Goal: Contribute content: Contribute content

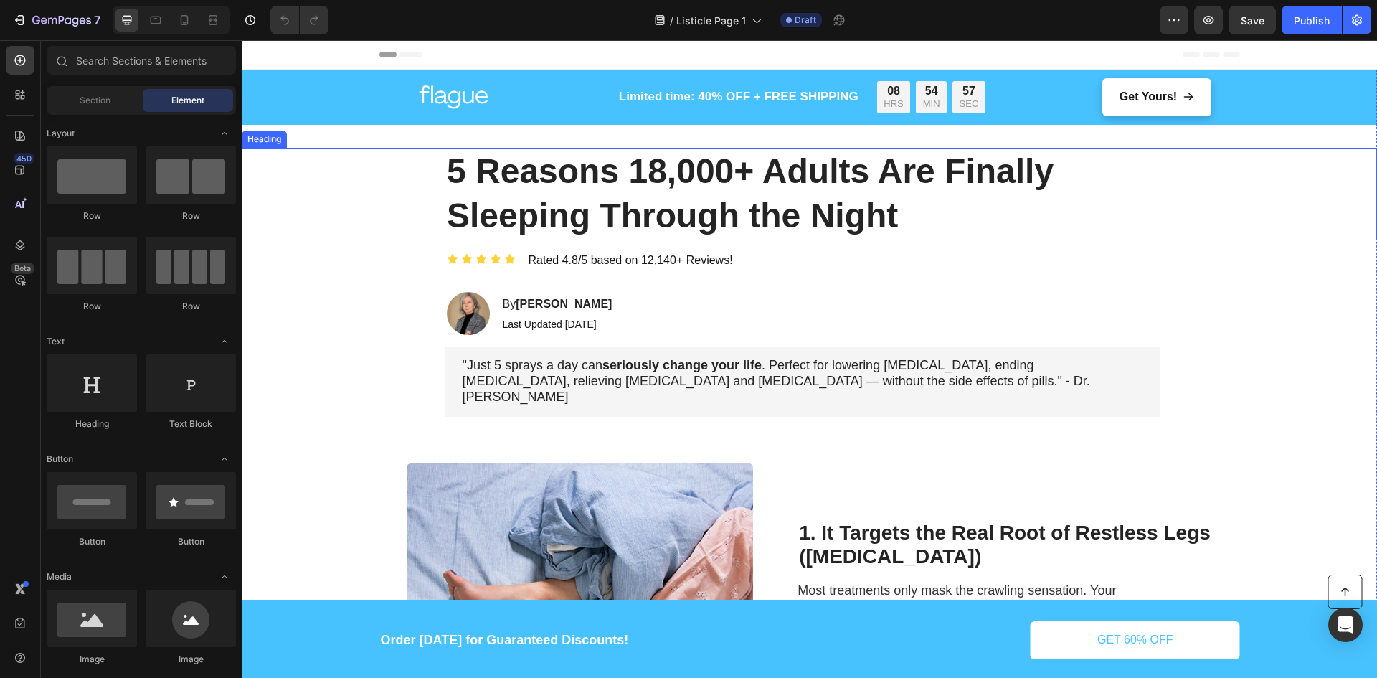
click at [529, 203] on strong "5 Reasons 18,000+ Adults Are Finally Sleeping Through the Night" at bounding box center [750, 193] width 607 height 82
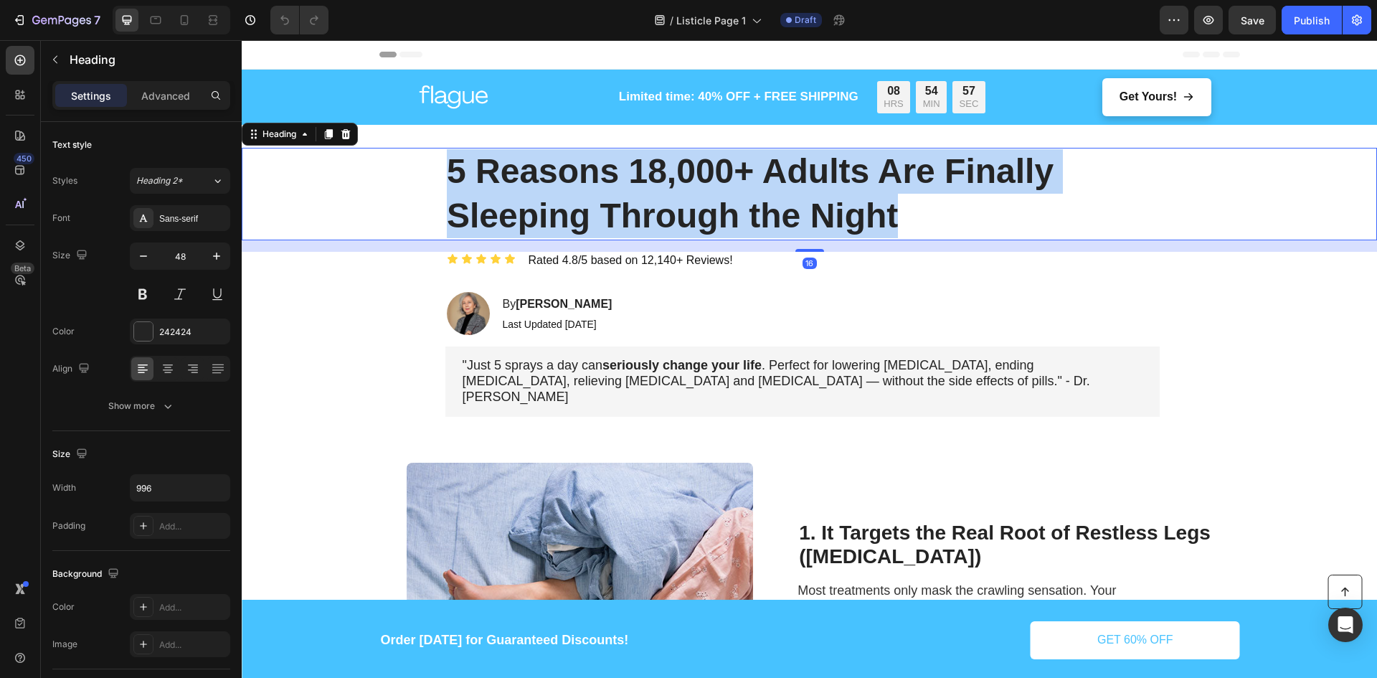
click at [529, 203] on strong "5 Reasons 18,000+ Adults Are Finally Sleeping Through the Night" at bounding box center [750, 193] width 607 height 82
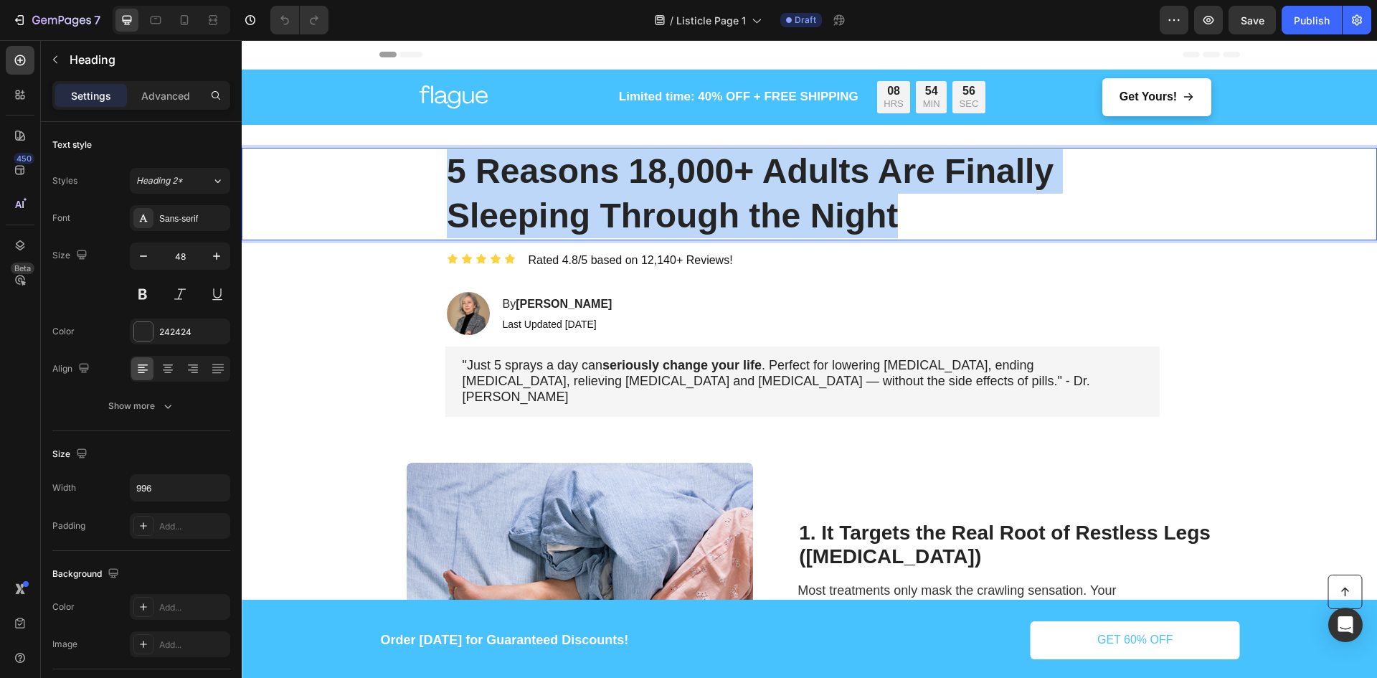
click at [529, 203] on strong "5 Reasons 18,000+ Adults Are Finally Sleeping Through the Night" at bounding box center [750, 193] width 607 height 82
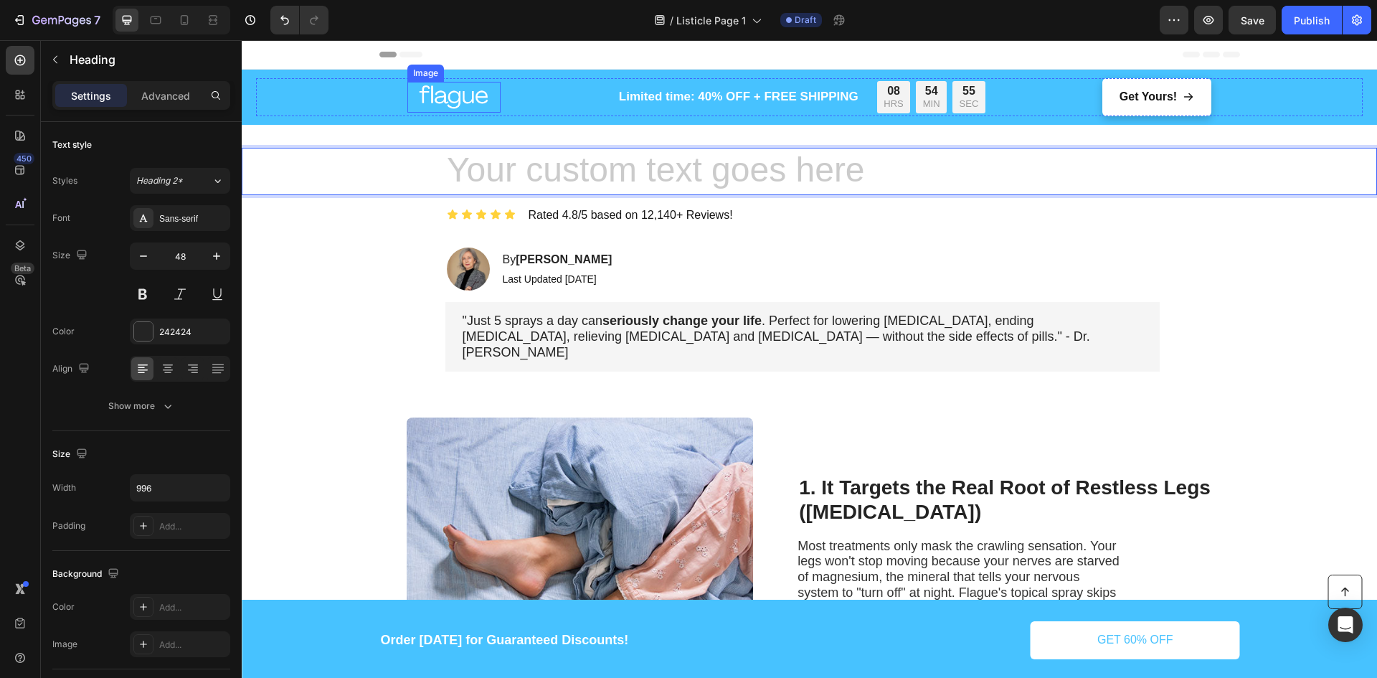
click at [465, 85] on img at bounding box center [453, 97] width 93 height 31
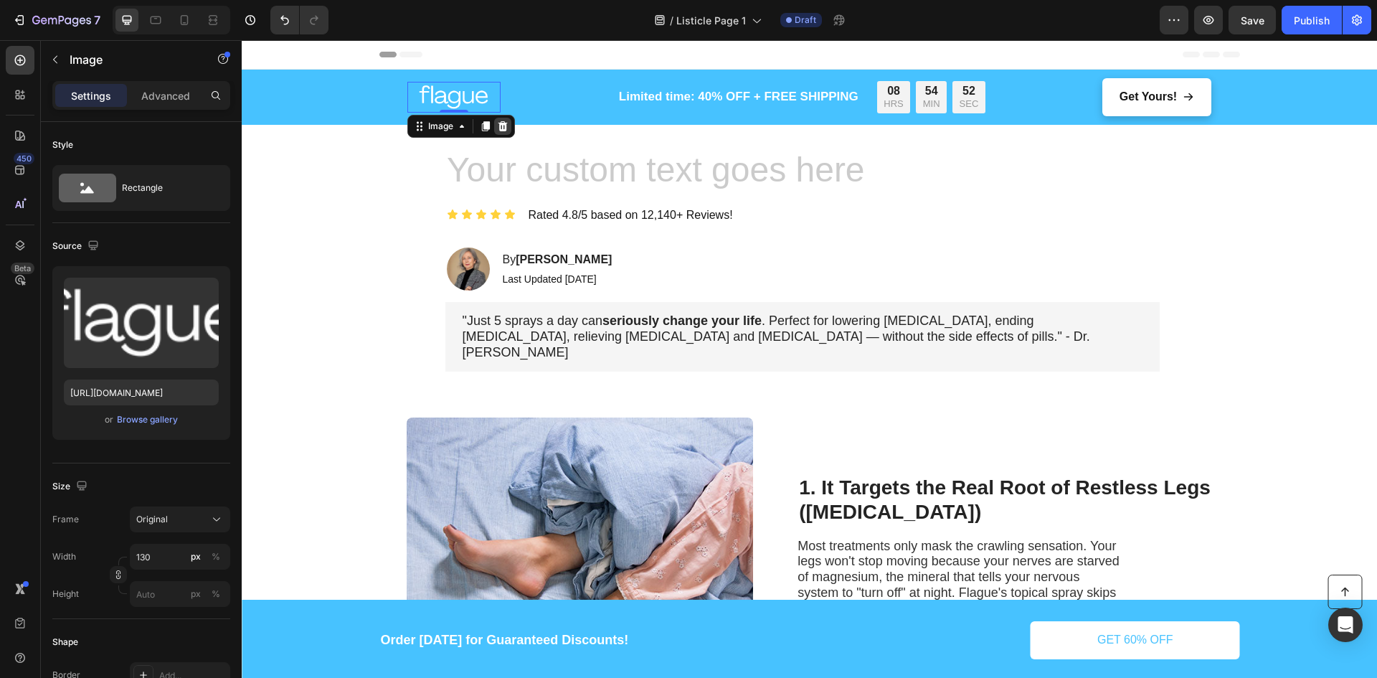
click at [505, 121] on icon at bounding box center [502, 125] width 11 height 11
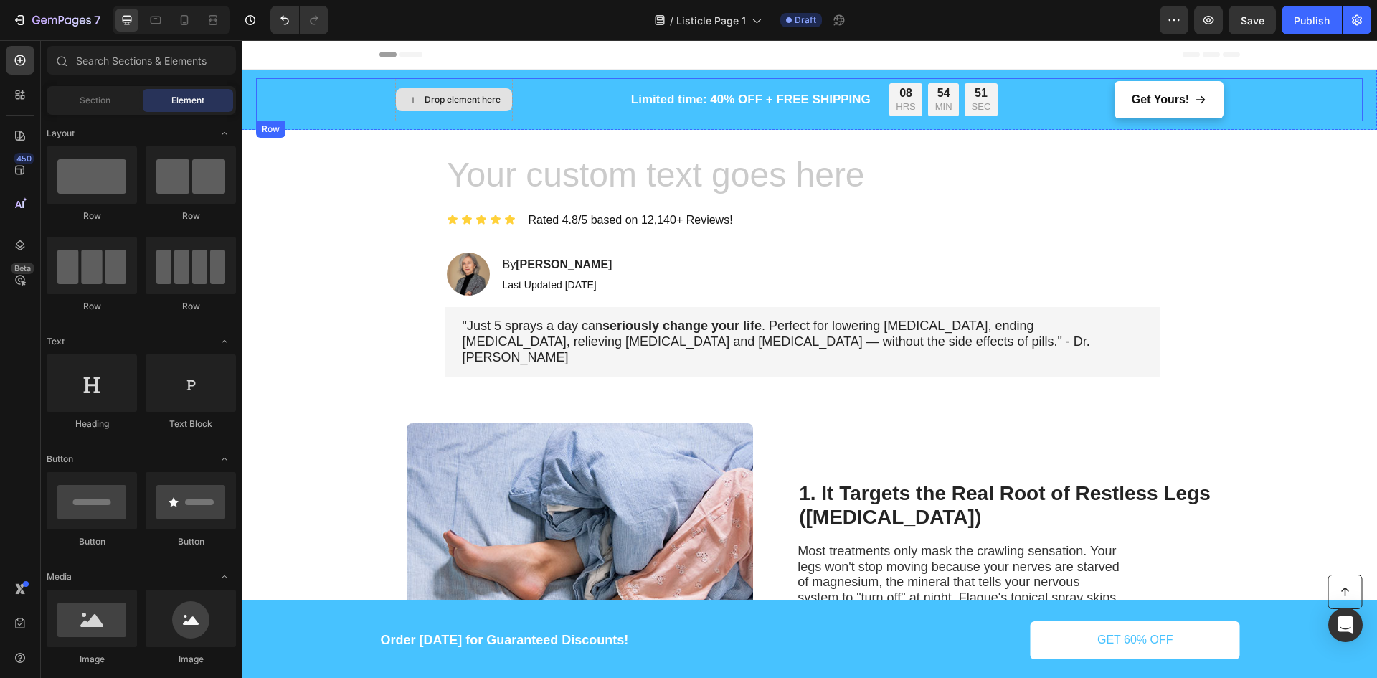
click at [456, 102] on div "Drop element here" at bounding box center [462, 99] width 76 height 11
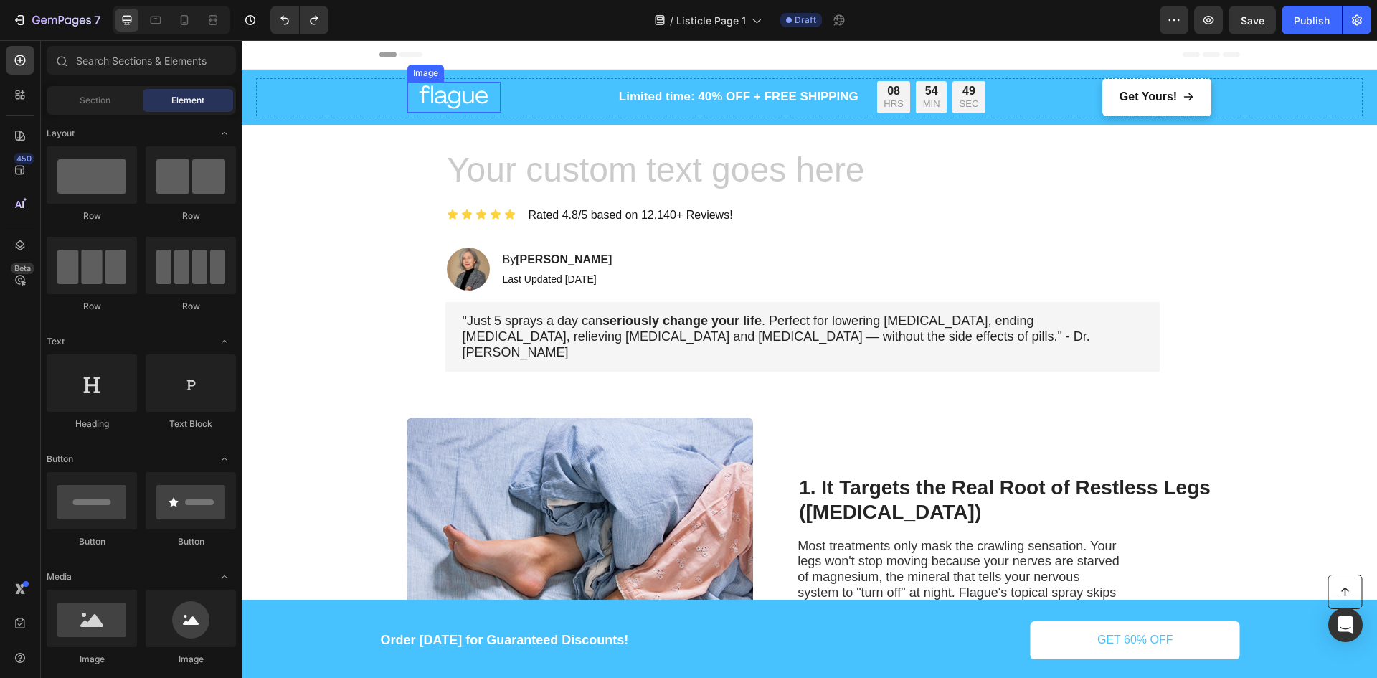
click at [471, 95] on img at bounding box center [453, 97] width 93 height 31
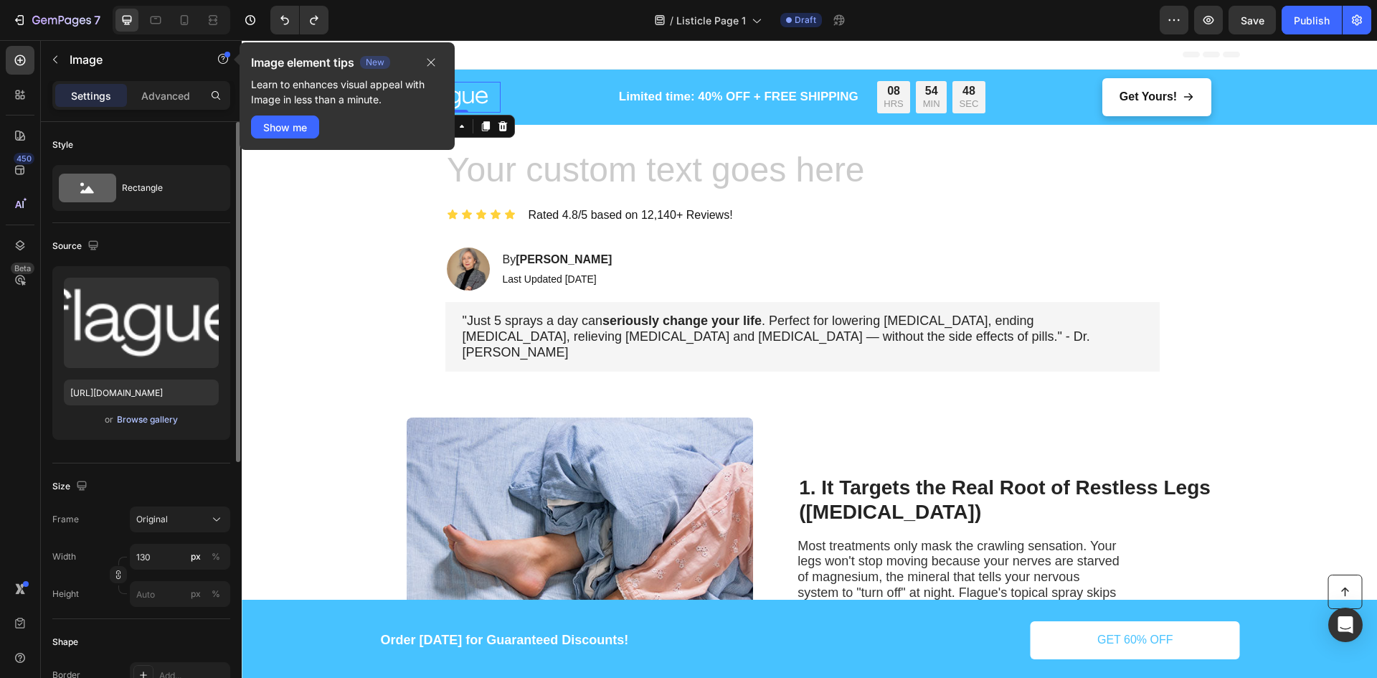
click at [141, 417] on div "Browse gallery" at bounding box center [147, 419] width 61 height 13
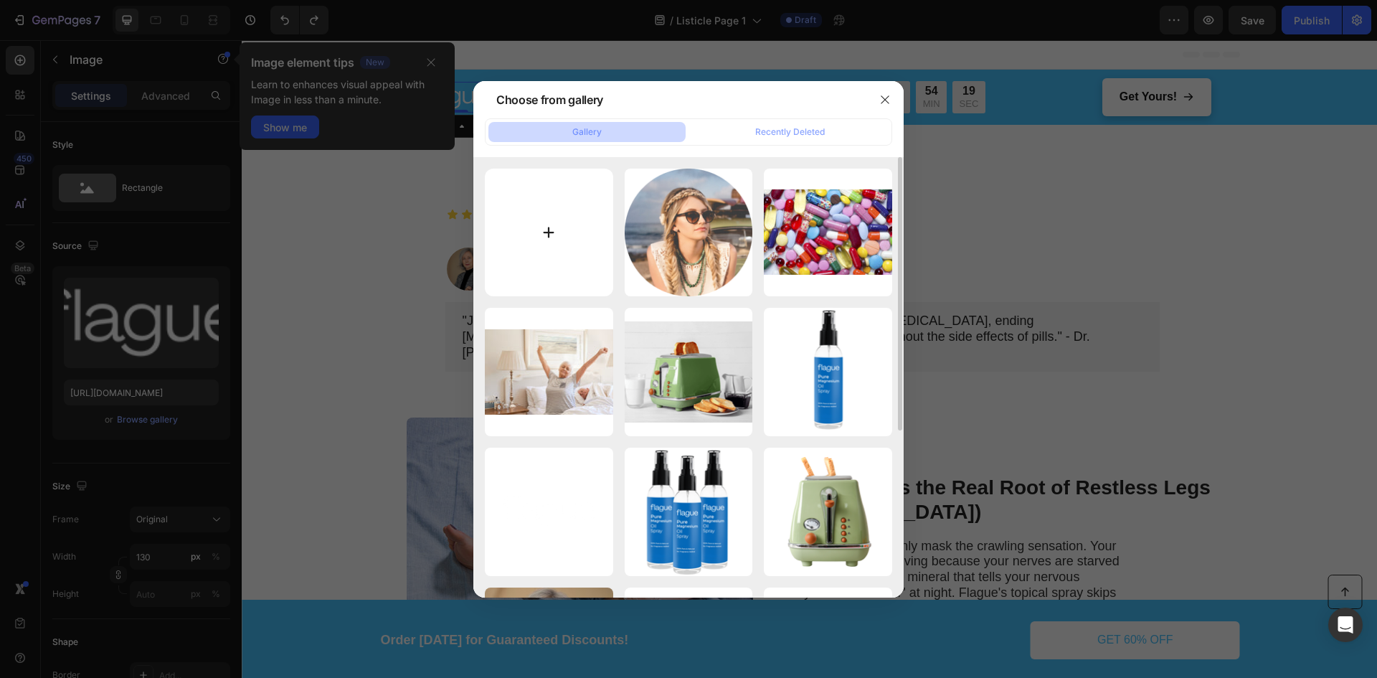
click at [559, 214] on input "file" at bounding box center [549, 232] width 128 height 128
type input "C:\fakepath\logo1.png"
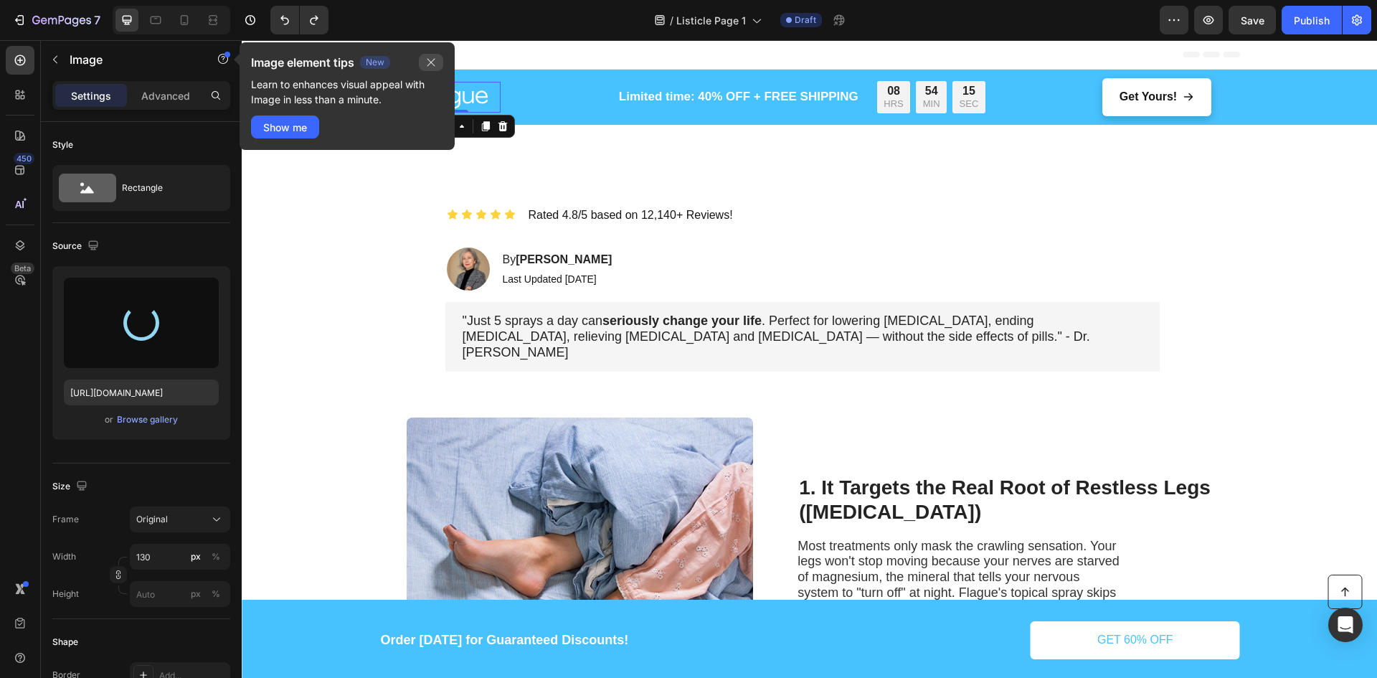
click at [432, 68] on button "button" at bounding box center [431, 62] width 24 height 17
type input "https://cdn.shopify.com/s/files/1/0910/1059/7048/files/gempages_586313451052204…"
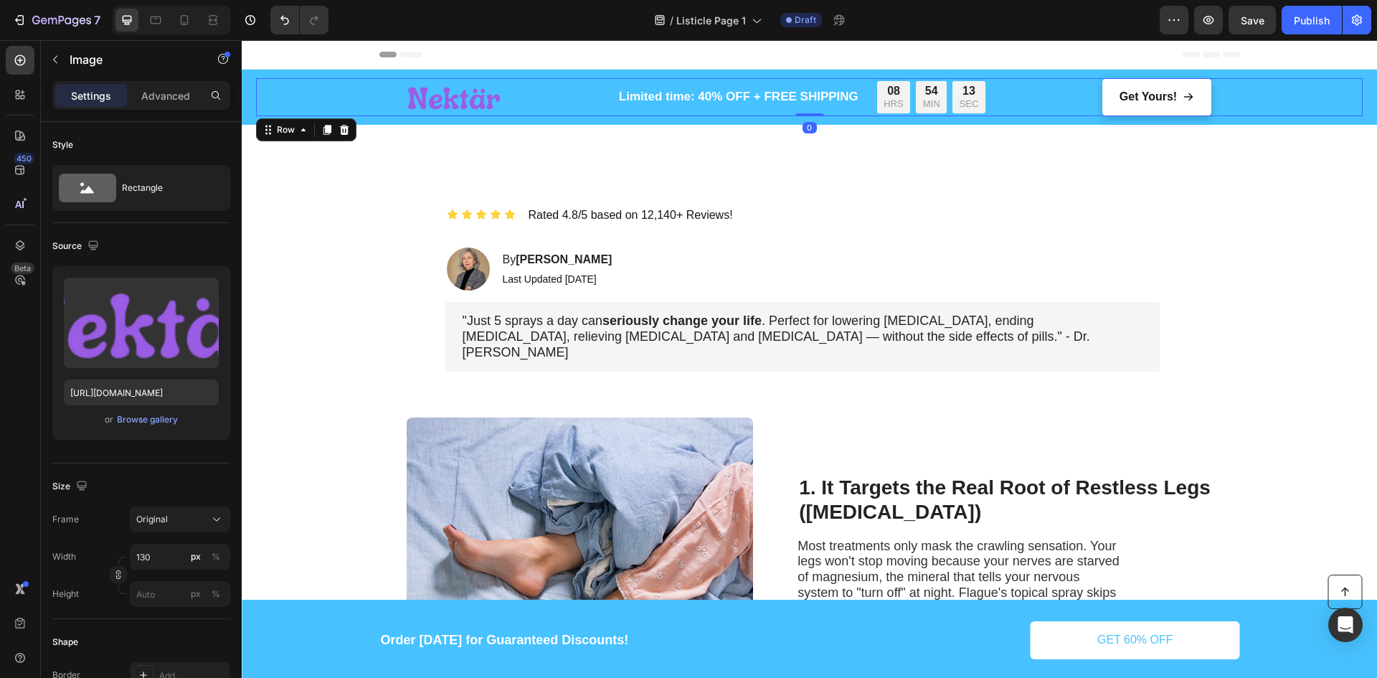
click at [355, 92] on div "Image Limited time: 40% OFF + FREE SHIPPING Text Block 08 HRS 54 MIN 13 SEC Cou…" at bounding box center [809, 97] width 1106 height 38
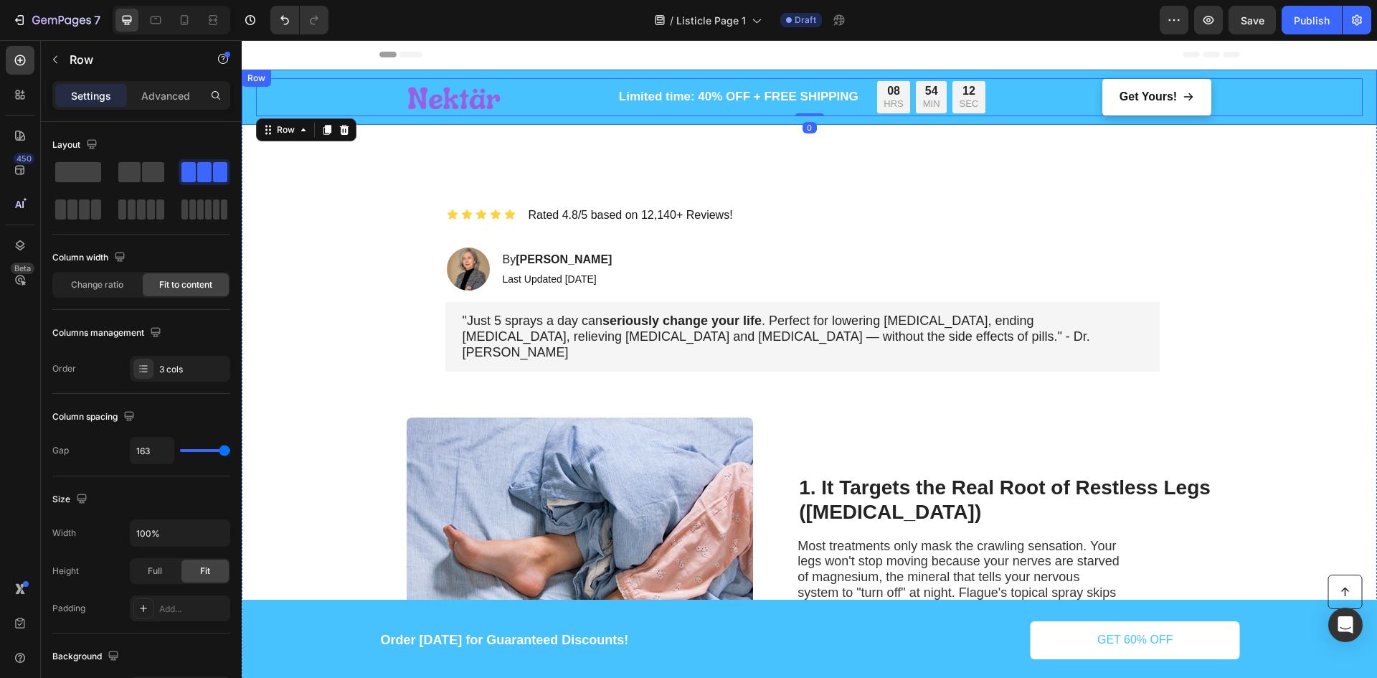
click at [336, 75] on div "Image Limited time: 40% OFF + FREE SHIPPING Text Block 08 HRS 54 MIN 12 SEC Cou…" at bounding box center [809, 97] width 1135 height 55
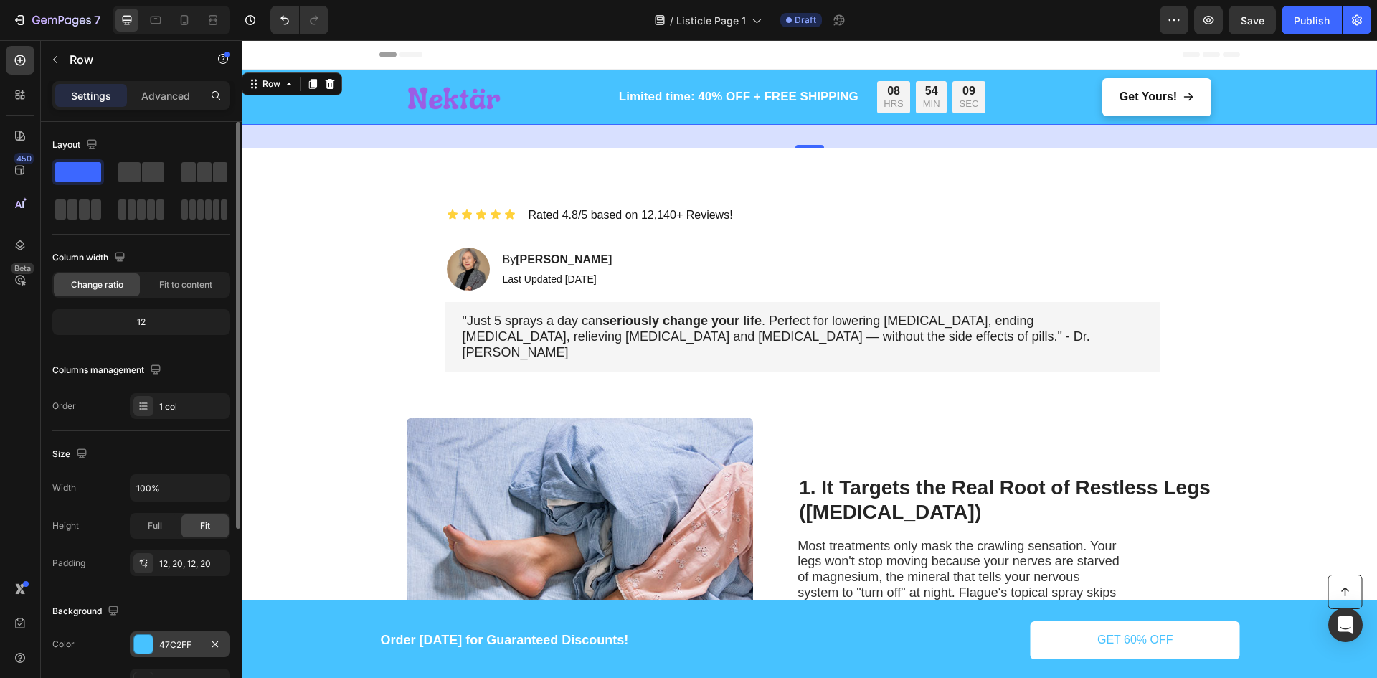
click at [146, 650] on div at bounding box center [143, 644] width 19 height 19
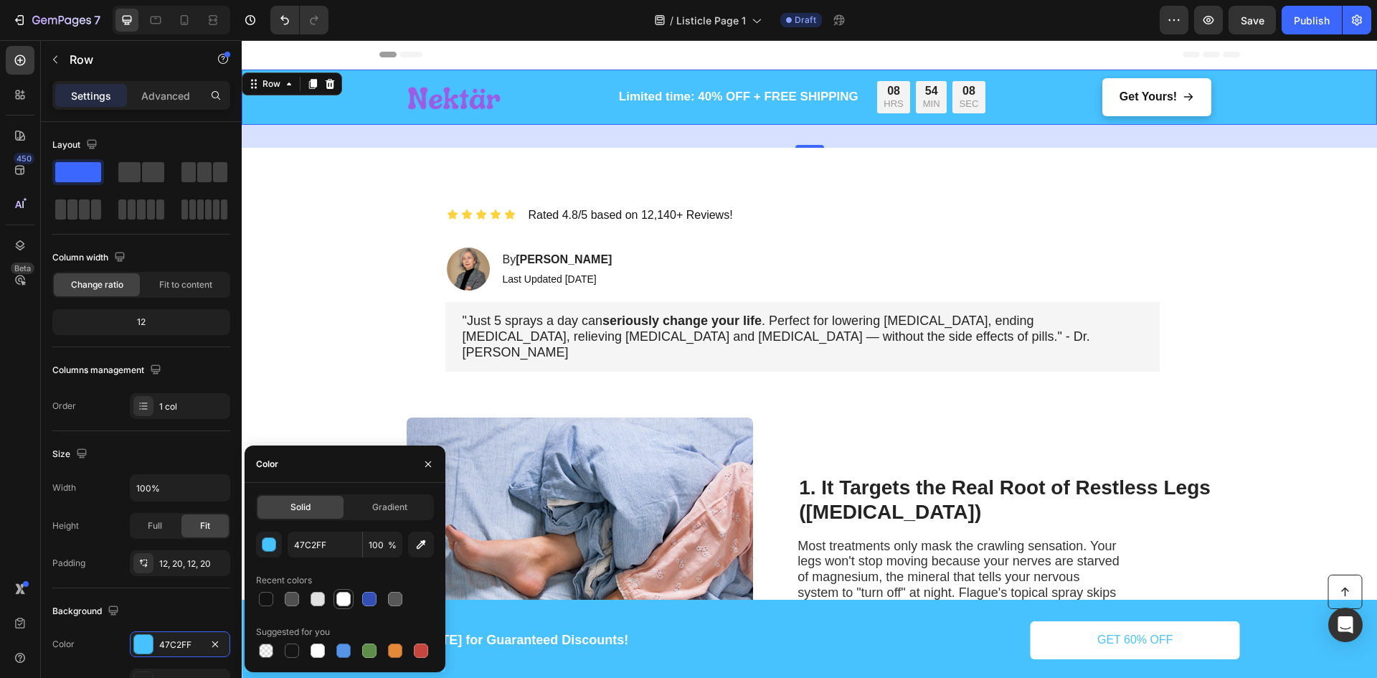
click at [345, 598] on div at bounding box center [343, 598] width 14 height 14
type input "FFFFFF"
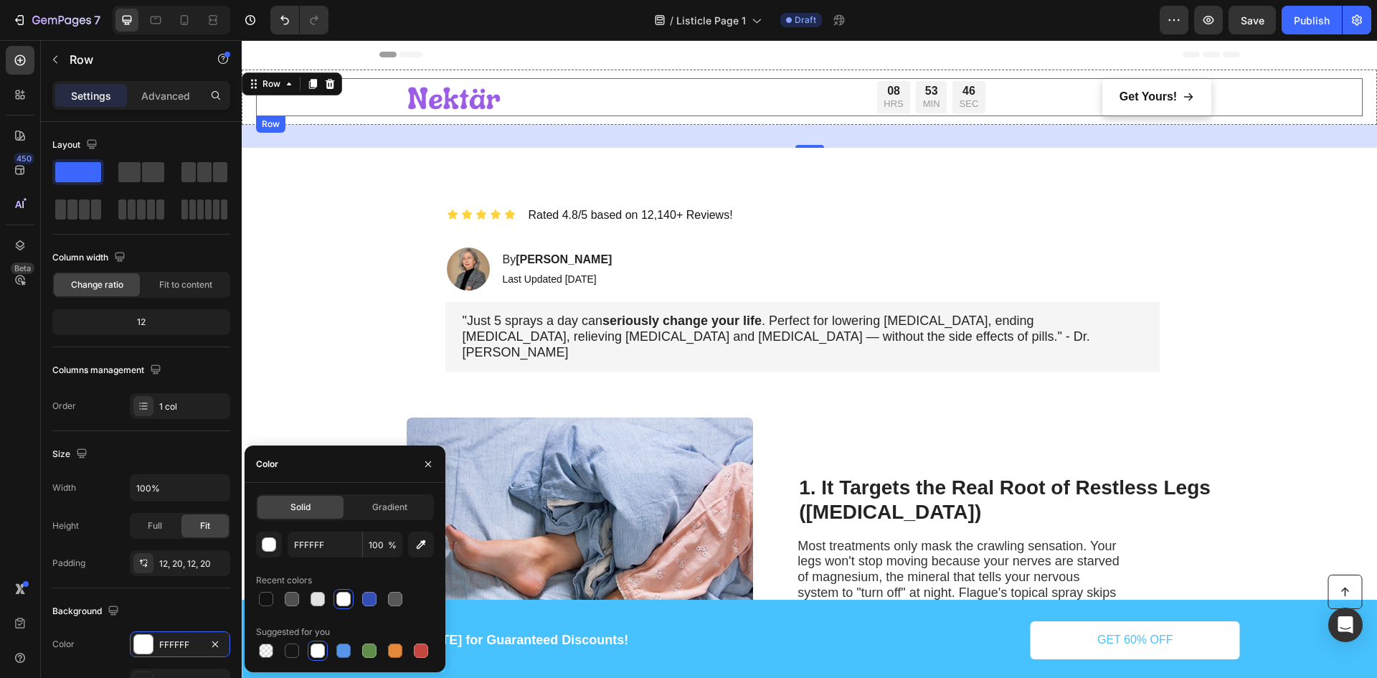
click at [331, 113] on div "Image Limited time: 40% OFF + FREE SHIPPING Text Block 08 HRS 53 MIN 46 SEC Cou…" at bounding box center [809, 97] width 1106 height 38
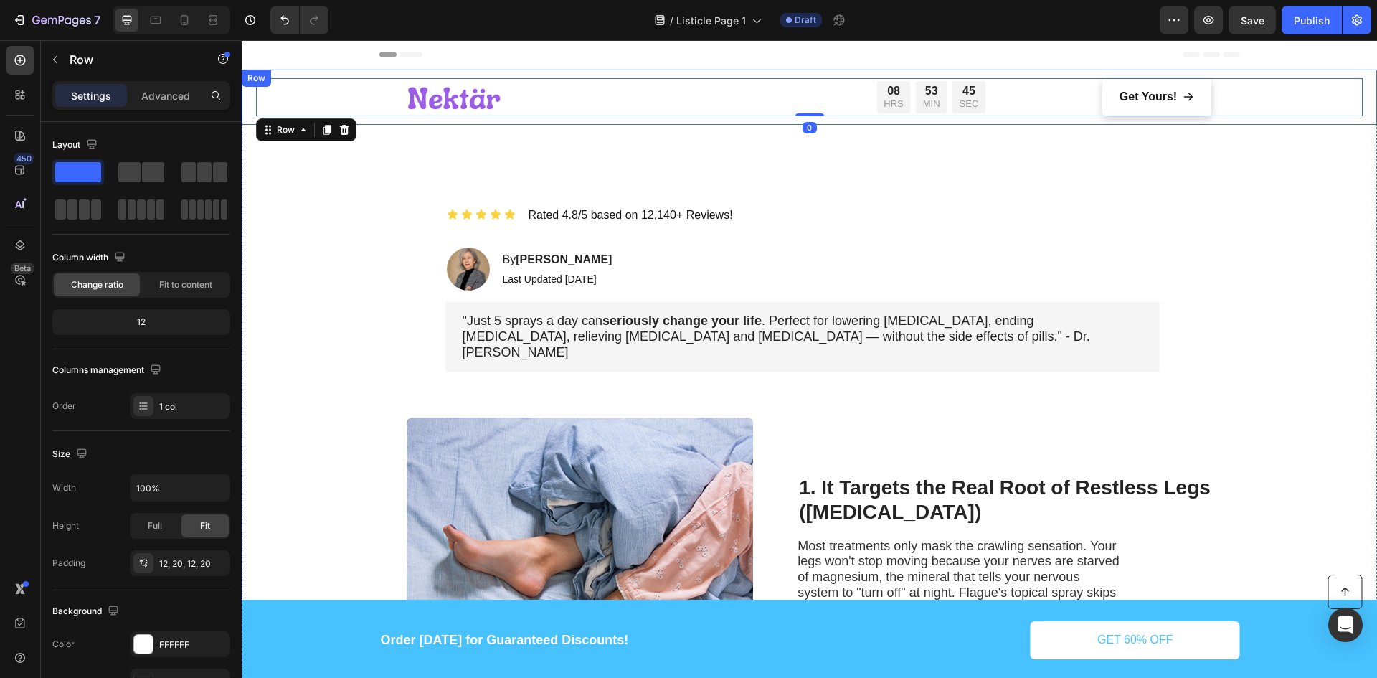
click at [249, 111] on div "Image Limited time: 40% OFF + FREE SHIPPING Text Block 08 HRS 53 MIN 45 SEC Cou…" at bounding box center [809, 97] width 1135 height 55
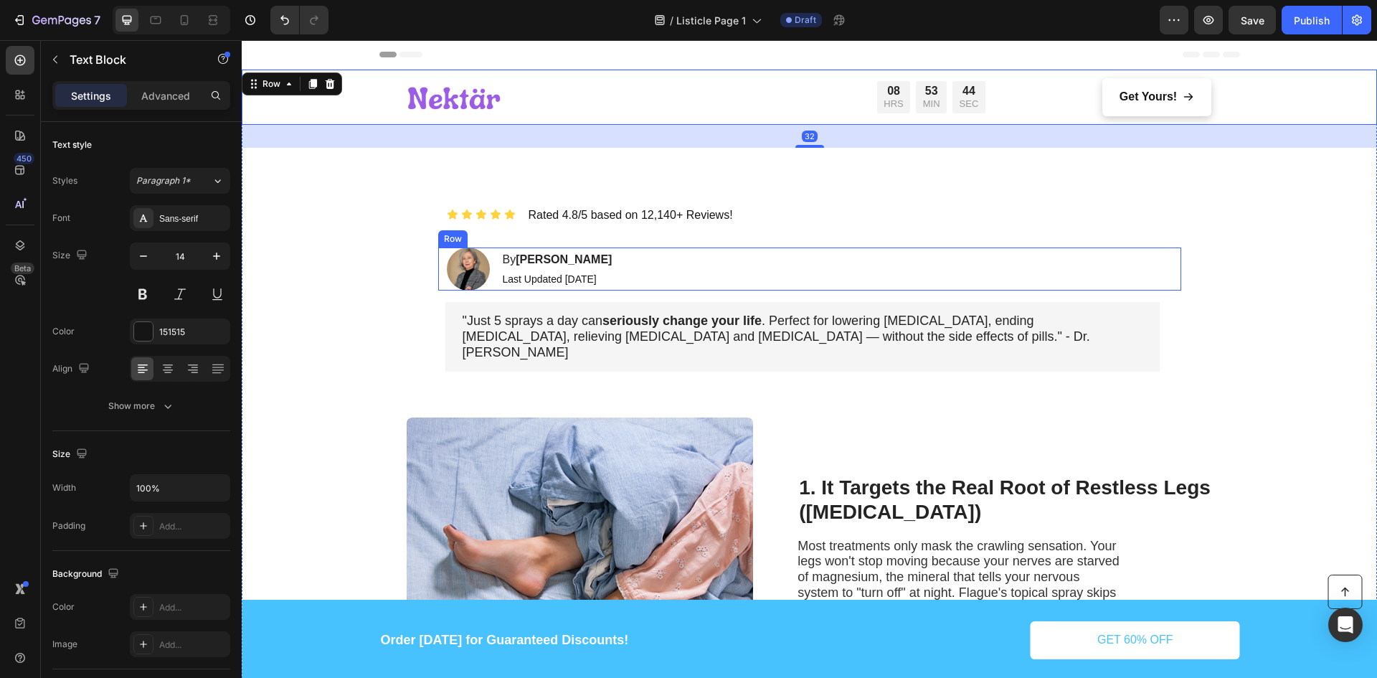
click at [507, 270] on div "By Susan M. Heading Last Updated June 28th, 2025 Text Block" at bounding box center [557, 268] width 113 height 43
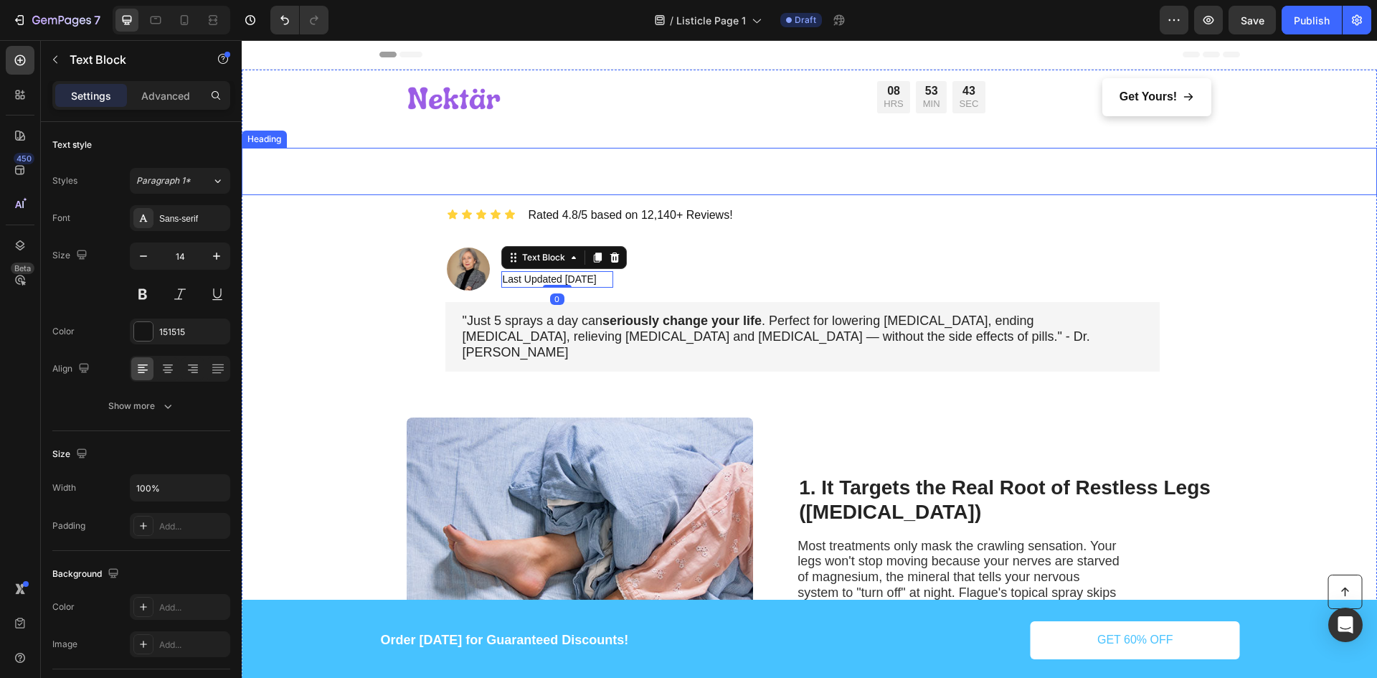
click at [451, 186] on p "Rich Text Editor. Editing area: main" at bounding box center [802, 171] width 711 height 44
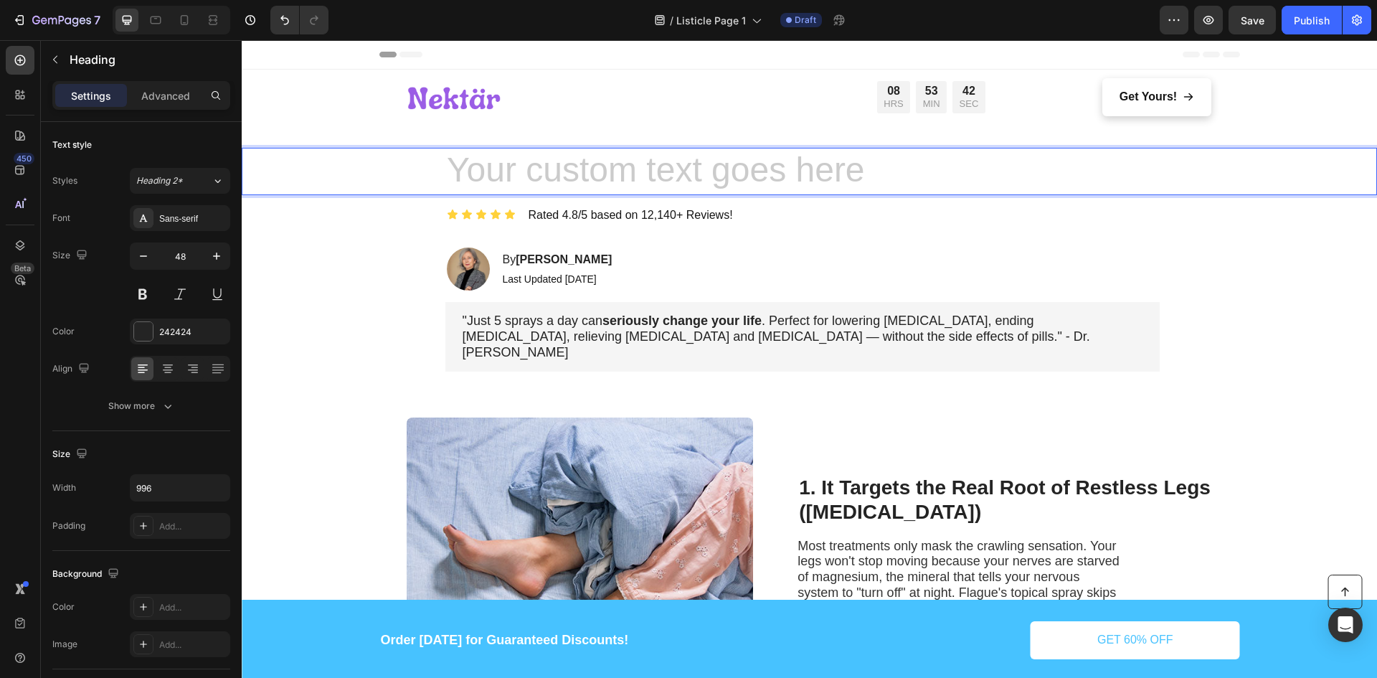
click at [546, 179] on h1 "Rich Text Editor. Editing area: main" at bounding box center [802, 171] width 714 height 47
click at [745, 248] on div "Image By Susan M. Heading Last Updated June 28th, 2025 Text Block Row" at bounding box center [809, 268] width 743 height 43
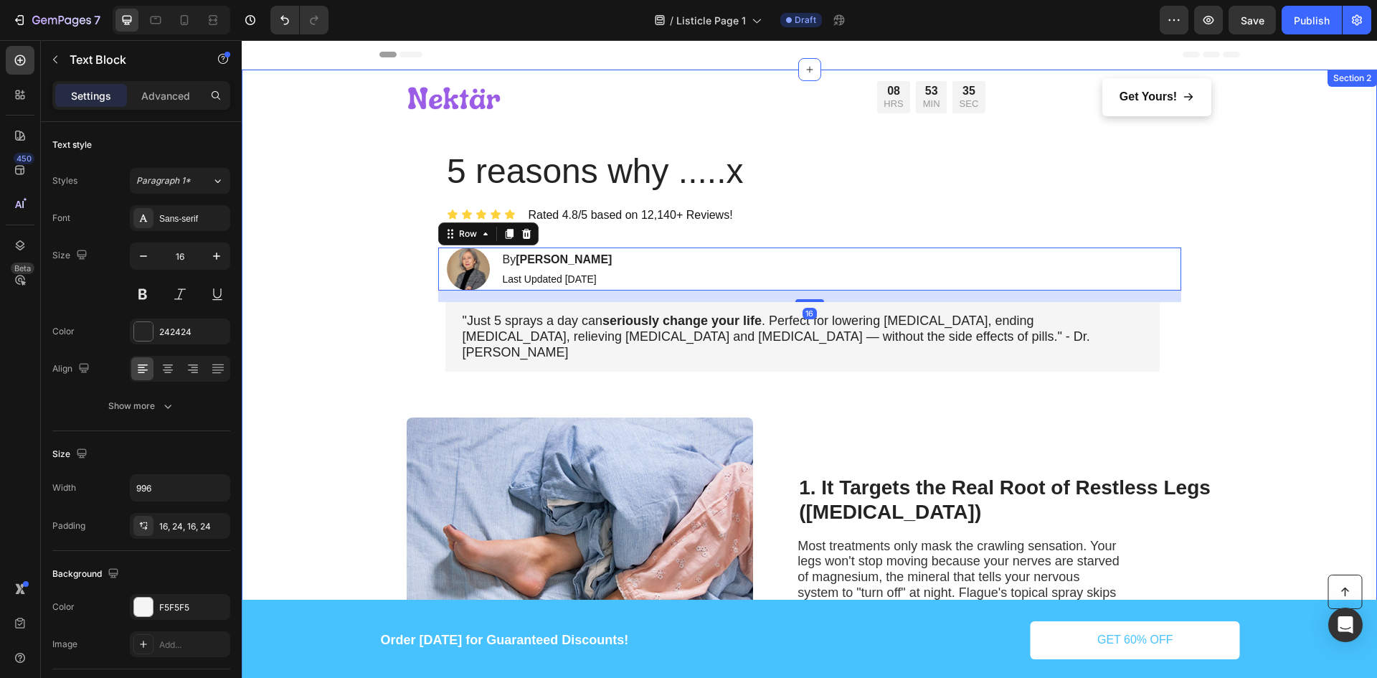
click at [649, 345] on div ""Just 5 sprays a day can seriously change your life . Perfect for lowering cort…" at bounding box center [802, 337] width 714 height 70
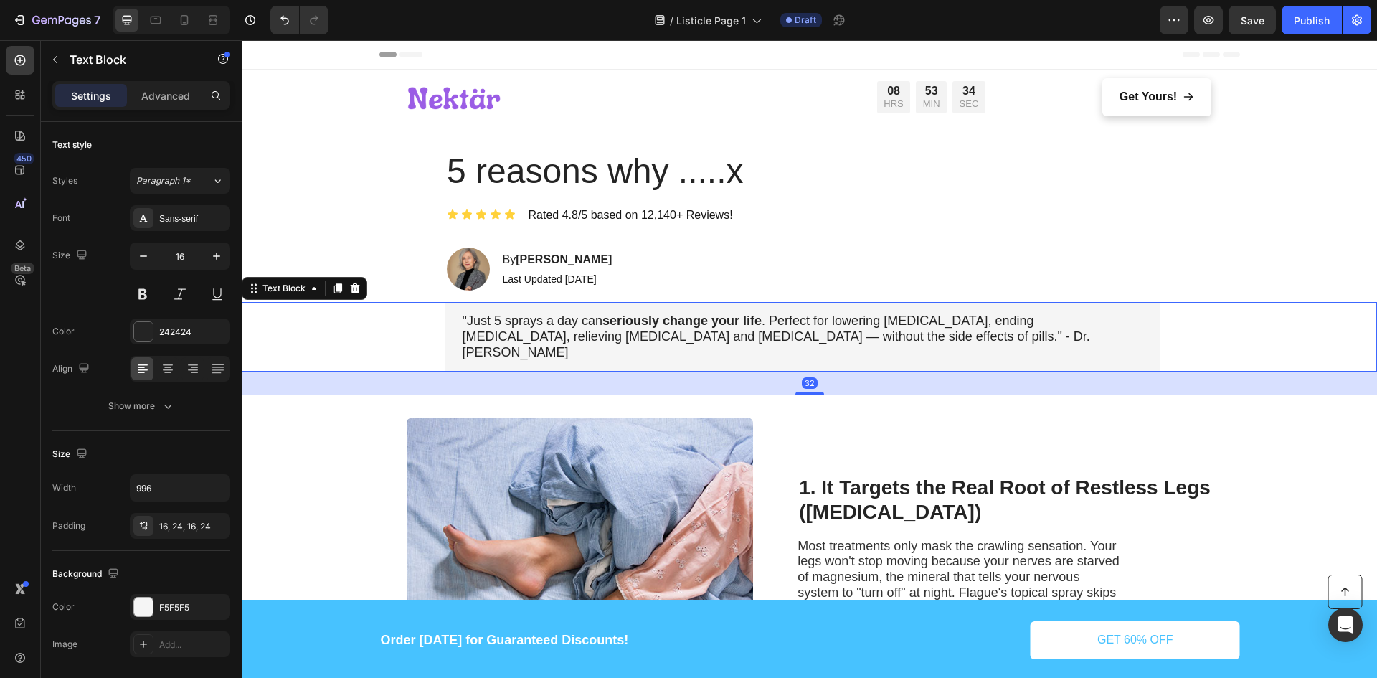
click at [649, 345] on div ""Just 5 sprays a day can seriously change your life . Perfect for lowering cort…" at bounding box center [802, 337] width 714 height 70
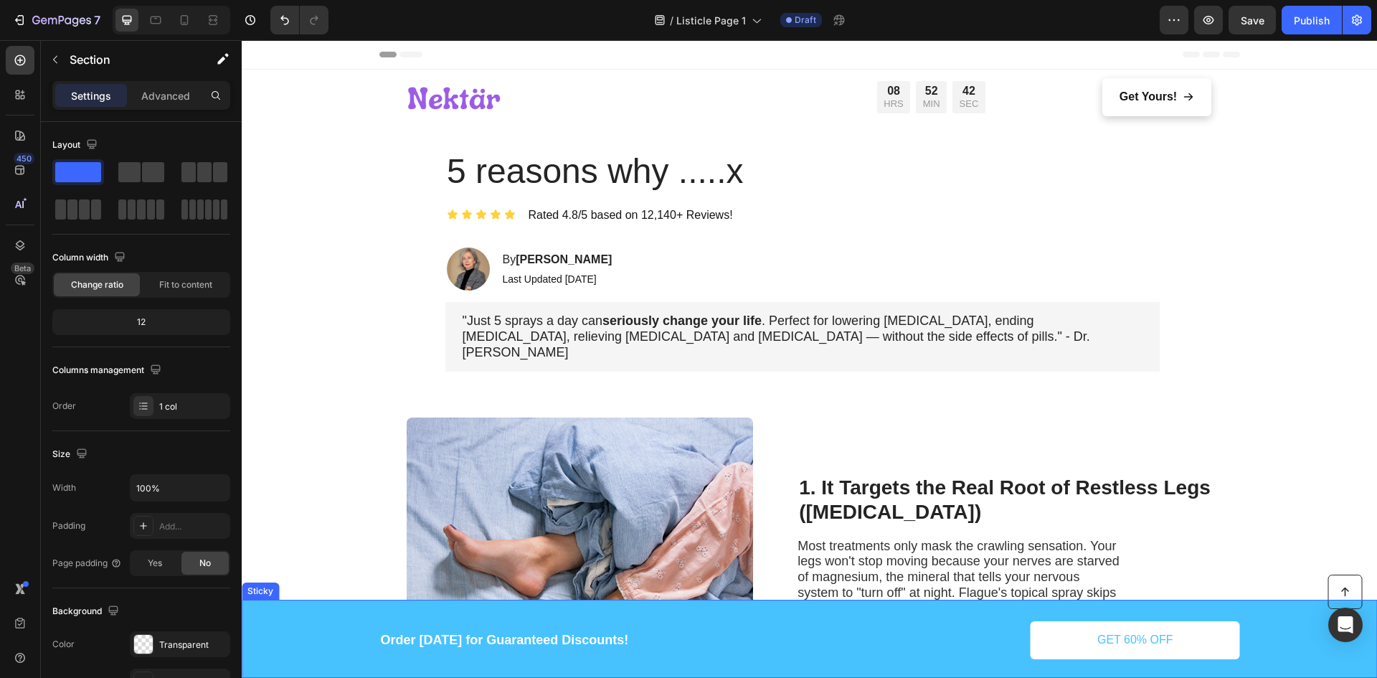
click at [333, 635] on div "Button Order today for Guaranteed Discounts! Text Block GET 60% OFF Button Row" at bounding box center [809, 640] width 1106 height 52
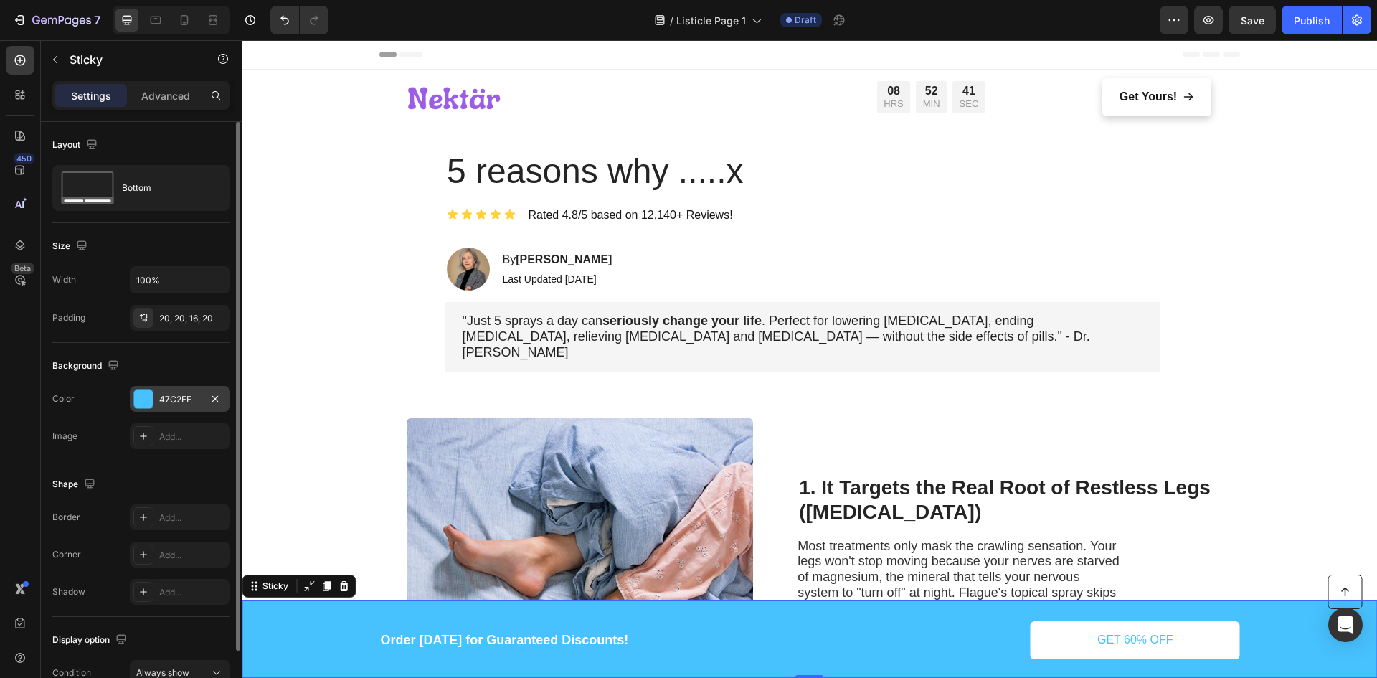
click at [151, 401] on div at bounding box center [143, 398] width 19 height 19
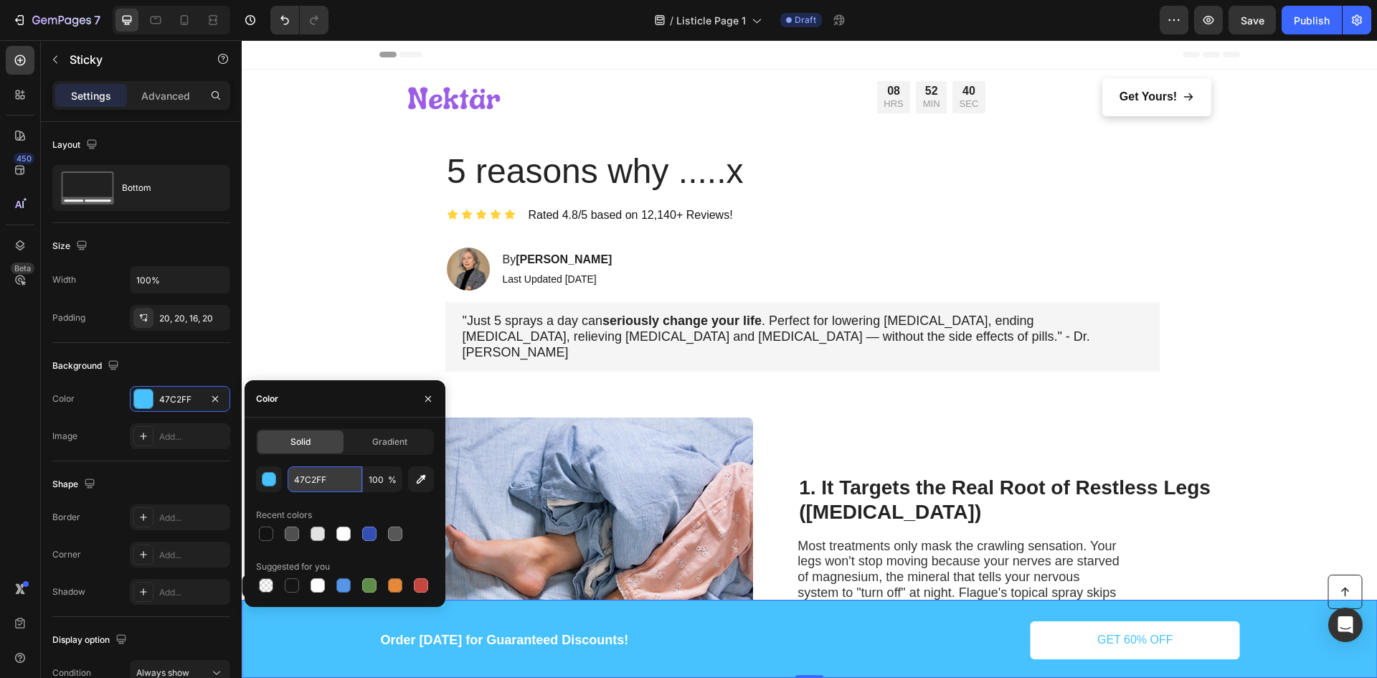
click at [326, 478] on input "47C2FF" at bounding box center [325, 479] width 75 height 26
paste input "B73AA3"
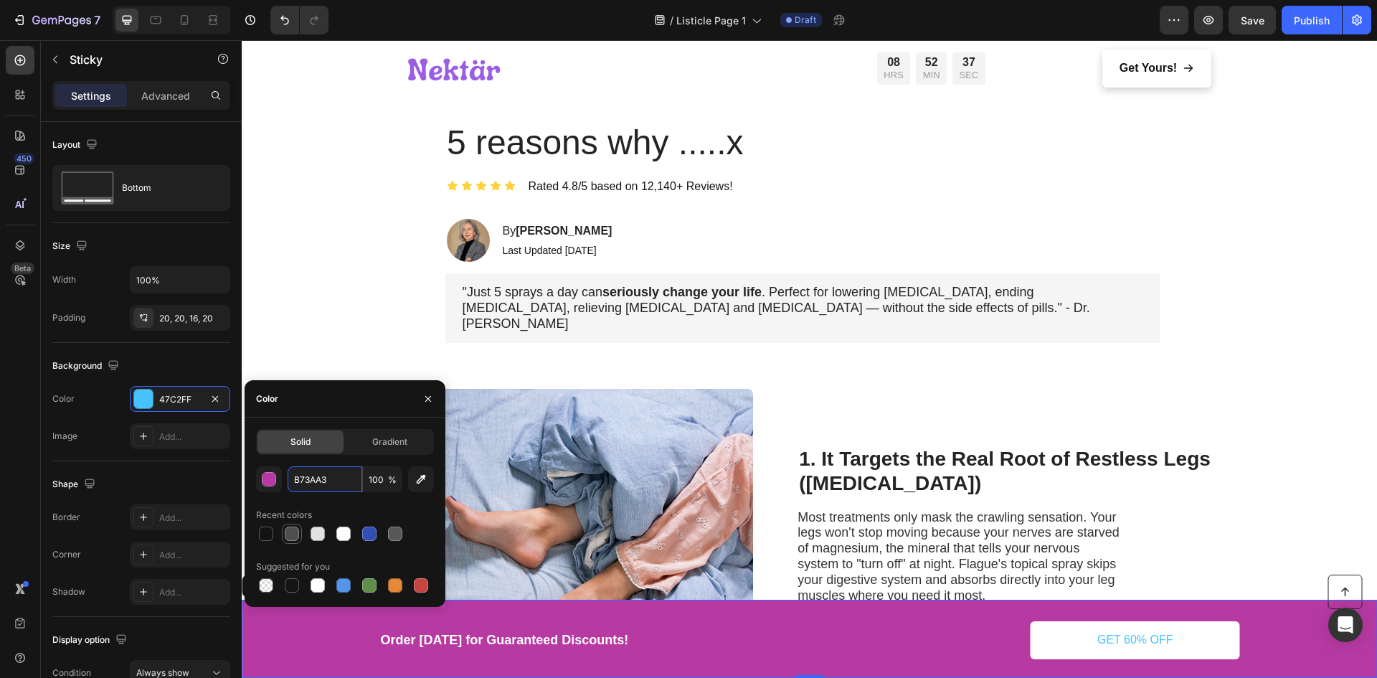
scroll to position [143, 0]
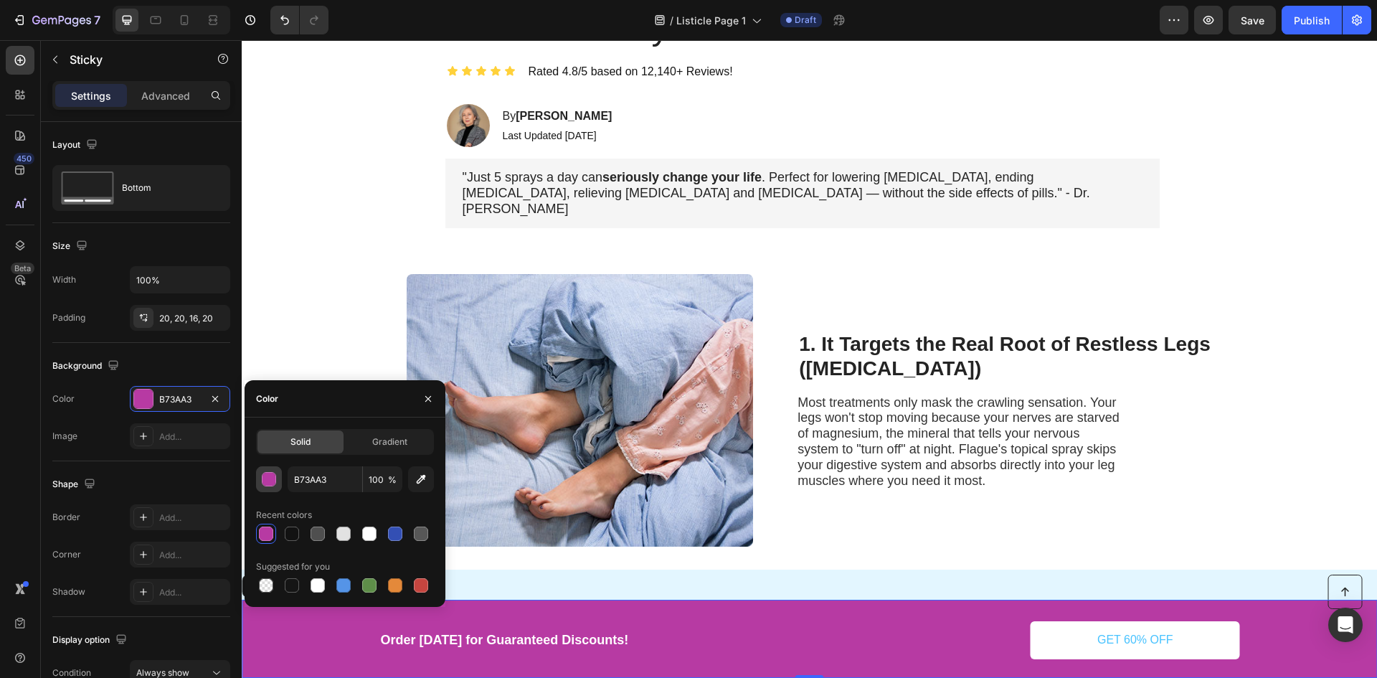
click at [267, 475] on div "button" at bounding box center [269, 479] width 14 height 14
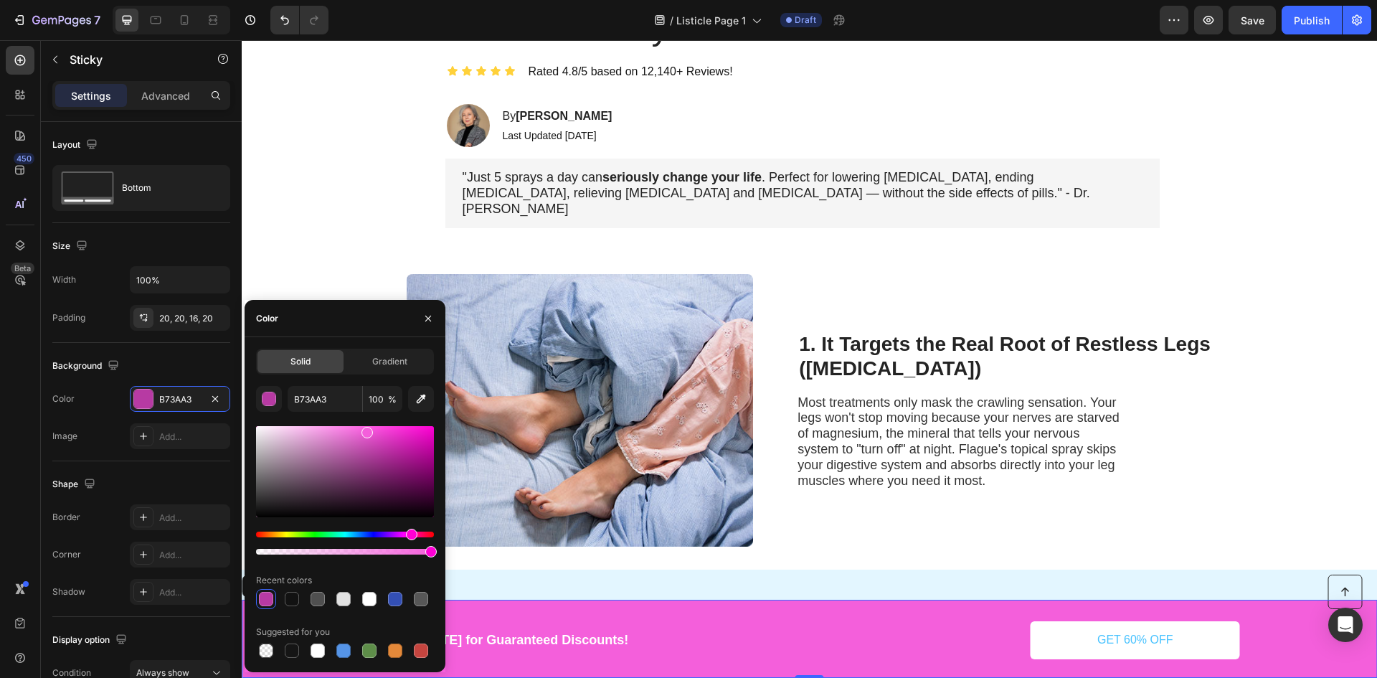
drag, startPoint x: 360, startPoint y: 435, endPoint x: 365, endPoint y: 429, distance: 8.2
click at [365, 429] on div at bounding box center [345, 471] width 178 height 91
type input "F45FDB"
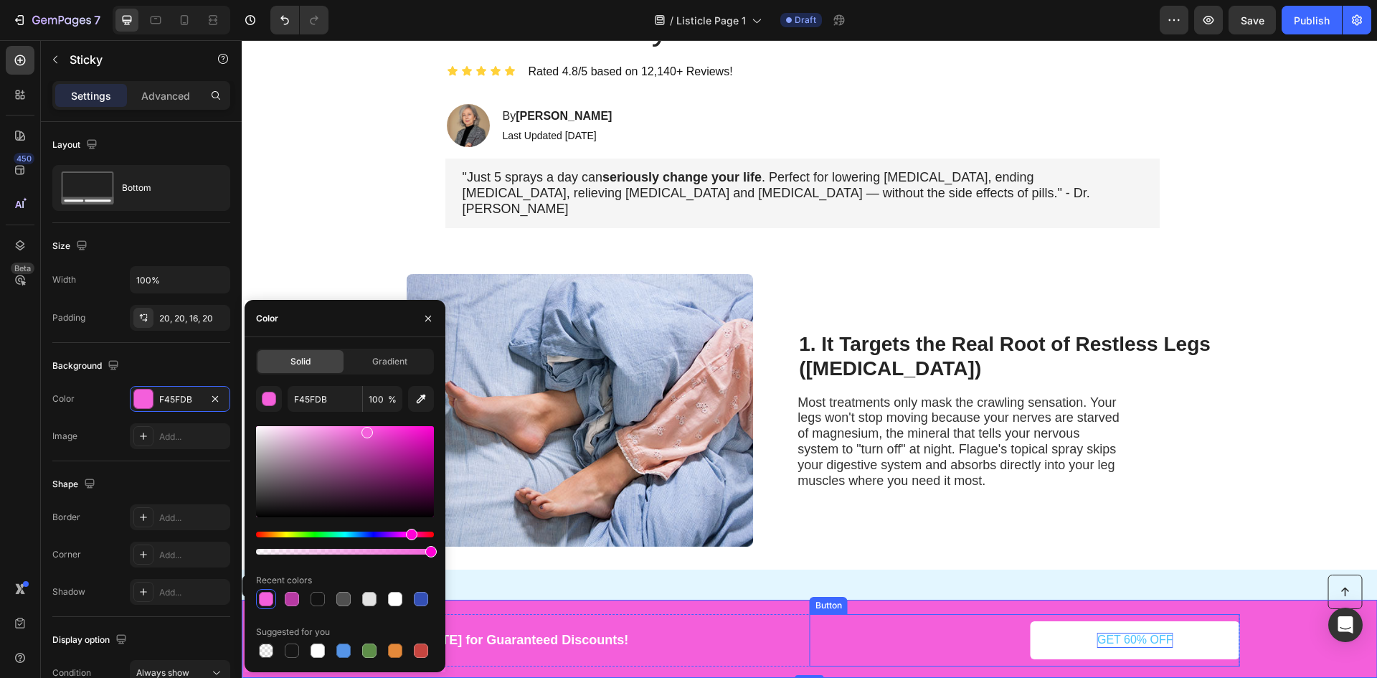
click at [1111, 640] on p "GET 60% OFF" at bounding box center [1135, 639] width 76 height 15
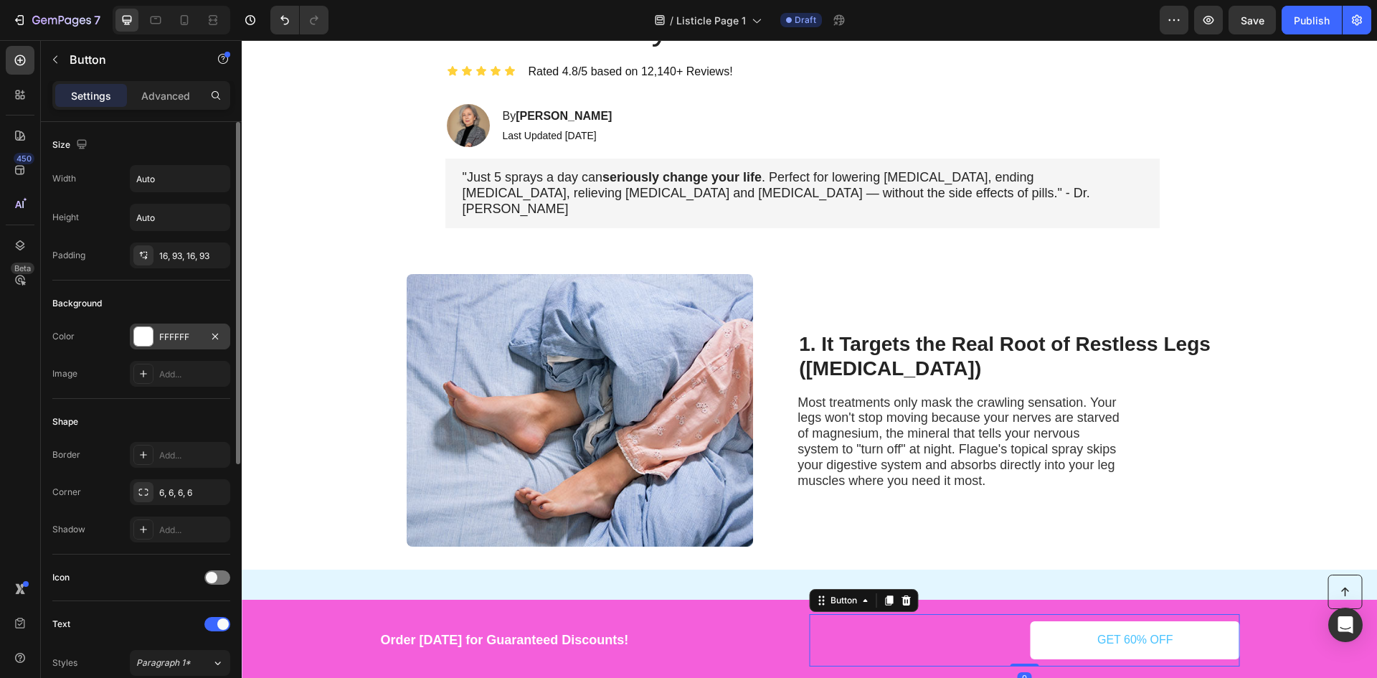
click at [146, 341] on div at bounding box center [143, 336] width 19 height 19
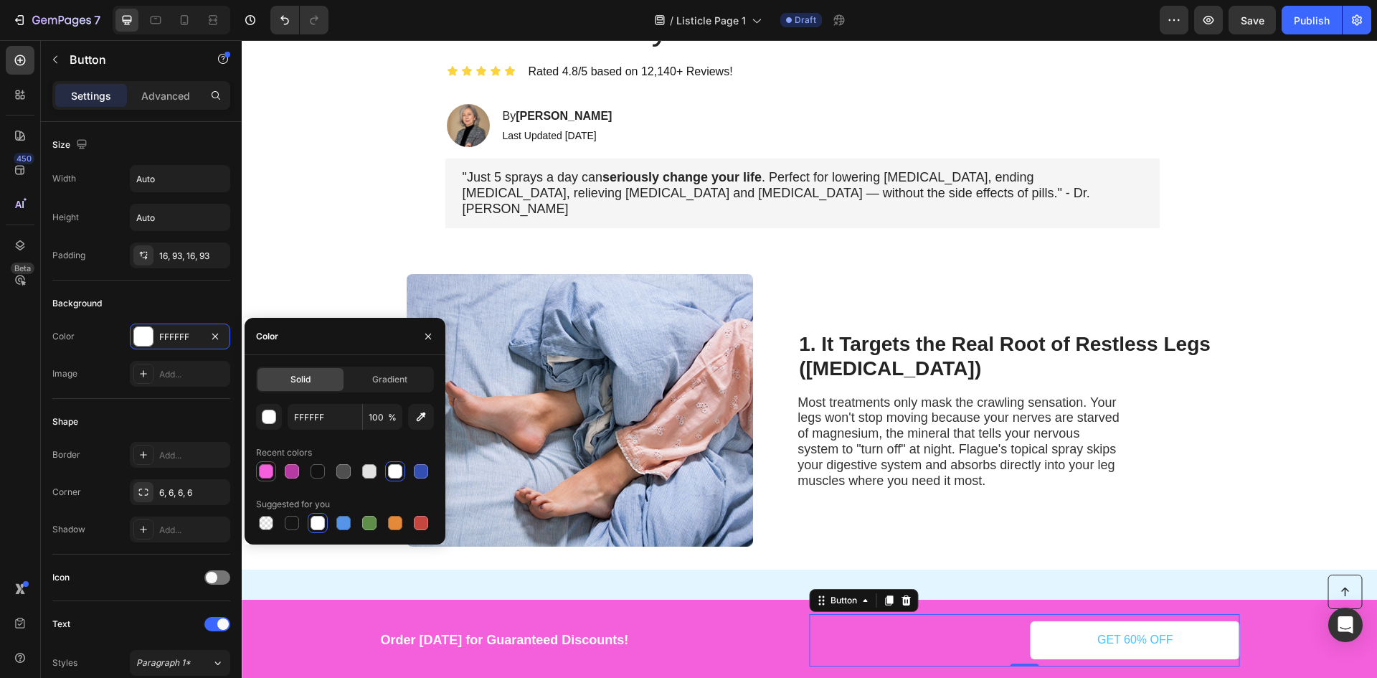
click at [257, 472] on div at bounding box center [265, 470] width 17 height 17
type input "F45FDB"
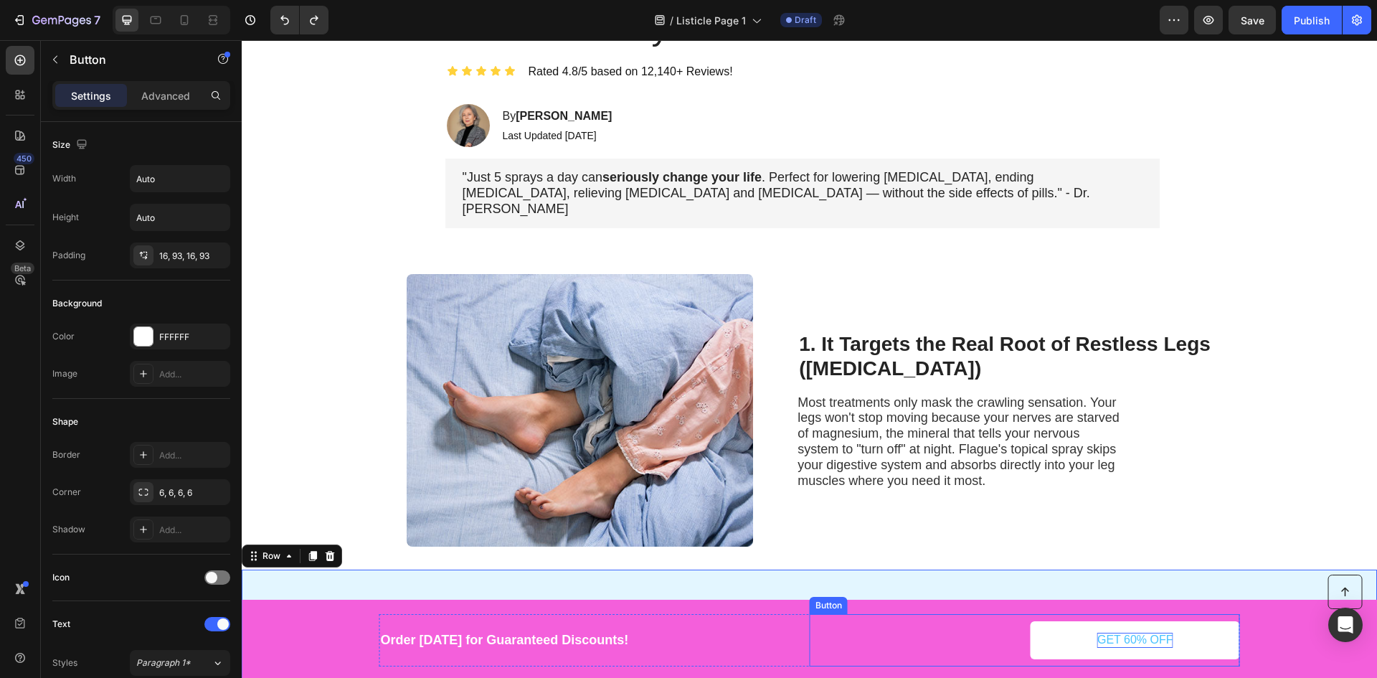
click at [1131, 639] on p "GET 60% OFF" at bounding box center [1135, 639] width 76 height 15
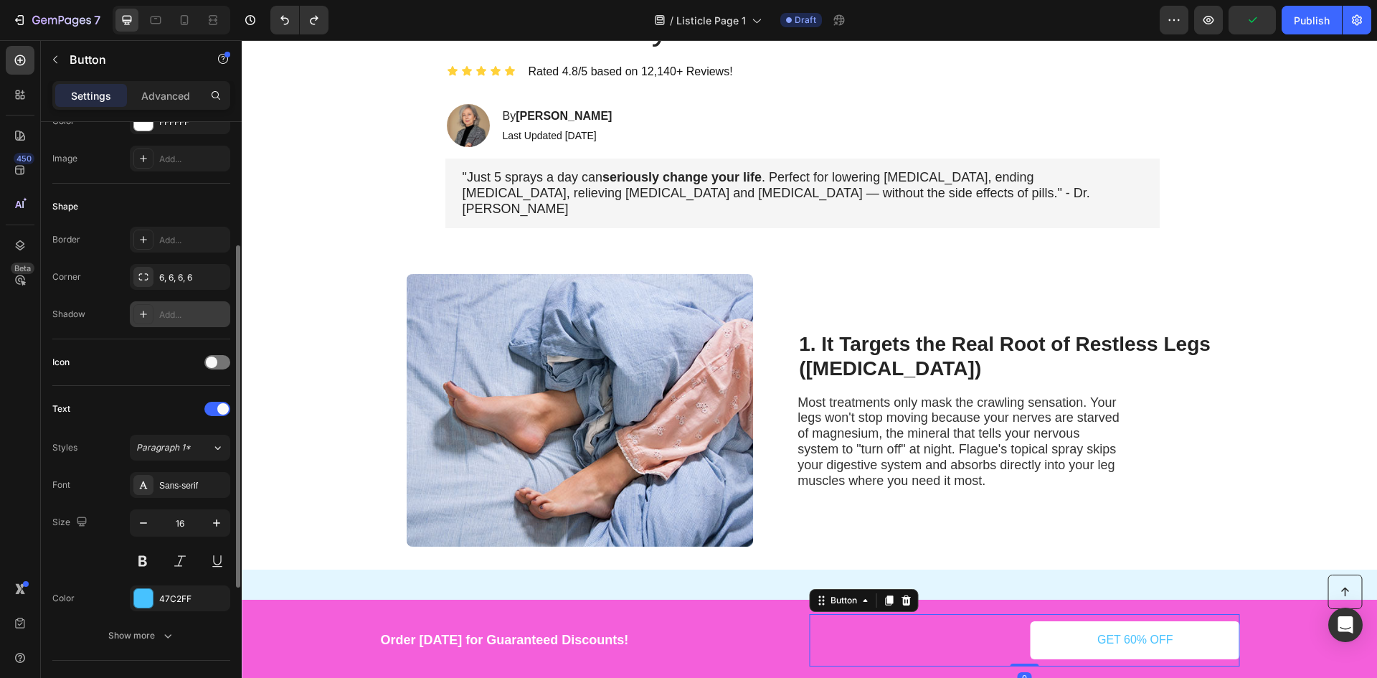
scroll to position [430, 0]
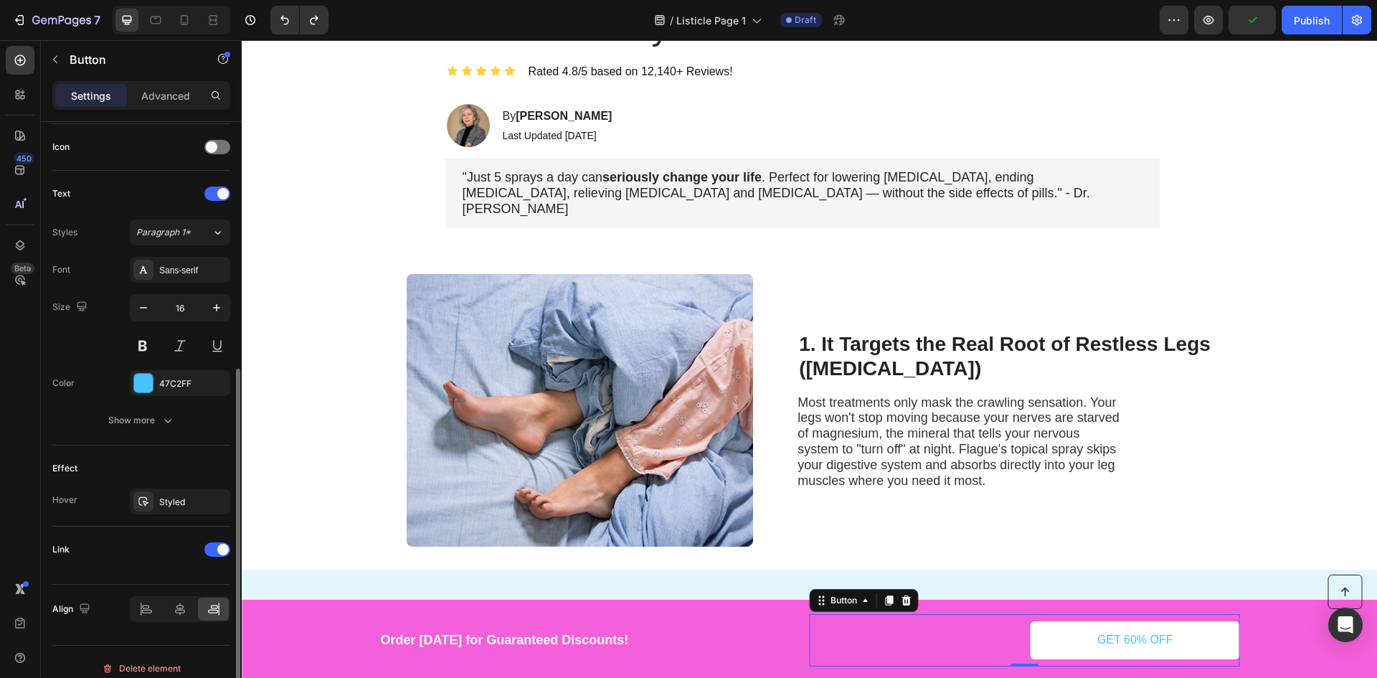
click at [182, 396] on div "Font Sans-serif Size 16 Color 47C2FF Show more" at bounding box center [141, 345] width 178 height 176
click at [184, 386] on div "47C2FF" at bounding box center [180, 383] width 42 height 13
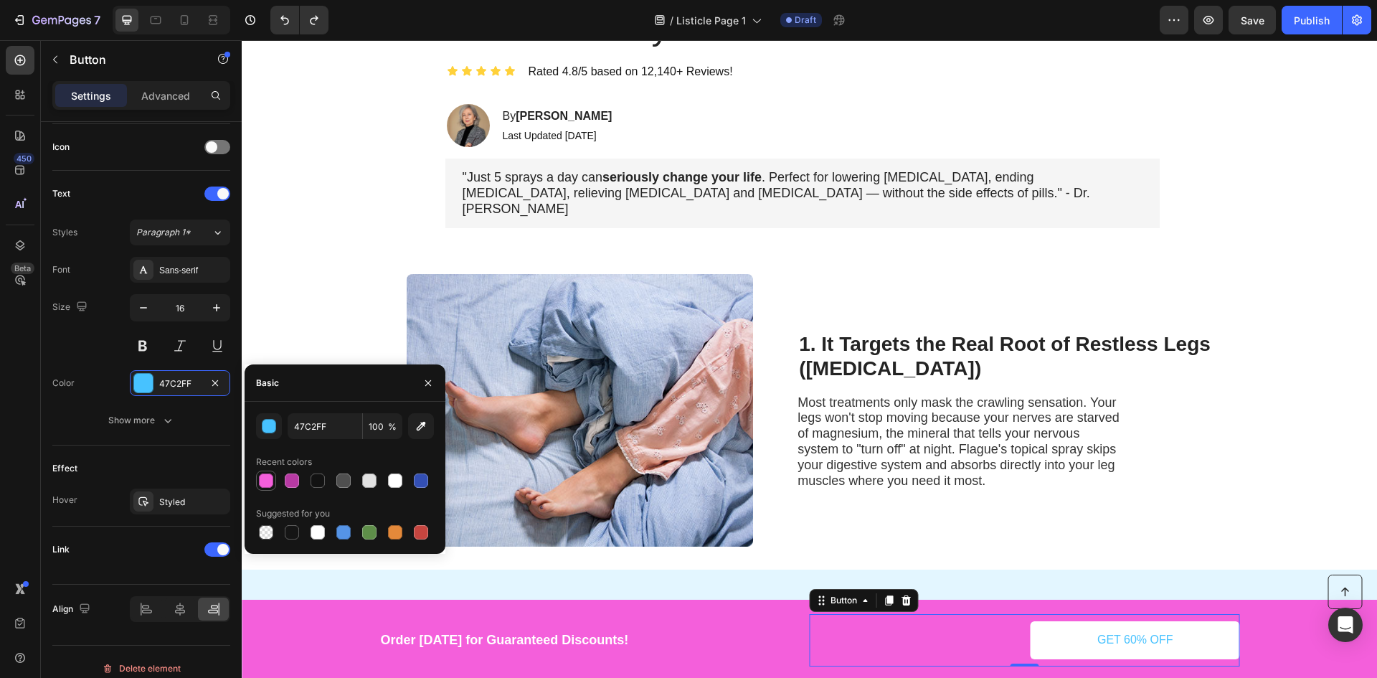
click at [265, 476] on div at bounding box center [266, 480] width 14 height 14
type input "F45FDB"
click at [1118, 435] on p "Most treatments only mask the crawling sensation. Your legs won't stop moving b…" at bounding box center [958, 442] width 322 height 94
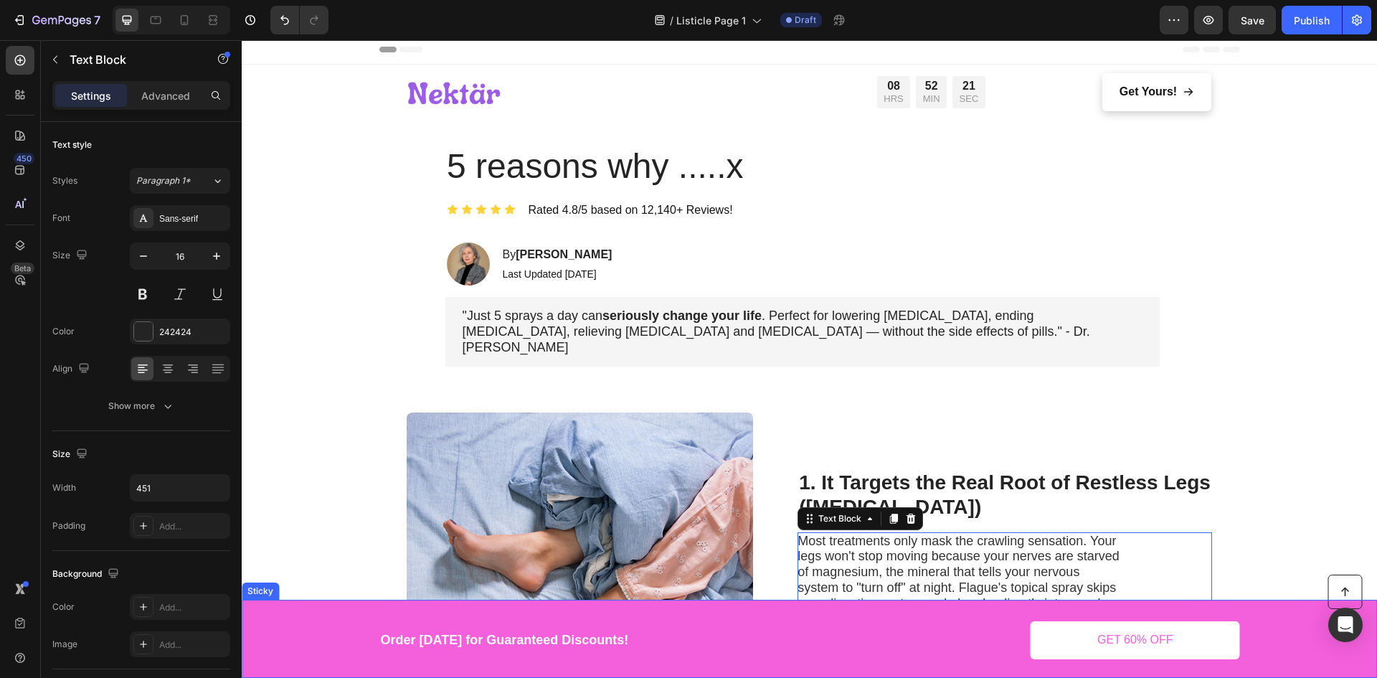
scroll to position [0, 0]
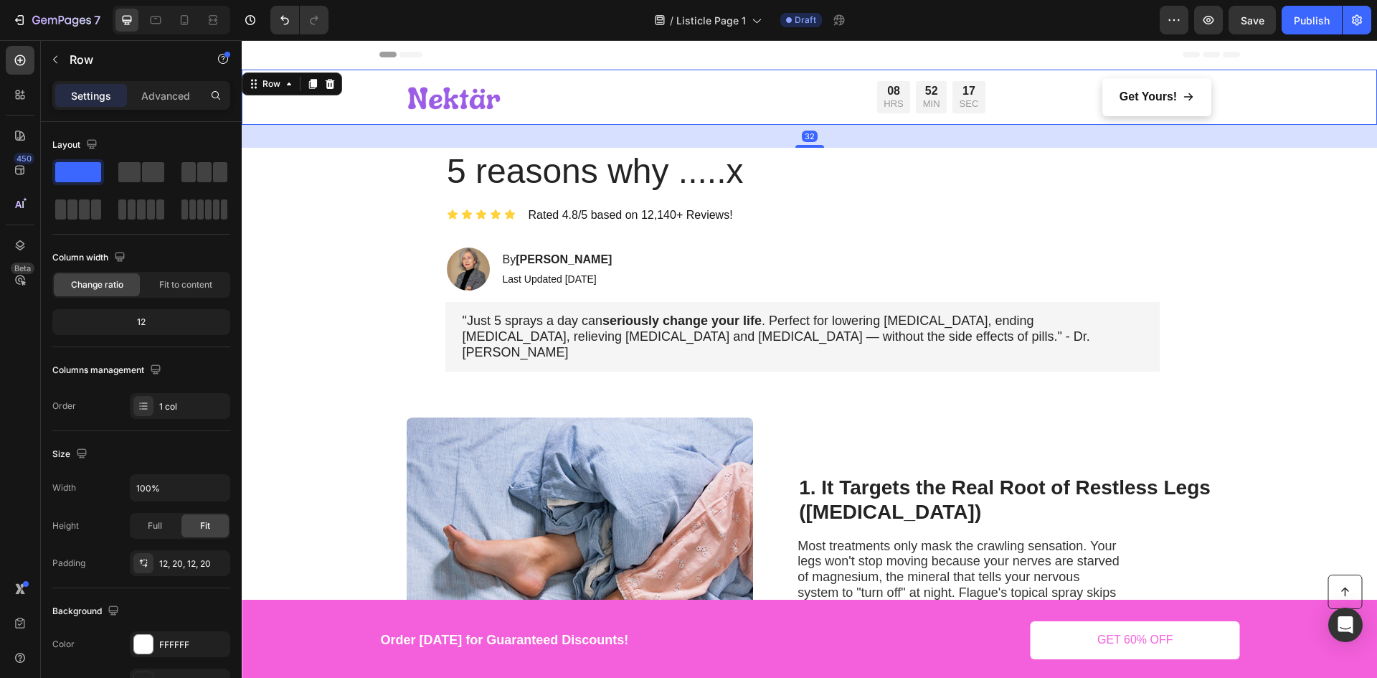
click at [318, 120] on div "Image Limited time: 40% OFF + FREE SHIPPING Text Block 08 HRS 52 MIN 17 SEC Cou…" at bounding box center [809, 97] width 1135 height 55
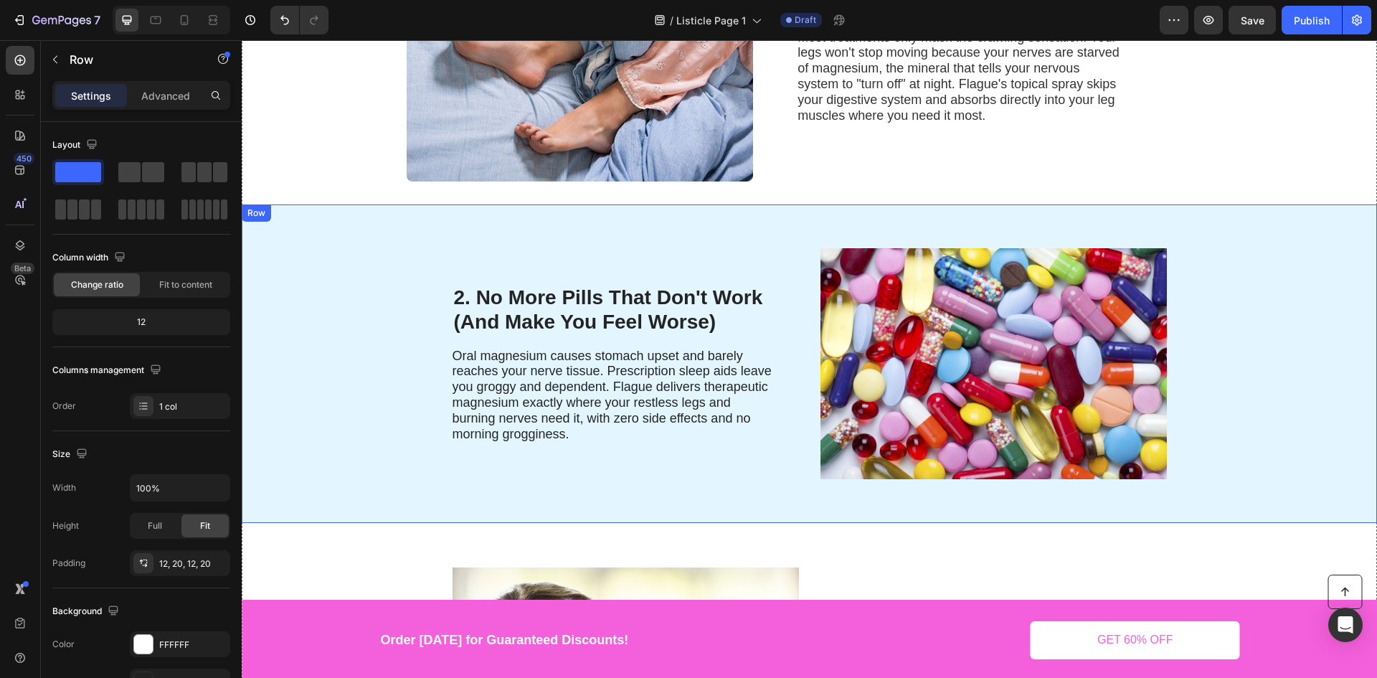
scroll to position [502, 0]
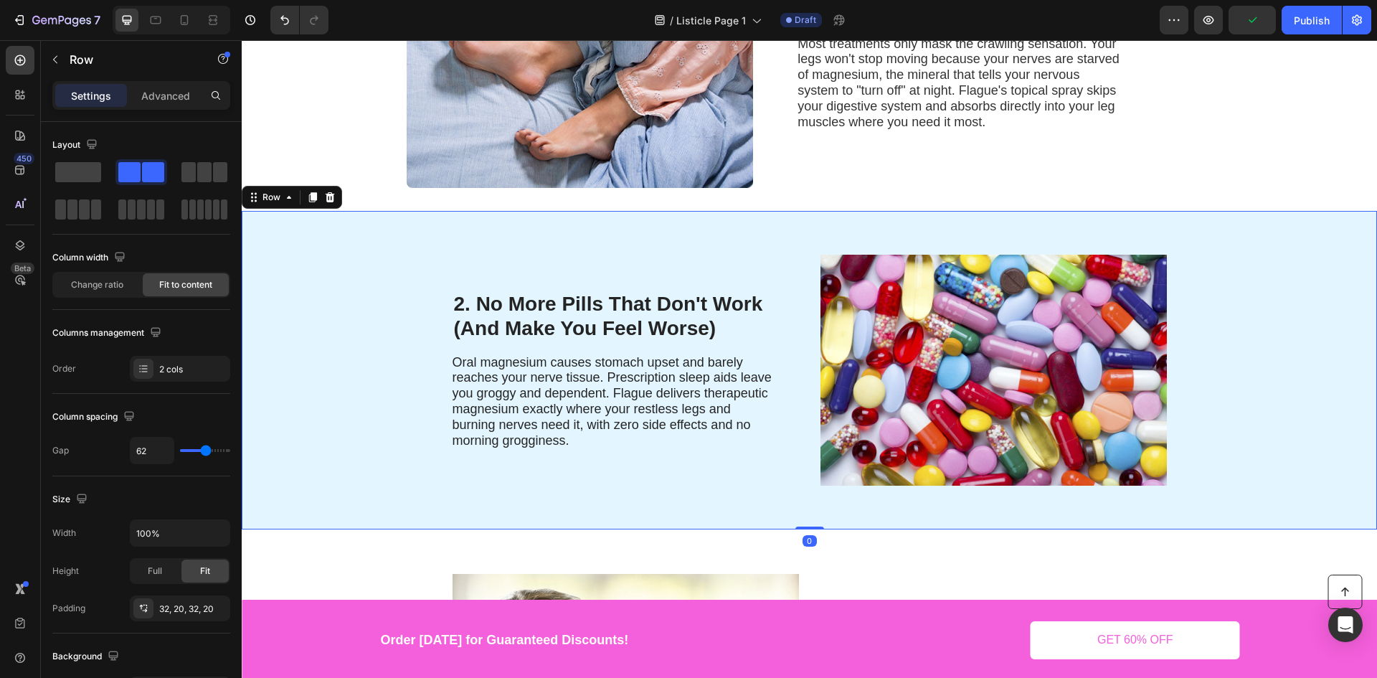
click at [375, 275] on div "2. No More Pills That Don't Work (And Make You Feel Worse) Heading Oral magnesi…" at bounding box center [809, 370] width 1135 height 318
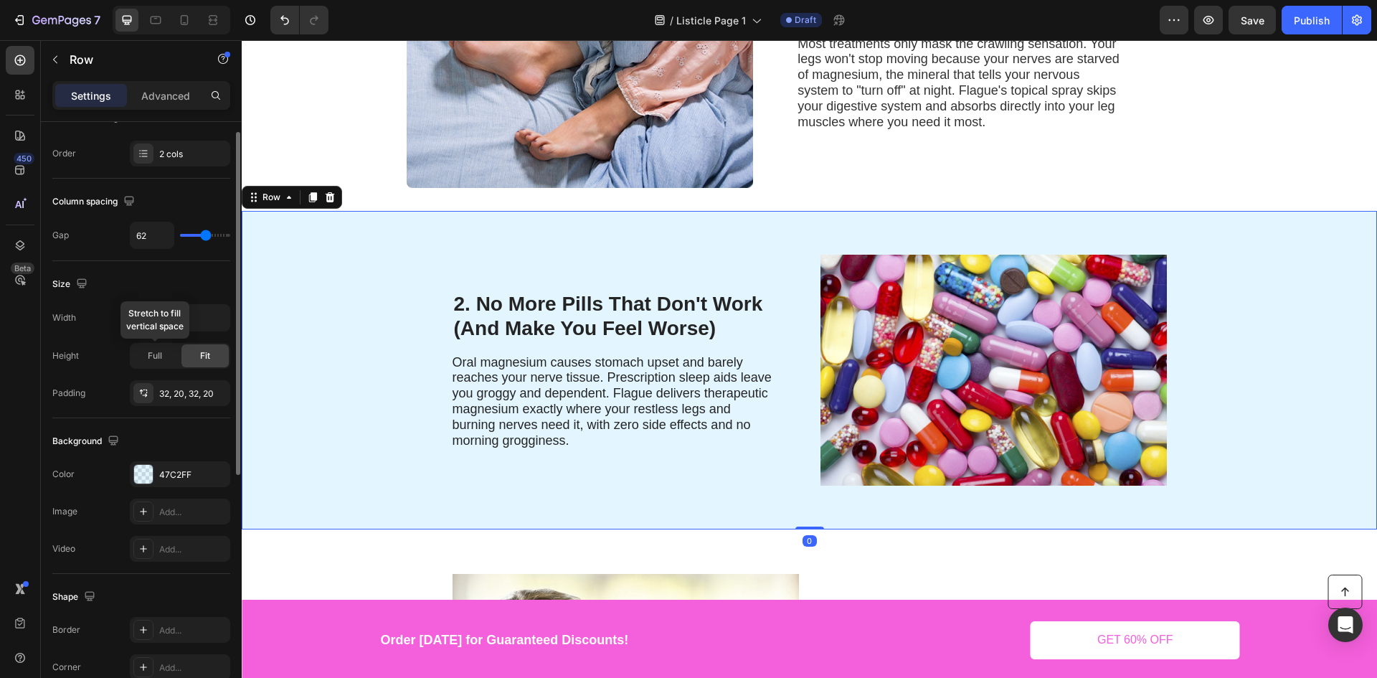
scroll to position [430, 0]
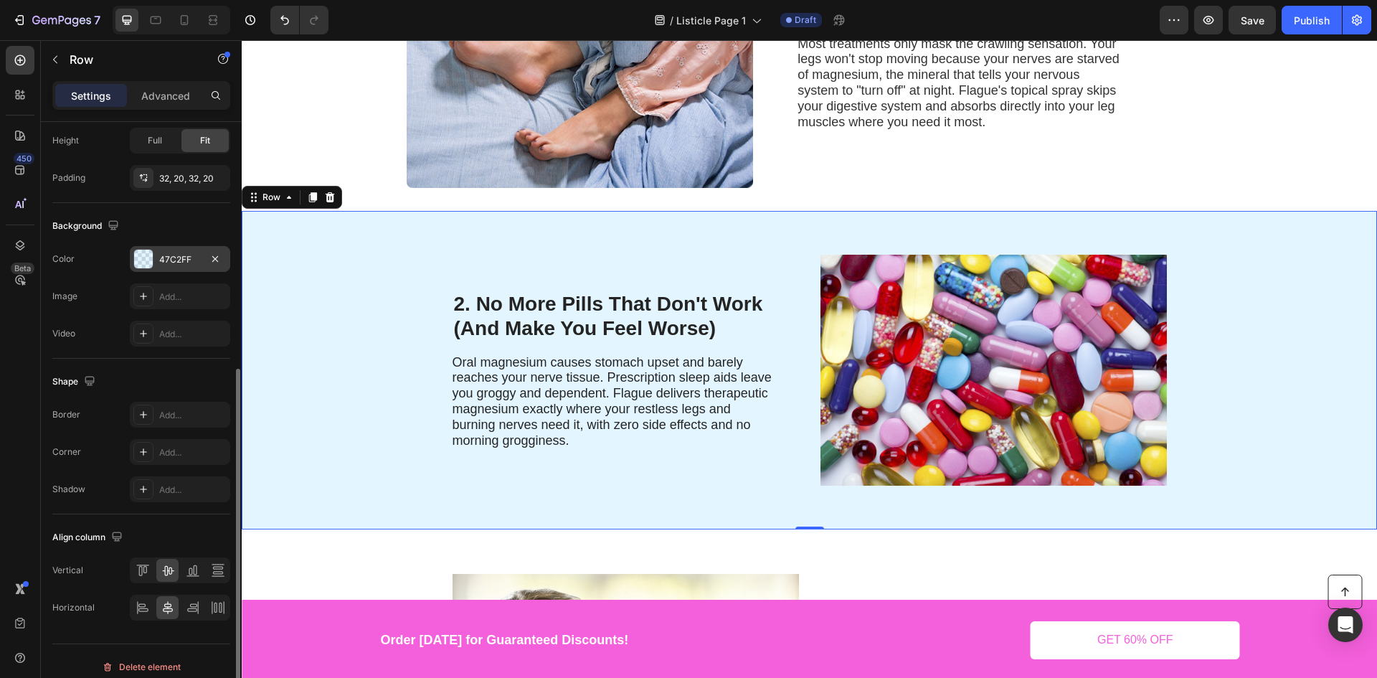
click at [152, 260] on div at bounding box center [143, 259] width 19 height 19
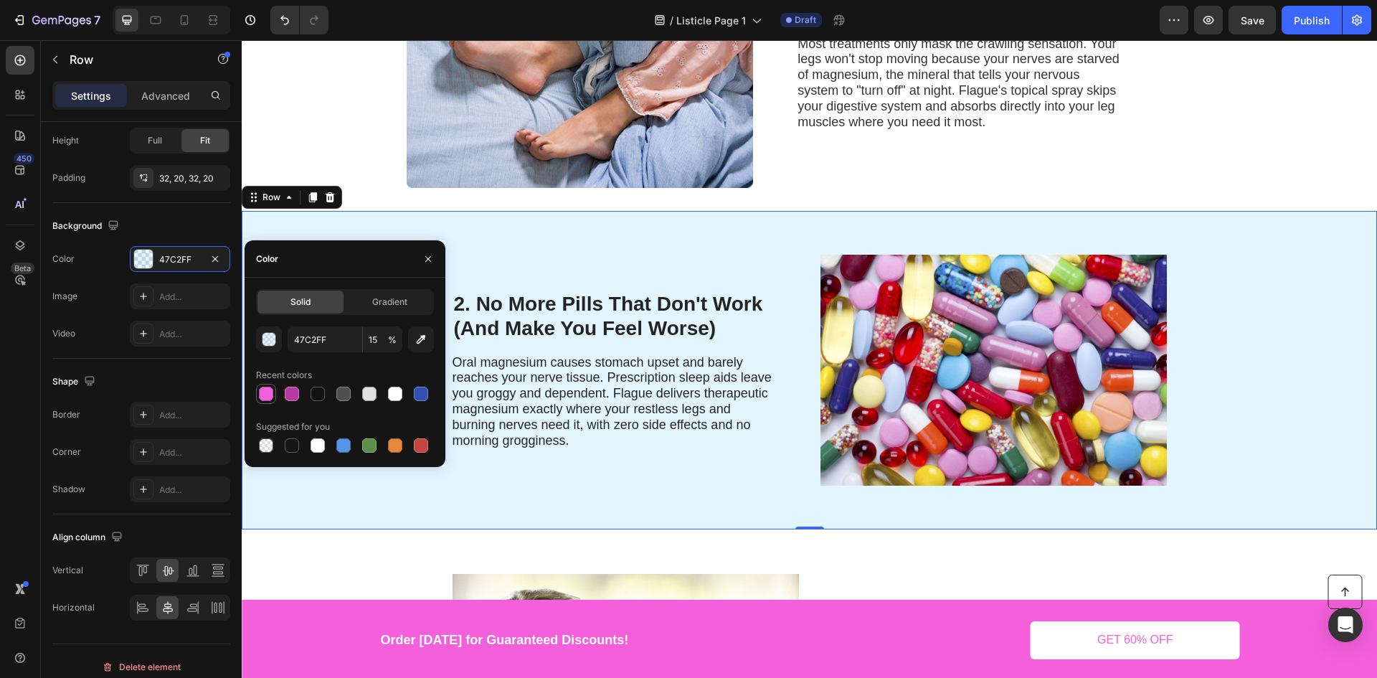
click at [265, 387] on div at bounding box center [266, 393] width 14 height 14
type input "F45FDB"
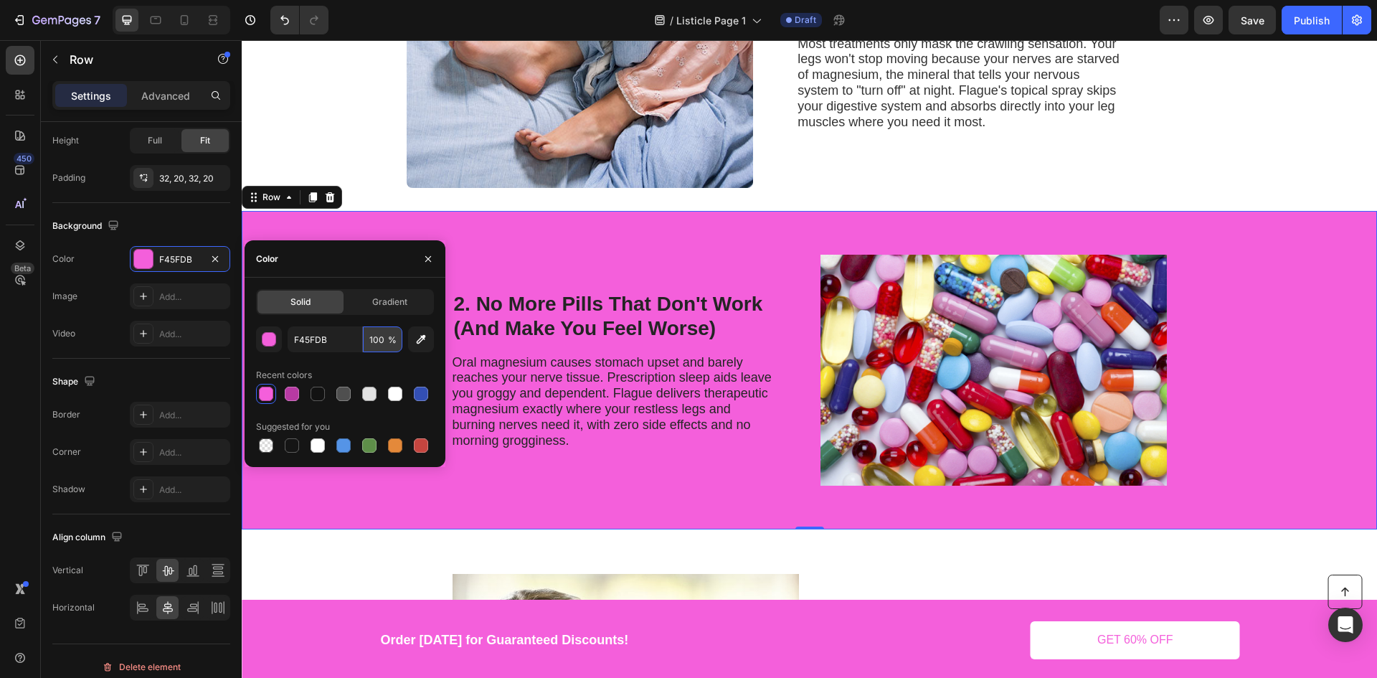
click at [374, 341] on input "100" at bounding box center [382, 339] width 39 height 26
type input "15"
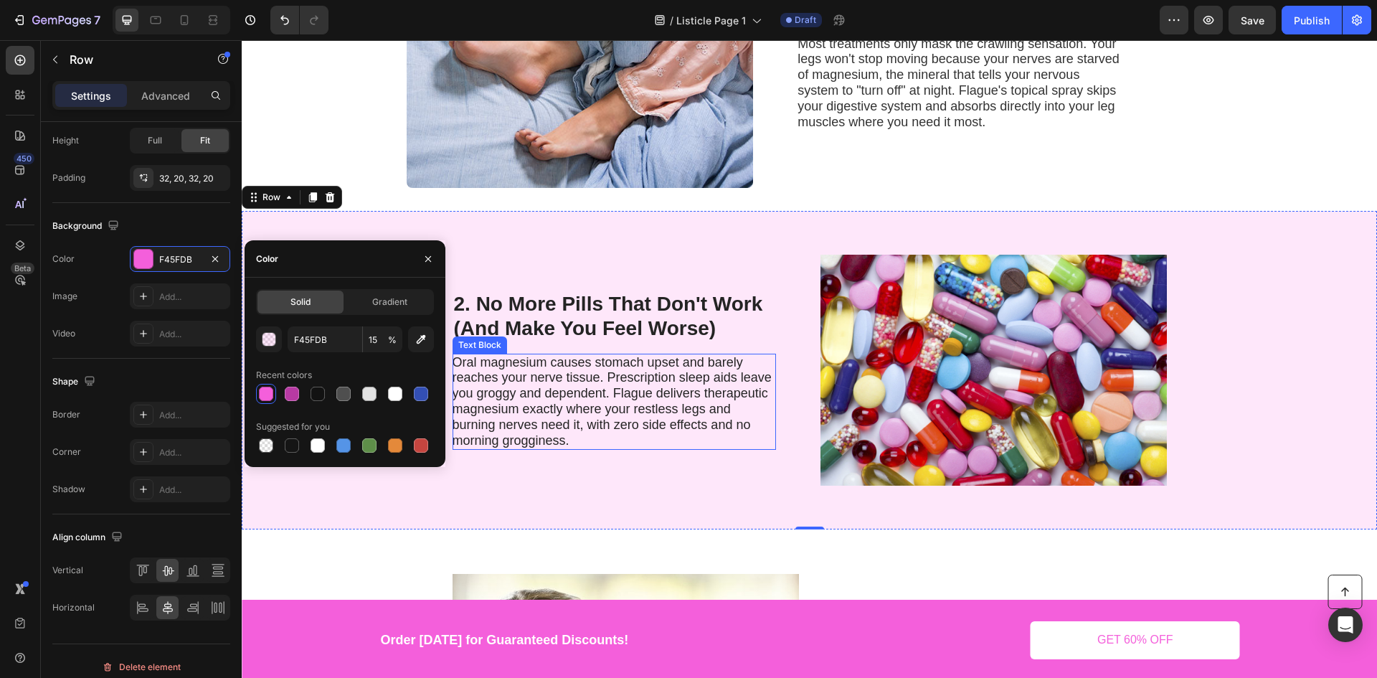
click at [581, 365] on span "Oral magnesium causes stomach upset and barely reaches your nerve tissue. Presc…" at bounding box center [611, 401] width 319 height 92
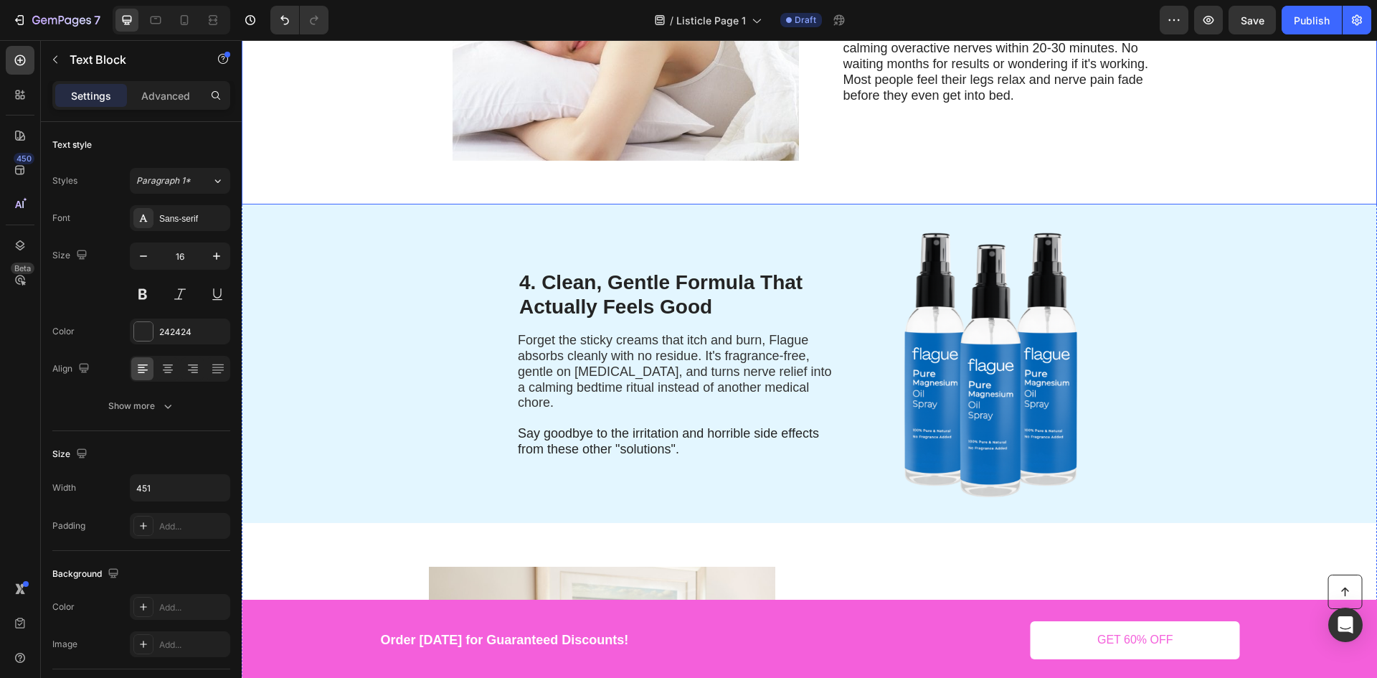
scroll to position [1147, 0]
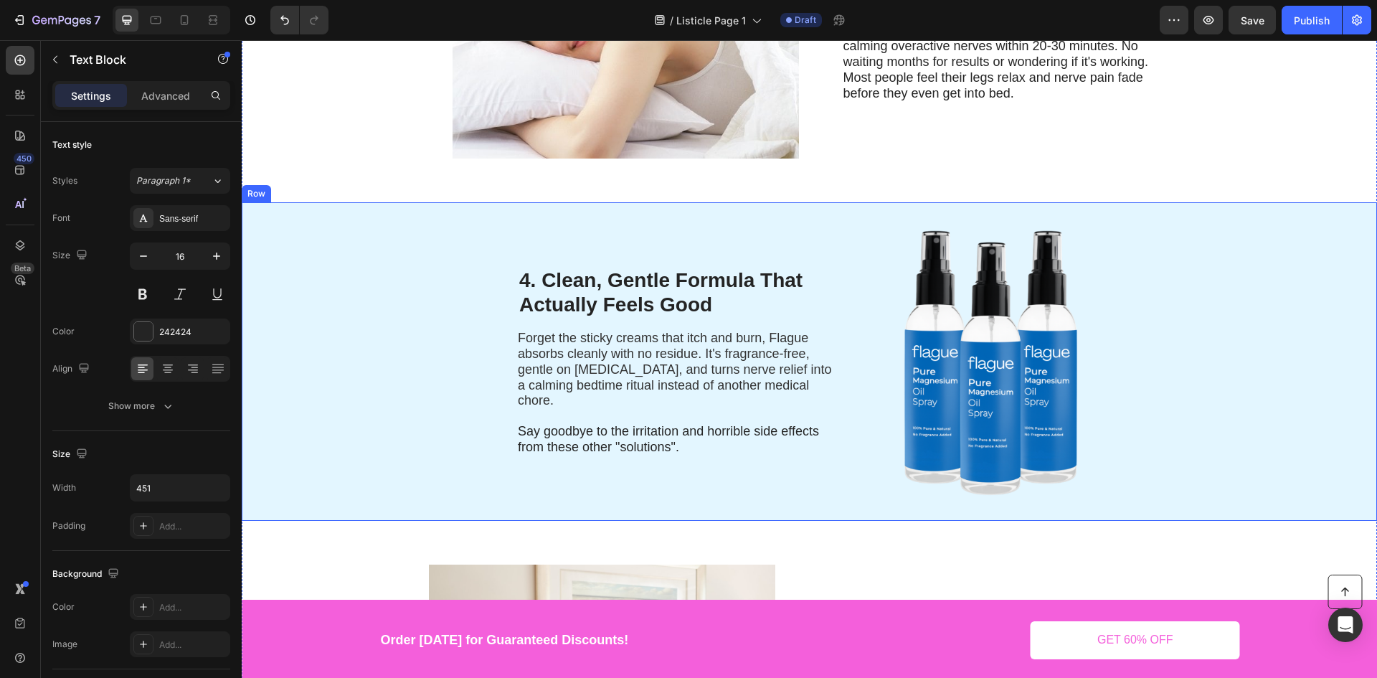
click at [368, 318] on div "4. Clean, Gentle Formula That Actually Feels Good Heading Forget the sticky cre…" at bounding box center [809, 361] width 1135 height 318
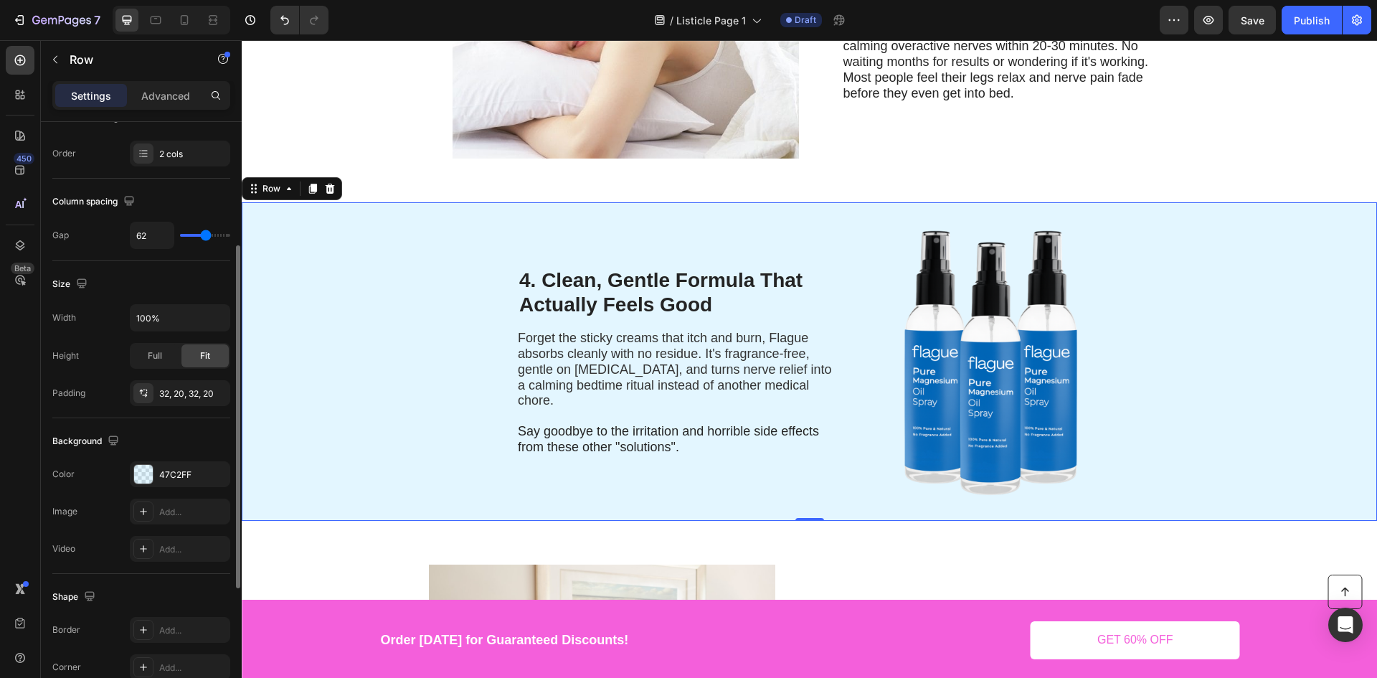
scroll to position [287, 0]
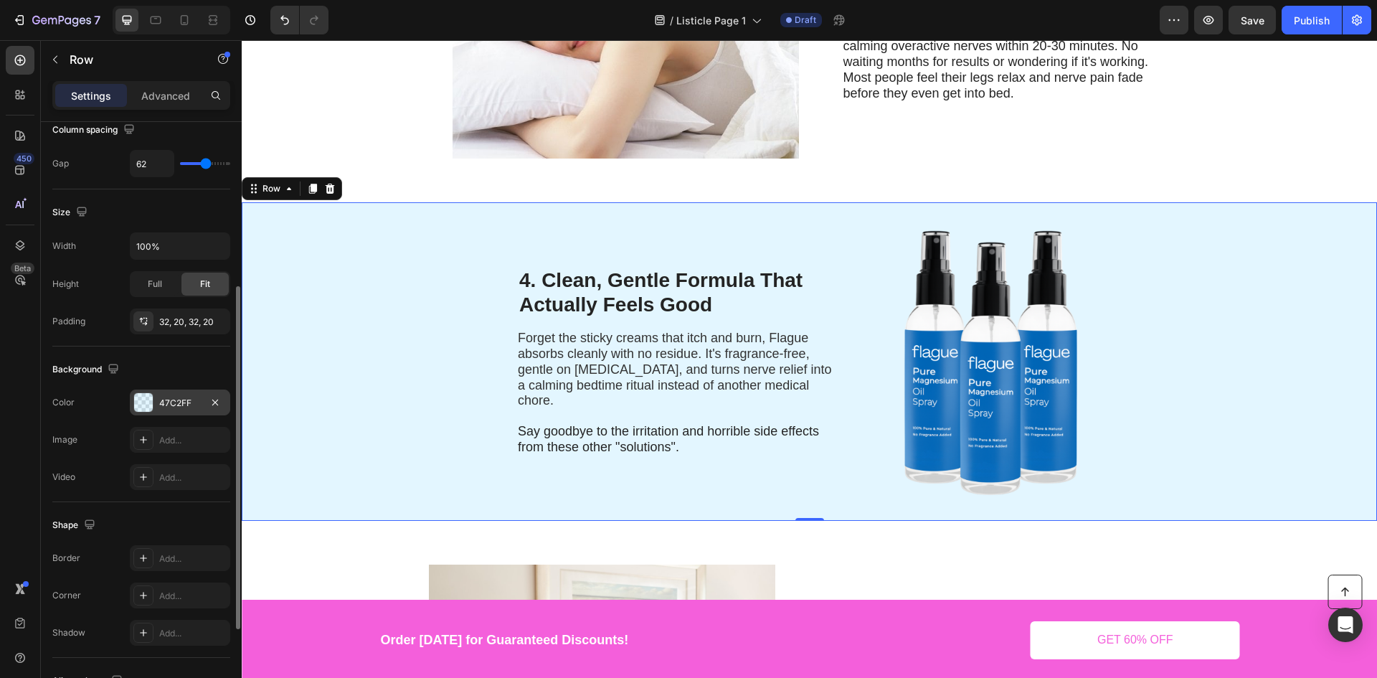
click at [163, 399] on div "47C2FF" at bounding box center [180, 402] width 42 height 13
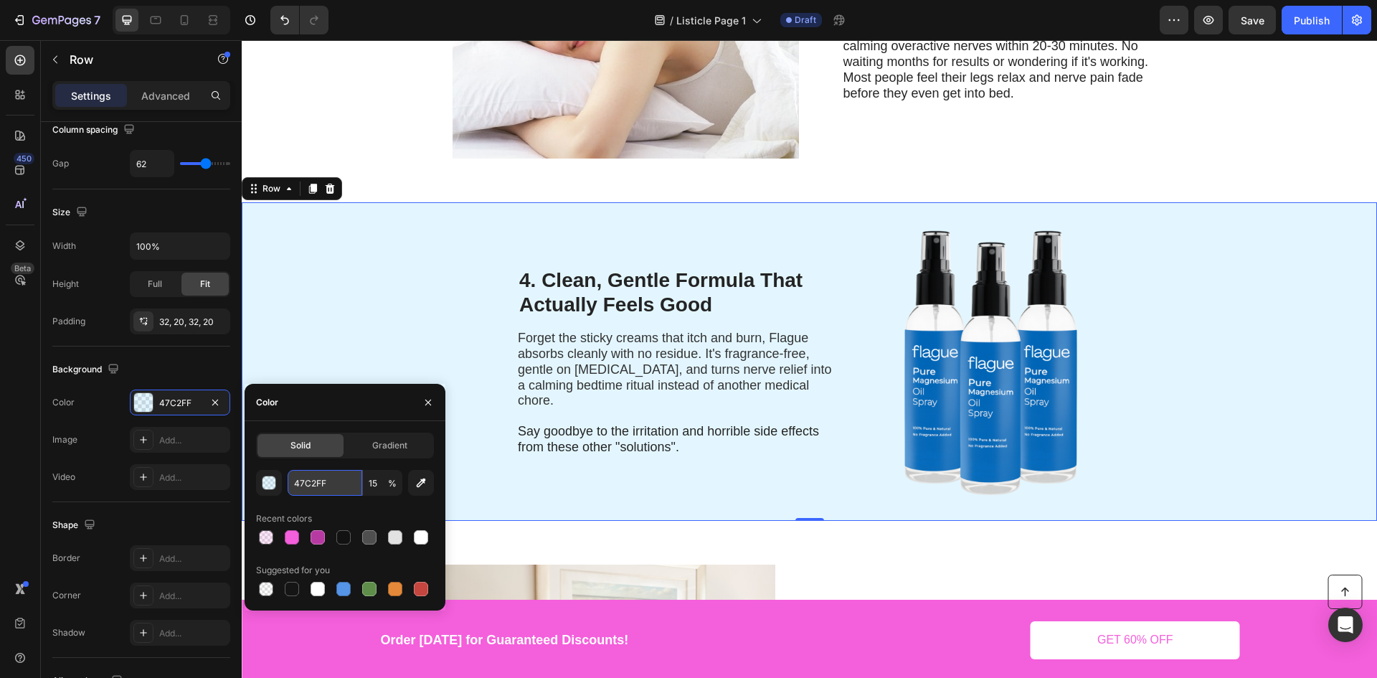
click at [324, 483] on input "47C2FF" at bounding box center [325, 483] width 75 height 26
click at [371, 480] on input "15" at bounding box center [382, 483] width 39 height 26
click at [344, 478] on input "47C2FF" at bounding box center [325, 483] width 75 height 26
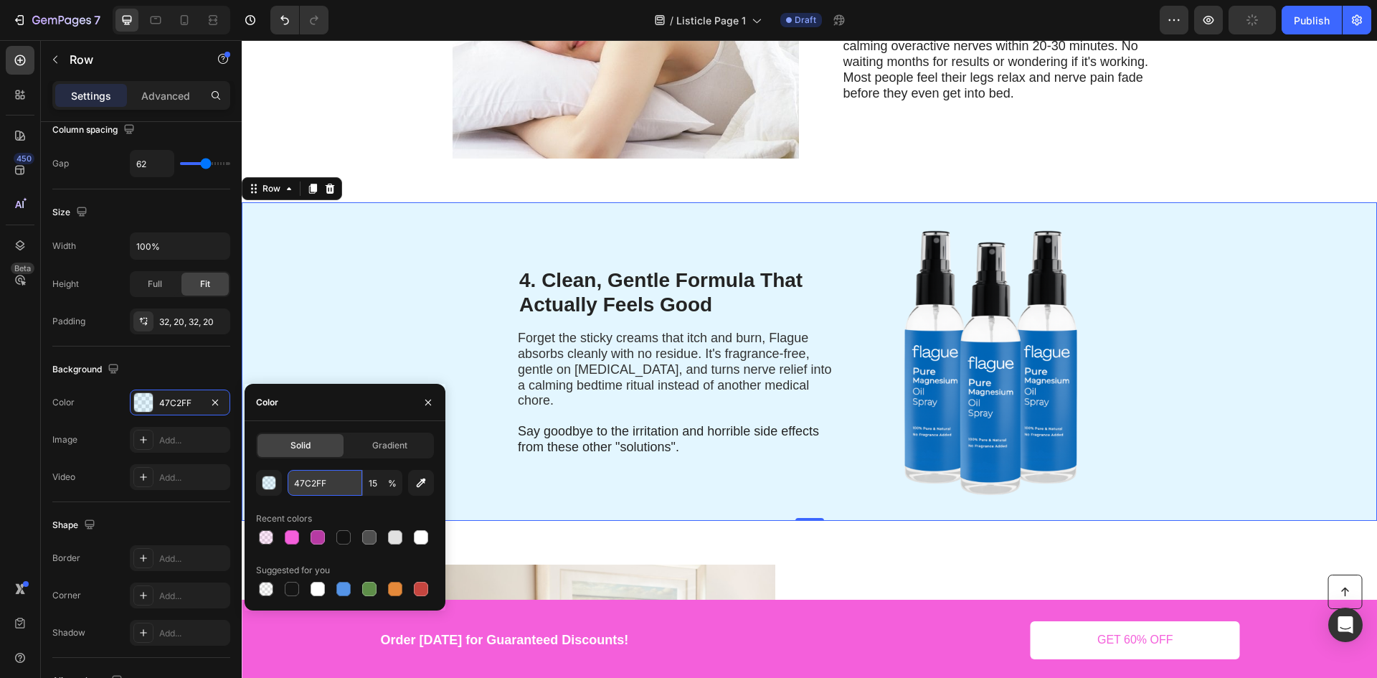
click at [344, 478] on input "47C2FF" at bounding box center [325, 483] width 75 height 26
paste input "15"
click at [374, 475] on input "15" at bounding box center [382, 483] width 39 height 26
click at [295, 538] on div at bounding box center [292, 537] width 14 height 14
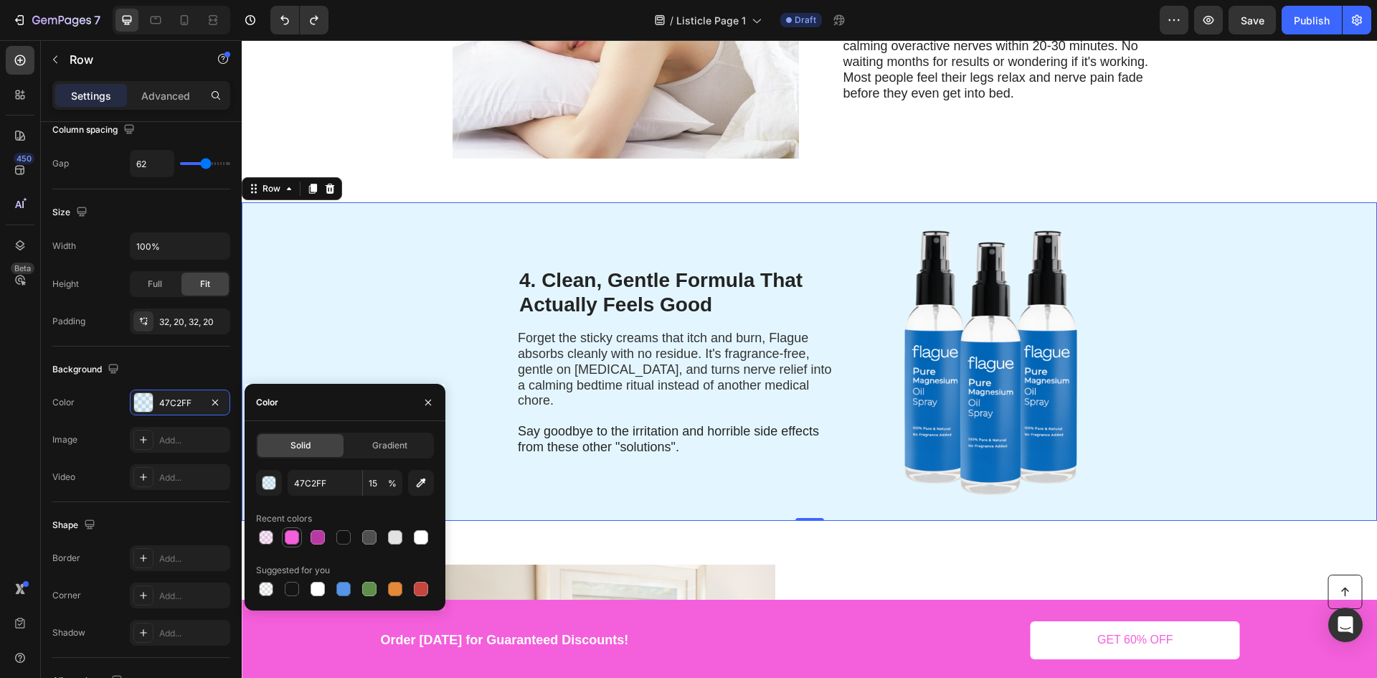
type input "F45FDB"
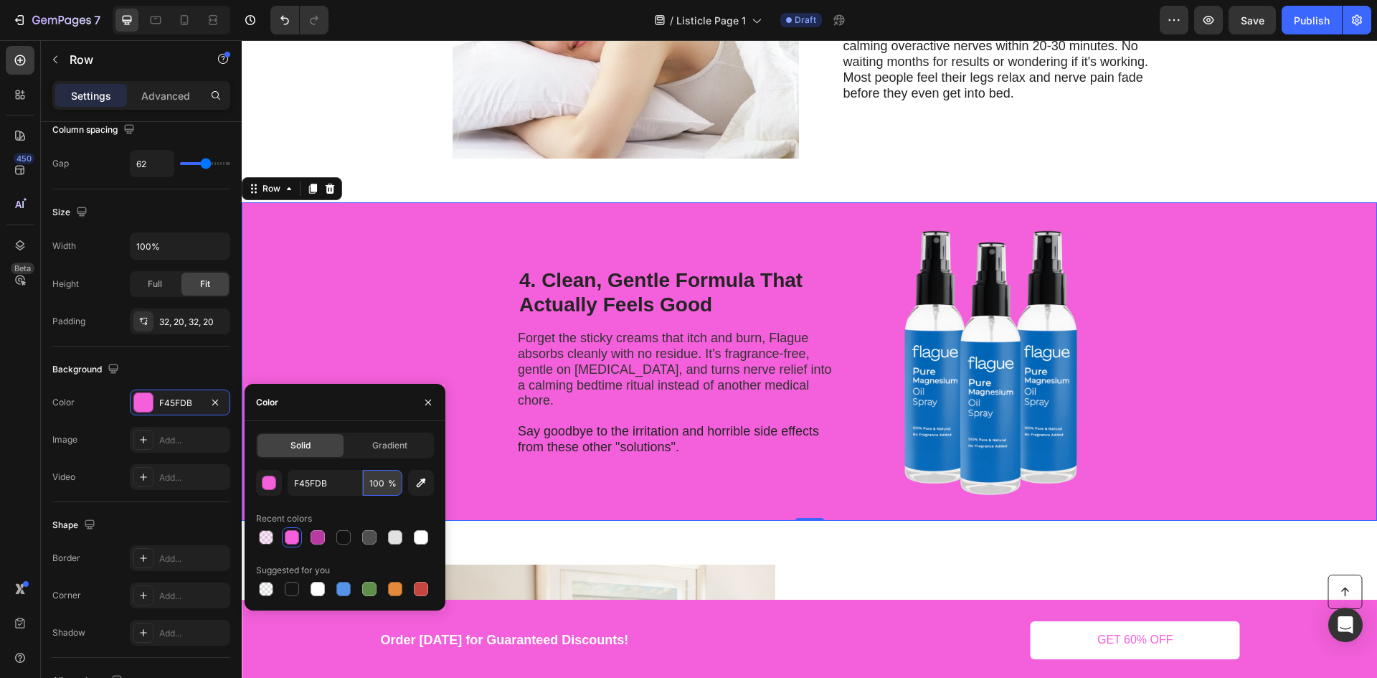
click at [376, 495] on input "100" at bounding box center [382, 483] width 39 height 26
paste input "5"
type input "15"
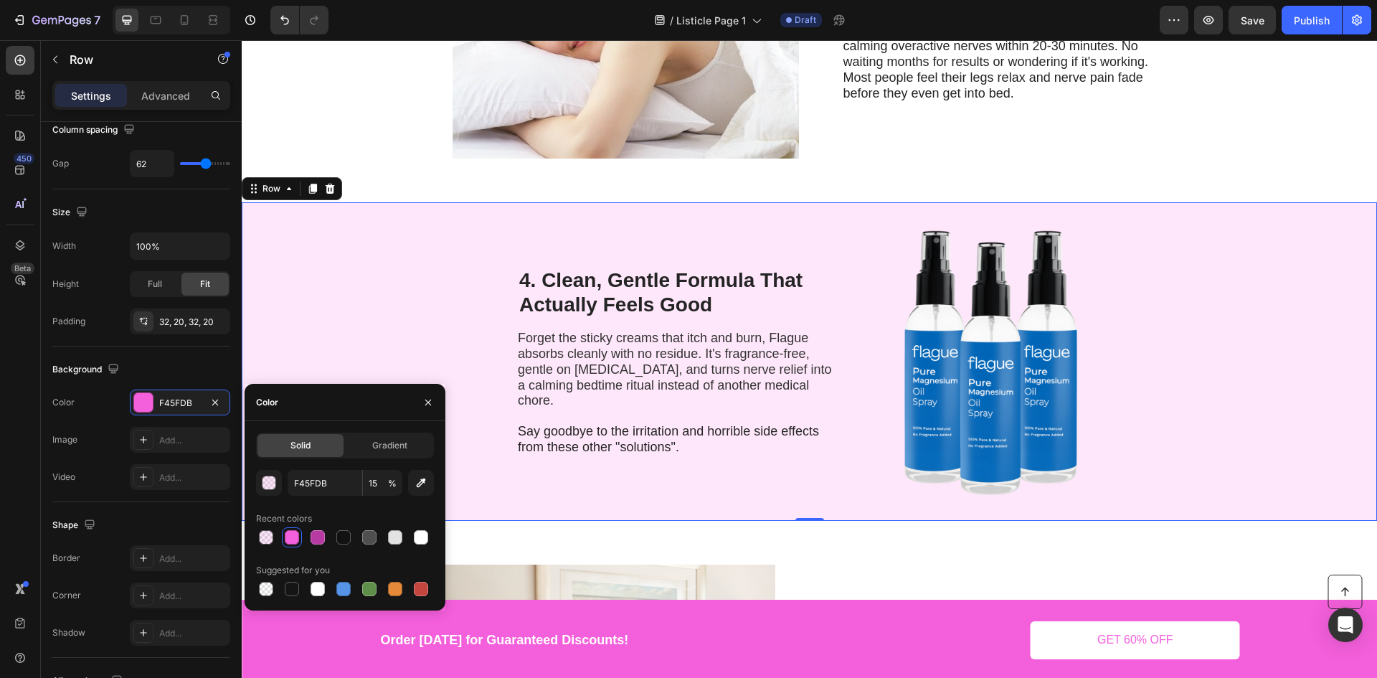
click at [414, 313] on div "4. Clean, Gentle Formula That Actually Feels Good Heading Forget the sticky cre…" at bounding box center [809, 361] width 1135 height 318
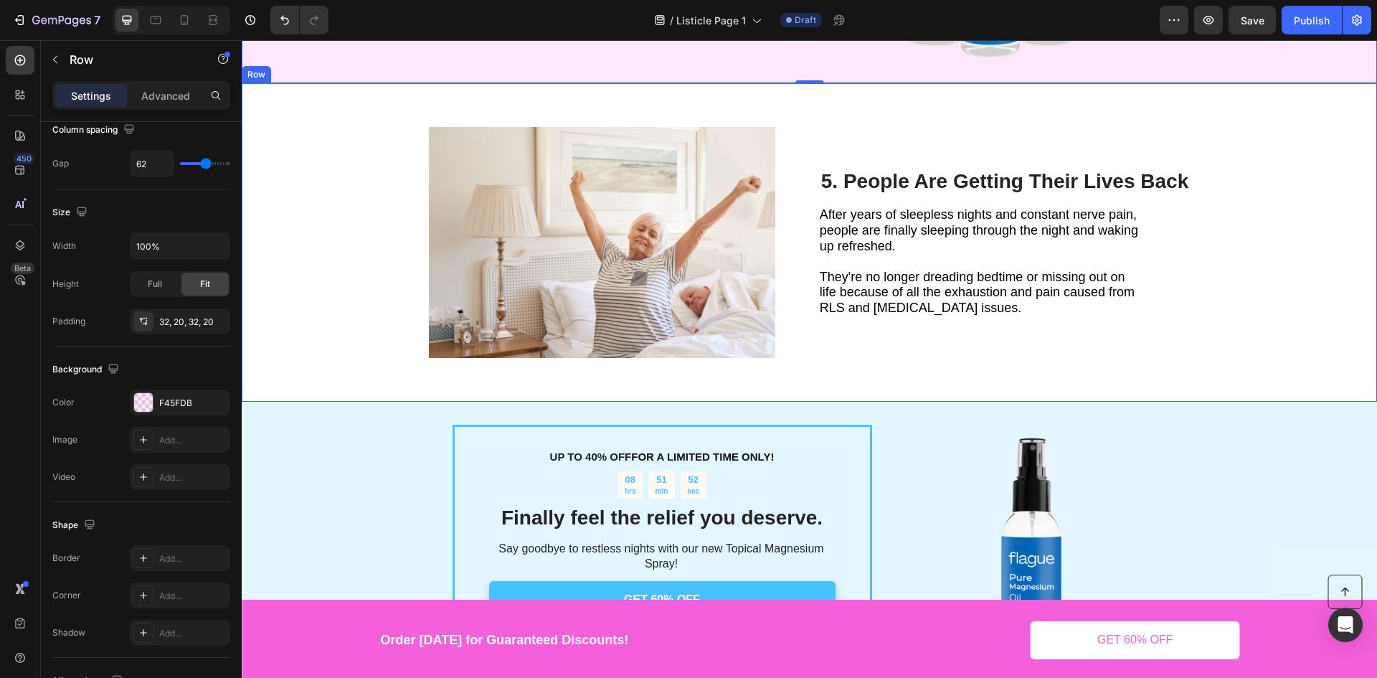
scroll to position [1721, 0]
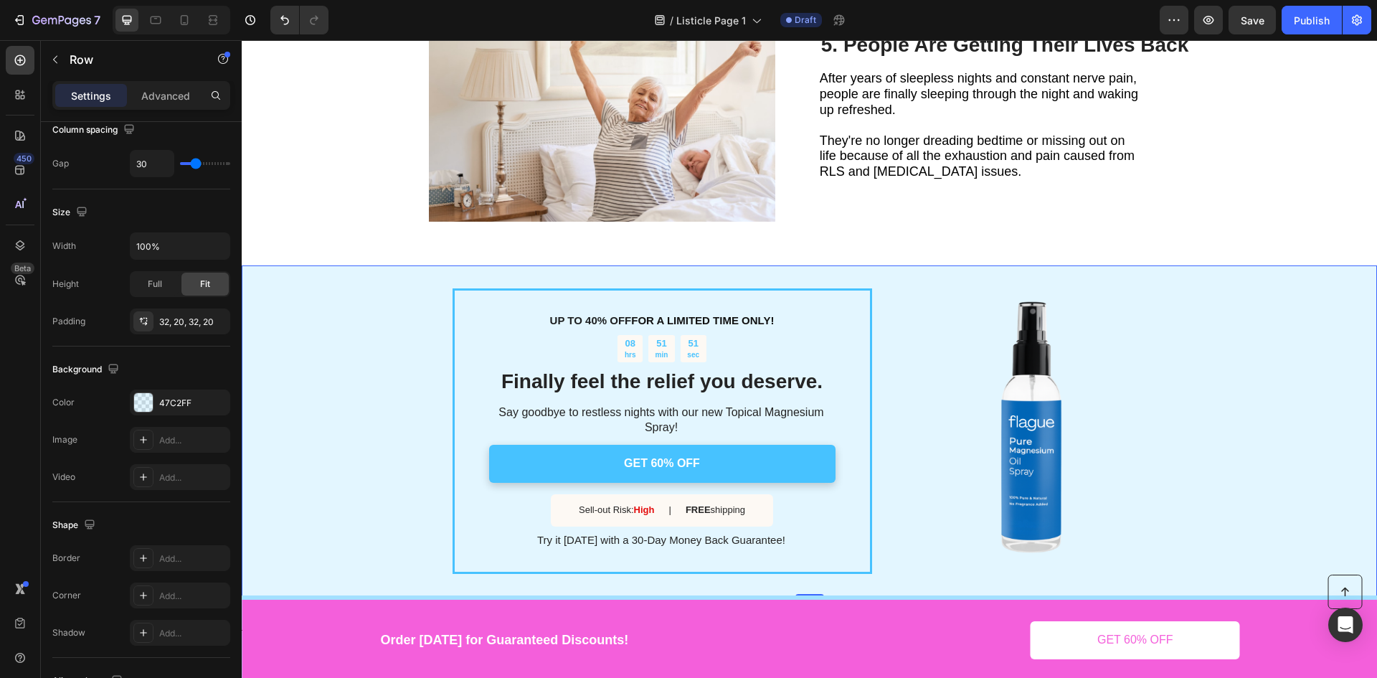
click at [355, 328] on div "UP TO 40% OFF FOR A LIMITED TIME ONLY! Text Block 08 hrs 51 min 51 sec Countdow…" at bounding box center [809, 430] width 1135 height 331
click at [392, 464] on div "UP TO 40% OFF FOR A LIMITED TIME ONLY! Text Block 08 hrs 51 min 50 sec Countdow…" at bounding box center [809, 430] width 1135 height 331
drag, startPoint x: 179, startPoint y: 419, endPoint x: 166, endPoint y: 405, distance: 19.3
click at [179, 418] on div "The changes might be hidden by the video. Color 47C2FF Image Add... Video Add..." at bounding box center [141, 439] width 178 height 100
click at [165, 404] on div "47C2FF" at bounding box center [180, 402] width 42 height 13
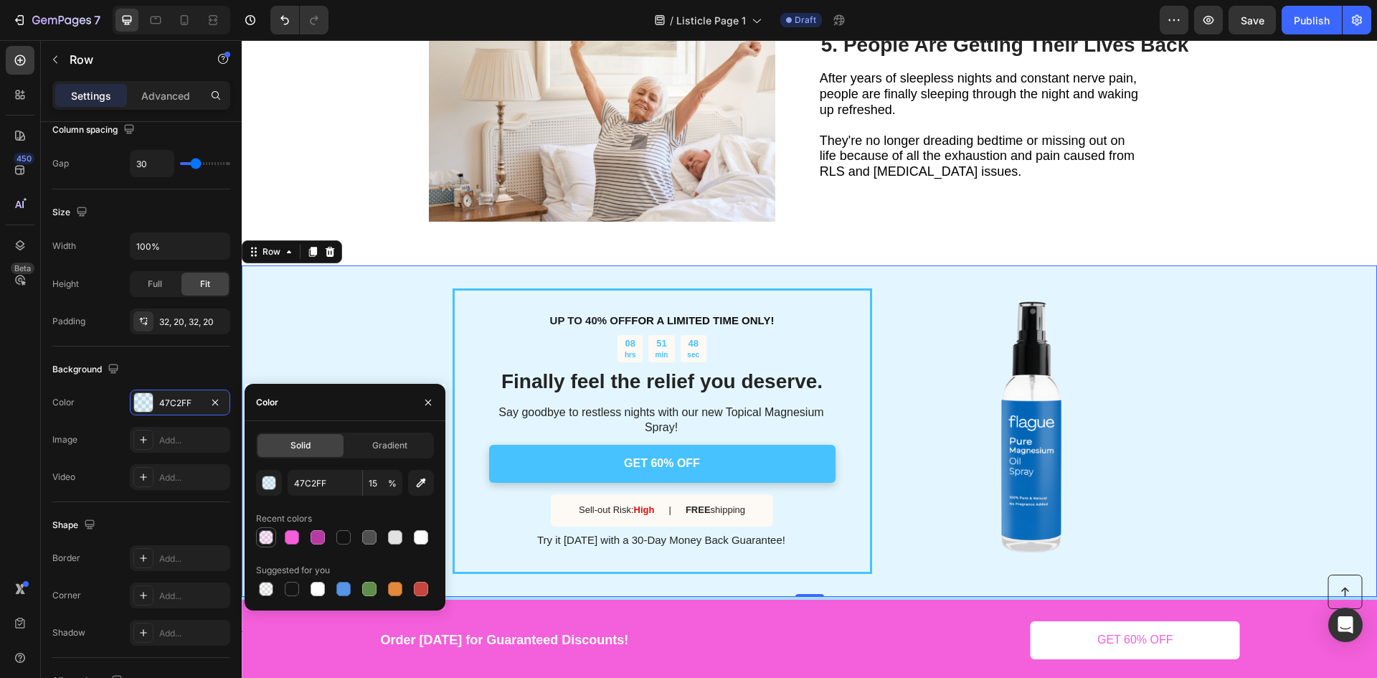
click at [268, 534] on div at bounding box center [266, 537] width 14 height 14
type input "F45FDB"
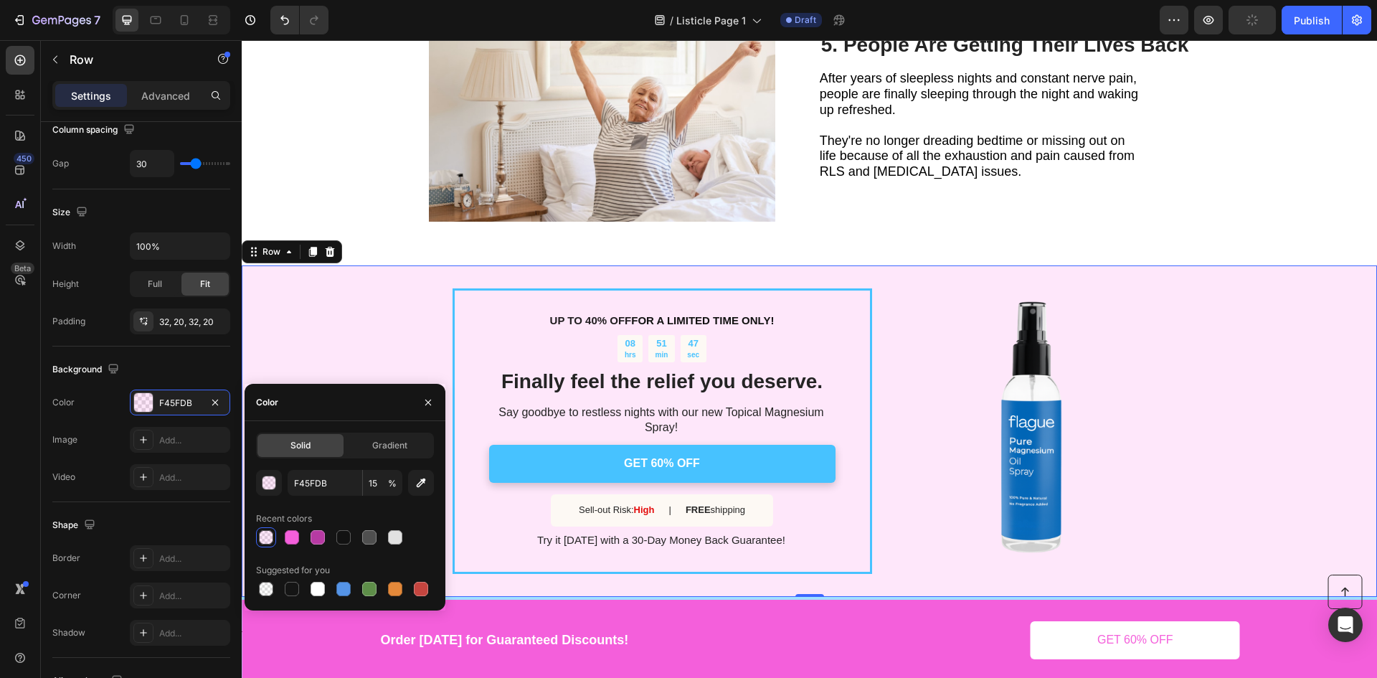
click at [376, 333] on div "UP TO 40% OFF FOR A LIMITED TIME ONLY! Text Block 08 hrs 51 min 47 sec Countdow…" at bounding box center [809, 430] width 1135 height 331
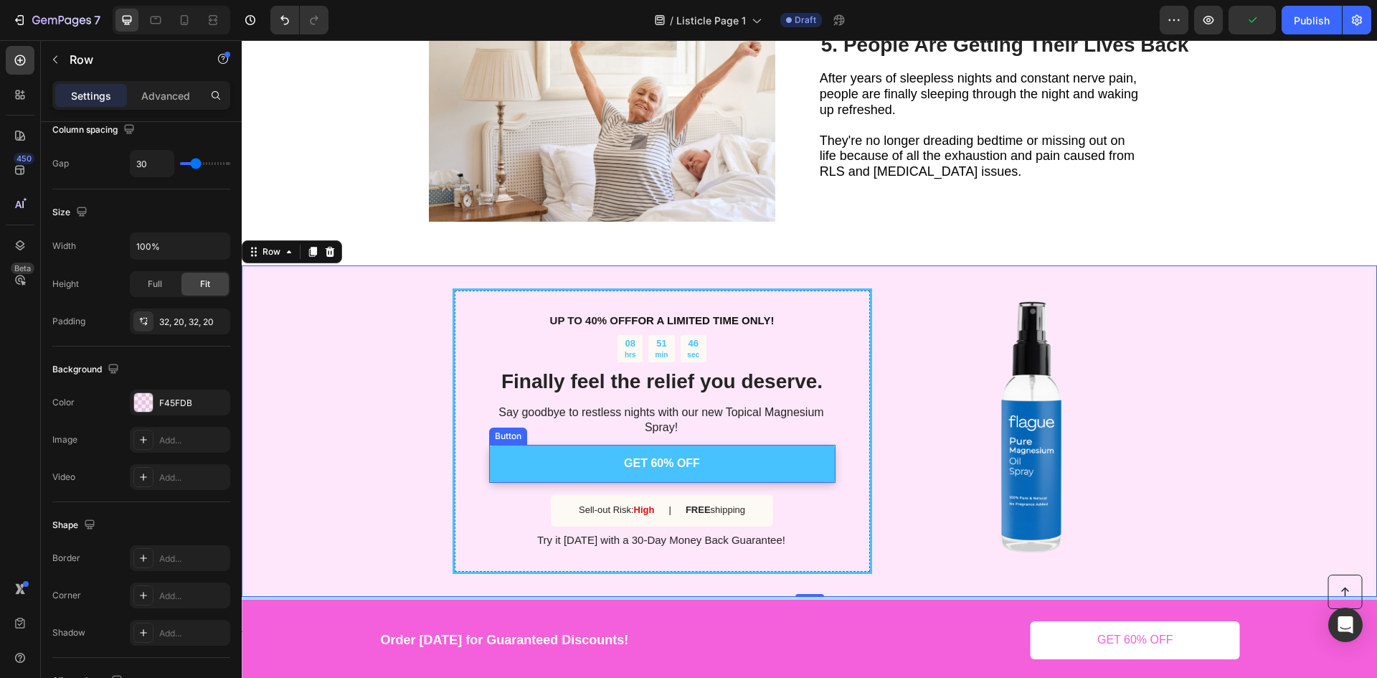
click at [536, 449] on link "GET 60% OFF" at bounding box center [662, 464] width 346 height 38
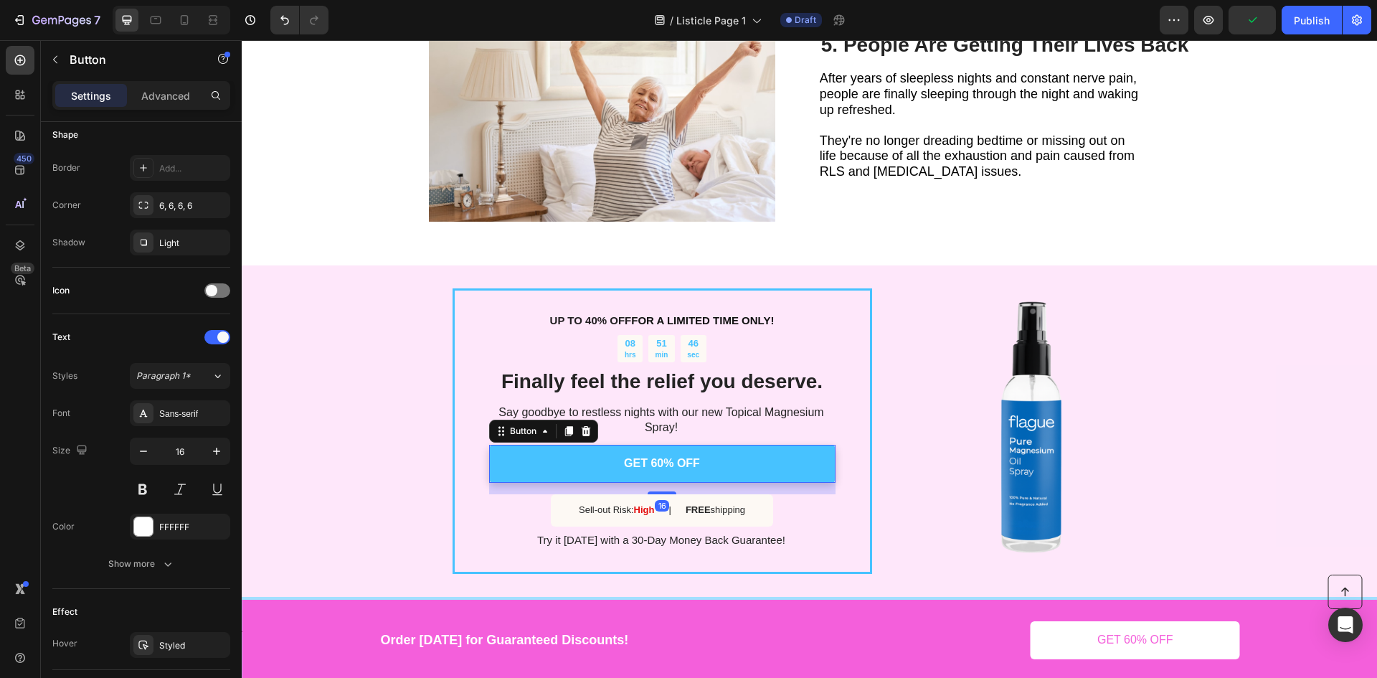
scroll to position [0, 0]
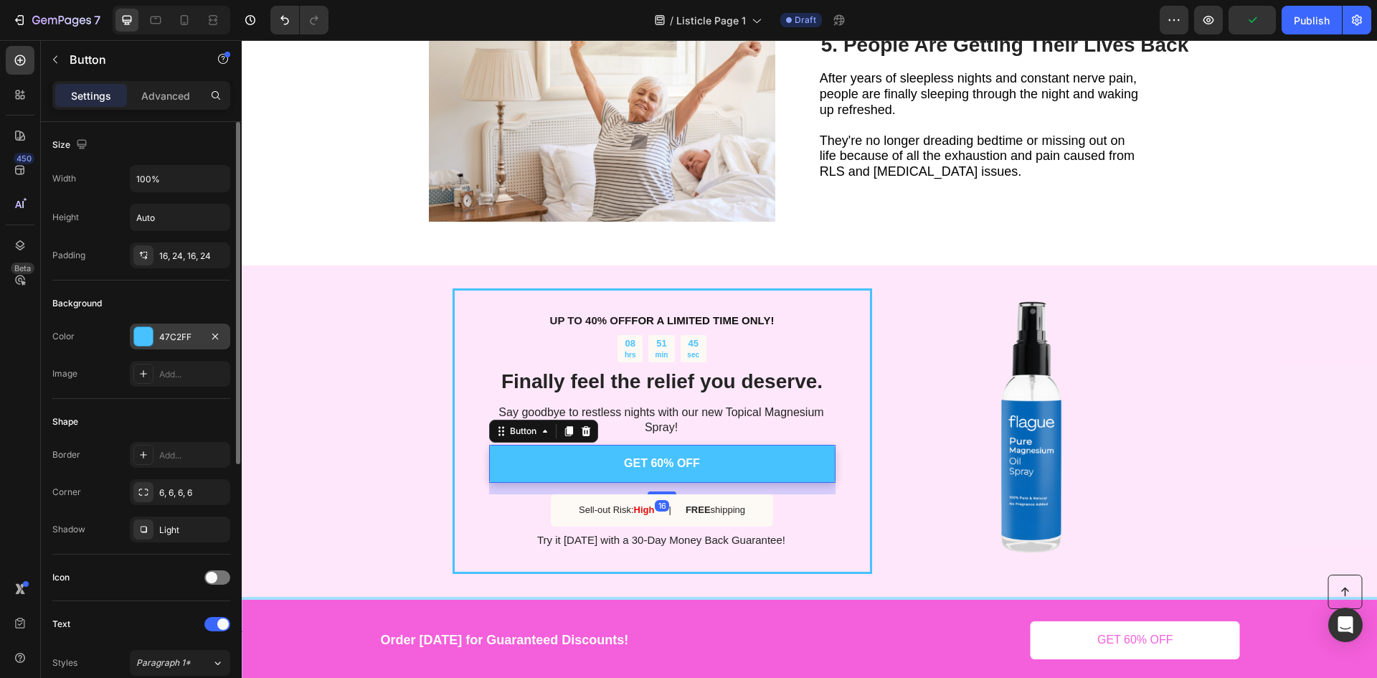
click at [160, 331] on div "47C2FF" at bounding box center [180, 337] width 42 height 13
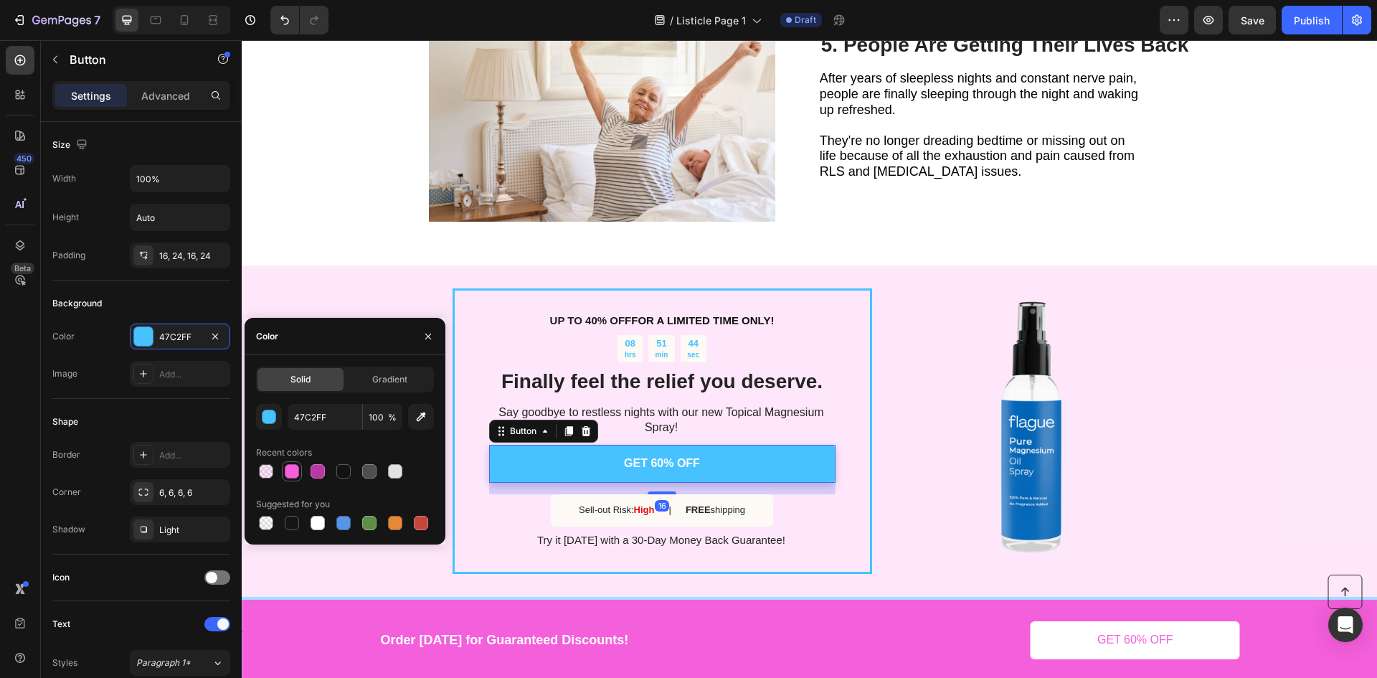
click at [293, 463] on div at bounding box center [291, 470] width 17 height 17
type input "F45FDB"
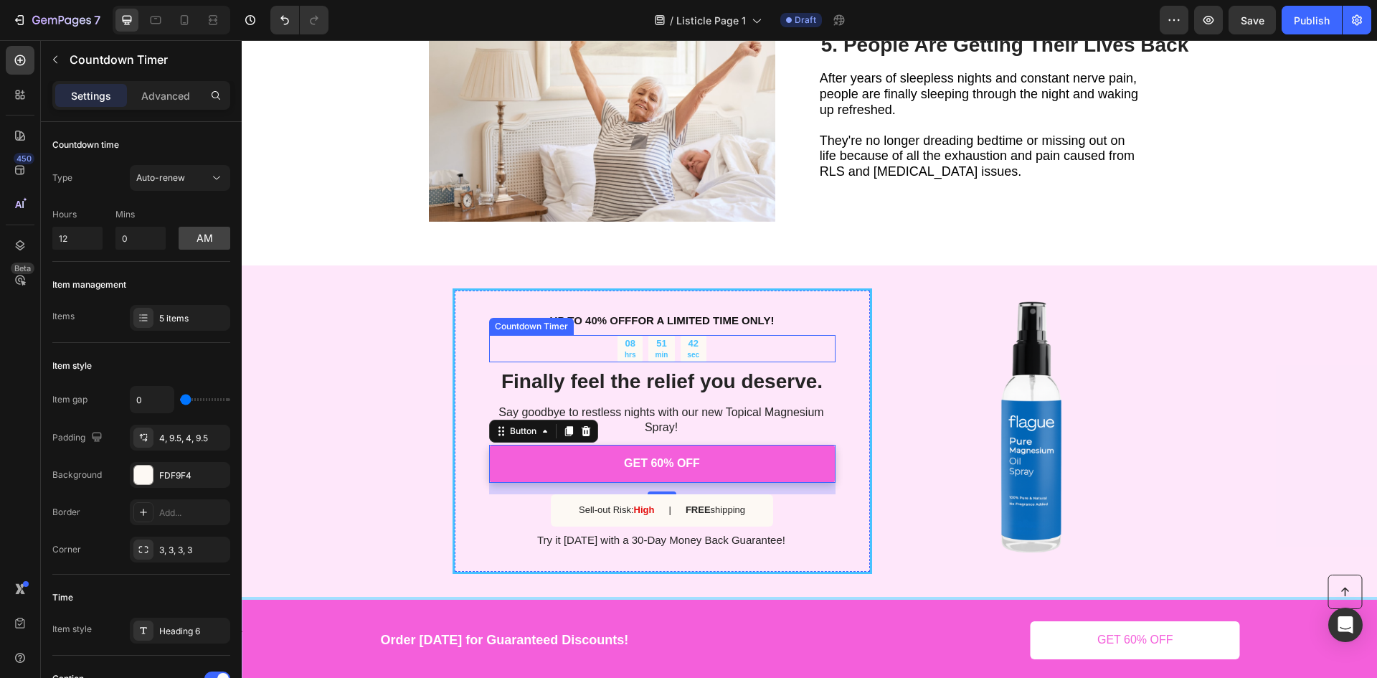
click at [633, 335] on div "08 hrs" at bounding box center [629, 348] width 25 height 27
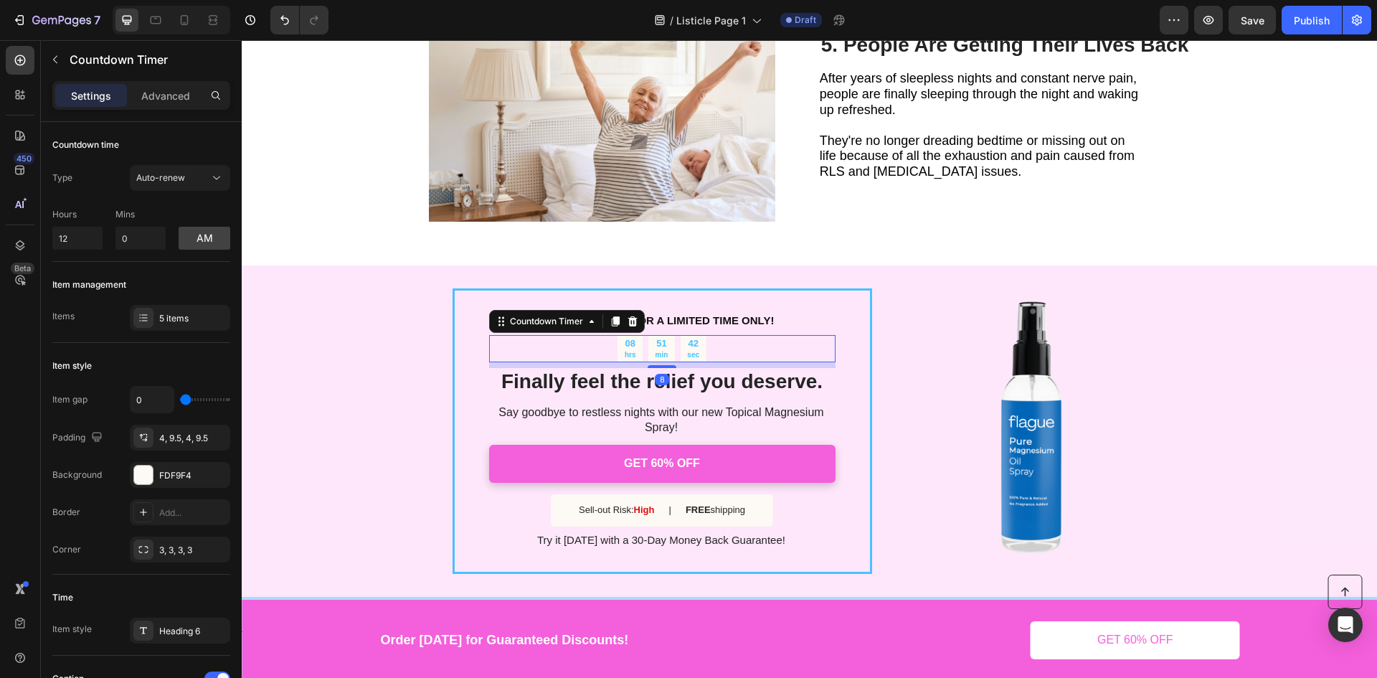
click at [627, 338] on div "08" at bounding box center [629, 344] width 11 height 12
click at [629, 350] on p "hrs" at bounding box center [629, 354] width 11 height 9
click at [628, 350] on p "hrs" at bounding box center [629, 354] width 11 height 9
click at [168, 93] on p "Advanced" at bounding box center [165, 95] width 49 height 15
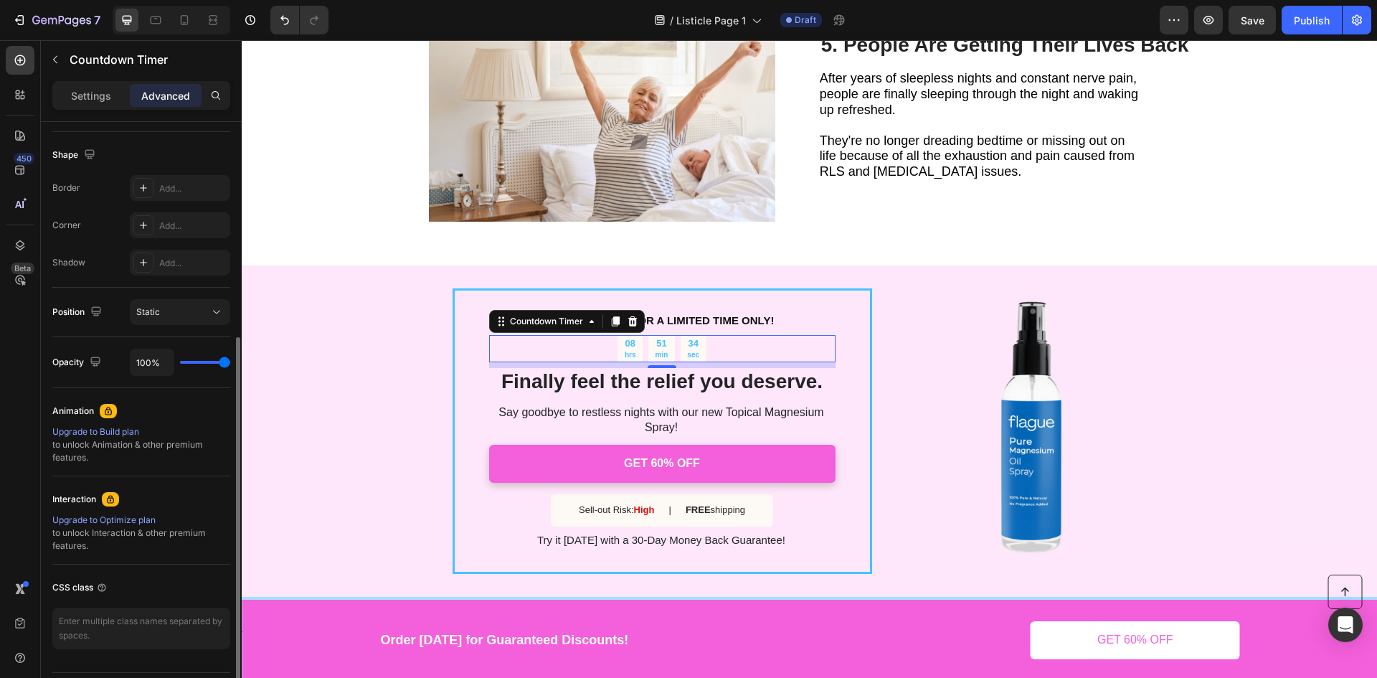
scroll to position [399, 0]
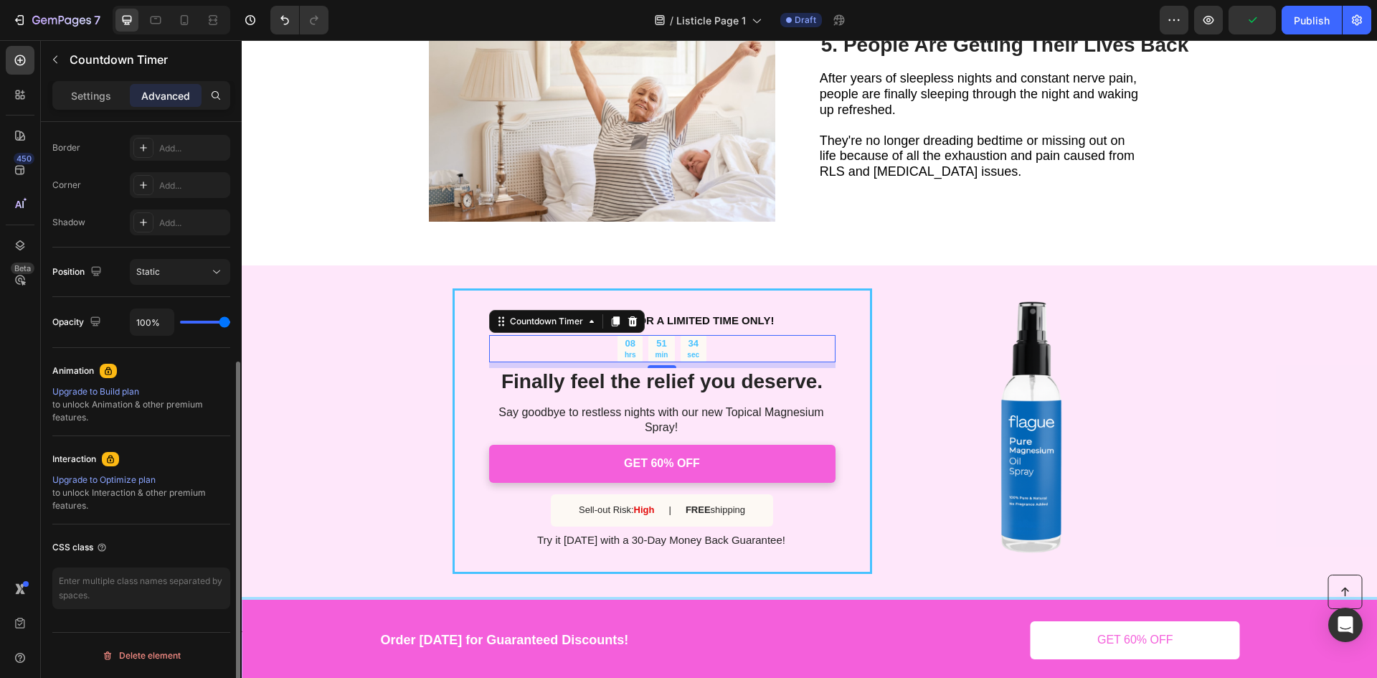
click at [98, 82] on div "Settings Advanced" at bounding box center [141, 95] width 178 height 29
click at [96, 88] on p "Settings" at bounding box center [91, 95] width 40 height 15
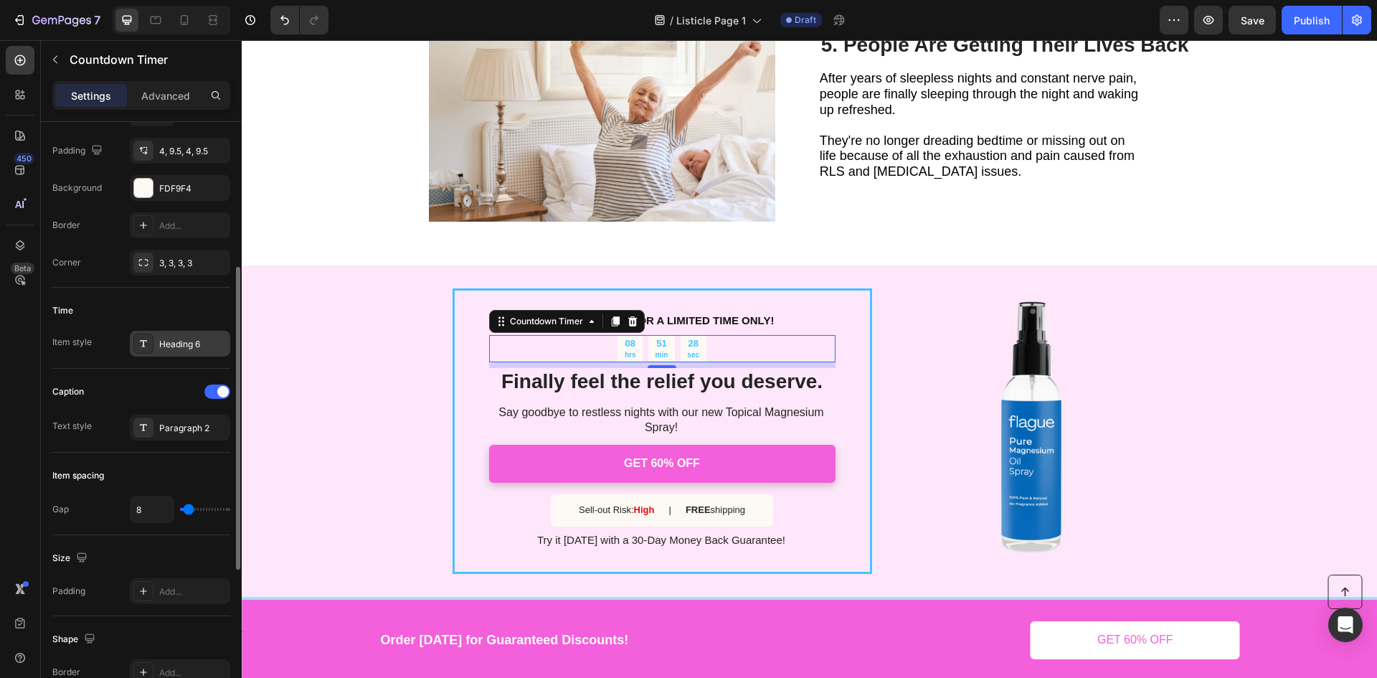
scroll to position [358, 0]
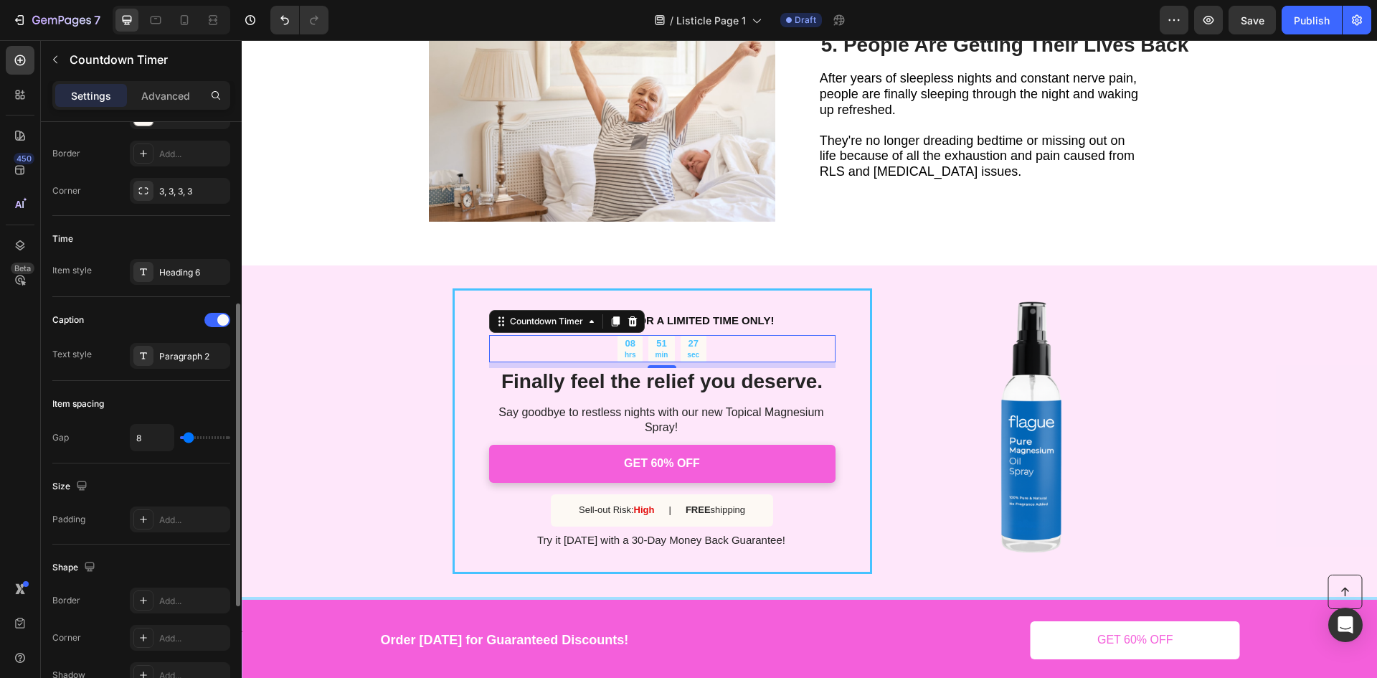
click at [104, 381] on div "Item spacing Gap 8" at bounding box center [141, 422] width 178 height 82
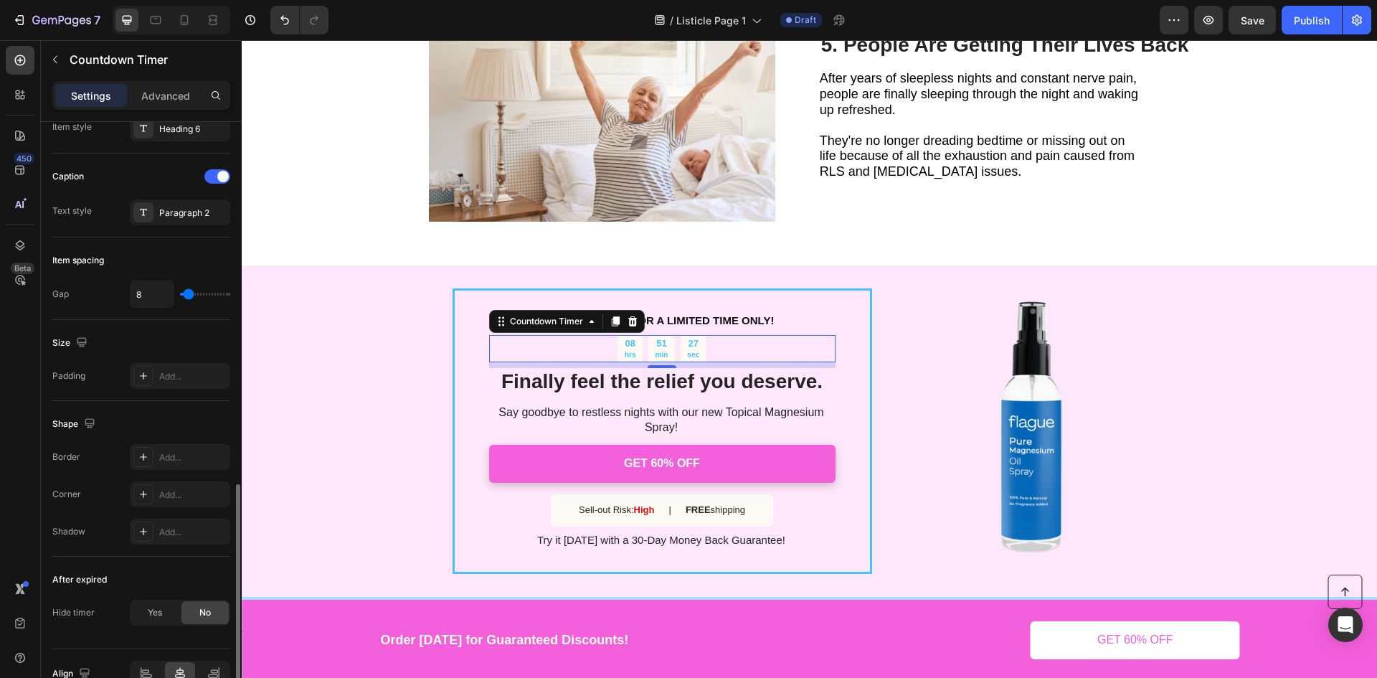
scroll to position [579, 0]
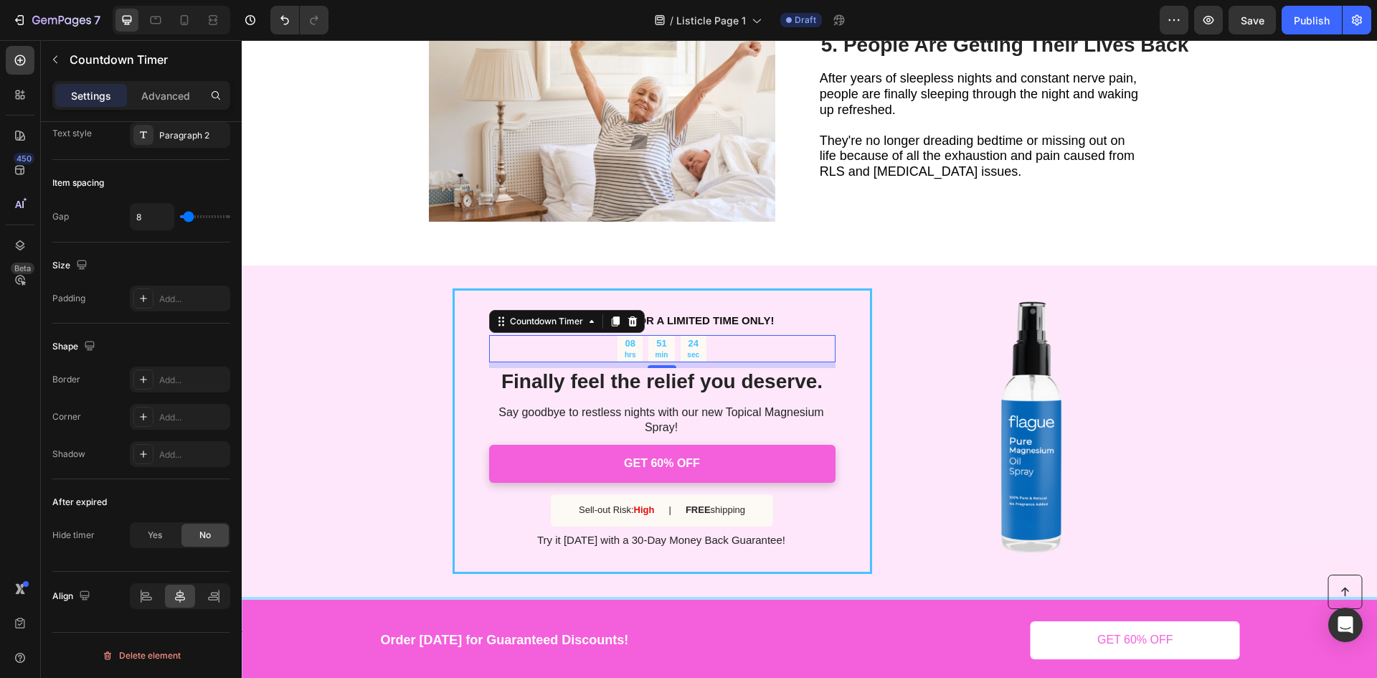
click at [632, 335] on div "08 hrs" at bounding box center [629, 348] width 25 height 27
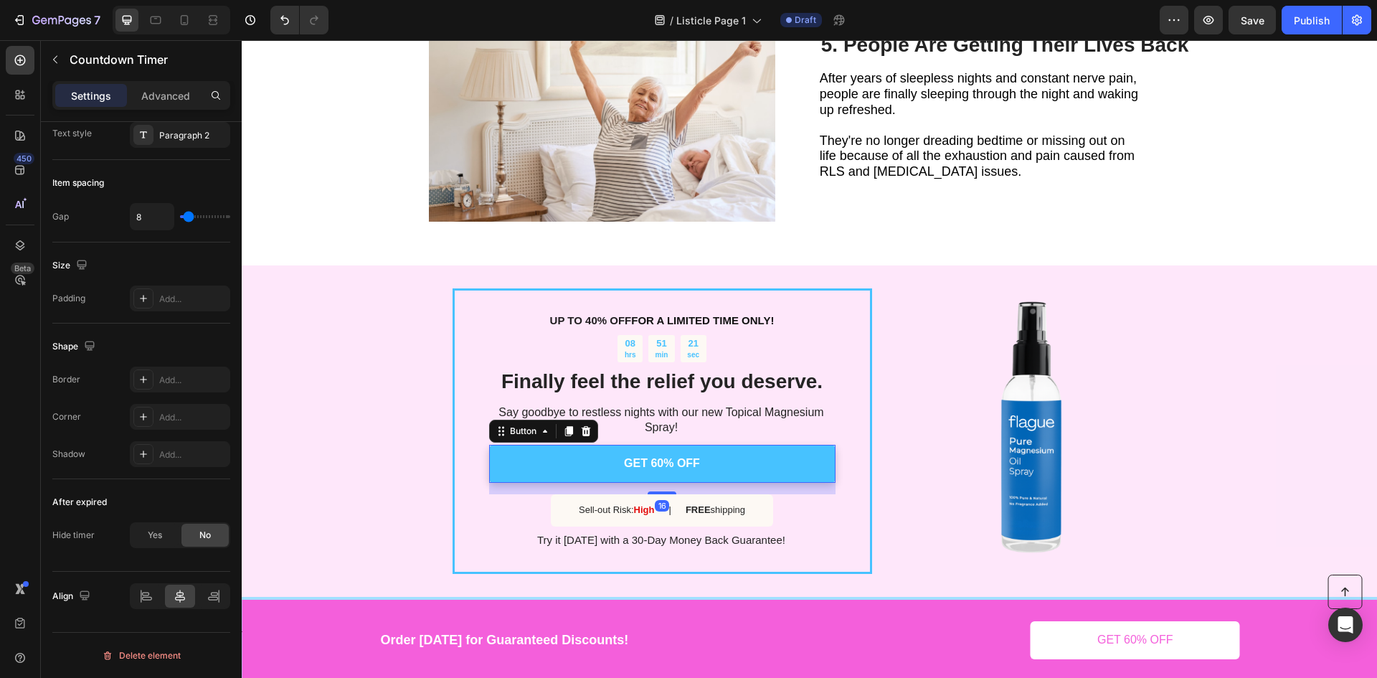
click at [603, 445] on link "GET 60% OFF" at bounding box center [662, 464] width 346 height 38
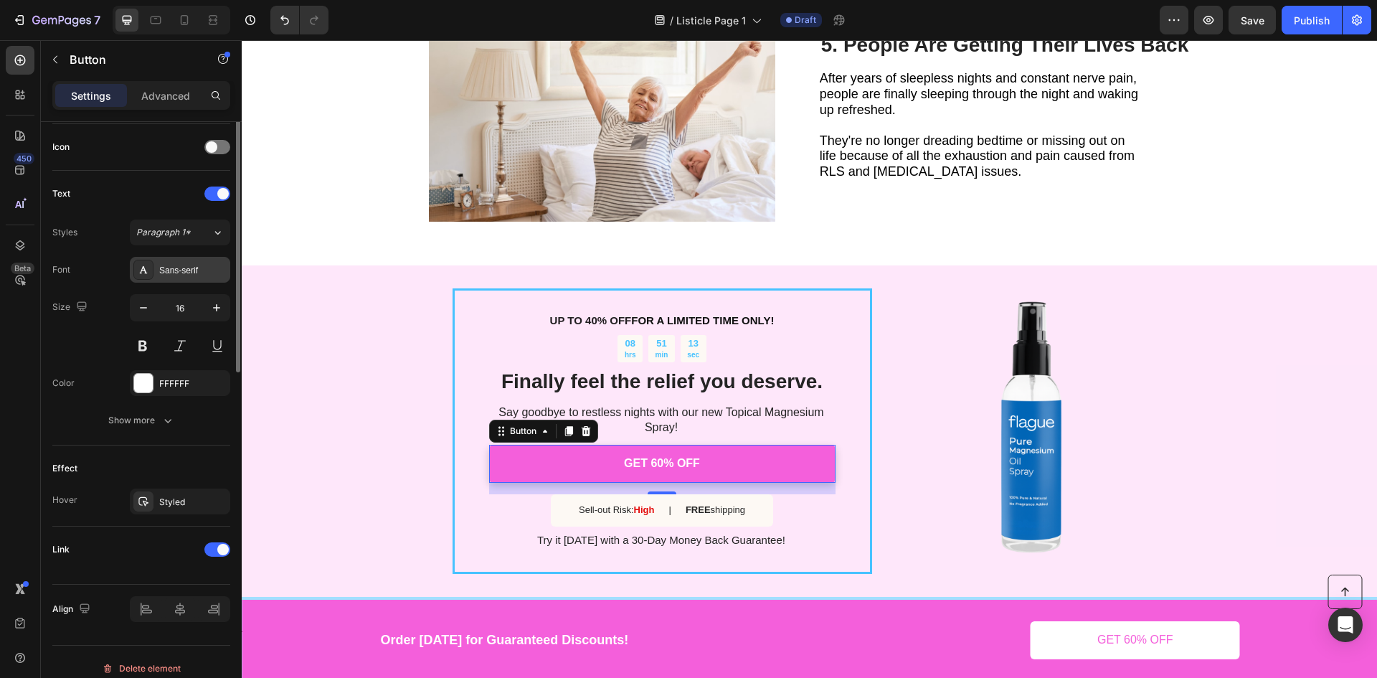
scroll to position [443, 0]
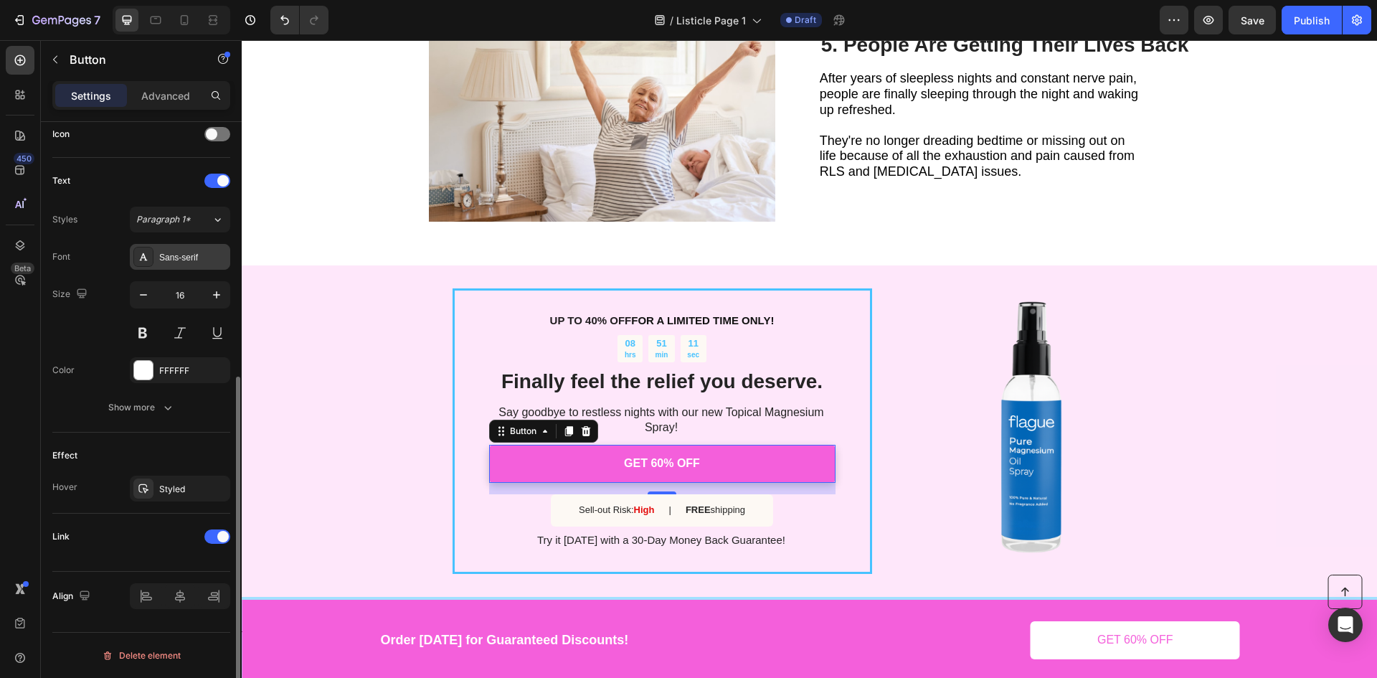
click at [177, 252] on div "Sans-serif" at bounding box center [192, 257] width 67 height 13
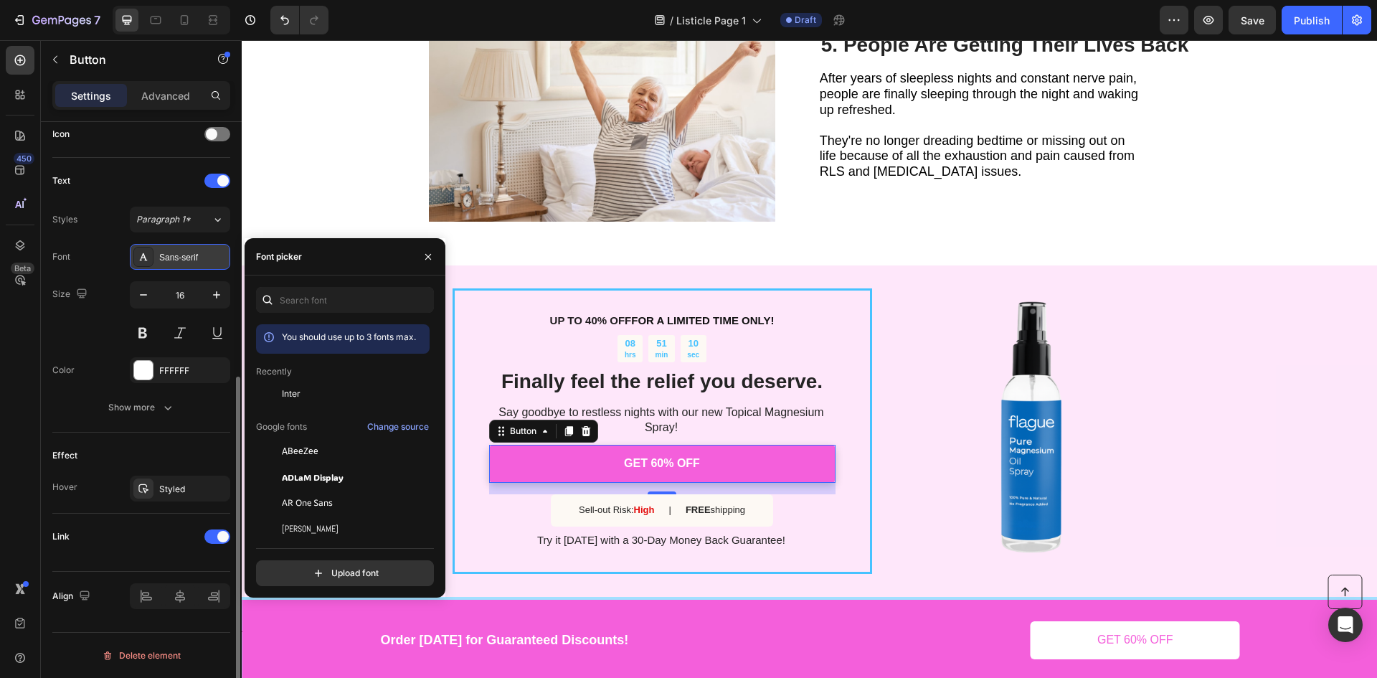
click at [177, 252] on div "Sans-serif" at bounding box center [192, 257] width 67 height 13
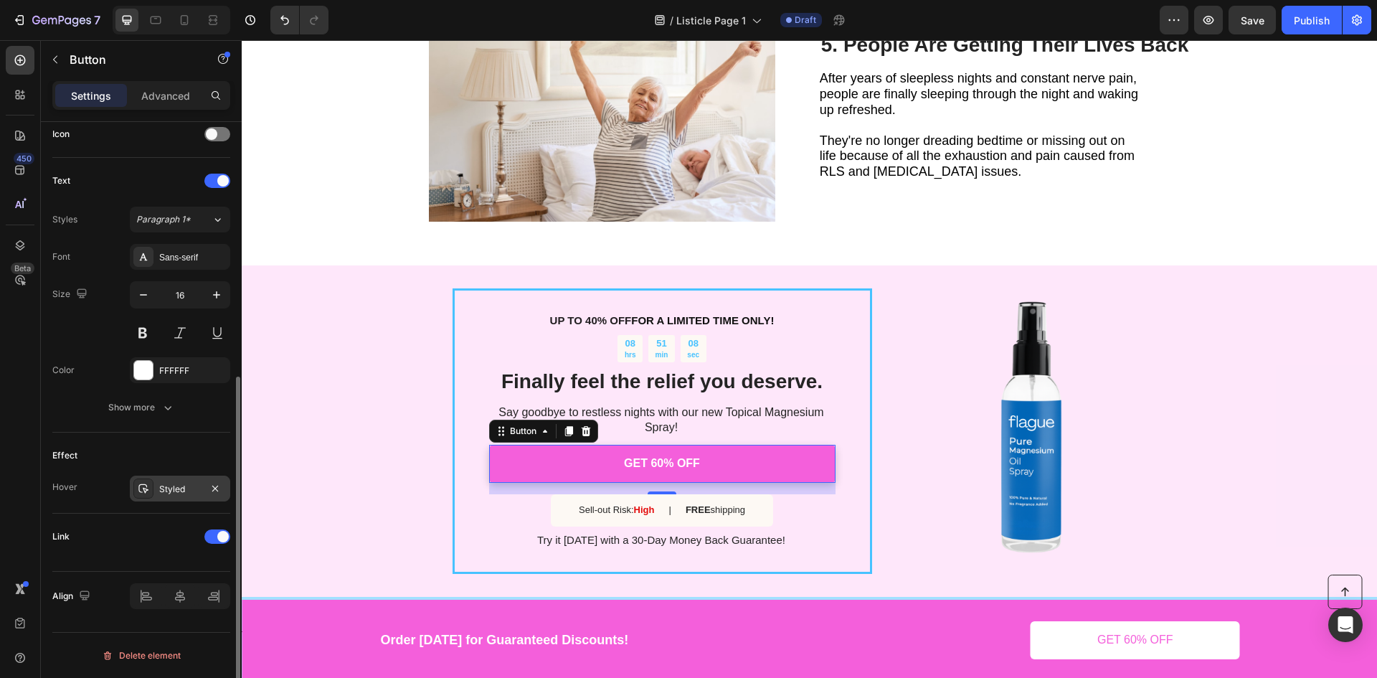
click at [167, 492] on div "Styled" at bounding box center [180, 489] width 42 height 13
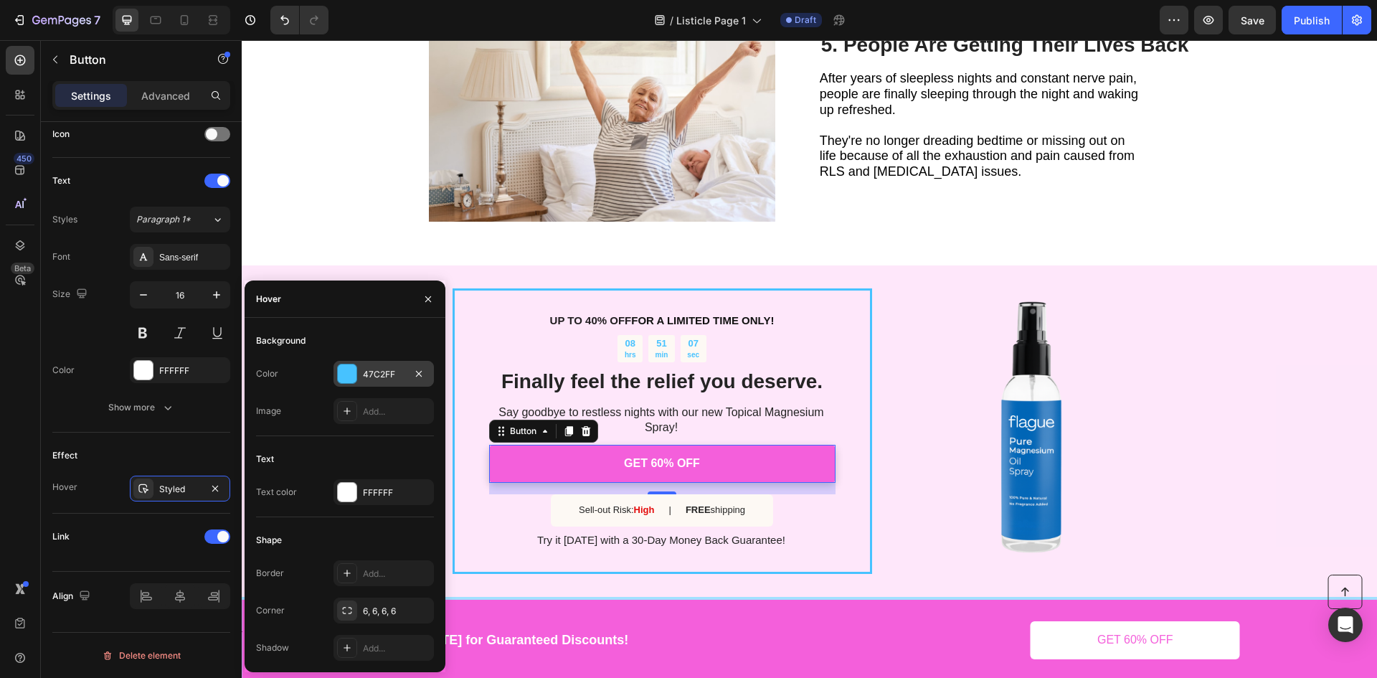
click at [349, 377] on div at bounding box center [347, 373] width 19 height 19
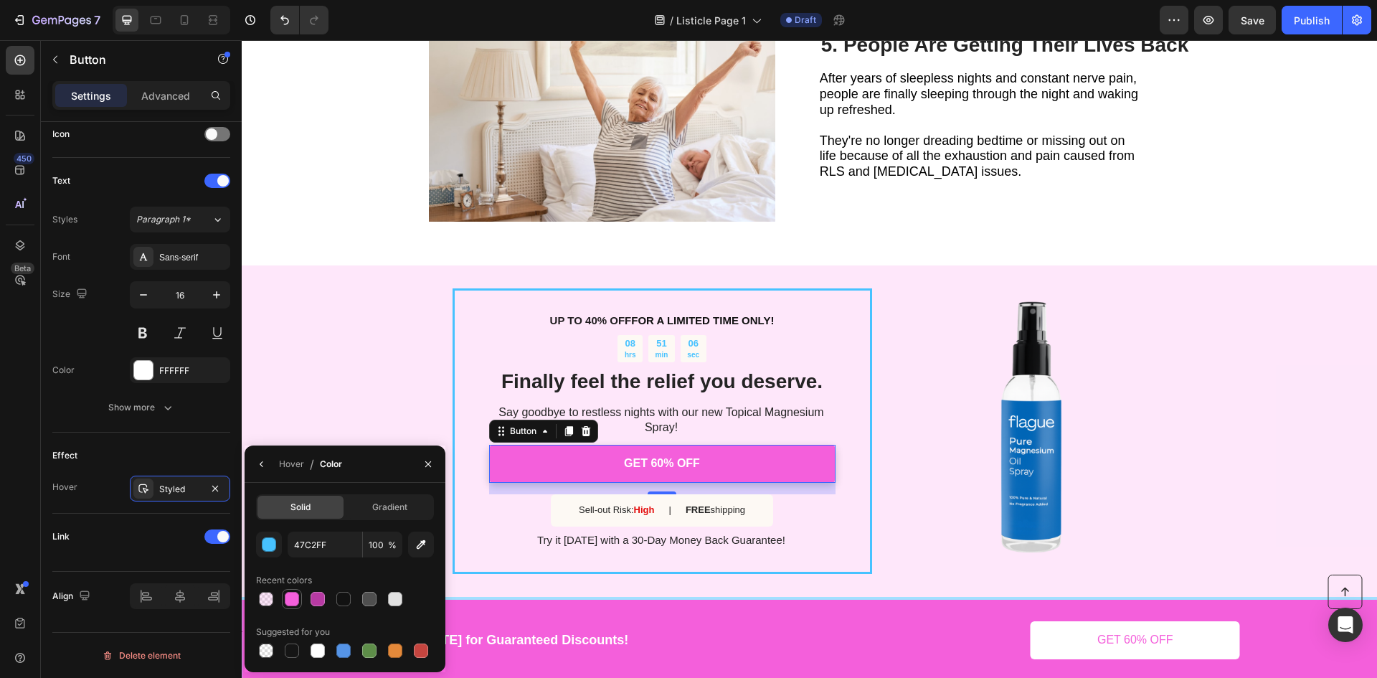
click at [292, 608] on div at bounding box center [292, 599] width 20 height 20
type input "F45FDB"
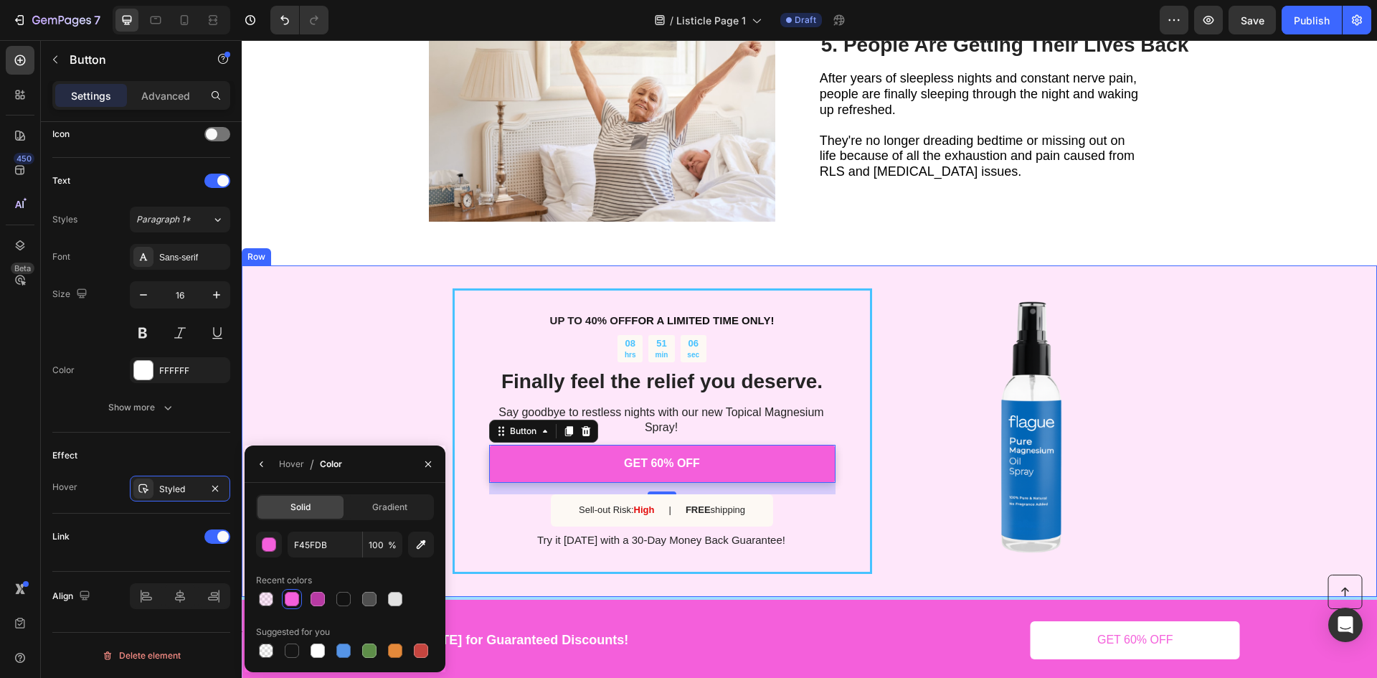
click at [353, 358] on div "UP TO 40% OFF FOR A LIMITED TIME ONLY! Text Block 08 hrs 51 min 06 sec Countdow…" at bounding box center [809, 430] width 1135 height 331
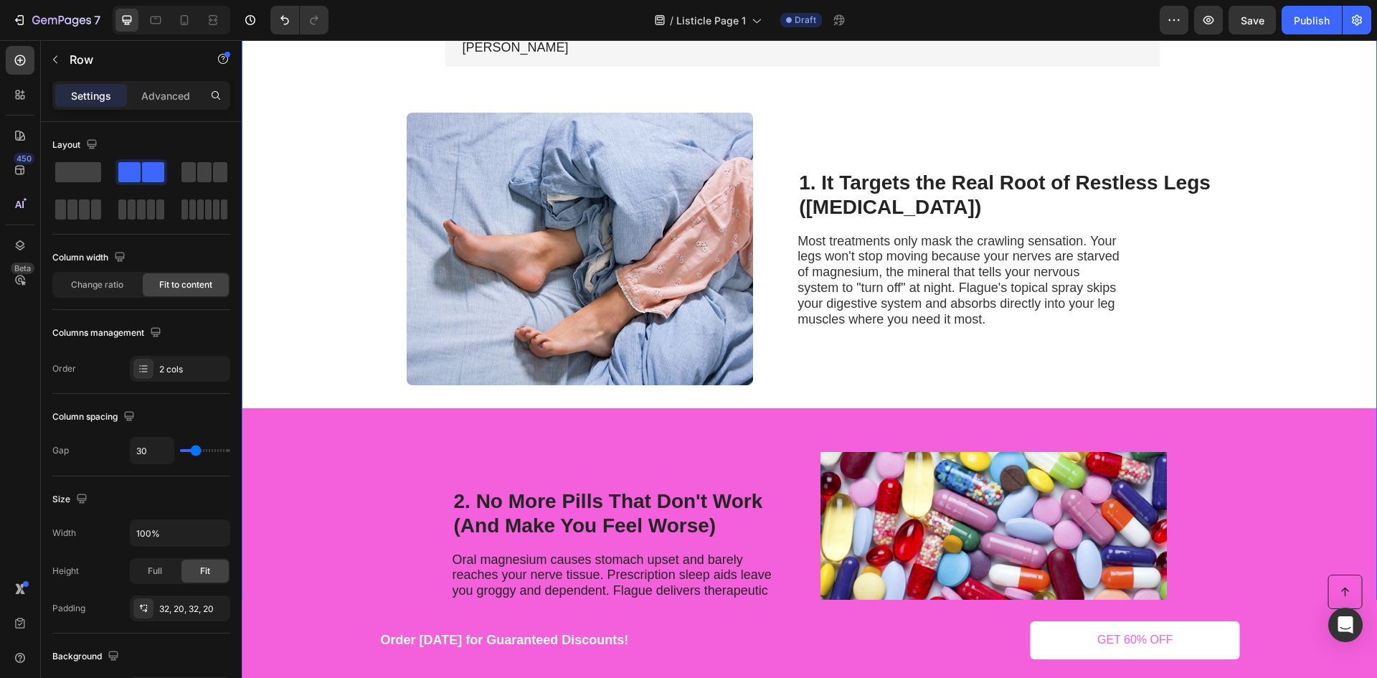
scroll to position [430, 0]
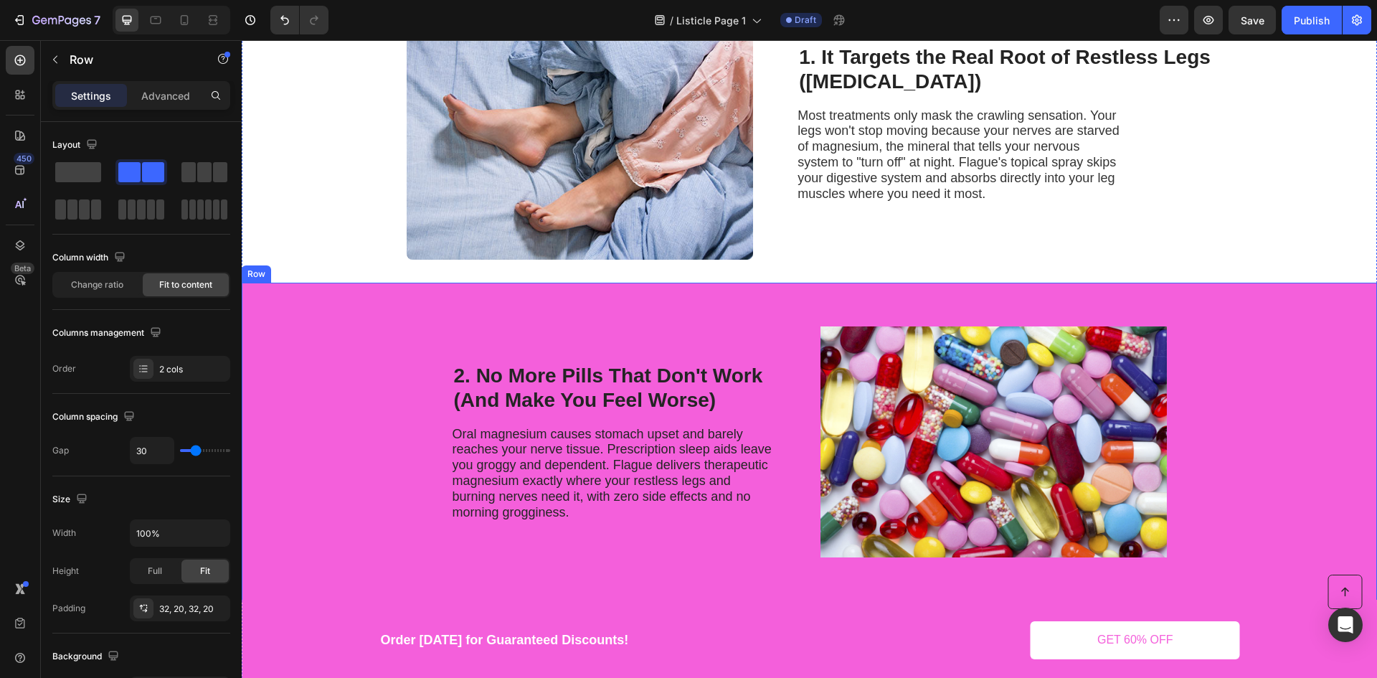
click at [377, 384] on div "2. No More Pills That Don't Work (And Make You Feel Worse) Heading Oral magnesi…" at bounding box center [809, 441] width 1135 height 318
click at [295, 416] on div "2. No More Pills That Don't Work (And Make You Feel Worse) Heading Oral magnesi…" at bounding box center [809, 441] width 1135 height 318
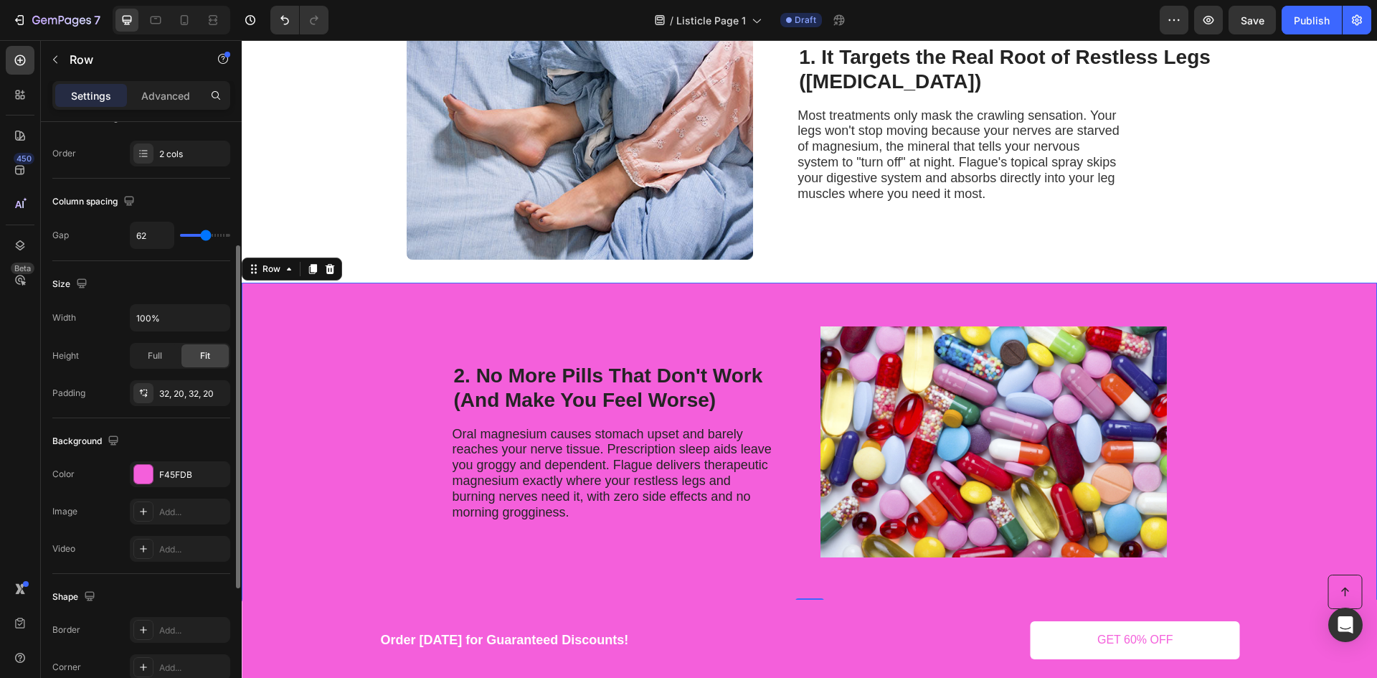
scroll to position [287, 0]
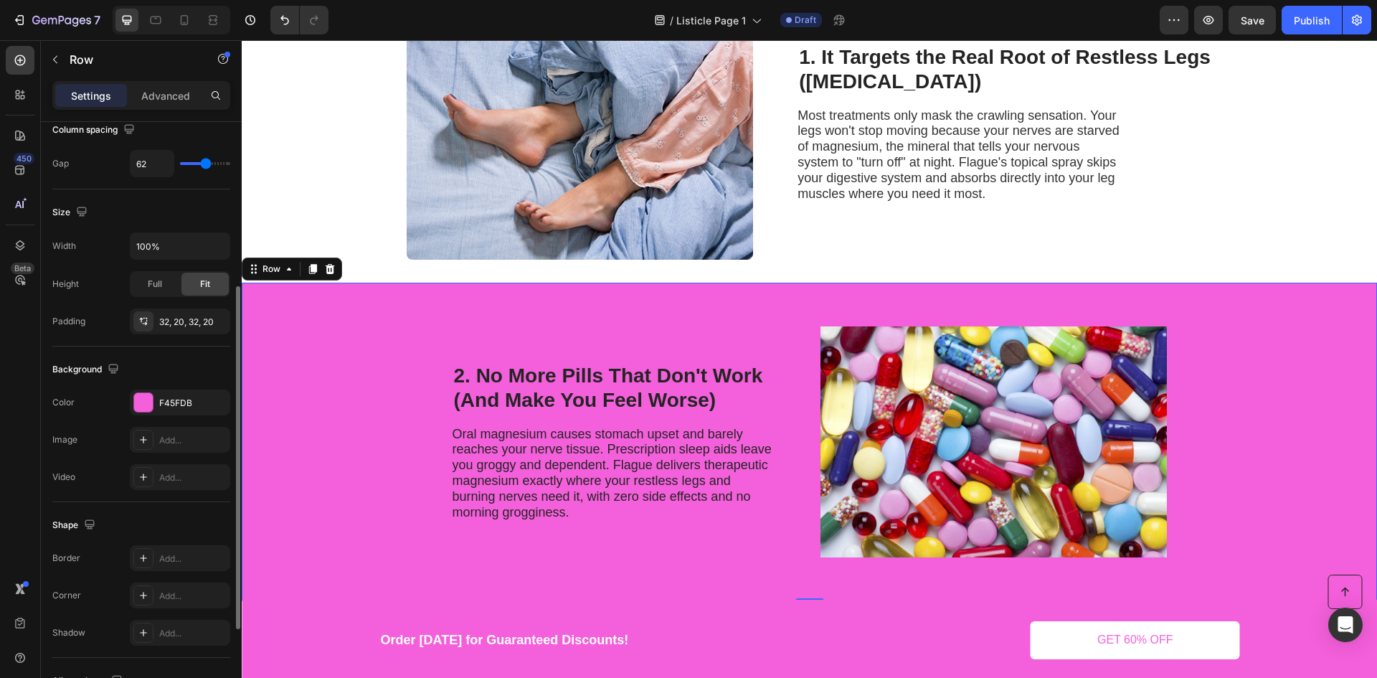
click at [153, 387] on div "Background The changes might be hidden by the video. Color F45FDB Image Add... …" at bounding box center [141, 424] width 178 height 156
click at [156, 395] on div "F45FDB" at bounding box center [180, 402] width 100 height 26
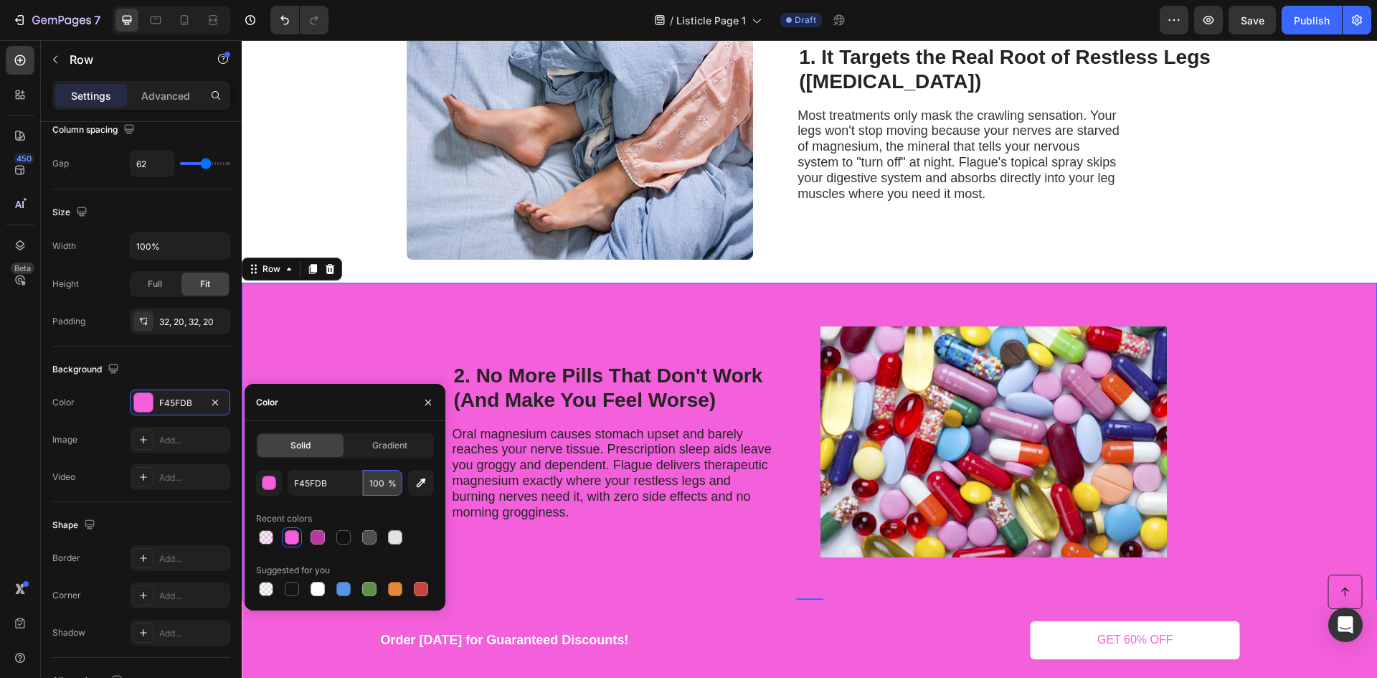
click at [378, 484] on input "100" at bounding box center [382, 483] width 39 height 26
type input "15"
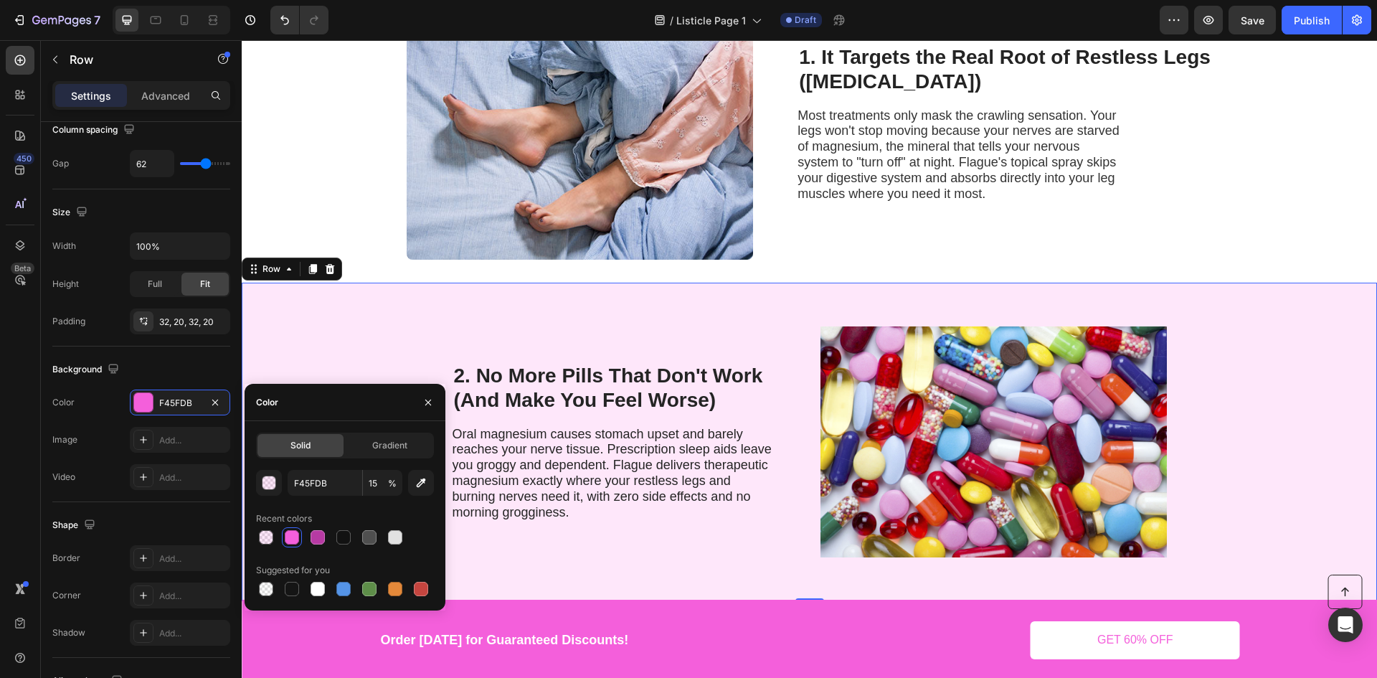
click at [376, 340] on div "2. No More Pills That Don't Work (And Make You Feel Worse) Heading Oral magnesi…" at bounding box center [809, 441] width 1135 height 318
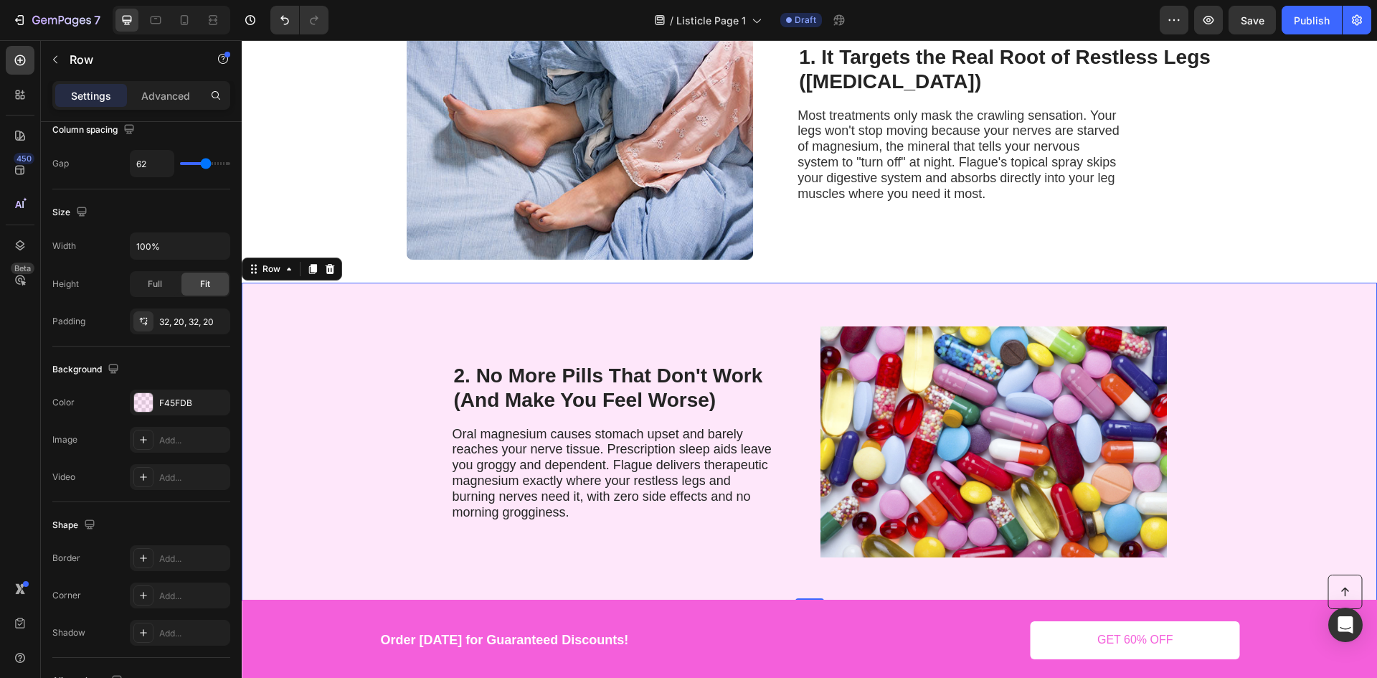
click at [354, 400] on div "2. No More Pills That Don't Work (And Make You Feel Worse) Heading Oral magnesi…" at bounding box center [809, 441] width 1135 height 318
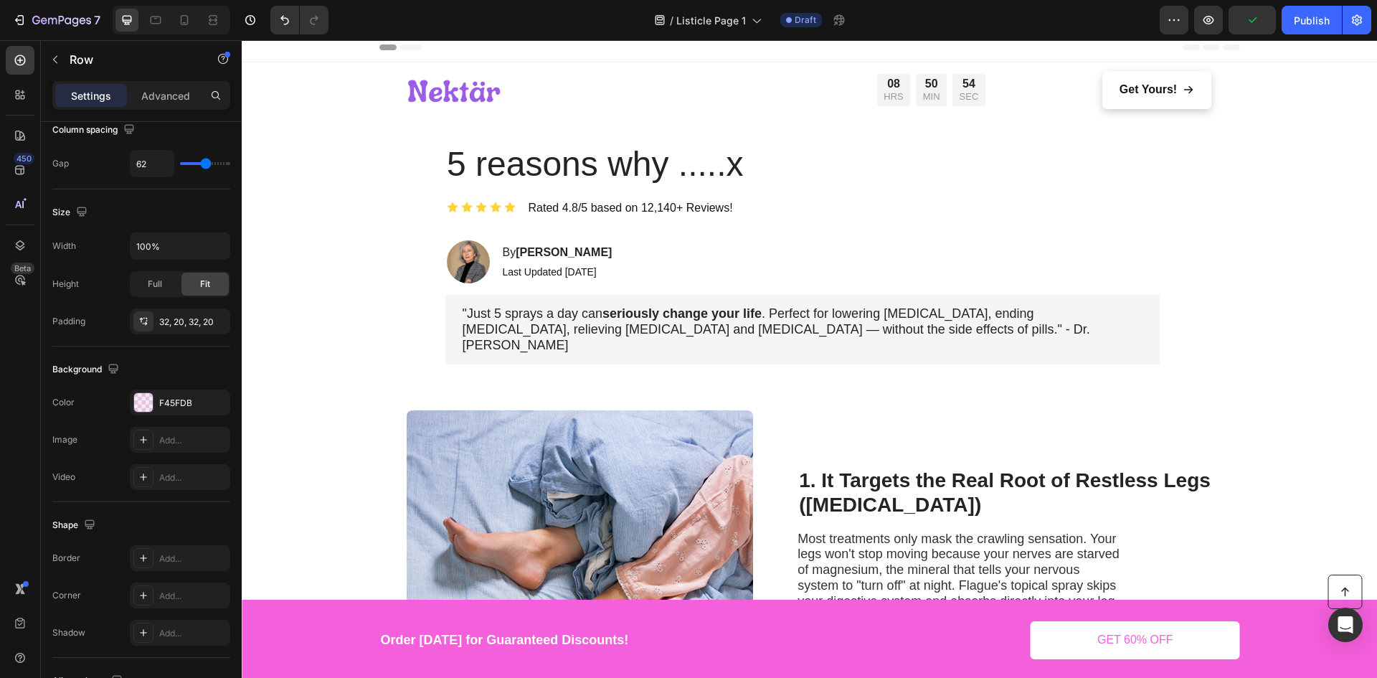
scroll to position [0, 0]
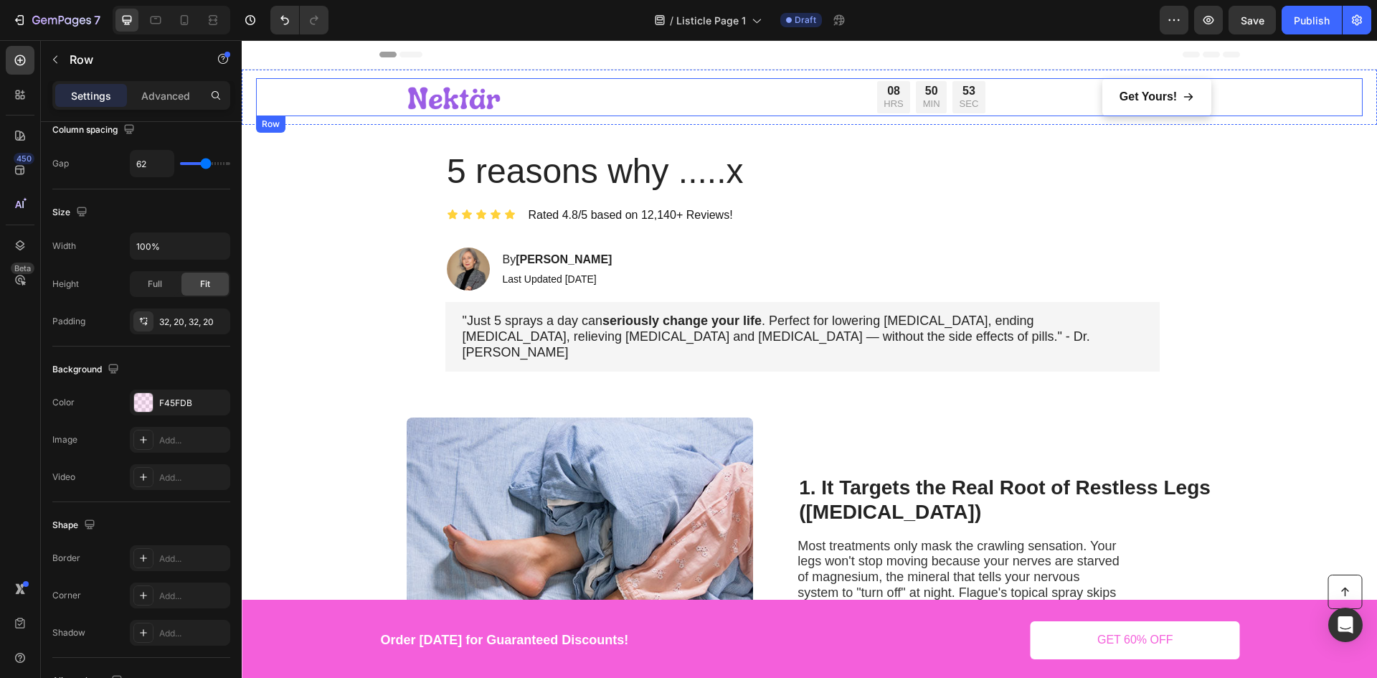
click at [331, 100] on div "Image Limited time: 40% OFF + FREE SHIPPING Text Block 08 HRS 50 MIN 53 SEC Cou…" at bounding box center [809, 97] width 1106 height 38
click at [252, 89] on div "Image Limited time: 40% OFF + FREE SHIPPING Text Block 08 HRS 50 MIN 52 SEC Cou…" at bounding box center [809, 97] width 1135 height 55
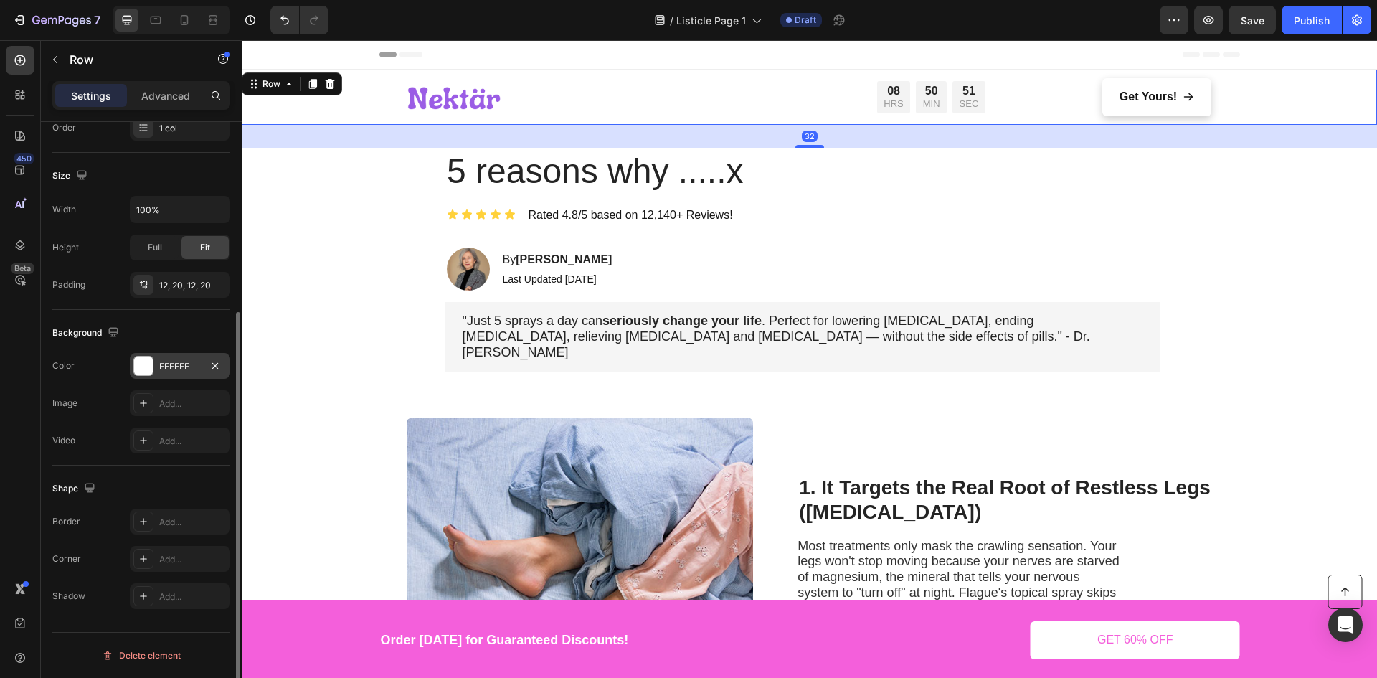
click at [143, 364] on div at bounding box center [143, 365] width 19 height 19
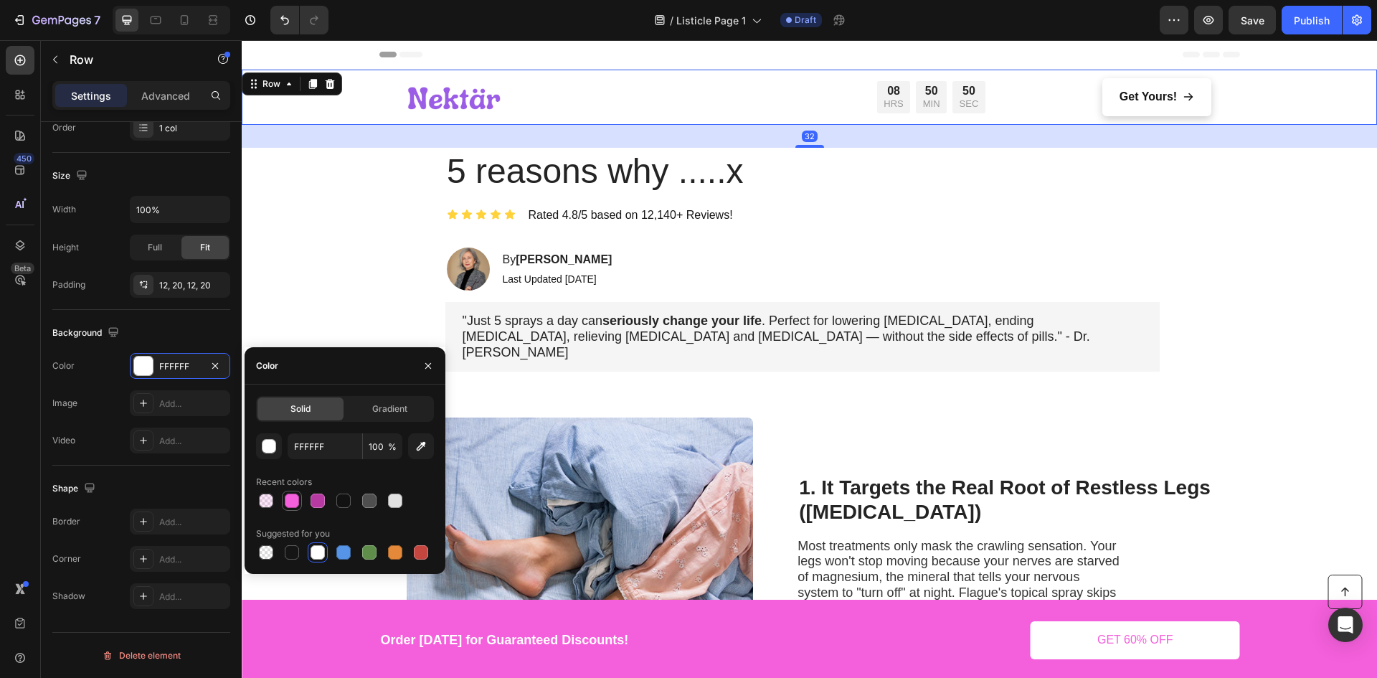
click at [290, 495] on div at bounding box center [292, 500] width 14 height 14
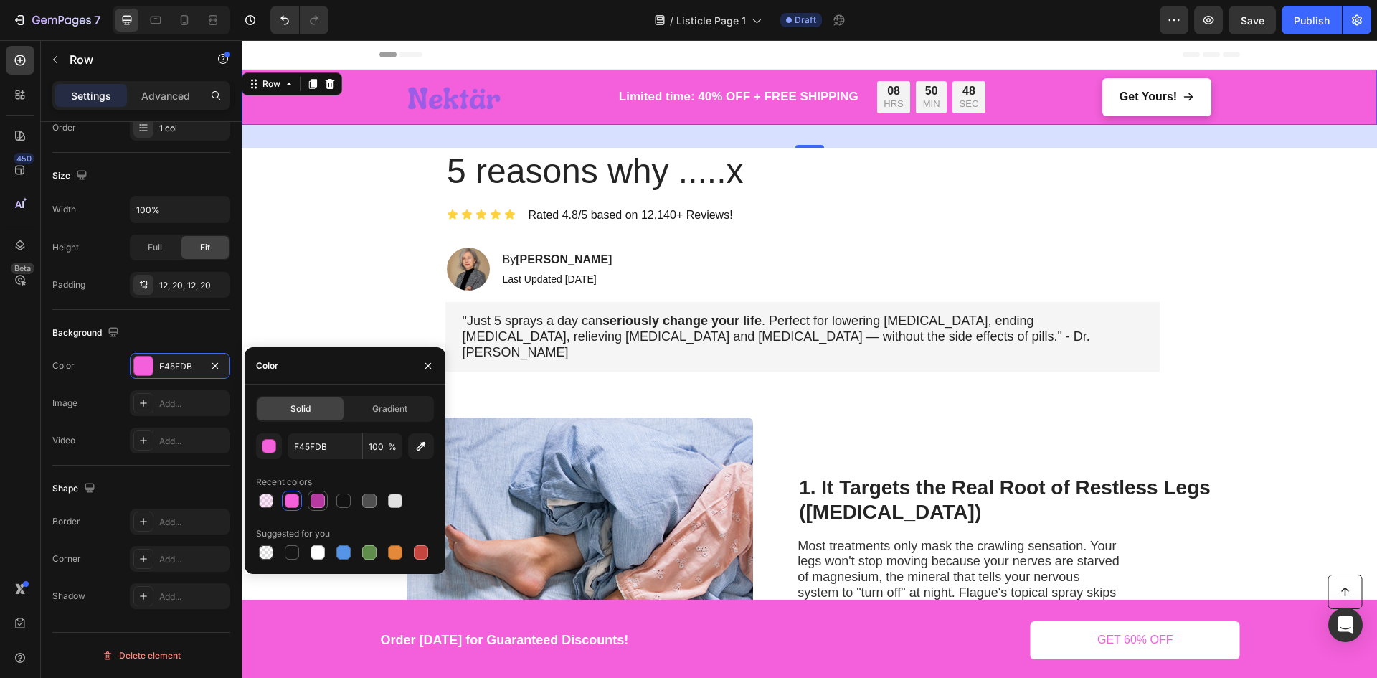
click at [308, 500] on div at bounding box center [318, 500] width 20 height 20
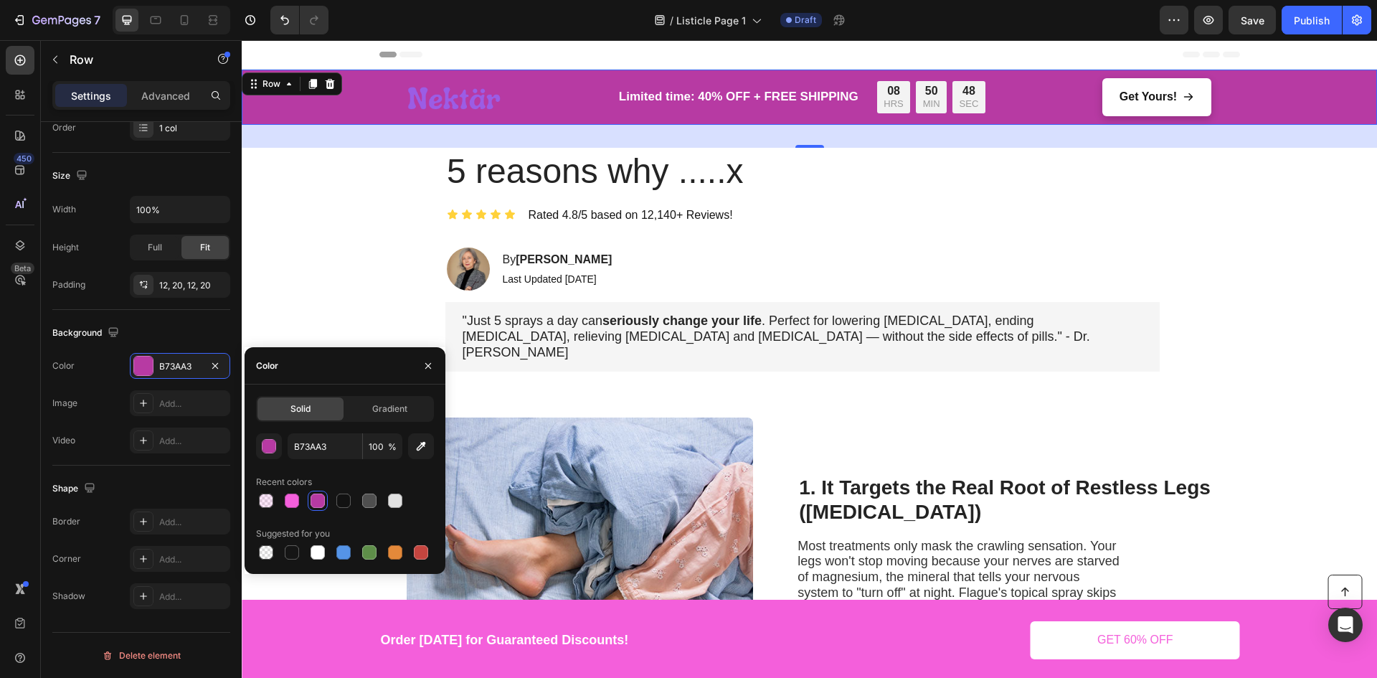
click at [312, 500] on div at bounding box center [317, 500] width 14 height 14
click at [289, 501] on div at bounding box center [292, 500] width 14 height 14
type input "F45FDB"
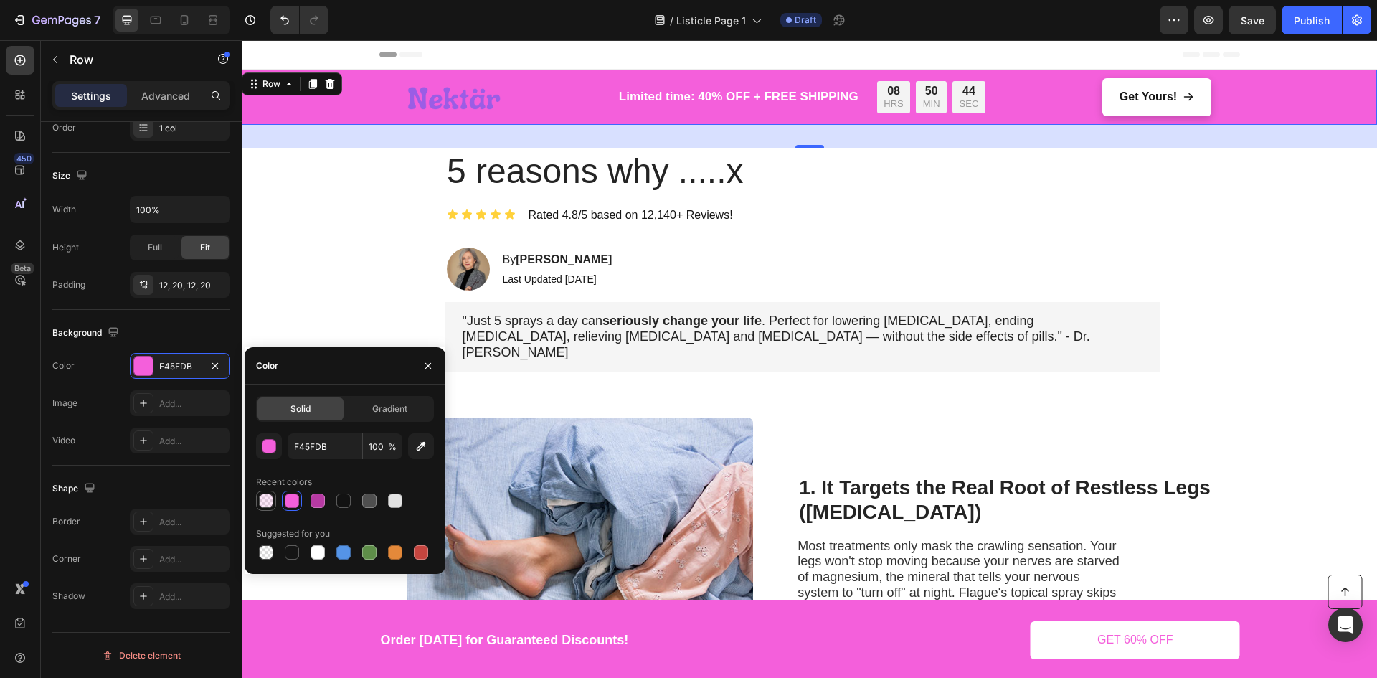
click at [269, 501] on div at bounding box center [266, 500] width 14 height 14
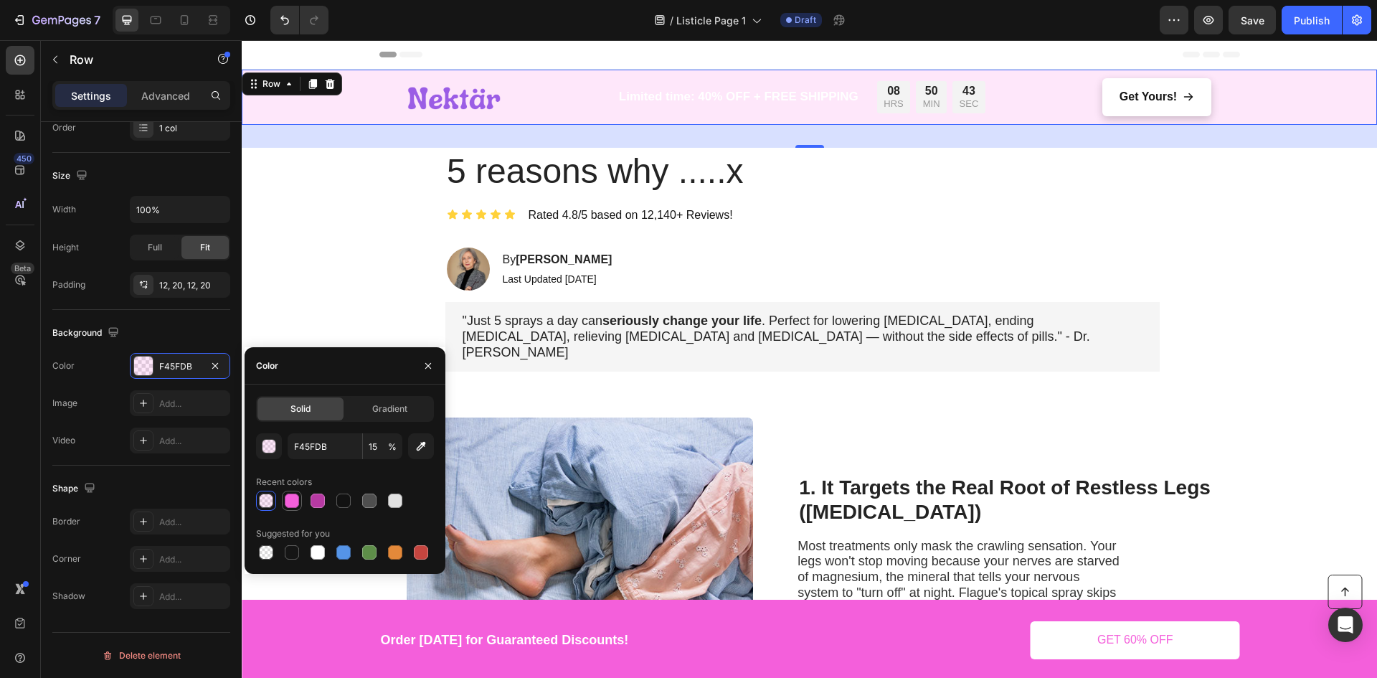
click at [282, 500] on div at bounding box center [292, 500] width 20 height 20
type input "100"
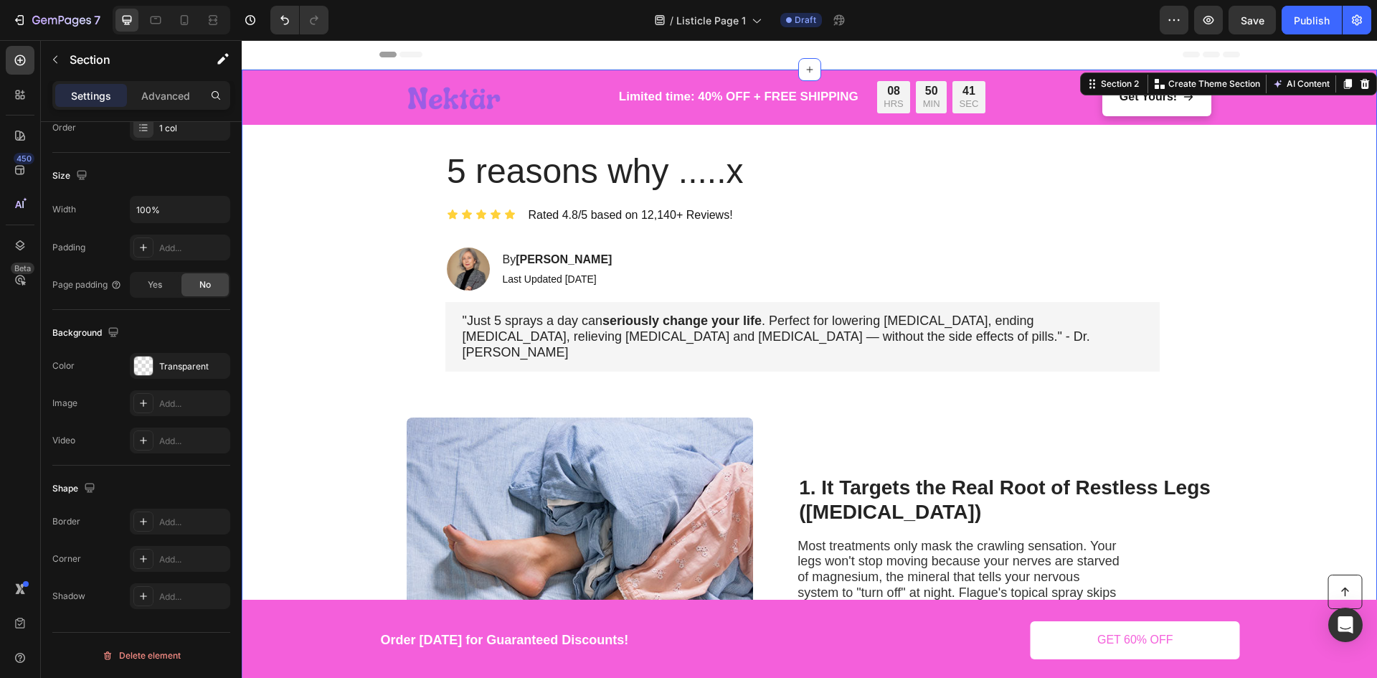
scroll to position [0, 0]
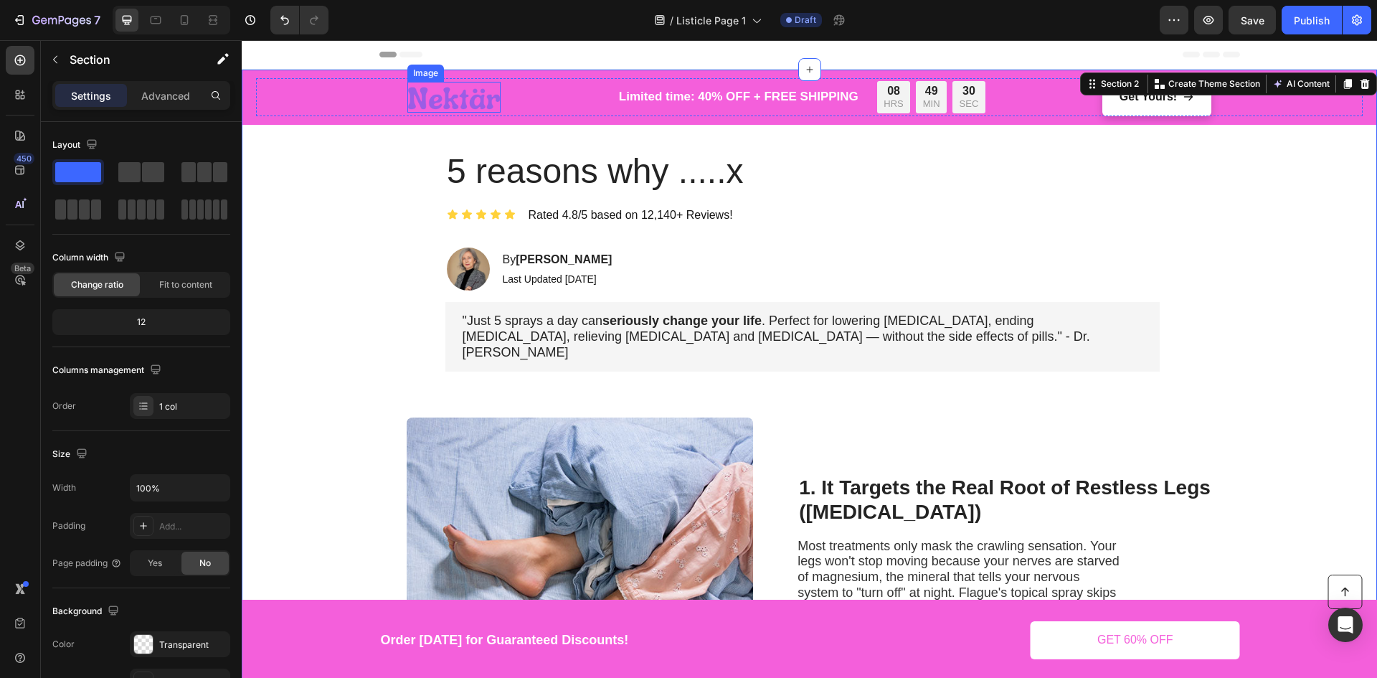
click at [441, 108] on img at bounding box center [453, 97] width 93 height 31
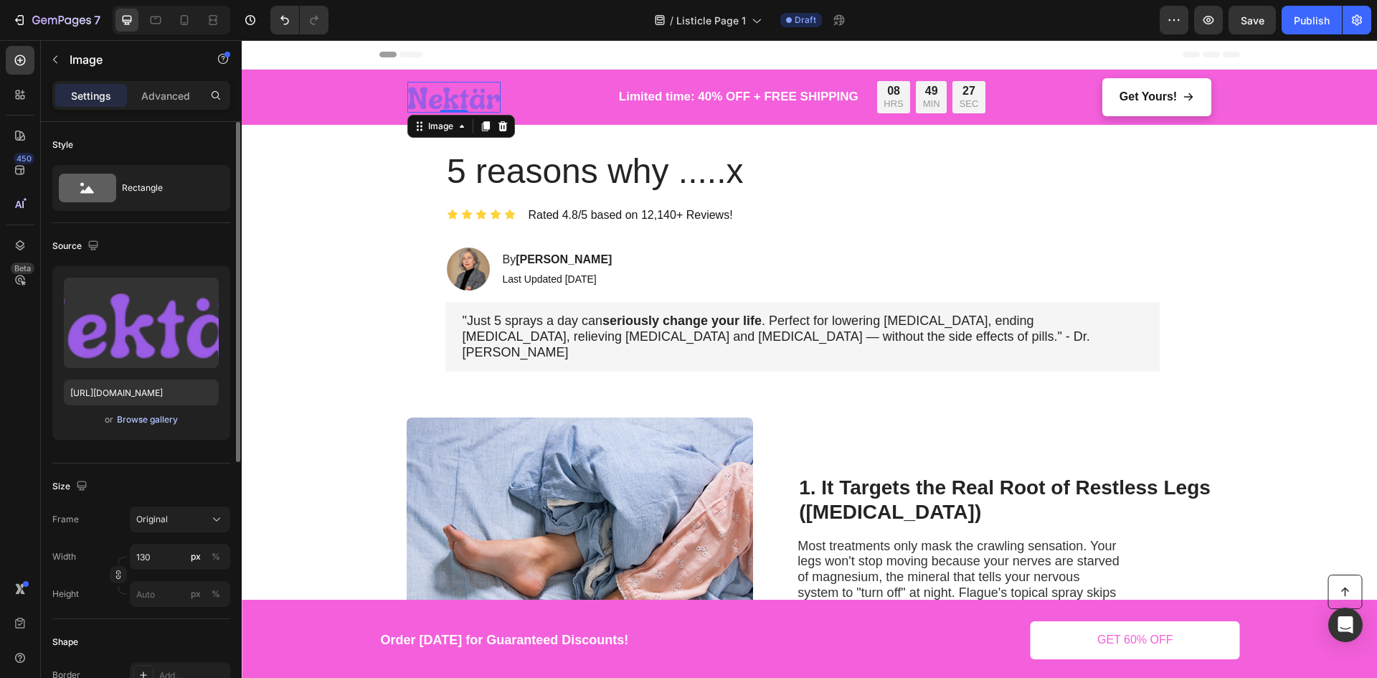
click at [127, 417] on div "Browse gallery" at bounding box center [147, 419] width 61 height 13
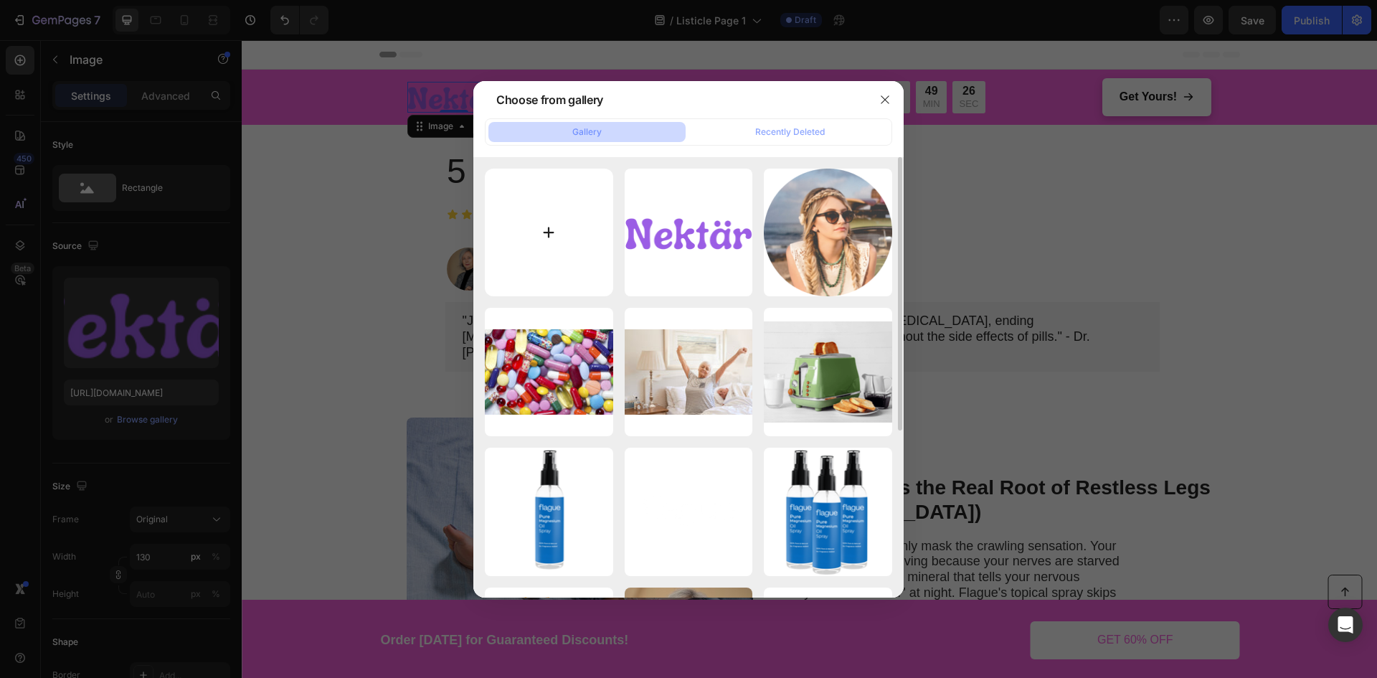
click at [565, 242] on input "file" at bounding box center [549, 232] width 128 height 128
type input "C:\fakepath\nektar1.png"
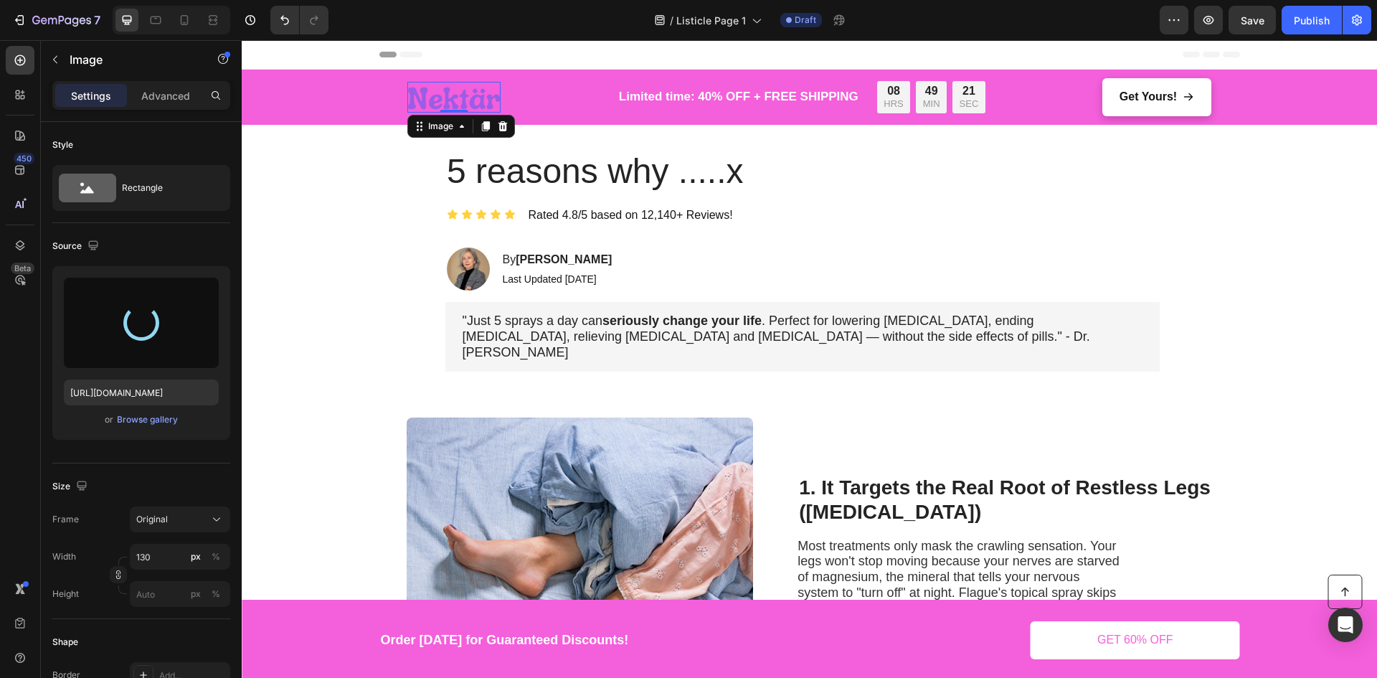
type input "https://cdn.shopify.com/s/files/1/0910/1059/7048/files/gempages_586313451052204…"
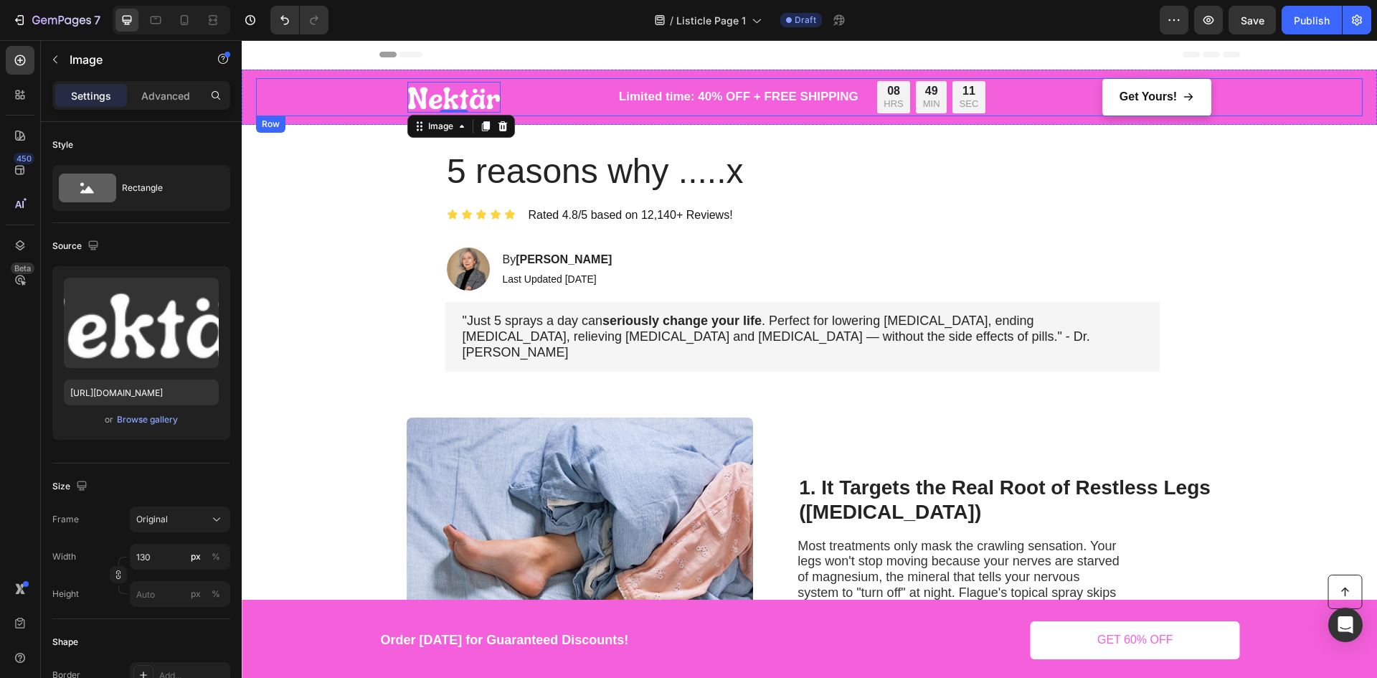
click at [328, 92] on div "Image 0 Limited time: 40% OFF + FREE SHIPPING Text Block 08 HRS 49 MIN 11 SEC C…" at bounding box center [809, 97] width 1106 height 38
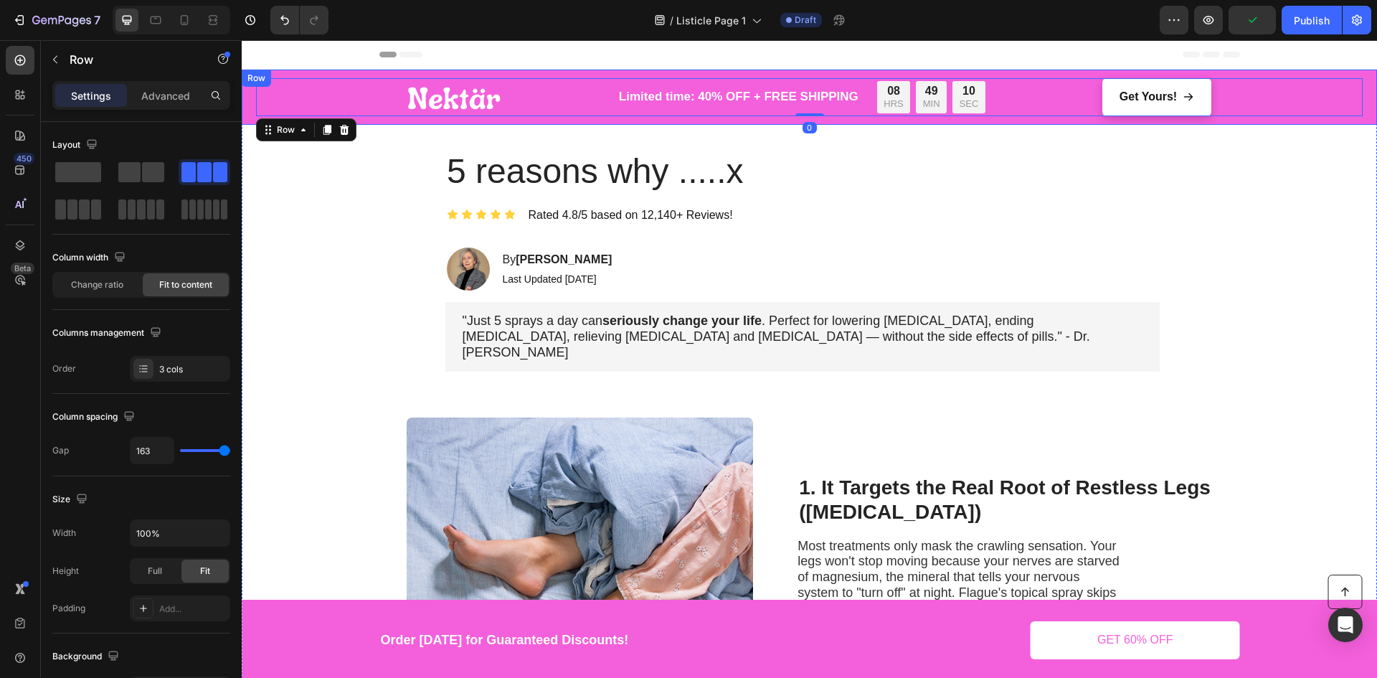
click at [267, 76] on div "Row" at bounding box center [256, 78] width 24 height 13
click at [262, 125] on div "Row" at bounding box center [286, 129] width 52 height 17
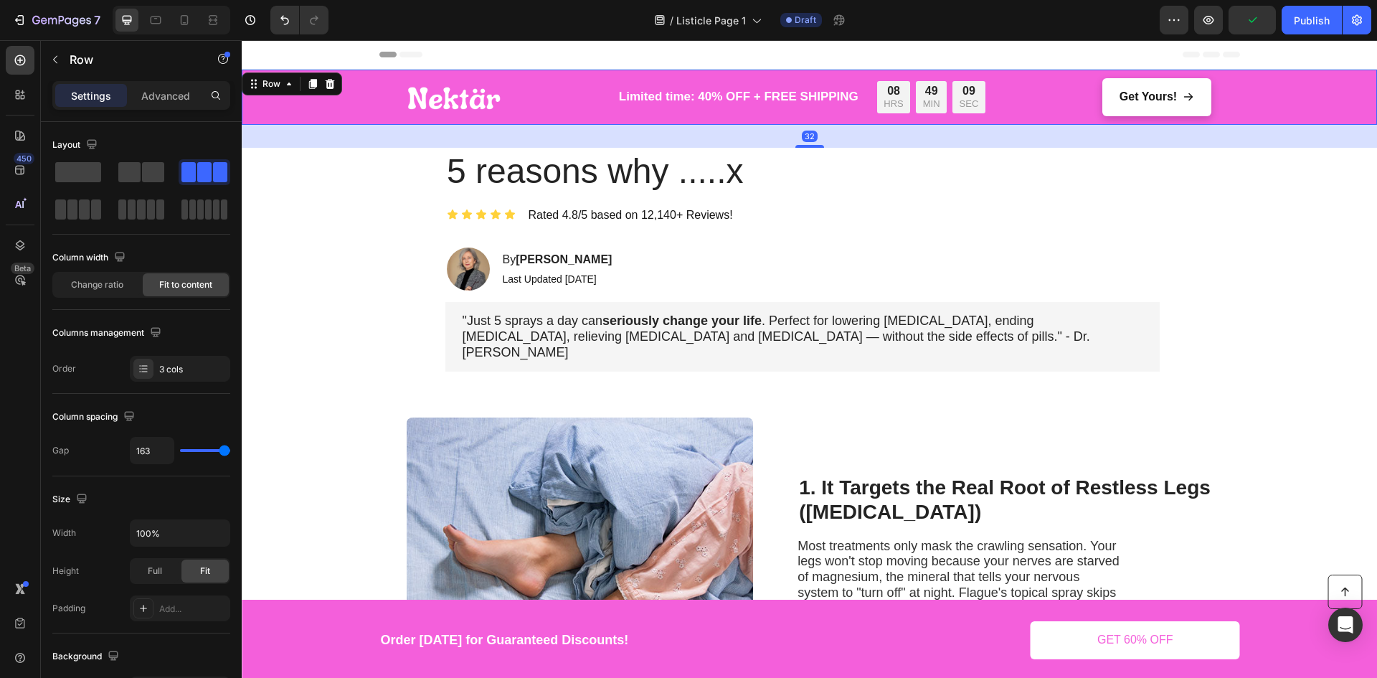
click at [248, 119] on div "Image Limited time: 40% OFF + FREE SHIPPING Text Block 08 HRS 49 MIN 09 SEC Cou…" at bounding box center [809, 97] width 1135 height 55
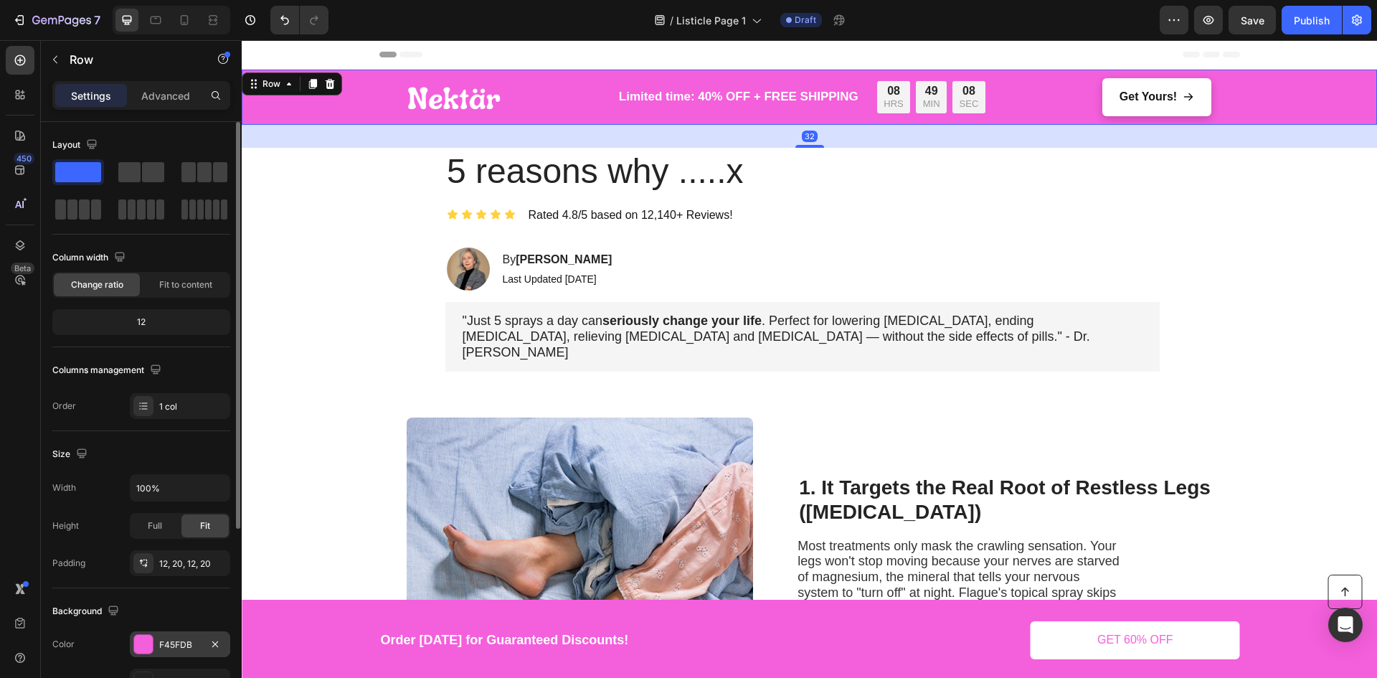
click at [143, 650] on div at bounding box center [143, 644] width 19 height 19
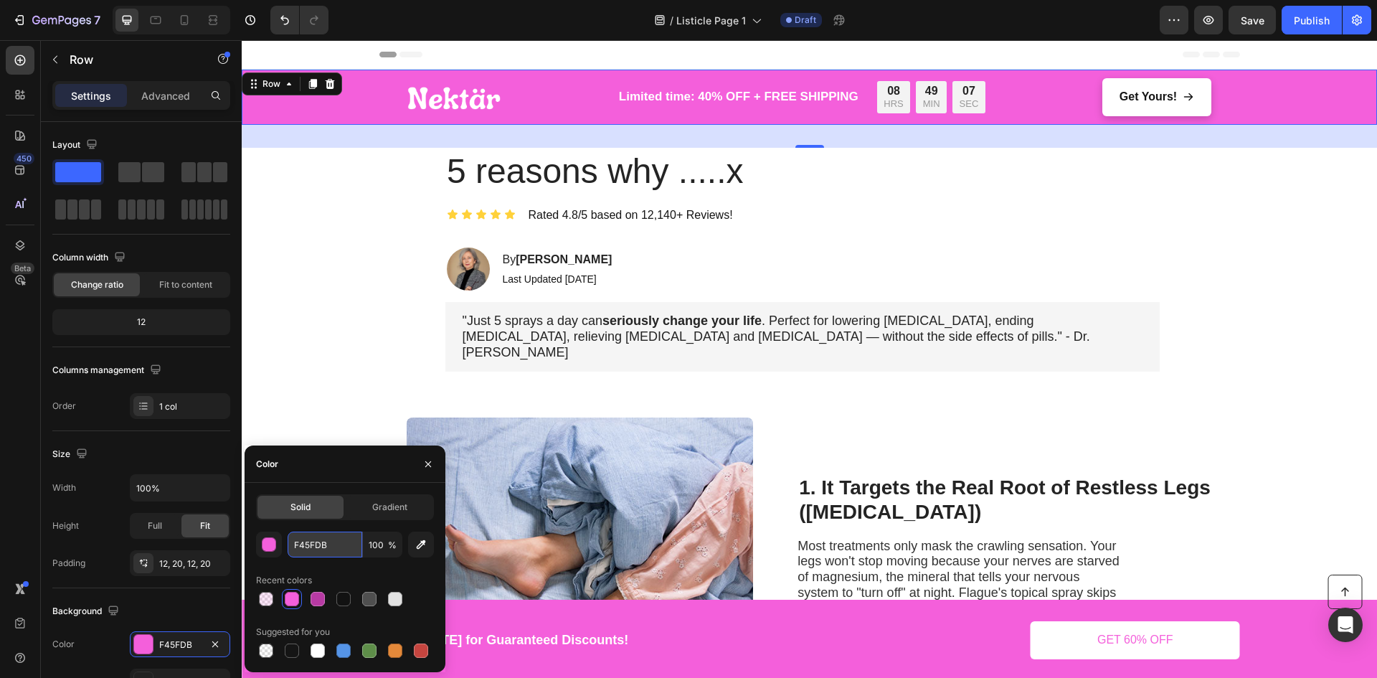
click at [310, 539] on input "F45FDB" at bounding box center [325, 544] width 75 height 26
paste input "9b5de5"
type input "9b5de5"
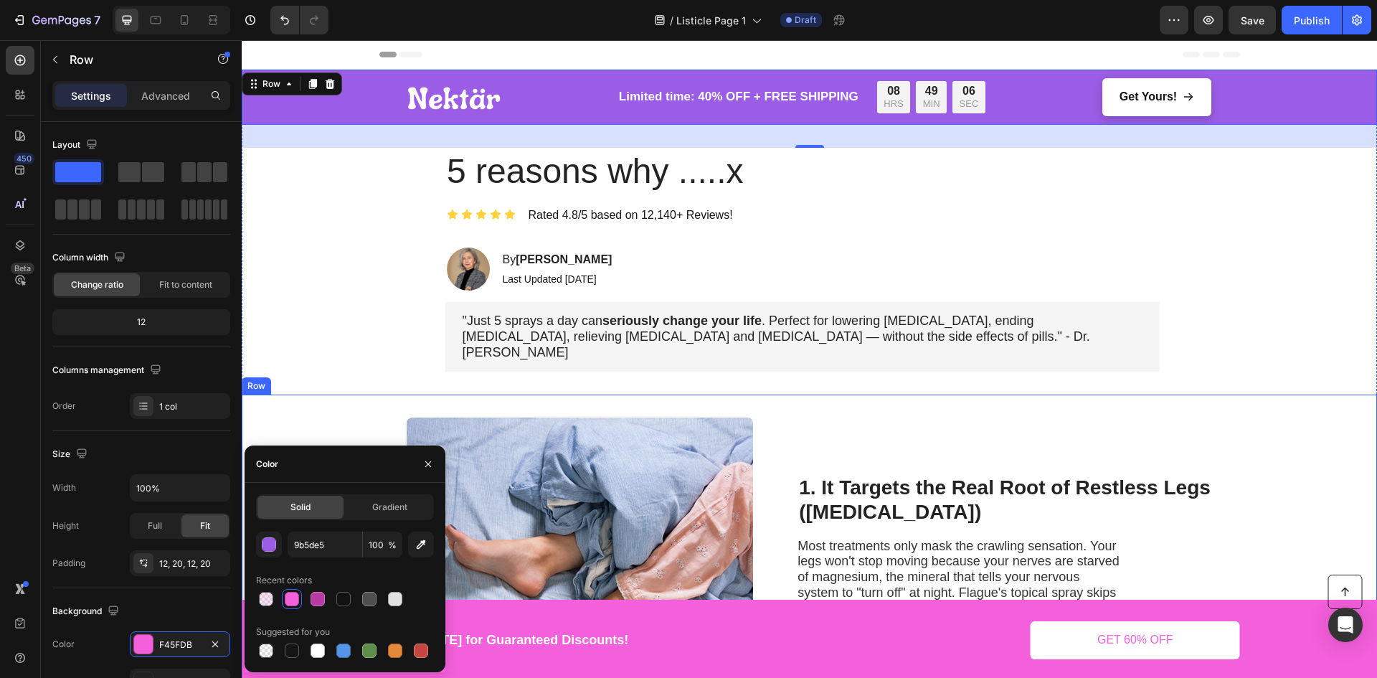
click at [336, 350] on div ""Just 5 sprays a day can seriously change your life . Perfect for lowering cort…" at bounding box center [802, 337] width 1121 height 70
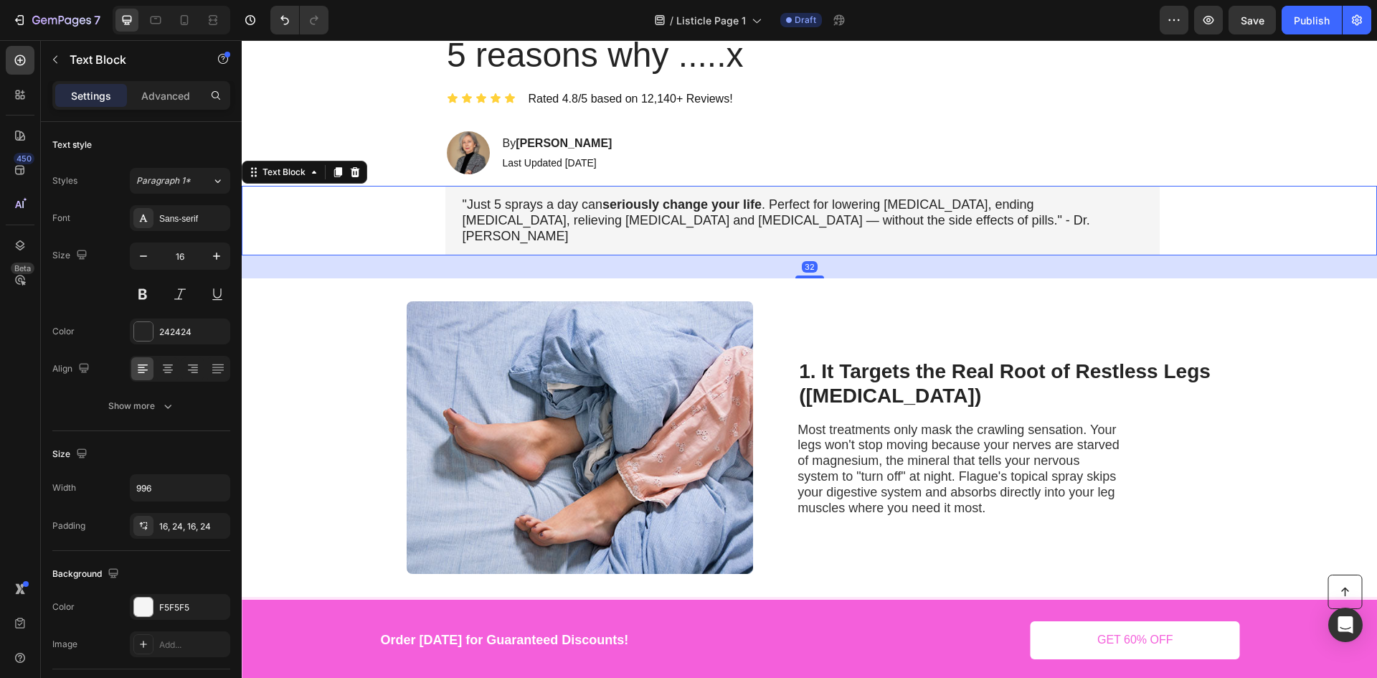
scroll to position [143, 0]
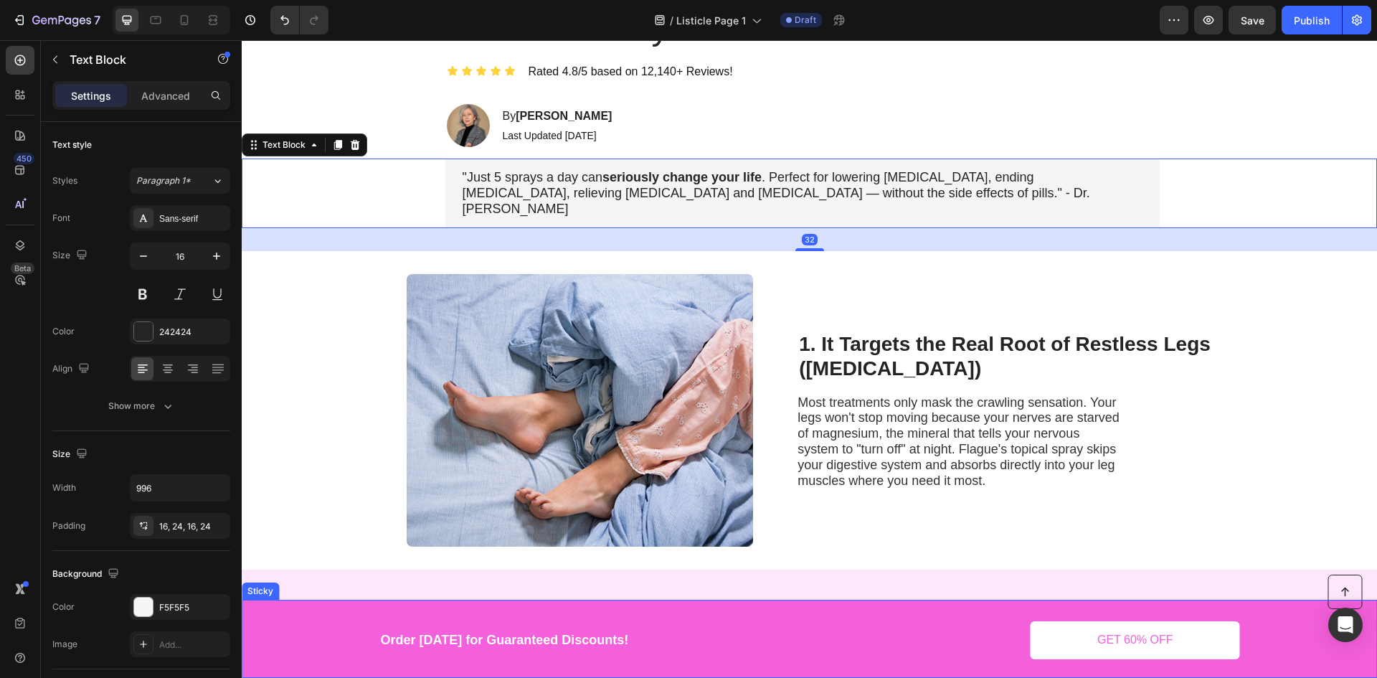
click at [345, 622] on div "Button Order today for Guaranteed Discounts! Text Block GET 60% OFF Button Row" at bounding box center [809, 640] width 1106 height 52
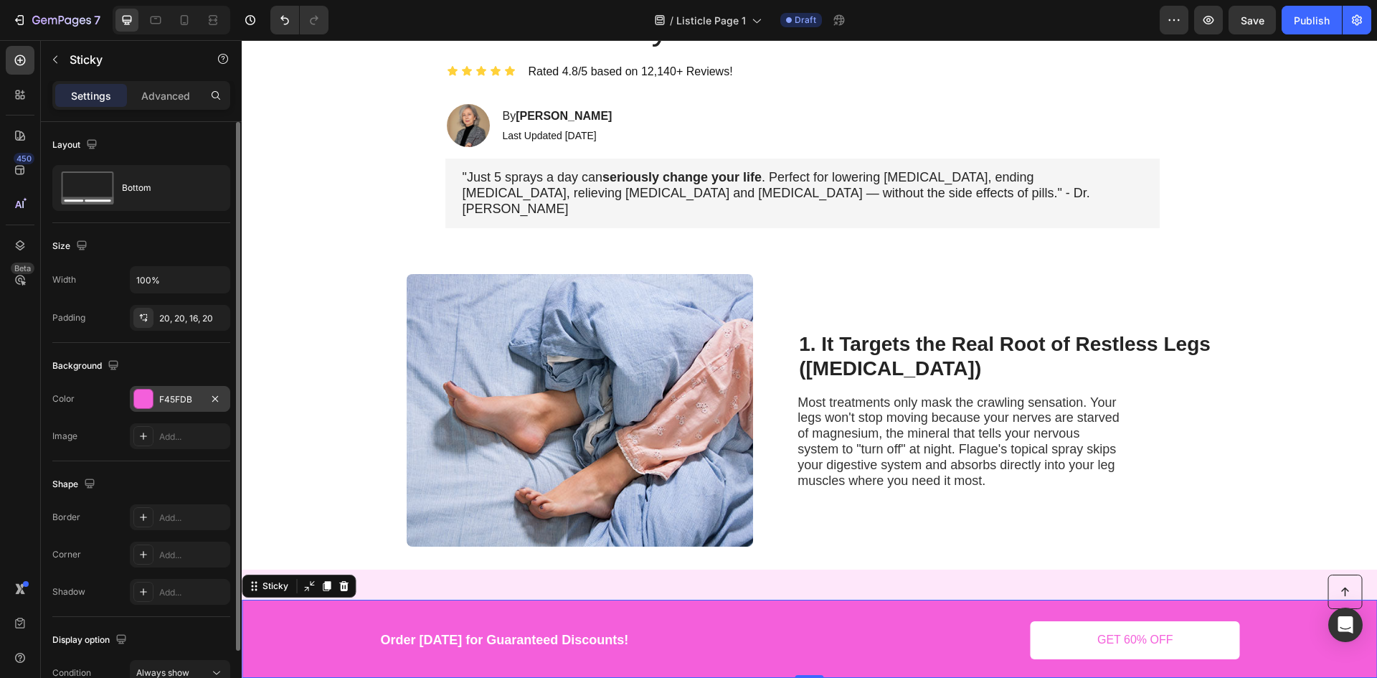
click at [157, 399] on div "F45FDB" at bounding box center [180, 399] width 100 height 26
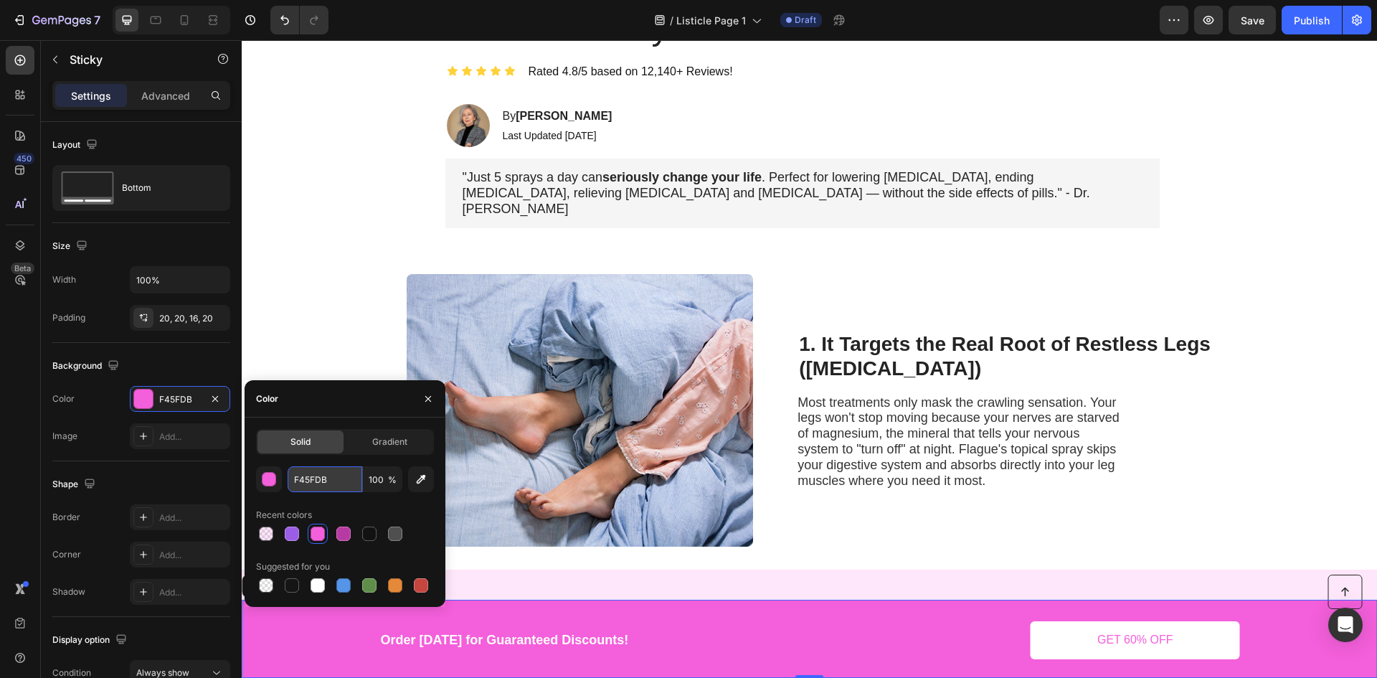
click at [302, 476] on input "F45FDB" at bounding box center [325, 479] width 75 height 26
paste input "9b5de5"
type input "9b5de5"
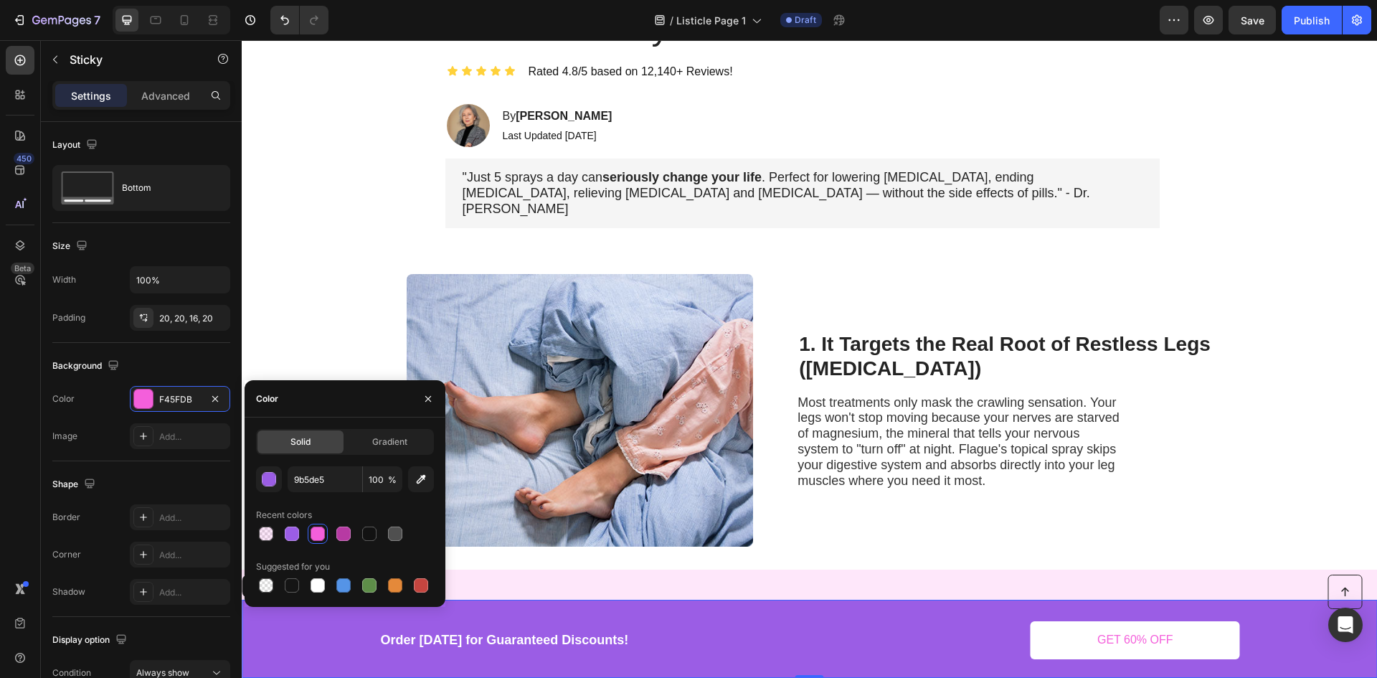
click at [362, 311] on div "Image 1. It Targets the Real Root of Restless Legs (Magnesium Deficiency) Headi…" at bounding box center [809, 410] width 1135 height 318
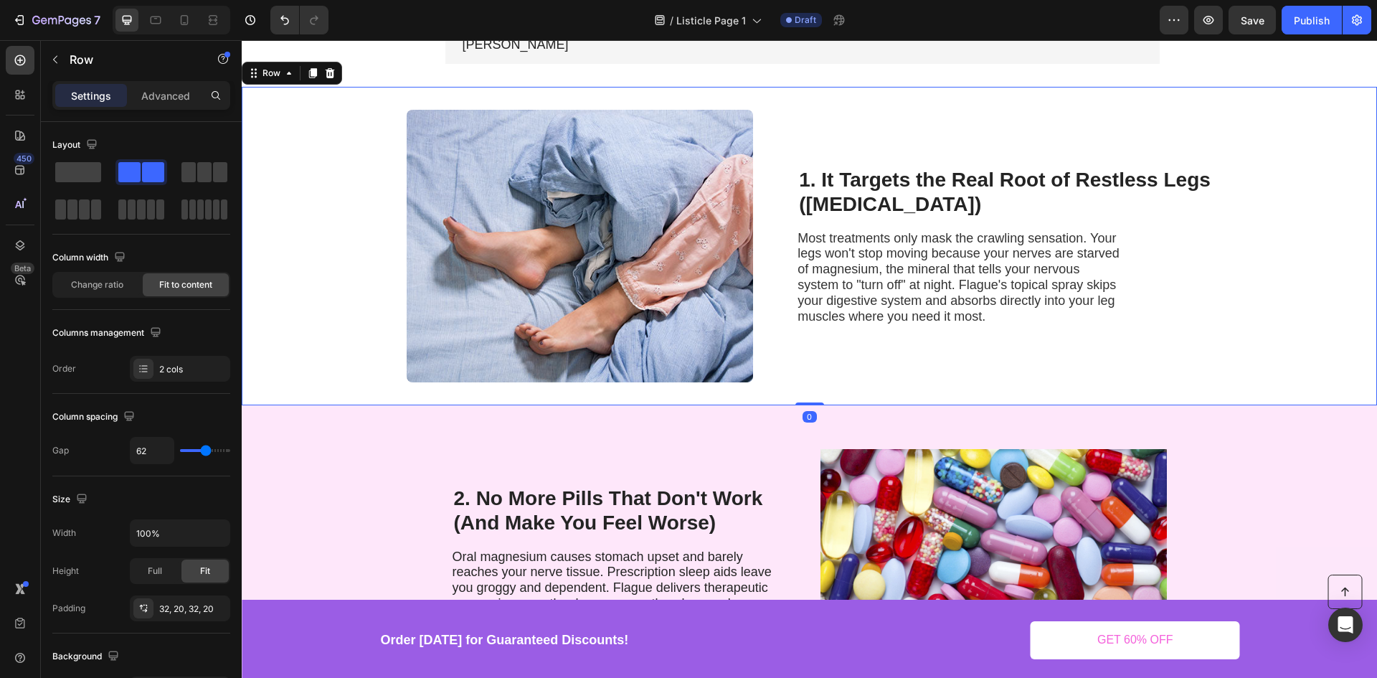
scroll to position [358, 0]
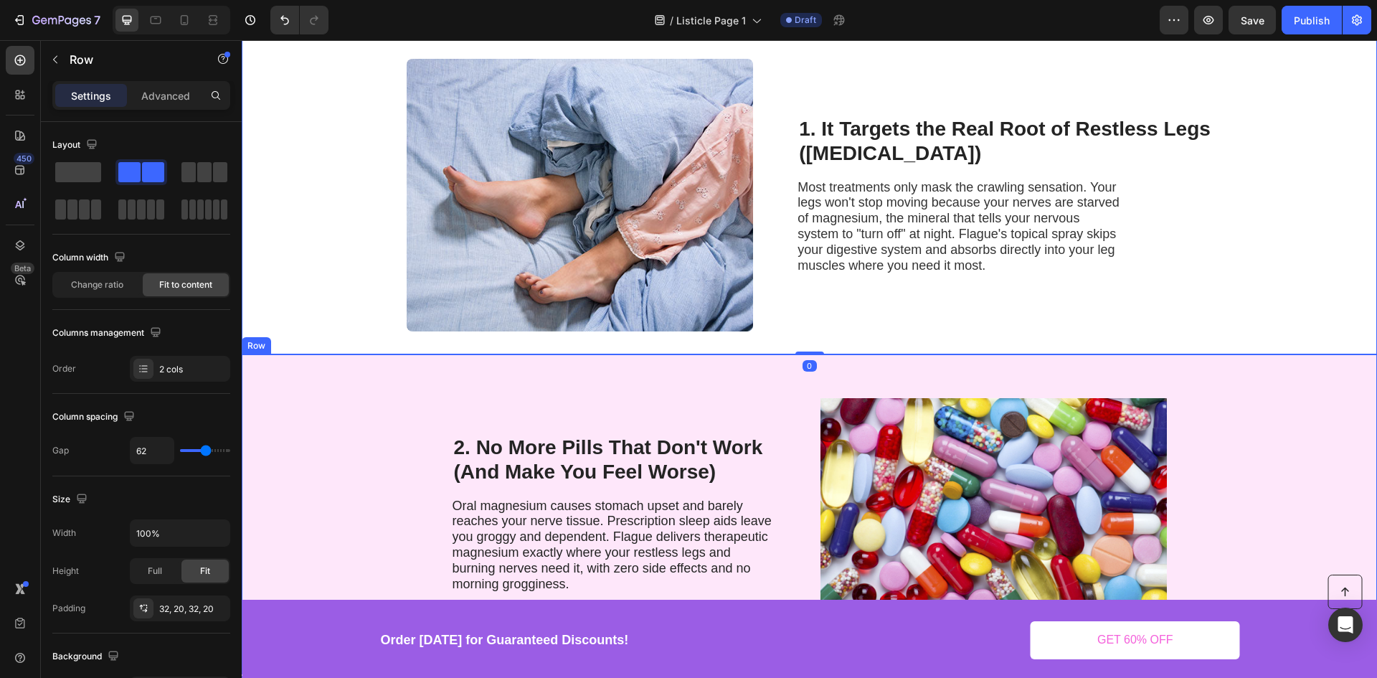
click at [399, 384] on div "2. No More Pills That Don't Work (And Make You Feel Worse) Heading Oral magnesi…" at bounding box center [809, 513] width 1135 height 318
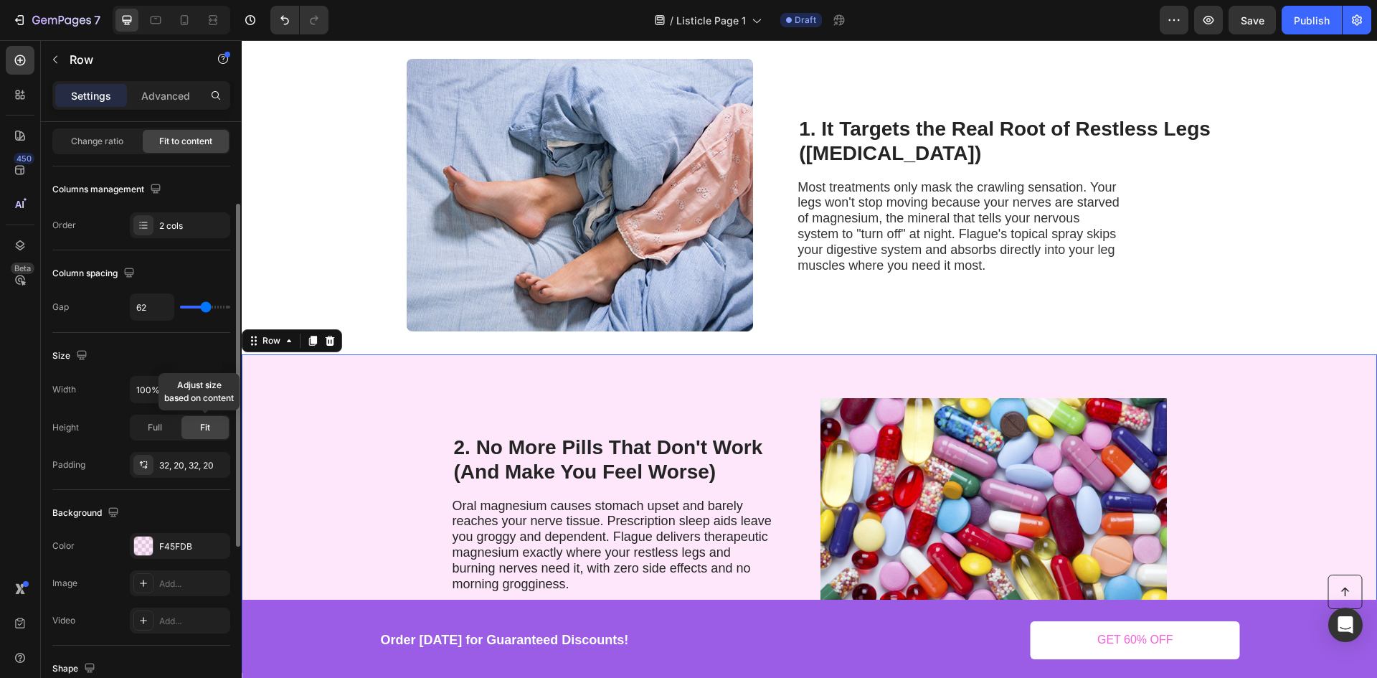
scroll to position [215, 0]
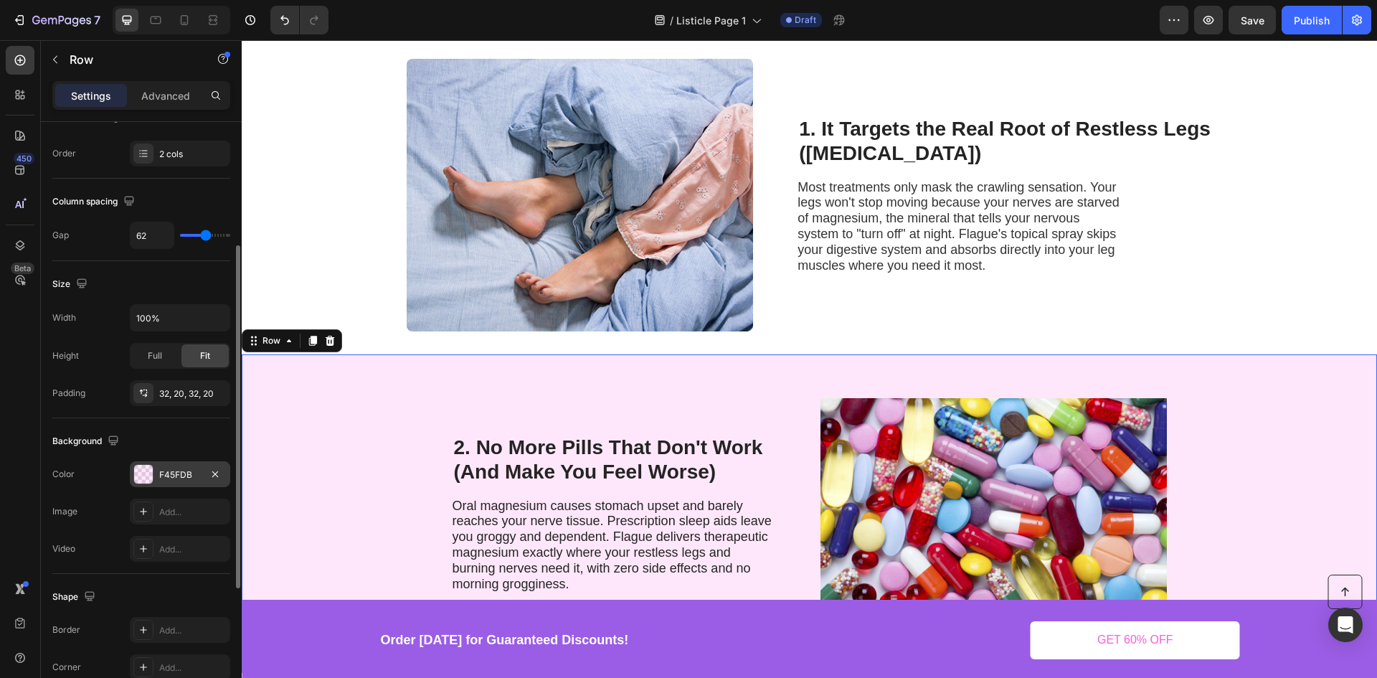
click at [161, 476] on div "F45FDB" at bounding box center [180, 474] width 42 height 13
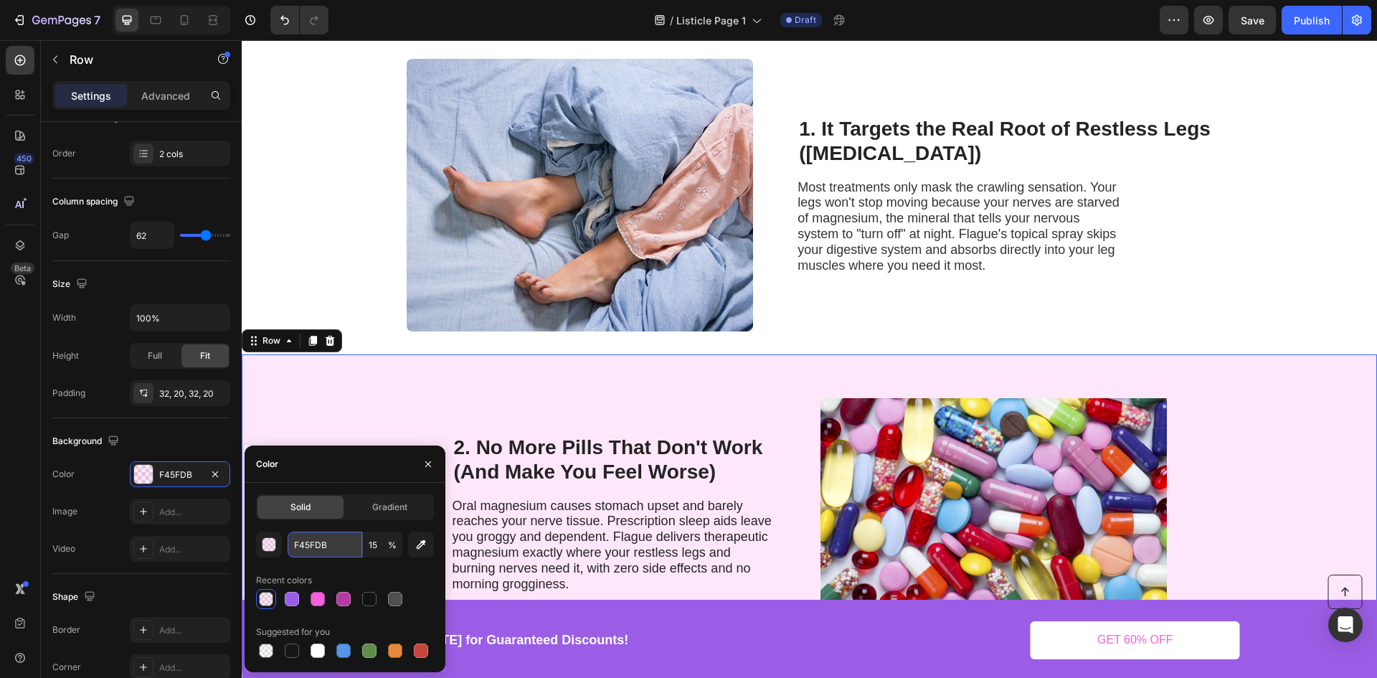
click at [326, 544] on input "F45FDB" at bounding box center [325, 544] width 75 height 26
paste input "9b5de5"
type input "9b5de5"
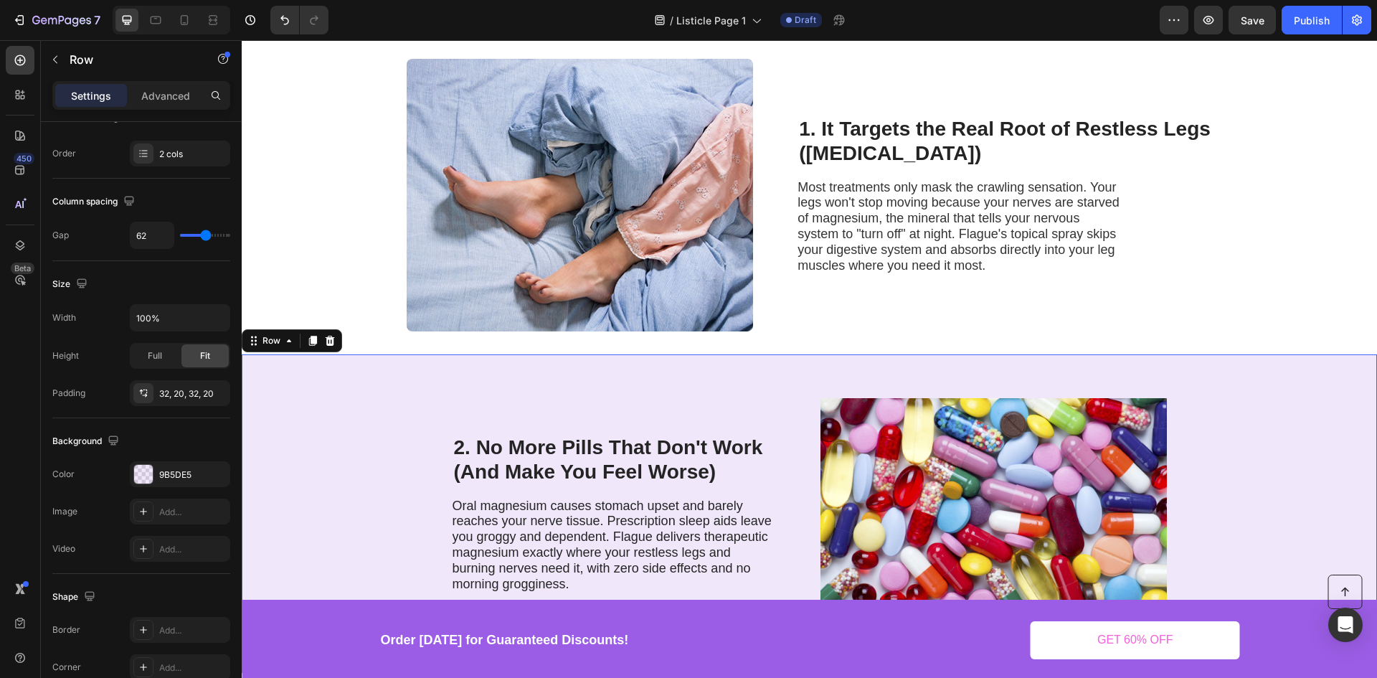
click at [581, 384] on div "2. No More Pills That Don't Work (And Make You Feel Worse) Heading Oral magnesi…" at bounding box center [613, 513] width 323 height 272
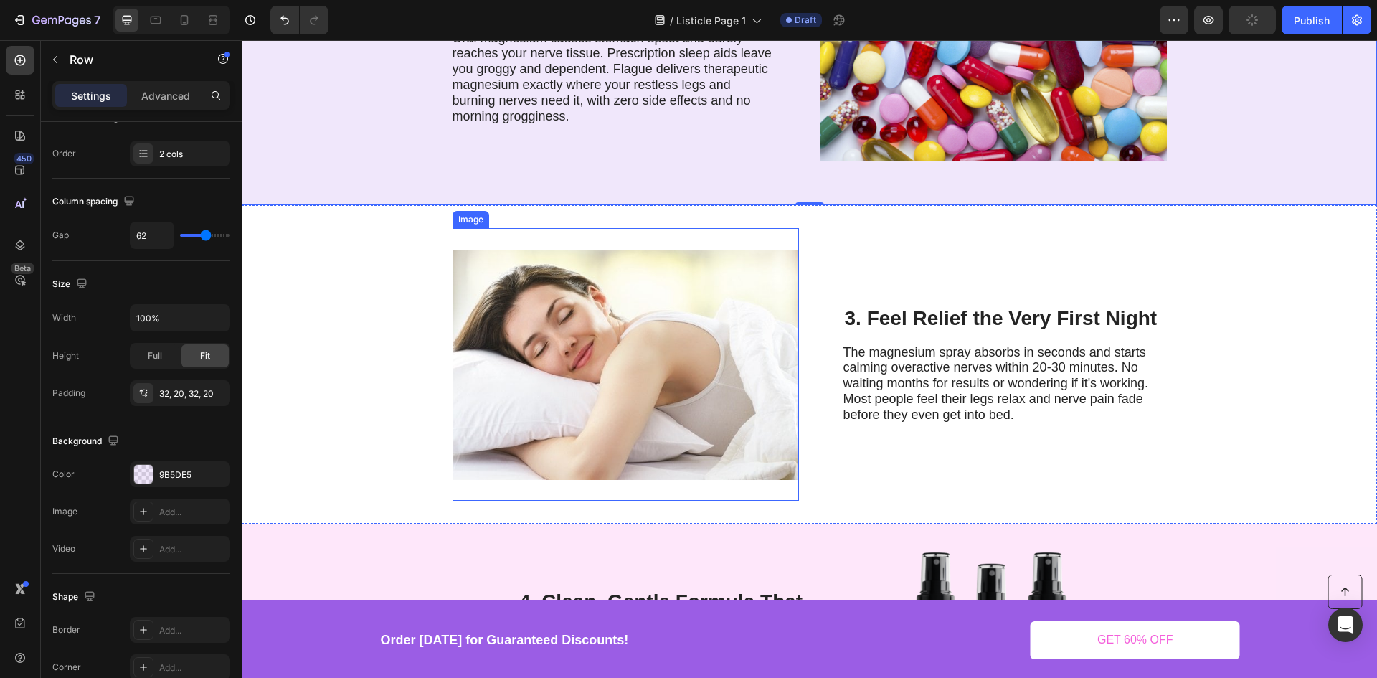
scroll to position [1004, 0]
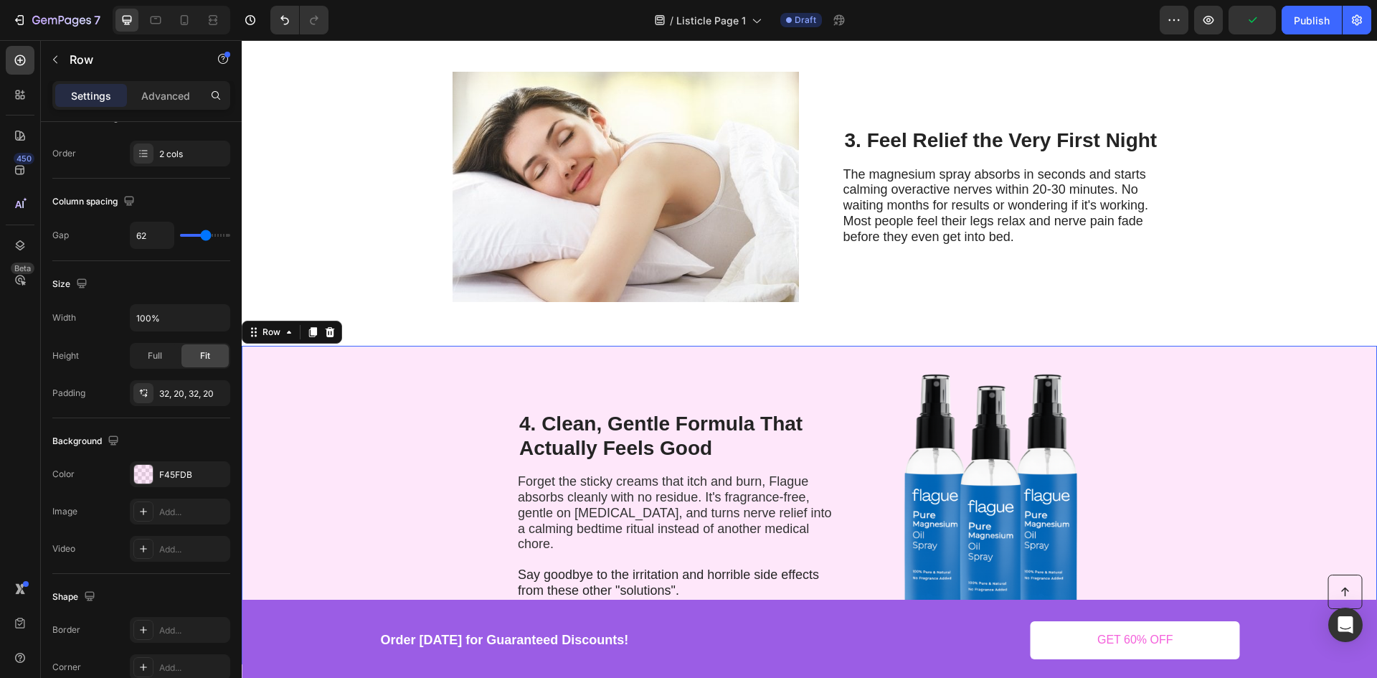
click at [373, 356] on div "4. Clean, Gentle Formula That Actually Feels Good Heading Forget the sticky cre…" at bounding box center [809, 505] width 1135 height 318
click at [169, 463] on div "F45FDB" at bounding box center [180, 474] width 100 height 26
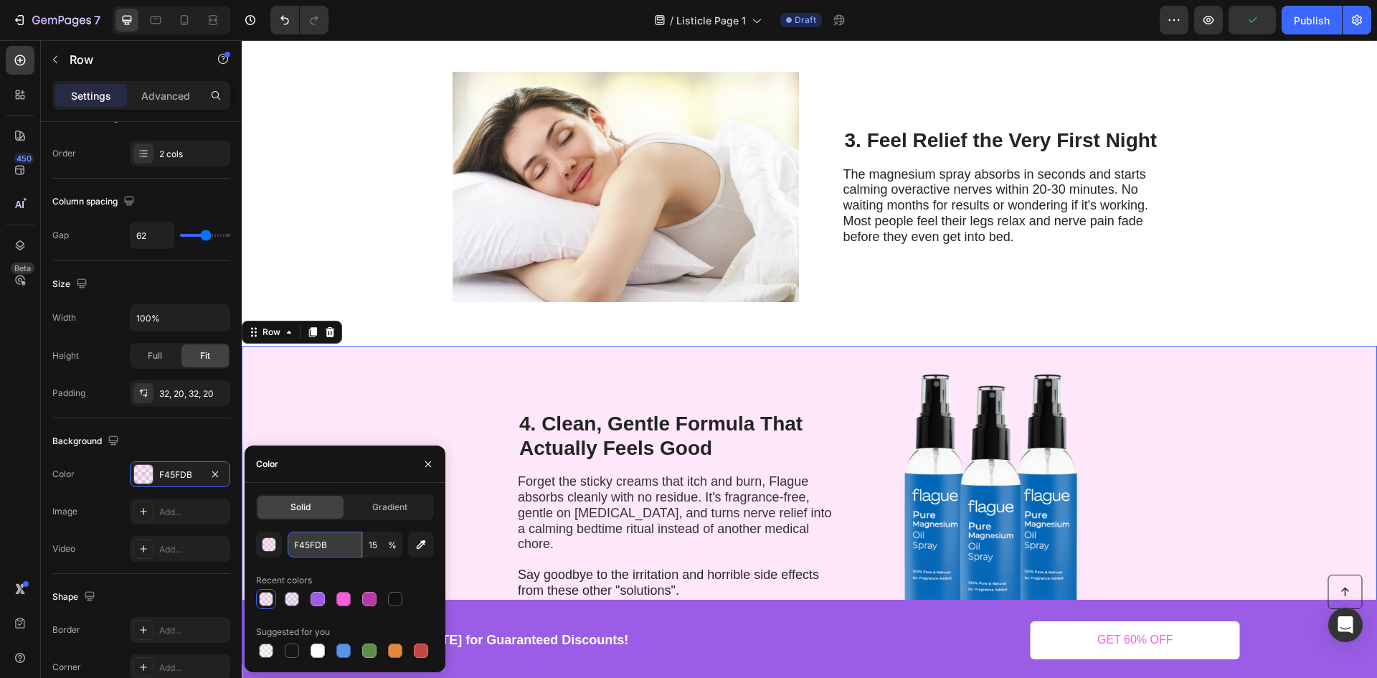
click at [310, 552] on input "F45FDB" at bounding box center [325, 544] width 75 height 26
paste input "9b5de5"
type input "9b5de5"
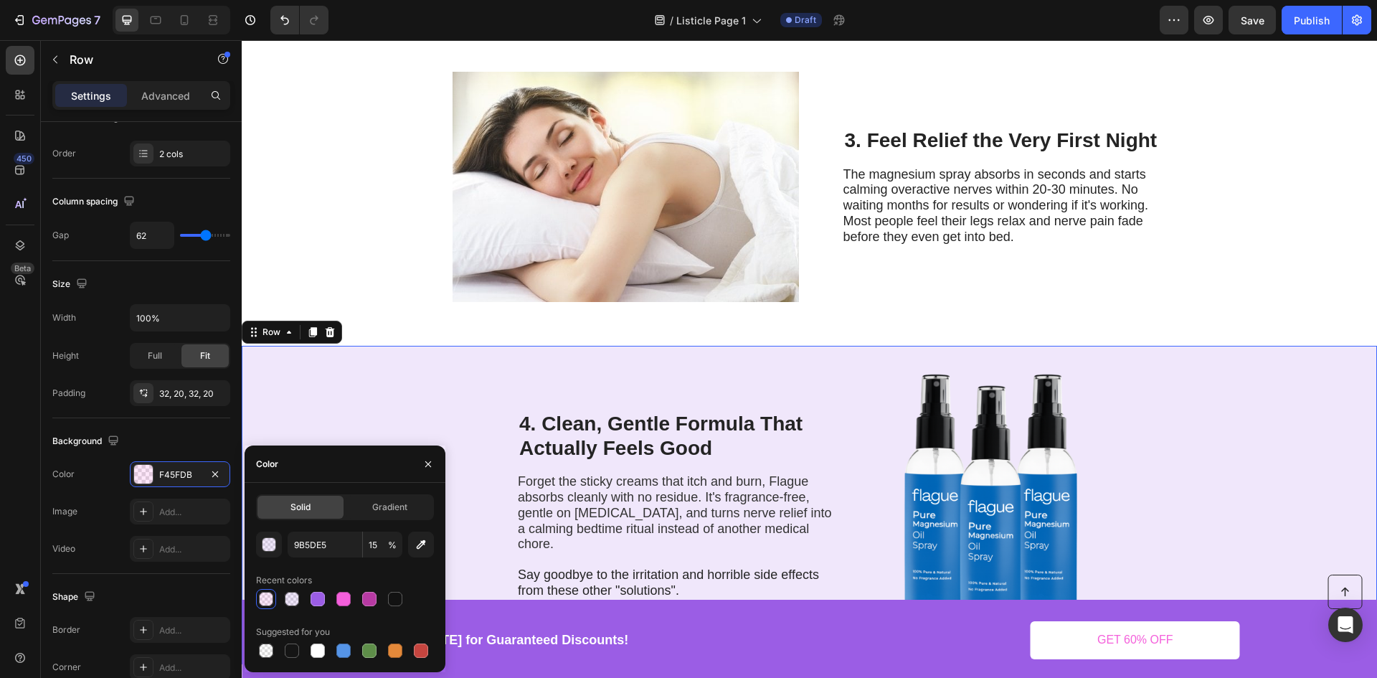
click at [419, 365] on div "4. Clean, Gentle Formula That Actually Feels Good Heading Forget the sticky cre…" at bounding box center [809, 505] width 1135 height 318
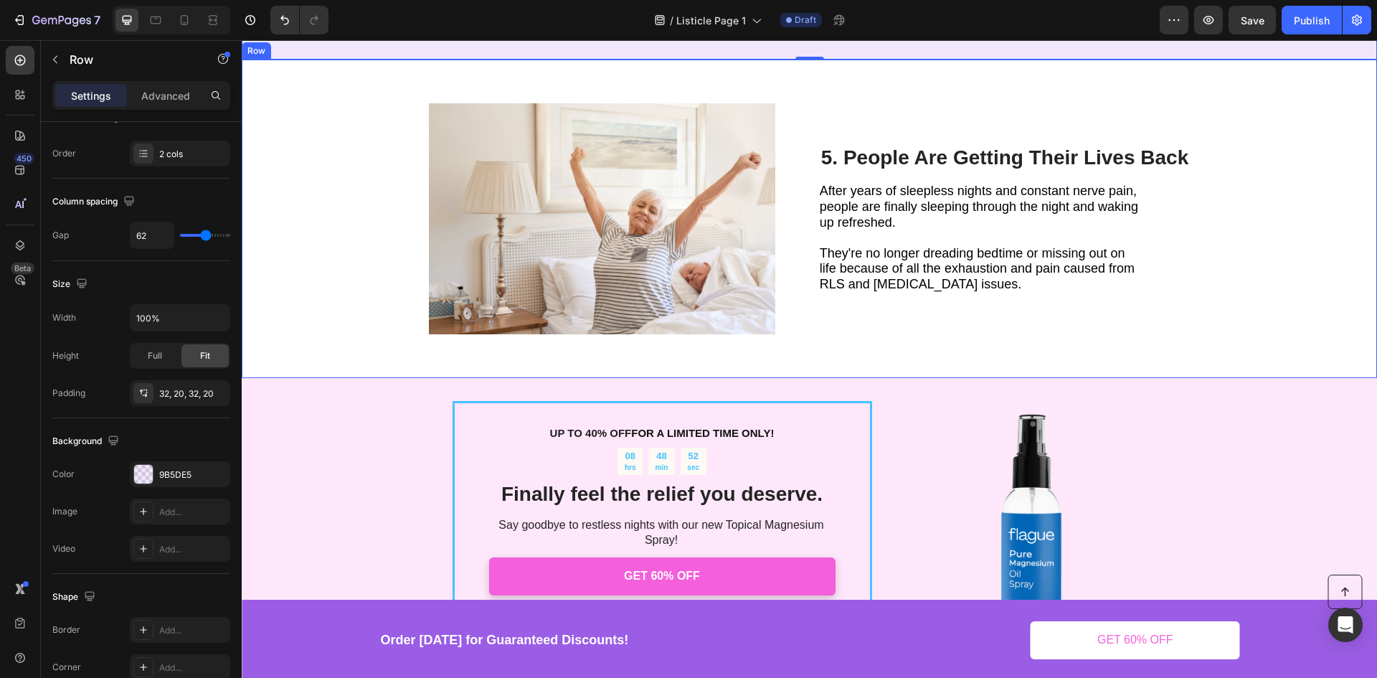
scroll to position [1721, 0]
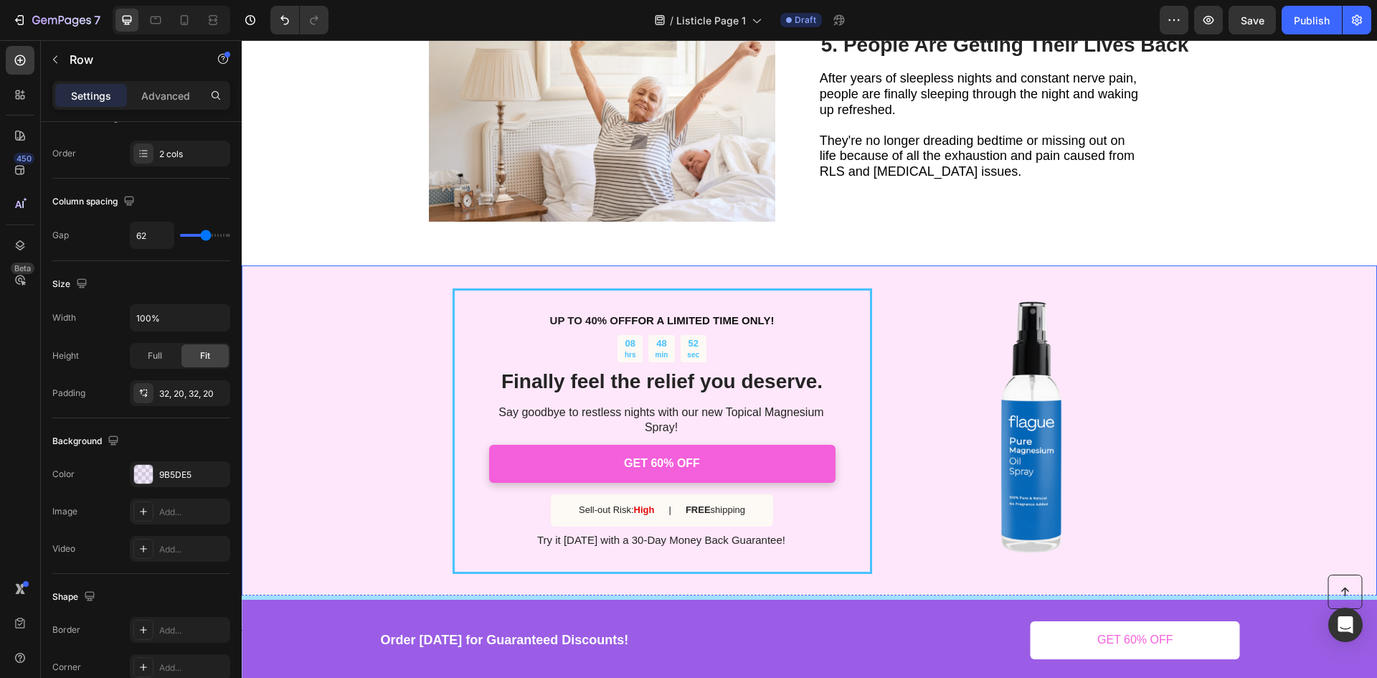
click at [394, 376] on div "UP TO 40% OFF FOR A LIMITED TIME ONLY! Text Block 08 hrs 48 min 52 sec Countdow…" at bounding box center [809, 430] width 1135 height 331
click at [183, 477] on div "F45FDB" at bounding box center [180, 474] width 42 height 13
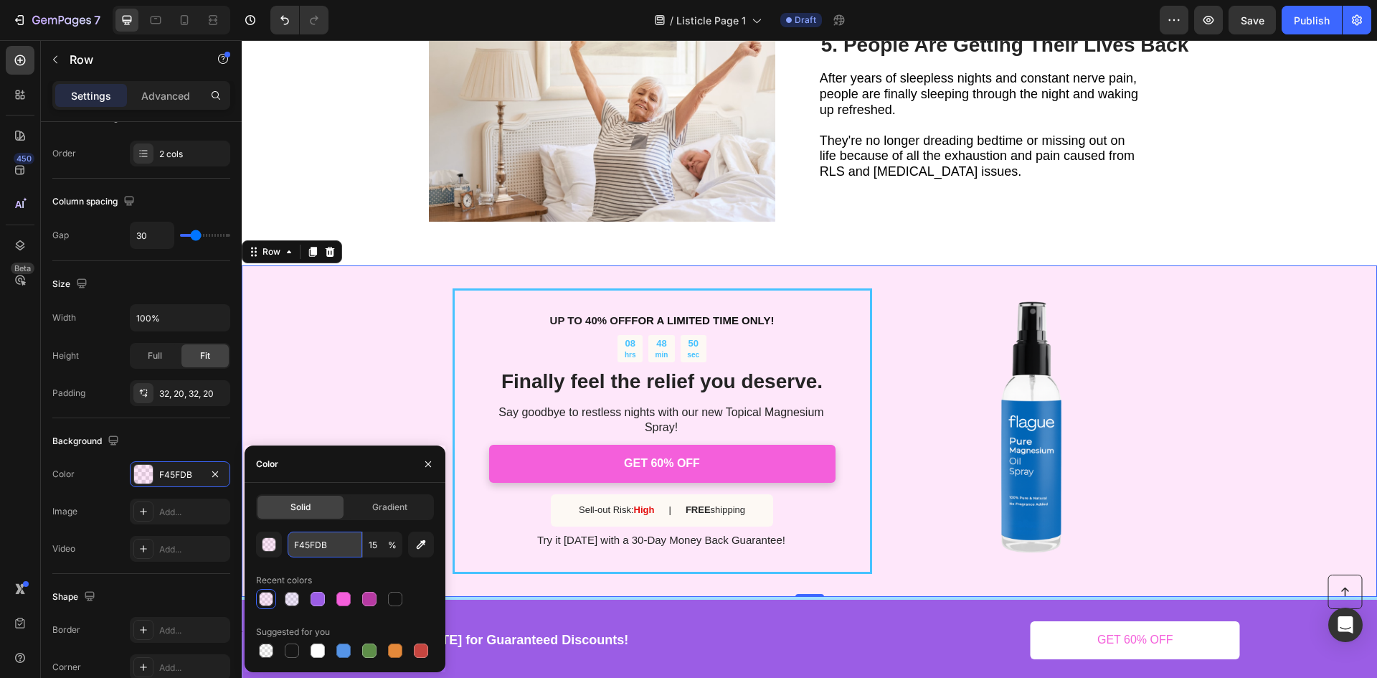
click at [309, 553] on input "F45FDB" at bounding box center [325, 544] width 75 height 26
paste input "9b5de5"
type input "9b5de5"
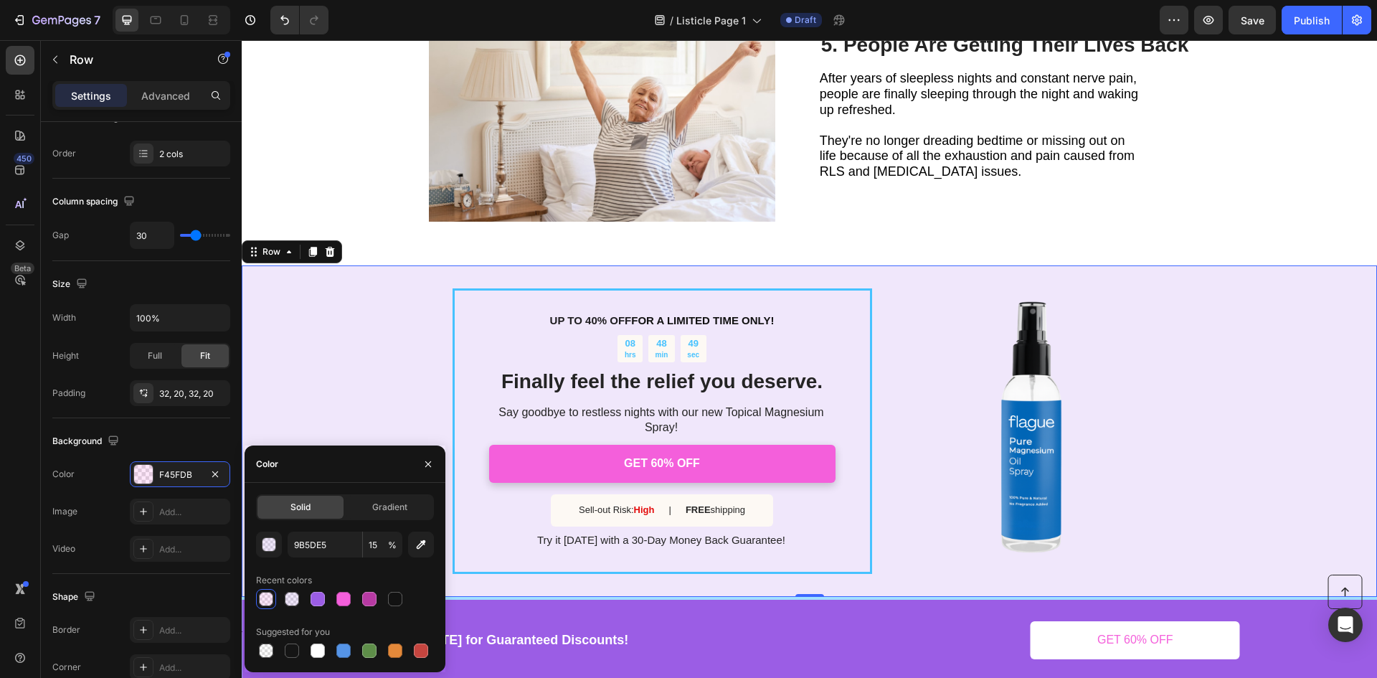
click at [379, 373] on div "UP TO 40% OFF FOR A LIMITED TIME ONLY! Text Block 08 hrs 48 min 49 sec Countdow…" at bounding box center [809, 430] width 1135 height 331
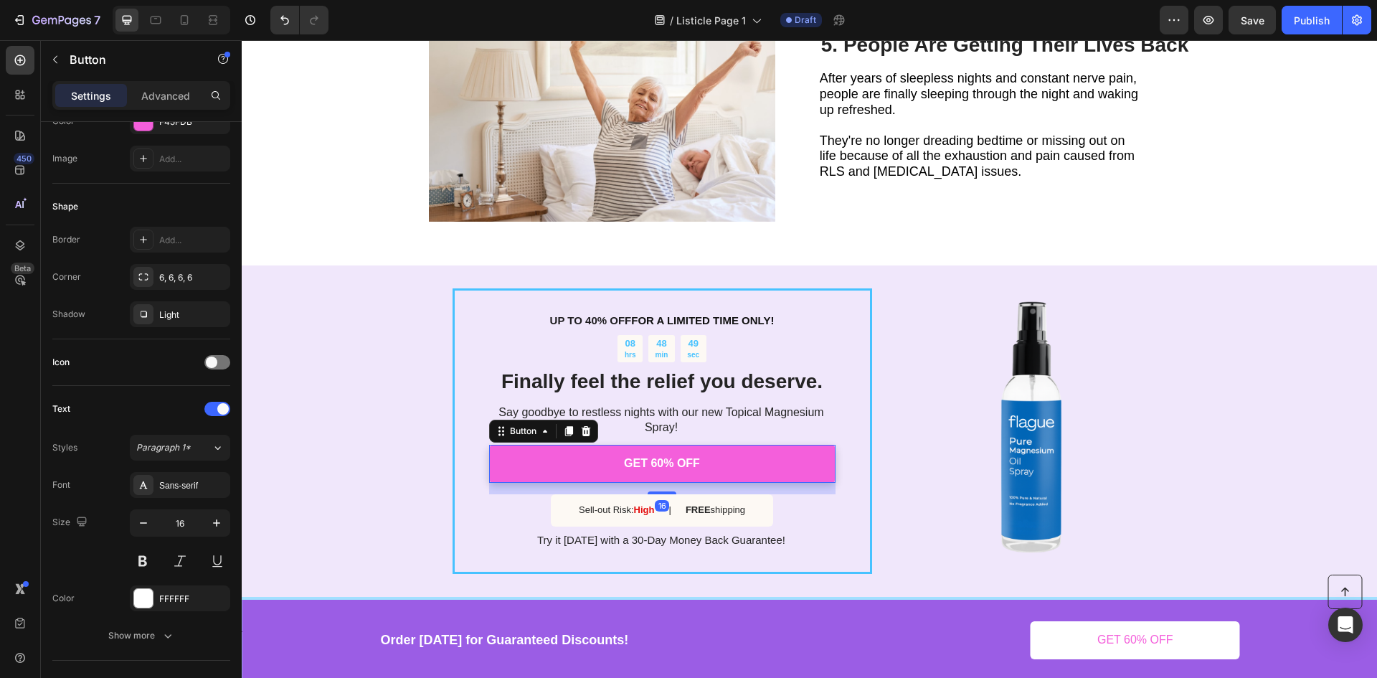
click at [546, 452] on link "GET 60% OFF" at bounding box center [662, 464] width 346 height 38
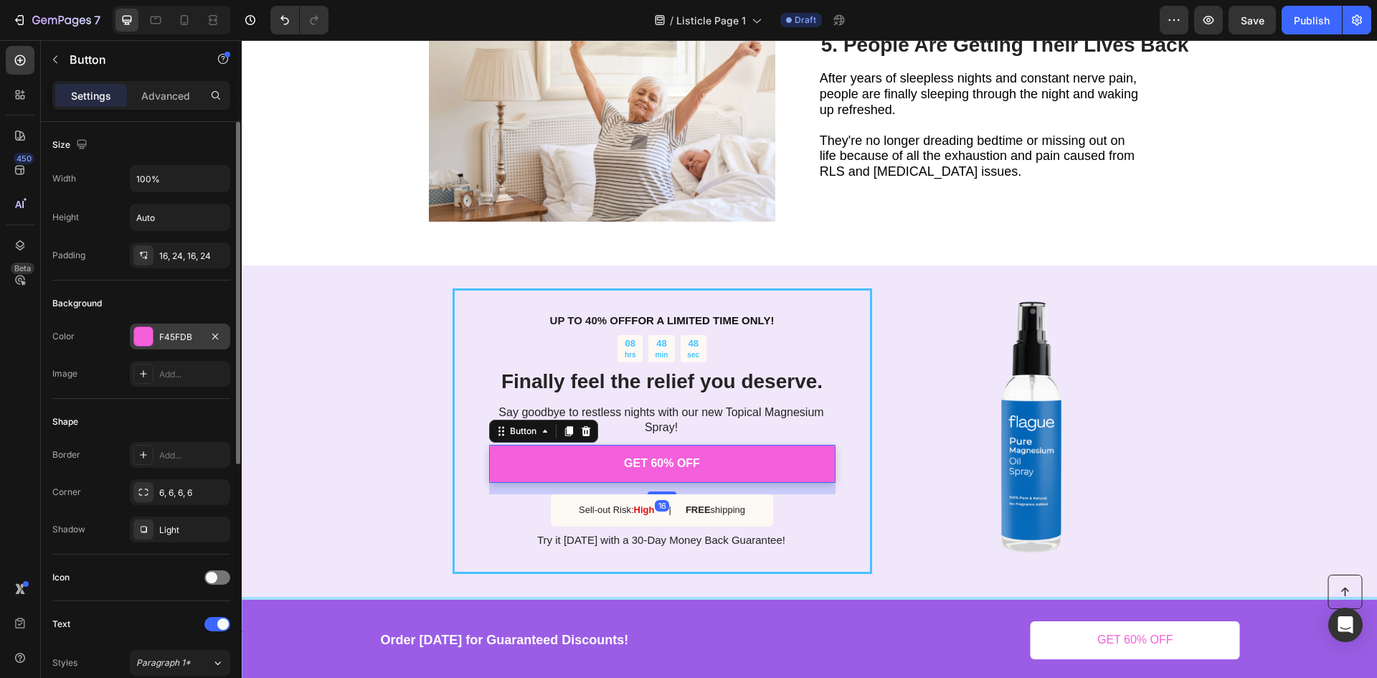
click at [196, 339] on div "F45FDB" at bounding box center [180, 337] width 42 height 13
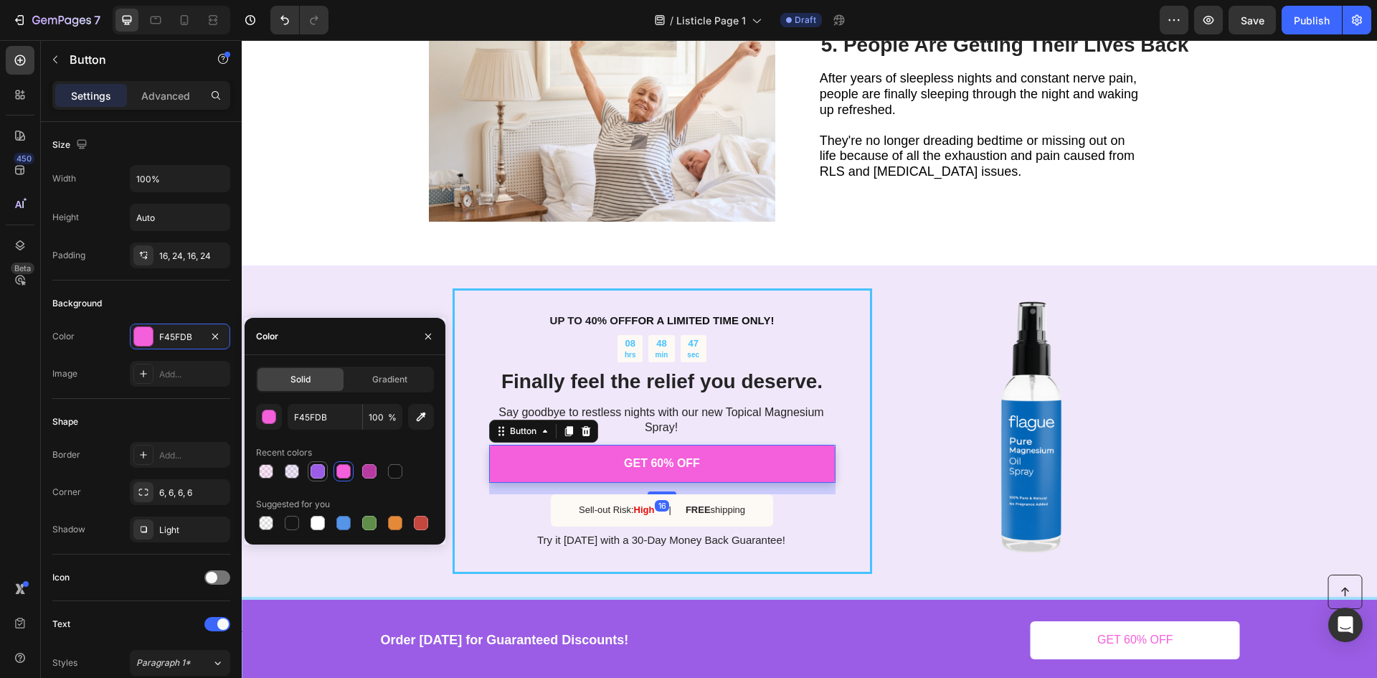
click at [318, 471] on div at bounding box center [317, 471] width 14 height 14
type input "9B5DE5"
click at [602, 450] on link "GET 60% OFF" at bounding box center [662, 464] width 346 height 38
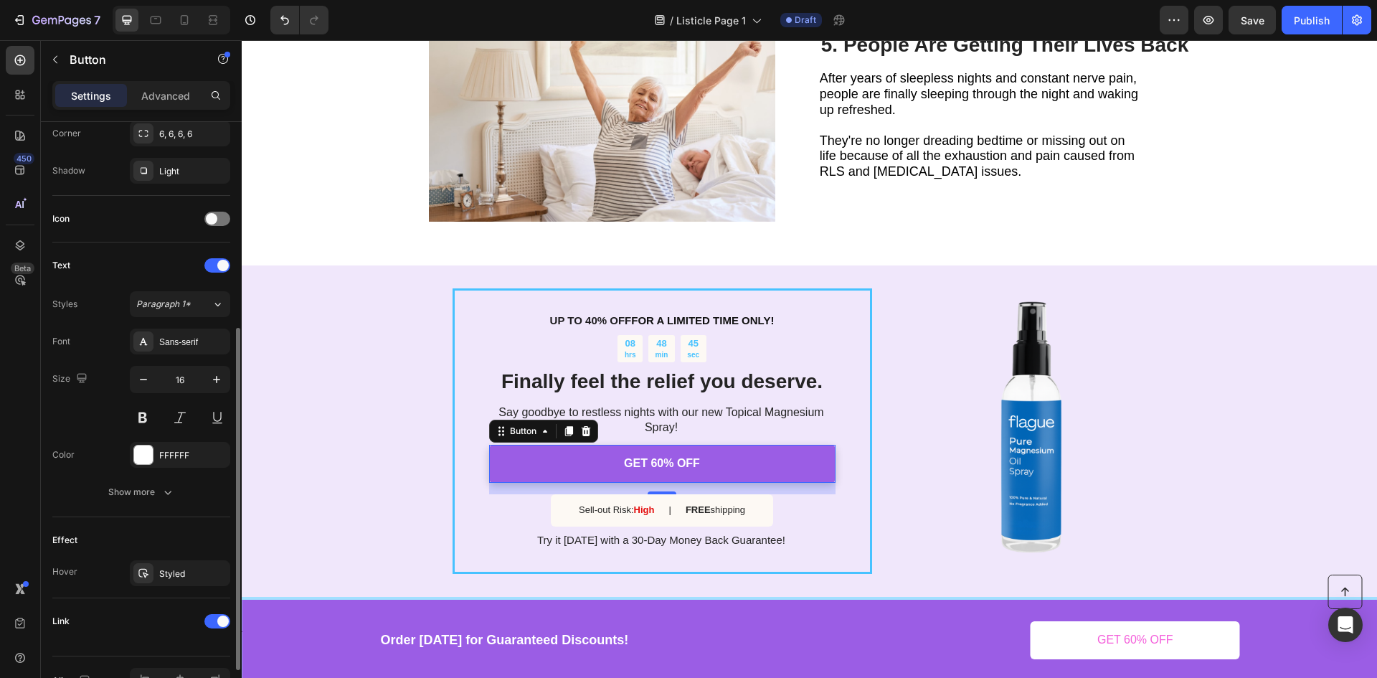
scroll to position [443, 0]
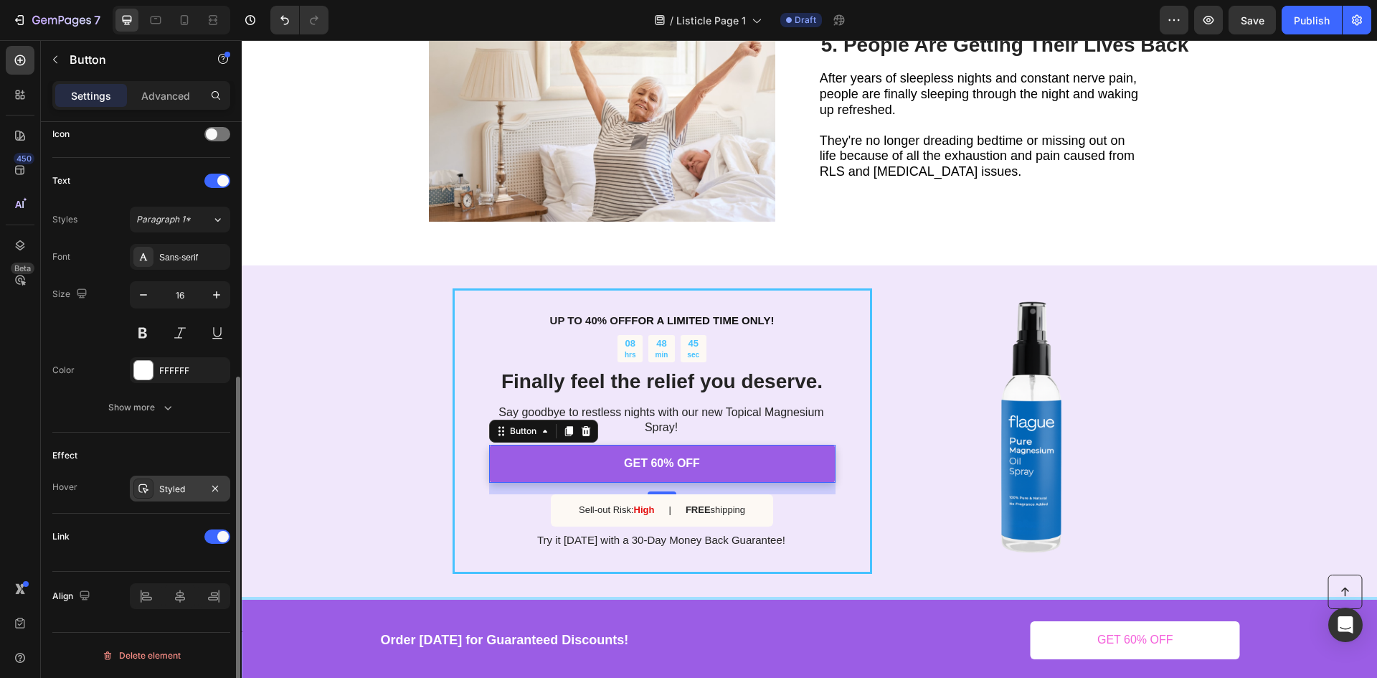
click at [178, 495] on div "Styled" at bounding box center [180, 488] width 100 height 26
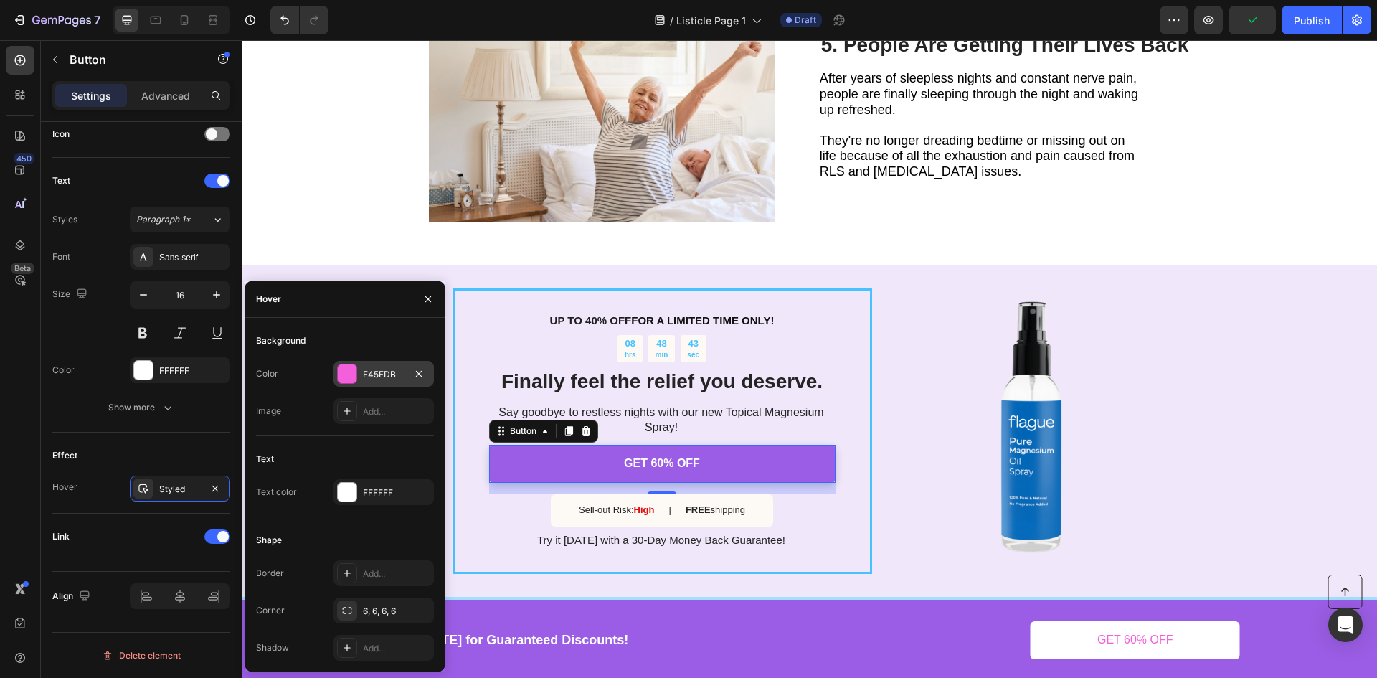
click at [375, 373] on div "F45FDB" at bounding box center [384, 374] width 42 height 13
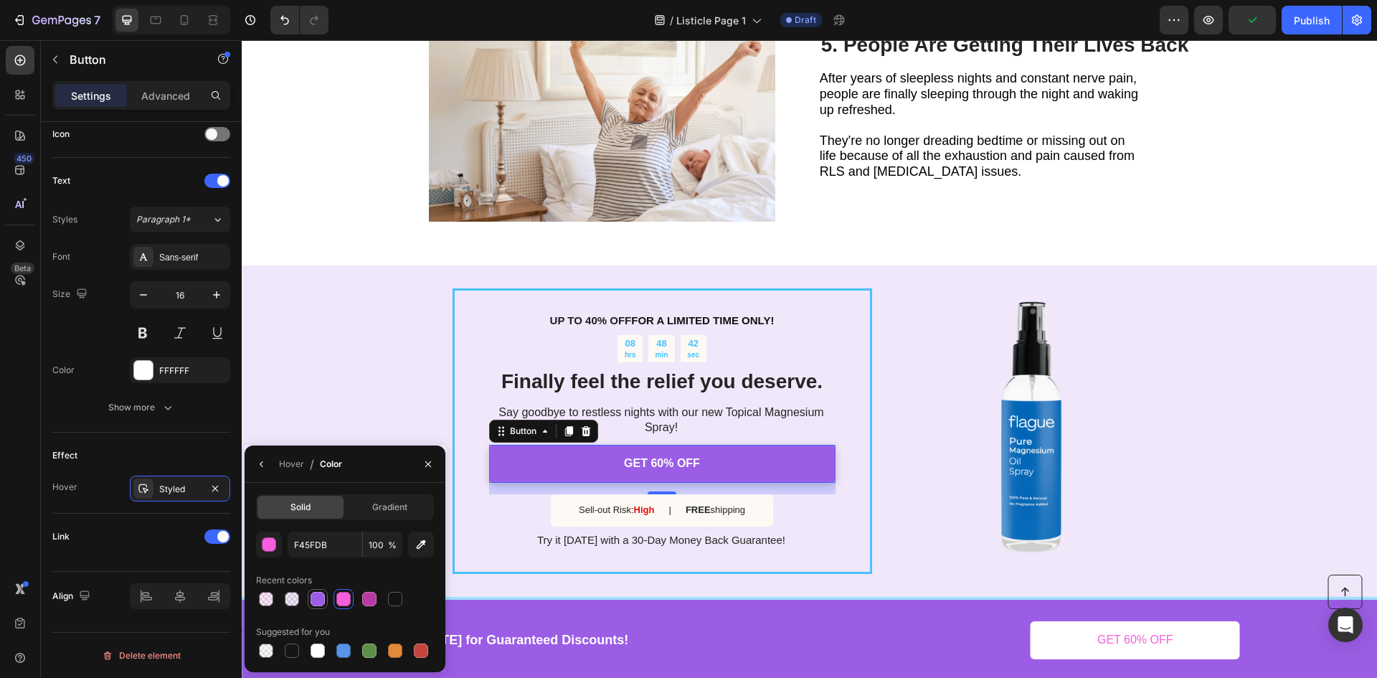
click at [316, 594] on div at bounding box center [317, 598] width 14 height 14
type input "9B5DE5"
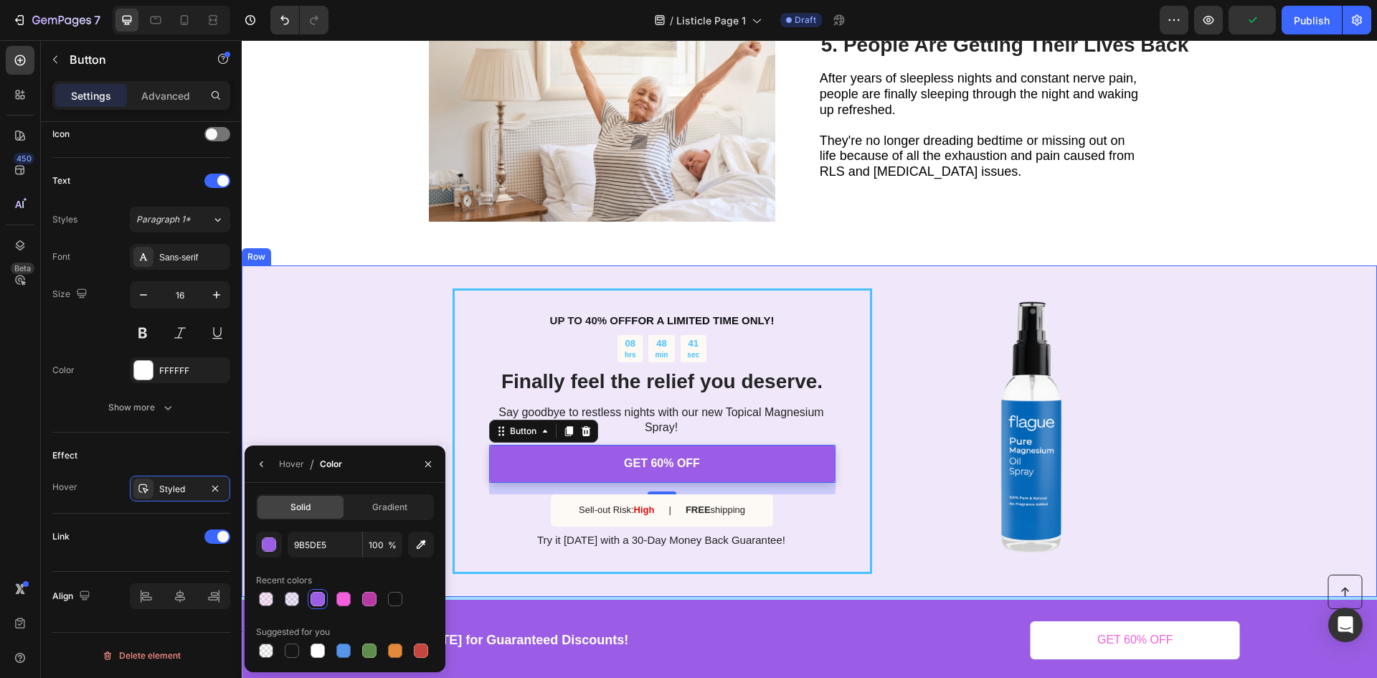
click at [374, 351] on div "UP TO 40% OFF FOR A LIMITED TIME ONLY! Text Block 08 hrs 48 min 41 sec Countdow…" at bounding box center [809, 430] width 1135 height 331
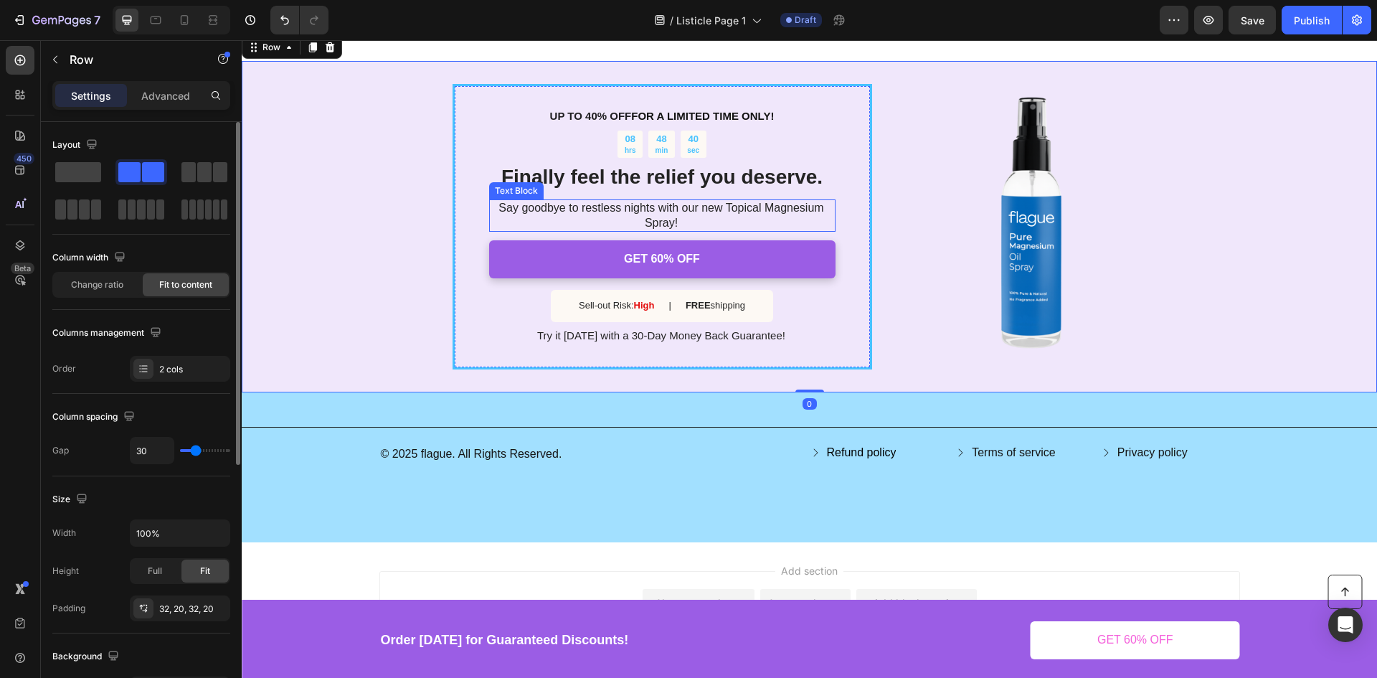
scroll to position [1945, 0]
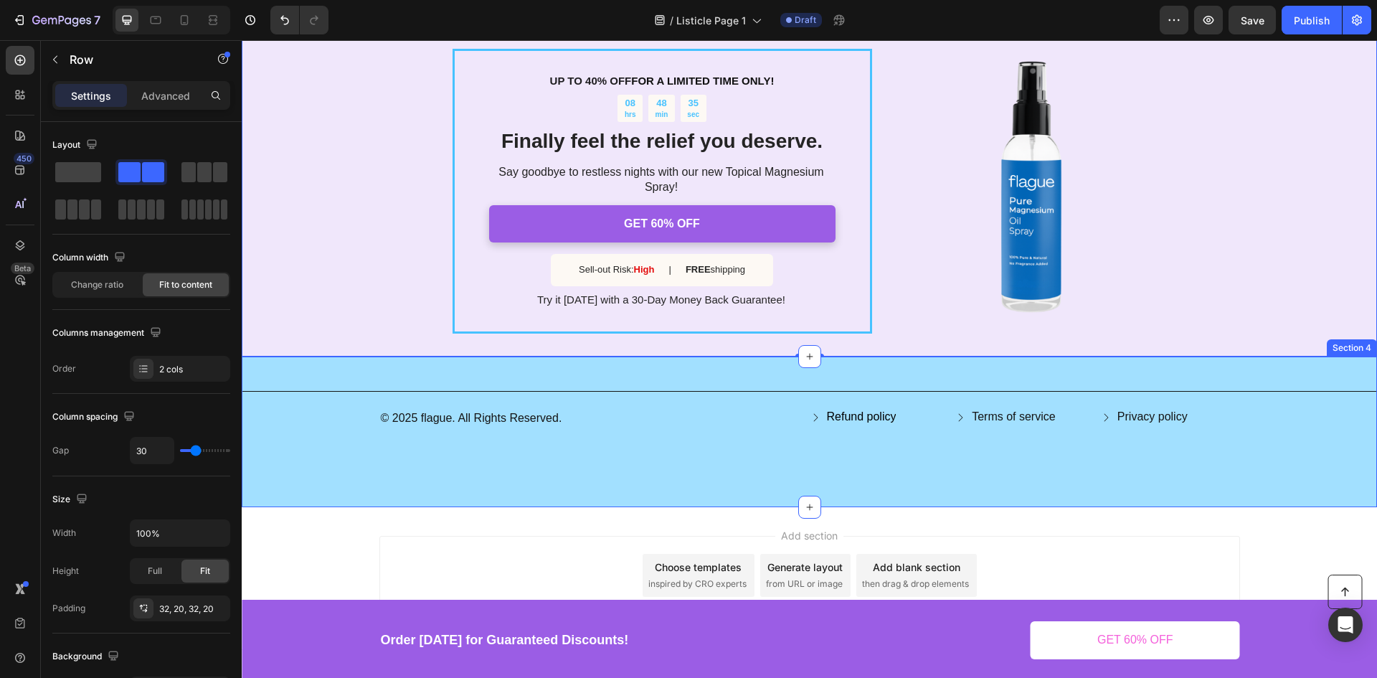
click at [341, 371] on div "Title Line © 2025 flague. All Rights Reserved. Text Block Refund policy Button …" at bounding box center [809, 431] width 1135 height 150
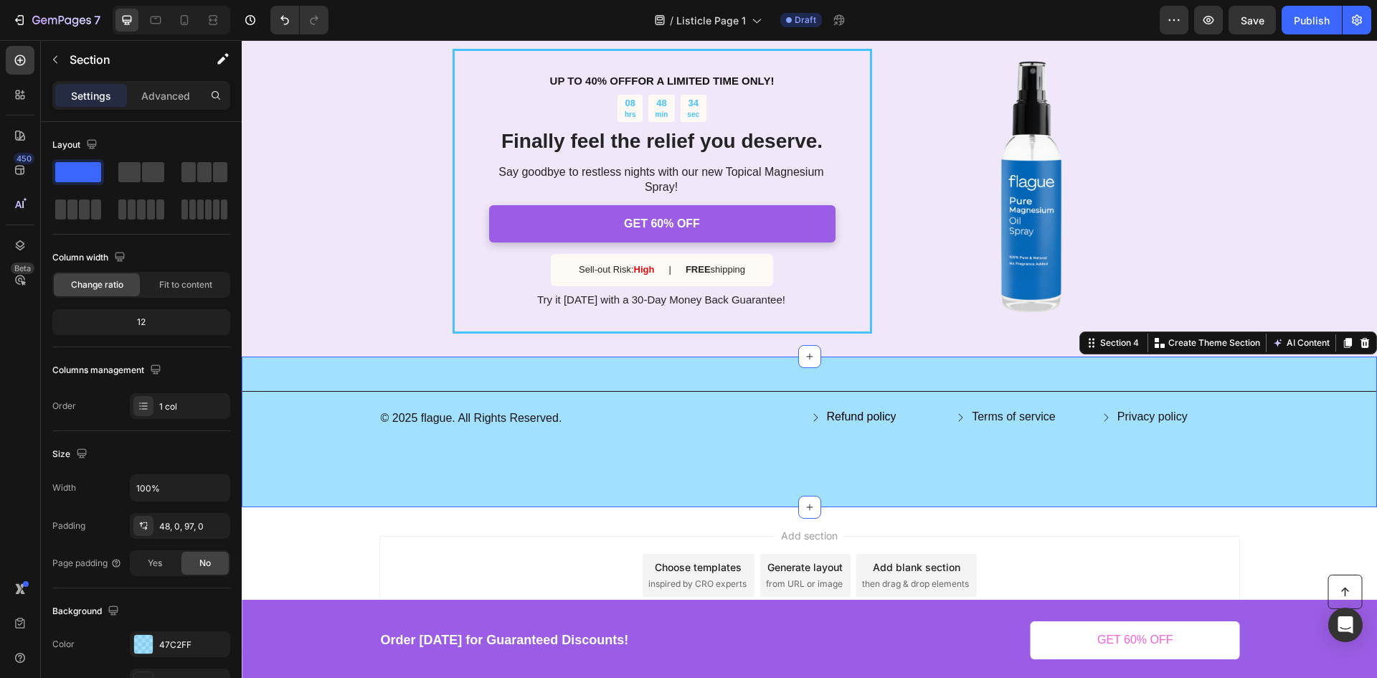
click at [324, 422] on div "Title Line © 2025 flague. All Rights Reserved. Text Block Refund policy Button …" at bounding box center [809, 414] width 1135 height 46
click at [330, 369] on div "Title Line © 2025 flague. All Rights Reserved. Text Block Refund policy Button …" at bounding box center [809, 431] width 1135 height 150
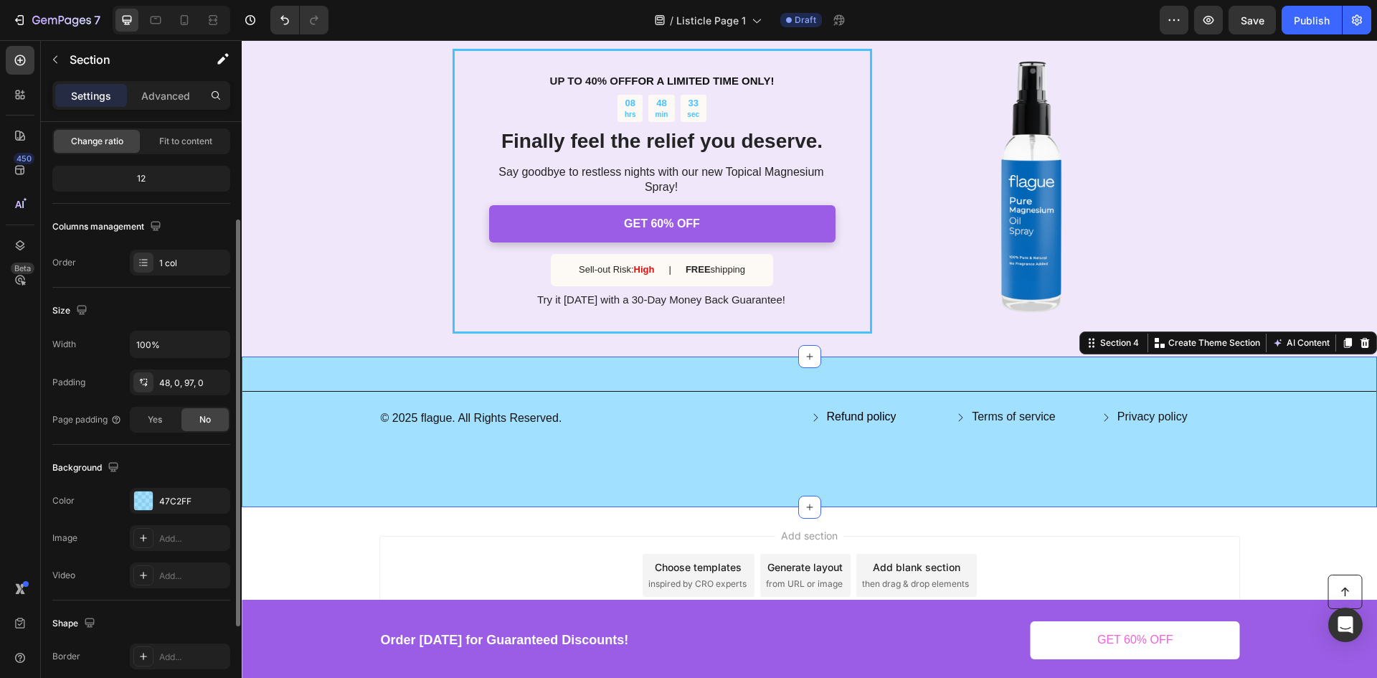
scroll to position [215, 0]
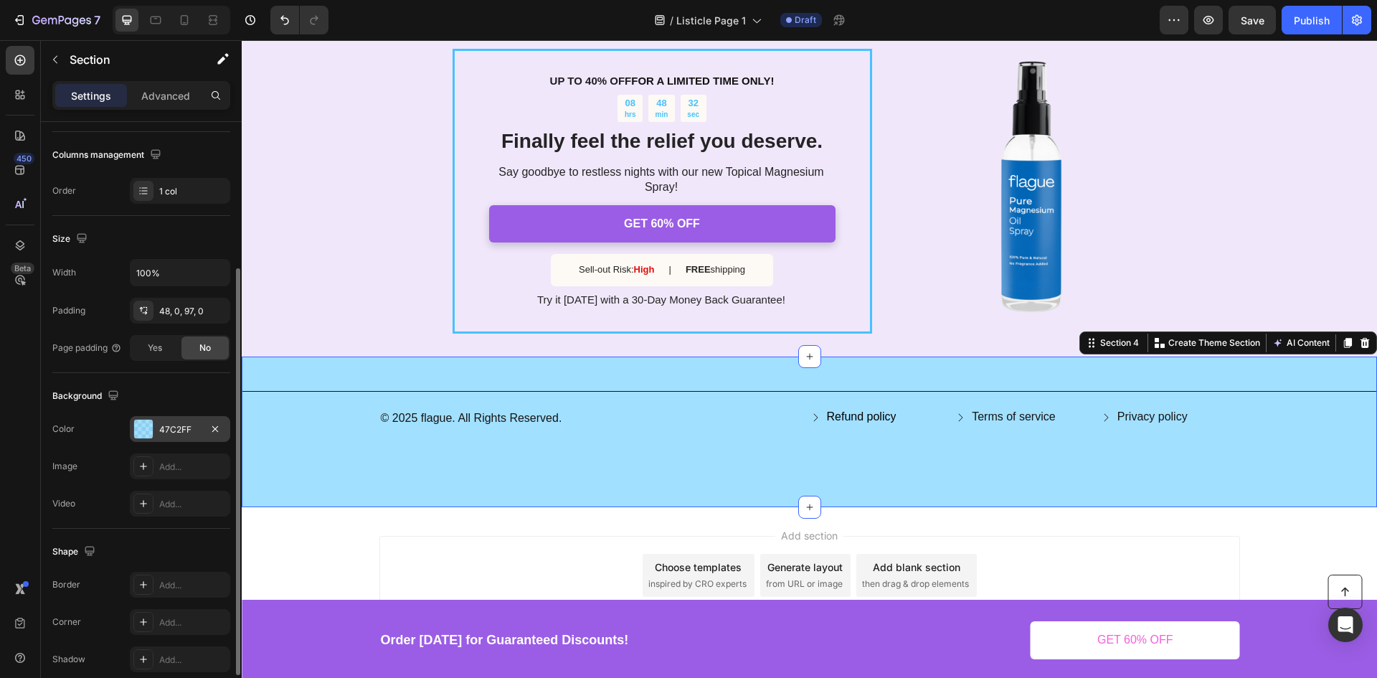
click at [156, 431] on div "47C2FF" at bounding box center [180, 429] width 100 height 26
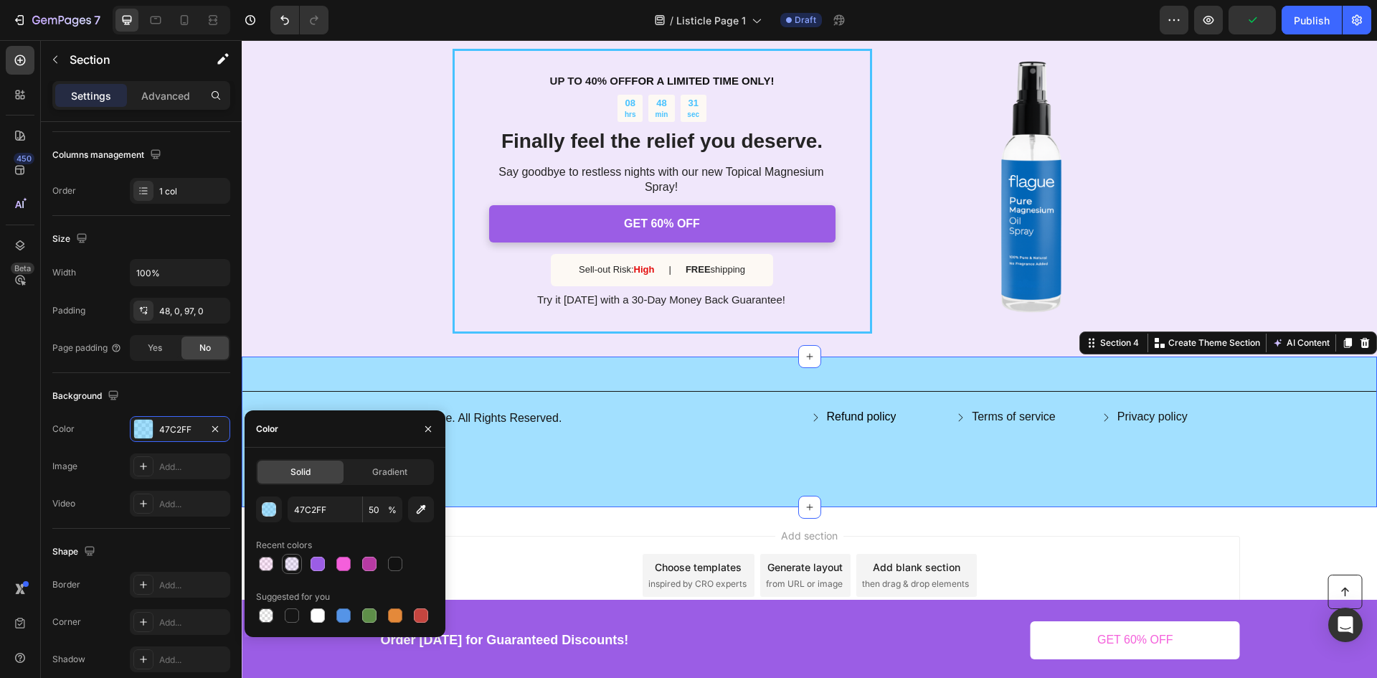
click at [292, 562] on div at bounding box center [292, 563] width 14 height 14
type input "9B5DE5"
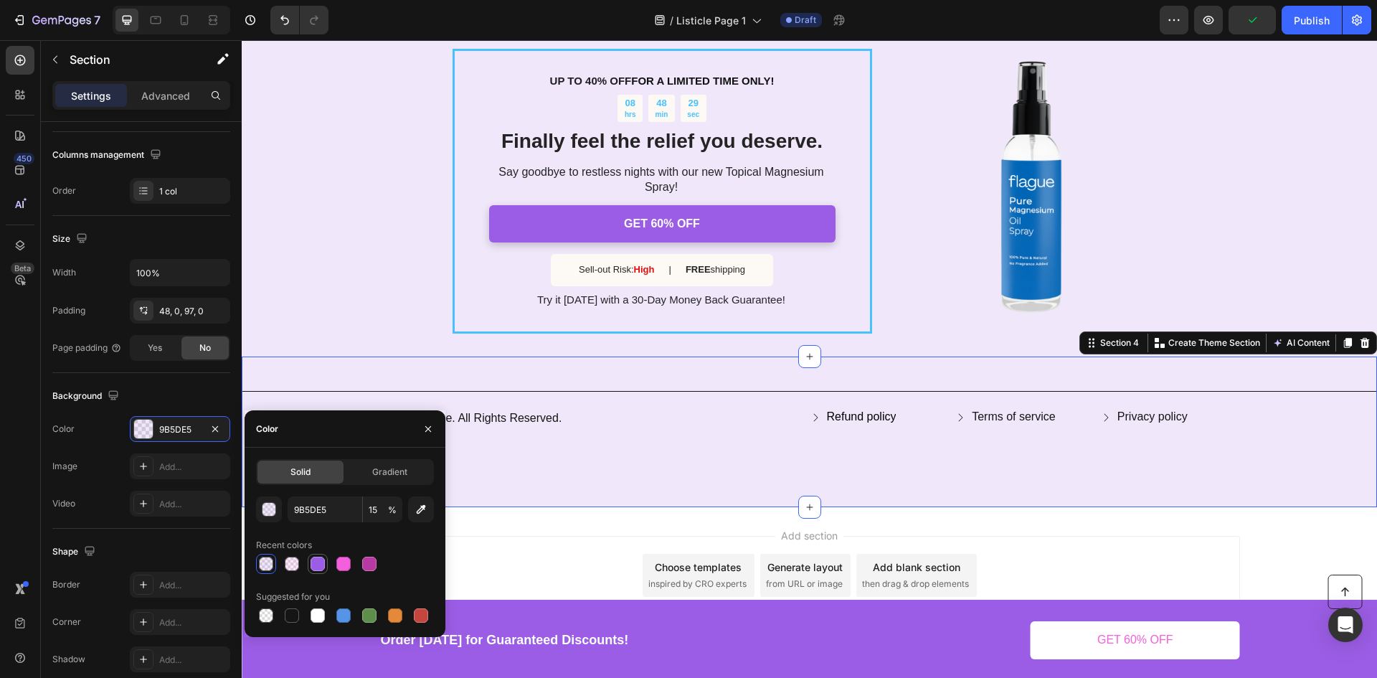
click at [308, 564] on div at bounding box center [318, 563] width 20 height 20
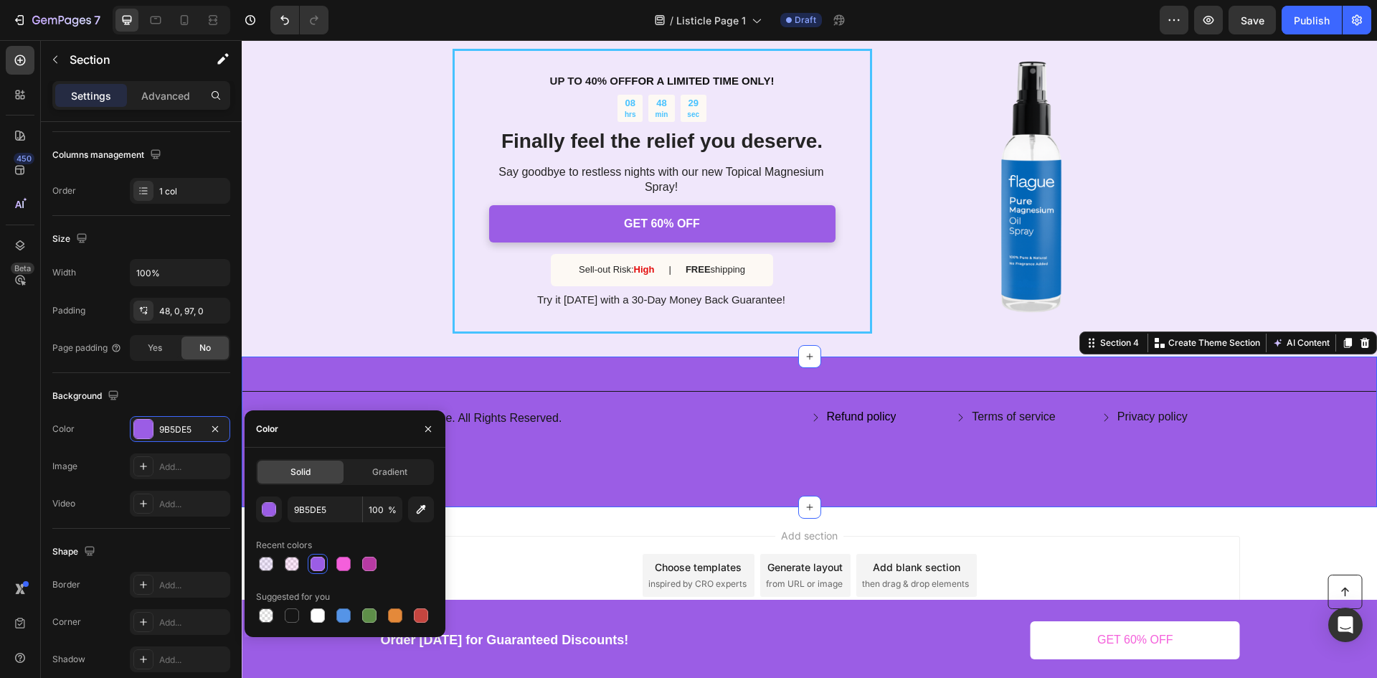
click at [317, 559] on div at bounding box center [317, 563] width 14 height 14
click at [384, 515] on input "100" at bounding box center [382, 509] width 39 height 26
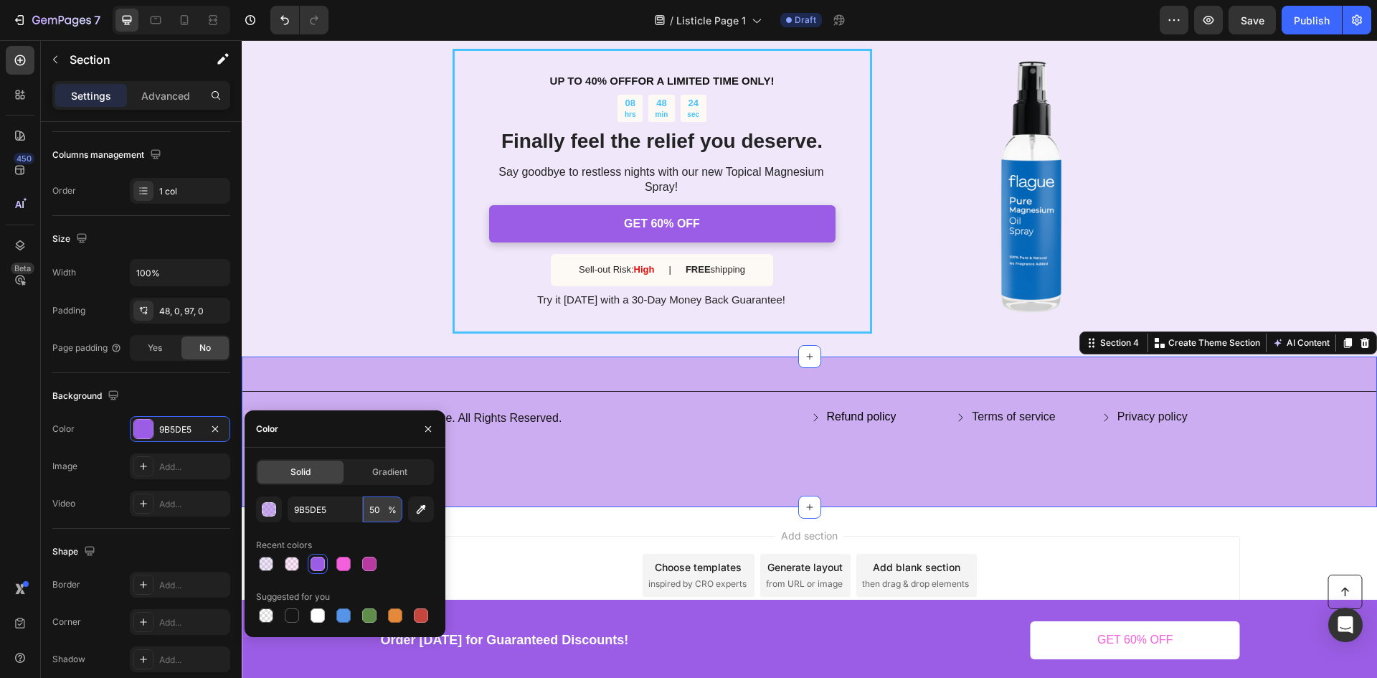
type input "50"
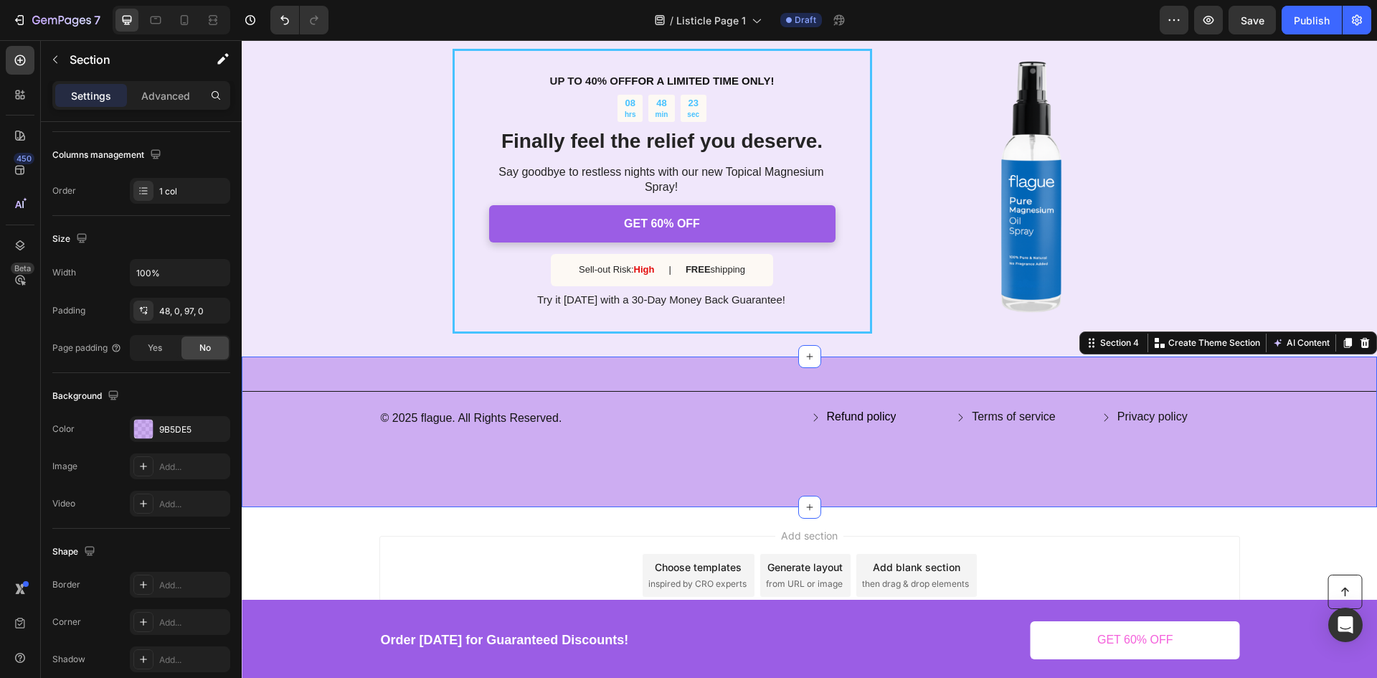
click at [524, 368] on div "Title Line © 2025 flague. All Rights Reserved. Text Block Refund policy Button …" at bounding box center [809, 431] width 1135 height 150
click at [1097, 641] on p "GET 60% OFF" at bounding box center [1135, 639] width 76 height 15
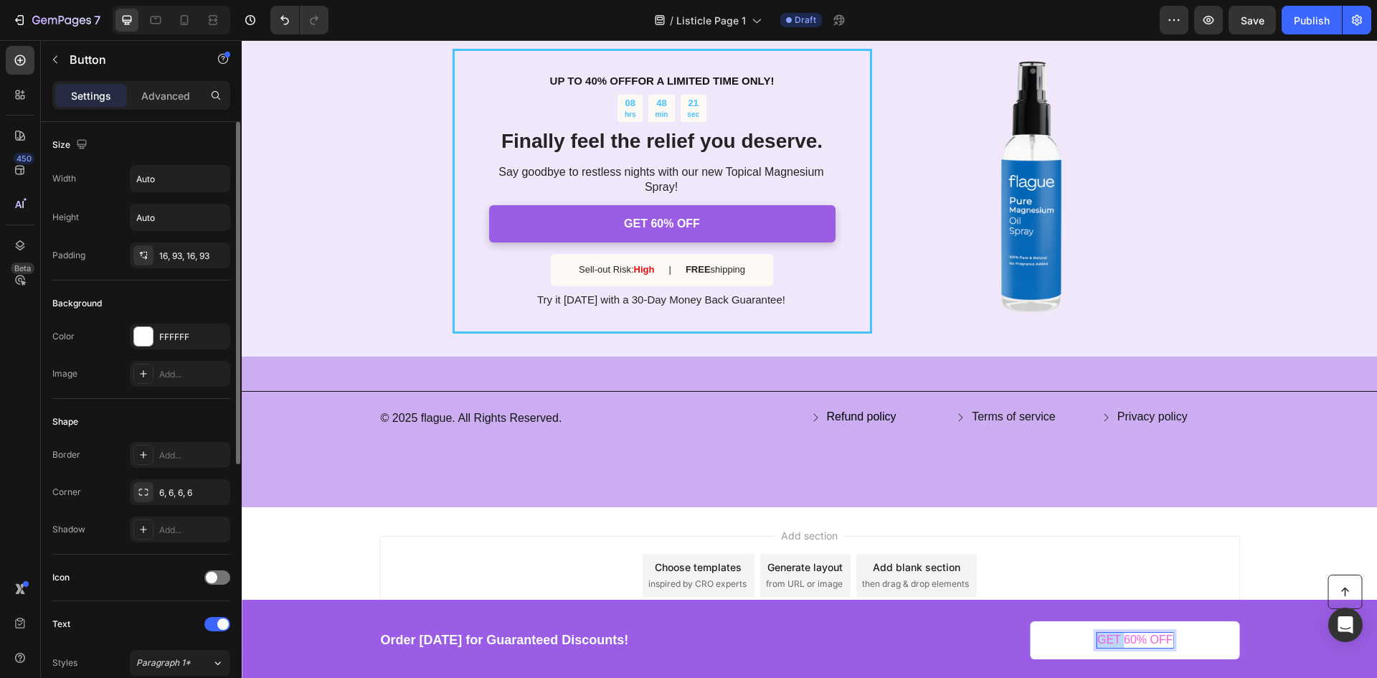
click at [1098, 641] on p "GET 60% OFF" at bounding box center [1135, 639] width 76 height 15
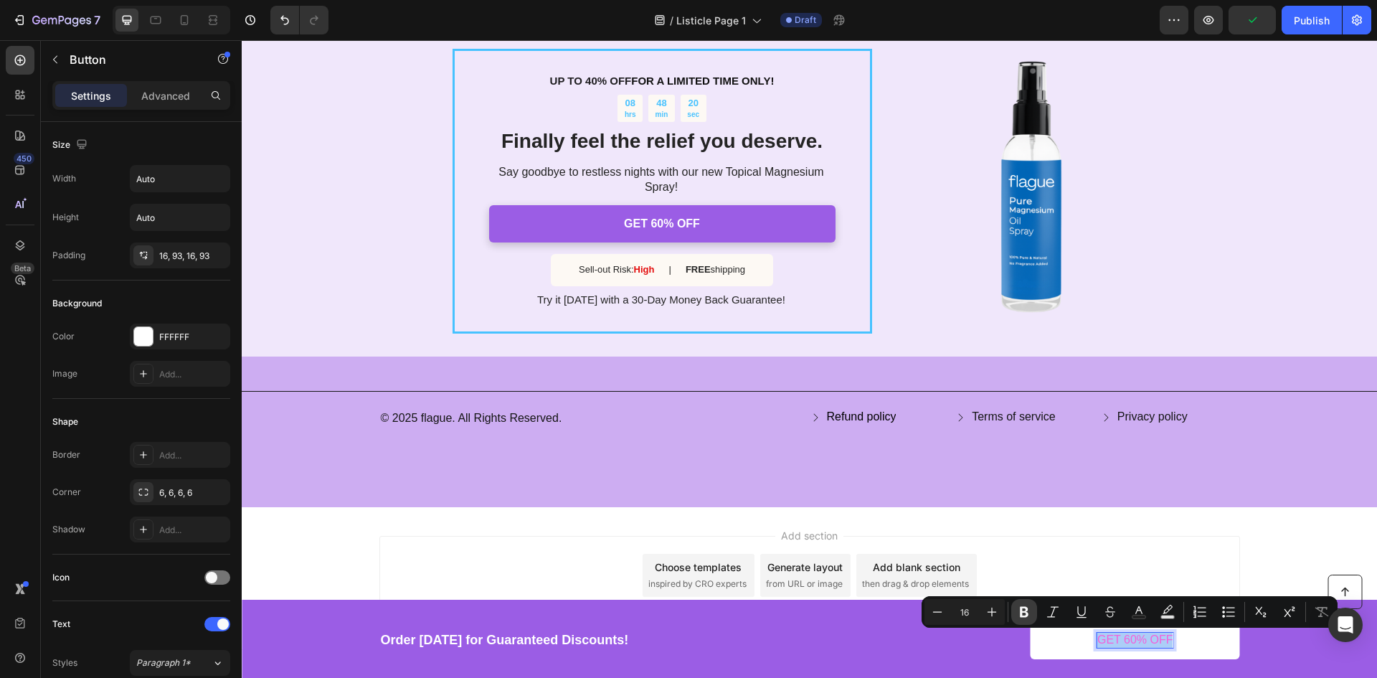
click at [1022, 609] on icon "Editor contextual toolbar" at bounding box center [1024, 612] width 9 height 11
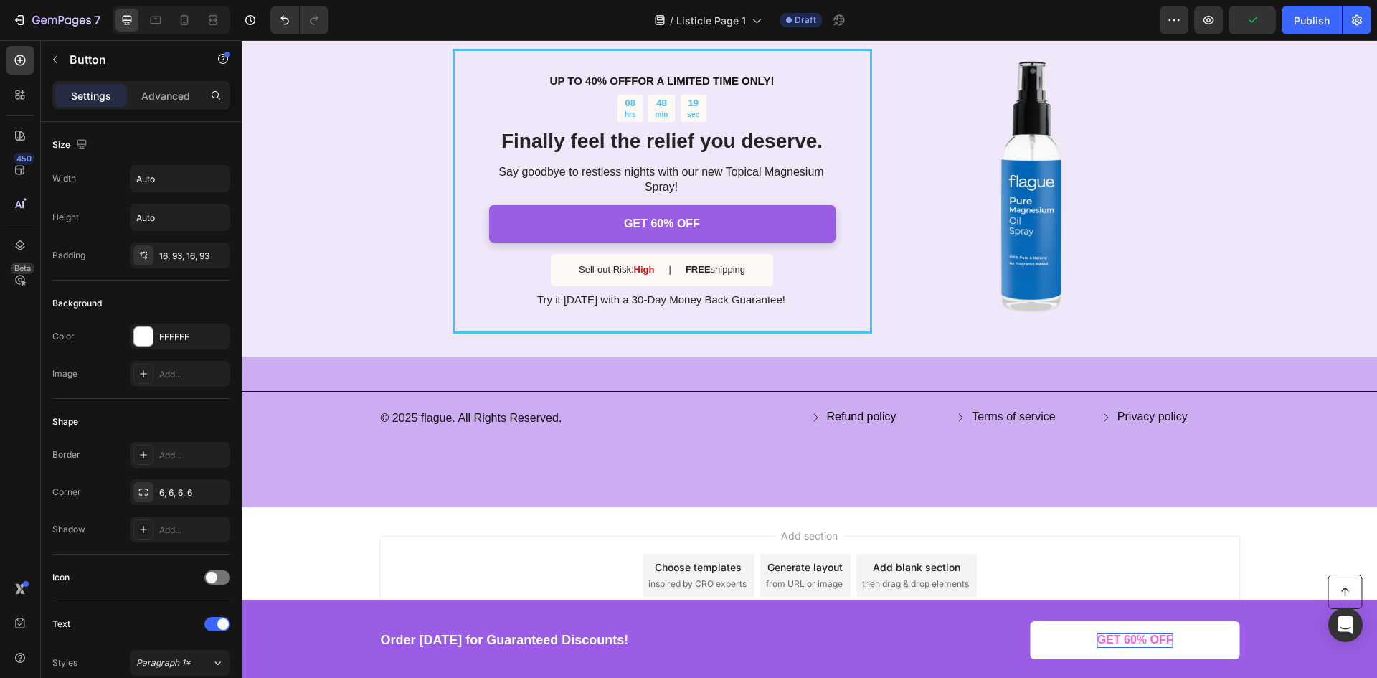
click at [1116, 638] on strong "GET 60% OFF" at bounding box center [1135, 639] width 76 height 12
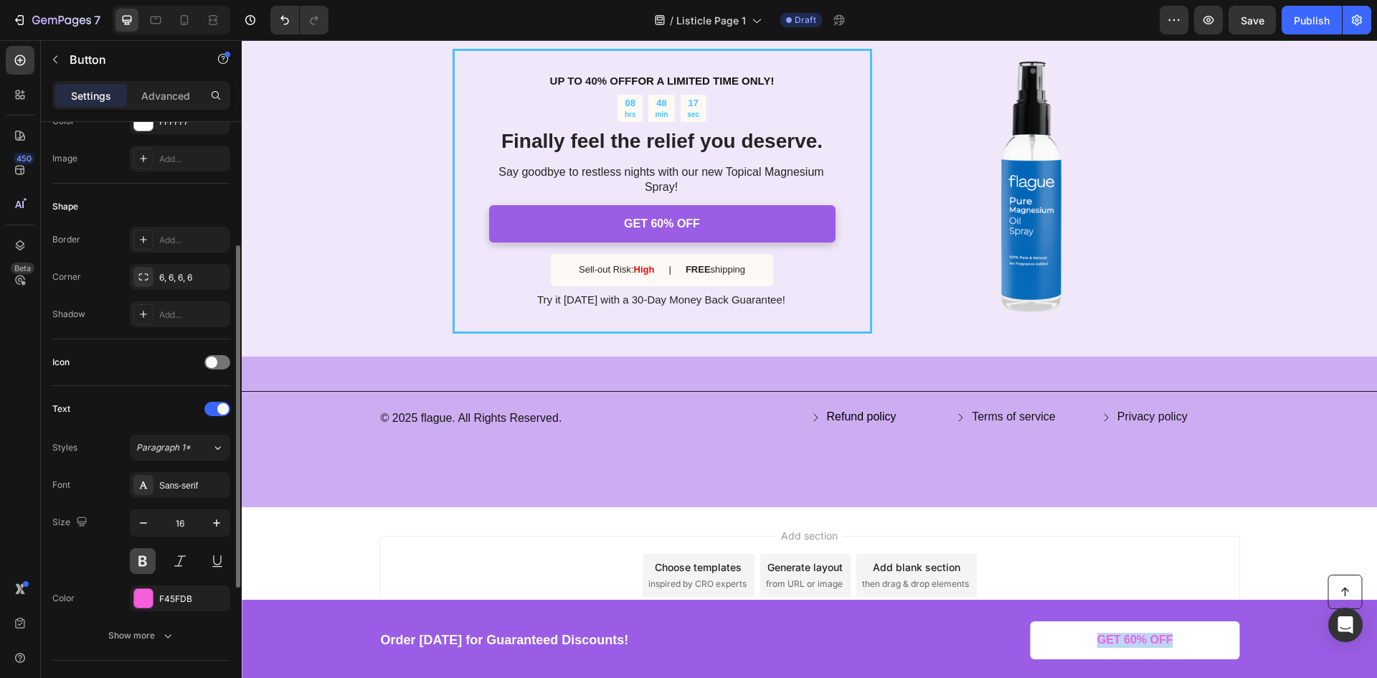
scroll to position [287, 0]
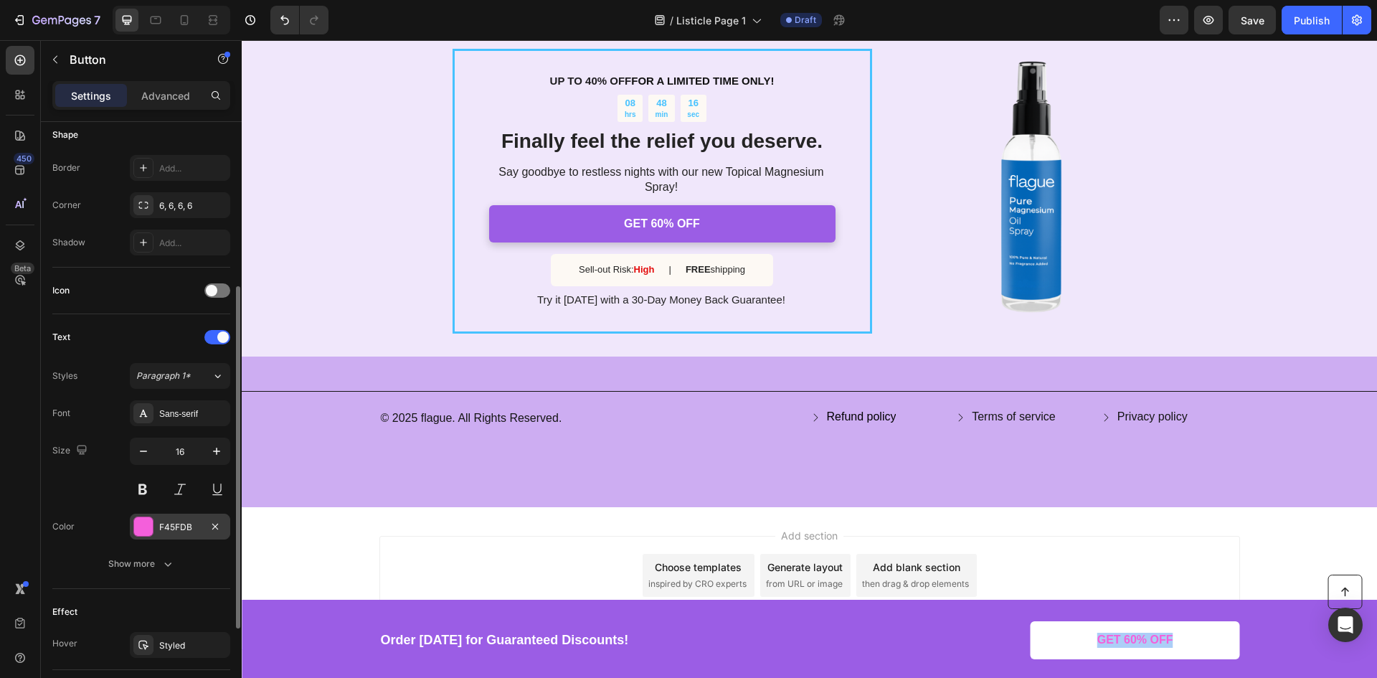
click at [173, 523] on div "F45FDB" at bounding box center [180, 527] width 42 height 13
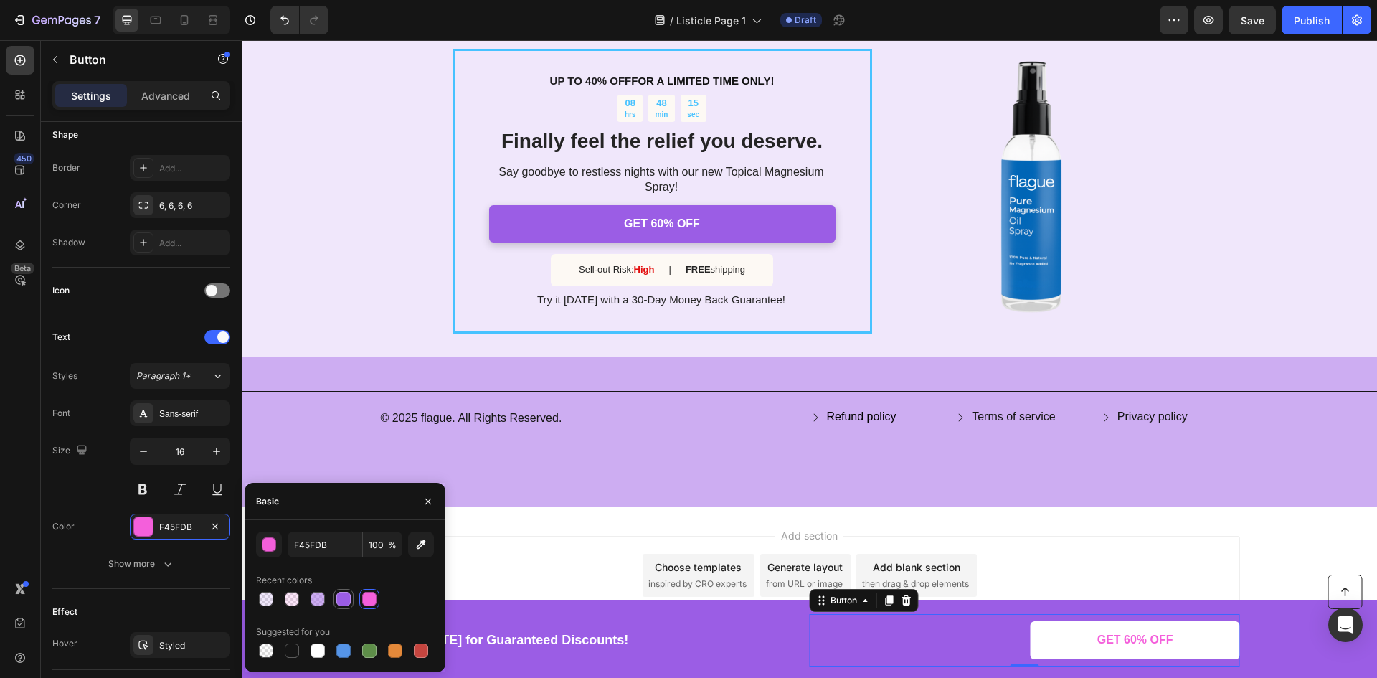
click at [341, 594] on div at bounding box center [343, 598] width 14 height 14
type input "9B5DE5"
click at [360, 201] on div "UP TO 40% OFF FOR A LIMITED TIME ONLY! Text Block 08 hrs 48 min 14 sec Countdow…" at bounding box center [809, 191] width 1135 height 331
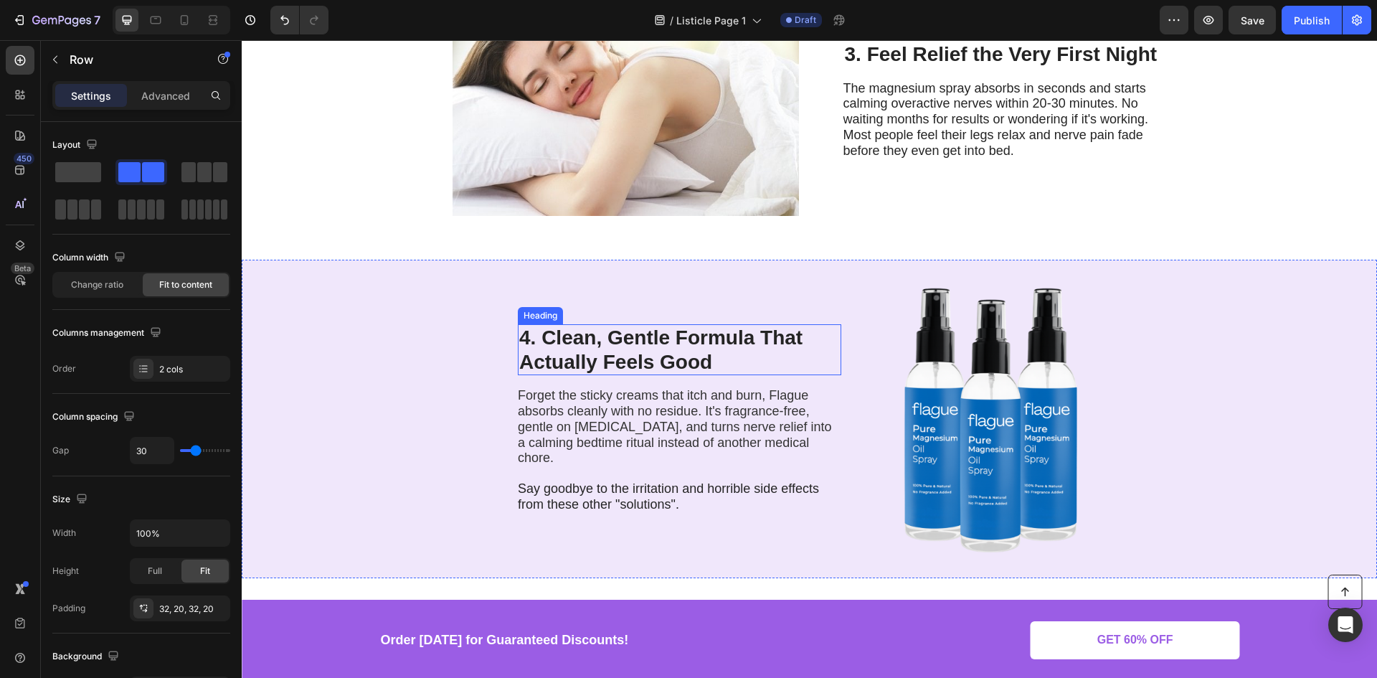
scroll to position [1147, 0]
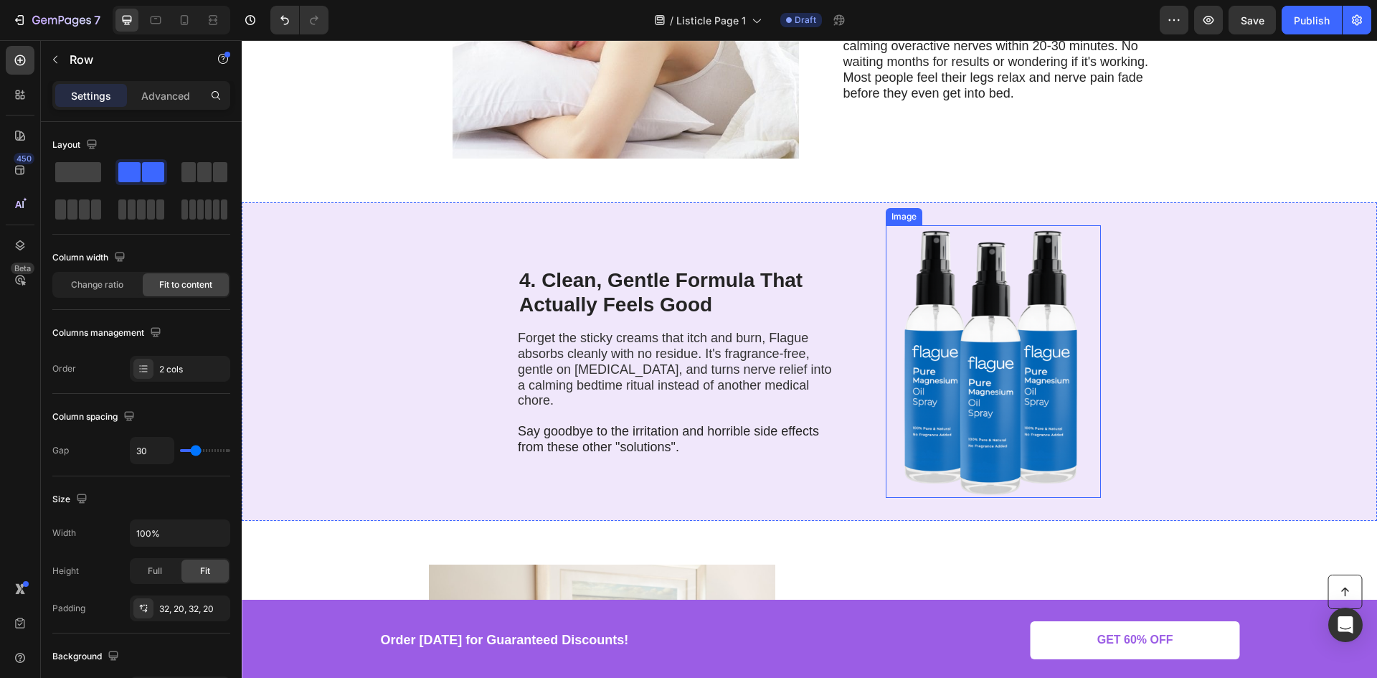
click at [1027, 254] on img at bounding box center [992, 361] width 215 height 272
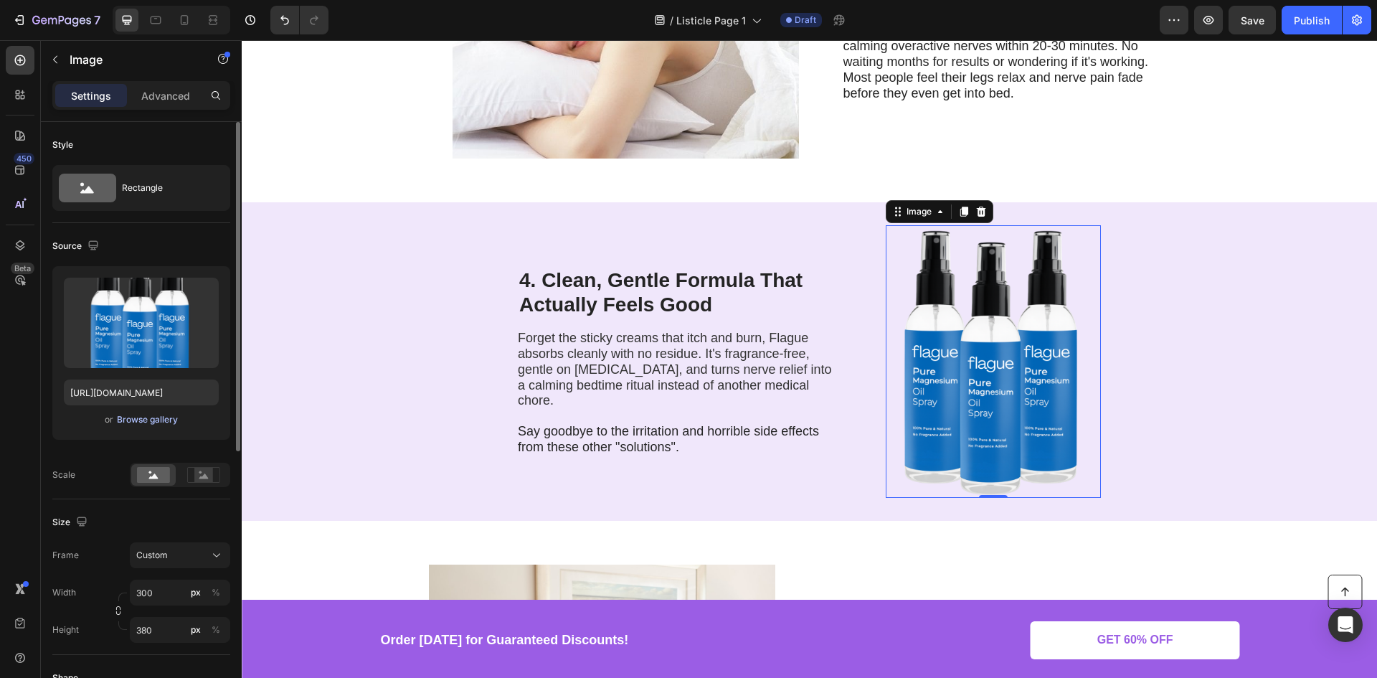
click at [136, 418] on div "Browse gallery" at bounding box center [147, 419] width 61 height 13
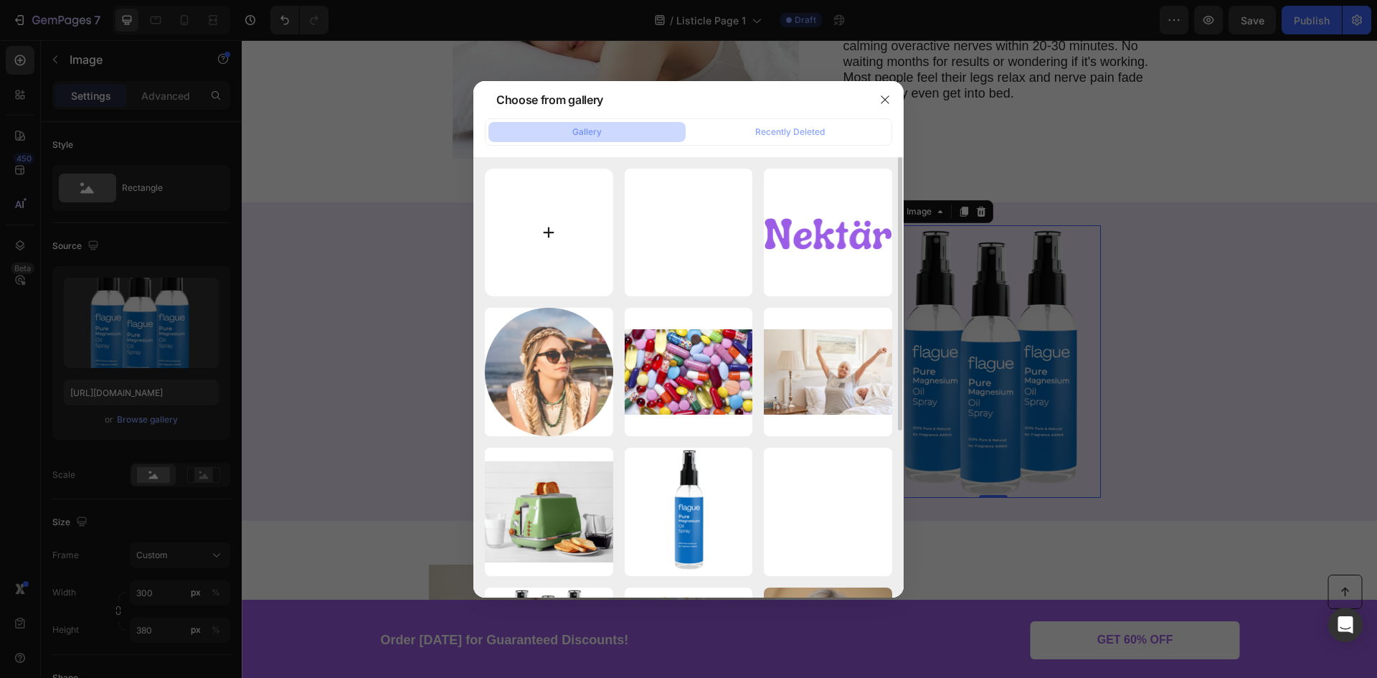
click at [515, 205] on input "file" at bounding box center [549, 232] width 128 height 128
type input "C:\fakepath\5.png"
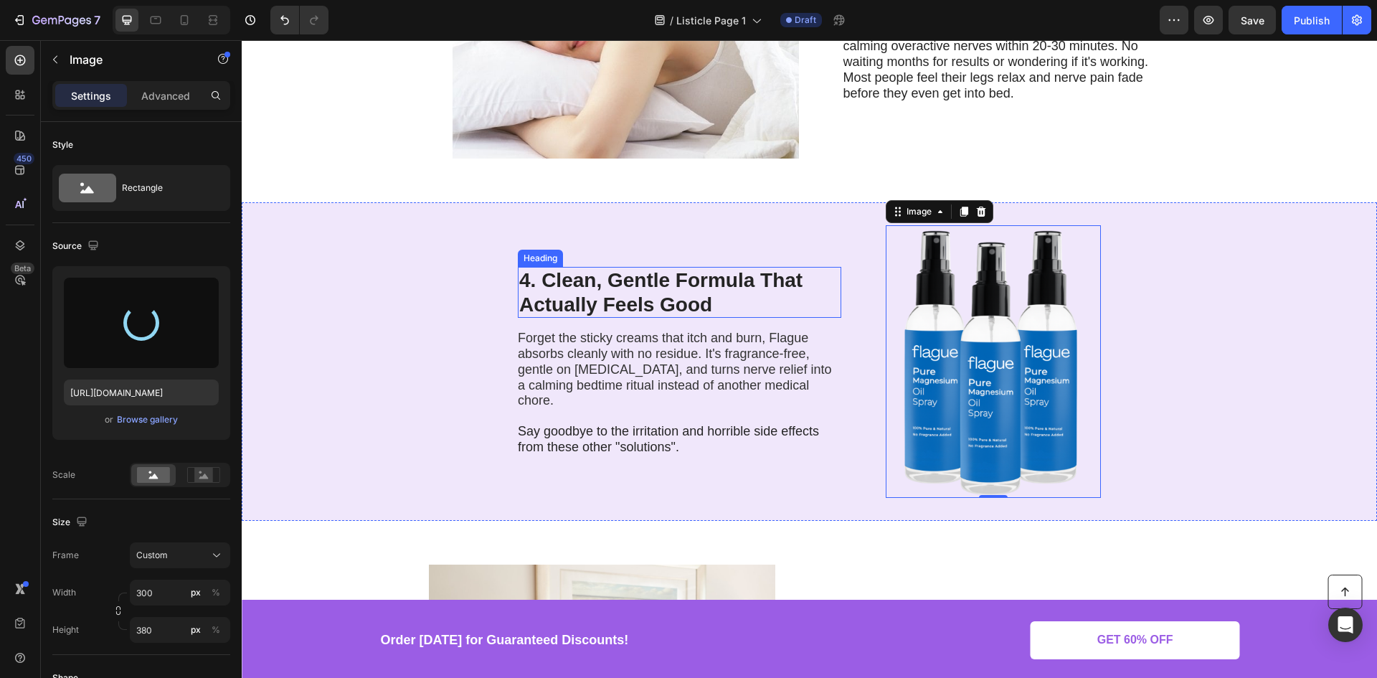
type input "https://cdn.shopify.com/s/files/1/0910/1059/7048/files/gempages_586313451052204…"
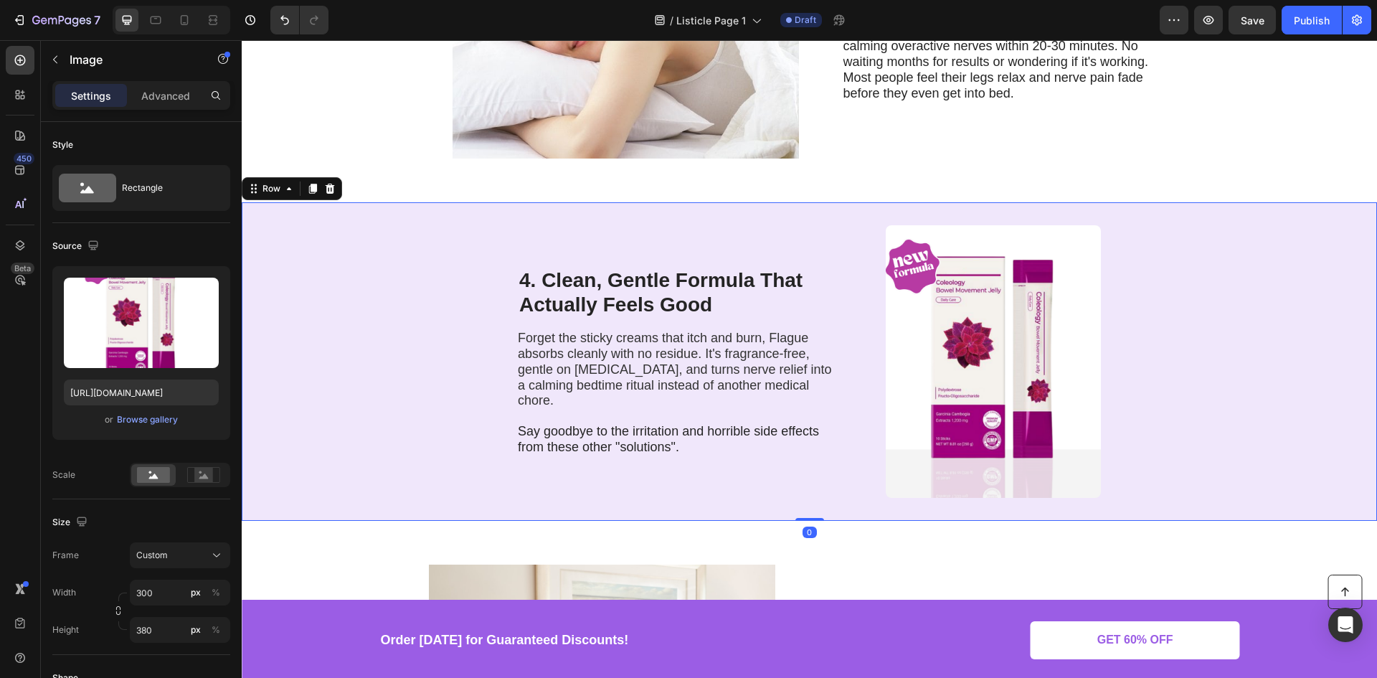
click at [411, 242] on div "4. Clean, Gentle Formula That Actually Feels Good Heading Forget the sticky cre…" at bounding box center [809, 361] width 1135 height 318
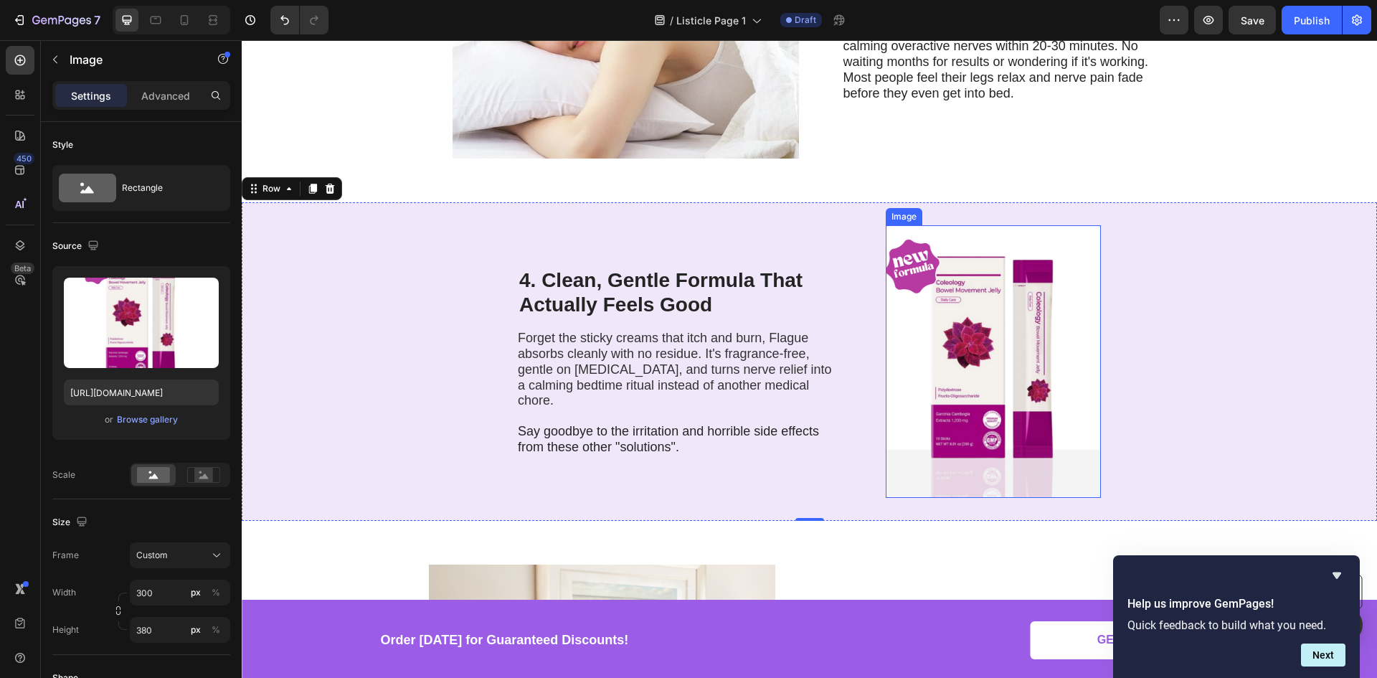
click at [938, 307] on img at bounding box center [992, 361] width 215 height 272
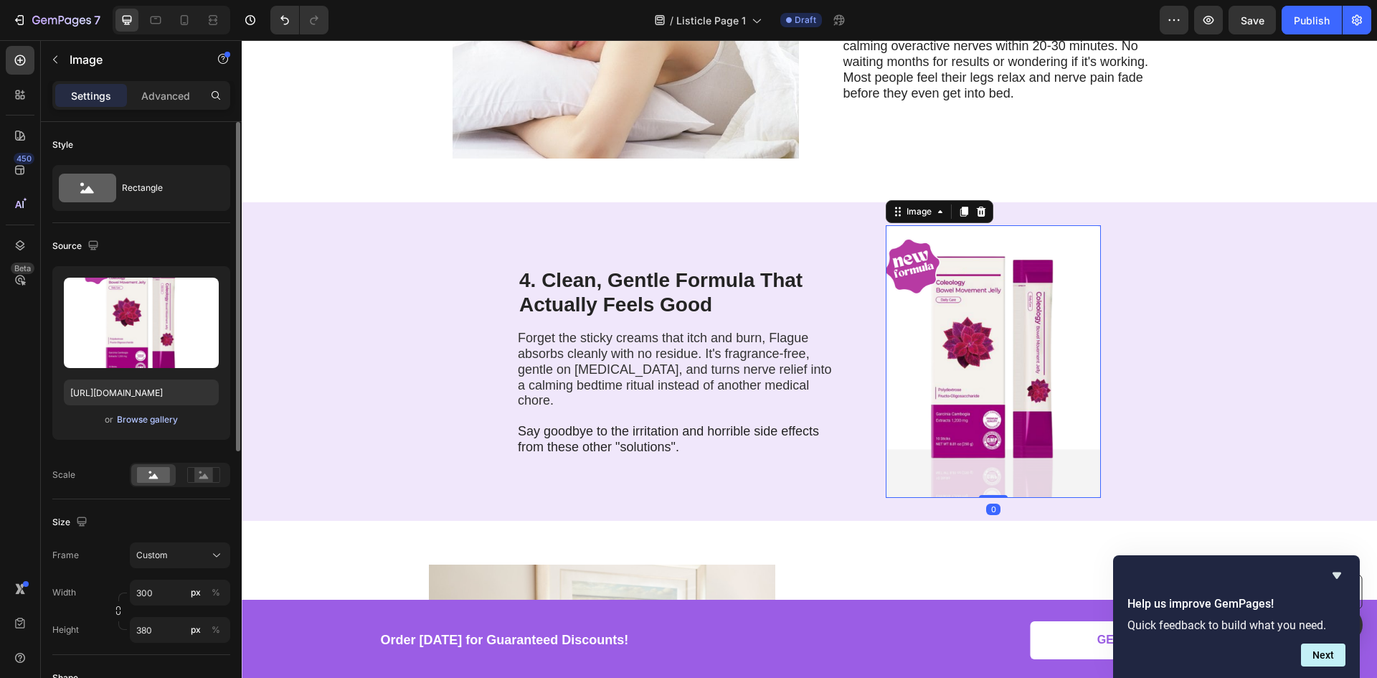
click at [128, 419] on div "Browse gallery" at bounding box center [147, 419] width 61 height 13
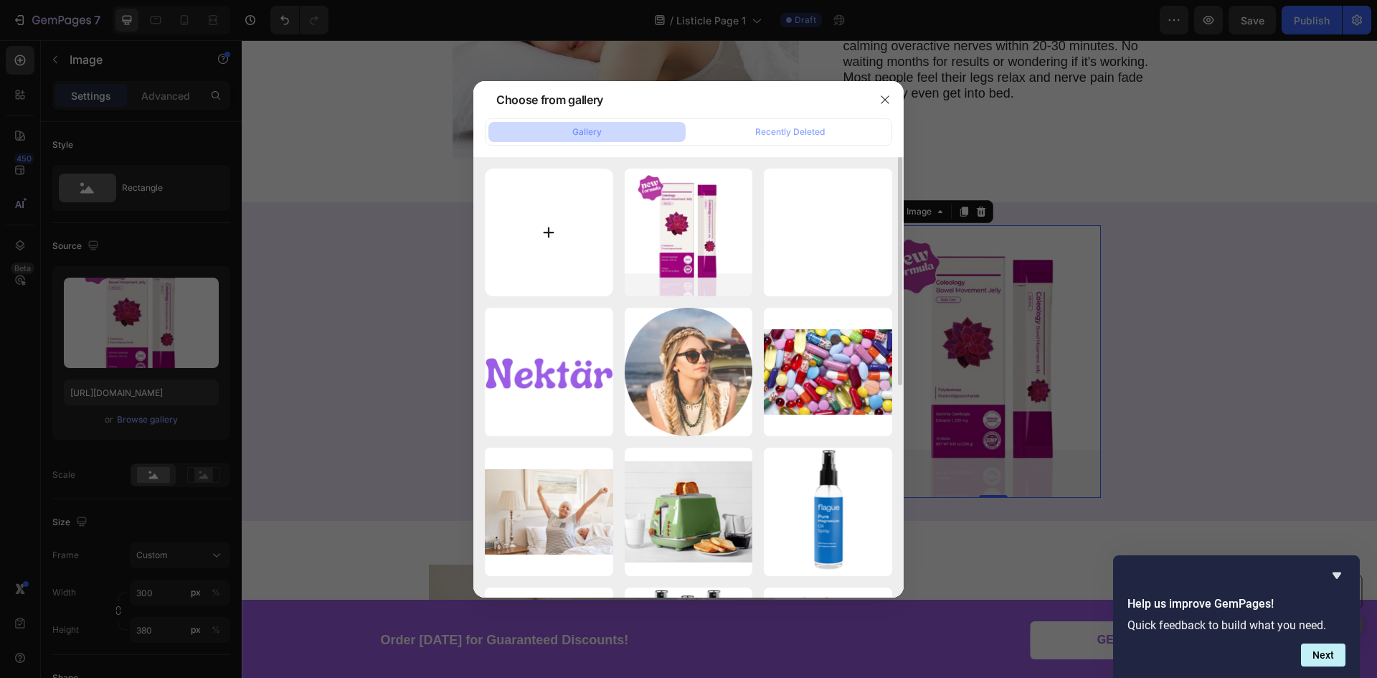
click at [523, 221] on input "file" at bounding box center [549, 232] width 128 height 128
type input "C:\fakepath\Kaching-Bundles-31_3e0d036e-cfc7-46f6-81ba-75df370af846.png"
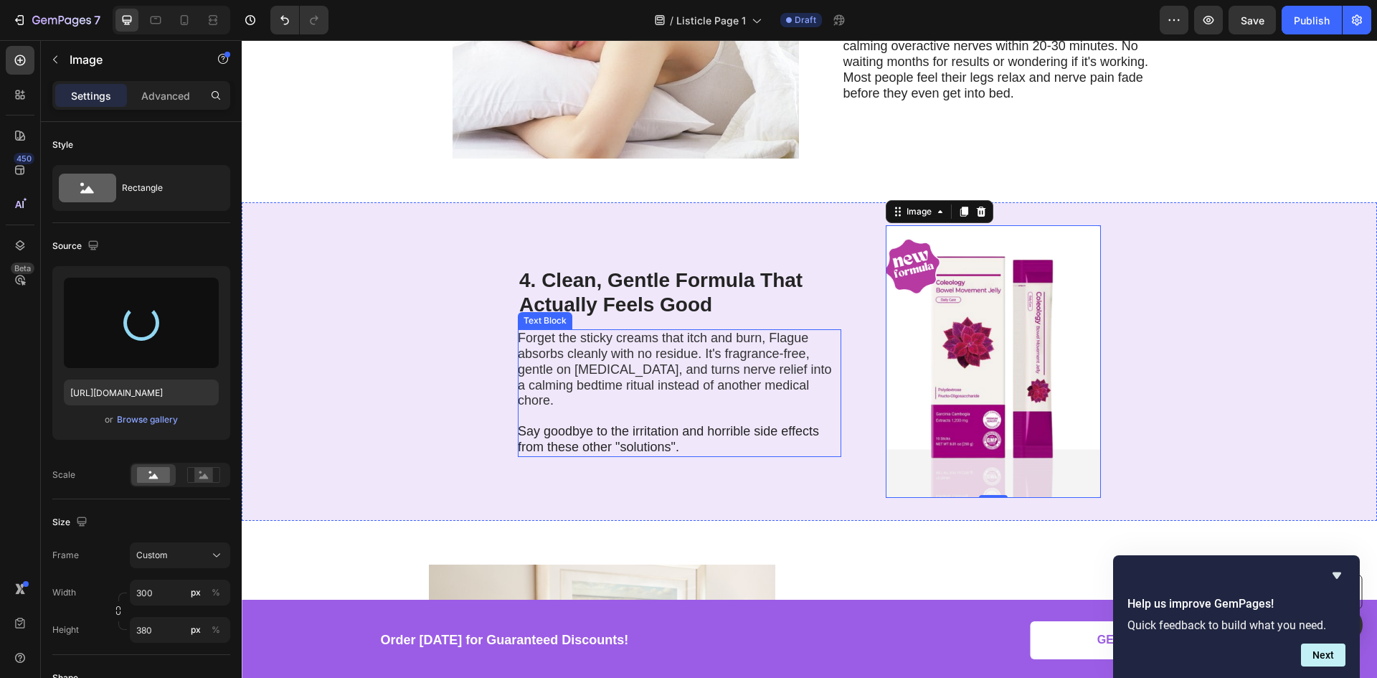
type input "https://cdn.shopify.com/s/files/1/0910/1059/7048/files/gempages_586313451052204…"
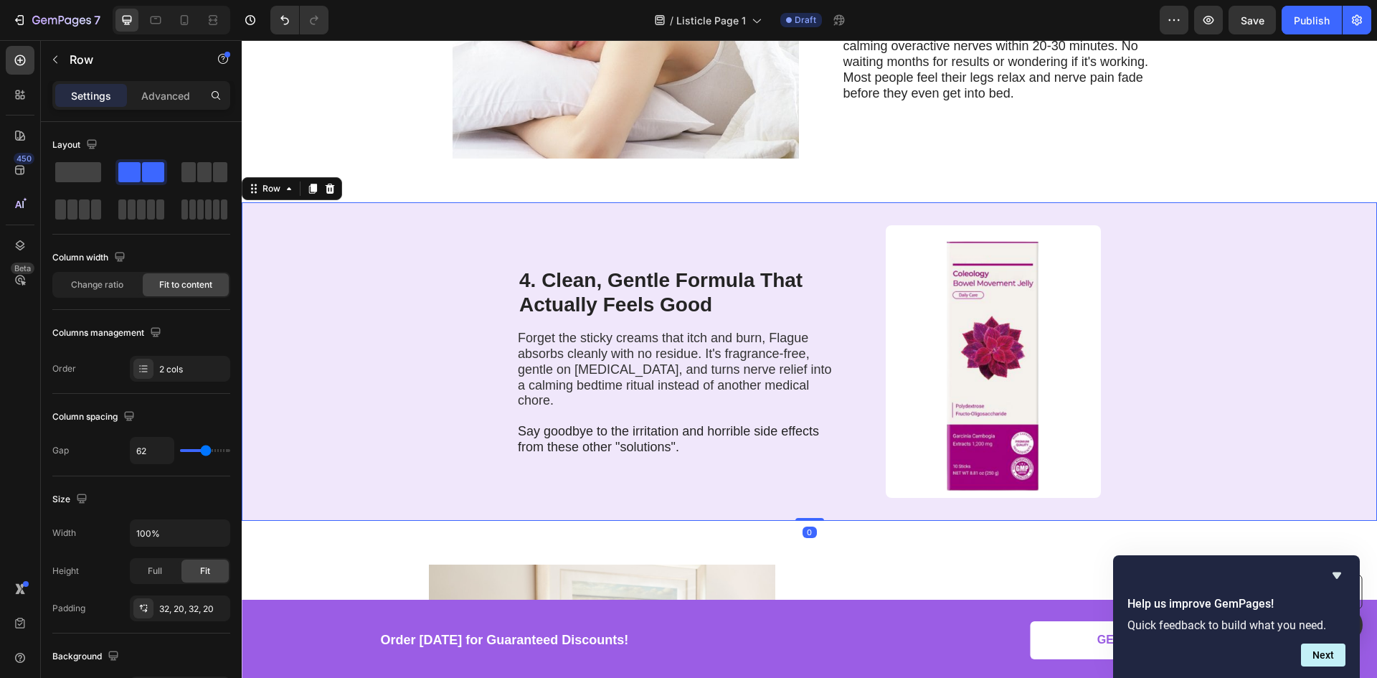
click at [806, 235] on div "4. Clean, Gentle Formula That Actually Feels Good Heading Forget the sticky cre…" at bounding box center [679, 361] width 323 height 272
click at [928, 315] on img at bounding box center [992, 361] width 215 height 272
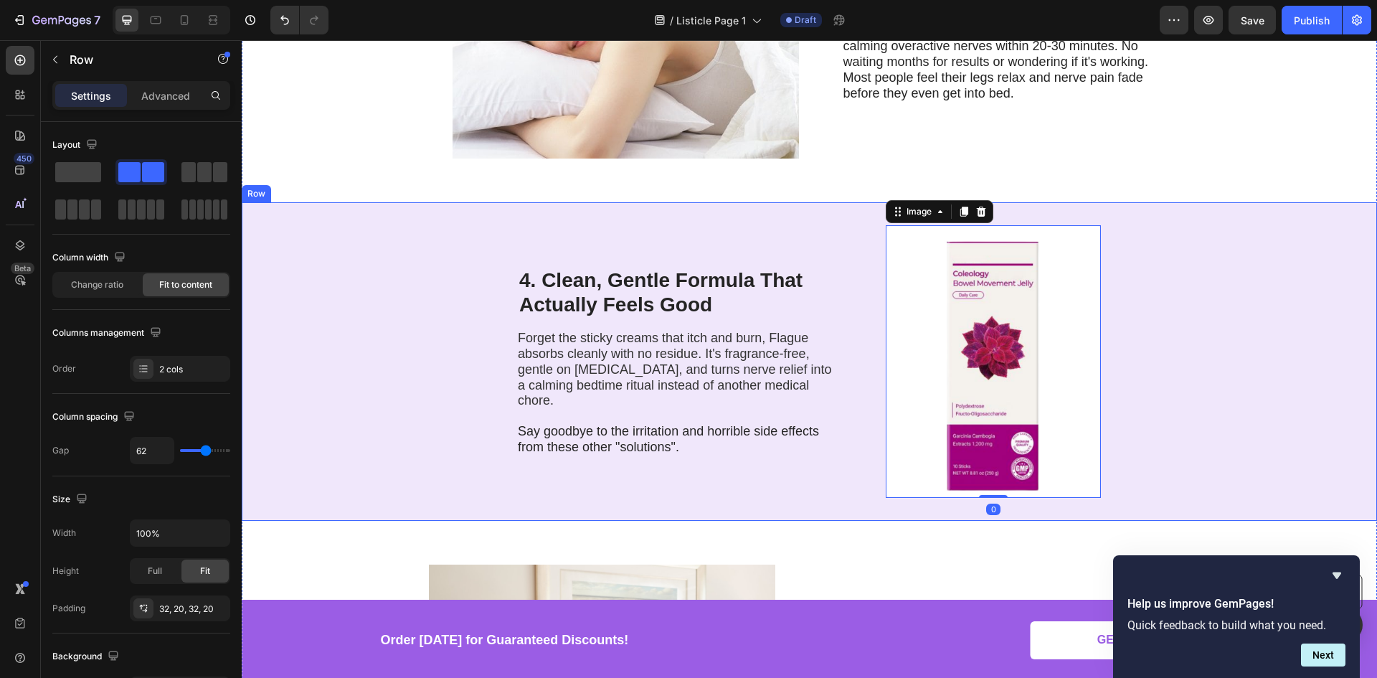
click at [760, 204] on div "4. Clean, Gentle Formula That Actually Feels Good Heading Forget the sticky cre…" at bounding box center [809, 361] width 1135 height 318
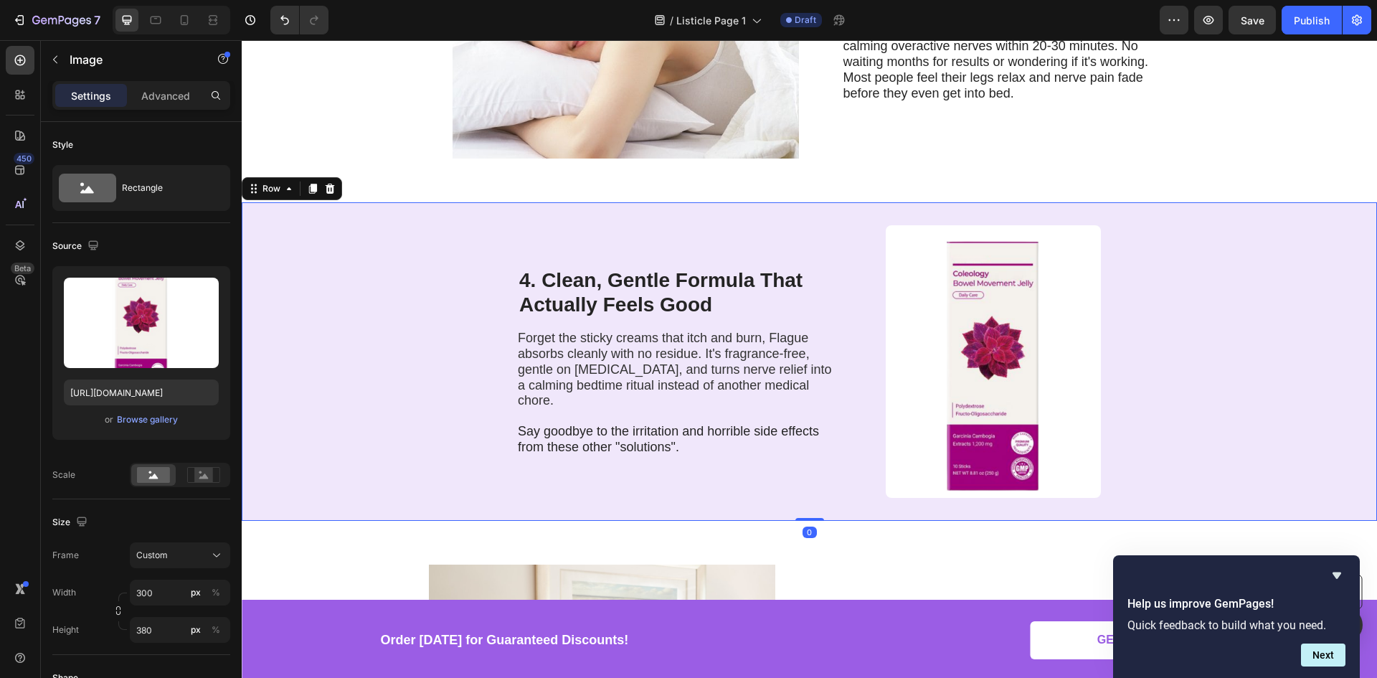
click at [911, 295] on img at bounding box center [992, 361] width 215 height 272
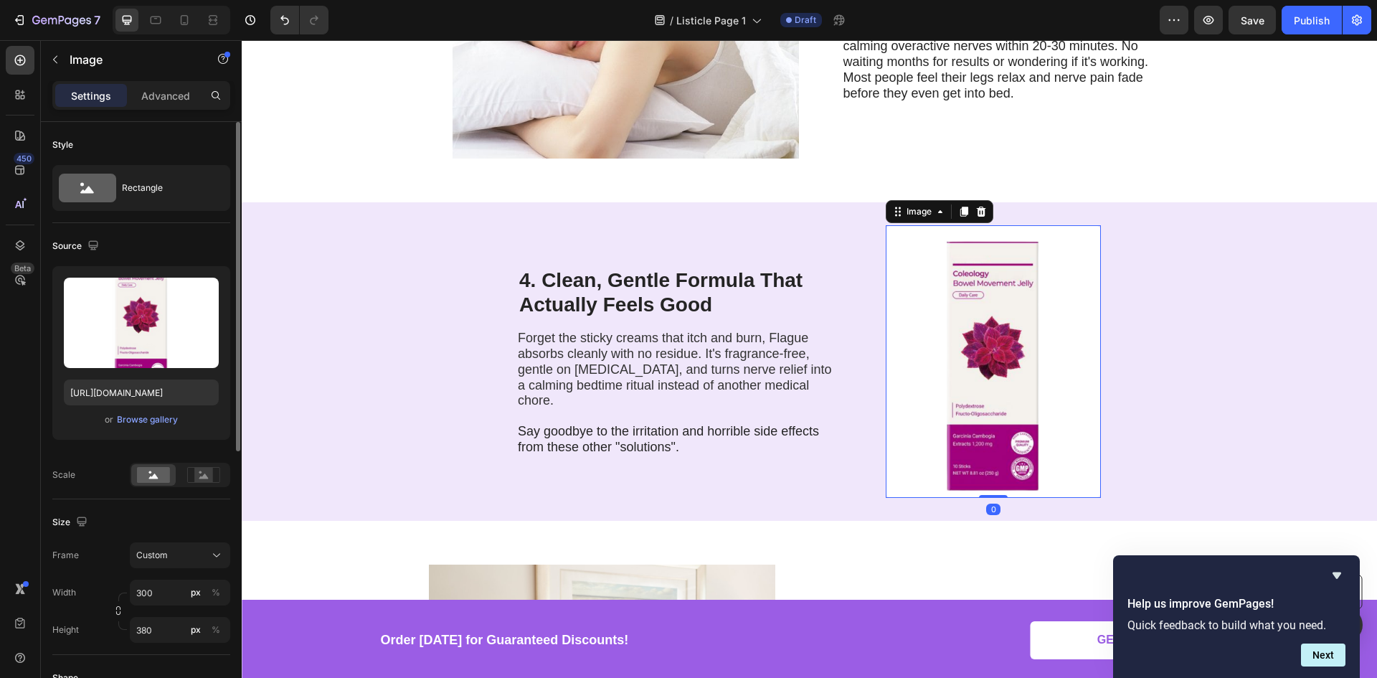
click at [115, 420] on div "or Browse gallery" at bounding box center [141, 419] width 155 height 17
click at [128, 415] on div "Browse gallery" at bounding box center [147, 419] width 61 height 13
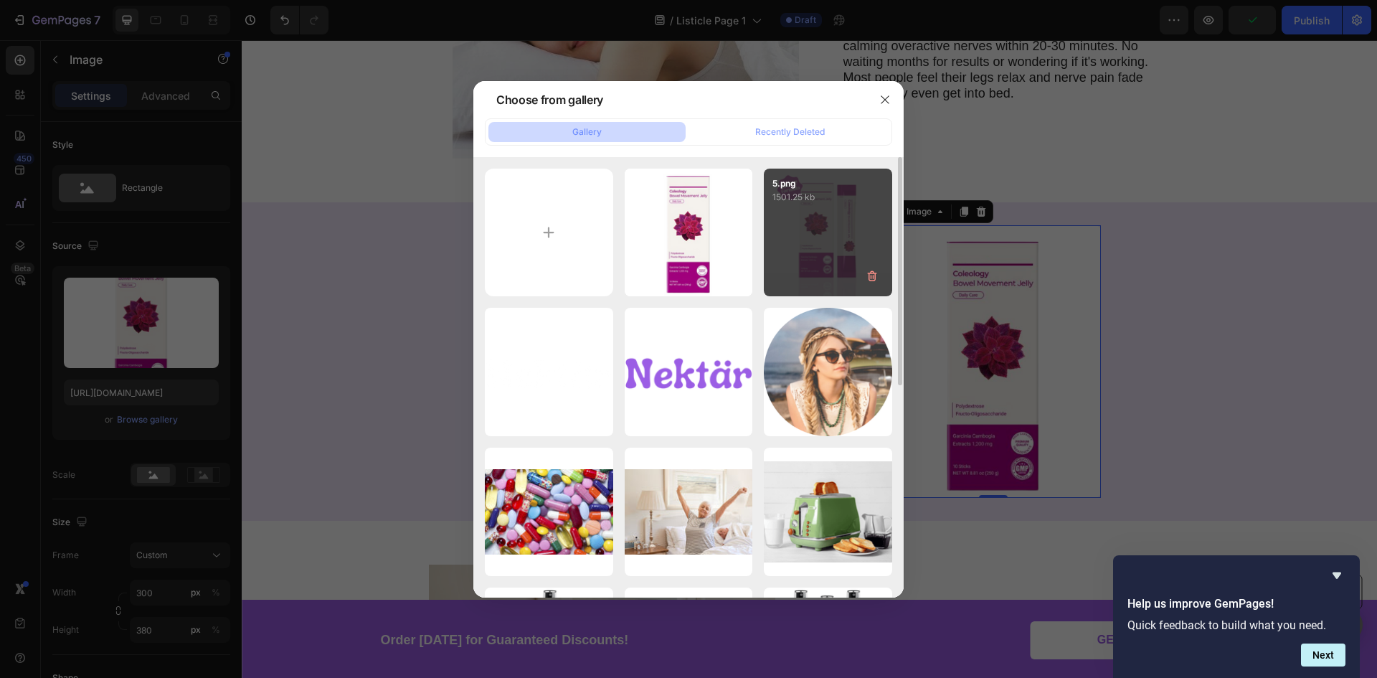
click at [804, 240] on div "5.png 1501.25 kb" at bounding box center [828, 232] width 128 height 128
type input "https://cdn.shopify.com/s/files/1/0910/1059/7048/files/gempages_586313451052204…"
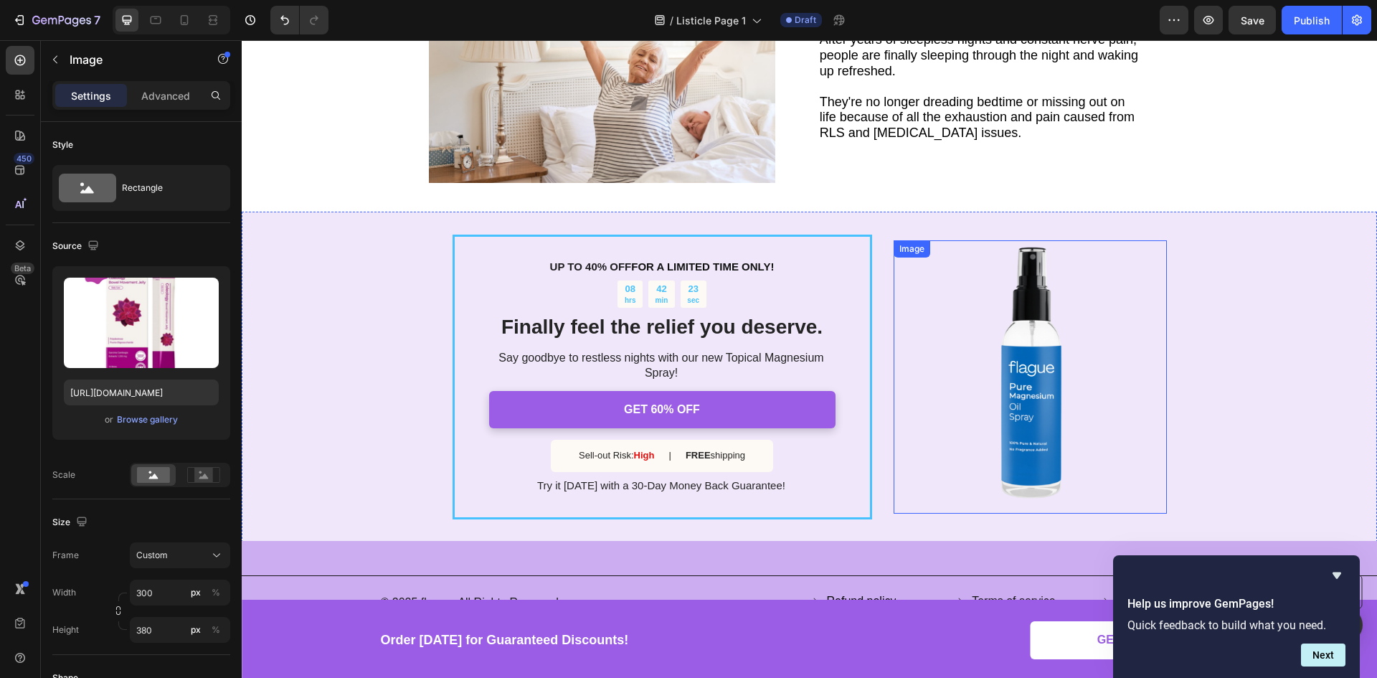
scroll to position [1730, 0]
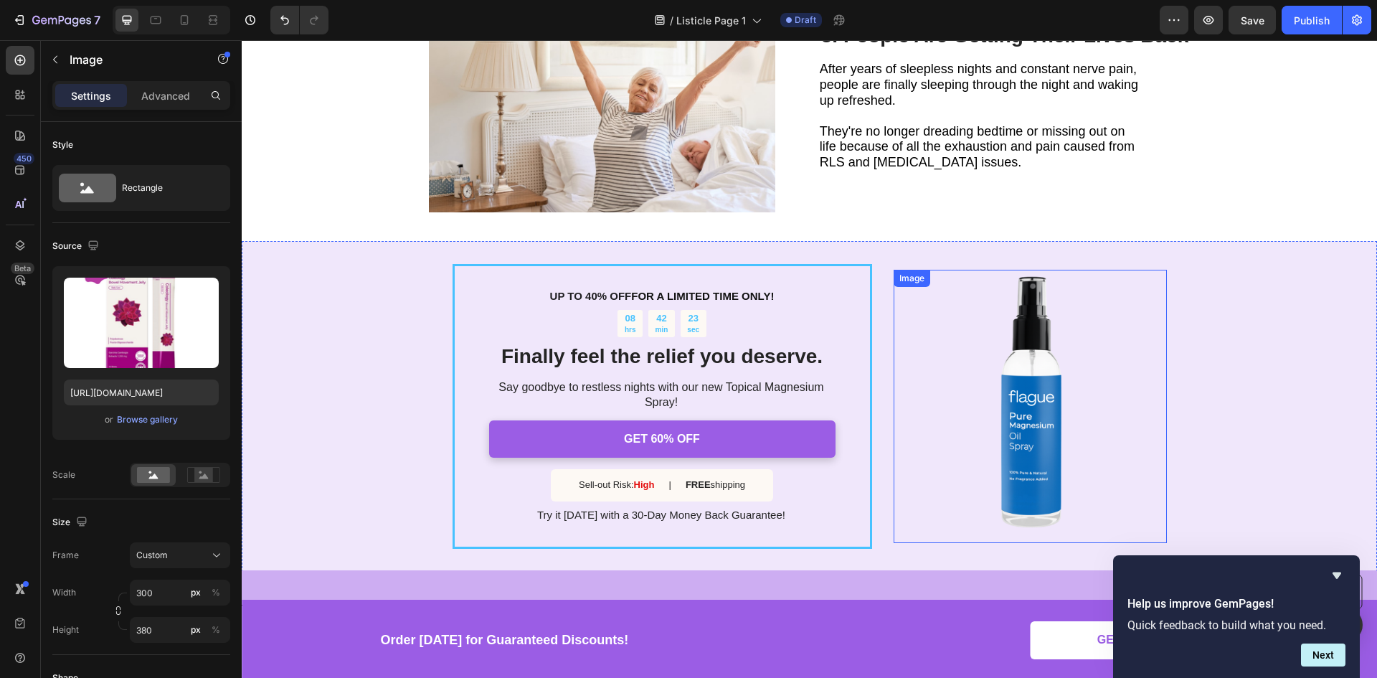
click at [1040, 389] on img at bounding box center [1029, 406] width 273 height 273
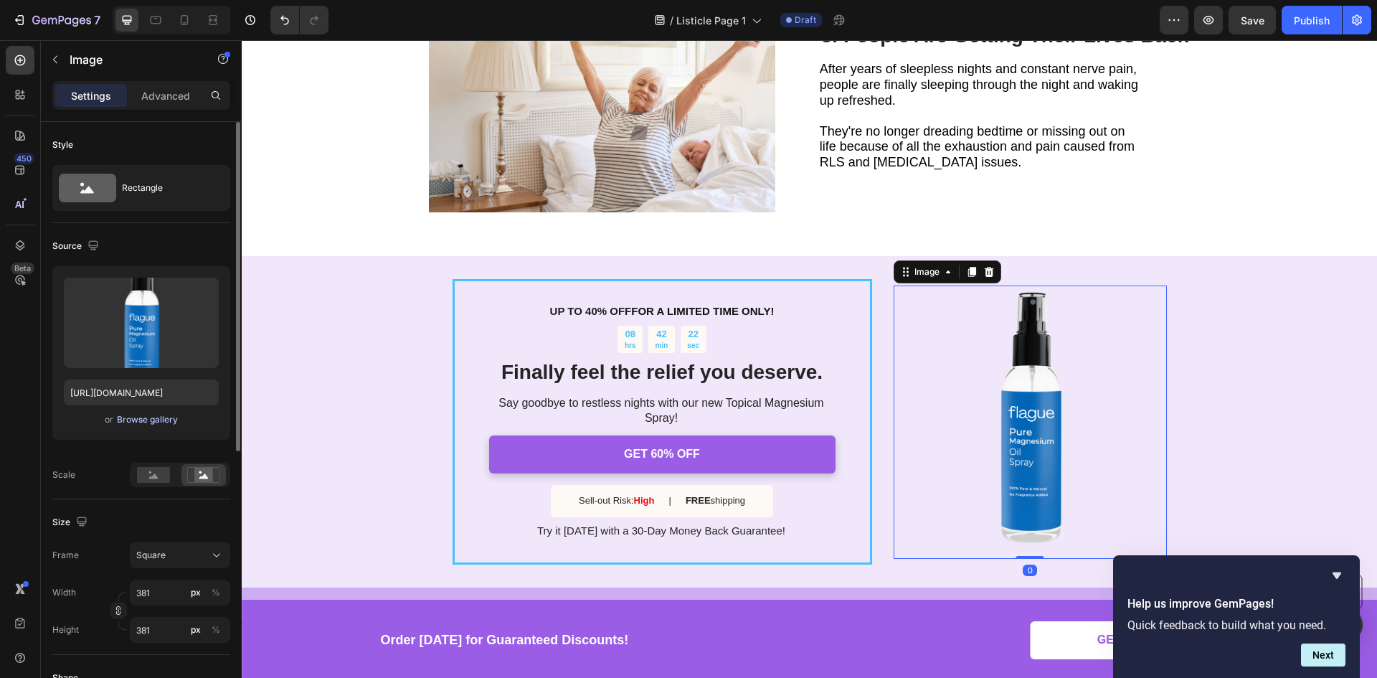
click at [145, 422] on div "Browse gallery" at bounding box center [147, 419] width 61 height 13
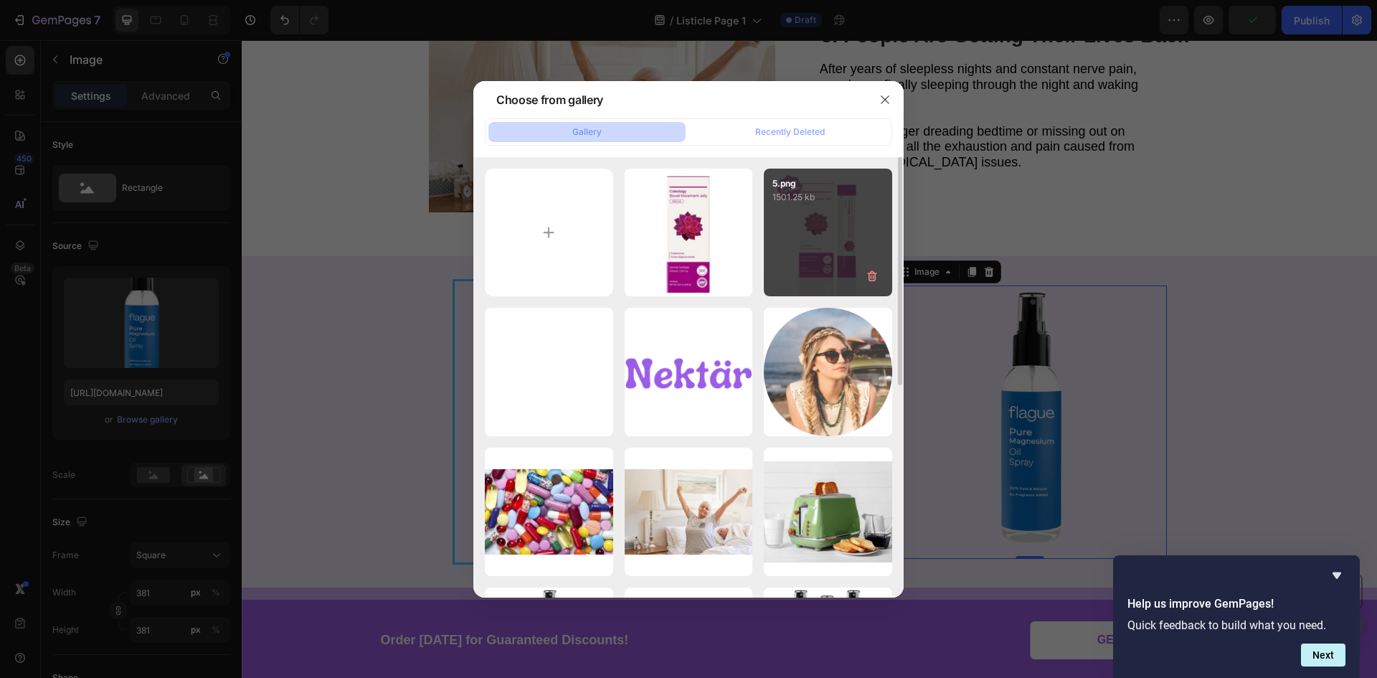
click at [827, 242] on div "5.png 1501.25 kb" at bounding box center [828, 232] width 128 height 128
type input "https://cdn.shopify.com/s/files/1/0910/1059/7048/files/gempages_586313451052204…"
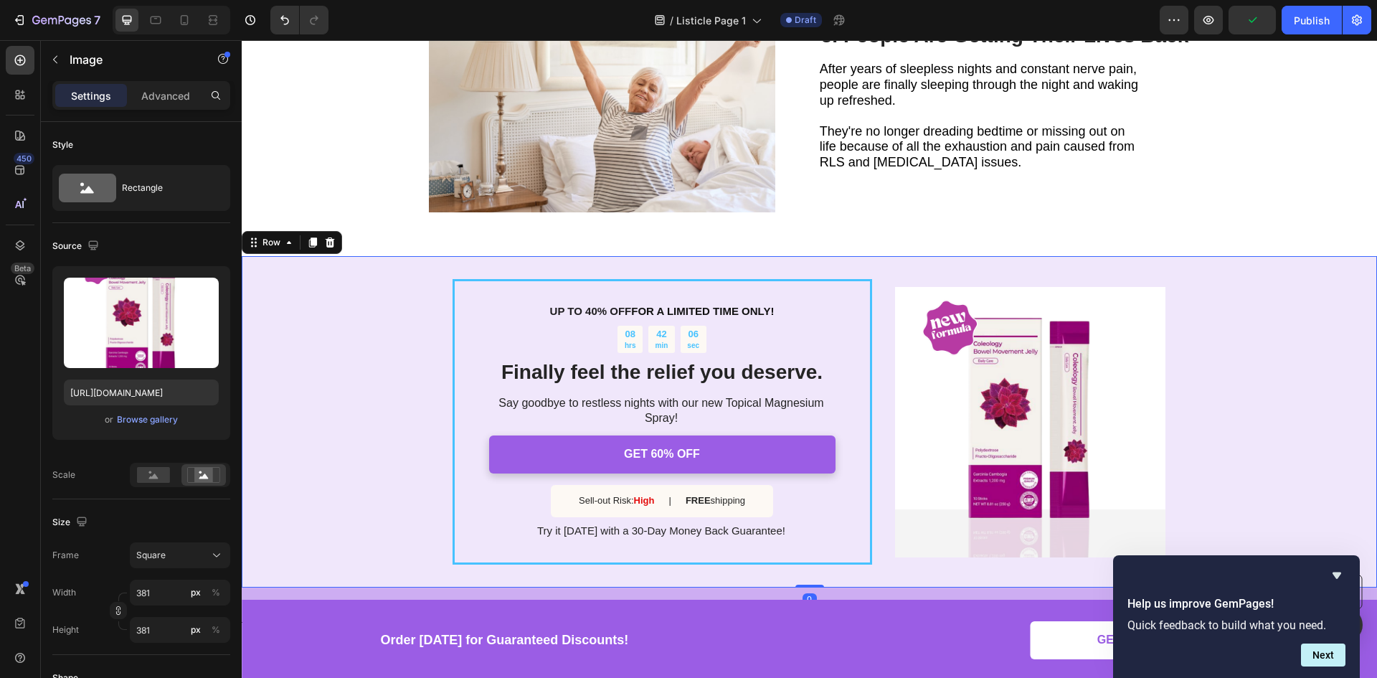
click at [904, 256] on div "UP TO 40% OFF FOR A LIMITED TIME ONLY! Text Block 08 hrs 42 min 06 sec Countdow…" at bounding box center [809, 421] width 1135 height 331
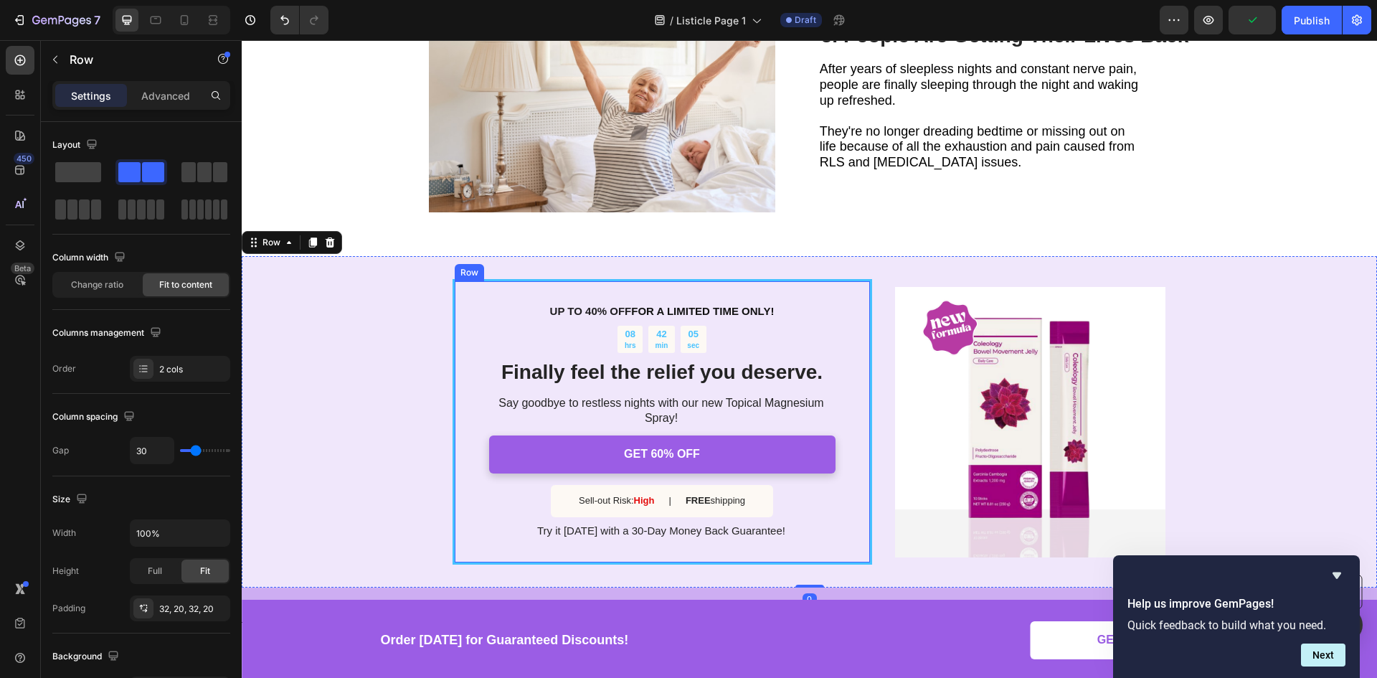
click at [789, 279] on div "UP TO 40% OFF FOR A LIMITED TIME ONLY! Text Block 08 hrs 42 min 05 sec Countdow…" at bounding box center [661, 421] width 419 height 285
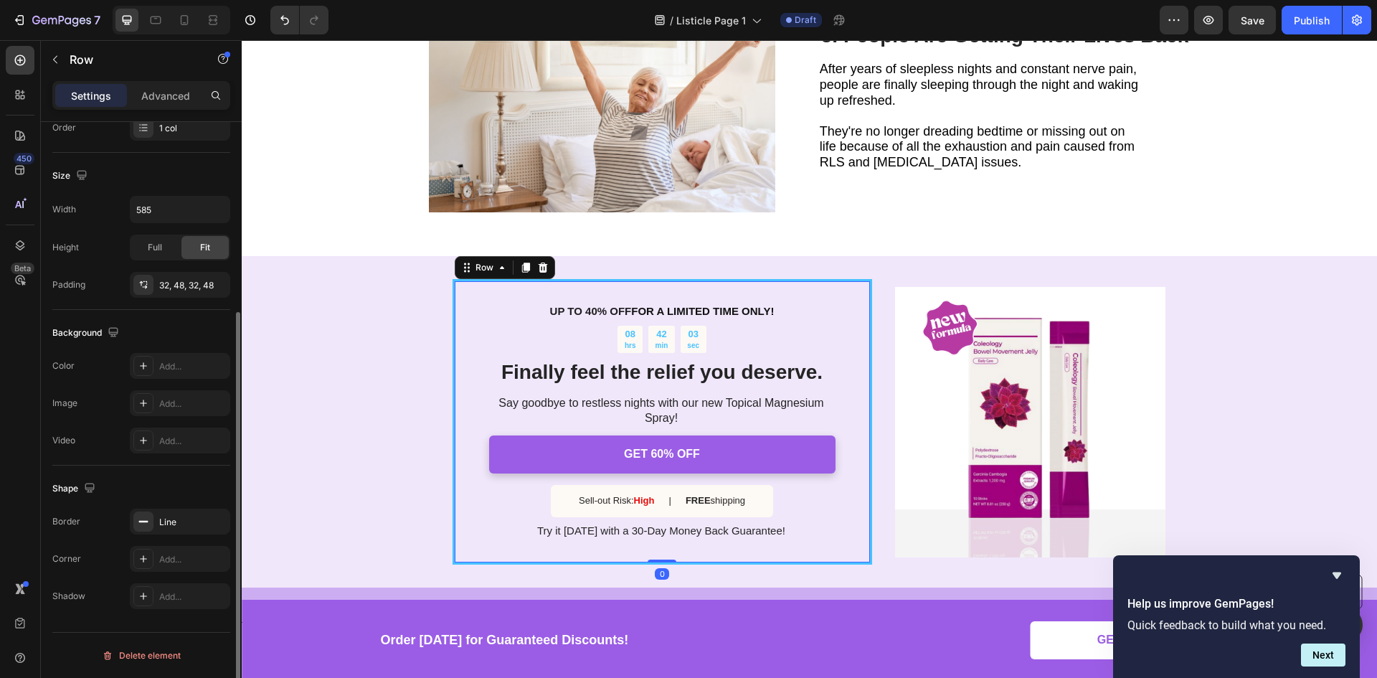
scroll to position [0, 0]
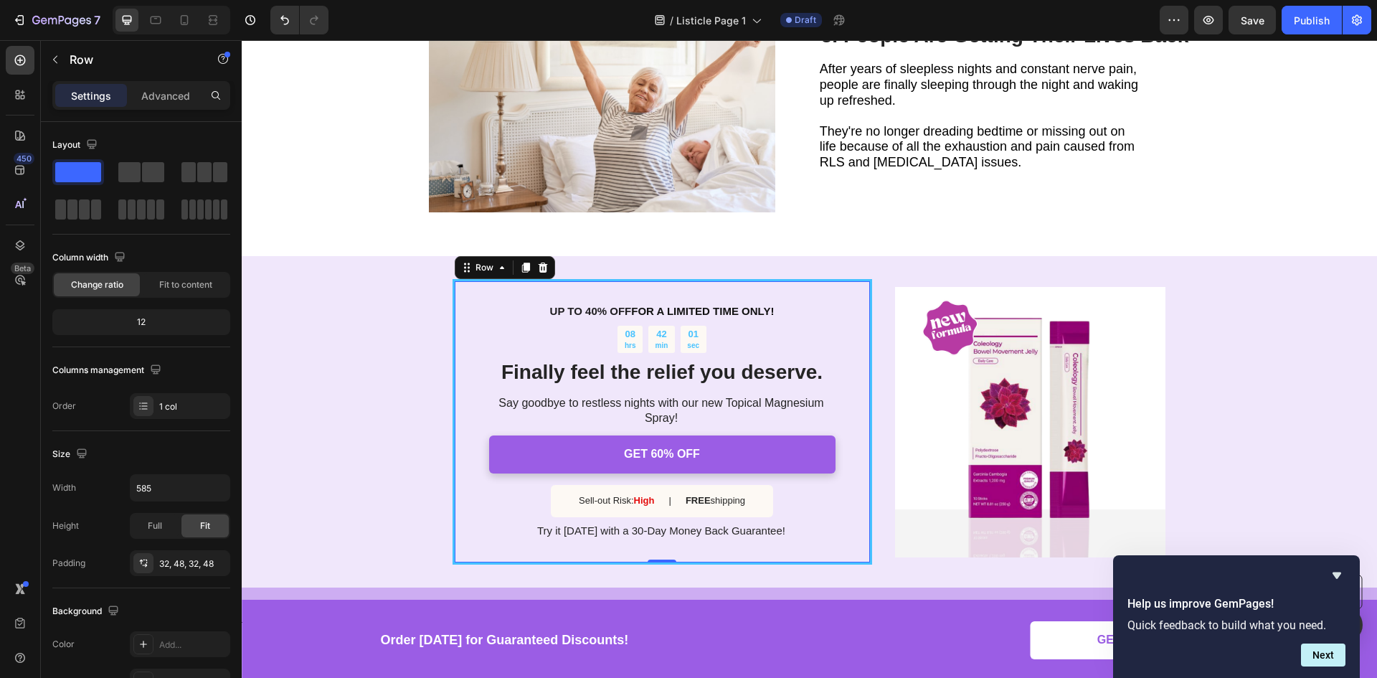
click at [452, 328] on div "UP TO 40% OFF FOR A LIMITED TIME ONLY! Text Block 08 hrs 42 min 01 sec Countdow…" at bounding box center [661, 421] width 419 height 285
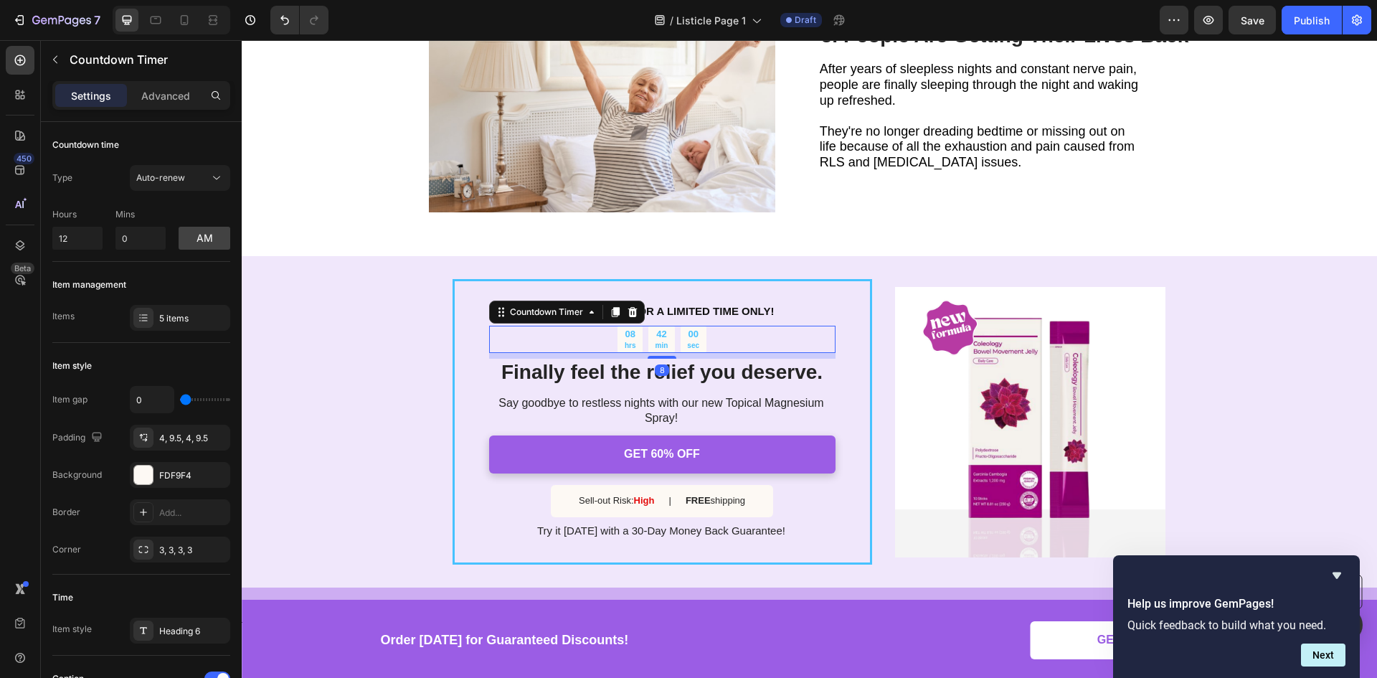
click at [624, 328] on div "08" at bounding box center [629, 334] width 11 height 12
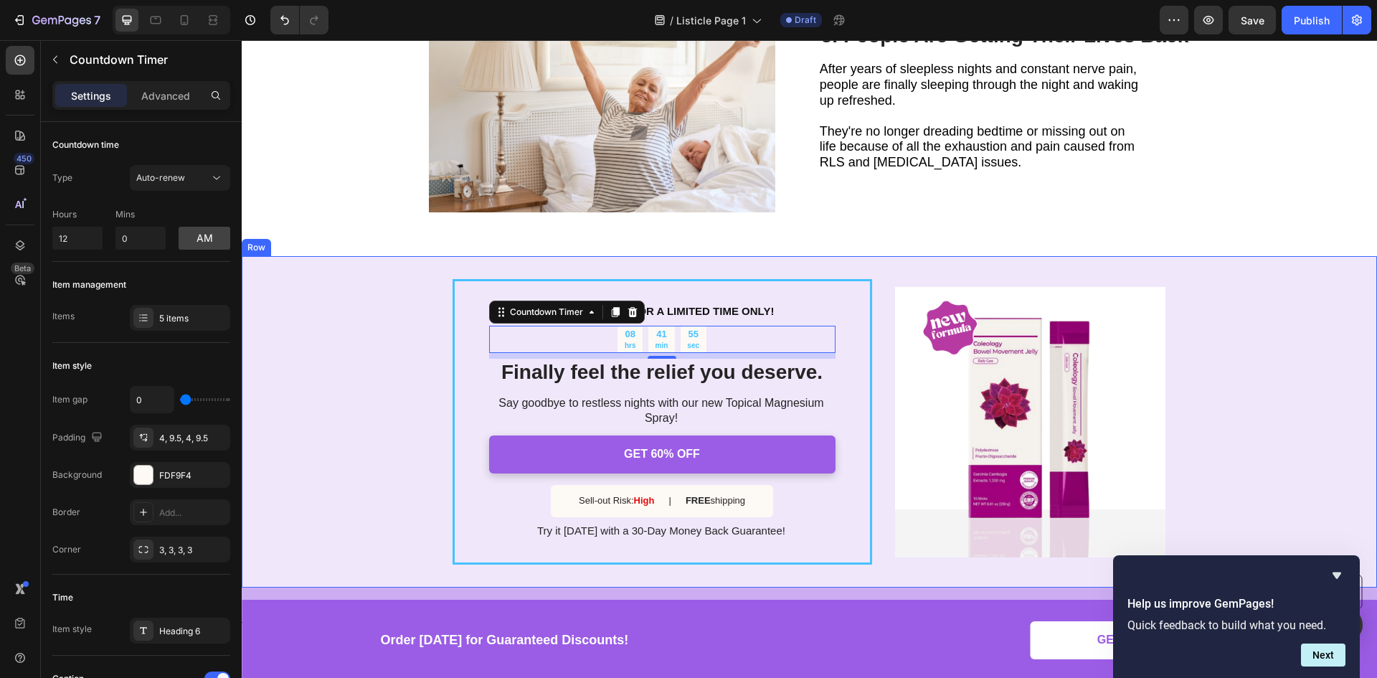
click at [445, 323] on div "UP TO 40% OFF FOR A LIMITED TIME ONLY! Text Block 08 hrs 41 min 55 sec Countdow…" at bounding box center [809, 421] width 1135 height 331
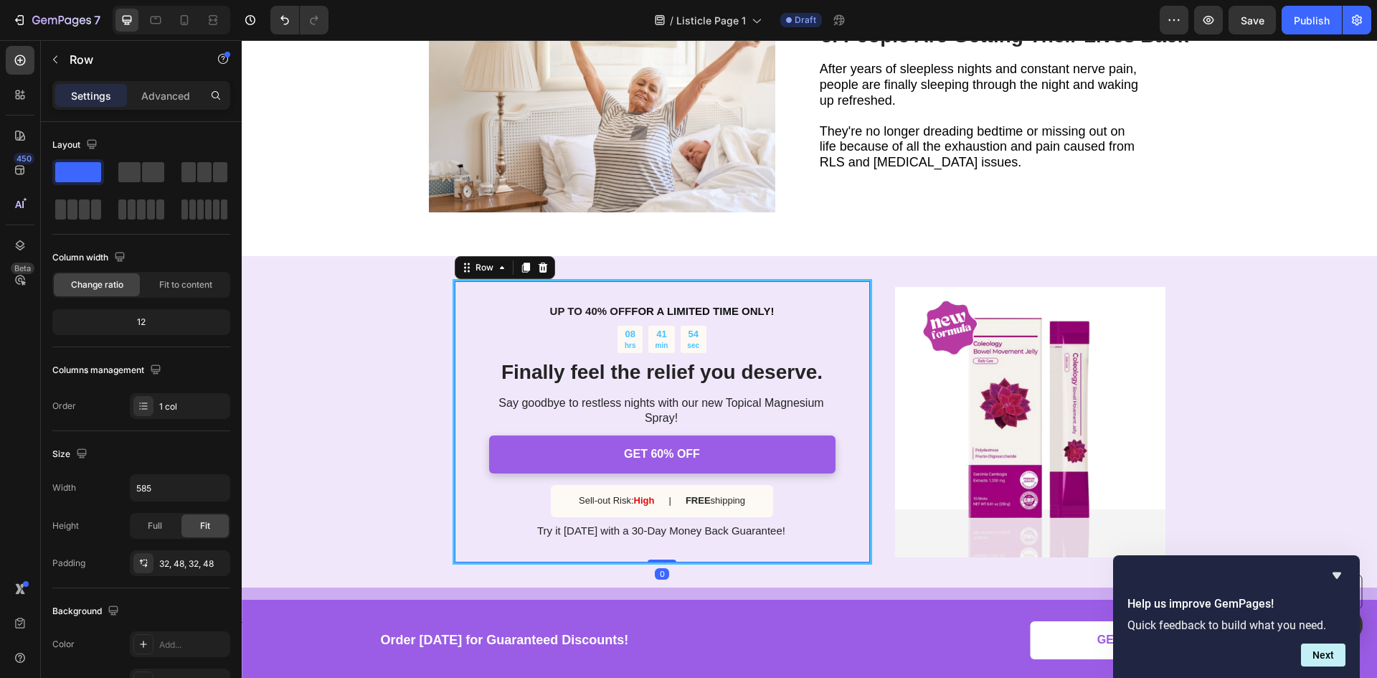
click at [452, 321] on div "UP TO 40% OFF FOR A LIMITED TIME ONLY! Text Block 08 hrs 41 min 54 sec Countdow…" at bounding box center [661, 421] width 419 height 285
click at [452, 320] on div "UP TO 40% OFF FOR A LIMITED TIME ONLY! Text Block 08 hrs 41 min 54 sec Countdow…" at bounding box center [661, 421] width 419 height 285
click at [163, 83] on div "Settings Advanced" at bounding box center [141, 95] width 178 height 29
click at [153, 87] on div "Advanced" at bounding box center [166, 95] width 72 height 23
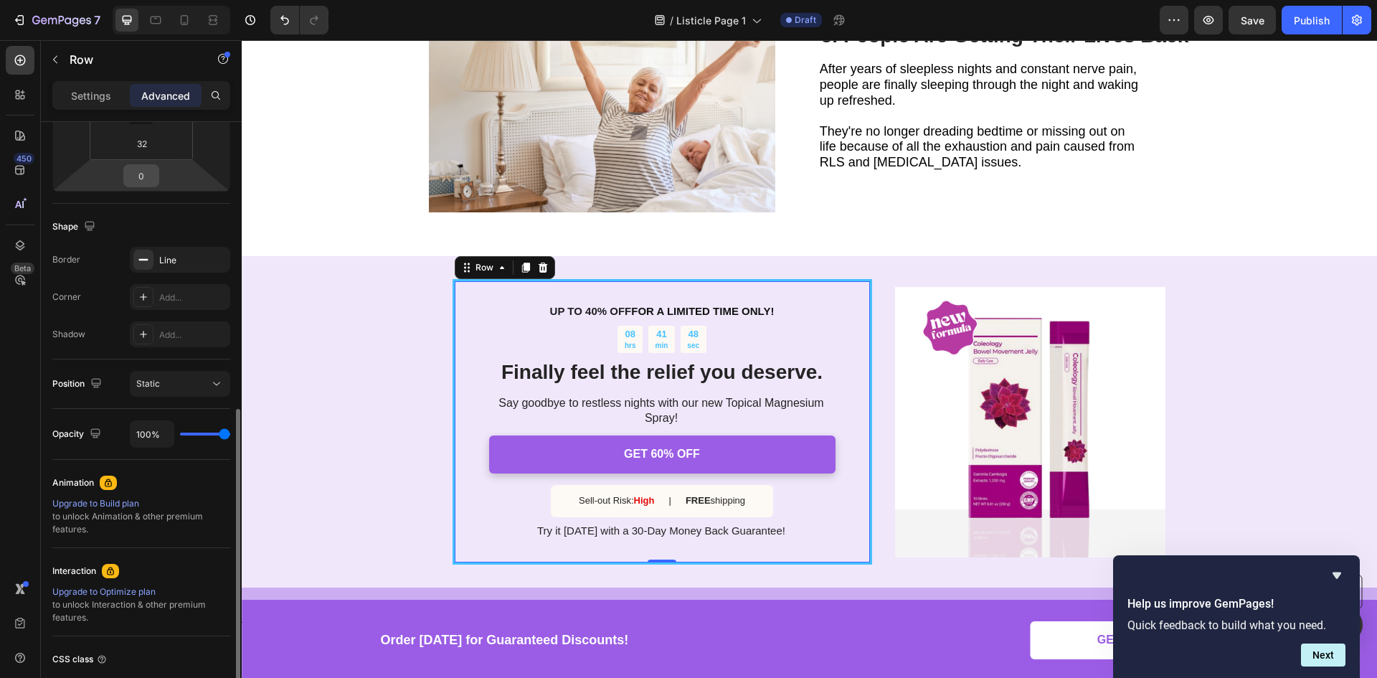
scroll to position [399, 0]
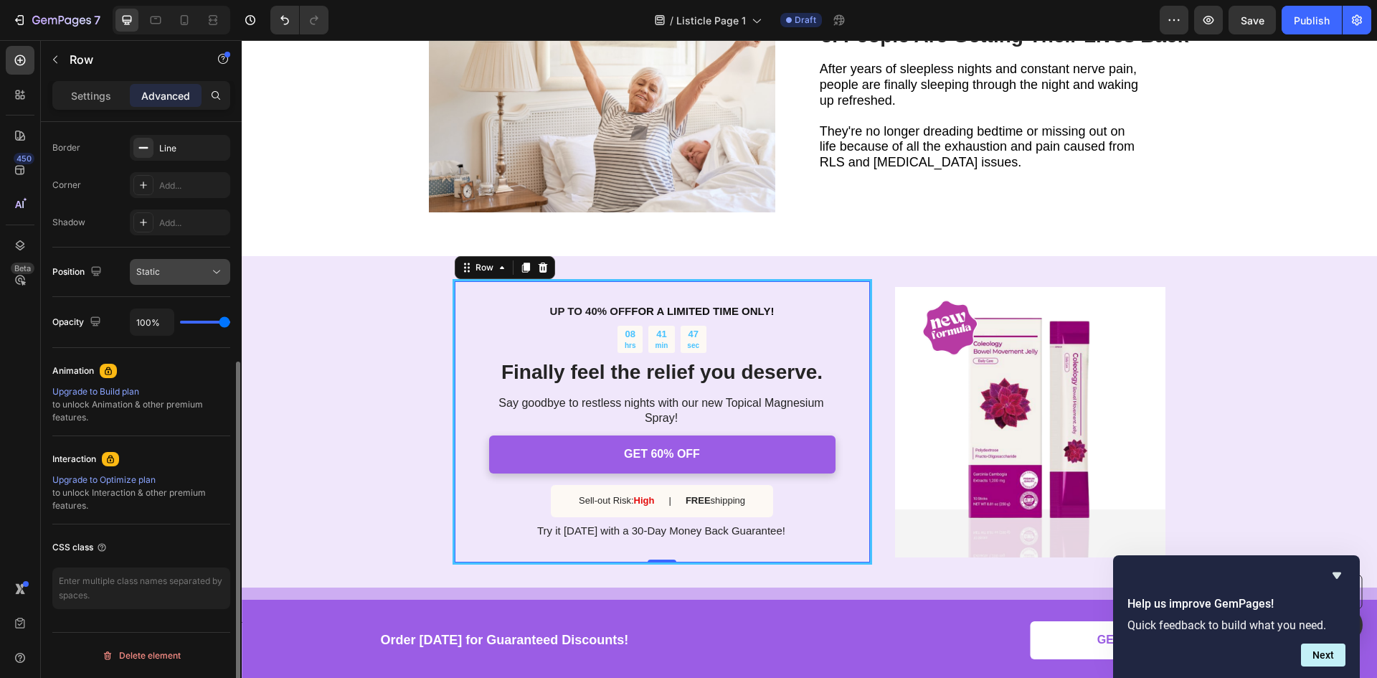
click at [194, 270] on div "Static" at bounding box center [172, 271] width 73 height 13
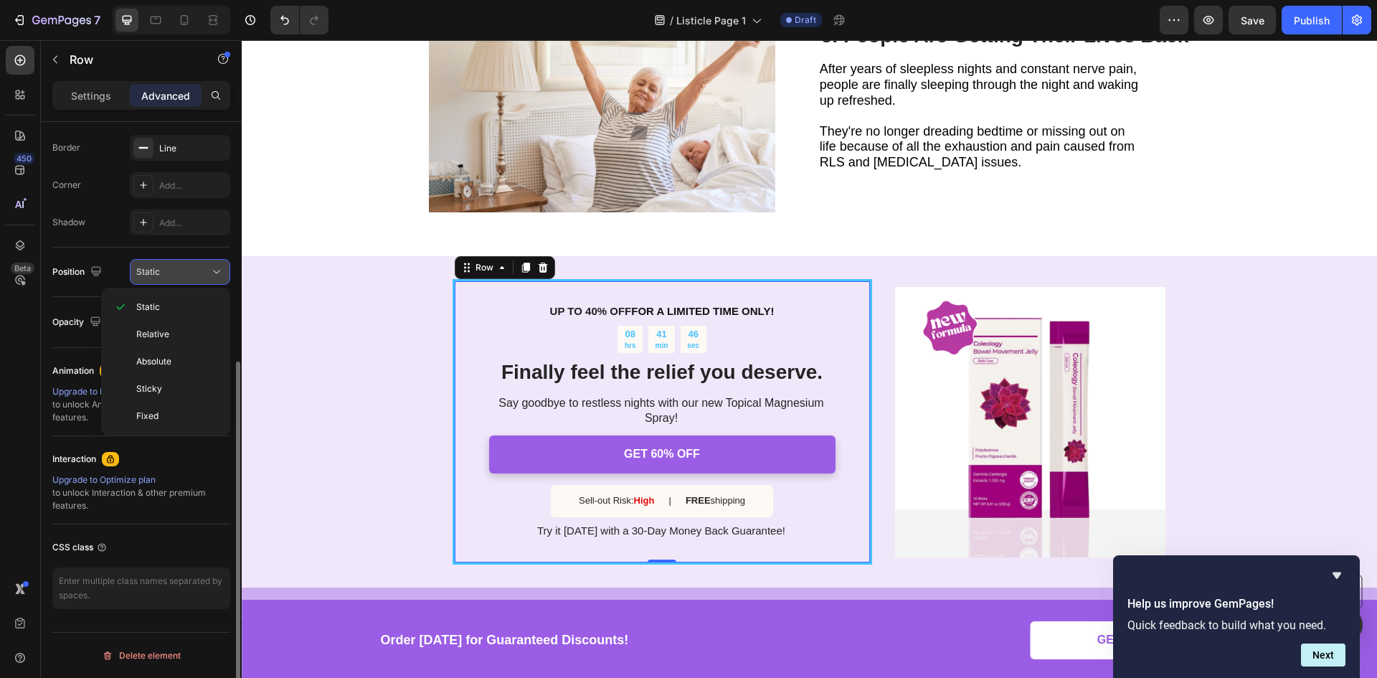
click at [194, 270] on div "Static" at bounding box center [172, 271] width 73 height 13
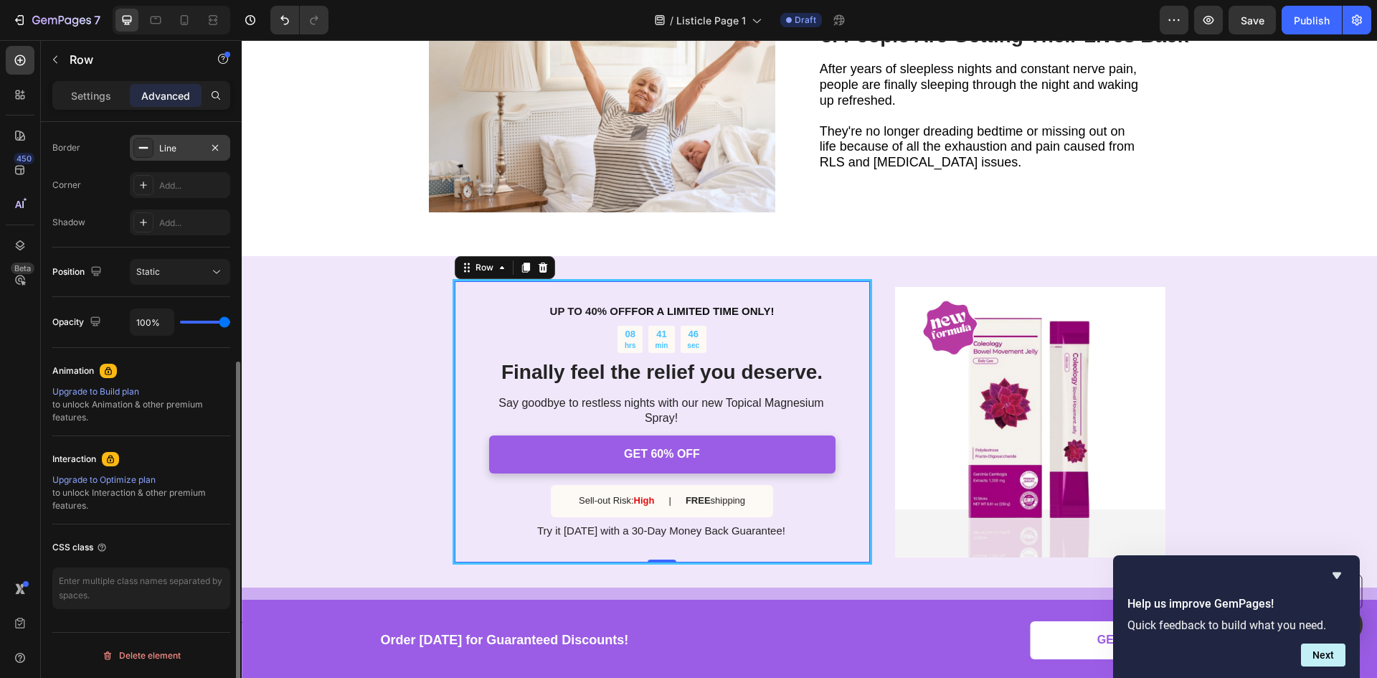
click at [187, 150] on div "Line" at bounding box center [180, 148] width 42 height 13
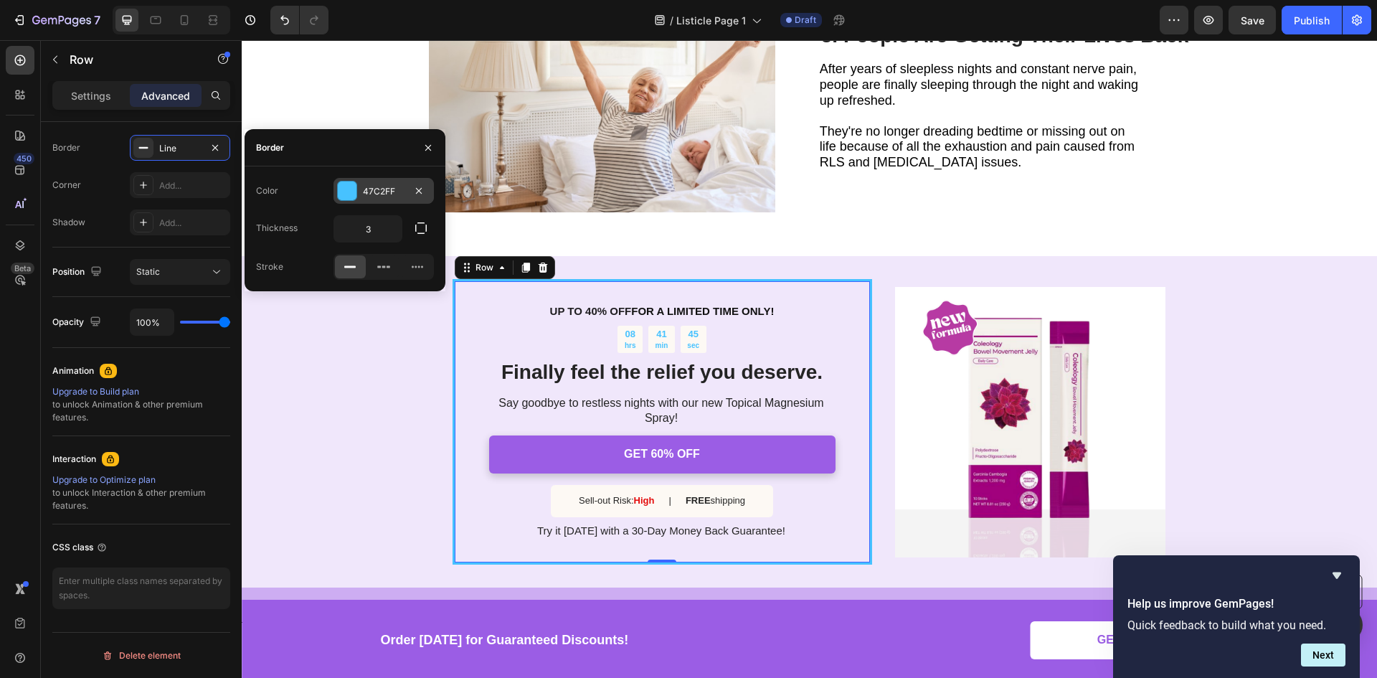
click at [343, 196] on div at bounding box center [347, 190] width 19 height 19
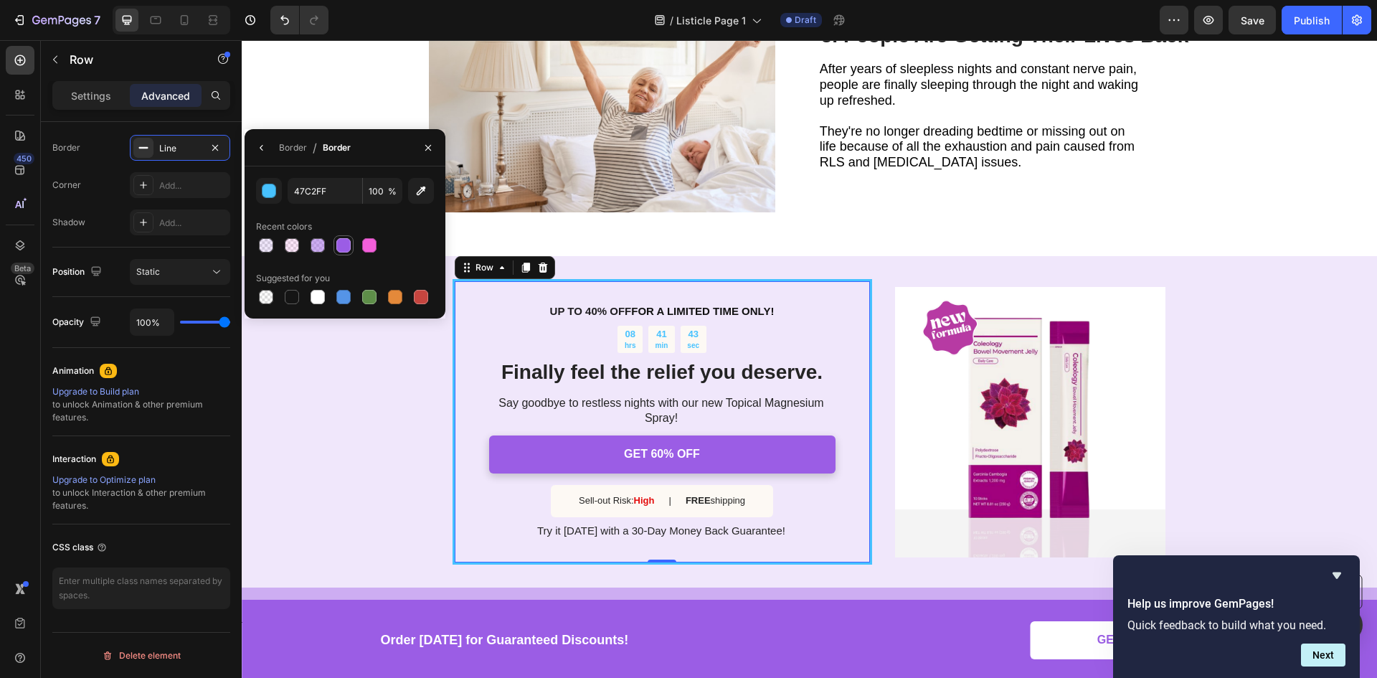
click at [345, 239] on div at bounding box center [343, 245] width 14 height 14
type input "9B5DE5"
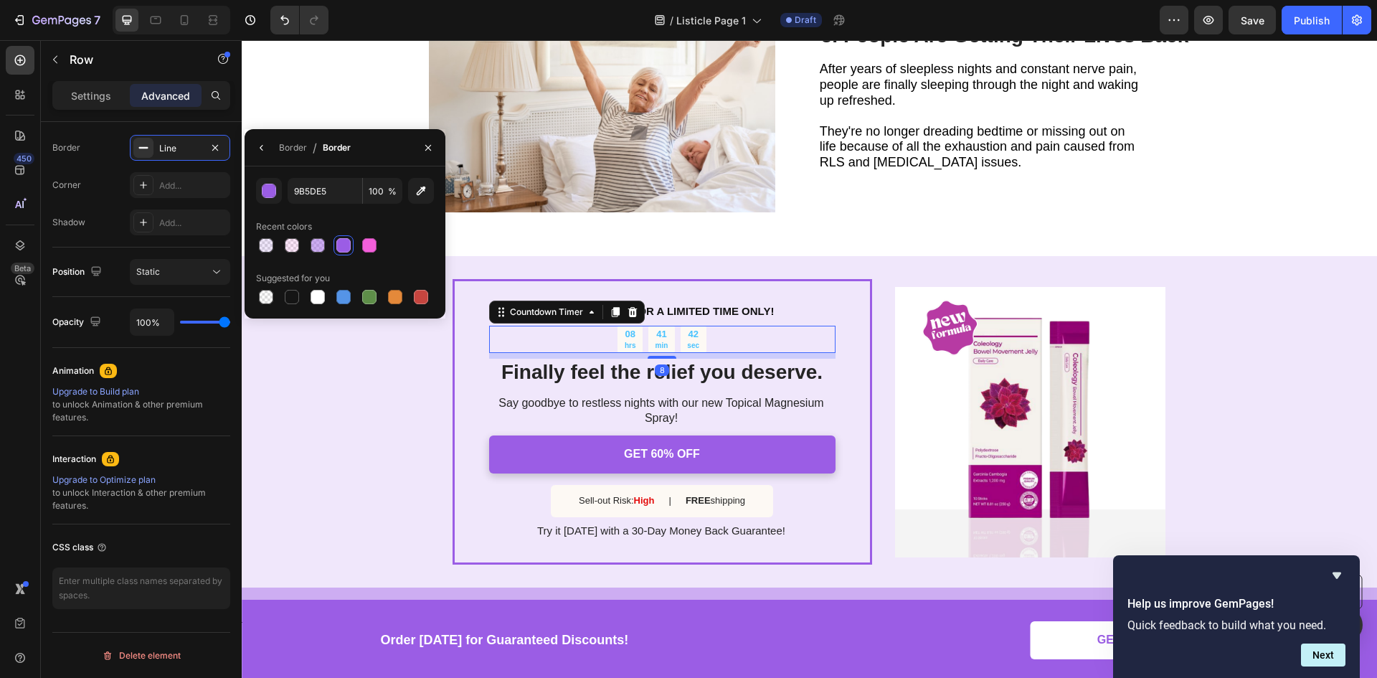
click at [655, 328] on div "41" at bounding box center [661, 334] width 13 height 12
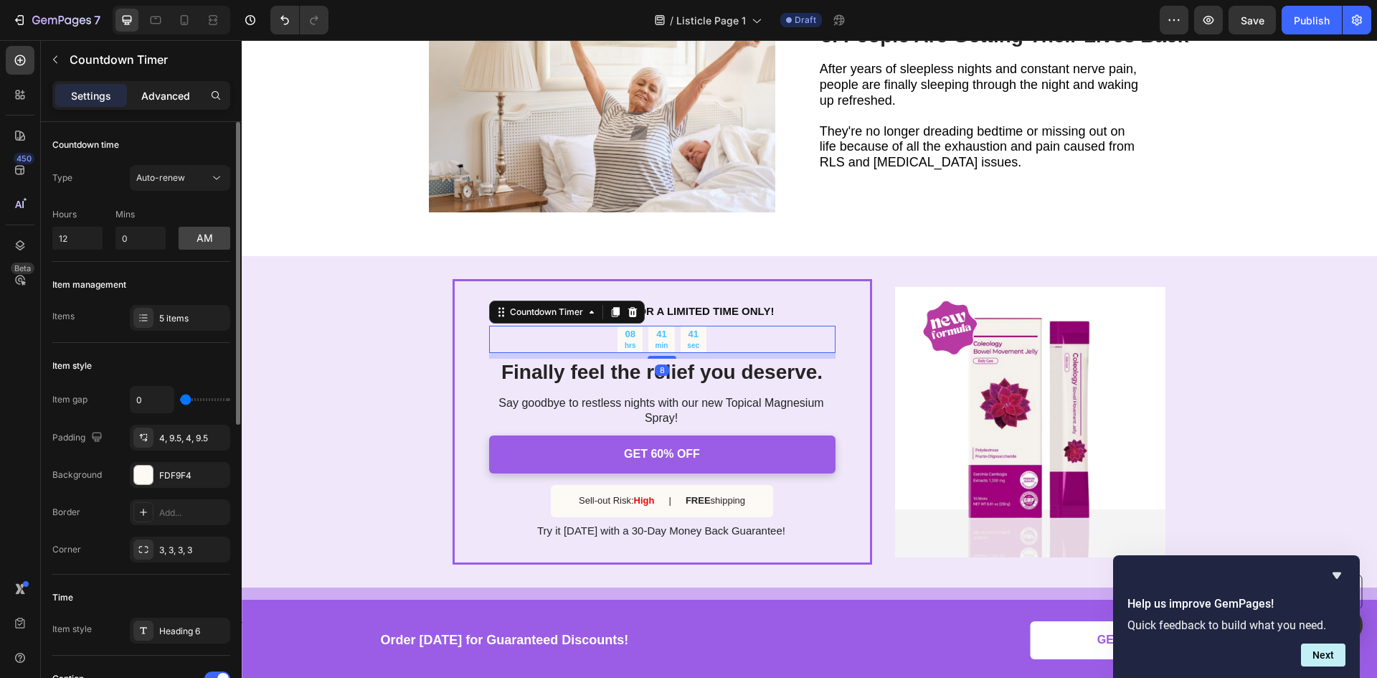
click at [149, 95] on p "Advanced" at bounding box center [165, 95] width 49 height 15
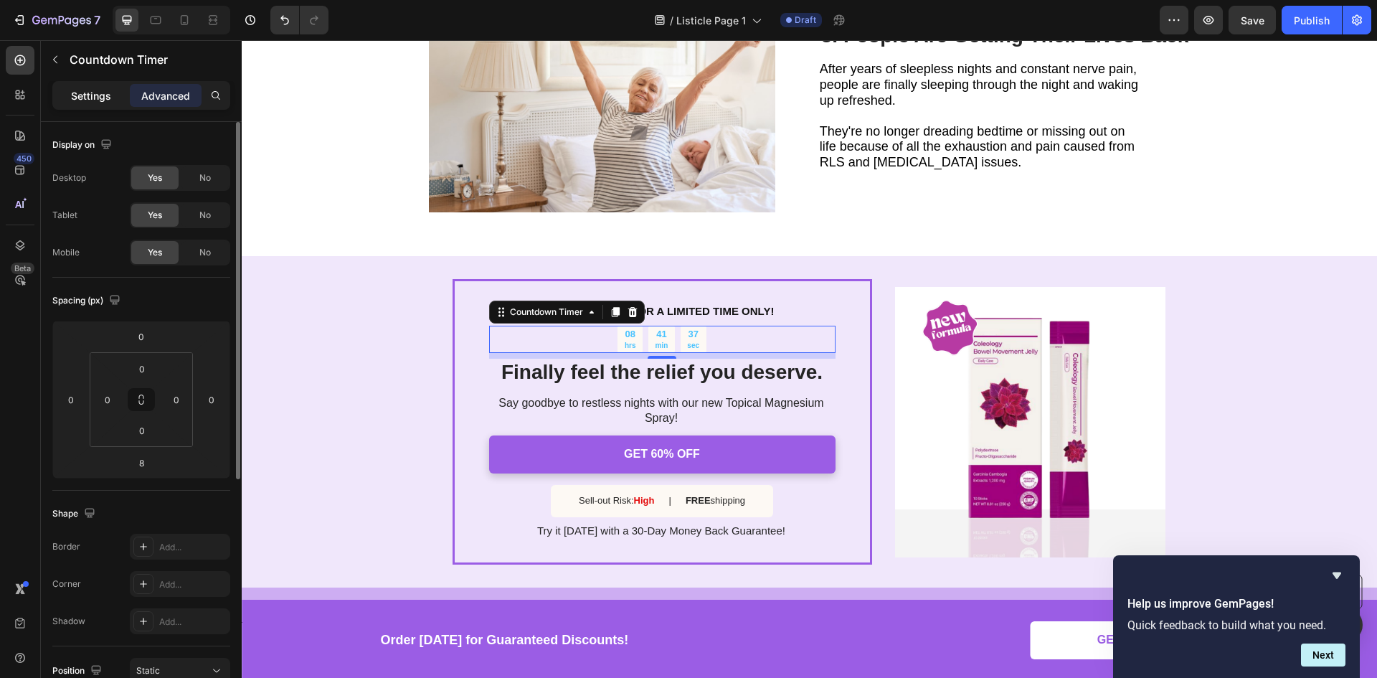
click at [93, 90] on p "Settings" at bounding box center [91, 95] width 40 height 15
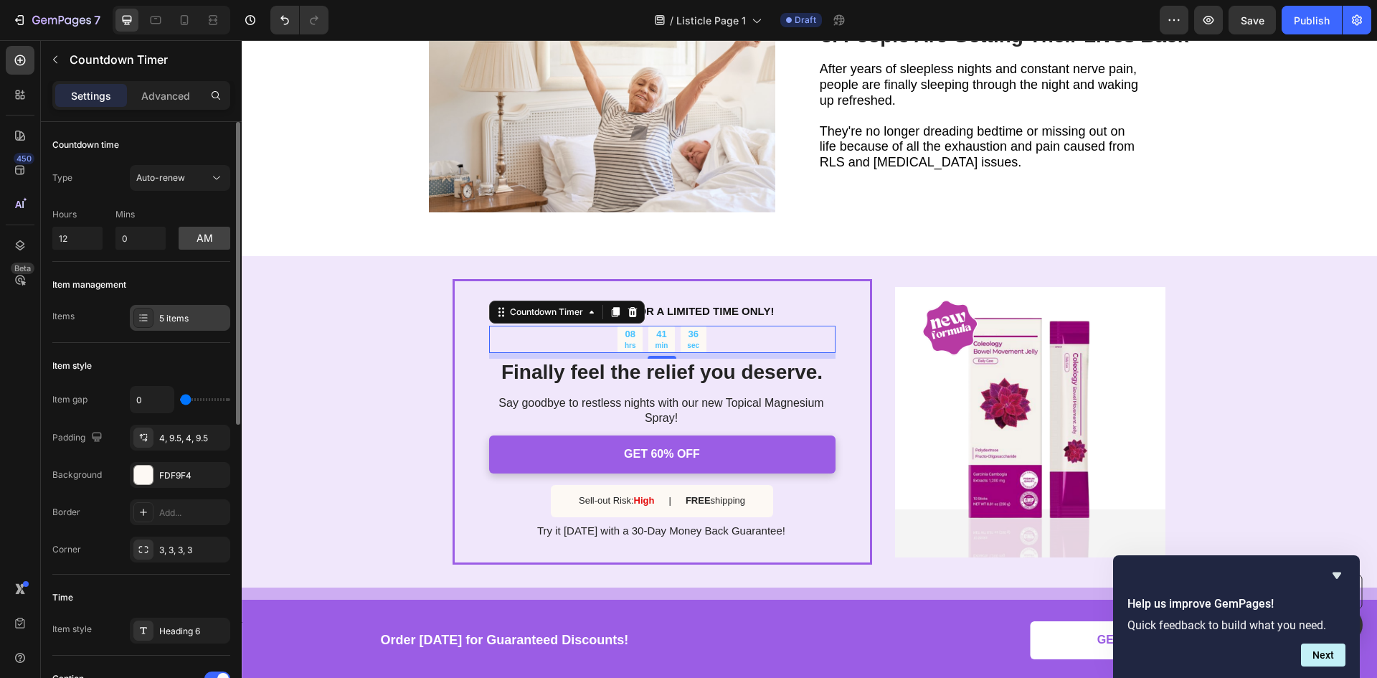
click at [147, 323] on icon at bounding box center [143, 317] width 11 height 11
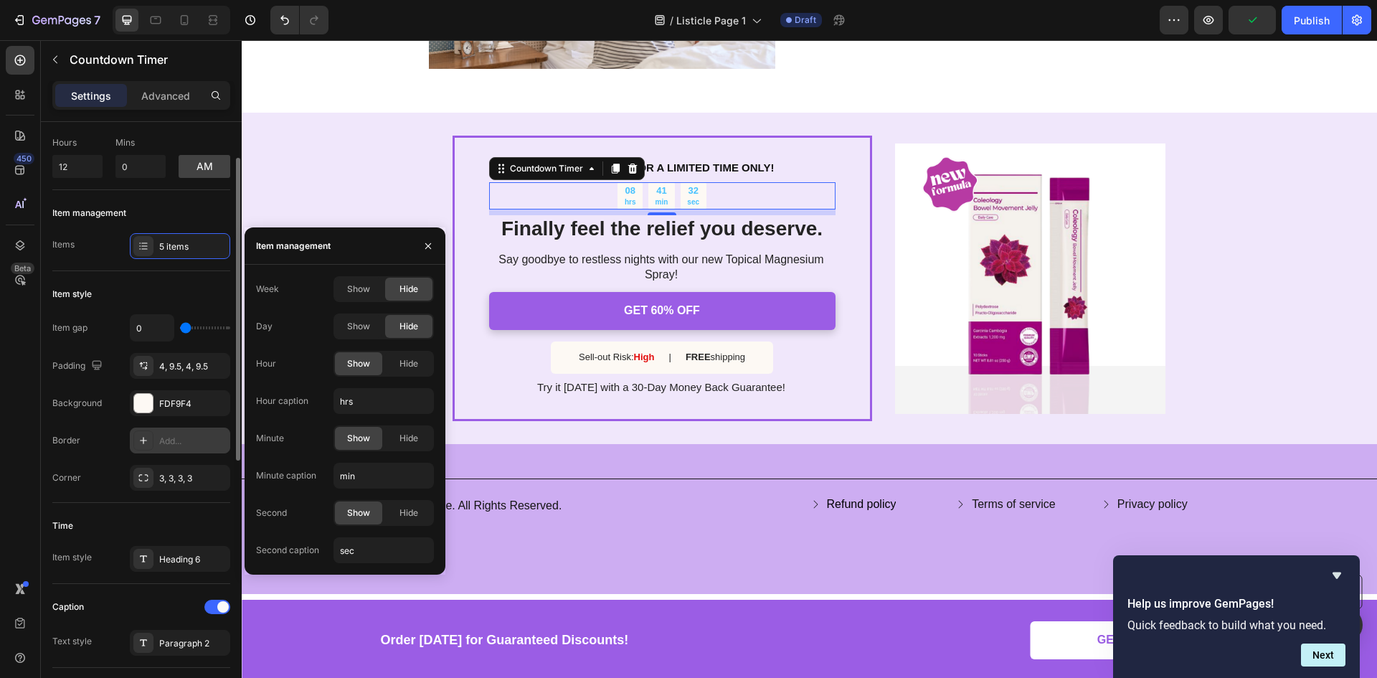
scroll to position [143, 0]
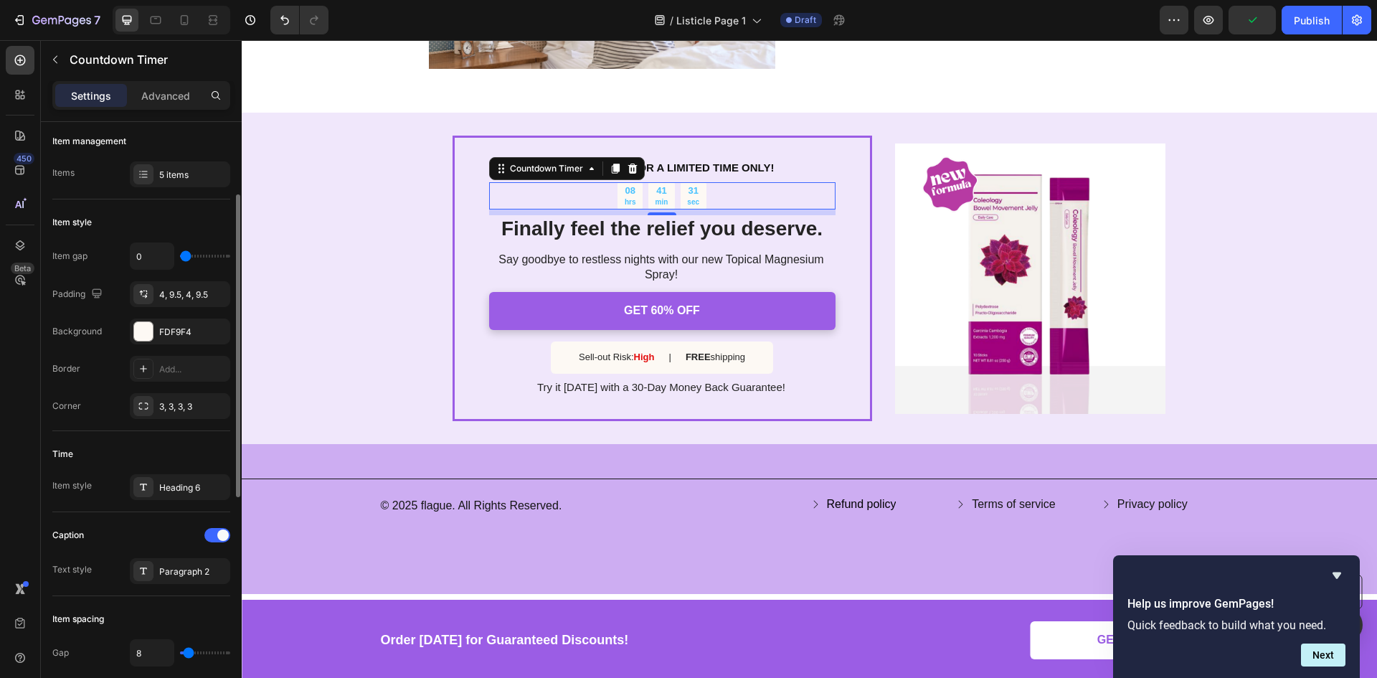
click at [162, 441] on div "Time Item style Heading 6" at bounding box center [141, 471] width 178 height 81
click at [161, 482] on div "Heading 6" at bounding box center [192, 487] width 67 height 13
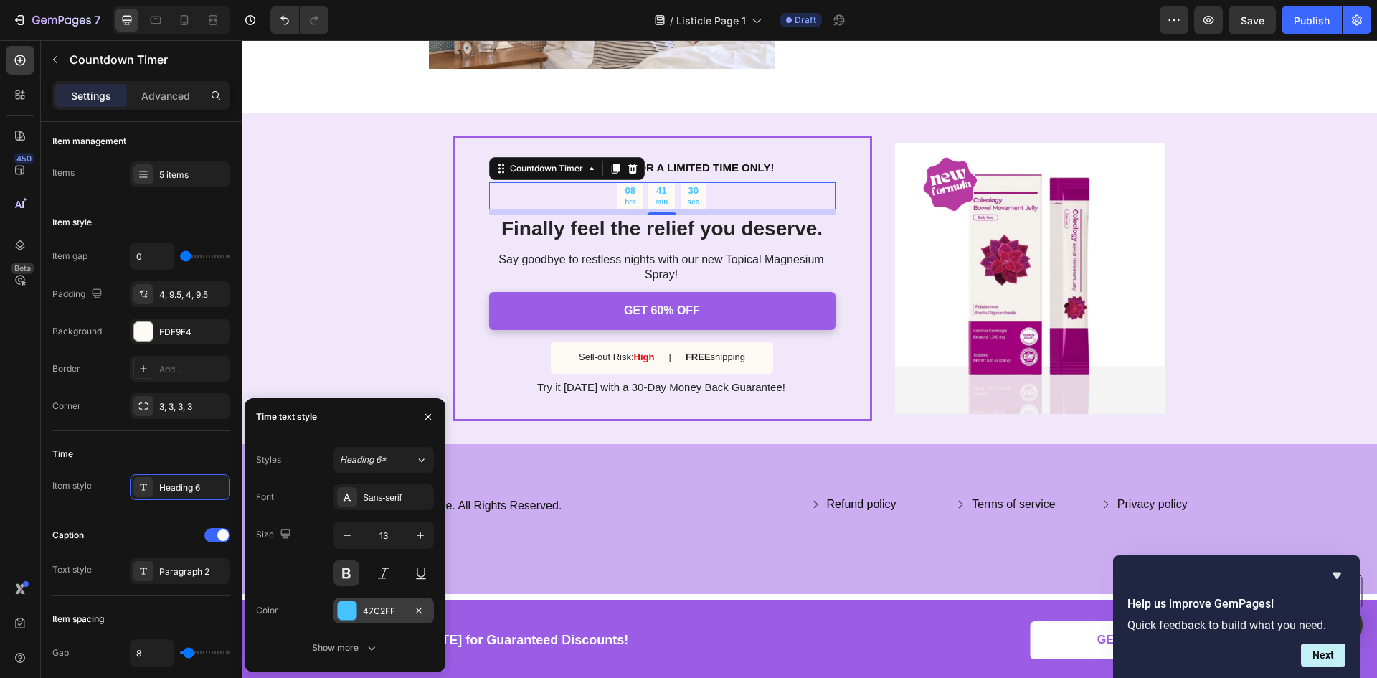
click at [367, 612] on div "47C2FF" at bounding box center [384, 610] width 42 height 13
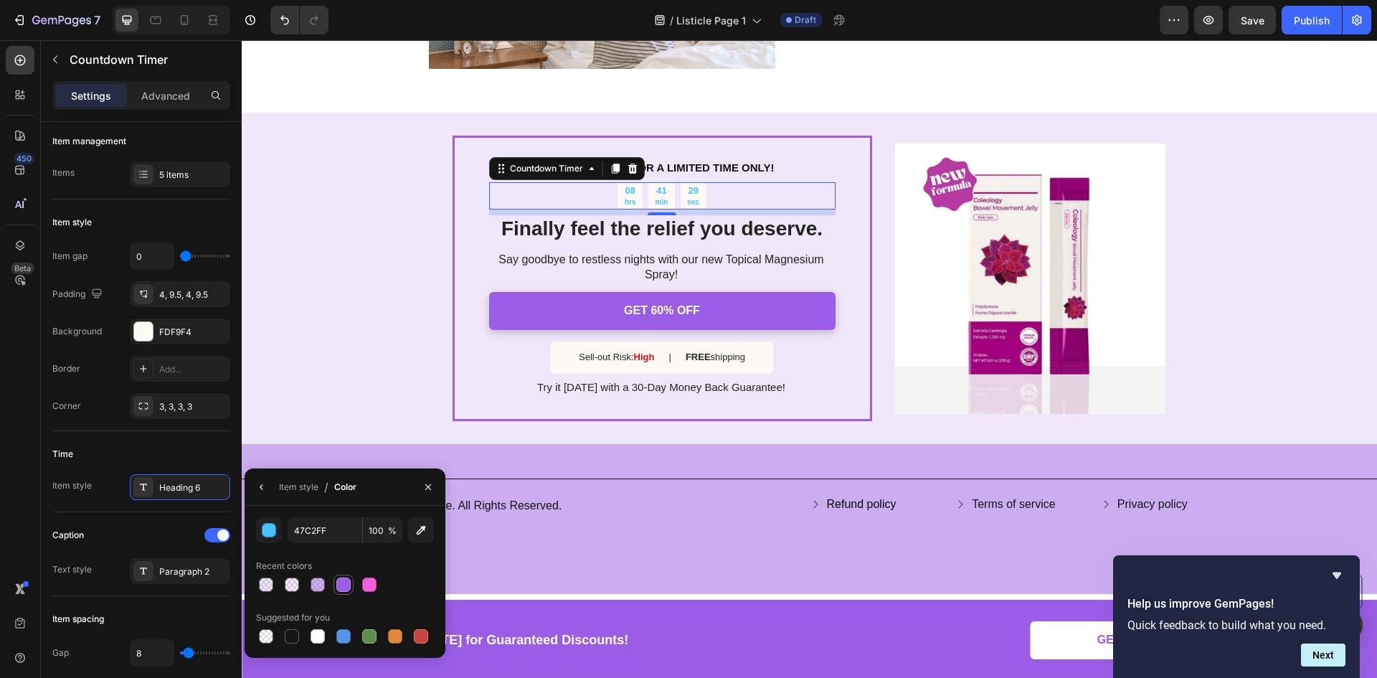
click at [348, 584] on div at bounding box center [343, 584] width 14 height 14
type input "9B5DE5"
click at [146, 571] on icon at bounding box center [143, 570] width 11 height 11
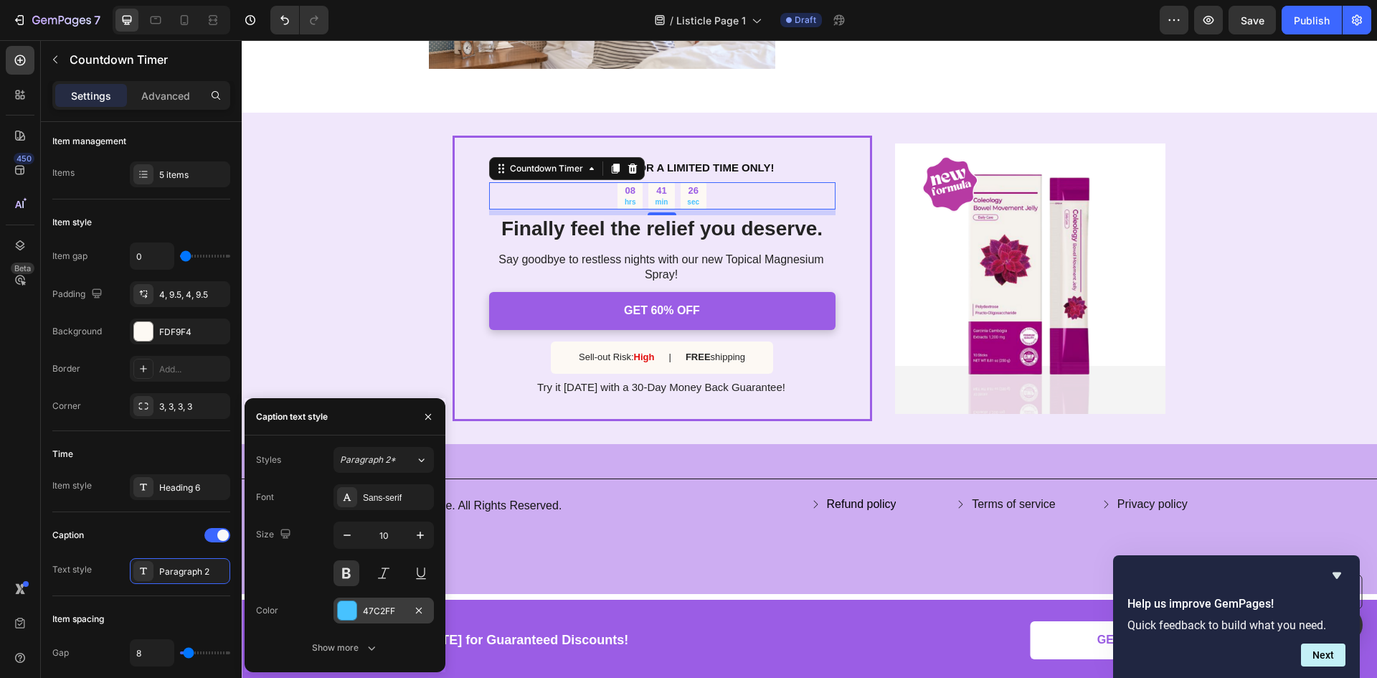
click at [372, 602] on div "47C2FF" at bounding box center [383, 610] width 100 height 26
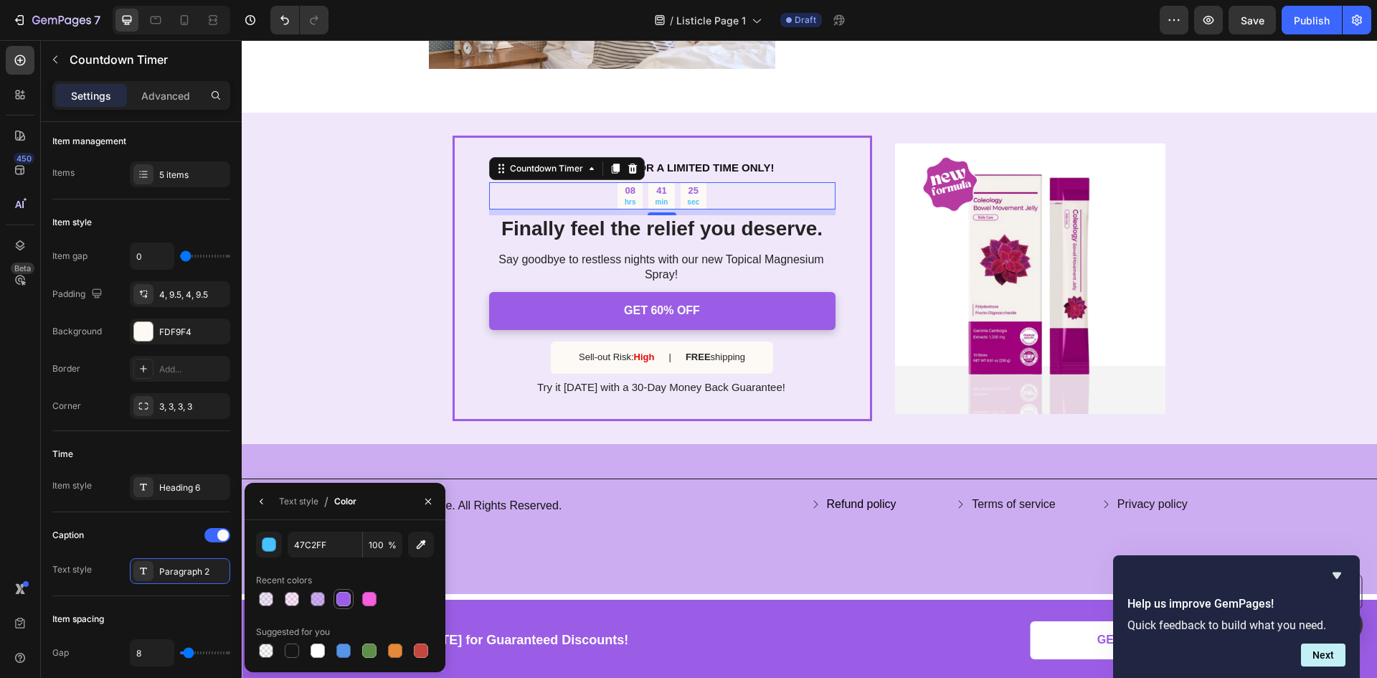
click at [341, 604] on div at bounding box center [343, 598] width 14 height 14
type input "9B5DE5"
click at [295, 390] on div "UP TO 40% OFF FOR A LIMITED TIME ONLY! Text Block 08 hrs 41 min 24 sec Countdow…" at bounding box center [809, 278] width 1135 height 331
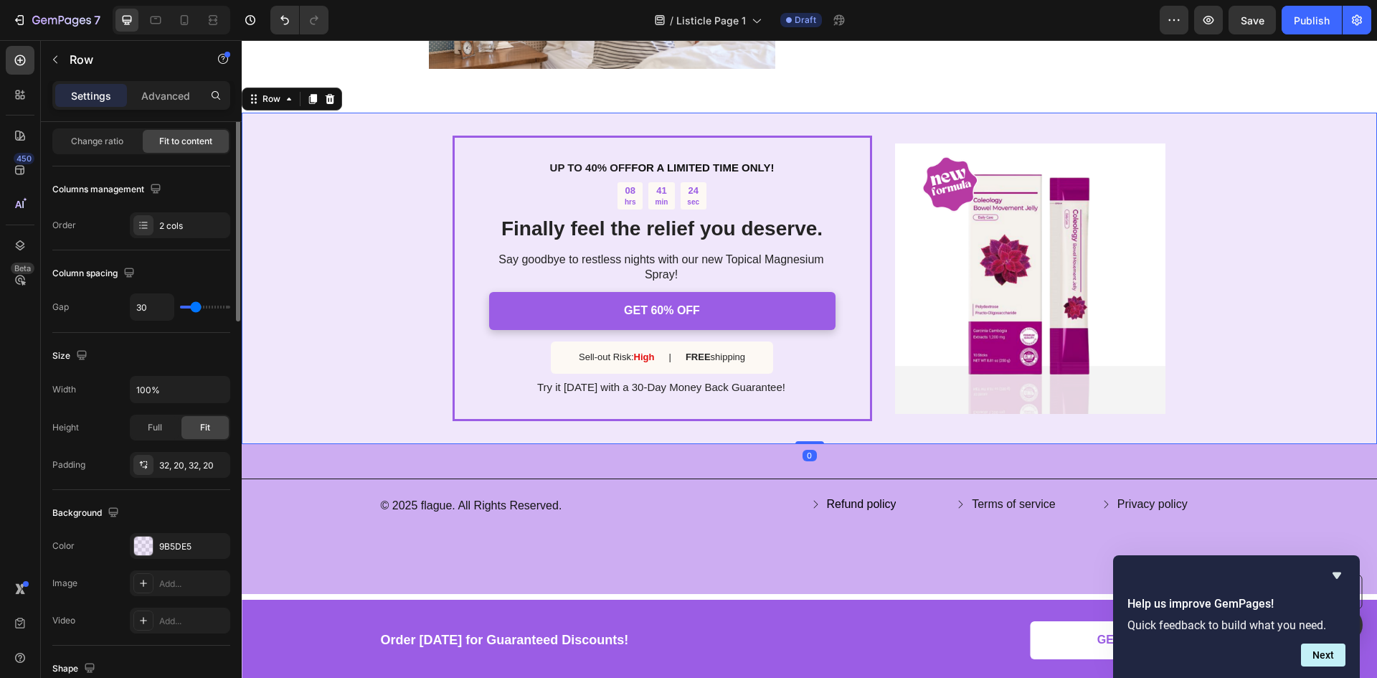
scroll to position [0, 0]
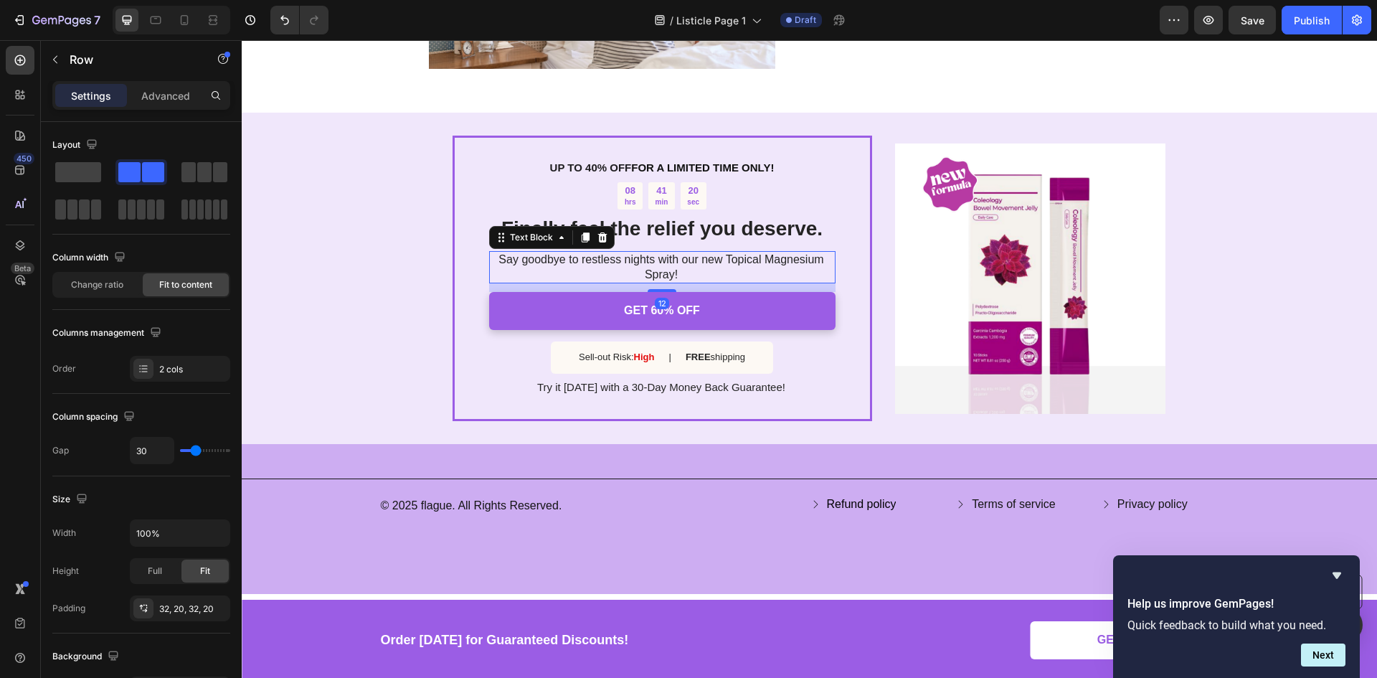
click at [616, 252] on p "Say goodbye to restless nights with our new Topical Magnesium Spray!" at bounding box center [661, 267] width 345 height 30
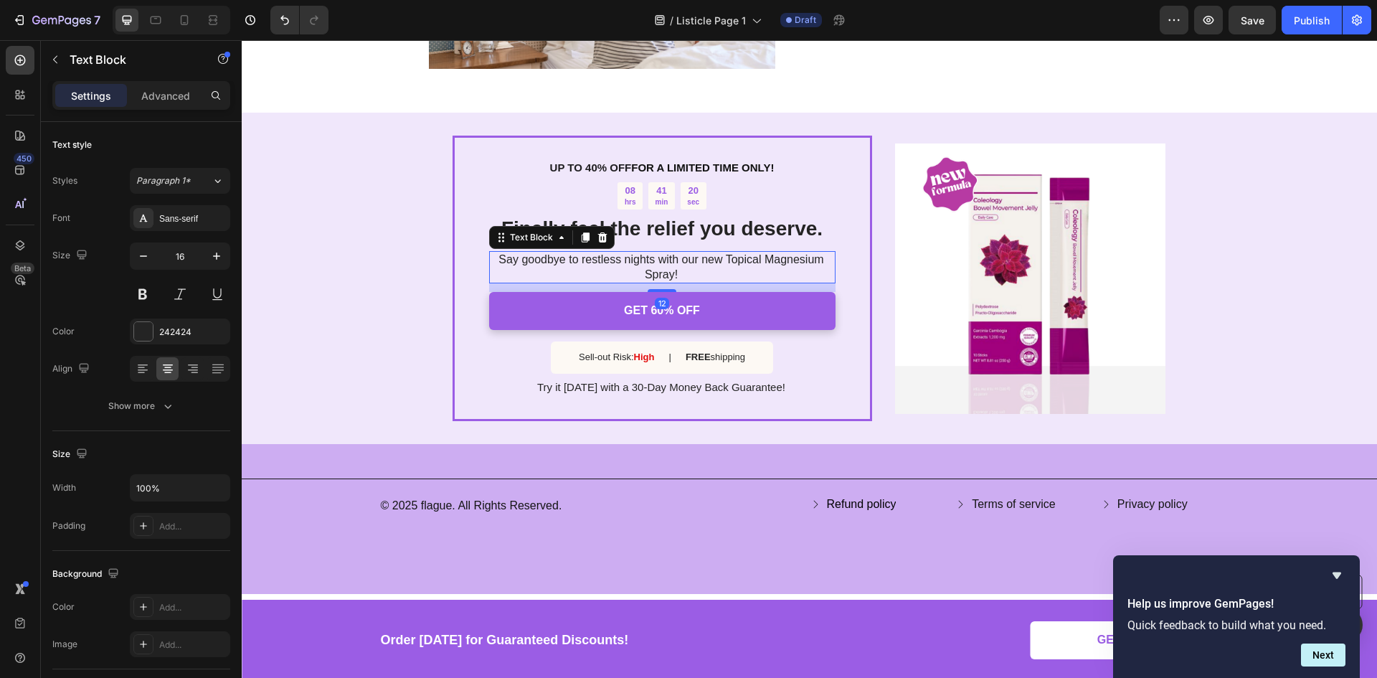
click at [616, 252] on p "Say goodbye to restless nights with our new Topical Magnesium Spray!" at bounding box center [661, 267] width 345 height 30
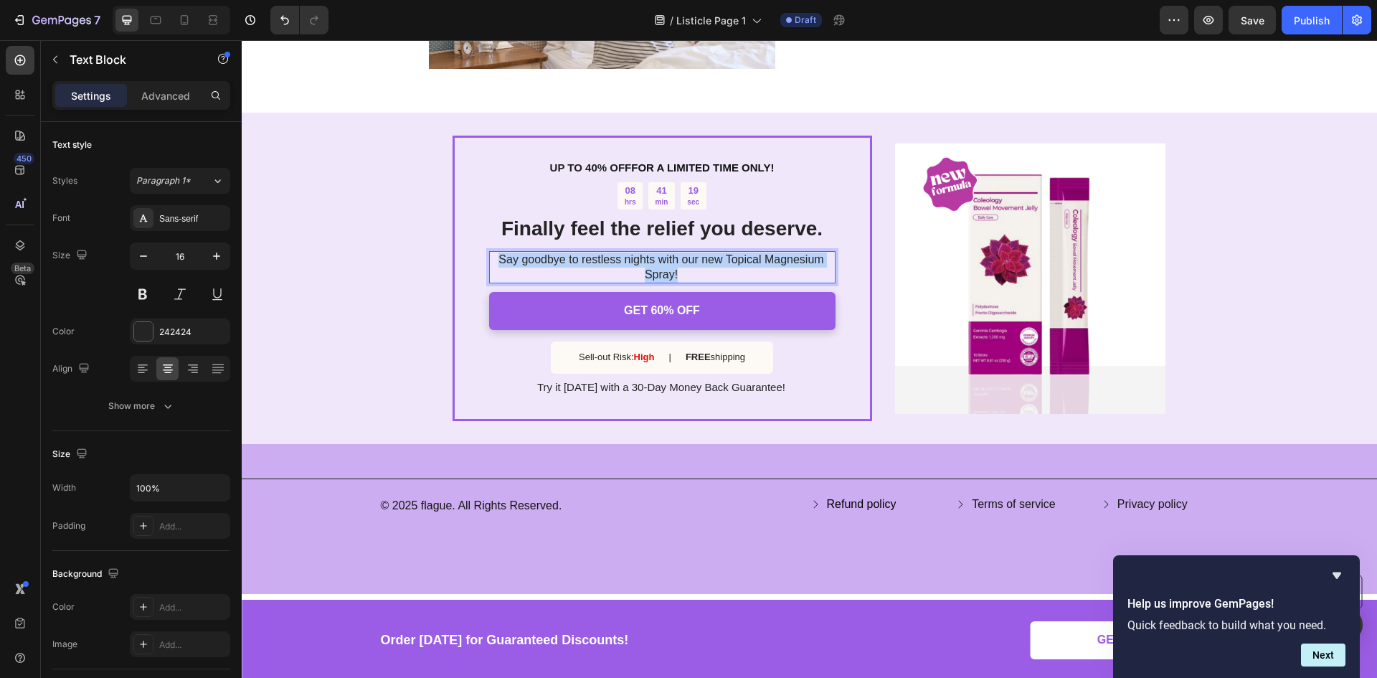
click at [616, 252] on p "Say goodbye to restless nights with our new Topical Magnesium Spray!" at bounding box center [661, 267] width 345 height 30
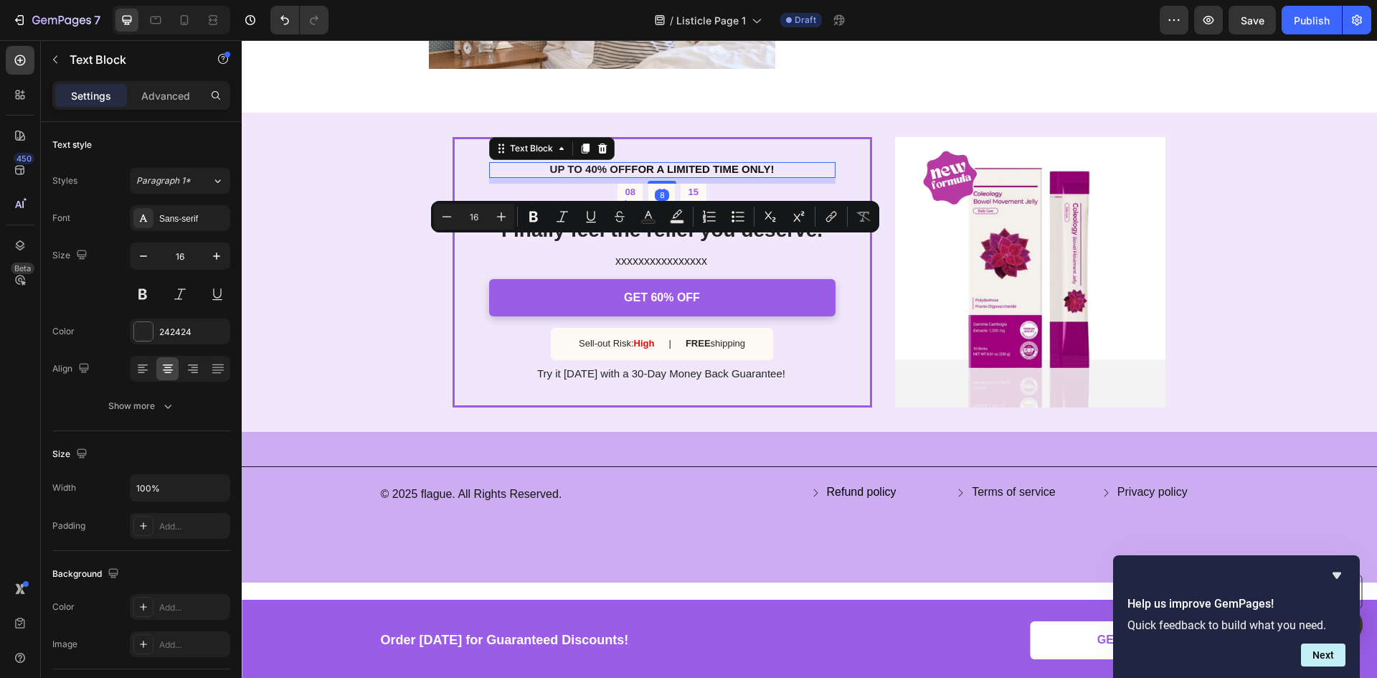
click at [597, 163] on strong "UP TO 40% OFF" at bounding box center [591, 169] width 82 height 12
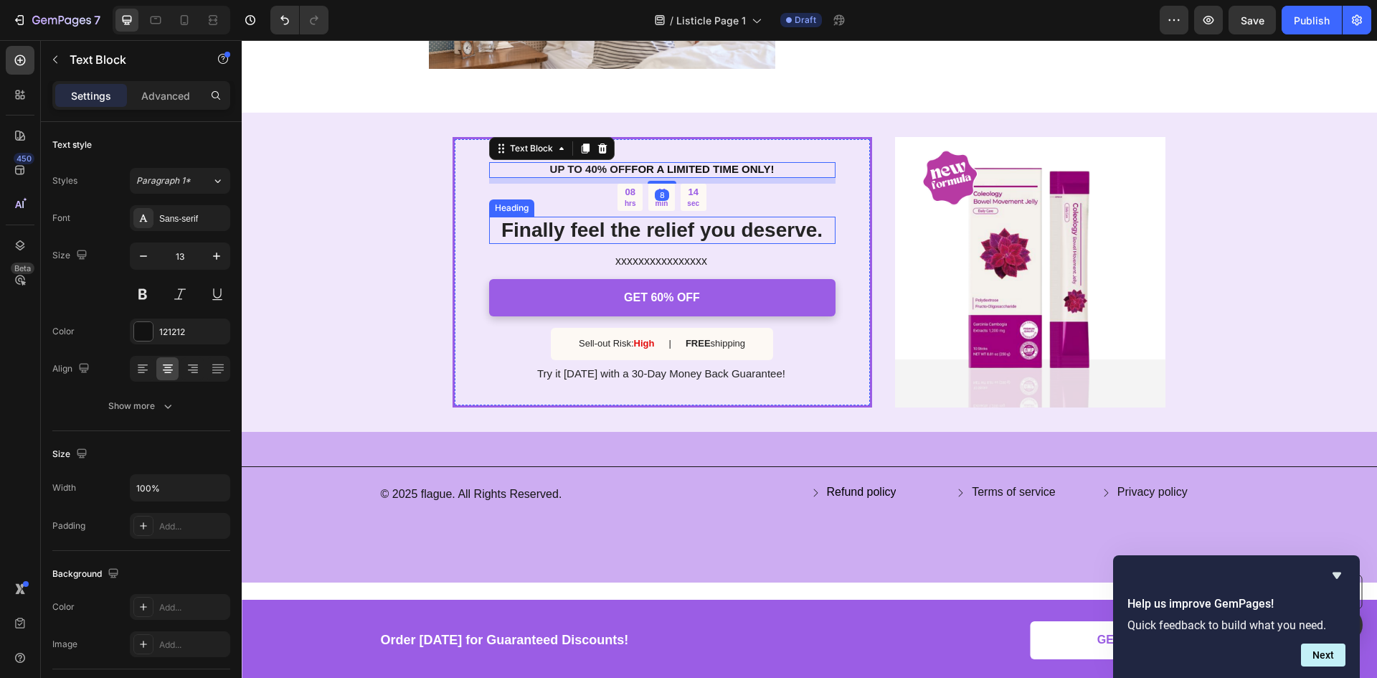
click at [595, 219] on strong "Finally feel the relief you deserve." at bounding box center [661, 230] width 321 height 22
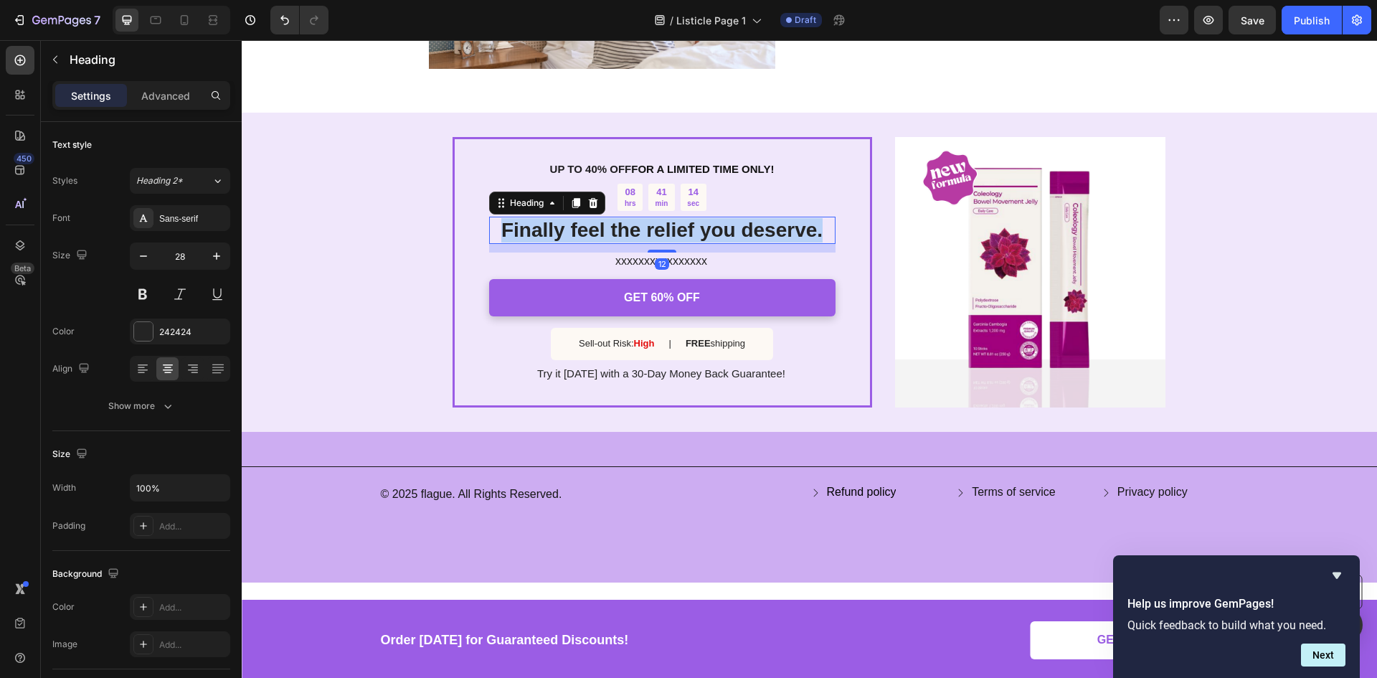
click at [595, 219] on strong "Finally feel the relief you deserve." at bounding box center [661, 230] width 321 height 22
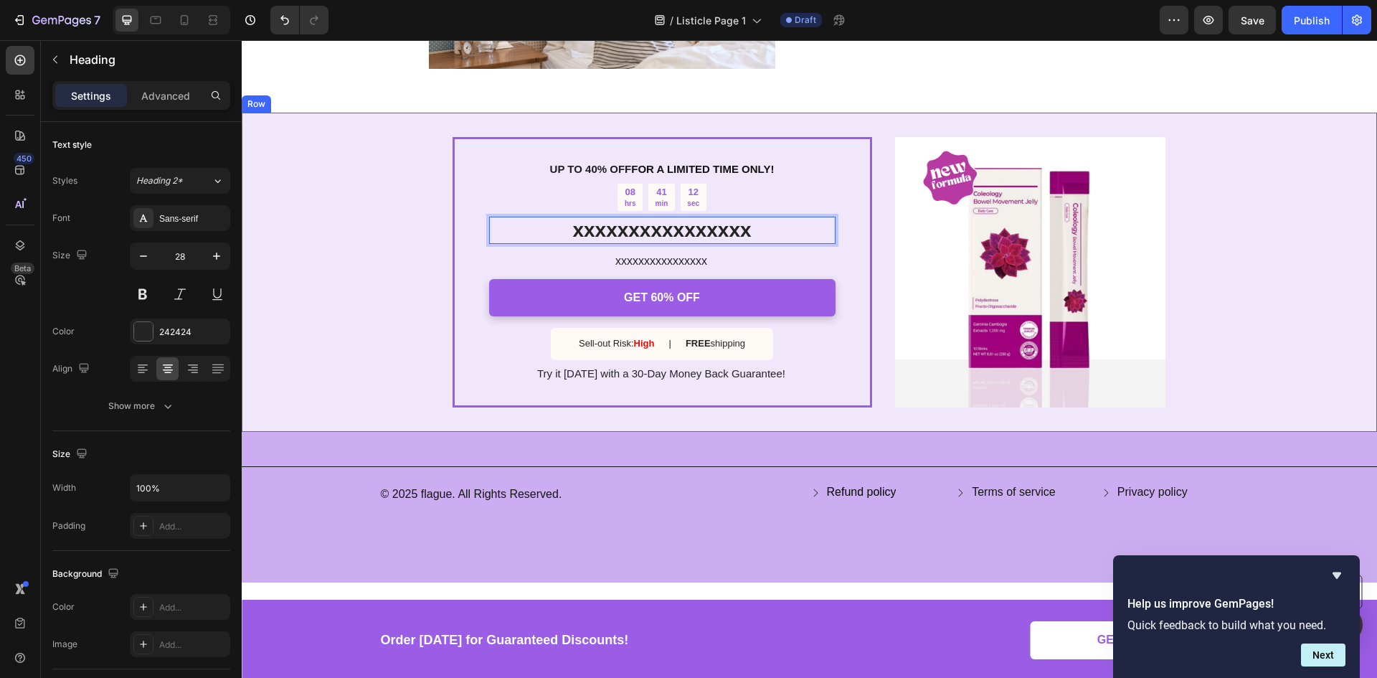
click at [384, 243] on div "UP TO 40% OFF FOR A LIMITED TIME ONLY! Text Block 08 hrs 41 min 12 sec Countdow…" at bounding box center [809, 272] width 1135 height 319
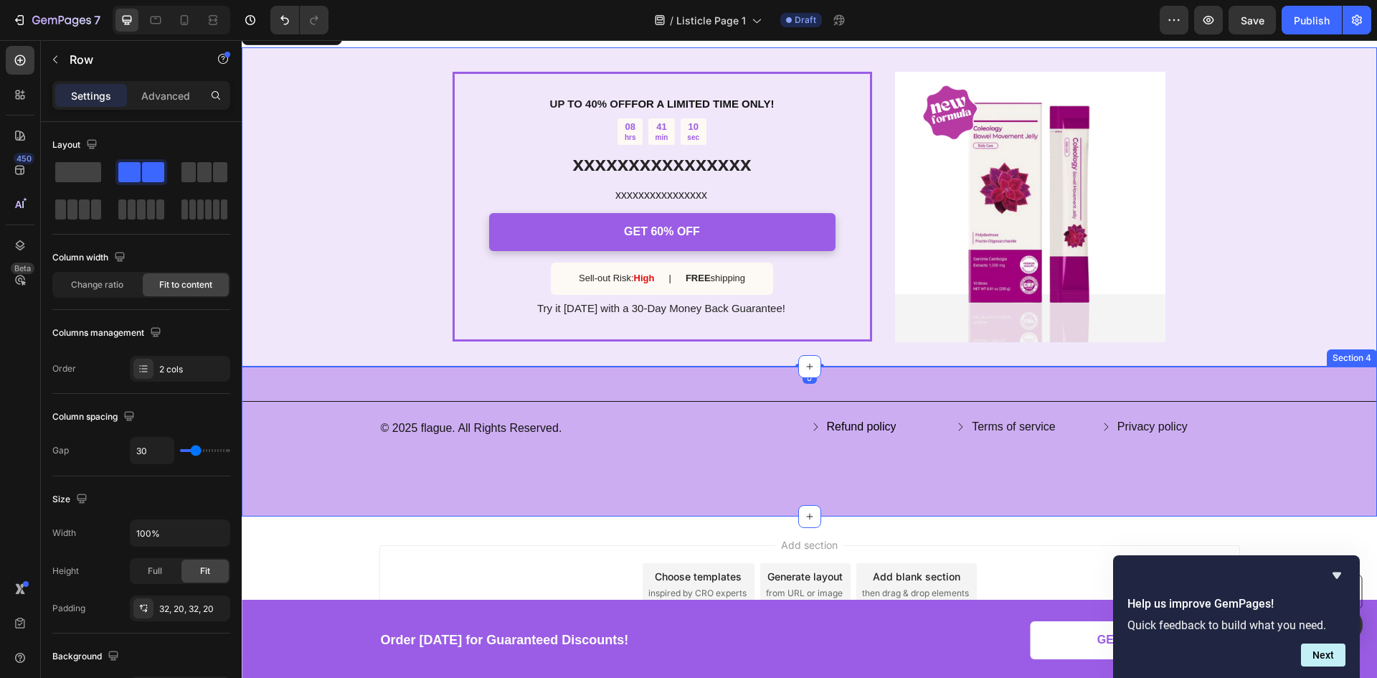
scroll to position [1934, 0]
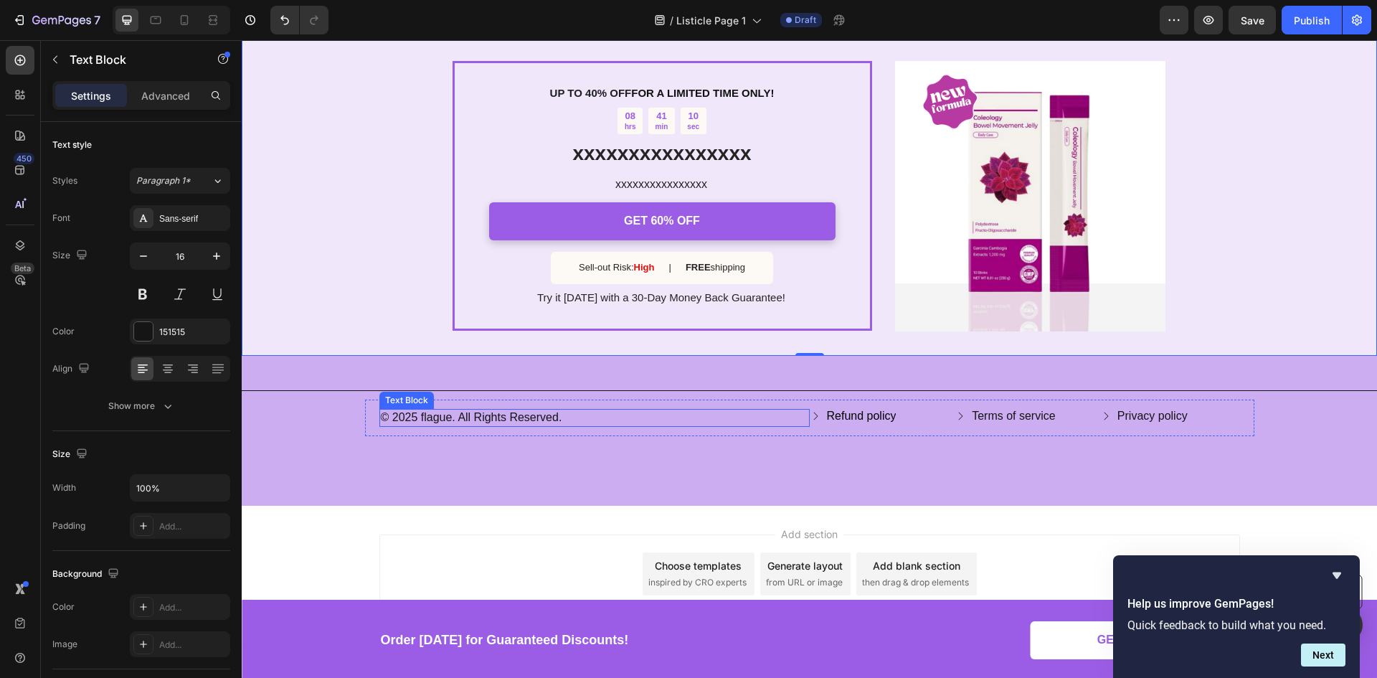
click at [427, 414] on p "© 2025 flague. All Rights Reserved." at bounding box center [594, 417] width 427 height 15
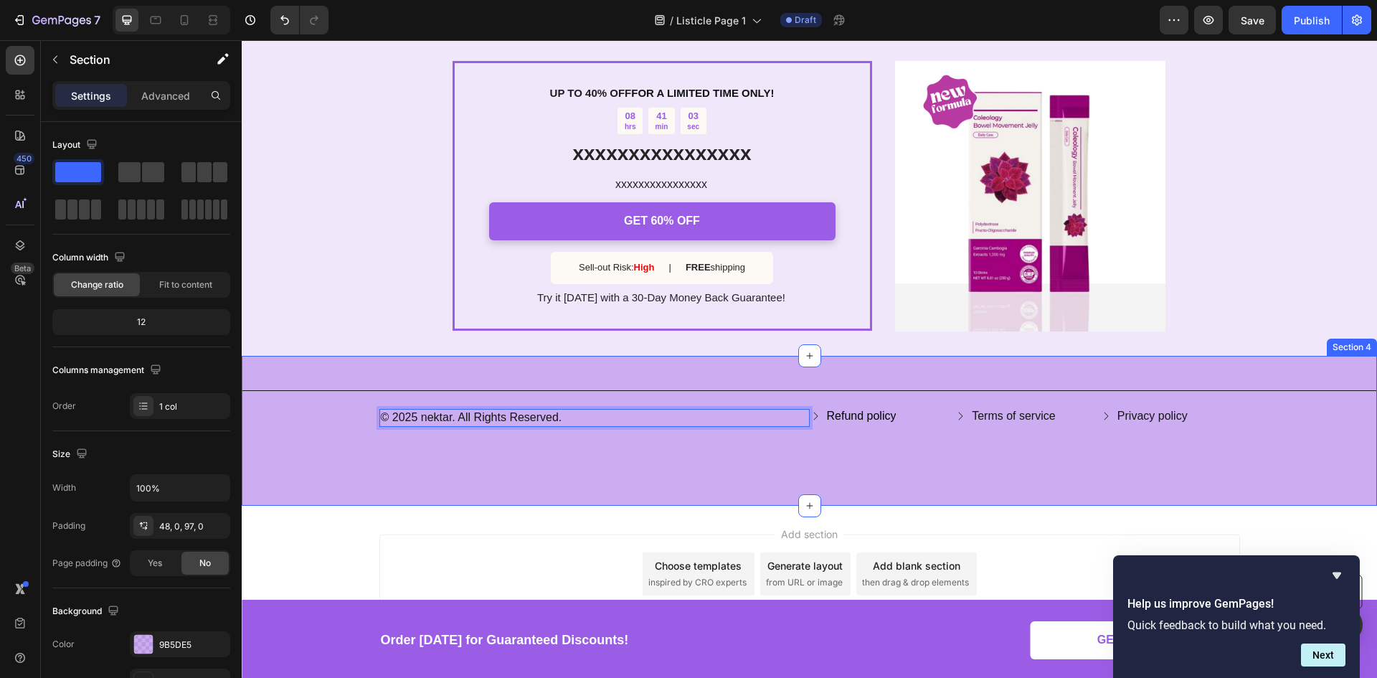
click at [571, 463] on div "Title Line © 2025 nektar. All Rights Reserved. Text Block 0 Refund policy Butto…" at bounding box center [809, 431] width 1135 height 150
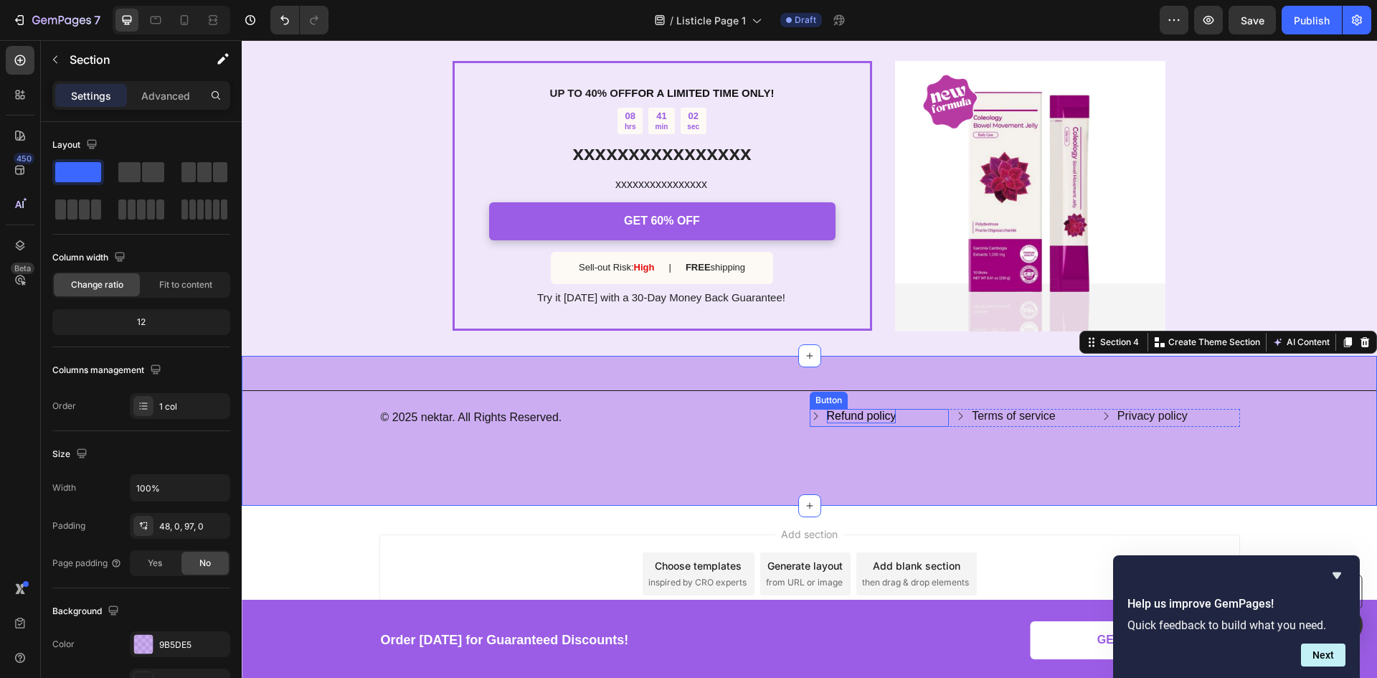
click at [841, 412] on span "Refund policy" at bounding box center [862, 415] width 70 height 12
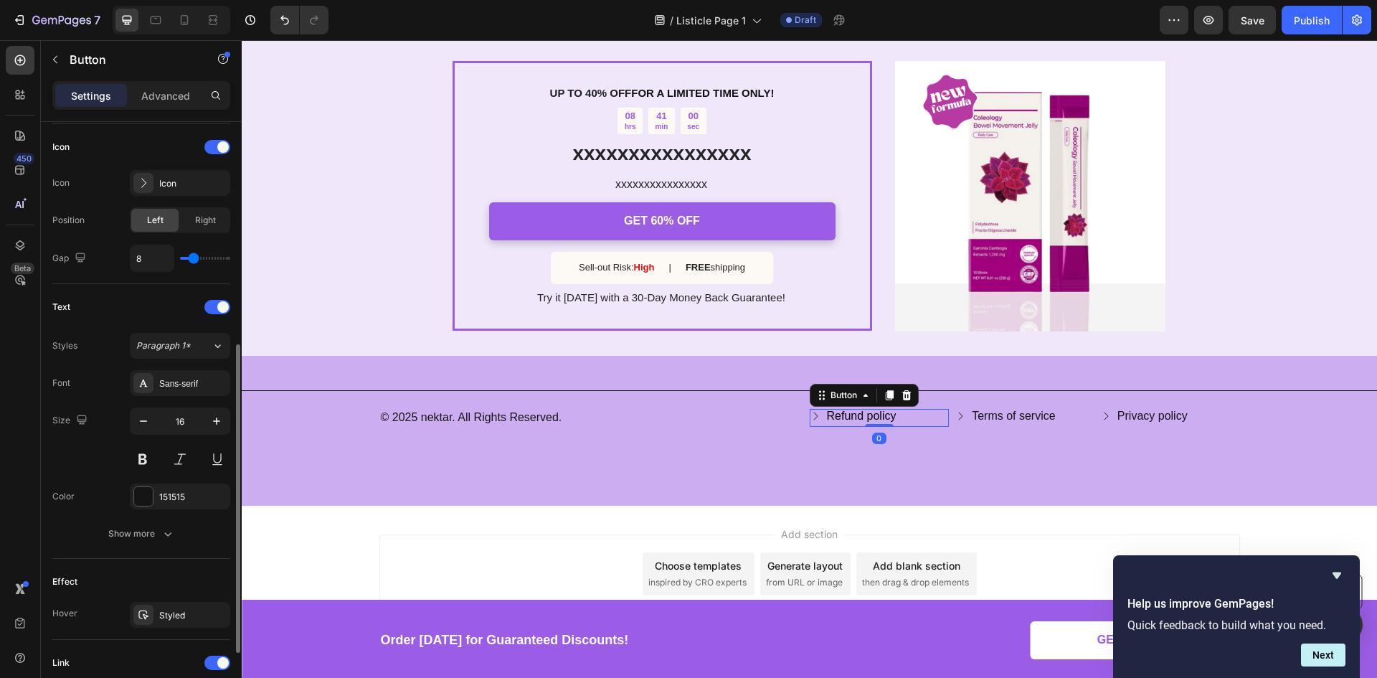
scroll to position [556, 0]
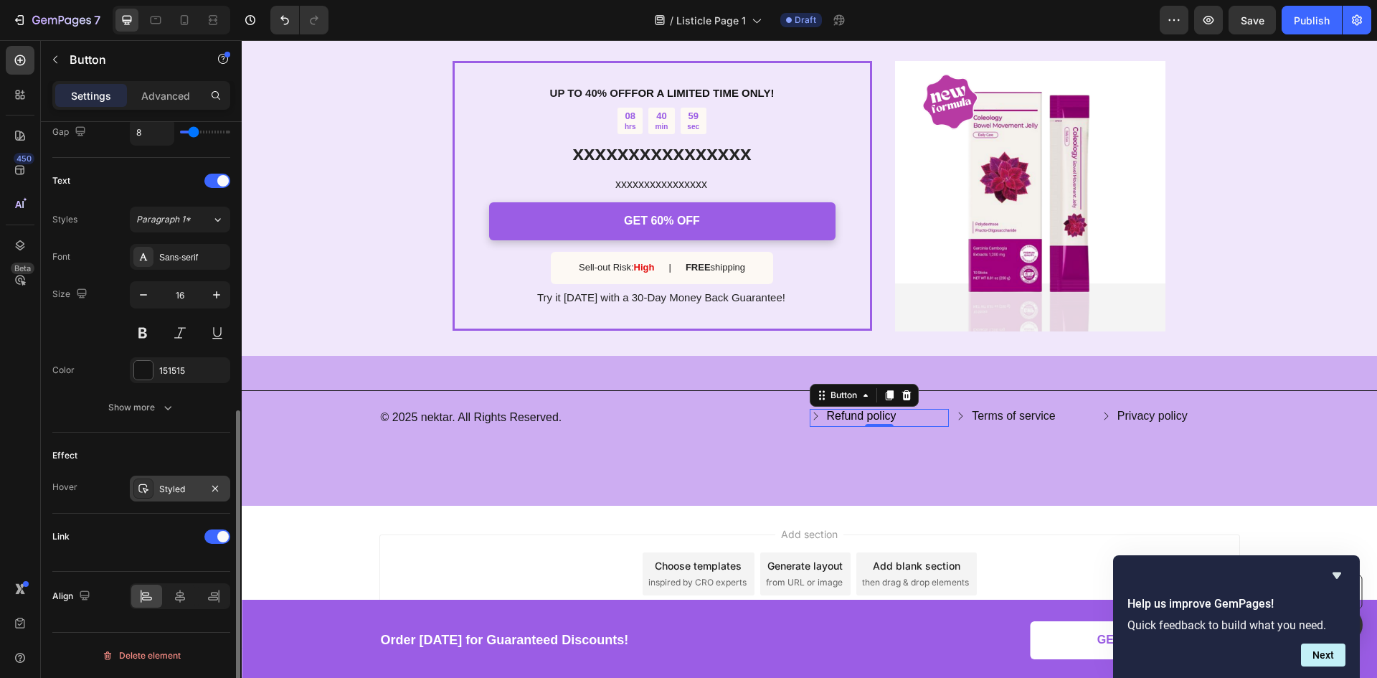
click at [163, 488] on div "Styled" at bounding box center [180, 489] width 42 height 13
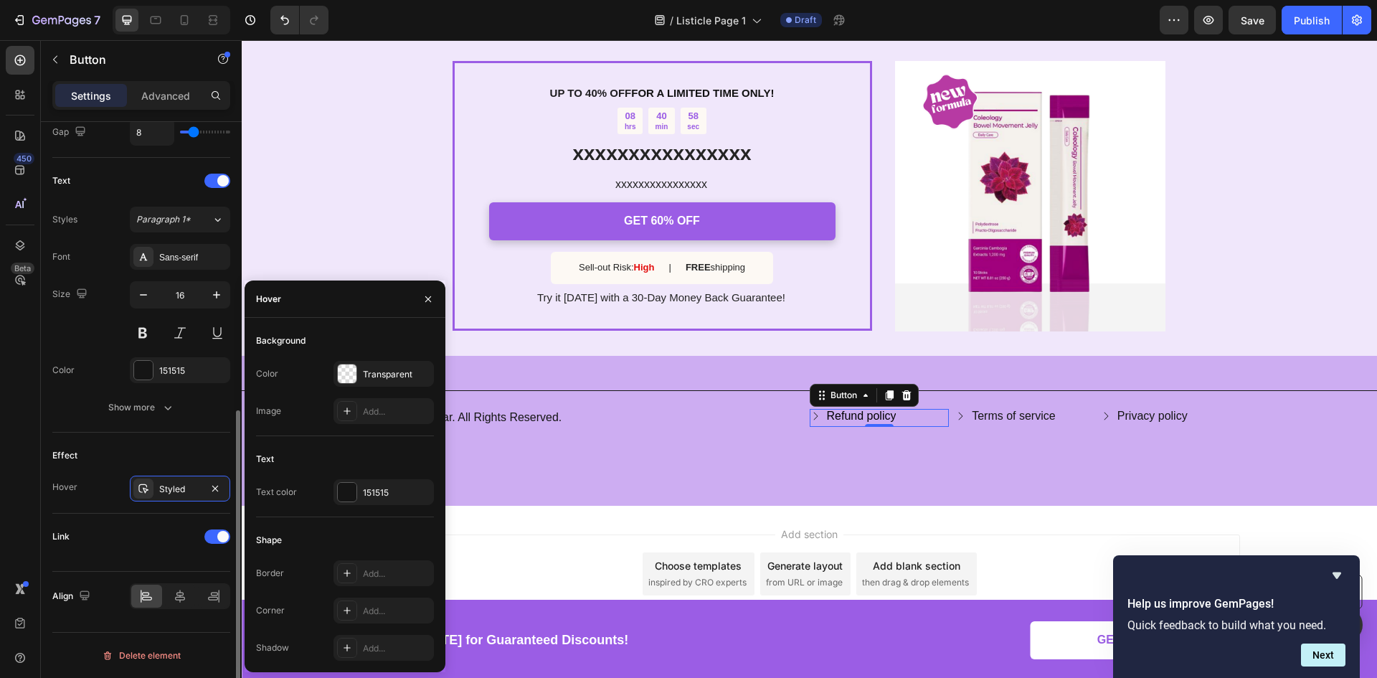
click at [163, 445] on div "Effect" at bounding box center [141, 455] width 178 height 23
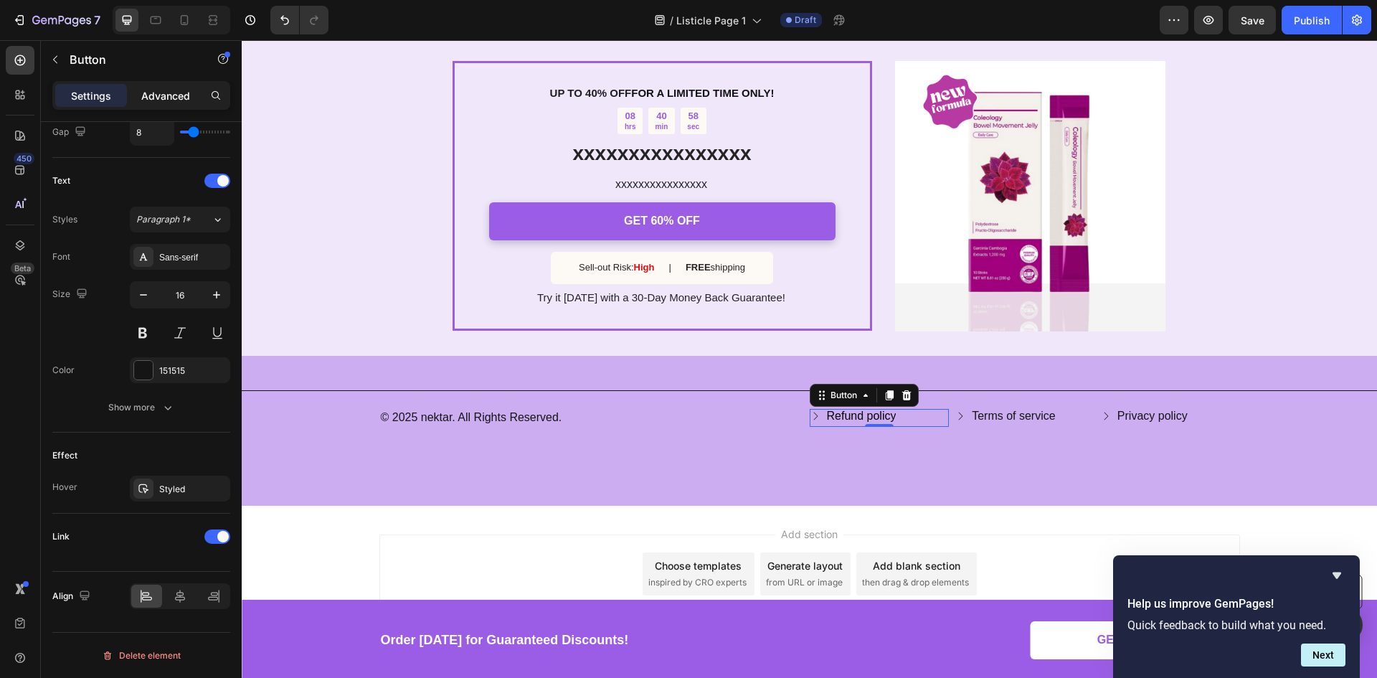
click at [156, 91] on p "Advanced" at bounding box center [165, 95] width 49 height 15
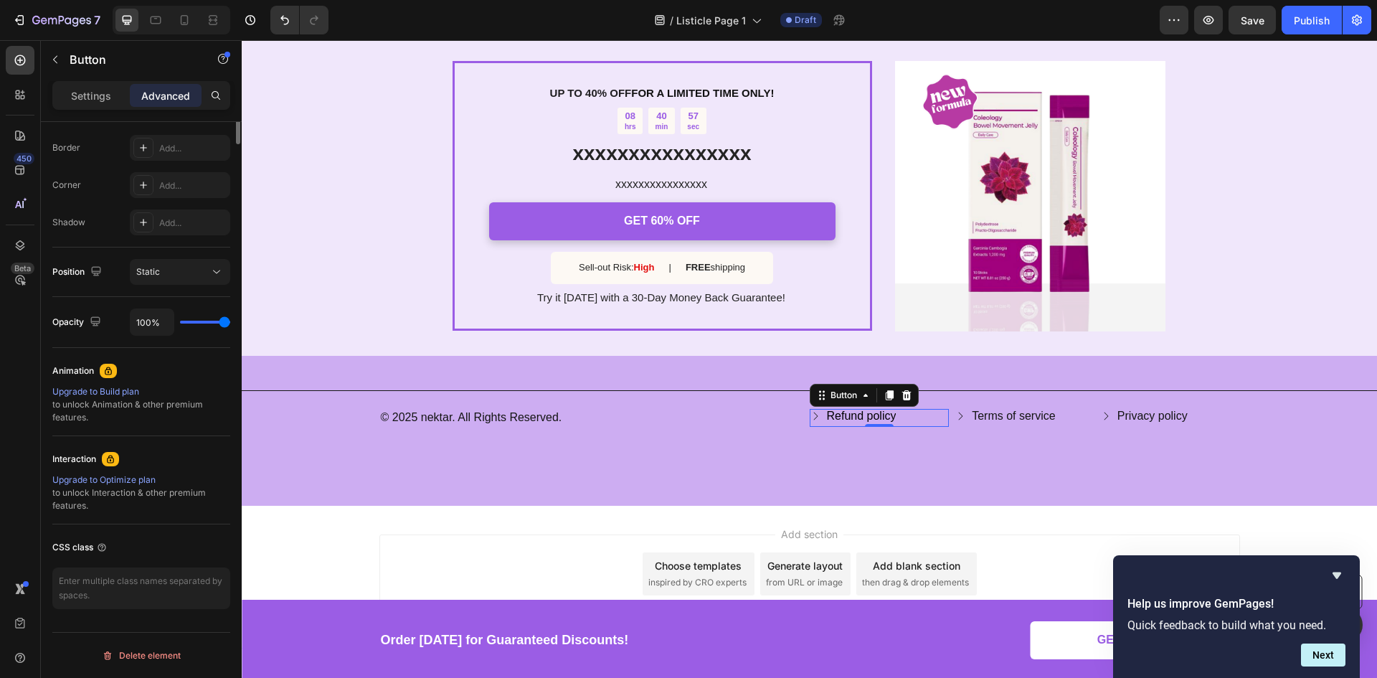
scroll to position [0, 0]
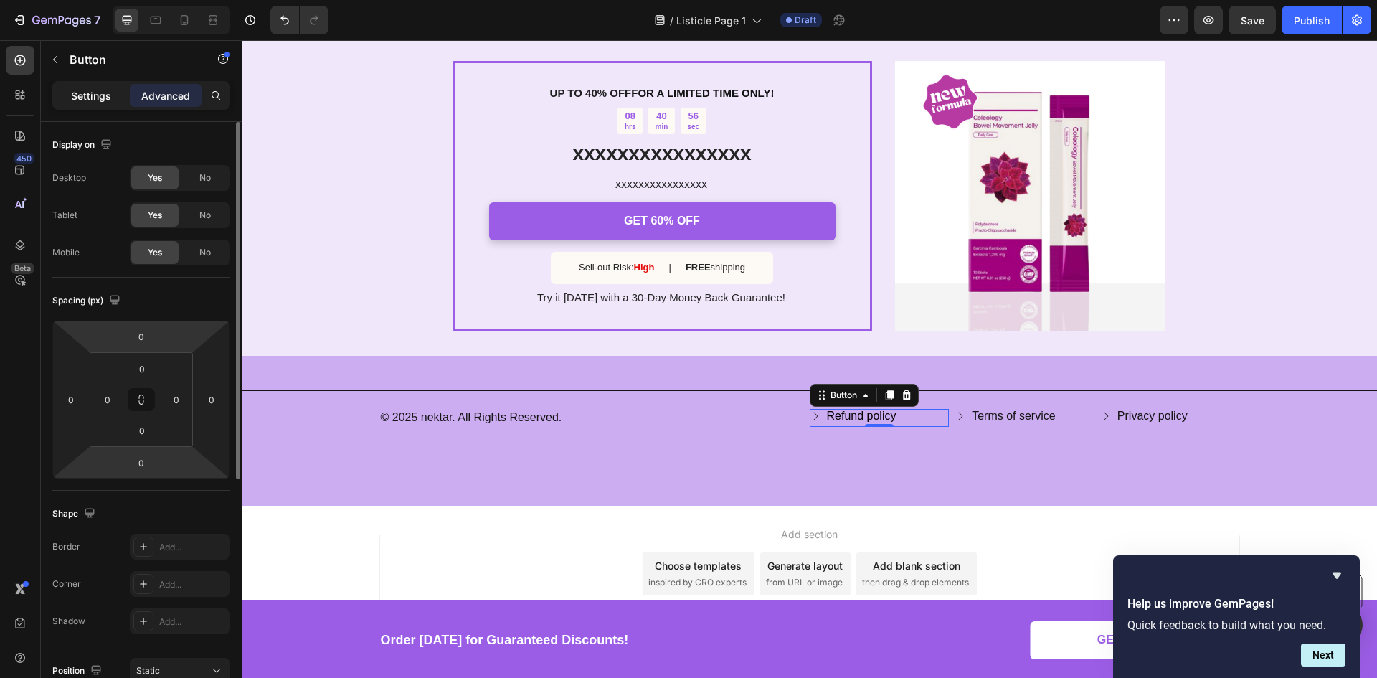
click at [96, 84] on div "Settings" at bounding box center [91, 95] width 72 height 23
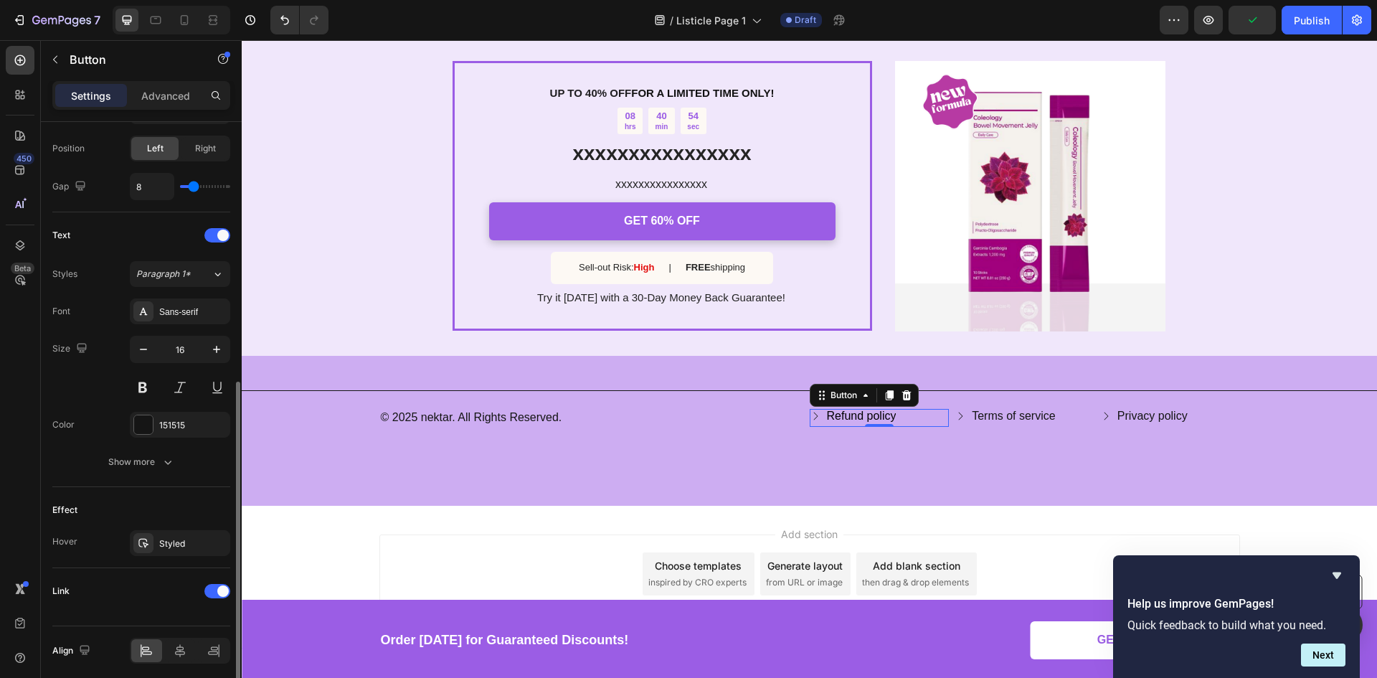
scroll to position [556, 0]
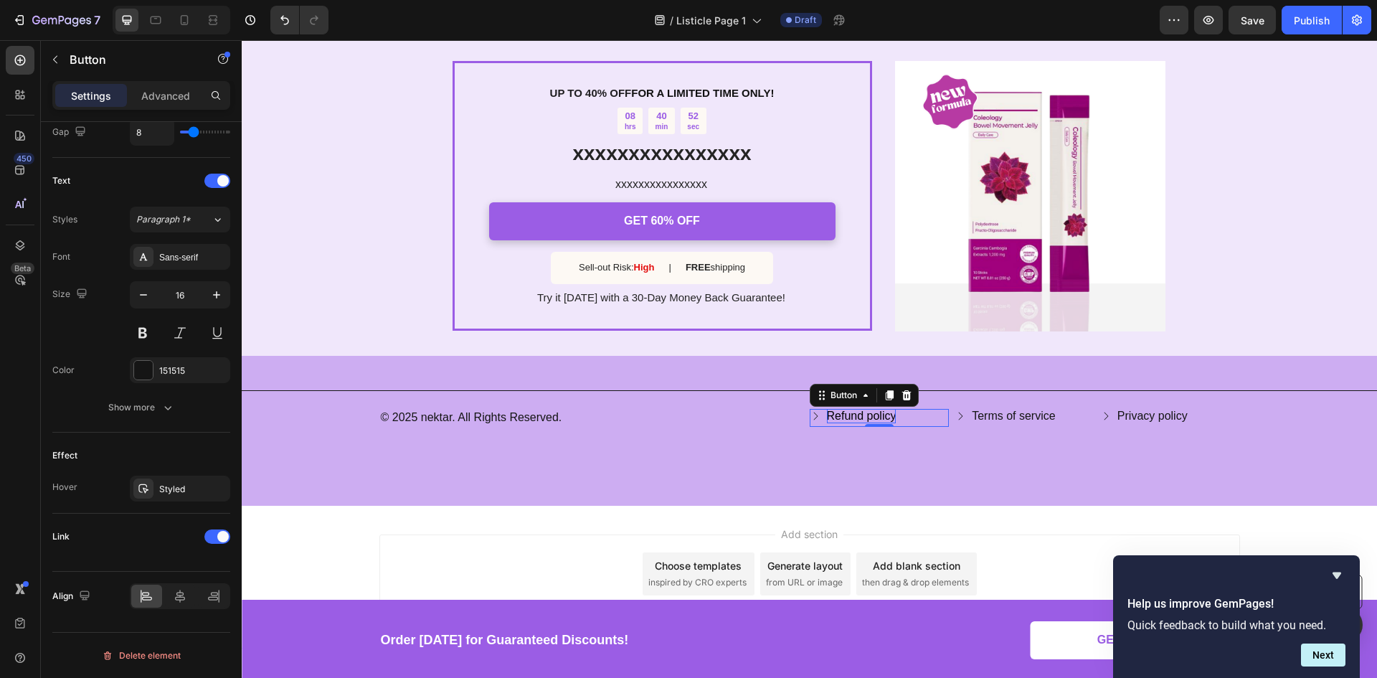
click at [835, 415] on span "Refund policy" at bounding box center [862, 415] width 70 height 12
click at [809, 419] on icon at bounding box center [814, 415] width 11 height 11
click at [172, 411] on icon "button" at bounding box center [168, 407] width 14 height 14
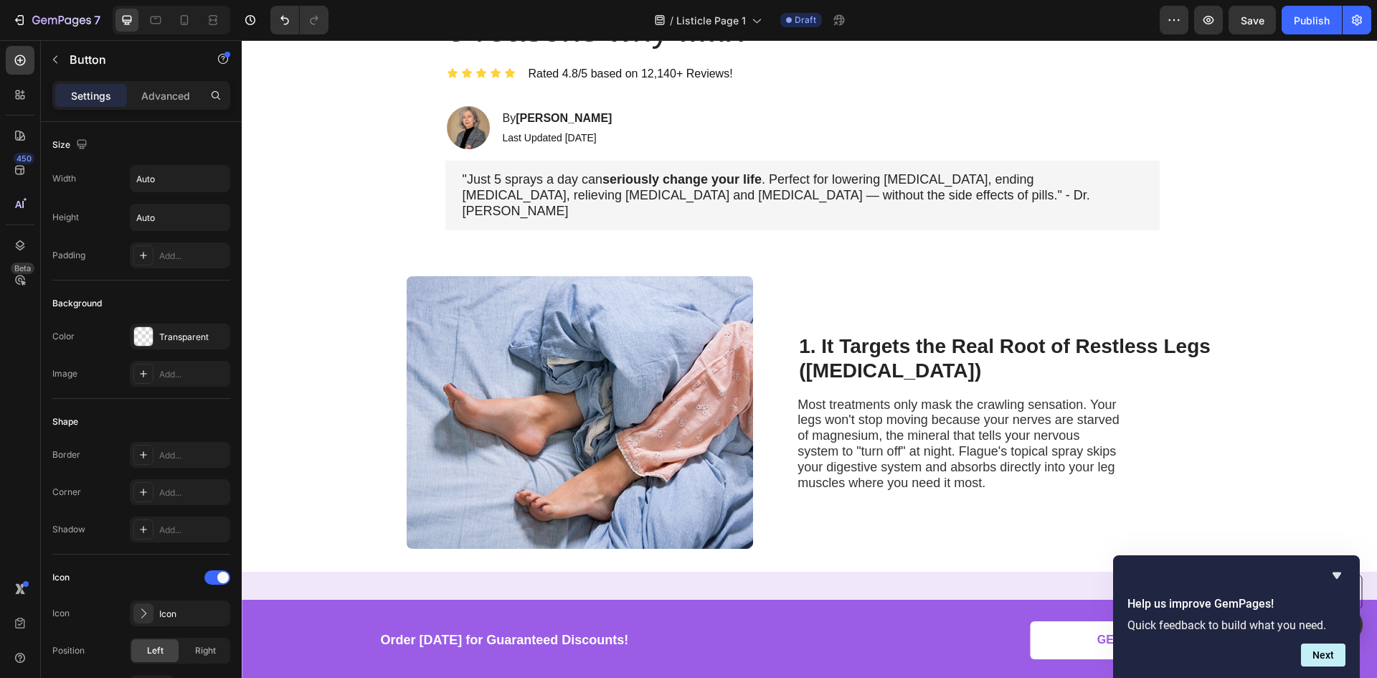
scroll to position [0, 0]
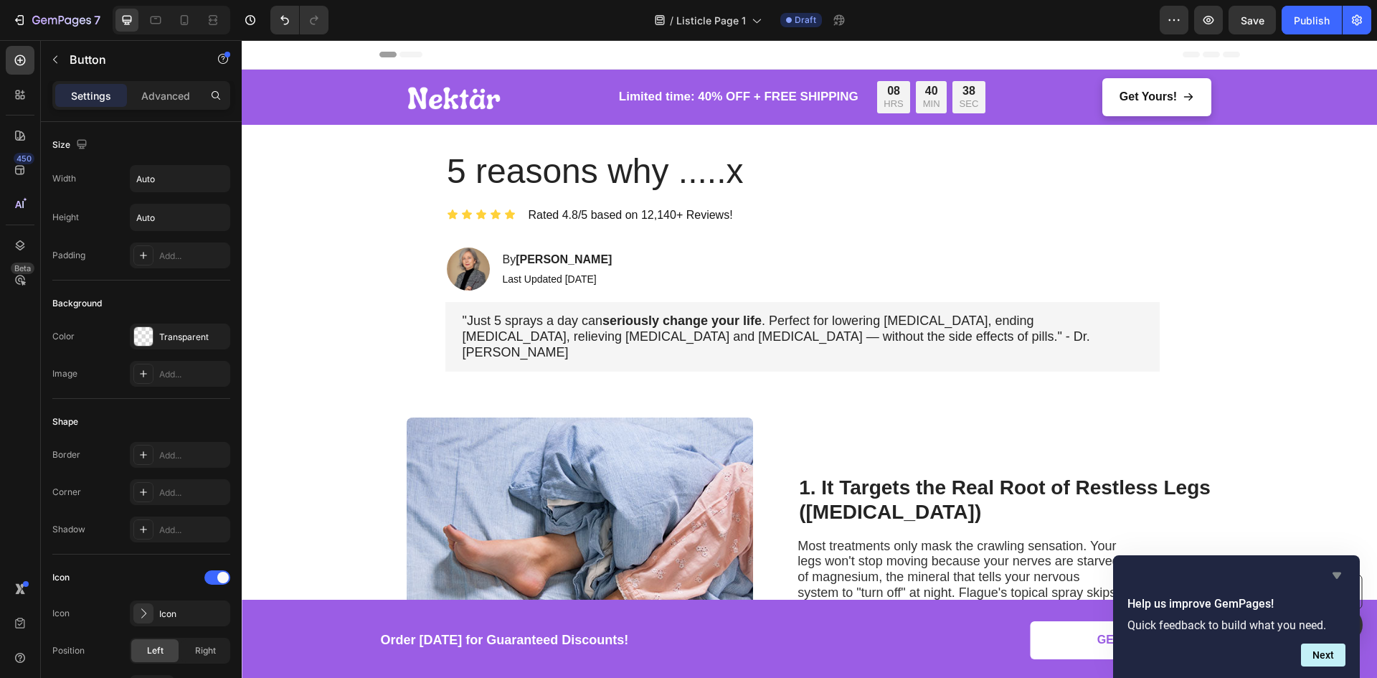
click at [1339, 579] on icon "Hide survey" at bounding box center [1336, 574] width 17 height 17
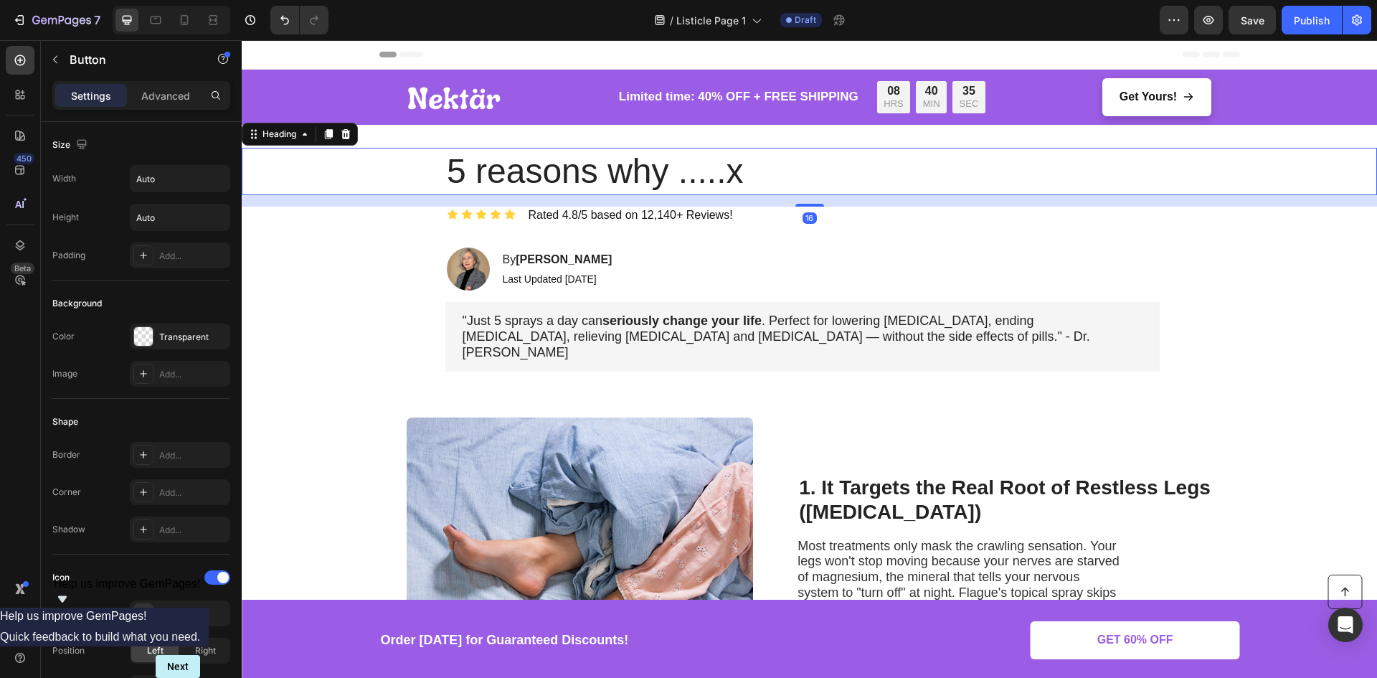
click at [664, 183] on h1 "5 reasons why .....x" at bounding box center [802, 171] width 714 height 47
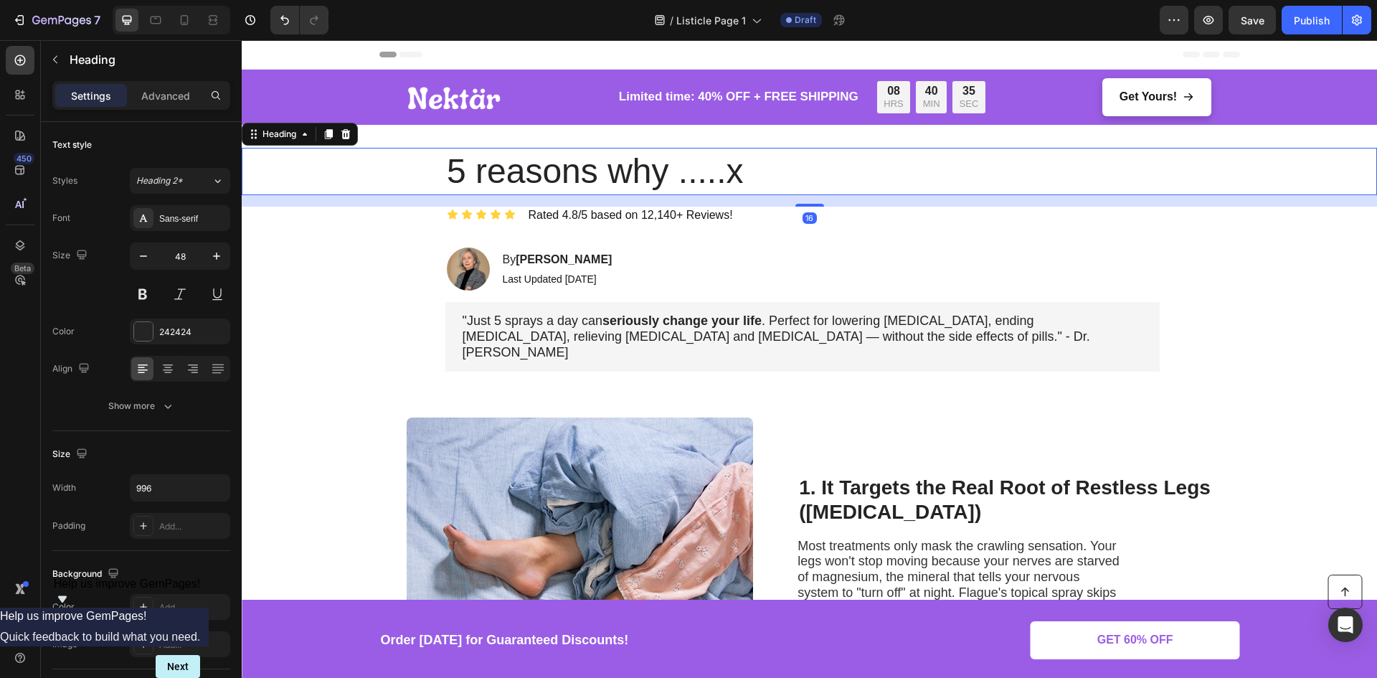
click at [664, 183] on h1 "5 reasons why .....x" at bounding box center [802, 171] width 714 height 47
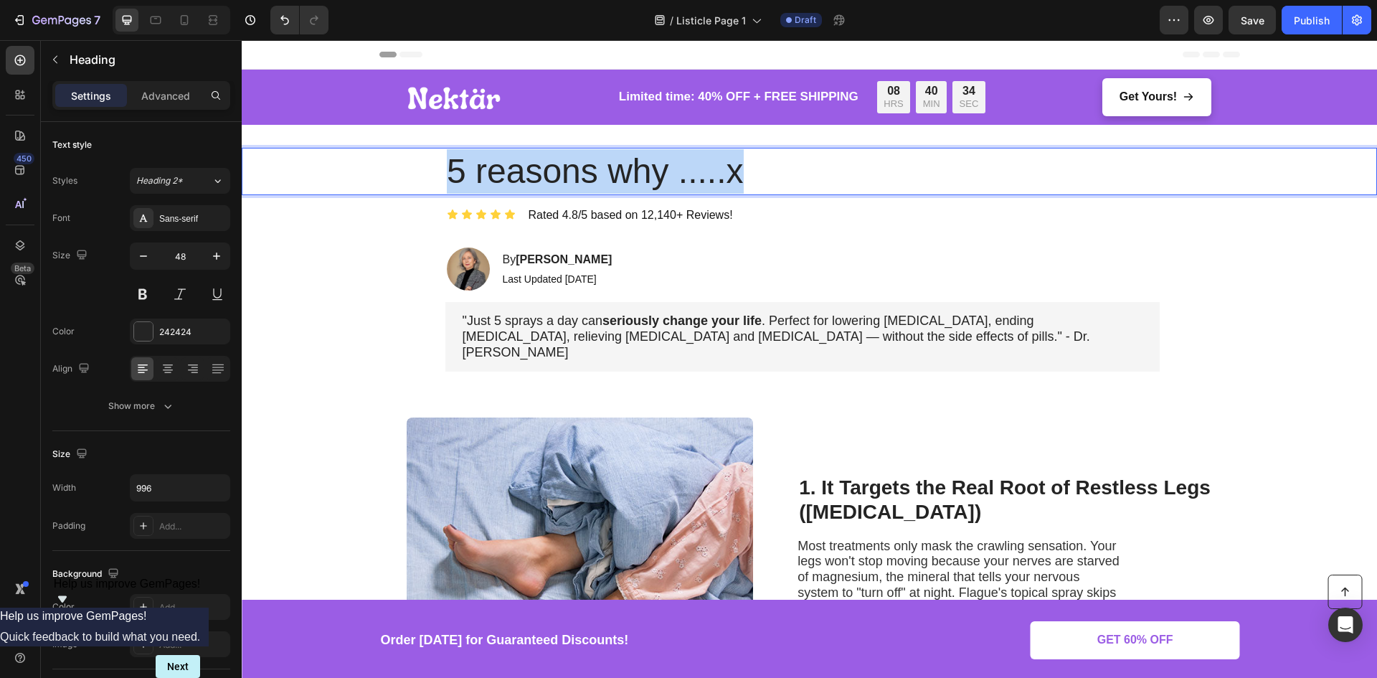
click at [664, 183] on p "5 reasons why .....x" at bounding box center [802, 171] width 711 height 44
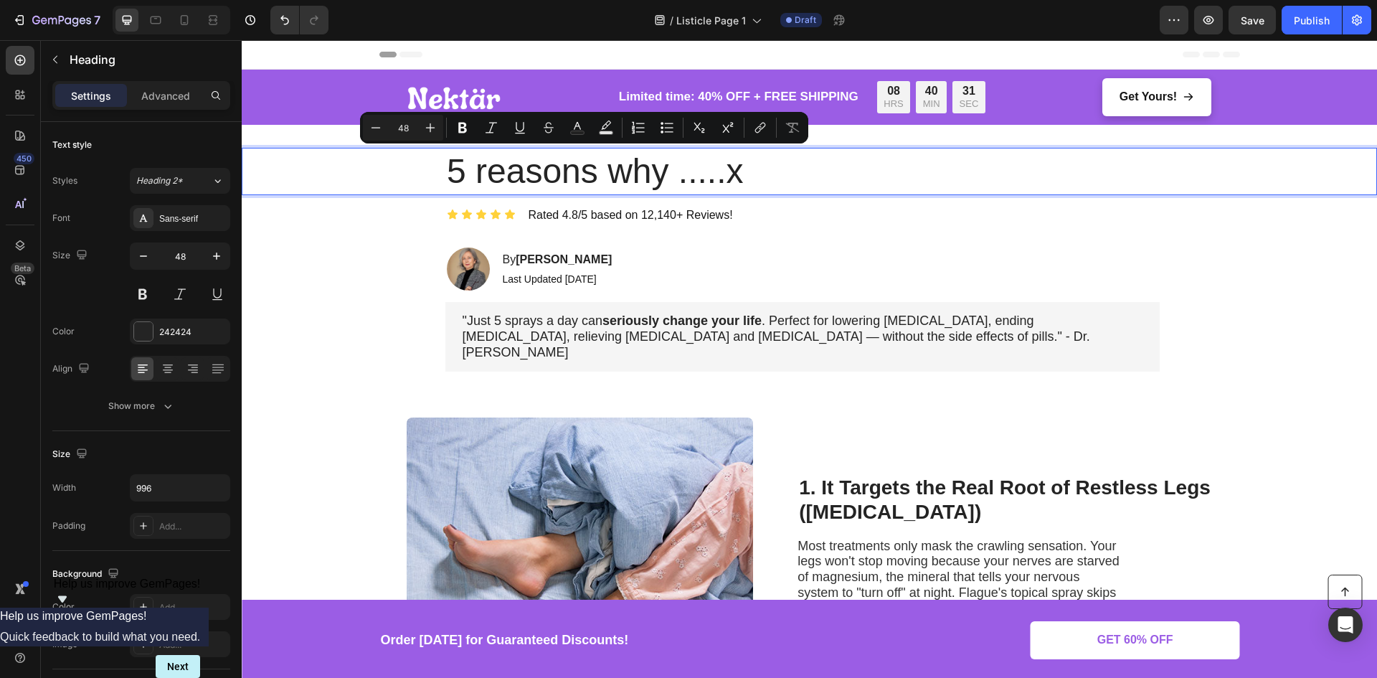
click at [732, 177] on p "5 reasons why .....x" at bounding box center [802, 171] width 711 height 44
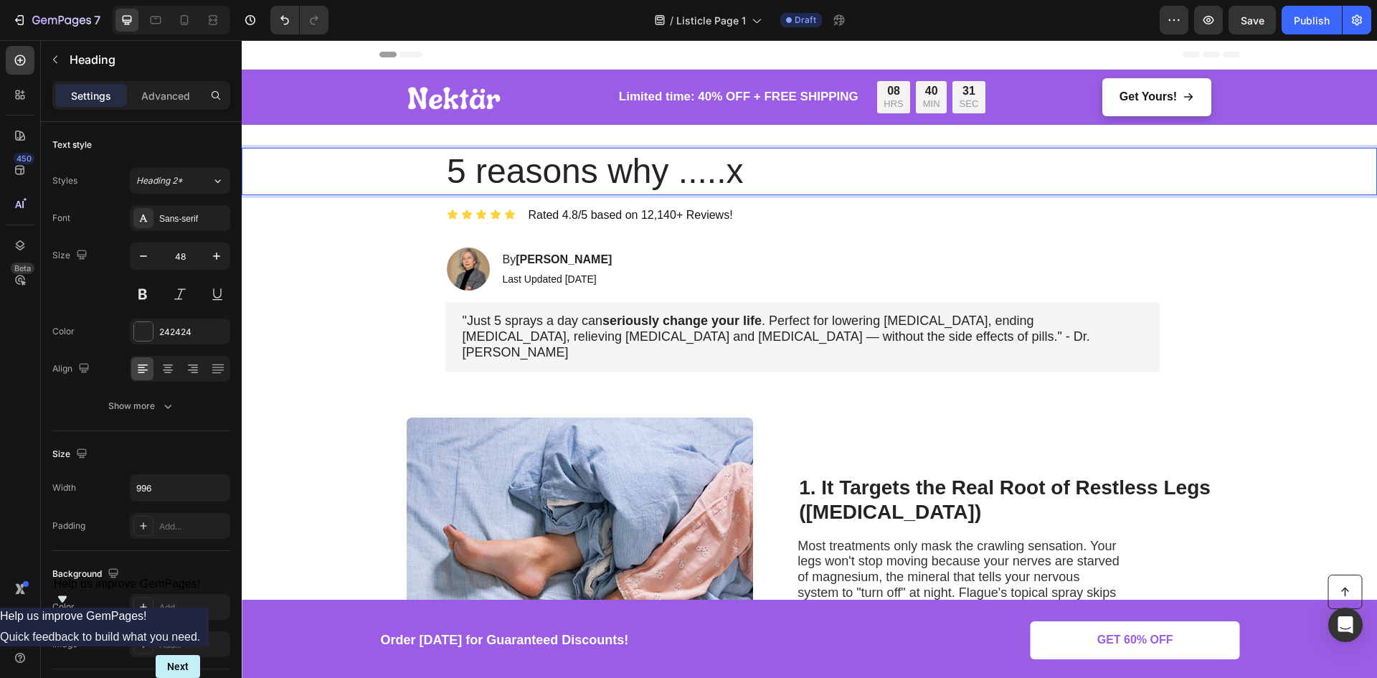
click at [732, 177] on p "5 reasons why .....x" at bounding box center [802, 171] width 711 height 44
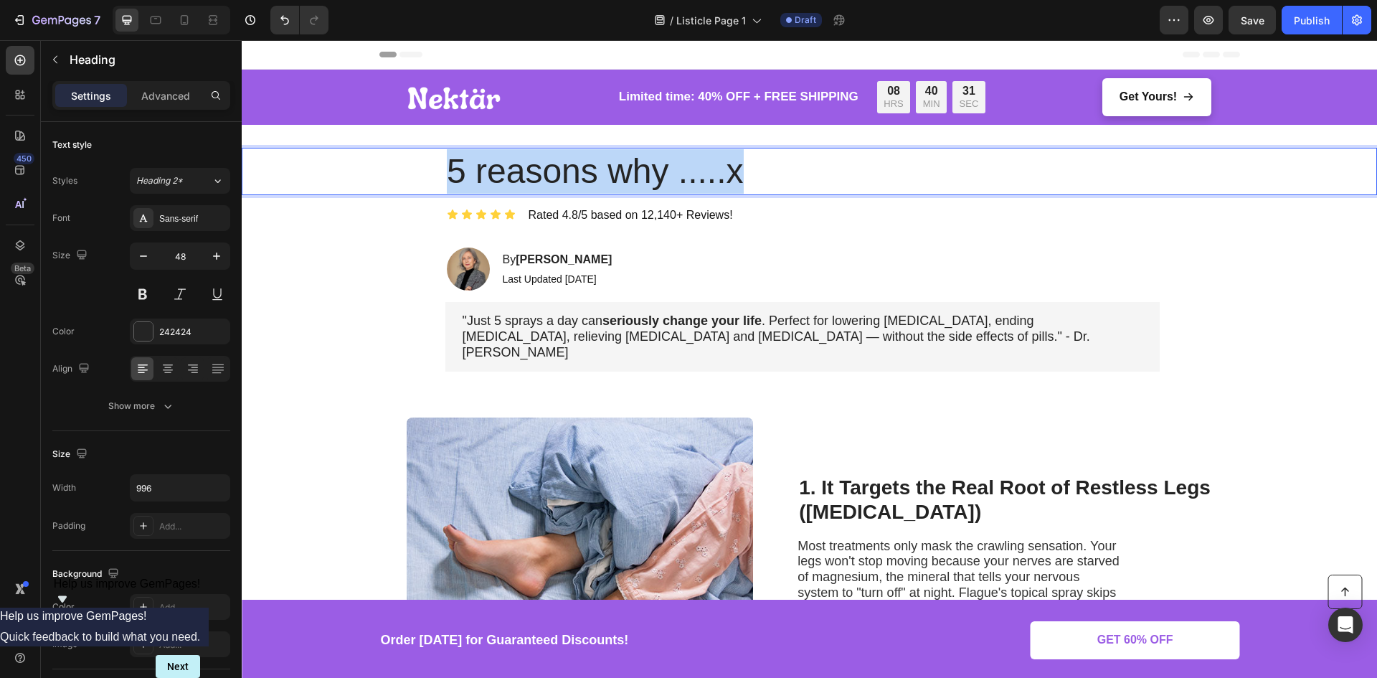
click at [732, 177] on p "5 reasons why .....x" at bounding box center [802, 171] width 711 height 44
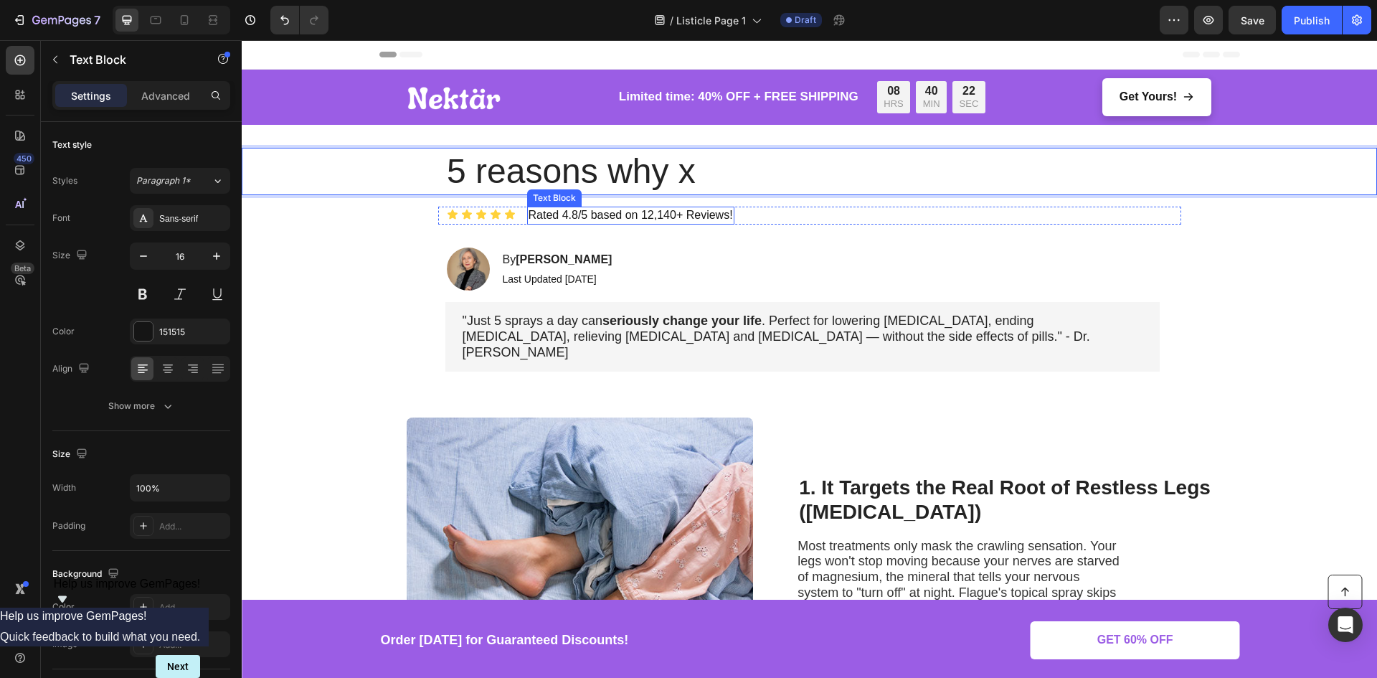
click at [715, 222] on p "Rated 4.8/5 based on 12,140+ Reviews!" at bounding box center [630, 215] width 204 height 15
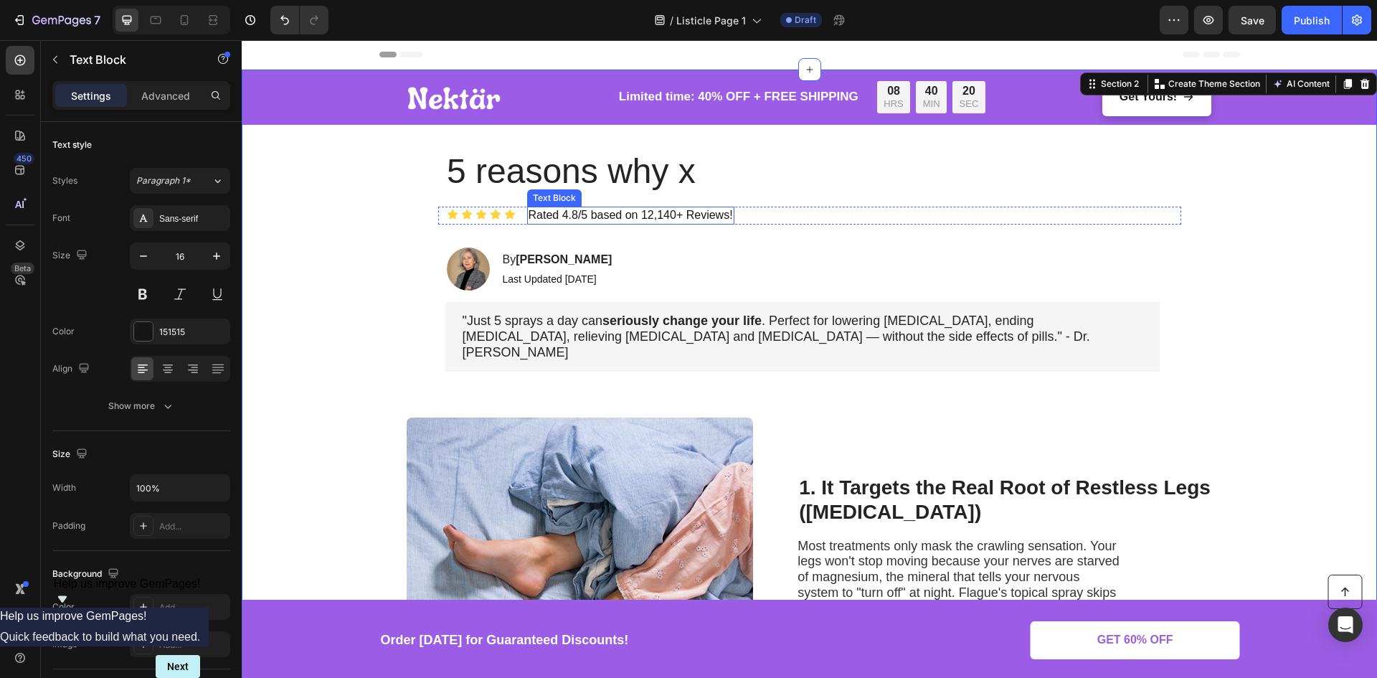
click at [569, 211] on p "Rated 4.8/5 based on 12,140+ Reviews!" at bounding box center [630, 215] width 204 height 15
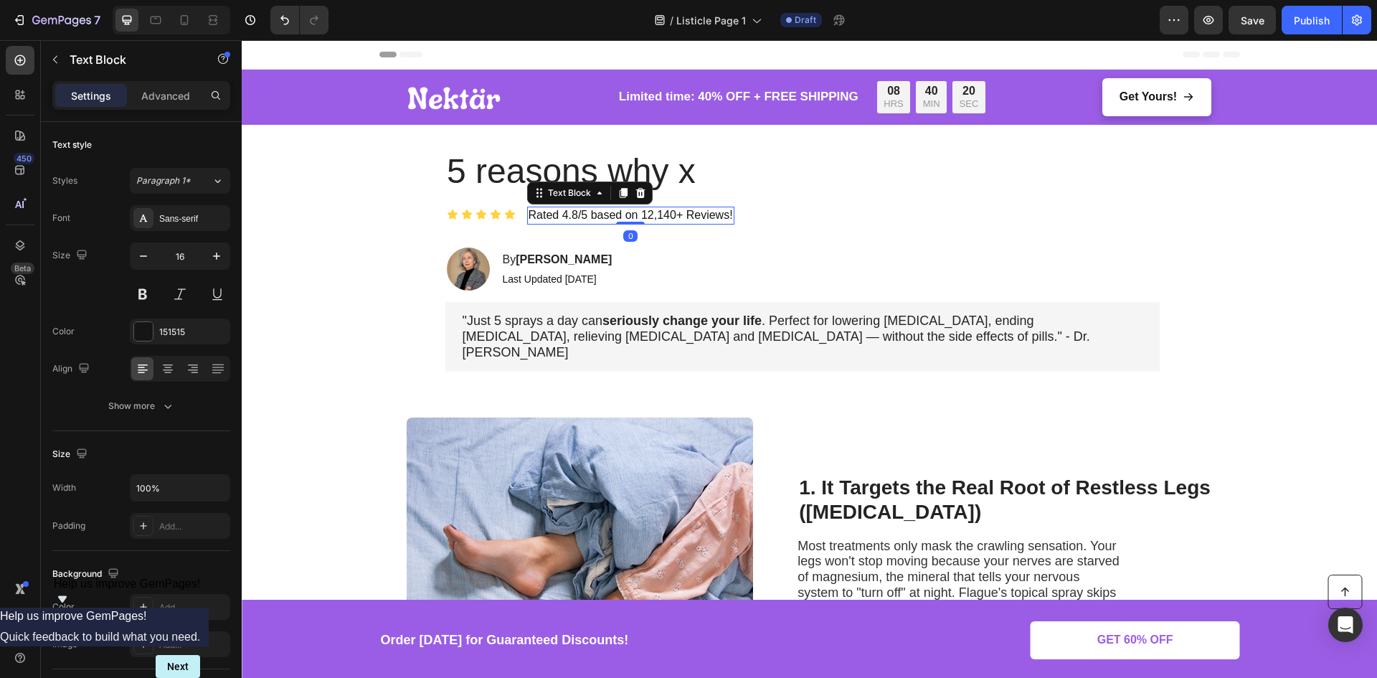
click at [569, 211] on p "Rated 4.8/5 based on 12,140+ Reviews!" at bounding box center [630, 215] width 204 height 15
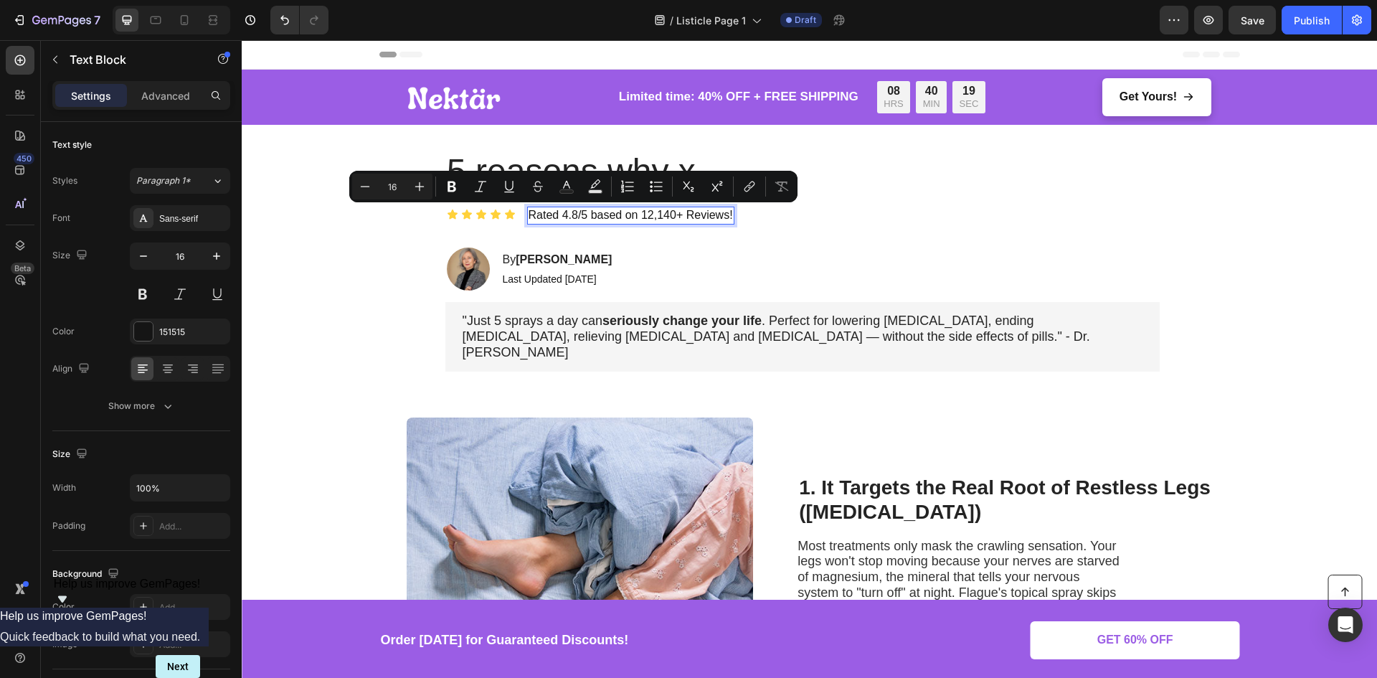
click at [607, 214] on p "Rated 4.8/5 based on 12,140+ Reviews!" at bounding box center [630, 215] width 204 height 15
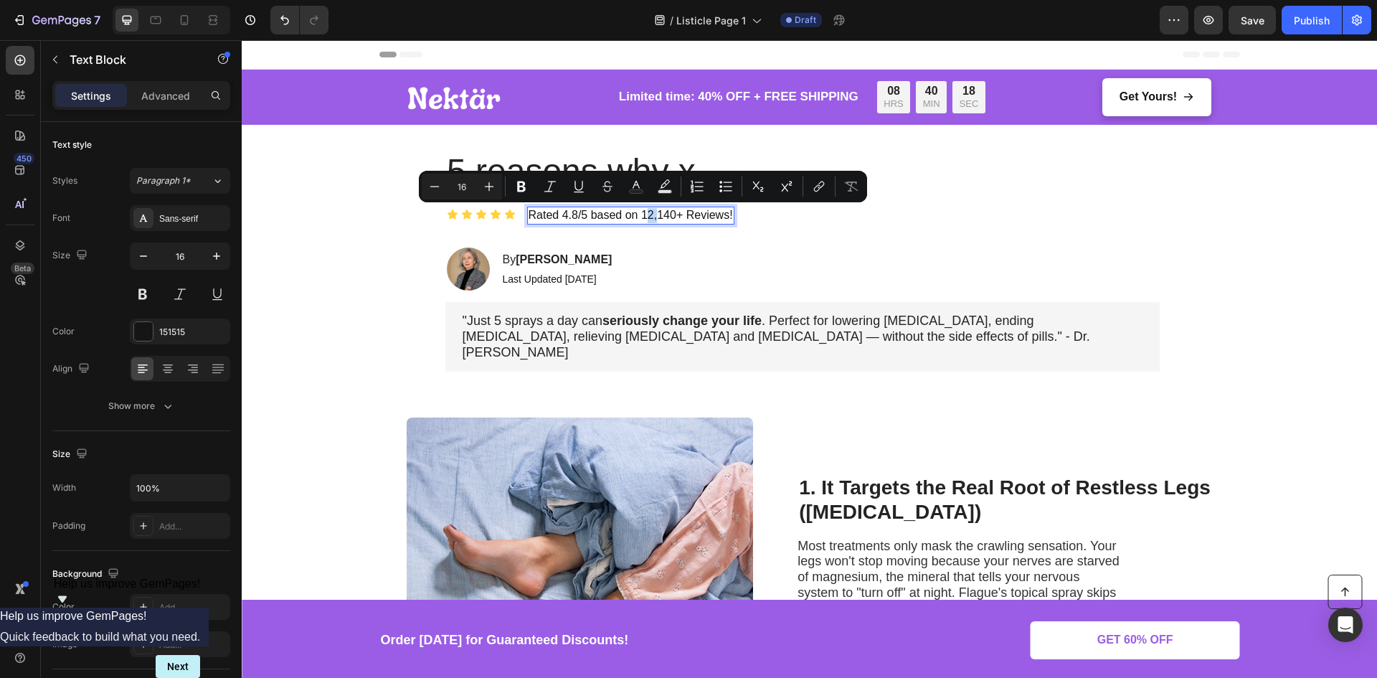
drag, startPoint x: 647, startPoint y: 216, endPoint x: 637, endPoint y: 216, distance: 10.0
click at [637, 216] on p "Rated 4.8/5 based on 12,140+ Reviews!" at bounding box center [630, 215] width 204 height 15
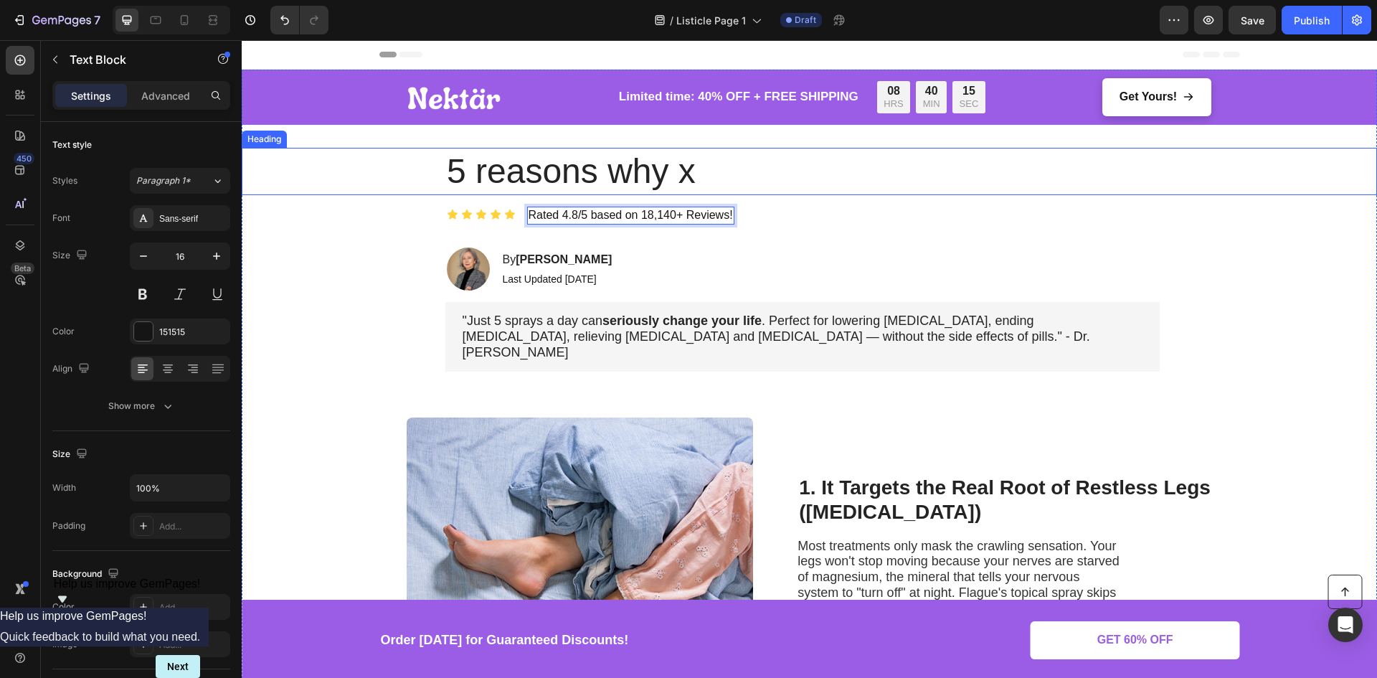
click at [852, 169] on p "5 reasons why x" at bounding box center [802, 171] width 711 height 44
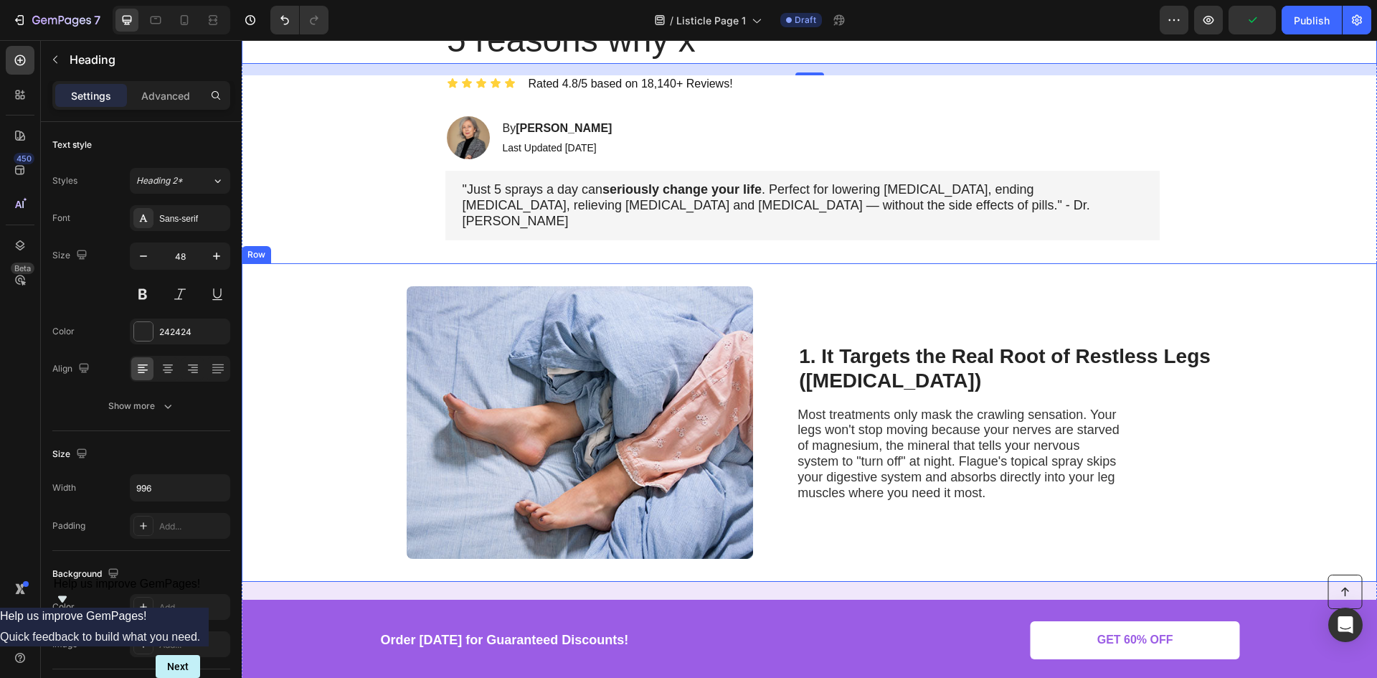
scroll to position [143, 0]
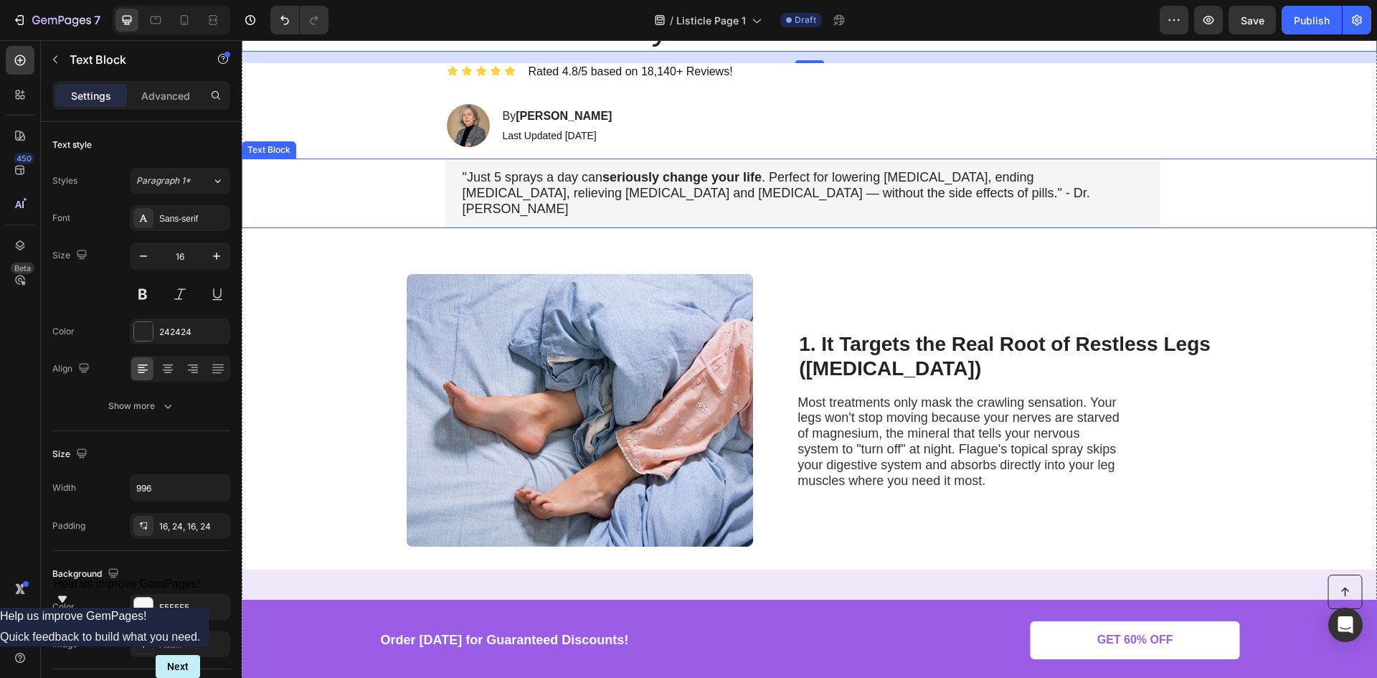
click at [743, 184] on span ""Just 5 sprays a day can seriously change your life . Perfect for lowering cort…" at bounding box center [775, 193] width 627 height 46
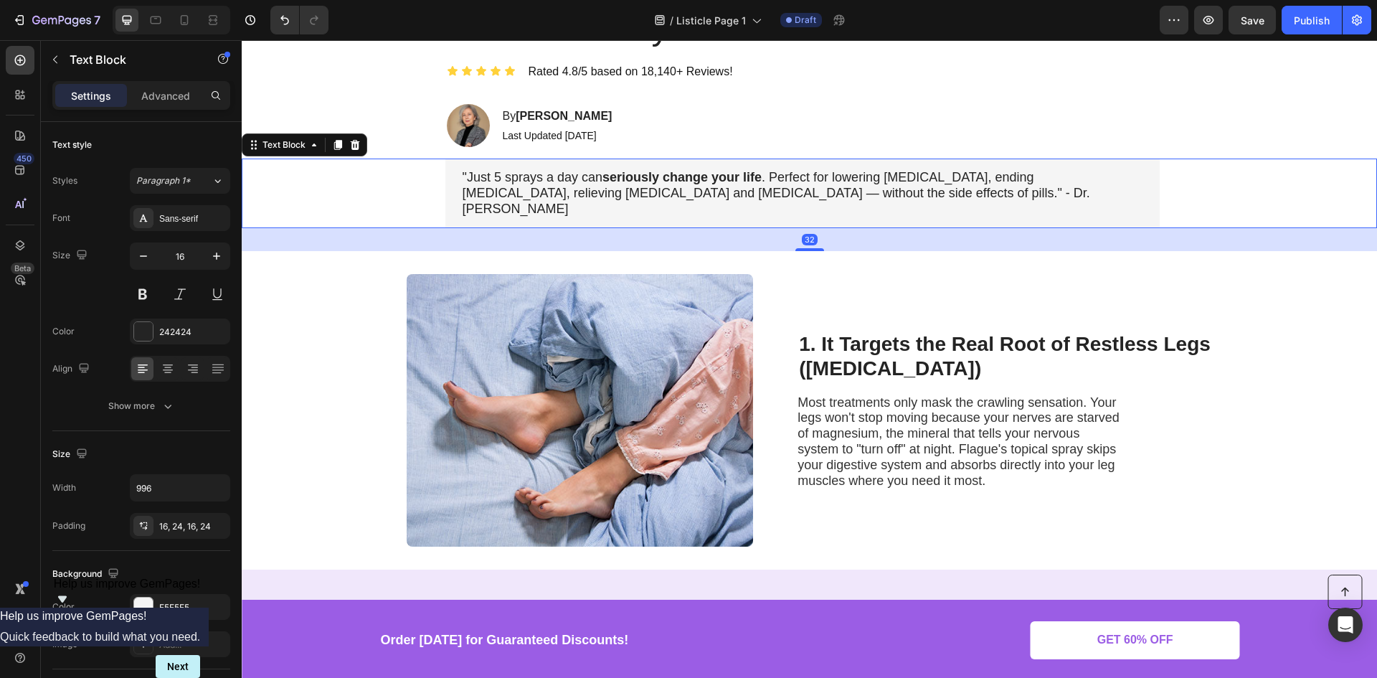
click at [743, 184] on span ""Just 5 sprays a day can seriously change your life . Perfect for lowering cort…" at bounding box center [775, 193] width 627 height 46
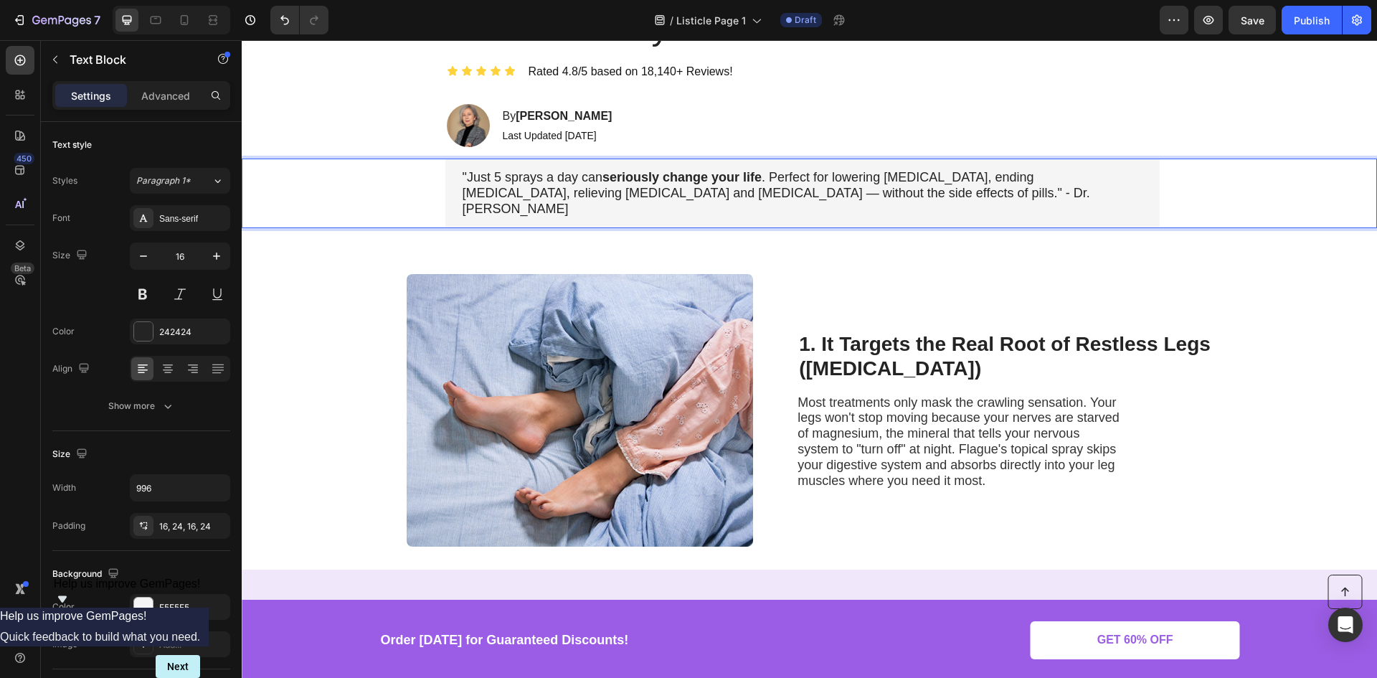
click at [746, 189] on span ""Just 5 sprays a day can seriously change your life . Perfect for lowering cort…" at bounding box center [775, 193] width 627 height 46
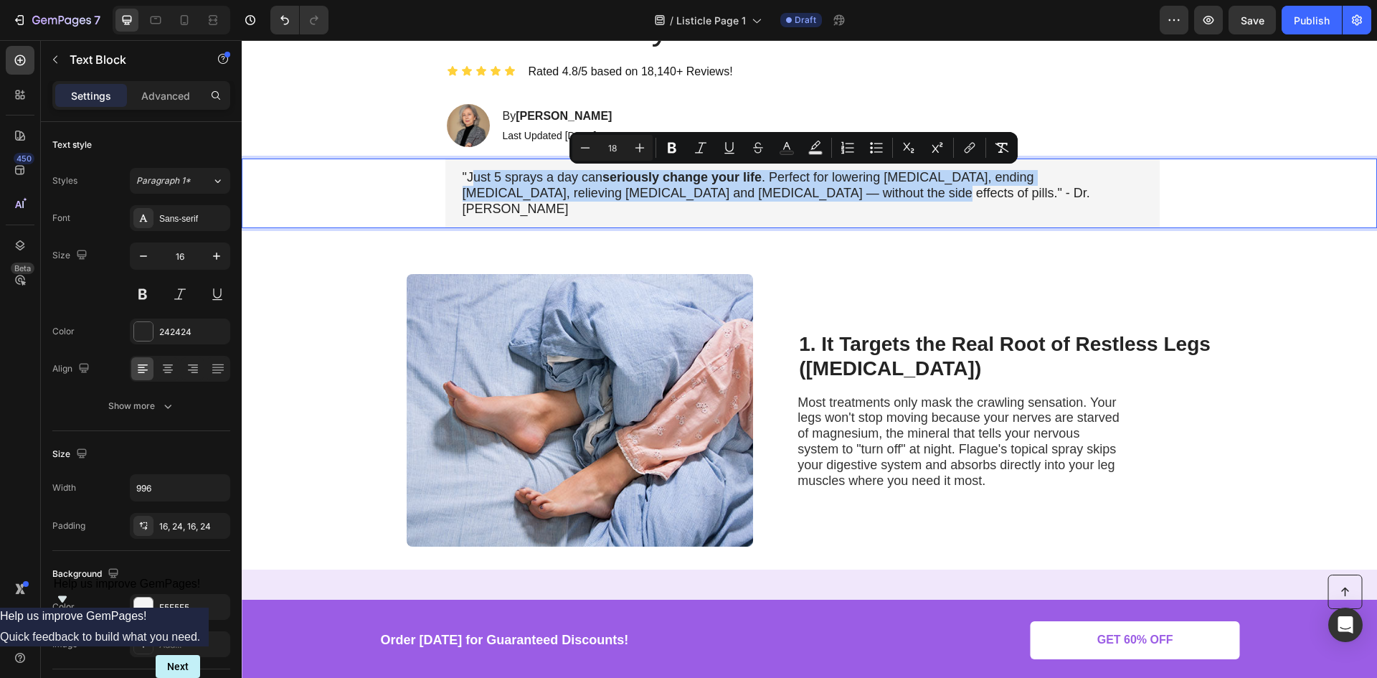
drag, startPoint x: 746, startPoint y: 191, endPoint x: 463, endPoint y: 184, distance: 283.3
click at [463, 184] on span ""Just 5 sprays a day can seriously change your life . Perfect for lowering cort…" at bounding box center [775, 193] width 627 height 46
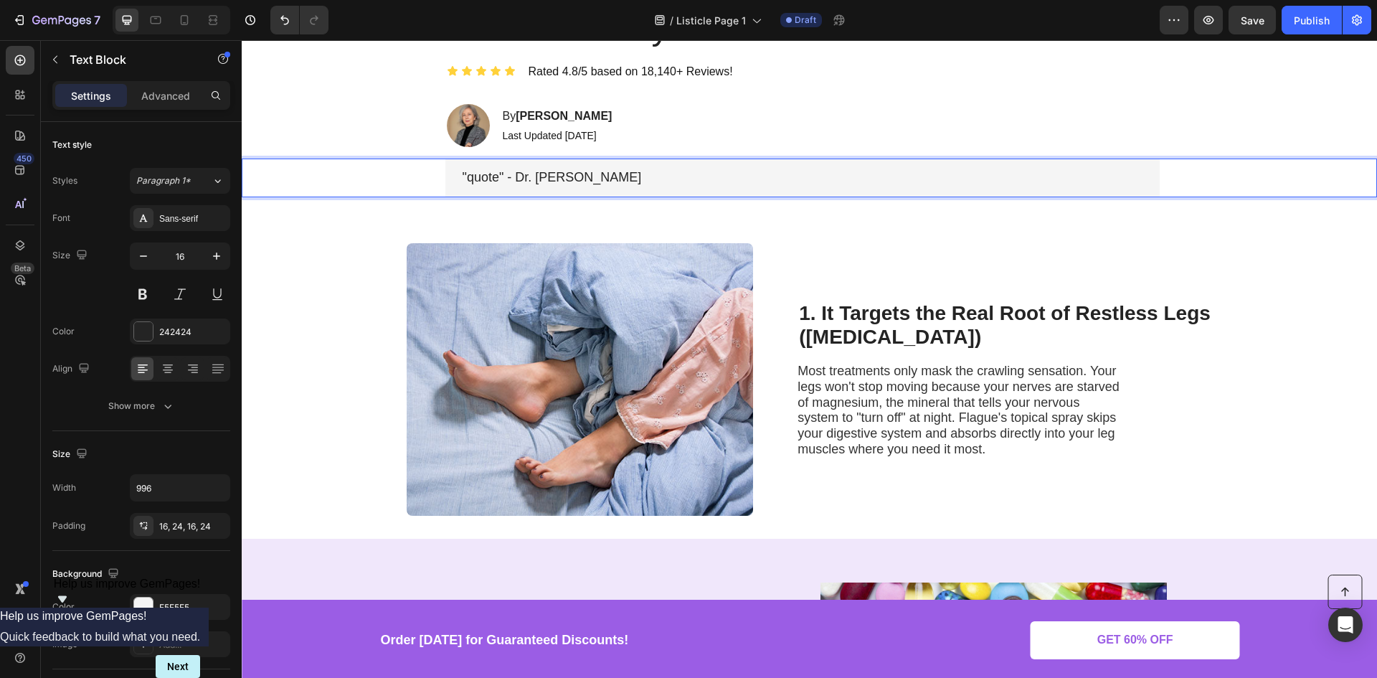
click at [599, 186] on div ""quote" - Dr. Edward Barons" at bounding box center [802, 177] width 714 height 39
click at [616, 260] on img at bounding box center [580, 379] width 346 height 272
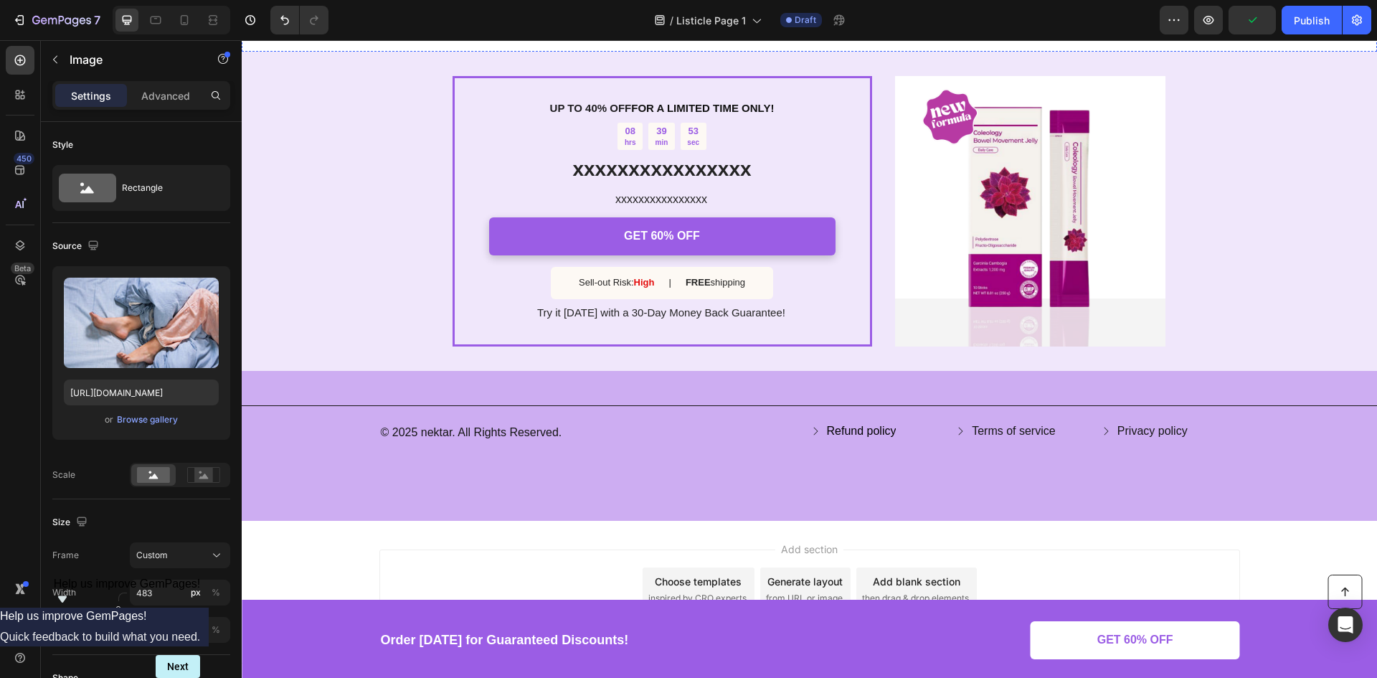
scroll to position [1919, 0]
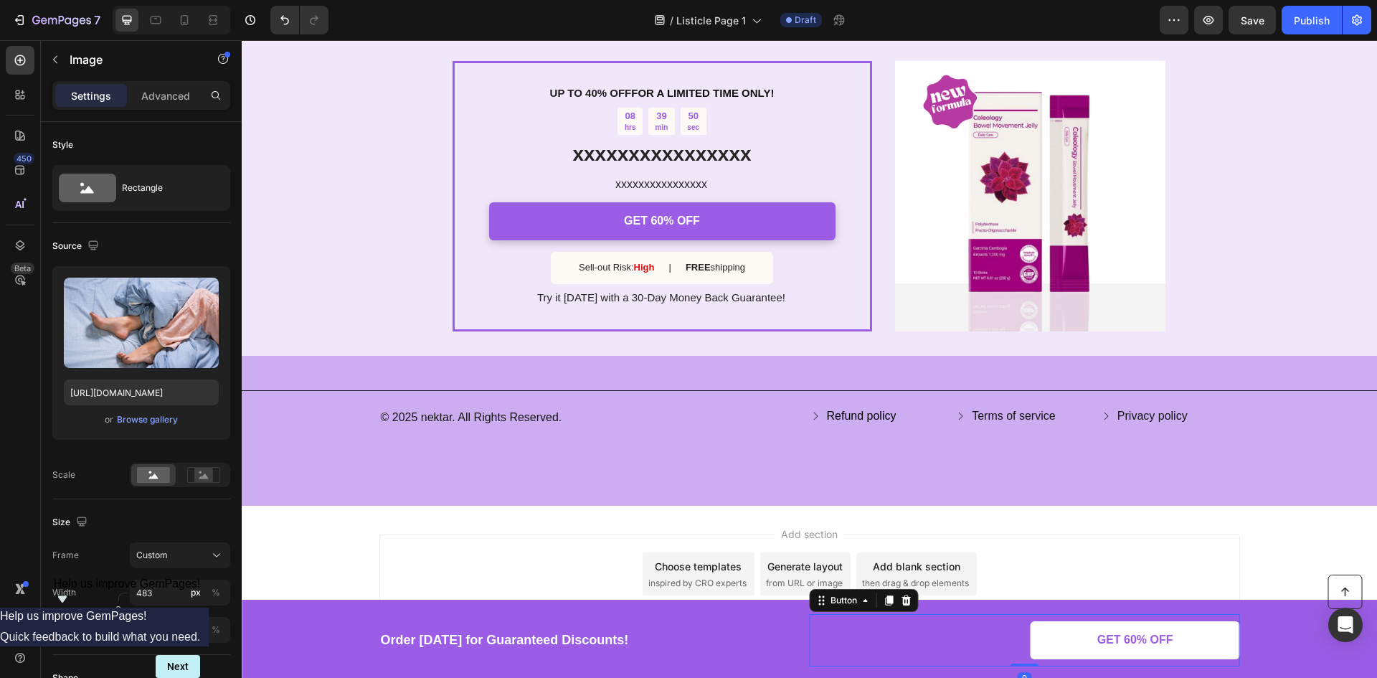
click at [825, 635] on div "GET 60% OFF Button 0" at bounding box center [1024, 640] width 430 height 52
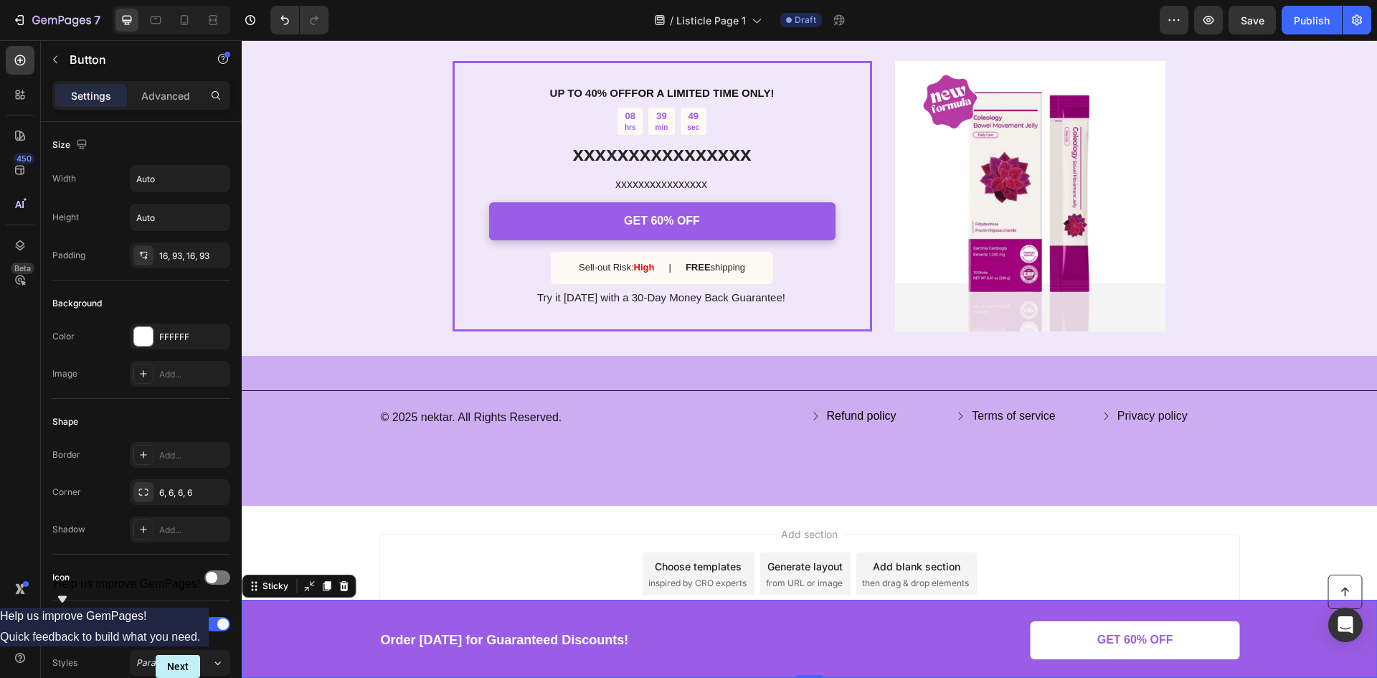
click at [665, 610] on div "Button Order today for Guaranteed Discounts! Text Block GET 60% OFF Button Row …" at bounding box center [809, 638] width 1135 height 78
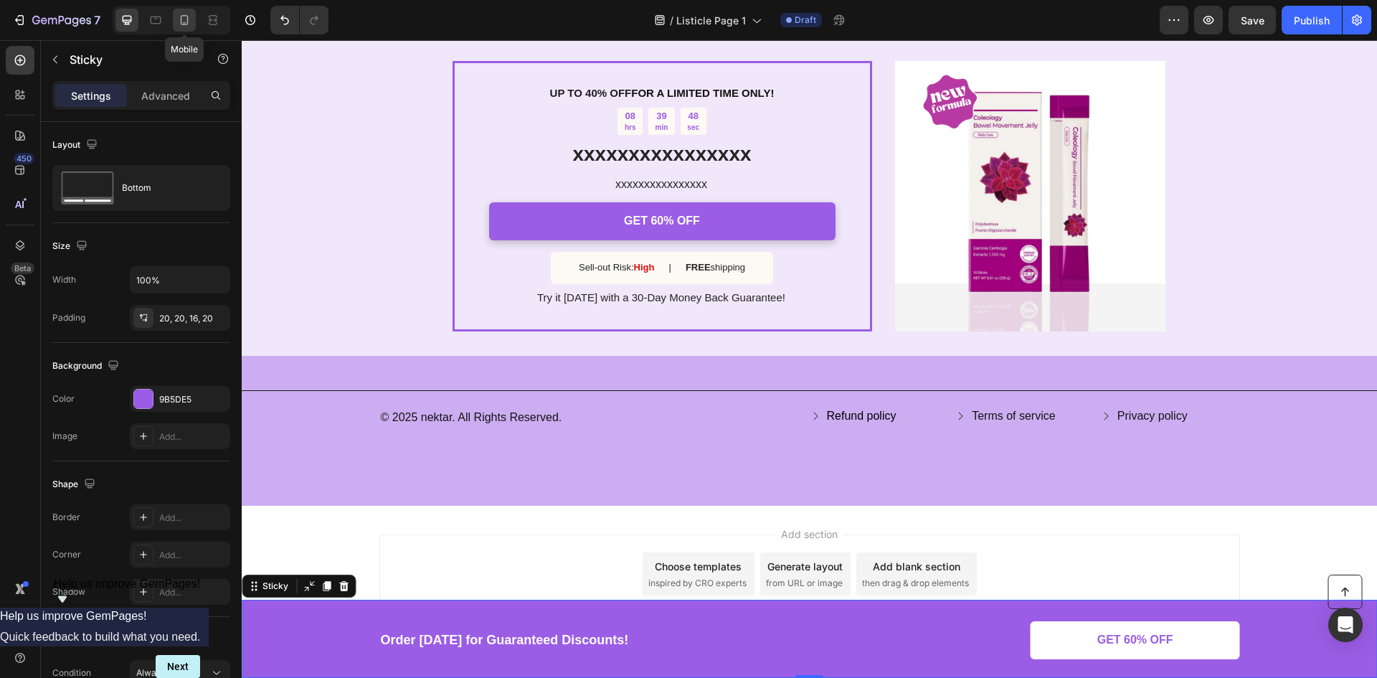
click at [186, 26] on icon at bounding box center [184, 20] width 14 height 14
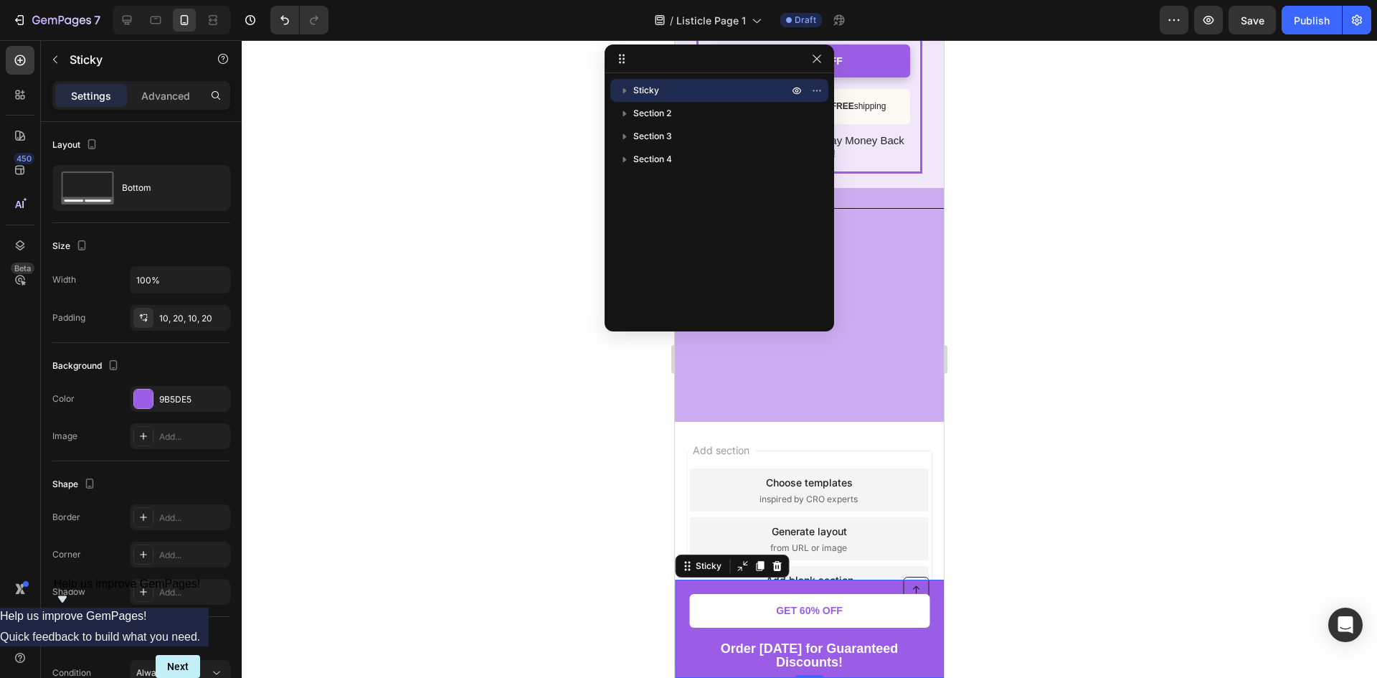
click at [1070, 490] on div at bounding box center [809, 358] width 1135 height 637
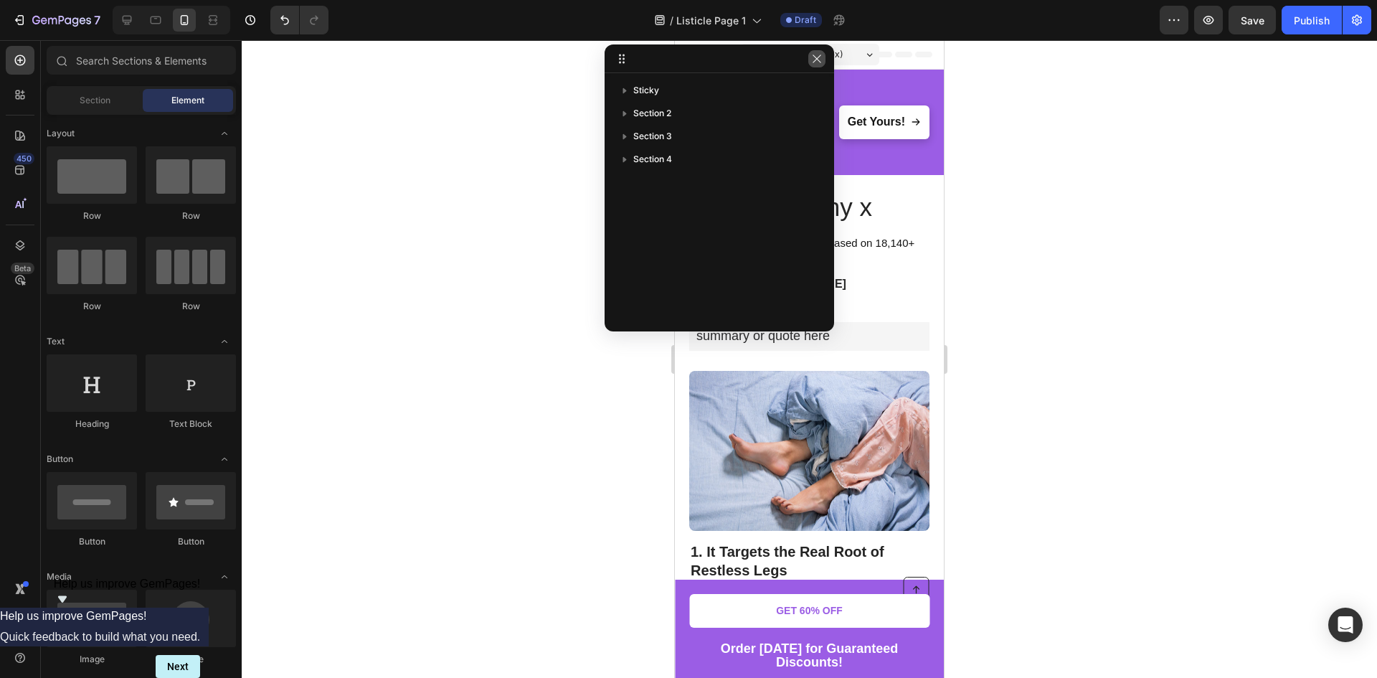
drag, startPoint x: 815, startPoint y: 58, endPoint x: 114, endPoint y: 158, distance: 708.2
click at [815, 58] on icon "button" at bounding box center [816, 58] width 11 height 11
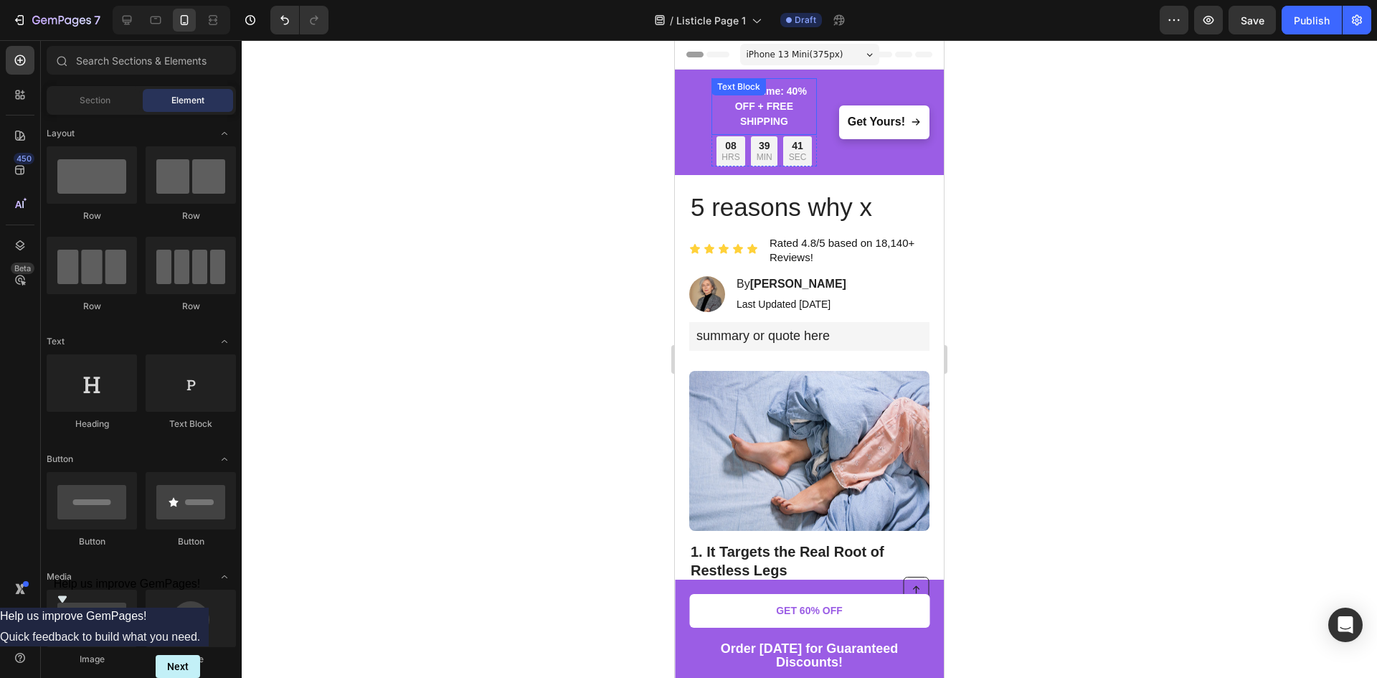
click at [788, 55] on span "iPhone 13 Mini ( 375 px)" at bounding box center [794, 54] width 97 height 14
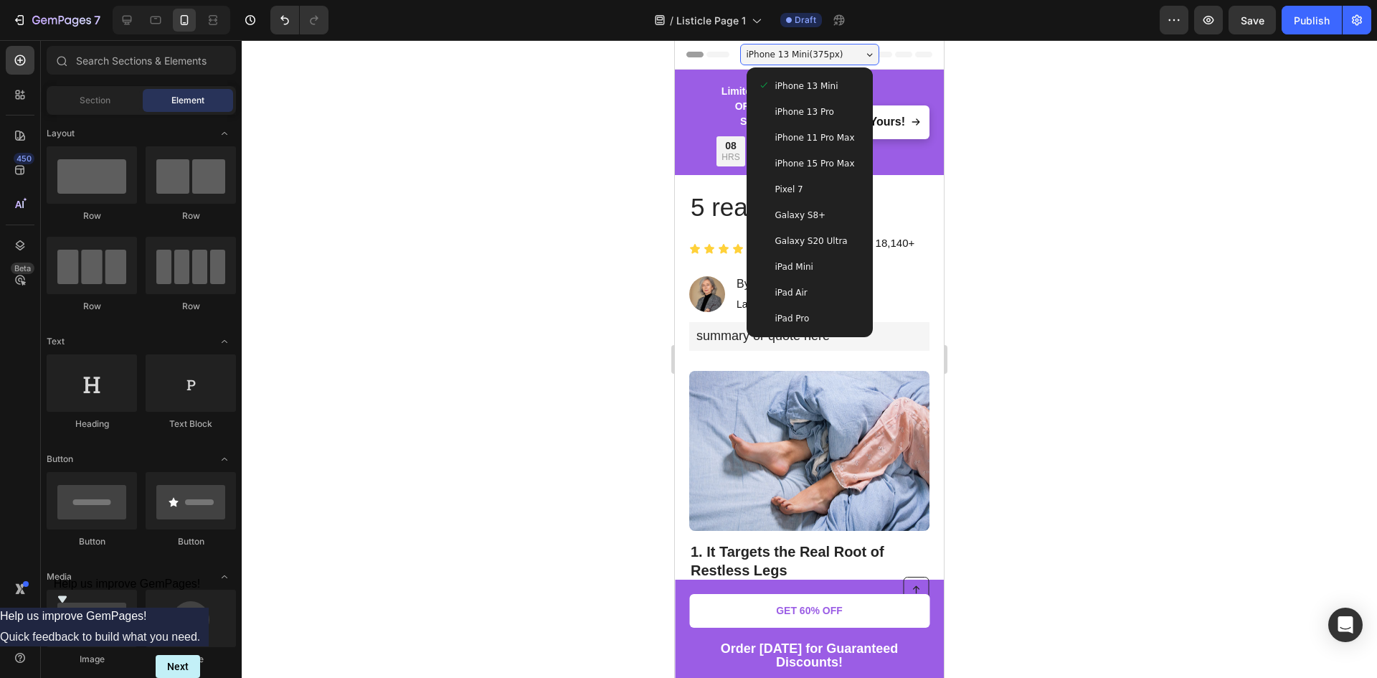
click at [823, 163] on span "iPhone 15 Pro Max" at bounding box center [815, 163] width 80 height 14
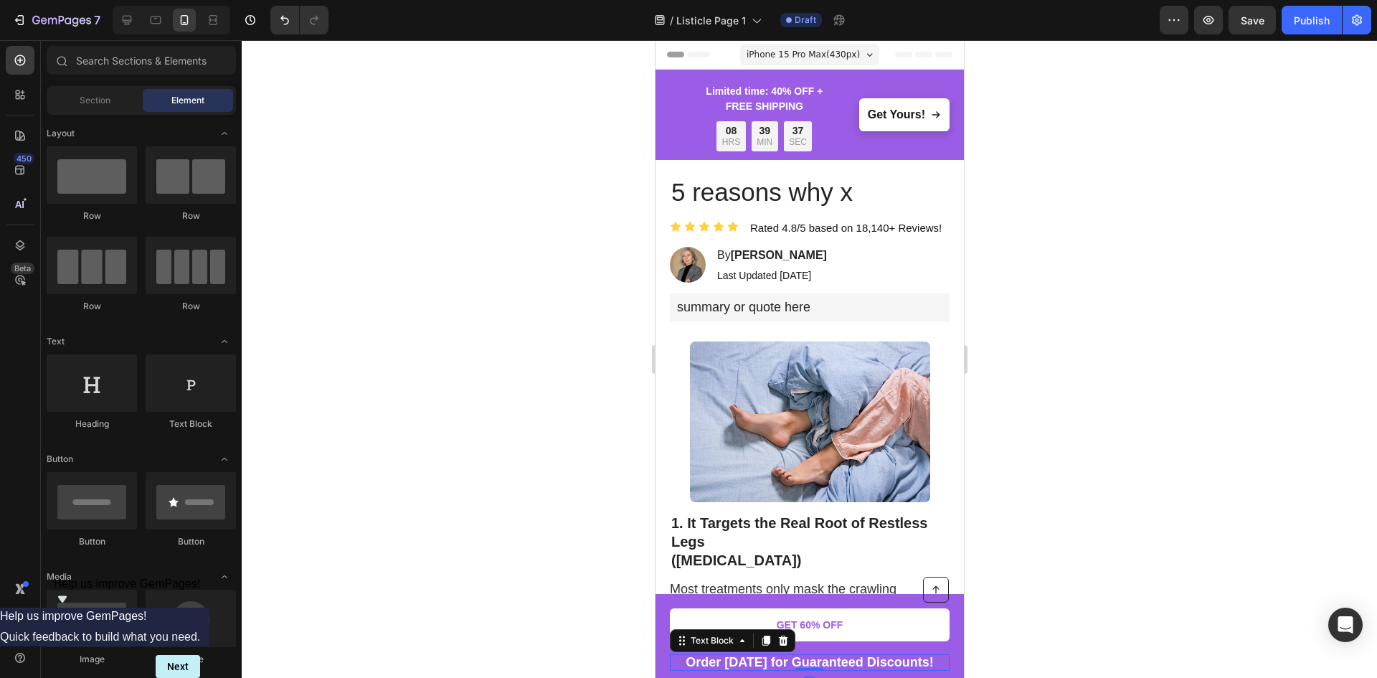
click at [726, 659] on strong "Order [DATE] for Guaranteed Discounts!" at bounding box center [809, 662] width 248 height 14
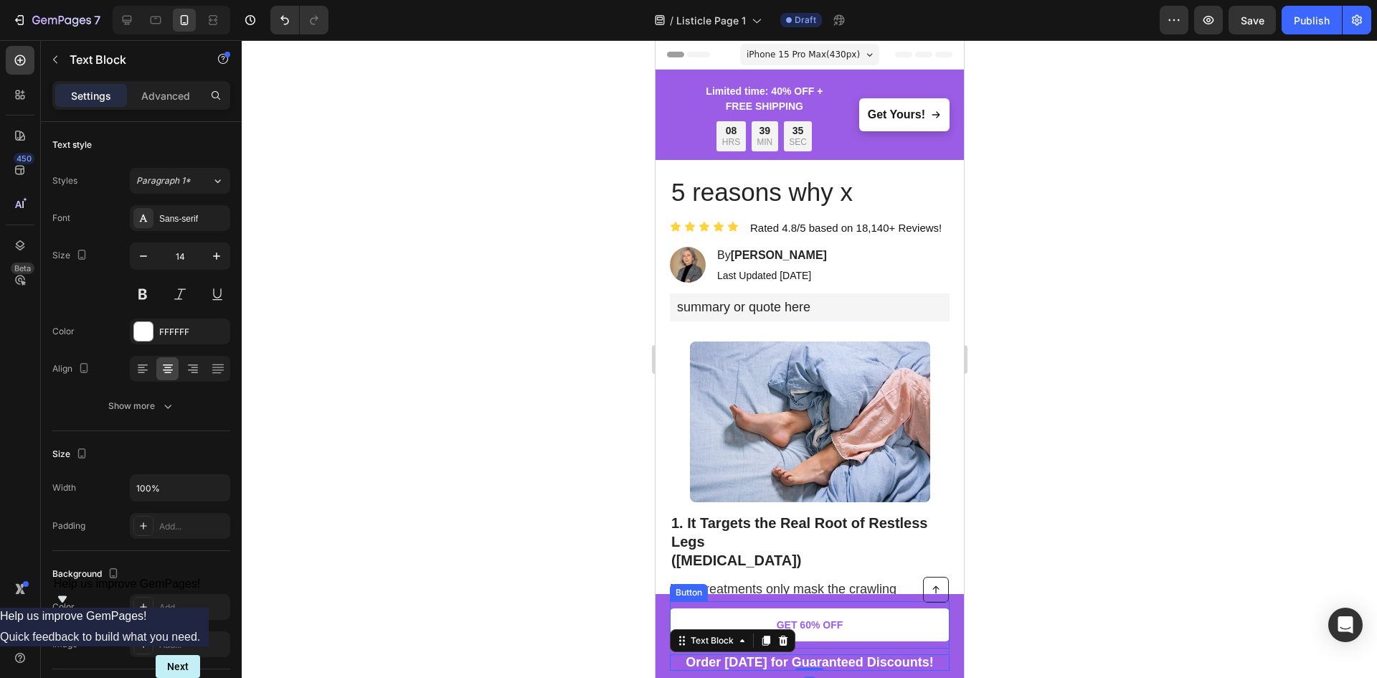
click at [845, 646] on div "GET 60% OFF Button" at bounding box center [809, 624] width 280 height 47
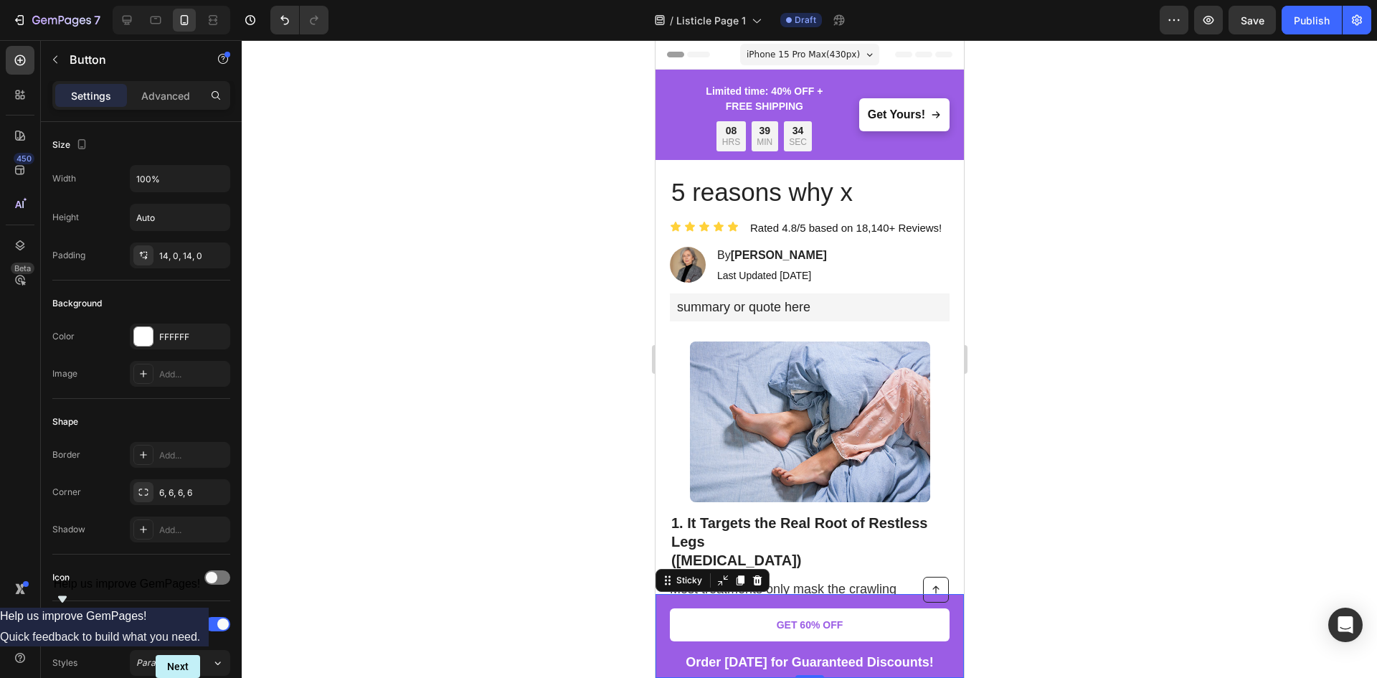
click at [662, 609] on div "Button Order today for Guaranteed Discounts! Text Block GET 60% OFF Button Row …" at bounding box center [809, 636] width 308 height 84
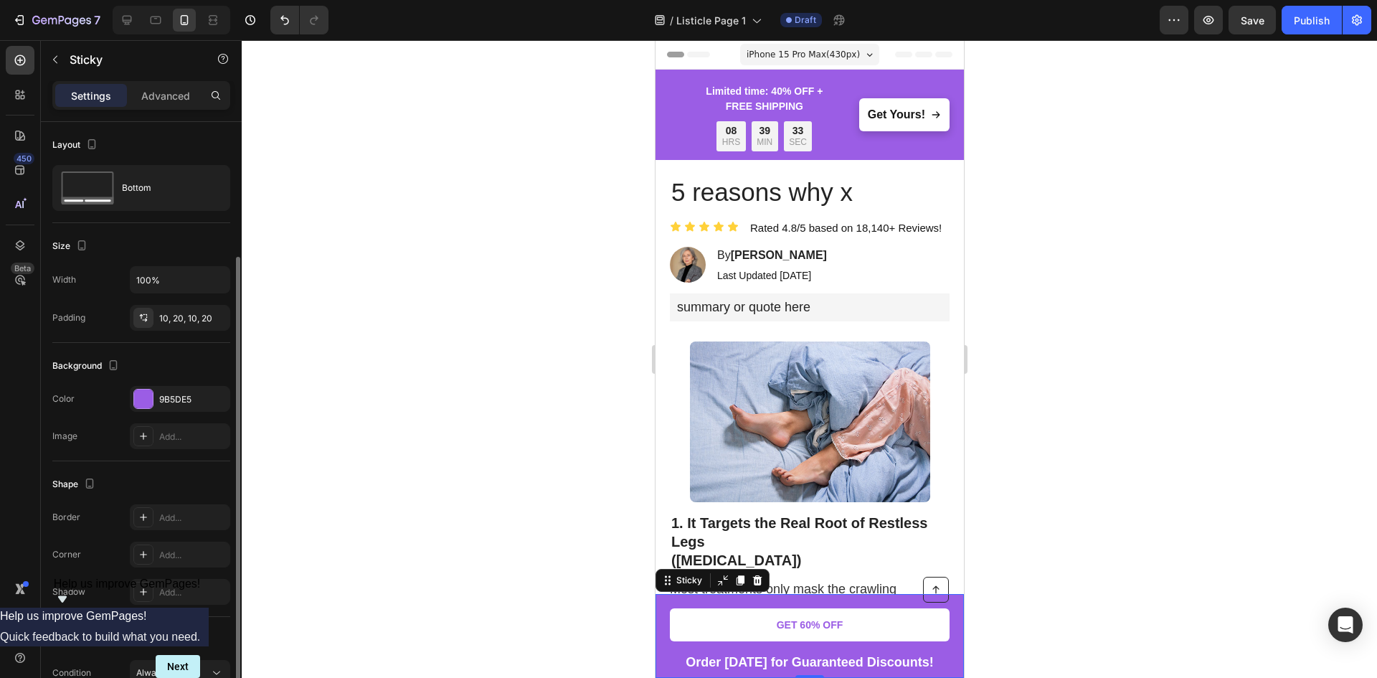
scroll to position [77, 0]
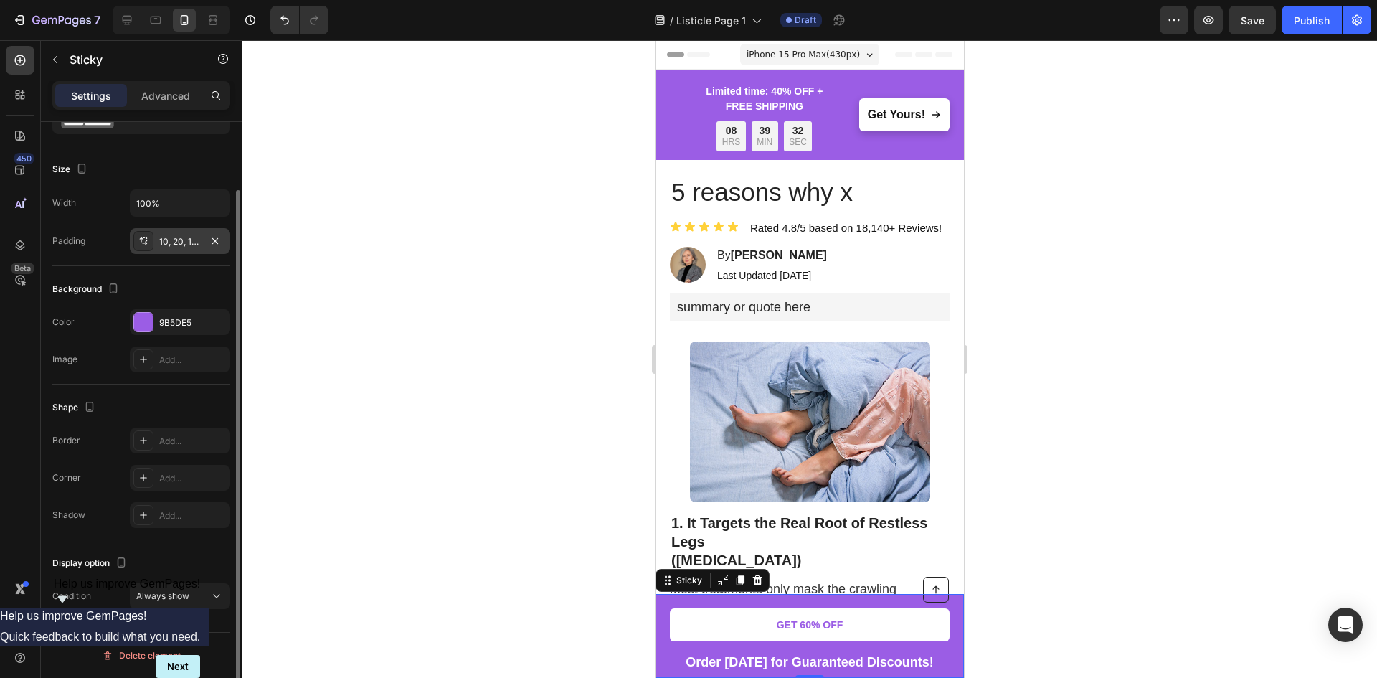
click at [176, 242] on div "10, 20, 10, 20" at bounding box center [180, 241] width 42 height 13
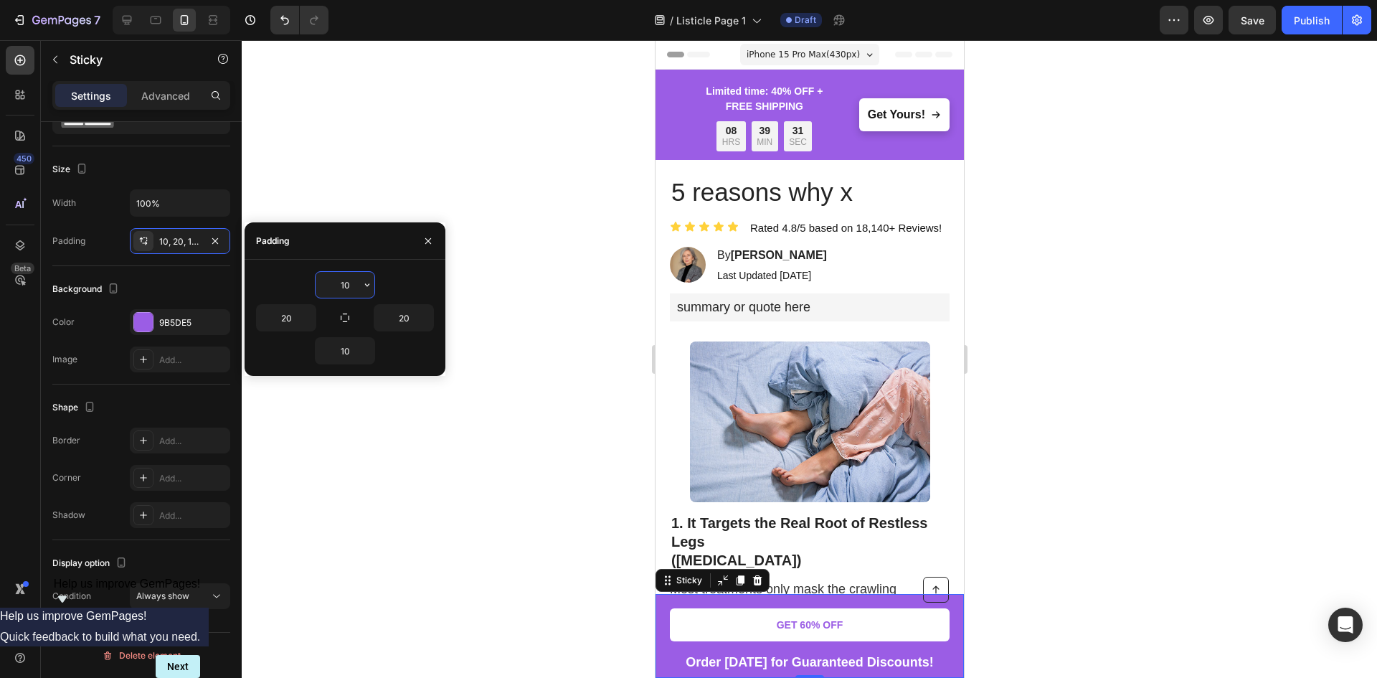
click at [348, 283] on input "10" at bounding box center [344, 285] width 59 height 26
type input "5"
click at [349, 357] on input "10" at bounding box center [344, 351] width 59 height 26
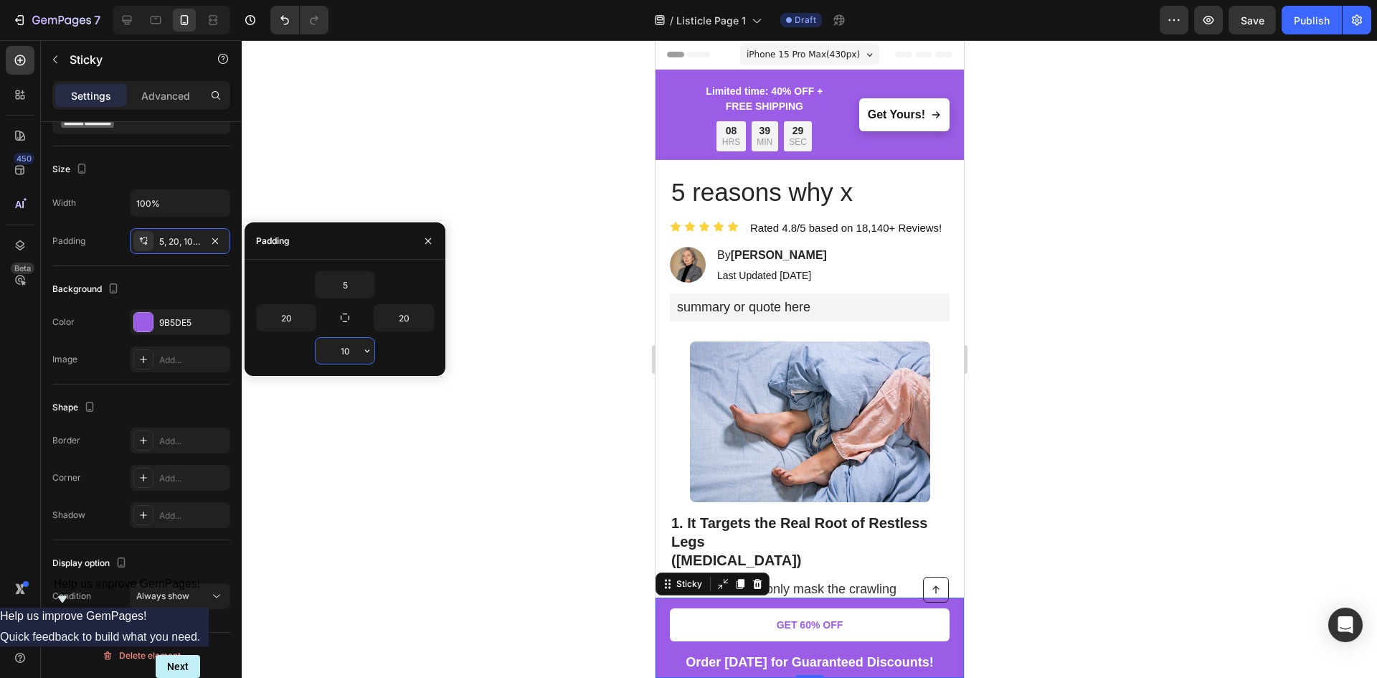
click at [349, 357] on input "10" at bounding box center [344, 351] width 59 height 26
type input "5"
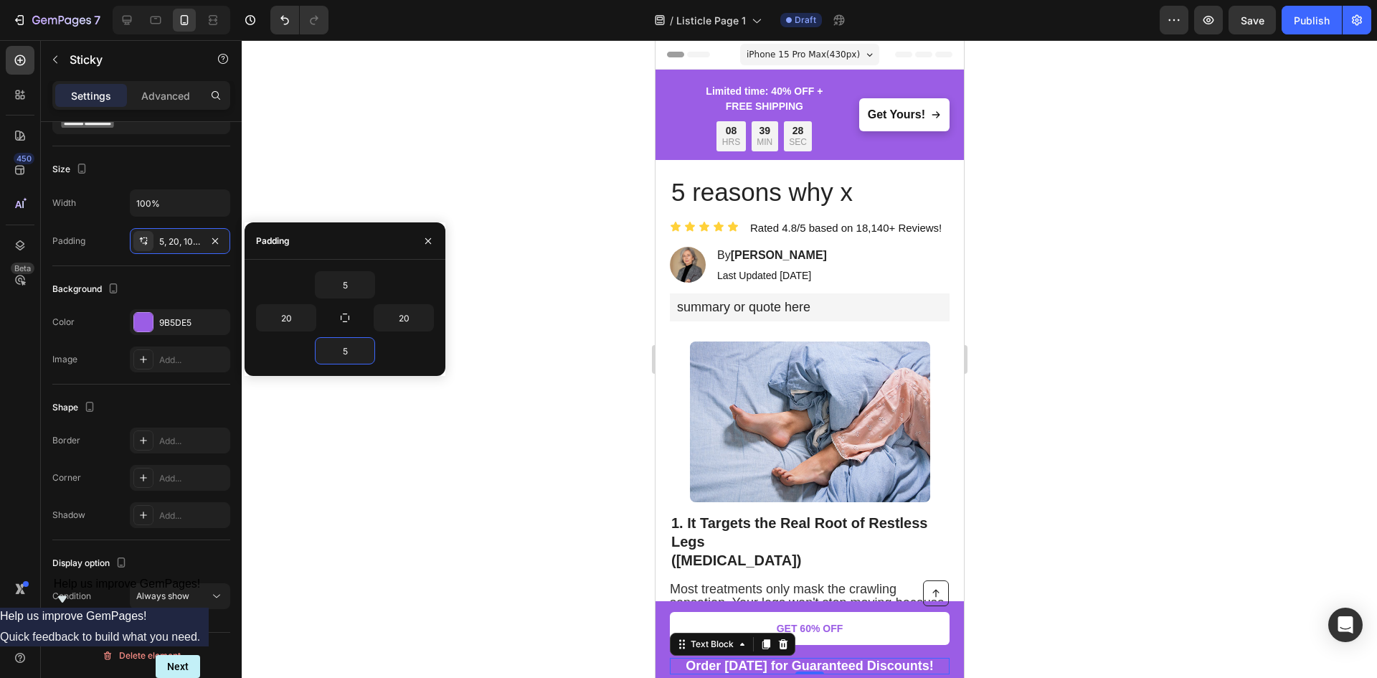
click at [805, 665] on strong "Order [DATE] for Guaranteed Discounts!" at bounding box center [809, 665] width 248 height 14
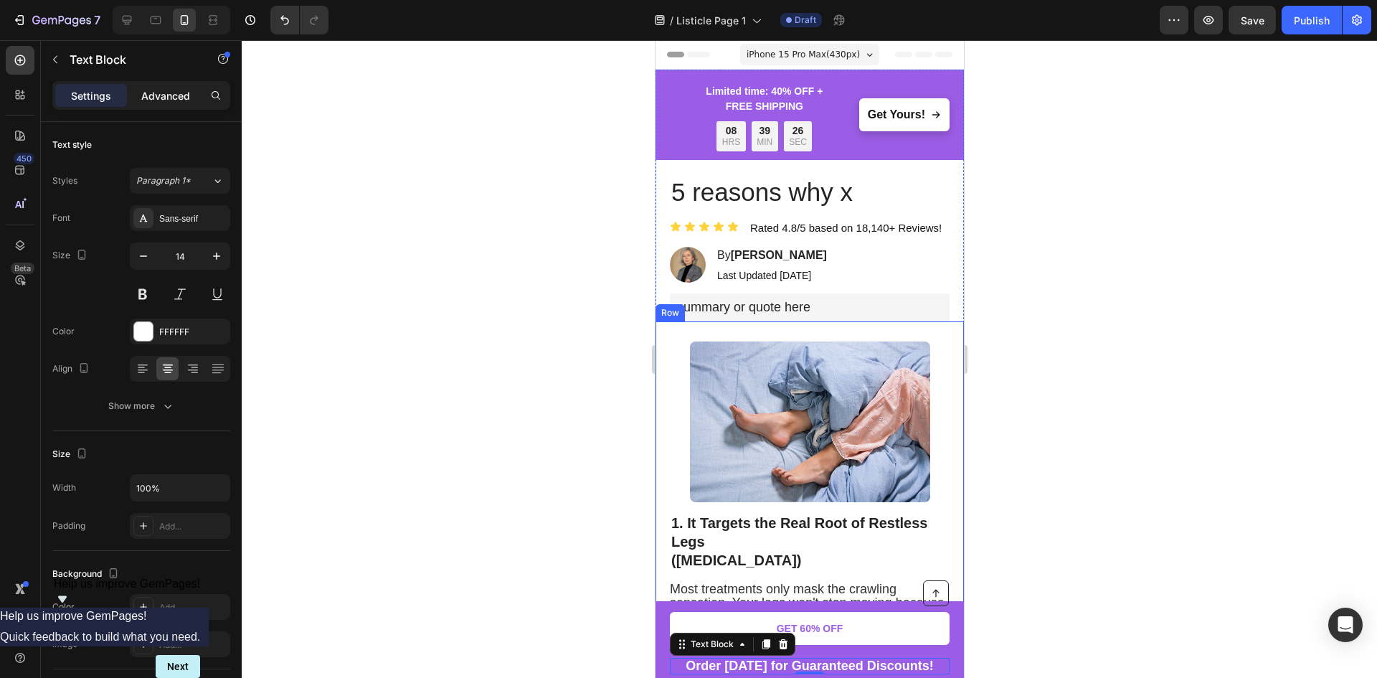
click at [175, 103] on div "Advanced" at bounding box center [166, 95] width 72 height 23
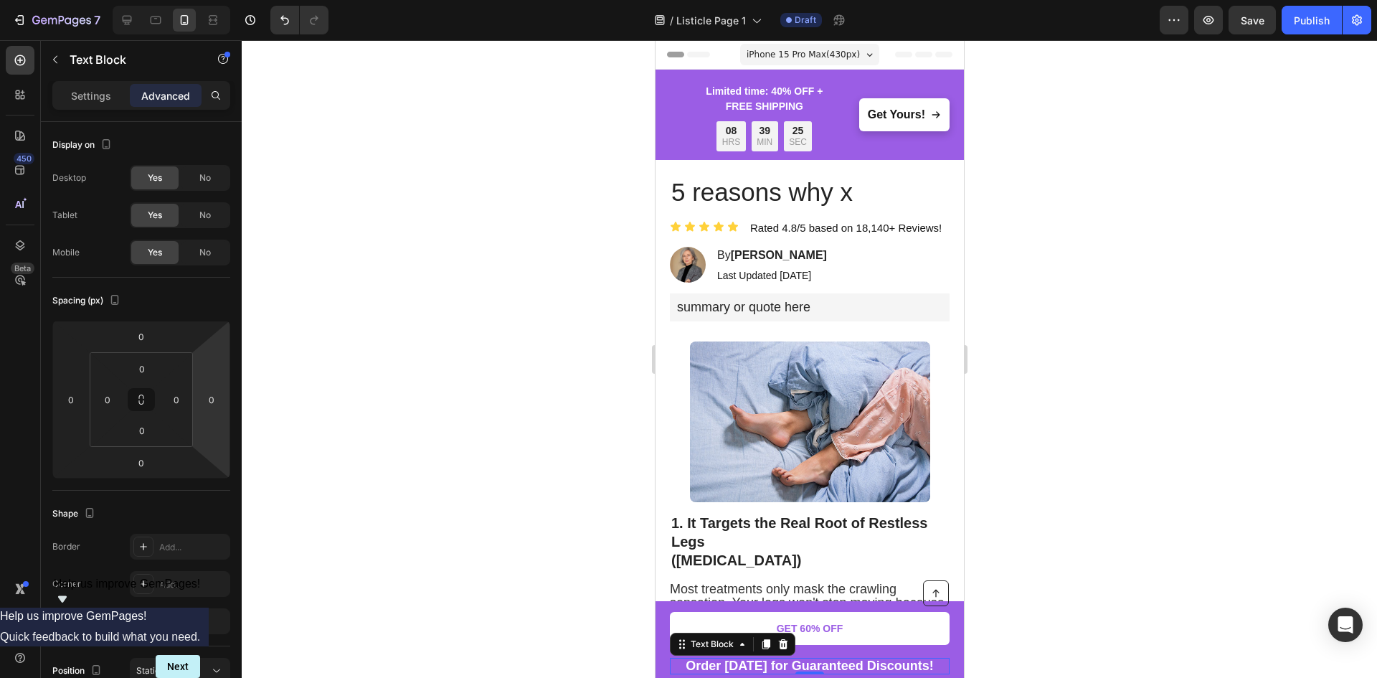
click at [812, 662] on strong "Order [DATE] for Guaranteed Discounts!" at bounding box center [809, 665] width 248 height 14
click at [825, 649] on div "GET 60% OFF Button" at bounding box center [809, 627] width 280 height 47
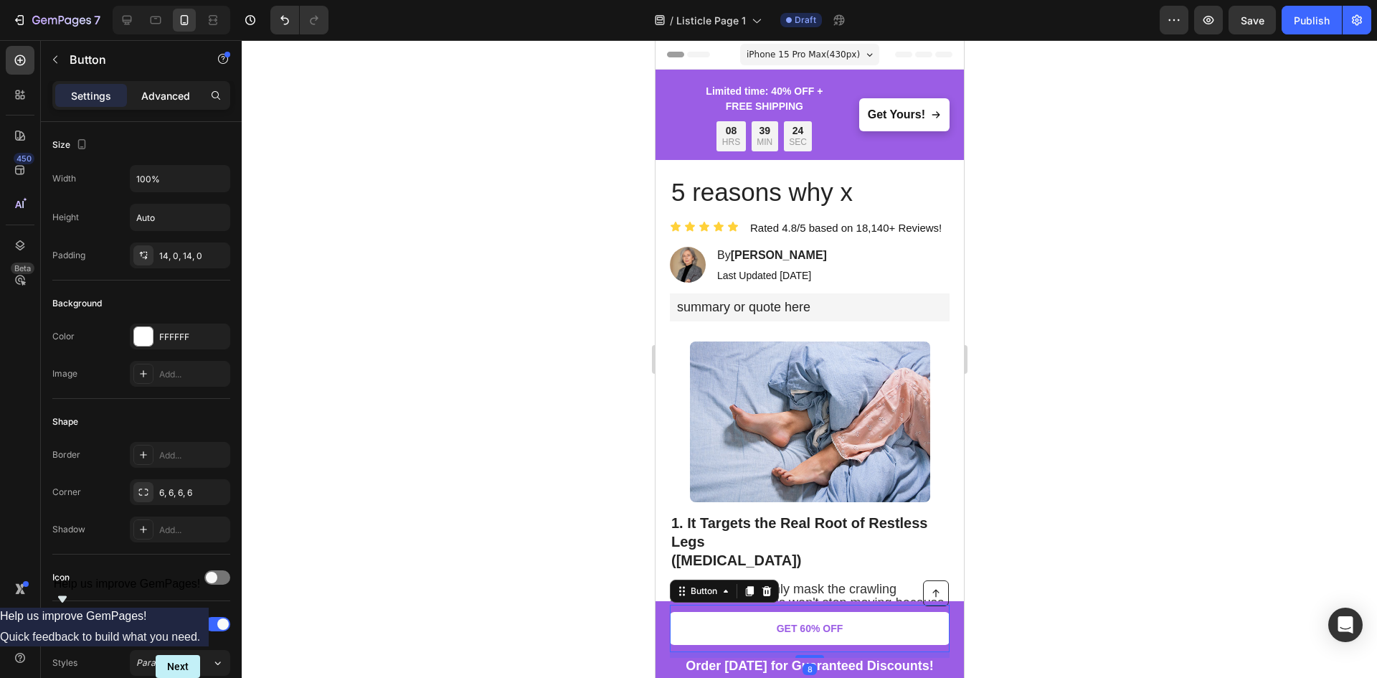
click at [164, 89] on p "Advanced" at bounding box center [165, 95] width 49 height 15
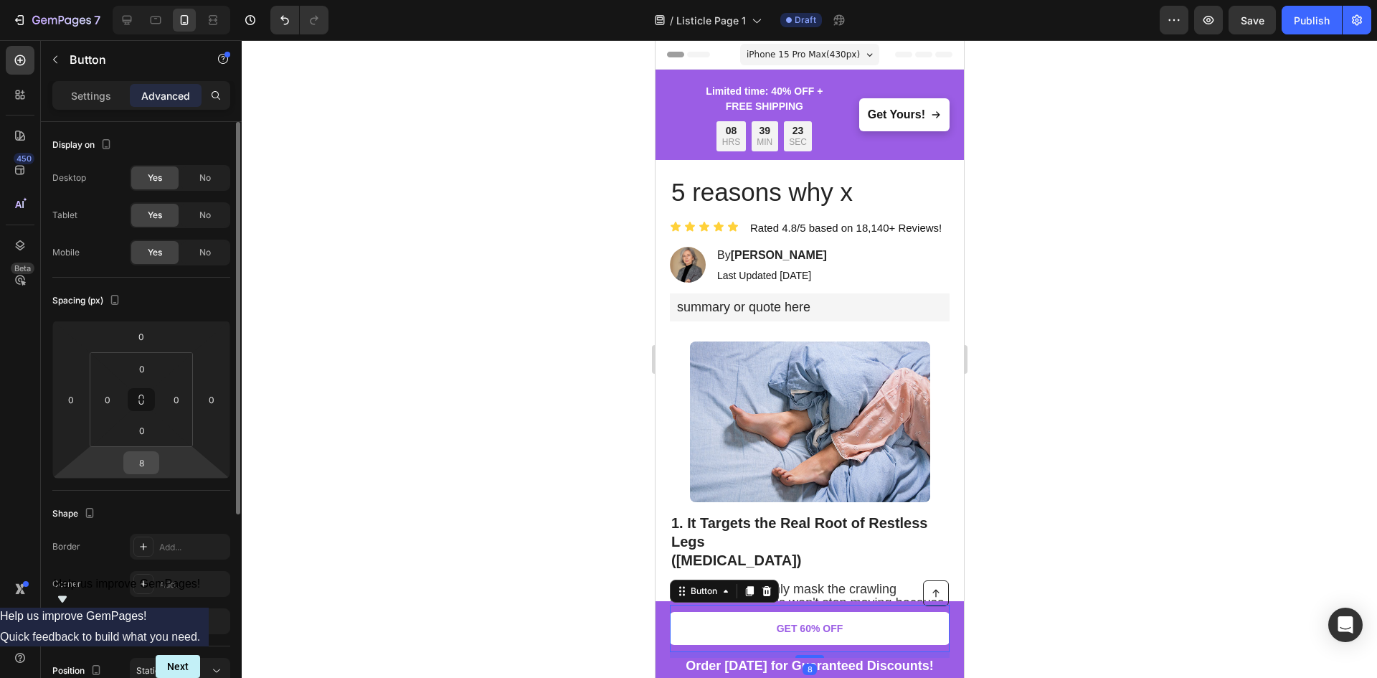
click at [151, 462] on input "8" at bounding box center [141, 463] width 29 height 22
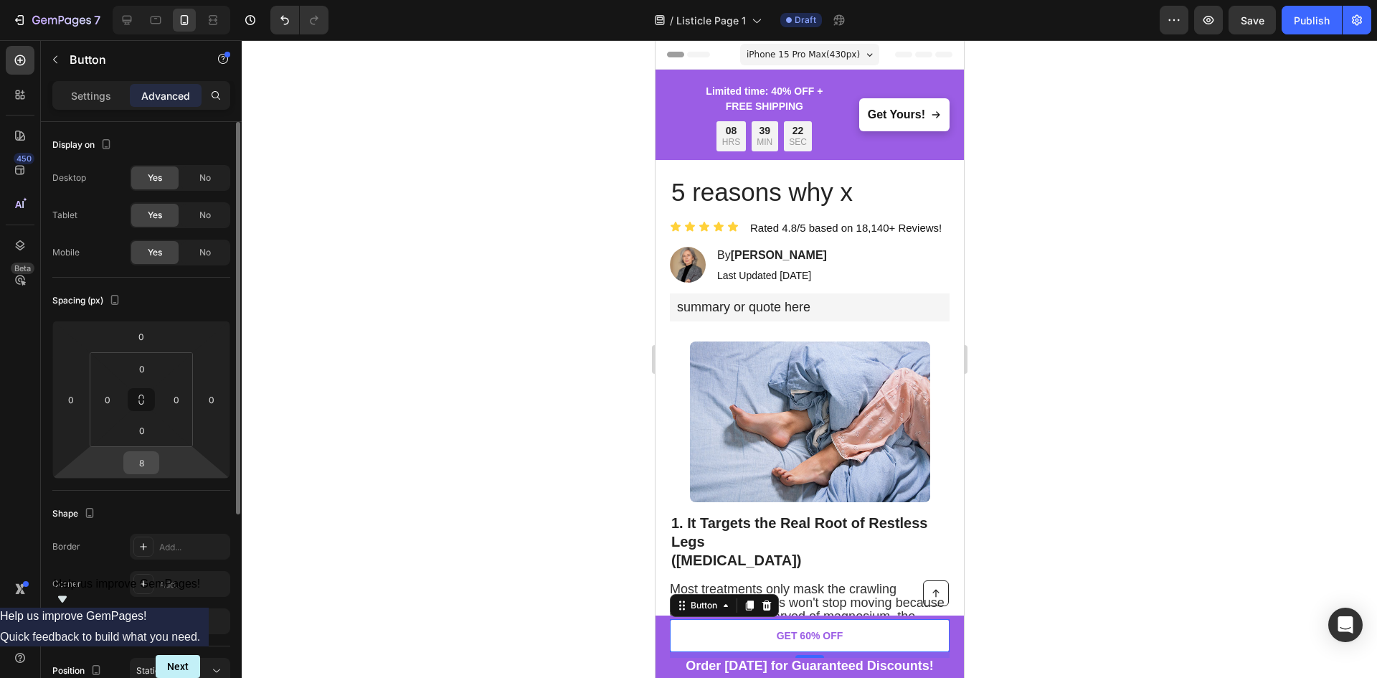
click at [151, 462] on input "8" at bounding box center [141, 463] width 29 height 22
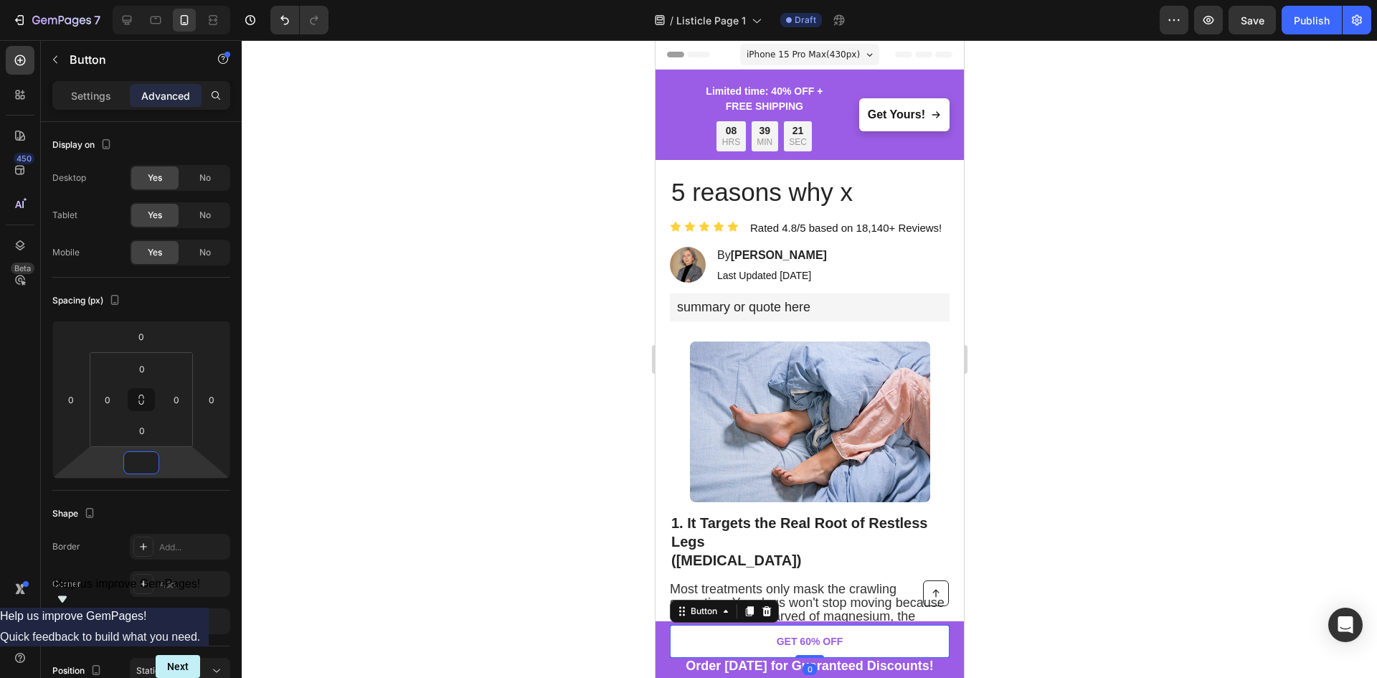
type input "0"
click at [418, 472] on div at bounding box center [809, 358] width 1135 height 637
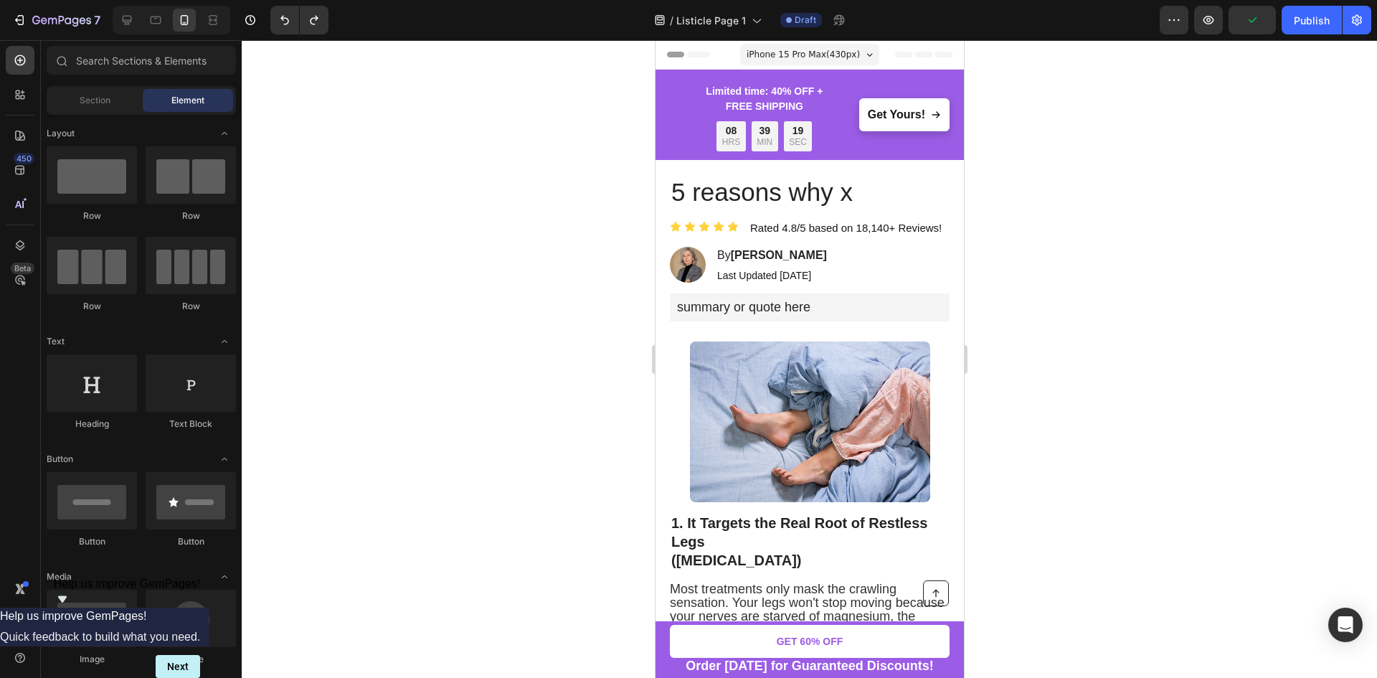
click at [527, 489] on div at bounding box center [809, 358] width 1135 height 637
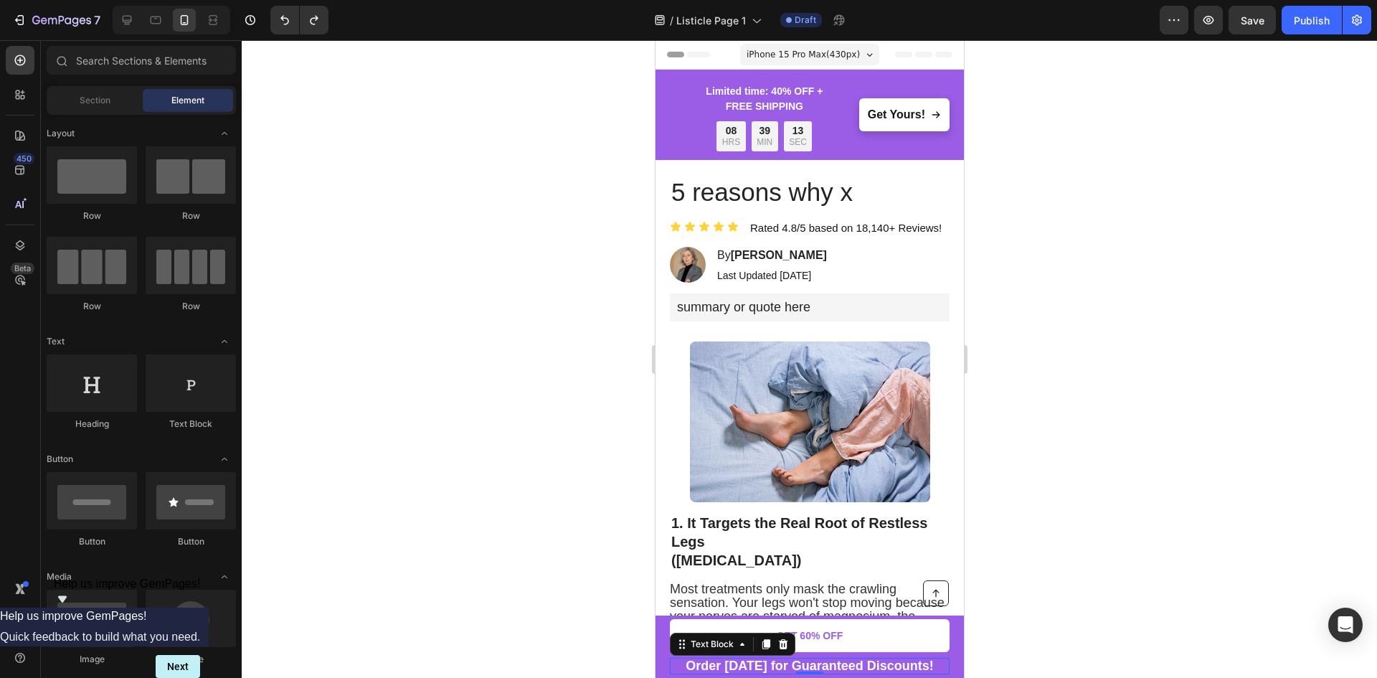
click at [771, 660] on strong "Order [DATE] for Guaranteed Discounts!" at bounding box center [809, 665] width 248 height 14
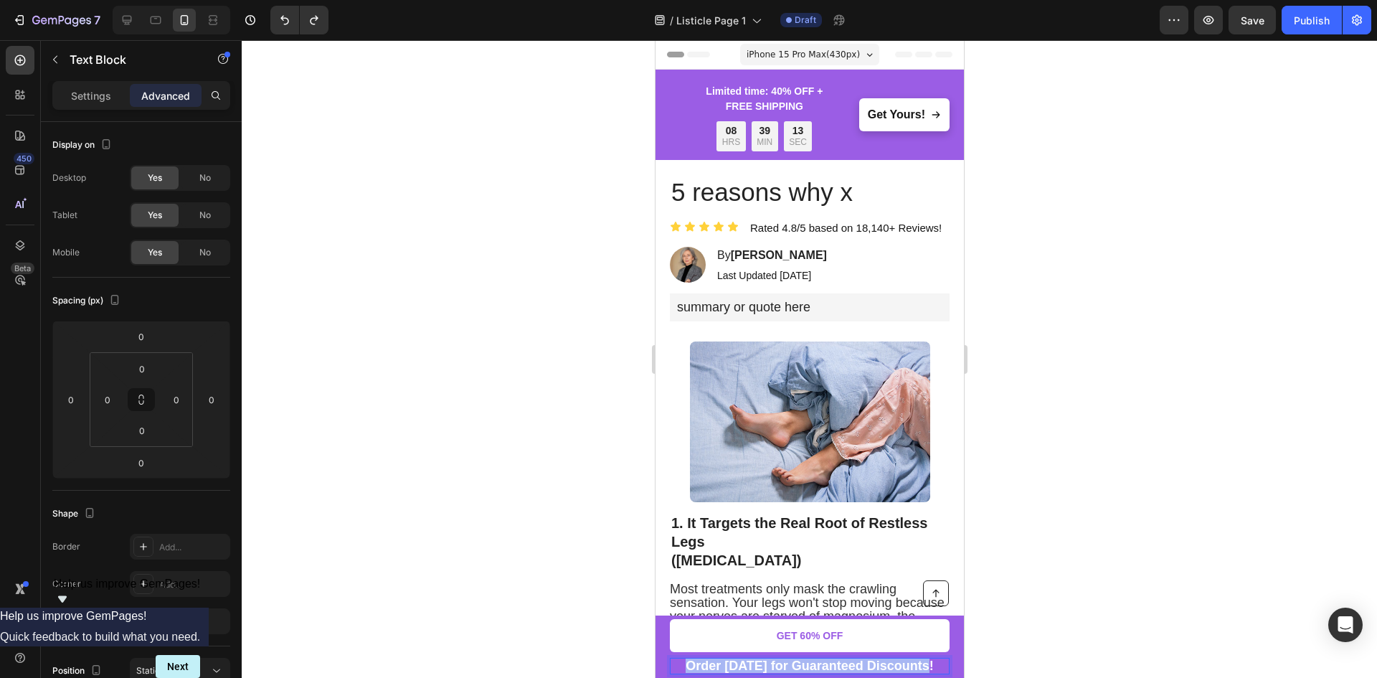
click at [771, 660] on strong "Order [DATE] for Guaranteed Discounts!" at bounding box center [809, 665] width 248 height 14
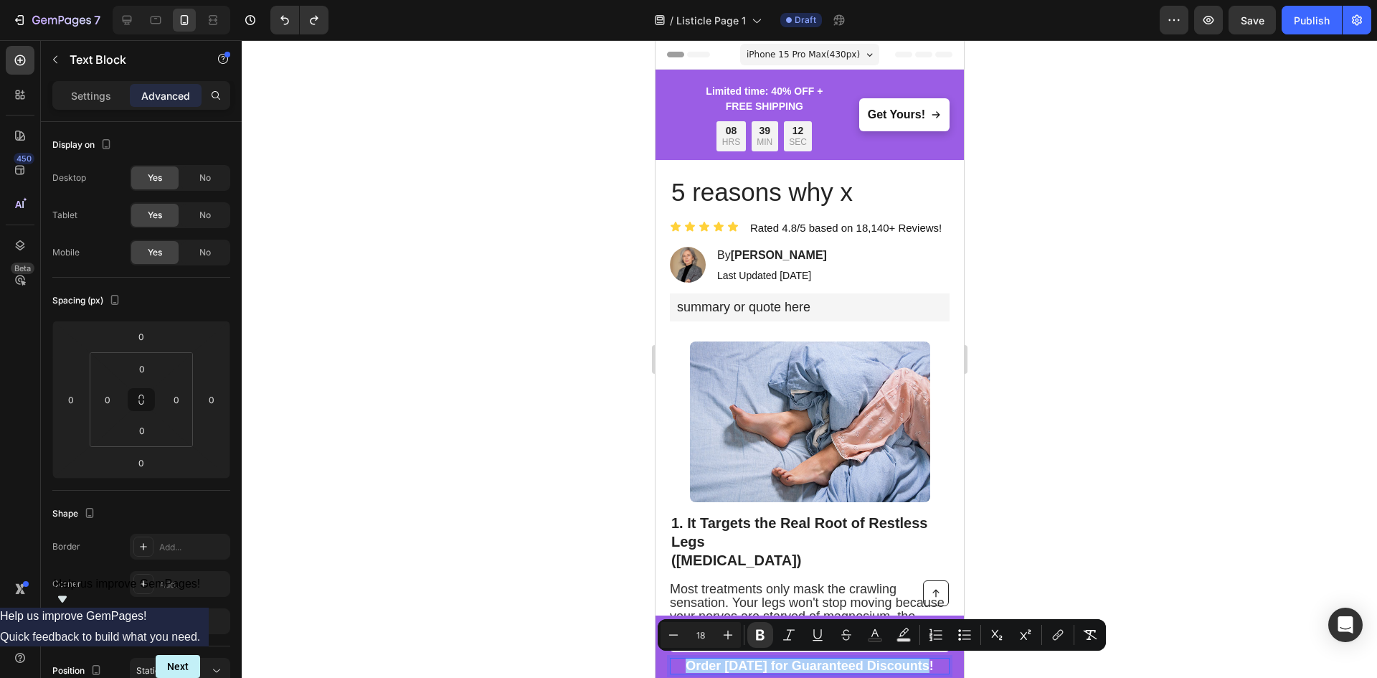
click at [1062, 670] on div at bounding box center [809, 358] width 1135 height 637
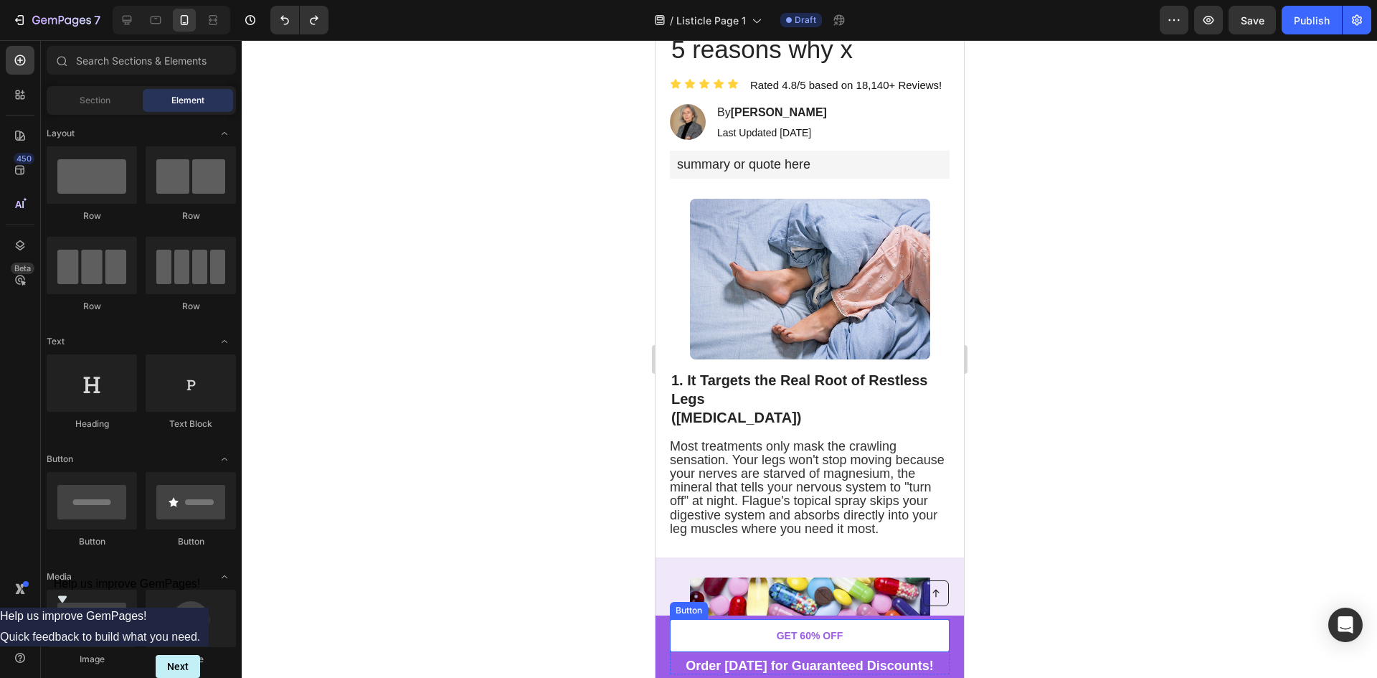
scroll to position [143, 0]
click at [837, 658] on strong "Order [DATE] for Guaranteed Discounts!" at bounding box center [809, 665] width 248 height 14
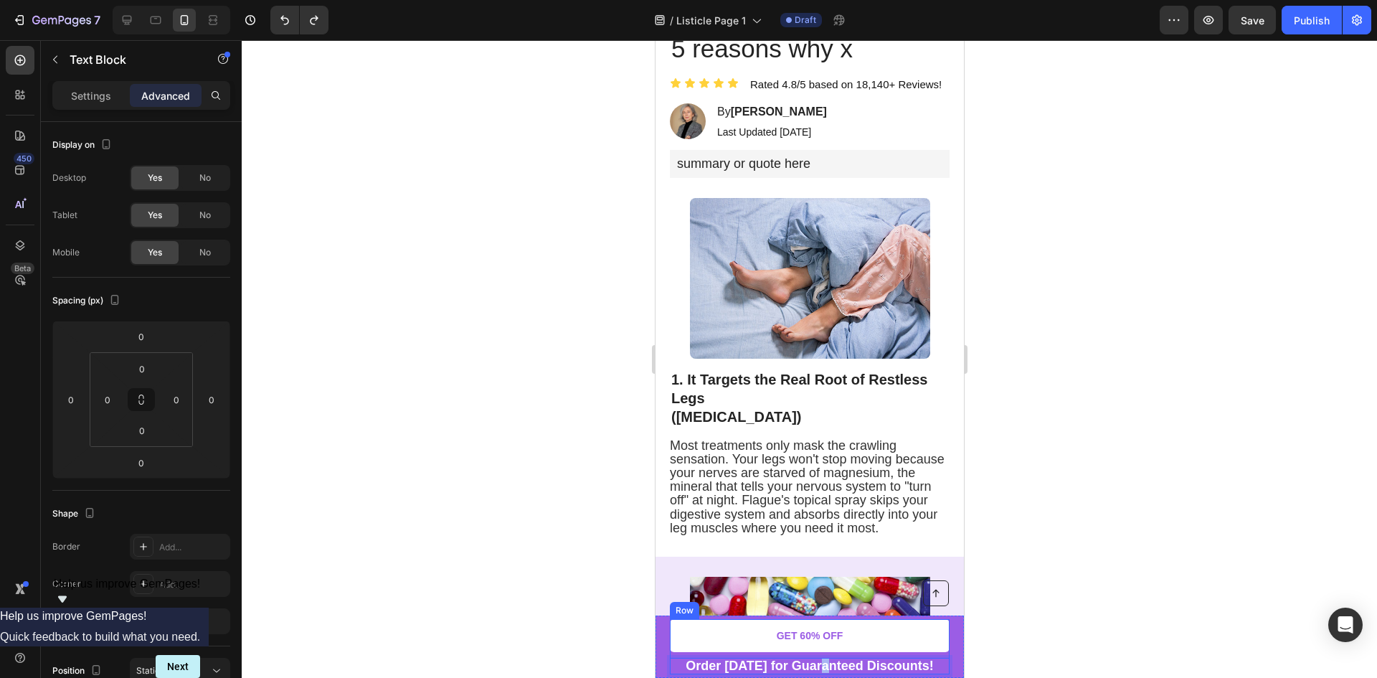
click at [822, 663] on strong "Order [DATE] for Guaranteed Discounts!" at bounding box center [809, 665] width 248 height 14
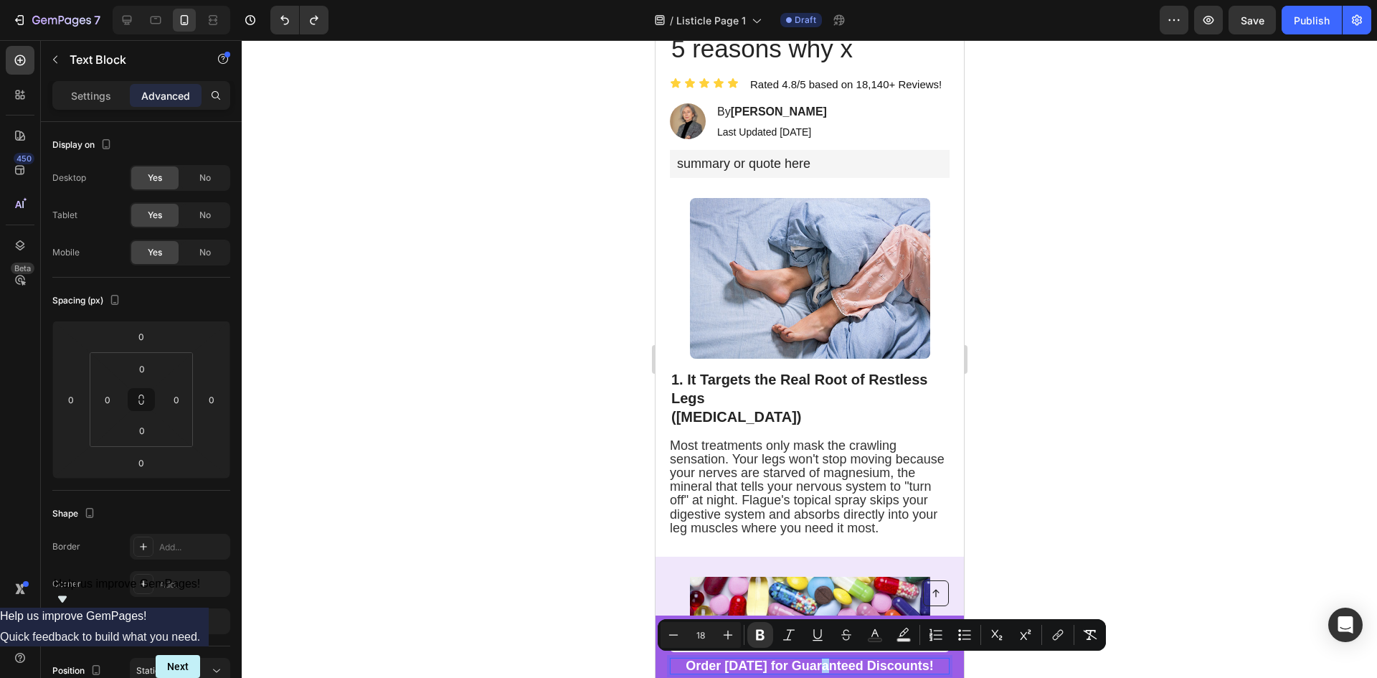
click at [1033, 614] on div at bounding box center [809, 358] width 1135 height 637
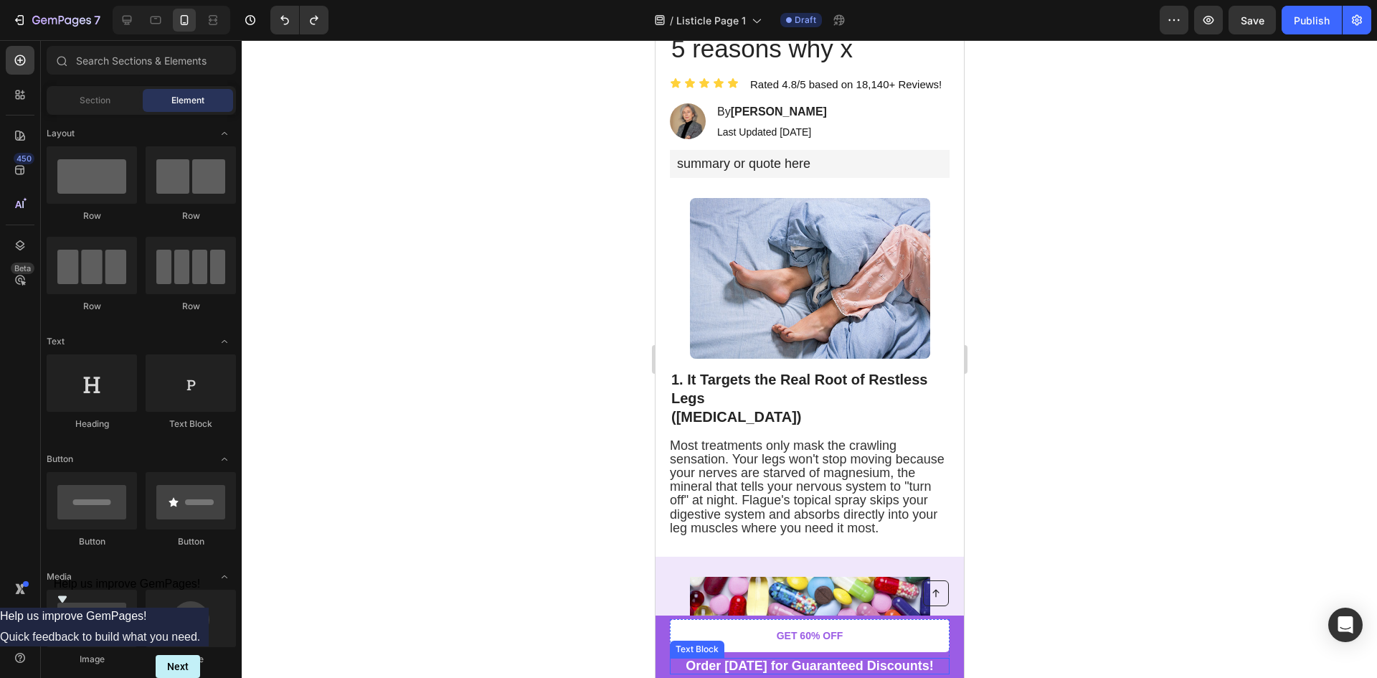
click at [872, 665] on strong "Order [DATE] for Guaranteed Discounts!" at bounding box center [809, 665] width 248 height 14
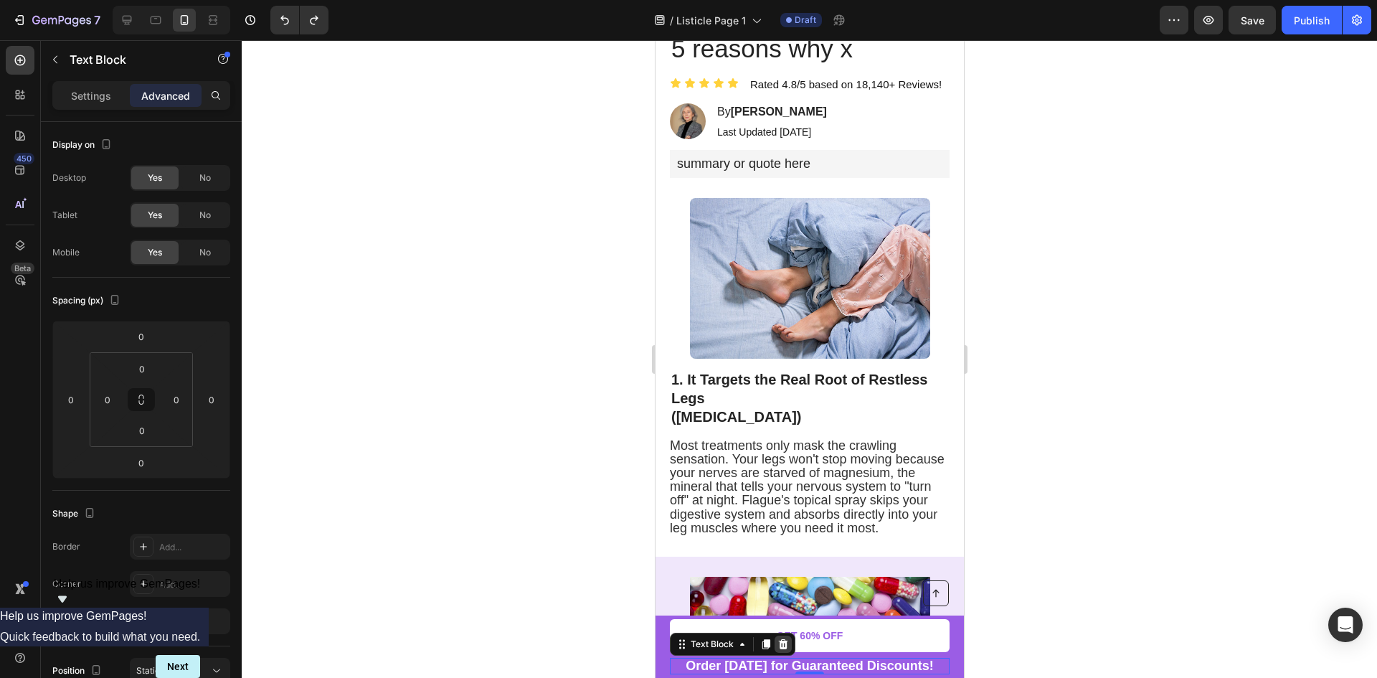
click at [784, 641] on icon at bounding box center [782, 644] width 9 height 10
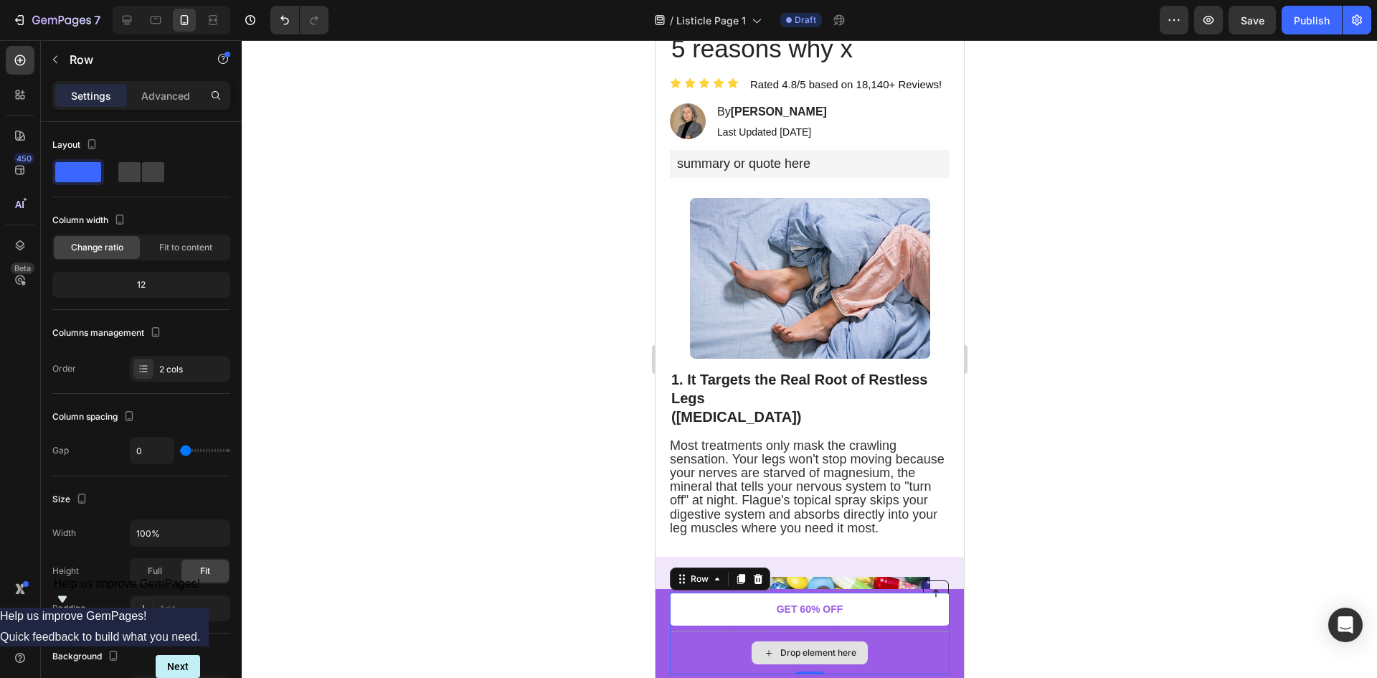
click at [862, 647] on div "Drop element here" at bounding box center [809, 652] width 280 height 43
click at [120, 182] on div at bounding box center [141, 172] width 52 height 26
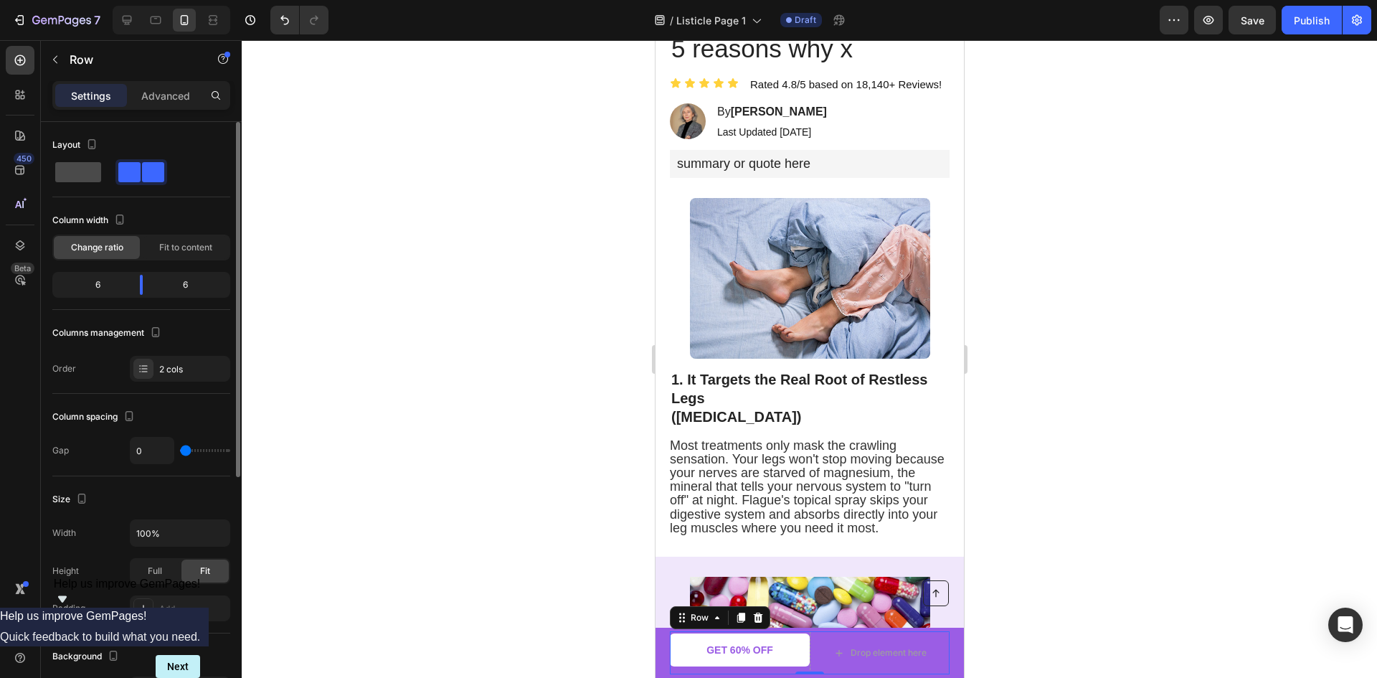
click at [85, 179] on span at bounding box center [78, 172] width 46 height 20
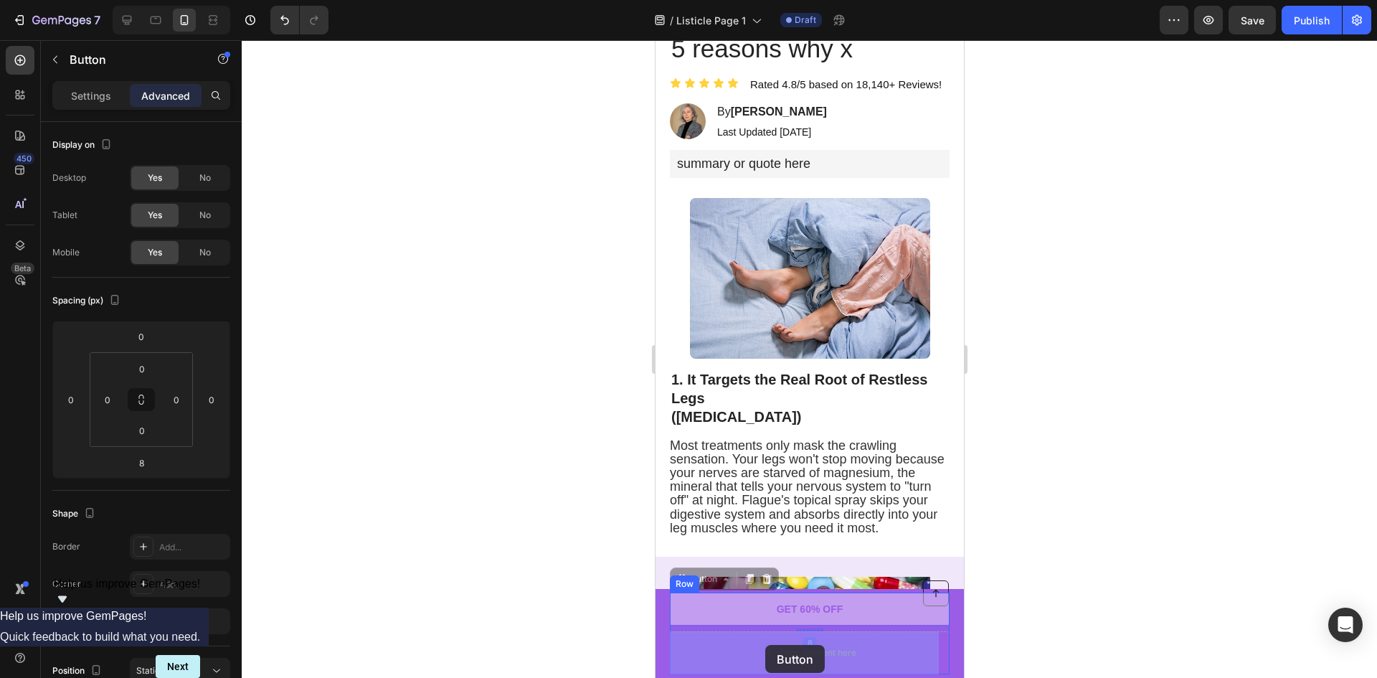
drag, startPoint x: 779, startPoint y: 607, endPoint x: 764, endPoint y: 645, distance: 40.9
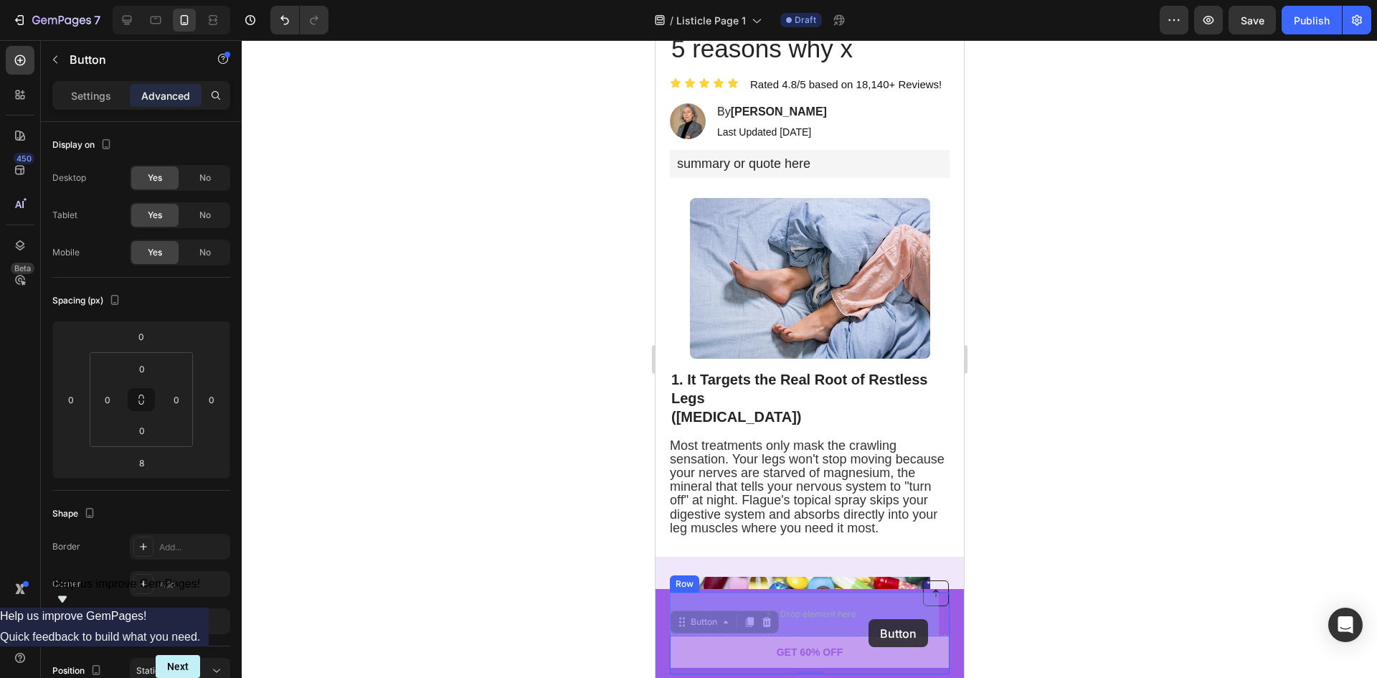
drag, startPoint x: 864, startPoint y: 648, endPoint x: 867, endPoint y: 623, distance: 25.3
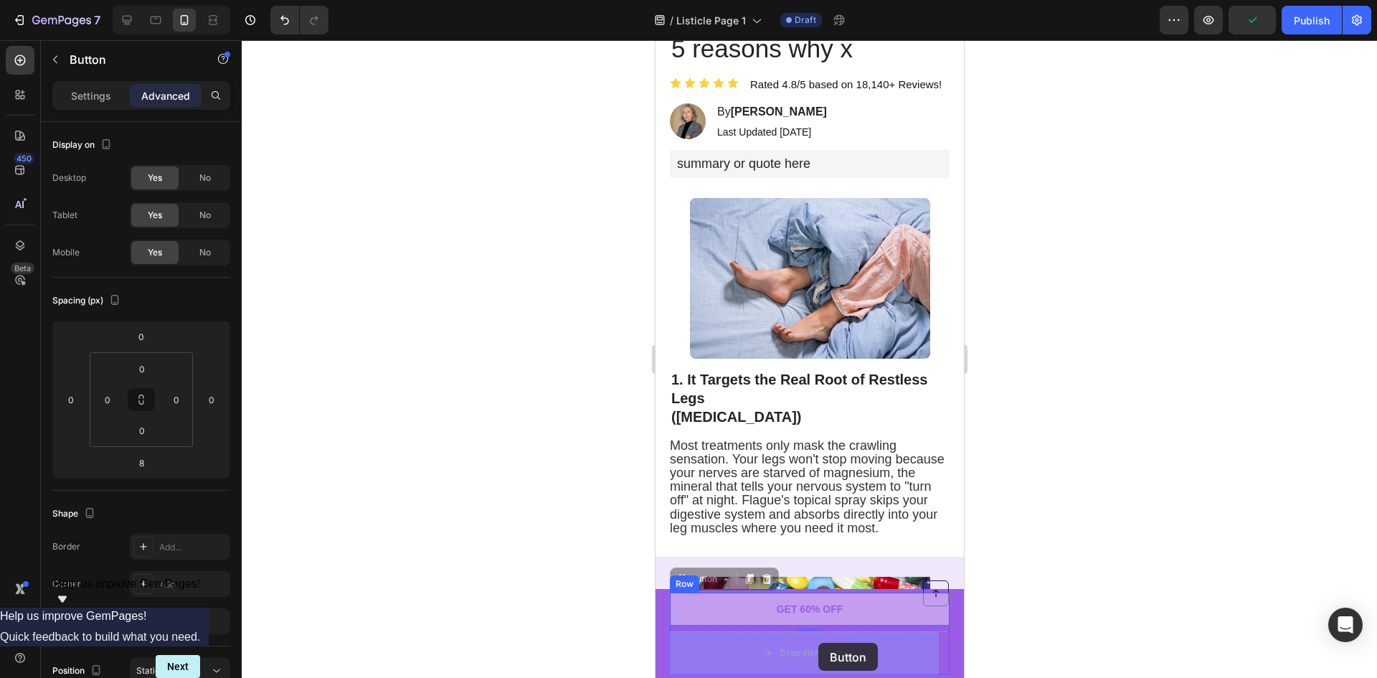
drag, startPoint x: 819, startPoint y: 615, endPoint x: 817, endPoint y: 642, distance: 27.3
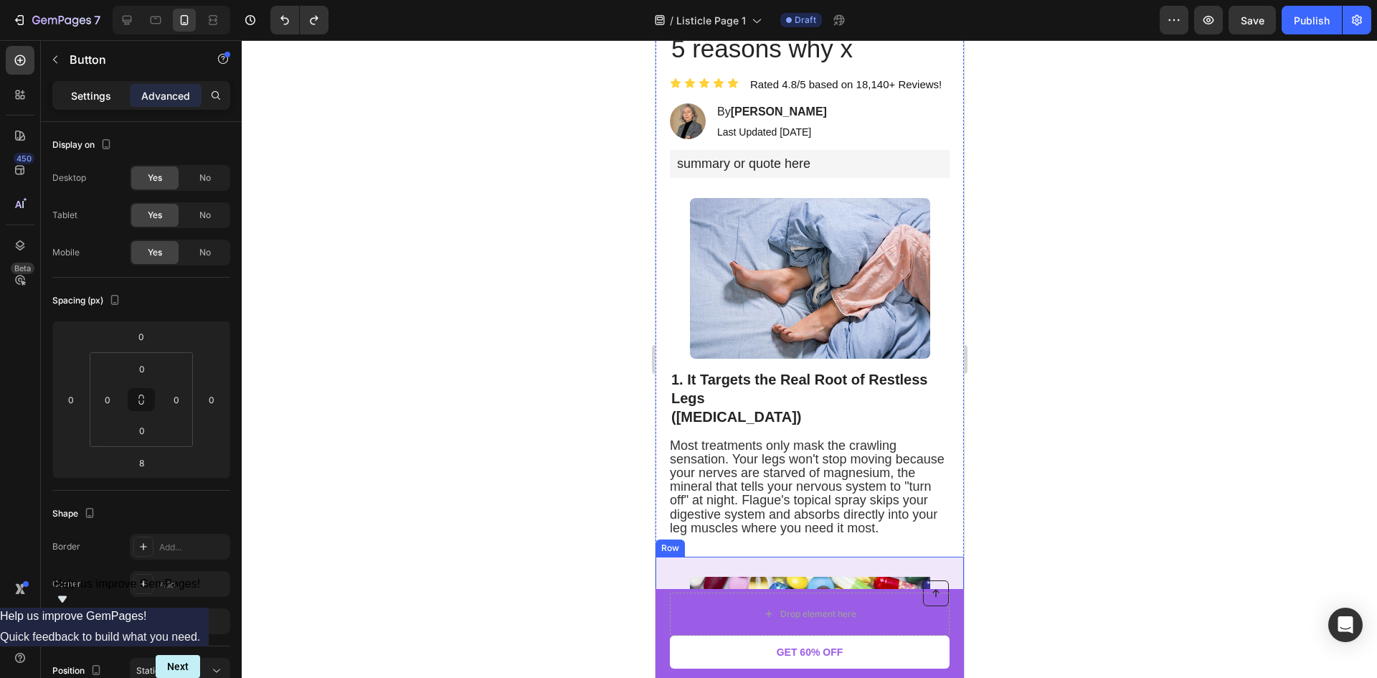
click at [108, 85] on div "Settings" at bounding box center [91, 95] width 72 height 23
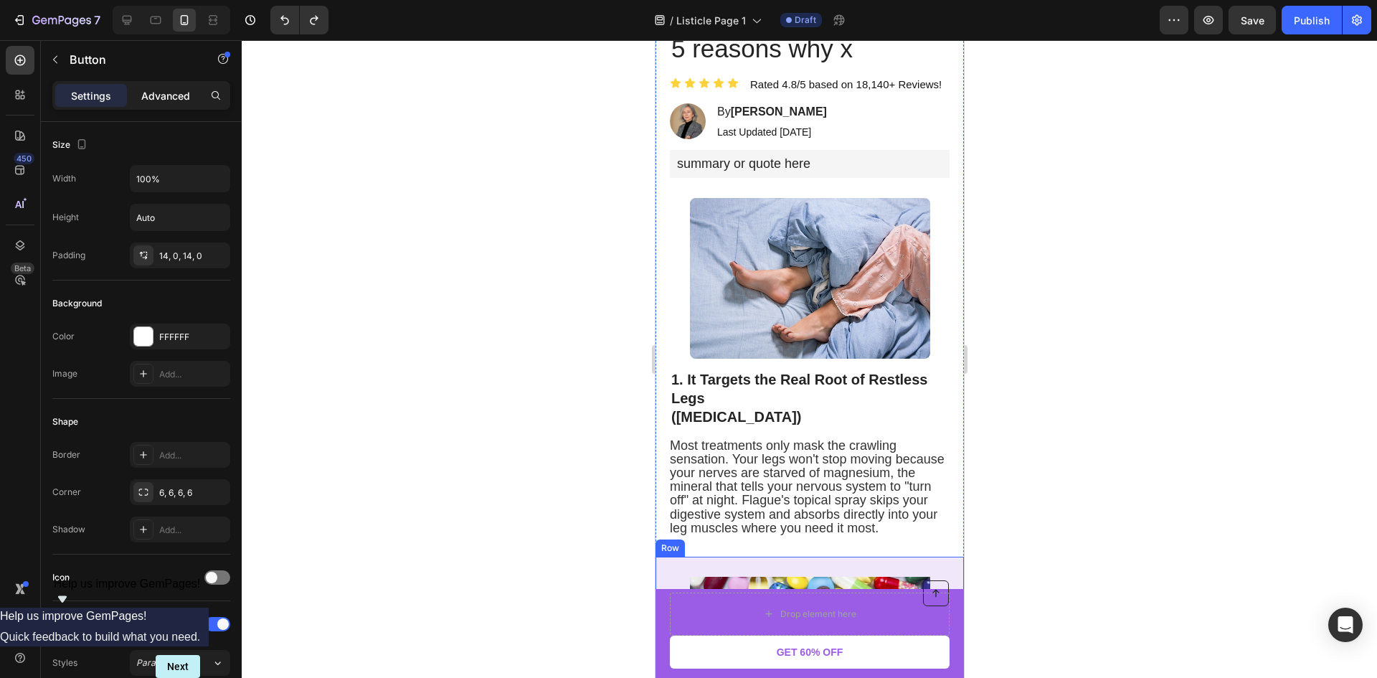
click at [143, 85] on div "Advanced" at bounding box center [166, 95] width 72 height 23
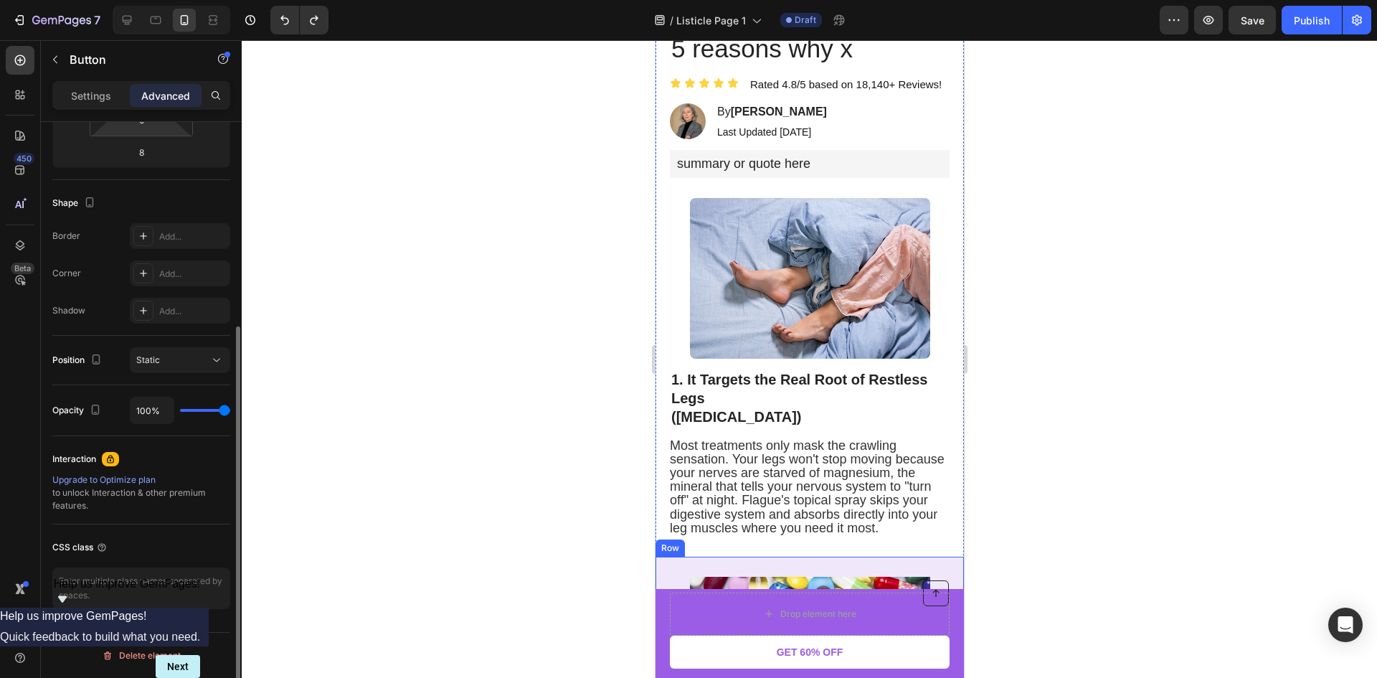
scroll to position [0, 0]
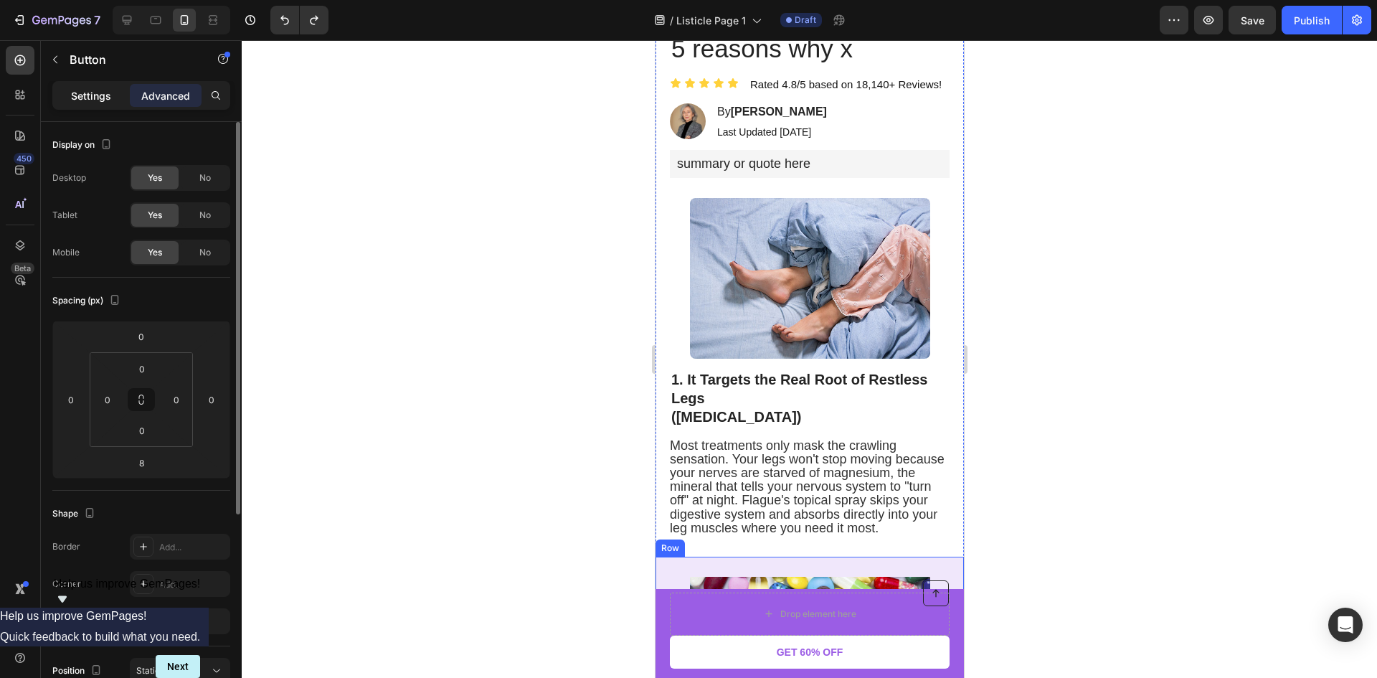
click at [92, 105] on div "Settings" at bounding box center [91, 95] width 72 height 23
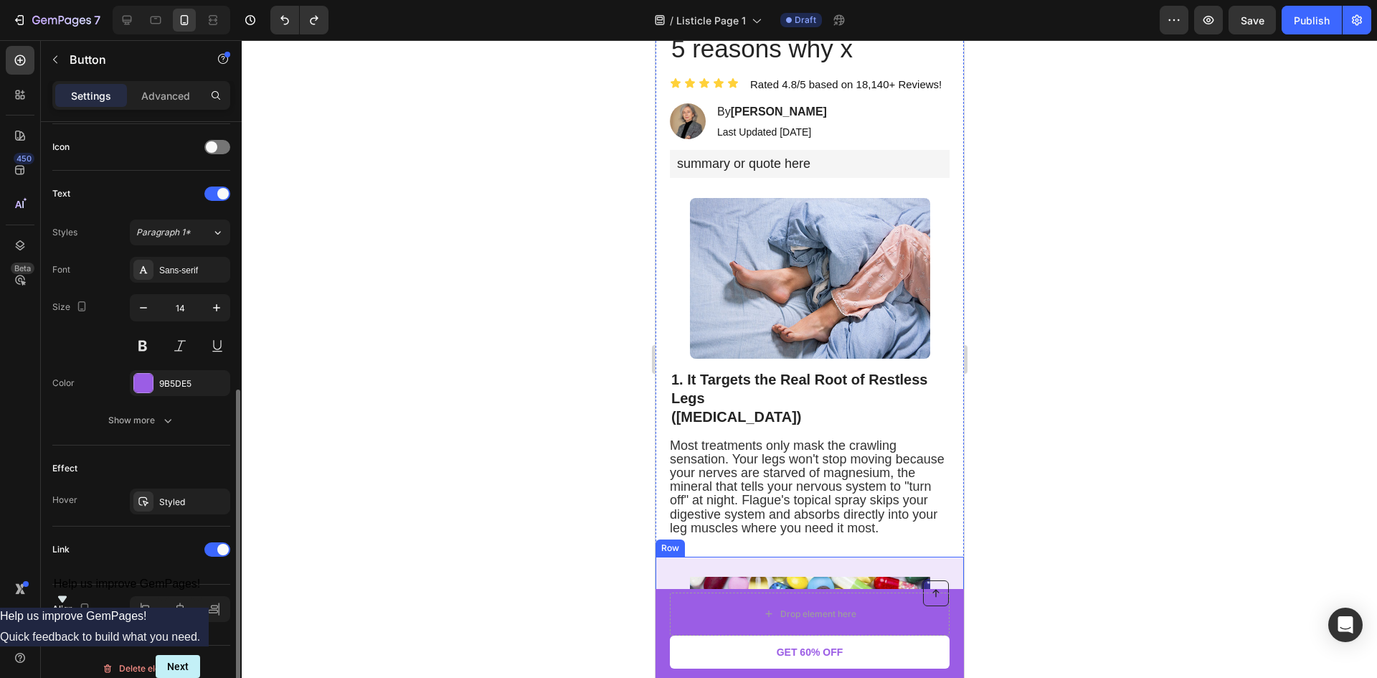
scroll to position [443, 0]
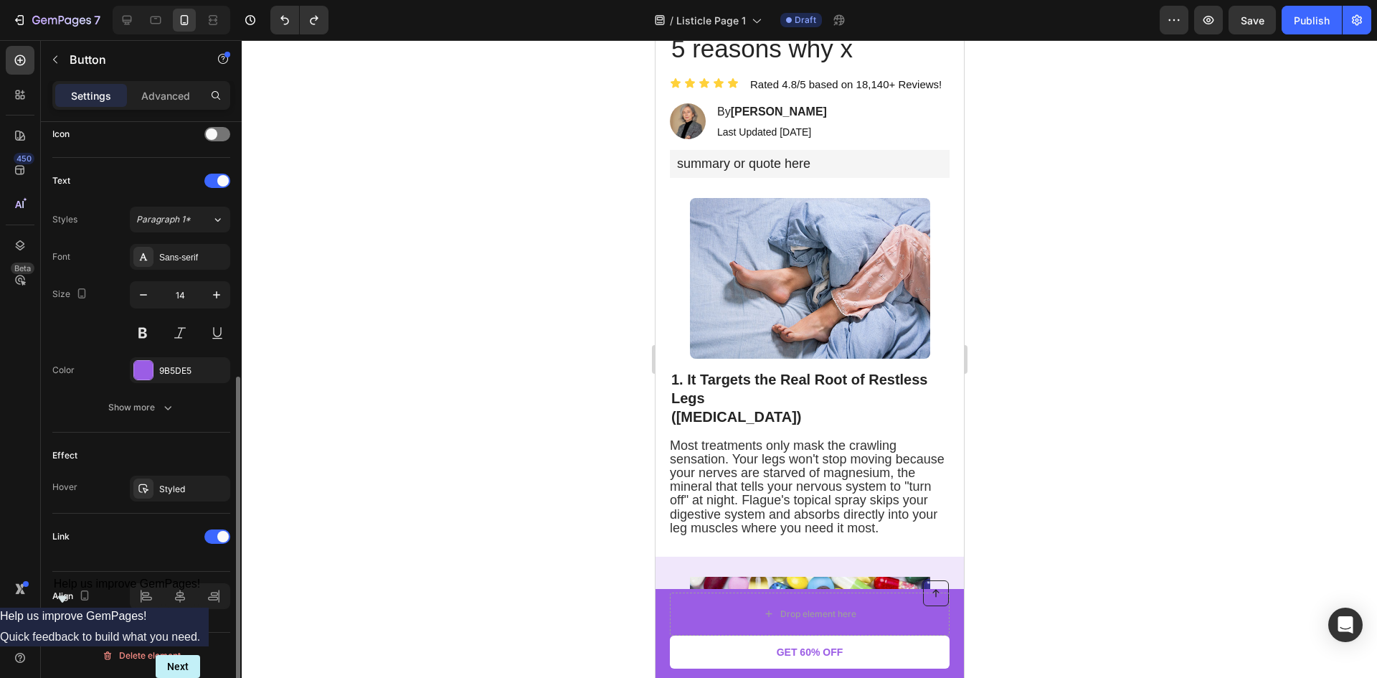
click at [746, 642] on link "GET 60% OFF" at bounding box center [809, 651] width 280 height 33
click at [751, 614] on div "Drop element here" at bounding box center [809, 613] width 116 height 23
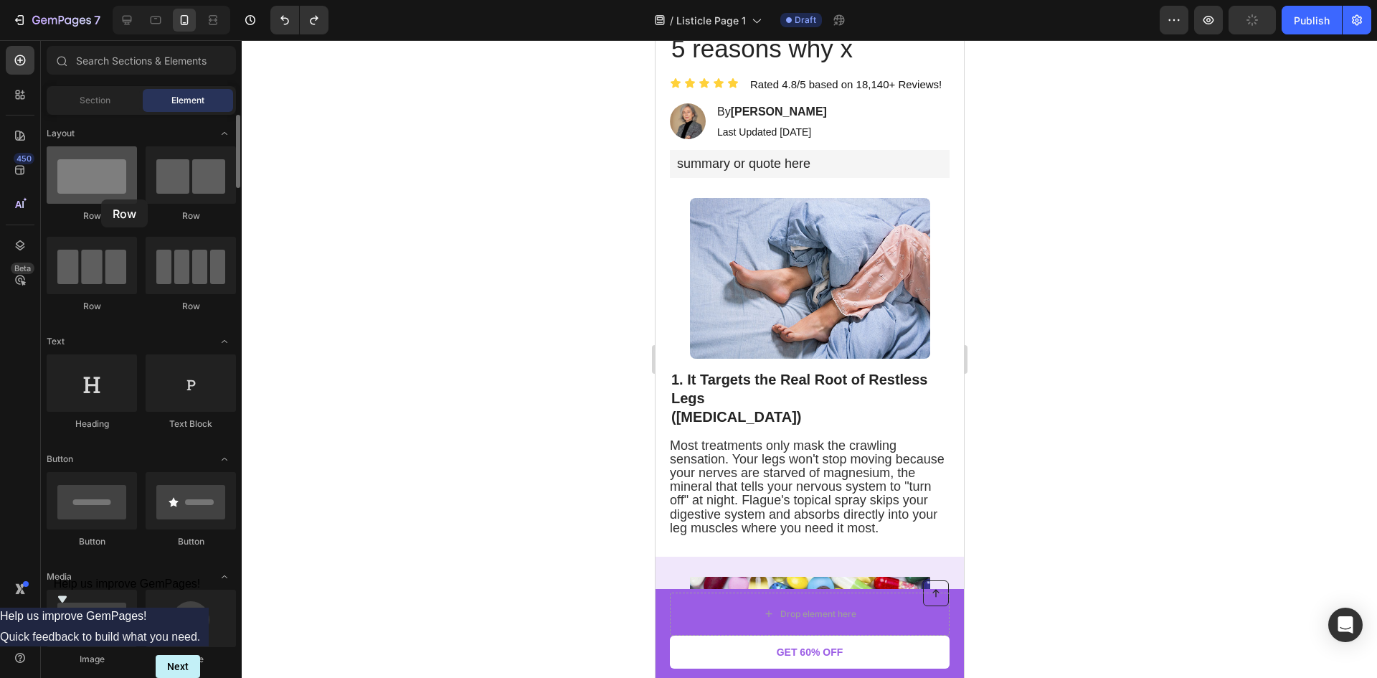
click at [101, 199] on div at bounding box center [92, 174] width 90 height 57
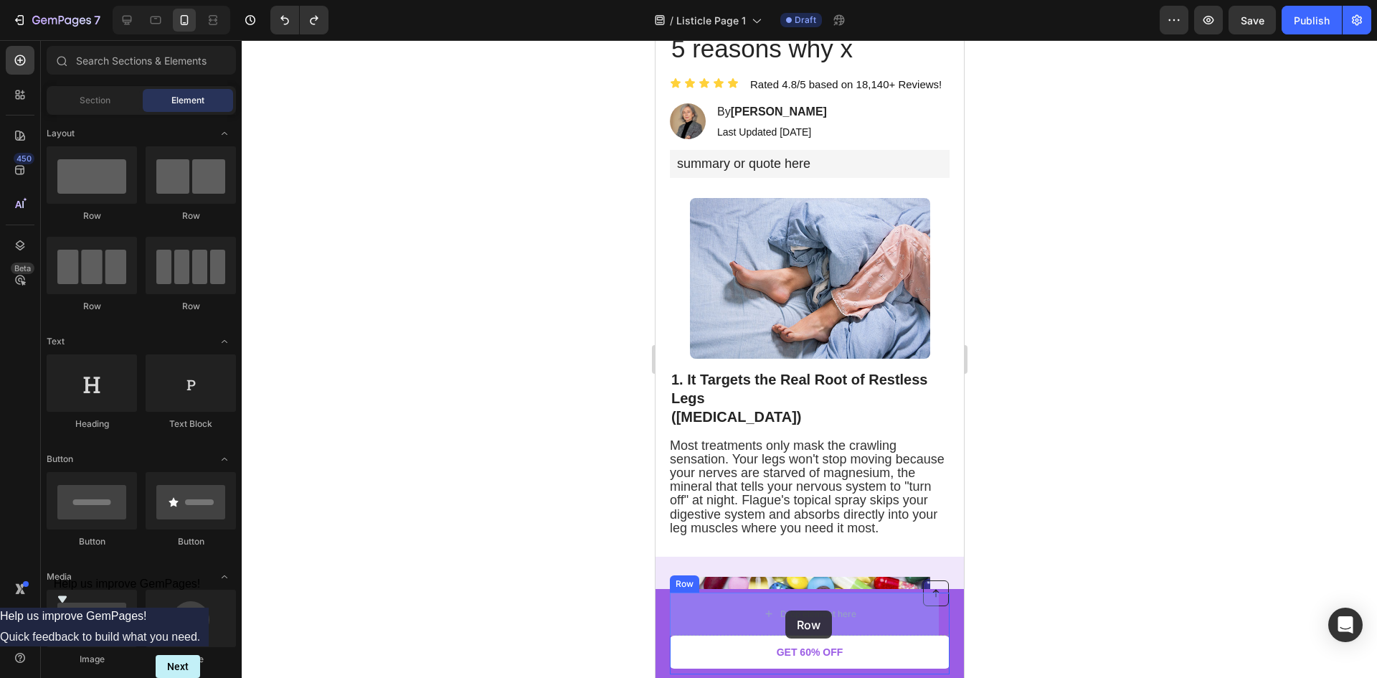
drag, startPoint x: 768, startPoint y: 237, endPoint x: 784, endPoint y: 609, distance: 372.5
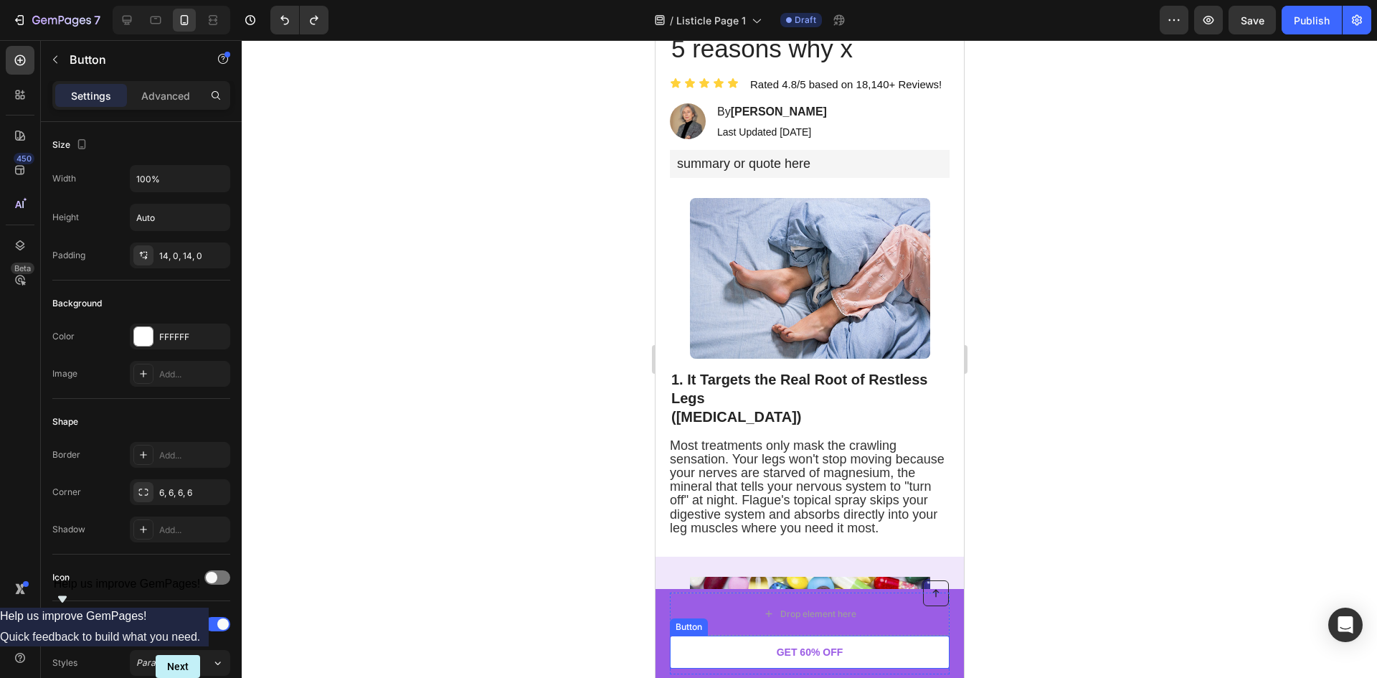
click at [675, 650] on link "GET 60% OFF" at bounding box center [809, 651] width 280 height 33
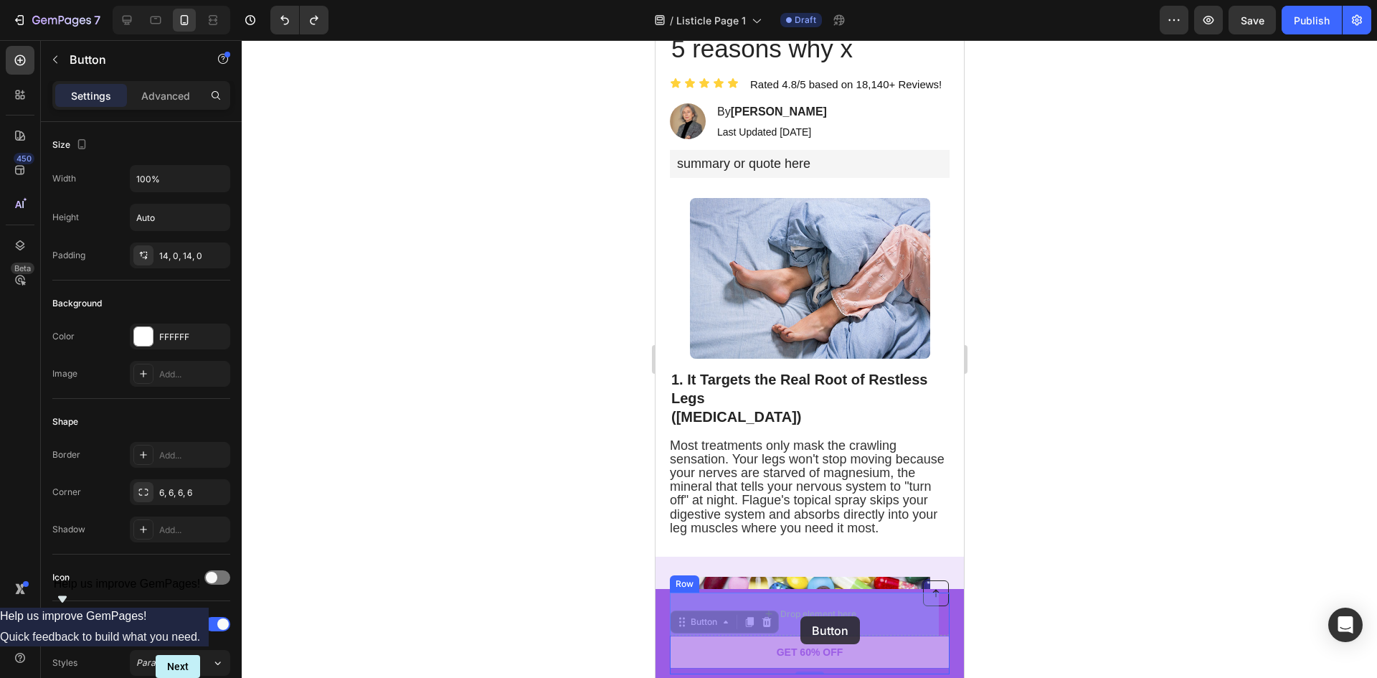
drag, startPoint x: 726, startPoint y: 657, endPoint x: 787, endPoint y: 626, distance: 68.6
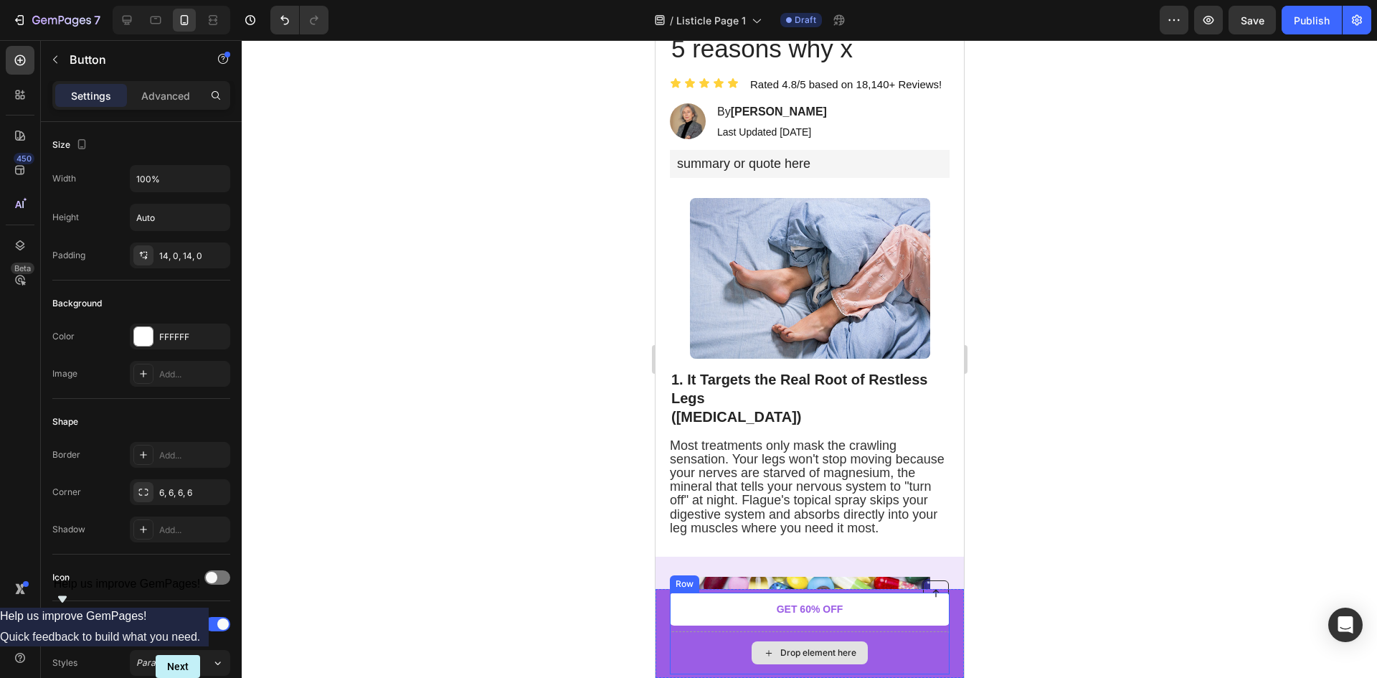
click at [769, 656] on div "Drop element here" at bounding box center [809, 652] width 116 height 23
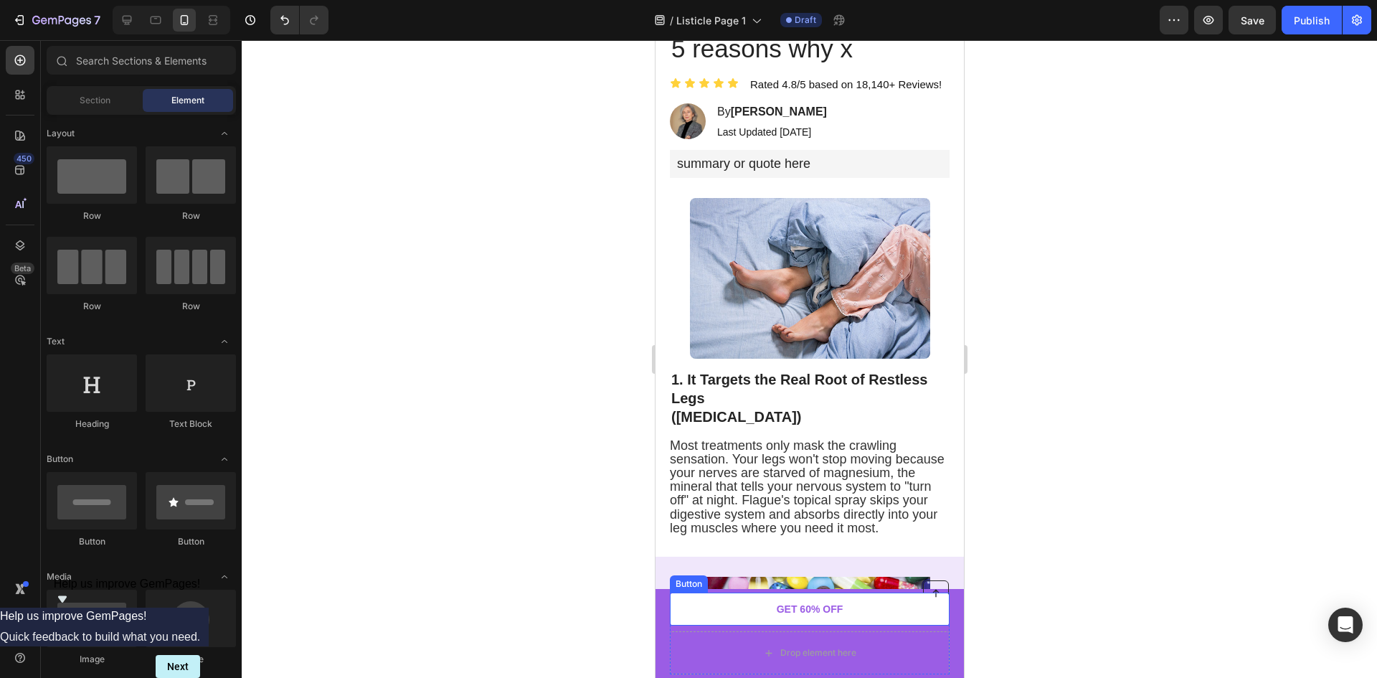
click at [753, 609] on link "GET 60% OFF" at bounding box center [809, 608] width 280 height 33
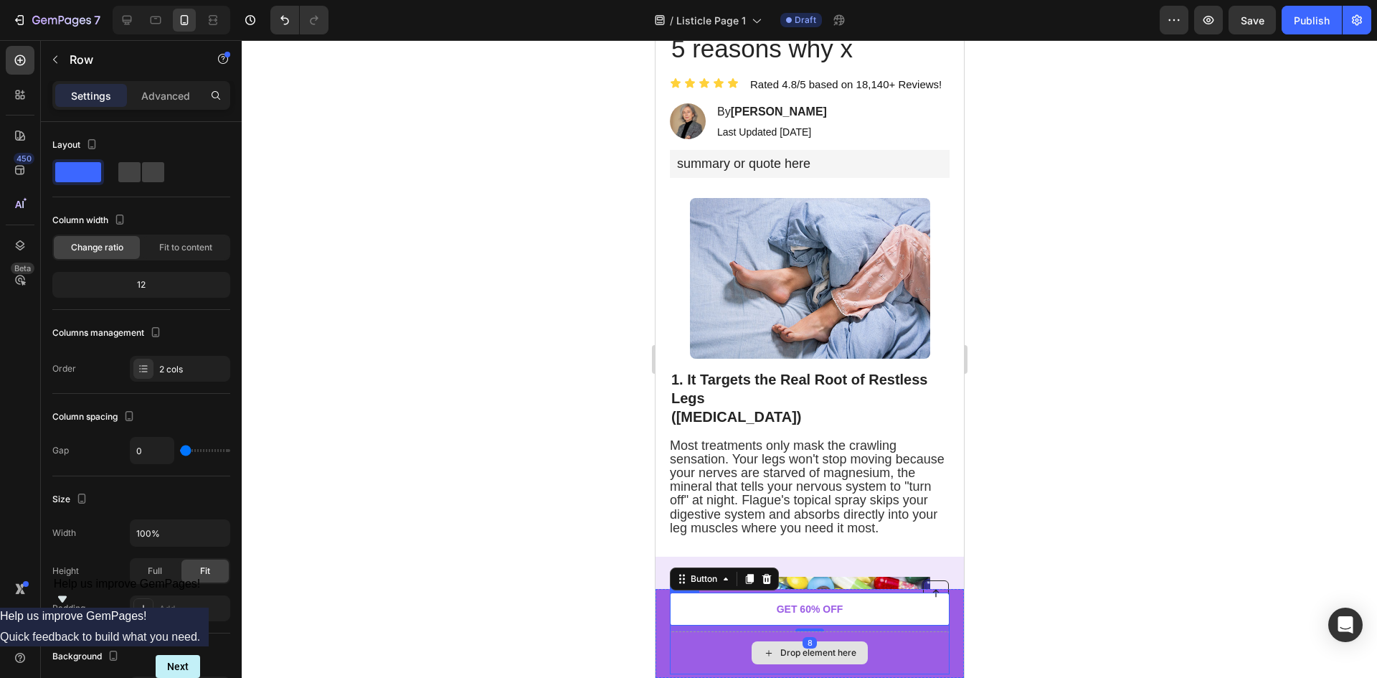
click at [744, 654] on div "Drop element here" at bounding box center [809, 652] width 280 height 43
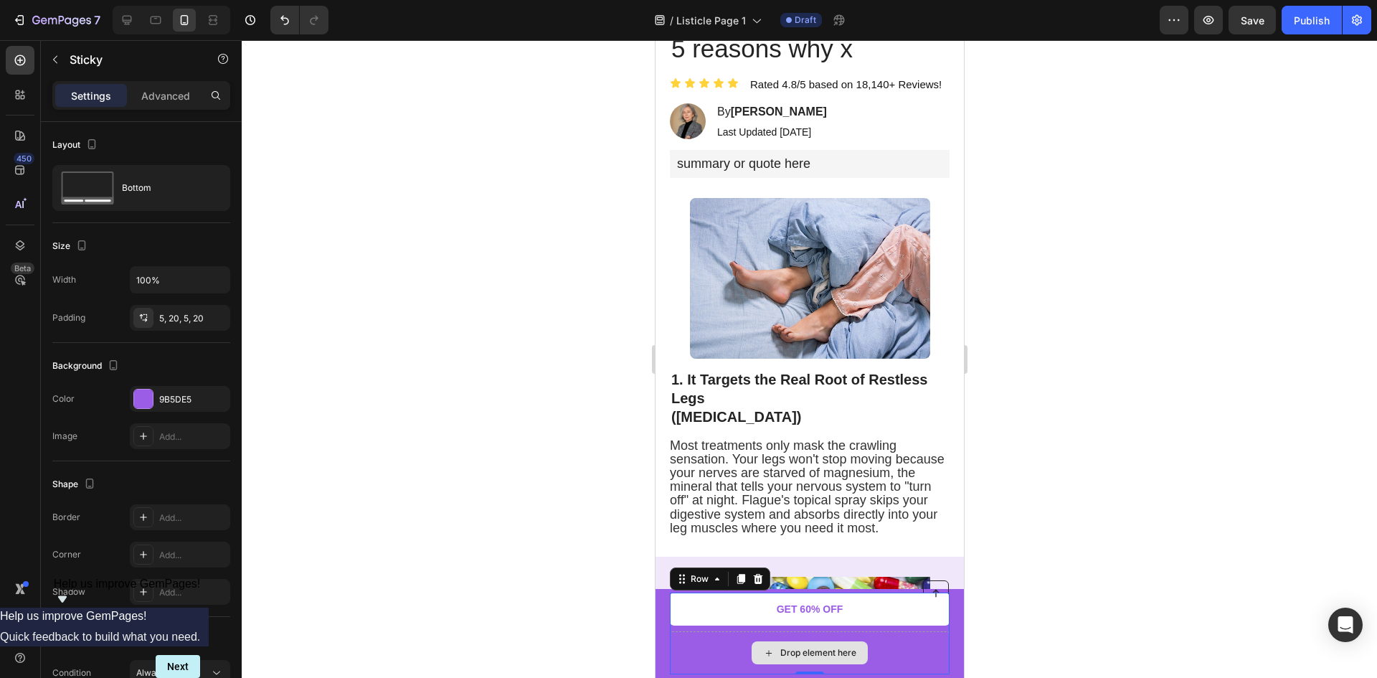
click at [667, 629] on div "Button Drop element here GET 60% OFF Button Row 0 Sticky" at bounding box center [809, 633] width 308 height 89
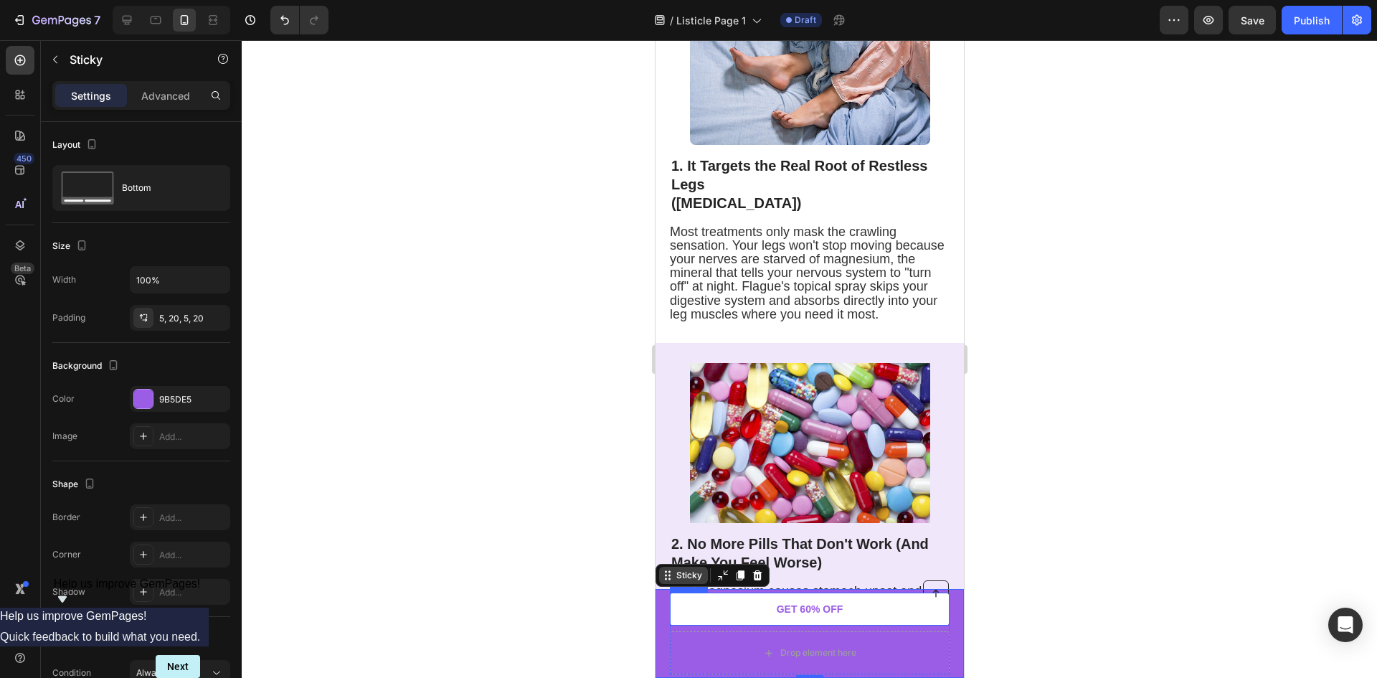
scroll to position [358, 0]
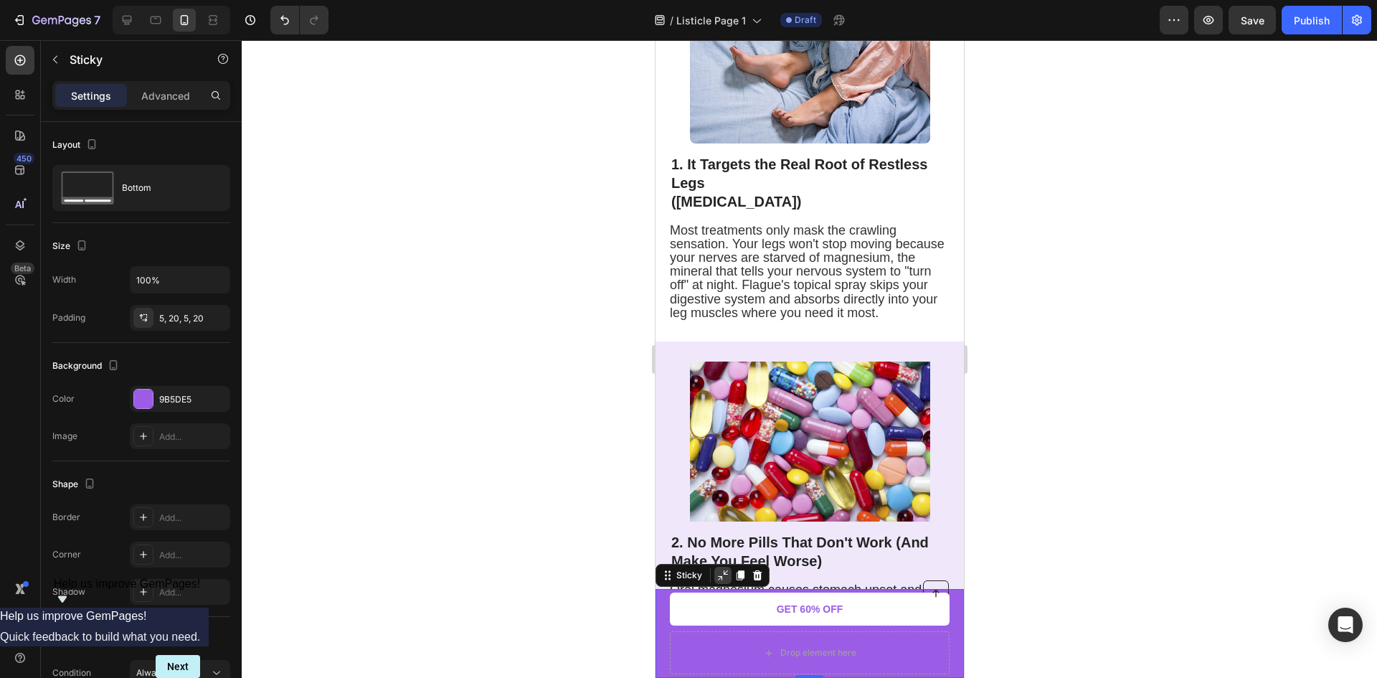
click at [720, 570] on icon at bounding box center [721, 574] width 11 height 11
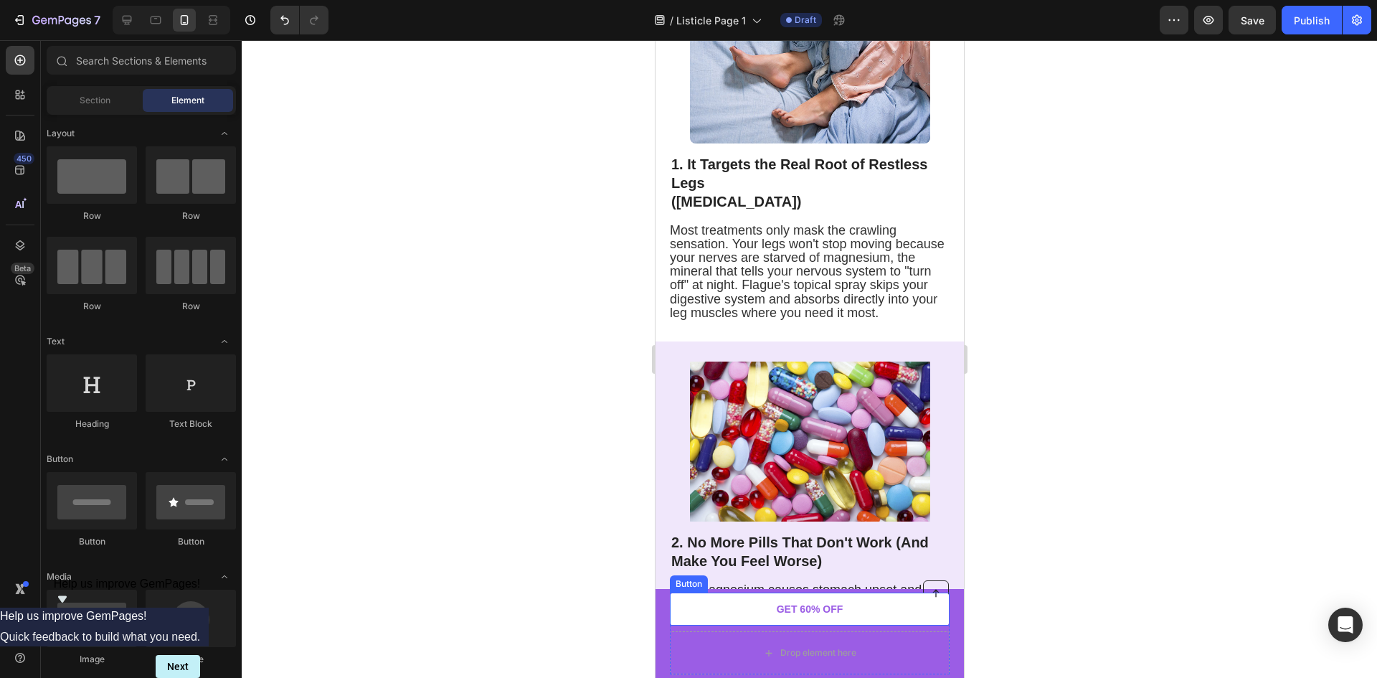
click at [664, 617] on div "Button Drop element here GET 60% OFF Button Row Sticky" at bounding box center [809, 633] width 308 height 89
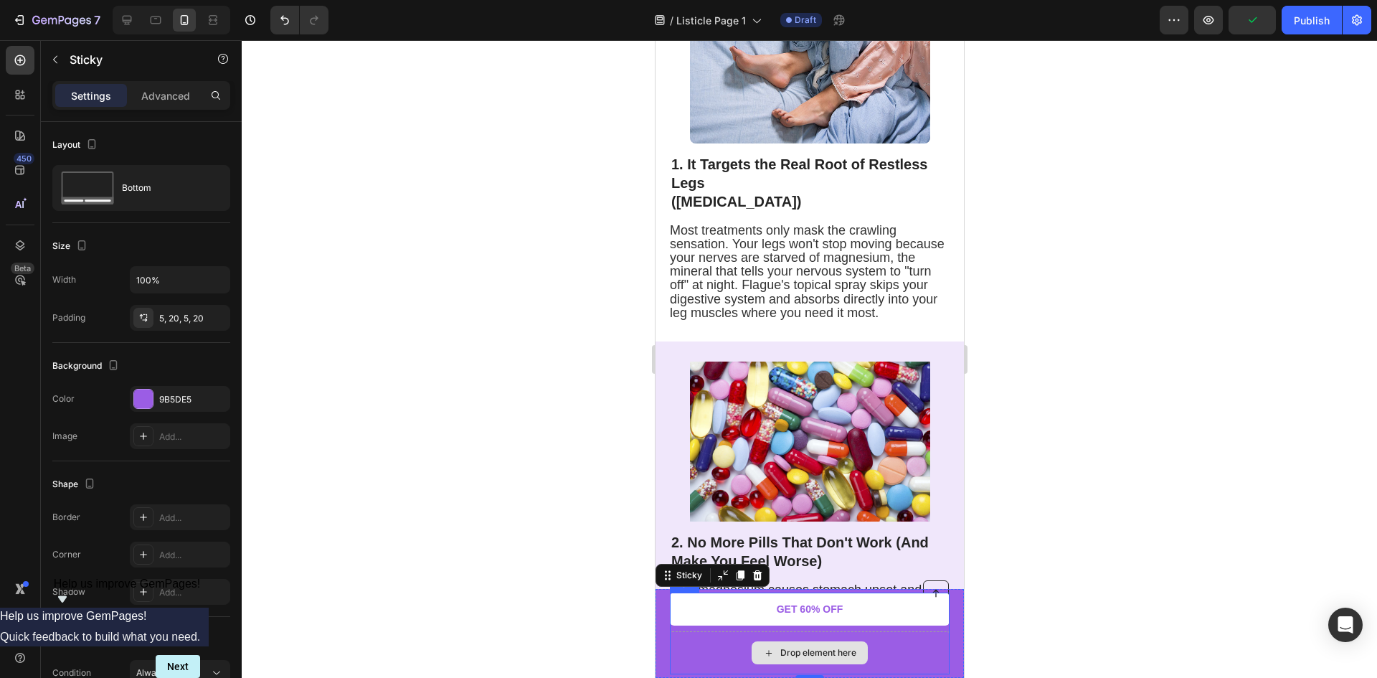
click at [749, 640] on div "Drop element here" at bounding box center [809, 652] width 280 height 43
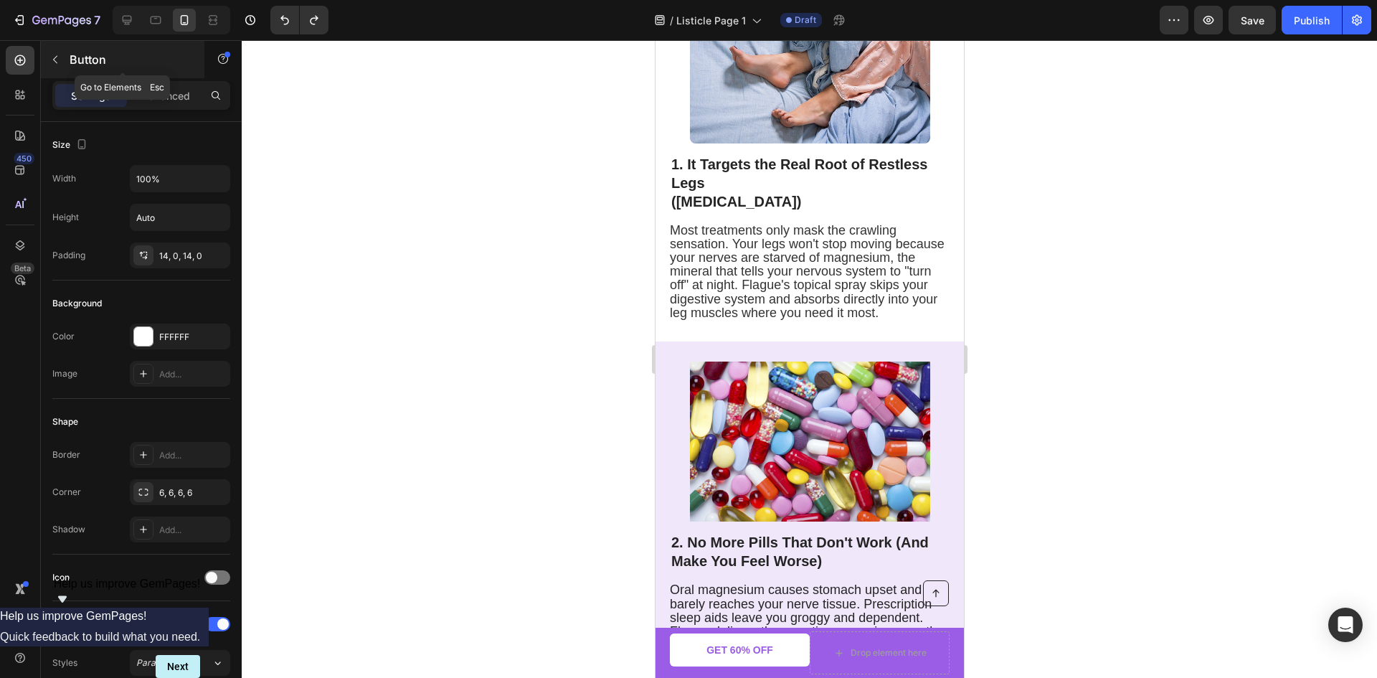
click at [58, 65] on button "button" at bounding box center [55, 59] width 23 height 23
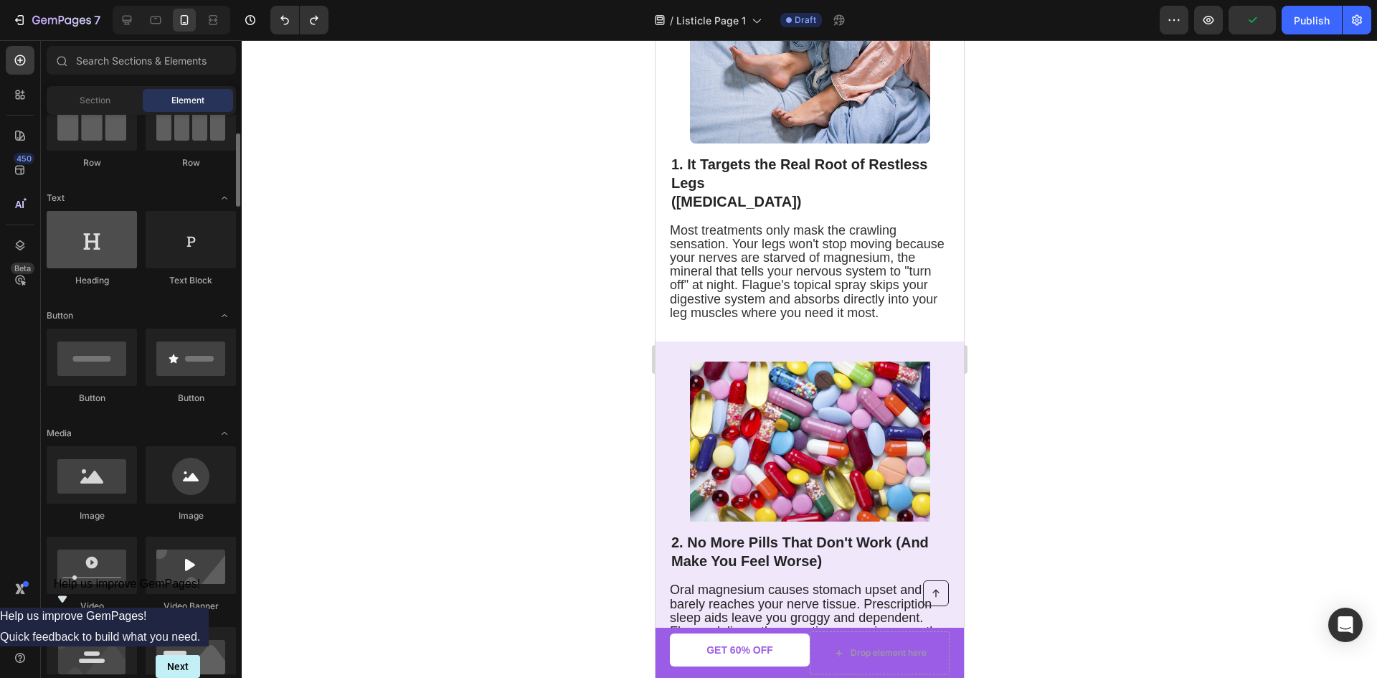
scroll to position [72, 0]
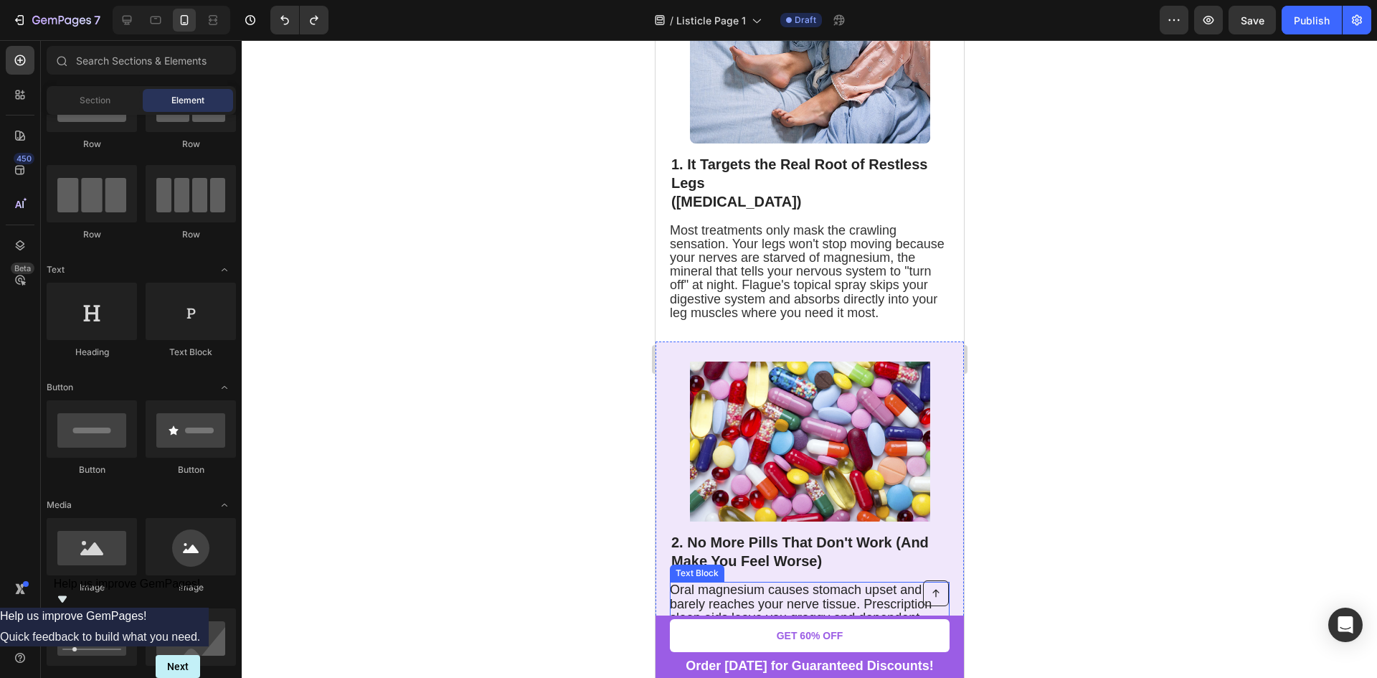
click at [1037, 576] on div at bounding box center [809, 358] width 1135 height 637
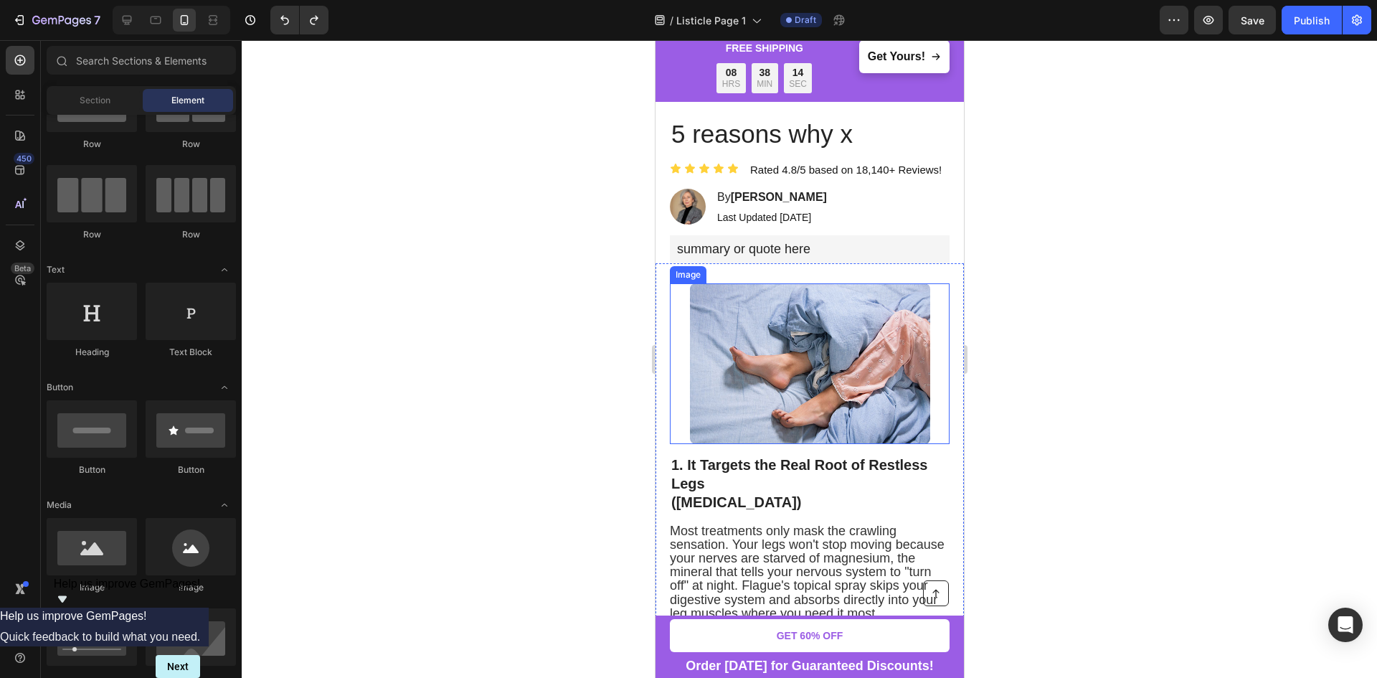
scroll to position [0, 0]
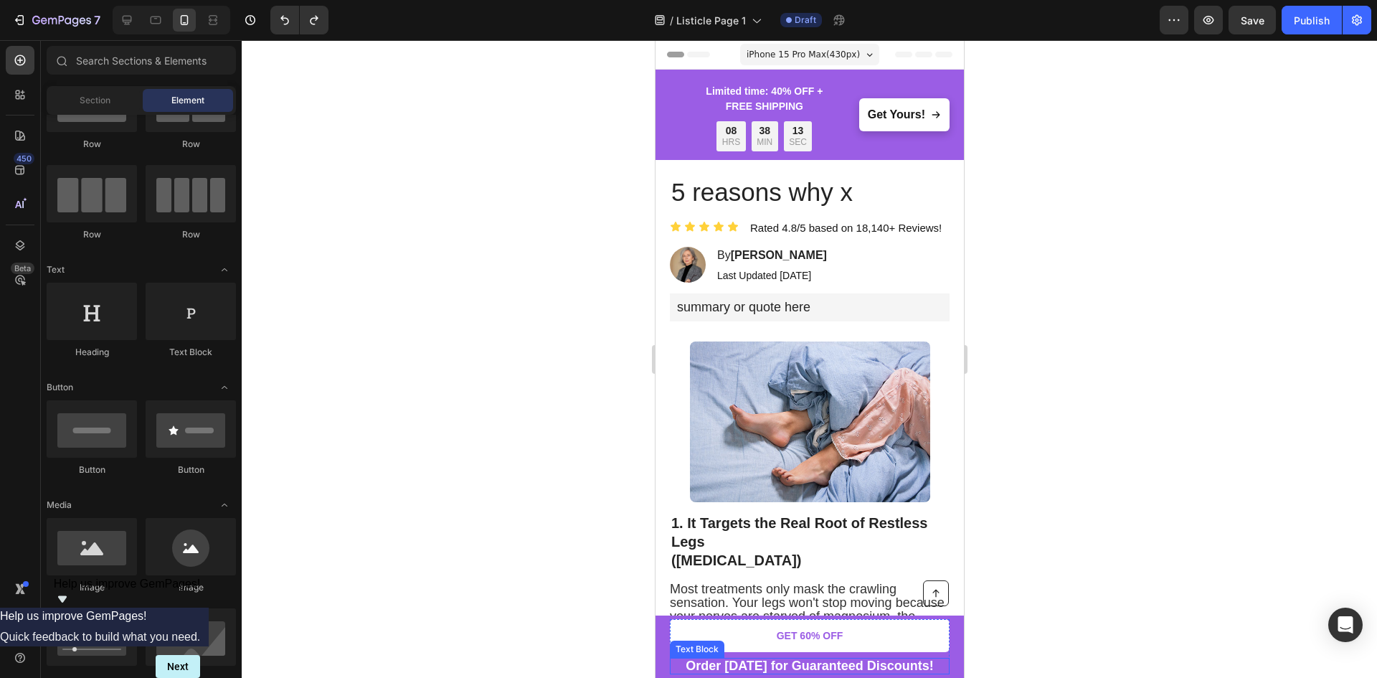
click at [812, 668] on strong "Order [DATE] for Guaranteed Discounts!" at bounding box center [809, 665] width 248 height 14
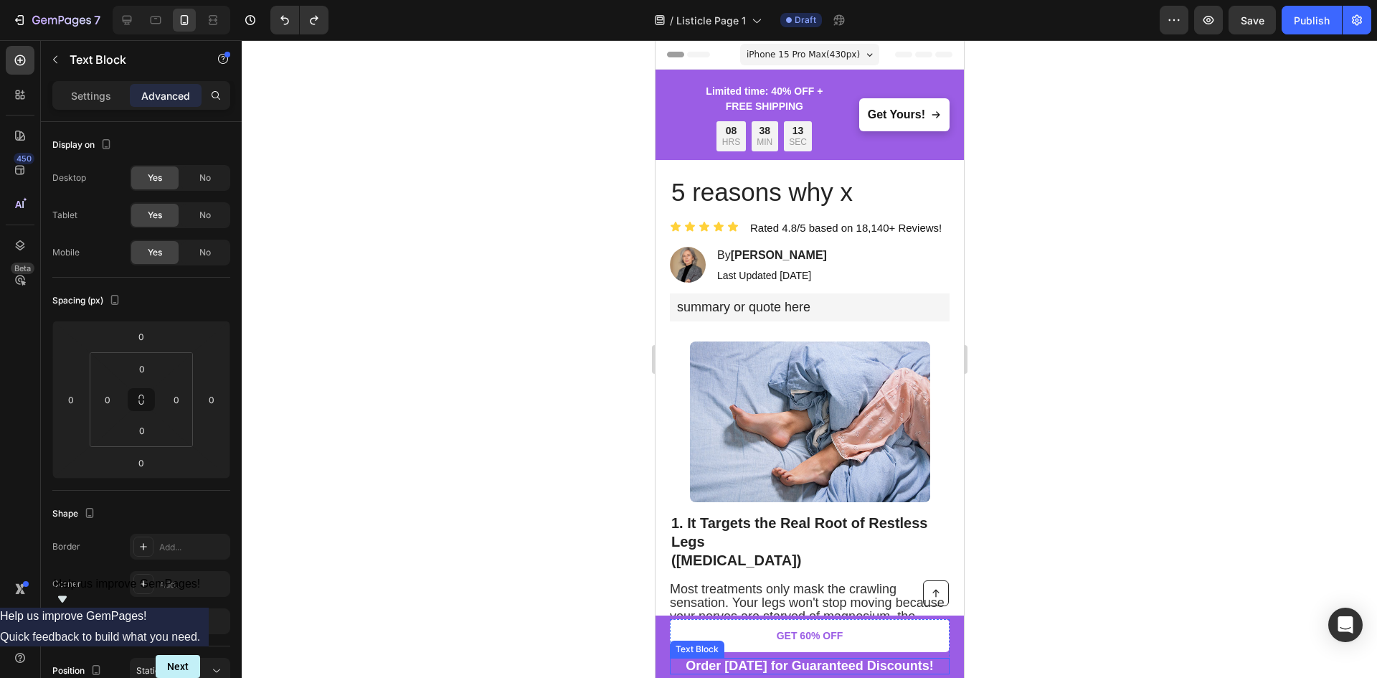
click at [812, 668] on strong "Order [DATE] for Guaranteed Discounts!" at bounding box center [809, 665] width 248 height 14
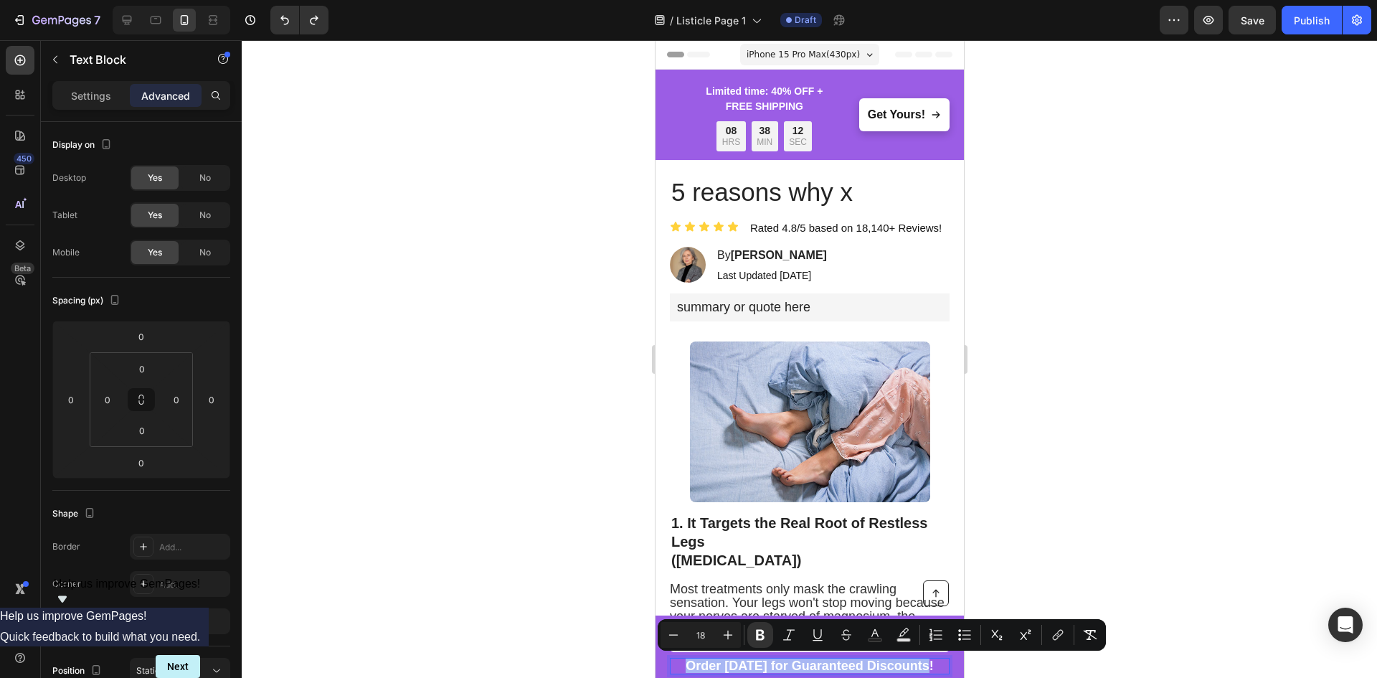
click at [812, 668] on strong "Order [DATE] for Guaranteed Discounts!" at bounding box center [809, 665] width 248 height 14
click at [999, 673] on div at bounding box center [809, 358] width 1135 height 637
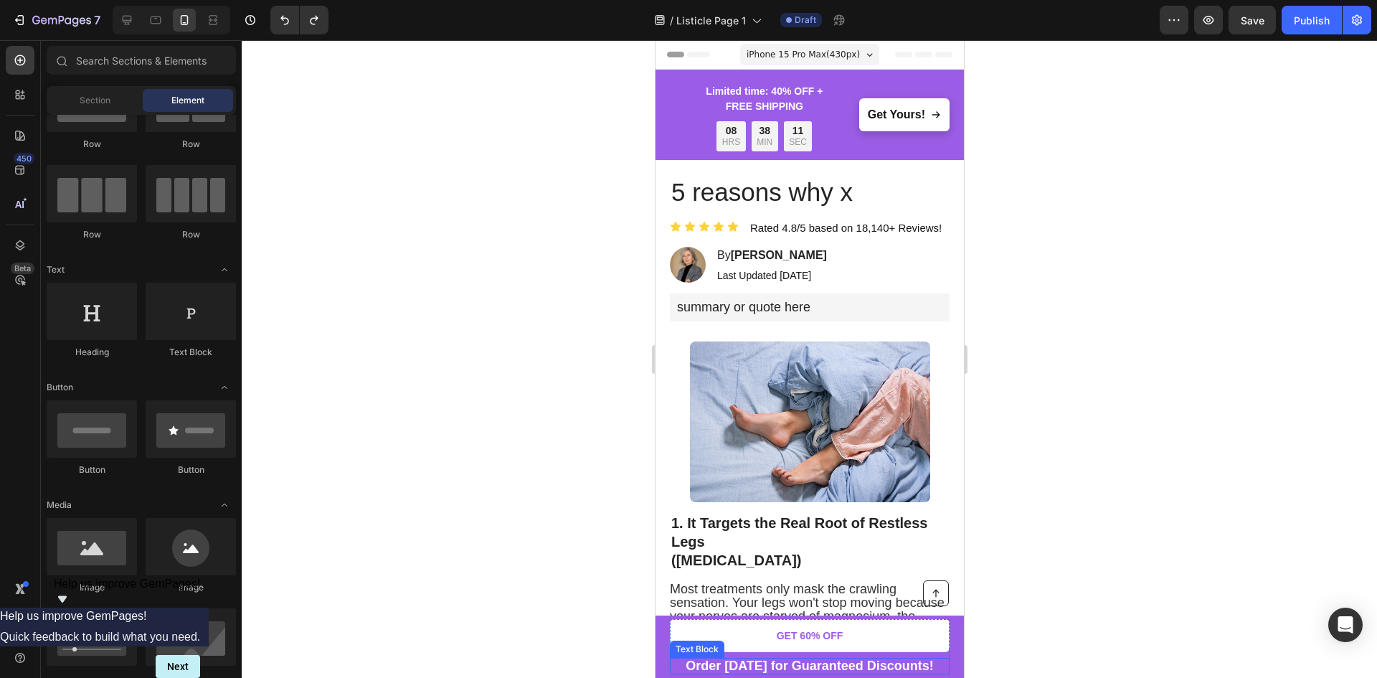
click at [914, 670] on strong "Order [DATE] for Guaranteed Discounts!" at bounding box center [809, 665] width 248 height 14
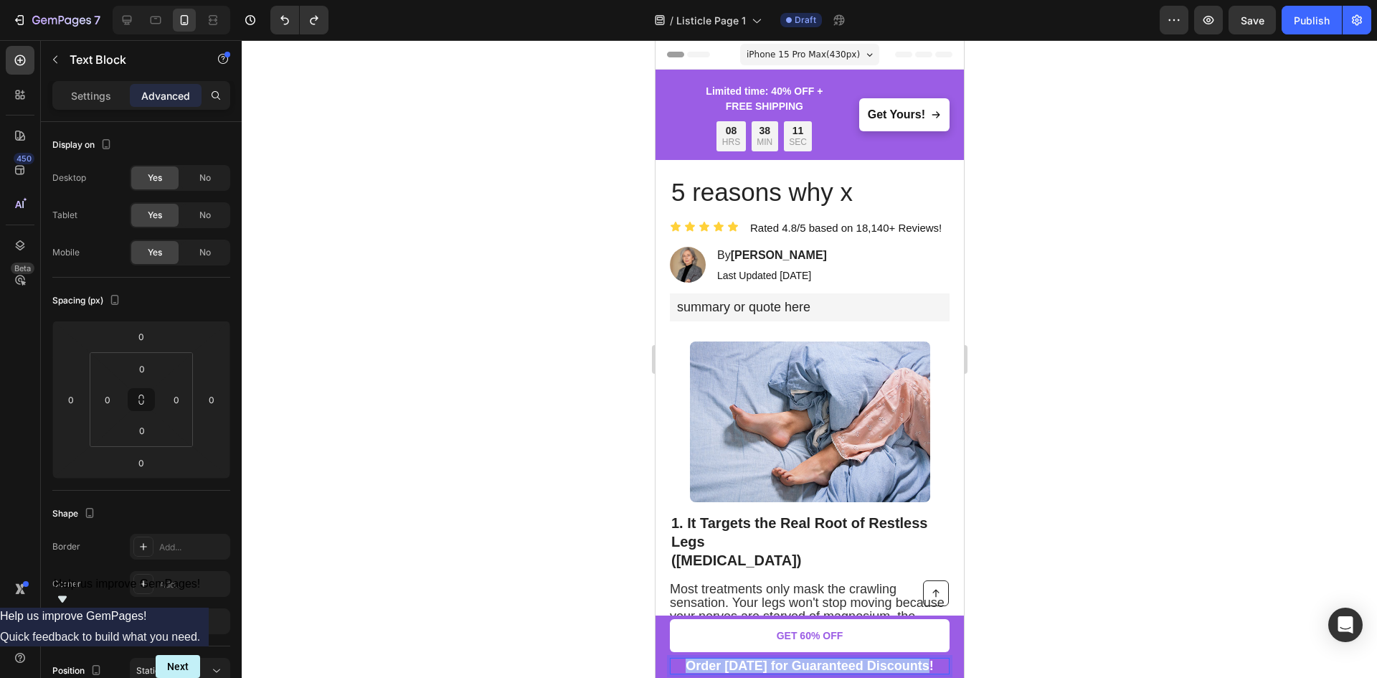
click at [914, 670] on strong "Order [DATE] for Guaranteed Discounts!" at bounding box center [809, 665] width 248 height 14
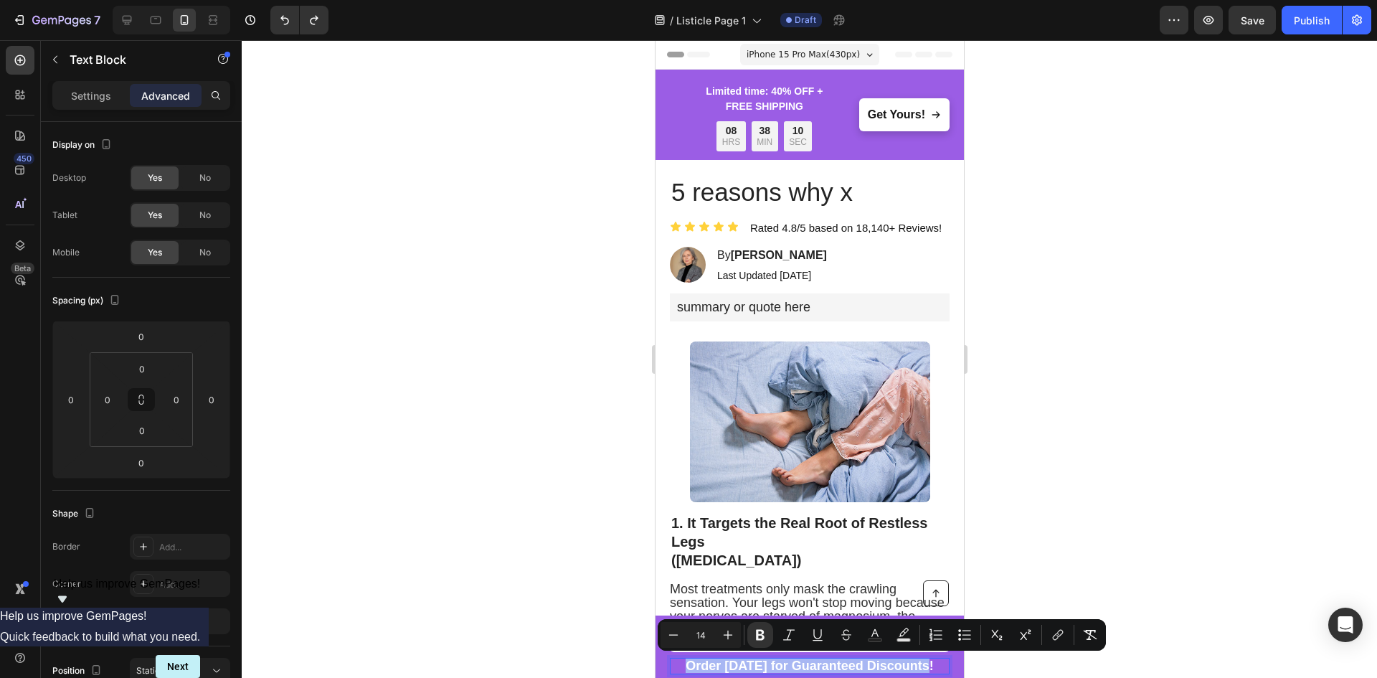
scroll to position [9, 0]
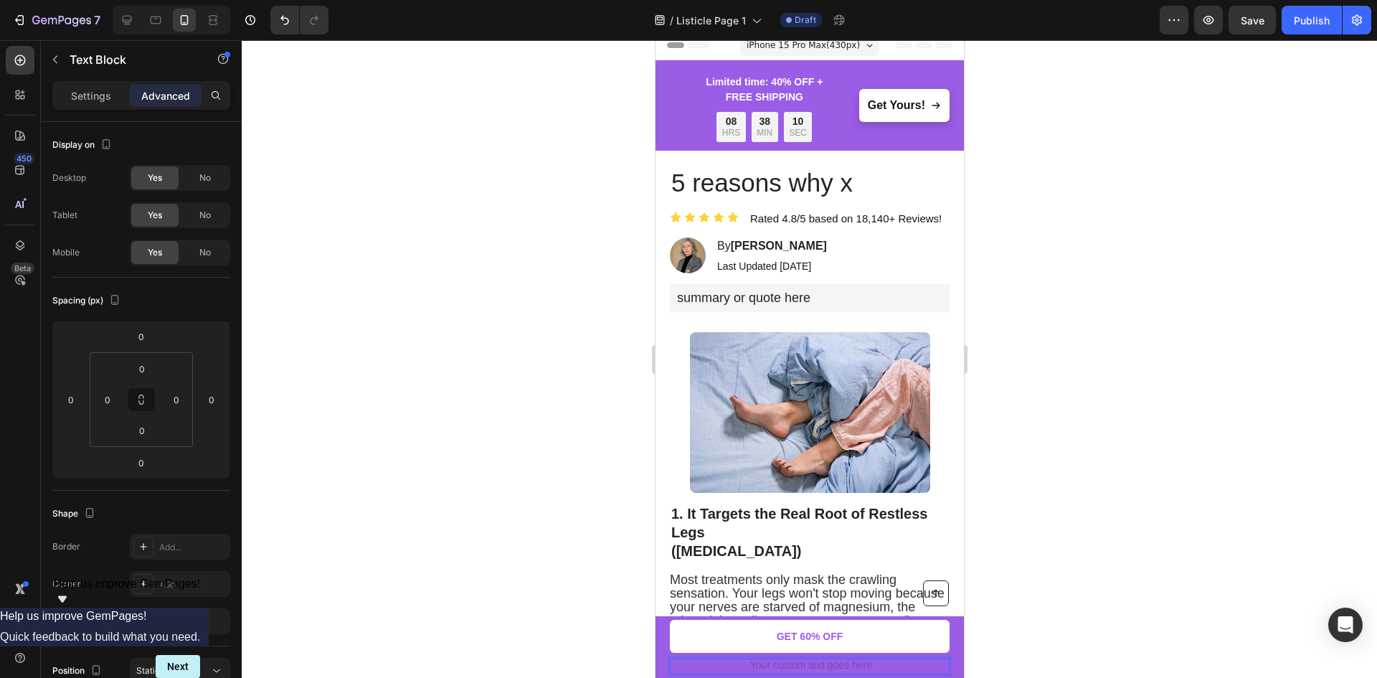
click at [1045, 627] on div at bounding box center [809, 358] width 1135 height 637
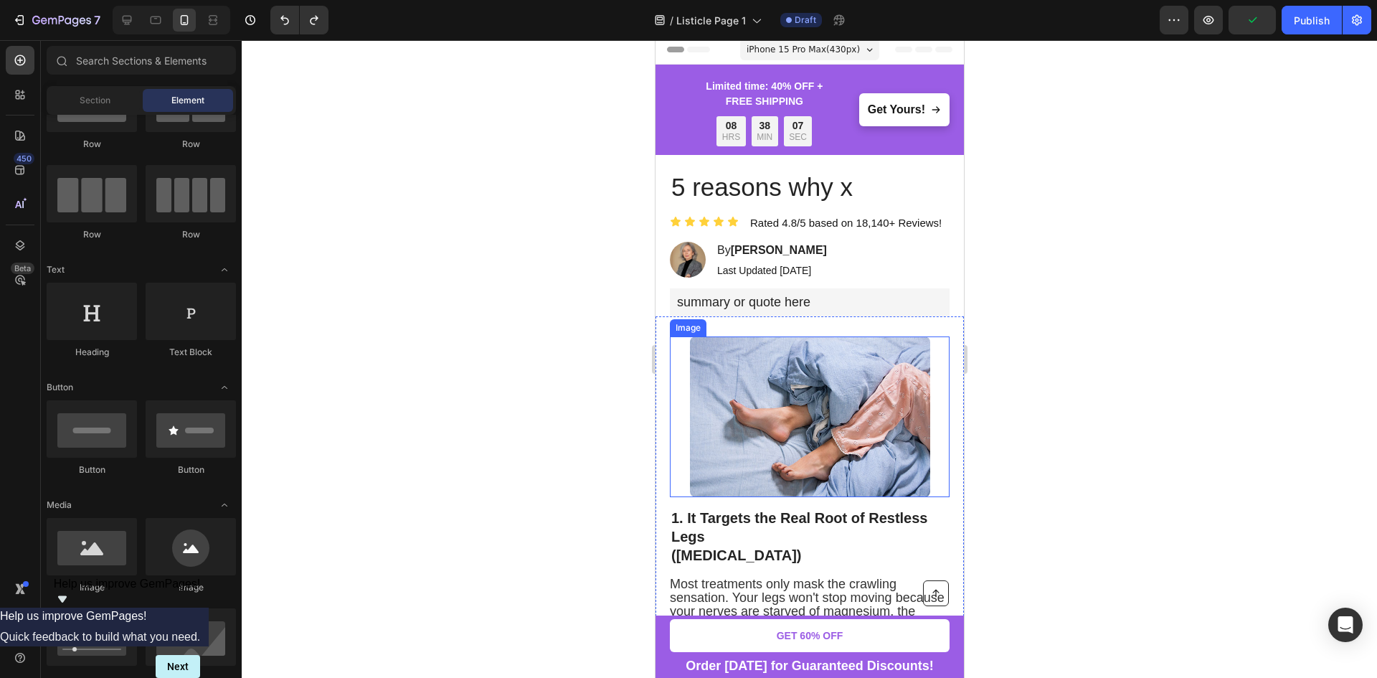
scroll to position [0, 0]
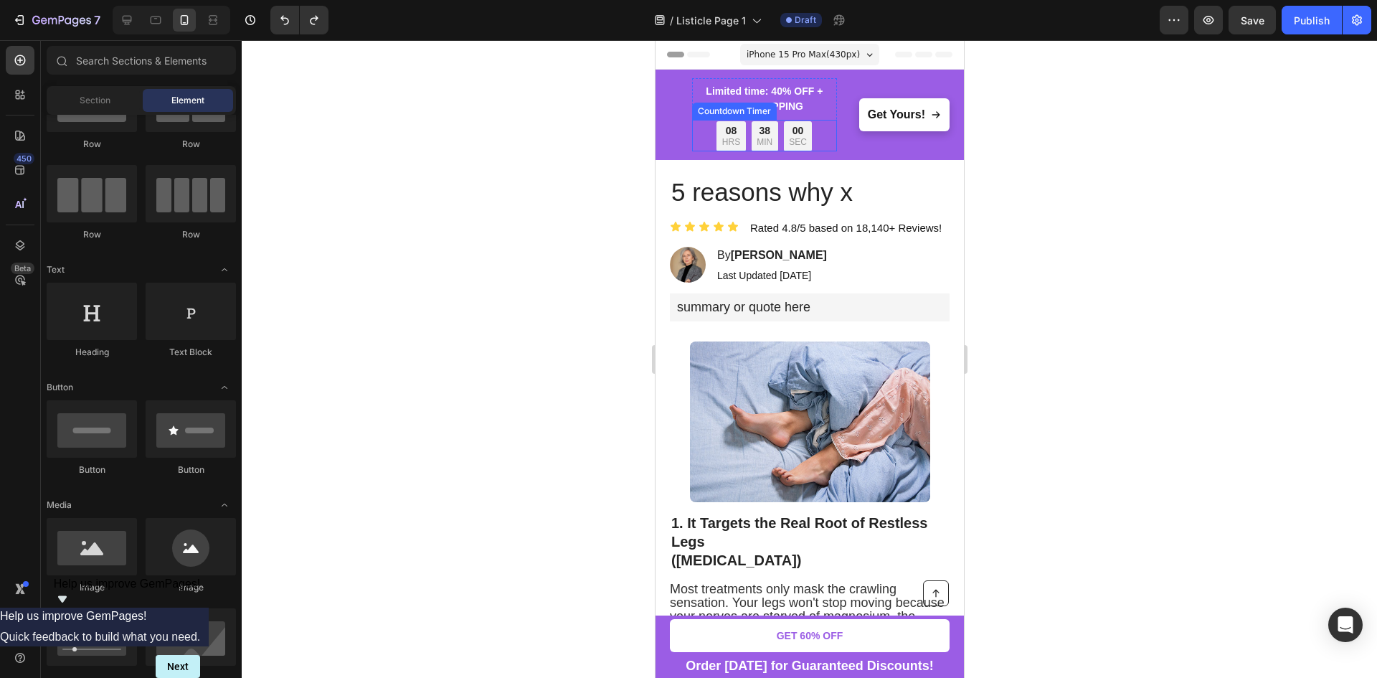
click at [751, 108] on div "Countdown Timer" at bounding box center [733, 111] width 79 height 13
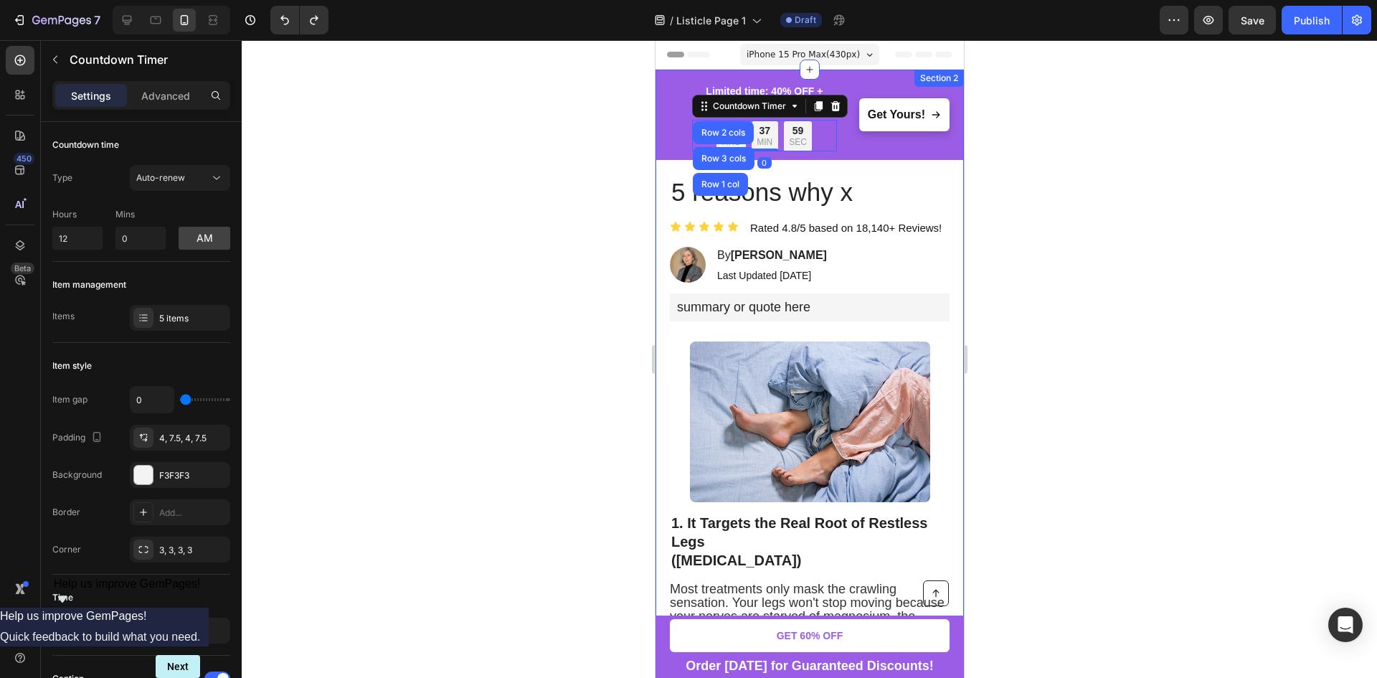
click at [1043, 198] on div at bounding box center [809, 358] width 1135 height 637
click at [723, 113] on div "Countdown Timer" at bounding box center [749, 106] width 108 height 17
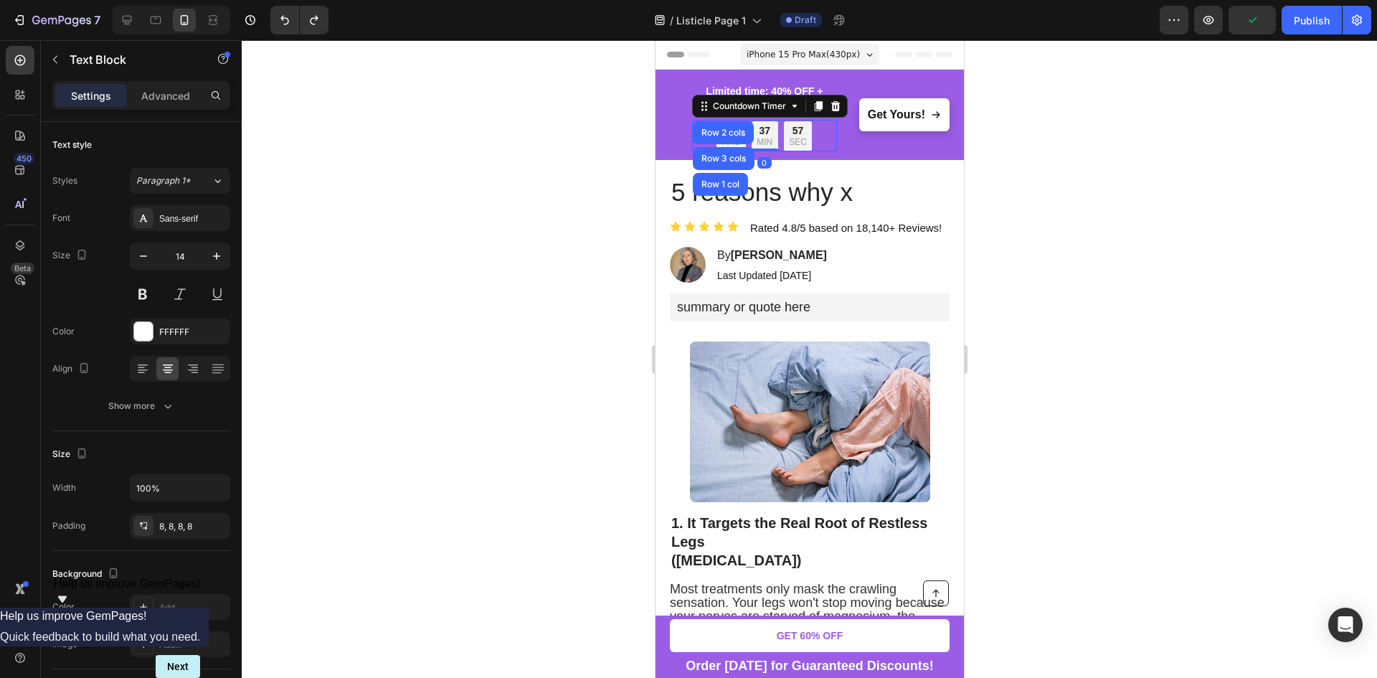
click at [745, 92] on strong "Limited time: 40% OFF + FREE SHIPPING" at bounding box center [763, 98] width 117 height 27
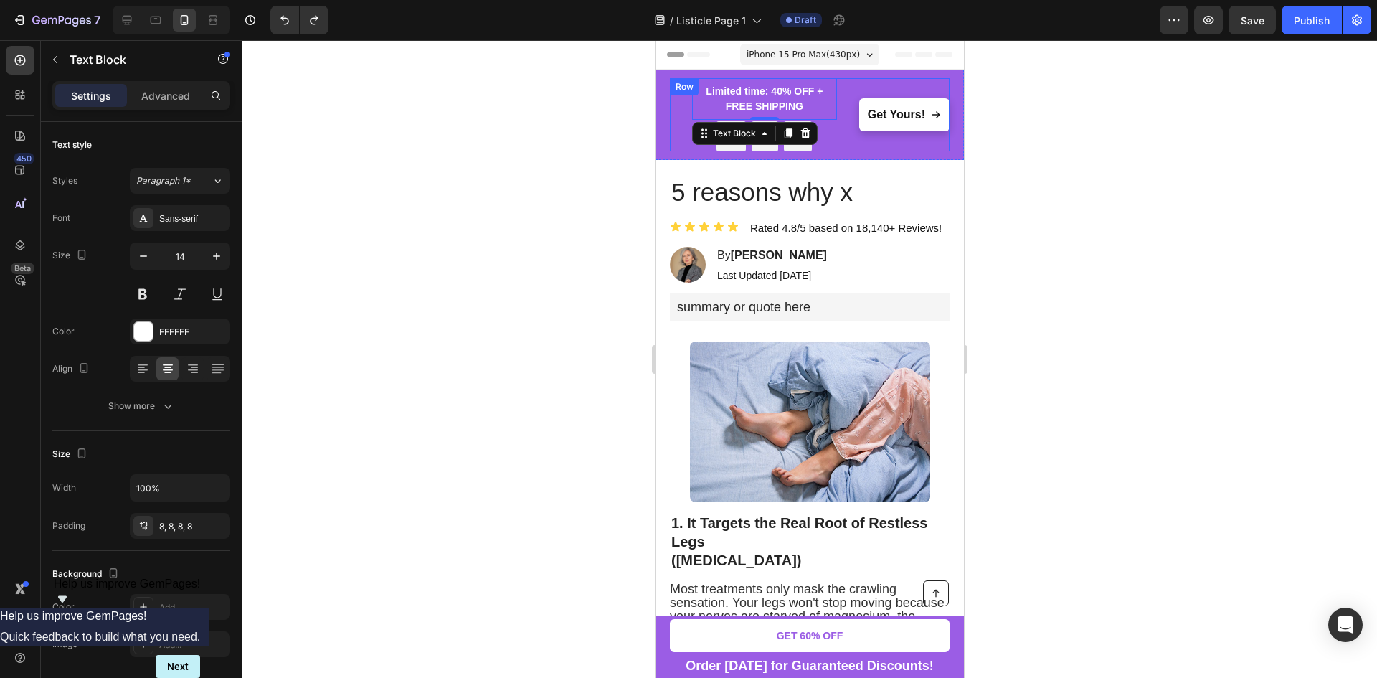
drag, startPoint x: 844, startPoint y: 128, endPoint x: 831, endPoint y: 130, distance: 13.0
click at [844, 128] on div "Image Limited time: 40% OFF + FREE SHIPPING Text Block 0 08 HRS 37 MIN 55 SEC C…" at bounding box center [809, 114] width 280 height 73
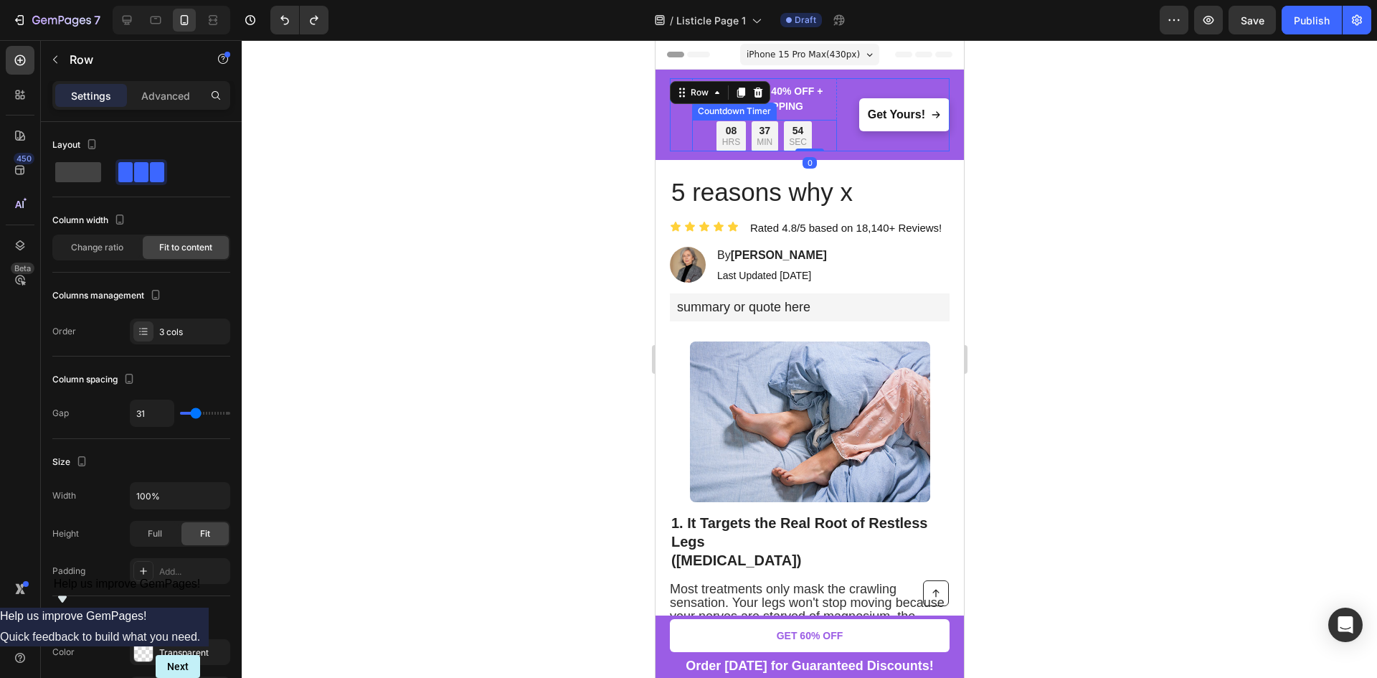
click at [761, 134] on div "37" at bounding box center [764, 130] width 16 height 13
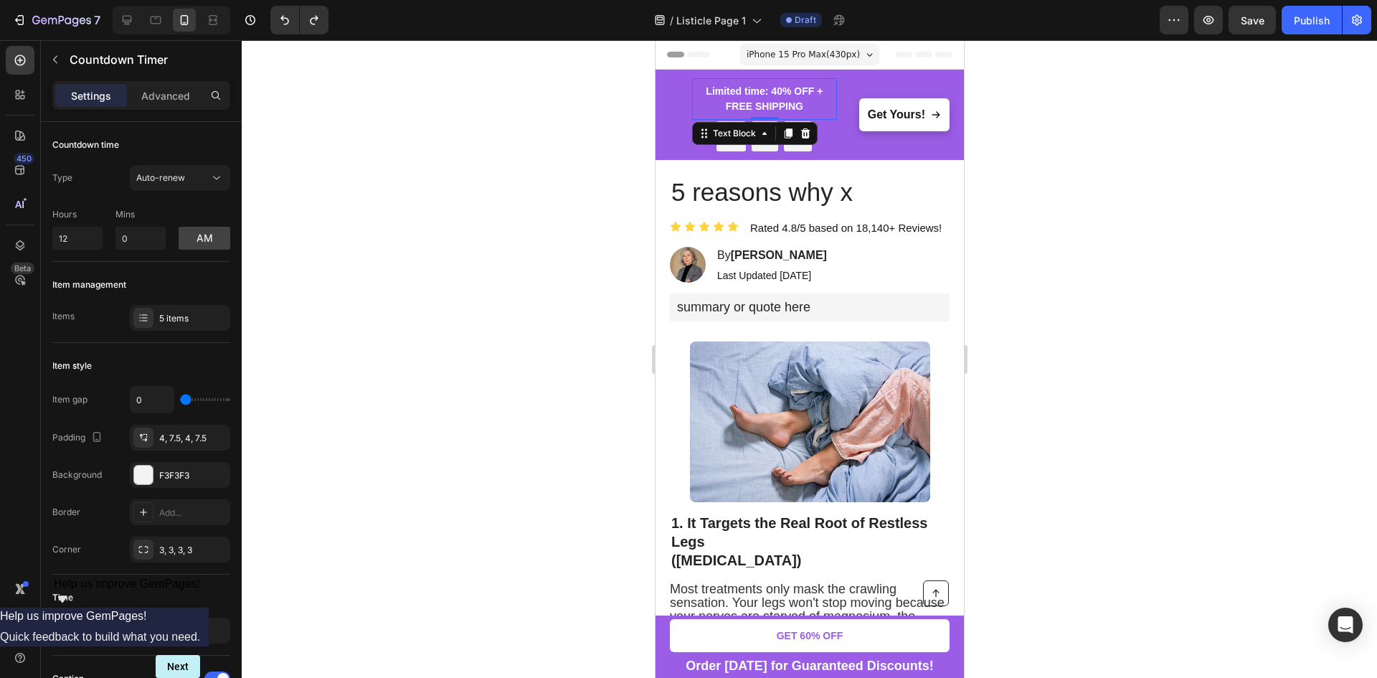
click at [741, 90] on strong "Limited time: 40% OFF + FREE SHIPPING" at bounding box center [763, 98] width 117 height 27
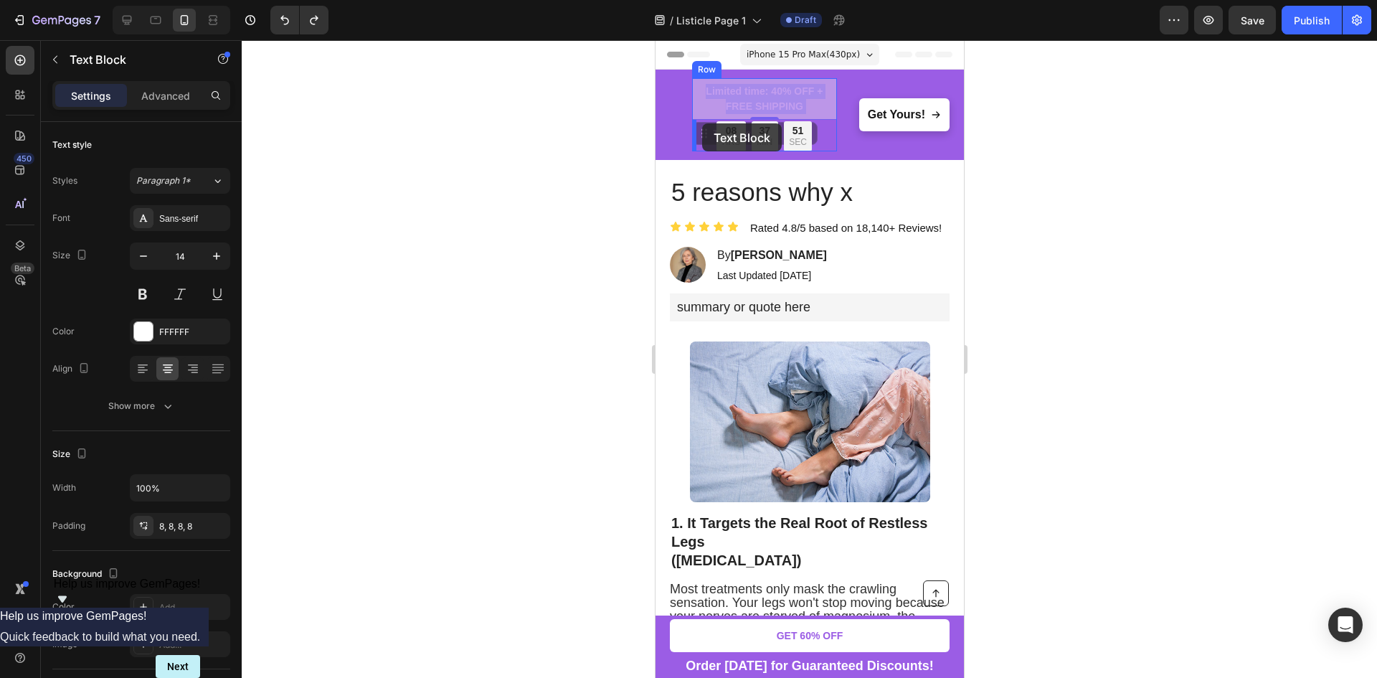
drag, startPoint x: 763, startPoint y: 100, endPoint x: 701, endPoint y: 123, distance: 66.0
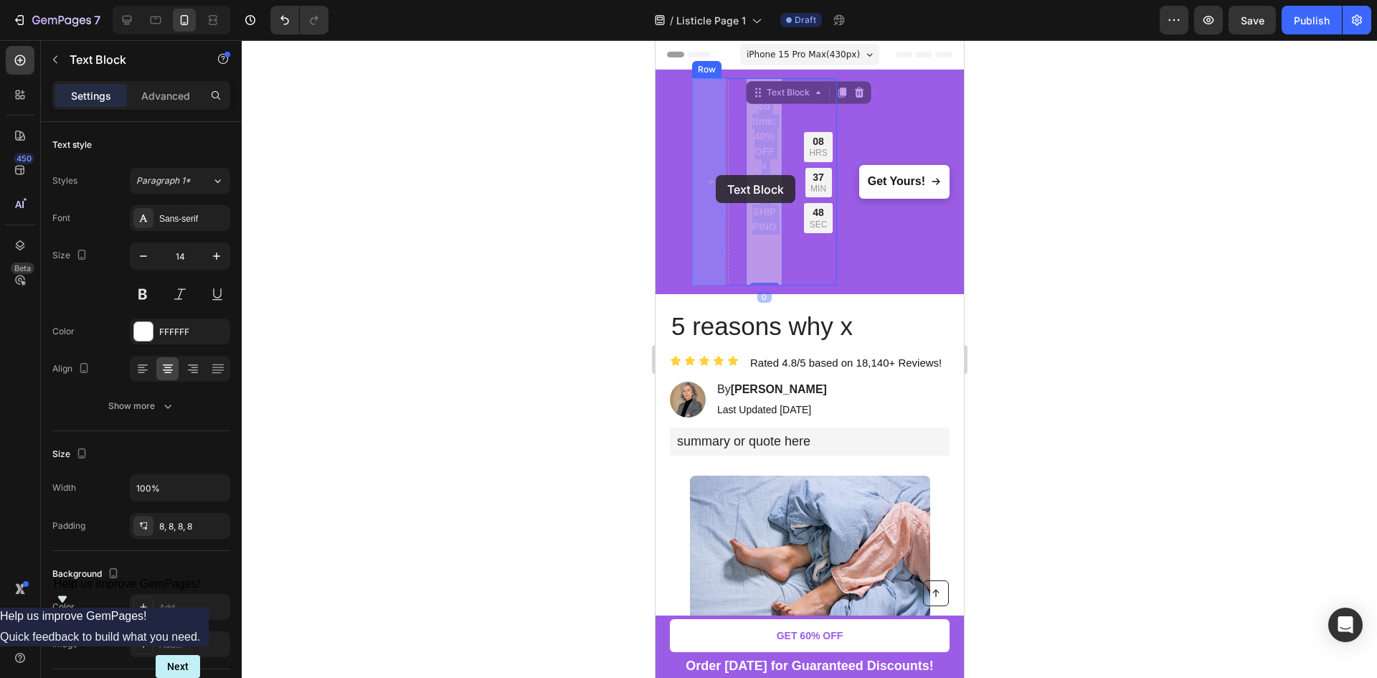
drag, startPoint x: 761, startPoint y: 158, endPoint x: 715, endPoint y: 175, distance: 49.7
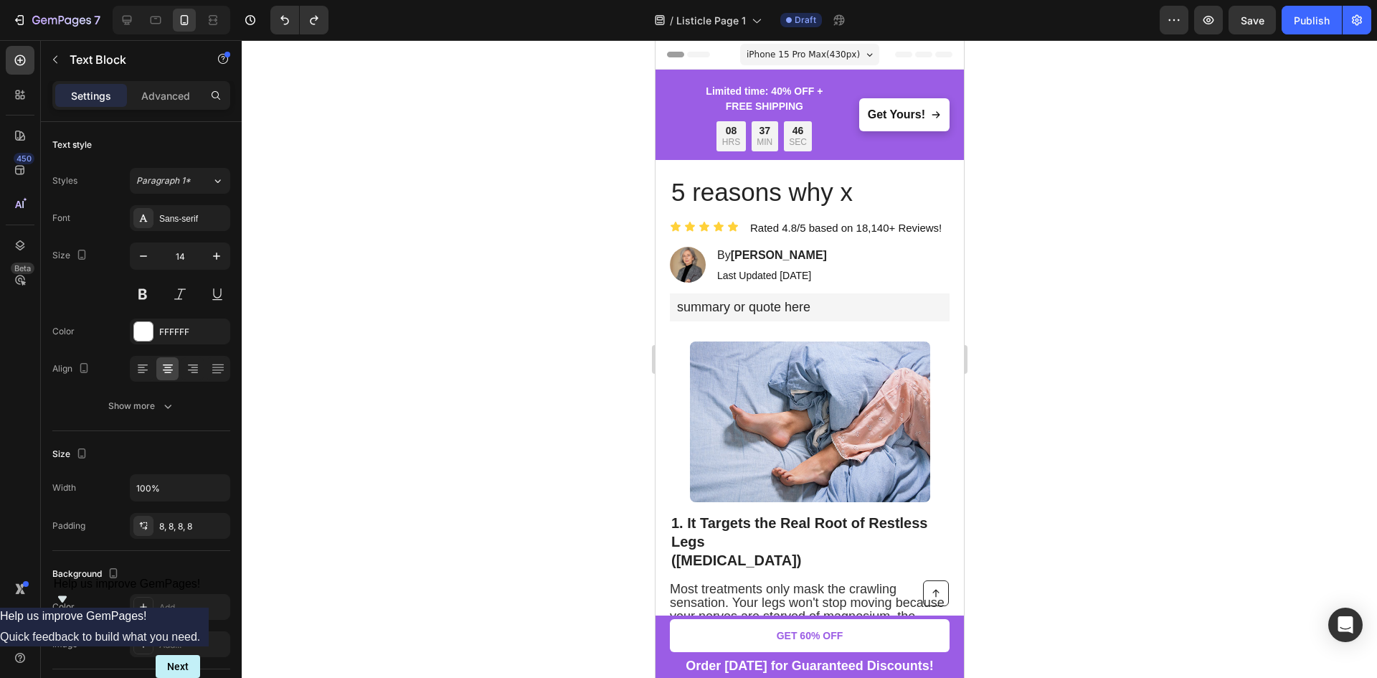
click at [1036, 207] on div at bounding box center [809, 358] width 1135 height 637
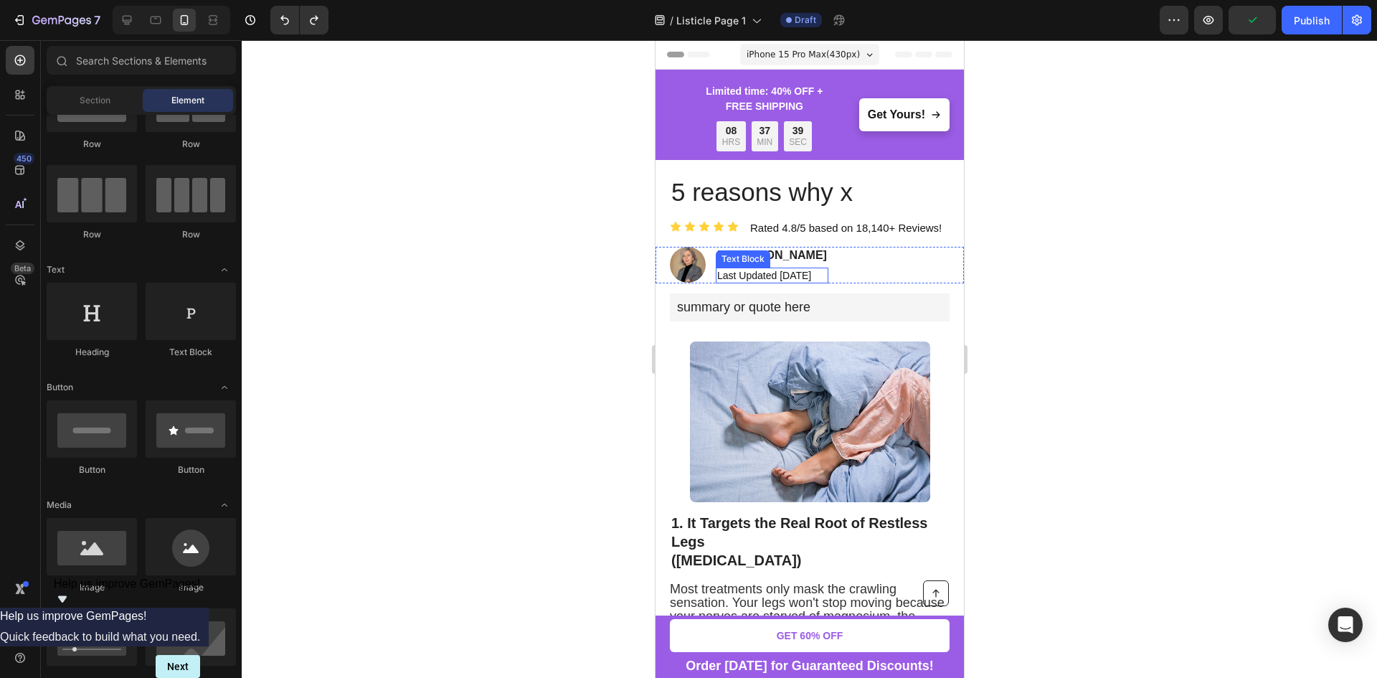
click at [798, 275] on p "Last Updated June 28th, 2025" at bounding box center [771, 275] width 110 height 13
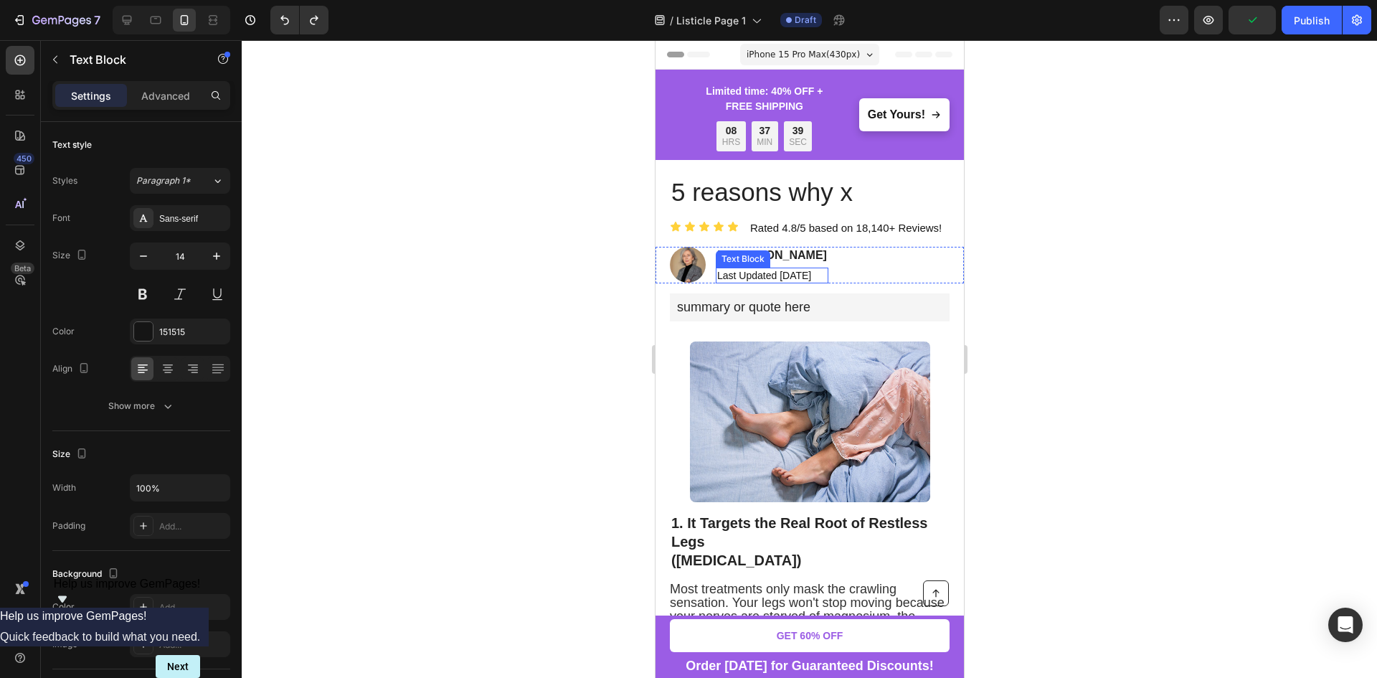
click at [798, 275] on p "Last Updated June 28th, 2025" at bounding box center [771, 275] width 110 height 13
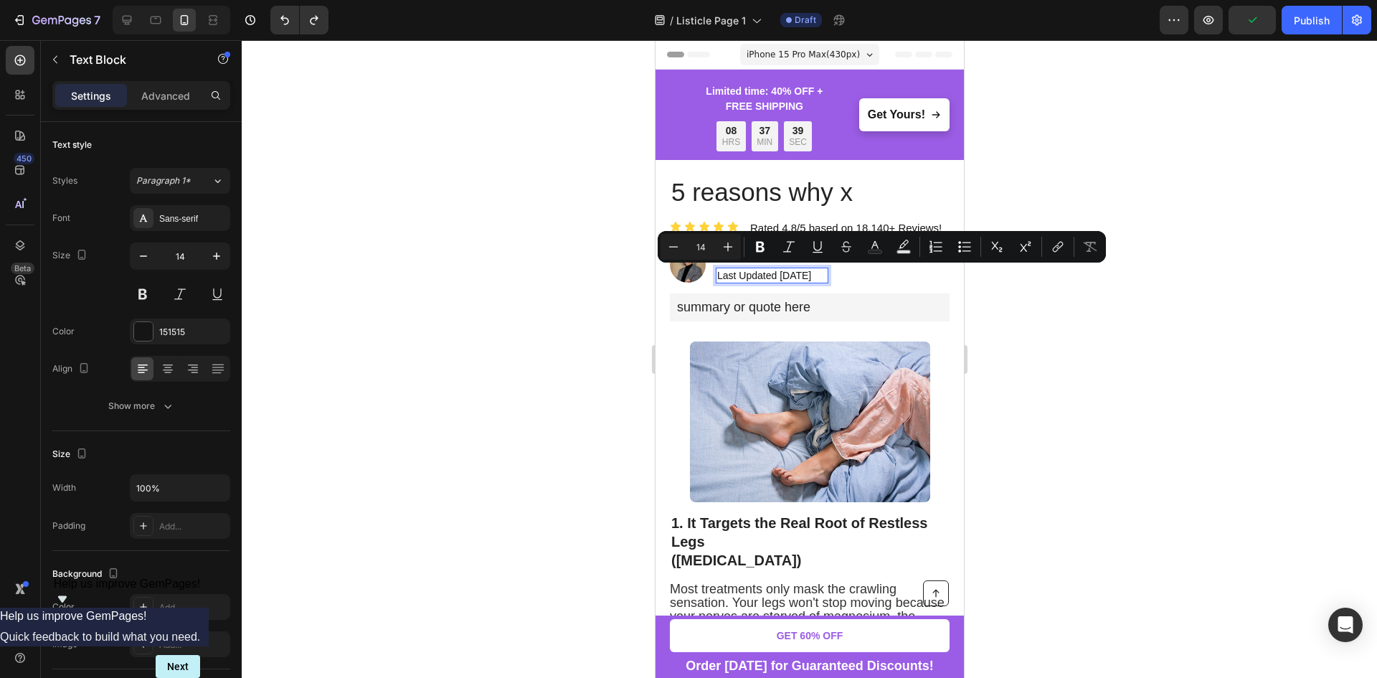
click at [791, 277] on p "Last Updated June 28th, 2025" at bounding box center [771, 275] width 110 height 13
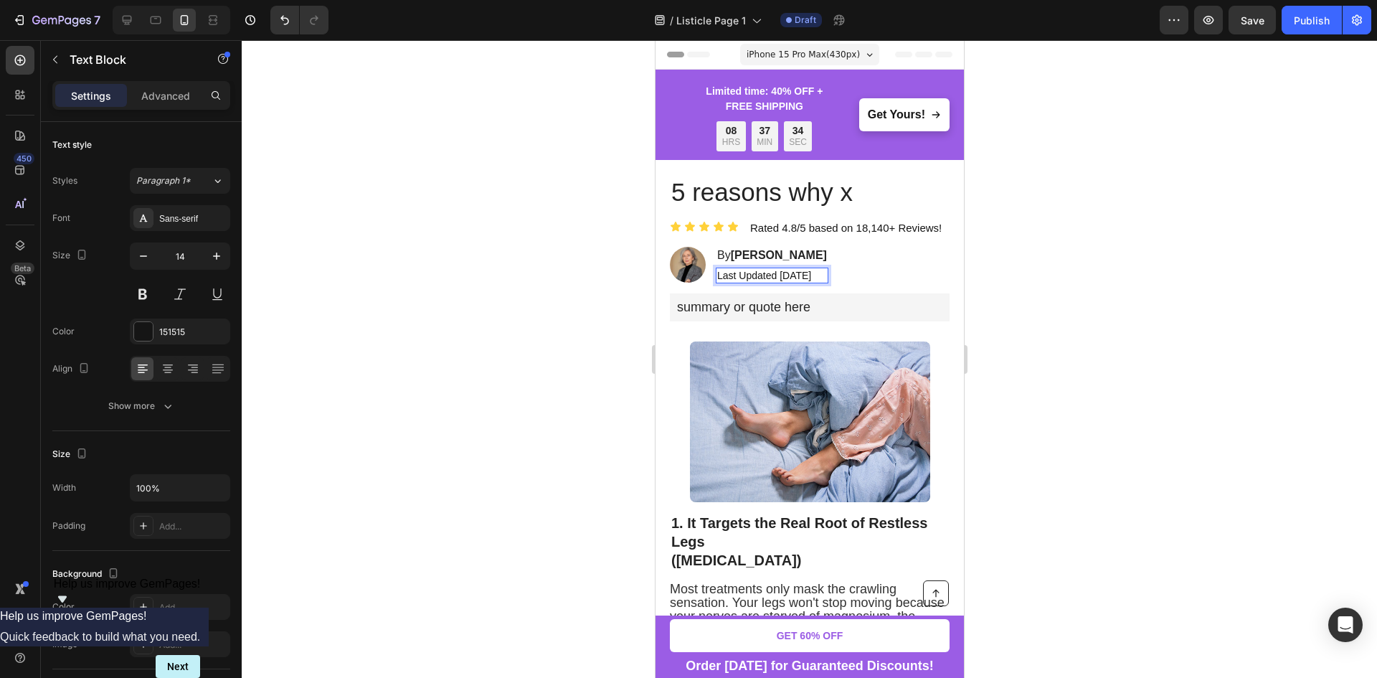
click at [1063, 265] on div at bounding box center [809, 358] width 1135 height 637
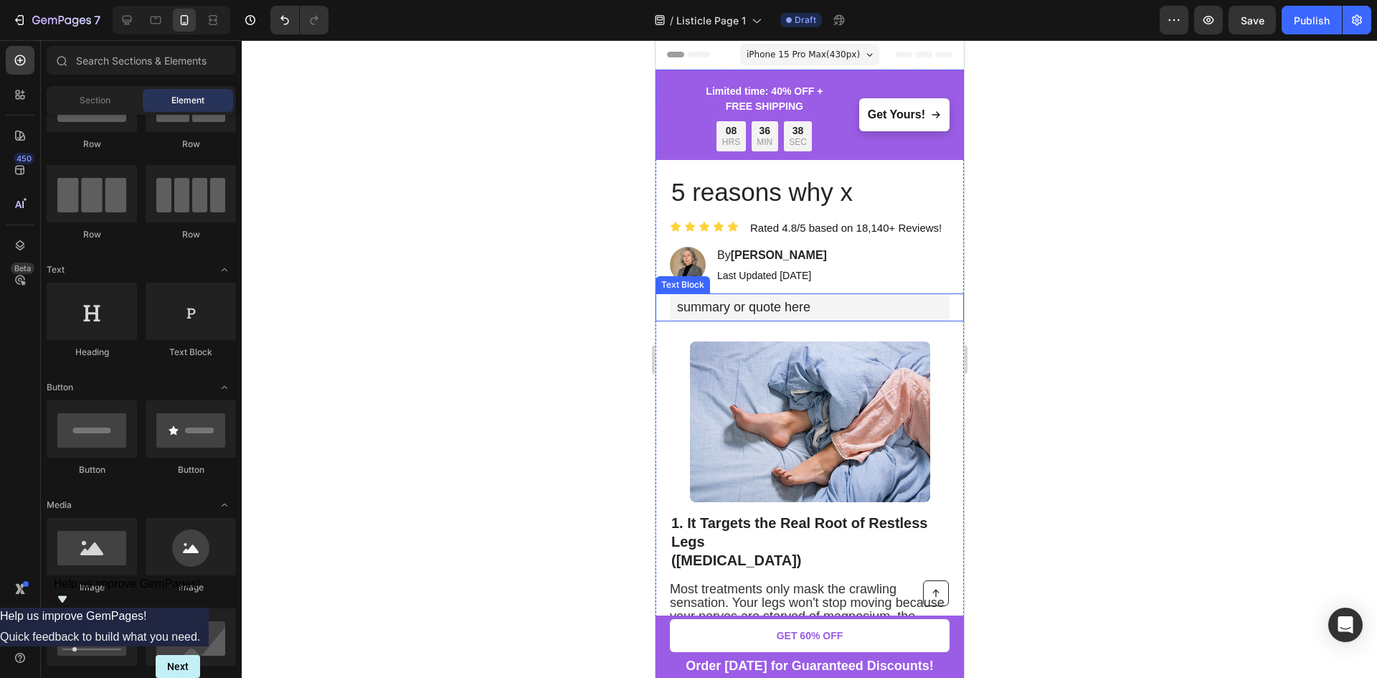
click at [766, 317] on div "summary or quote here" at bounding box center [809, 307] width 280 height 28
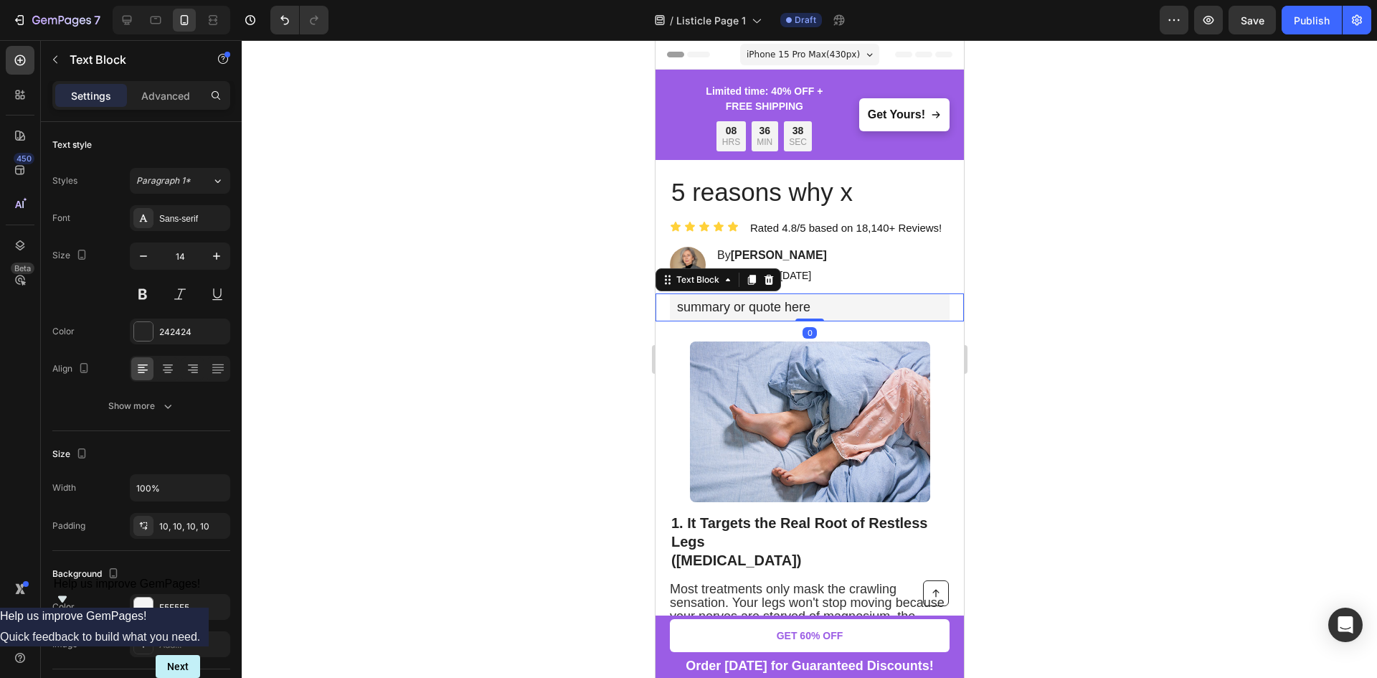
click at [766, 317] on div "summary or quote here" at bounding box center [809, 307] width 280 height 28
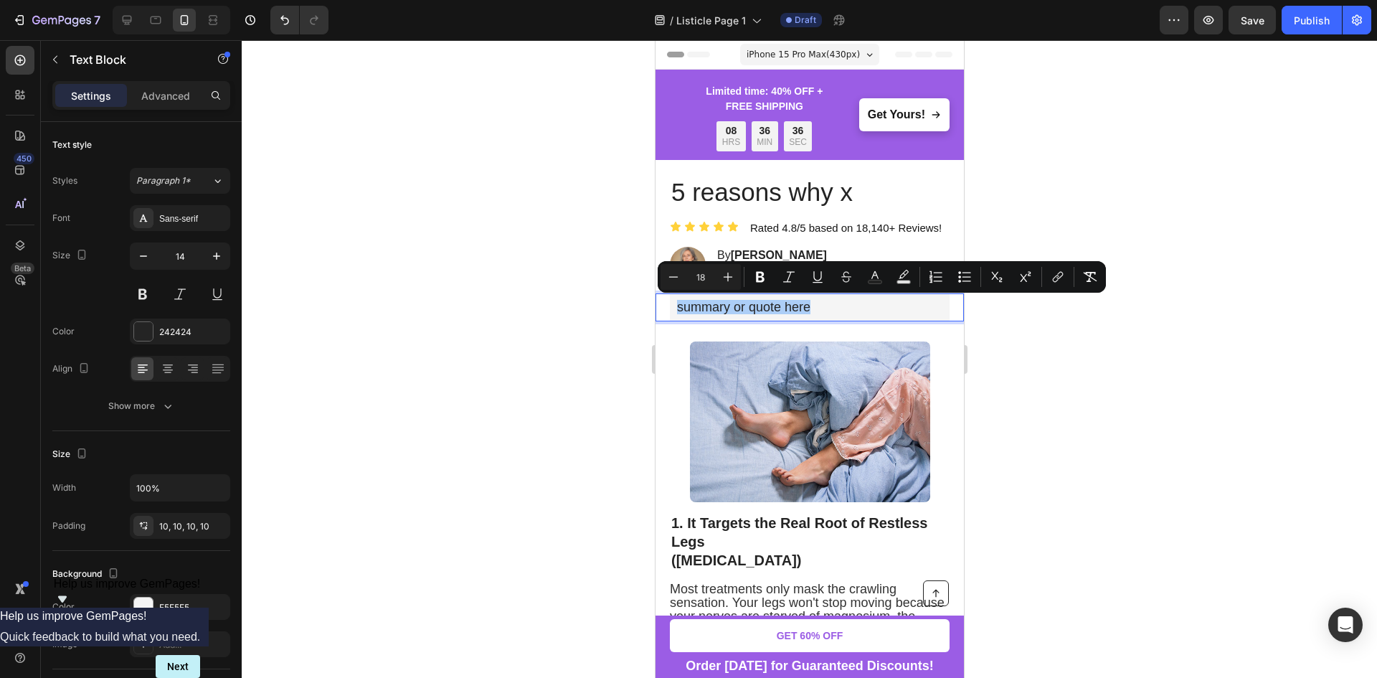
click at [1017, 357] on div at bounding box center [809, 358] width 1135 height 637
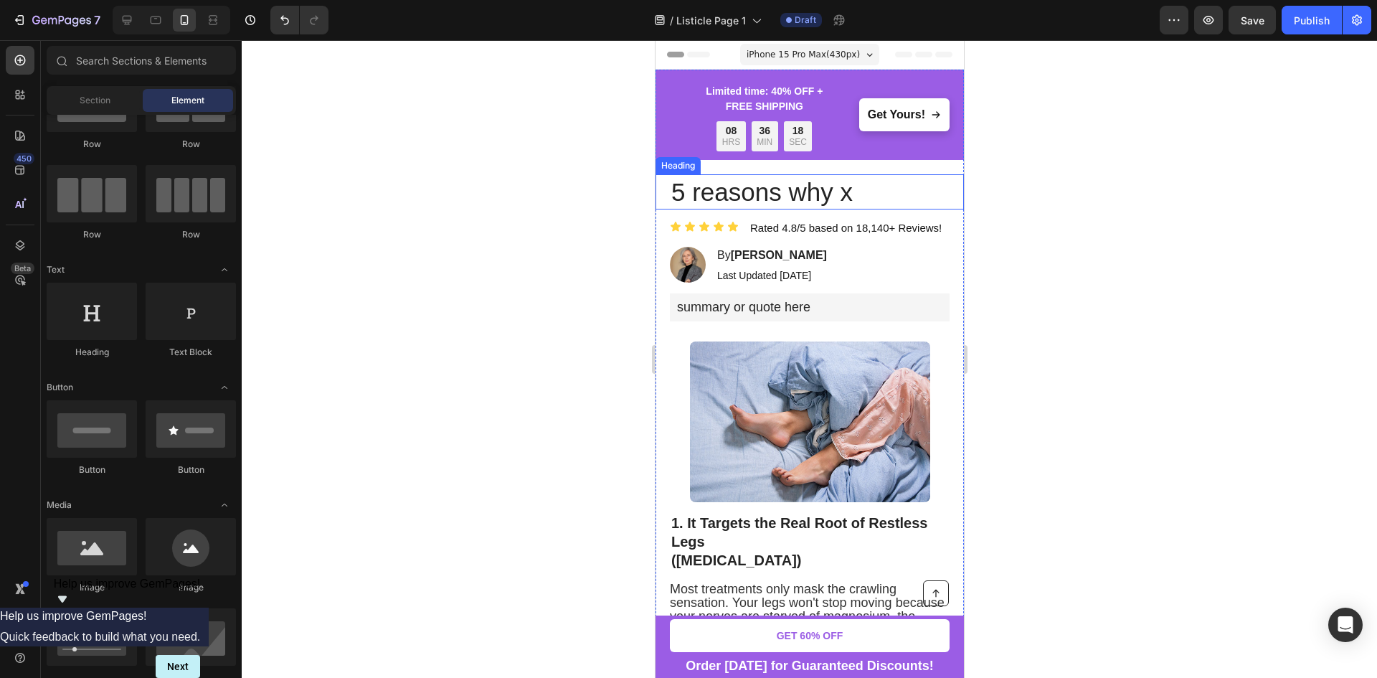
click at [851, 195] on h1 "5 reasons why x" at bounding box center [809, 192] width 280 height 36
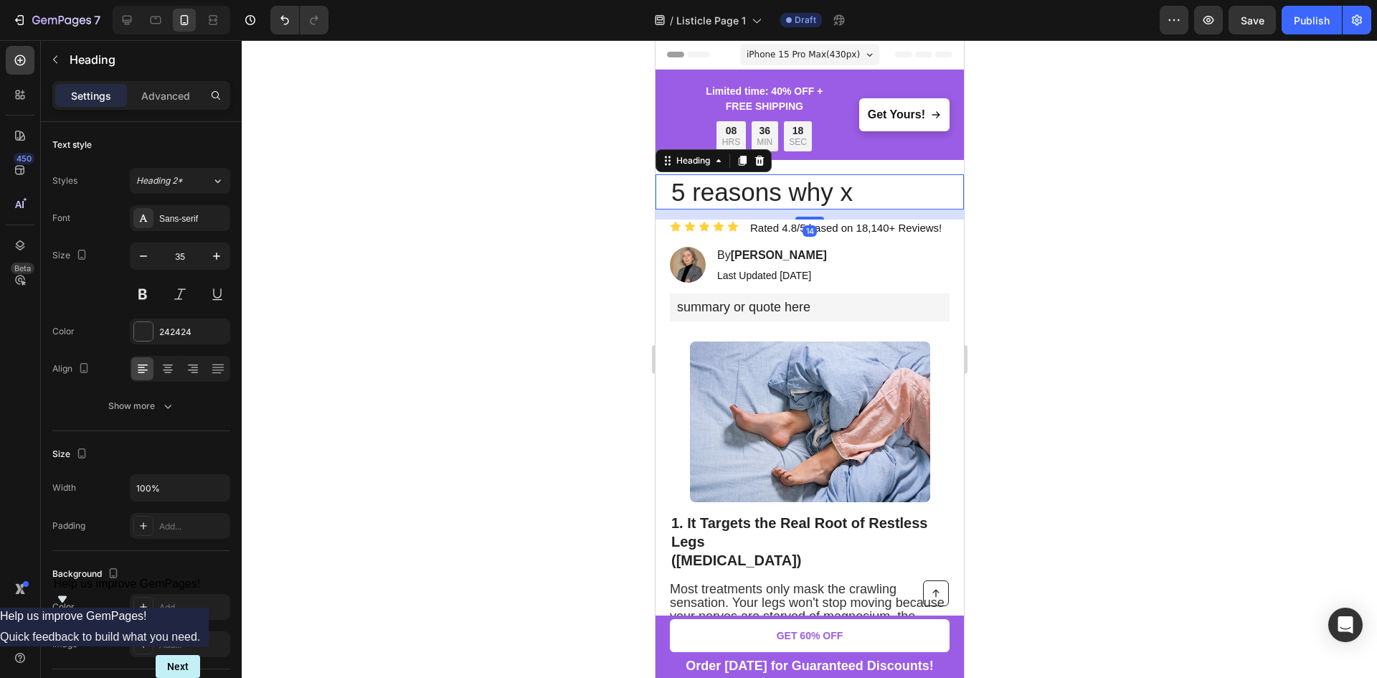
click at [851, 195] on h1 "5 reasons why x" at bounding box center [809, 192] width 280 height 36
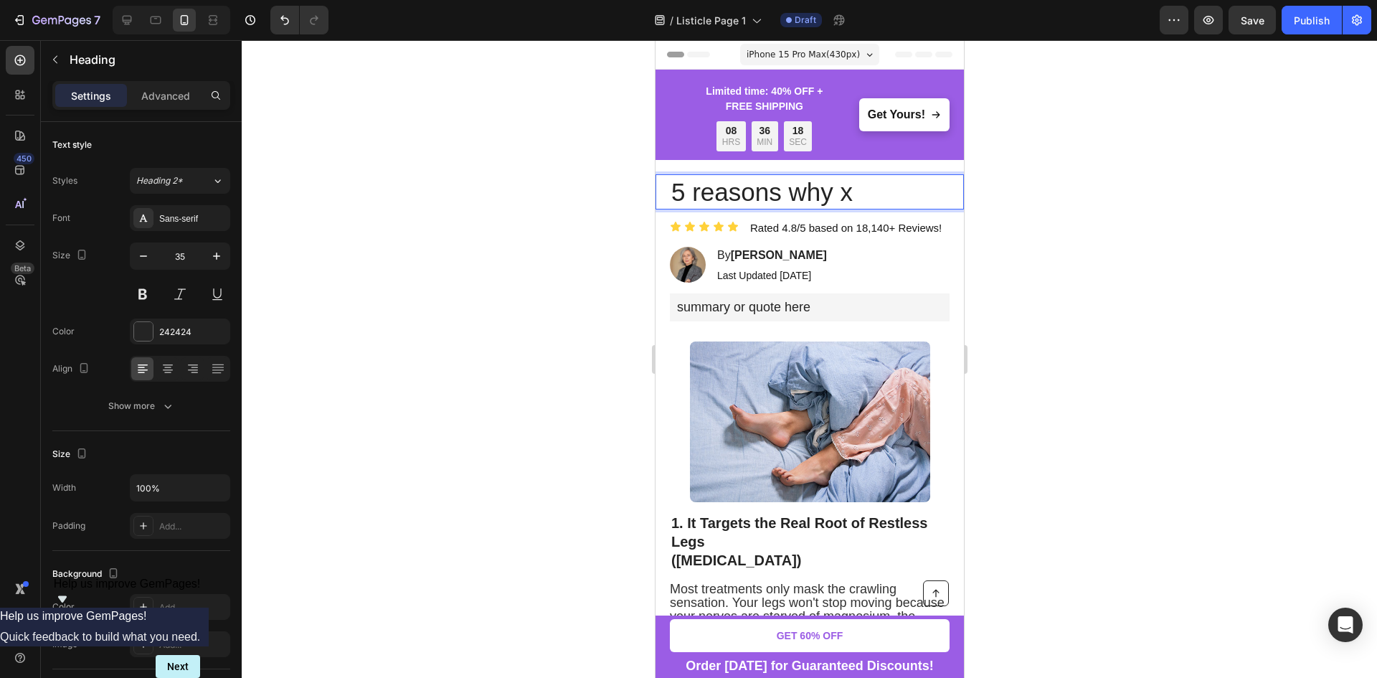
click at [854, 194] on p "5 reasons why x" at bounding box center [808, 192] width 277 height 33
click at [1061, 234] on div at bounding box center [809, 358] width 1135 height 637
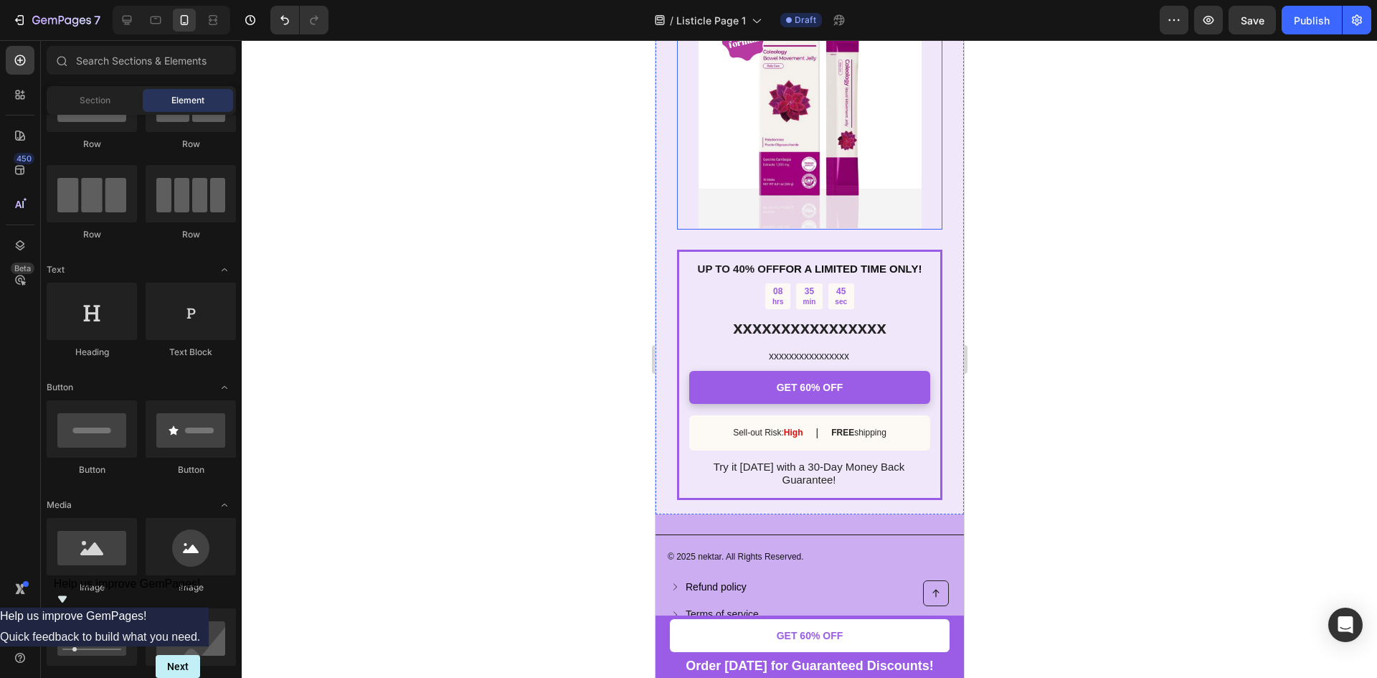
scroll to position [2223, 0]
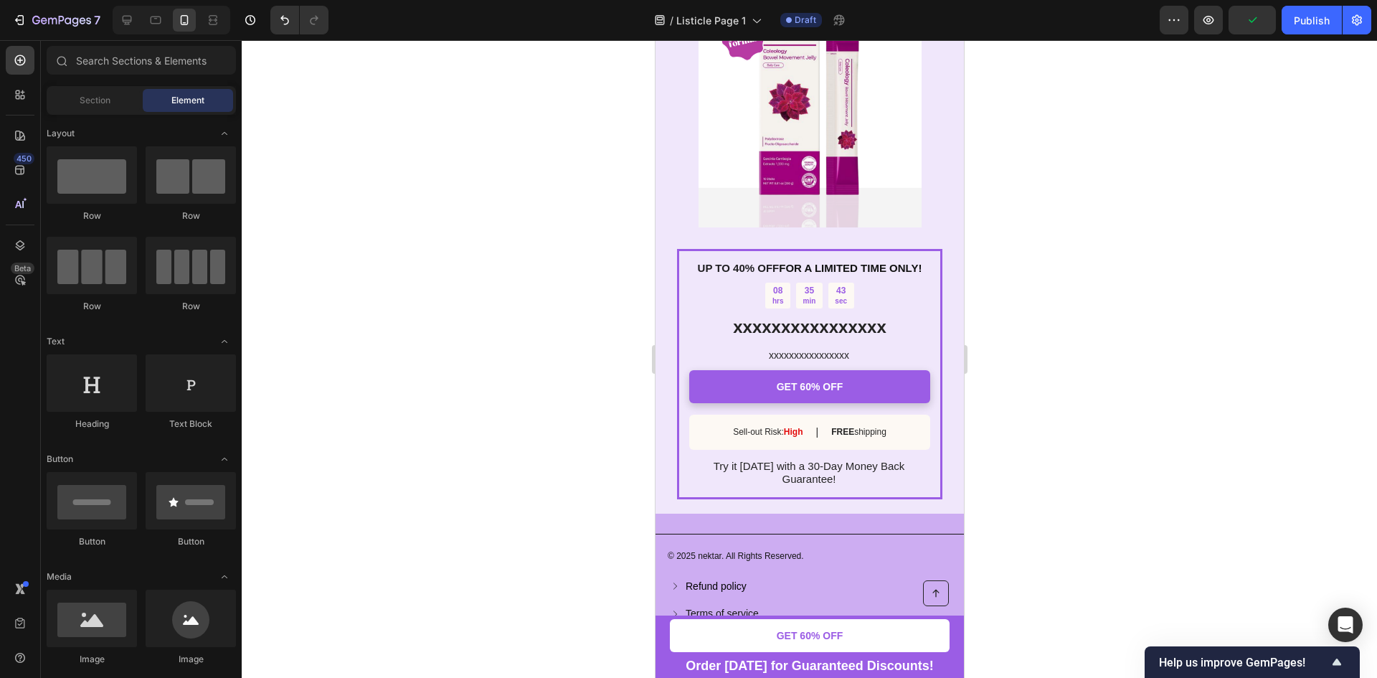
scroll to position [72, 0]
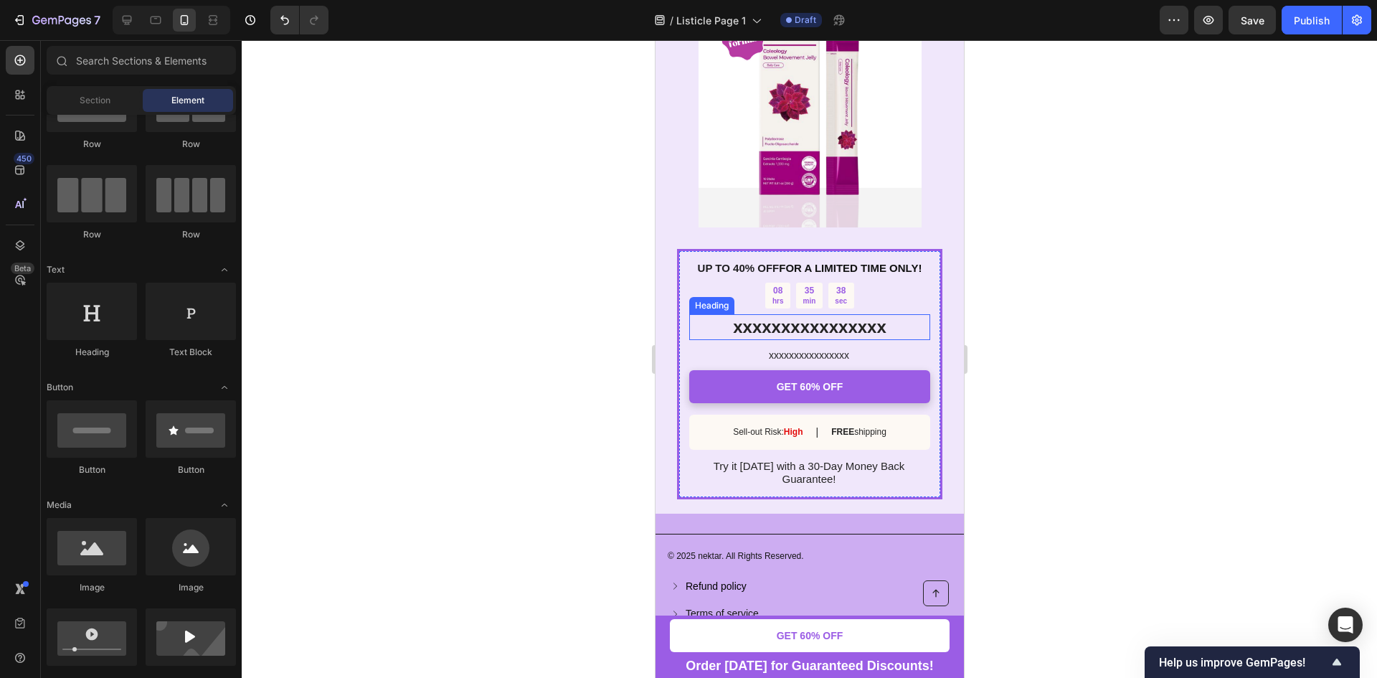
click at [839, 331] on strong "xxxxxxxxxxxxxxxx" at bounding box center [808, 326] width 153 height 19
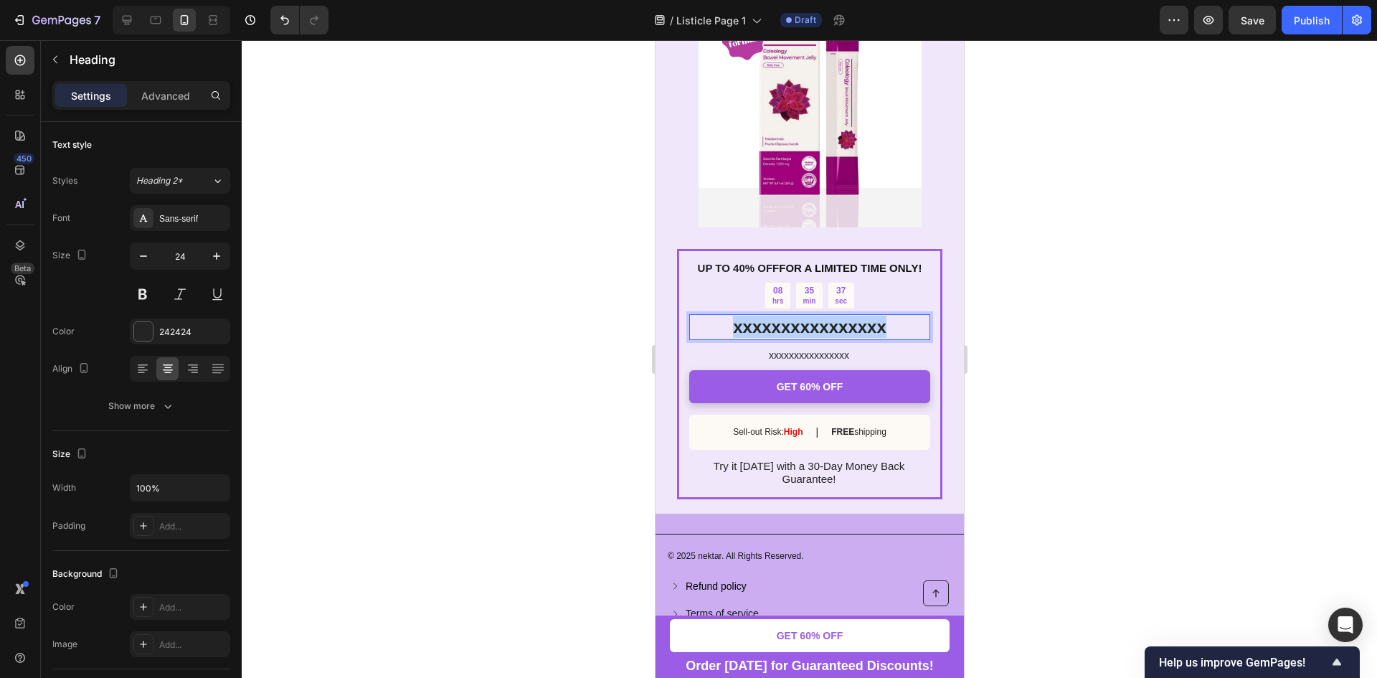
click at [839, 331] on strong "xxxxxxxxxxxxxxxx" at bounding box center [808, 326] width 153 height 19
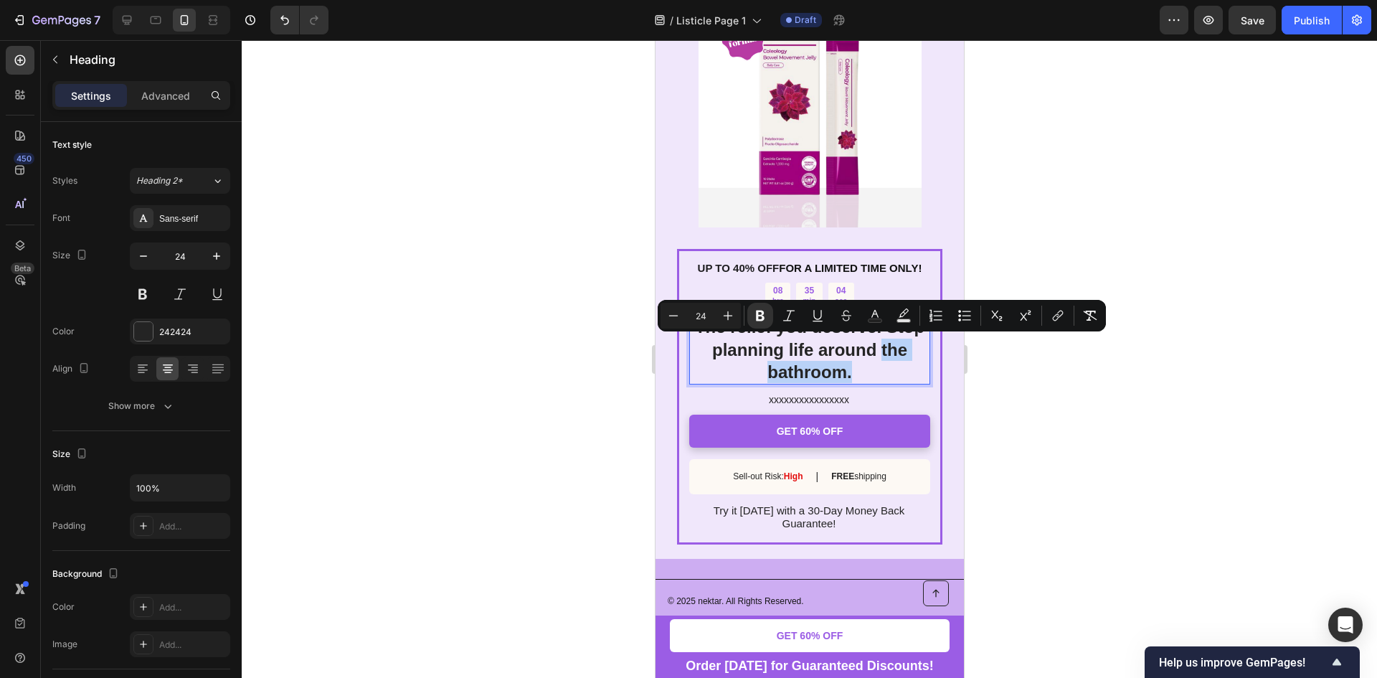
drag, startPoint x: 861, startPoint y: 372, endPoint x: 875, endPoint y: 347, distance: 28.6
click at [875, 347] on p "The relief you deserve. Stop planning life around the bathroom." at bounding box center [809, 348] width 238 height 67
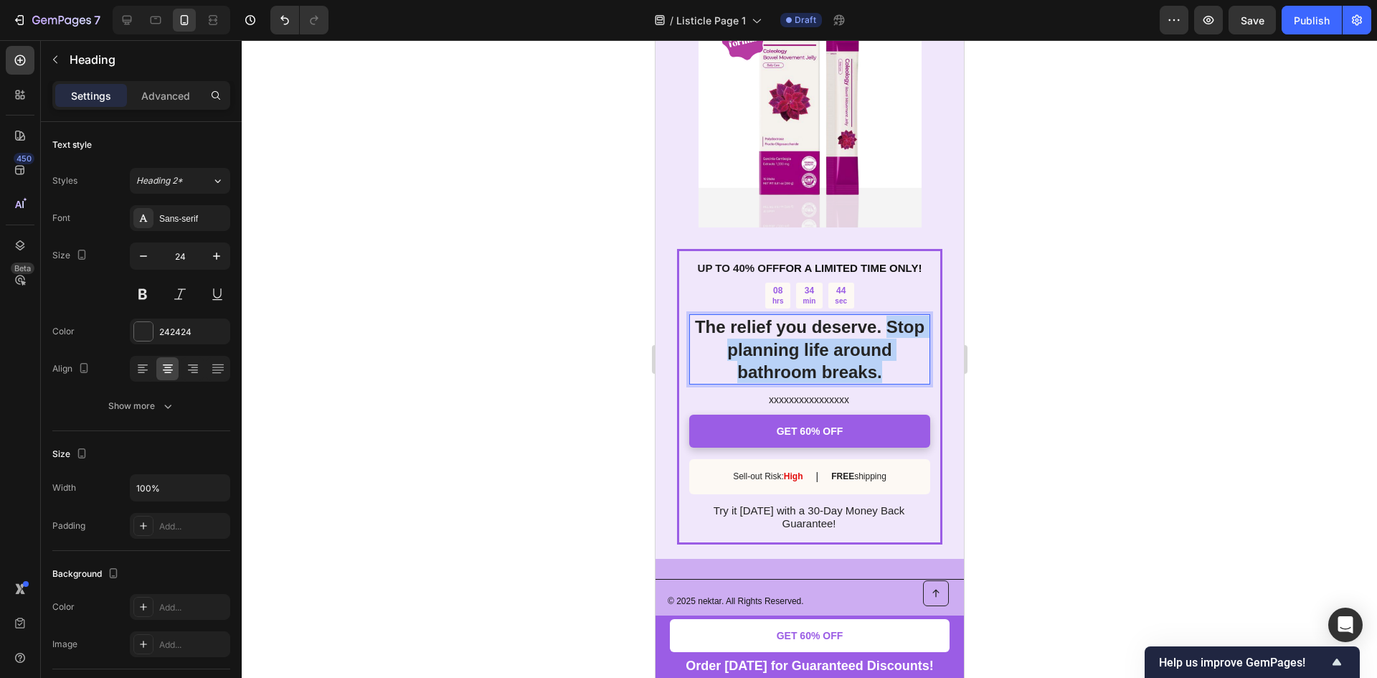
drag, startPoint x: 888, startPoint y: 366, endPoint x: 879, endPoint y: 323, distance: 43.3
click at [879, 323] on p "The relief you deserve. Stop planning life around bathroom breaks." at bounding box center [809, 348] width 238 height 67
copy strong "Stop planning life around bathroom breaks."
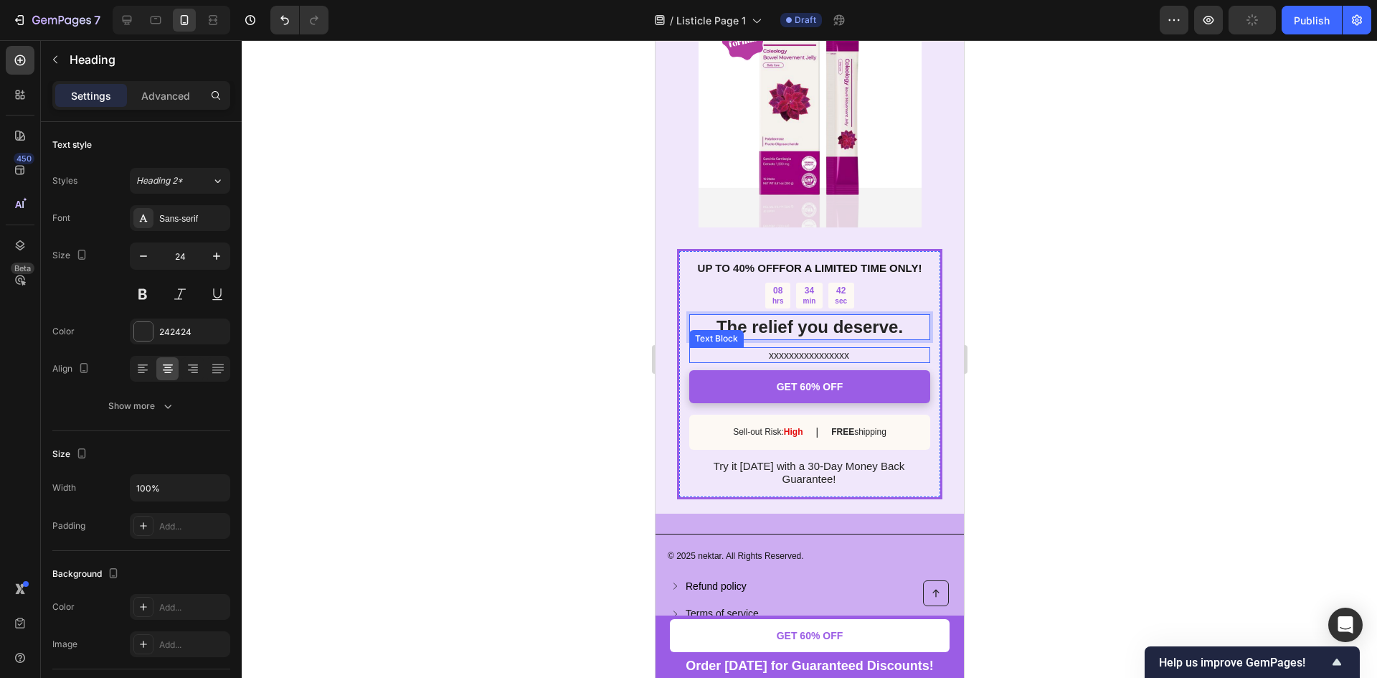
click at [837, 357] on p "xxxxxxxxxxxxxxxx" at bounding box center [807, 354] width 239 height 13
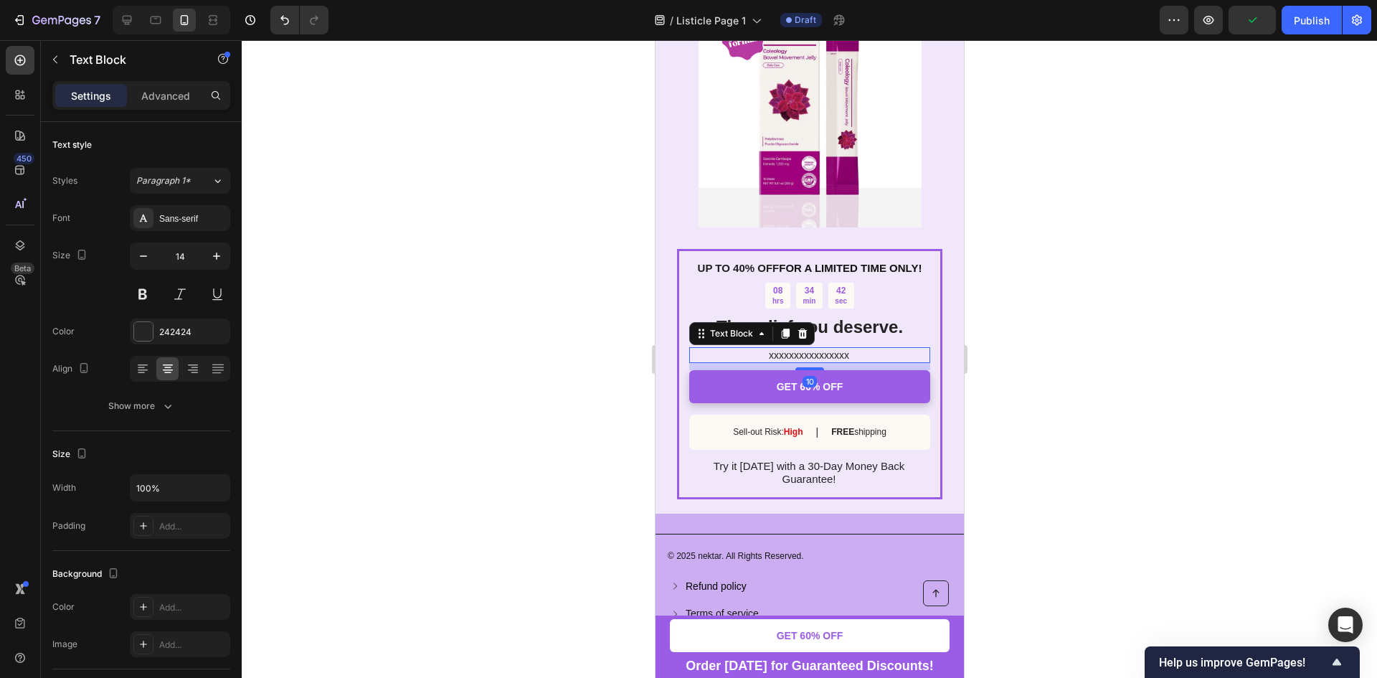
click at [837, 357] on p "xxxxxxxxxxxxxxxx" at bounding box center [807, 354] width 239 height 13
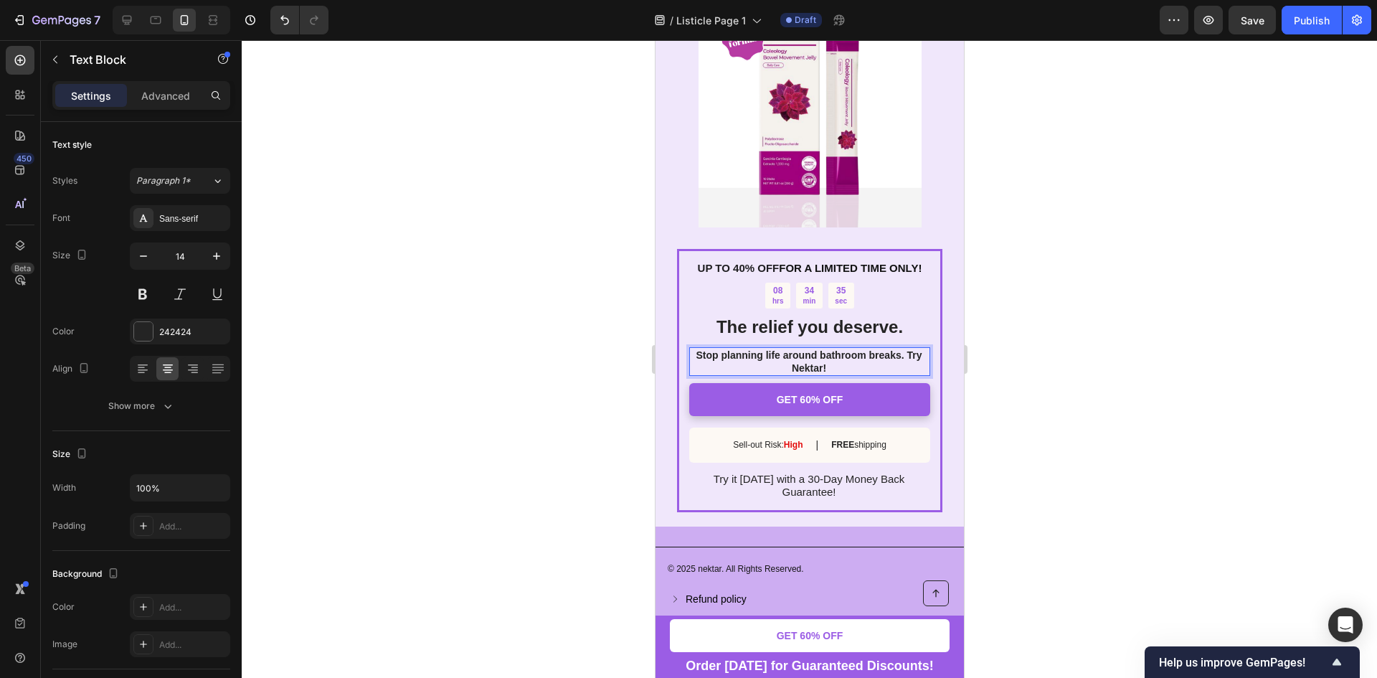
click at [1047, 352] on div at bounding box center [809, 358] width 1135 height 637
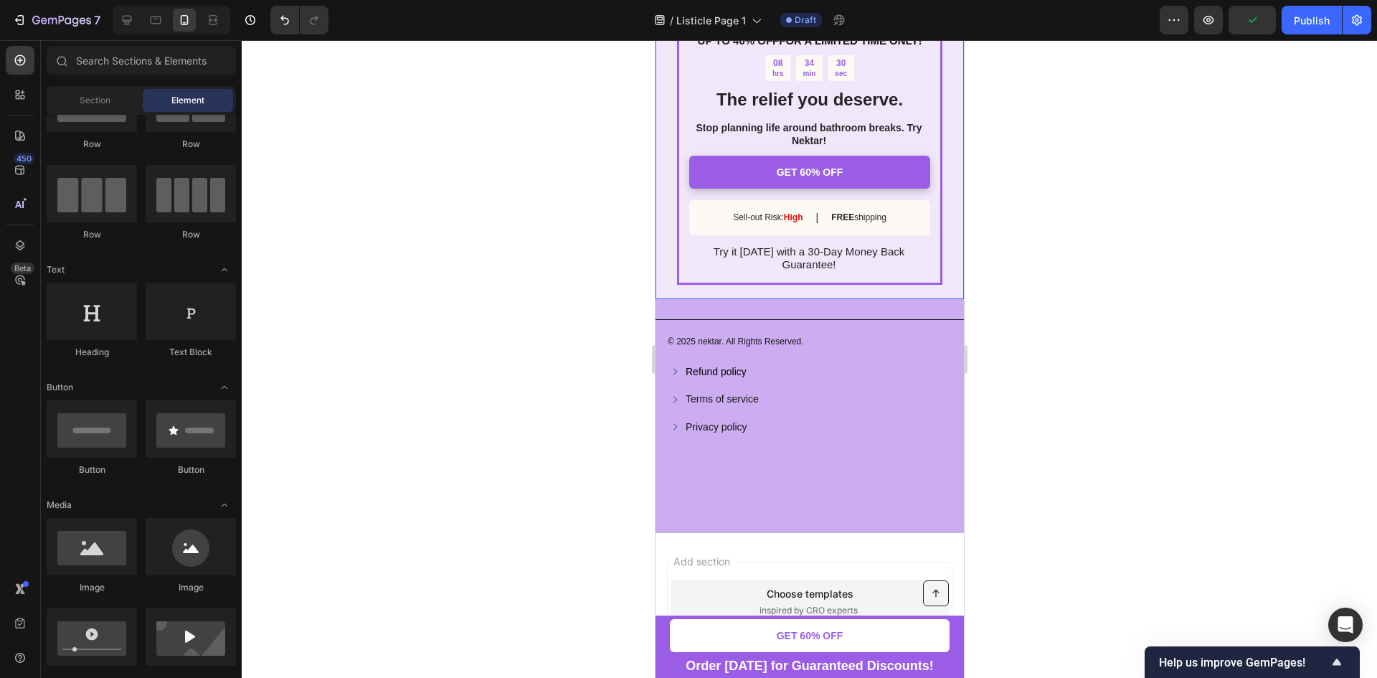
scroll to position [2501, 0]
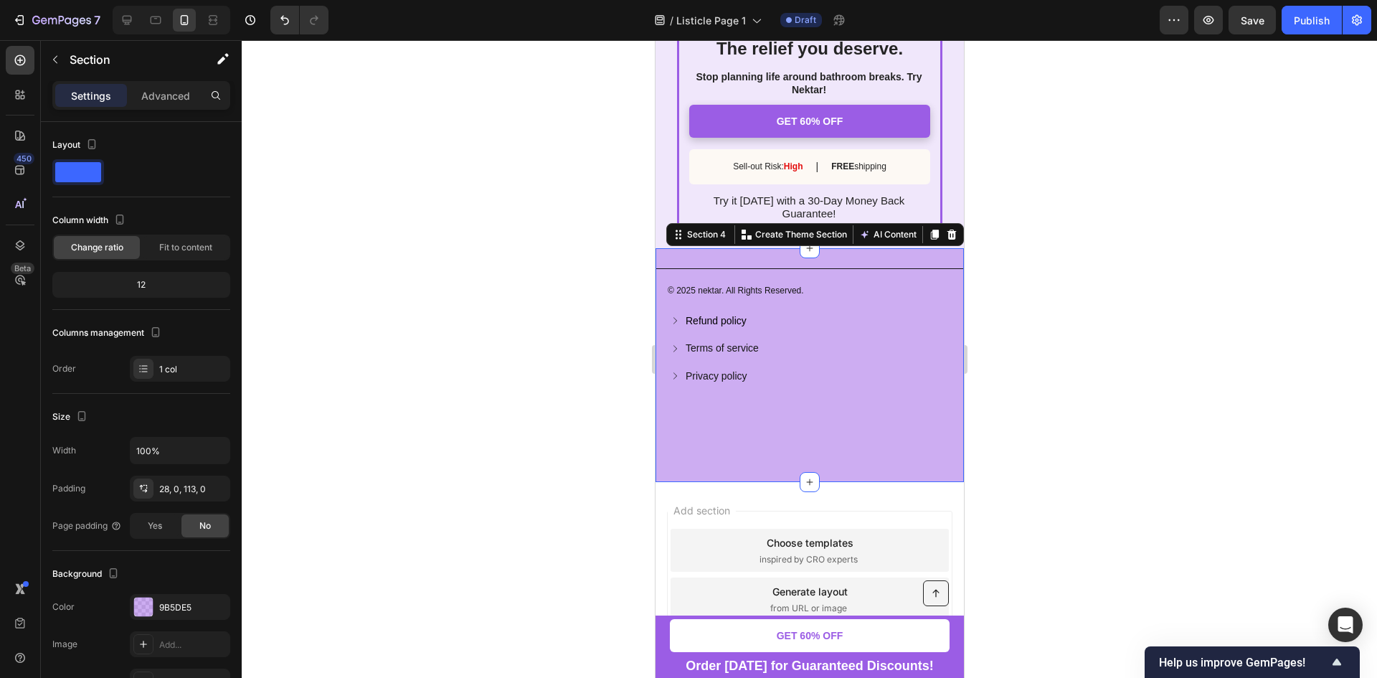
click at [694, 259] on div "Title Line © 2025 nektar. All Rights Reserved. Text Block Refund policy Button …" at bounding box center [809, 365] width 308 height 234
click at [946, 232] on icon at bounding box center [950, 234] width 9 height 10
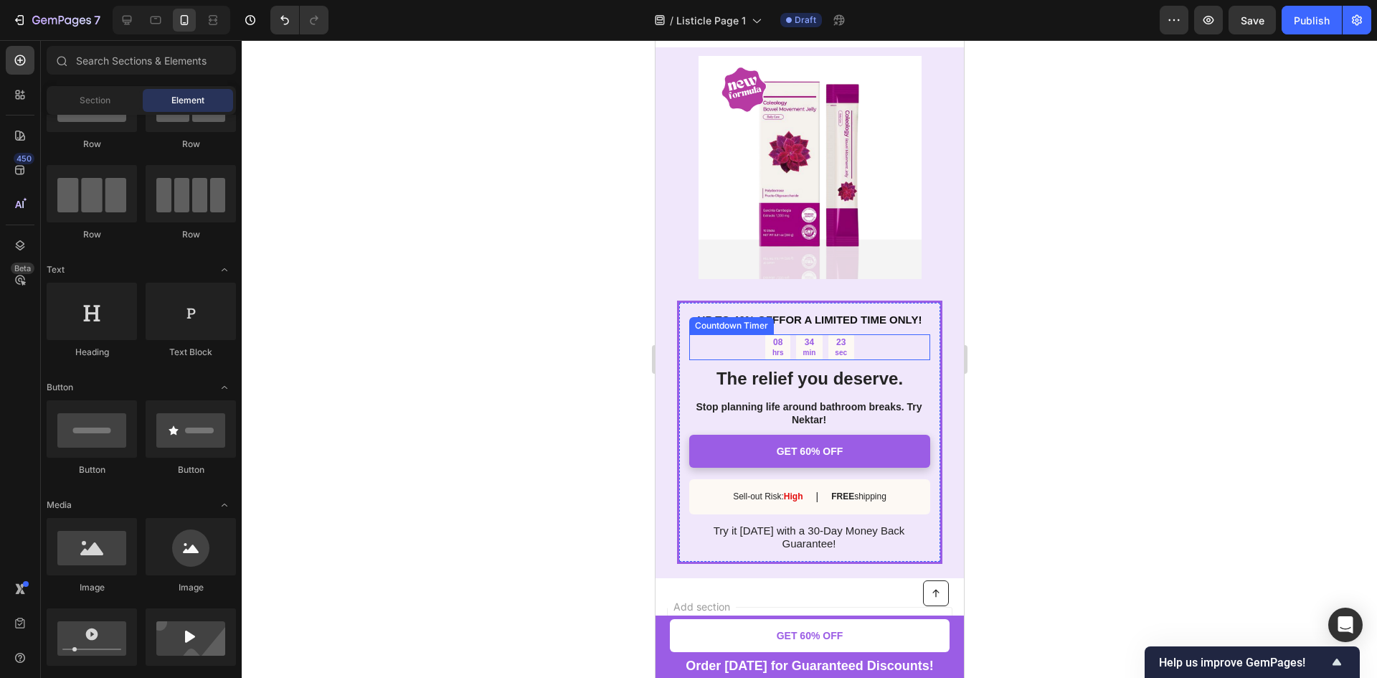
scroll to position [2195, 0]
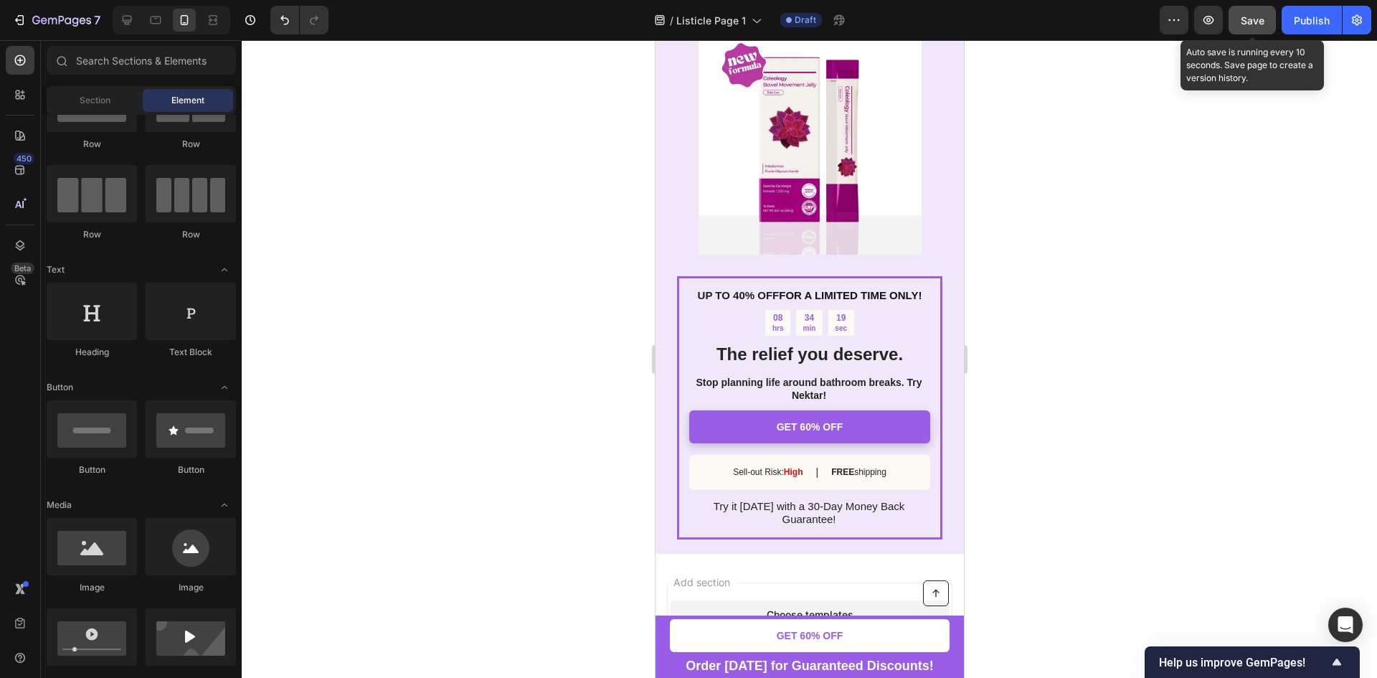
click at [1249, 13] on div "Save" at bounding box center [1252, 20] width 24 height 15
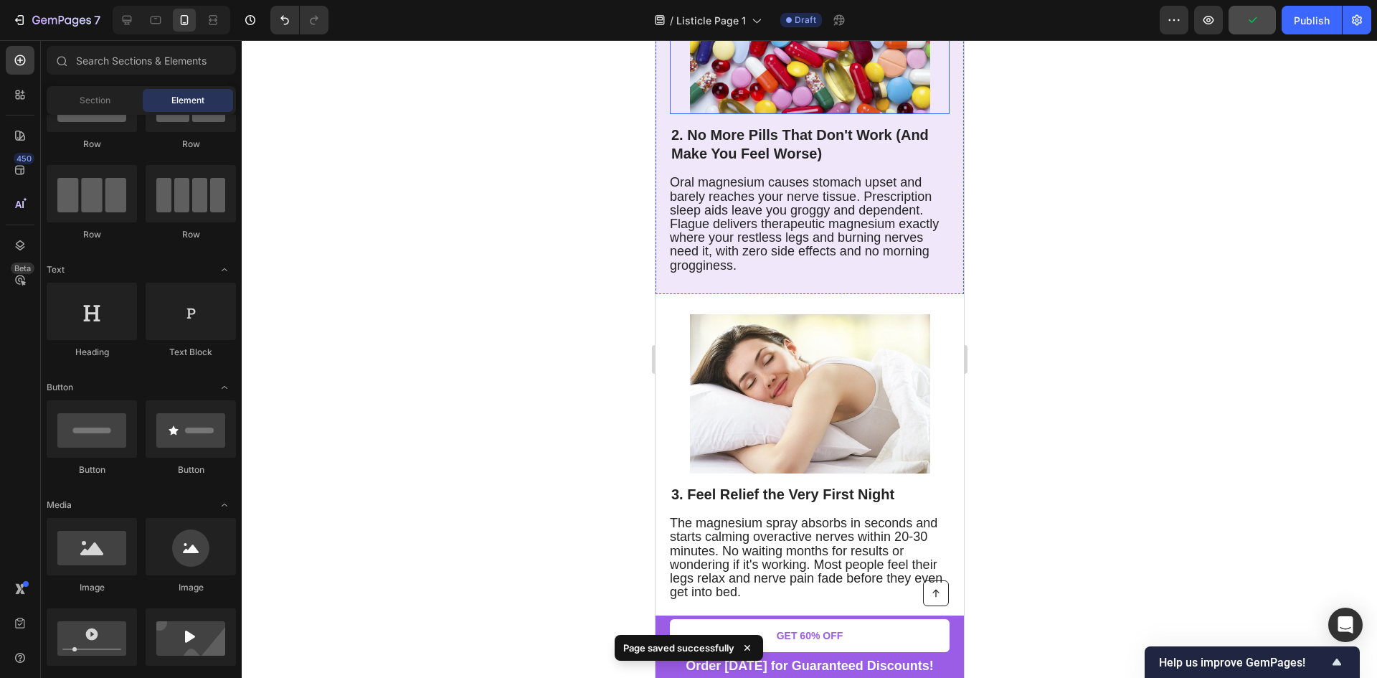
scroll to position [690, 0]
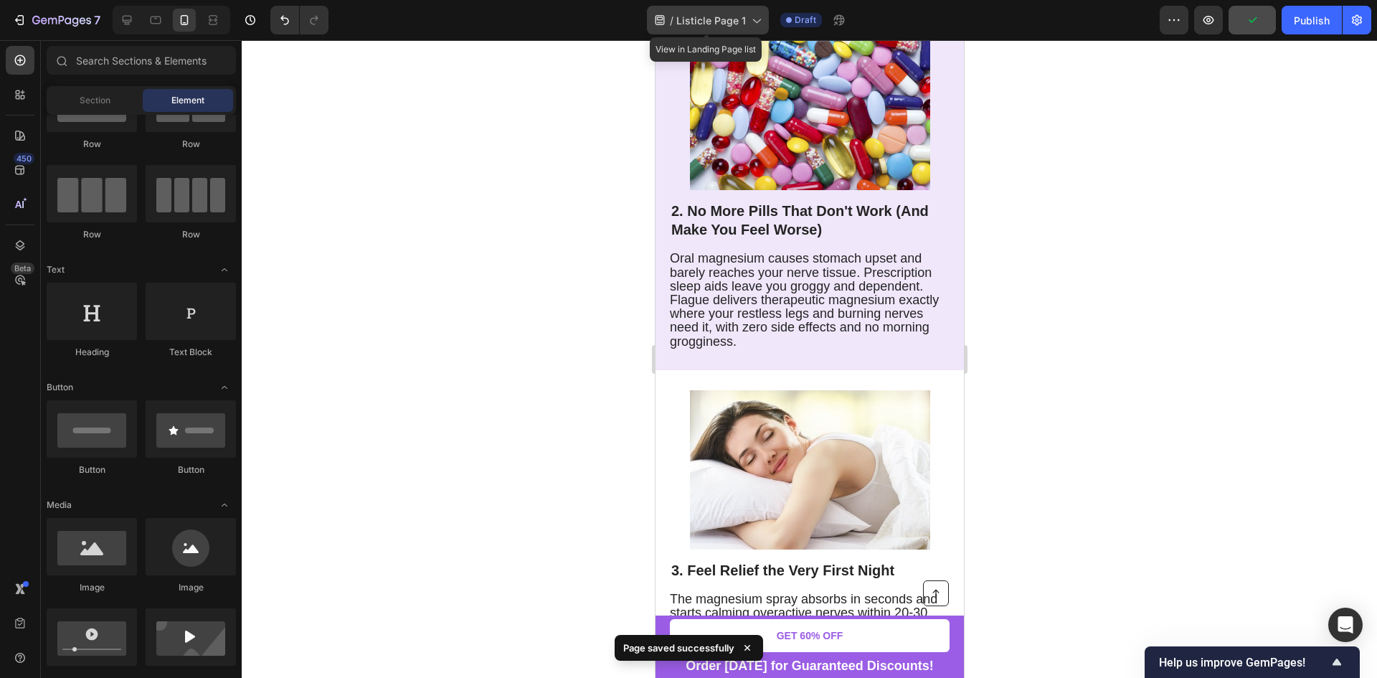
click at [756, 14] on icon at bounding box center [756, 20] width 14 height 14
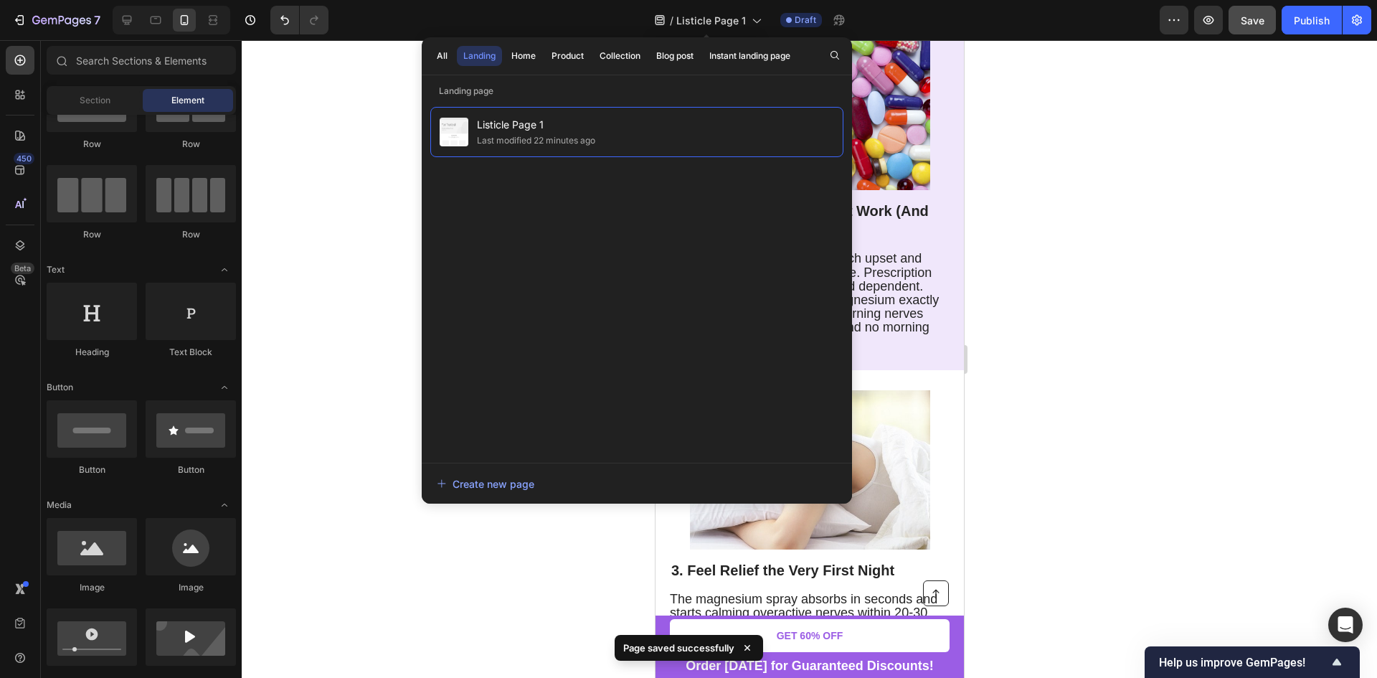
drag, startPoint x: 741, startPoint y: 26, endPoint x: 774, endPoint y: 23, distance: 33.1
click at [741, 26] on span "Listicle Page 1" at bounding box center [711, 20] width 70 height 15
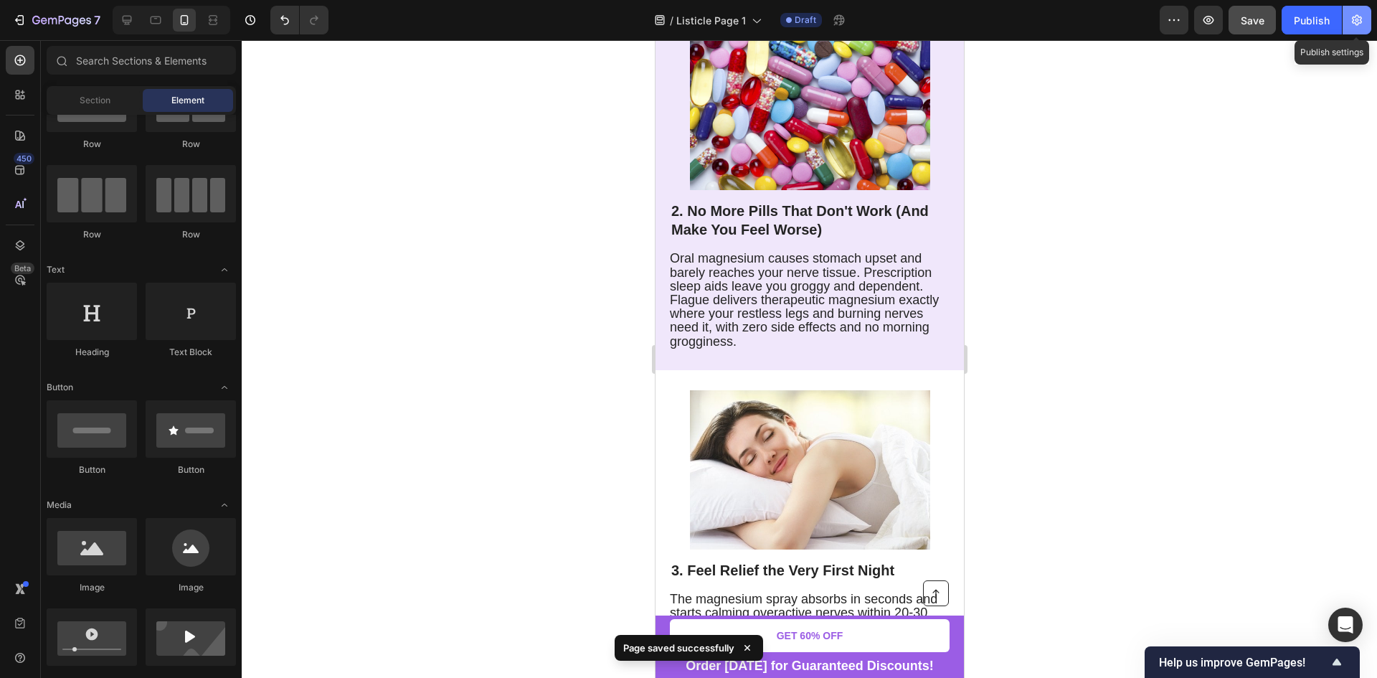
click at [1346, 19] on button "button" at bounding box center [1356, 20] width 29 height 29
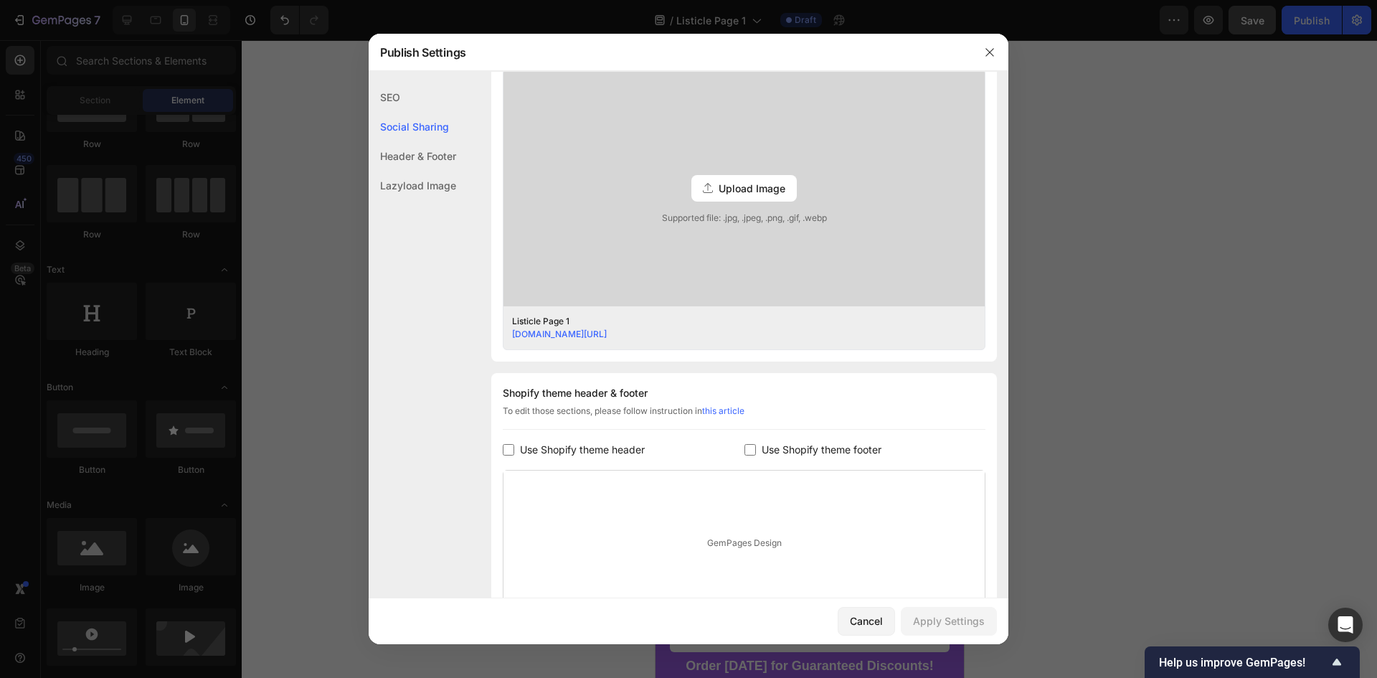
scroll to position [519, 0]
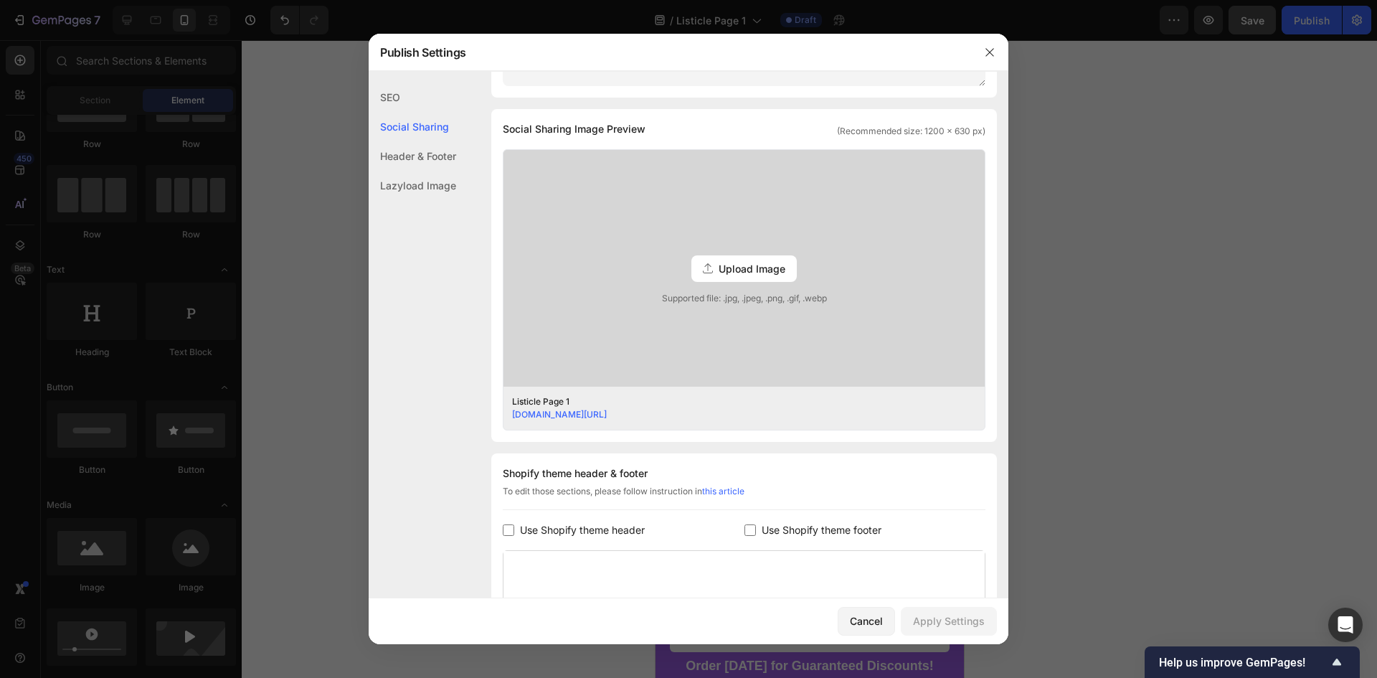
click at [417, 153] on div "Header & Footer" at bounding box center [412, 155] width 87 height 29
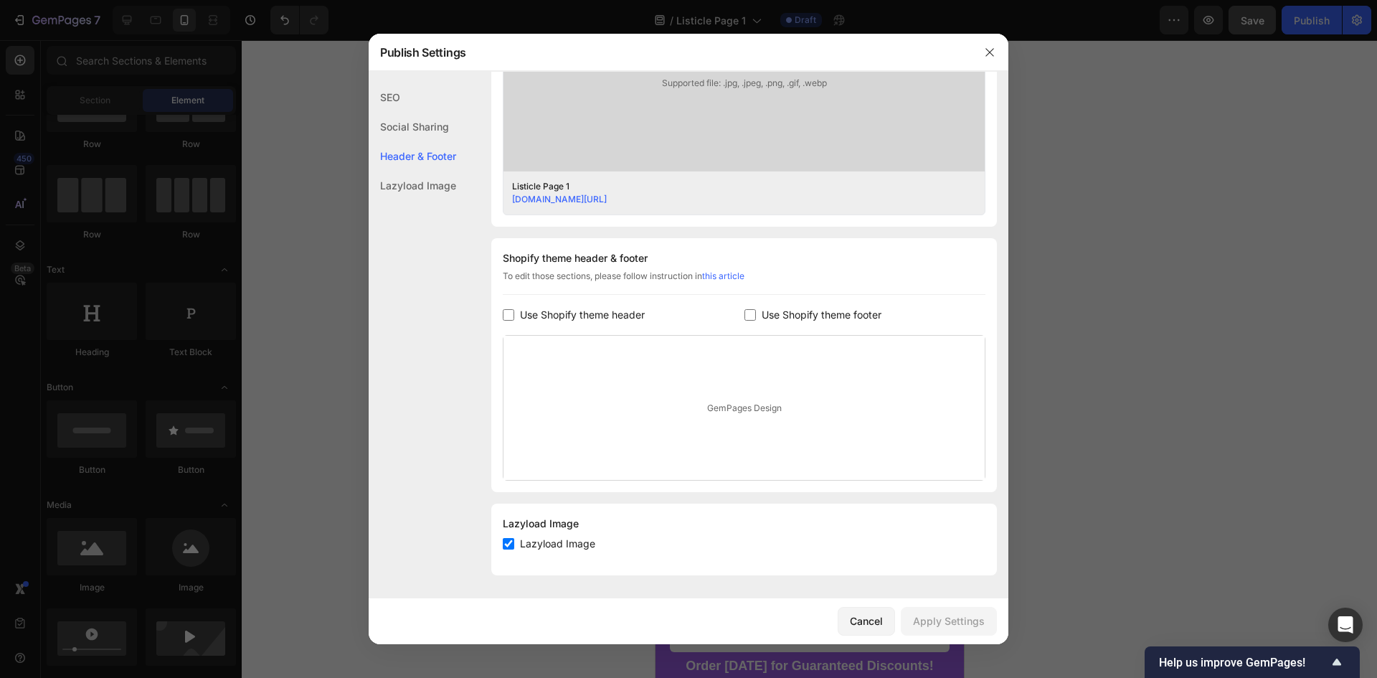
click at [429, 193] on div "Lazyload Image" at bounding box center [412, 185] width 87 height 29
click at [418, 150] on div "Header & Footer" at bounding box center [412, 155] width 87 height 29
click at [407, 120] on div "Social Sharing" at bounding box center [412, 126] width 87 height 29
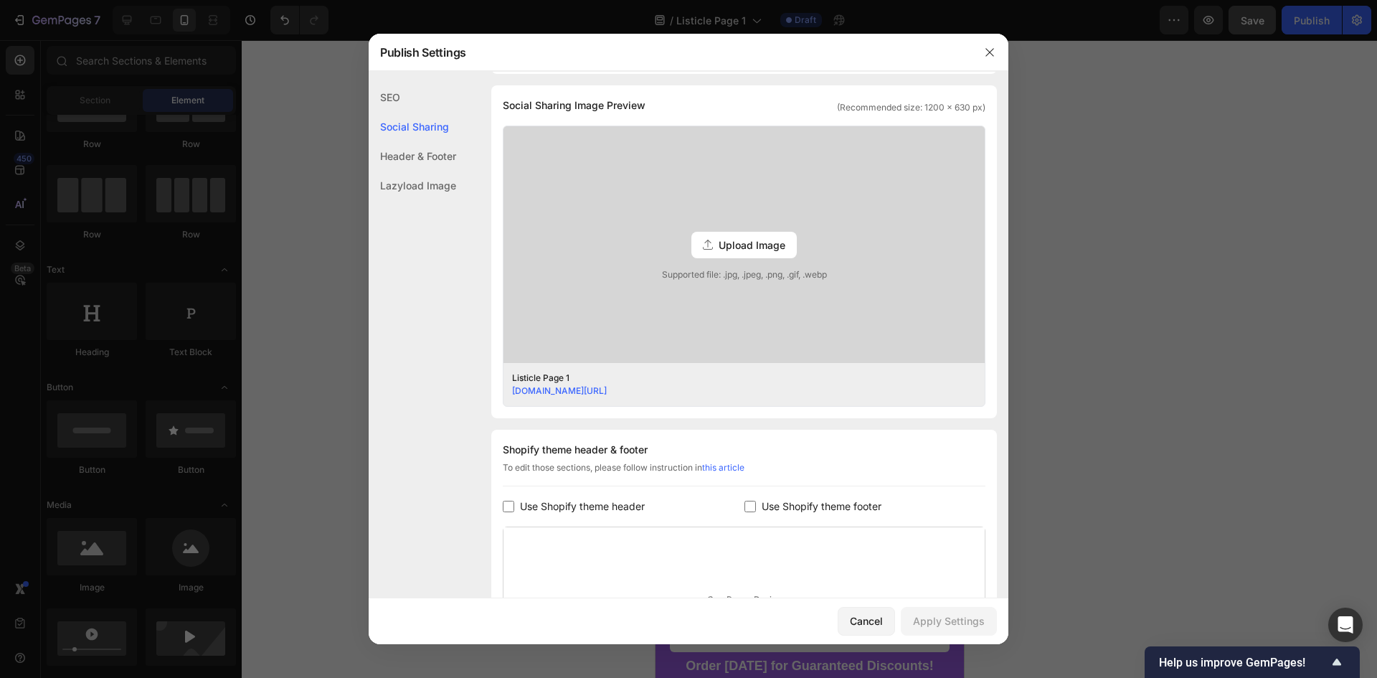
click at [403, 105] on div "SEO" at bounding box center [412, 96] width 87 height 29
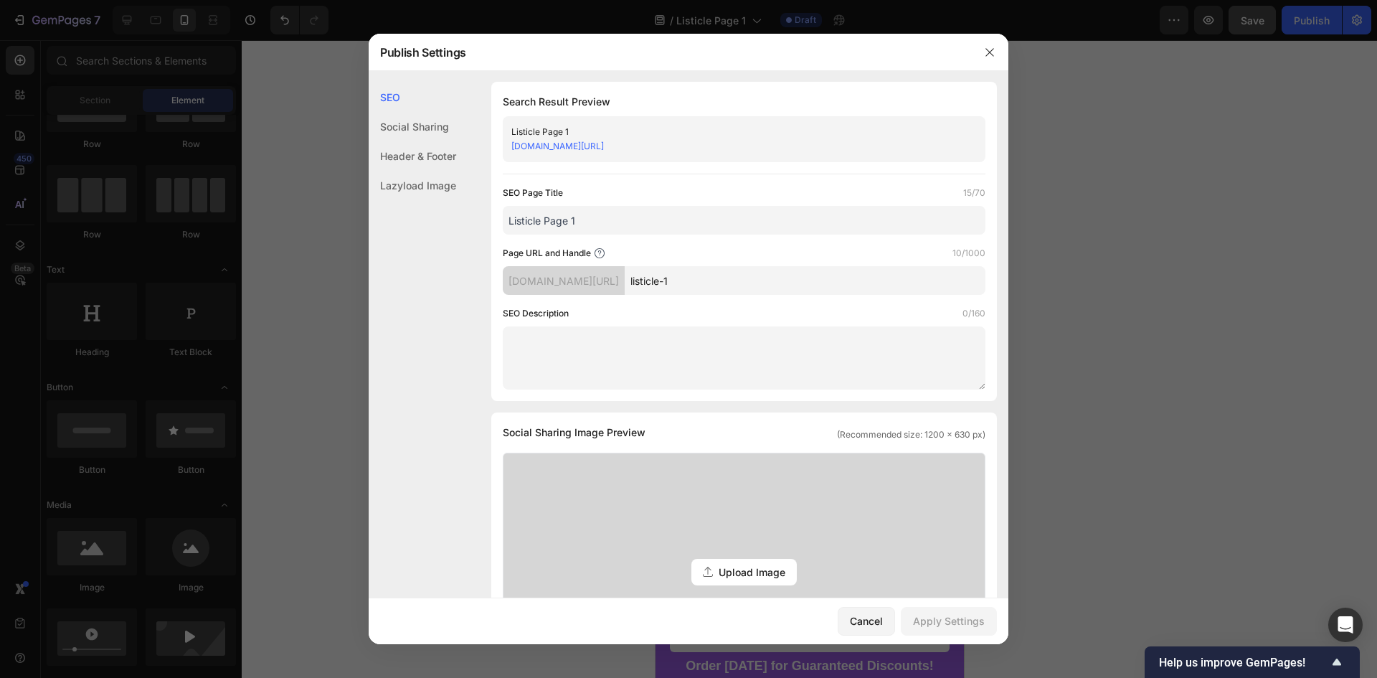
scroll to position [0, 0]
click at [983, 49] on button "button" at bounding box center [989, 52] width 23 height 23
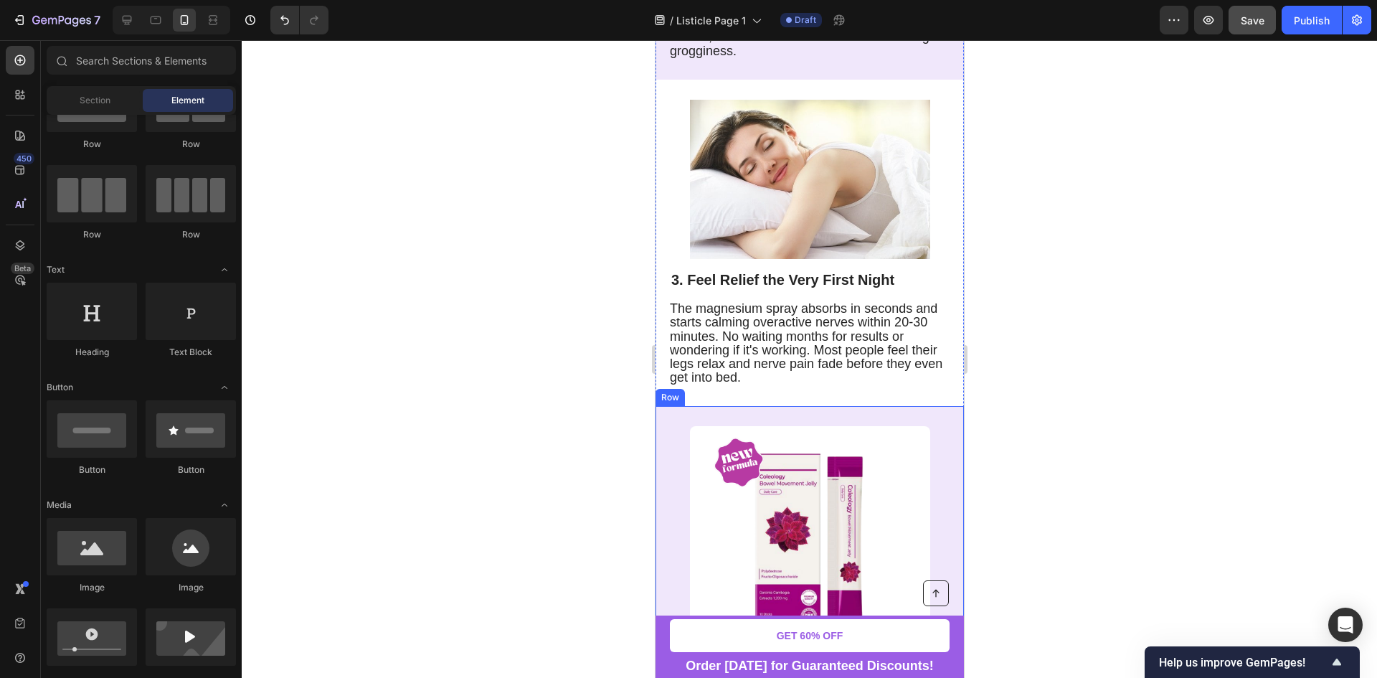
scroll to position [1120, 0]
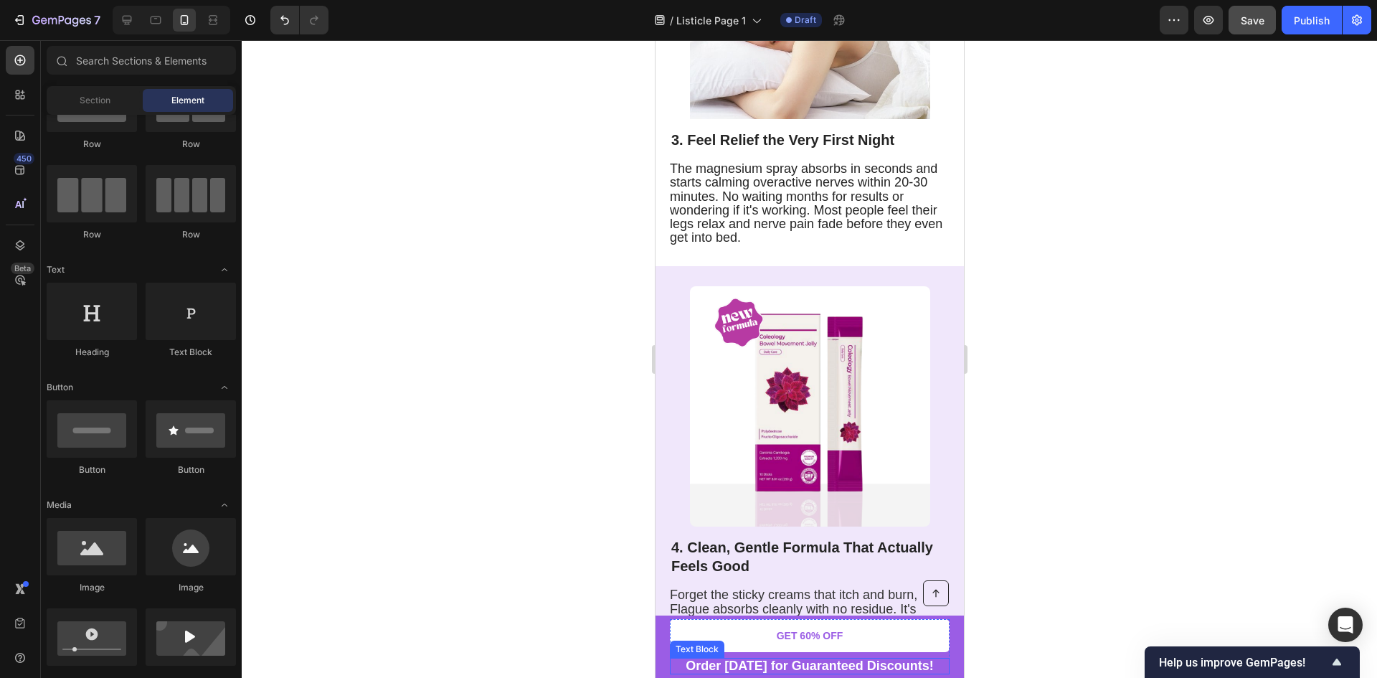
click at [714, 644] on div "Text Block" at bounding box center [696, 648] width 49 height 13
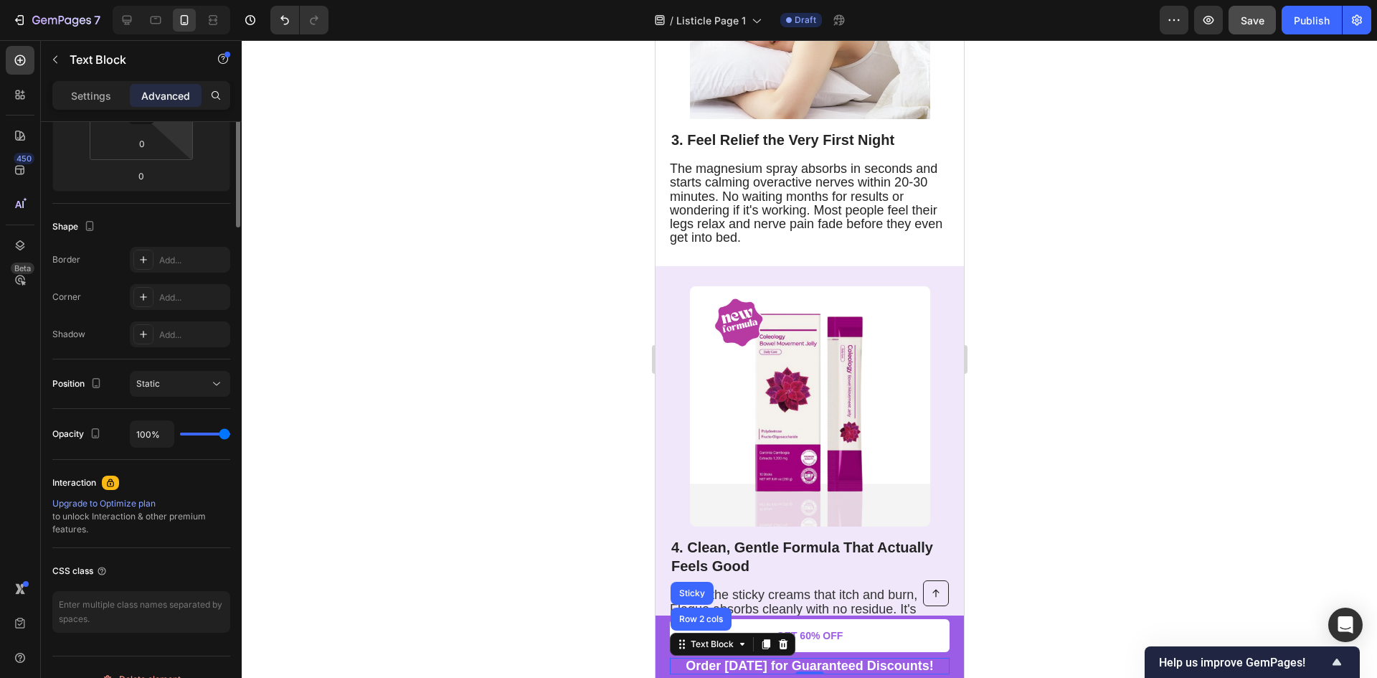
scroll to position [310, 0]
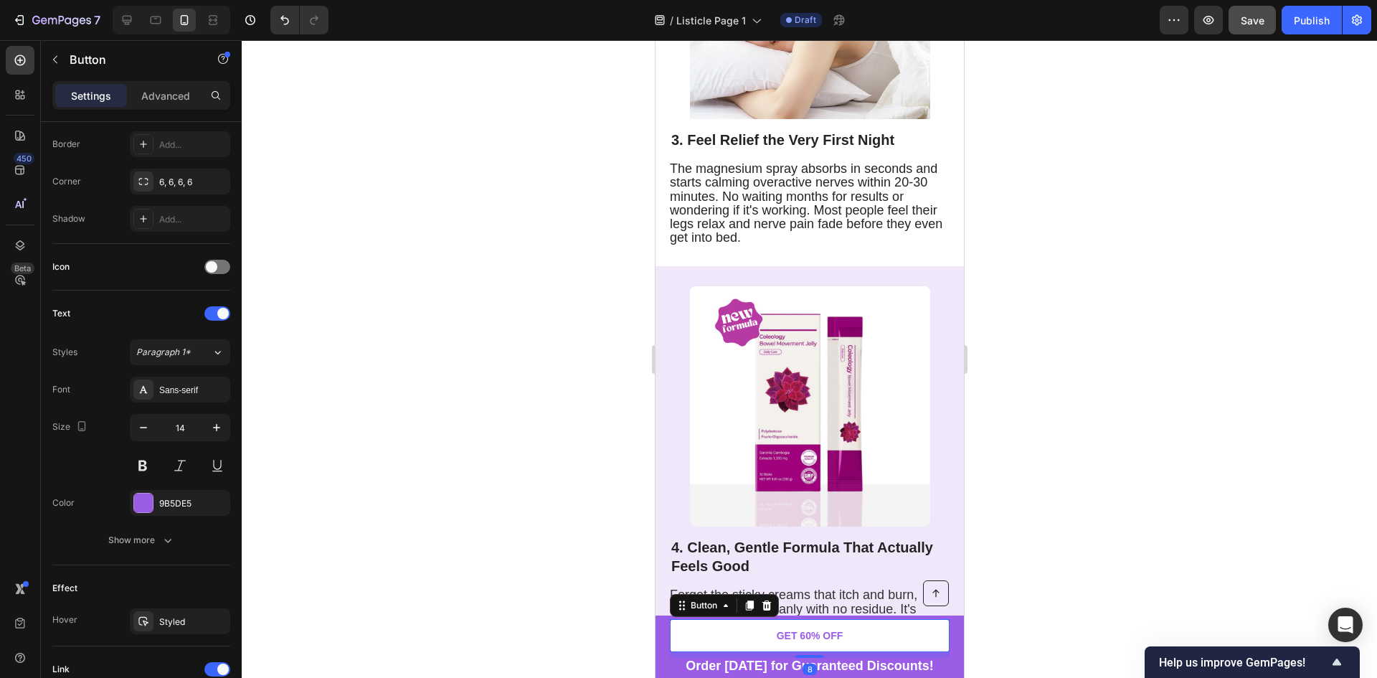
click at [754, 624] on link "GET 60% OFF" at bounding box center [809, 635] width 280 height 33
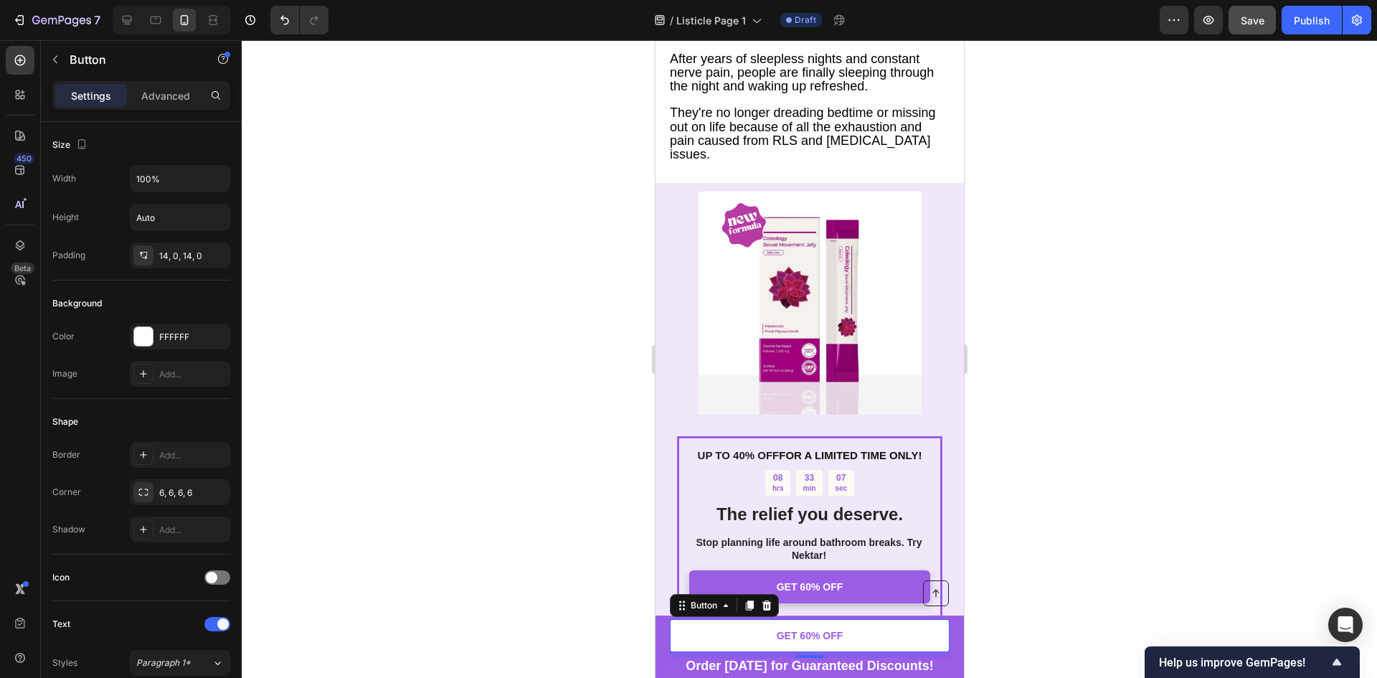
scroll to position [2339, 0]
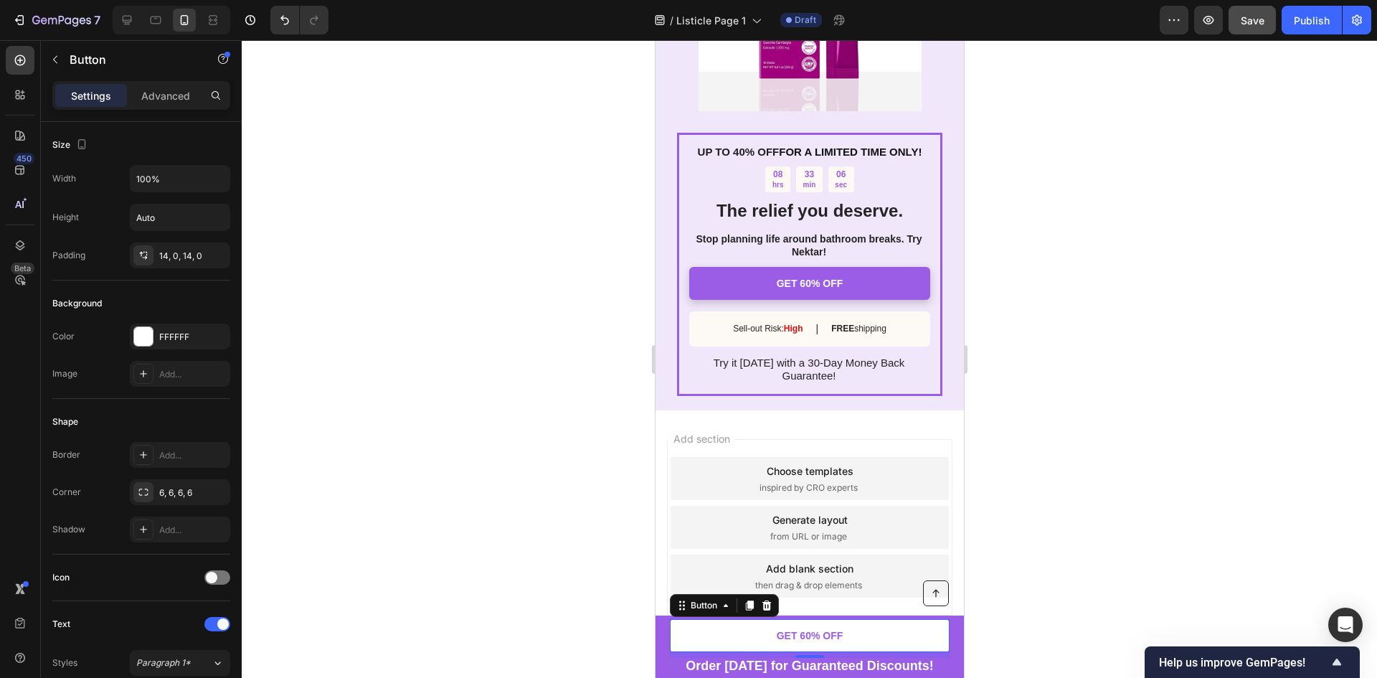
click at [698, 634] on link "GET 60% OFF" at bounding box center [809, 635] width 280 height 33
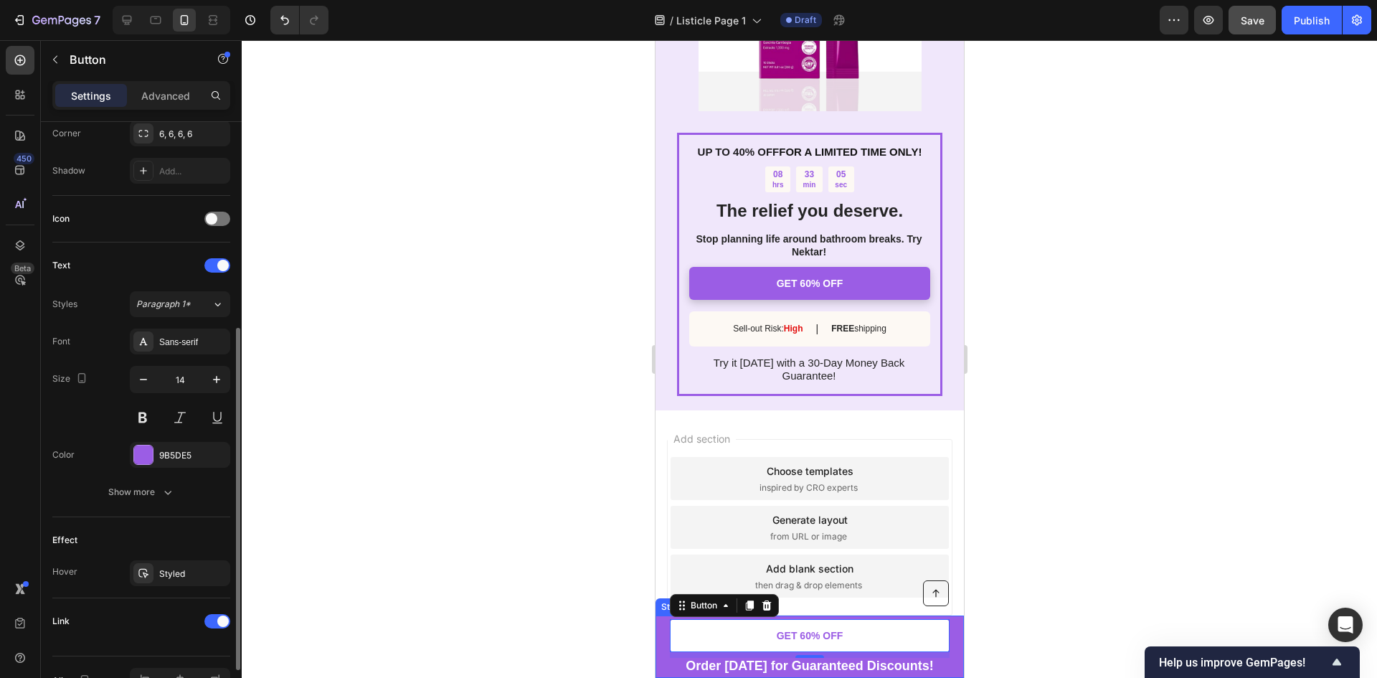
scroll to position [443, 0]
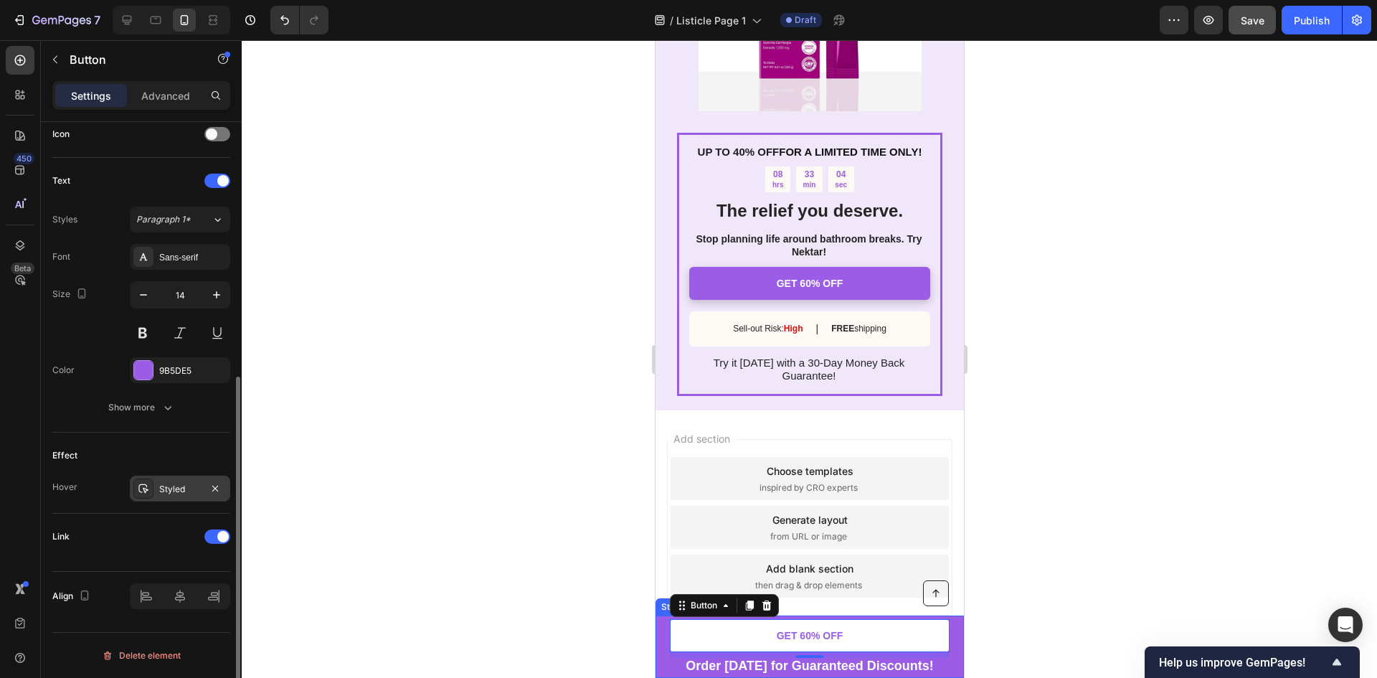
click at [172, 484] on div "Styled" at bounding box center [180, 489] width 42 height 13
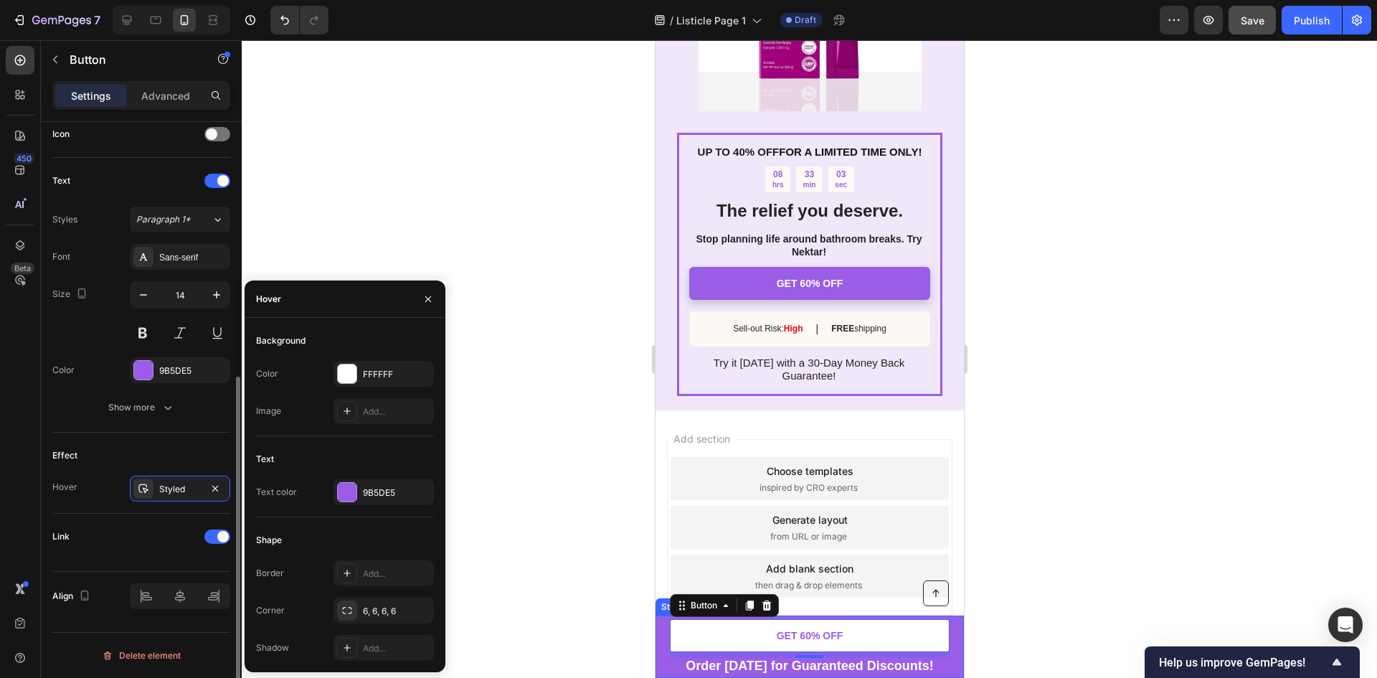
click at [160, 456] on div "Effect" at bounding box center [141, 455] width 178 height 23
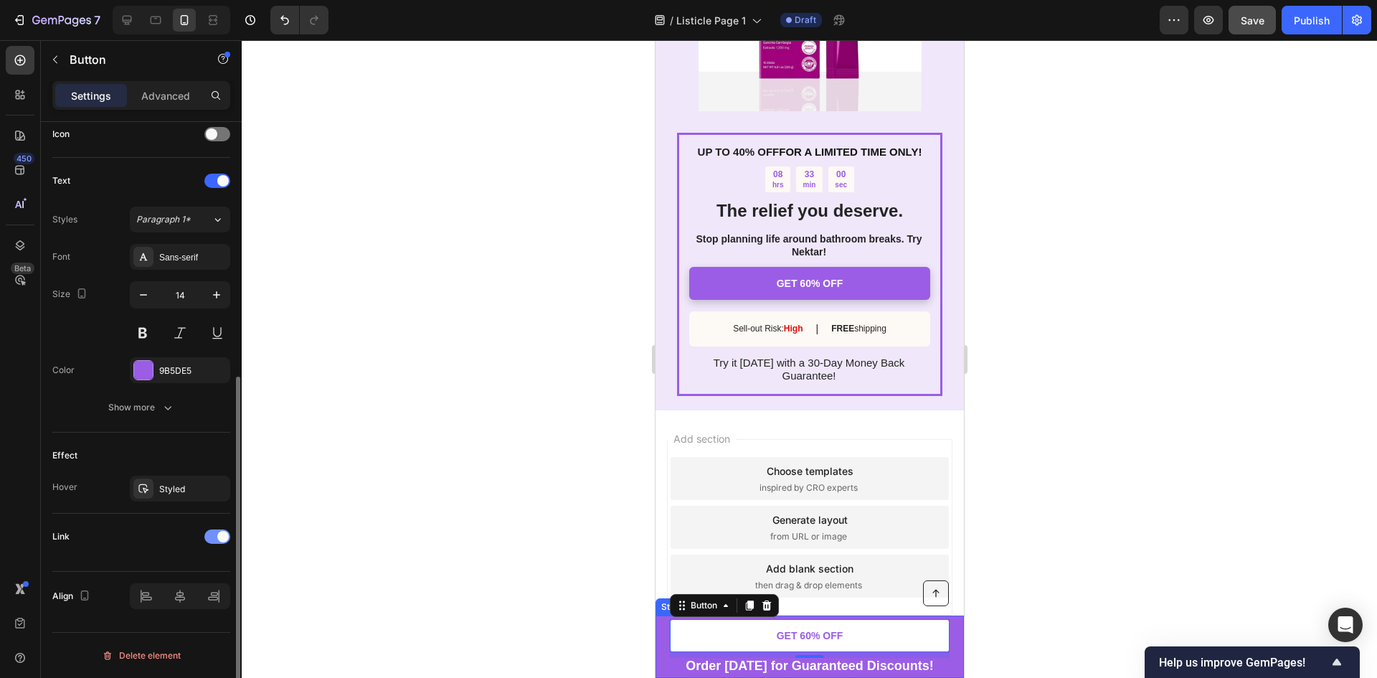
click at [210, 538] on div at bounding box center [217, 536] width 26 height 14
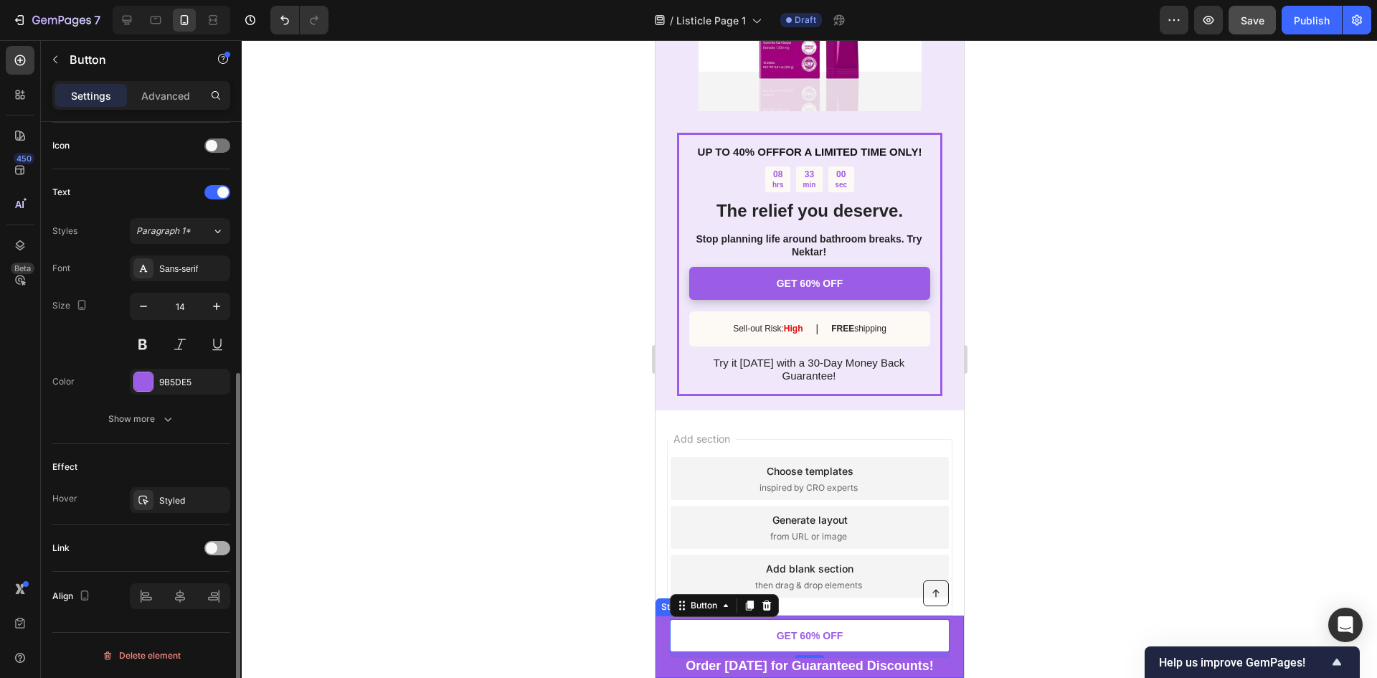
click at [212, 543] on span at bounding box center [211, 547] width 11 height 11
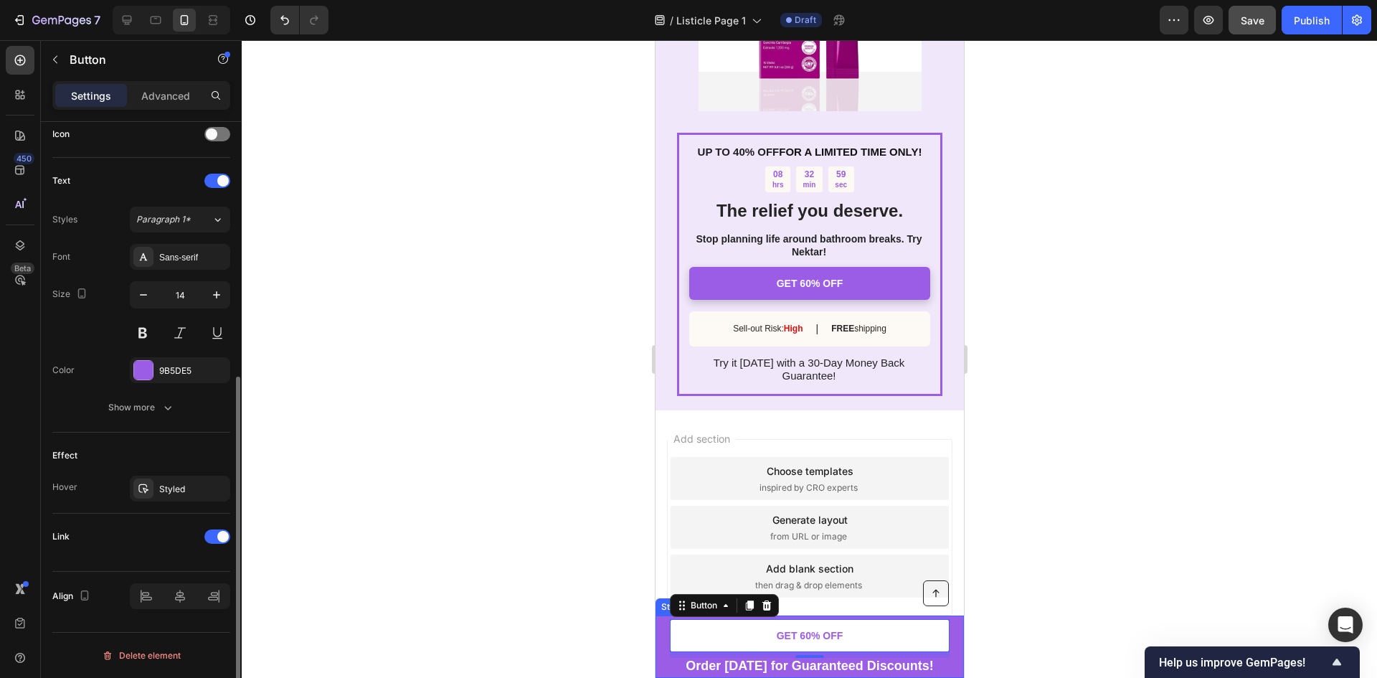
click at [62, 526] on div "Link" at bounding box center [60, 536] width 17 height 23
drag, startPoint x: 65, startPoint y: 533, endPoint x: 111, endPoint y: 546, distance: 47.9
click at [110, 546] on div "Link" at bounding box center [141, 536] width 178 height 23
click at [111, 546] on div "Link" at bounding box center [141, 536] width 178 height 23
click at [705, 645] on link "GET 60% OFF" at bounding box center [809, 635] width 280 height 33
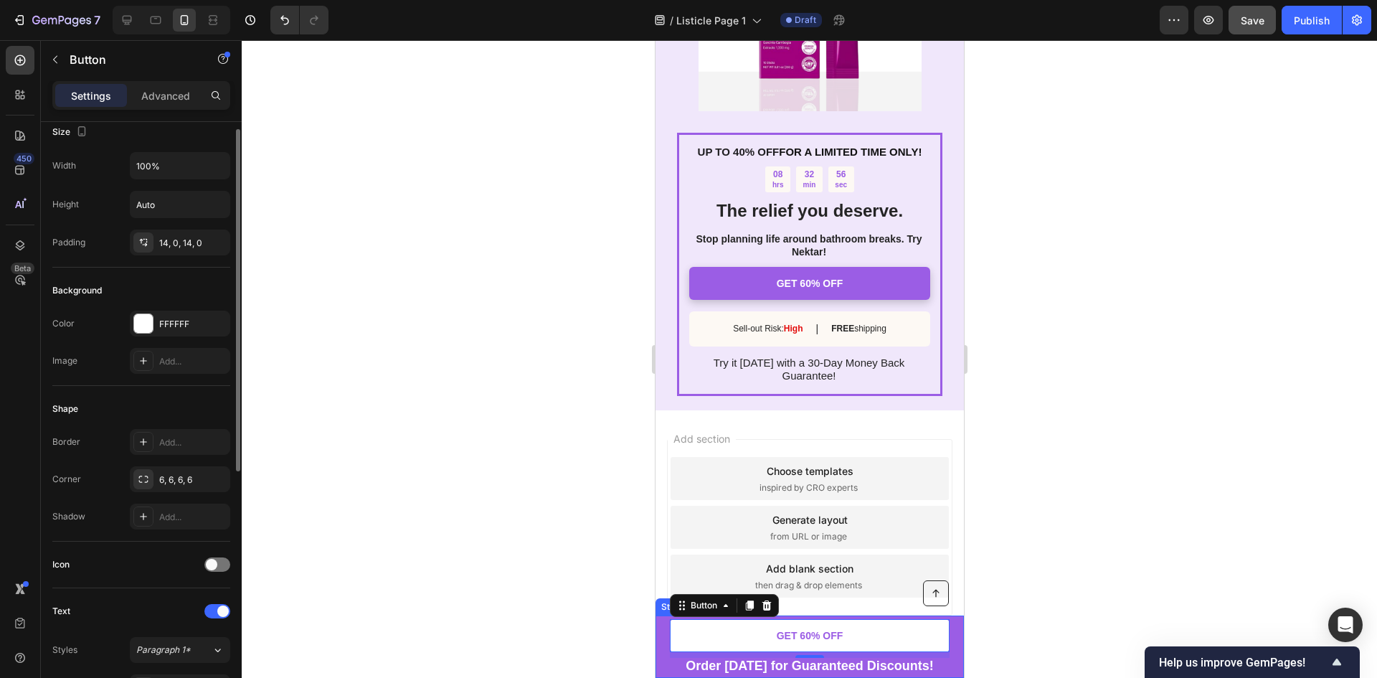
scroll to position [0, 0]
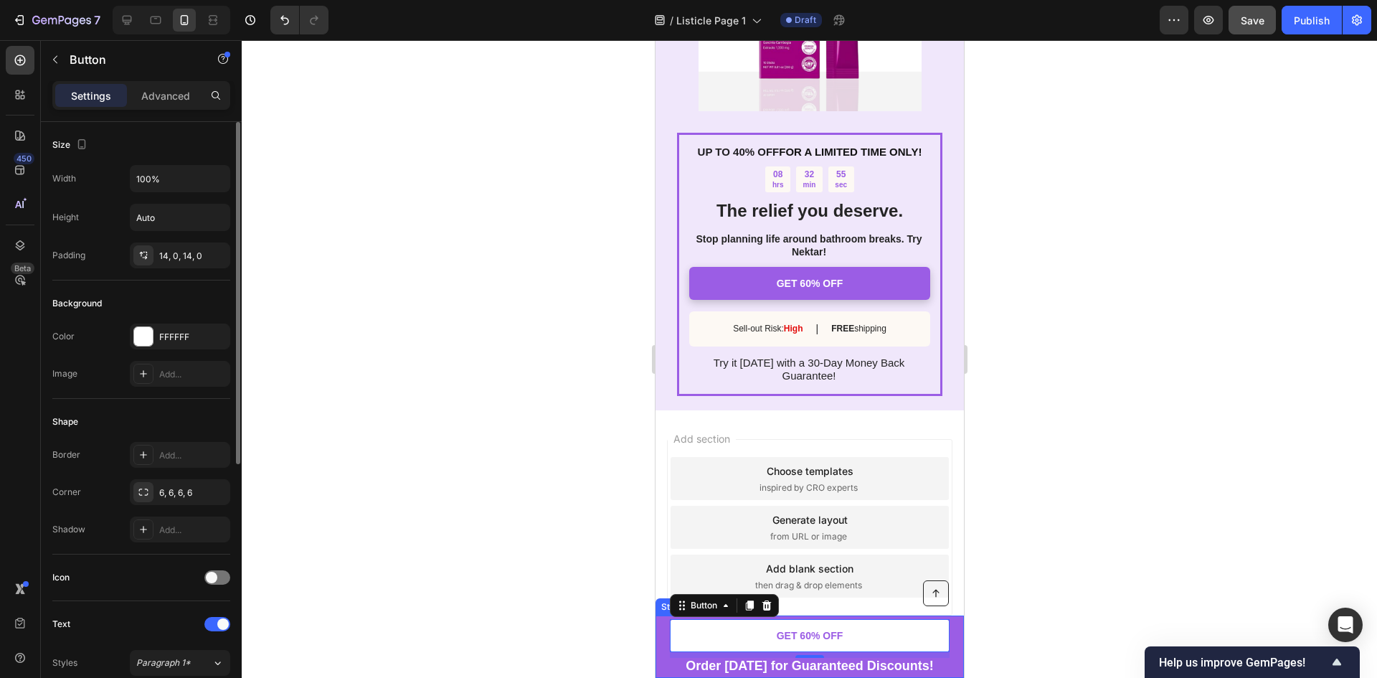
click at [168, 114] on div "Settings Advanced" at bounding box center [141, 101] width 201 height 41
click at [176, 108] on div "Settings Advanced" at bounding box center [141, 95] width 178 height 29
click at [181, 103] on p "Advanced" at bounding box center [165, 95] width 49 height 15
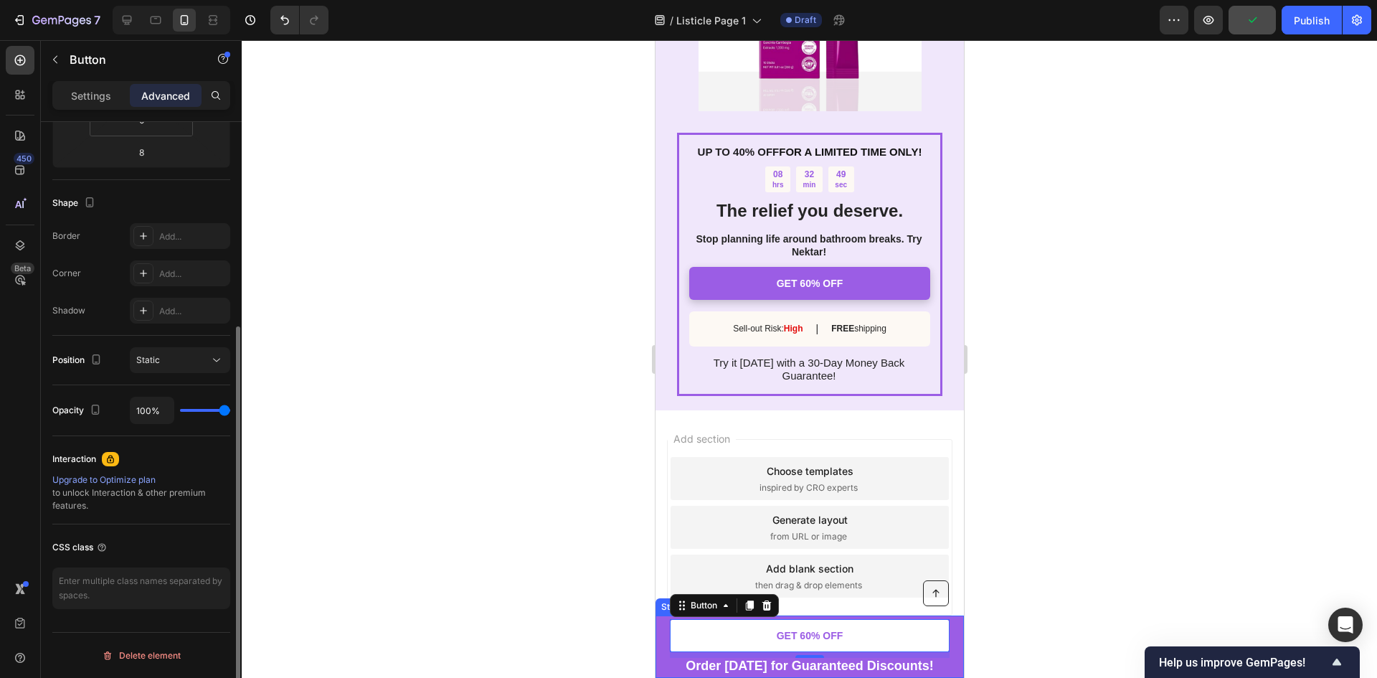
scroll to position [24, 0]
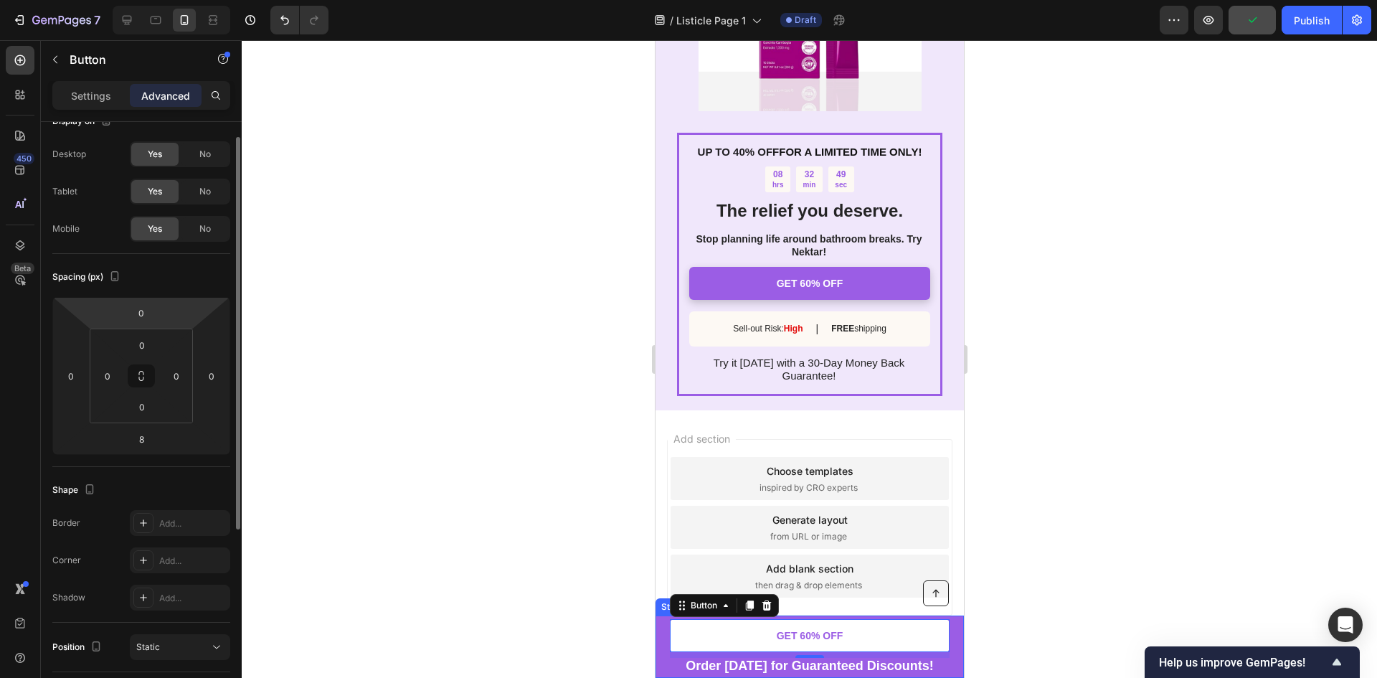
click at [89, 82] on div "Settings Advanced" at bounding box center [141, 95] width 178 height 29
click at [86, 87] on div "Settings" at bounding box center [91, 95] width 72 height 23
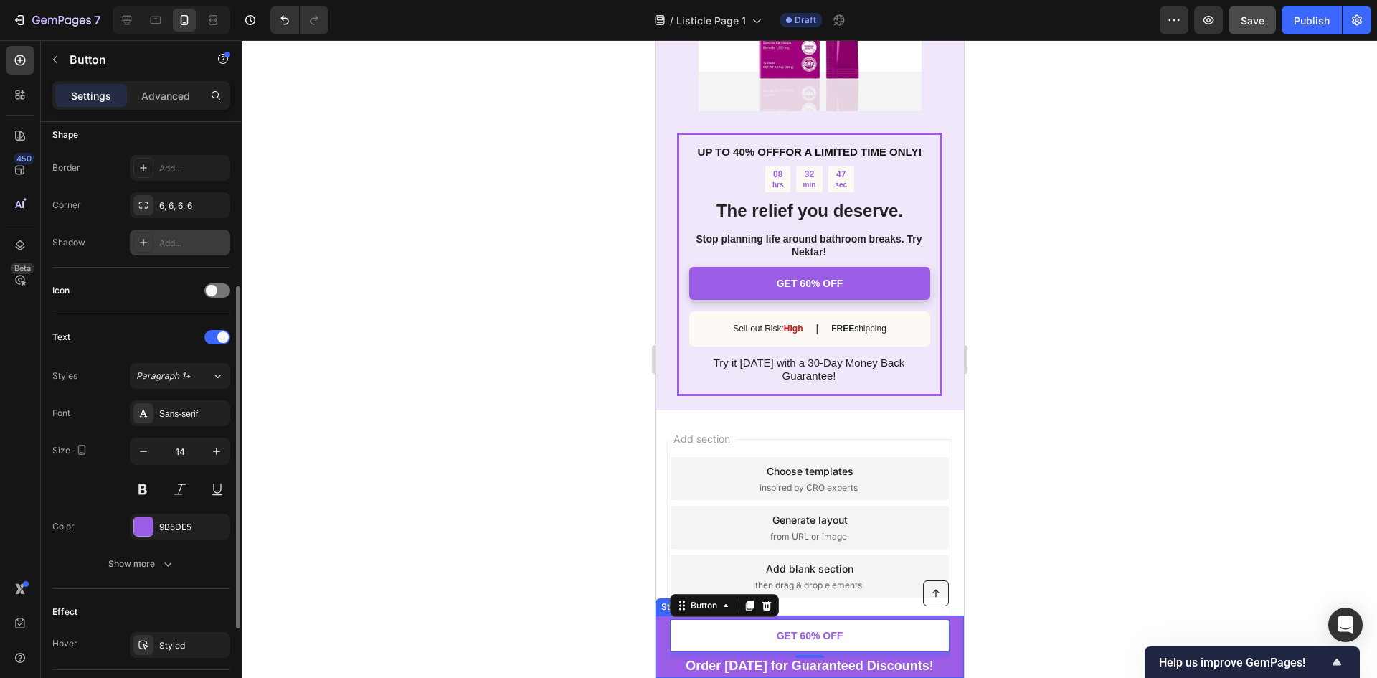
scroll to position [443, 0]
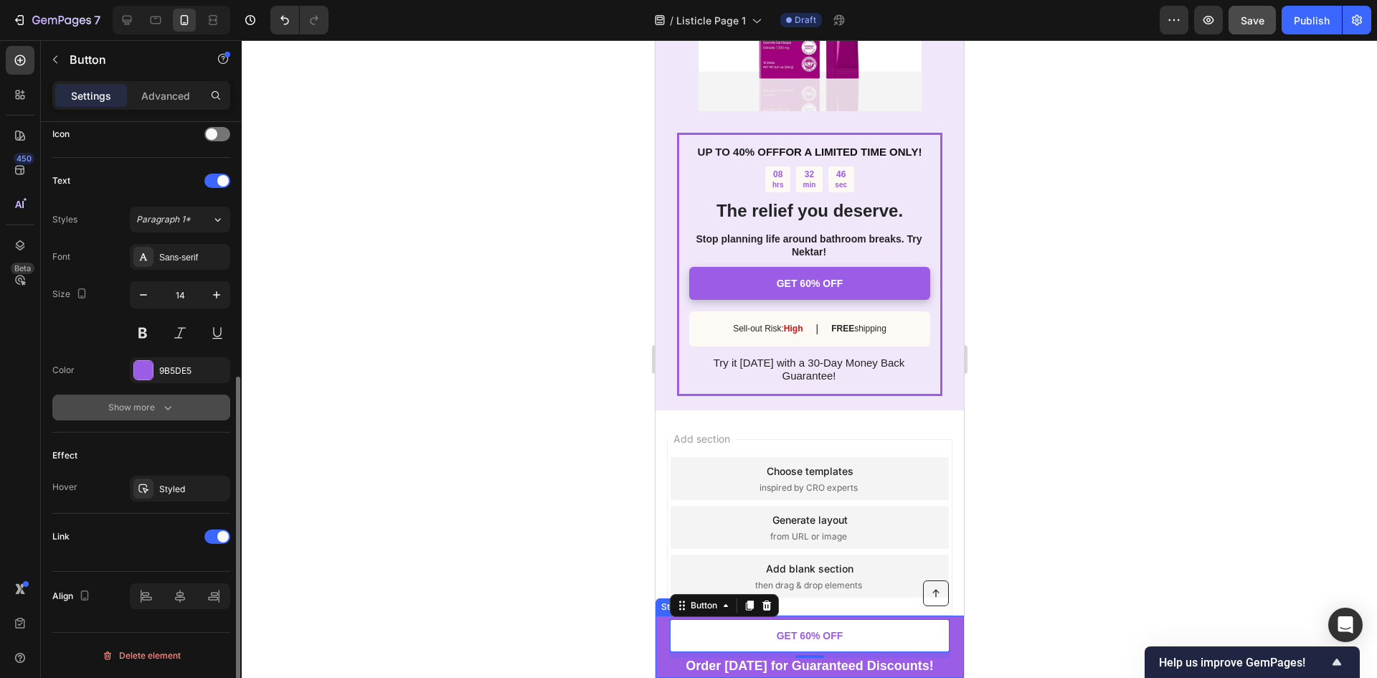
click at [133, 404] on div "Show more" at bounding box center [141, 407] width 67 height 14
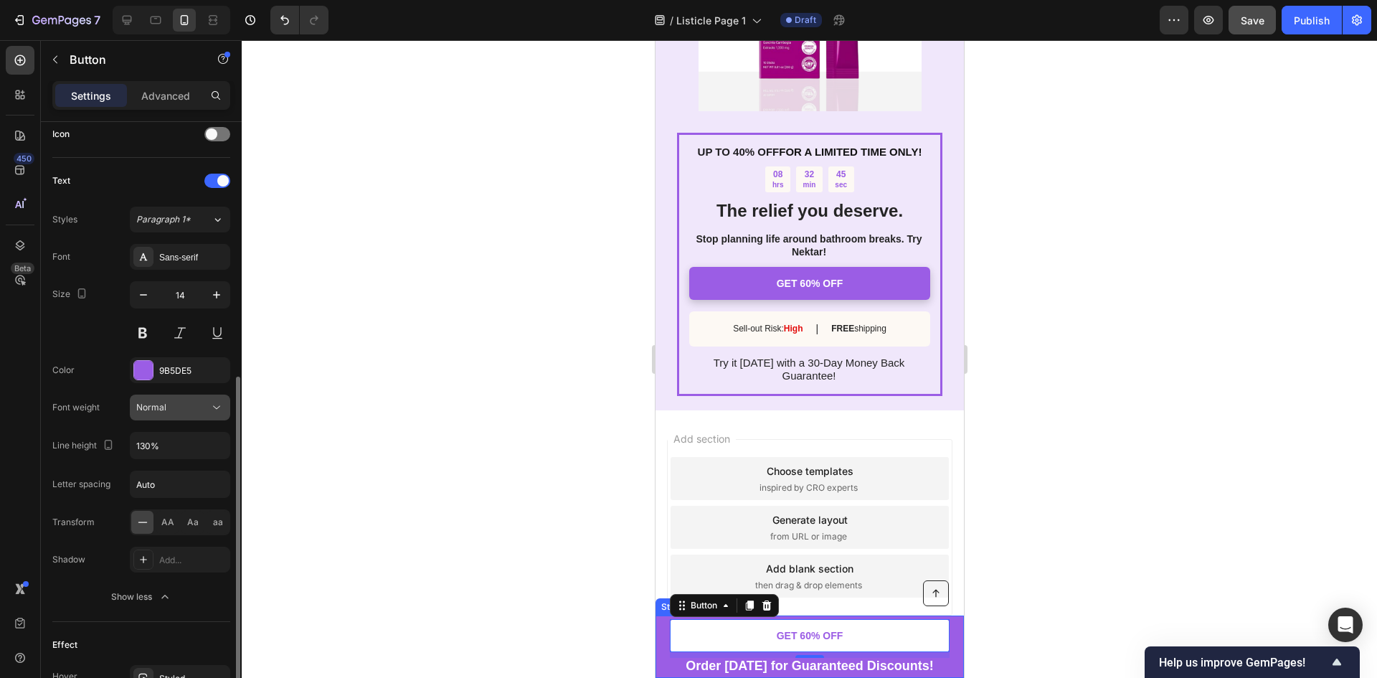
scroll to position [632, 0]
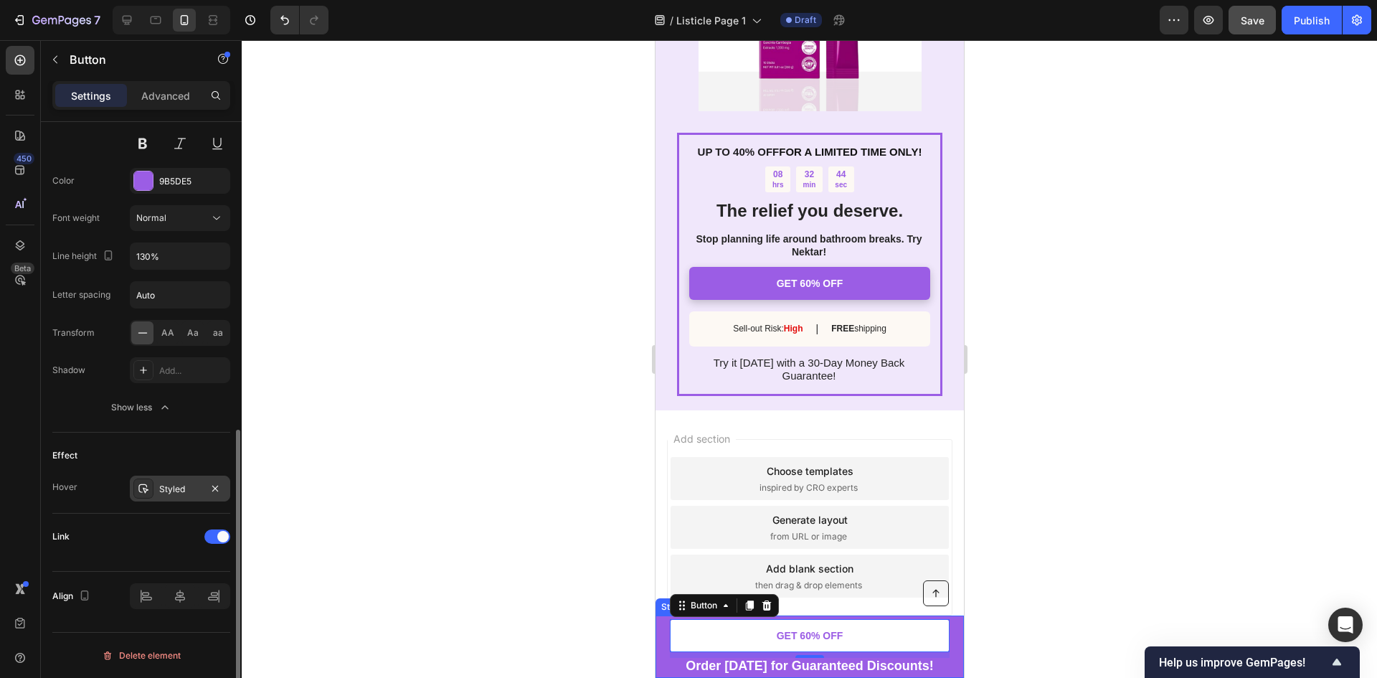
click at [190, 483] on div "Styled" at bounding box center [180, 489] width 42 height 13
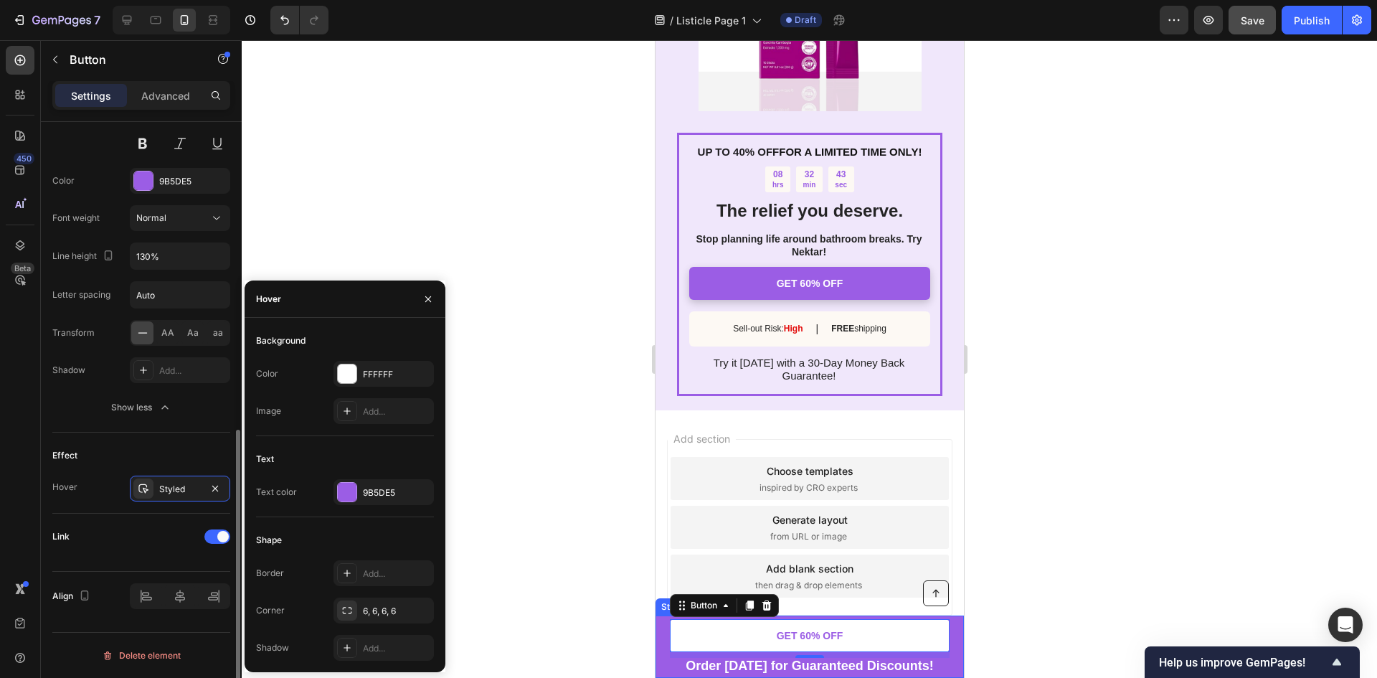
click at [151, 523] on div "Link" at bounding box center [141, 542] width 178 height 58
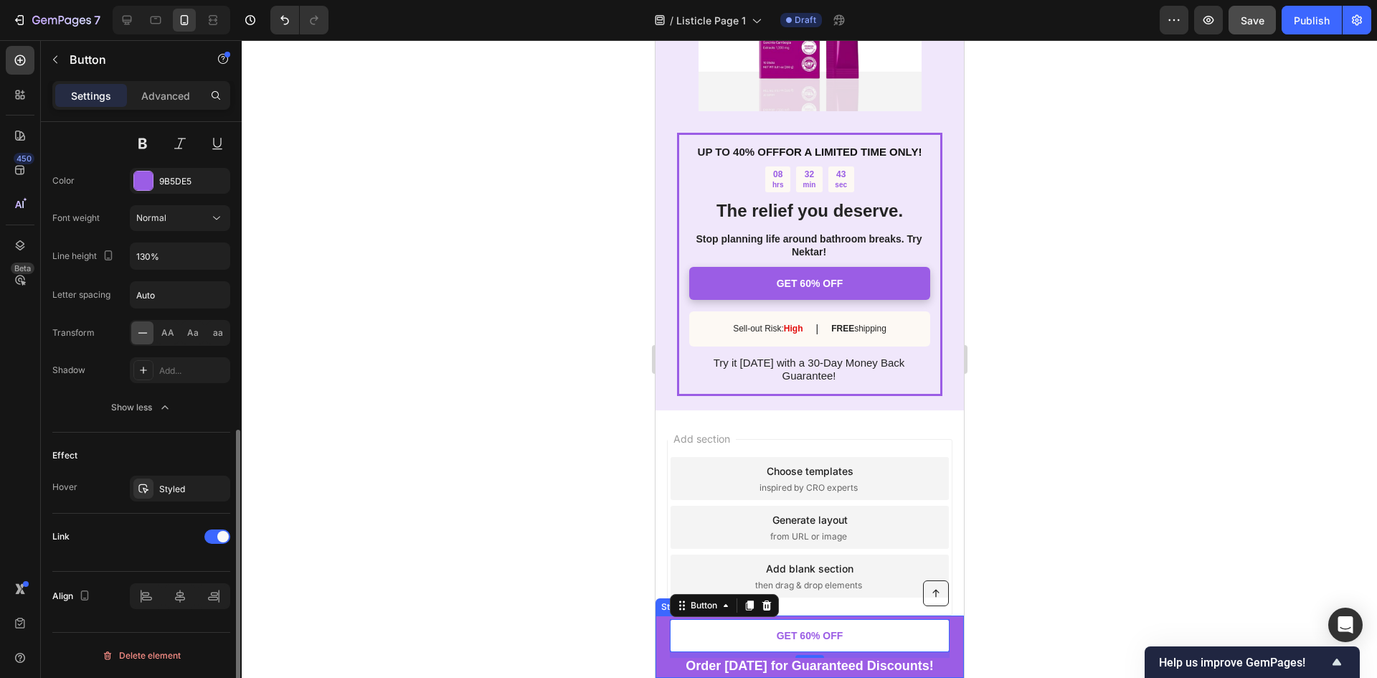
click at [159, 554] on div "Link" at bounding box center [141, 542] width 178 height 34
click at [733, 637] on link "GET 60% OFF" at bounding box center [809, 635] width 280 height 33
click at [716, 632] on link "GET 60% OFF" at bounding box center [809, 635] width 280 height 33
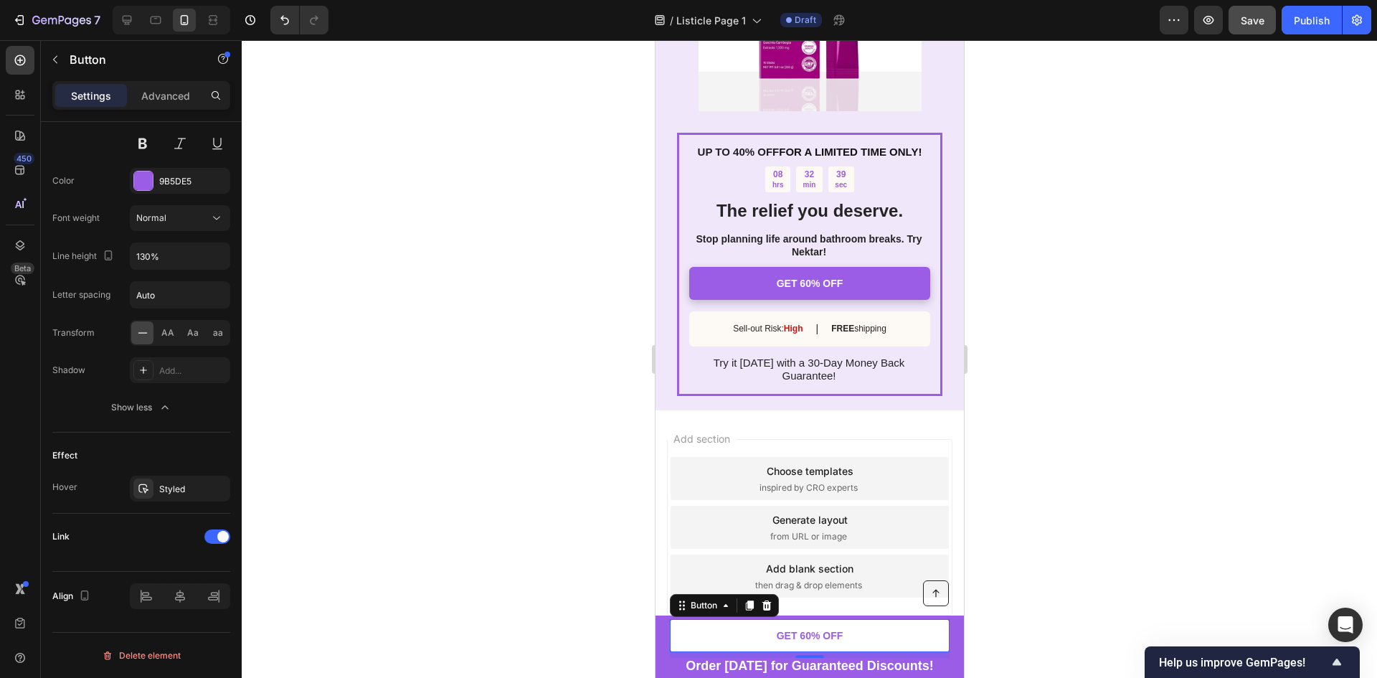
click at [716, 632] on link "GET 60% OFF" at bounding box center [809, 635] width 280 height 33
click at [148, 232] on div "Font Sans-serif Size 14 Color 9B5DE5 Font weight Normal Line height 130% Letter…" at bounding box center [141, 237] width 178 height 366
click at [157, 226] on button "Normal" at bounding box center [180, 218] width 100 height 26
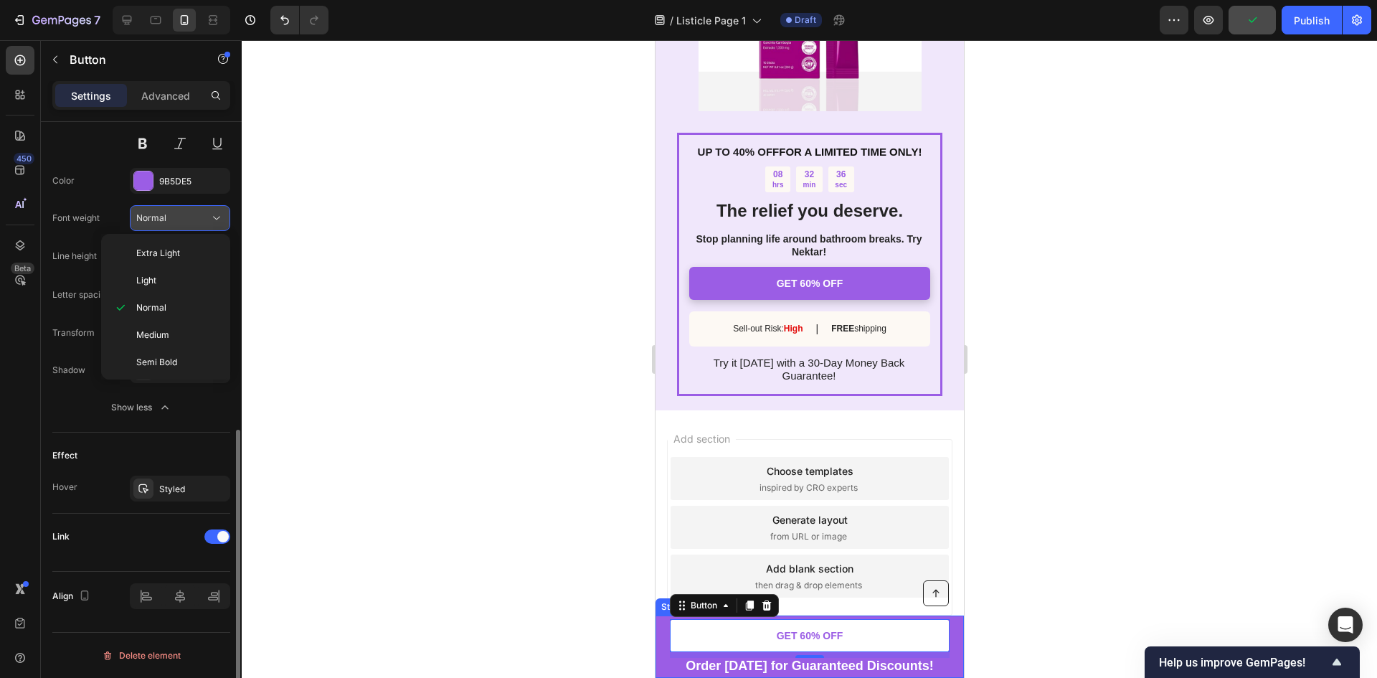
click at [167, 219] on div "Normal" at bounding box center [172, 218] width 73 height 13
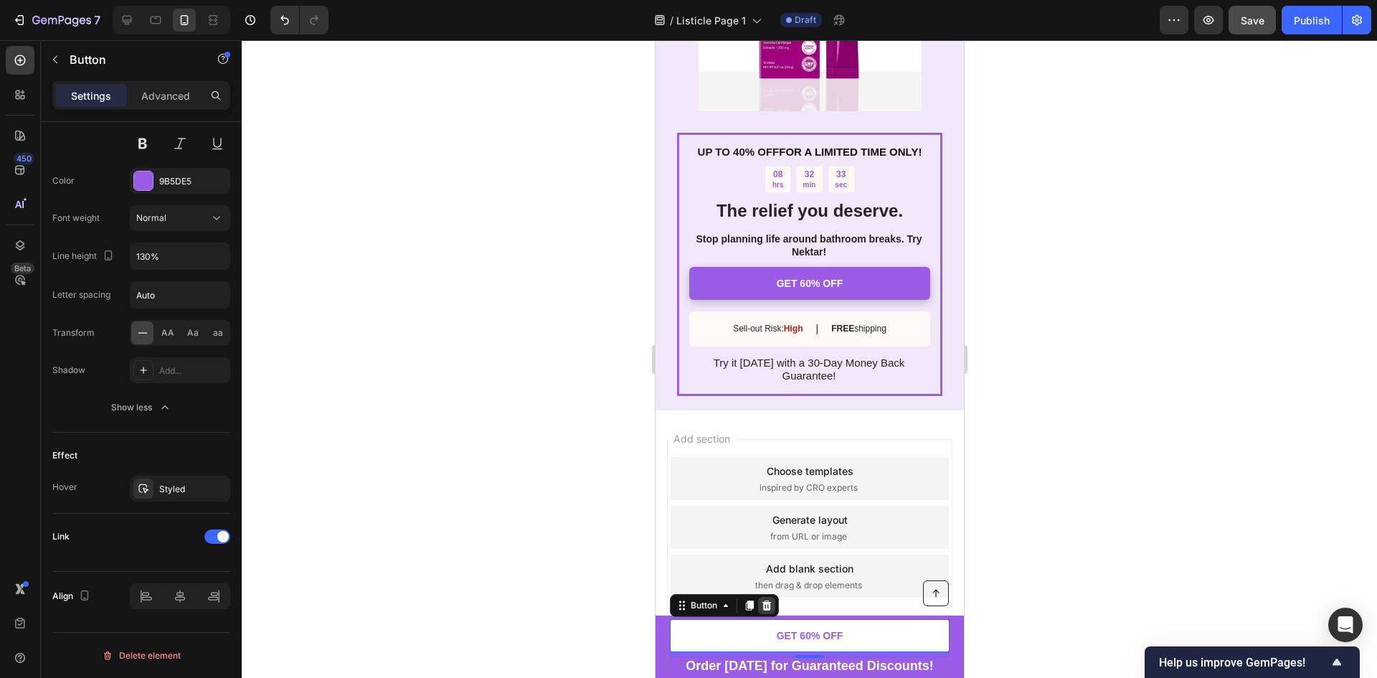
click at [769, 603] on icon at bounding box center [765, 604] width 9 height 10
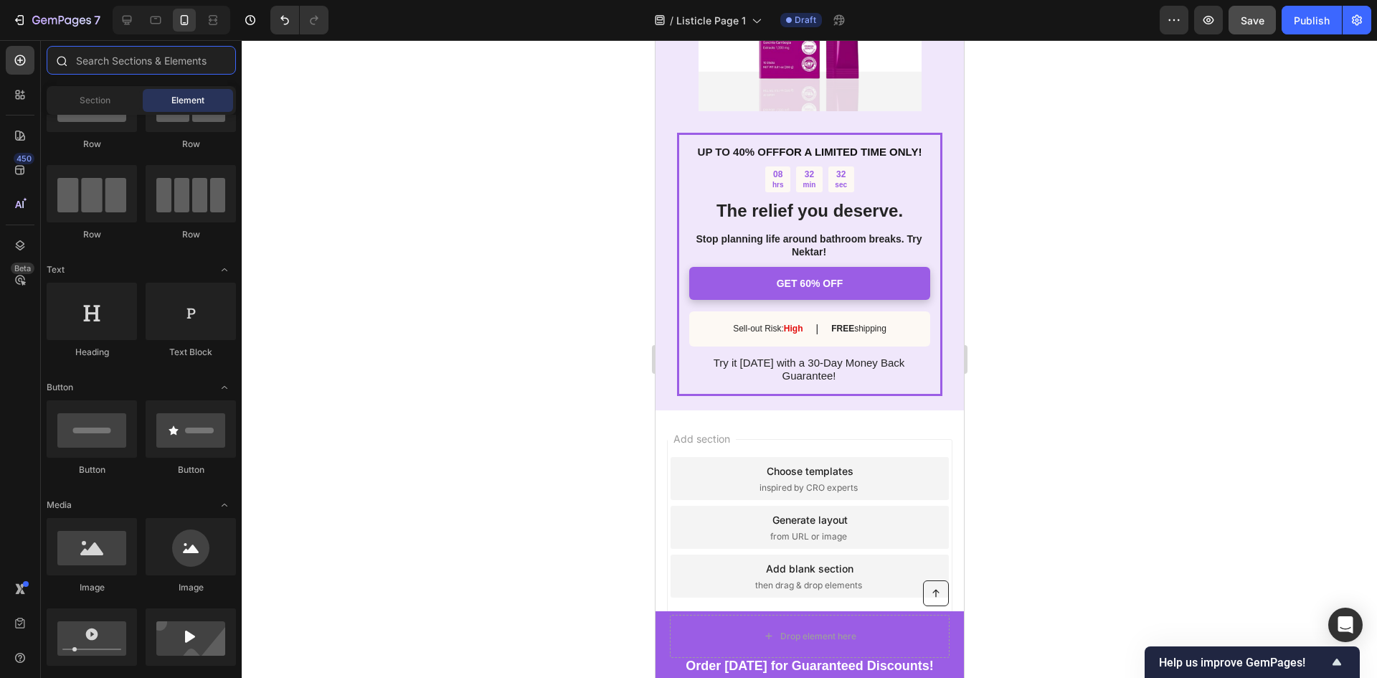
click at [127, 65] on input "text" at bounding box center [141, 60] width 189 height 29
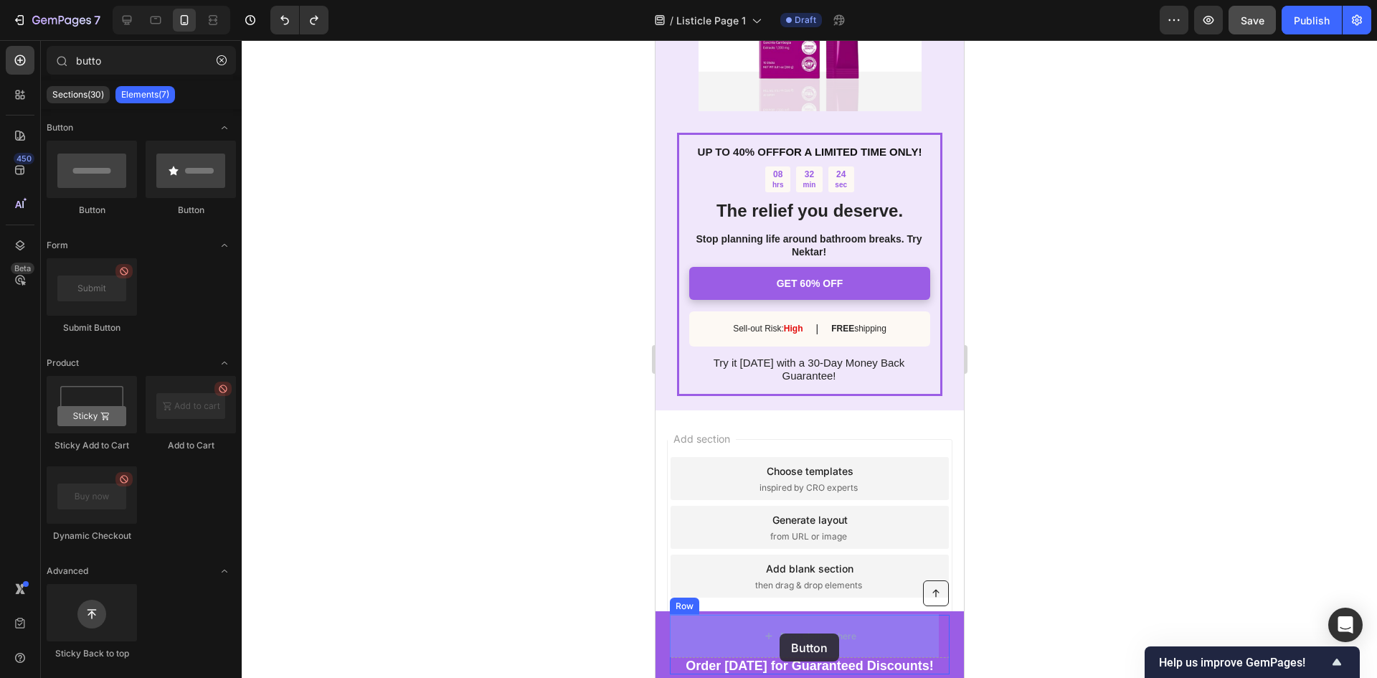
drag, startPoint x: 743, startPoint y: 217, endPoint x: 779, endPoint y: 633, distance: 418.1
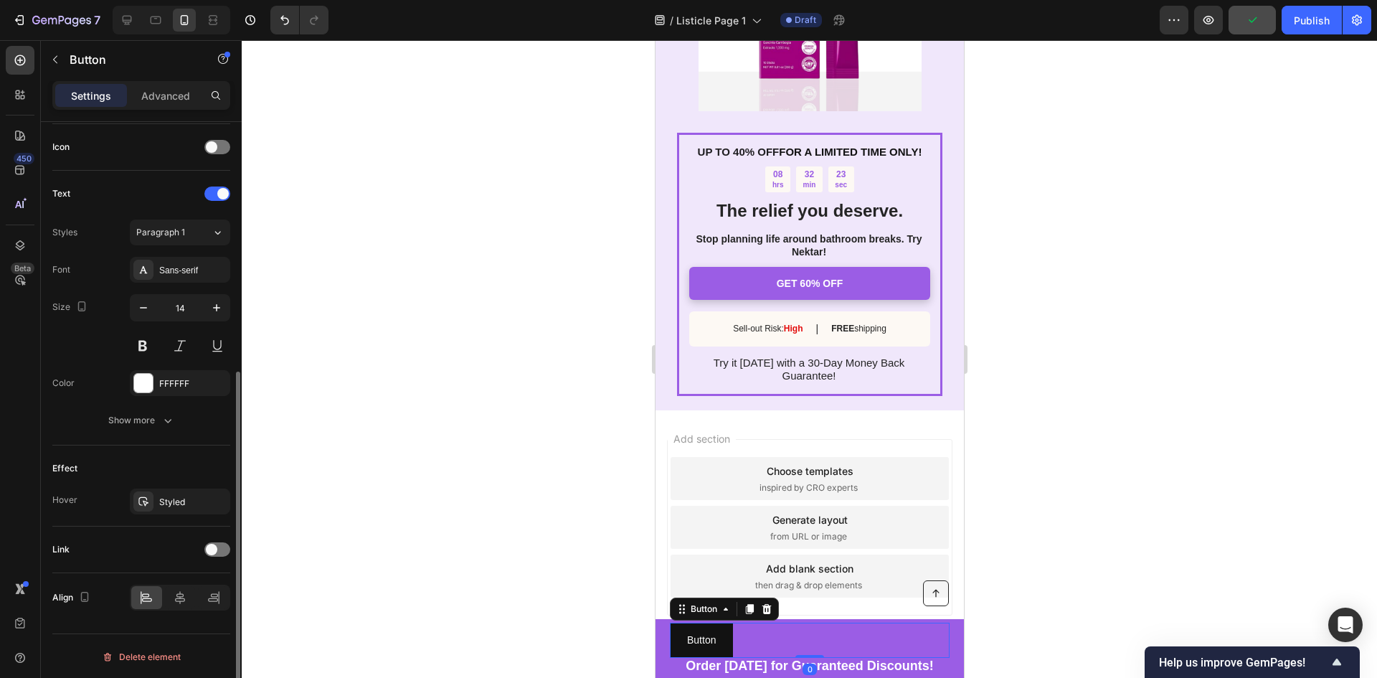
scroll to position [432, 0]
click at [220, 550] on div at bounding box center [217, 548] width 26 height 14
click at [176, 551] on div "Link" at bounding box center [141, 547] width 178 height 23
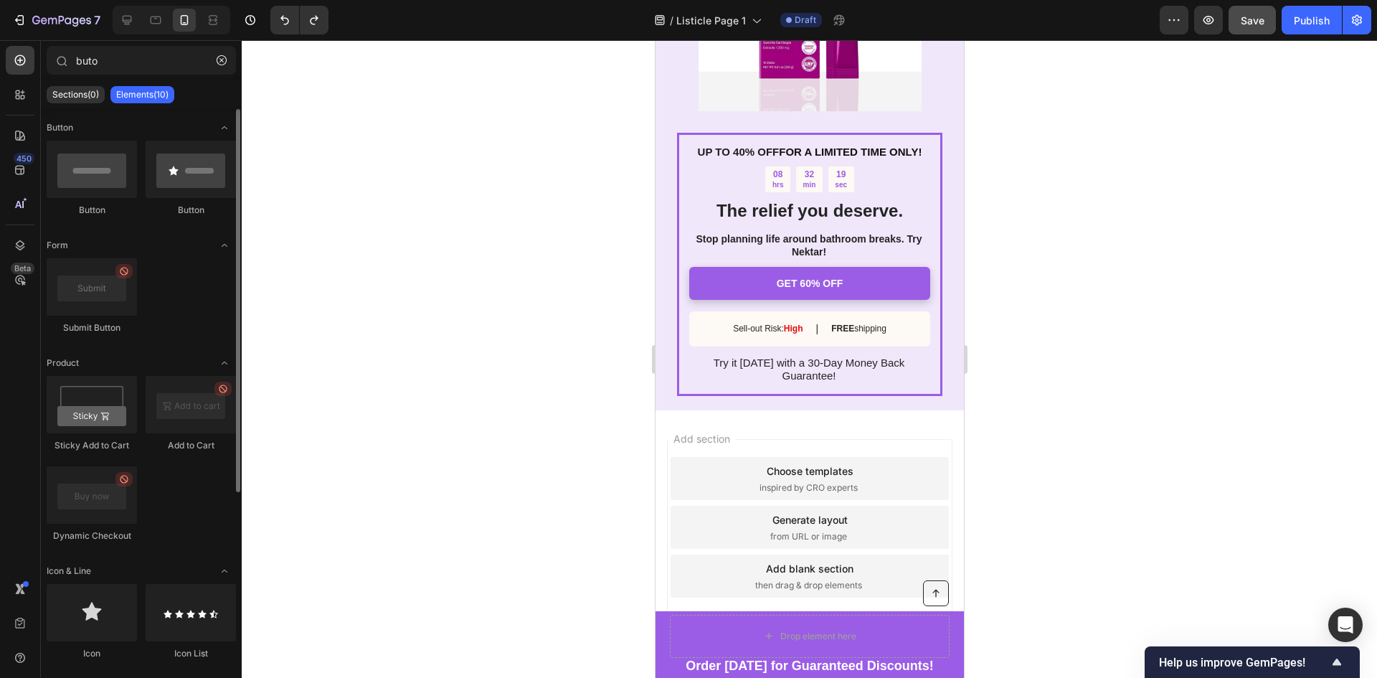
type input "buo"
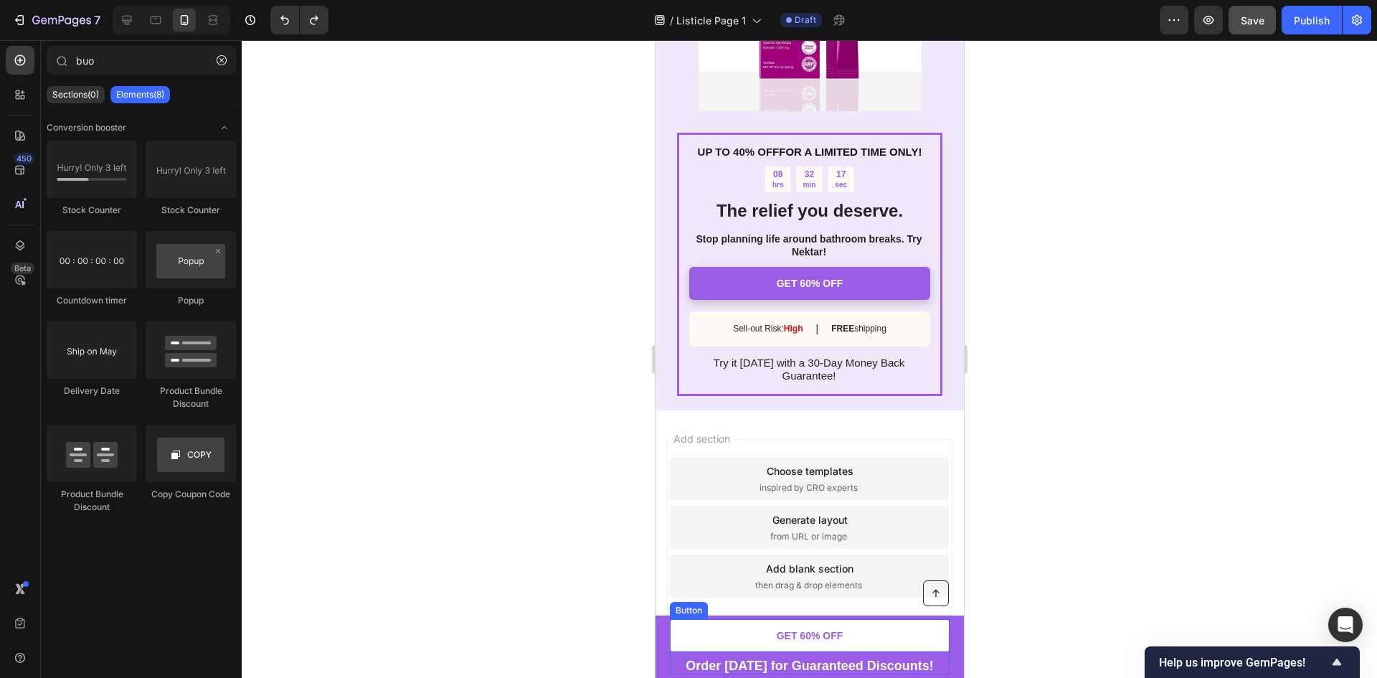
click at [743, 635] on link "GET 60% OFF" at bounding box center [809, 635] width 280 height 33
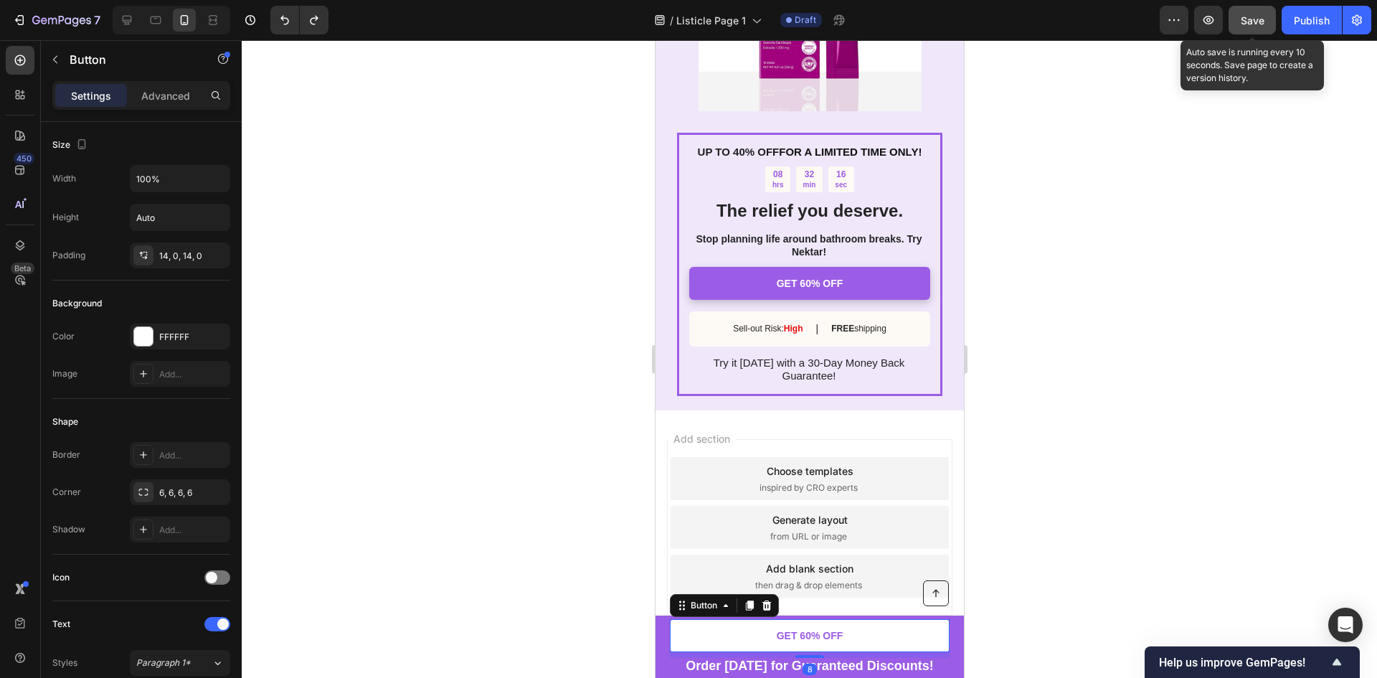
click at [1244, 23] on span "Save" at bounding box center [1252, 20] width 24 height 12
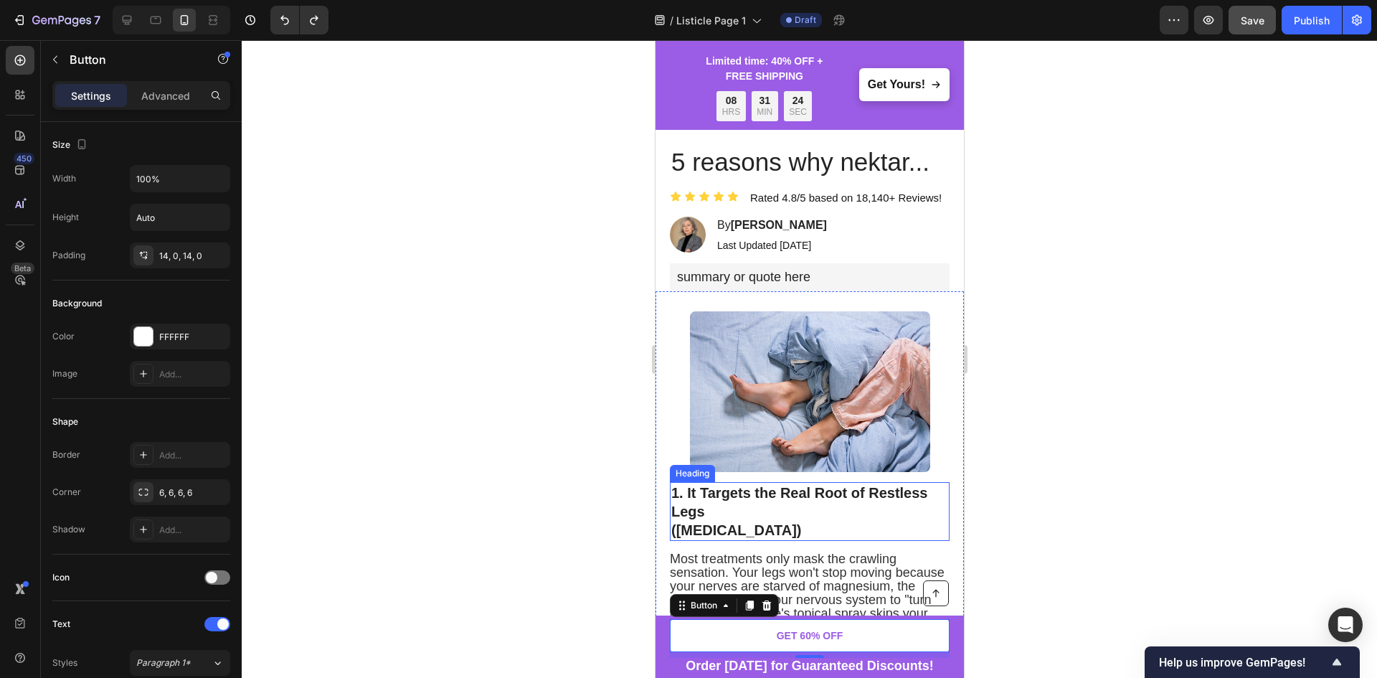
scroll to position [0, 0]
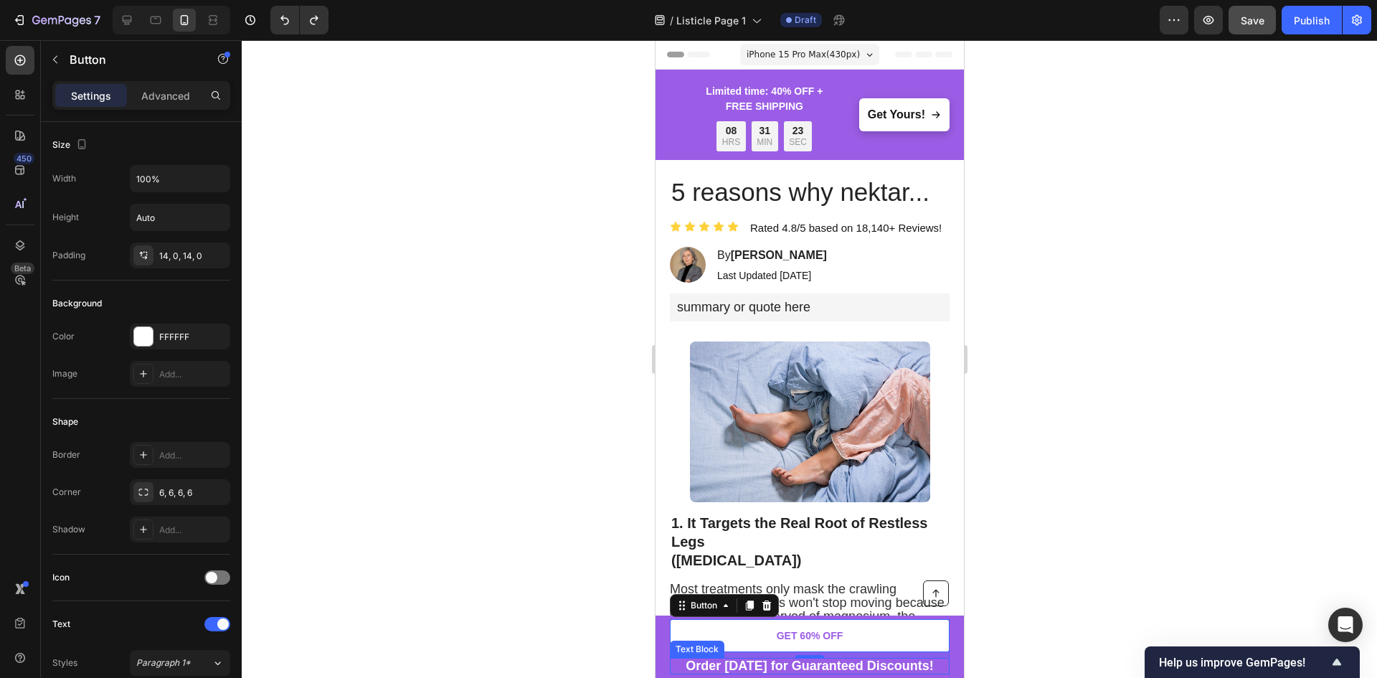
click at [733, 665] on strong "Order [DATE] for Guaranteed Discounts!" at bounding box center [809, 665] width 248 height 14
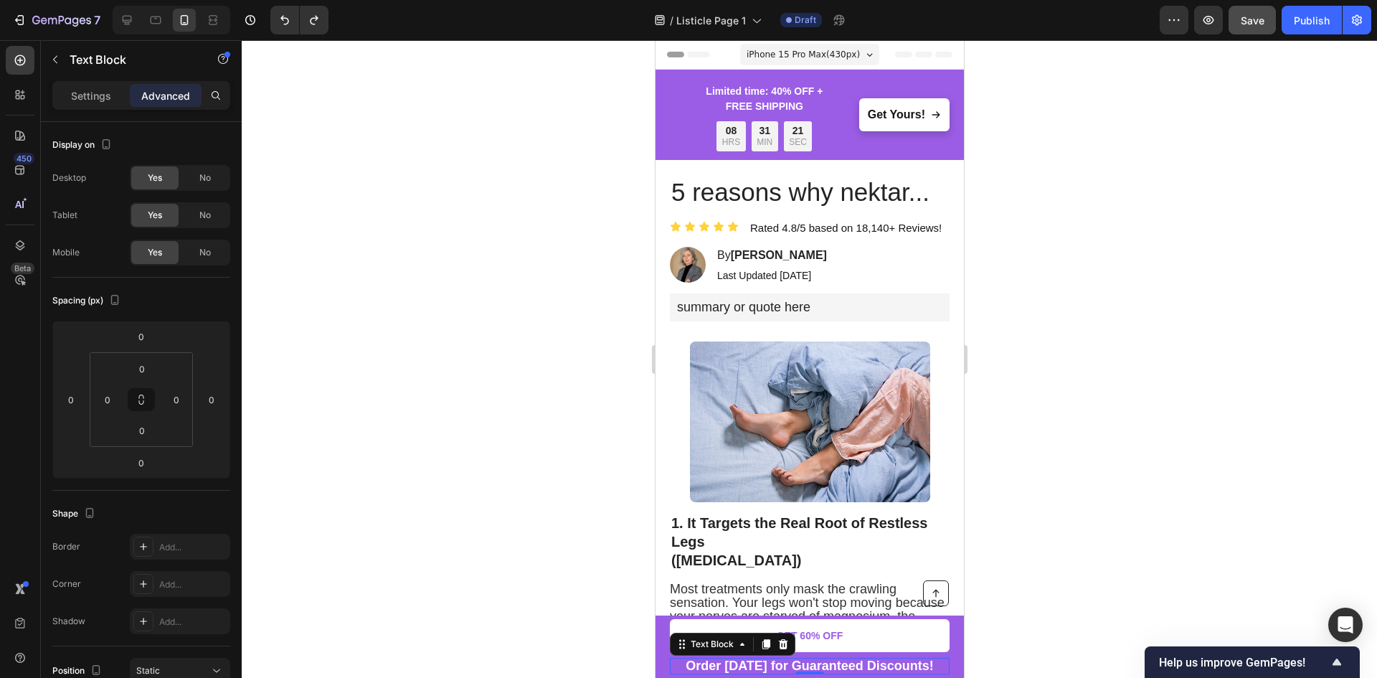
click at [596, 599] on div at bounding box center [809, 358] width 1135 height 637
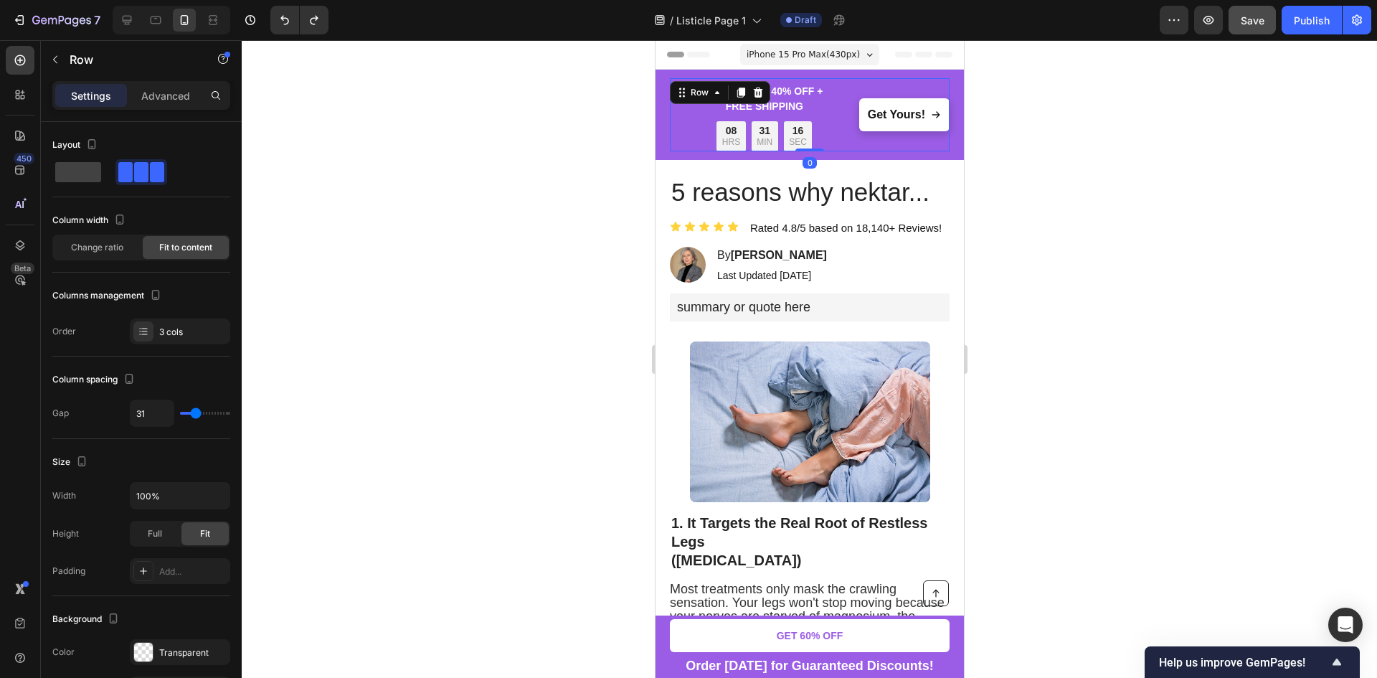
click at [673, 149] on div "Image Limited time: 40% OFF + FREE SHIPPING Text Block 08 HRS 31 MIN 16 SEC Cou…" at bounding box center [809, 114] width 280 height 73
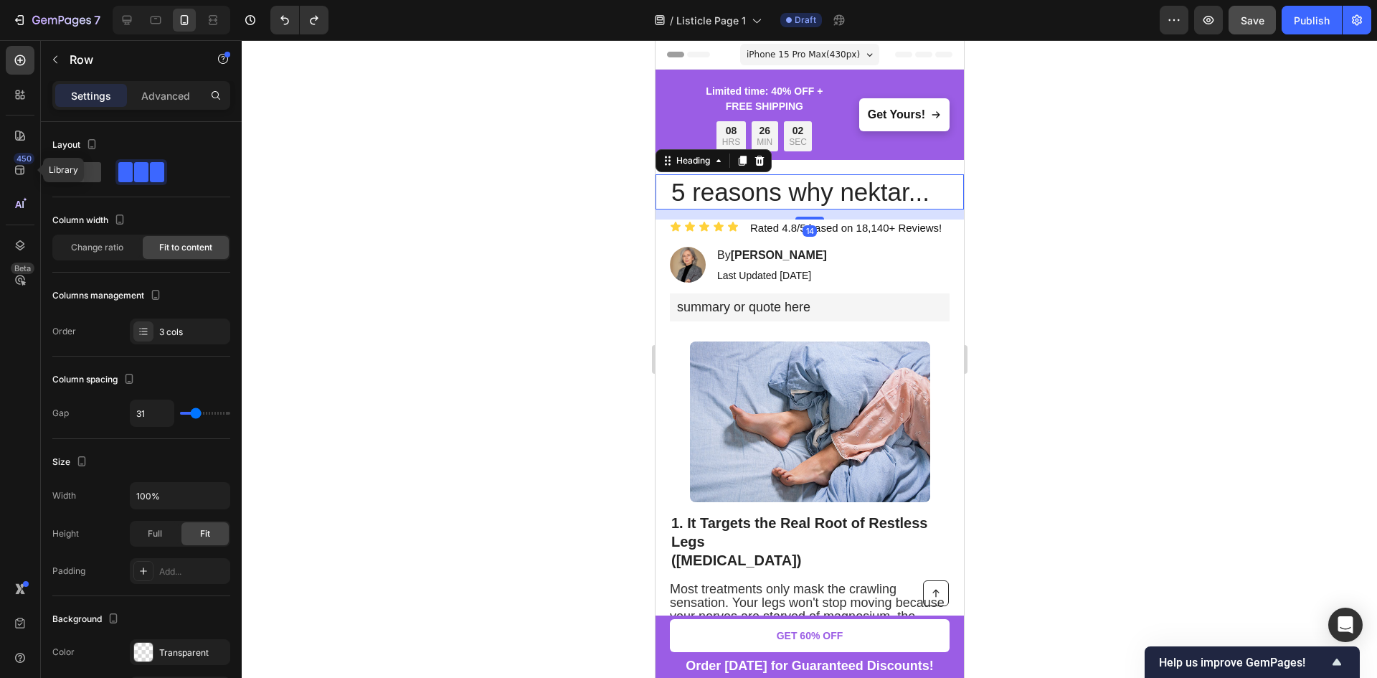
click at [898, 189] on h1 "5 reasons why nektar..." at bounding box center [809, 192] width 280 height 36
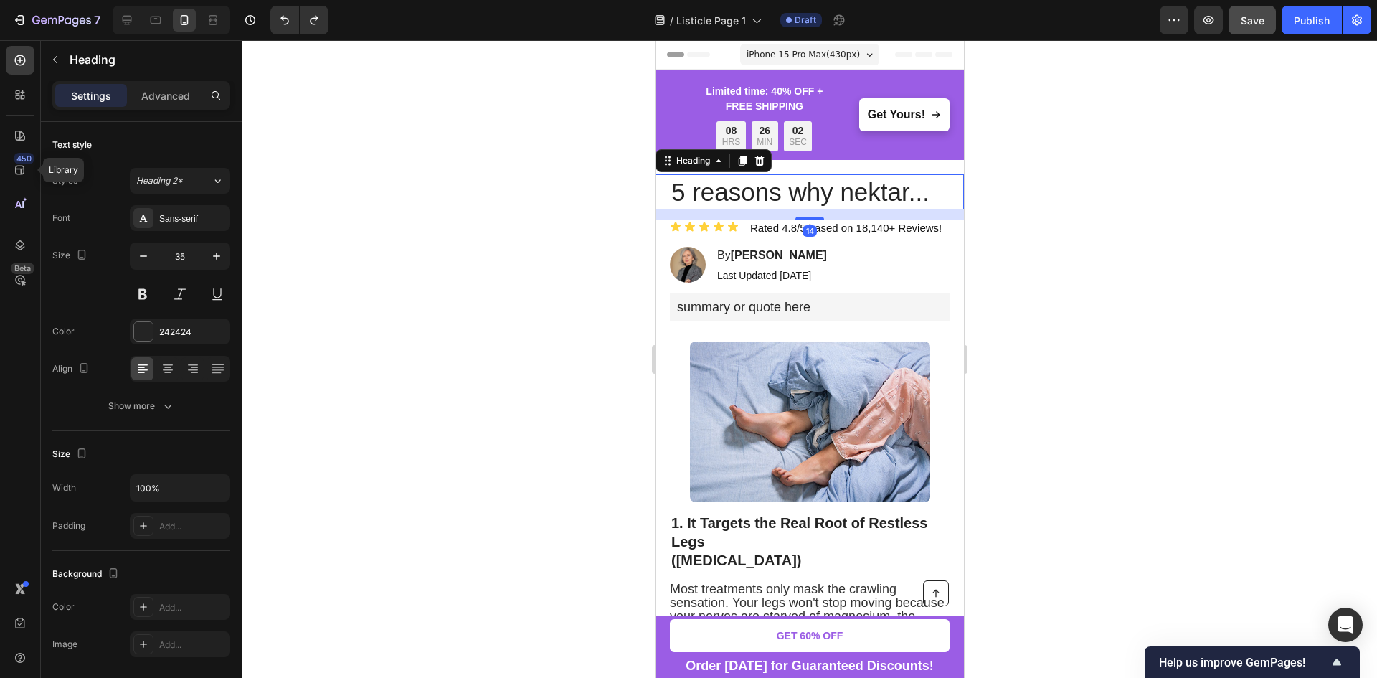
click at [898, 189] on h1 "5 reasons why nektar..." at bounding box center [809, 192] width 280 height 36
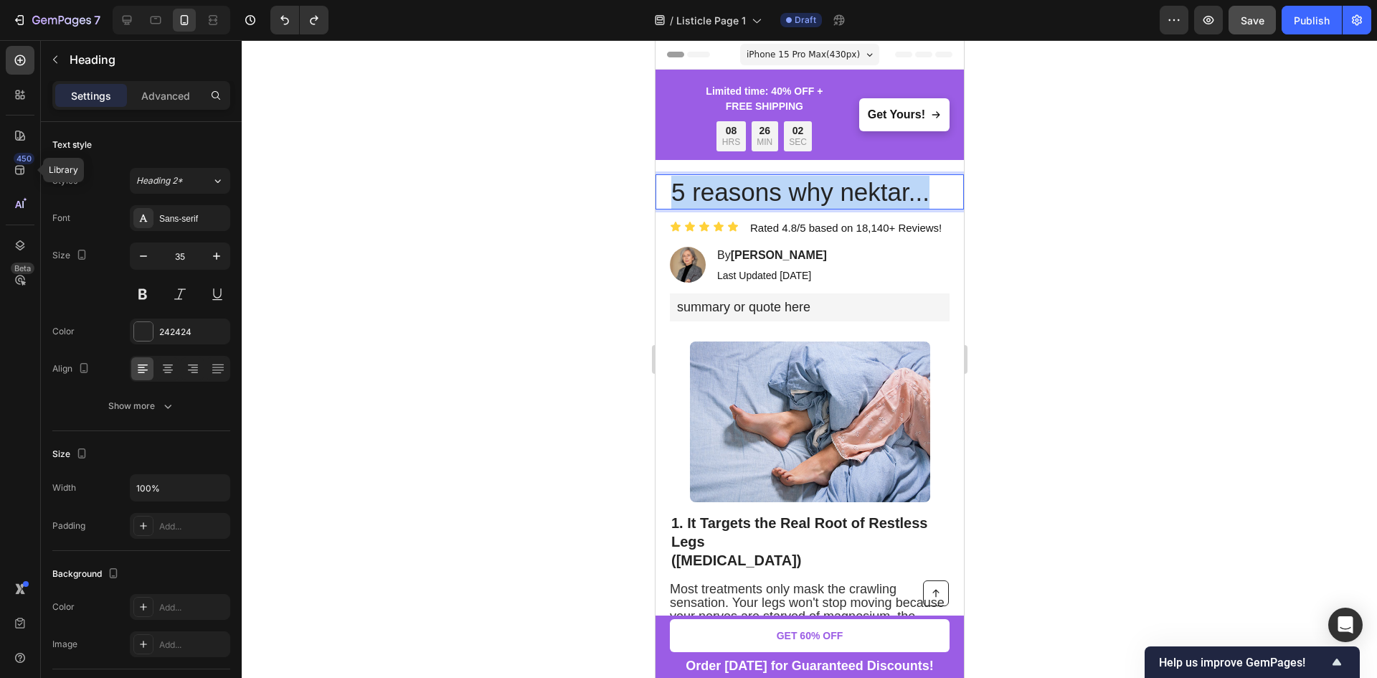
click at [898, 189] on p "5 reasons why nektar..." at bounding box center [808, 192] width 277 height 33
click at [923, 201] on p "5 reasons why nektar..." at bounding box center [808, 192] width 277 height 33
drag, startPoint x: 923, startPoint y: 201, endPoint x: 659, endPoint y: 191, distance: 264.8
click at [658, 191] on div "5 reasons why nektar... Heading 14" at bounding box center [809, 192] width 308 height 36
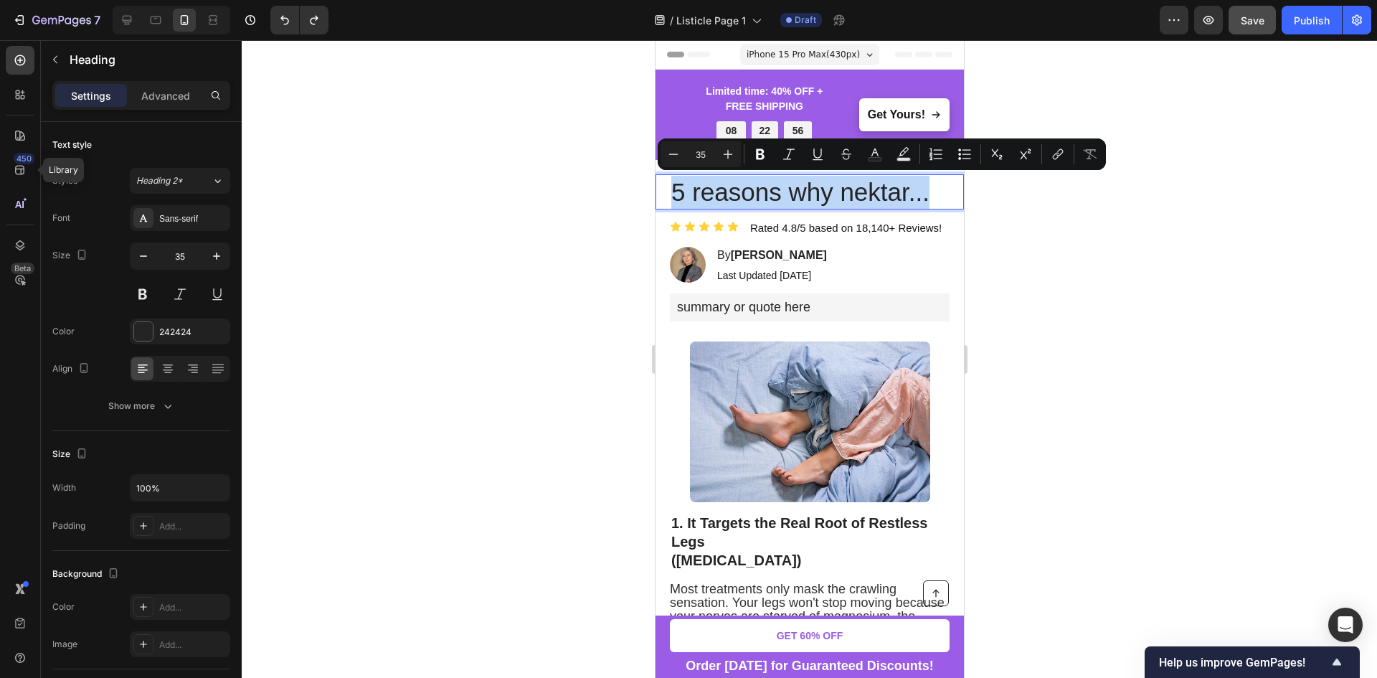
click at [922, 200] on p "5 reasons why nektar..." at bounding box center [808, 192] width 277 height 33
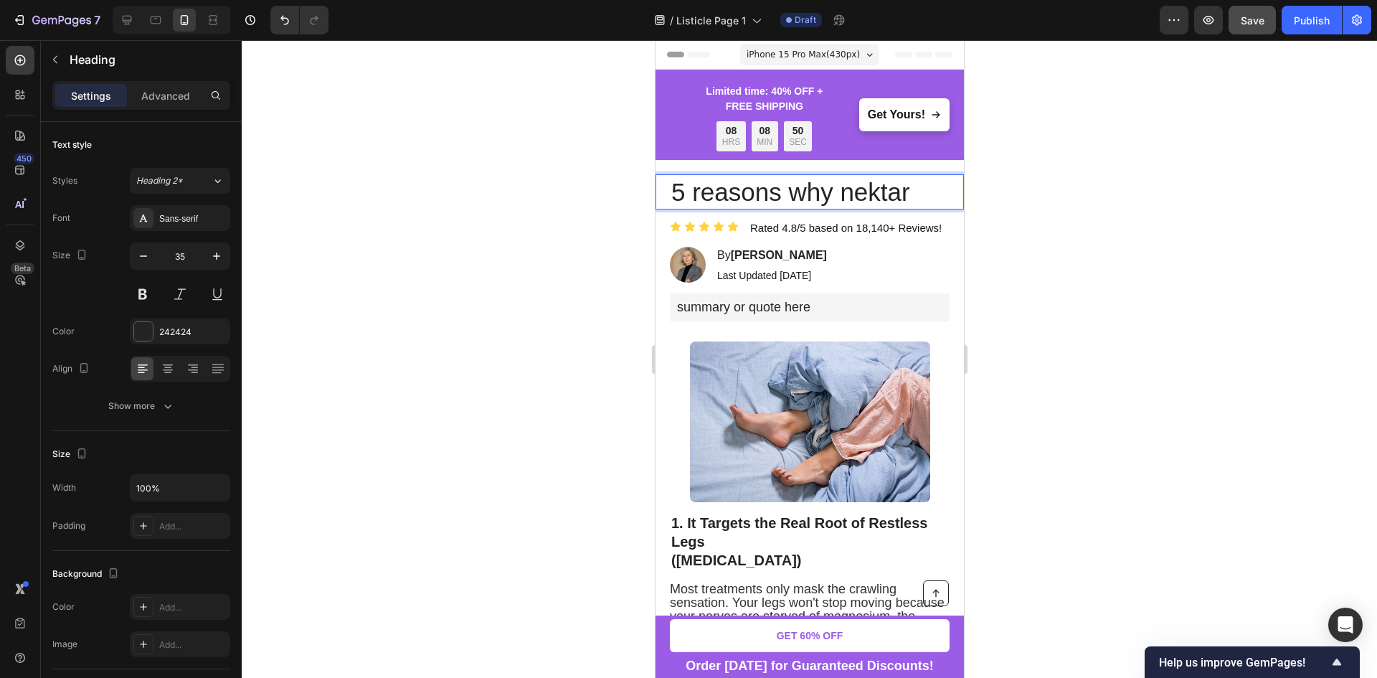
click at [820, 193] on p "5 reasons why nektar" at bounding box center [808, 192] width 277 height 33
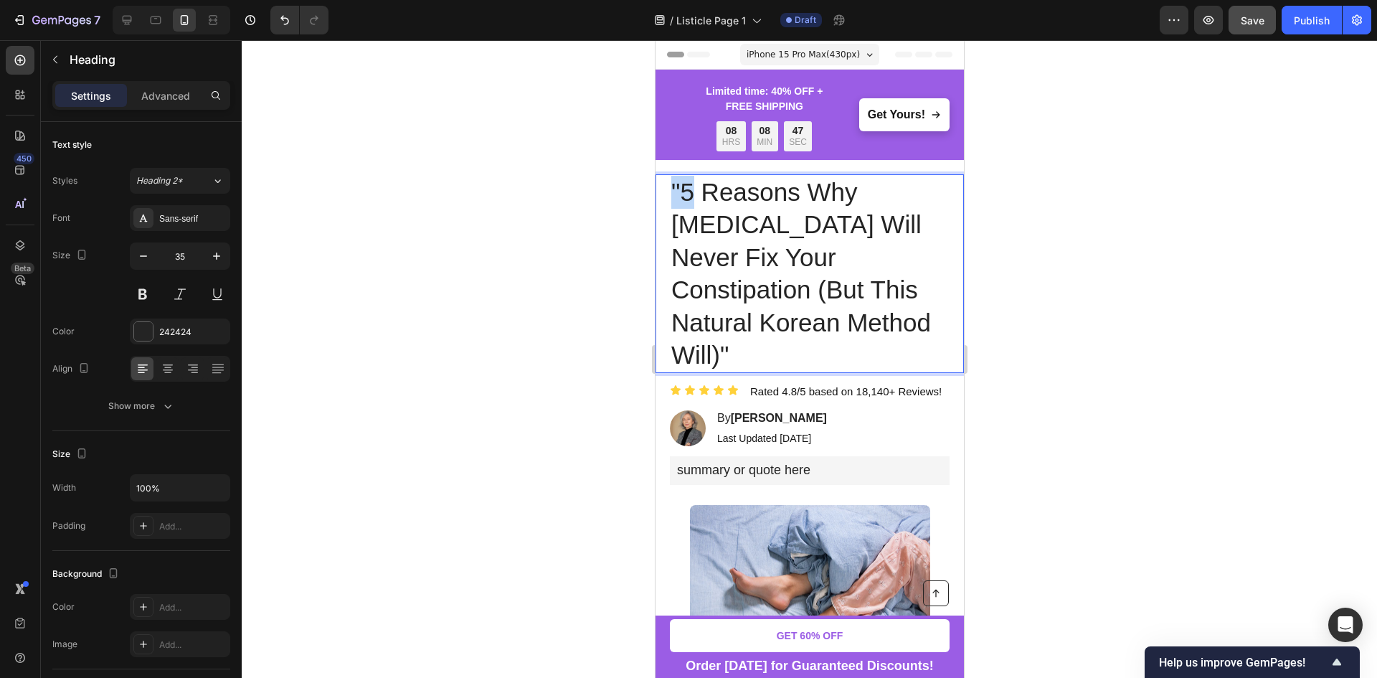
drag, startPoint x: 685, startPoint y: 192, endPoint x: 664, endPoint y: 191, distance: 20.8
click at [664, 191] on div ""5 Reasons Why Laxatives Will Never Fix Your Constipation (But This Natural Kor…" at bounding box center [809, 273] width 308 height 199
click at [676, 193] on p ""5 Reasons Why Laxatives Will Never Fix Your Constipation (But This Natural Kor…" at bounding box center [808, 274] width 277 height 196
click at [848, 319] on p "5 Reasons Why Laxatives Will Never Fix Your Constipation (But This Natural Kore…" at bounding box center [808, 274] width 277 height 196
click at [1045, 267] on div at bounding box center [809, 358] width 1135 height 637
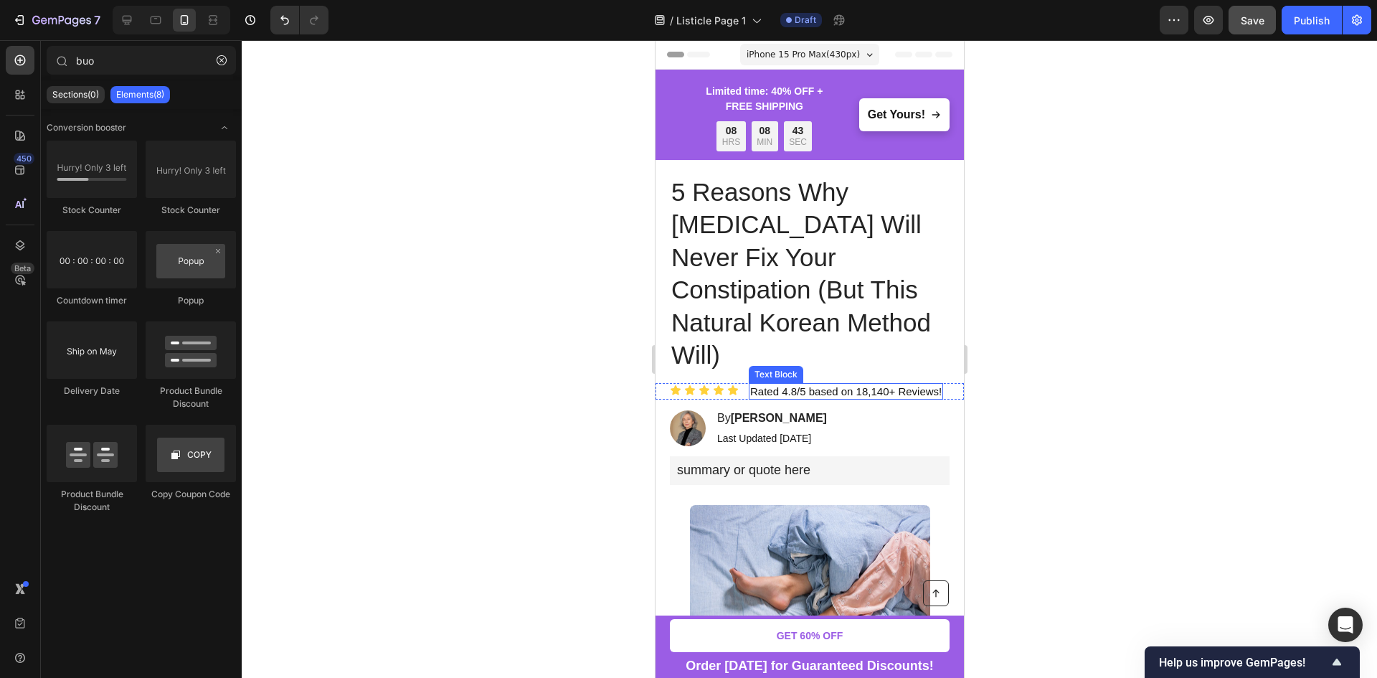
click at [901, 384] on p "Rated 4.8/5 based on 18,140+ Reviews!" at bounding box center [844, 391] width 191 height 14
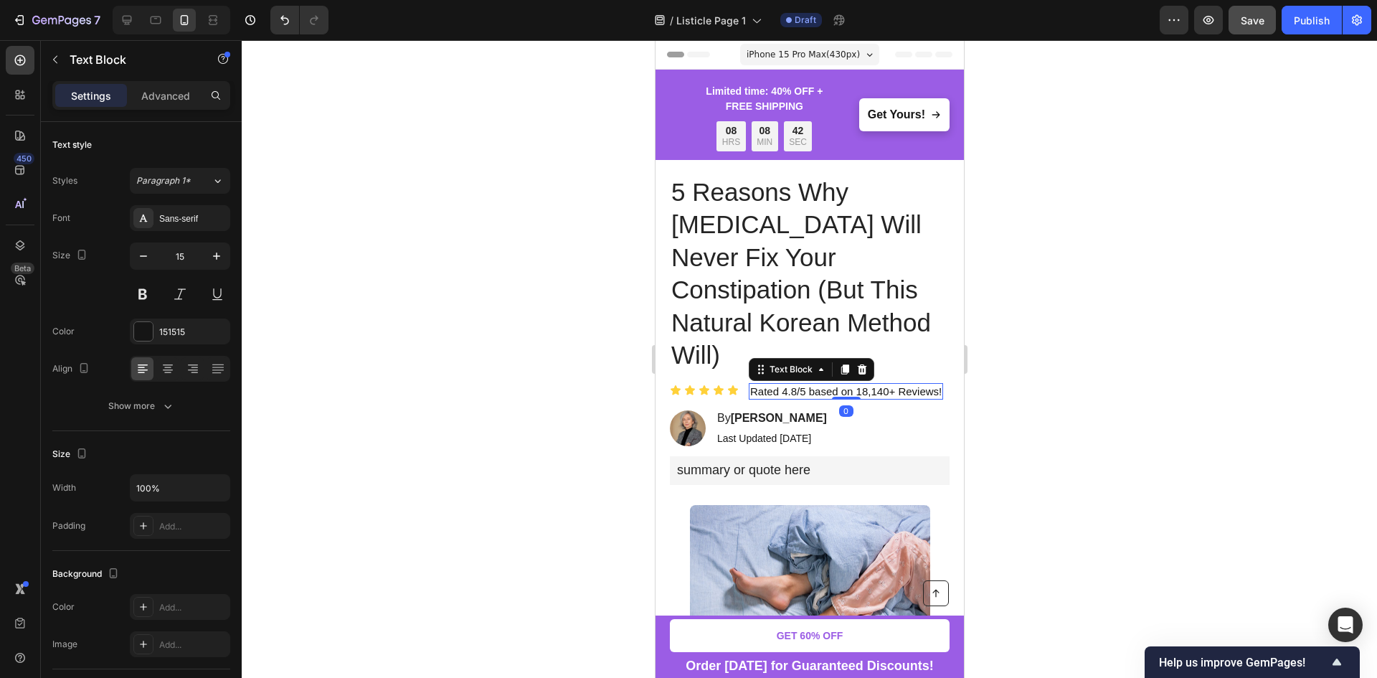
click at [1027, 308] on div at bounding box center [809, 358] width 1135 height 637
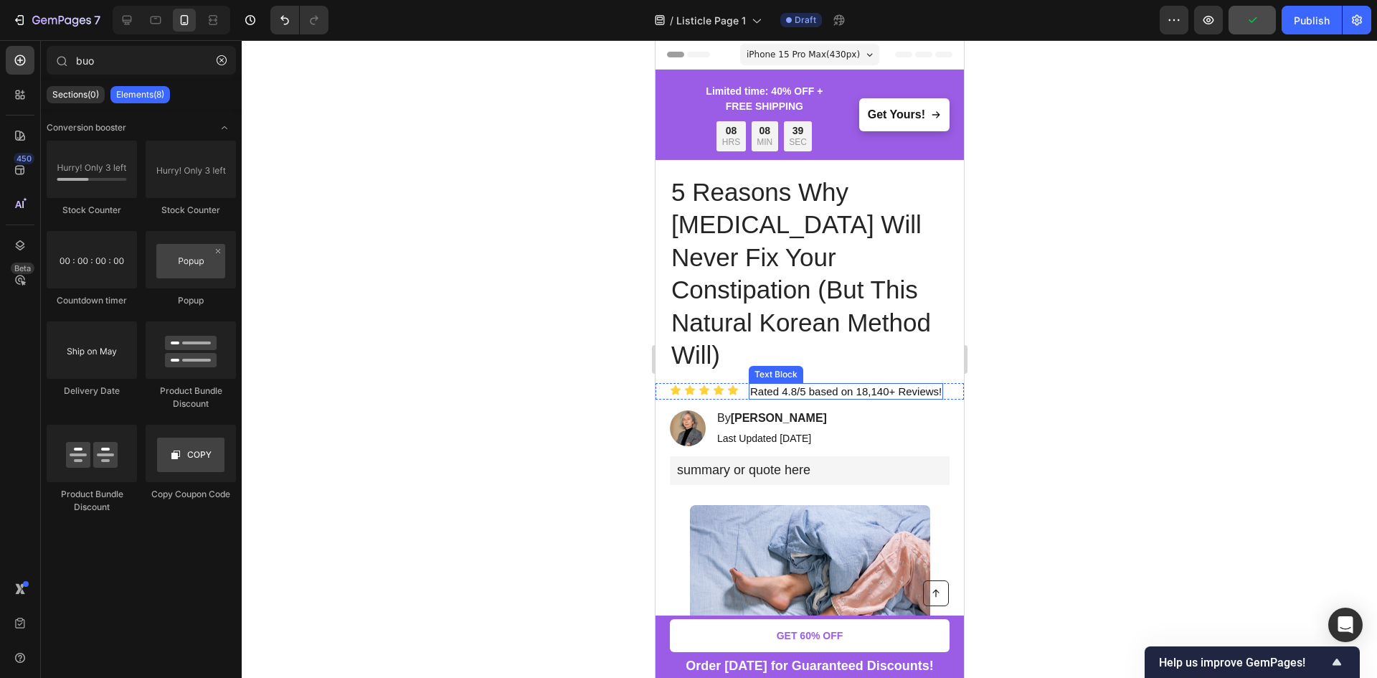
click at [784, 384] on p "Rated 4.8/5 based on 18,140+ Reviews!" at bounding box center [844, 391] width 191 height 14
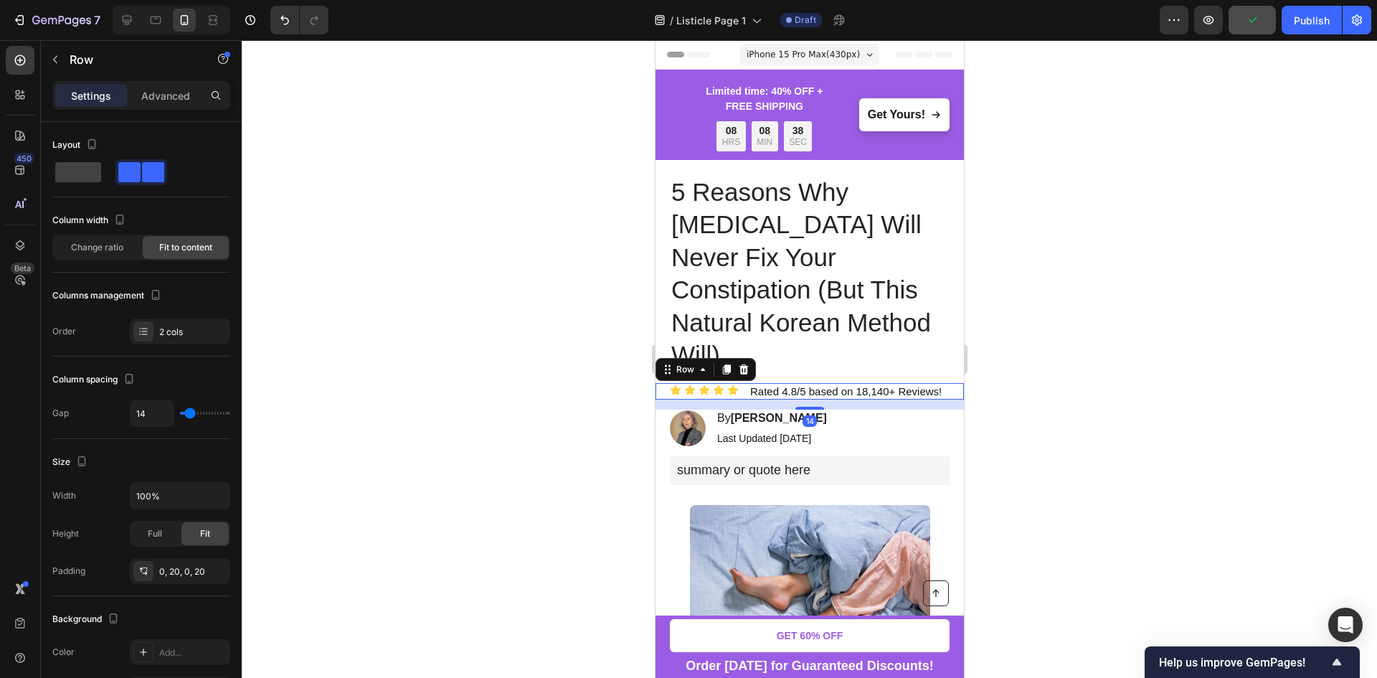
click at [745, 383] on div "Icon Icon Icon Icon Icon Icon List Rated 4.8/5 based on 18,140+ Reviews! Text B…" at bounding box center [809, 391] width 308 height 17
click at [750, 361] on div at bounding box center [742, 369] width 17 height 17
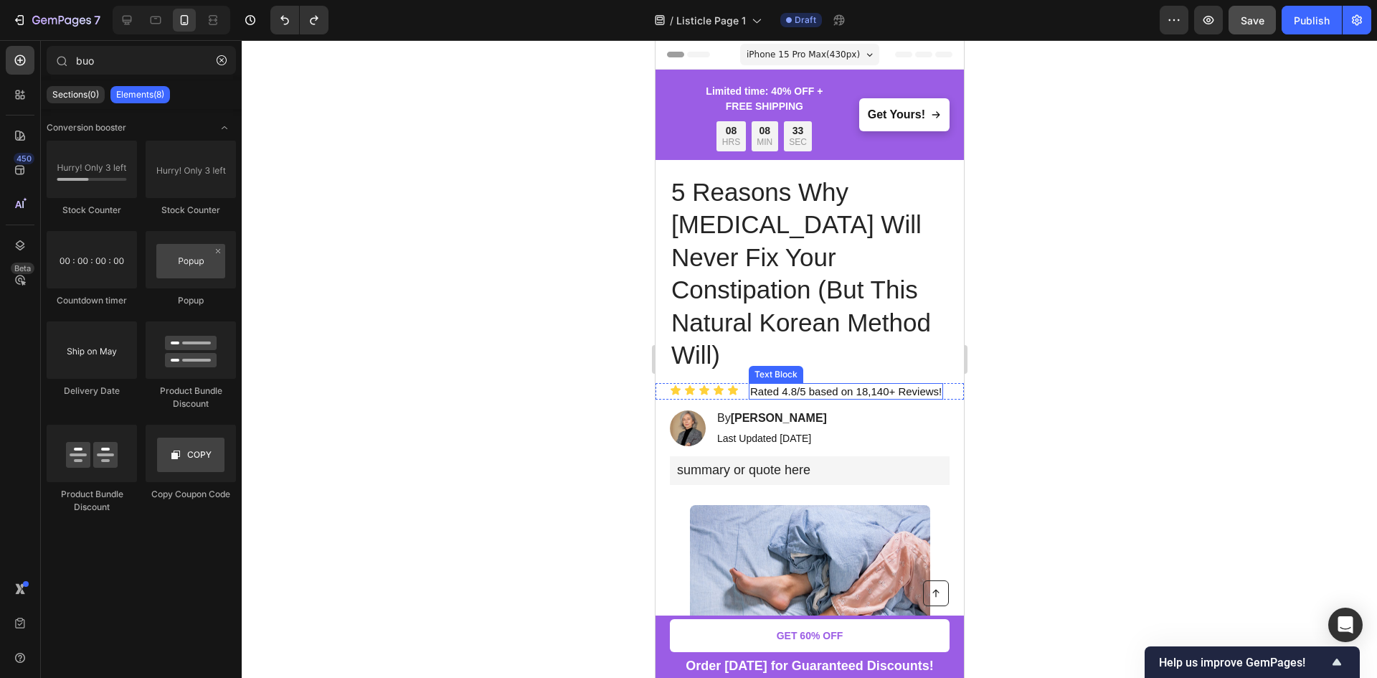
click at [748, 383] on div "Rated 4.8/5 based on 18,140+ Reviews!" at bounding box center [845, 391] width 194 height 17
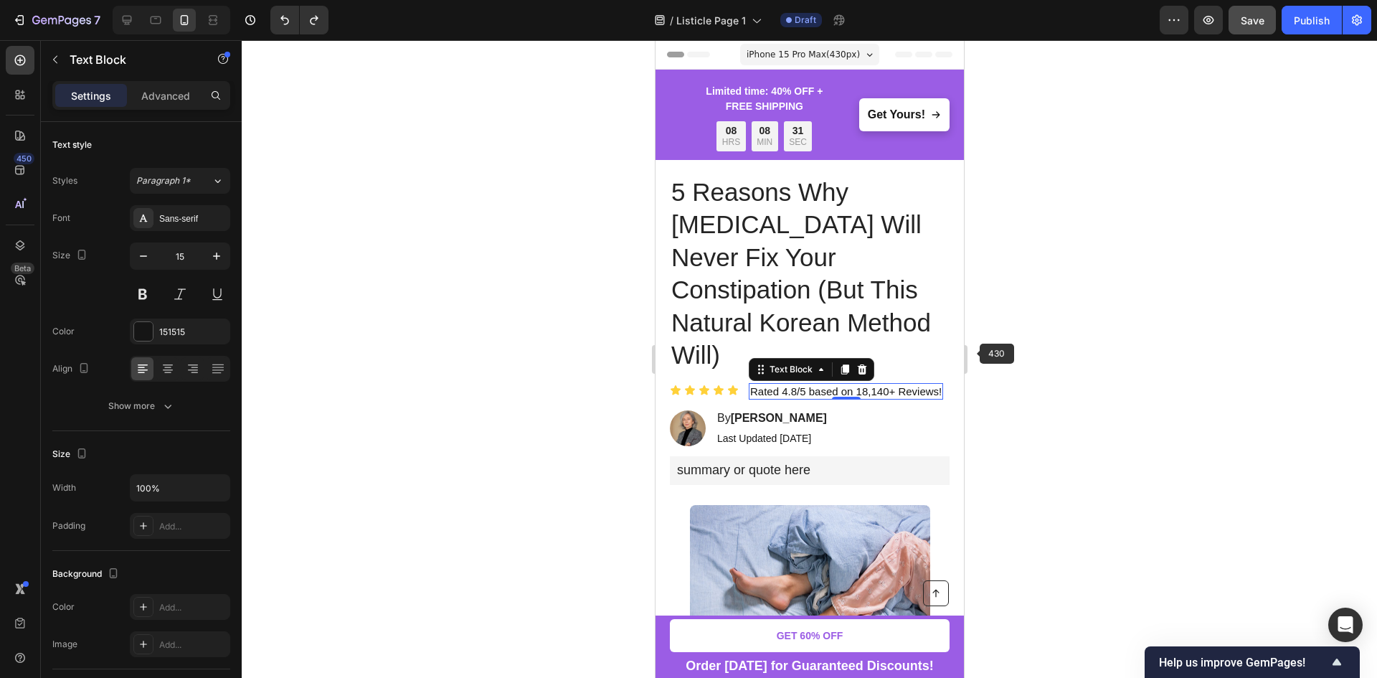
click at [1012, 358] on div at bounding box center [809, 358] width 1135 height 637
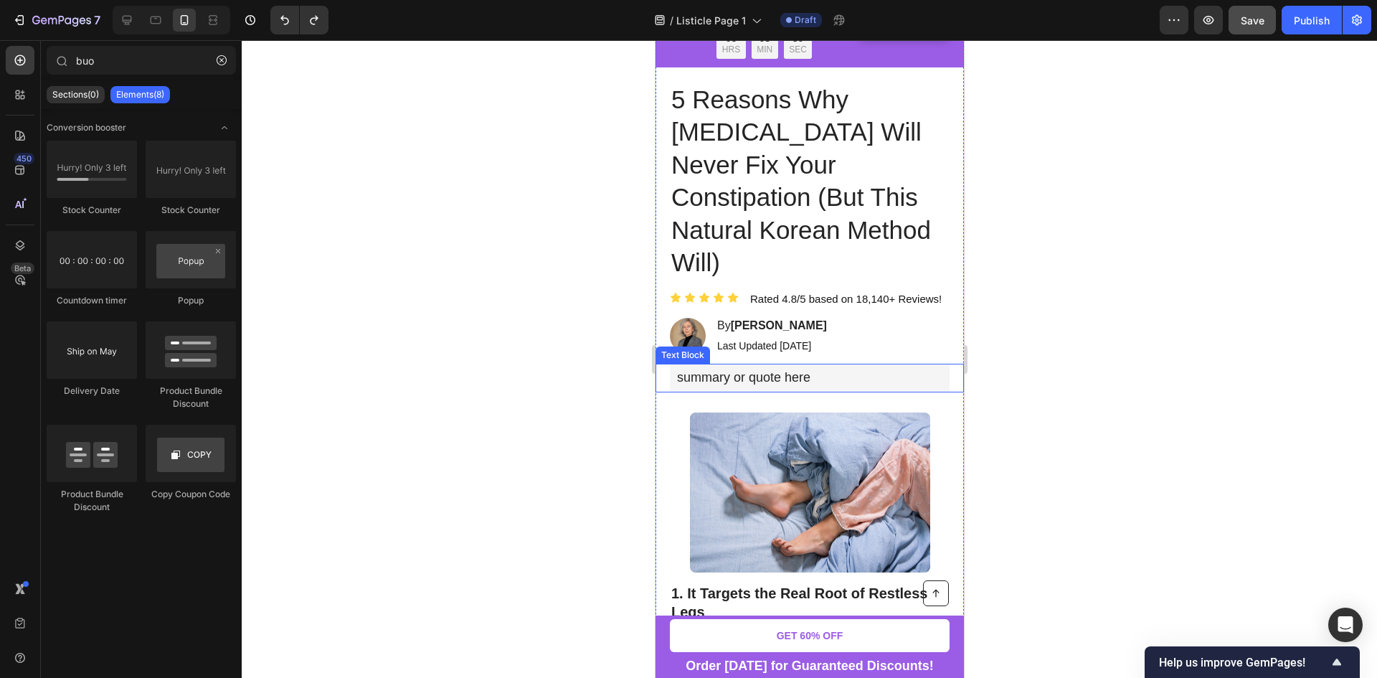
scroll to position [143, 0]
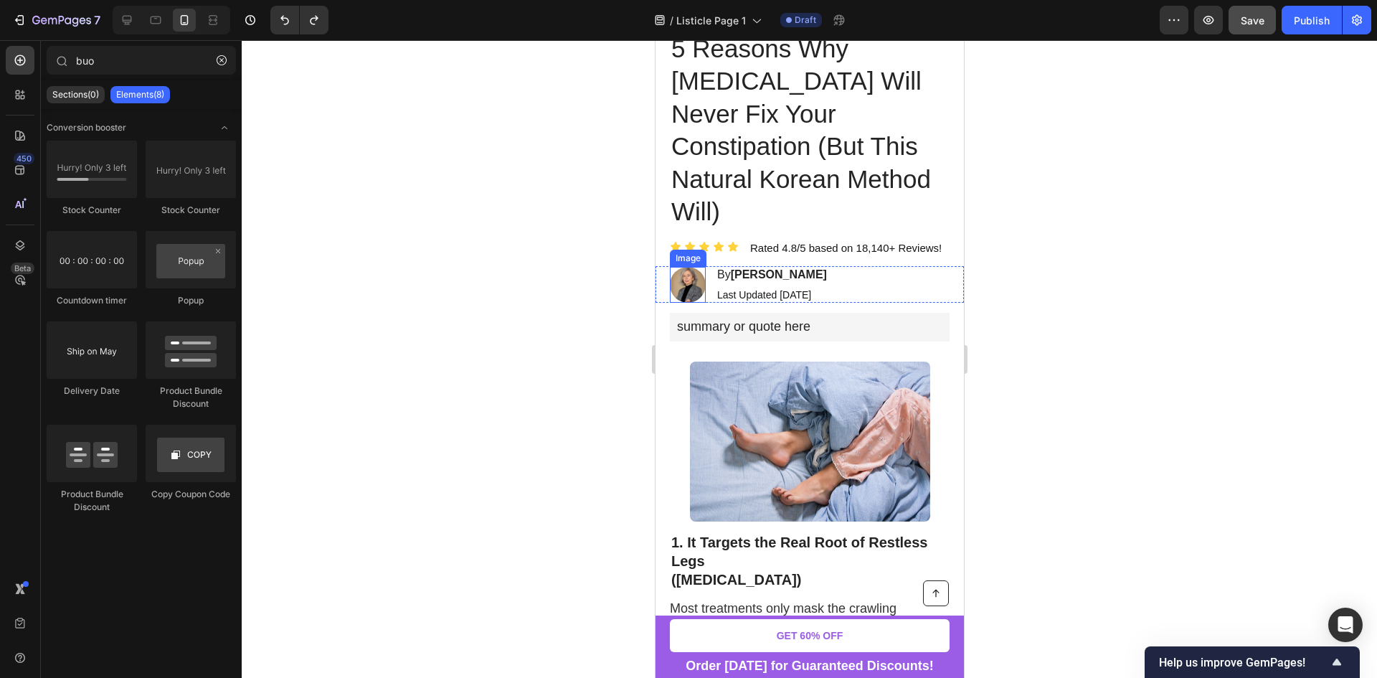
click at [678, 267] on img at bounding box center [687, 285] width 36 height 36
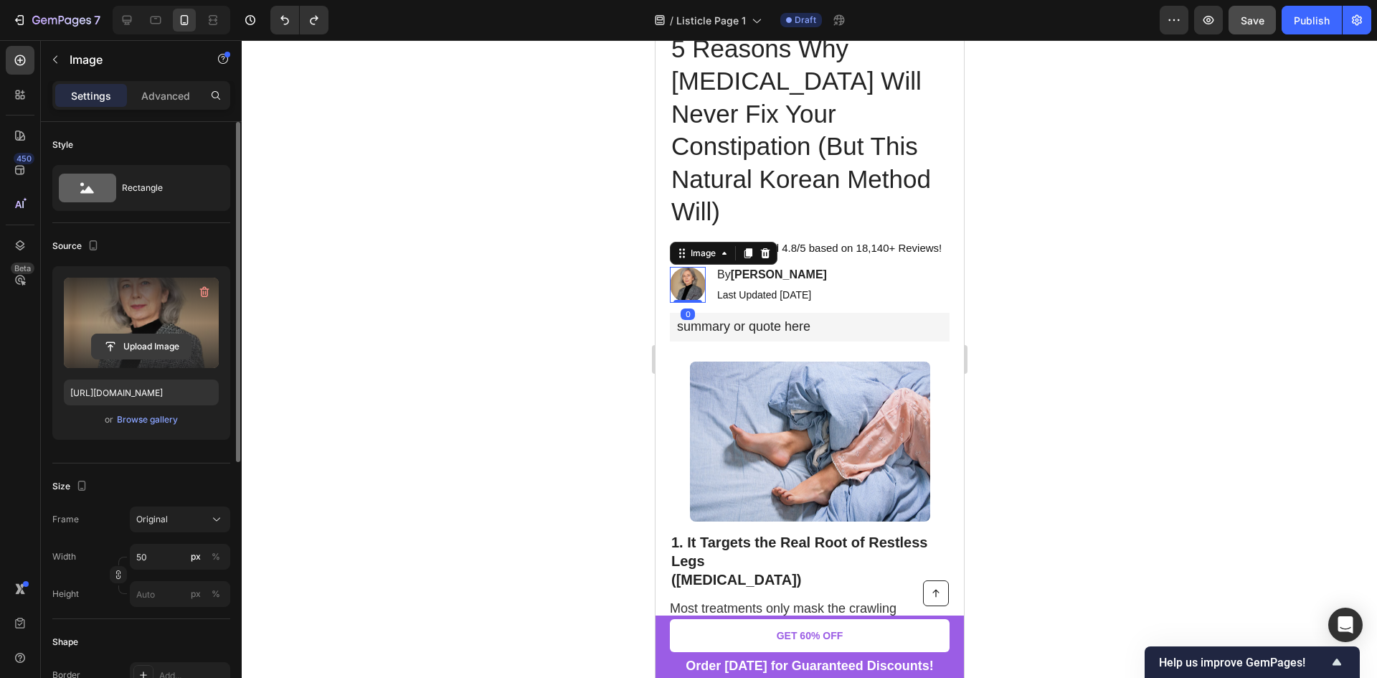
click at [153, 347] on input "file" at bounding box center [141, 346] width 99 height 24
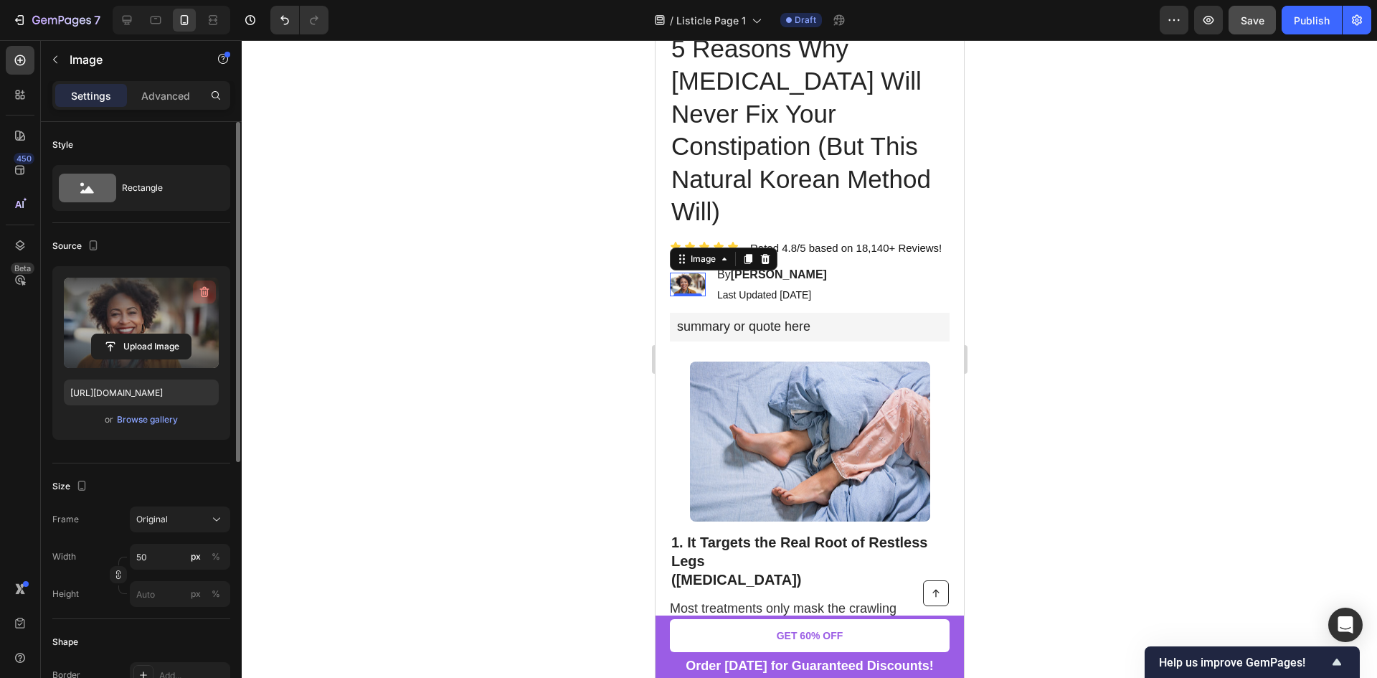
click at [201, 294] on icon "button" at bounding box center [204, 292] width 9 height 11
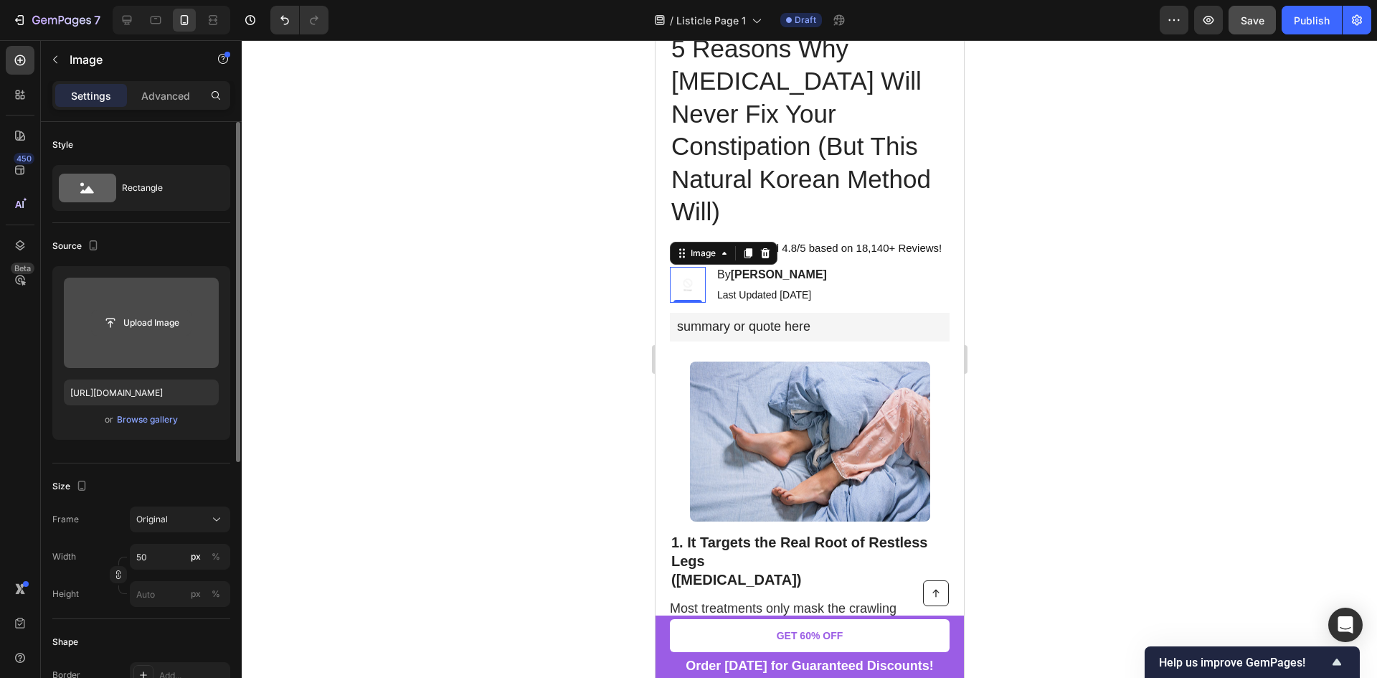
click at [164, 318] on input "file" at bounding box center [141, 322] width 99 height 24
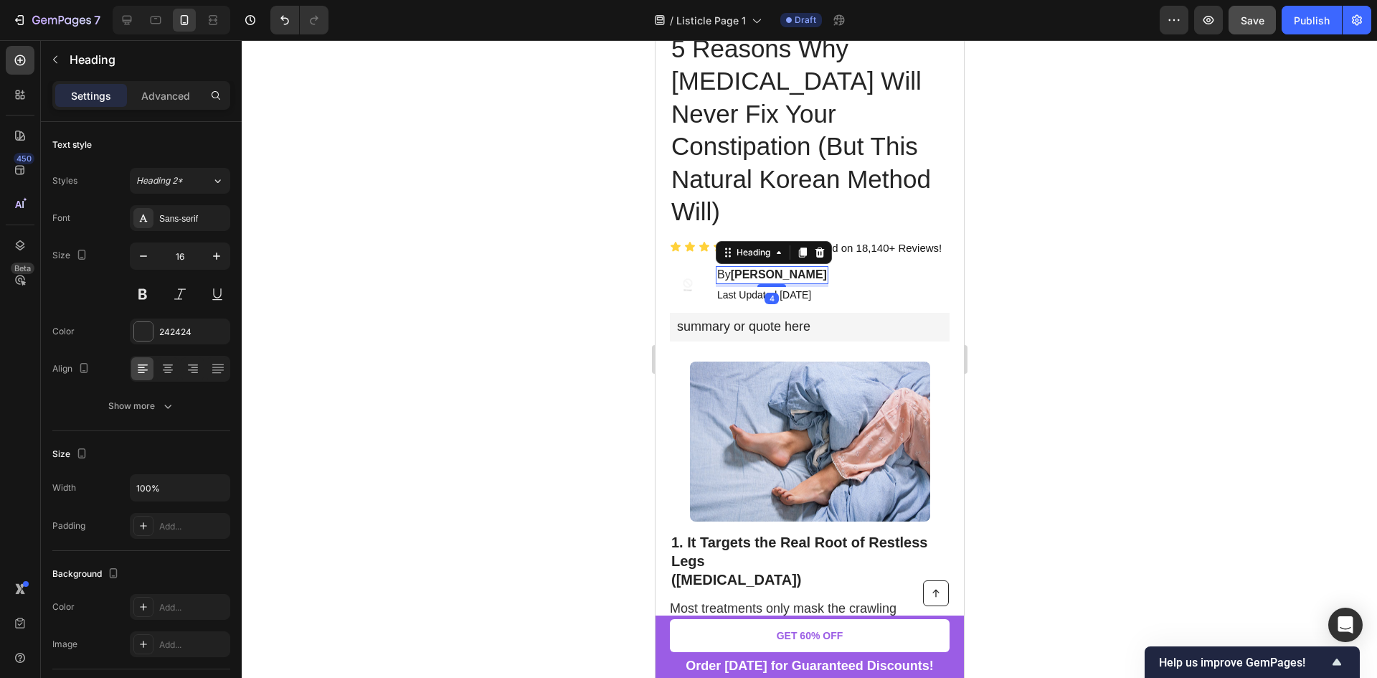
click at [748, 268] on strong "Susan M." at bounding box center [778, 274] width 96 height 12
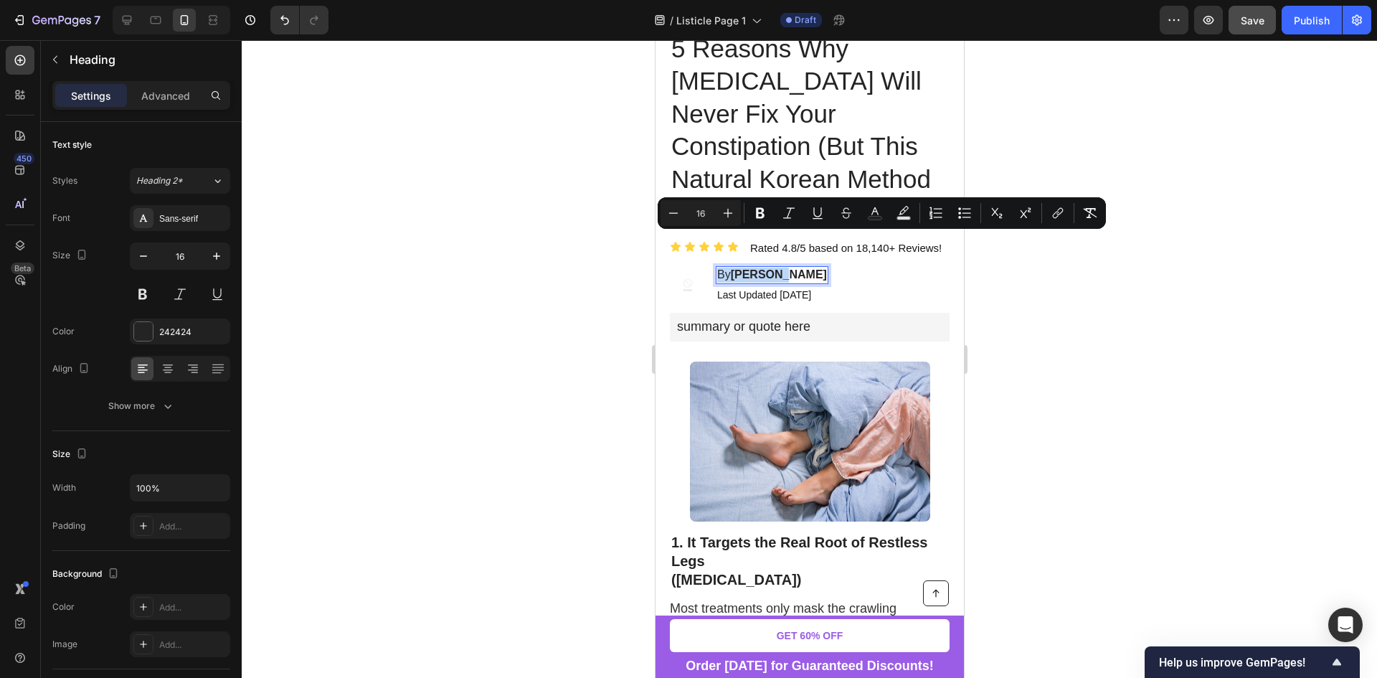
click at [751, 268] on strong "Susan M." at bounding box center [778, 274] width 96 height 12
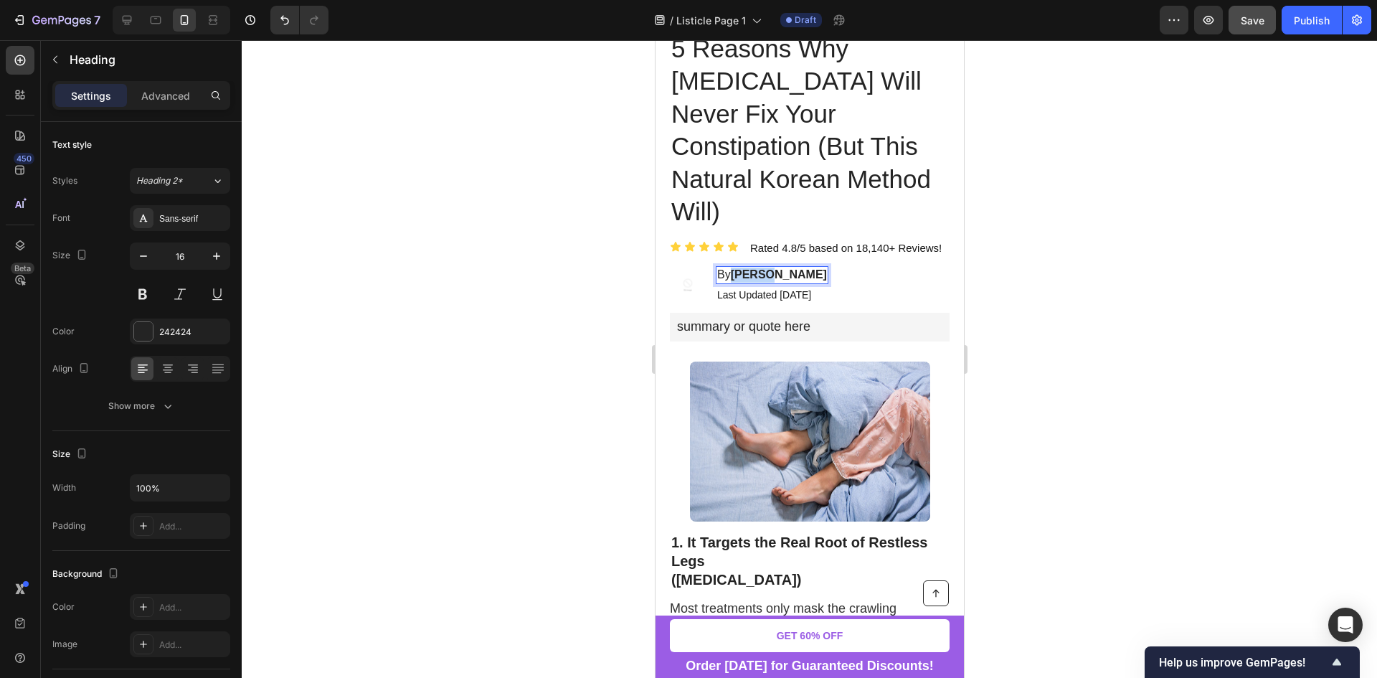
click at [751, 268] on strong "Susan M." at bounding box center [778, 274] width 96 height 12
click at [787, 268] on strong "Rececca M." at bounding box center [778, 274] width 96 height 12
click at [746, 268] on strong "Rececca M." at bounding box center [778, 274] width 96 height 12
click at [775, 268] on strong "Rebececca M." at bounding box center [768, 274] width 76 height 12
click at [792, 268] on strong "Rebececa M." at bounding box center [765, 274] width 70 height 12
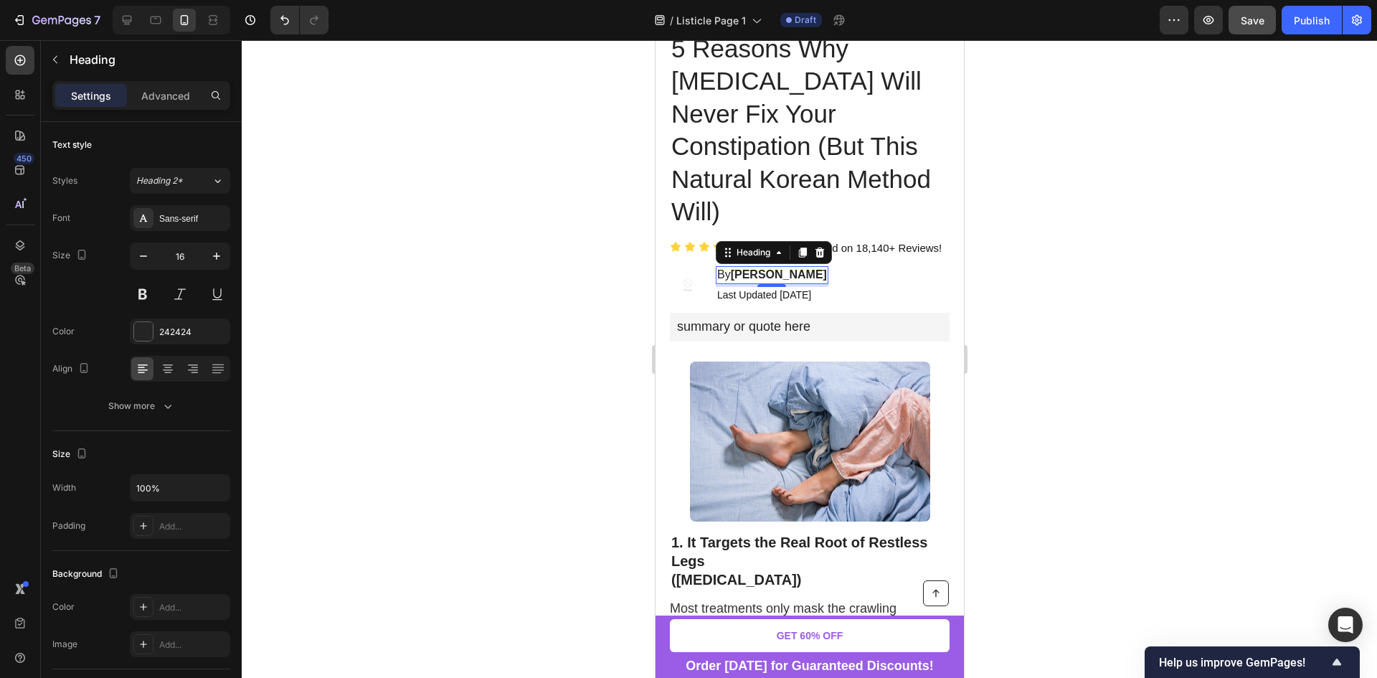
click at [1058, 293] on div at bounding box center [809, 358] width 1135 height 637
click at [764, 267] on div "Text Block" at bounding box center [757, 273] width 49 height 13
click at [773, 268] on strong "Rebececa J." at bounding box center [778, 274] width 96 height 12
click at [761, 268] on strong "Rebececa J." at bounding box center [778, 274] width 96 height 12
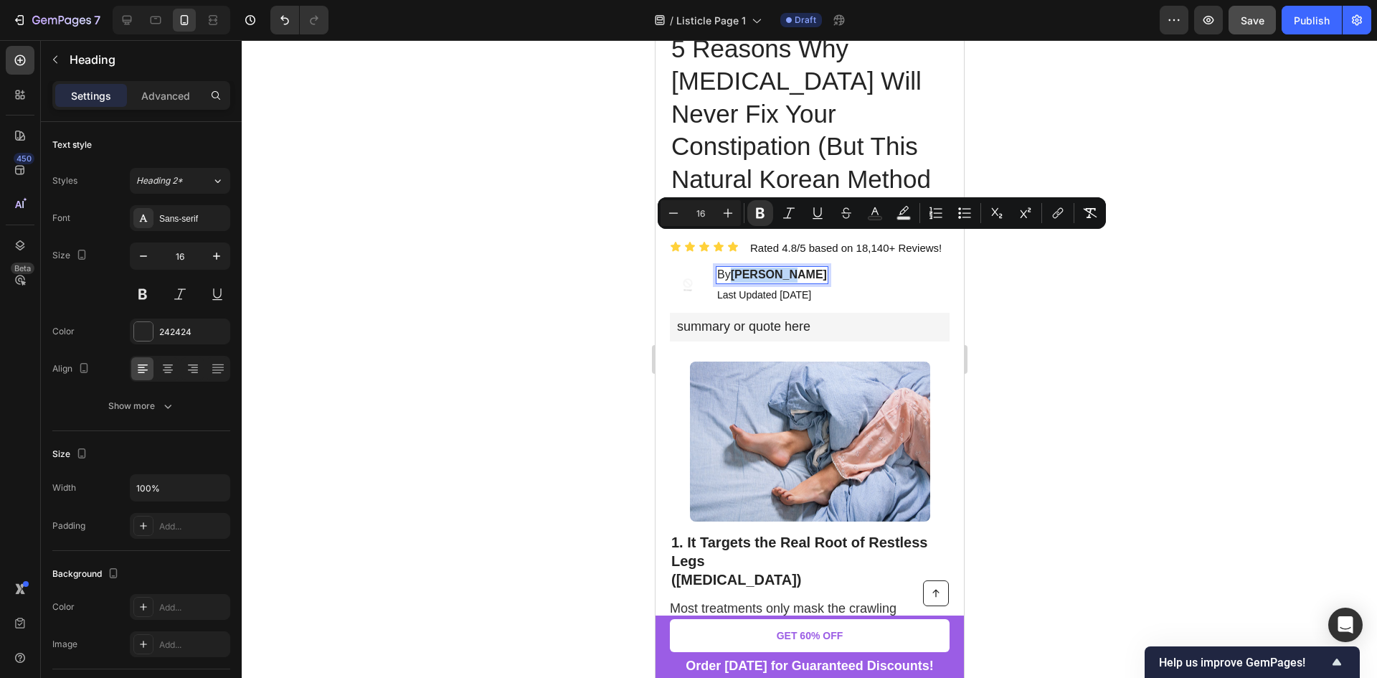
click at [775, 268] on strong "Rebececa J." at bounding box center [778, 274] width 96 height 12
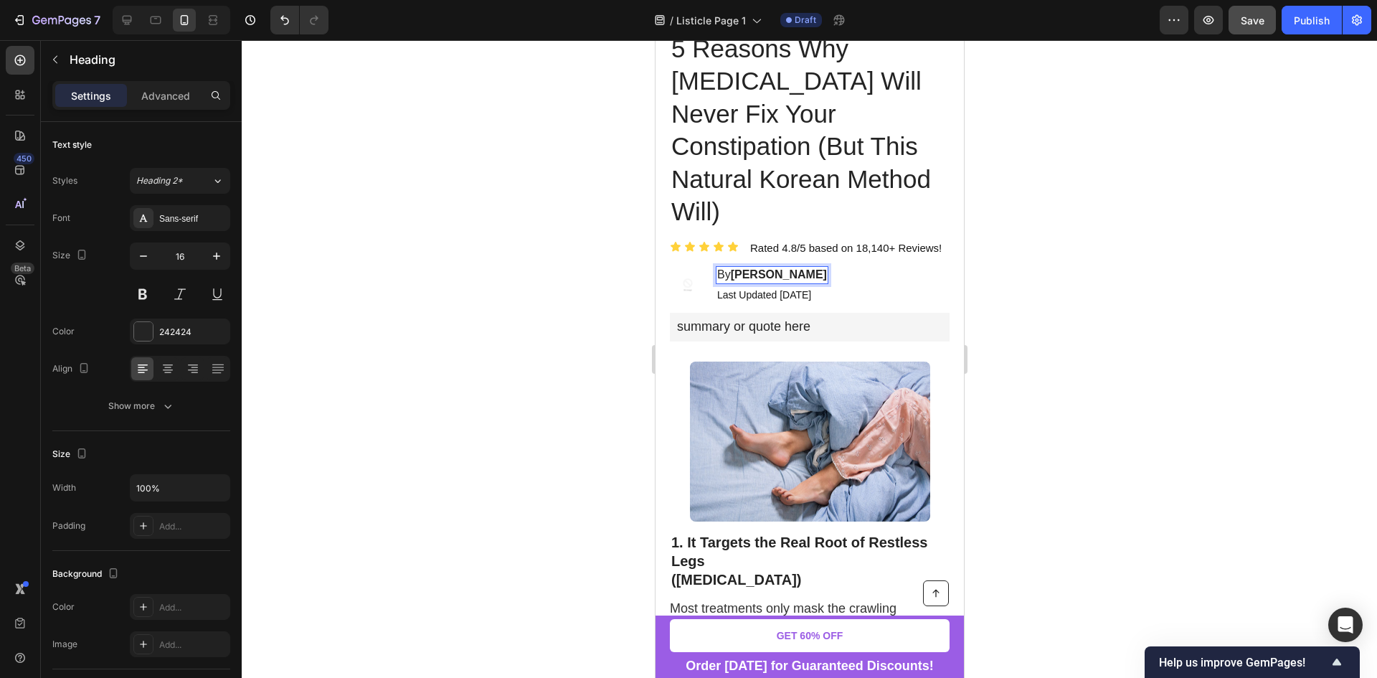
click at [822, 267] on p "By Rebecca J." at bounding box center [771, 274] width 110 height 15
click at [683, 267] on img at bounding box center [687, 285] width 36 height 36
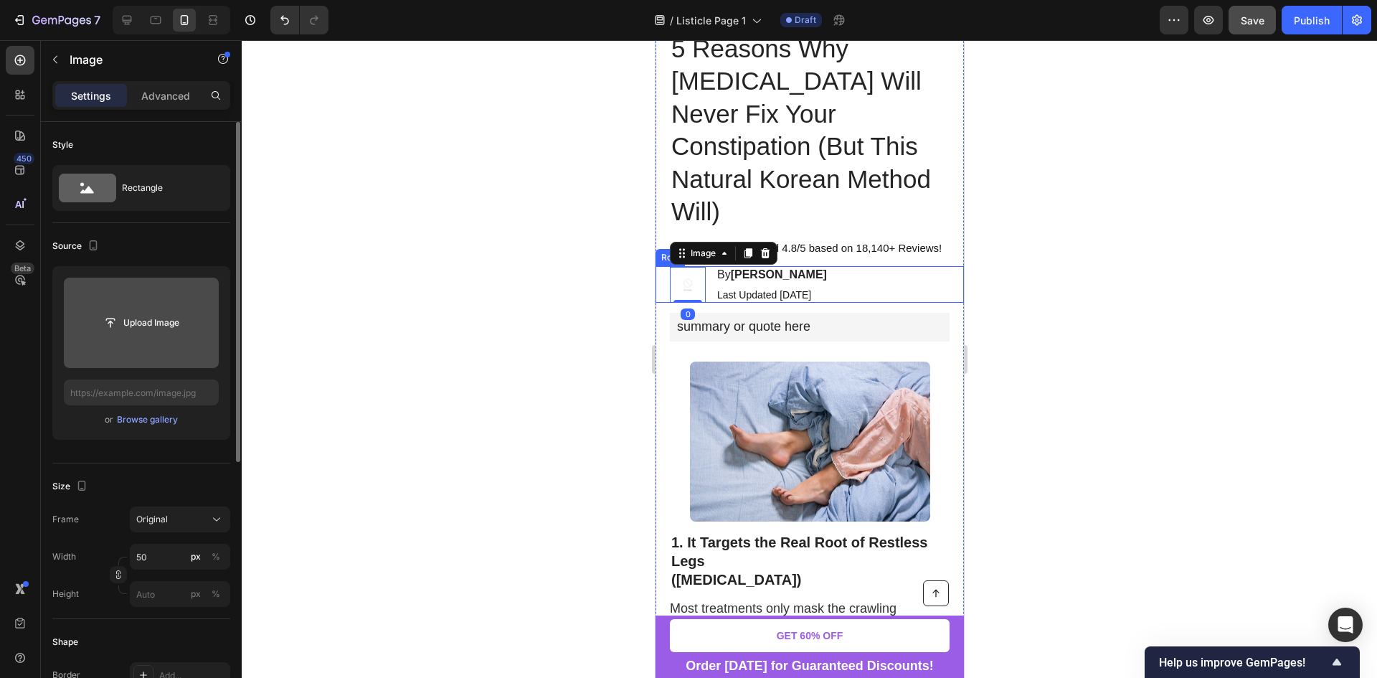
click at [138, 330] on input "file" at bounding box center [141, 322] width 99 height 24
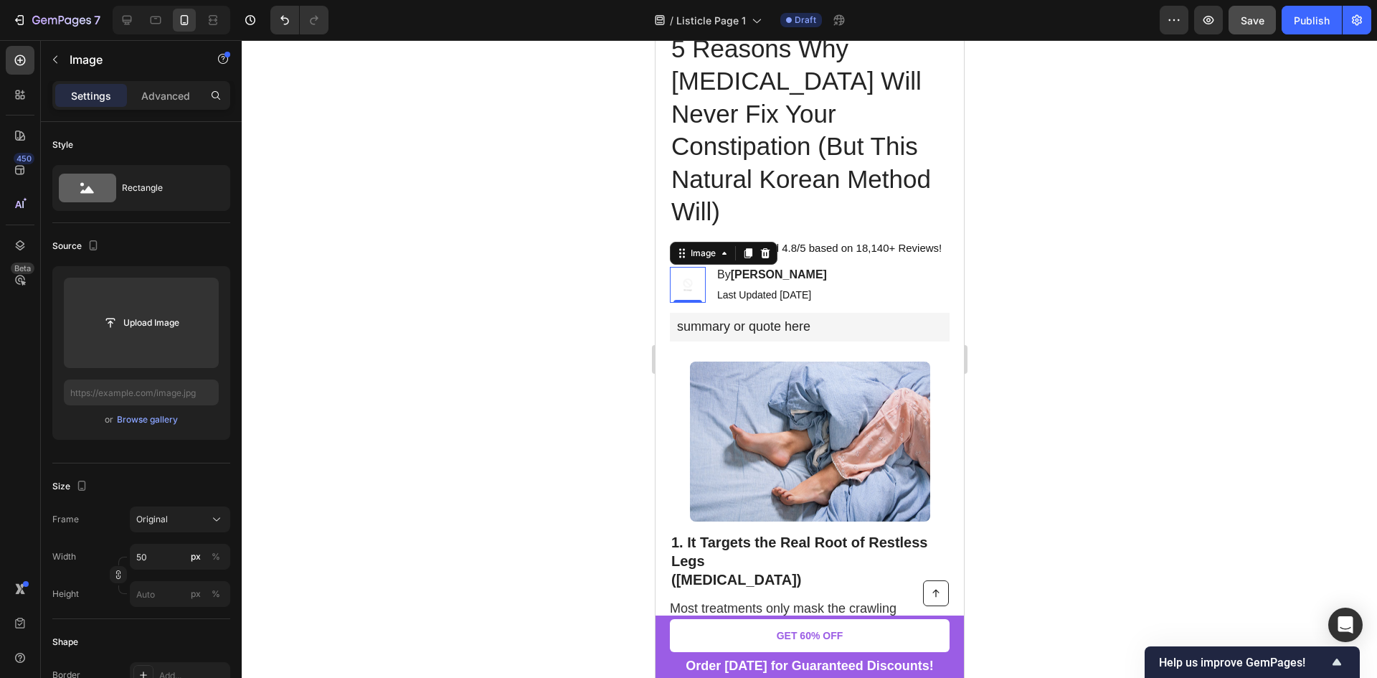
click at [691, 267] on img at bounding box center [687, 285] width 36 height 36
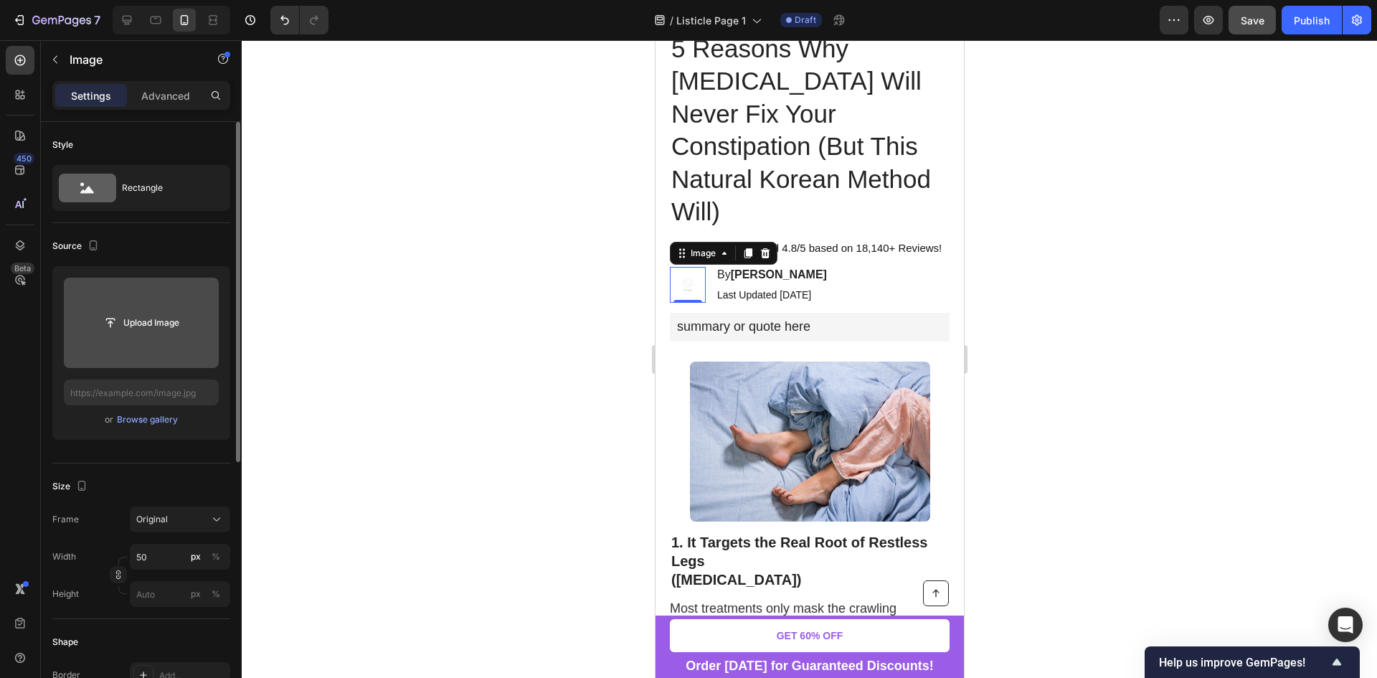
click at [153, 316] on input "file" at bounding box center [141, 322] width 99 height 24
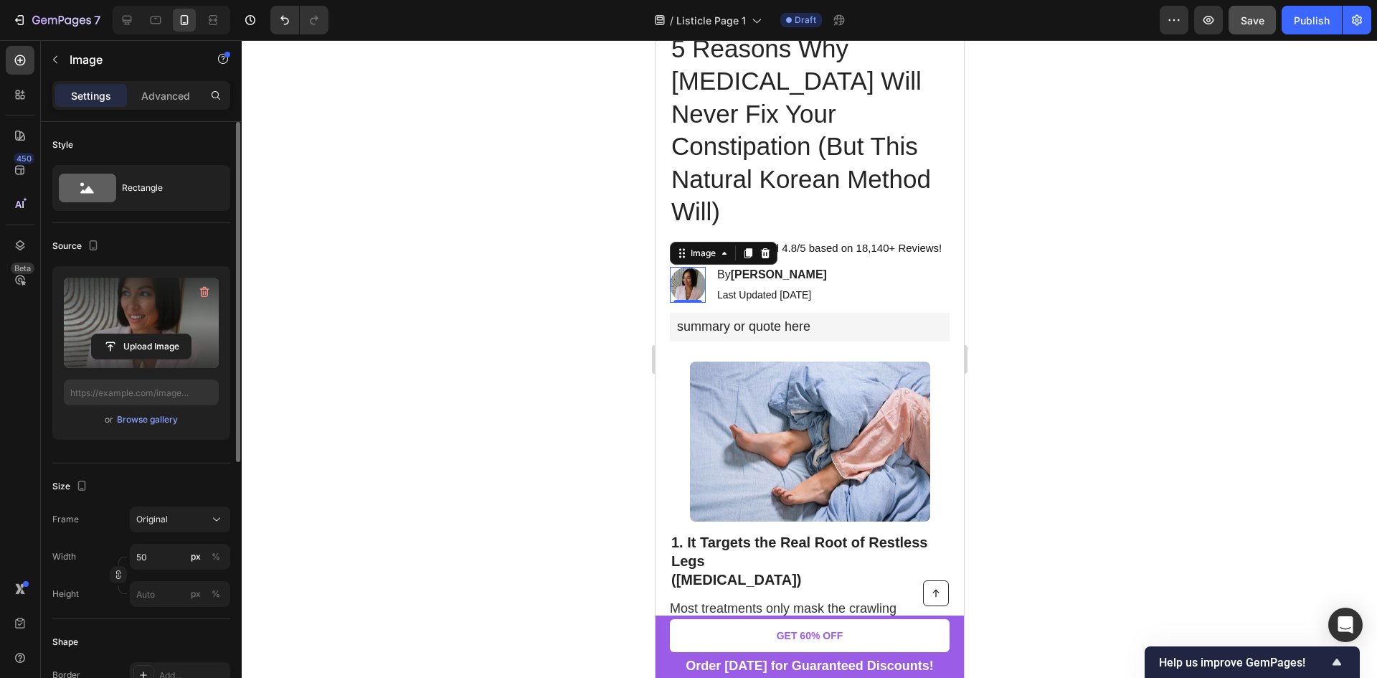
click at [614, 320] on div at bounding box center [809, 358] width 1135 height 637
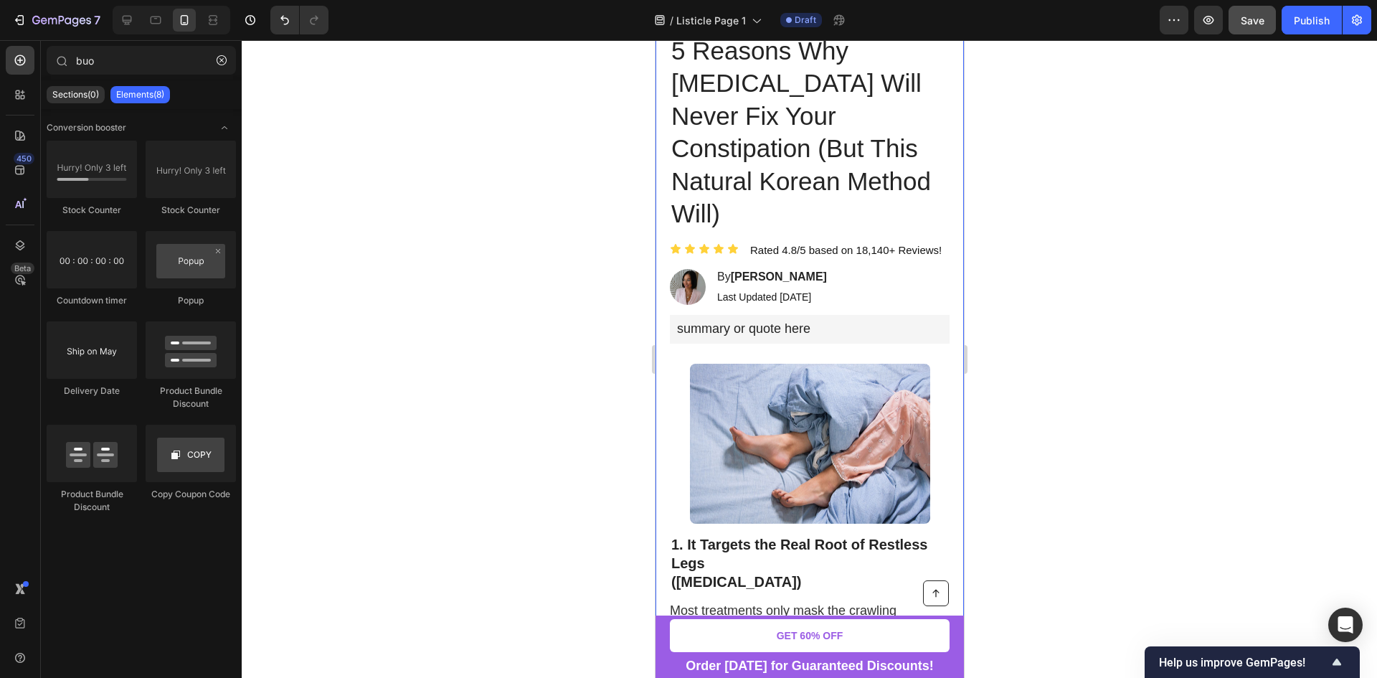
scroll to position [0, 0]
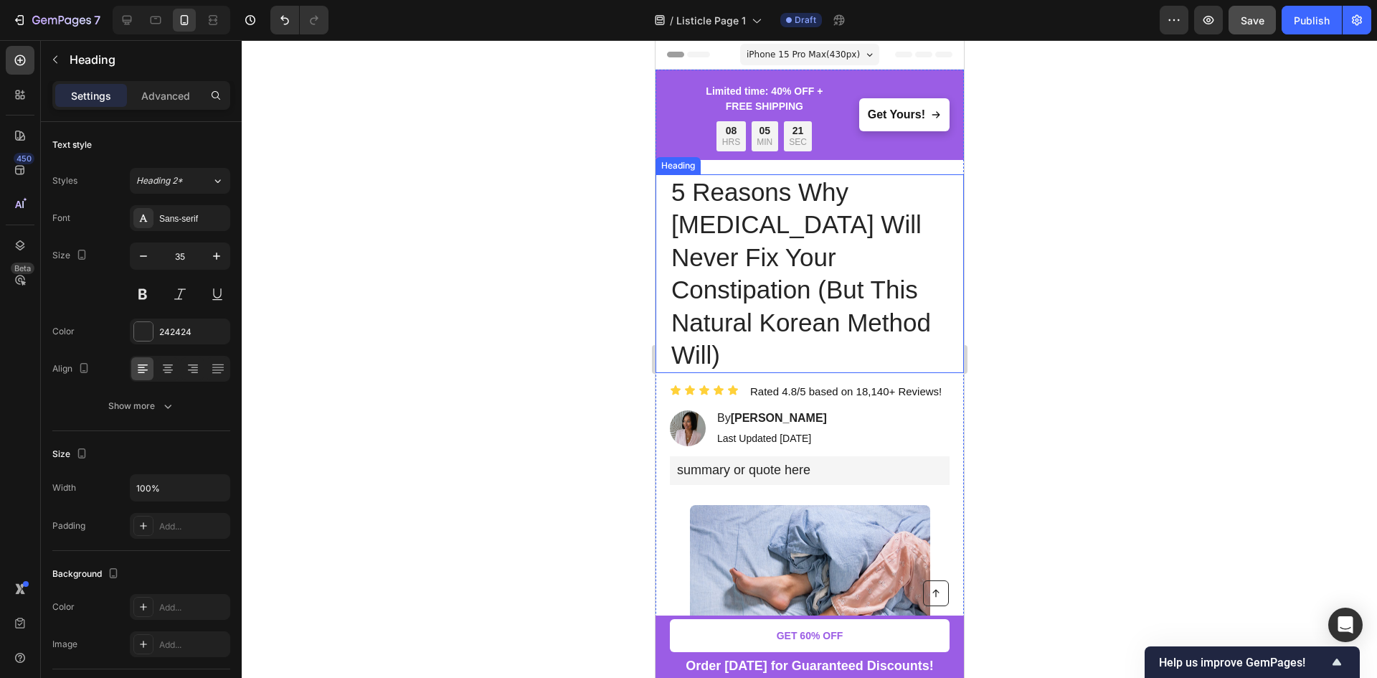
click at [816, 250] on p "5 Reasons Why [MEDICAL_DATA] Will Never Fix Your Constipation (But This Natural…" at bounding box center [808, 274] width 277 height 196
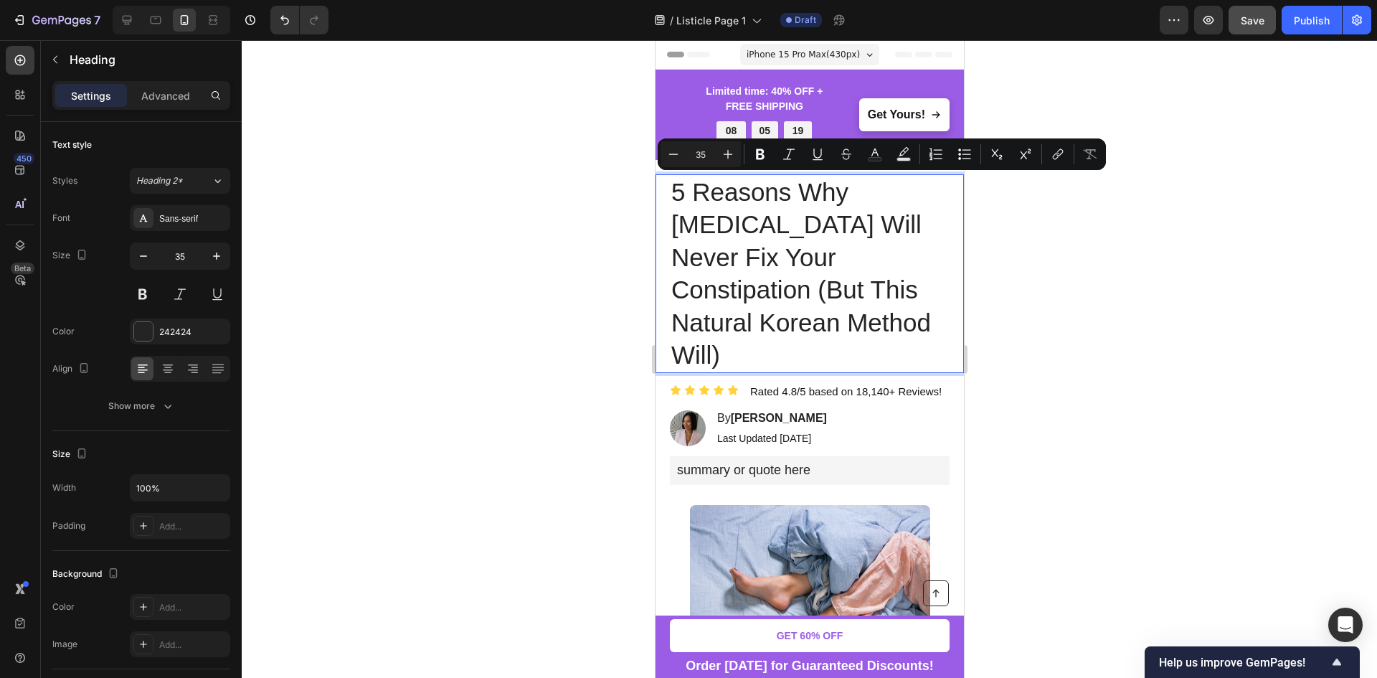
click at [903, 273] on p "5 Reasons Why [MEDICAL_DATA] Will Never Fix Your Constipation (But This Natural…" at bounding box center [808, 274] width 277 height 196
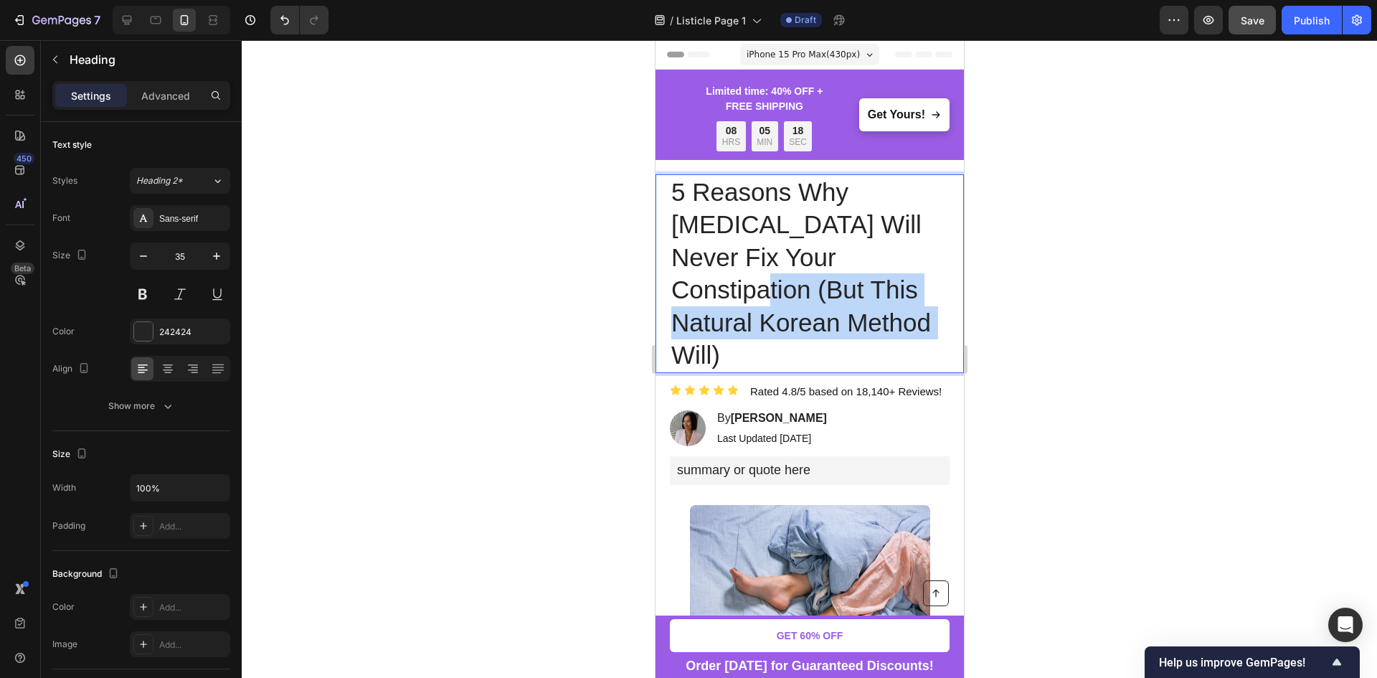
drag, startPoint x: 845, startPoint y: 331, endPoint x: 871, endPoint y: 257, distance: 79.1
click at [871, 257] on p "5 Reasons Why [MEDICAL_DATA] Will Never Fix Your Constipation (But This Natural…" at bounding box center [808, 274] width 277 height 196
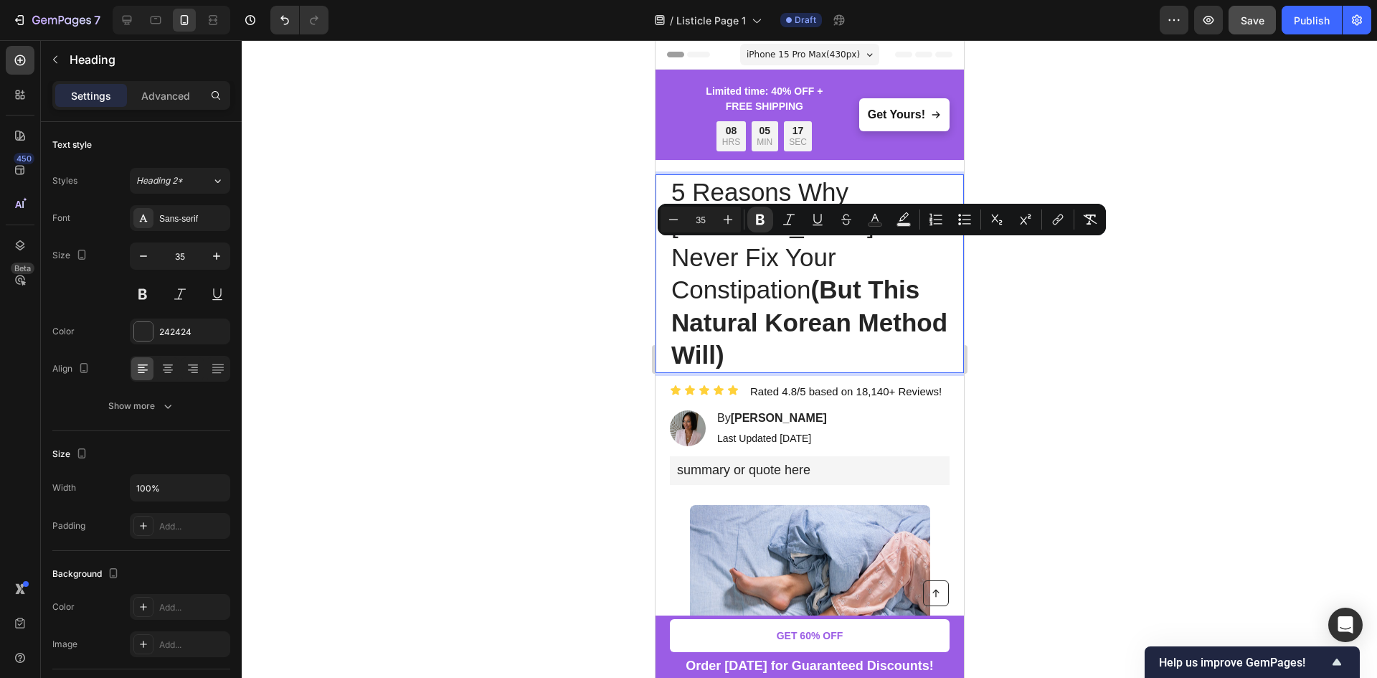
click at [878, 327] on p "5 Reasons Why Laxatives Will Never Fix Your Constipation (But This Natural Kore…" at bounding box center [808, 274] width 277 height 196
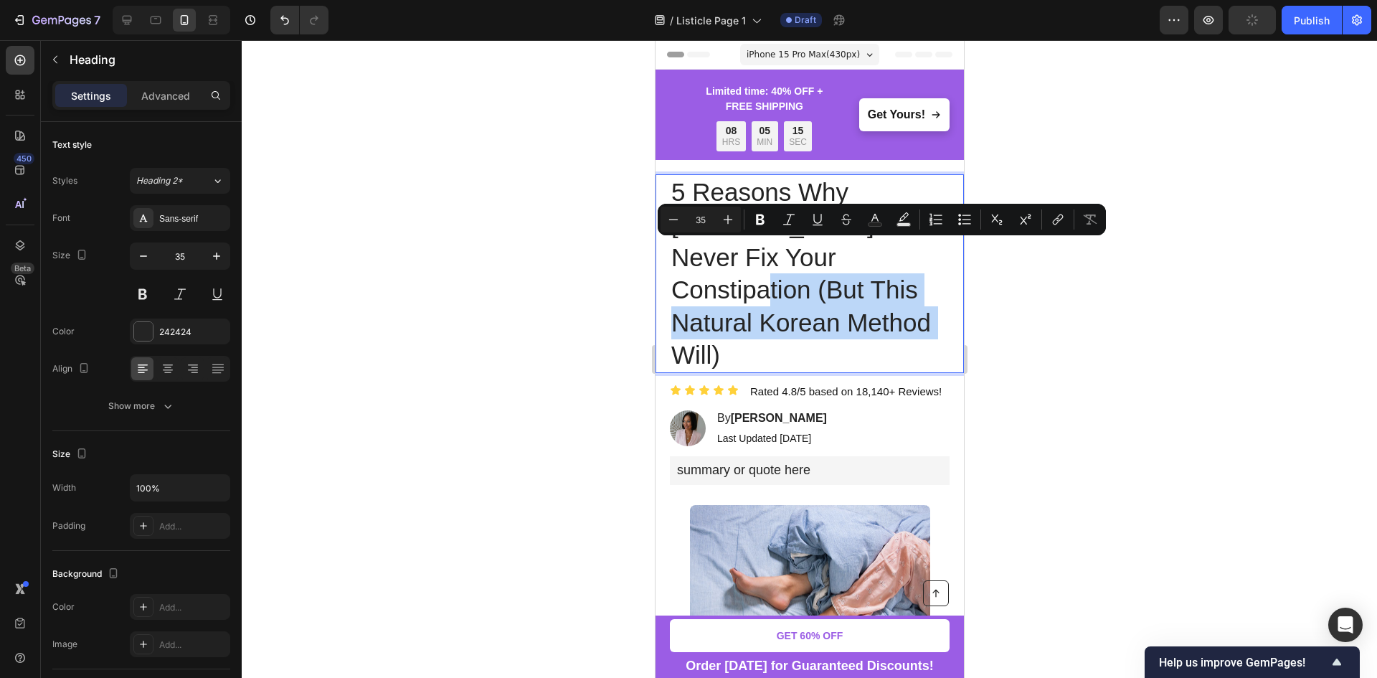
click at [738, 297] on p "5 Reasons Why [MEDICAL_DATA] Will Never Fix Your Constipation (But This Natural…" at bounding box center [808, 274] width 277 height 196
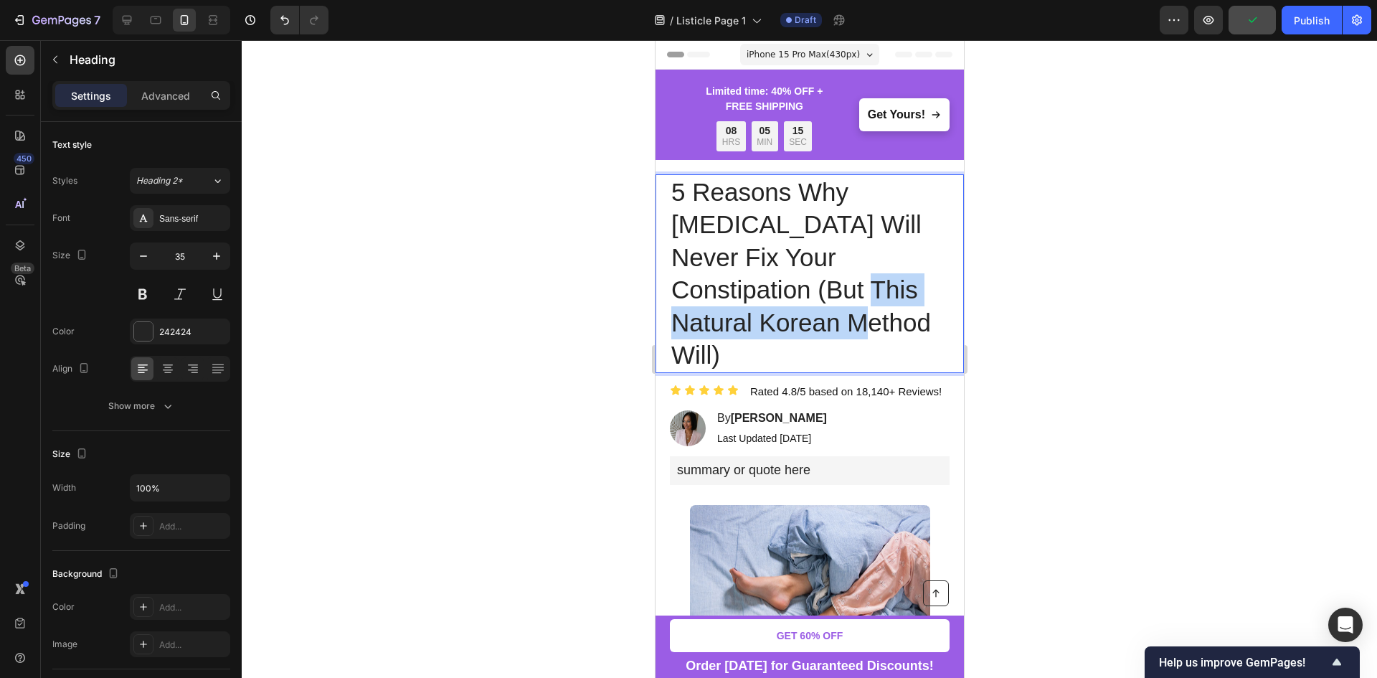
drag, startPoint x: 718, startPoint y: 287, endPoint x: 754, endPoint y: 320, distance: 49.7
click at [754, 320] on p "5 Reasons Why [MEDICAL_DATA] Will Never Fix Your Constipation (But This Natural…" at bounding box center [808, 274] width 277 height 196
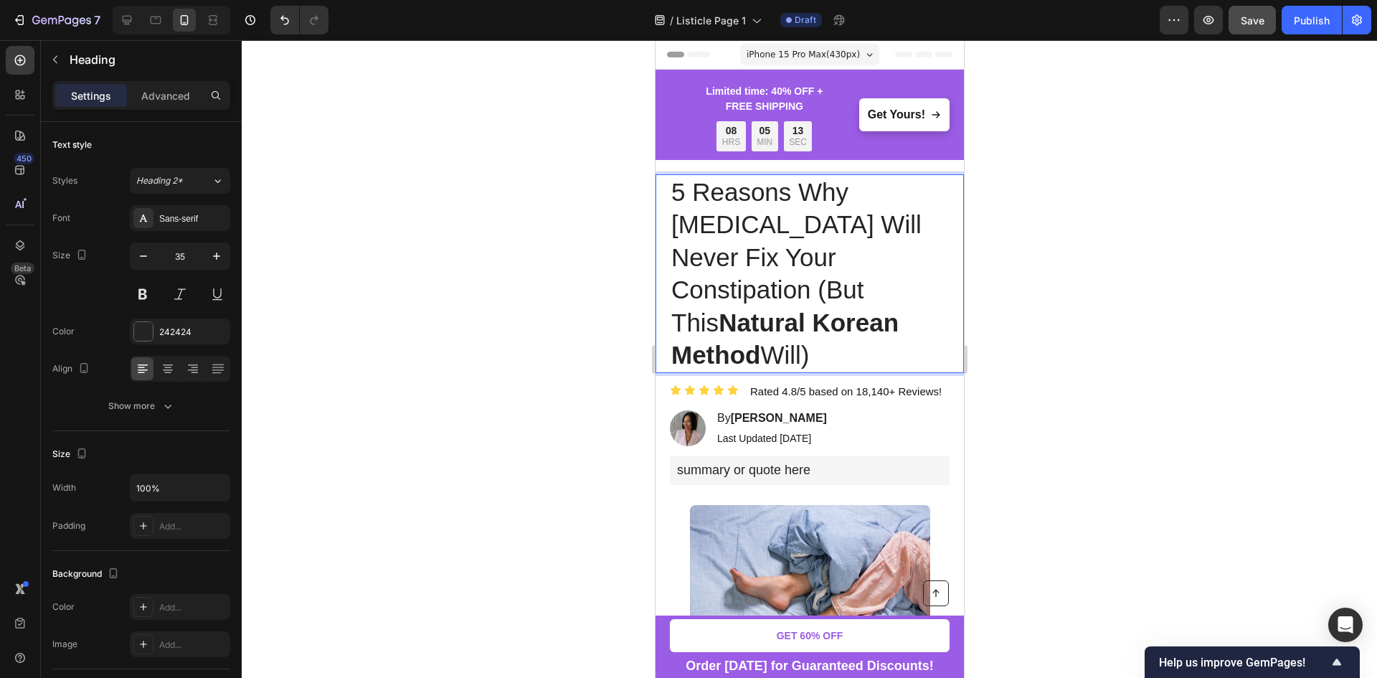
click at [739, 229] on p "5 Reasons Why Laxatives Will Never Fix Your Constipation (But This Natural Kore…" at bounding box center [808, 274] width 277 height 196
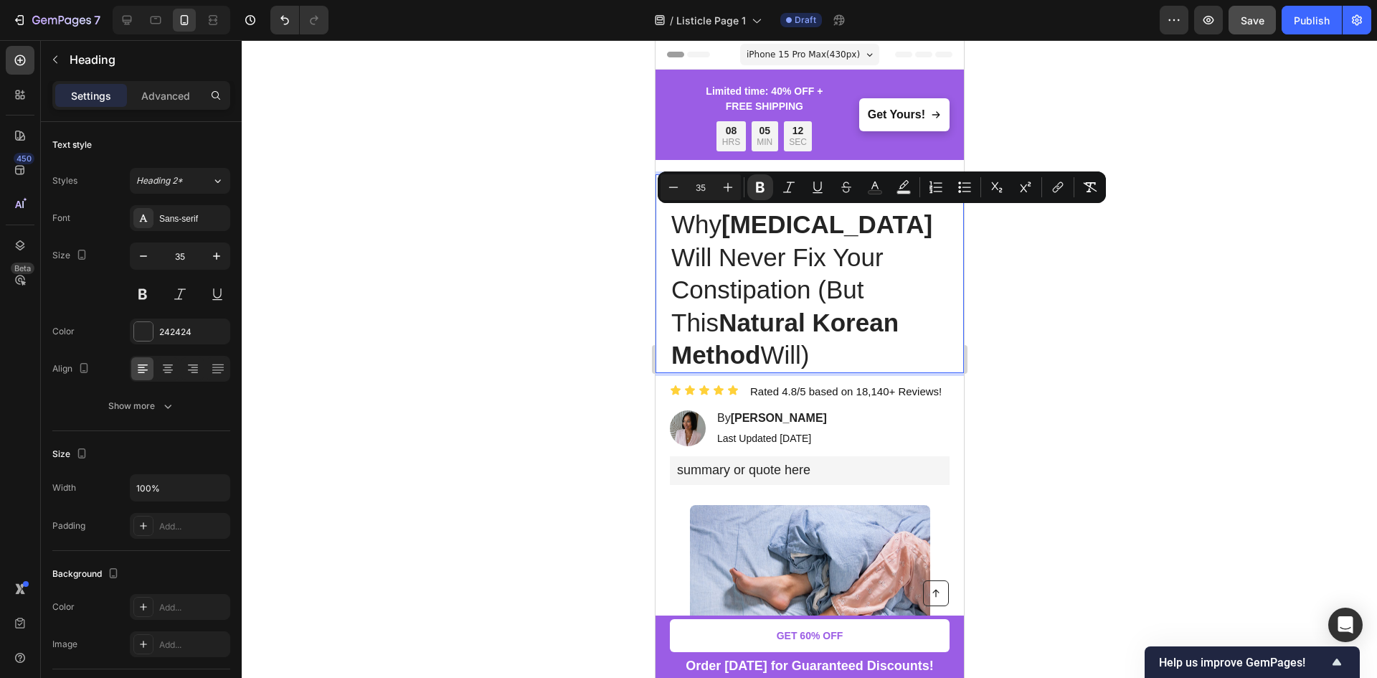
click at [814, 259] on p "5 Reasons Why Laxatives Will Never Fix Your Constipation (But This Natural Kore…" at bounding box center [808, 274] width 277 height 196
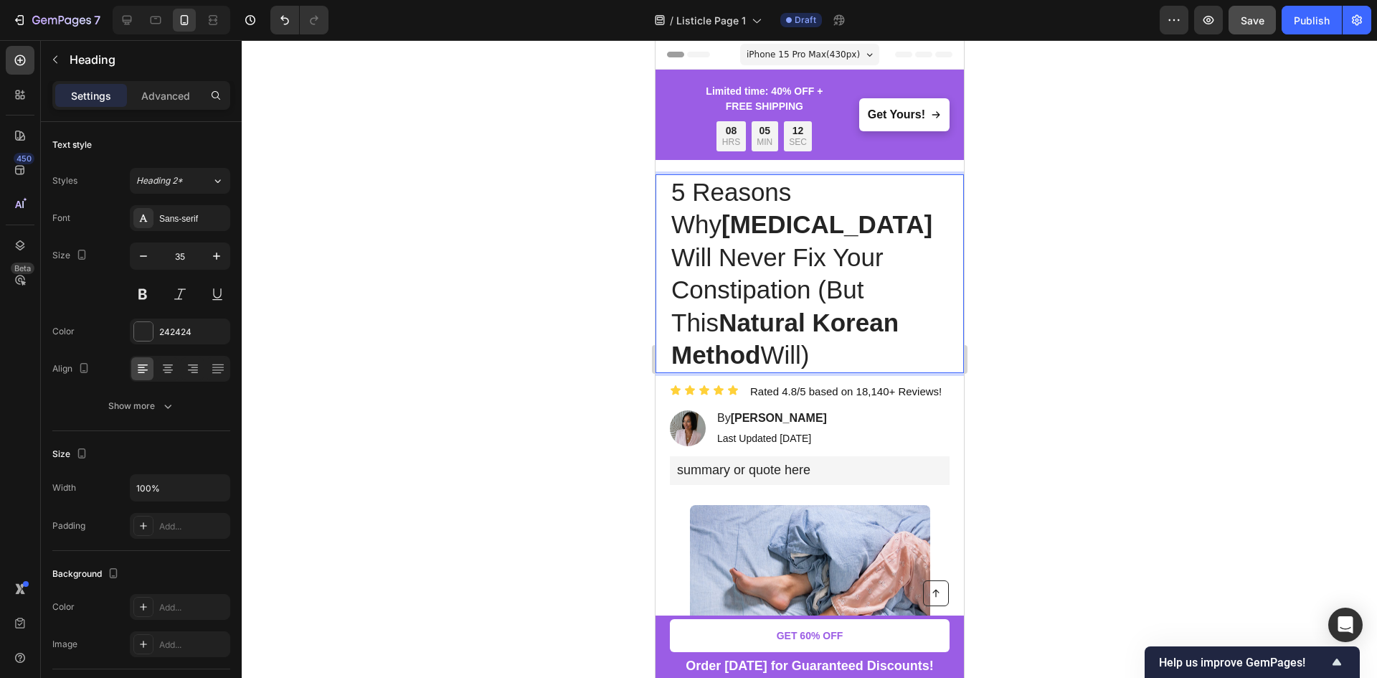
click at [907, 308] on p "5 Reasons Why Laxatives Will Never Fix Your Constipation (But This Natural Kore…" at bounding box center [808, 274] width 277 height 196
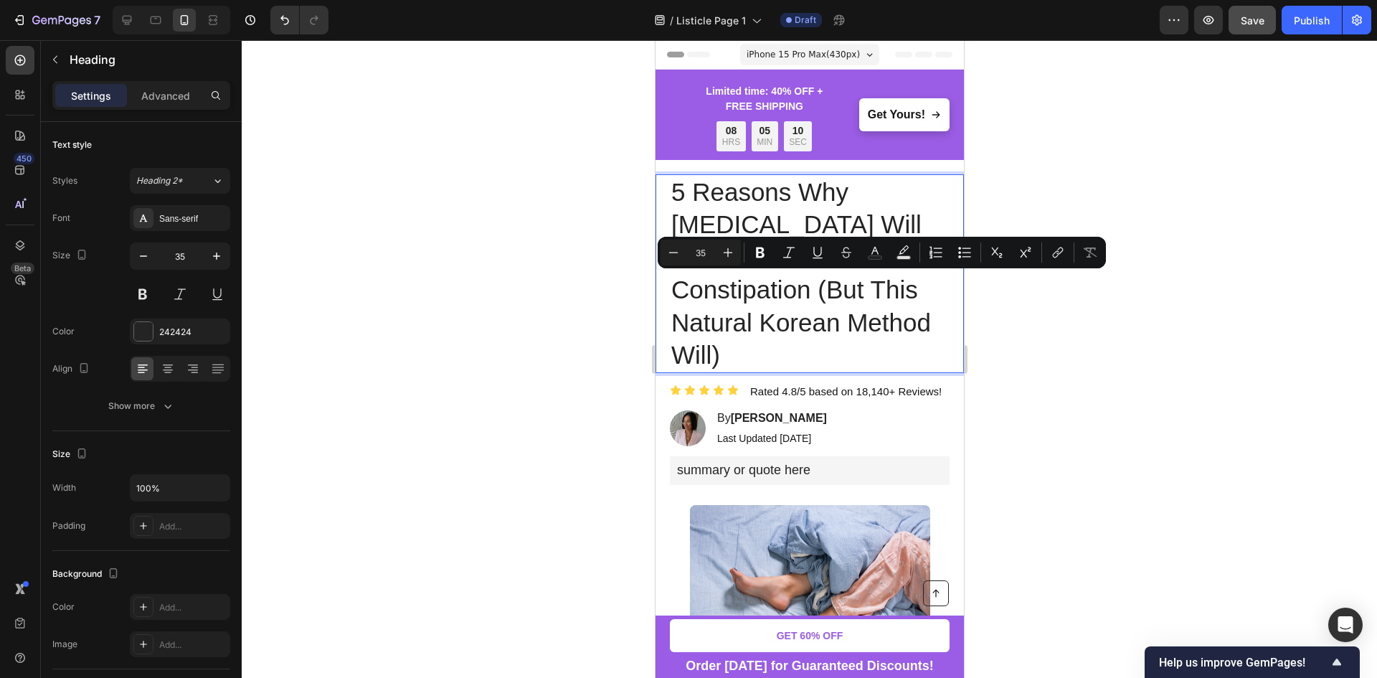
click at [901, 316] on p "5 Reasons Why [MEDICAL_DATA] Will Never Fix Your Constipation (But This Natural…" at bounding box center [808, 274] width 277 height 196
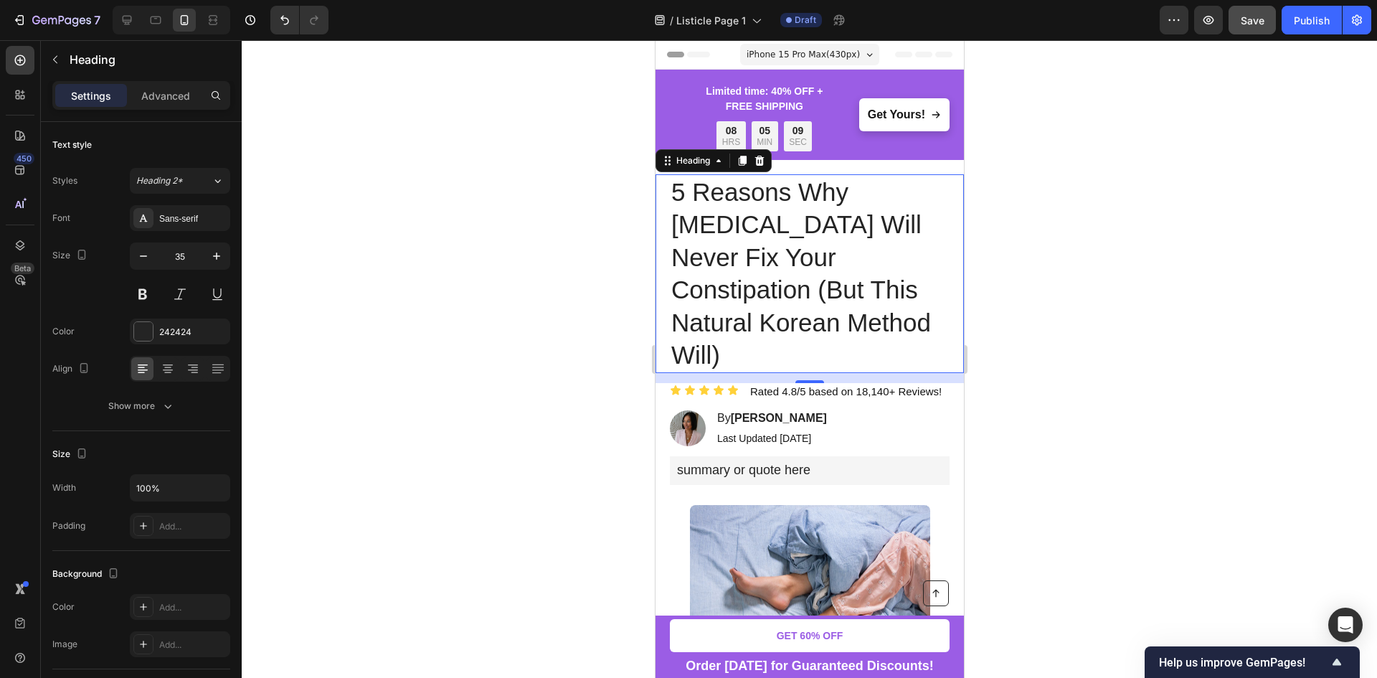
click at [1128, 323] on div at bounding box center [809, 358] width 1135 height 637
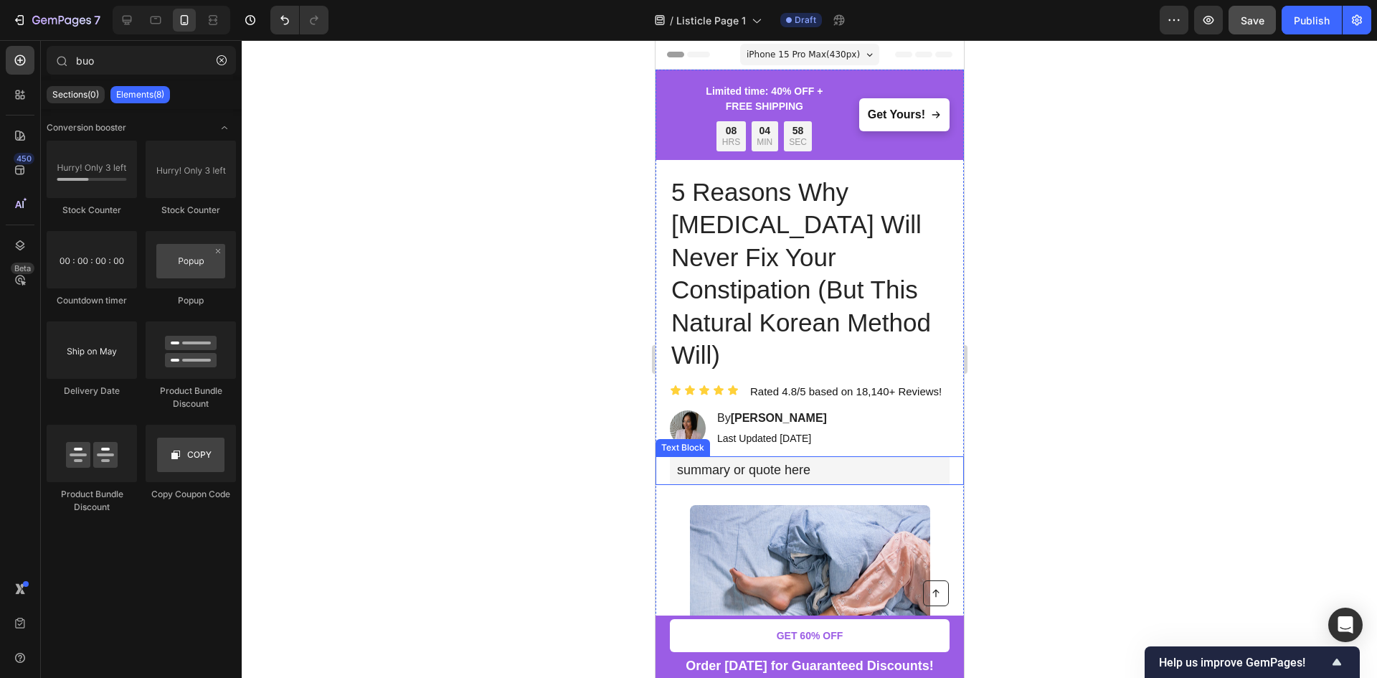
click at [754, 462] on span "summary or quote here" at bounding box center [742, 469] width 133 height 14
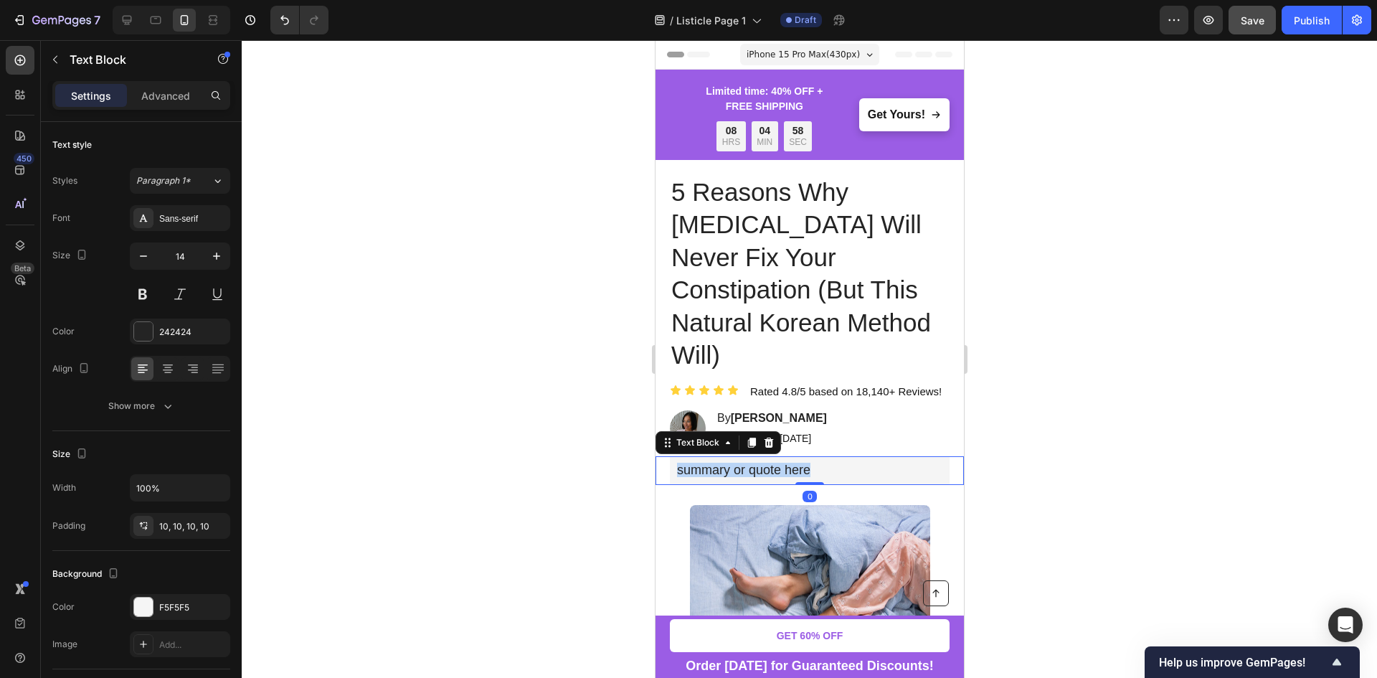
click at [754, 462] on span "summary or quote here" at bounding box center [742, 469] width 133 height 14
click at [1103, 457] on div at bounding box center [809, 358] width 1135 height 637
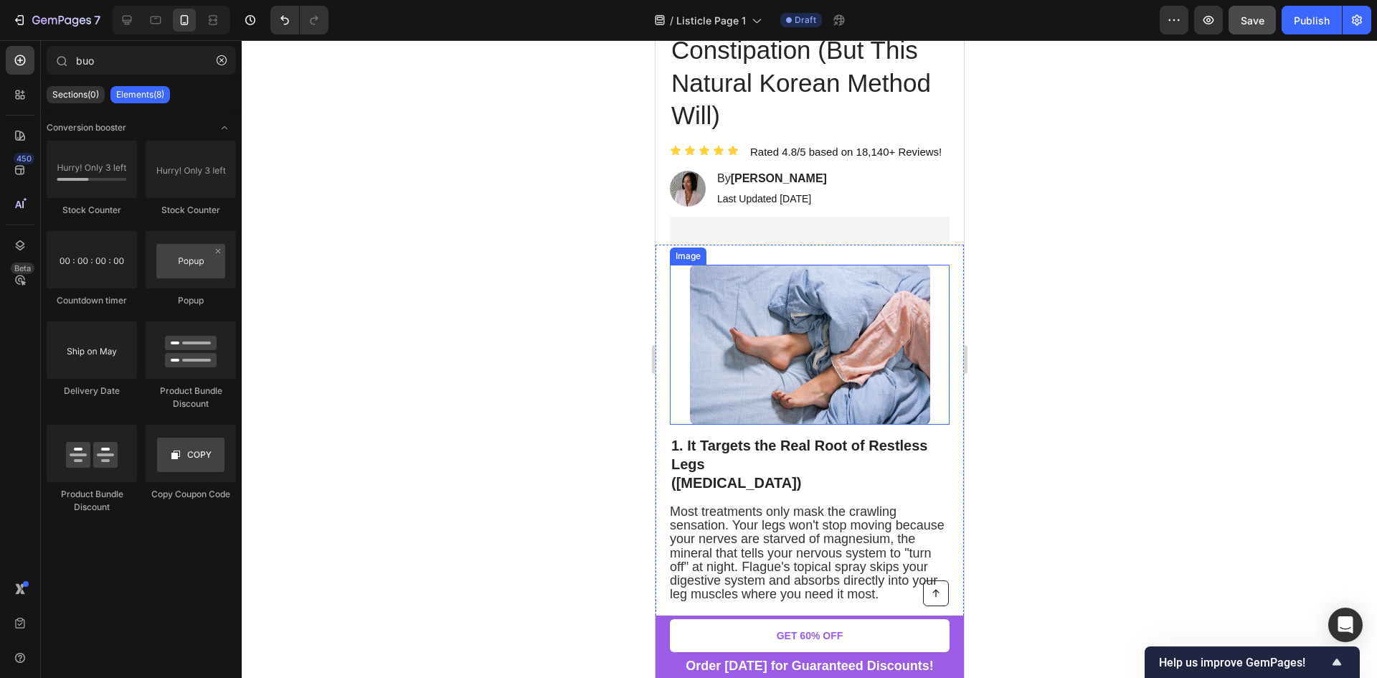
scroll to position [358, 0]
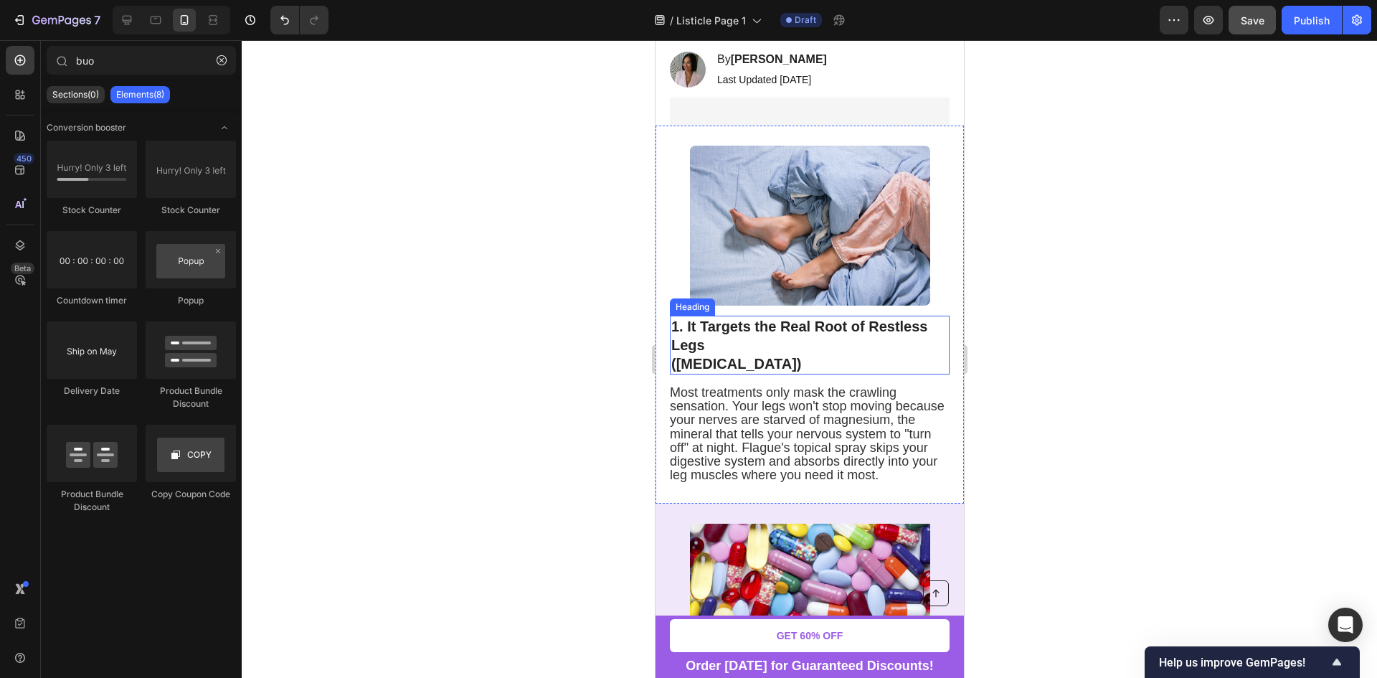
click at [831, 318] on strong "1. It Targets the Real Root of Restless Legs" at bounding box center [798, 335] width 257 height 34
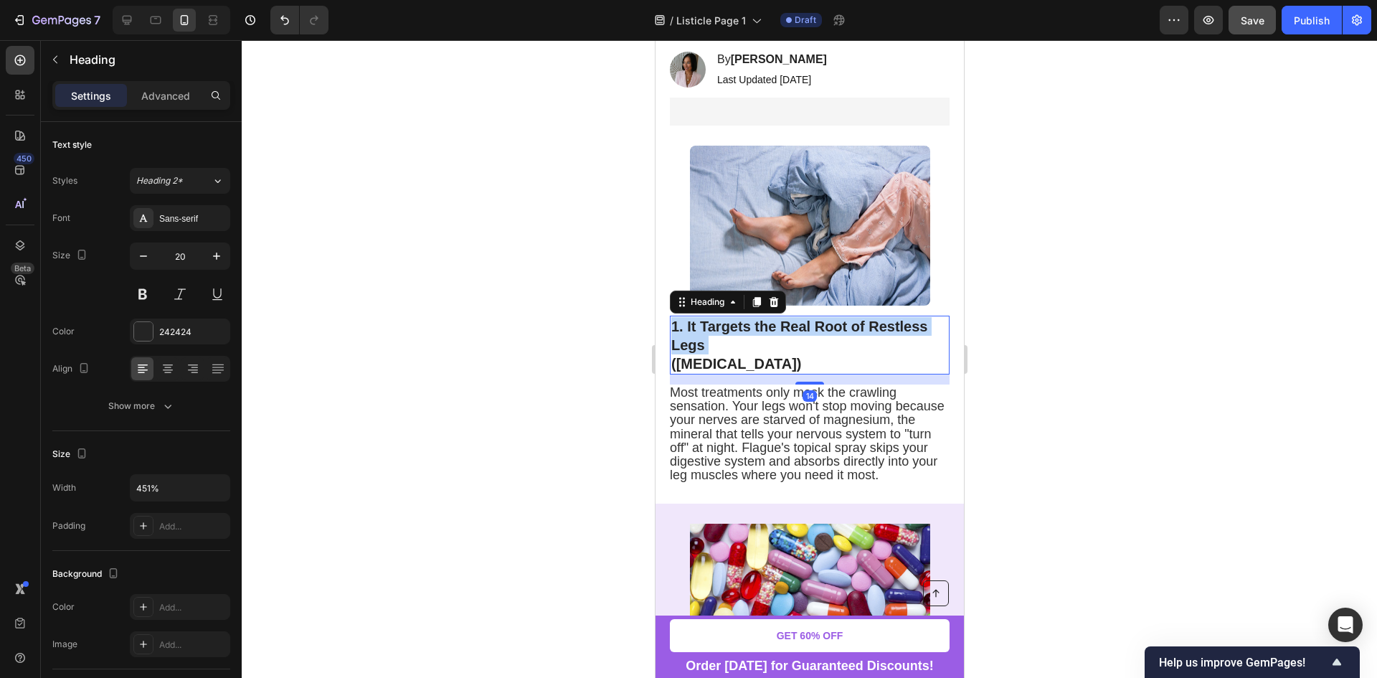
click at [831, 318] on strong "1. It Targets the Real Root of Restless Legs" at bounding box center [798, 335] width 257 height 34
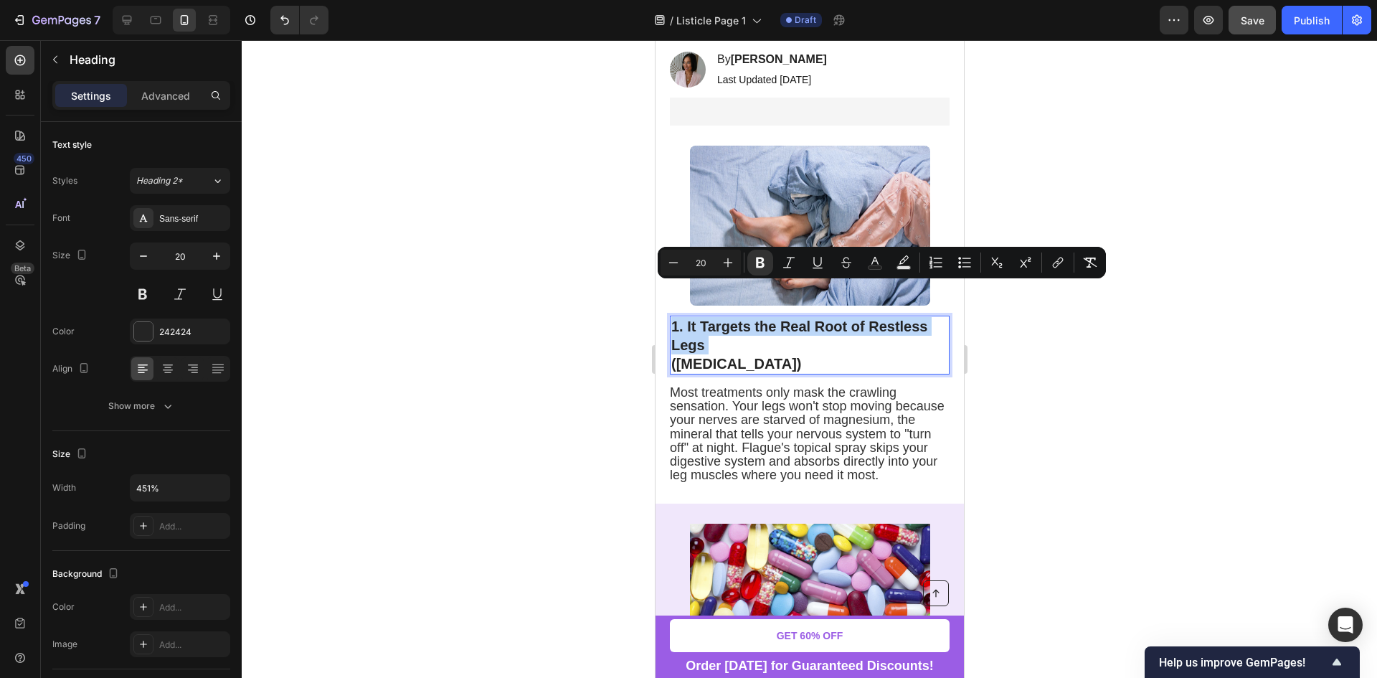
click at [840, 317] on p "1. It Targets the Real Root of Restless Legs (Magnesium Deficiency)" at bounding box center [808, 345] width 277 height 56
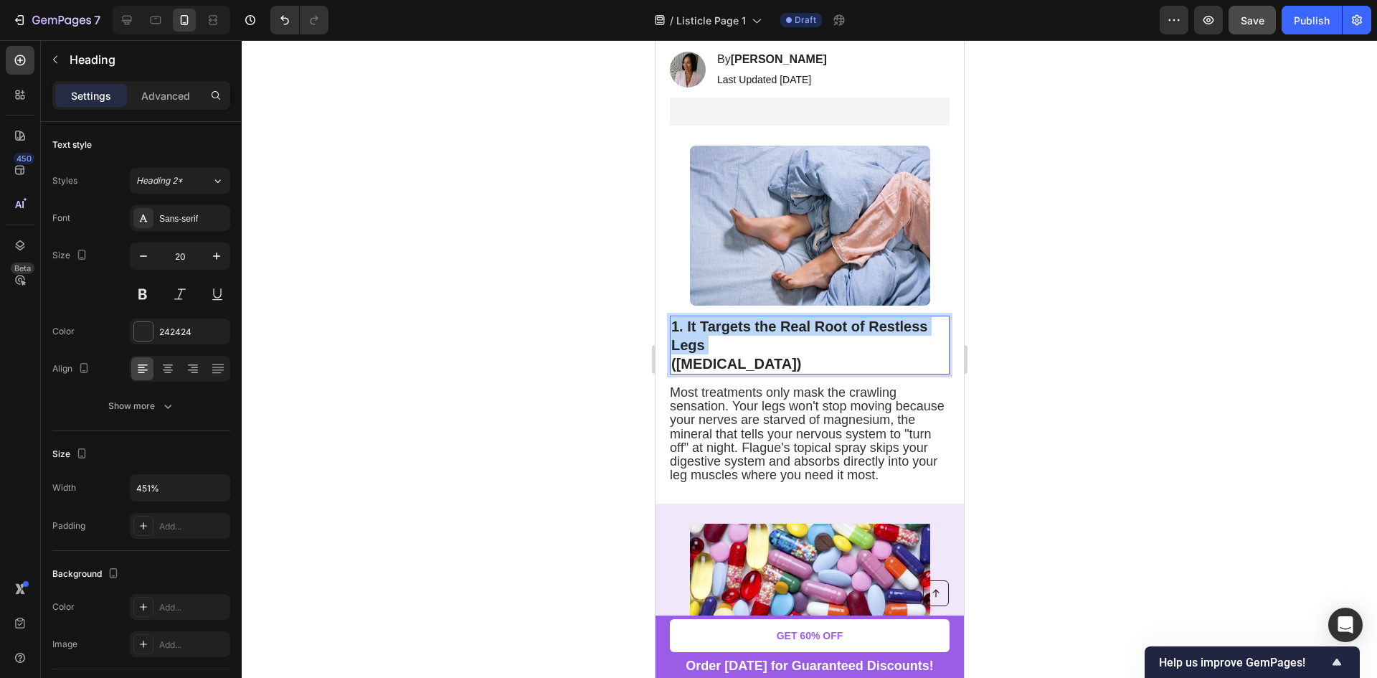
drag, startPoint x: 863, startPoint y: 331, endPoint x: 683, endPoint y: 295, distance: 183.5
click at [683, 317] on p "1. It Targets the Real Root of Restless Legs (Magnesium Deficiency)" at bounding box center [808, 345] width 277 height 56
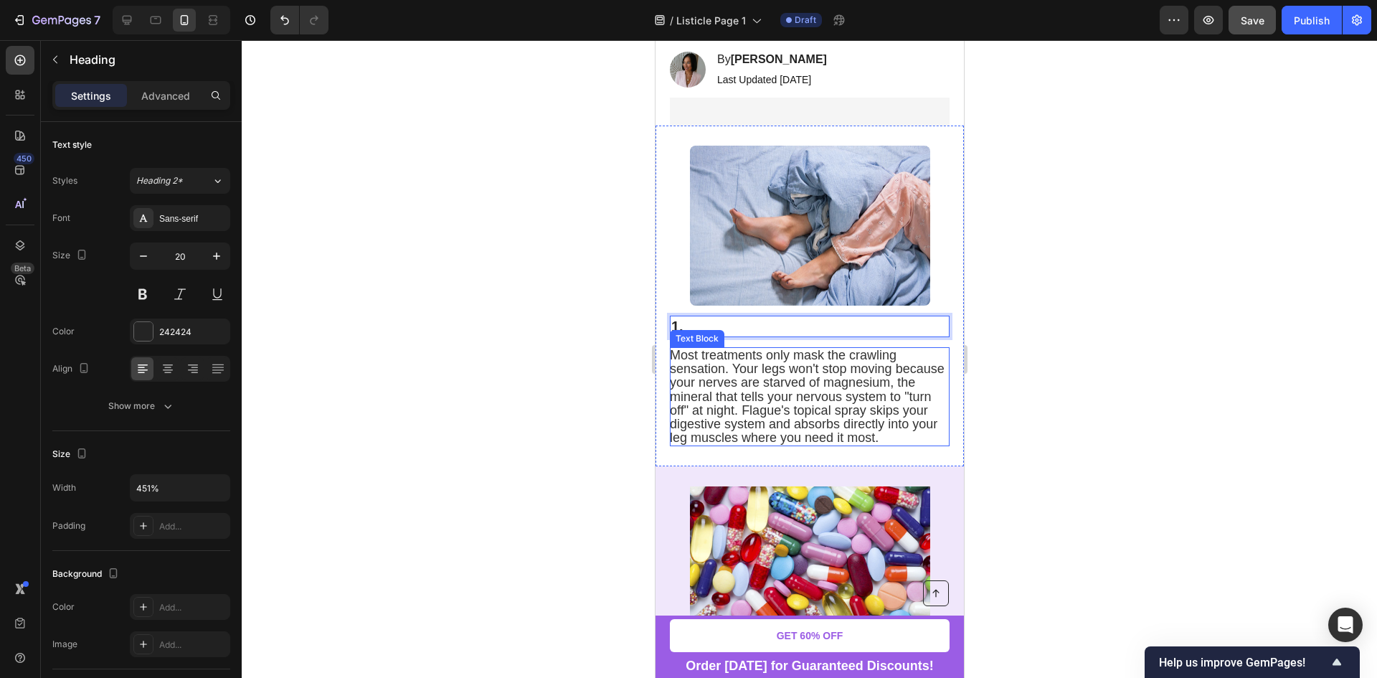
click at [1256, 299] on div at bounding box center [809, 358] width 1135 height 637
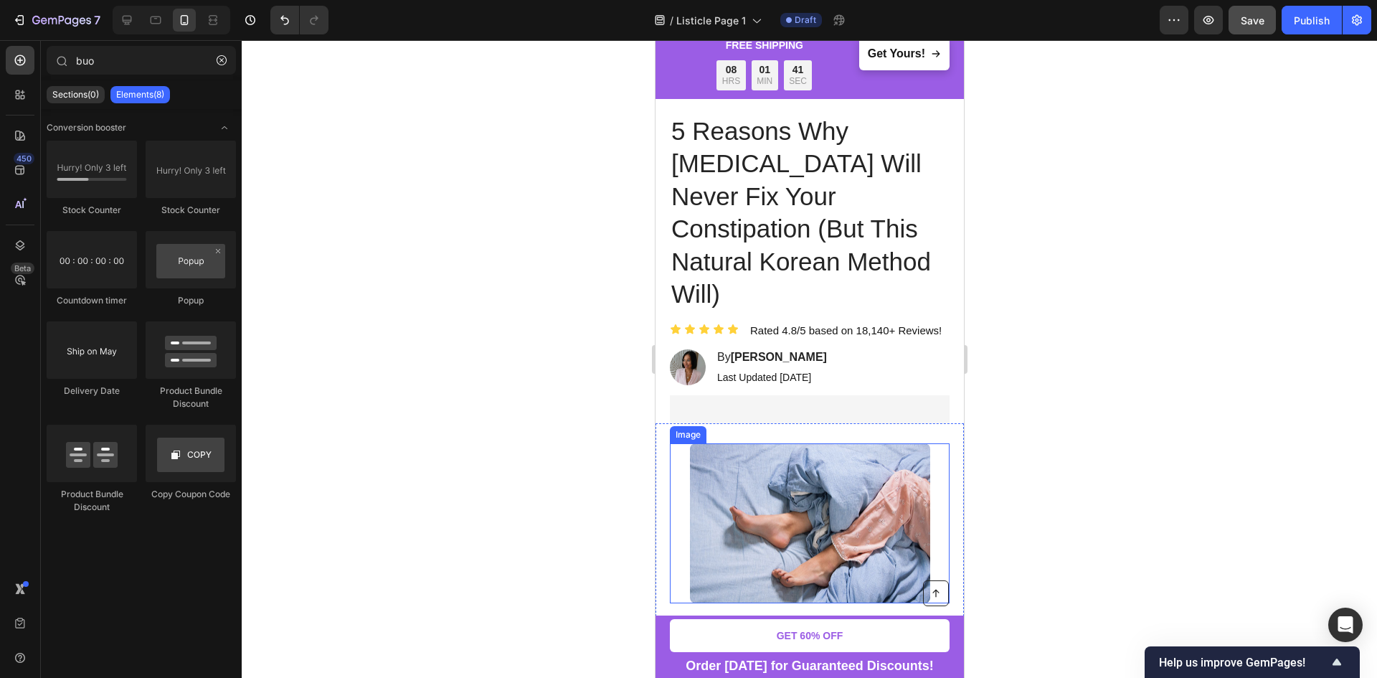
scroll to position [0, 0]
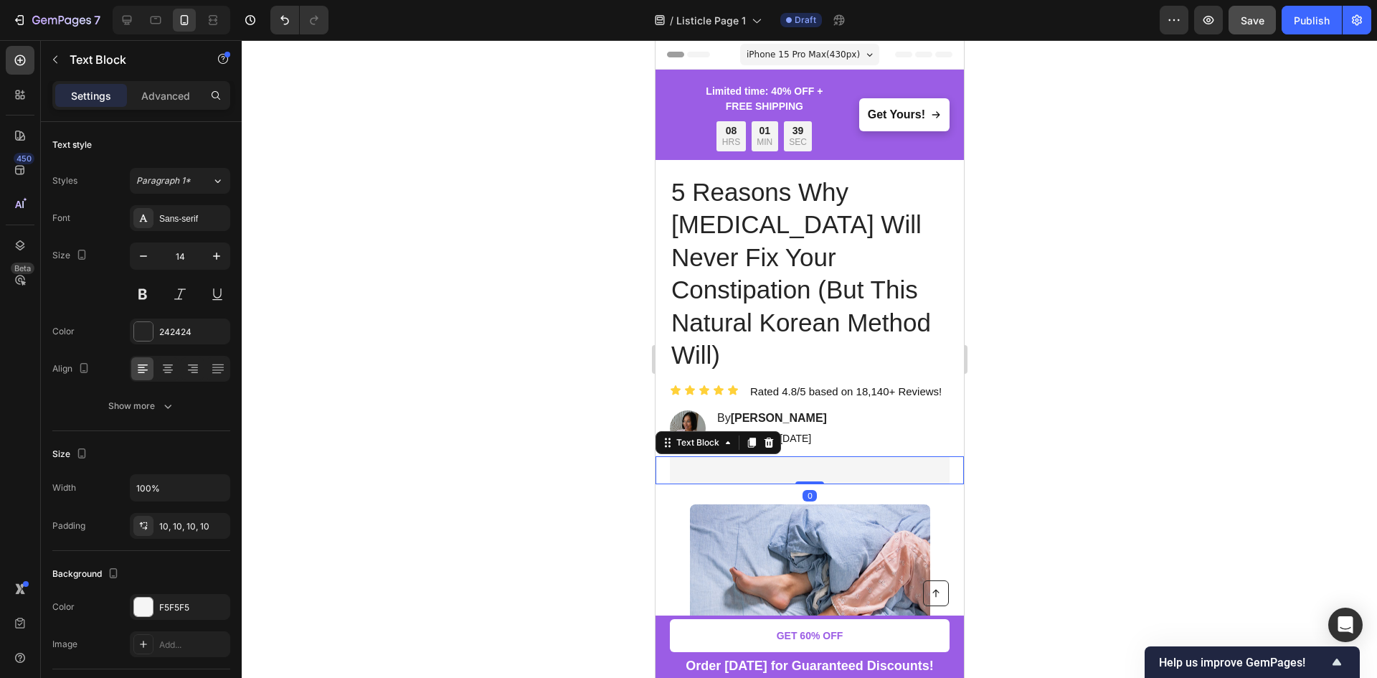
click at [744, 456] on div "Rich Text Editor. Editing area: main" at bounding box center [809, 469] width 280 height 27
click at [746, 456] on div "Rich Text Editor. Editing area: main" at bounding box center [809, 469] width 280 height 27
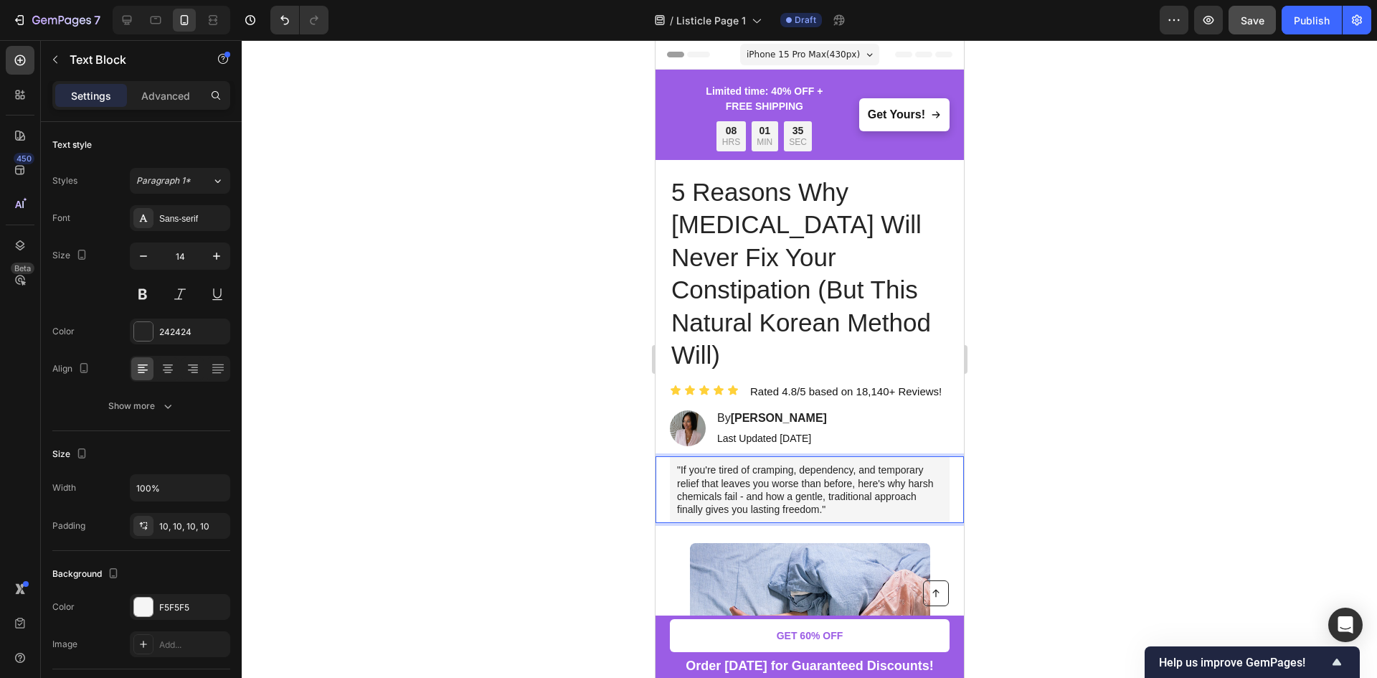
click at [1065, 460] on div at bounding box center [809, 358] width 1135 height 637
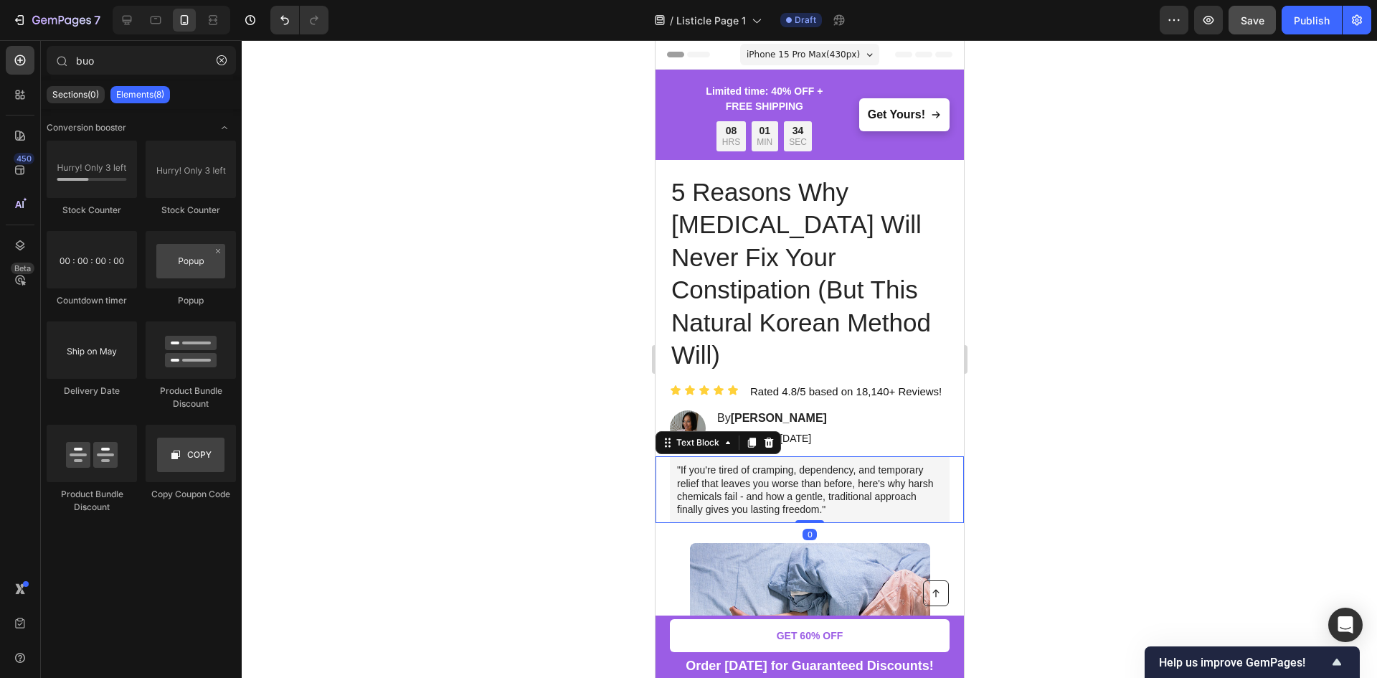
click at [706, 463] on p ""If you're tired of cramping, dependency, and temporary relief that leaves you …" at bounding box center [808, 489] width 265 height 52
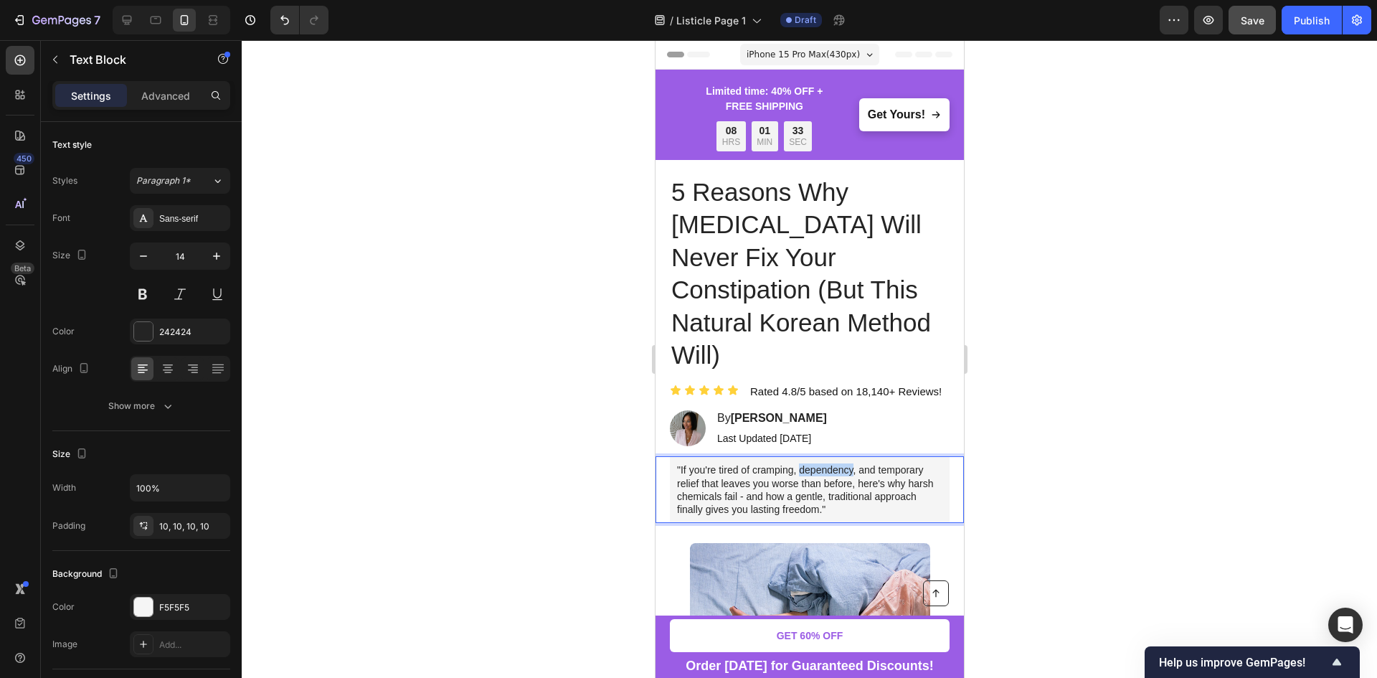
click at [808, 463] on p ""If you're tired of cramping, dependency, and temporary relief that leaves you …" at bounding box center [808, 489] width 265 height 52
click at [847, 463] on p ""If you're tired of cramping, dependency, and temporary relief that leaves you …" at bounding box center [808, 489] width 265 height 52
click at [745, 463] on p ""If you're tired of cramping, dependency, and temporary relief that leaves you …" at bounding box center [808, 489] width 265 height 52
click at [850, 465] on p ""If you're tired of cramping, dependency, and temporary relief that leaves you …" at bounding box center [808, 489] width 265 height 52
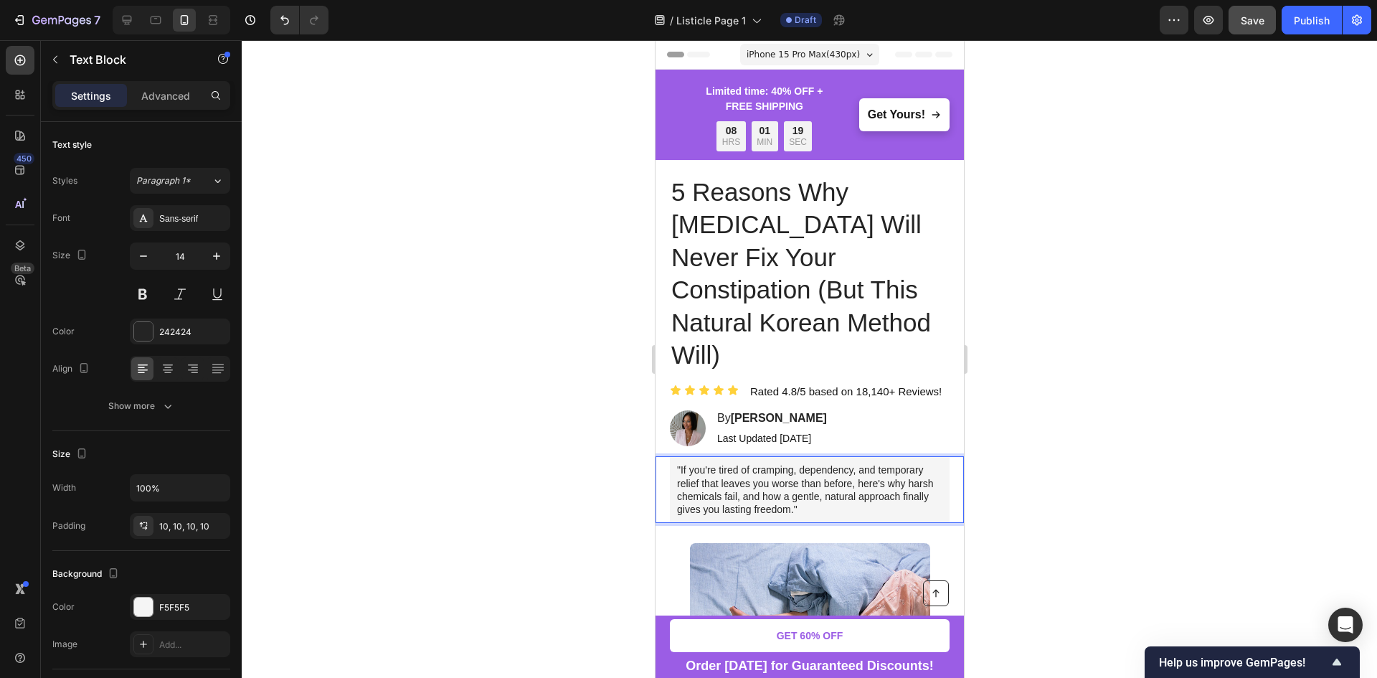
click at [1048, 435] on div at bounding box center [809, 358] width 1135 height 637
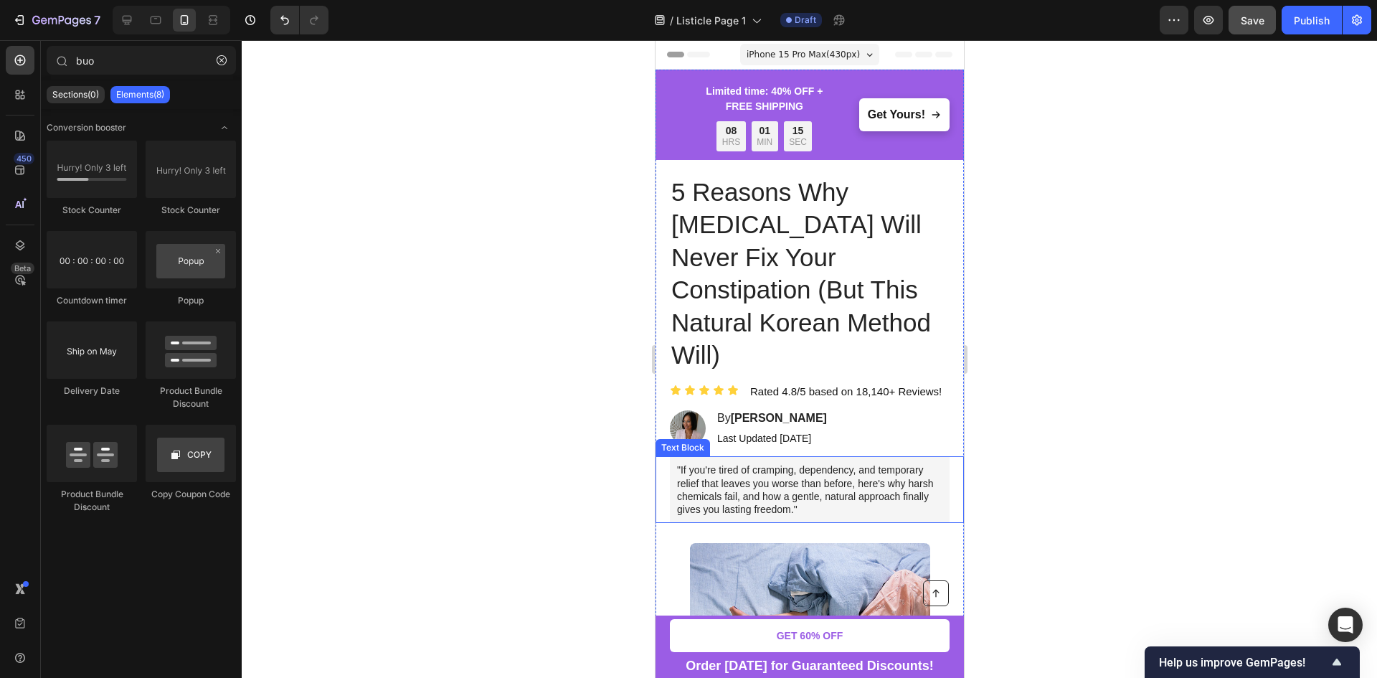
click at [822, 463] on p ""If you're tired of cramping, dependency, and temporary relief that leaves you …" at bounding box center [808, 489] width 265 height 52
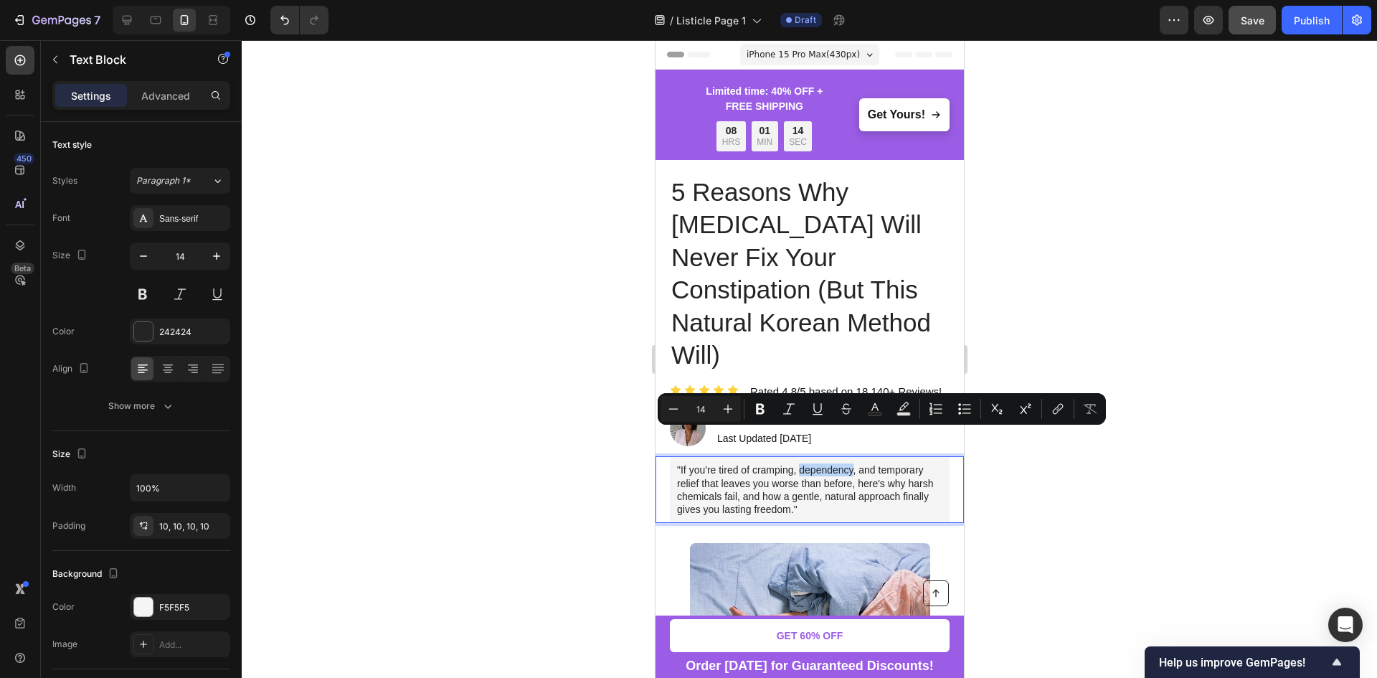
click at [829, 463] on p ""If you're tired of cramping, dependency, and temporary relief that leaves you …" at bounding box center [808, 489] width 265 height 52
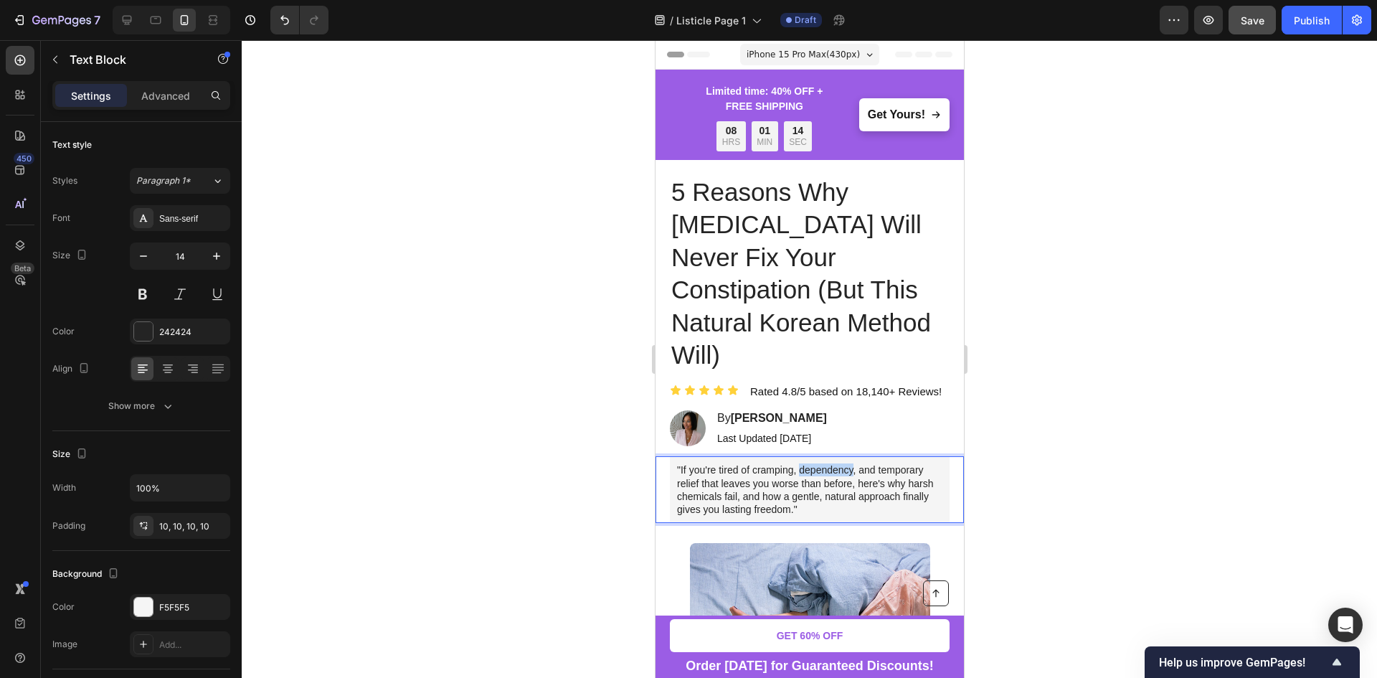
click at [829, 463] on p ""If you're tired of cramping, dependency, and temporary relief that leaves you …" at bounding box center [808, 489] width 265 height 52
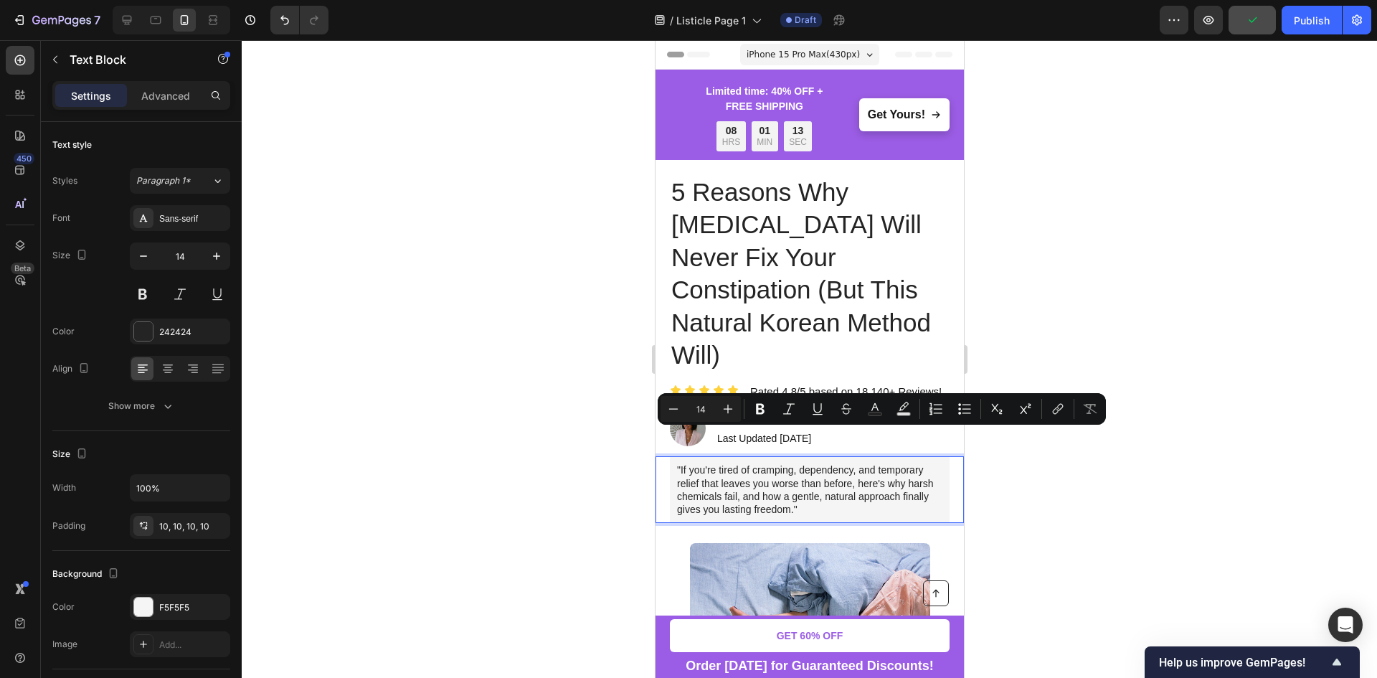
click at [882, 463] on p ""If you're tired of cramping, dependency, and temporary relief that leaves you …" at bounding box center [808, 489] width 265 height 52
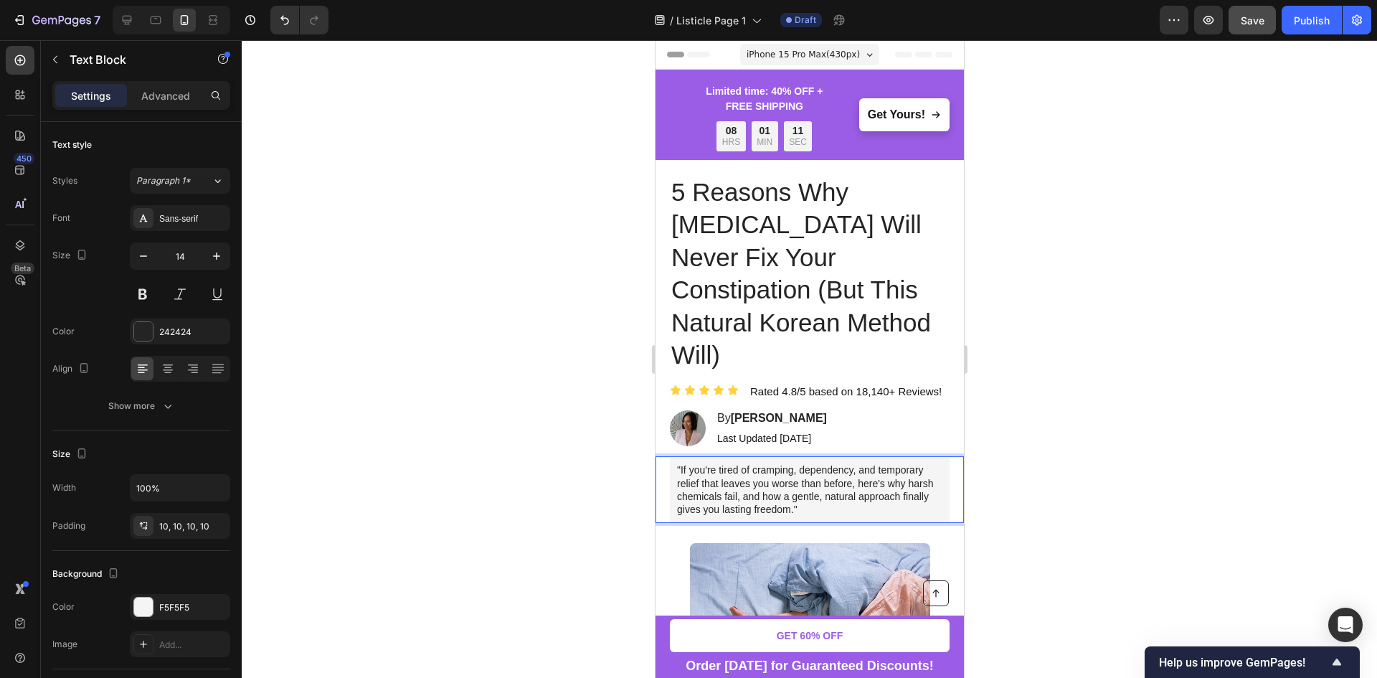
click at [837, 463] on p ""If you're tired of cramping, dependency, and temporary relief that leaves you …" at bounding box center [808, 489] width 265 height 52
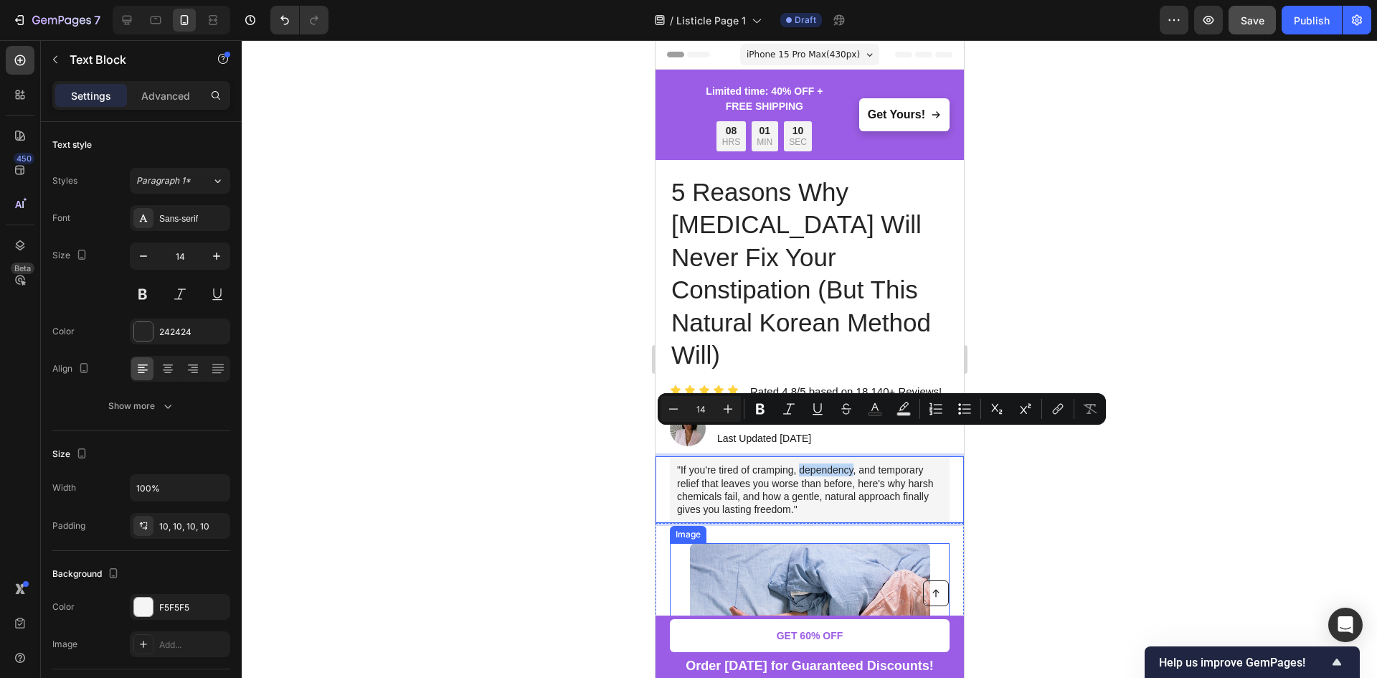
copy p "dependency"
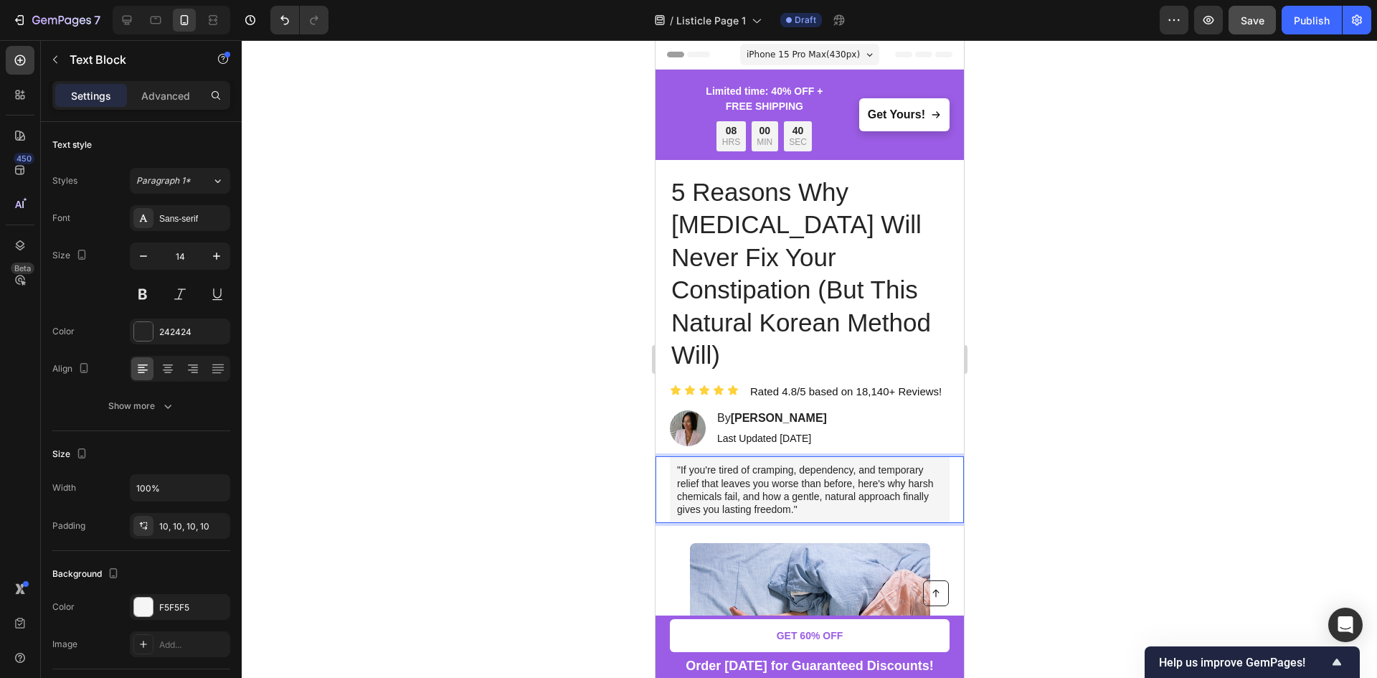
click at [774, 463] on p ""If you're tired of cramping, dependency, and temporary relief that leaves you …" at bounding box center [808, 489] width 265 height 52
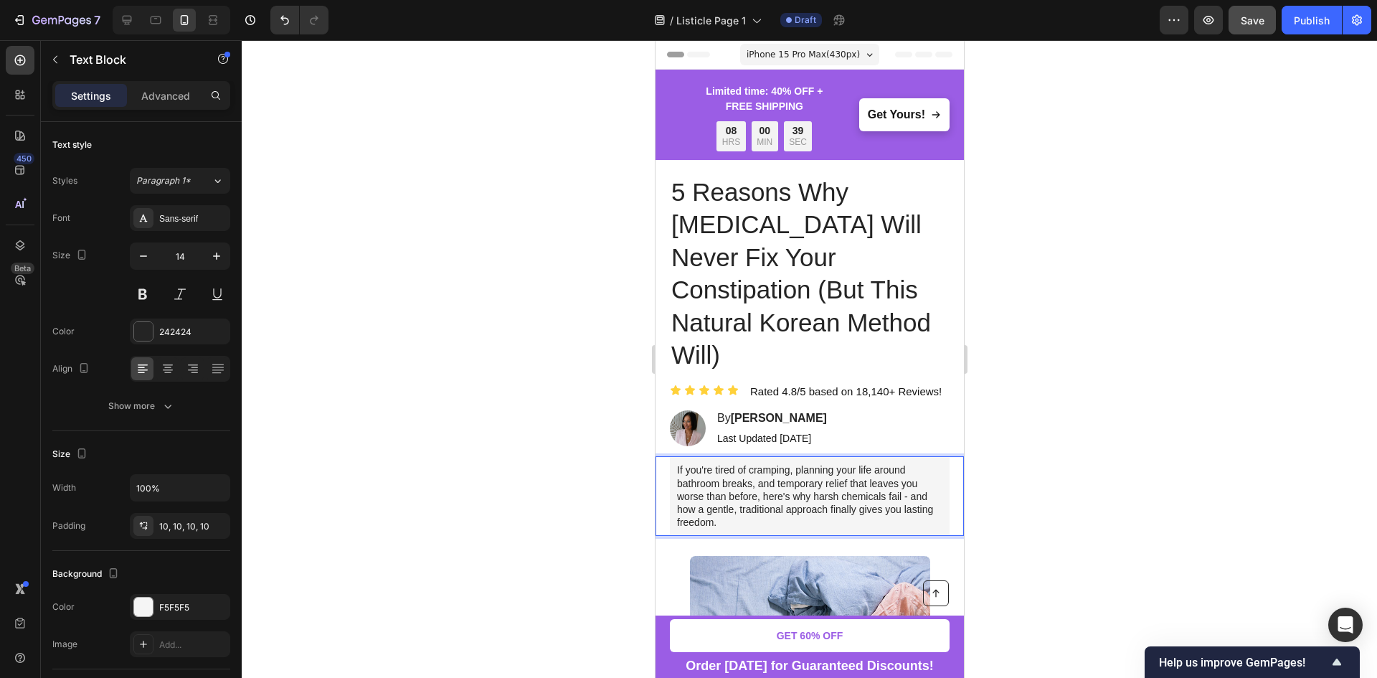
click at [739, 463] on p "If you're tired of cramping, planning your life around bathroom breaks, and tem…" at bounding box center [808, 495] width 265 height 65
click at [574, 456] on div at bounding box center [809, 358] width 1135 height 637
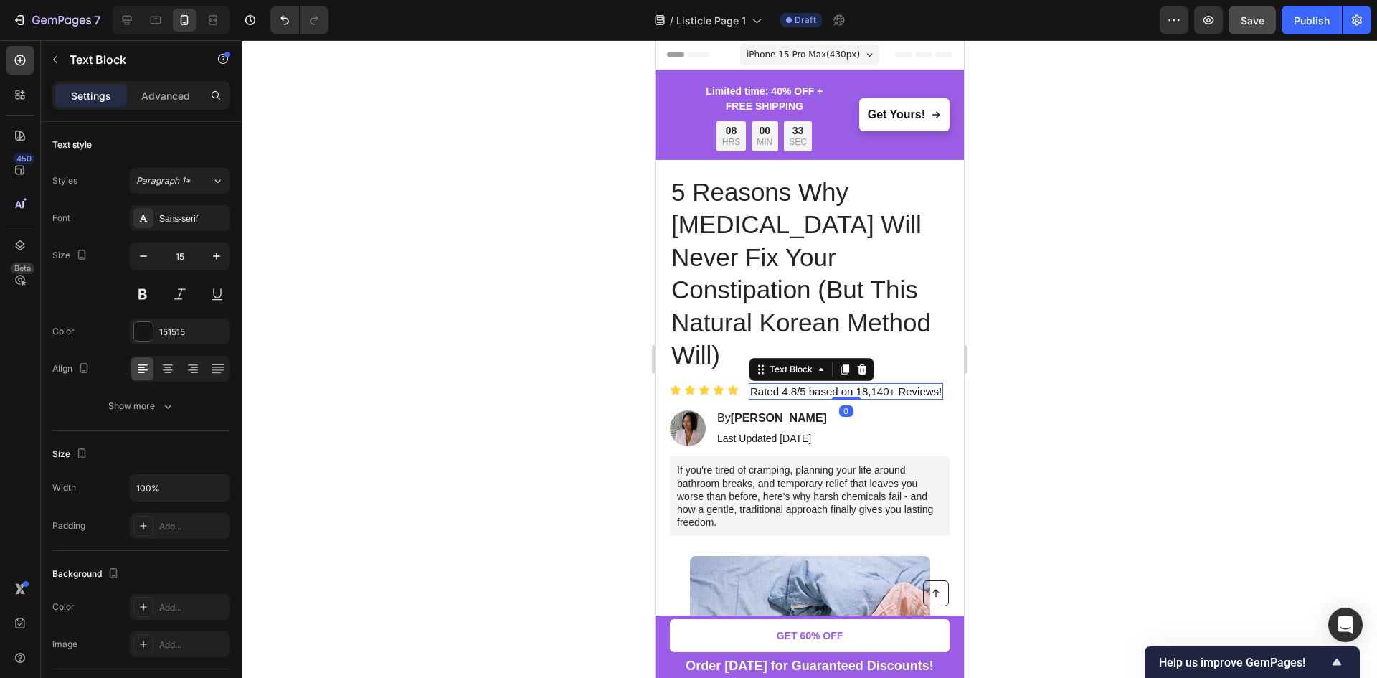
click at [749, 384] on p "Rated 4.8/5 based on 18,140+ Reviews!" at bounding box center [844, 391] width 191 height 14
click at [746, 383] on div "Icon Icon Icon Icon Icon Icon List Rated 4.8/5 based on 18,140+ Reviews! Text B…" at bounding box center [809, 391] width 308 height 17
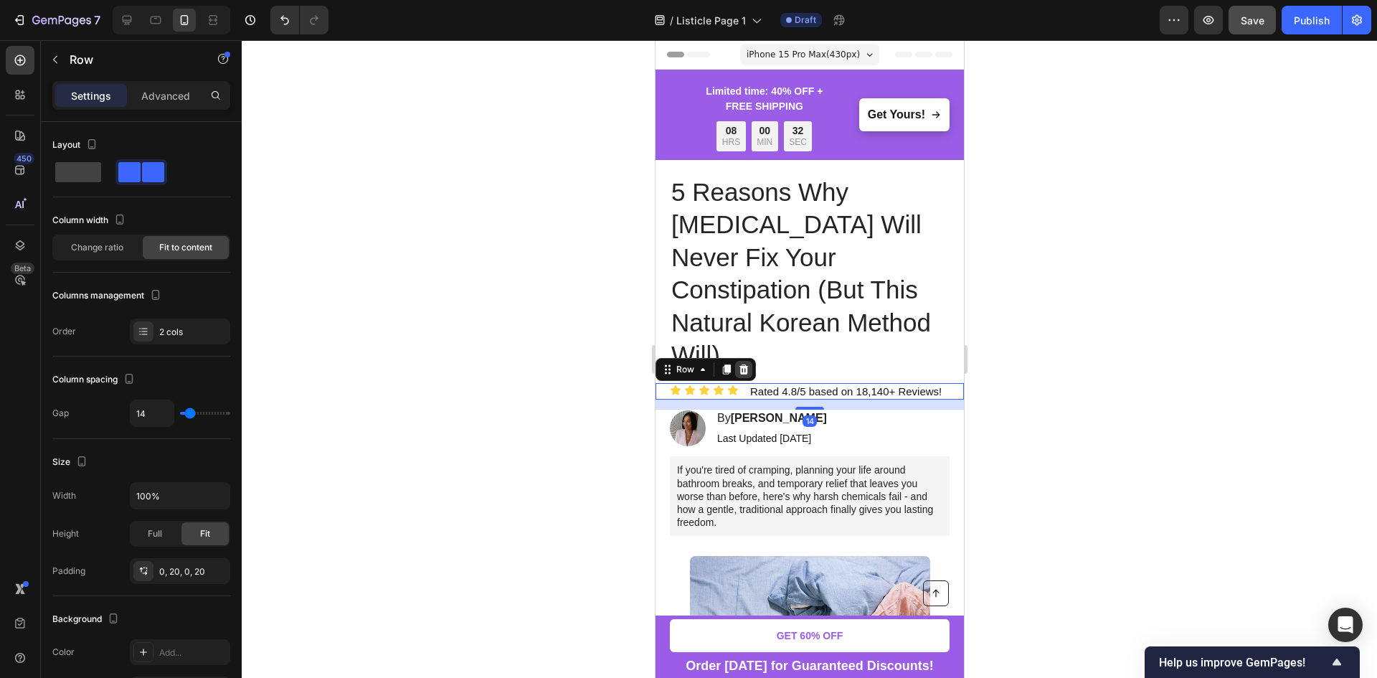
click at [744, 364] on icon at bounding box center [742, 369] width 9 height 10
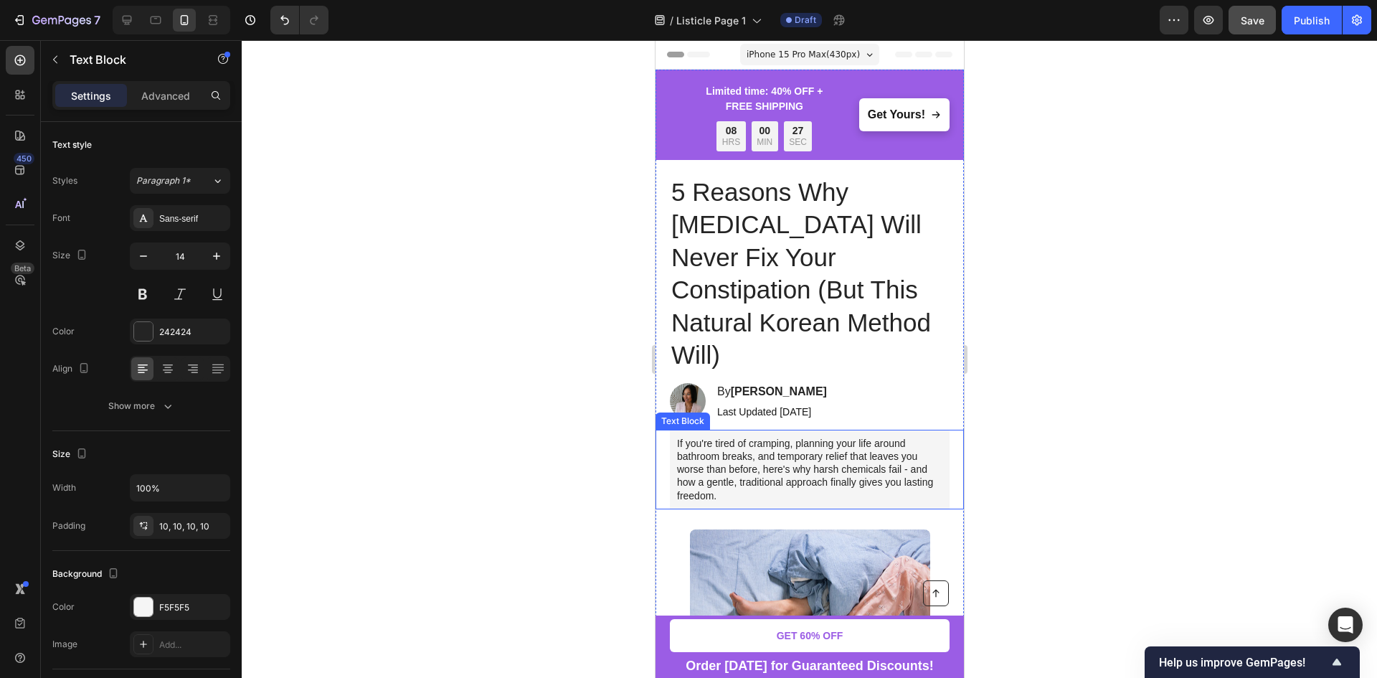
click at [778, 437] on p "If you're tired of cramping, planning your life around bathroom breaks, and tem…" at bounding box center [808, 469] width 265 height 65
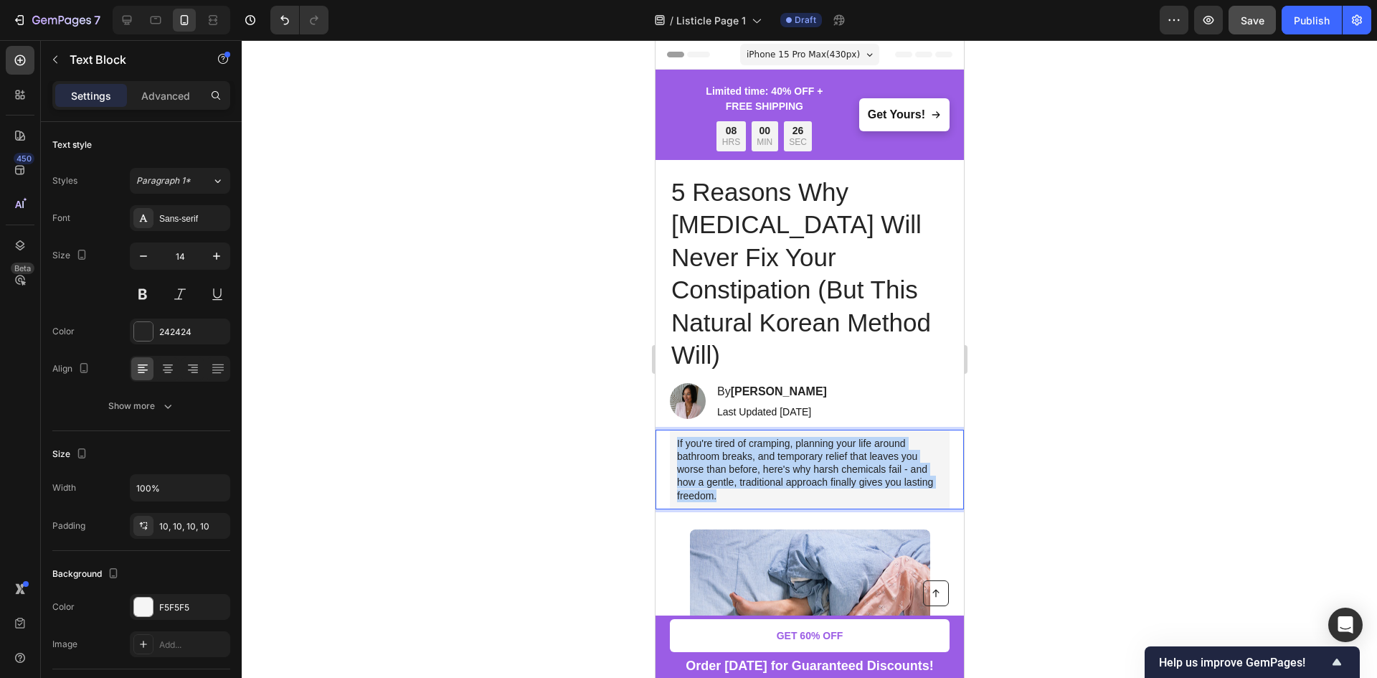
click at [778, 437] on p "If you're tired of cramping, planning your life around bathroom breaks, and tem…" at bounding box center [808, 469] width 265 height 65
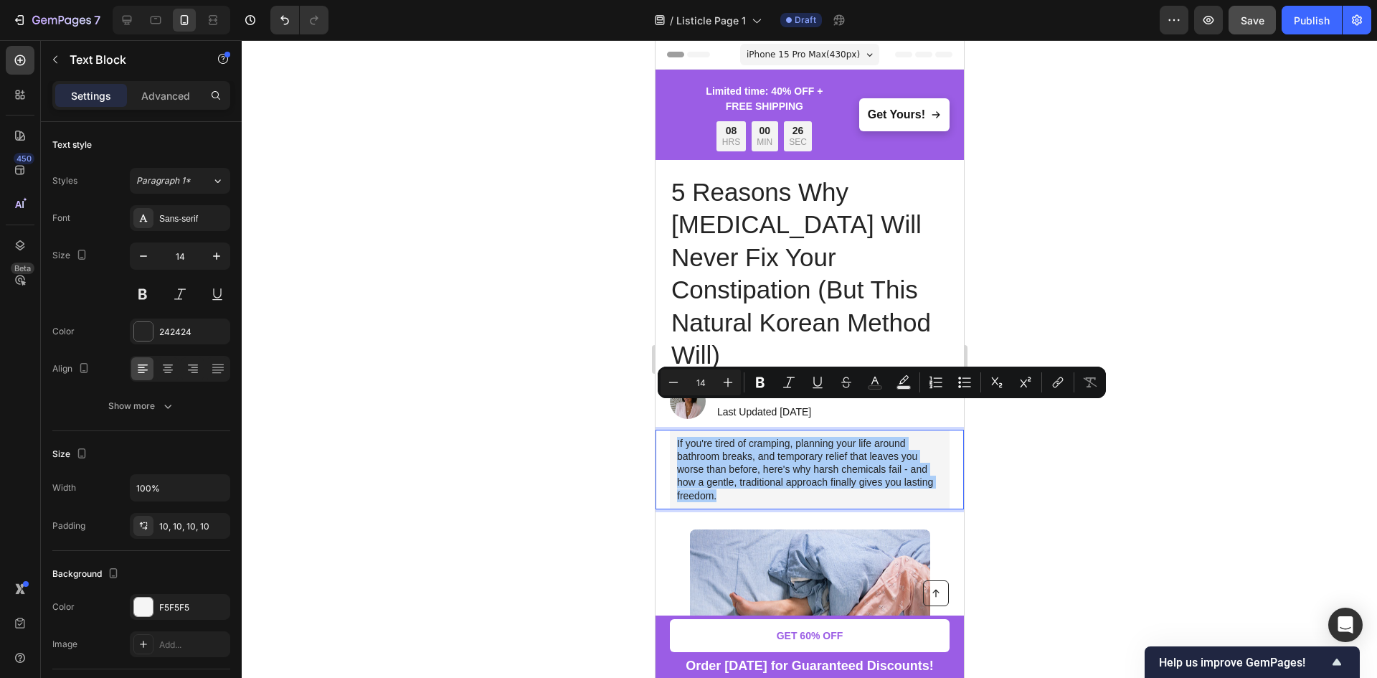
click at [1035, 430] on div at bounding box center [809, 358] width 1135 height 637
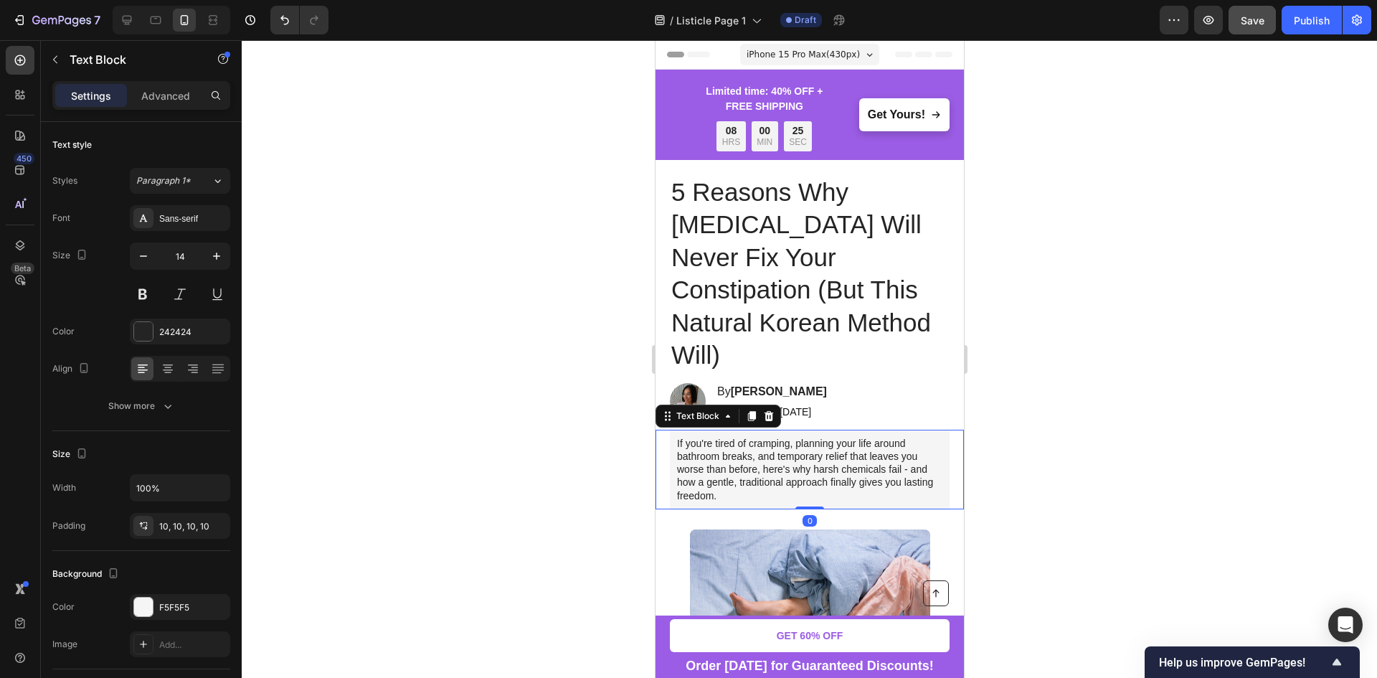
click at [771, 456] on p "If you're tired of cramping, planning your life around bathroom breaks, and tem…" at bounding box center [808, 469] width 265 height 65
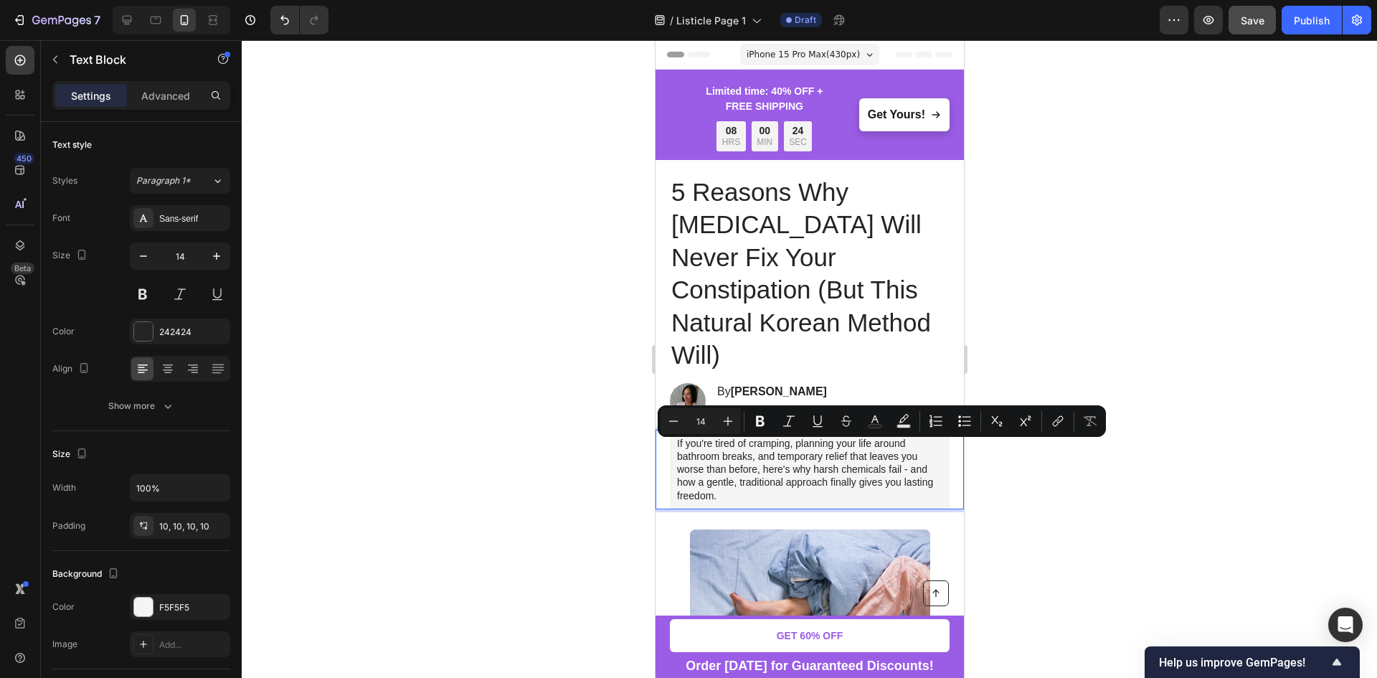
click at [790, 457] on p "If you're tired of cramping, planning your life around bathroom breaks, and tem…" at bounding box center [808, 469] width 265 height 65
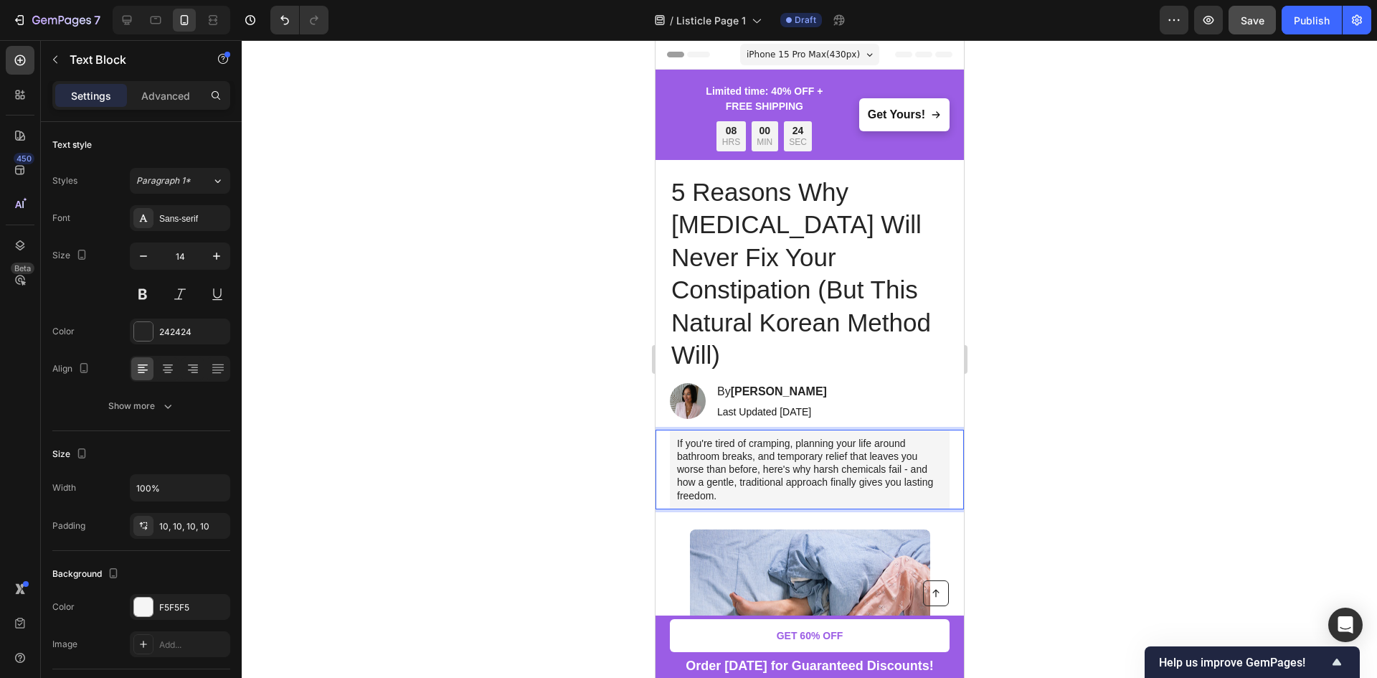
click at [773, 450] on p "If you're tired of cramping, planning your life around bathroom breaks, and tem…" at bounding box center [808, 469] width 265 height 65
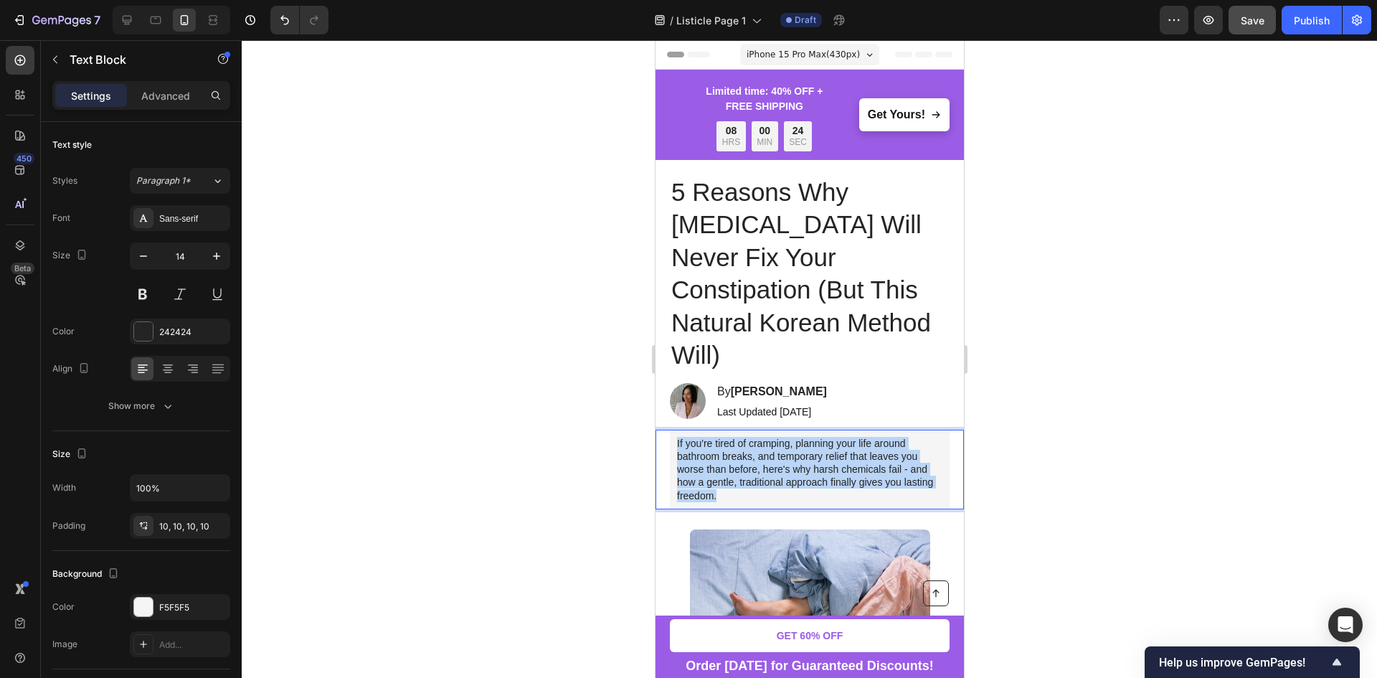
click at [773, 450] on p "If you're tired of cramping, planning your life around bathroom breaks, and tem…" at bounding box center [808, 469] width 265 height 65
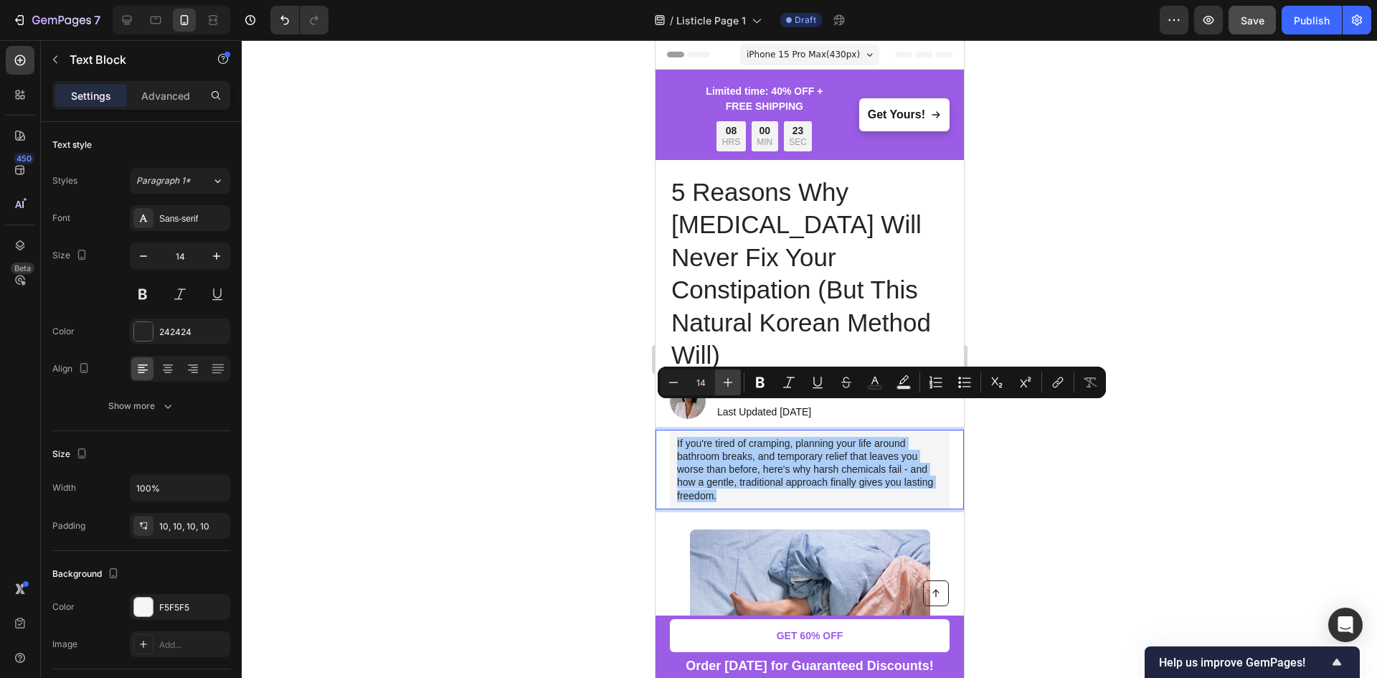
click at [731, 386] on icon "Editor contextual toolbar" at bounding box center [728, 382] width 14 height 14
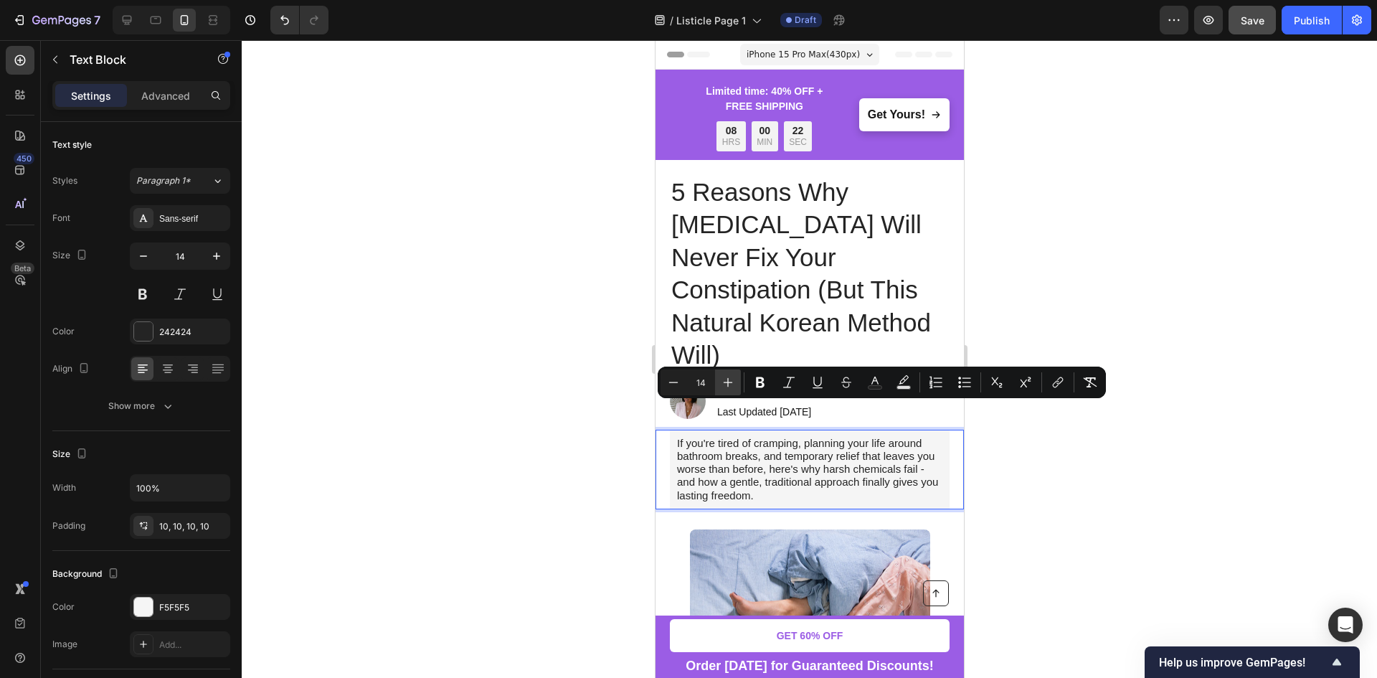
click at [731, 386] on icon "Editor contextual toolbar" at bounding box center [728, 382] width 14 height 14
click at [1085, 465] on div at bounding box center [809, 358] width 1135 height 637
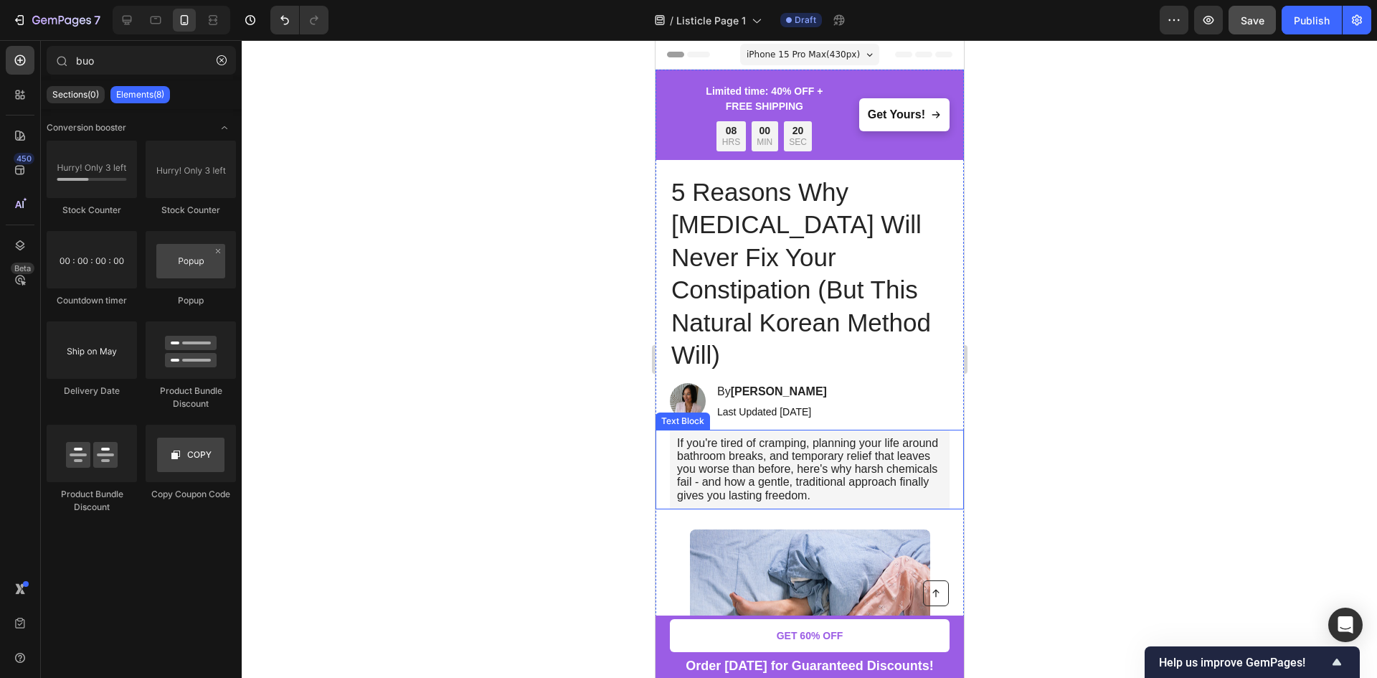
click at [761, 451] on span "If you're tired of cramping, planning your life around bathroom breaks, and tem…" at bounding box center [806, 469] width 261 height 65
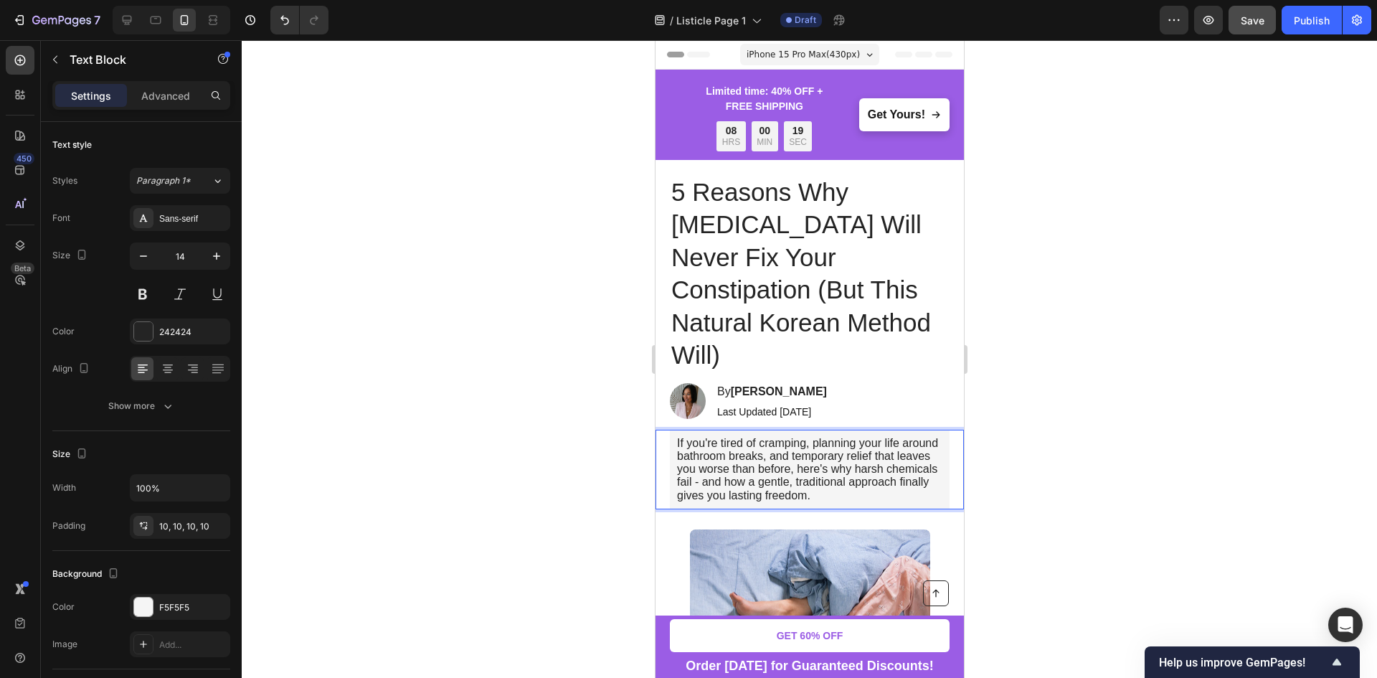
click at [754, 452] on span "If you're tired of cramping, planning your life around bathroom breaks, and tem…" at bounding box center [806, 469] width 261 height 65
click at [738, 453] on span "If you're tired of cramping, planning your life around bathroom breaks, and tem…" at bounding box center [806, 469] width 261 height 65
click at [754, 452] on span "If you're tired of cramping, planning your life around bathroom breaks, and tem…" at bounding box center [806, 469] width 261 height 65
click at [909, 462] on p "If you're tired of cramping, planning your life around bathroom breaks, and tem…" at bounding box center [808, 469] width 265 height 65
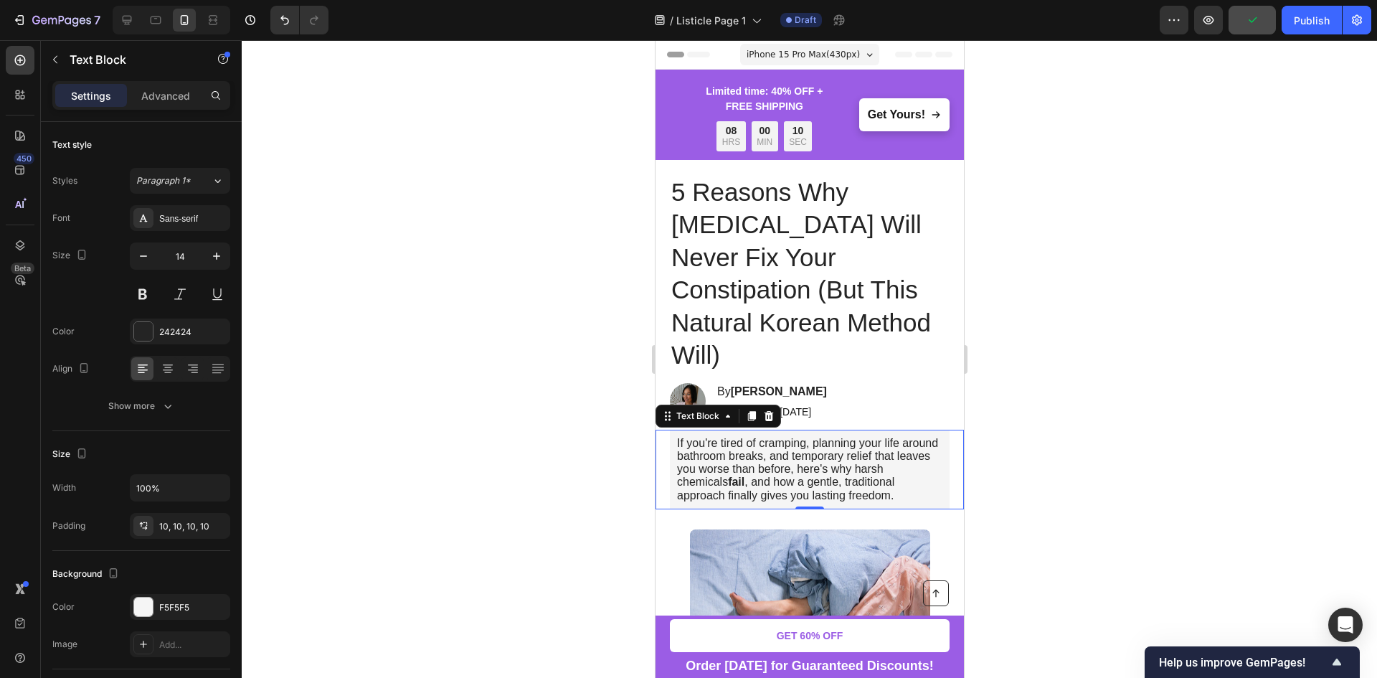
click at [1019, 452] on div at bounding box center [809, 358] width 1135 height 637
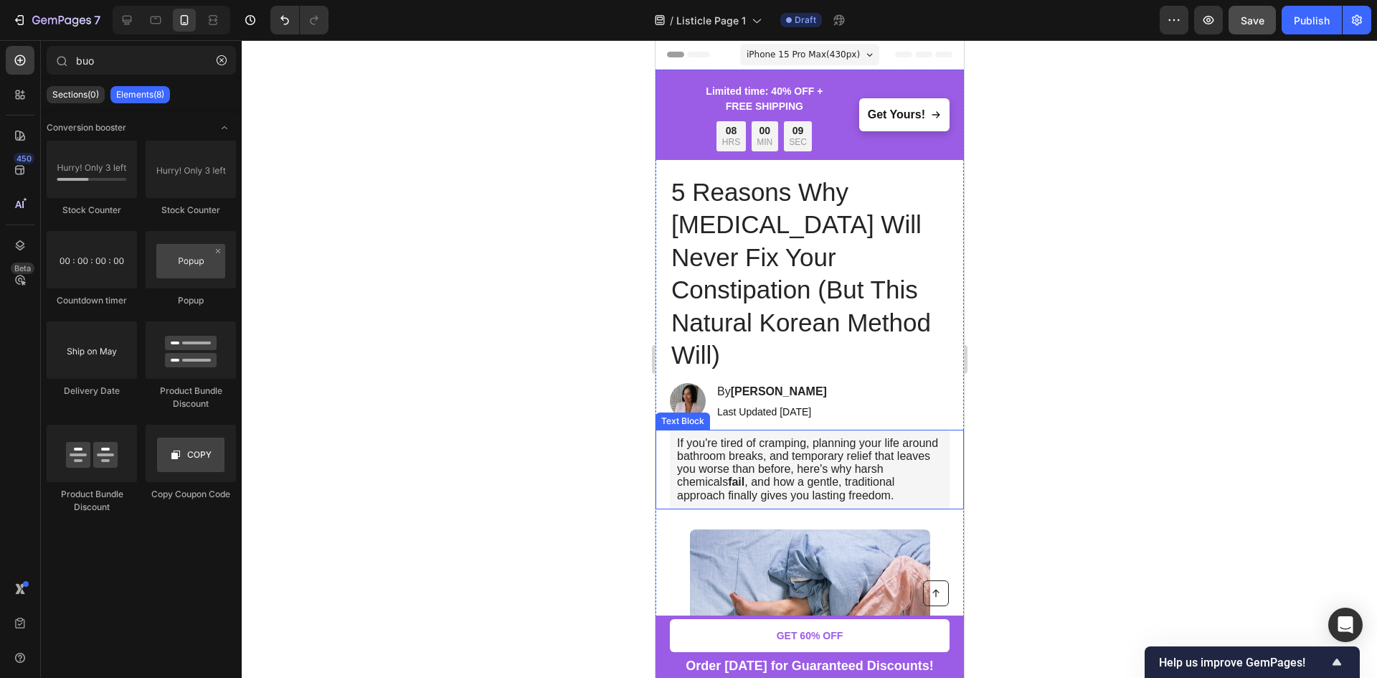
click at [837, 468] on span "If you're tired of cramping, planning your life around bathroom breaks, and tem…" at bounding box center [806, 469] width 261 height 65
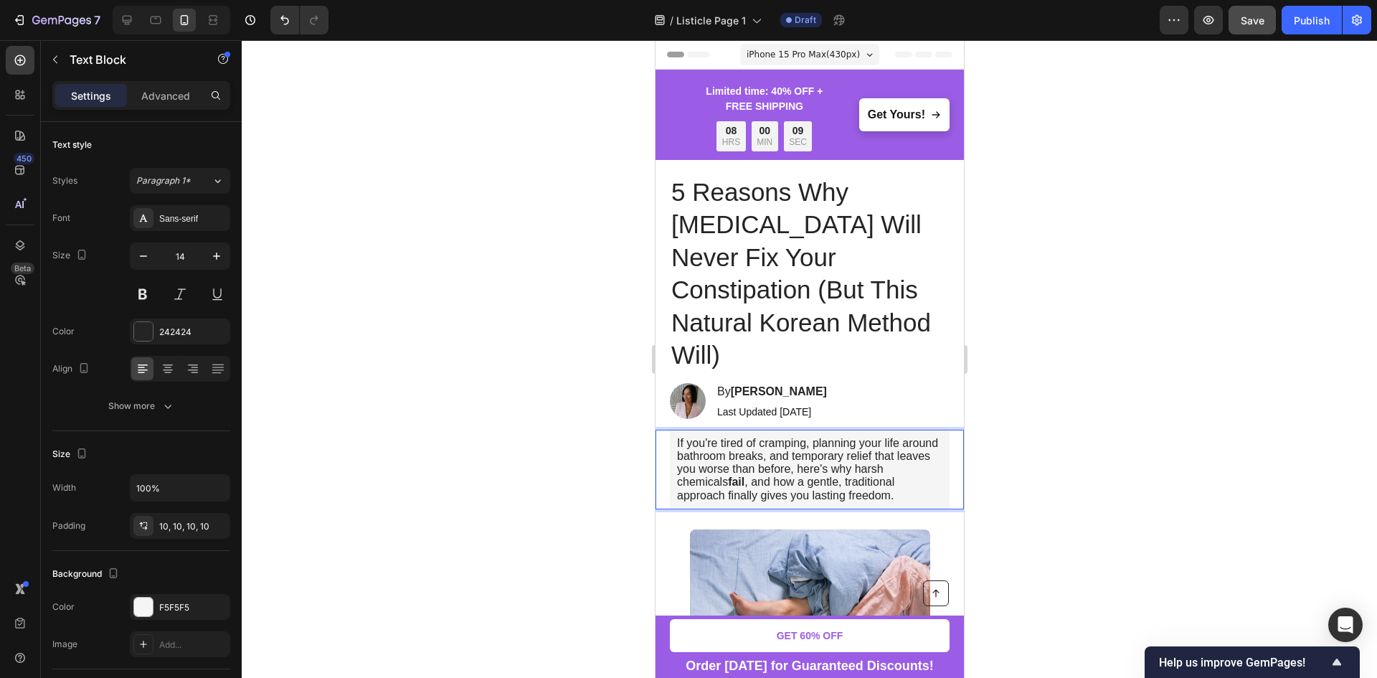
click at [834, 468] on span "If you're tired of cramping, planning your life around bathroom breaks, and tem…" at bounding box center [806, 469] width 261 height 65
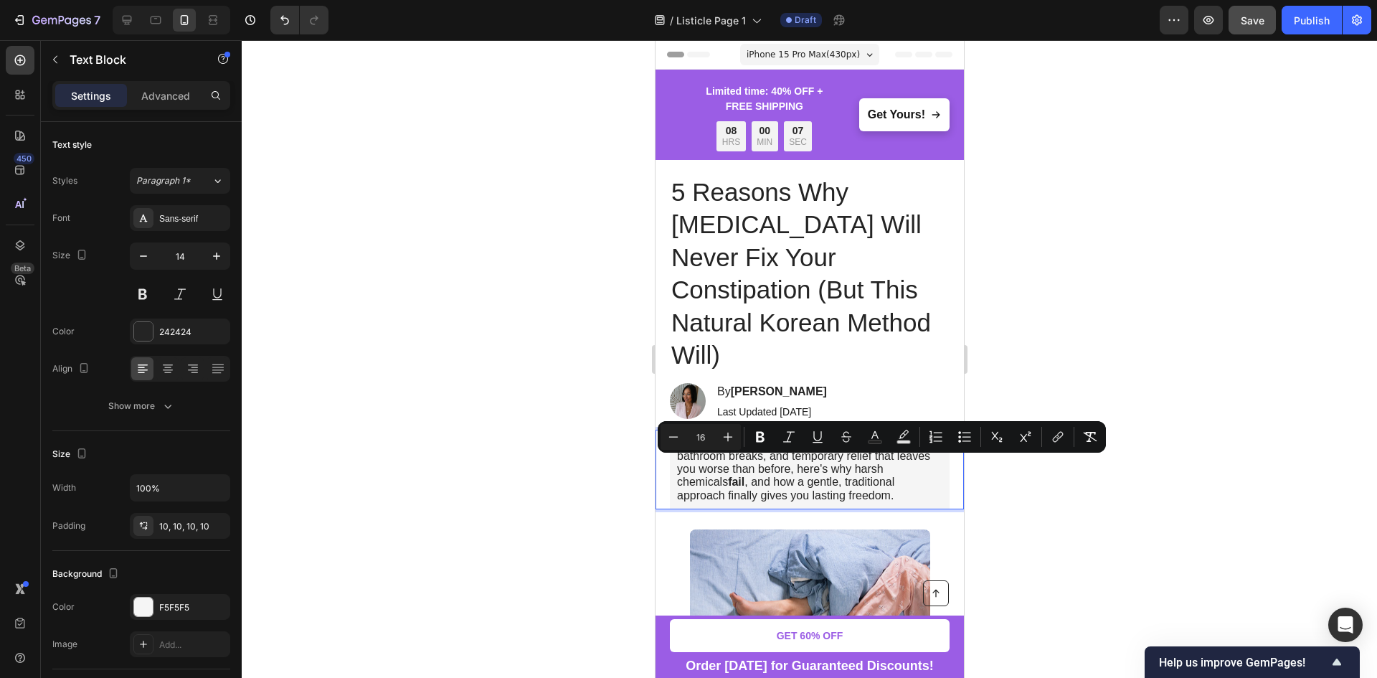
click at [871, 467] on span "If you're tired of cramping, planning your life around bathroom breaks, and tem…" at bounding box center [806, 469] width 261 height 65
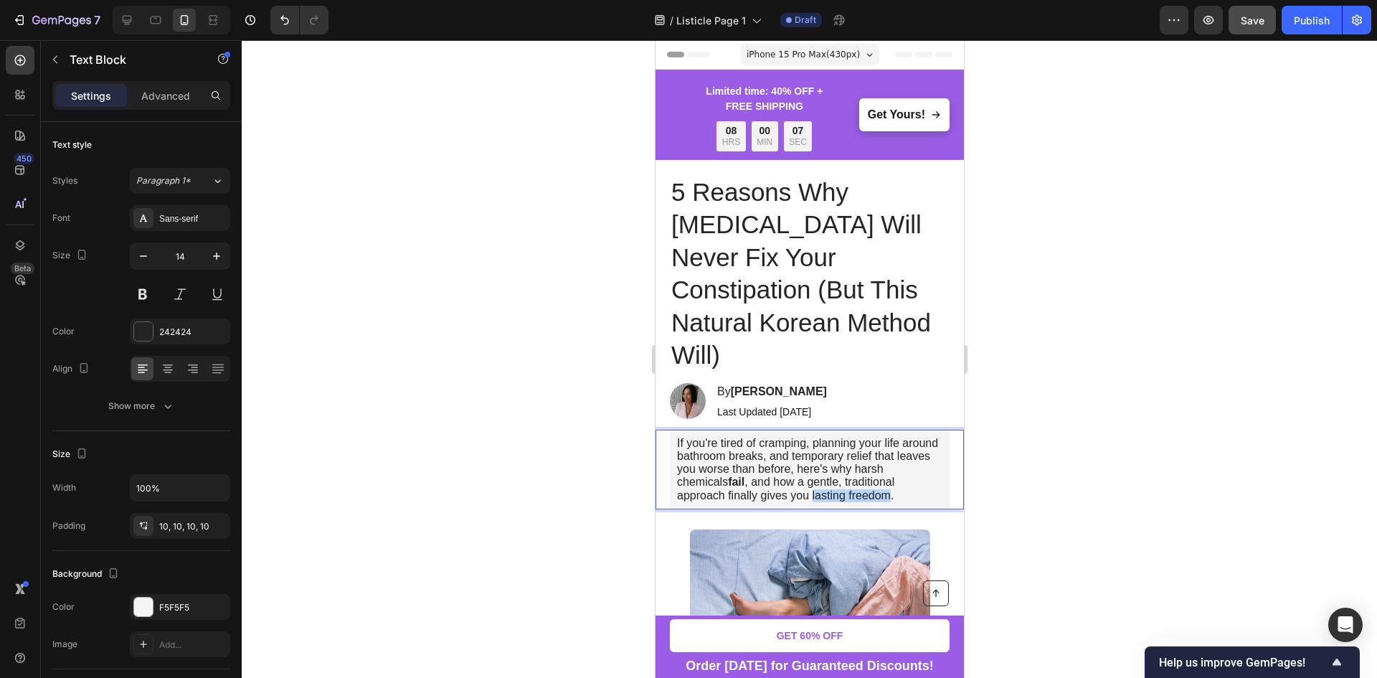
drag, startPoint x: 871, startPoint y: 467, endPoint x: 827, endPoint y: 469, distance: 44.5
click at [827, 469] on span "If you're tired of cramping, planning your life around bathroom breaks, and tem…" at bounding box center [806, 469] width 261 height 65
click at [1098, 374] on div at bounding box center [809, 358] width 1135 height 637
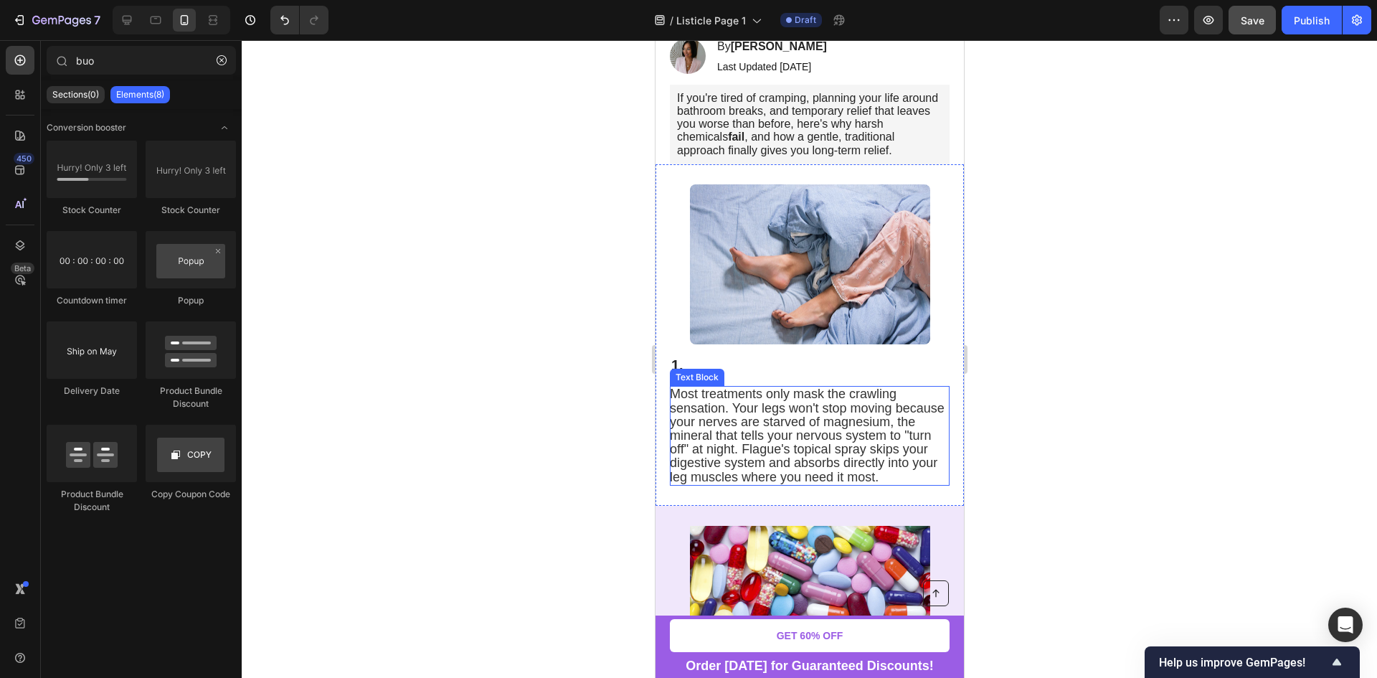
scroll to position [358, 0]
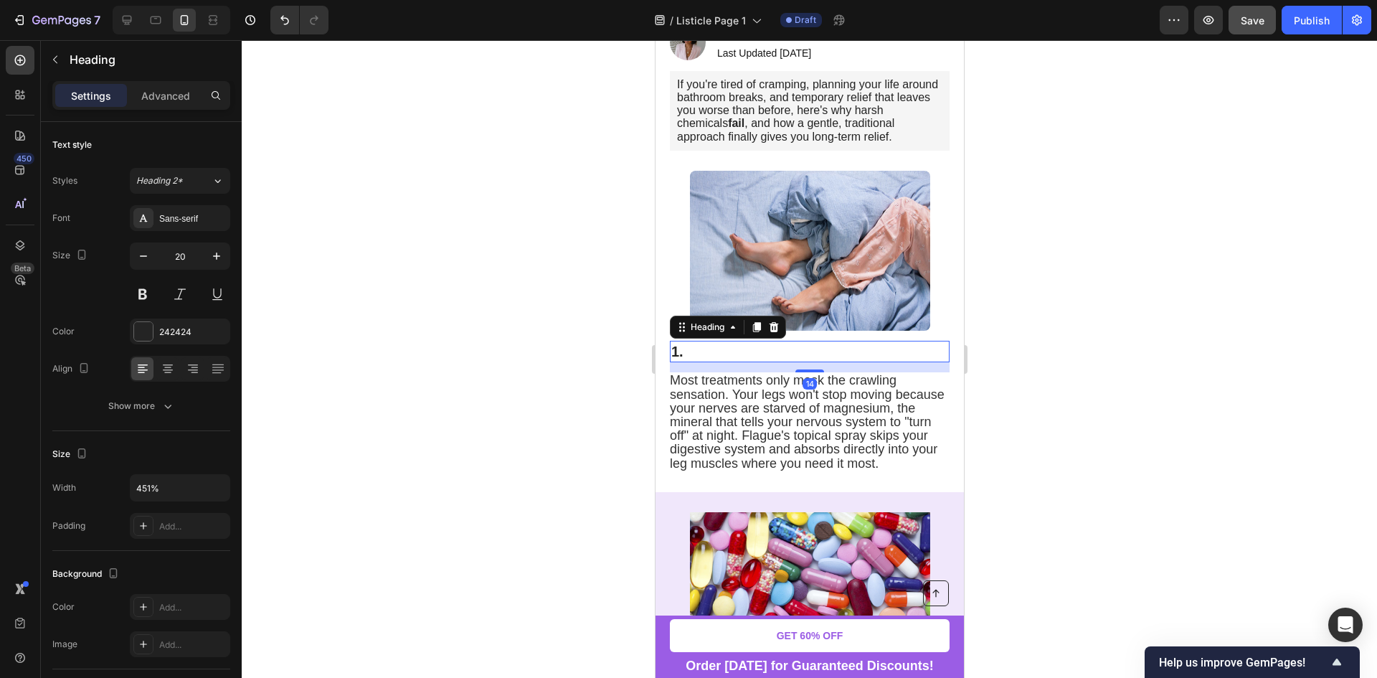
click at [707, 342] on p "⁠⁠⁠⁠⁠⁠⁠ 1." at bounding box center [808, 351] width 277 height 19
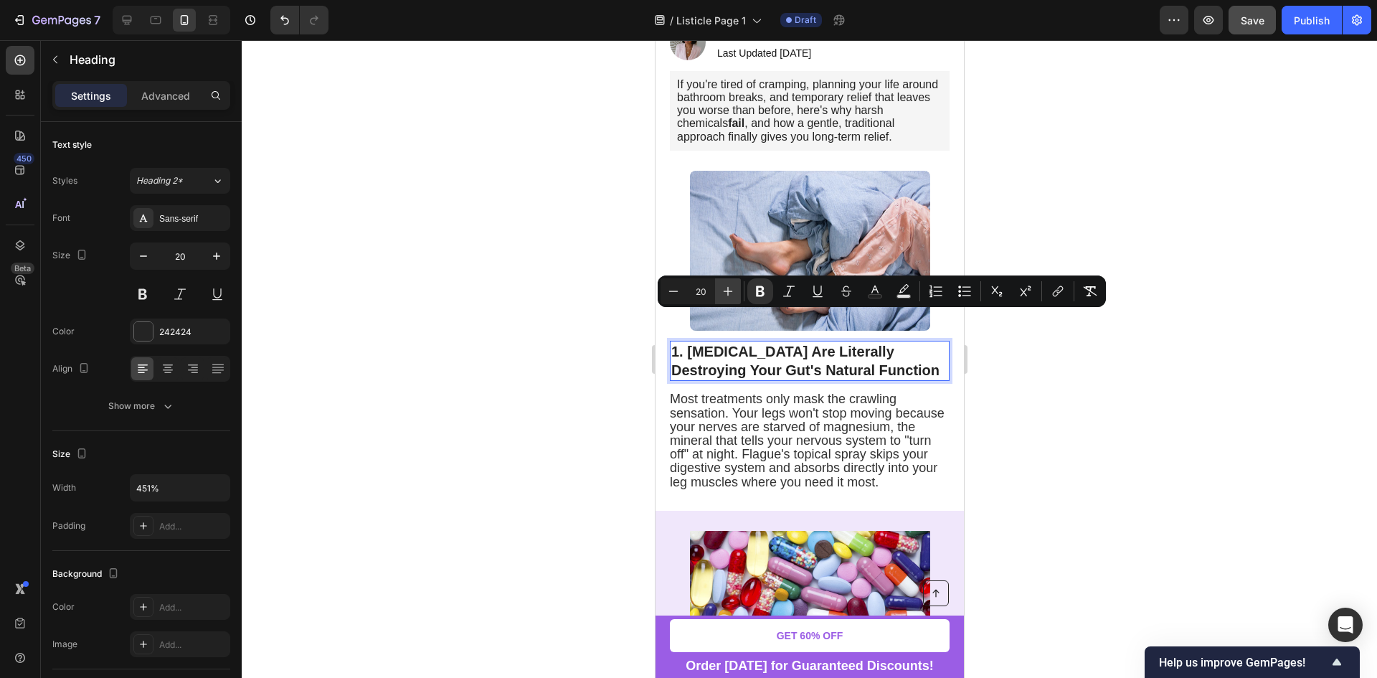
click at [731, 295] on icon "Editor contextual toolbar" at bounding box center [728, 291] width 14 height 14
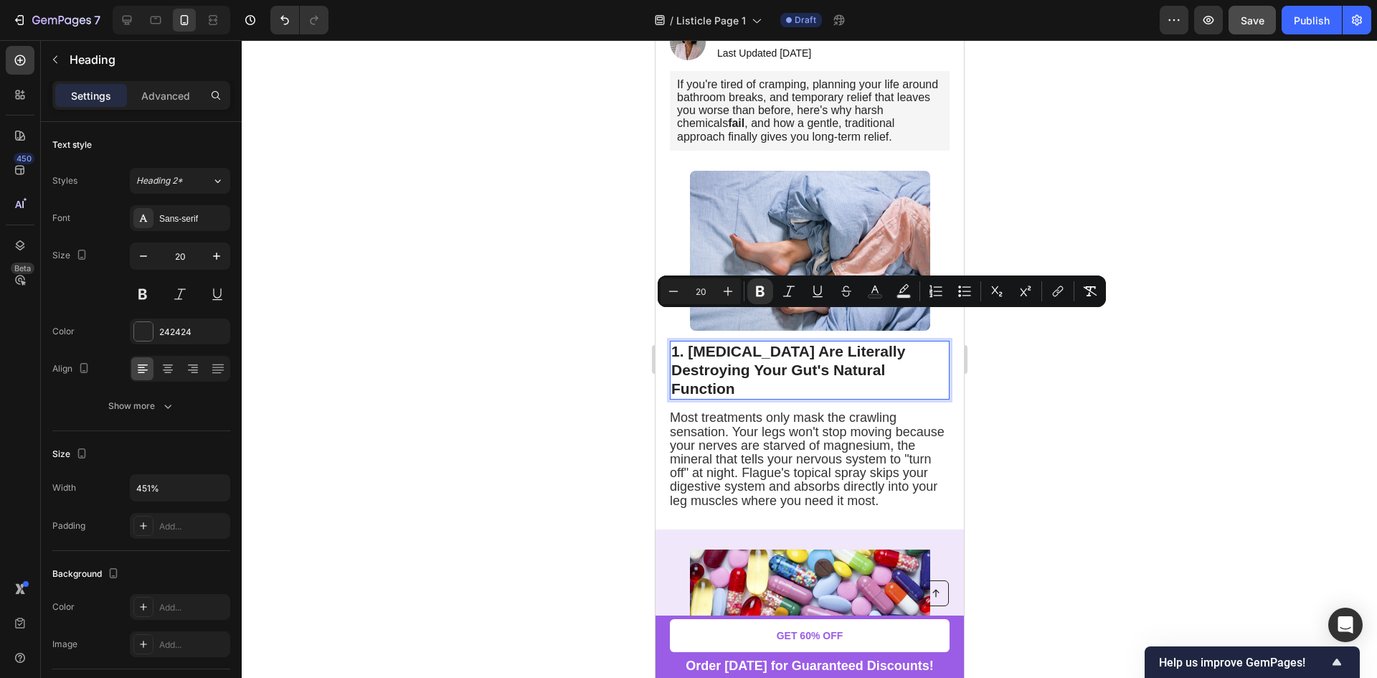
click at [691, 291] on input "20" at bounding box center [700, 290] width 29 height 17
click at [682, 292] on button "Minus" at bounding box center [673, 291] width 26 height 26
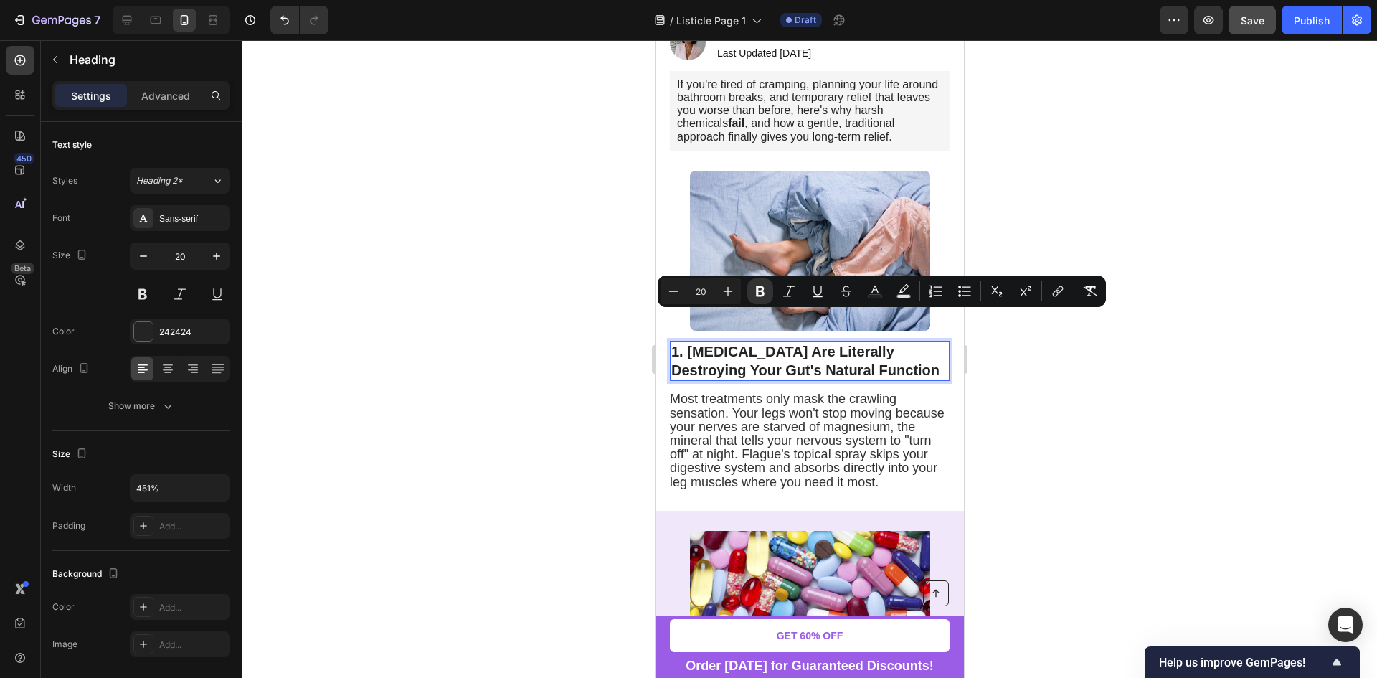
click at [1046, 394] on div at bounding box center [809, 358] width 1135 height 637
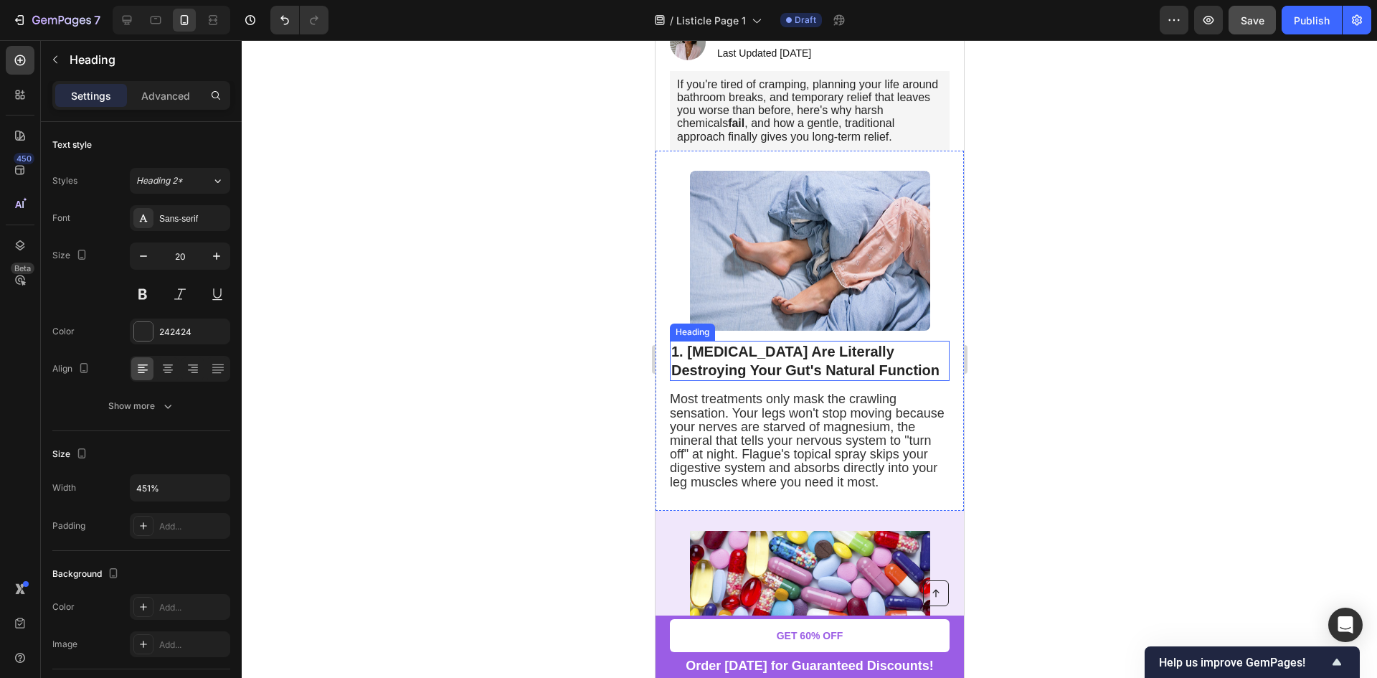
click at [796, 343] on strong "1. [MEDICAL_DATA] Are Literally Destroying Your Gut's Natural Function" at bounding box center [804, 360] width 268 height 34
click at [1042, 383] on div at bounding box center [809, 358] width 1135 height 637
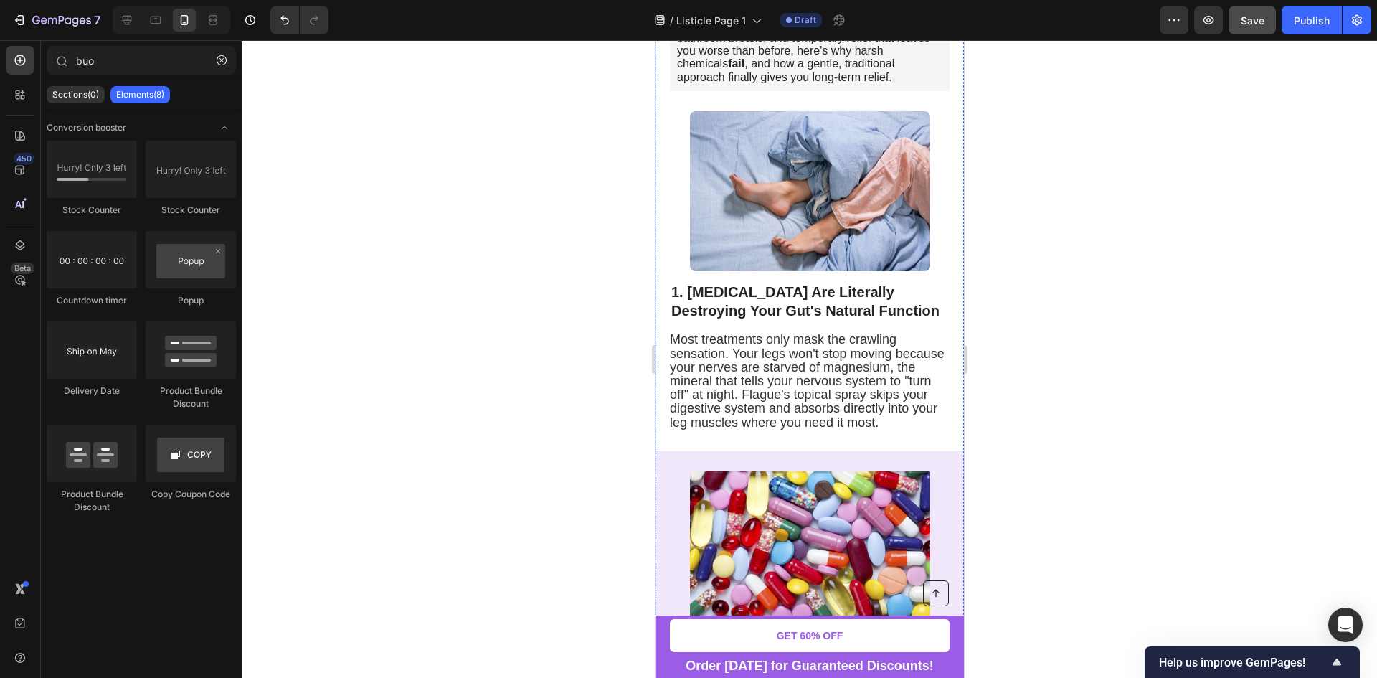
scroll to position [430, 0]
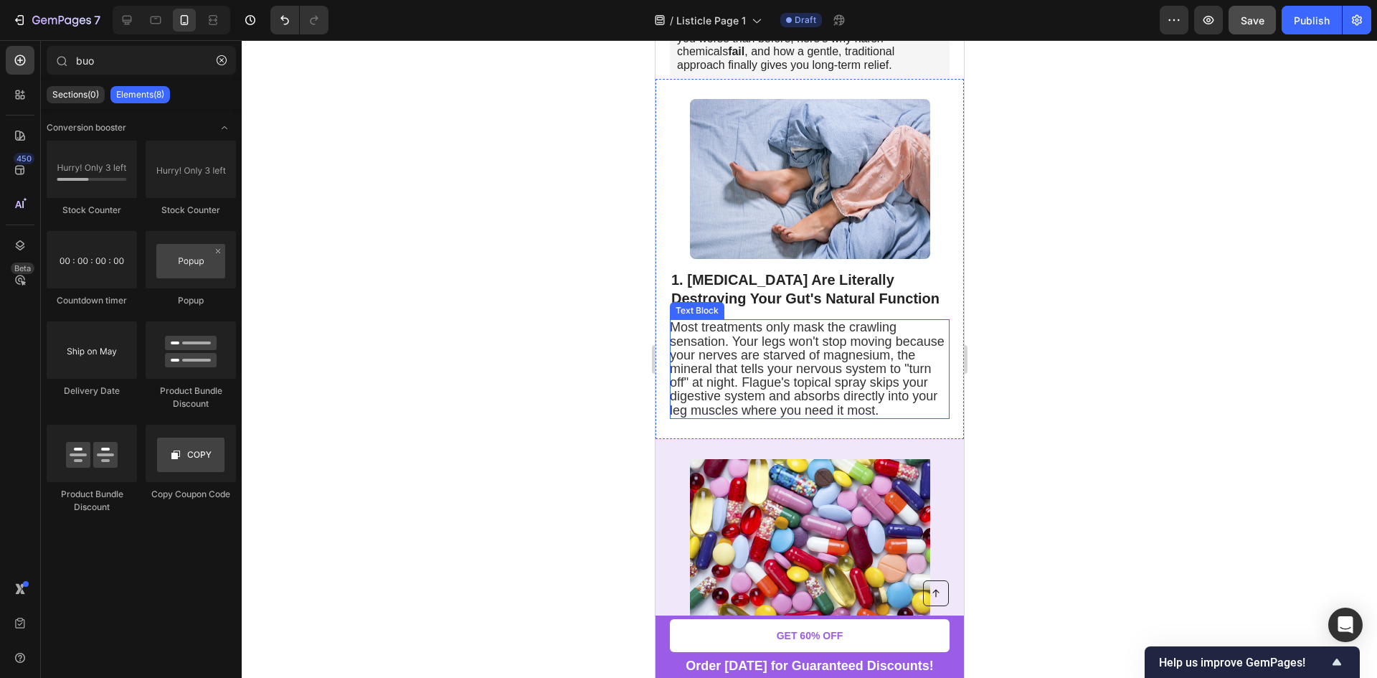
click at [776, 324] on span "Most treatments only mask the crawling sensation. Your legs won't stop moving b…" at bounding box center [806, 368] width 275 height 97
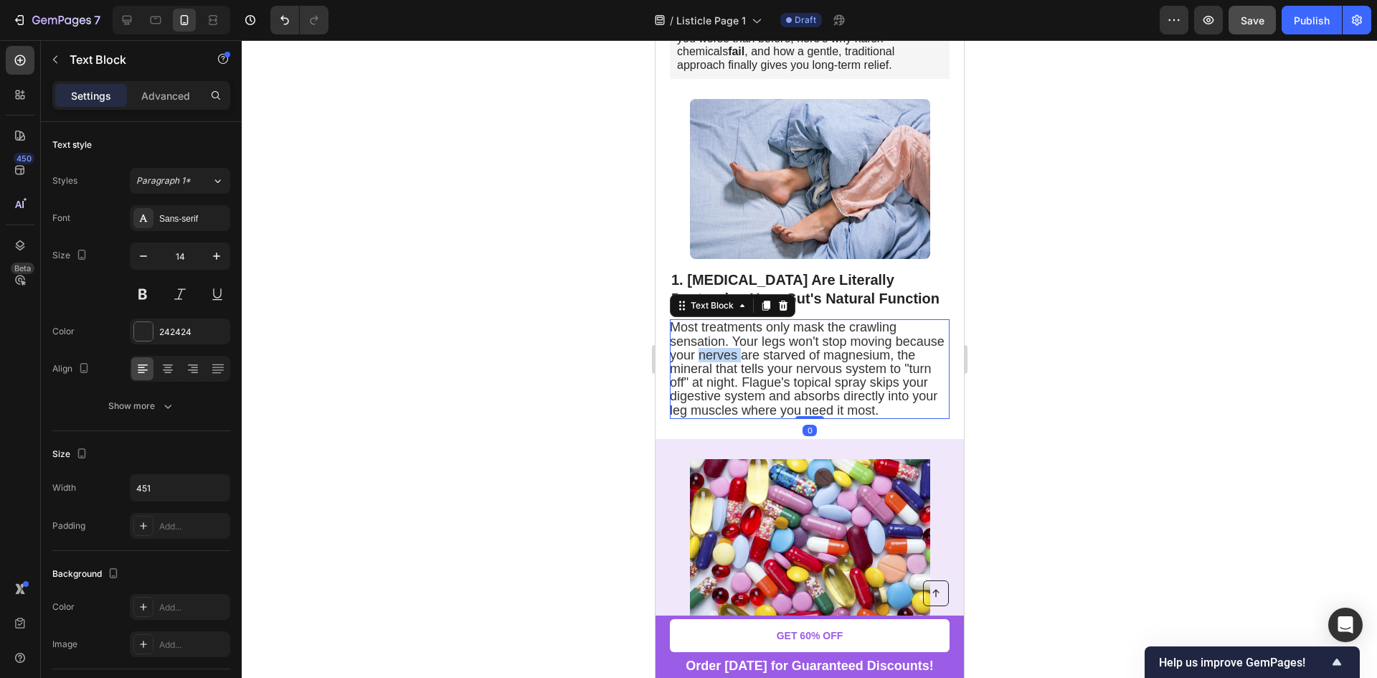
click at [776, 324] on span "Most treatments only mask the crawling sensation. Your legs won't stop moving b…" at bounding box center [806, 368] width 275 height 97
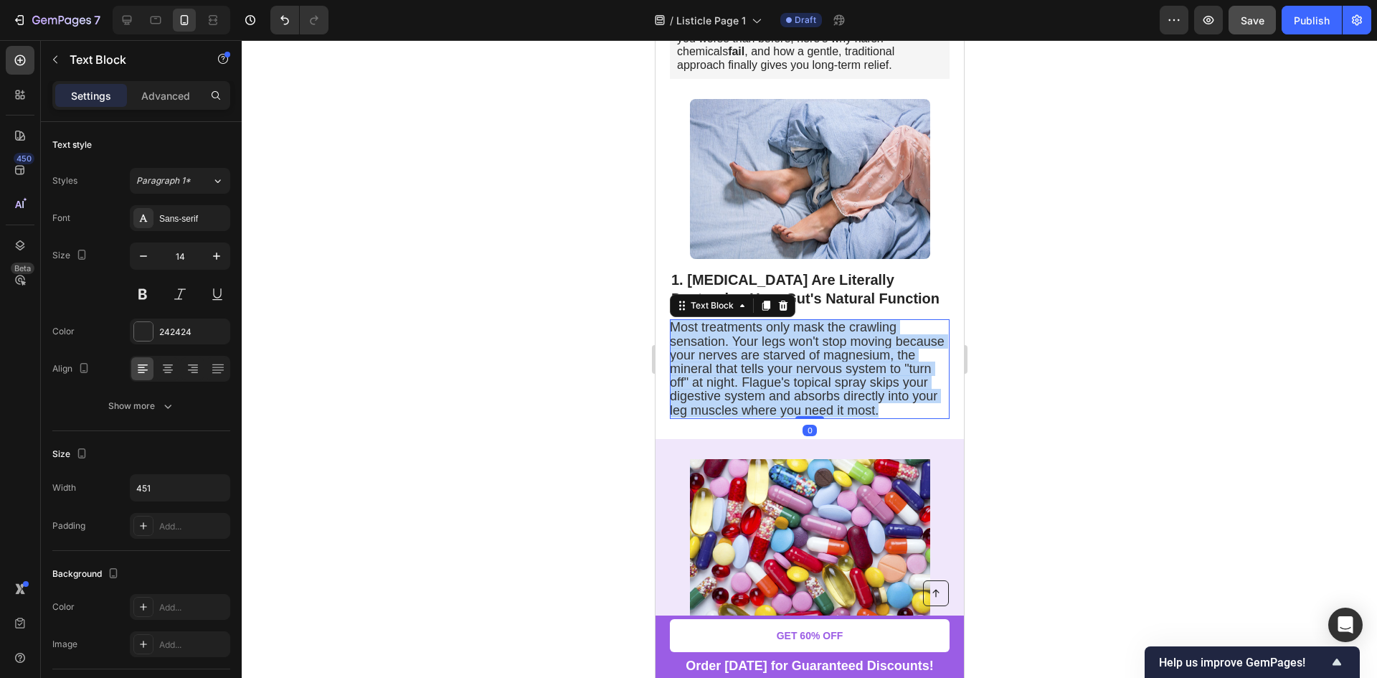
click at [776, 324] on span "Most treatments only mask the crawling sensation. Your legs won't stop moving b…" at bounding box center [806, 368] width 275 height 97
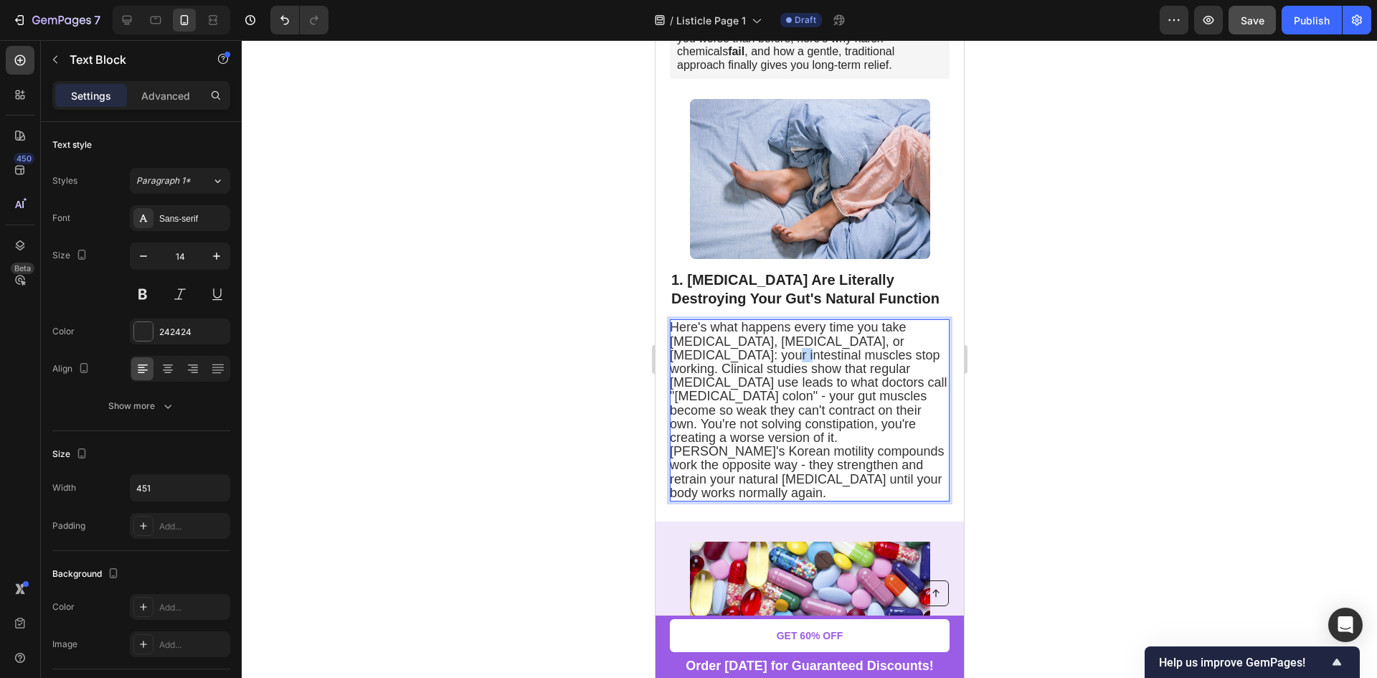
drag, startPoint x: 721, startPoint y: 328, endPoint x: 743, endPoint y: 325, distance: 22.4
click at [743, 325] on span "Here's what happens every time you take Miralax, Dulcolax, or senna: your intes…" at bounding box center [807, 409] width 277 height 179
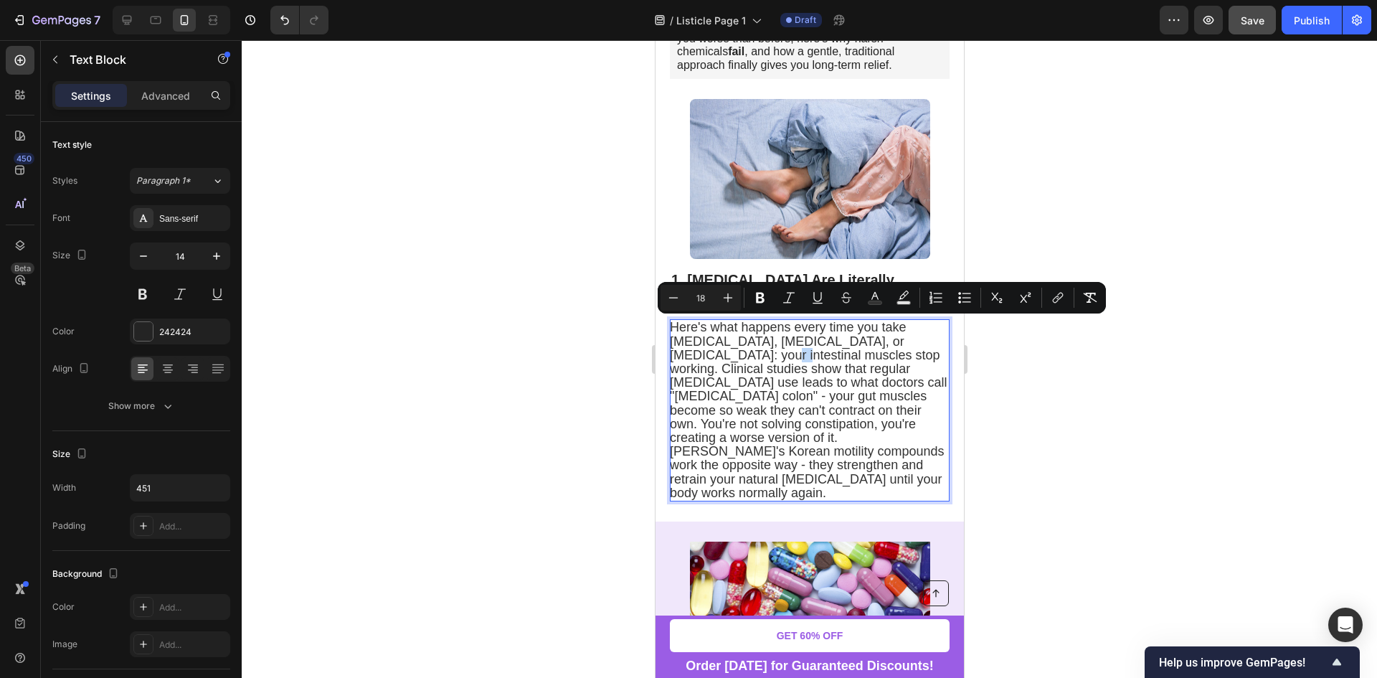
click at [724, 329] on span "Here's what happens every time you take Miralax, Dulcolax, or senna: your intes…" at bounding box center [807, 409] width 277 height 179
drag, startPoint x: 720, startPoint y: 330, endPoint x: 787, endPoint y: 325, distance: 66.8
click at [787, 325] on span "Here's what happens every time you take Miralax, Dulcolax, or senna: your intes…" at bounding box center [807, 409] width 277 height 179
click at [800, 336] on span "Here's what happens every time you take Miralax, Dulcolax, or senna: your intes…" at bounding box center [807, 409] width 277 height 179
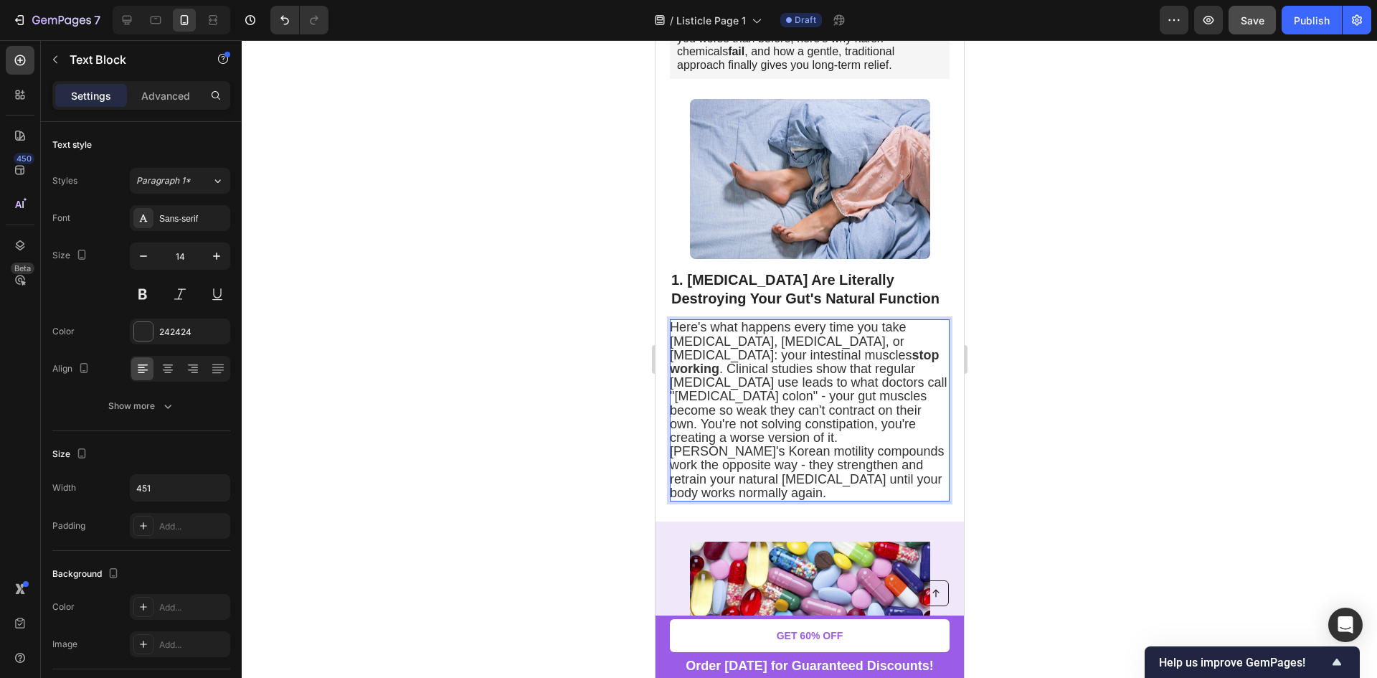
click at [761, 367] on span "Here's what happens every time you take Miralax, Dulcolax, or senna: your intes…" at bounding box center [807, 409] width 277 height 179
click at [797, 357] on span "Here's what happens every time you take Miralax, Dulcolax, or senna: your intes…" at bounding box center [807, 409] width 277 height 179
click at [916, 374] on p "Here's what happens every time you take Miralax, Dulcolax, or senna: your intes…" at bounding box center [808, 409] width 278 height 179
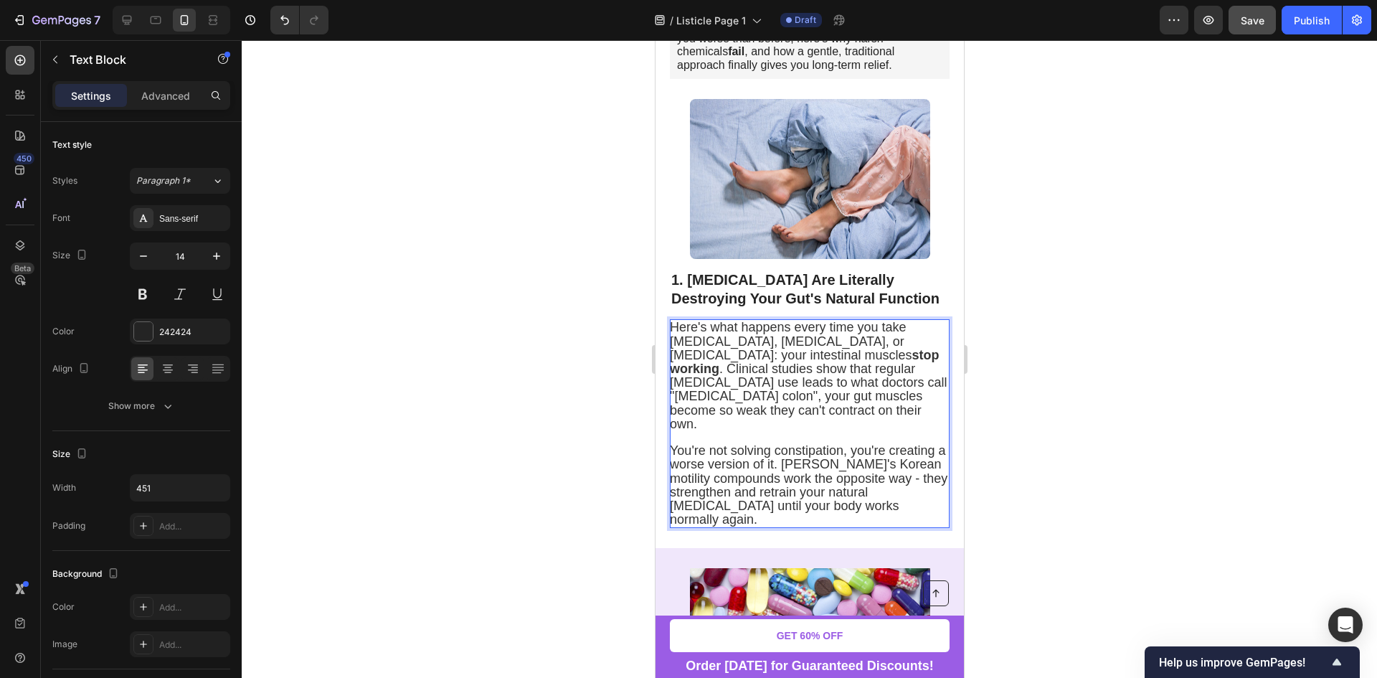
click at [676, 443] on span "You're not solving constipation, you're creating a worse version of it. Nektar'…" at bounding box center [807, 484] width 277 height 83
click at [1115, 384] on div at bounding box center [809, 358] width 1135 height 637
click at [785, 467] on p "You're not solving constipation, you're creating a worse version of it. Nektar'…" at bounding box center [808, 485] width 278 height 82
click at [789, 472] on p "You're not solving constipation, you're creating a worse version of it. Nektar'…" at bounding box center [808, 485] width 278 height 82
click at [985, 417] on div at bounding box center [809, 358] width 1135 height 637
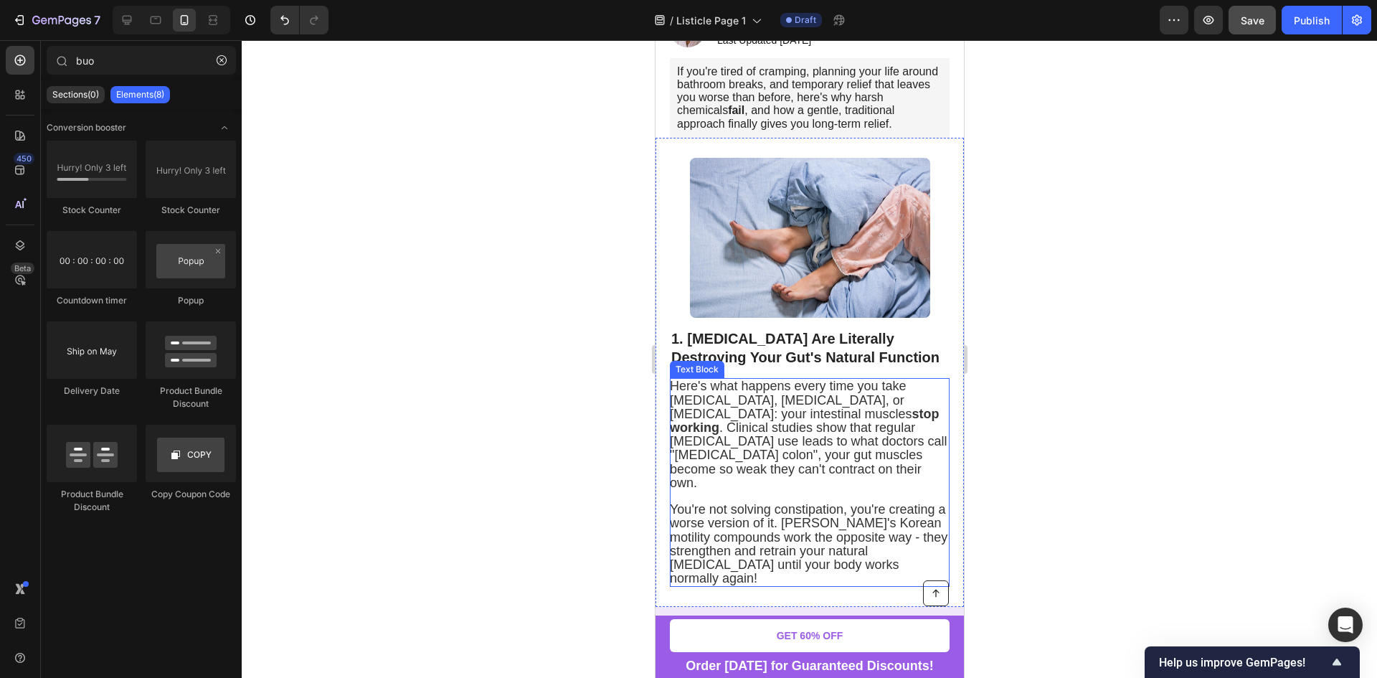
scroll to position [358, 0]
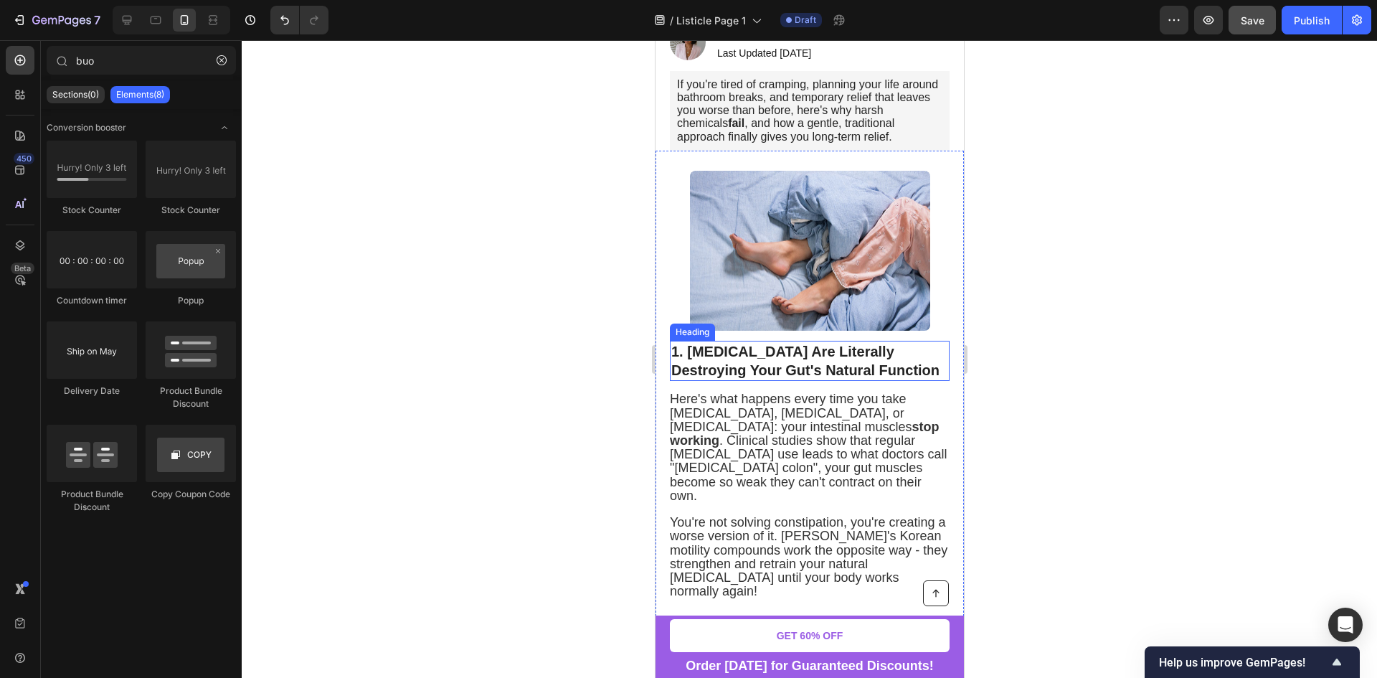
click at [781, 343] on strong "1. [MEDICAL_DATA] Are Literally Destroying Your Gut's Natural Function" at bounding box center [804, 360] width 268 height 34
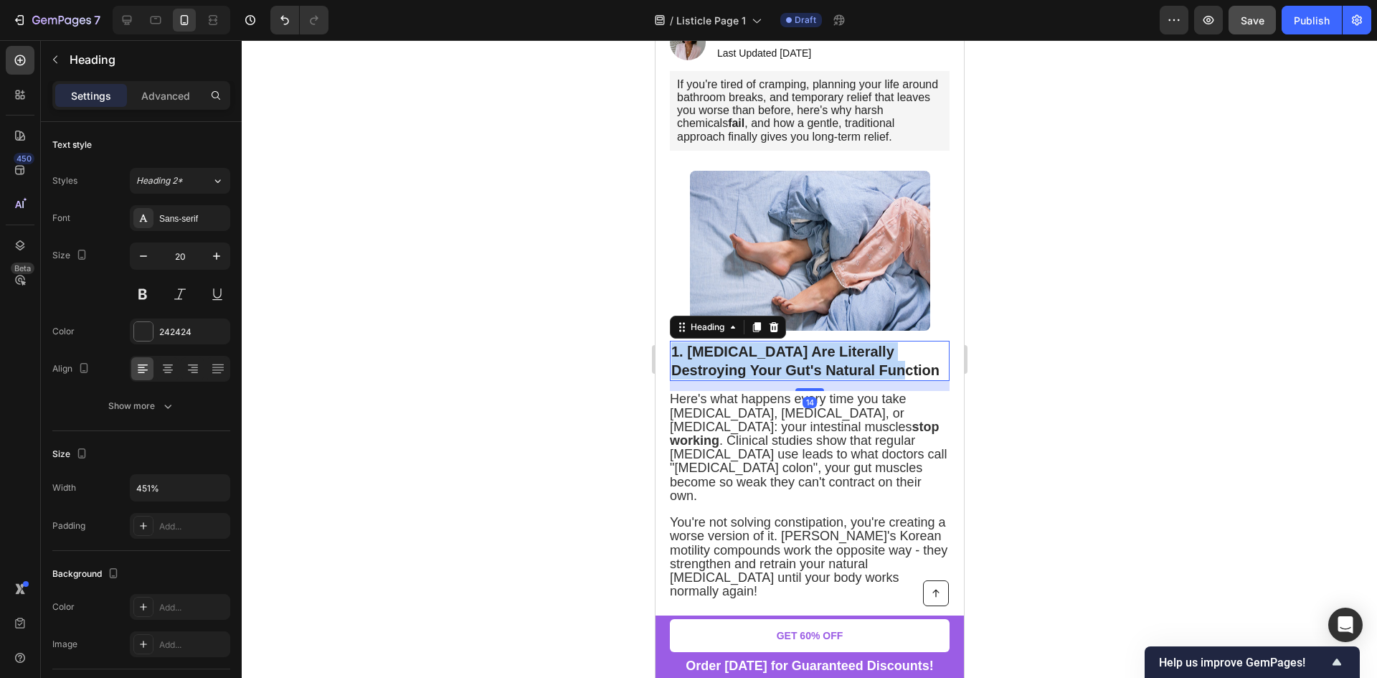
click at [781, 343] on strong "1. [MEDICAL_DATA] Are Literally Destroying Your Gut's Natural Function" at bounding box center [804, 360] width 268 height 34
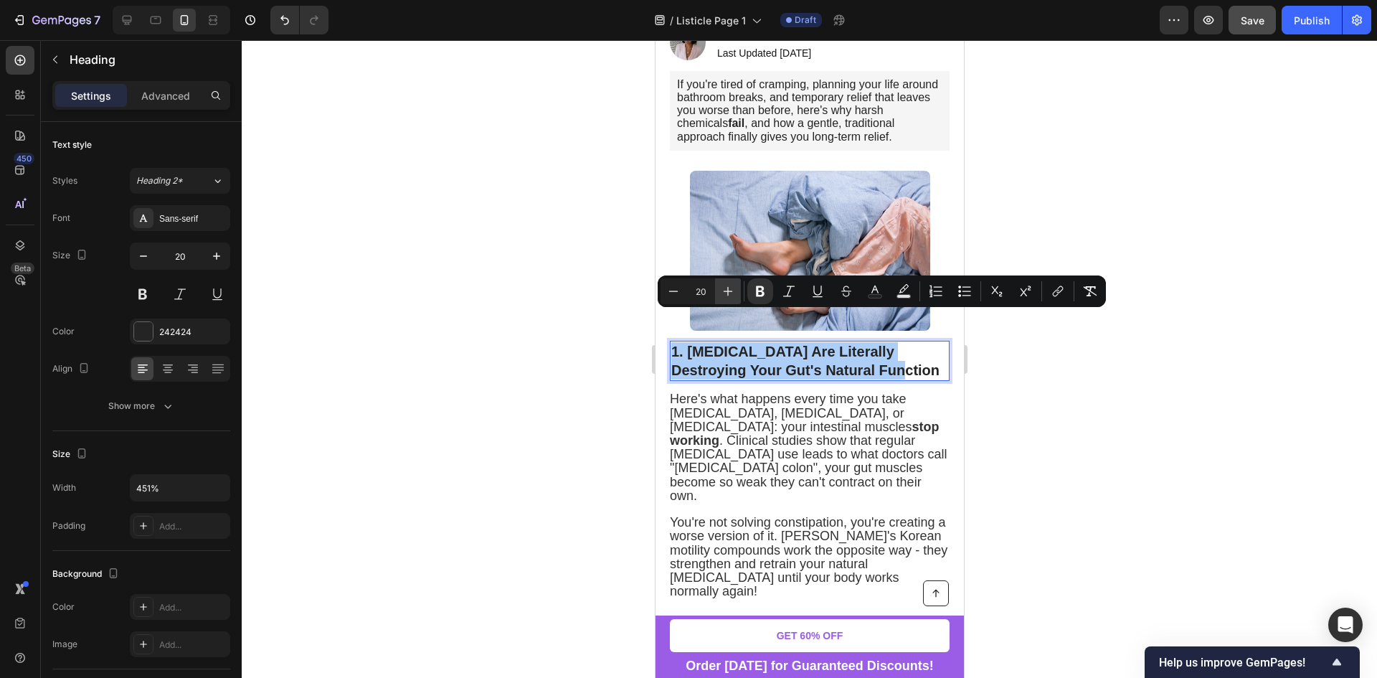
click at [734, 300] on button "Plus" at bounding box center [728, 291] width 26 height 26
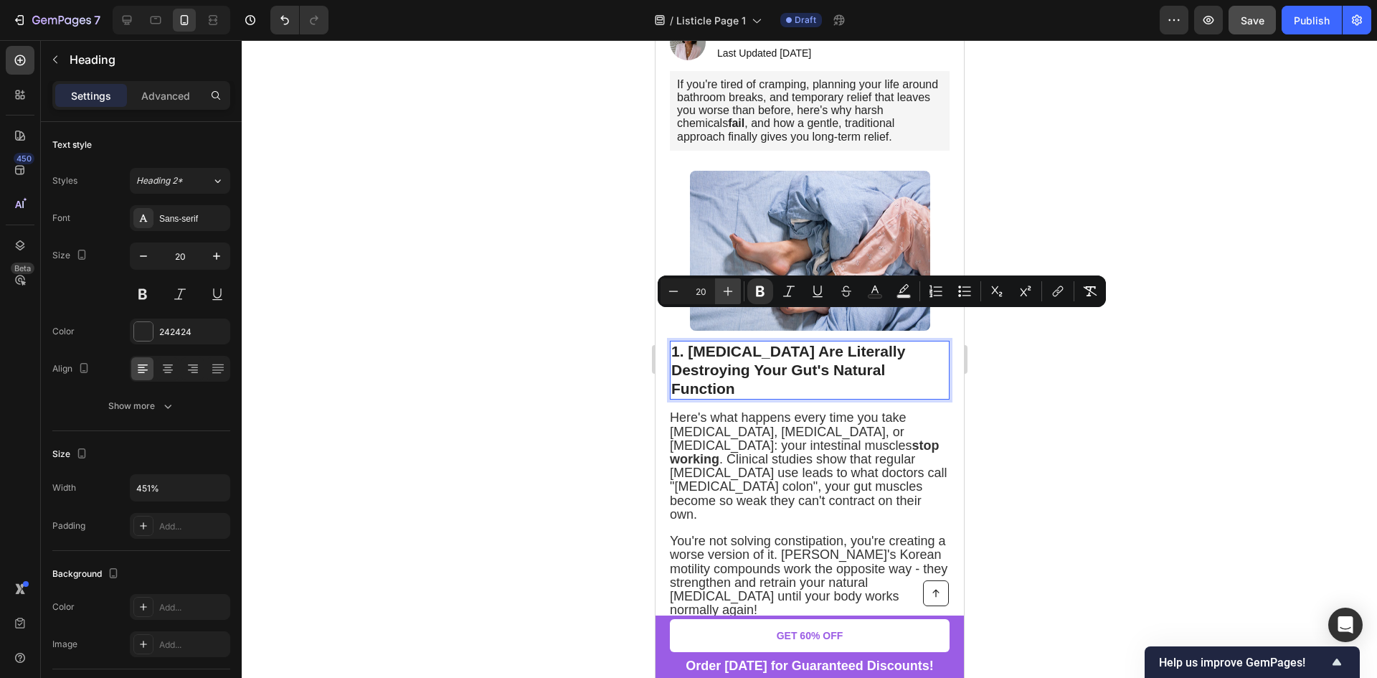
click at [734, 300] on button "Plus" at bounding box center [728, 291] width 26 height 26
click at [1042, 378] on div at bounding box center [809, 358] width 1135 height 637
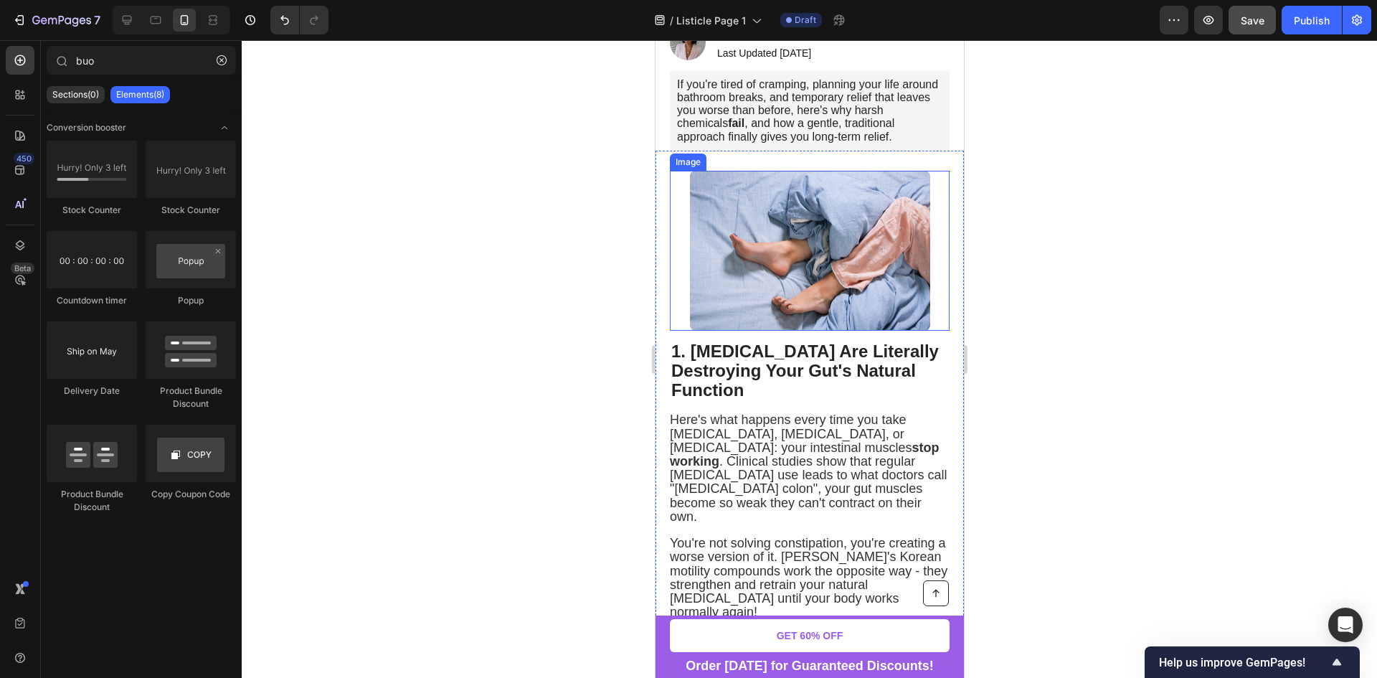
click at [792, 240] on img at bounding box center [809, 251] width 240 height 161
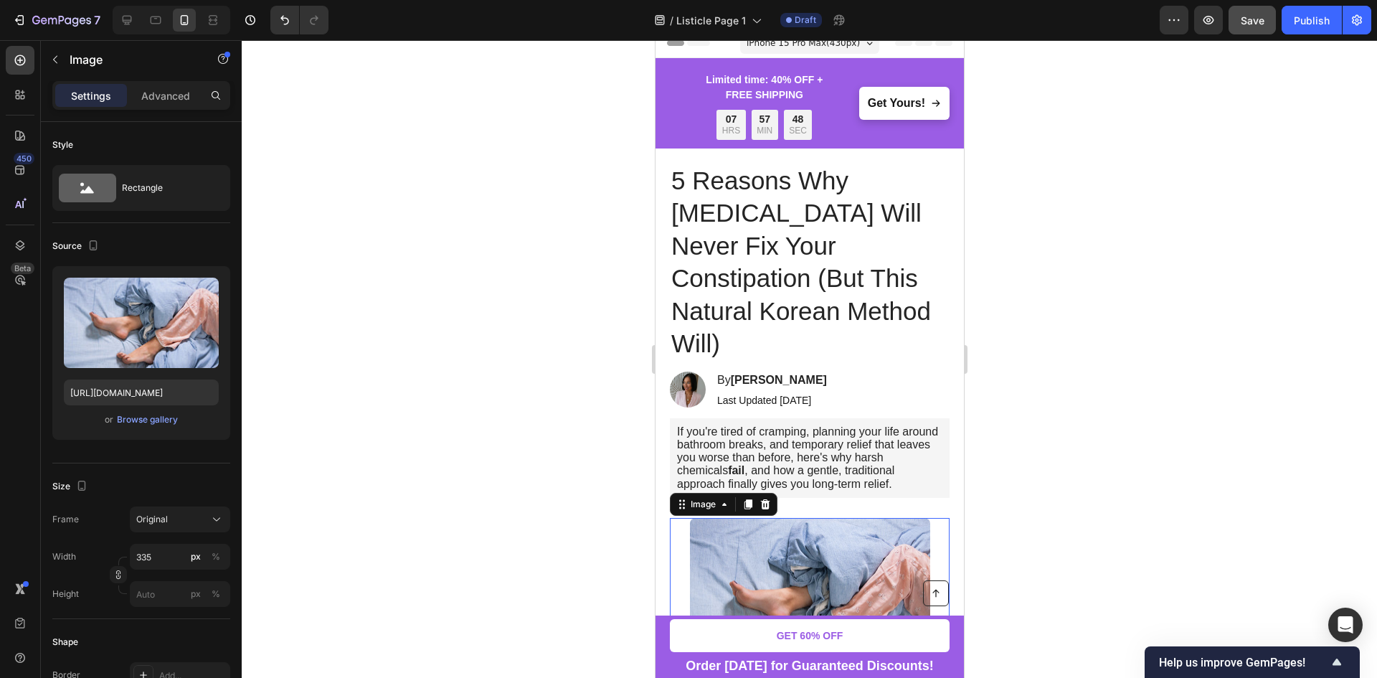
scroll to position [0, 0]
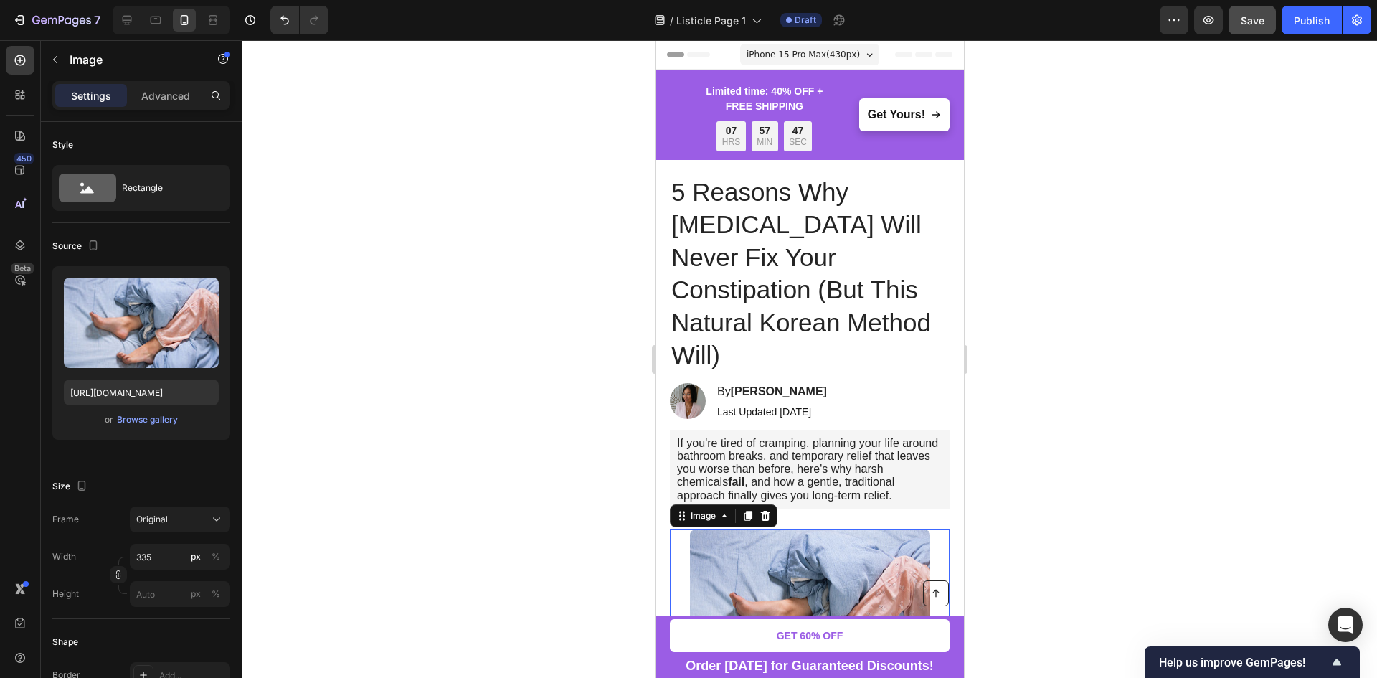
click at [1057, 395] on div at bounding box center [809, 358] width 1135 height 637
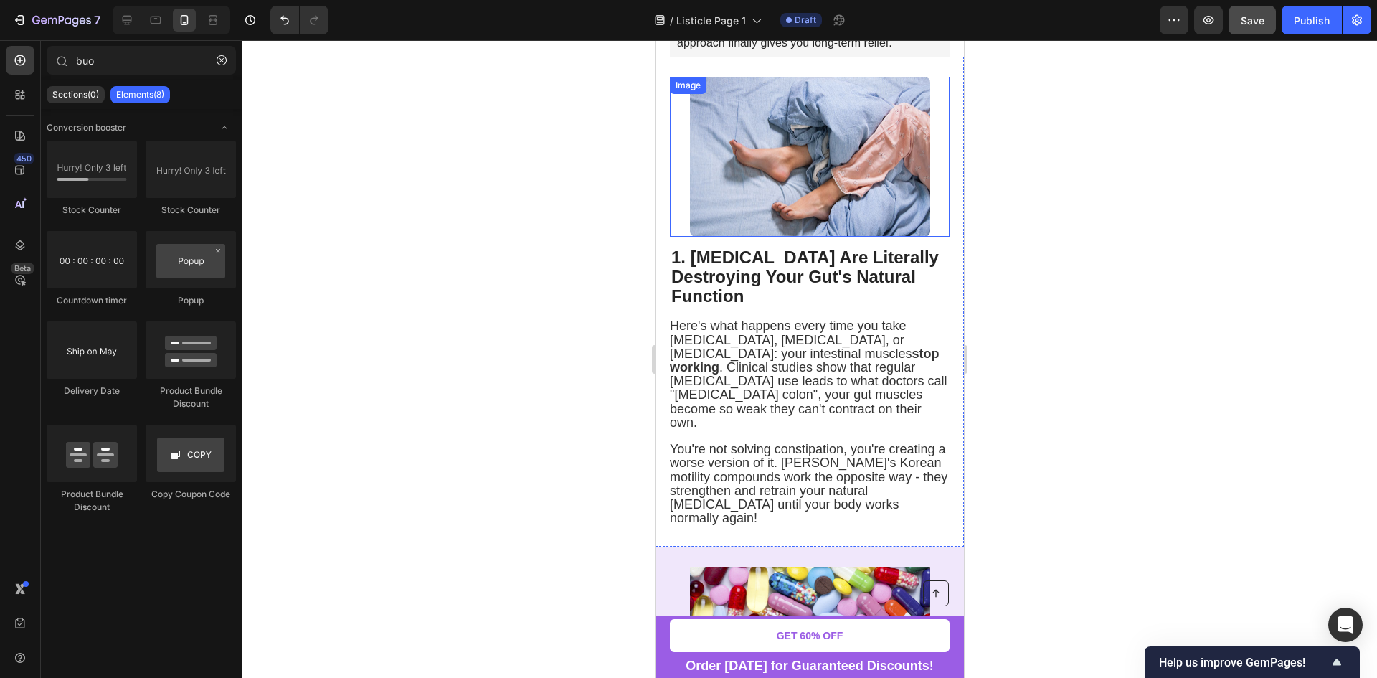
scroll to position [215, 0]
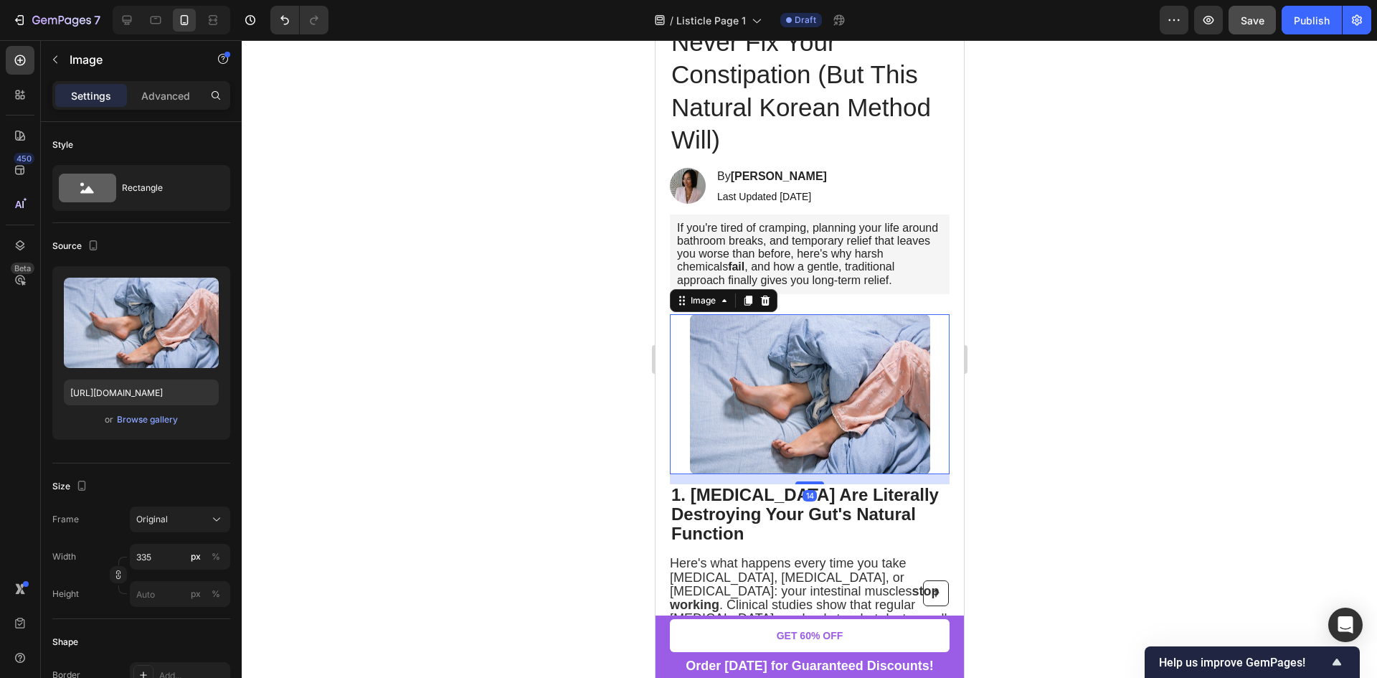
drag, startPoint x: 743, startPoint y: 330, endPoint x: 1235, endPoint y: 372, distance: 493.6
click at [743, 330] on img at bounding box center [809, 394] width 240 height 161
click at [135, 422] on div "Browse gallery" at bounding box center [147, 419] width 61 height 13
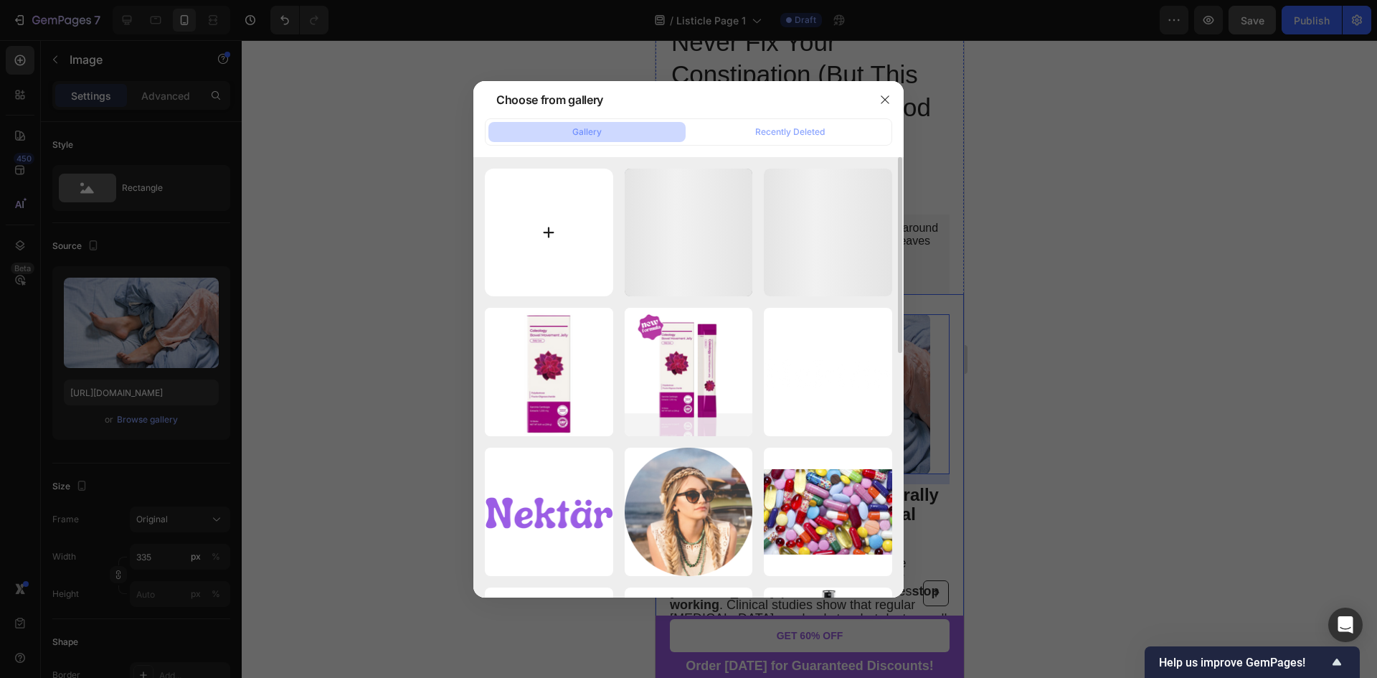
click at [595, 207] on input "file" at bounding box center [549, 232] width 128 height 128
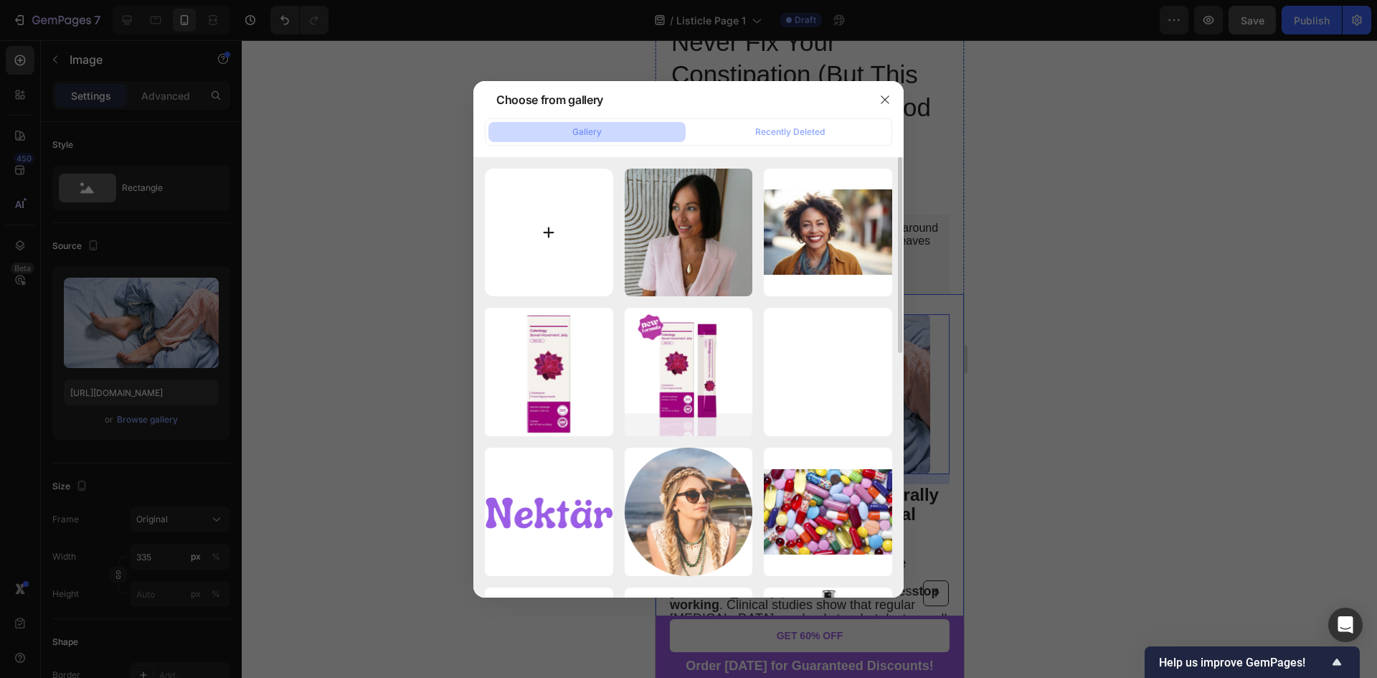
type input "C:\fakepath\Colon cancer illustration.webp"
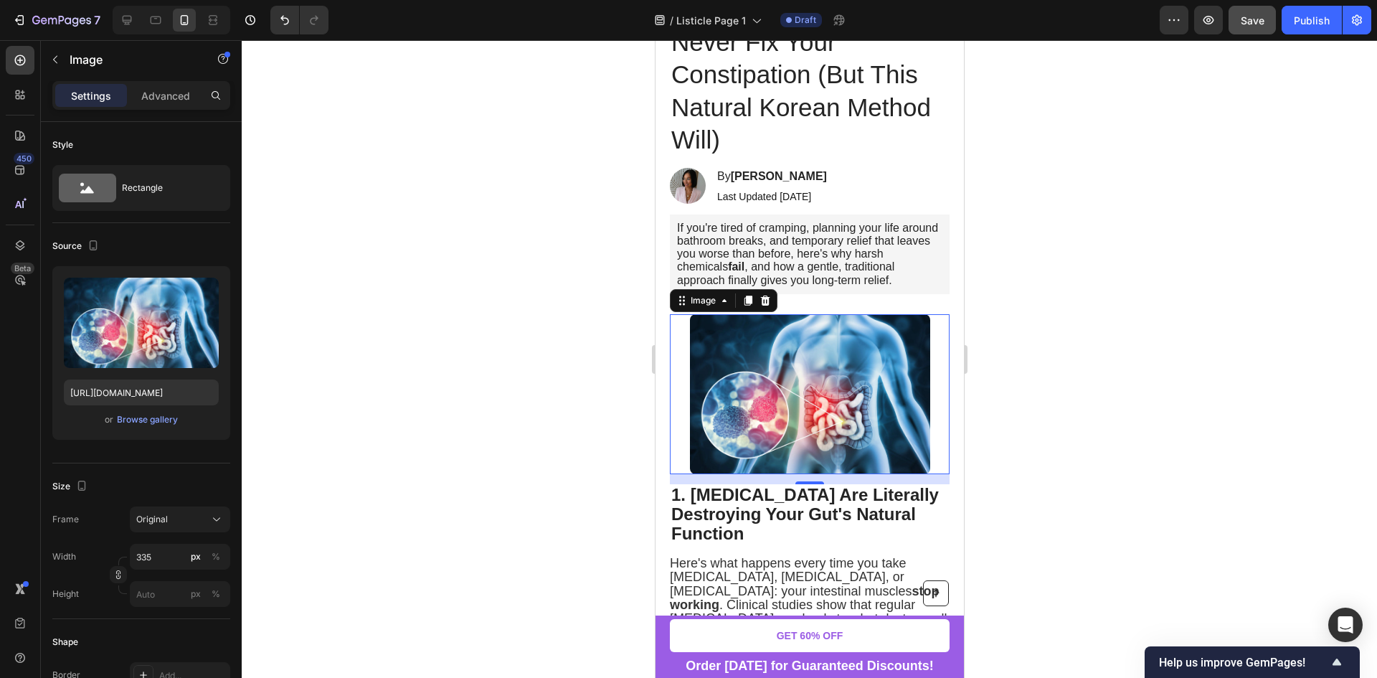
click at [1044, 358] on div at bounding box center [809, 358] width 1135 height 637
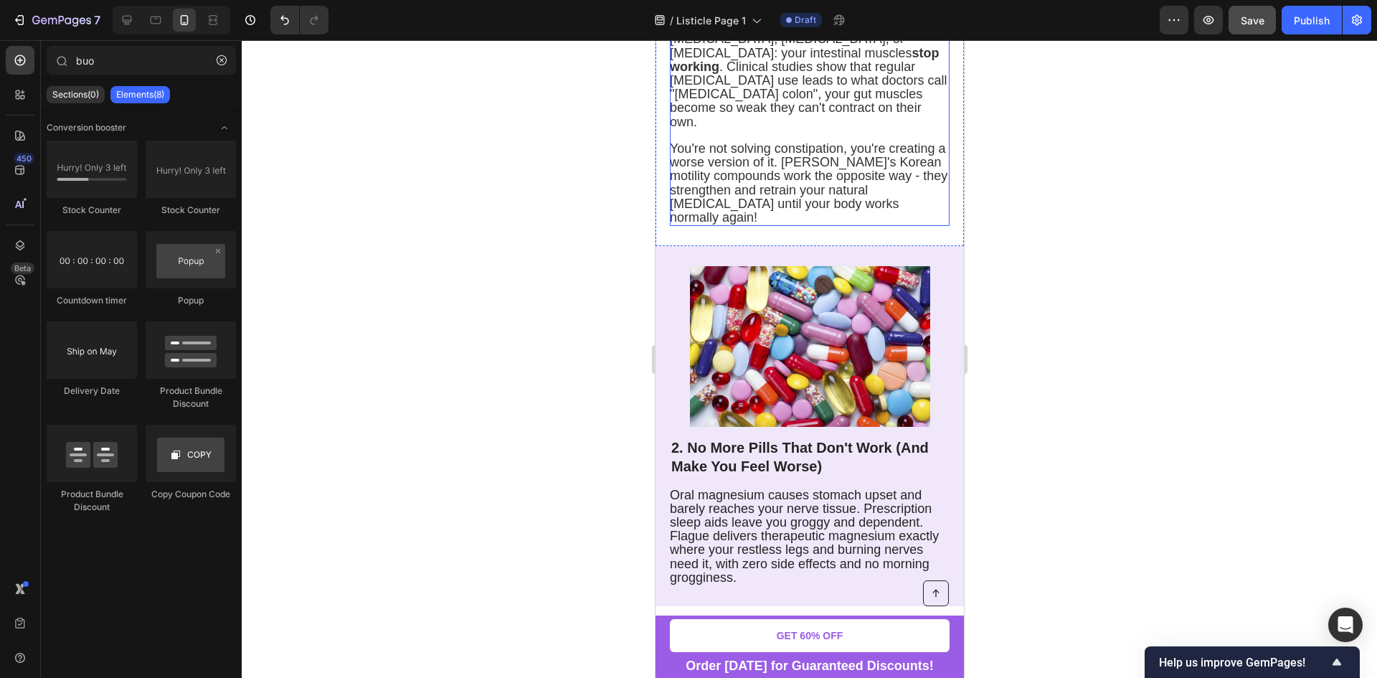
scroll to position [860, 0]
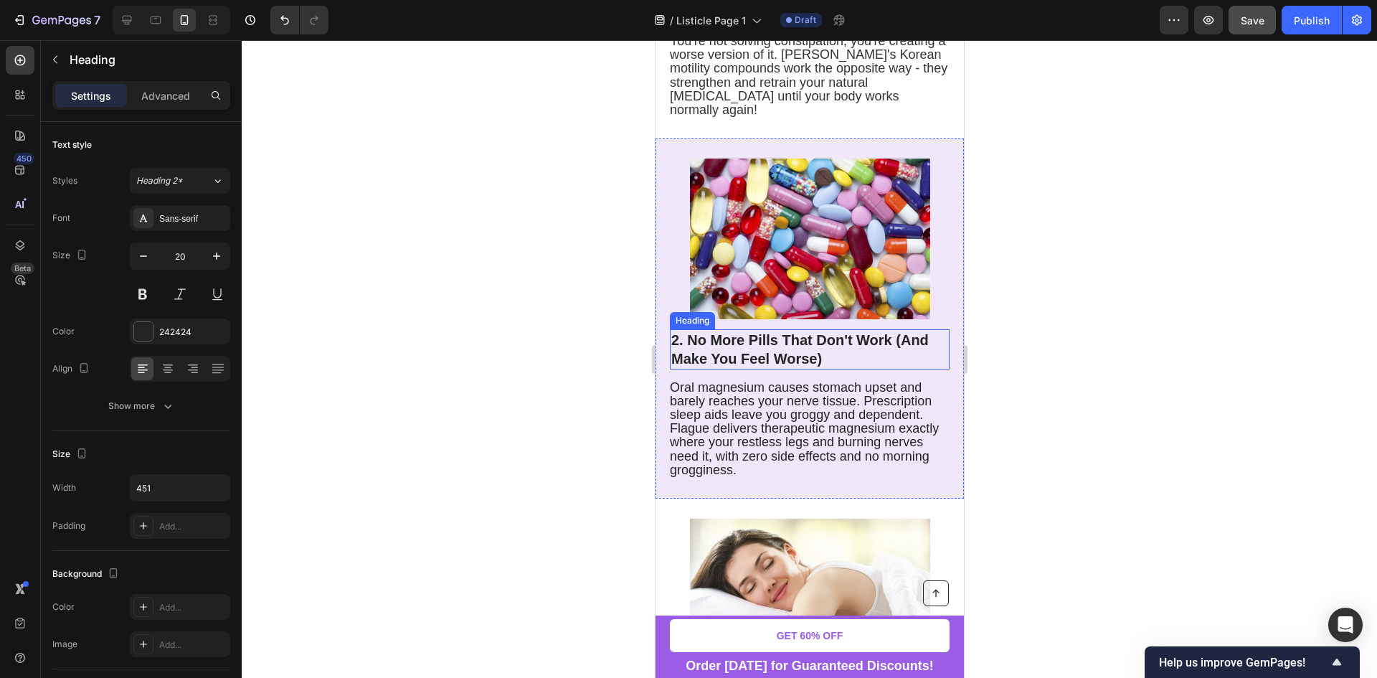
click at [688, 332] on strong "2. No More Pills That Don't Work (And Make You Feel Worse)" at bounding box center [798, 349] width 257 height 34
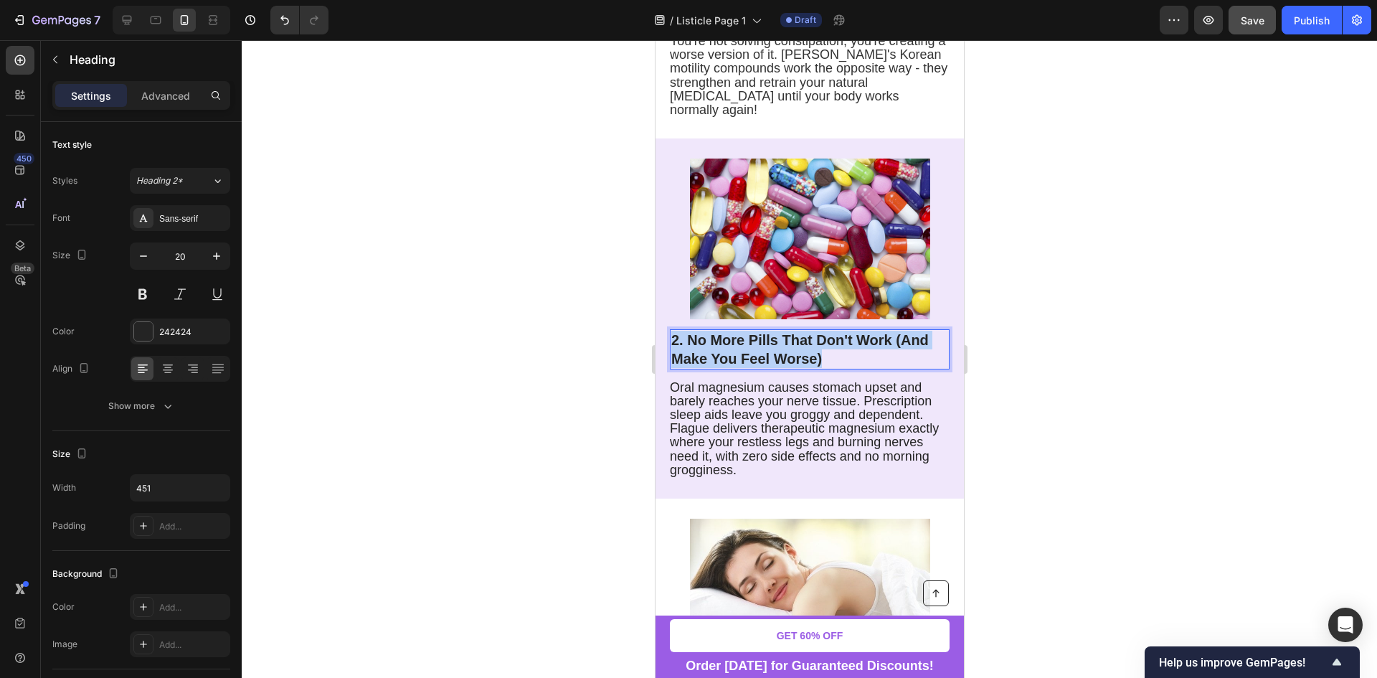
click at [688, 332] on strong "2. No More Pills That Don't Work (And Make You Feel Worse)" at bounding box center [798, 349] width 257 height 34
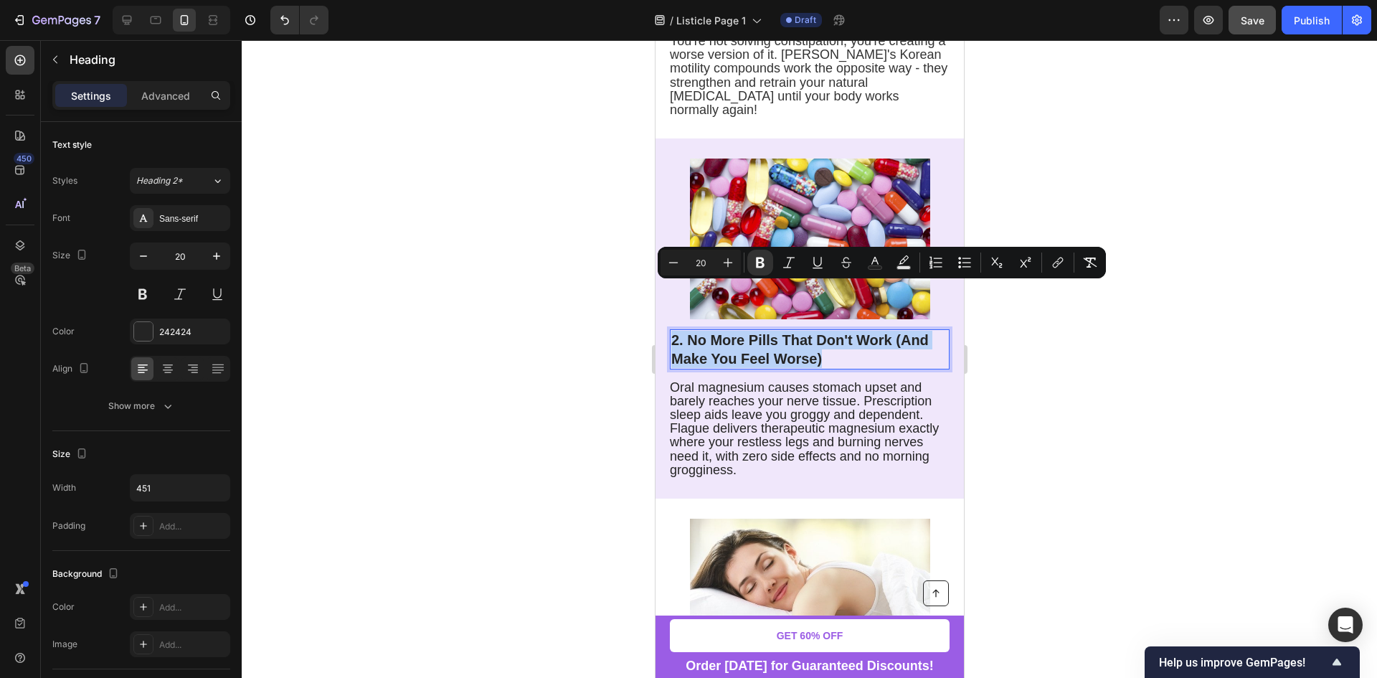
click at [675, 332] on strong "2. No More Pills That Don't Work (And Make You Feel Worse)" at bounding box center [798, 349] width 257 height 34
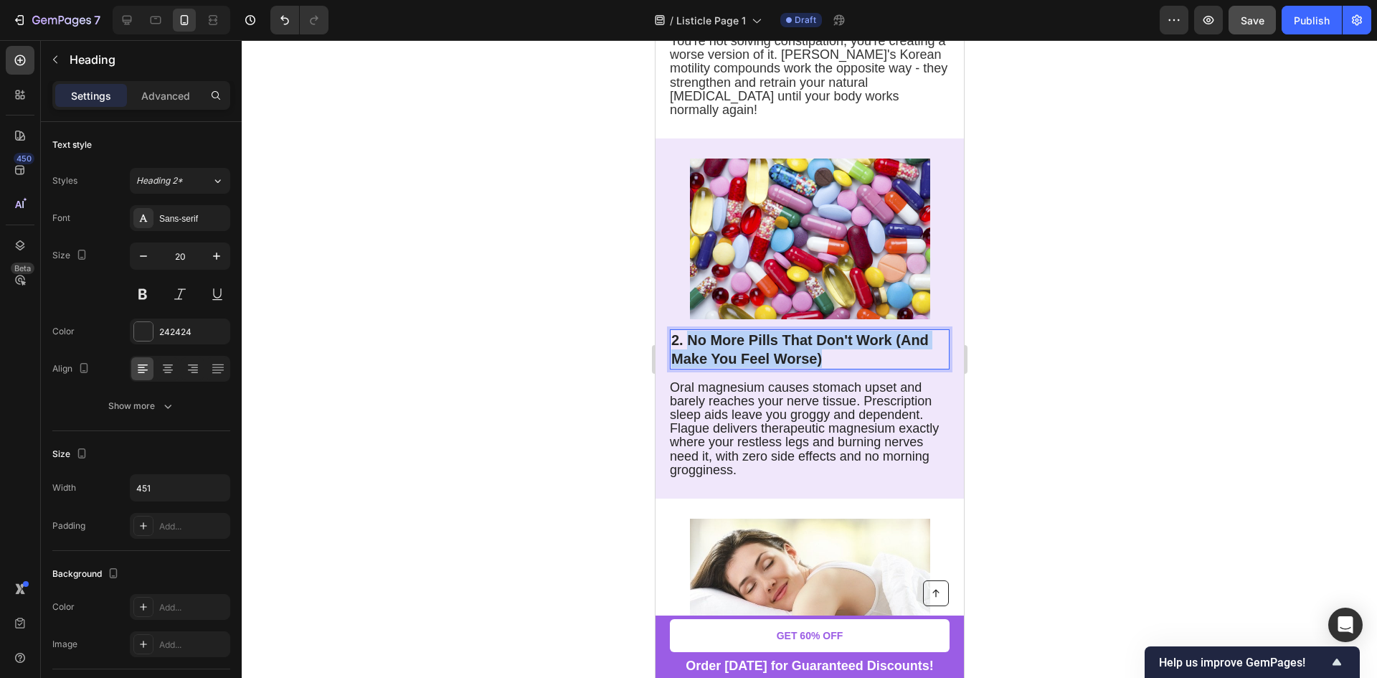
drag, startPoint x: 690, startPoint y: 295, endPoint x: 844, endPoint y: 313, distance: 154.5
click at [844, 331] on p "2. No More Pills That Don't Work (And Make You Feel Worse)" at bounding box center [808, 349] width 277 height 37
click at [690, 332] on strong "2. our Doctor's Fiber Advice is Making You More Constipated" at bounding box center [800, 349] width 260 height 34
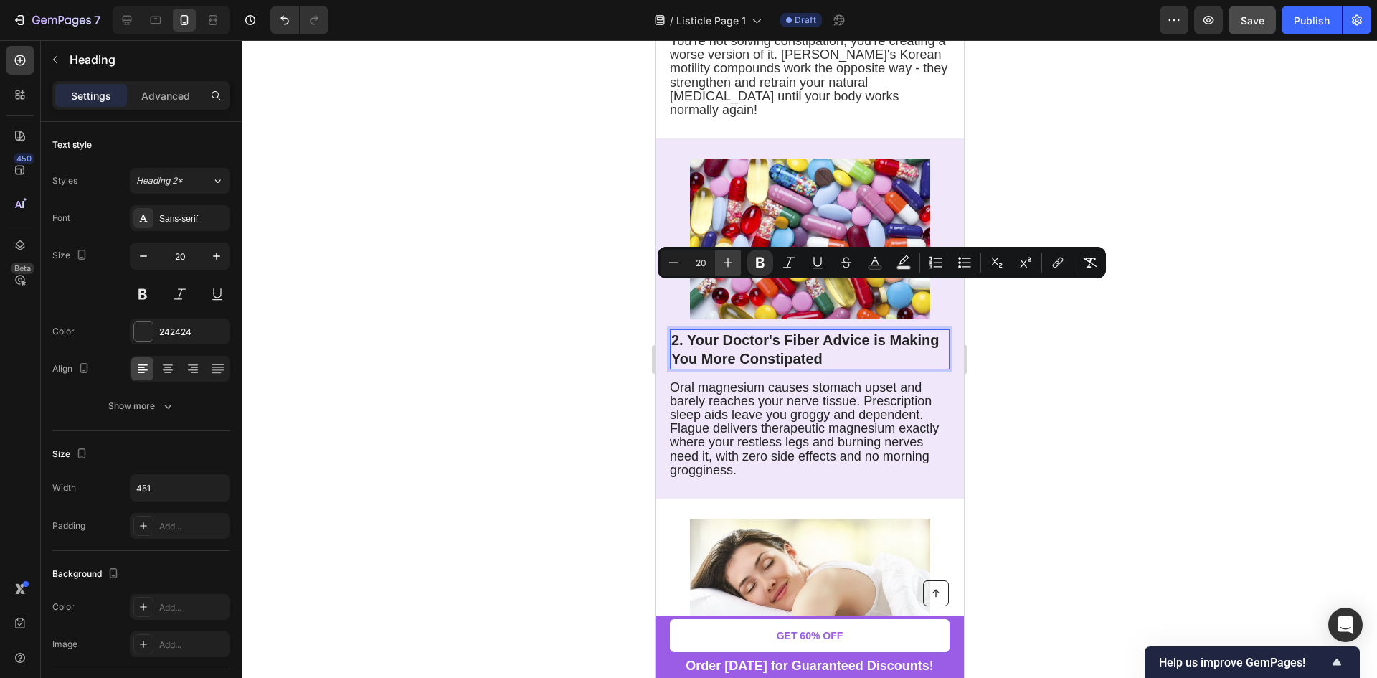
click at [732, 266] on icon "Editor contextual toolbar" at bounding box center [728, 262] width 14 height 14
click at [789, 330] on strong "2. Your Doctor's Fiber Advice is Making You More Constipated" at bounding box center [798, 349] width 257 height 39
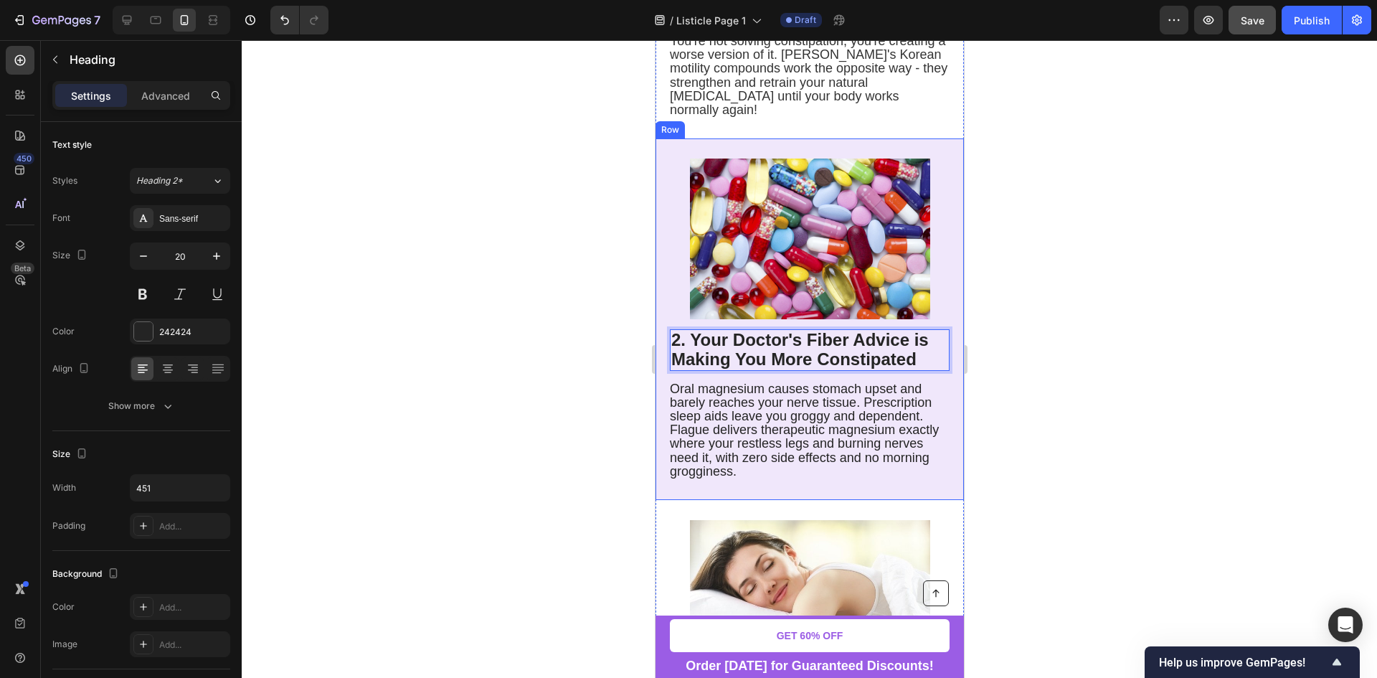
click at [1071, 349] on div at bounding box center [809, 358] width 1135 height 637
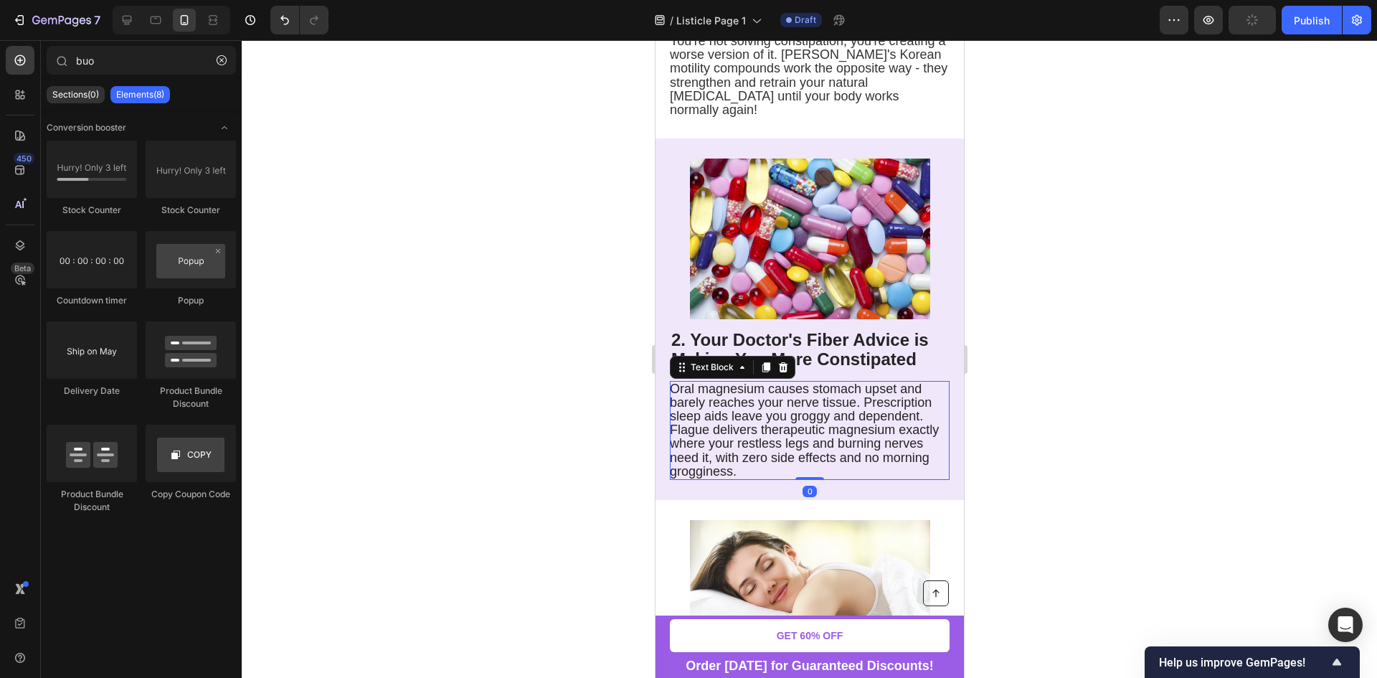
click at [719, 381] on span "Oral magnesium causes stomach upset and barely reaches your nerve tissue. Presc…" at bounding box center [803, 429] width 269 height 97
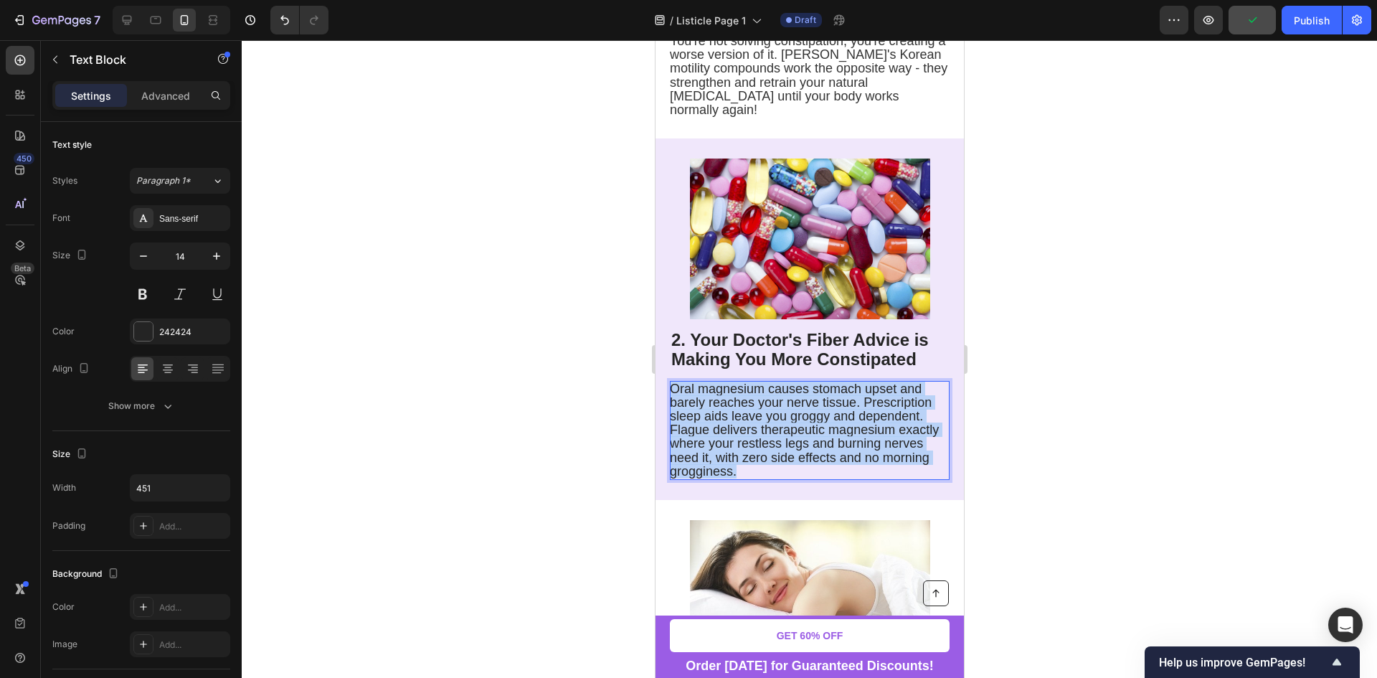
click at [719, 381] on span "Oral magnesium causes stomach upset and barely reaches your nerve tissue. Presc…" at bounding box center [803, 429] width 269 height 97
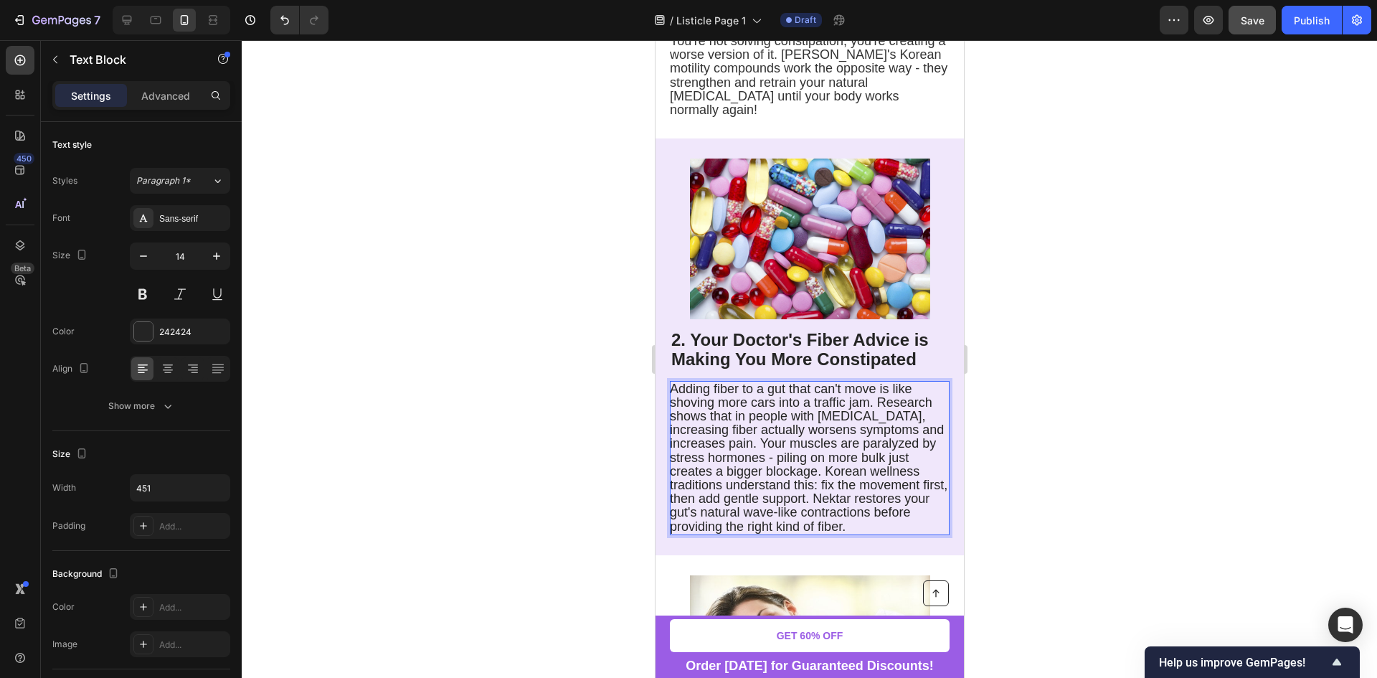
click at [727, 381] on span "Adding fiber to a gut that can't move is like shoving more cars into a traffic …" at bounding box center [807, 457] width 277 height 152
click at [900, 382] on p "Adding fiber to a gut that can't move is like shoving more cars into a traffic …" at bounding box center [808, 457] width 278 height 151
click at [870, 416] on span "Adding fiber to a gut that can't move is like shoving more cars into a traffic …" at bounding box center [807, 457] width 277 height 152
click at [907, 434] on p "Adding fiber to a gut that can't move is like shoving more cars into a traffic …" at bounding box center [808, 457] width 278 height 151
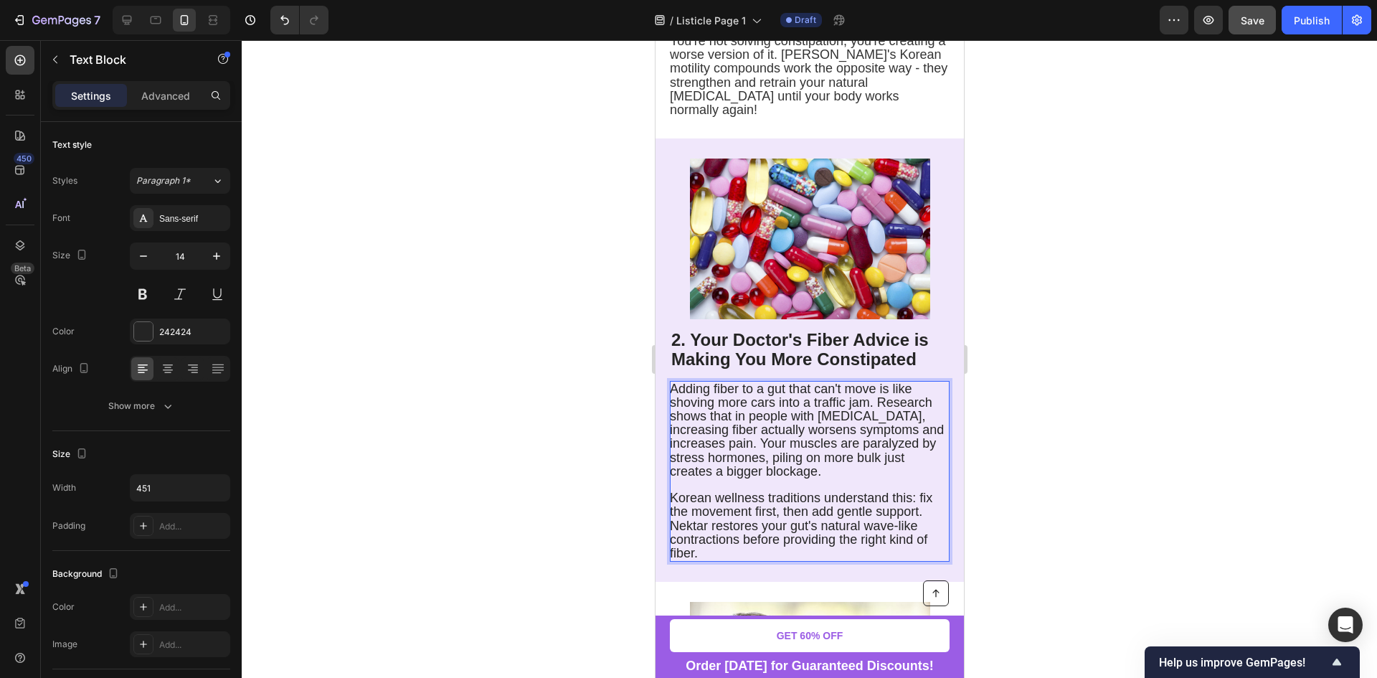
click at [675, 490] on span "Korean wellness traditions understand this: fix the movement first, then add ge…" at bounding box center [800, 525] width 262 height 70
click at [1016, 455] on div at bounding box center [809, 358] width 1135 height 637
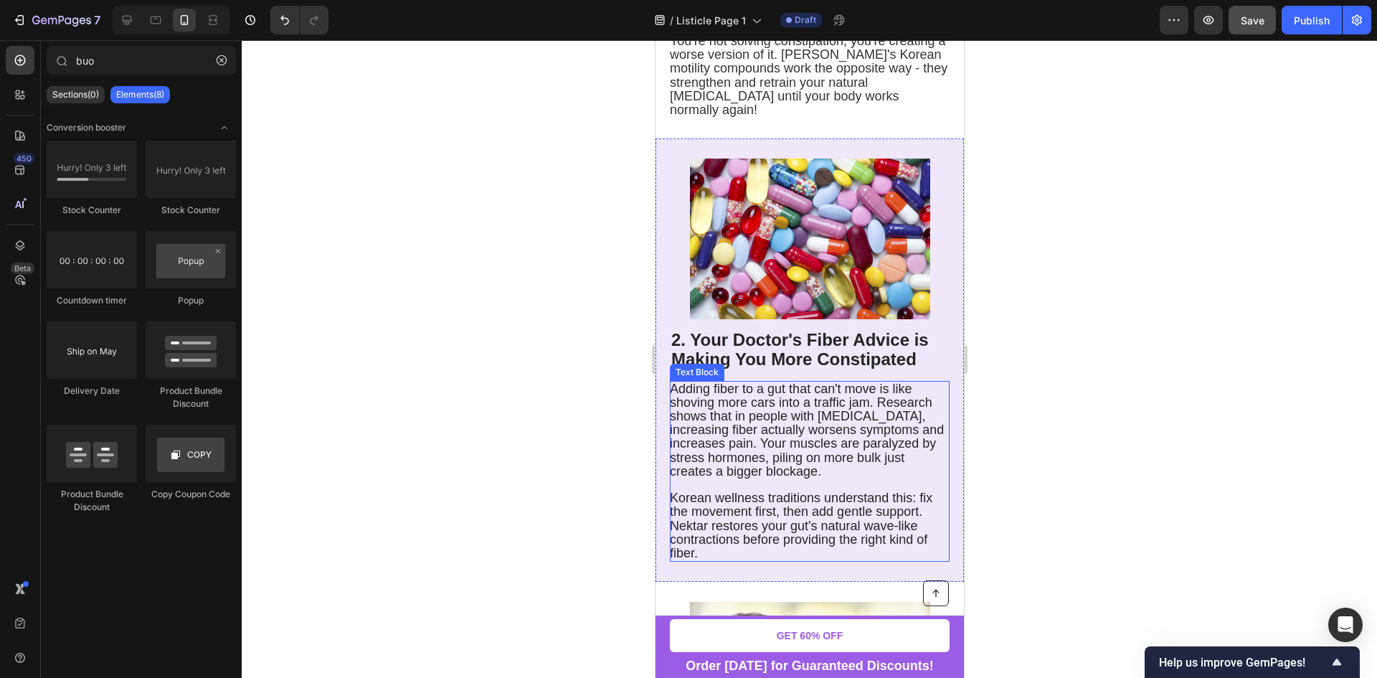
click at [748, 490] on span "Korean wellness traditions understand this: fix the movement first, then add ge…" at bounding box center [800, 525] width 262 height 70
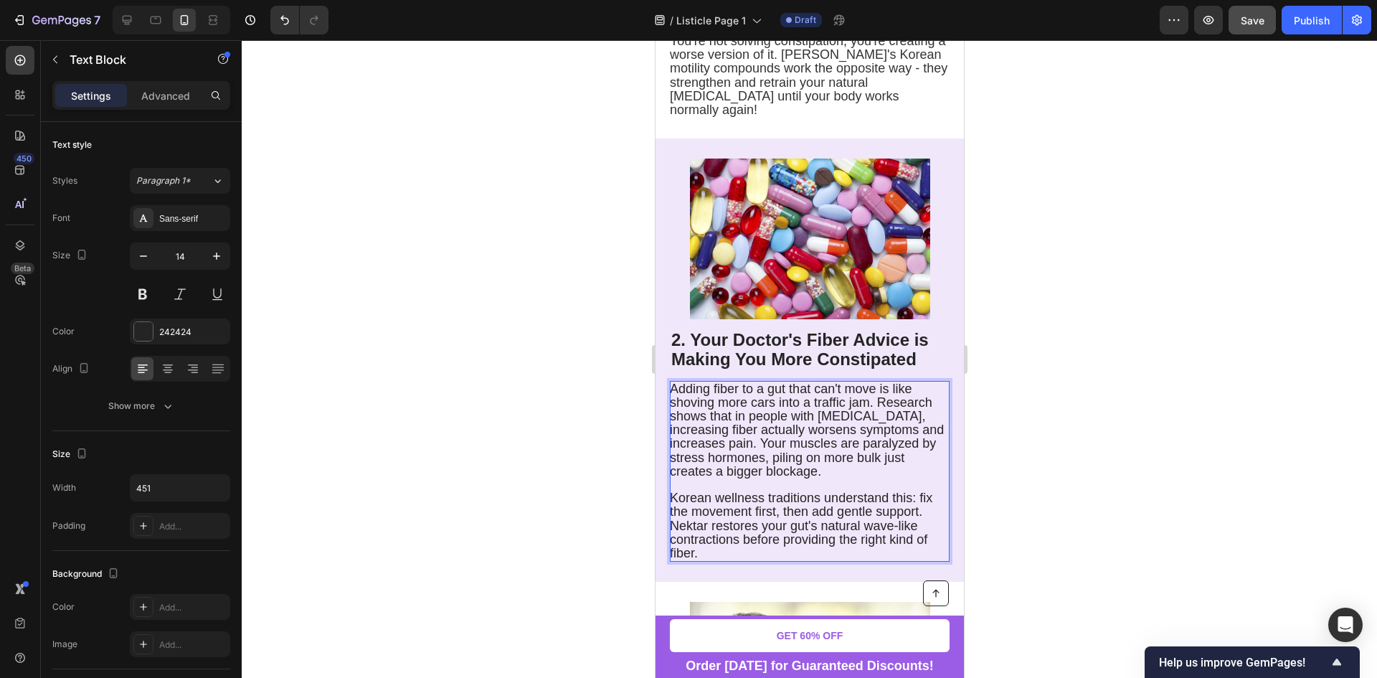
click at [821, 490] on span "Korean wellness traditions understand this: fix the movement first, then add ge…" at bounding box center [800, 525] width 262 height 70
click at [921, 491] on p "Korean wellness traditions understand this: fix the movement first, then add ge…" at bounding box center [808, 525] width 278 height 69
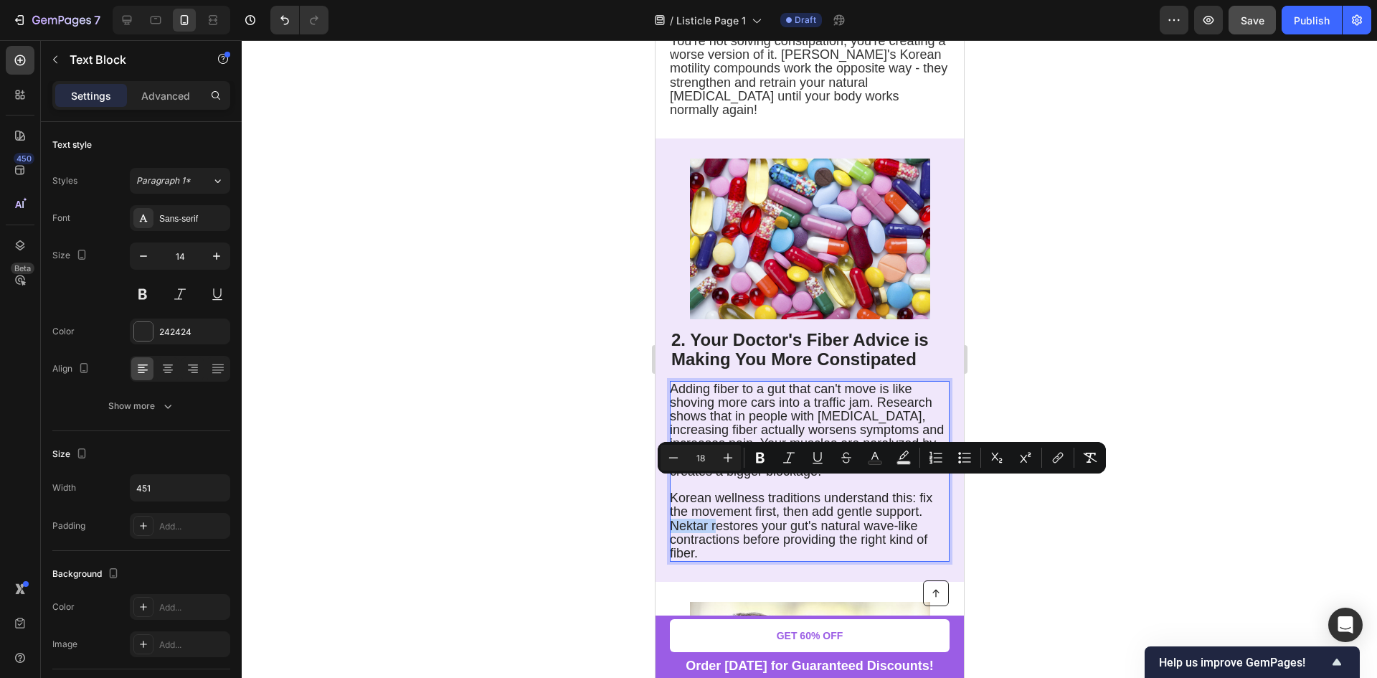
drag, startPoint x: 712, startPoint y: 487, endPoint x: 1294, endPoint y: 526, distance: 583.5
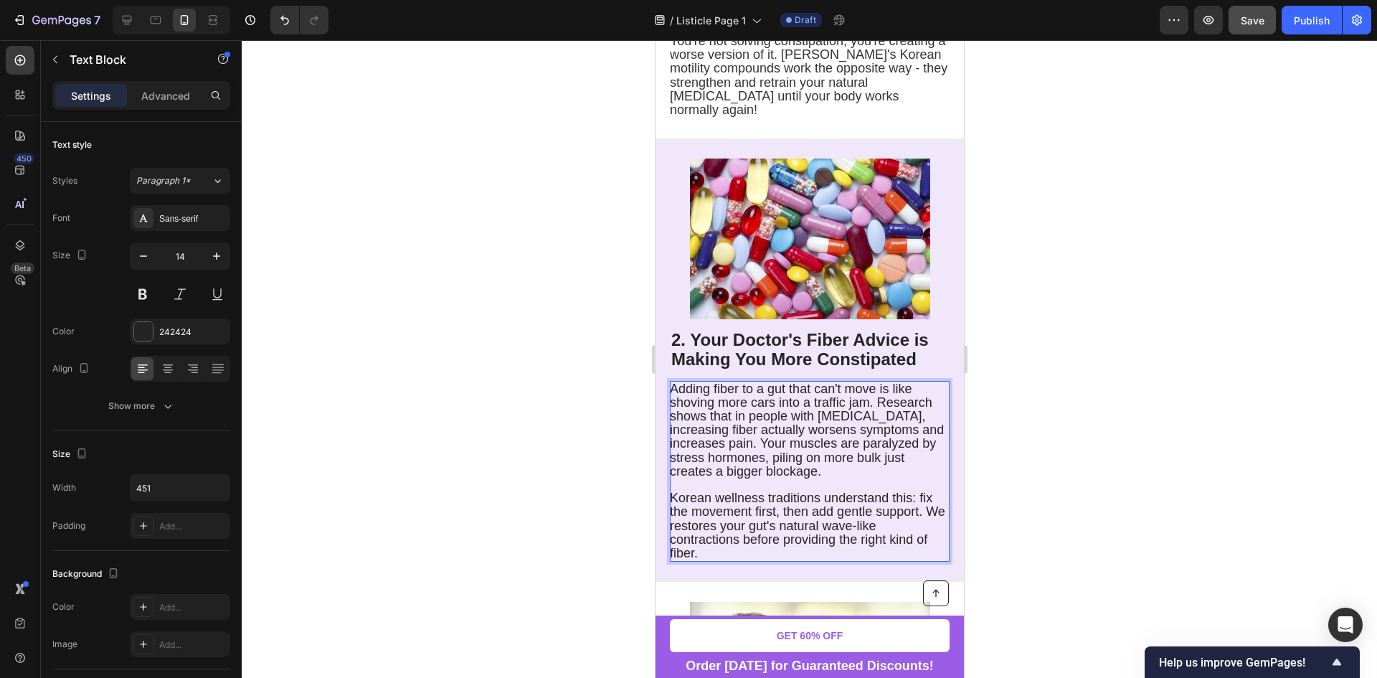
click at [678, 490] on span "Korean wellness traditions understand this: fix the movement first, then add ge…" at bounding box center [806, 525] width 275 height 70
click at [748, 490] on span "Korean wellness traditions understand this: fix the movement first, then add ge…" at bounding box center [800, 525] width 263 height 70
click at [787, 516] on p "Korean wellness traditions understand this: fix the movement first, then add ge…" at bounding box center [808, 525] width 278 height 69
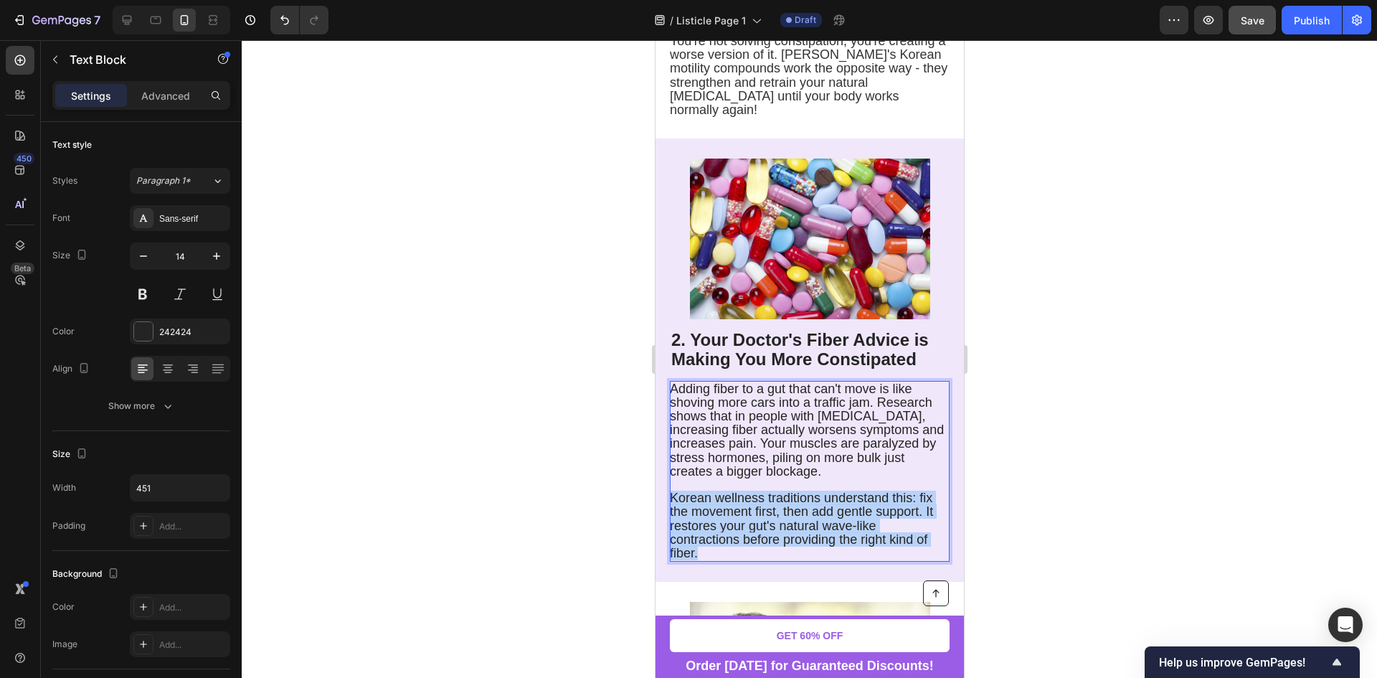
click at [787, 516] on p "Korean wellness traditions understand this: fix the movement first, then add ge…" at bounding box center [808, 525] width 278 height 69
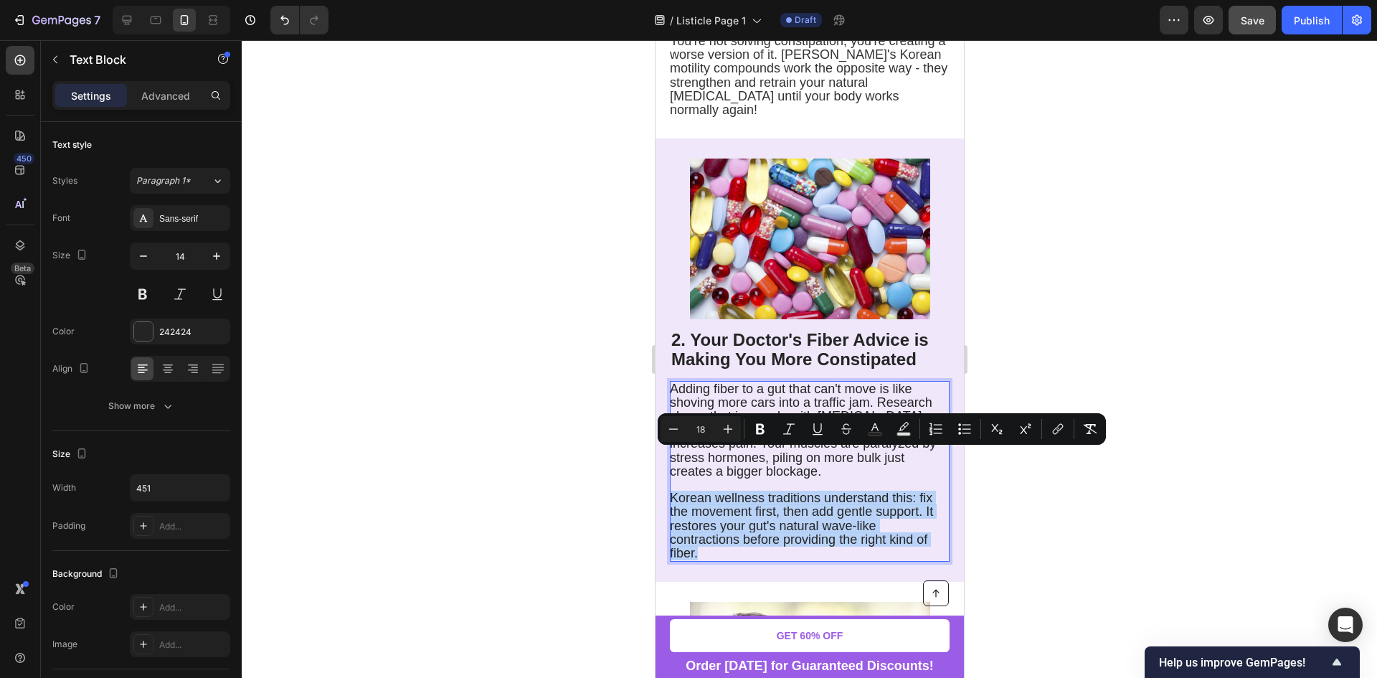
click at [799, 512] on p "Korean wellness traditions understand this: fix the movement first, then add ge…" at bounding box center [808, 525] width 278 height 69
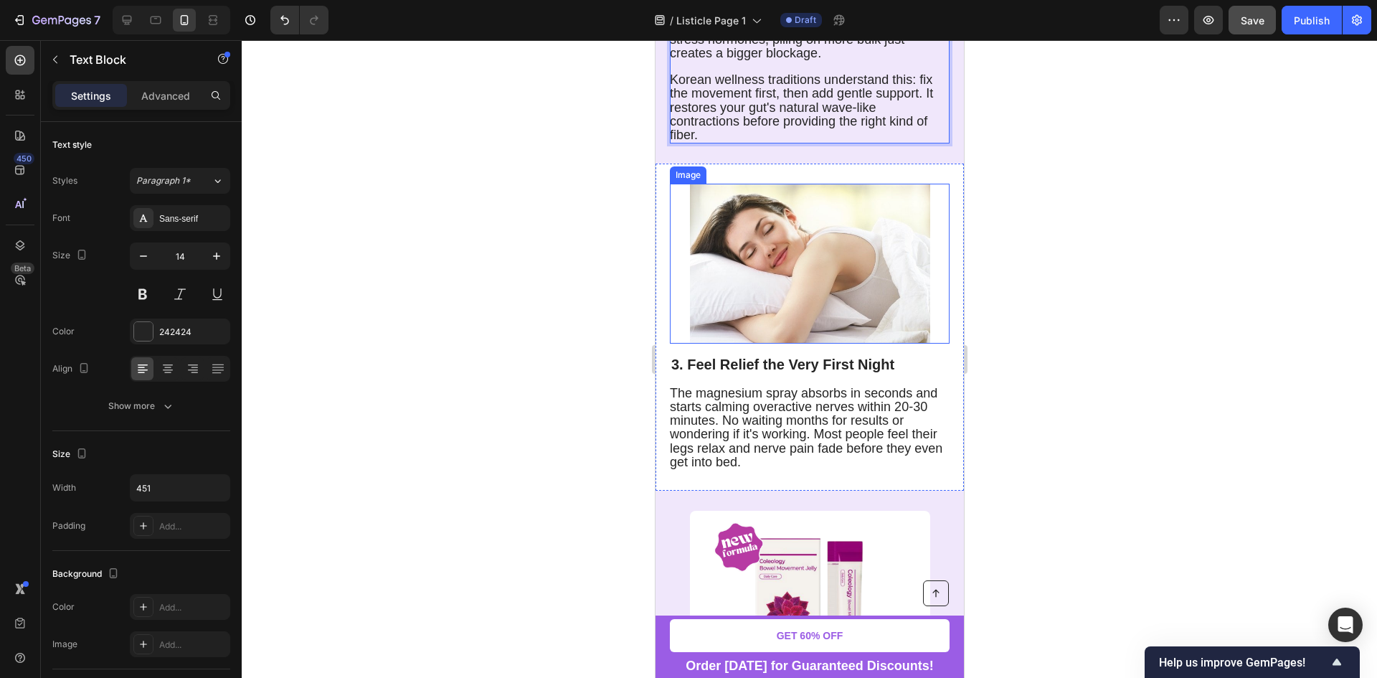
scroll to position [1291, 0]
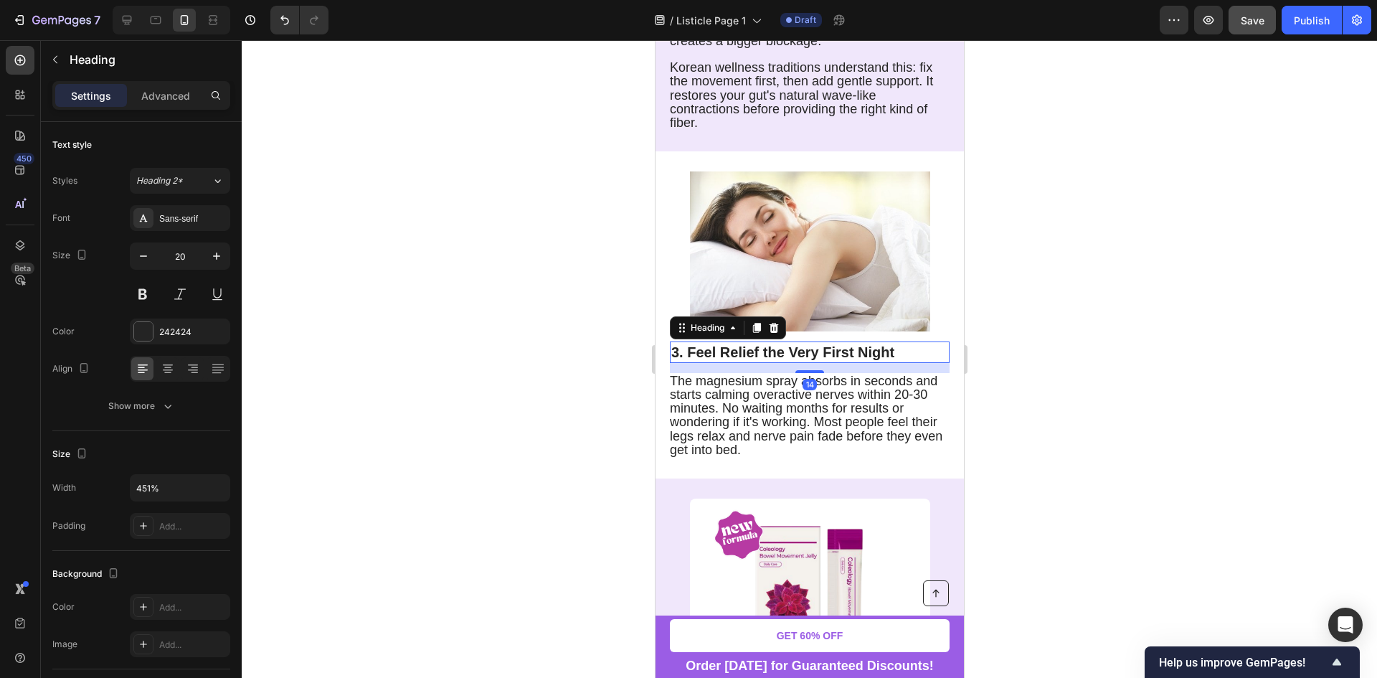
click at [707, 344] on strong "3. Feel Relief the Very First Night" at bounding box center [781, 352] width 223 height 16
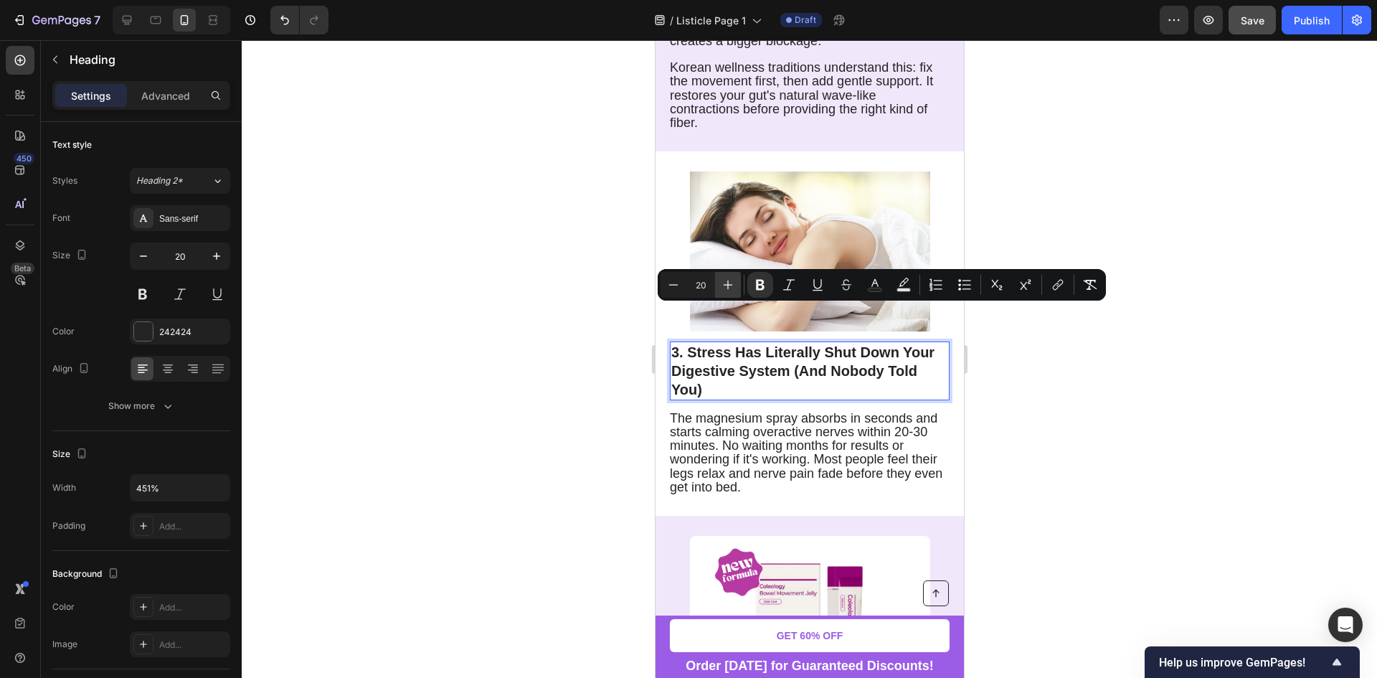
click at [728, 295] on button "Plus" at bounding box center [728, 285] width 26 height 26
click at [855, 369] on div "3. Stress Has Literally Shut Down Your Digestive System (And Nobody Told You) H…" at bounding box center [809, 419] width 280 height 156
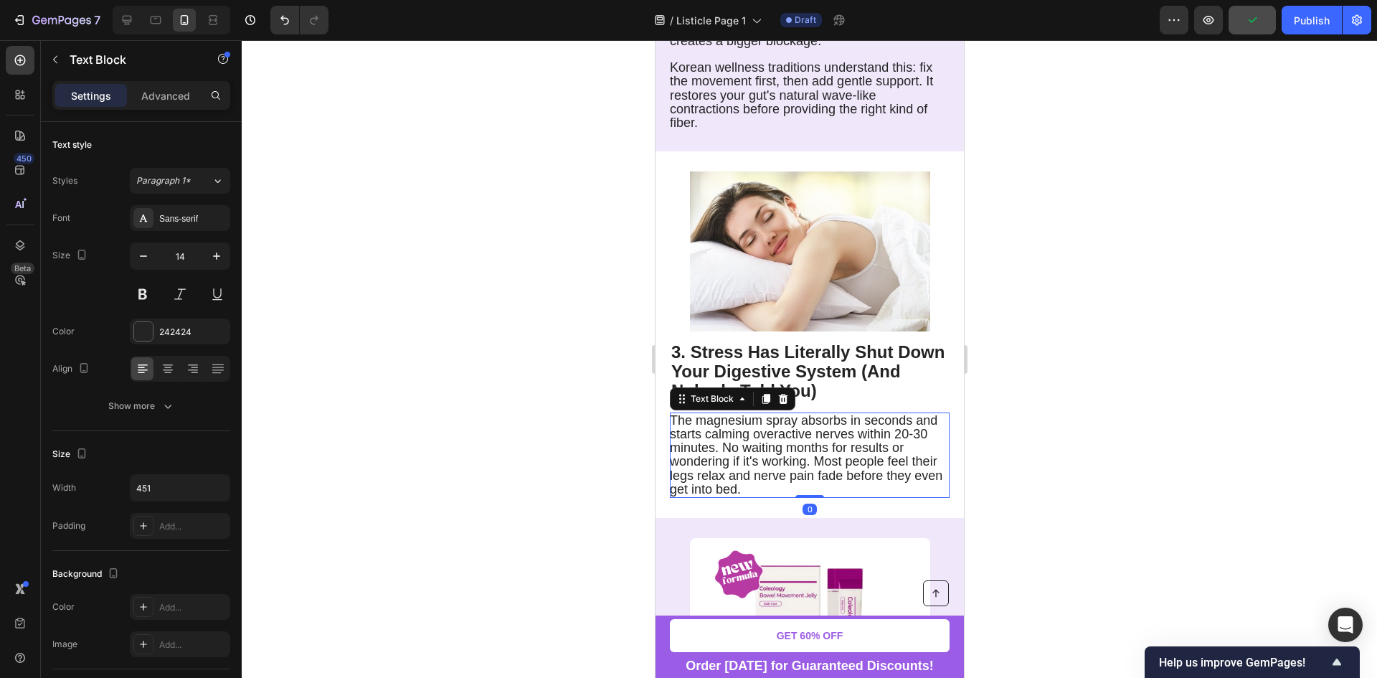
click at [797, 422] on span "The magnesium spray absorbs in seconds and starts calming overactive nerves wit…" at bounding box center [805, 454] width 272 height 83
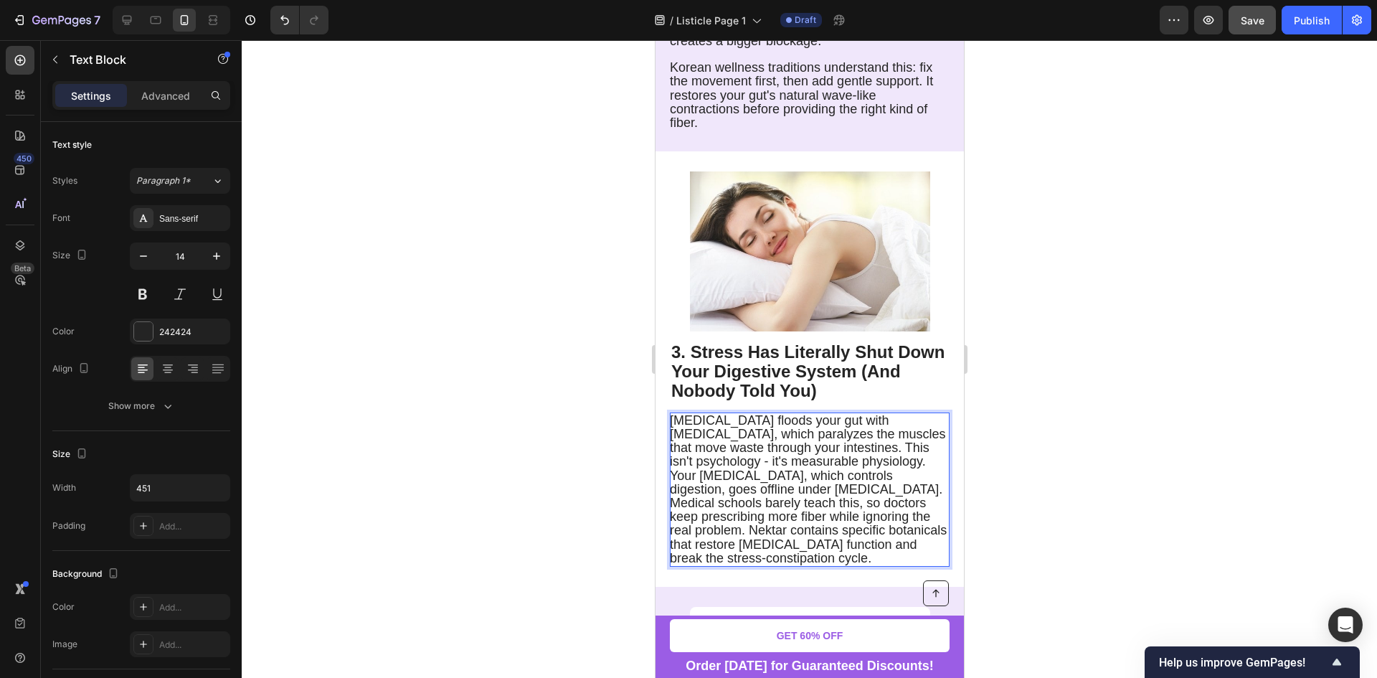
click at [1022, 401] on div at bounding box center [809, 358] width 1135 height 637
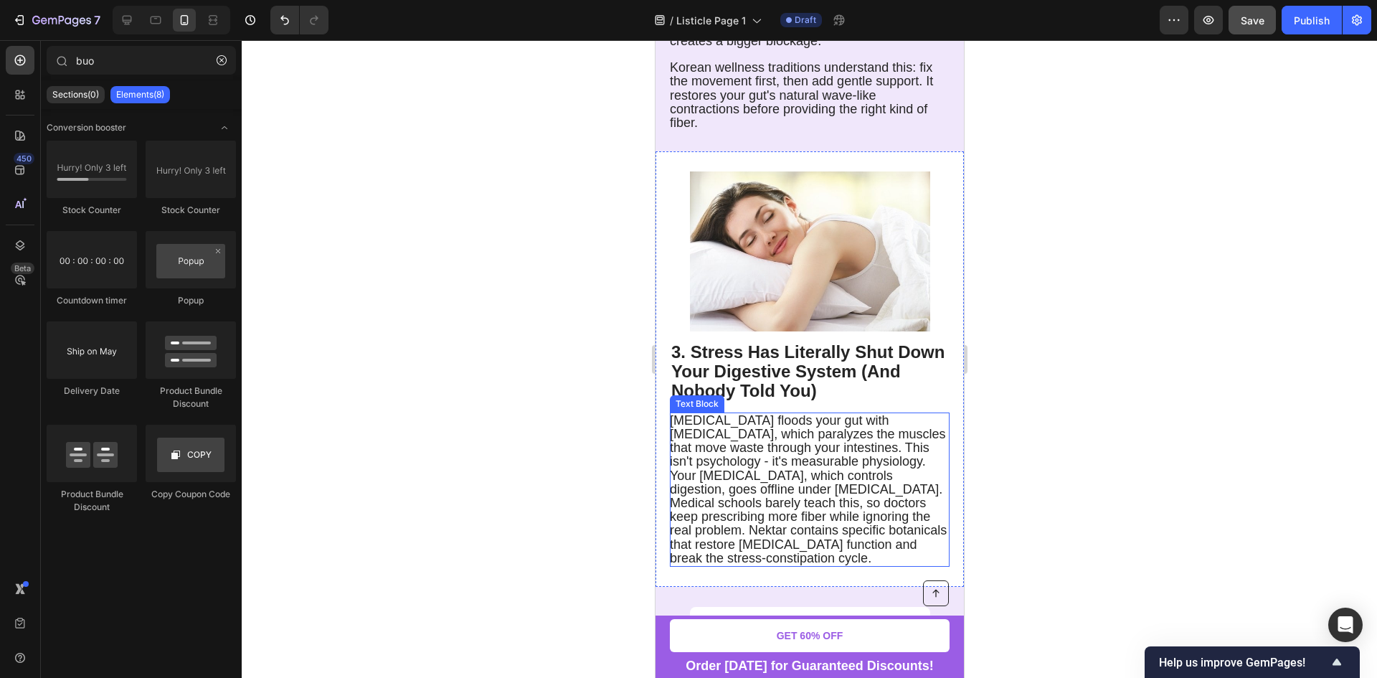
click at [734, 459] on span "Chronic stress floods your gut with cortisol, which paralyzes the muscles that …" at bounding box center [807, 489] width 277 height 152
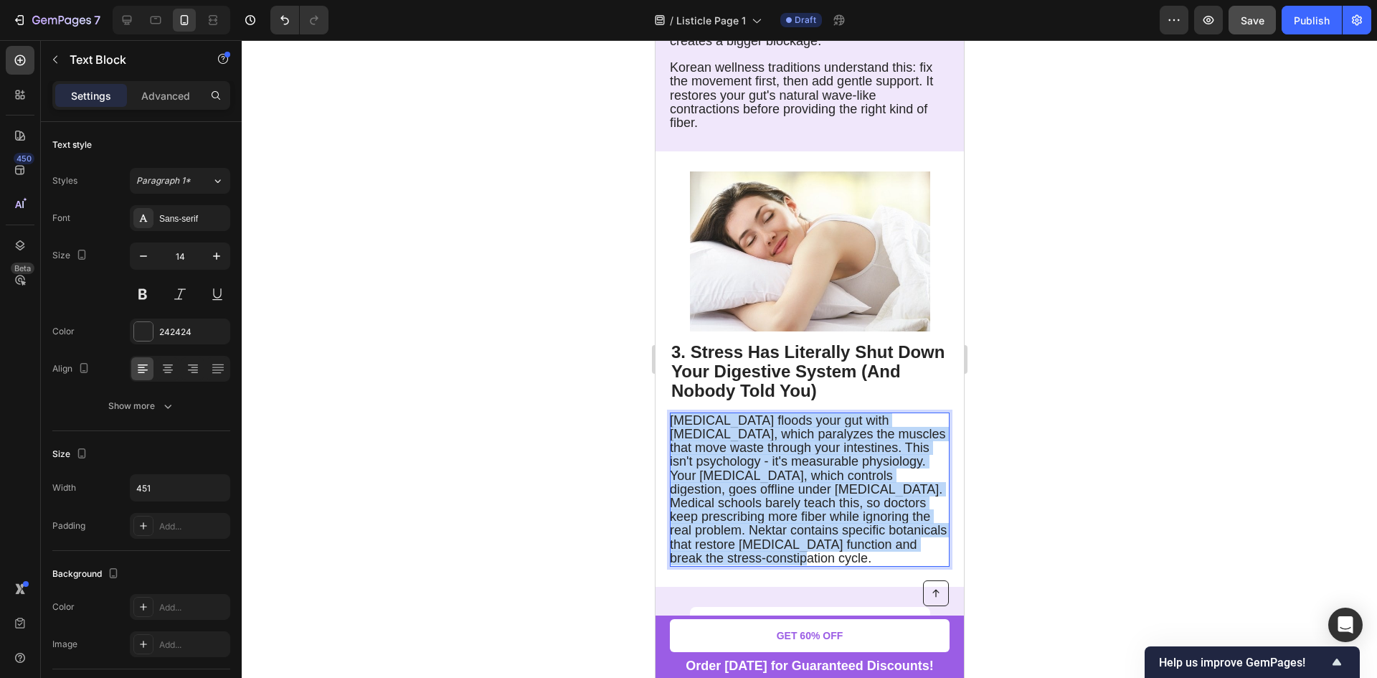
click at [734, 459] on span "Chronic stress floods your gut with cortisol, which paralyzes the muscles that …" at bounding box center [807, 489] width 277 height 152
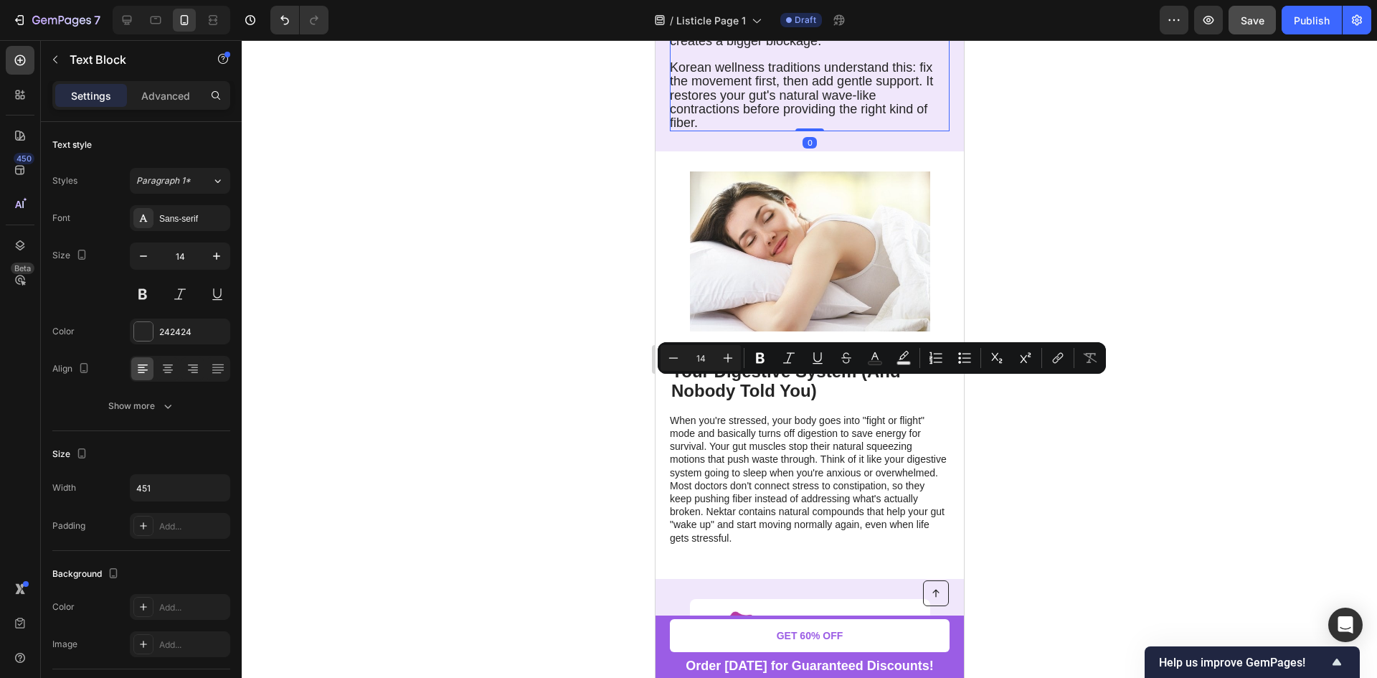
click at [780, 87] on p "Korean wellness traditions understand this: fix the movement first, then add ge…" at bounding box center [808, 95] width 278 height 69
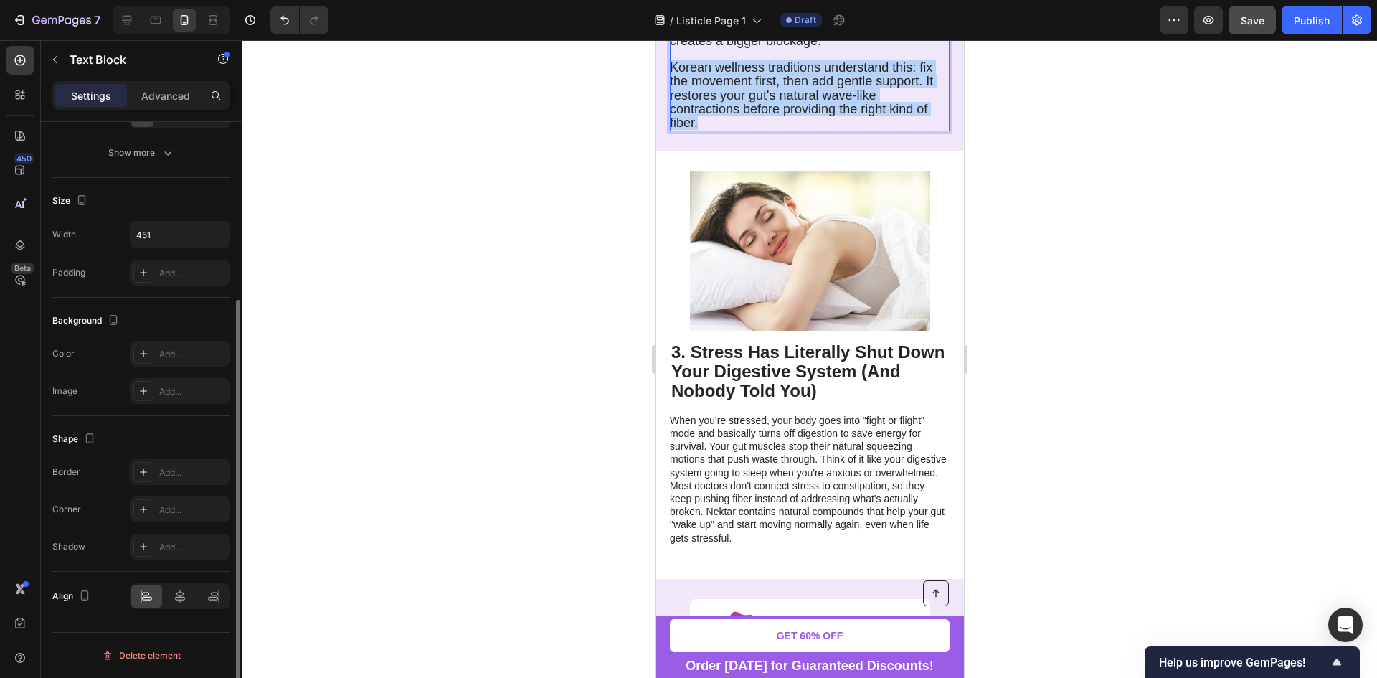
click at [780, 87] on p "Korean wellness traditions understand this: fix the movement first, then add ge…" at bounding box center [808, 95] width 278 height 69
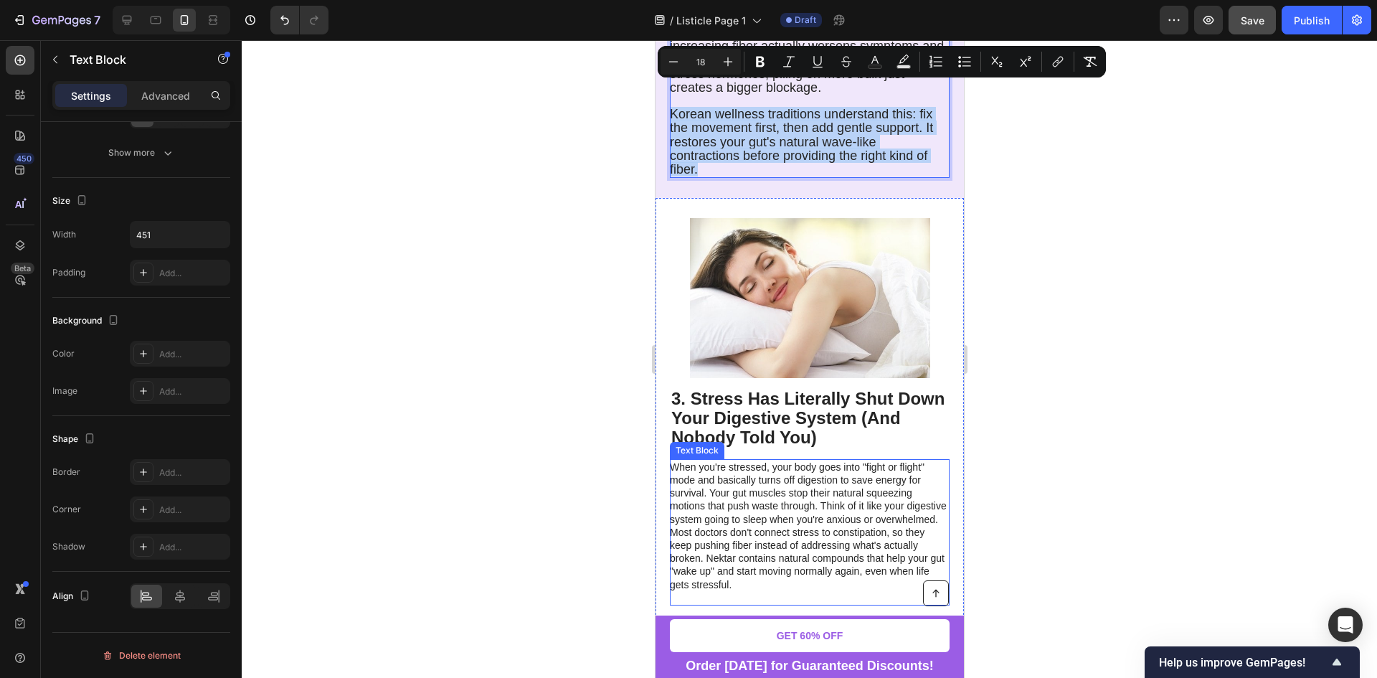
scroll to position [1362, 0]
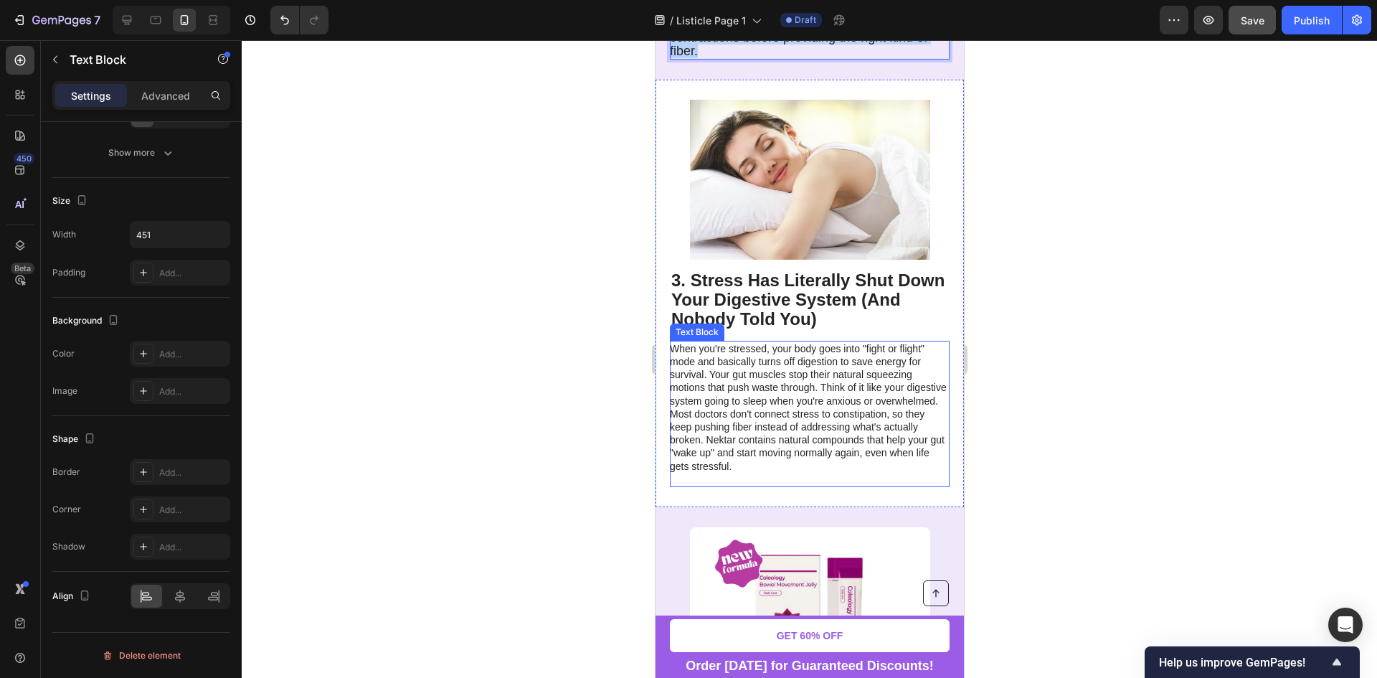
click at [782, 348] on p "When you're stressed, your body goes into "fight or flight" mode and basically …" at bounding box center [808, 407] width 278 height 130
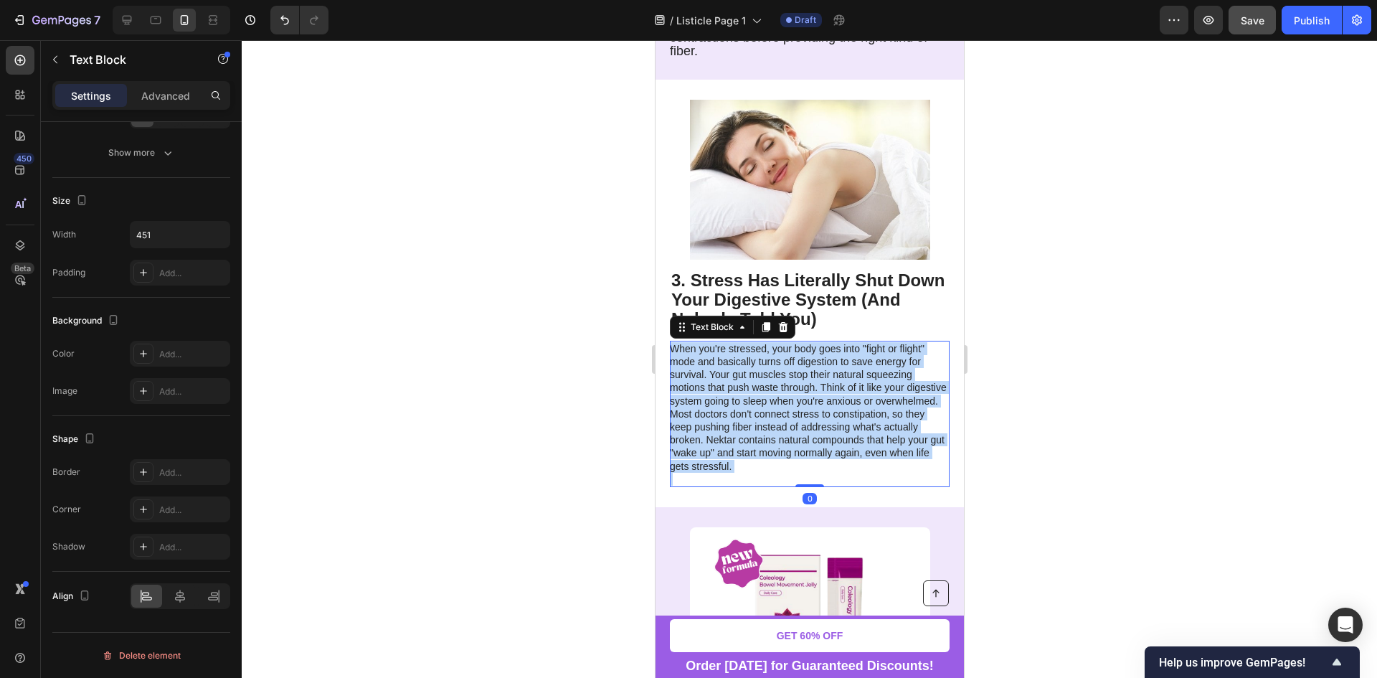
click at [782, 348] on p "When you're stressed, your body goes into "fight or flight" mode and basically …" at bounding box center [808, 407] width 278 height 130
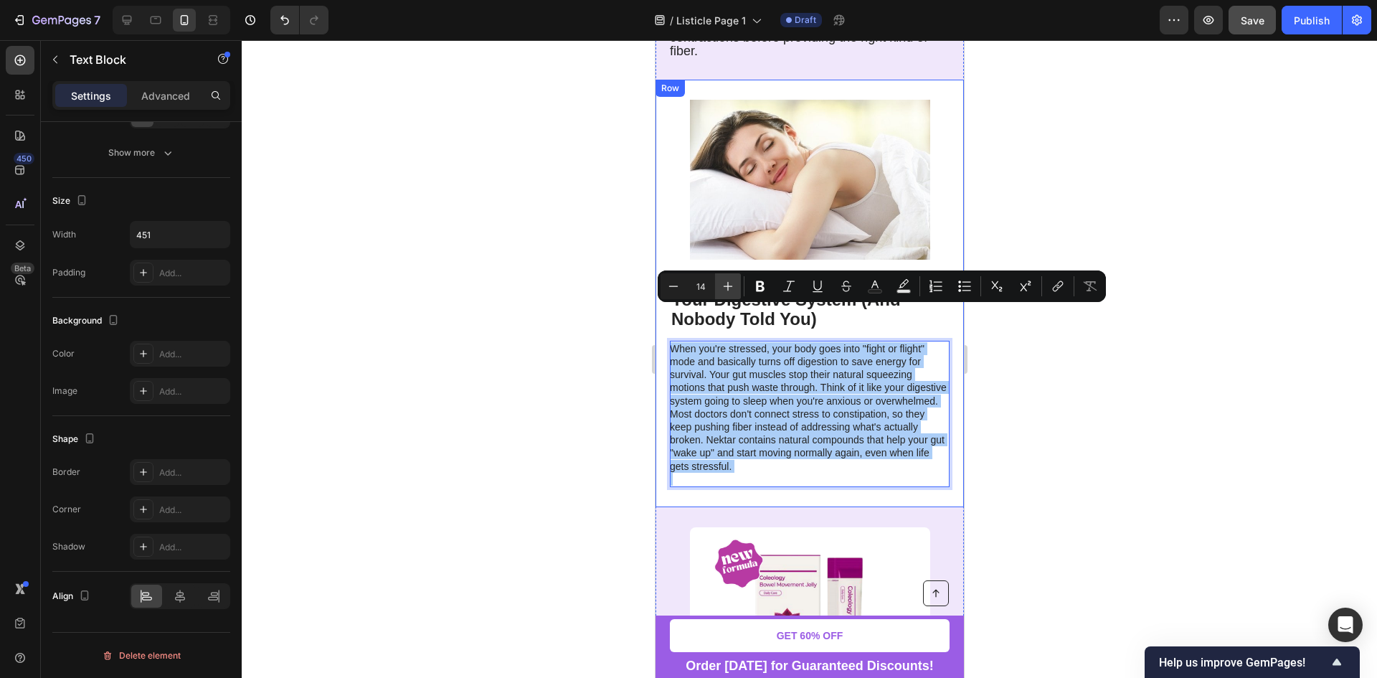
click at [729, 291] on icon "Editor contextual toolbar" at bounding box center [728, 286] width 14 height 14
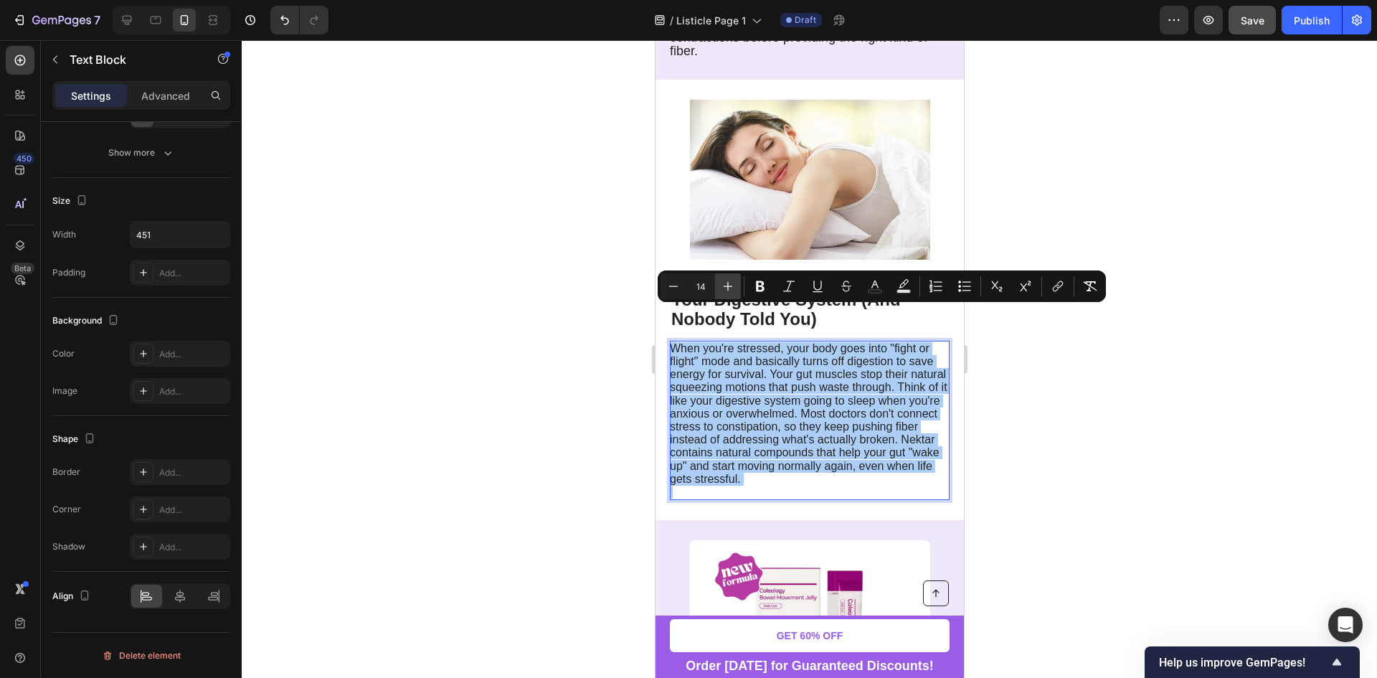
click at [729, 291] on icon "Editor contextual toolbar" at bounding box center [728, 286] width 14 height 14
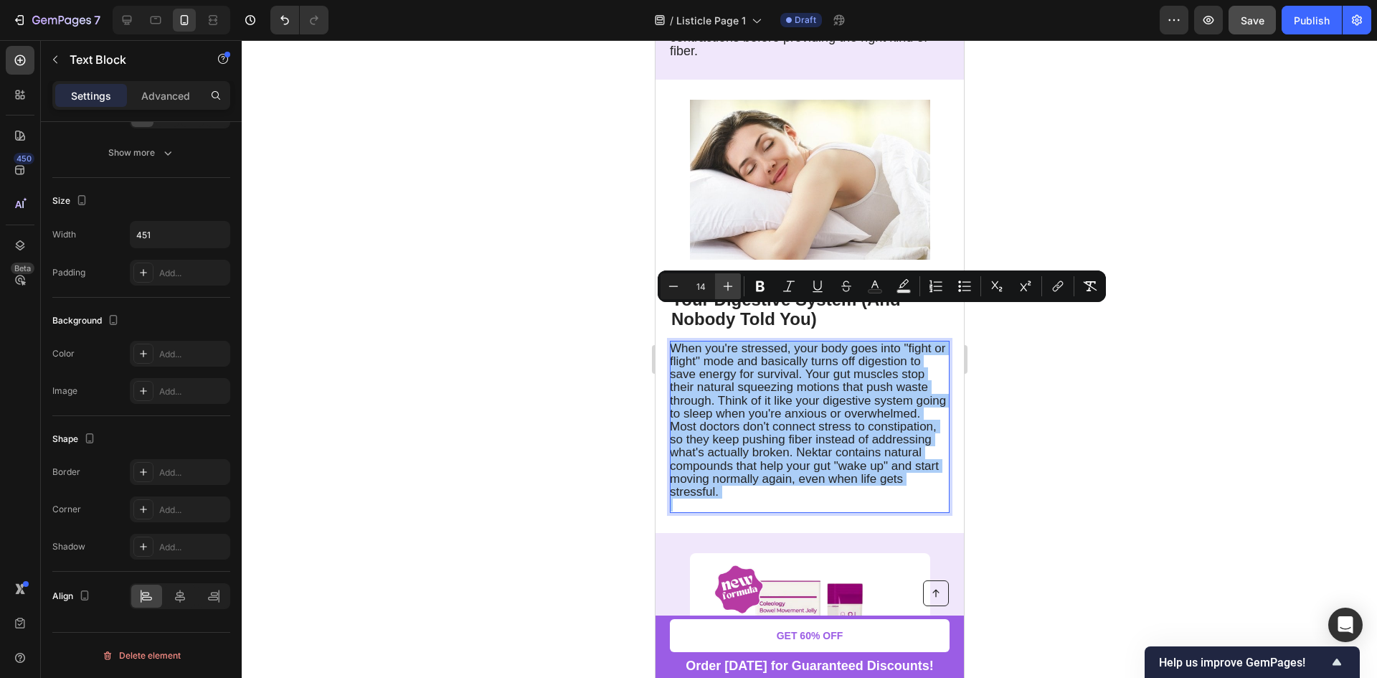
click at [729, 291] on icon "Editor contextual toolbar" at bounding box center [728, 286] width 14 height 14
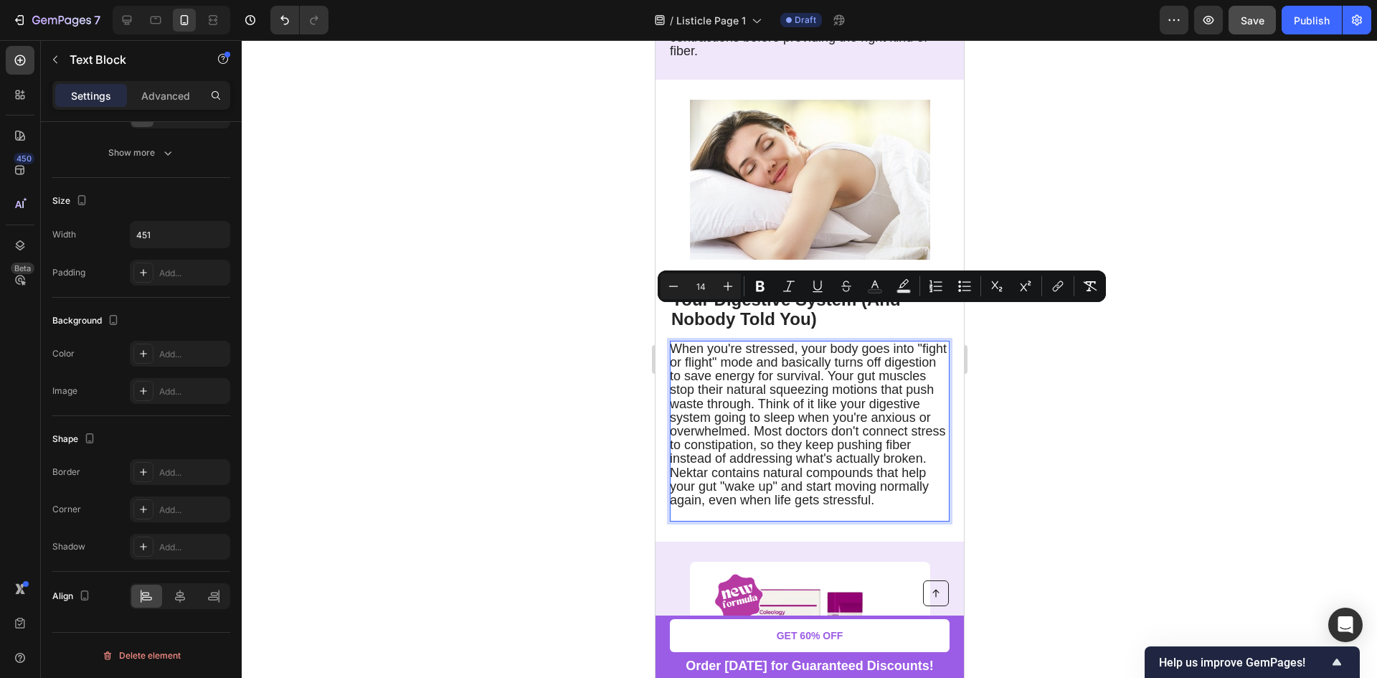
click at [1031, 384] on div at bounding box center [809, 358] width 1135 height 637
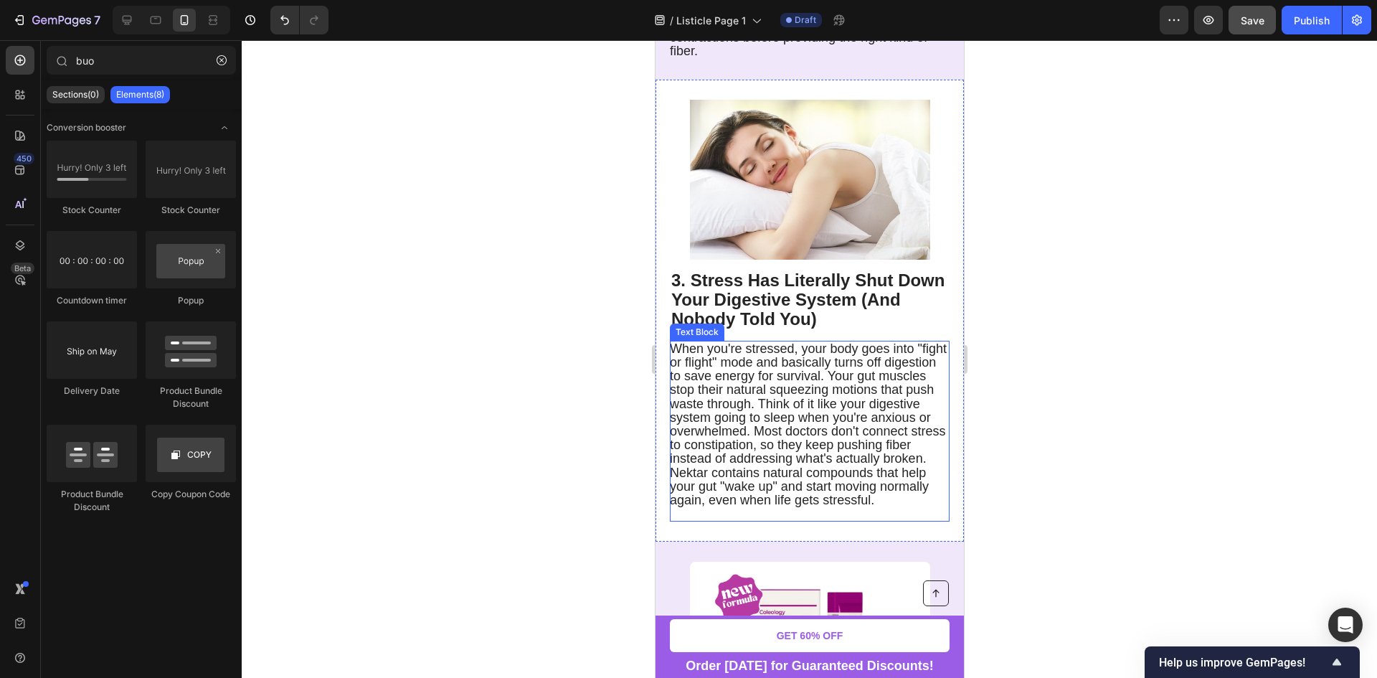
click at [790, 507] on p "Rich Text Editor. Editing area: main" at bounding box center [808, 513] width 278 height 13
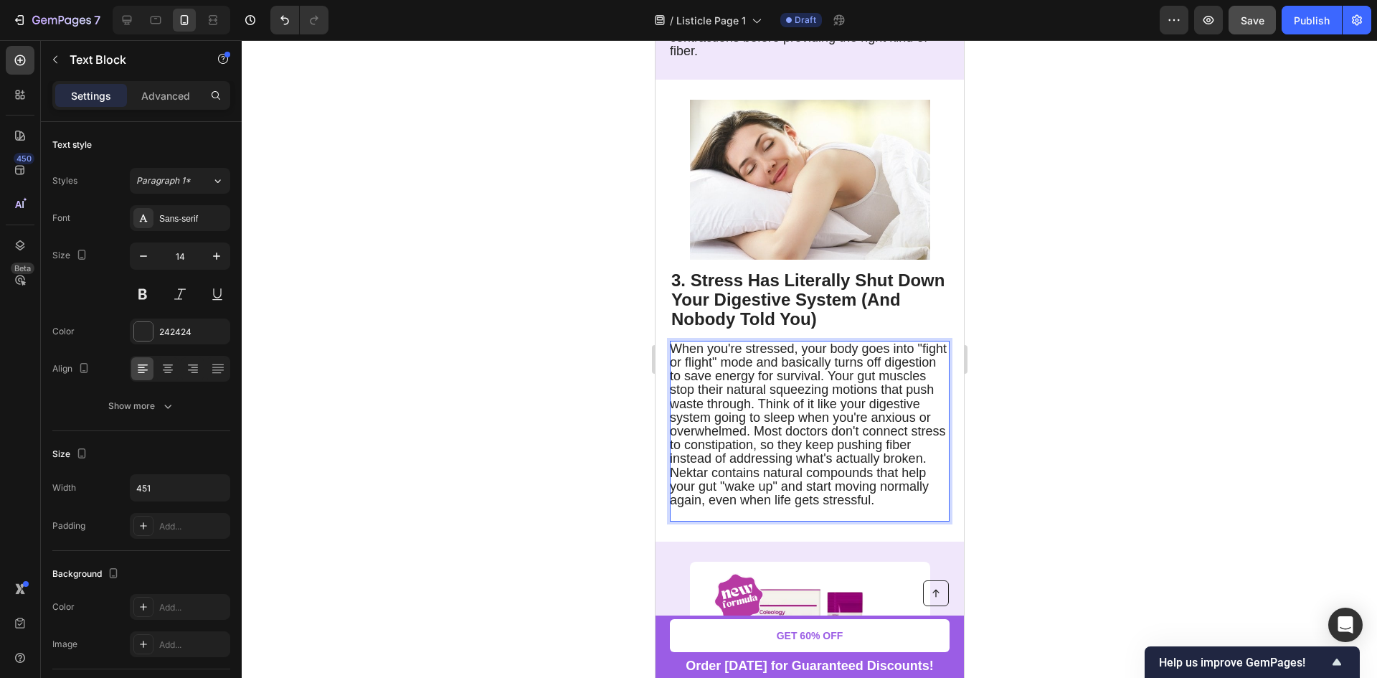
click at [761, 507] on p "Rich Text Editor. Editing area: main" at bounding box center [808, 513] width 278 height 13
click at [772, 488] on p "When you're stressed, your body goes into "fight or flight" mode and basically …" at bounding box center [808, 424] width 278 height 165
click at [797, 490] on p "When you're stressed, your body goes into "fight or flight" mode and basically …" at bounding box center [808, 424] width 278 height 165
click at [1009, 434] on div at bounding box center [809, 358] width 1135 height 637
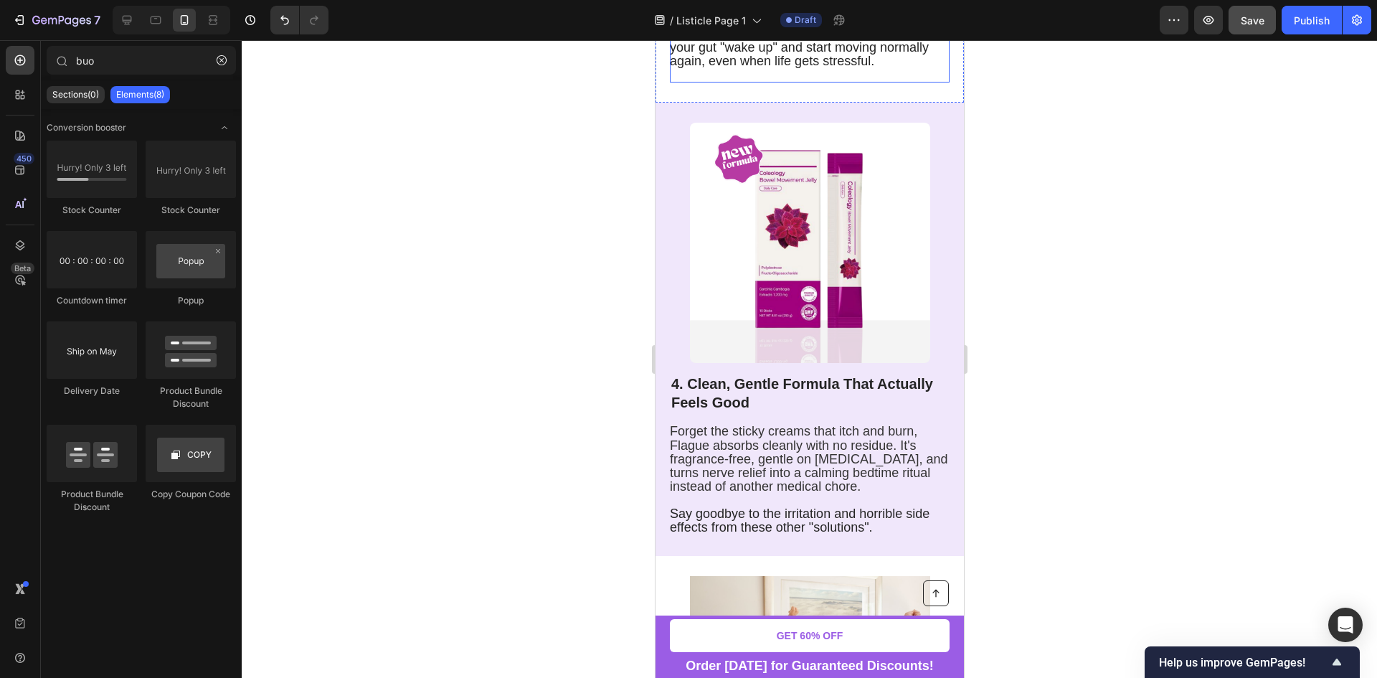
scroll to position [1864, 0]
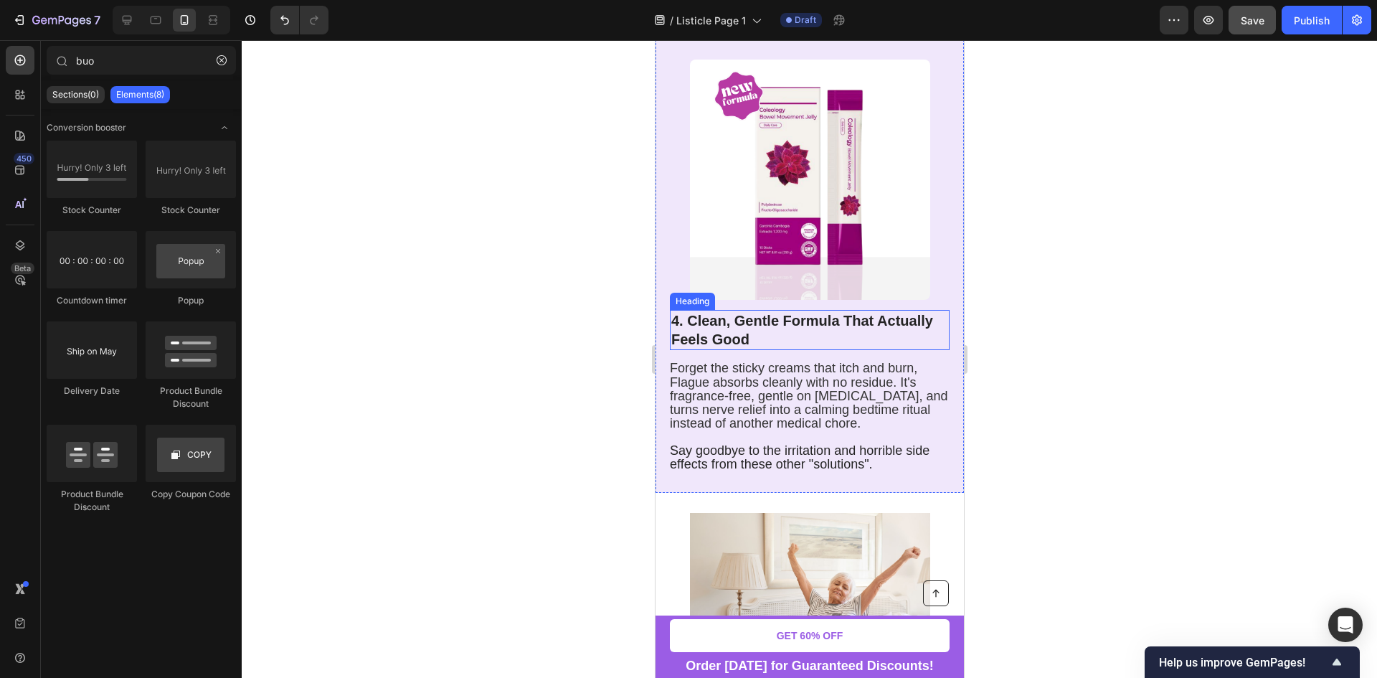
click at [743, 328] on strong "4. Clean, Gentle Formula That Actually Feels Good" at bounding box center [801, 330] width 262 height 34
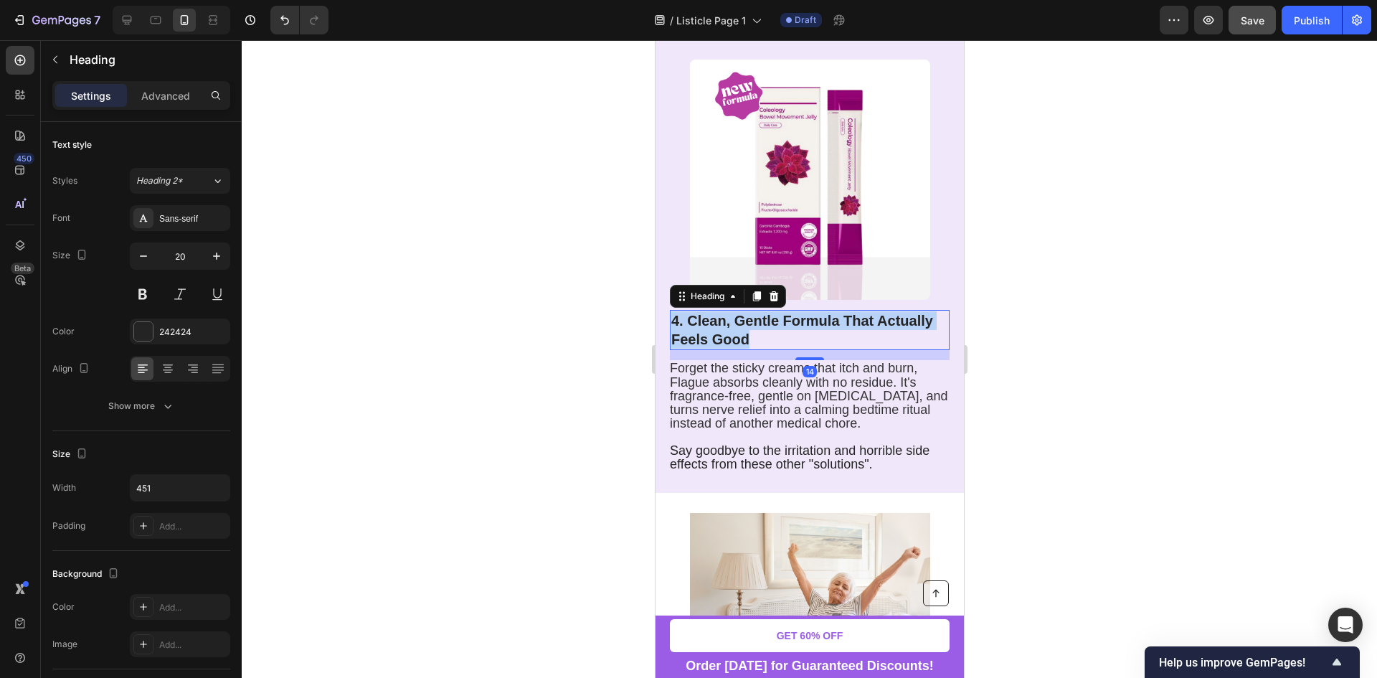
click at [743, 328] on strong "4. Clean, Gentle Formula That Actually Feels Good" at bounding box center [801, 330] width 262 height 34
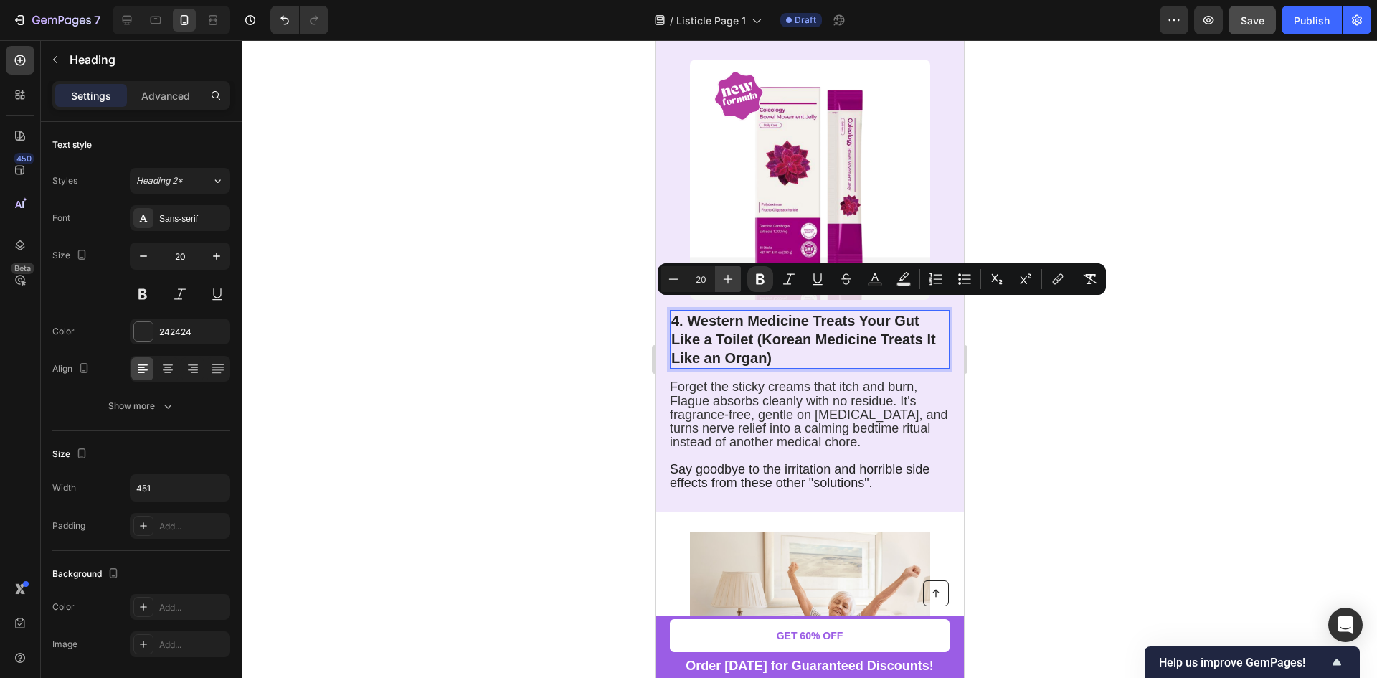
click at [726, 281] on icon "Editor contextual toolbar" at bounding box center [728, 279] width 14 height 14
click at [725, 275] on icon "Editor contextual toolbar" at bounding box center [728, 279] width 14 height 14
click at [840, 328] on strong "4. Western Medicine Treats Your Gut Like a Toilet (Korean Medicine Treats It Li…" at bounding box center [805, 339] width 270 height 58
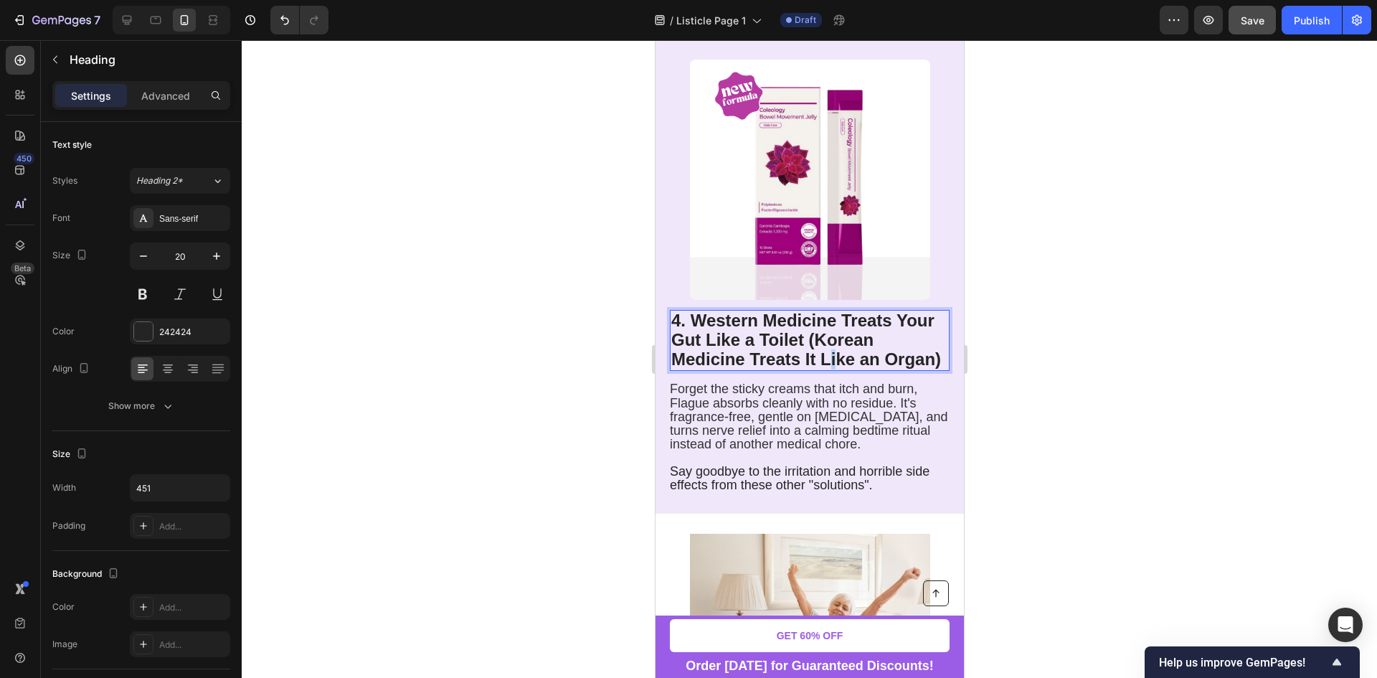
click at [828, 348] on strong "4. Western Medicine Treats Your Gut Like a Toilet (Korean Medicine Treats It Li…" at bounding box center [805, 339] width 270 height 58
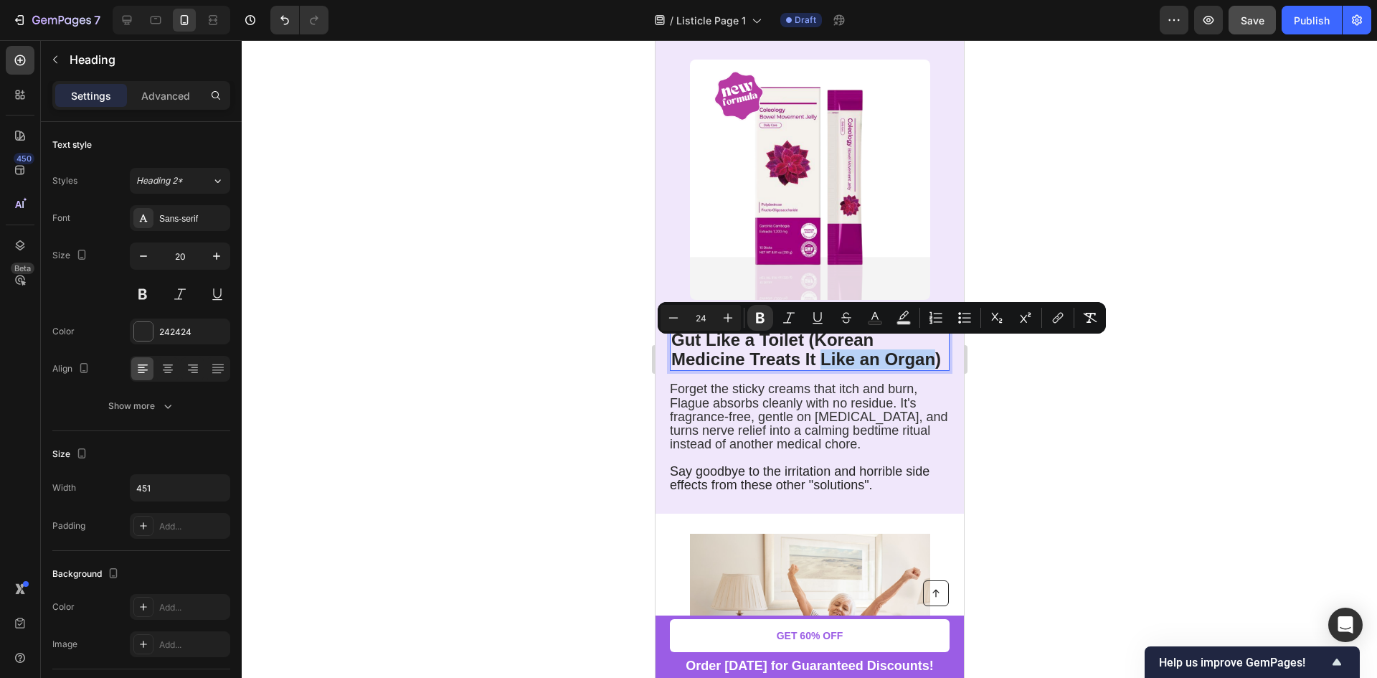
drag, startPoint x: 817, startPoint y: 352, endPoint x: 926, endPoint y: 344, distance: 110.0
click at [926, 344] on strong "4. Western Medicine Treats Your Gut Like a Toilet (Korean Medicine Treats It Li…" at bounding box center [805, 339] width 270 height 58
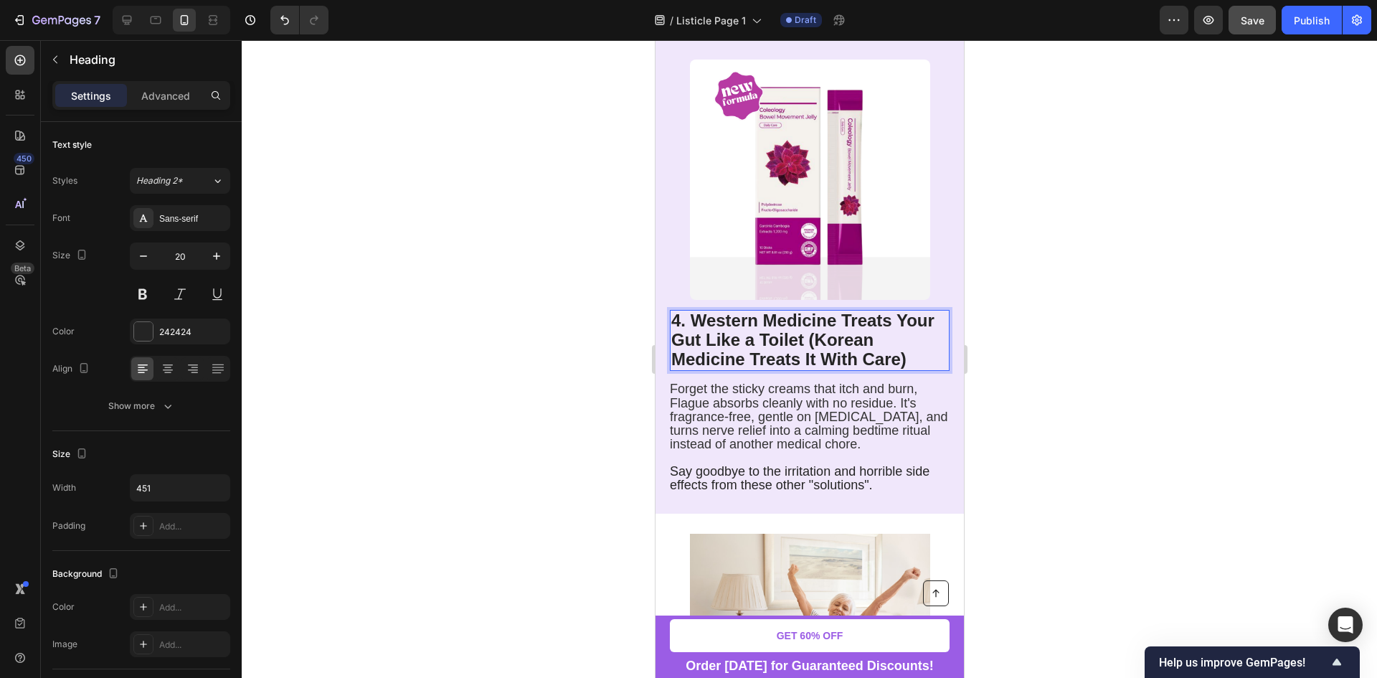
click at [1083, 348] on div at bounding box center [809, 358] width 1135 height 637
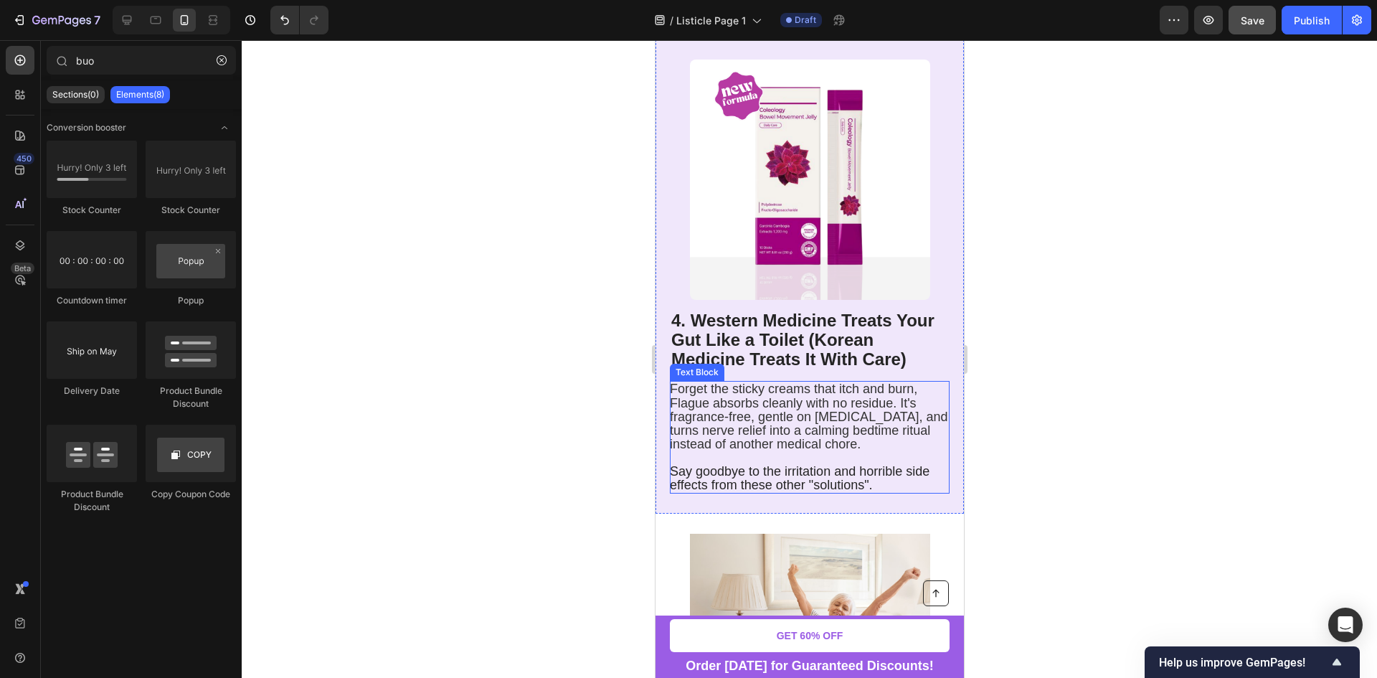
click at [806, 431] on span "Forget the sticky creams that itch and burn, Flague absorbs cleanly with no res…" at bounding box center [808, 416] width 278 height 70
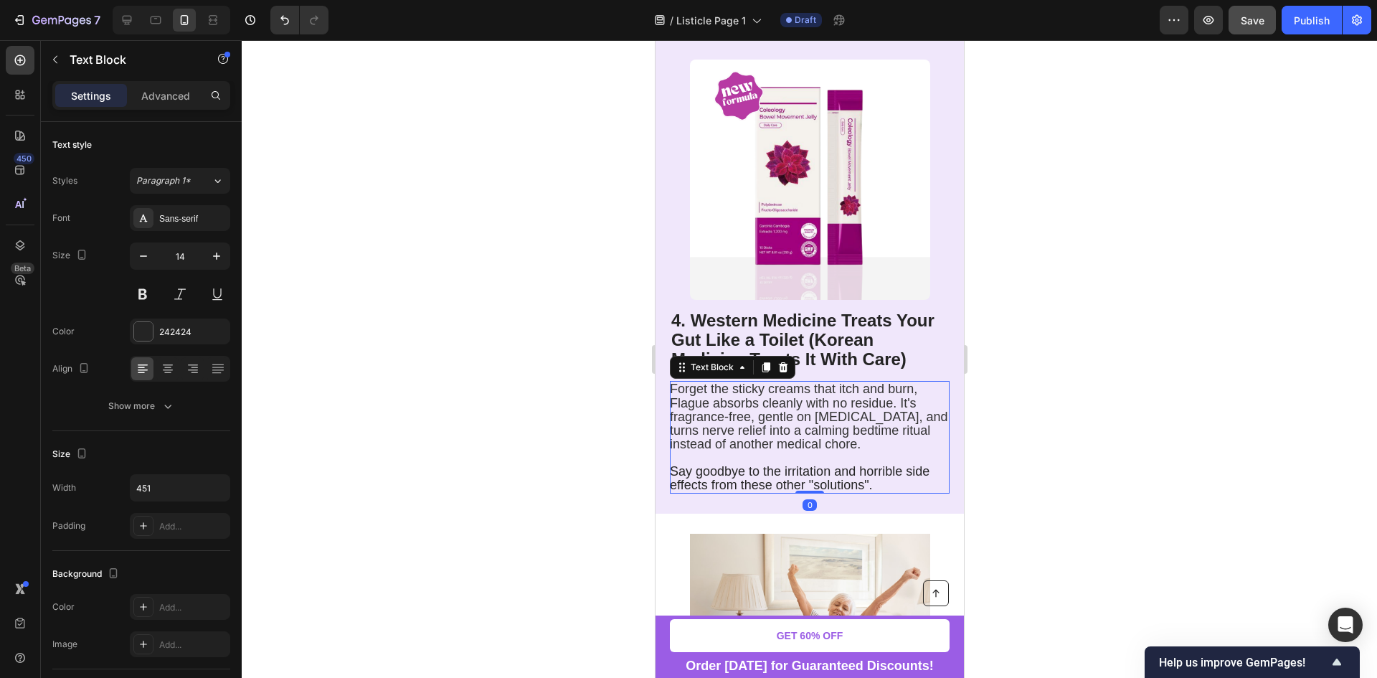
click at [806, 431] on span "Forget the sticky creams that itch and burn, Flague absorbs cleanly with no res…" at bounding box center [808, 416] width 278 height 70
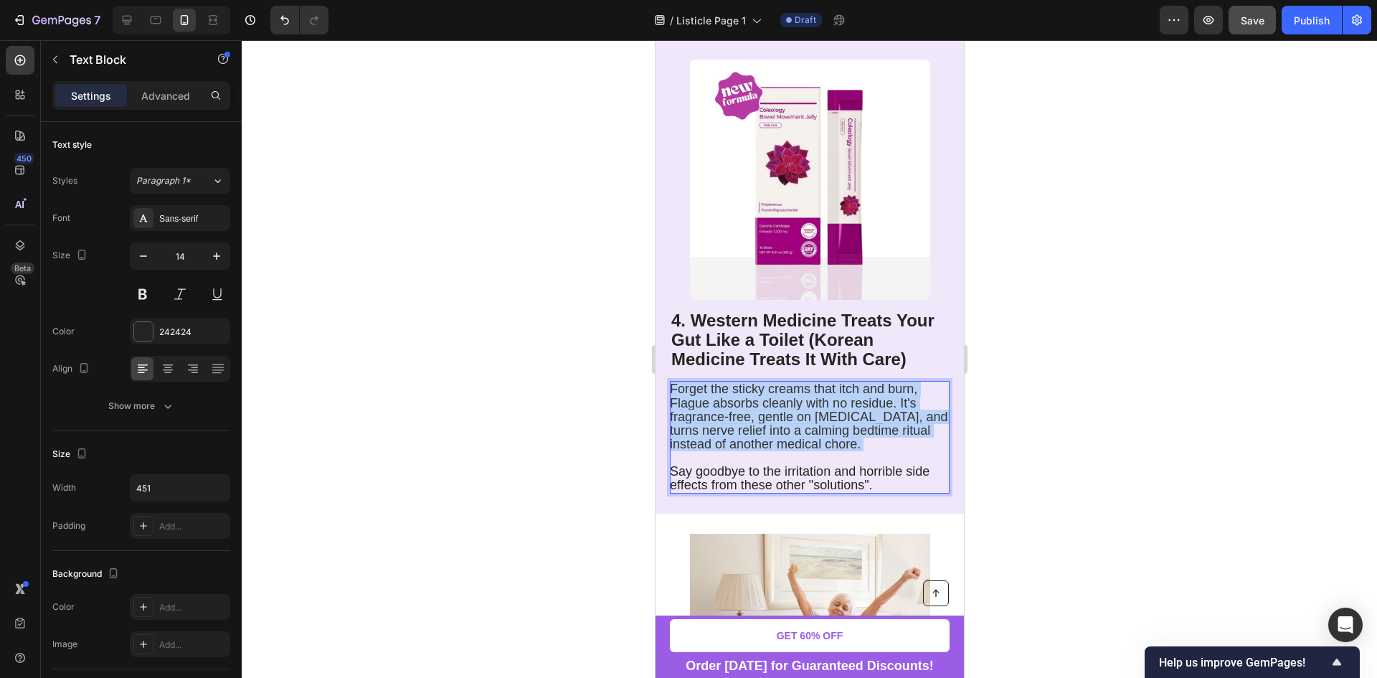
click at [806, 431] on span "Forget the sticky creams that itch and burn, Flague absorbs cleanly with no res…" at bounding box center [808, 416] width 278 height 70
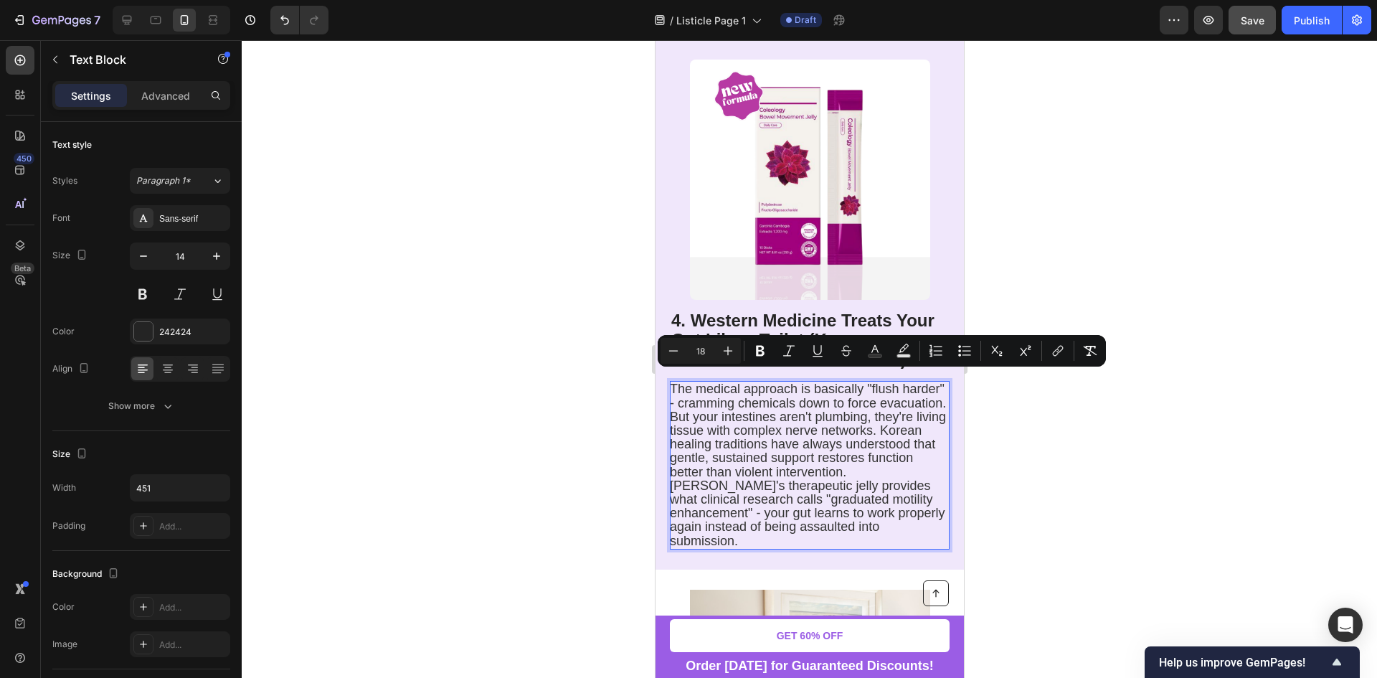
click at [738, 405] on span "The medical approach is basically "flush harder" - cramming chemicals down to f…" at bounding box center [807, 464] width 276 height 166
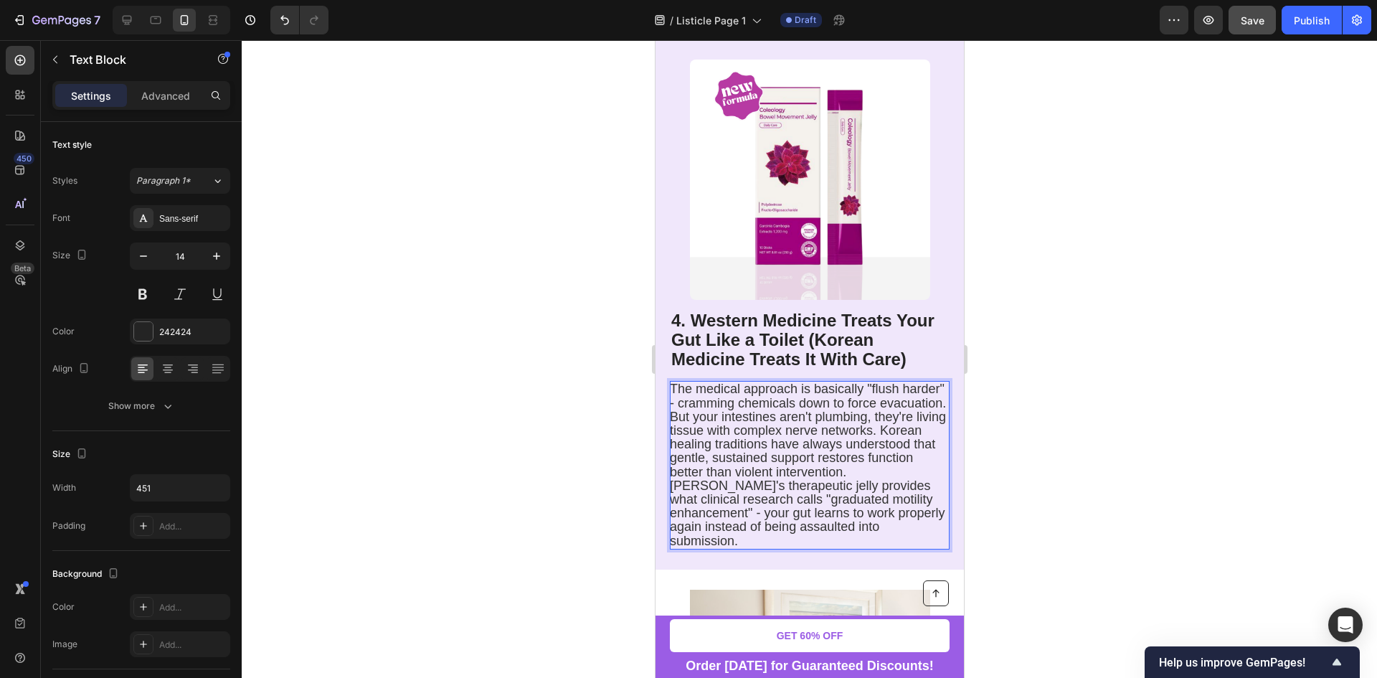
click at [722, 395] on span "The medical approach is basically "flush harder" - cramming chemicals down to f…" at bounding box center [807, 464] width 276 height 166
click at [723, 395] on span "The medical approach is basically "flush harder" . cramming chemicals down to f…" at bounding box center [807, 464] width 276 height 166
click at [718, 398] on span "The medical approach is basically "flush harder" . Cramming chemicals down to f…" at bounding box center [807, 464] width 276 height 166
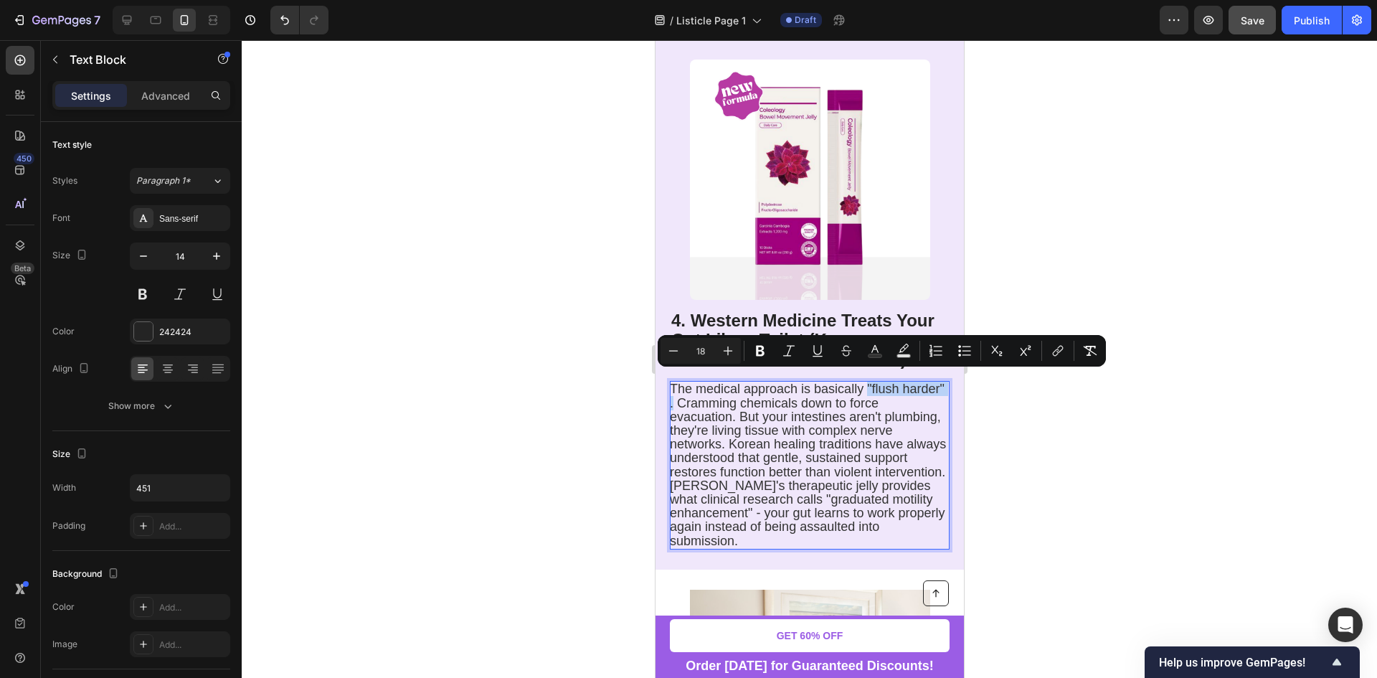
drag, startPoint x: 718, startPoint y: 399, endPoint x: 863, endPoint y: 383, distance: 145.0
click at [863, 383] on span "The medical approach is basically "flush harder" . Cramming chemicals down to f…" at bounding box center [807, 464] width 276 height 166
click at [886, 401] on span "The medical approach is basically "flush harder" . Cramming chemicals down to f…" at bounding box center [807, 464] width 276 height 166
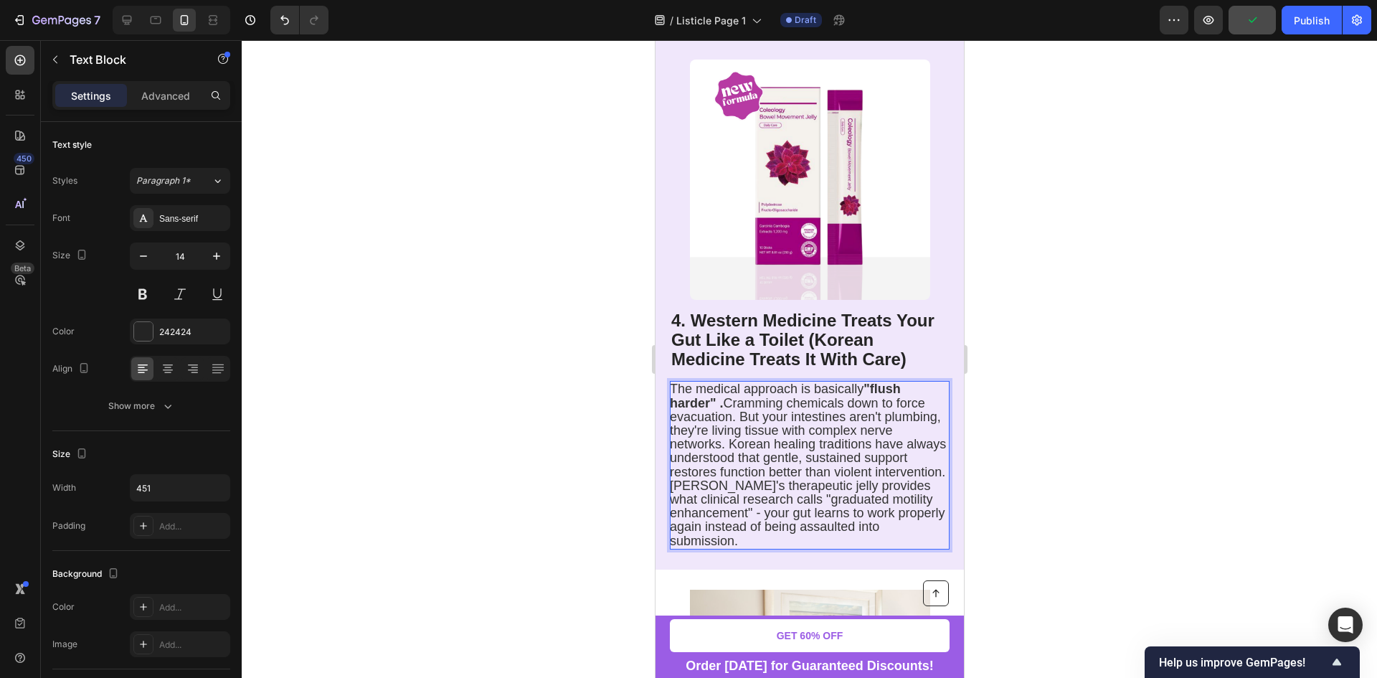
click at [723, 398] on span "The medical approach is basically "flush harder" . Cramming chemicals down to f…" at bounding box center [807, 464] width 276 height 166
click at [903, 417] on span "The medical approach is basically "flush harder". Cramming chemicals down to fo…" at bounding box center [807, 464] width 276 height 166
click at [901, 439] on p "The medical approach is basically "flush harder". Cramming chemicals down to fo…" at bounding box center [808, 464] width 278 height 165
click at [933, 411] on span "The medical approach is basically "flush harder". Cramming chemicals down to fo…" at bounding box center [807, 464] width 276 height 166
click at [1026, 423] on div at bounding box center [809, 358] width 1135 height 637
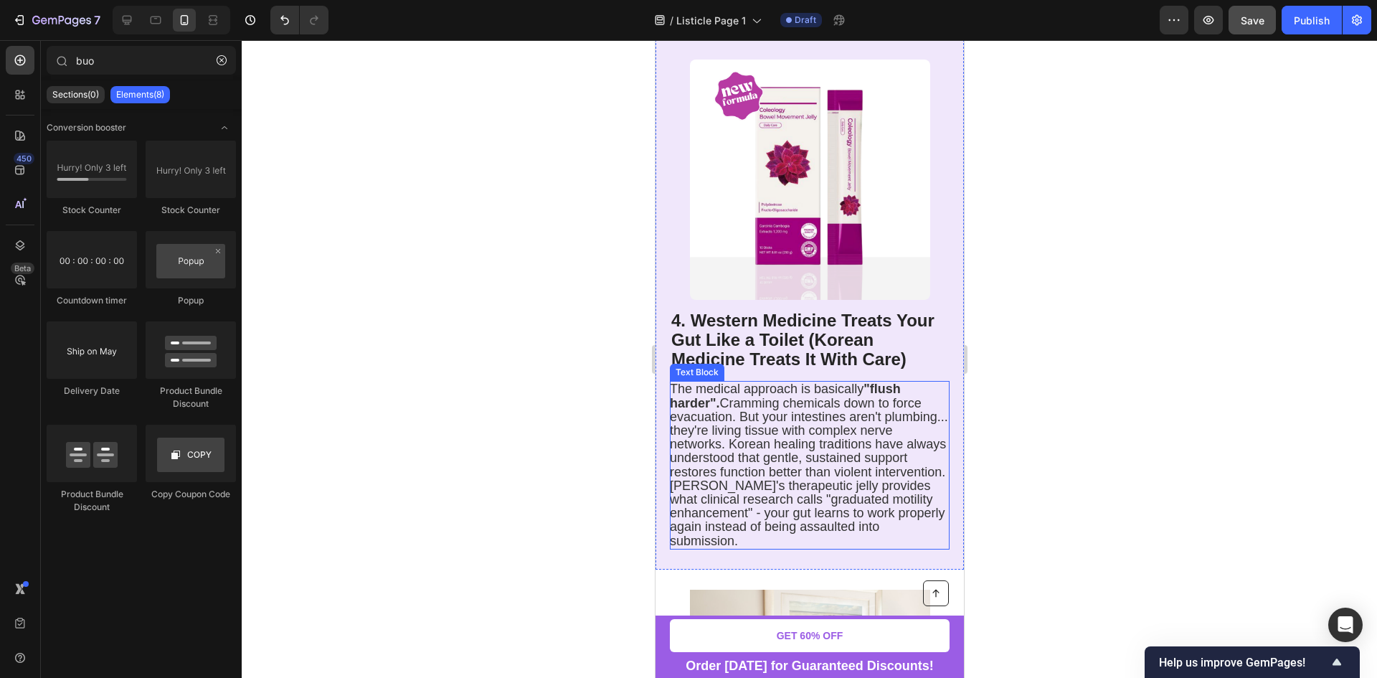
click at [895, 470] on span "The medical approach is basically "flush harder". Cramming chemicals down to fo…" at bounding box center [808, 464] width 278 height 166
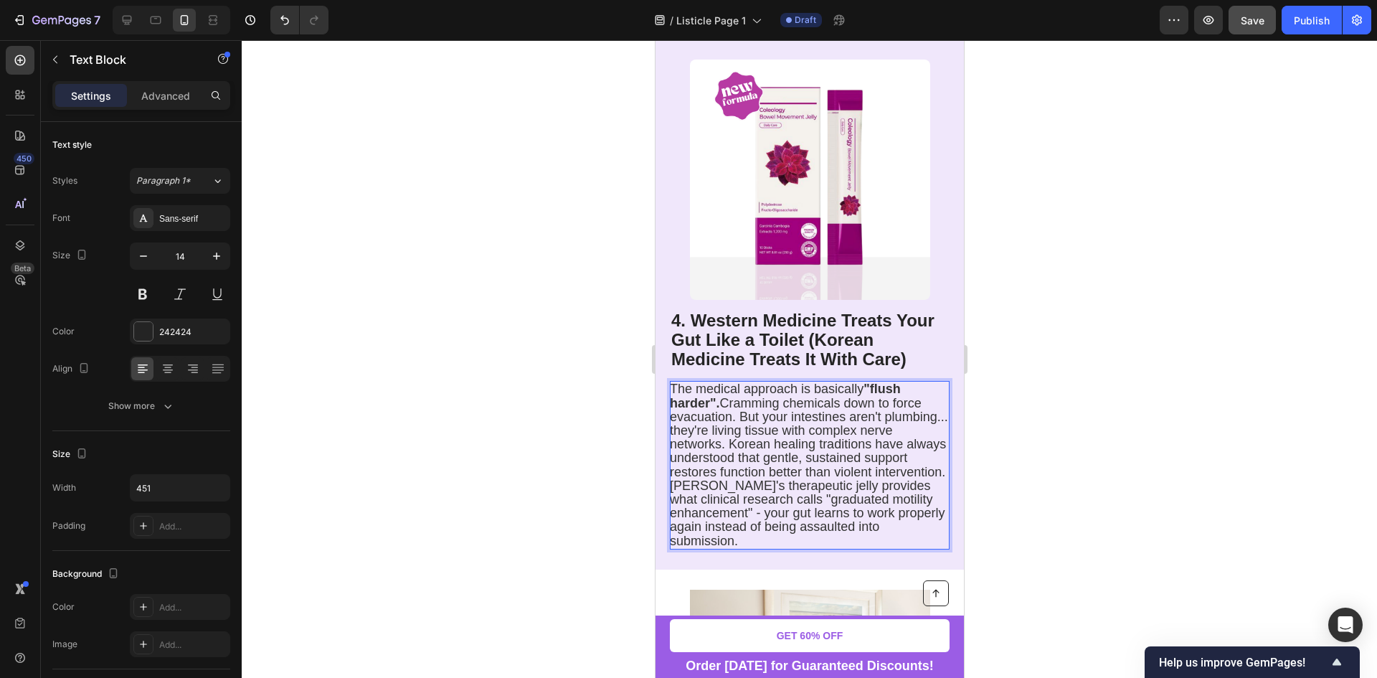
click at [898, 469] on span "The medical approach is basically "flush harder". Cramming chemicals down to fo…" at bounding box center [808, 464] width 278 height 166
click at [898, 481] on span "The medical approach is basically "flush harder". Cramming chemicals down to fo…" at bounding box center [808, 464] width 278 height 166
click at [1002, 498] on div at bounding box center [809, 358] width 1135 height 637
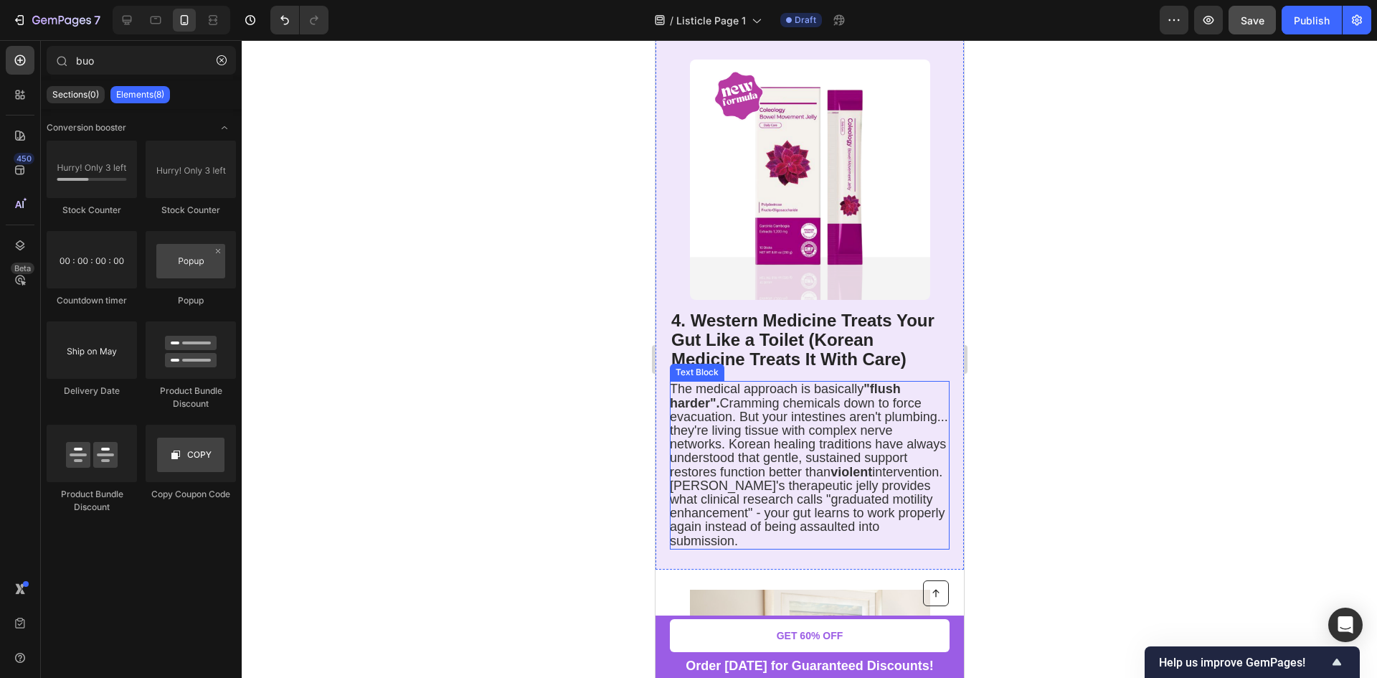
click at [764, 516] on span "The medical approach is basically "flush harder". Cramming chemicals down to fo…" at bounding box center [808, 464] width 278 height 166
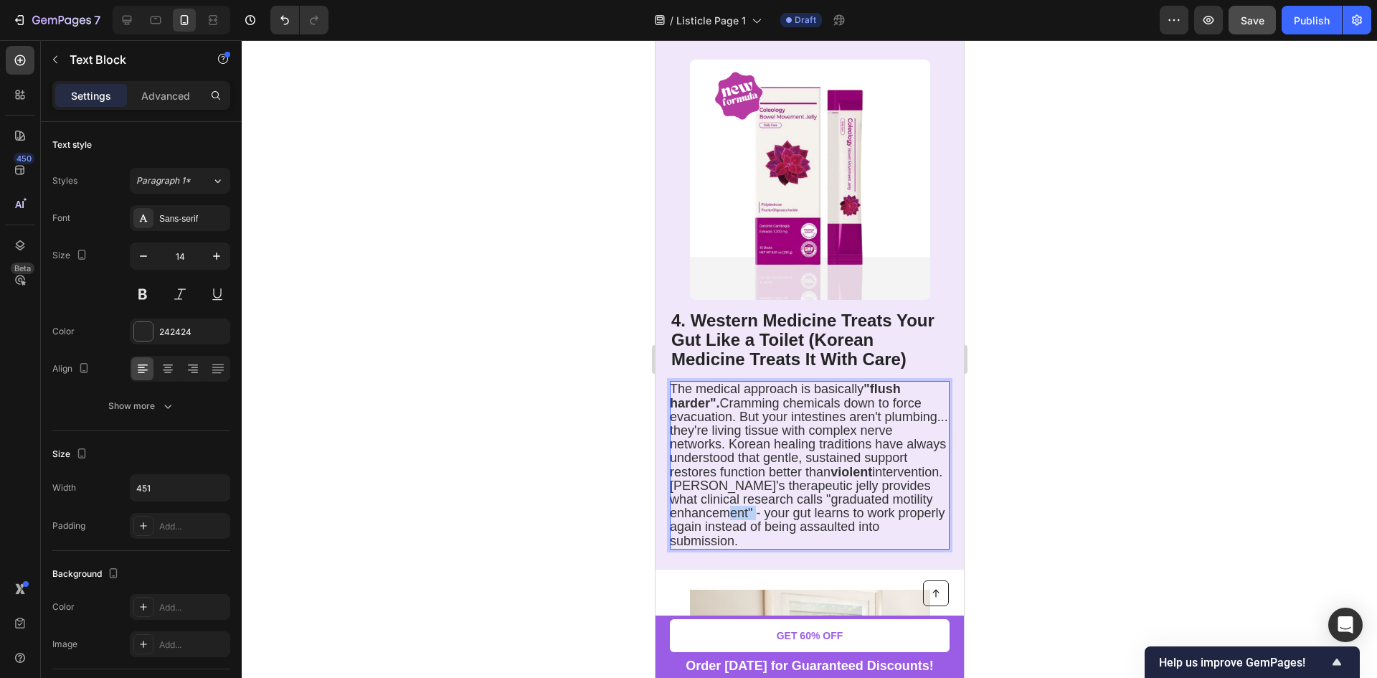
click at [763, 510] on span "The medical approach is basically "flush harder". Cramming chemicals down to fo…" at bounding box center [808, 464] width 278 height 166
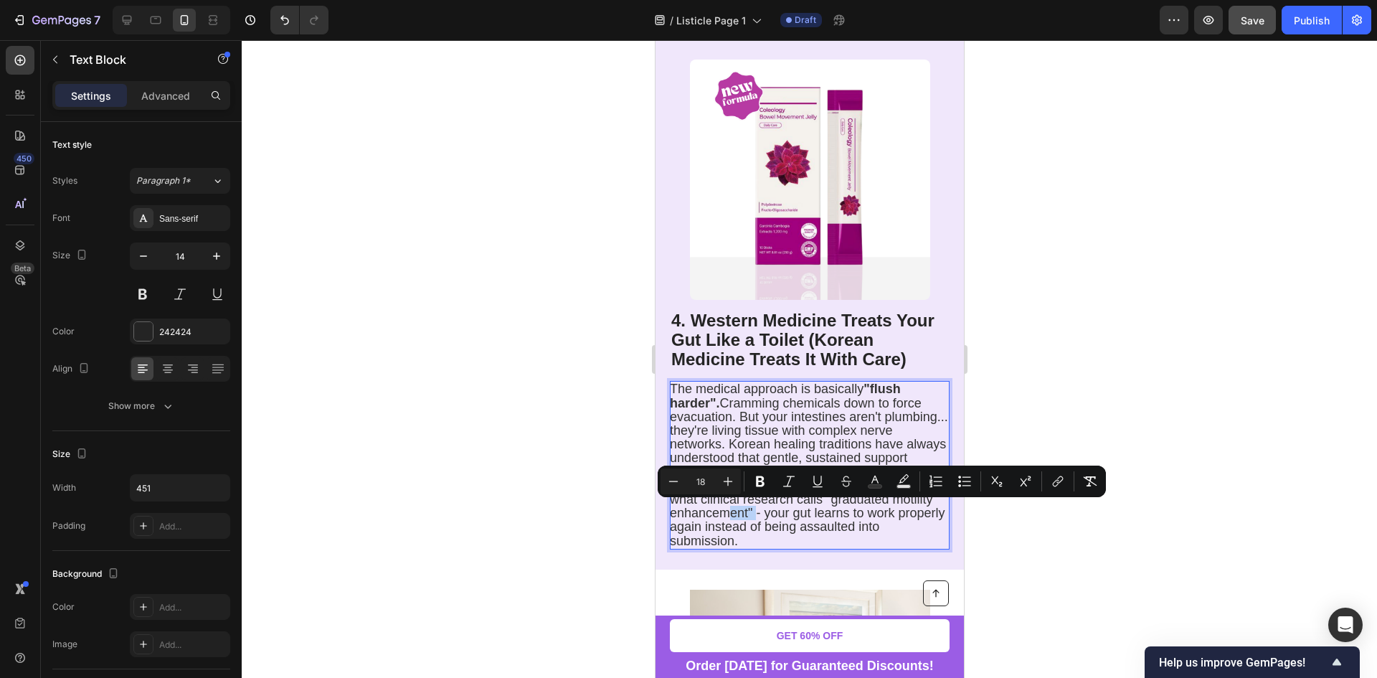
click at [766, 509] on span "The medical approach is basically "flush harder". Cramming chemicals down to fo…" at bounding box center [808, 464] width 278 height 166
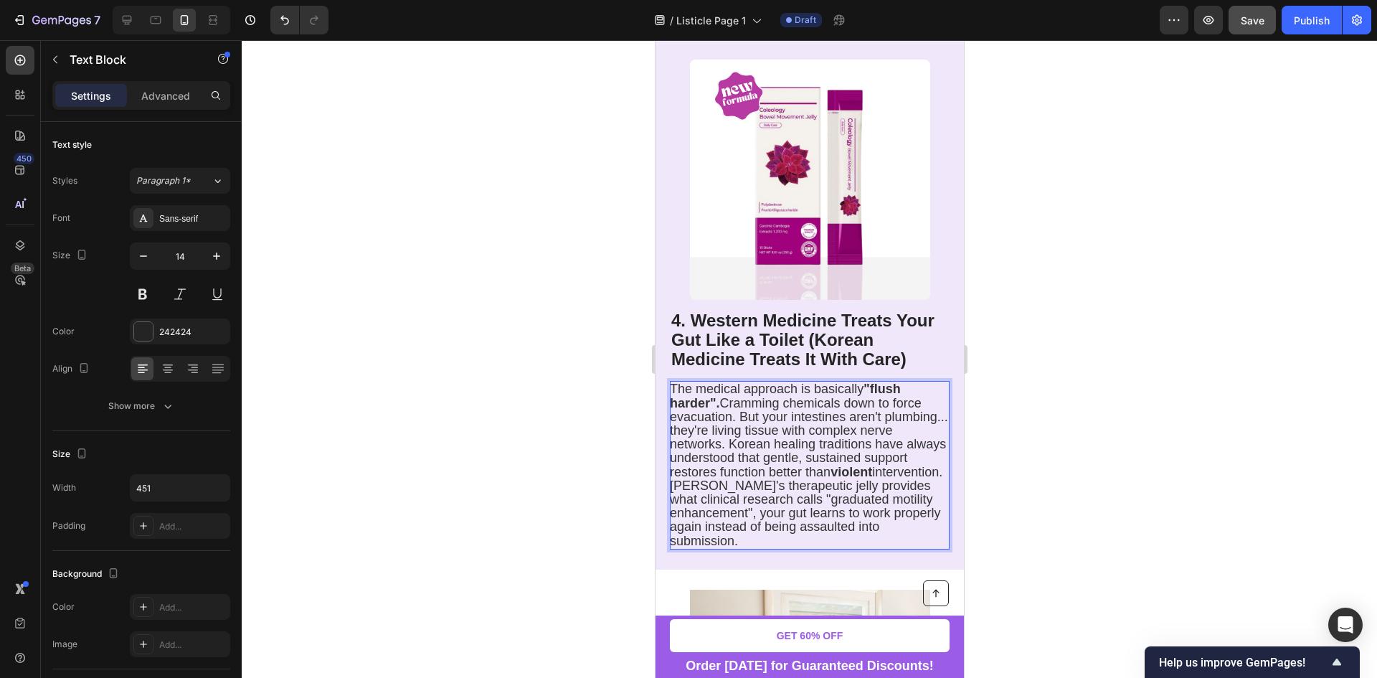
click at [801, 508] on span "The medical approach is basically "flush harder". Cramming chemicals down to fo…" at bounding box center [808, 464] width 278 height 166
click at [1025, 445] on div at bounding box center [809, 358] width 1135 height 637
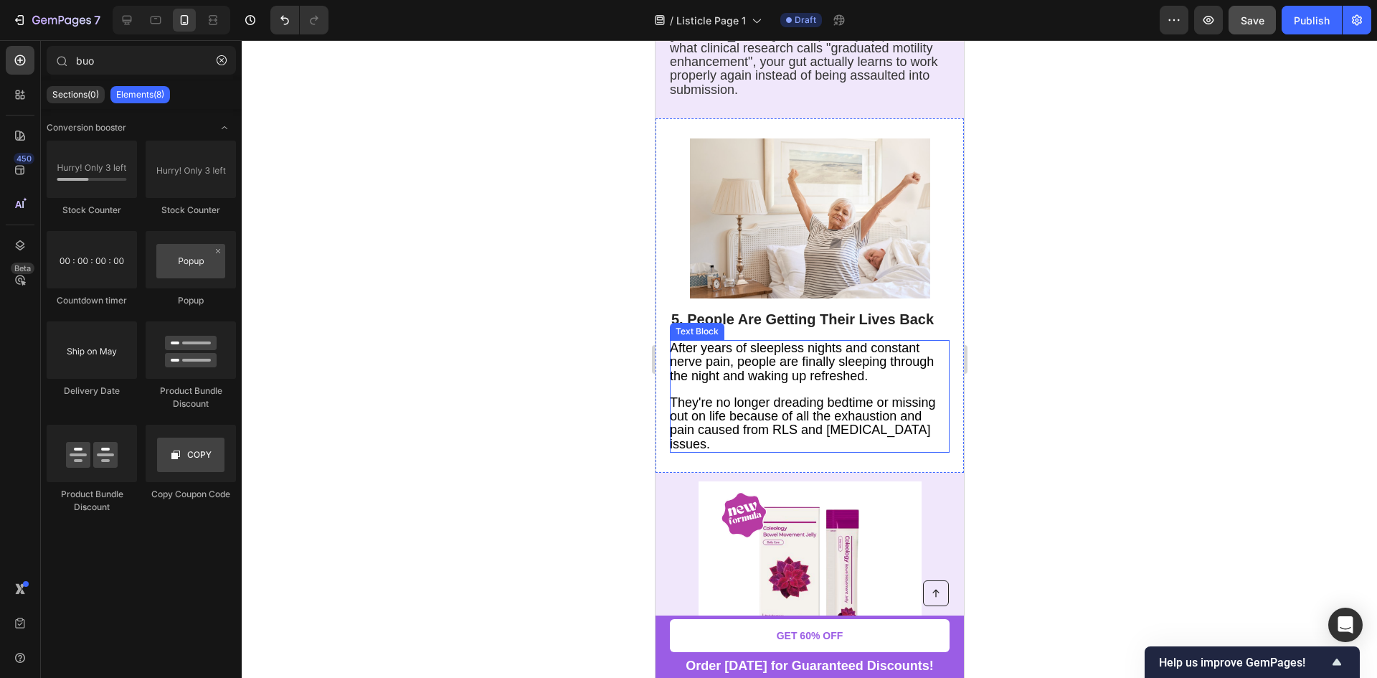
scroll to position [2366, 0]
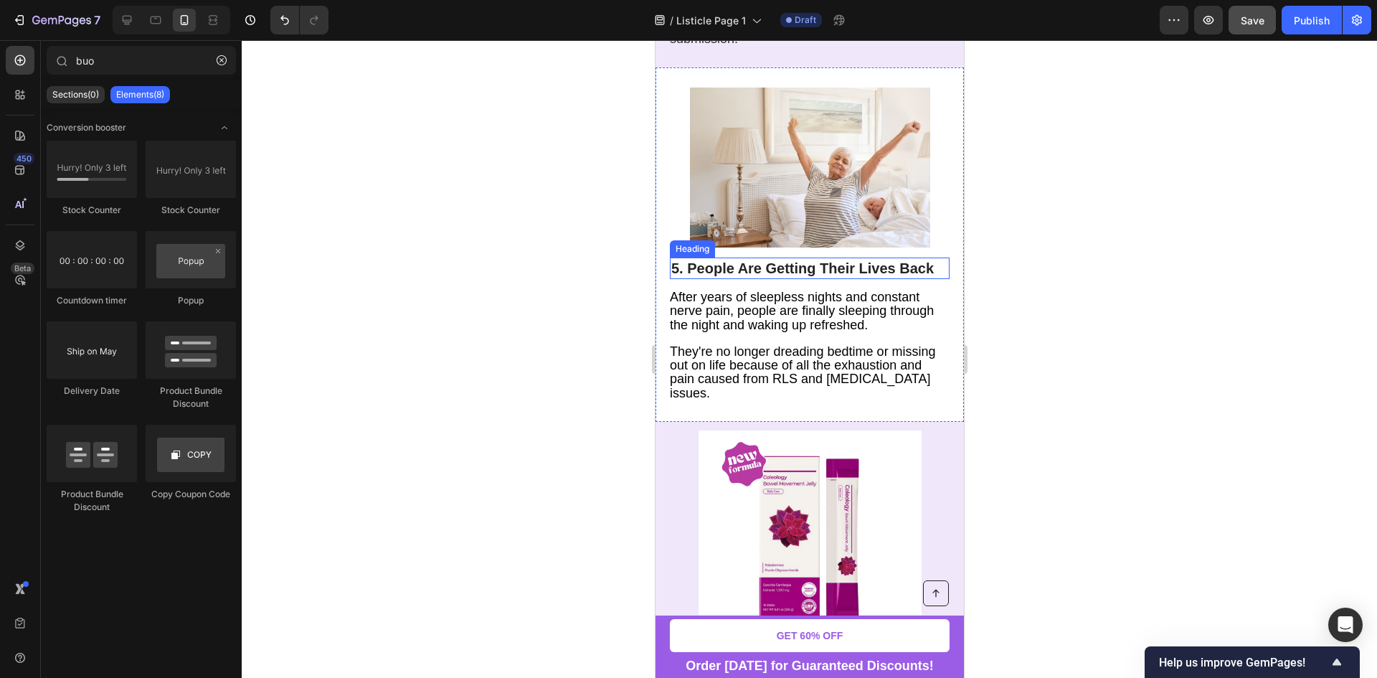
click at [717, 270] on strong "5. People Are Getting Their Lives Back" at bounding box center [801, 268] width 262 height 16
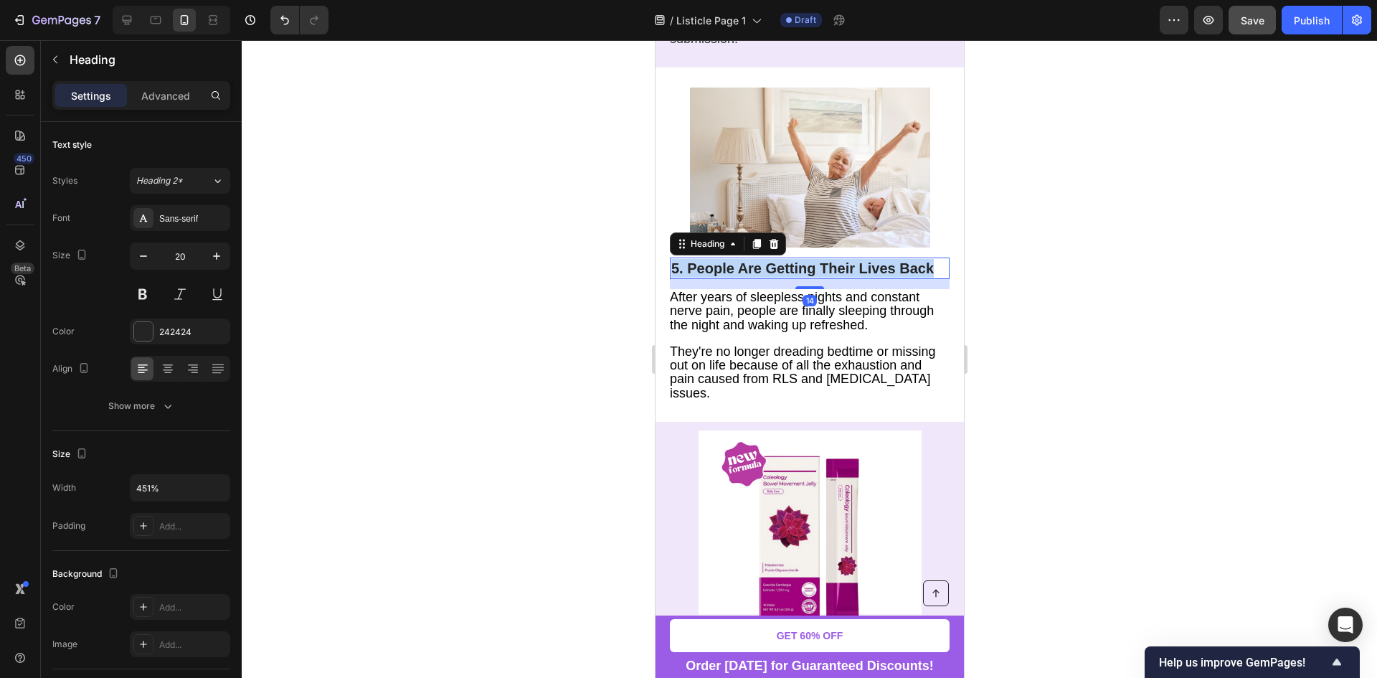
click at [717, 270] on strong "5. People Are Getting Their Lives Back" at bounding box center [801, 268] width 262 height 16
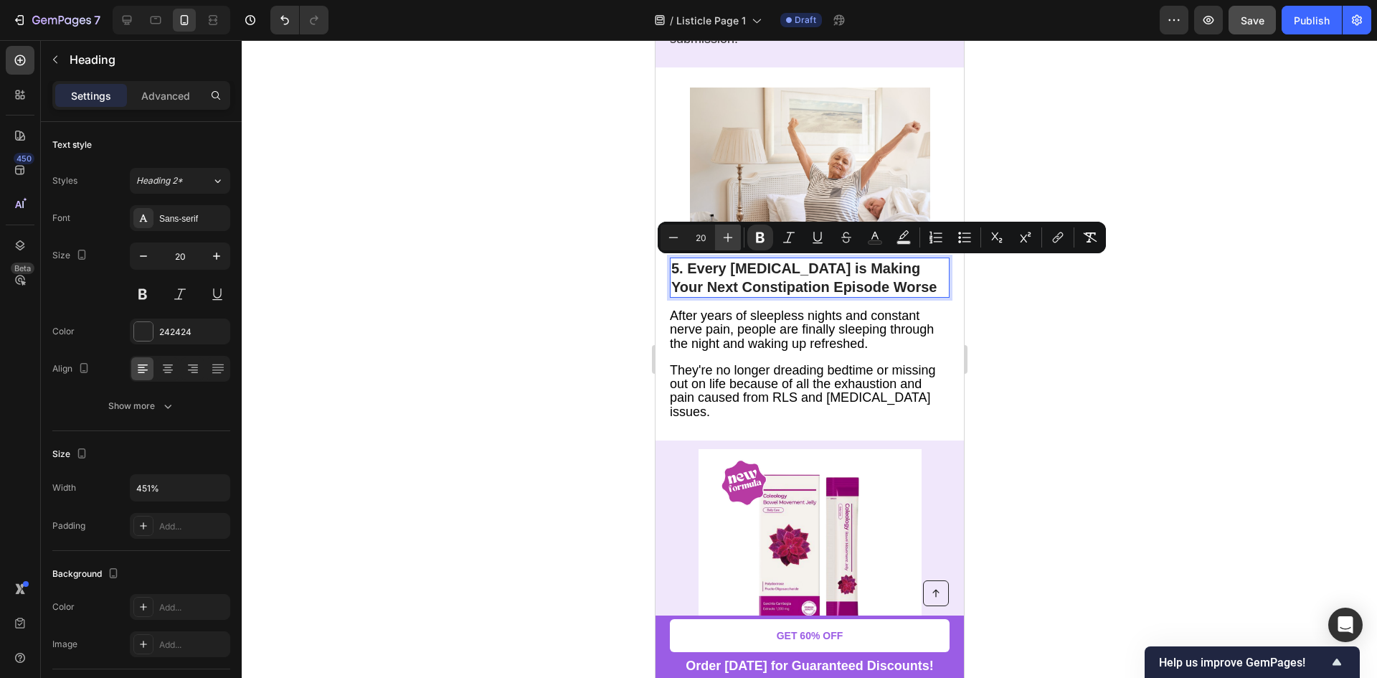
click at [732, 250] on button "Plus" at bounding box center [728, 237] width 26 height 26
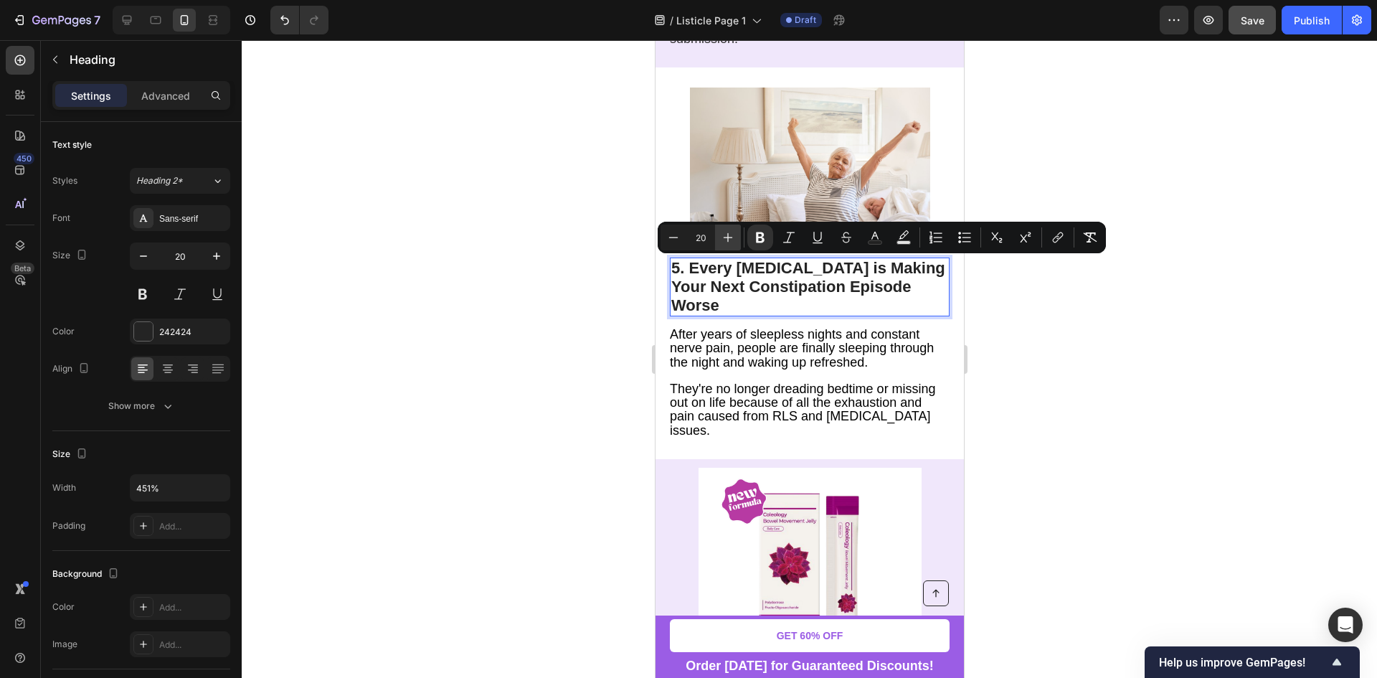
click at [732, 250] on button "Plus" at bounding box center [728, 237] width 26 height 26
click at [1004, 326] on div at bounding box center [809, 358] width 1135 height 637
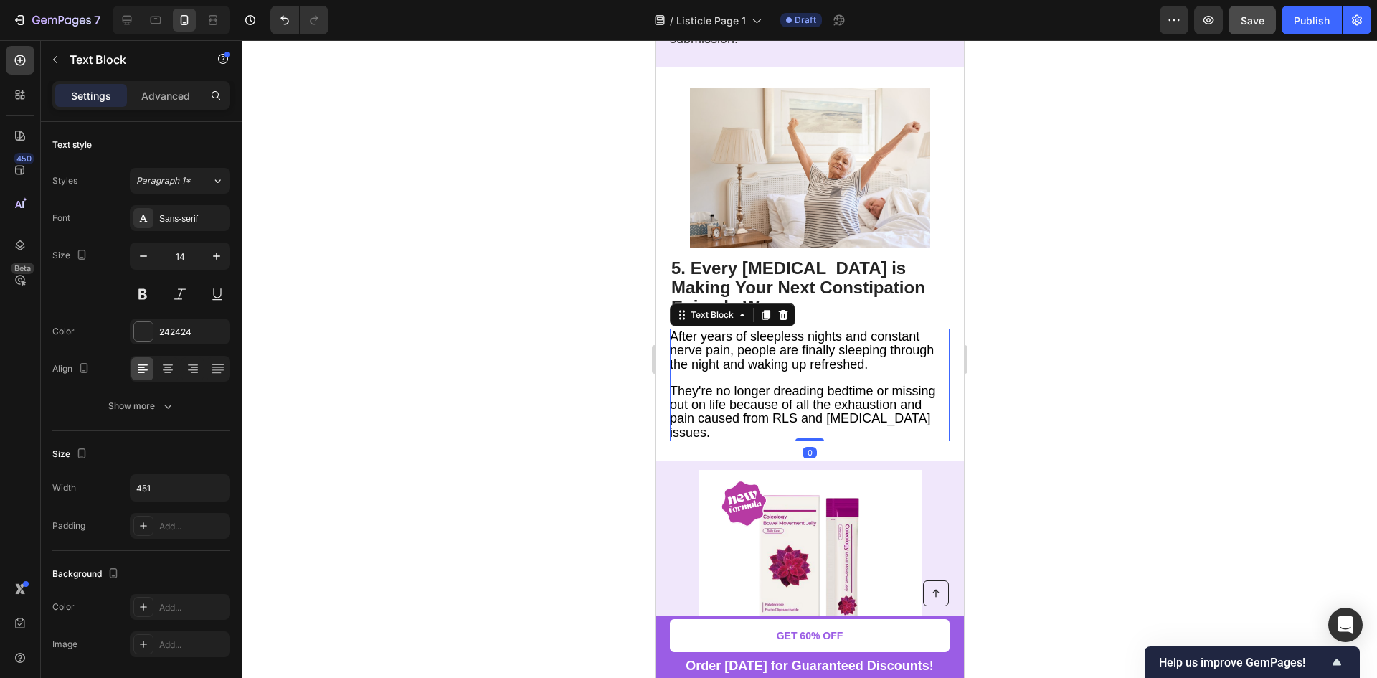
click at [831, 371] on span "After years of sleepless nights and constant nerve pain, people are finally sle…" at bounding box center [801, 350] width 264 height 42
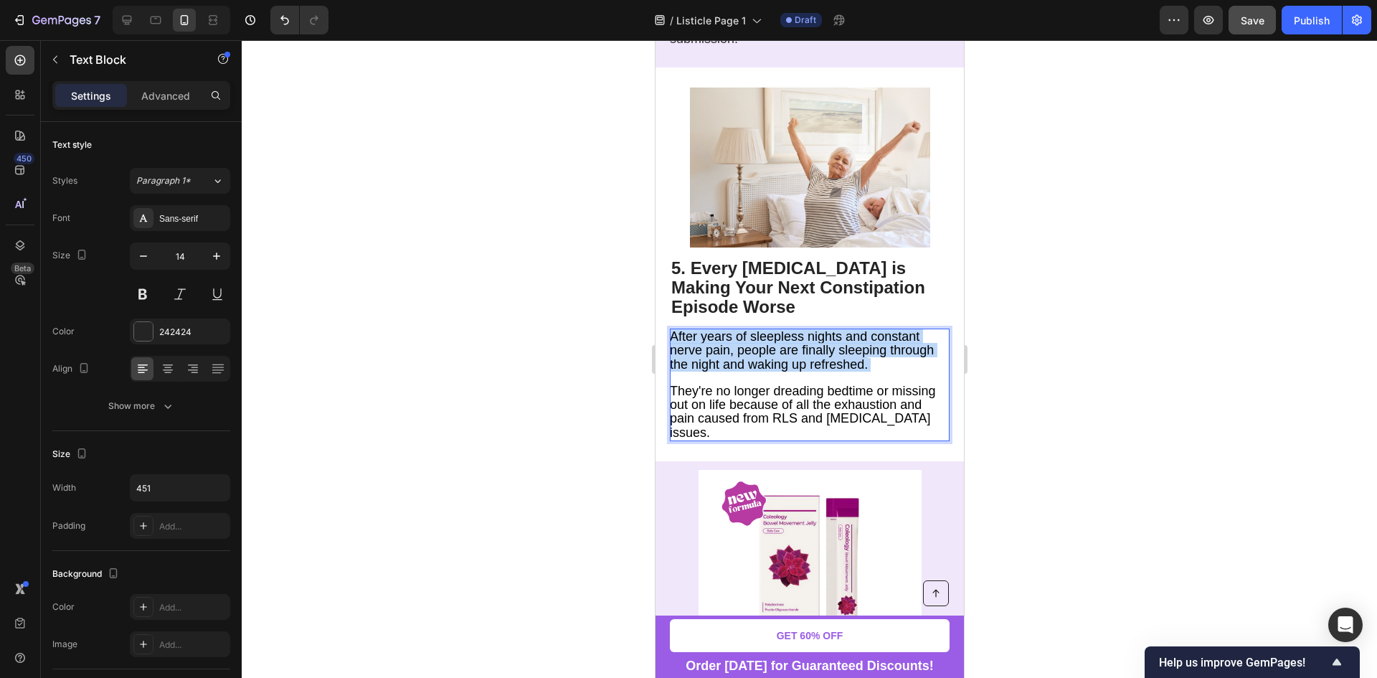
click at [831, 371] on span "After years of sleepless nights and constant nerve pain, people are finally sle…" at bounding box center [801, 350] width 264 height 42
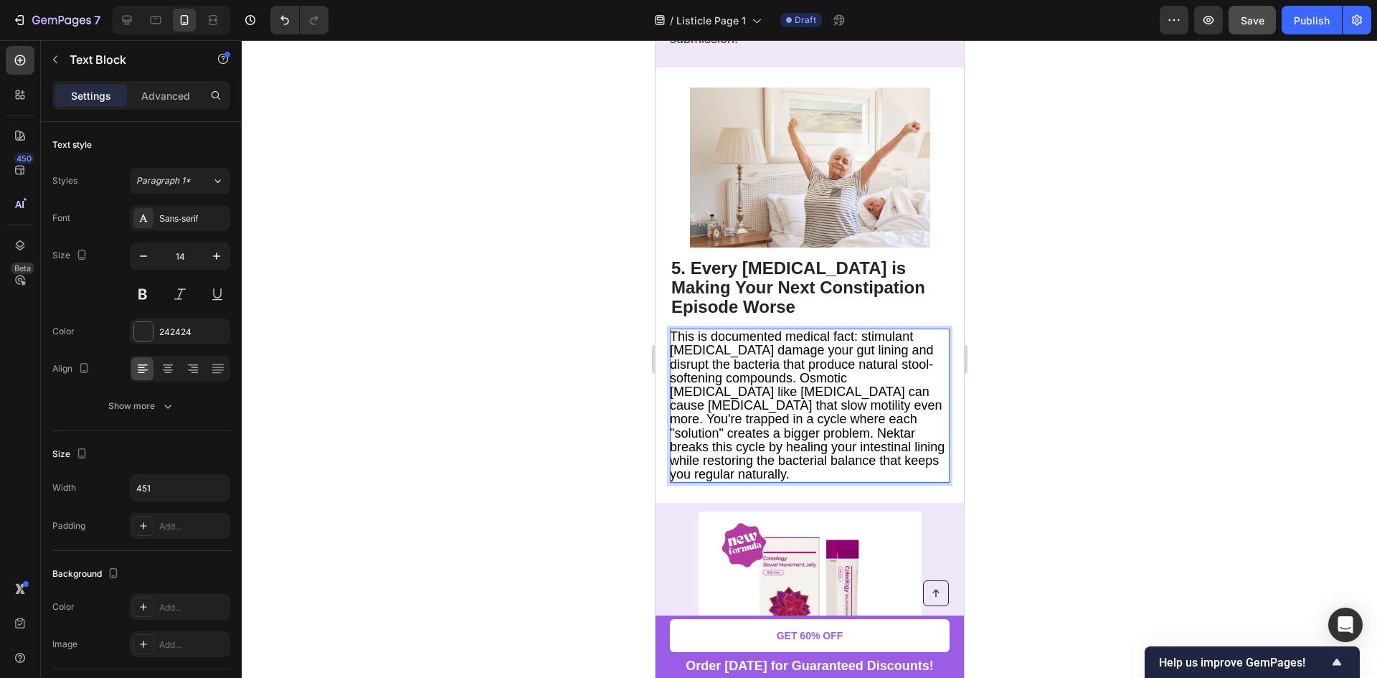
click at [886, 371] on span "This is documented medical fact: stimulant laxatives damage your gut lining and…" at bounding box center [806, 405] width 275 height 152
click at [906, 376] on span "This is documented medical fact: stimulant laxatives damage your gut lining and…" at bounding box center [806, 405] width 275 height 152
click at [824, 383] on span "This is documented medical fact: stimulant laxatives damage your gut lining and…" at bounding box center [806, 405] width 275 height 152
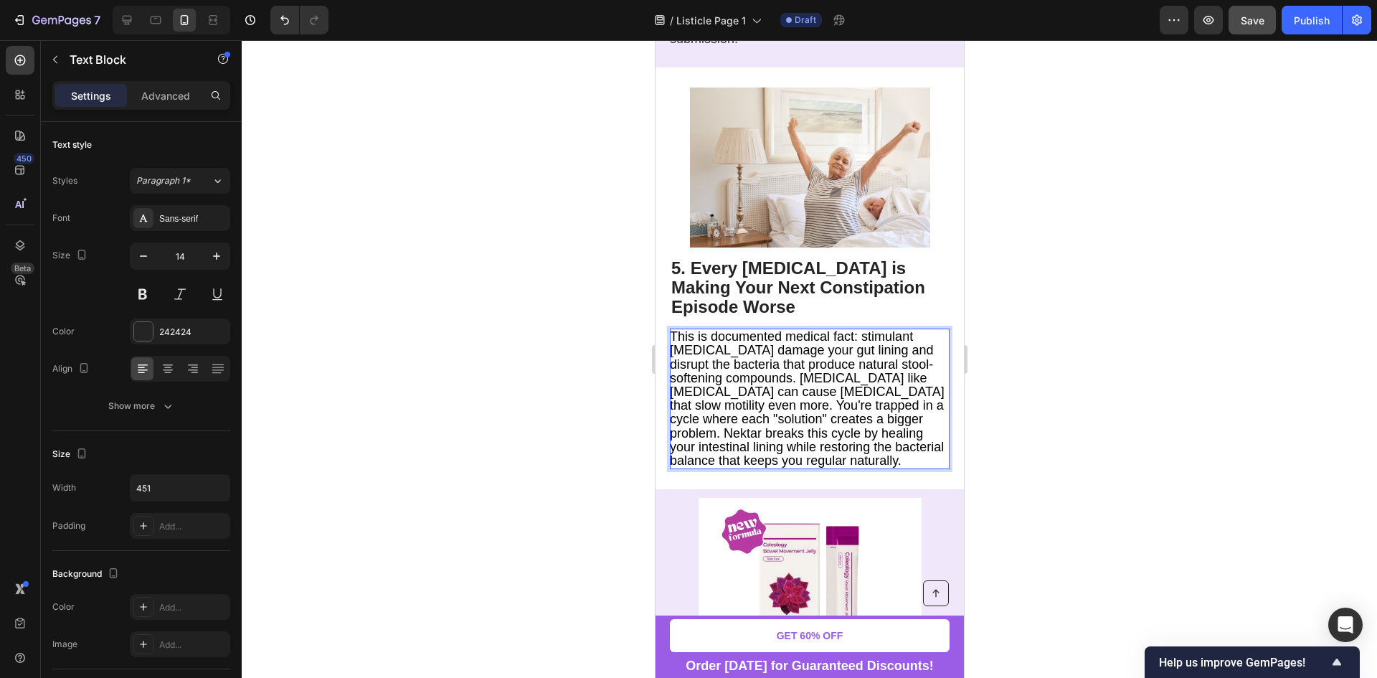
click at [861, 383] on span "This is documented medical fact: stimulant laxatives damage your gut lining and…" at bounding box center [806, 398] width 275 height 138
drag, startPoint x: 861, startPoint y: 383, endPoint x: 890, endPoint y: 380, distance: 28.8
click at [890, 380] on span "This is documented medical fact: stimulant laxatives damage your gut lining and…" at bounding box center [806, 398] width 275 height 138
click at [875, 467] on p "This is documented medical fact: stimulant laxatives damage your gut lining and…" at bounding box center [808, 399] width 278 height 138
click at [1157, 442] on div at bounding box center [809, 358] width 1135 height 637
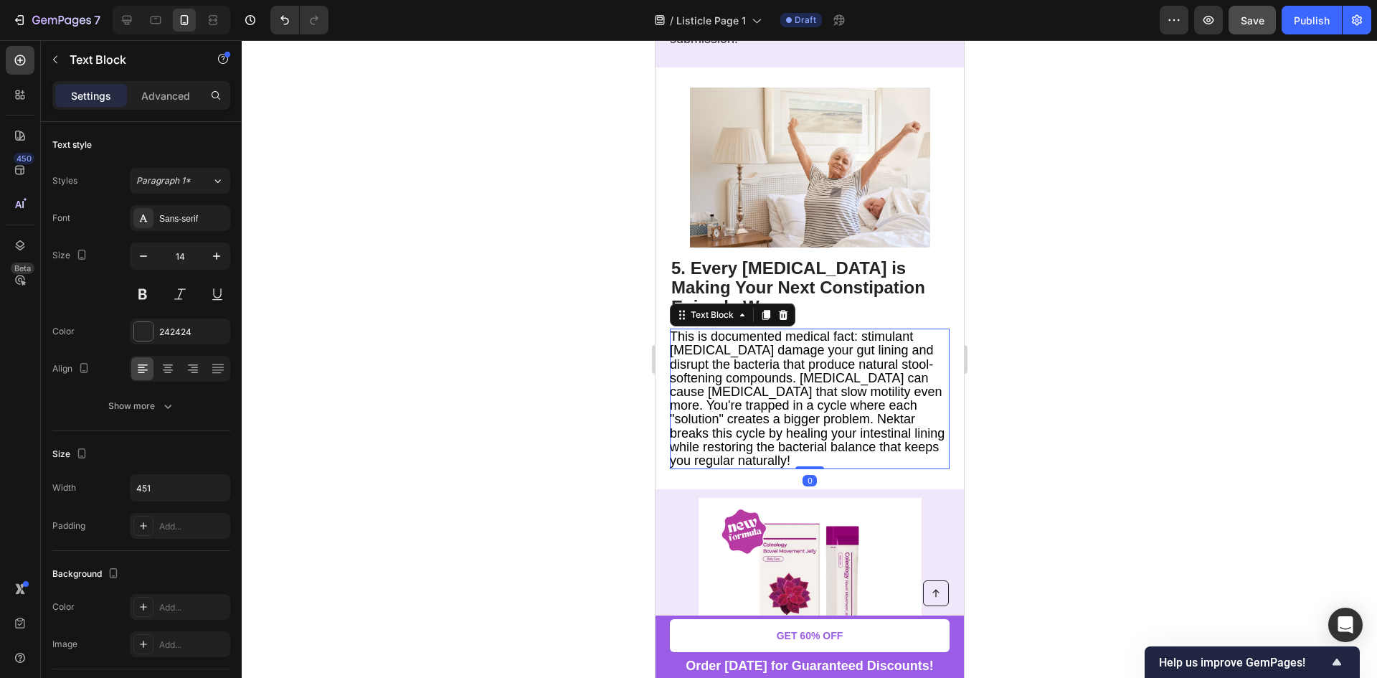
click at [1043, 441] on div at bounding box center [809, 358] width 1135 height 637
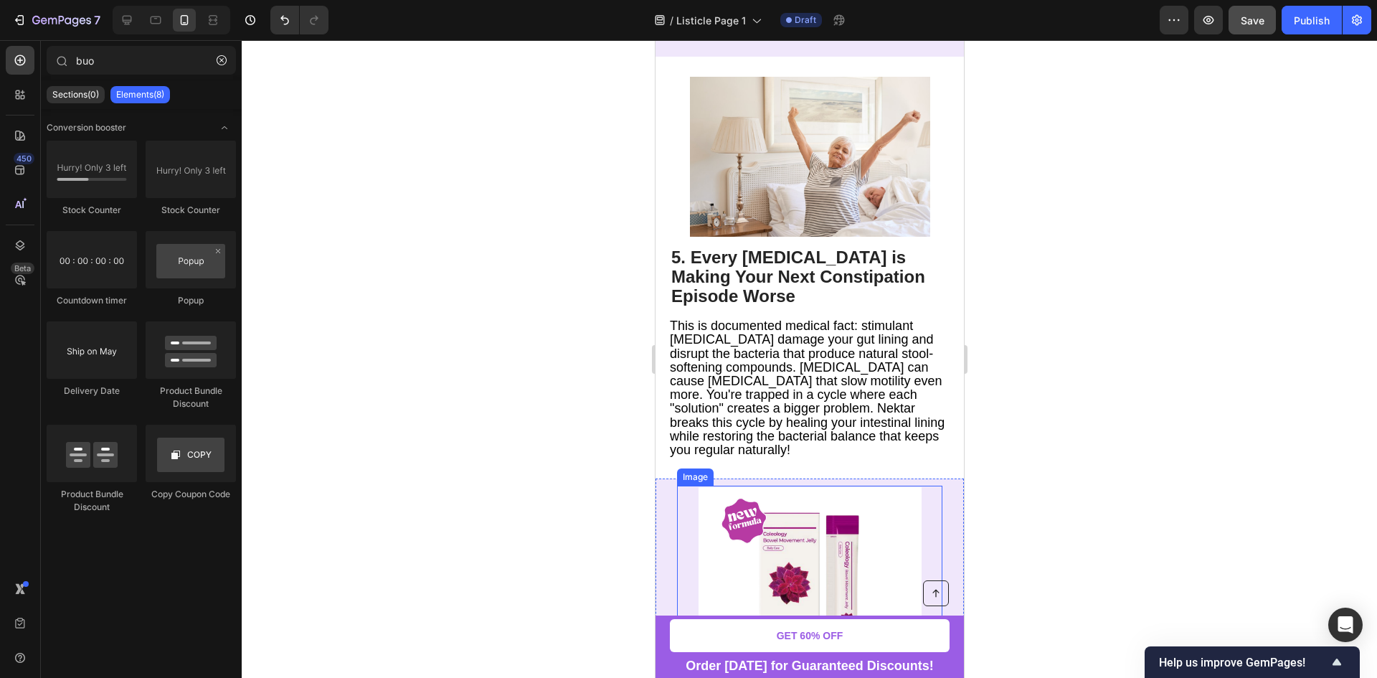
scroll to position [2294, 0]
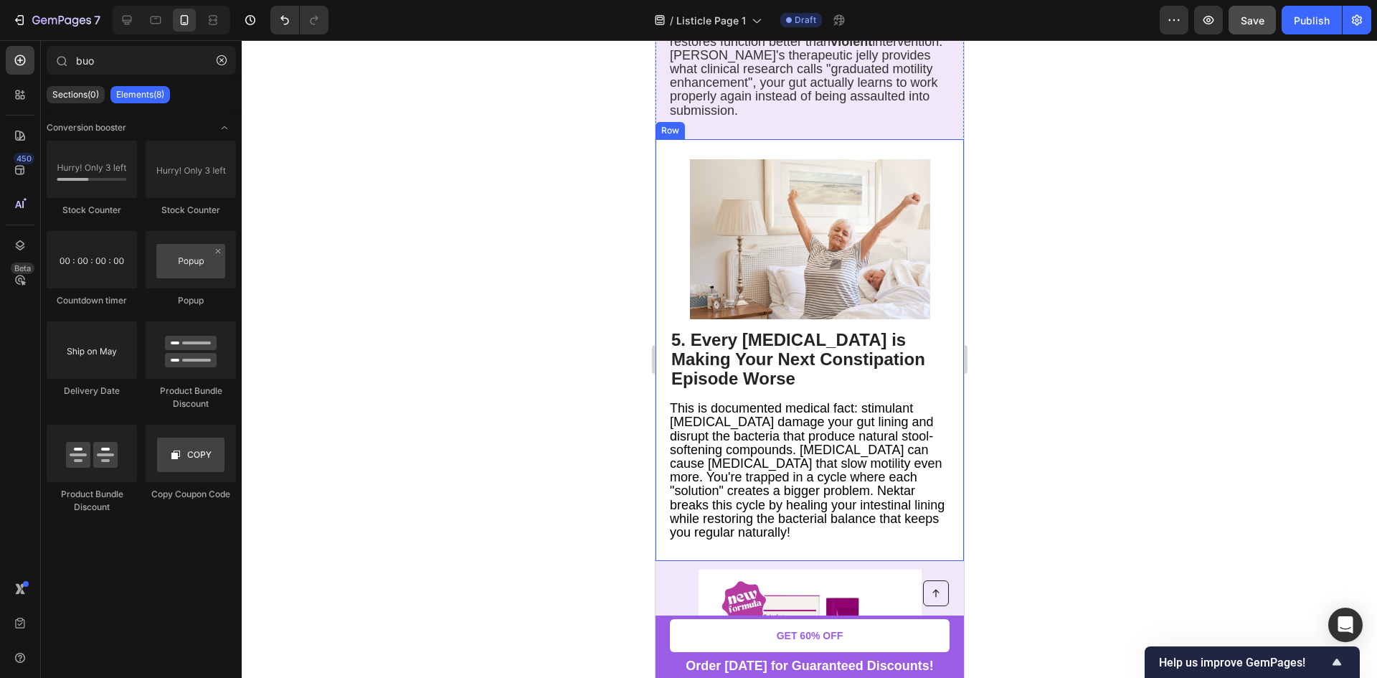
click at [748, 346] on strong "5. Every [MEDICAL_DATA] is Making Your Next Constipation Episode Worse" at bounding box center [797, 359] width 254 height 58
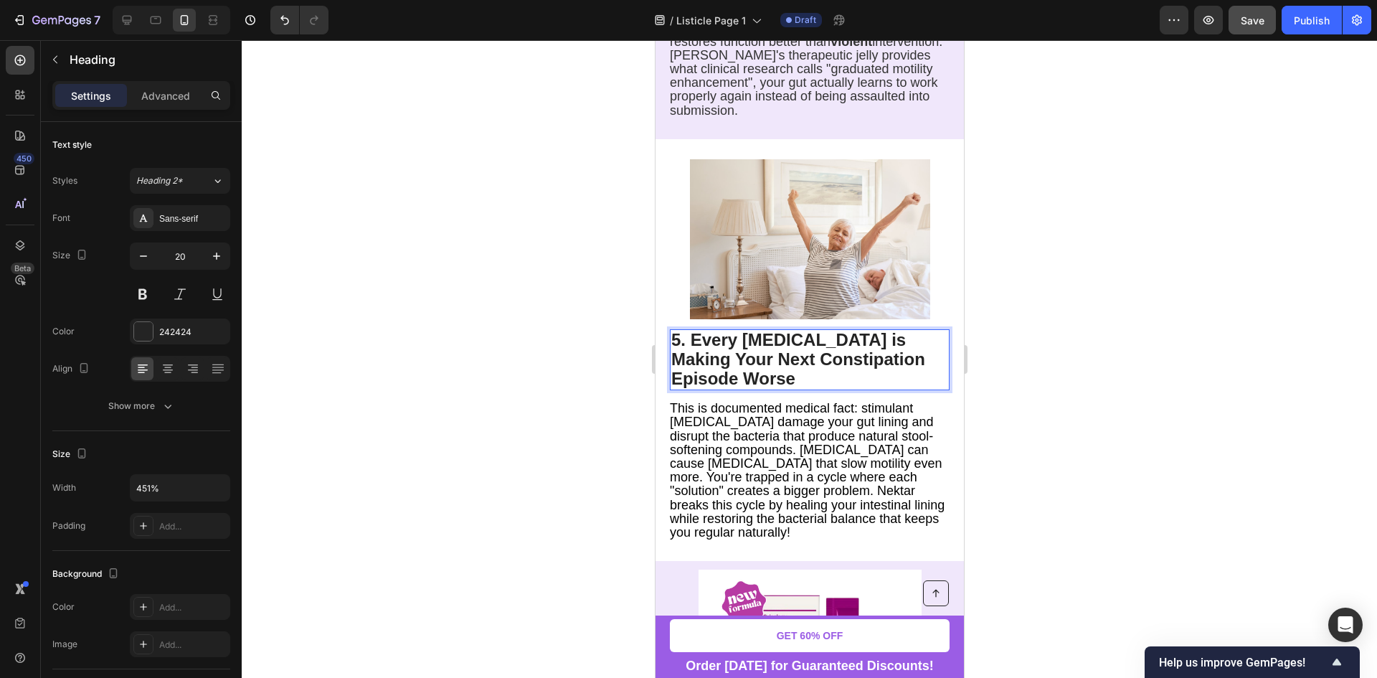
click at [748, 346] on strong "5. Every [MEDICAL_DATA] is Making Your Next Constipation Episode Worse" at bounding box center [797, 359] width 254 height 58
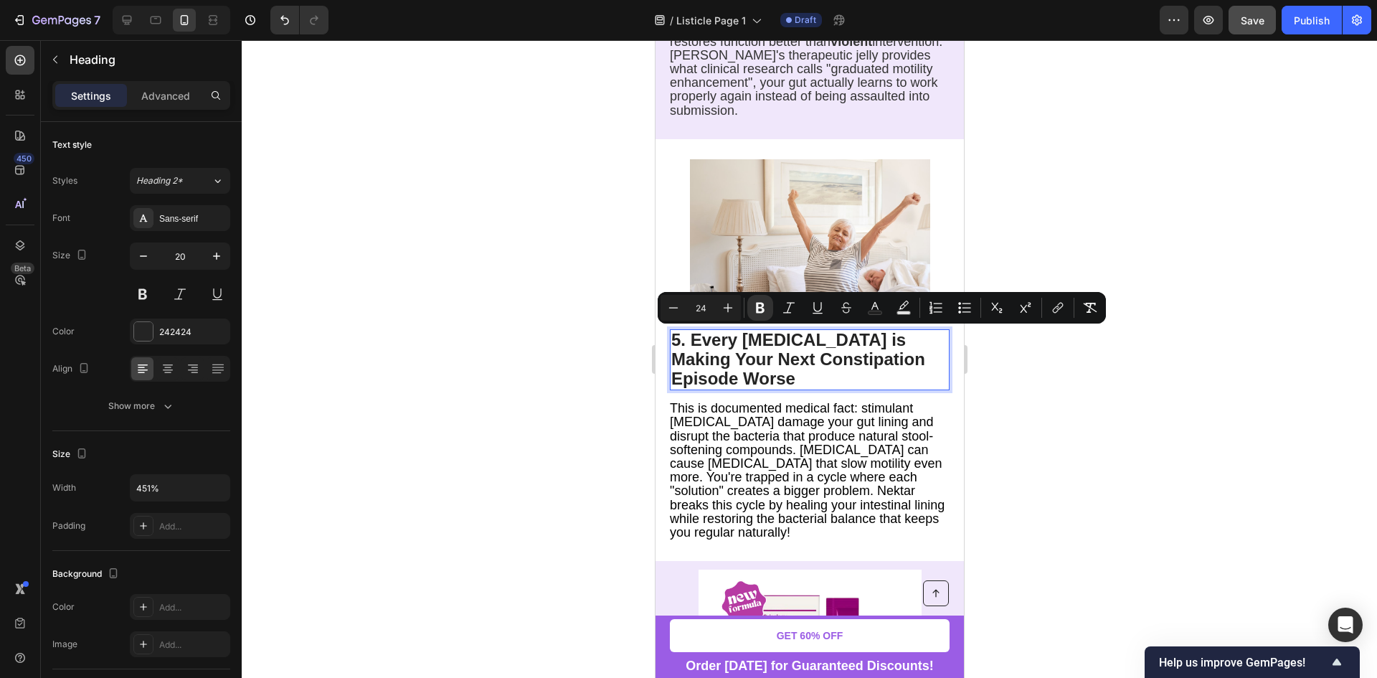
click at [1038, 428] on div at bounding box center [809, 358] width 1135 height 637
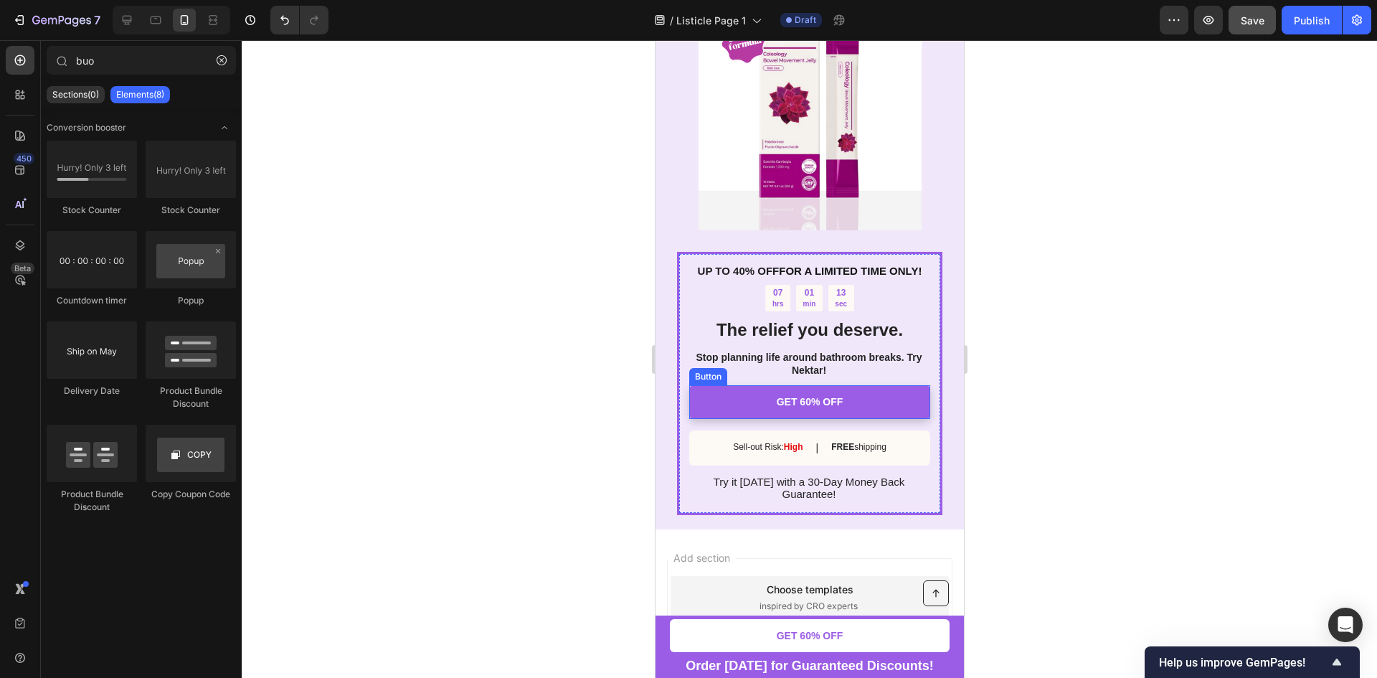
scroll to position [2868, 0]
click at [875, 396] on link "GET 60% OFF" at bounding box center [808, 400] width 241 height 33
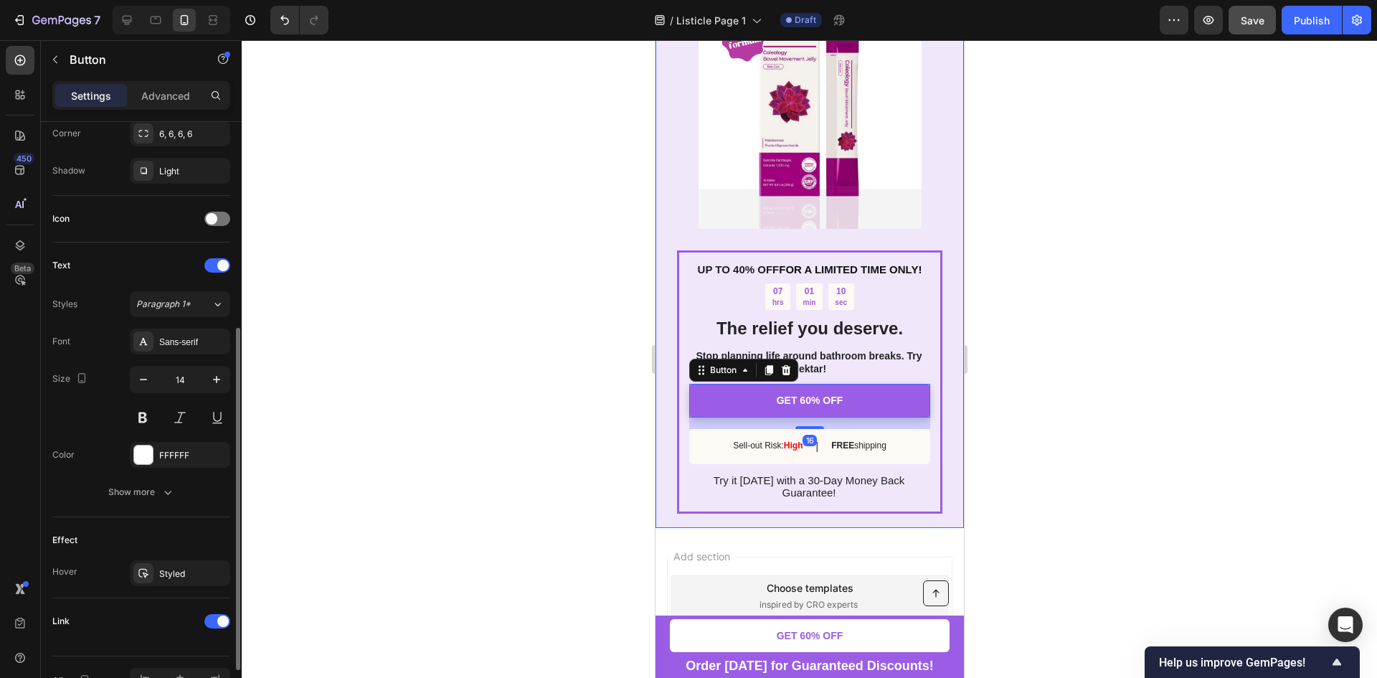
scroll to position [443, 0]
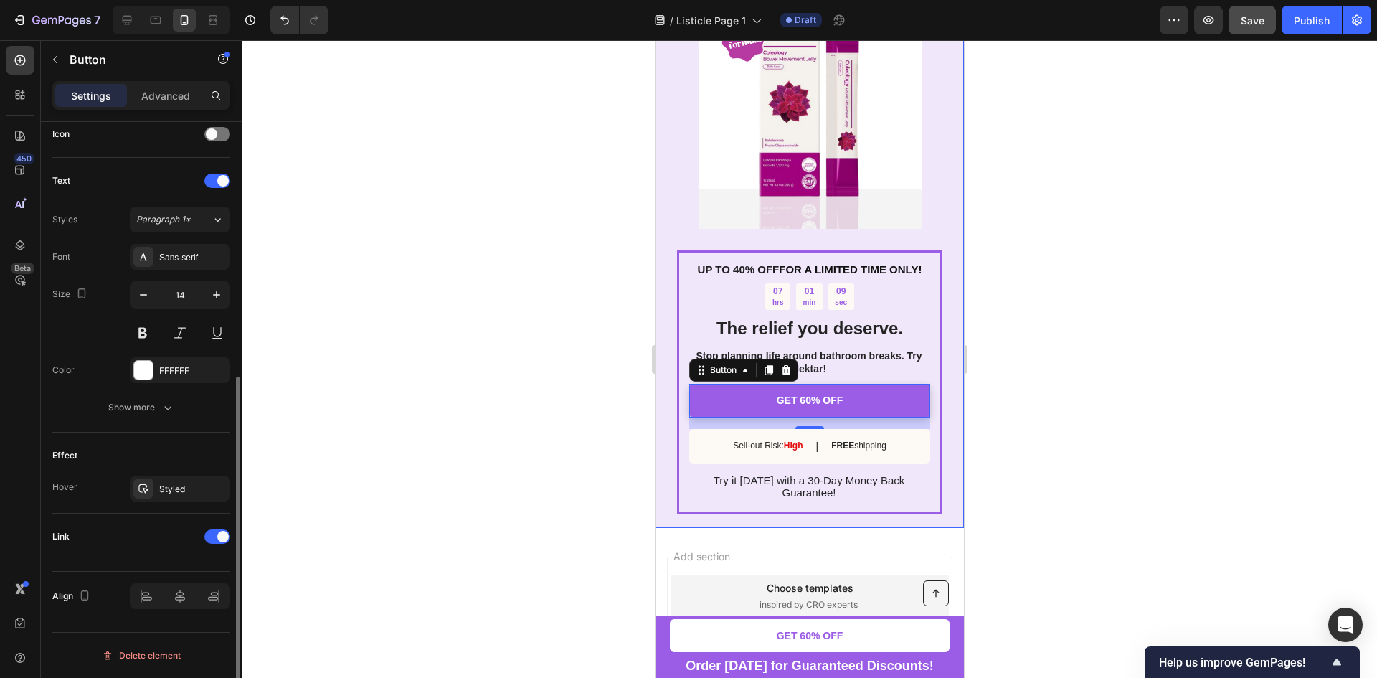
click at [114, 529] on div "Link" at bounding box center [141, 536] width 178 height 23
drag, startPoint x: 59, startPoint y: 540, endPoint x: 164, endPoint y: 559, distance: 107.2
click at [164, 559] on div "Link" at bounding box center [141, 542] width 178 height 58
drag, startPoint x: 101, startPoint y: 579, endPoint x: 206, endPoint y: 556, distance: 107.2
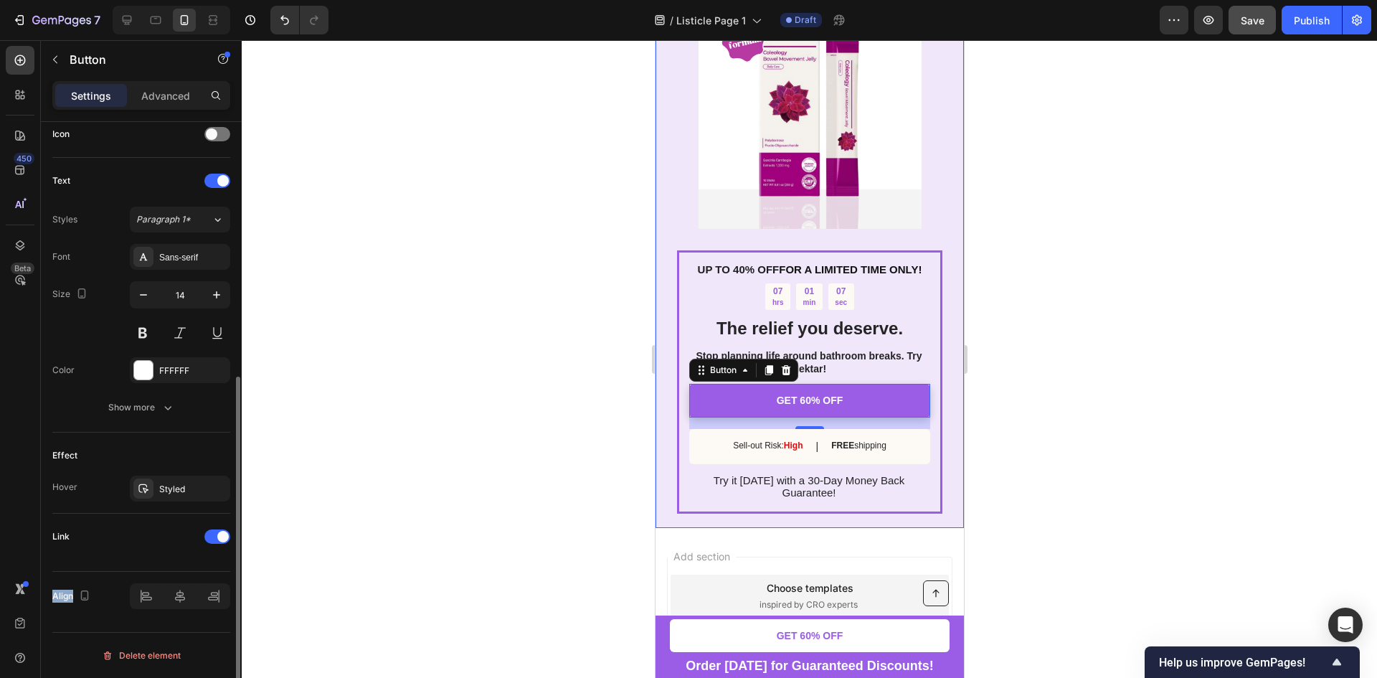
click at [204, 546] on div "Size Width 100% Height Auto Padding 14, 24, 14, 24 Background Color 9B5DE5 Imag…" at bounding box center [141, 149] width 178 height 941
click at [205, 557] on div "Link" at bounding box center [141, 542] width 178 height 34
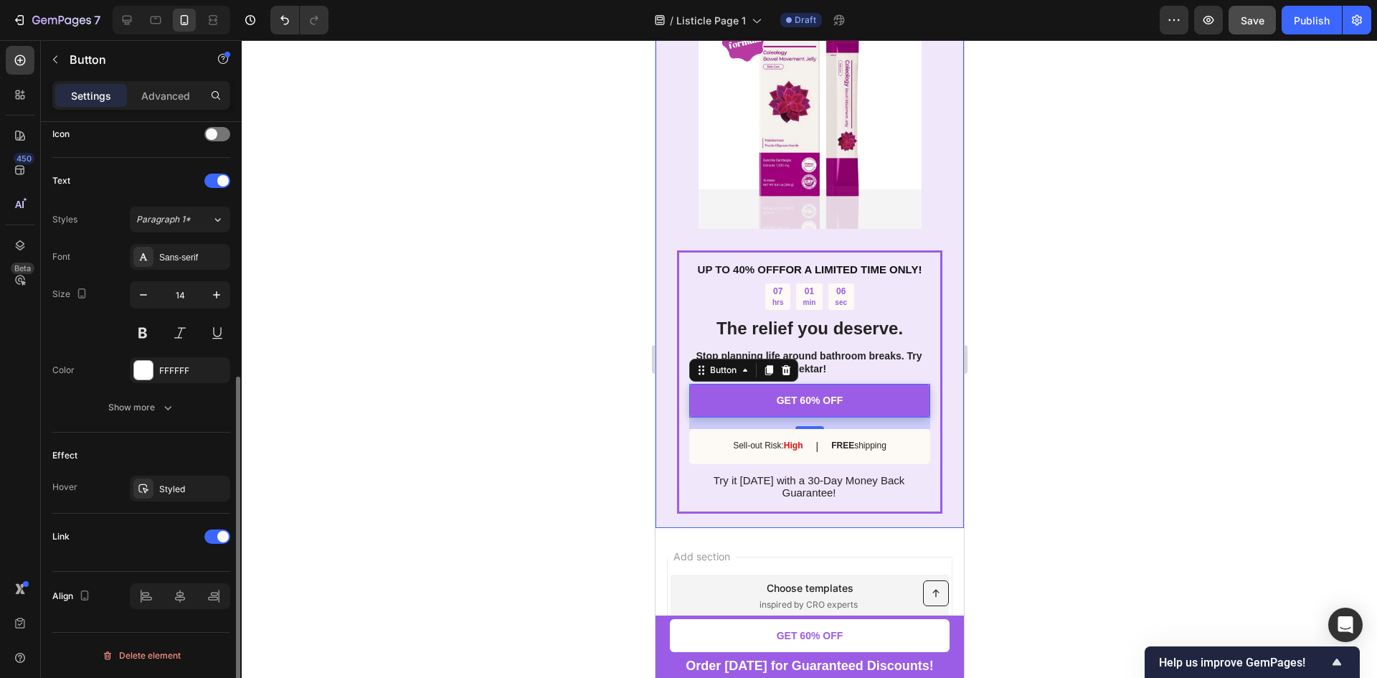
click at [171, 549] on div "Link" at bounding box center [141, 542] width 178 height 34
click at [226, 531] on span at bounding box center [222, 536] width 11 height 11
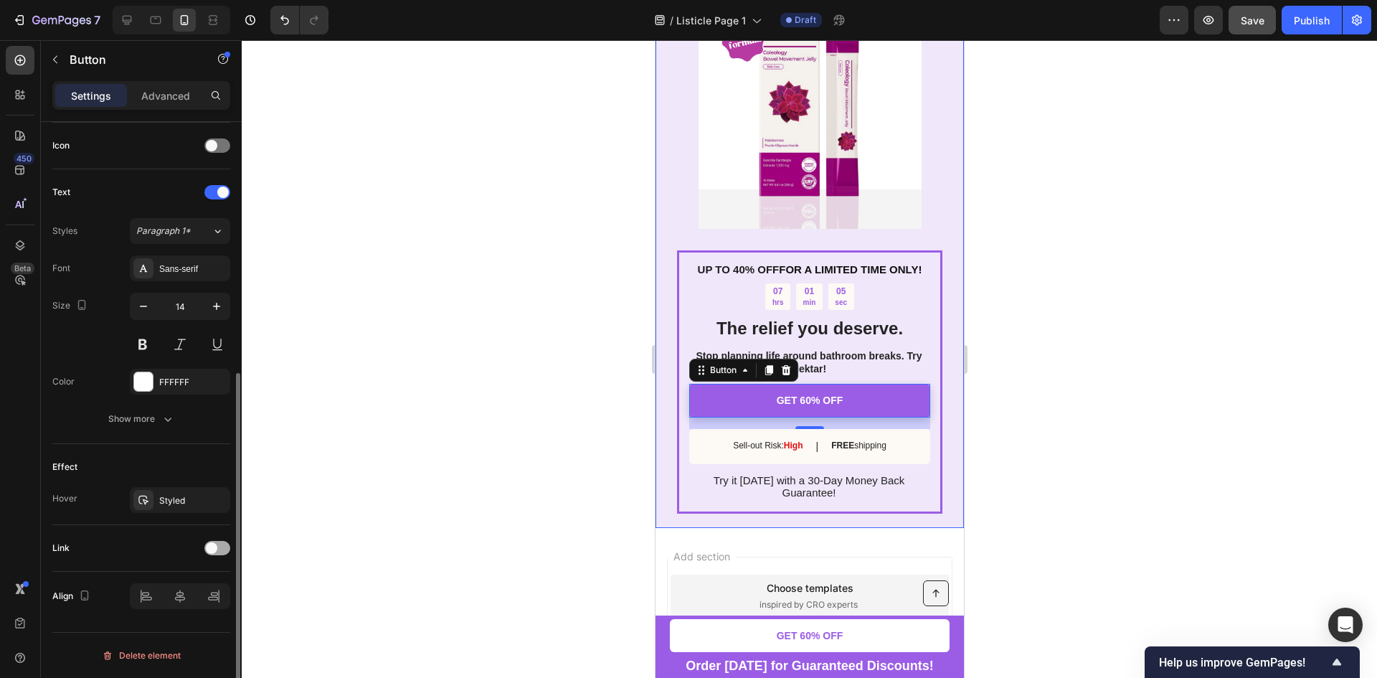
click at [214, 548] on span at bounding box center [211, 547] width 11 height 11
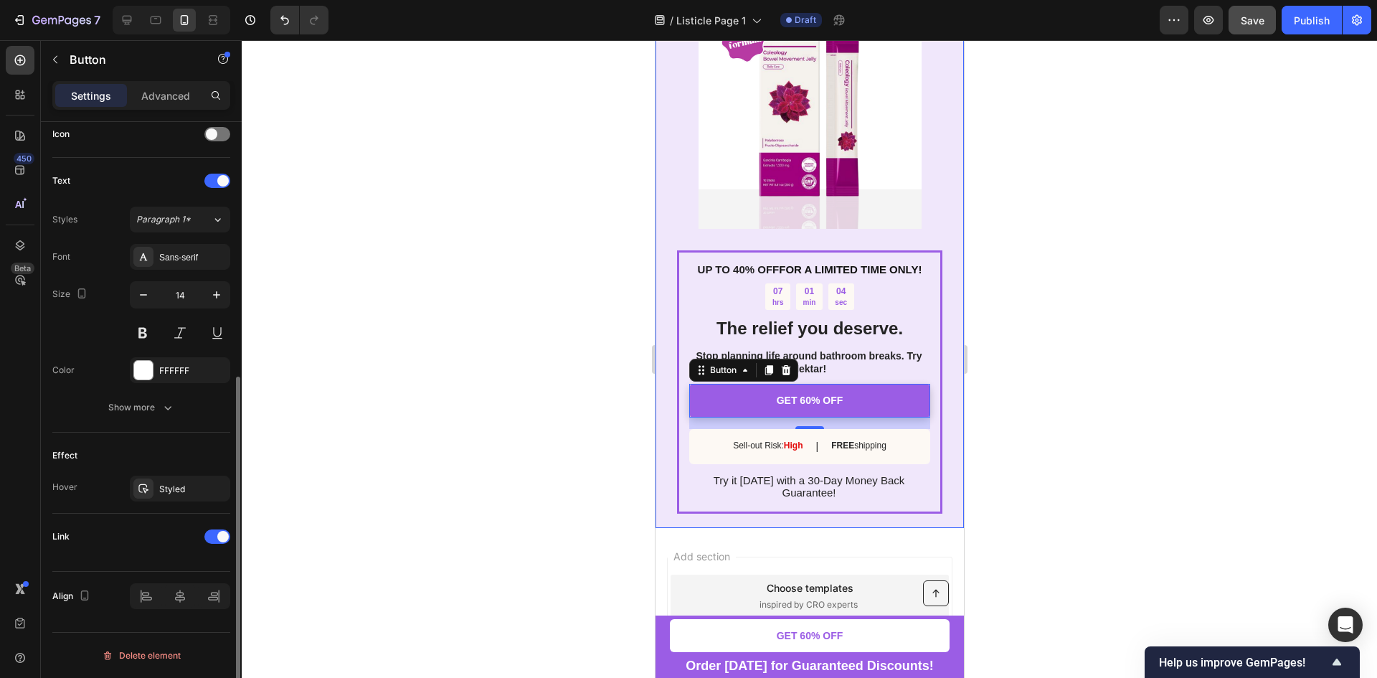
click at [141, 548] on div "Link" at bounding box center [141, 542] width 178 height 34
click at [194, 540] on div "Link" at bounding box center [141, 536] width 178 height 23
click at [206, 537] on div at bounding box center [217, 536] width 26 height 14
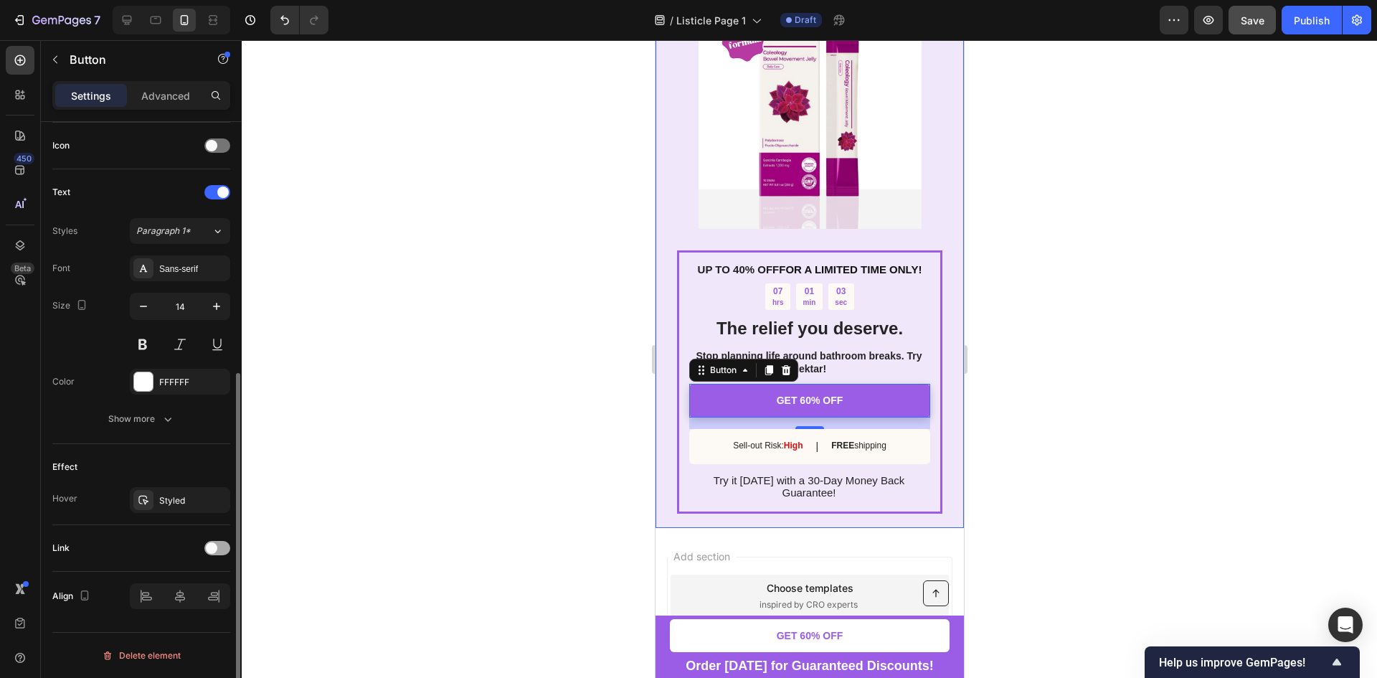
click at [211, 548] on span at bounding box center [211, 547] width 11 height 11
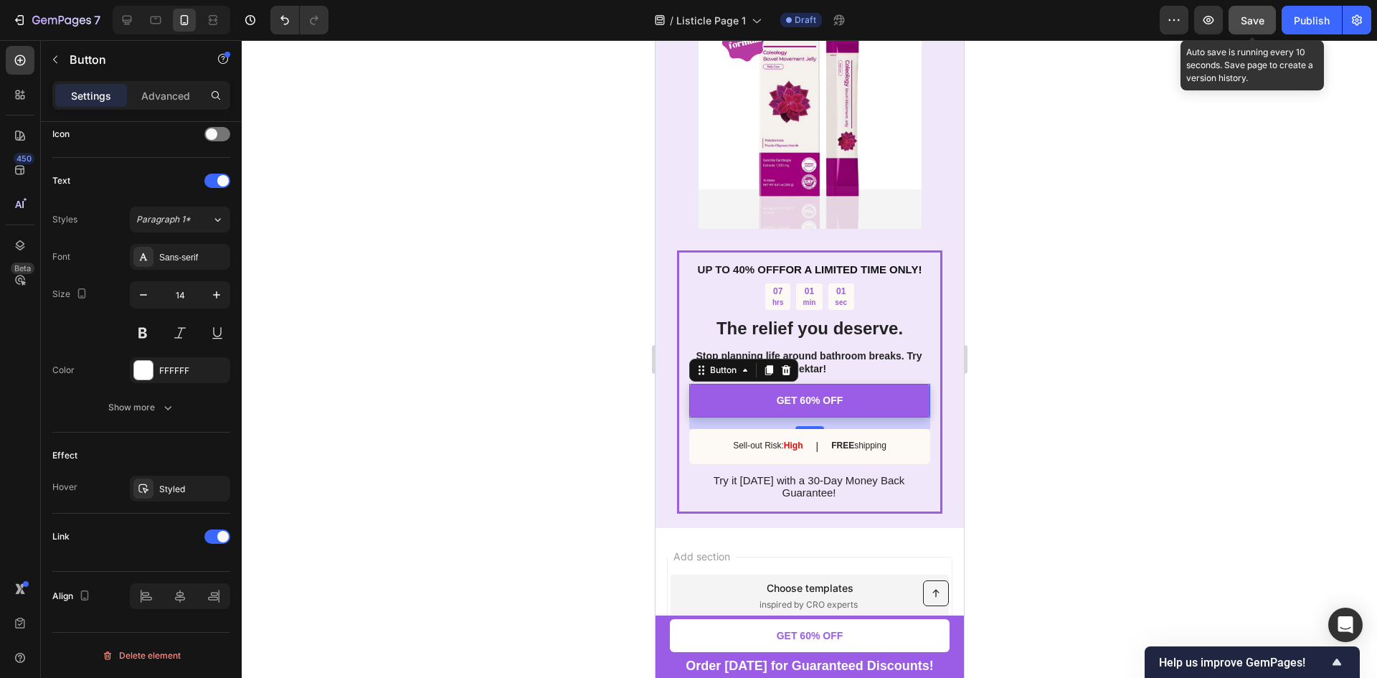
click at [1260, 22] on span "Save" at bounding box center [1252, 20] width 24 height 12
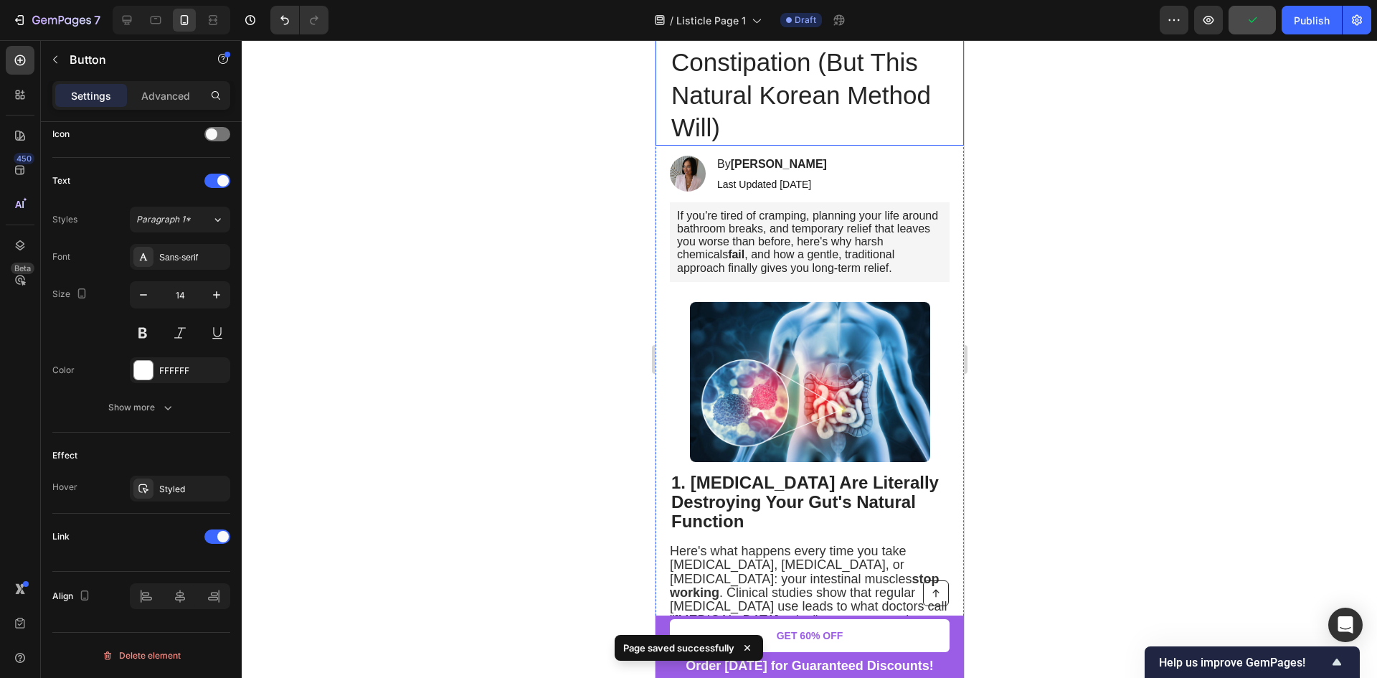
scroll to position [0, 0]
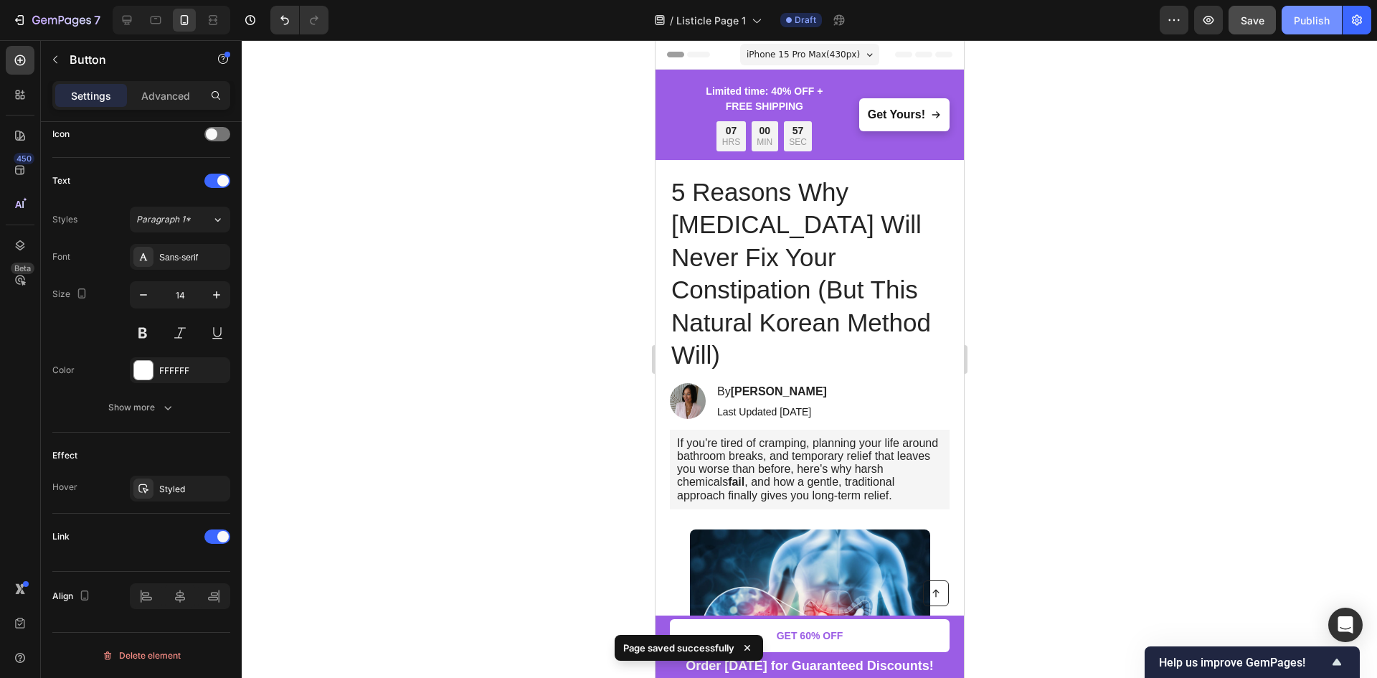
click at [1298, 22] on div "Publish" at bounding box center [1311, 20] width 36 height 15
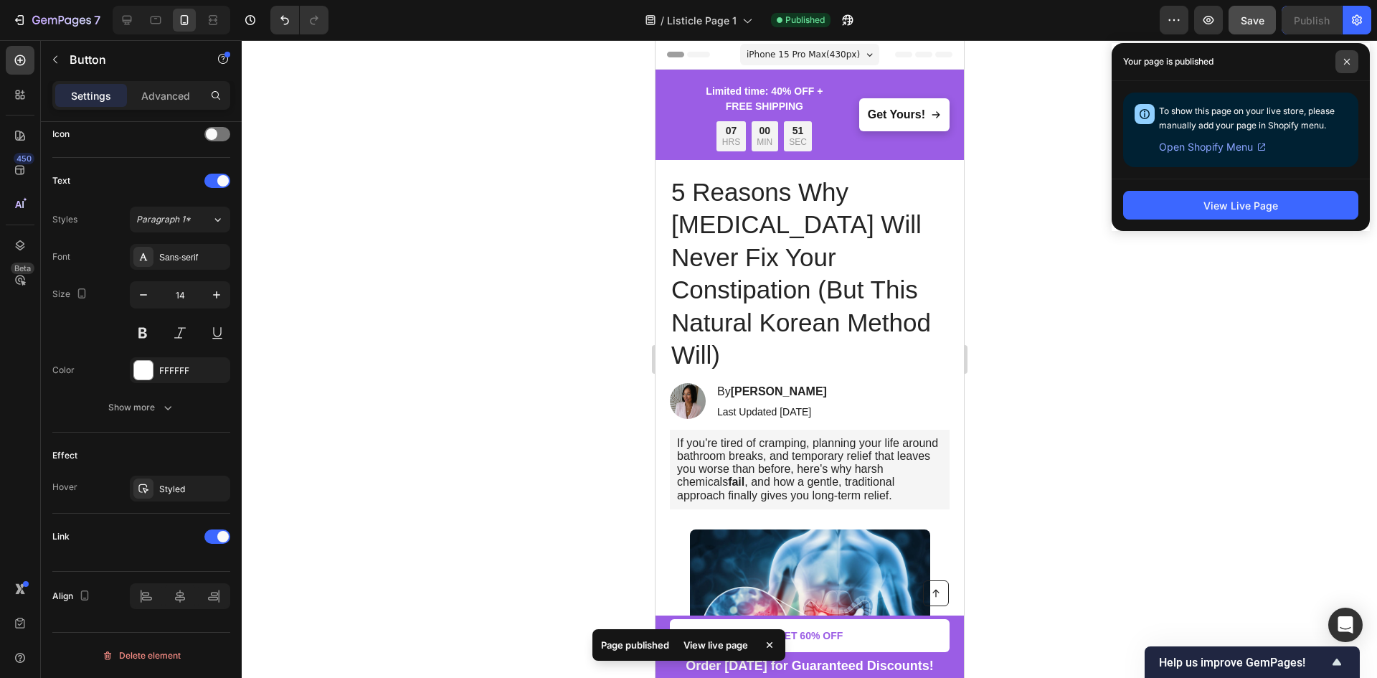
click at [1345, 60] on icon at bounding box center [1346, 61] width 7 height 7
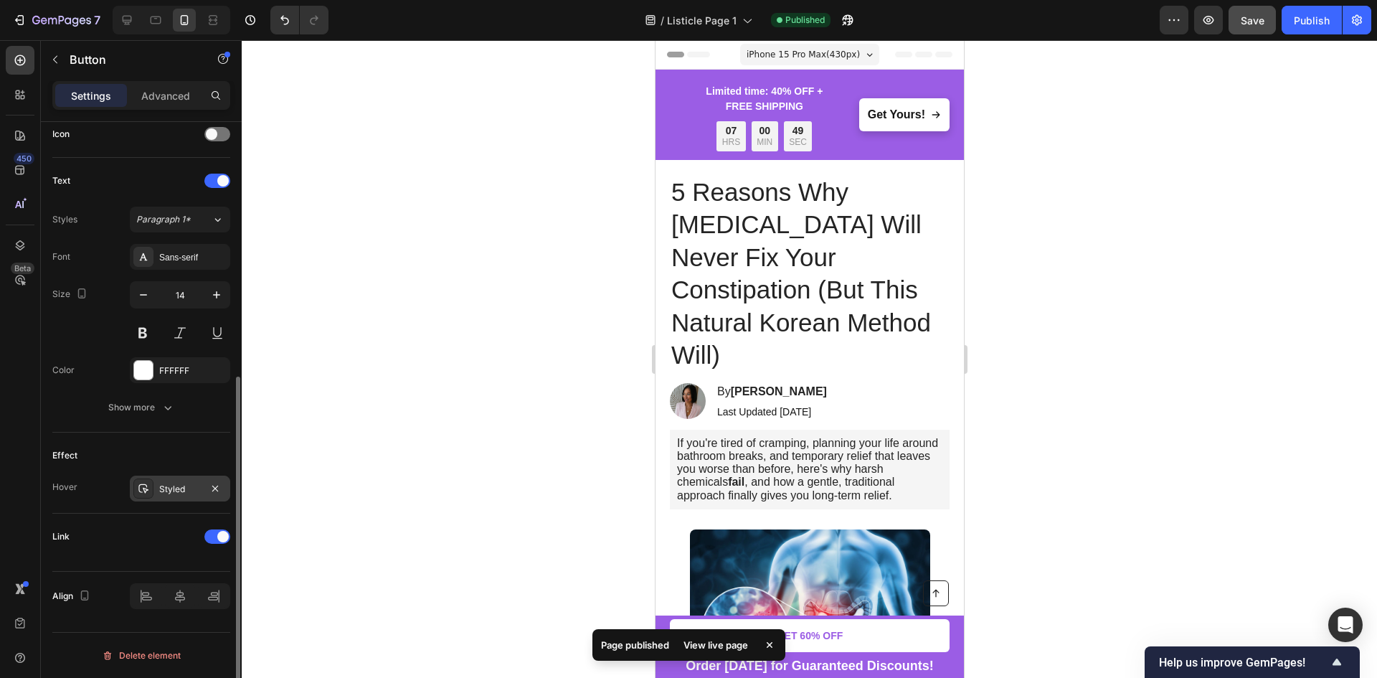
click at [166, 485] on div "Styled" at bounding box center [180, 489] width 42 height 13
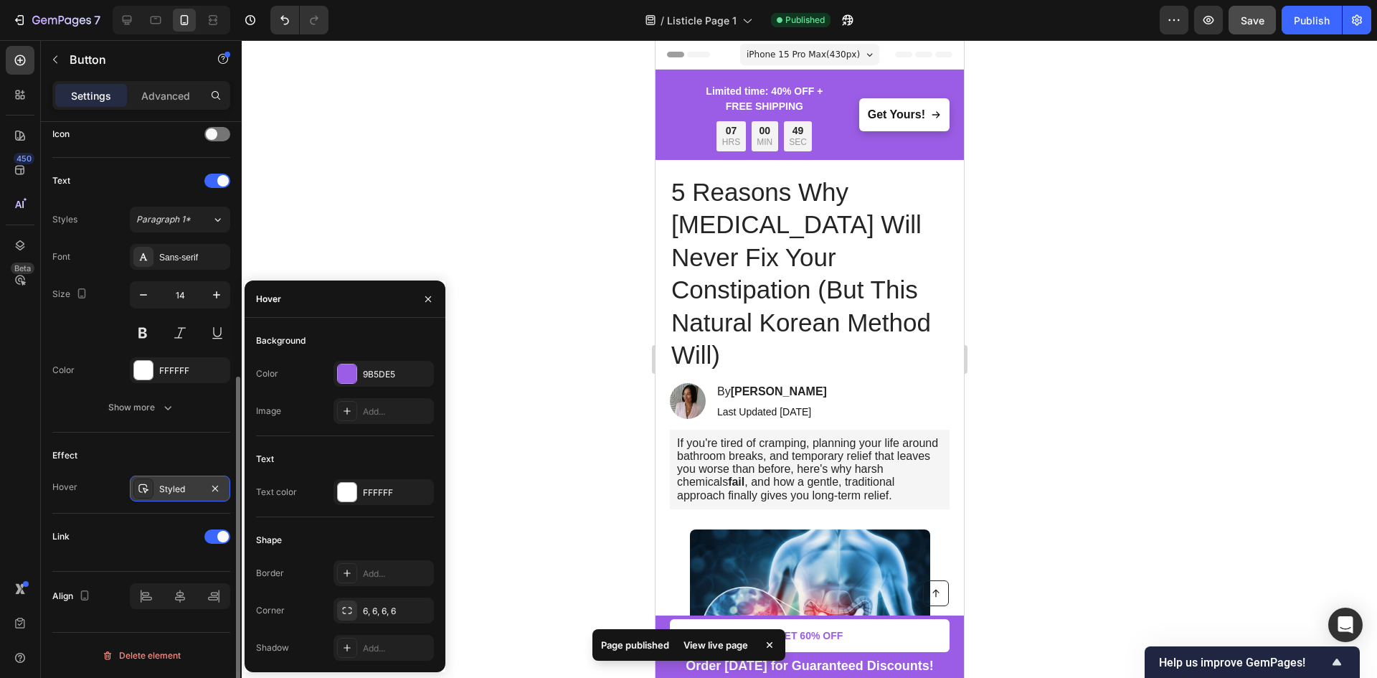
click at [166, 485] on div "Styled" at bounding box center [180, 489] width 42 height 13
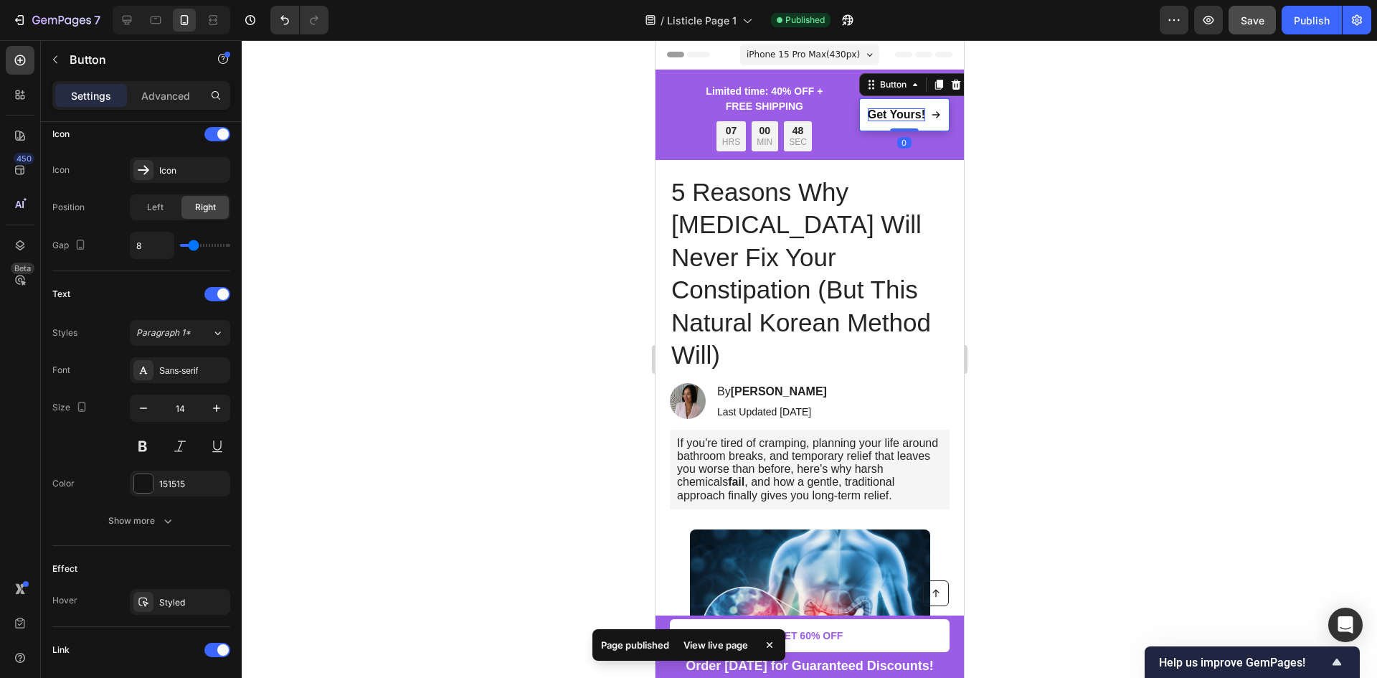
click at [893, 120] on strong "Get Yours!" at bounding box center [895, 114] width 57 height 12
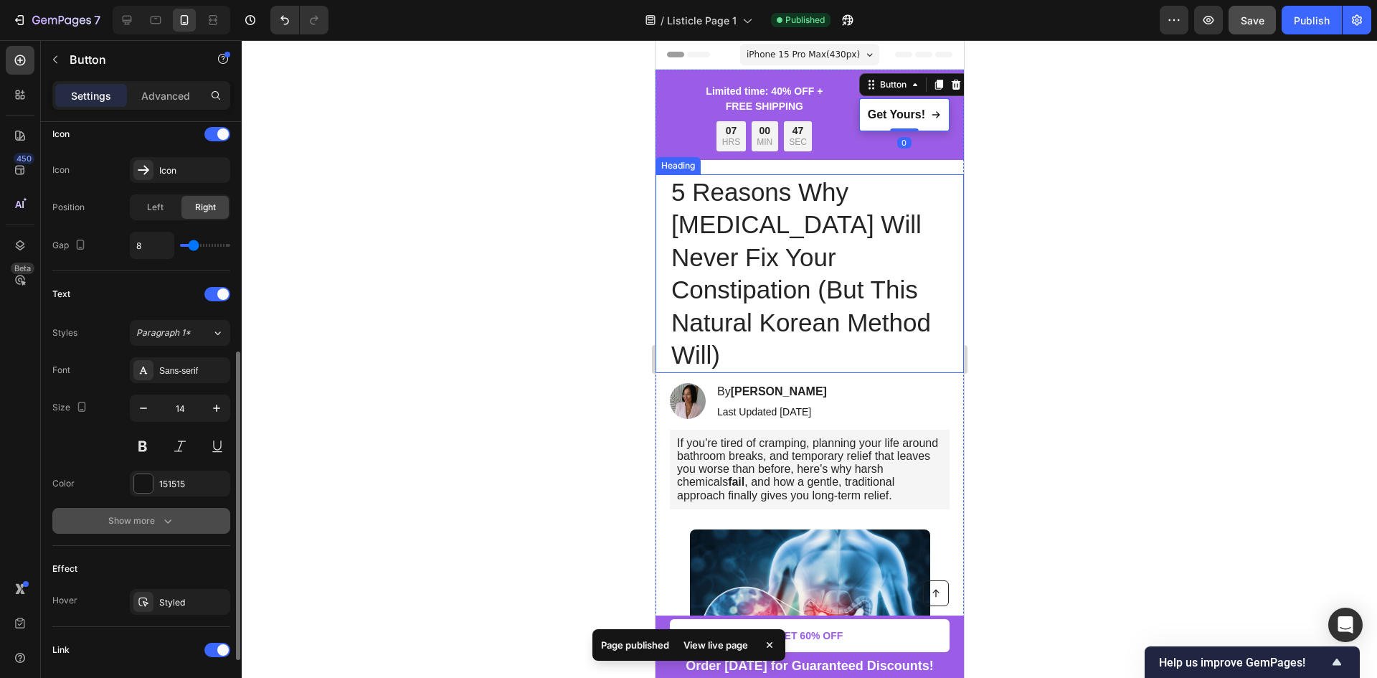
scroll to position [556, 0]
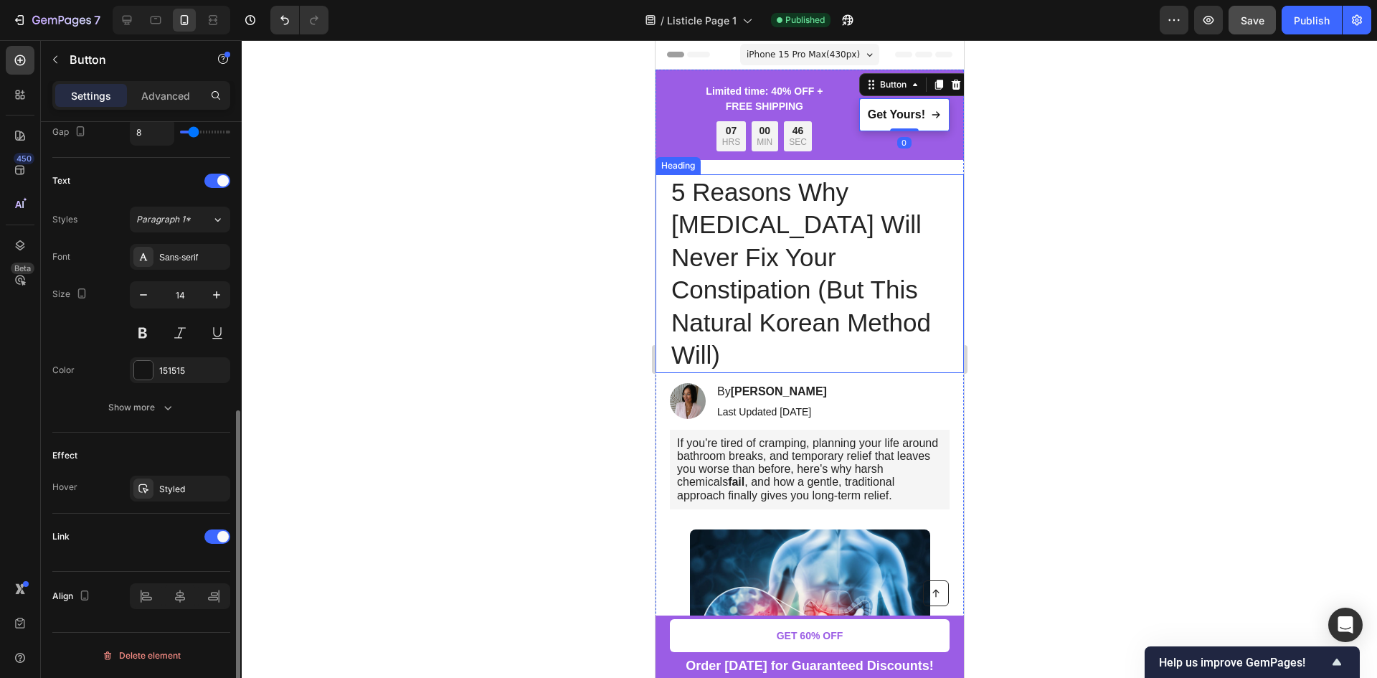
click at [219, 526] on div "Link" at bounding box center [141, 536] width 178 height 23
click at [216, 539] on div at bounding box center [217, 536] width 26 height 14
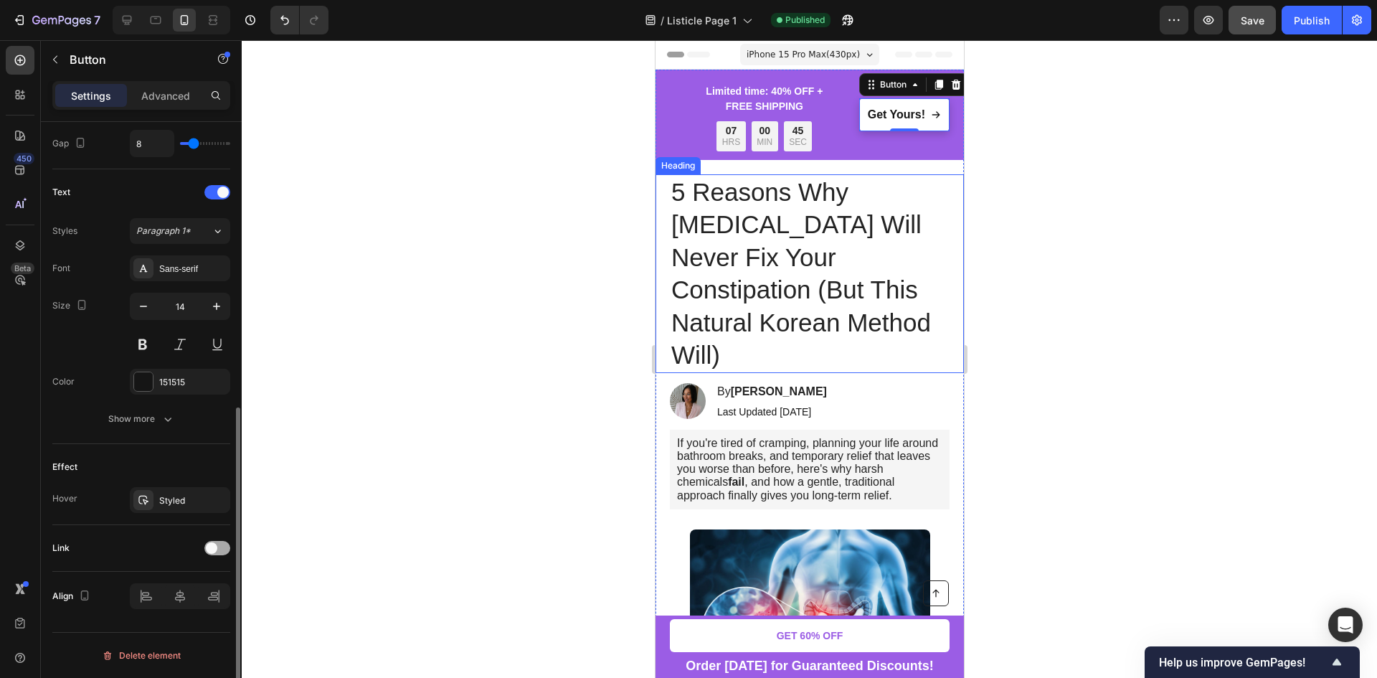
click at [215, 548] on span at bounding box center [211, 547] width 11 height 11
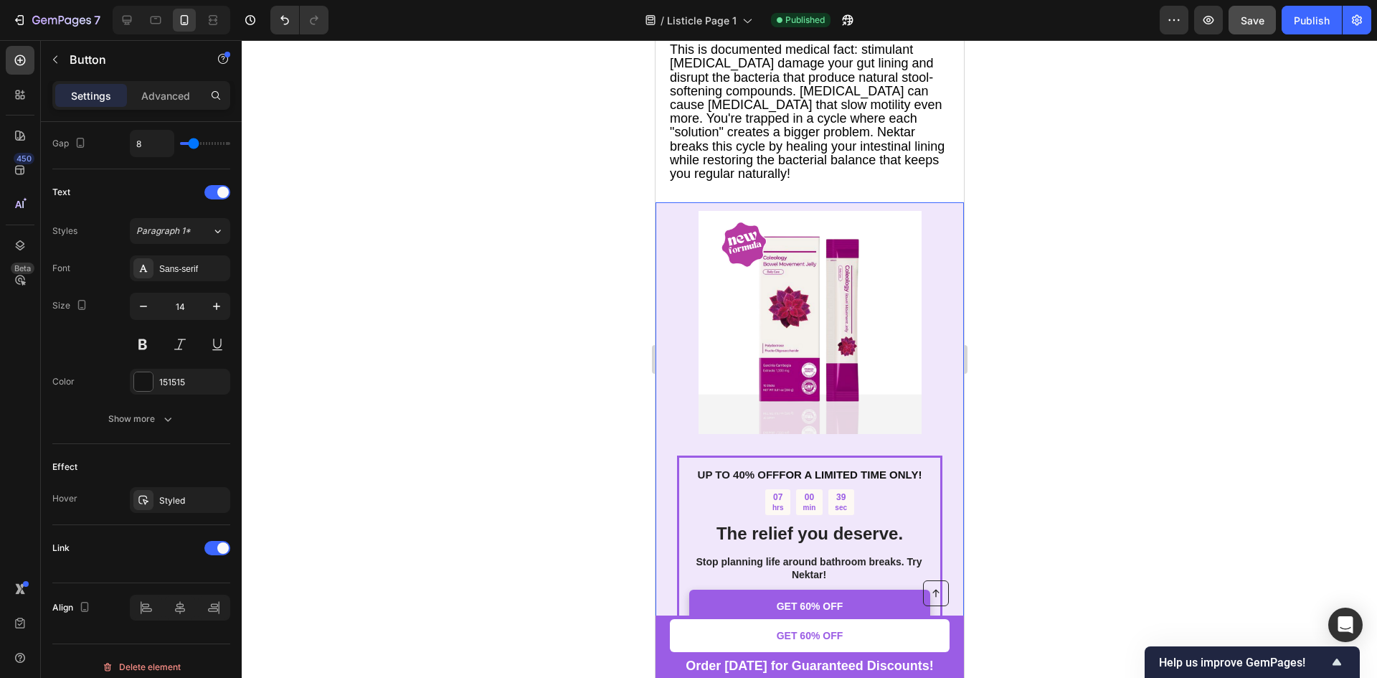
scroll to position [2985, 0]
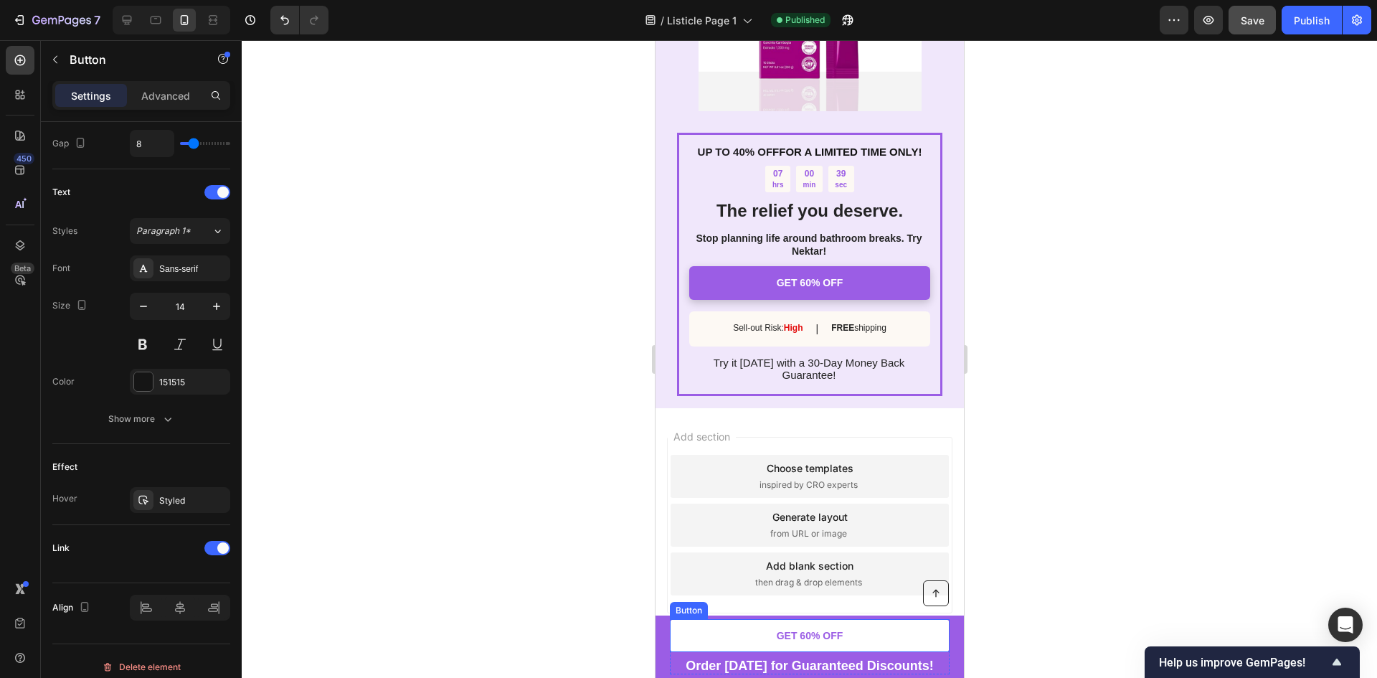
click at [735, 635] on link "GET 60% OFF" at bounding box center [809, 635] width 280 height 33
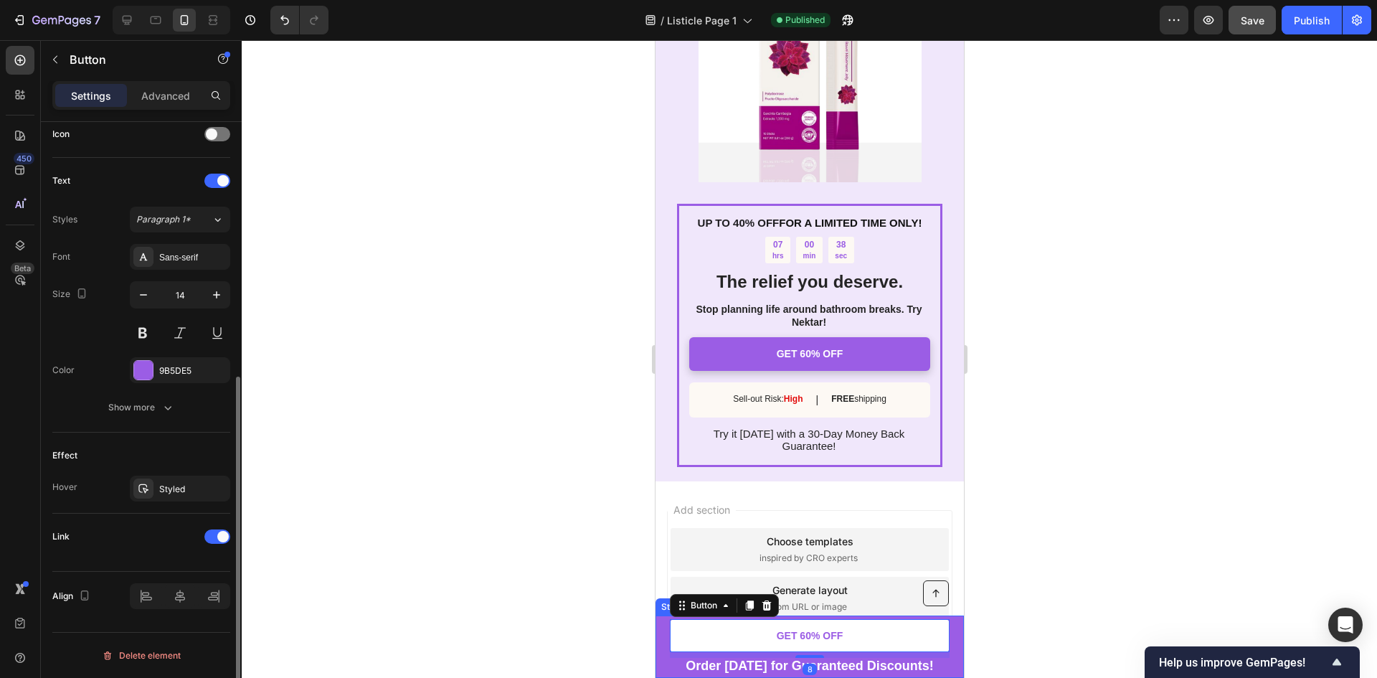
scroll to position [2699, 0]
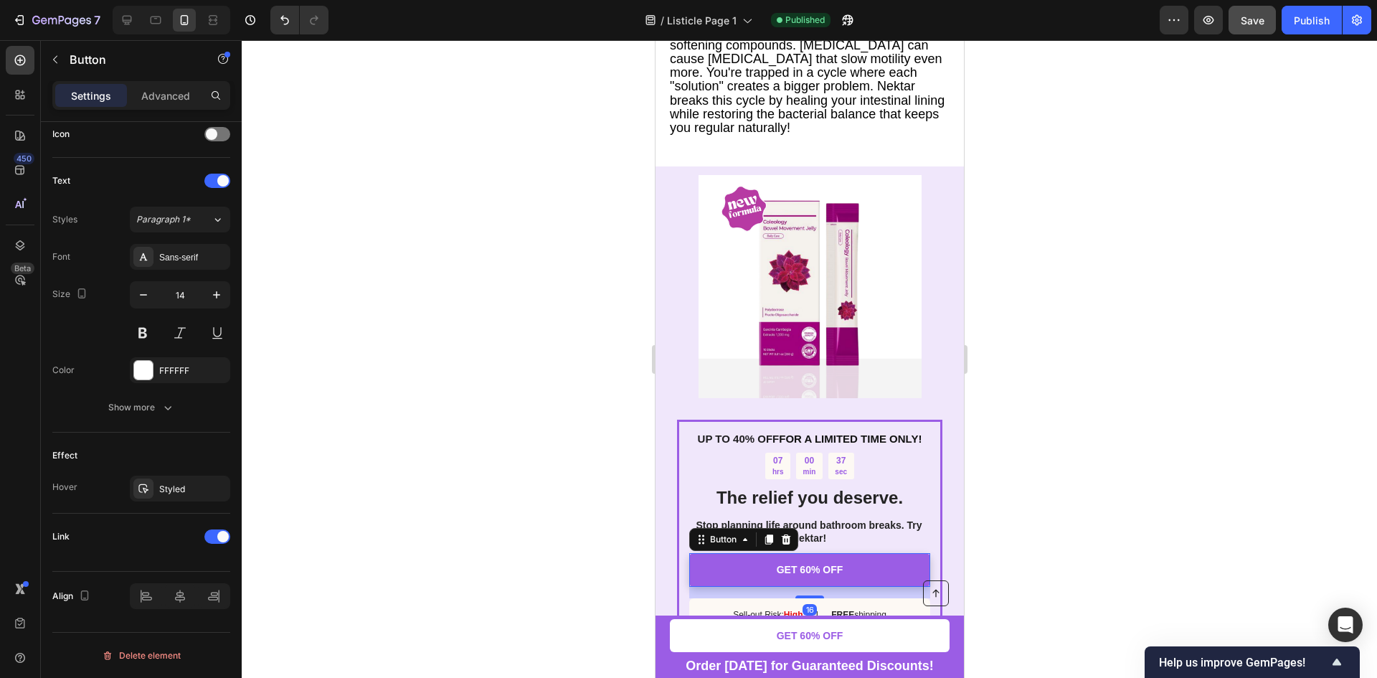
click at [726, 555] on link "GET 60% OFF" at bounding box center [808, 569] width 241 height 33
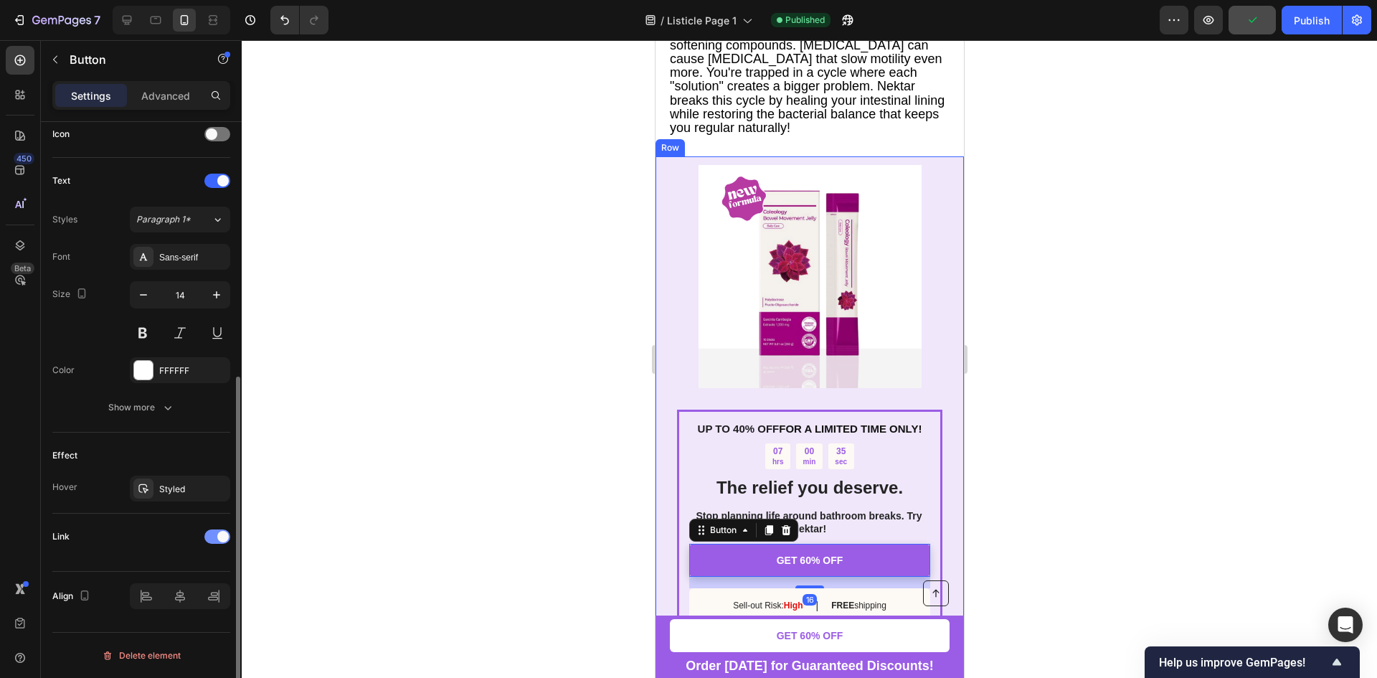
click at [221, 539] on span at bounding box center [222, 536] width 11 height 11
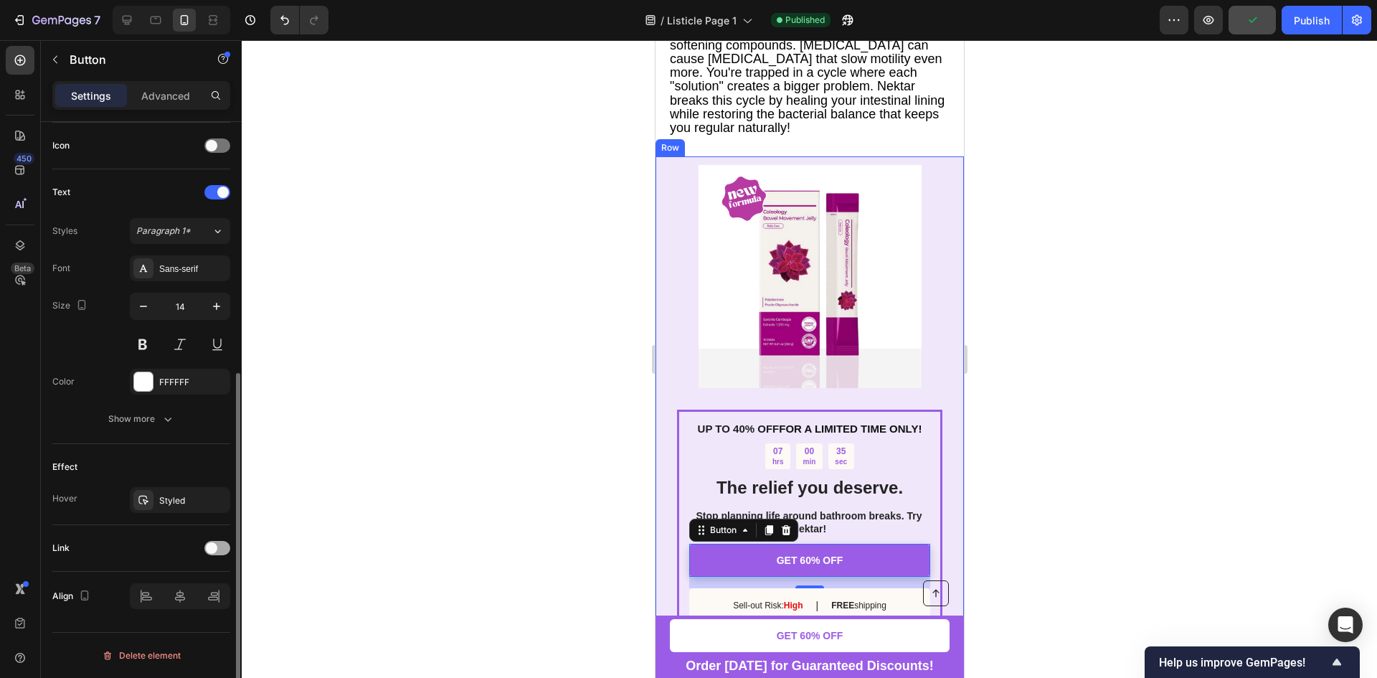
scroll to position [432, 0]
click at [214, 546] on span at bounding box center [211, 547] width 11 height 11
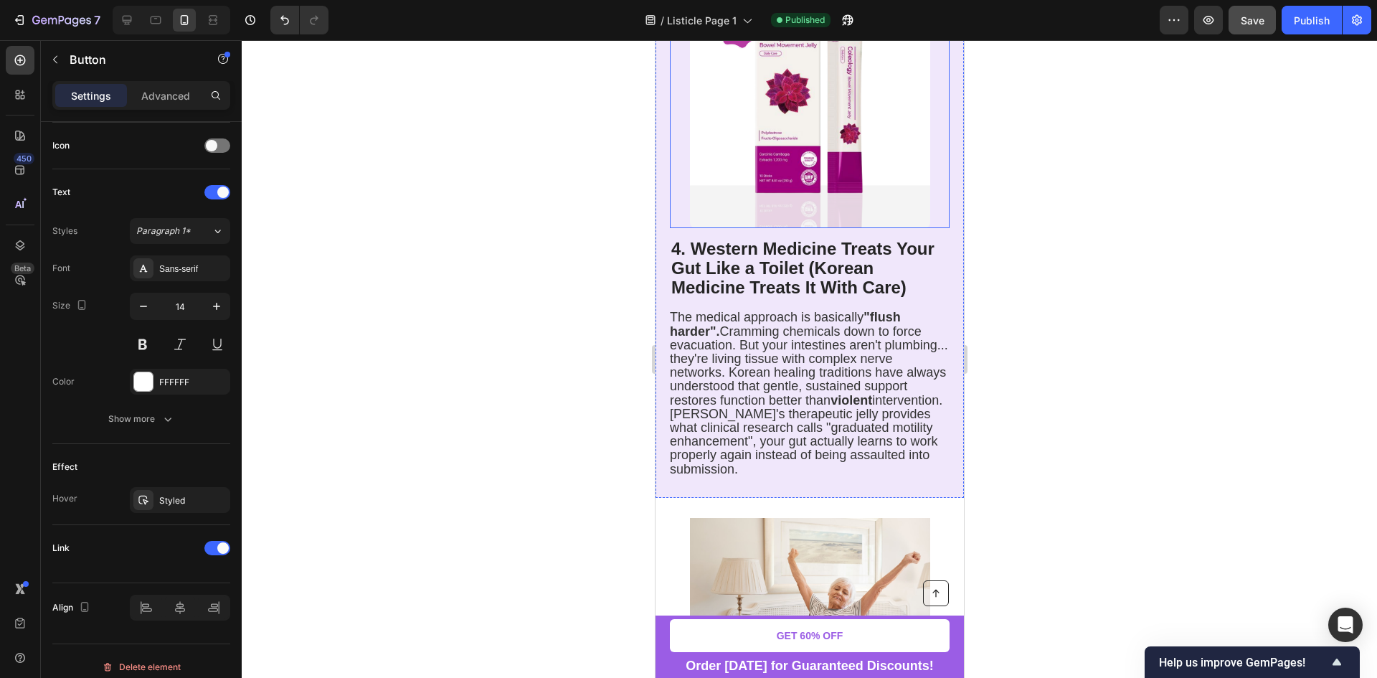
scroll to position [1910, 0]
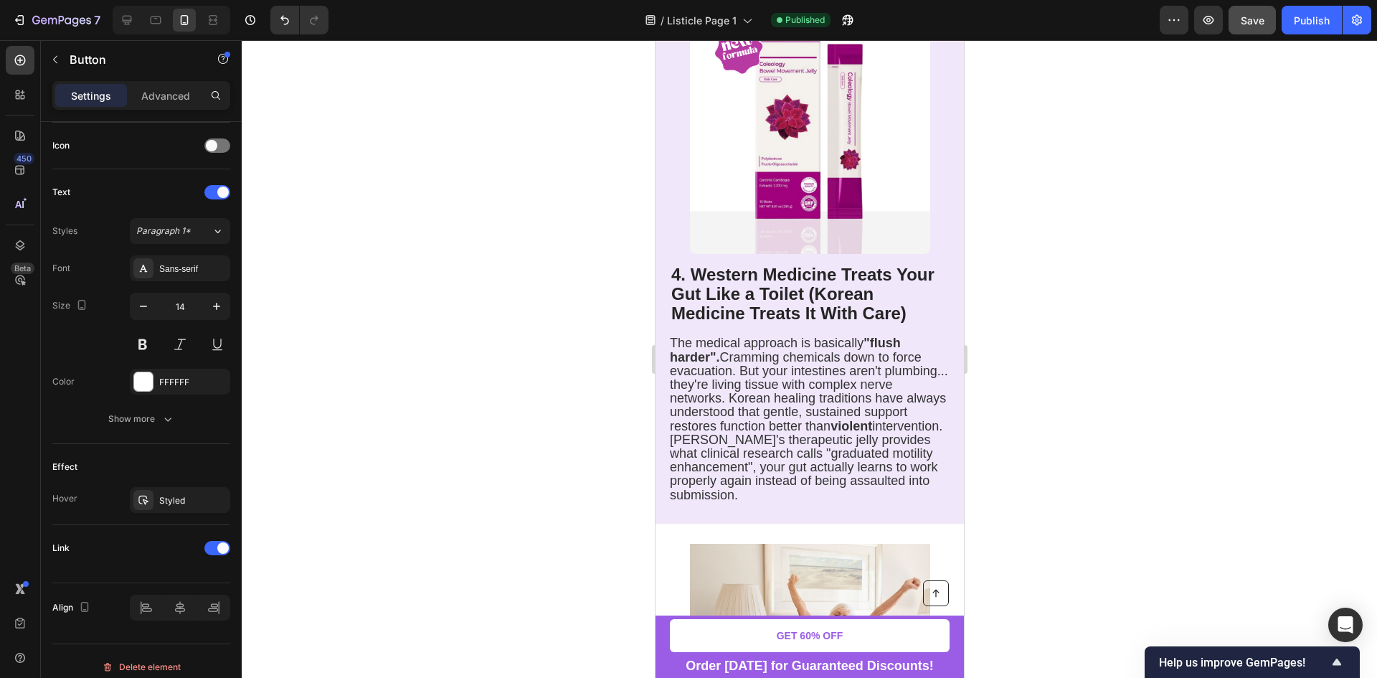
click at [864, 27] on div "/ Listicle Page 1 Published" at bounding box center [749, 20] width 819 height 29
click at [857, 28] on button "button" at bounding box center [847, 20] width 29 height 29
click at [1356, 18] on icon "button" at bounding box center [1356, 20] width 14 height 14
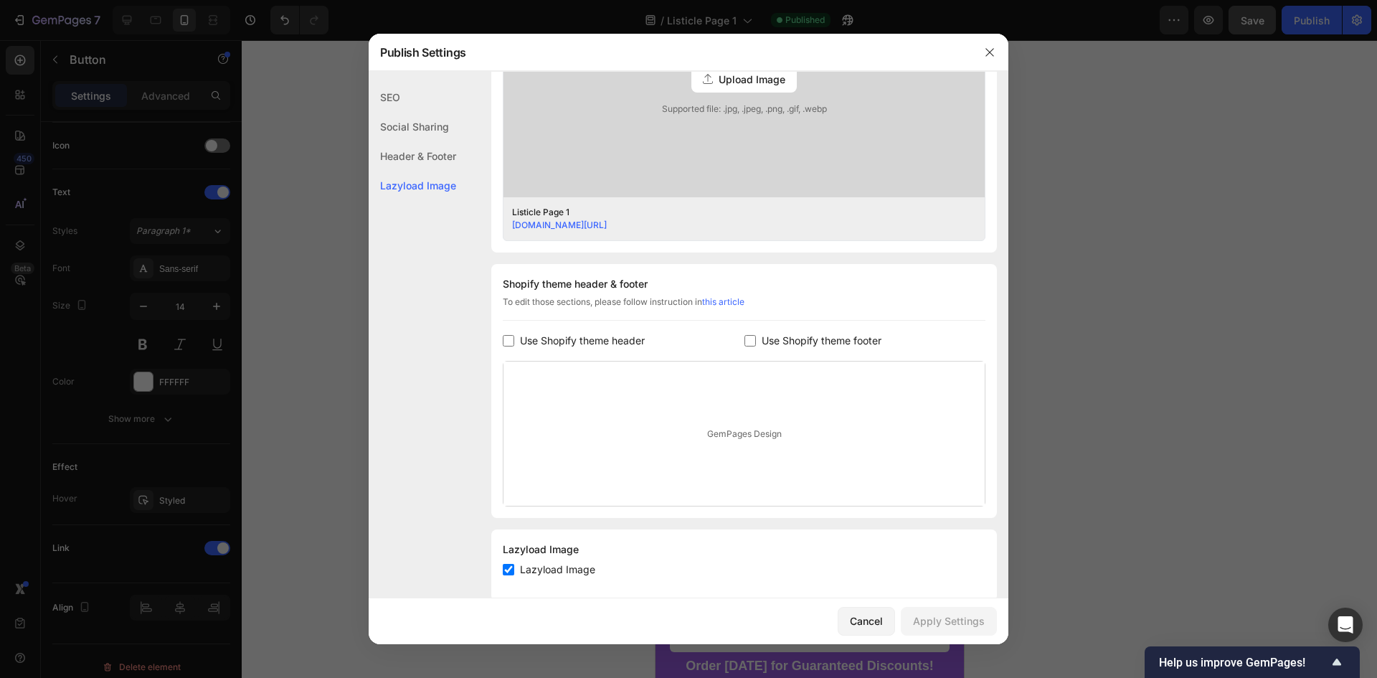
scroll to position [519, 0]
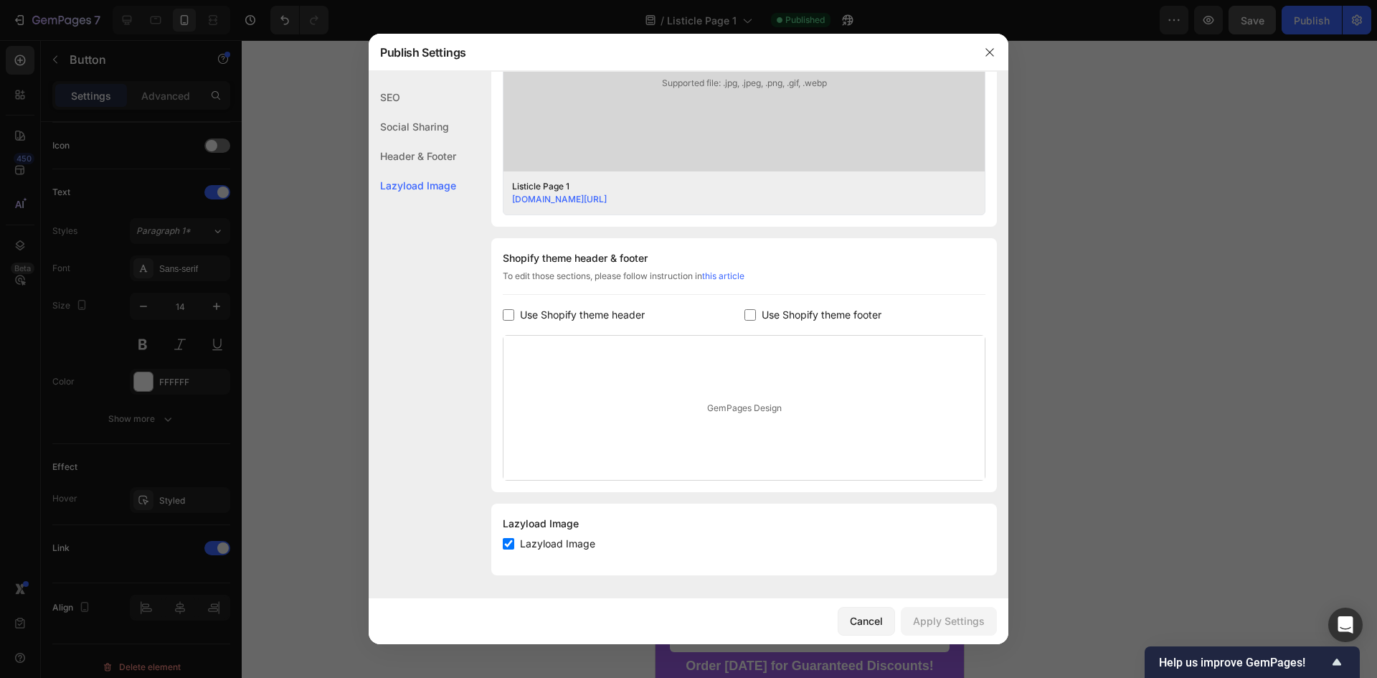
click at [442, 160] on div "Header & Footer" at bounding box center [412, 155] width 87 height 29
click at [609, 314] on span "Use Shopify theme header" at bounding box center [582, 314] width 125 height 17
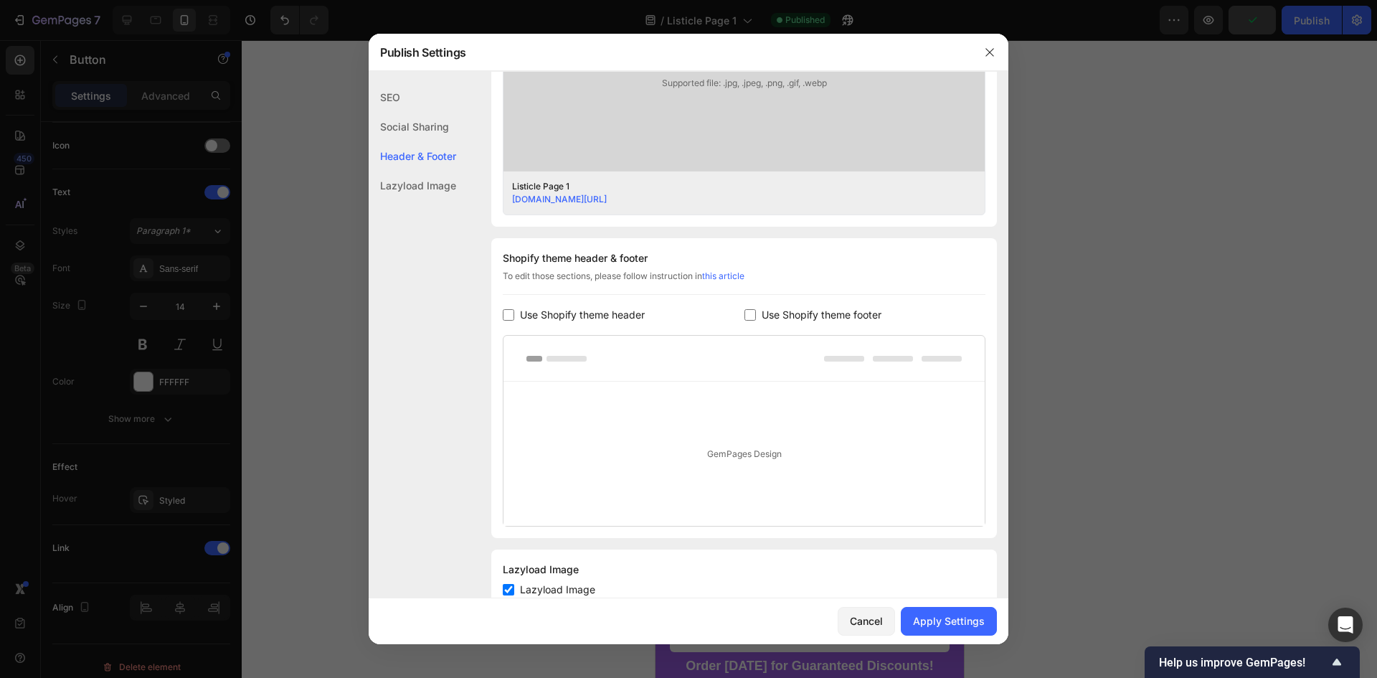
click at [771, 313] on span "Use Shopify theme footer" at bounding box center [821, 314] width 120 height 17
click at [749, 308] on div "Use Shopify theme footer" at bounding box center [865, 314] width 242 height 17
click at [604, 311] on span "Use Shopify theme header" at bounding box center [582, 314] width 125 height 17
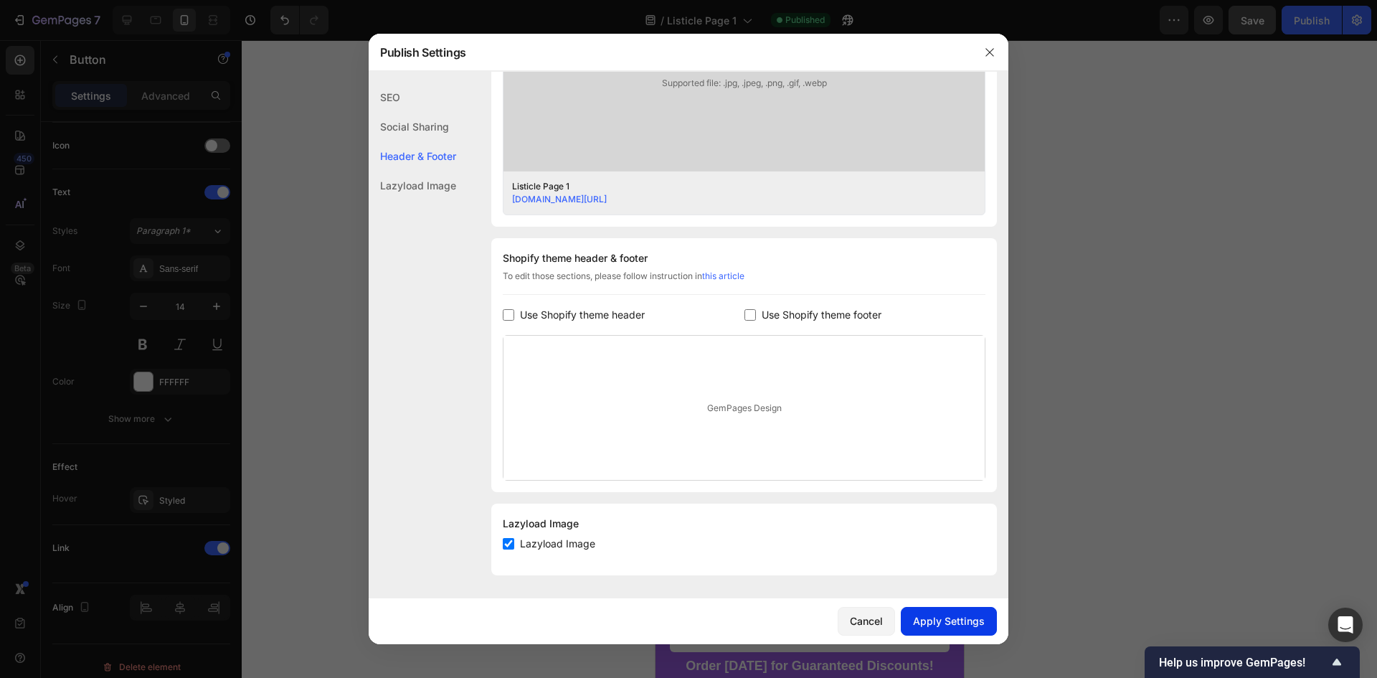
click at [954, 611] on button "Apply Settings" at bounding box center [949, 621] width 96 height 29
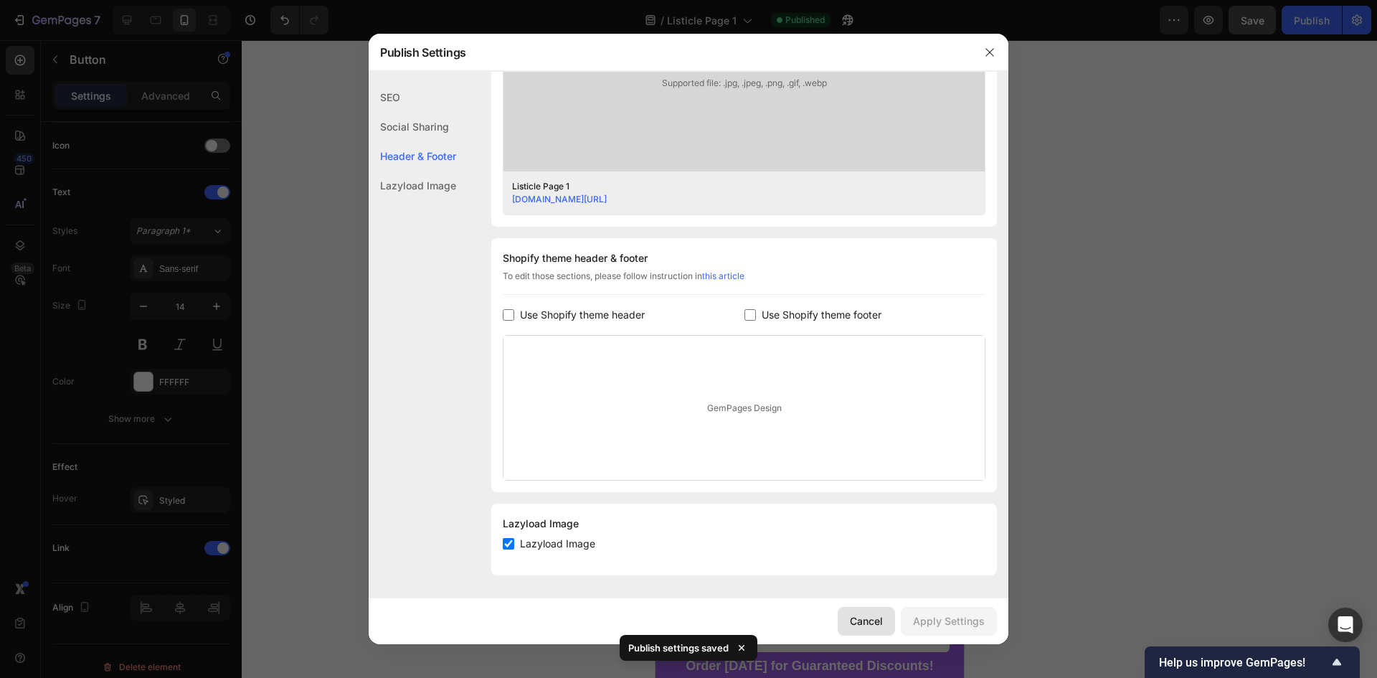
drag, startPoint x: 866, startPoint y: 624, endPoint x: 303, endPoint y: 394, distance: 608.1
click at [866, 624] on div "Cancel" at bounding box center [866, 620] width 33 height 15
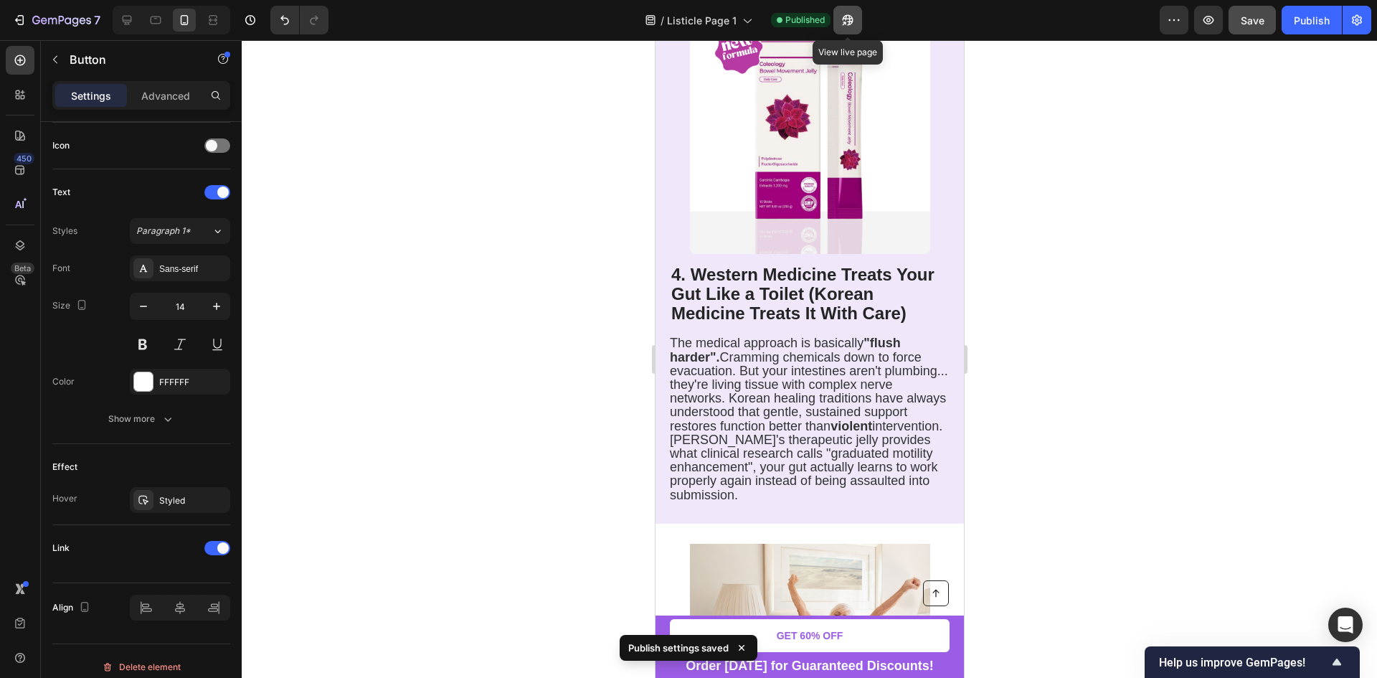
click at [846, 17] on icon "button" at bounding box center [847, 20] width 11 height 11
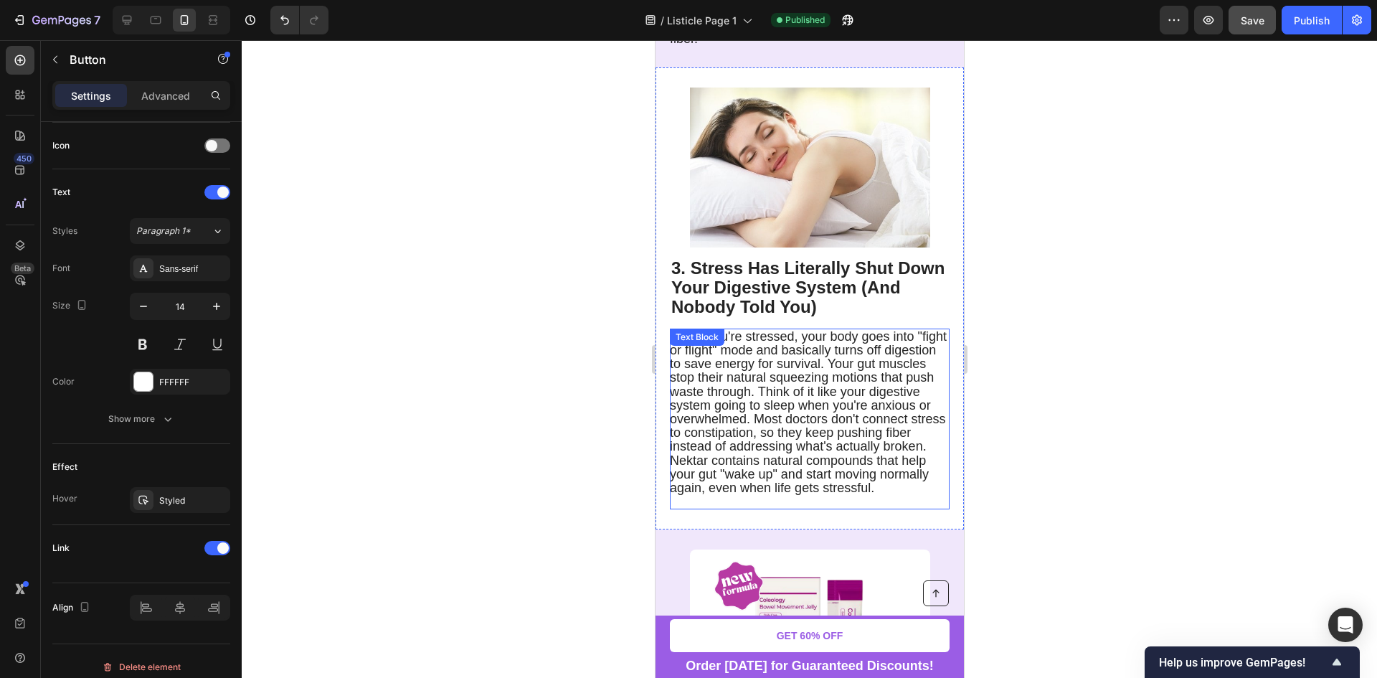
scroll to position [1336, 0]
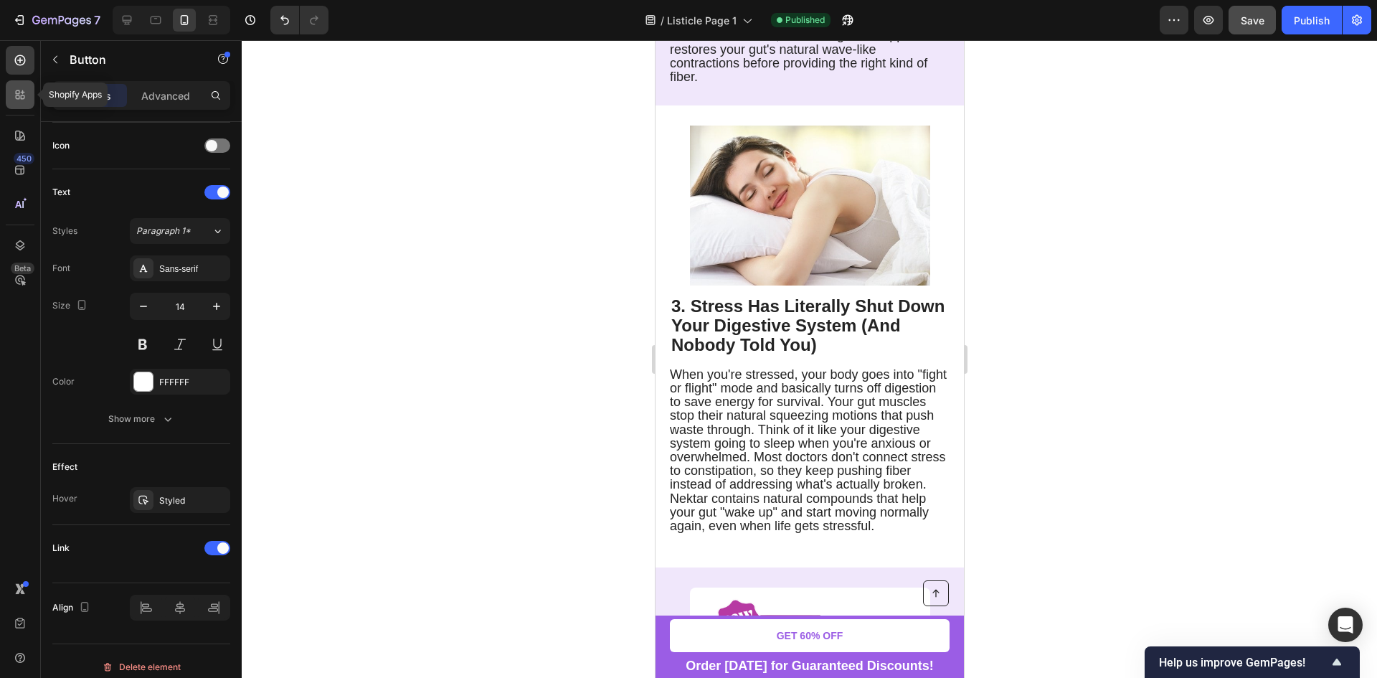
click at [27, 97] on div at bounding box center [20, 94] width 29 height 29
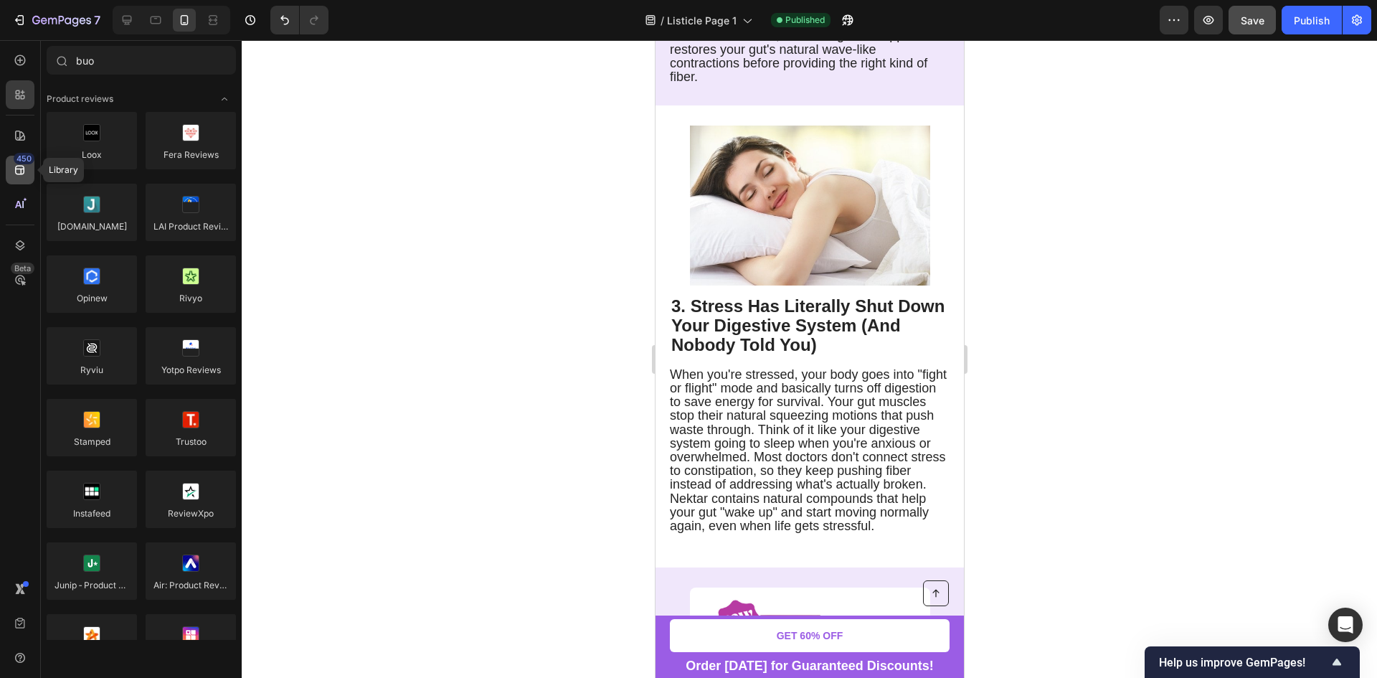
click at [30, 157] on div "450" at bounding box center [24, 158] width 21 height 11
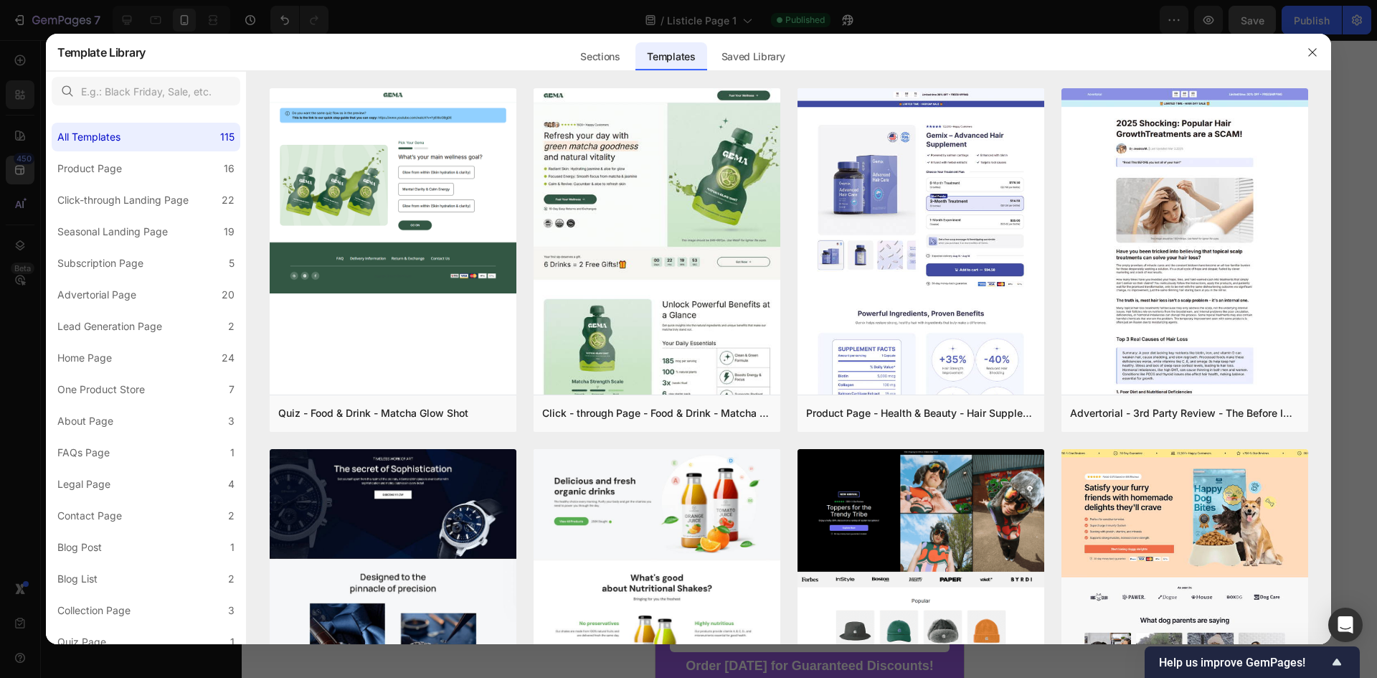
click at [24, 138] on div at bounding box center [688, 339] width 1377 height 678
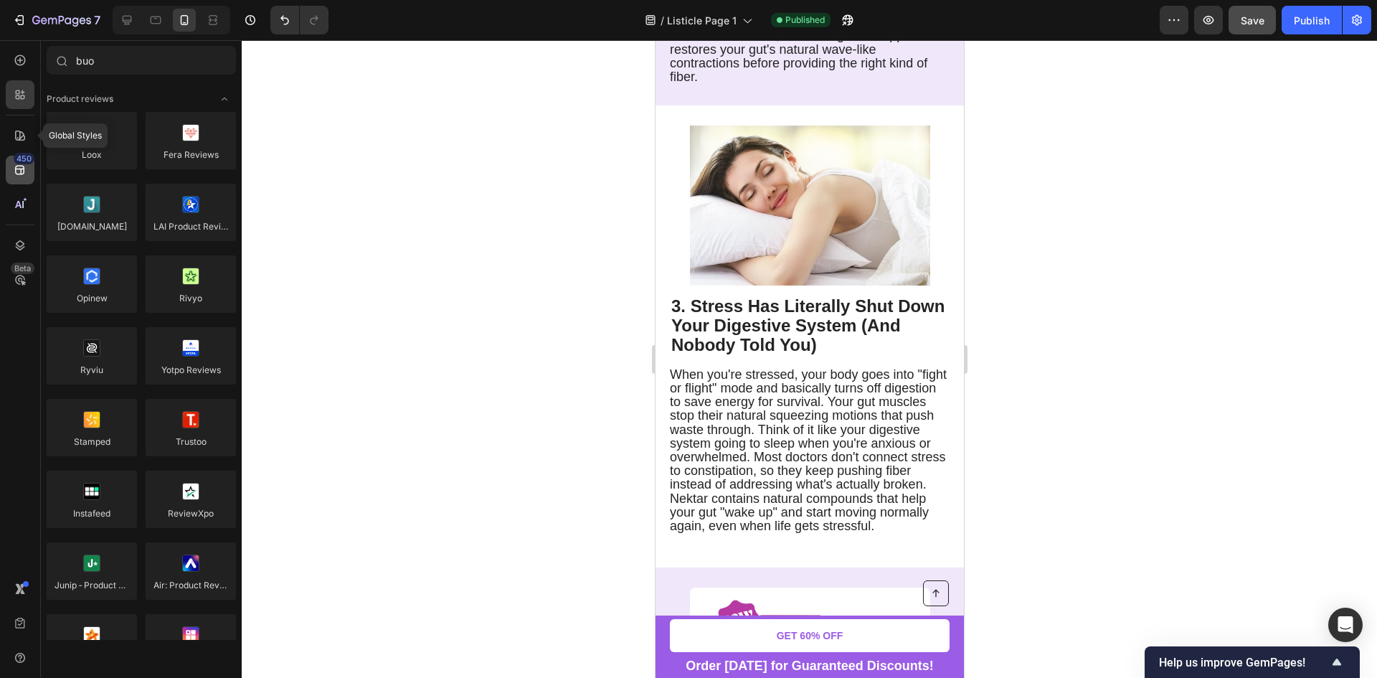
click at [24, 138] on icon at bounding box center [20, 135] width 10 height 10
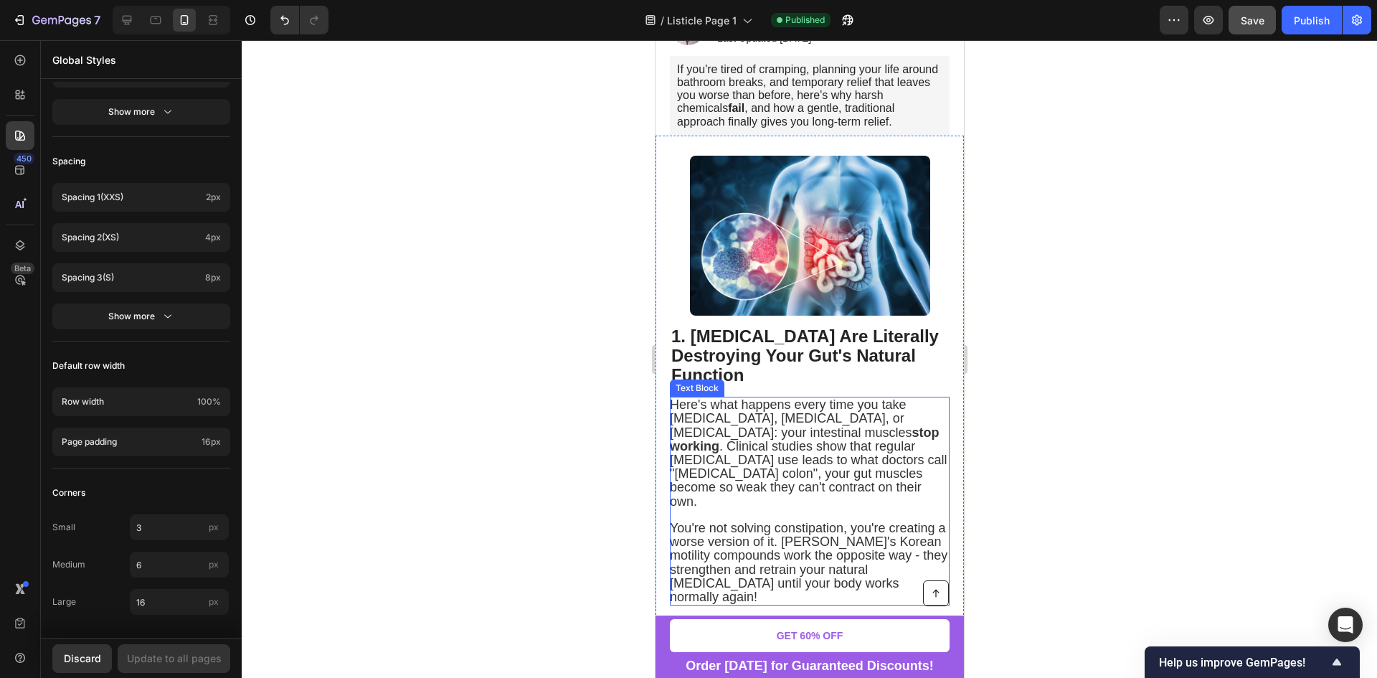
scroll to position [46, 0]
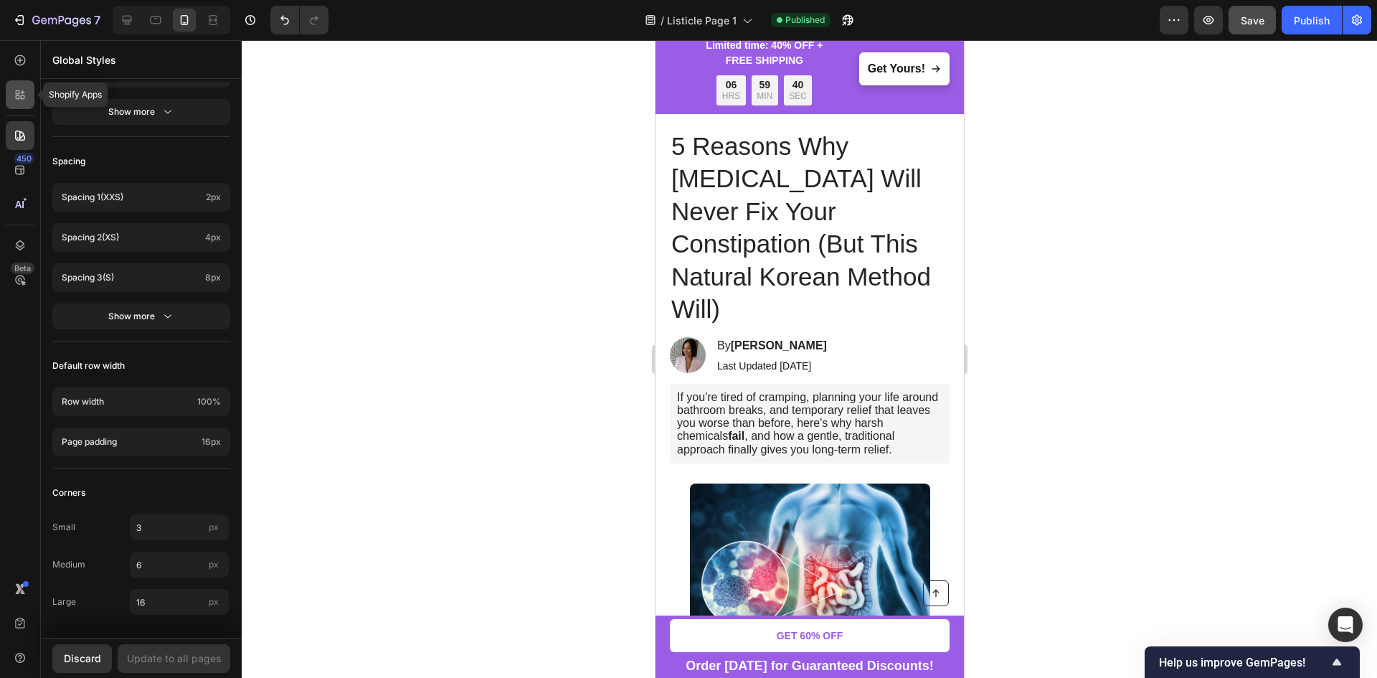
click at [22, 90] on icon at bounding box center [20, 94] width 14 height 14
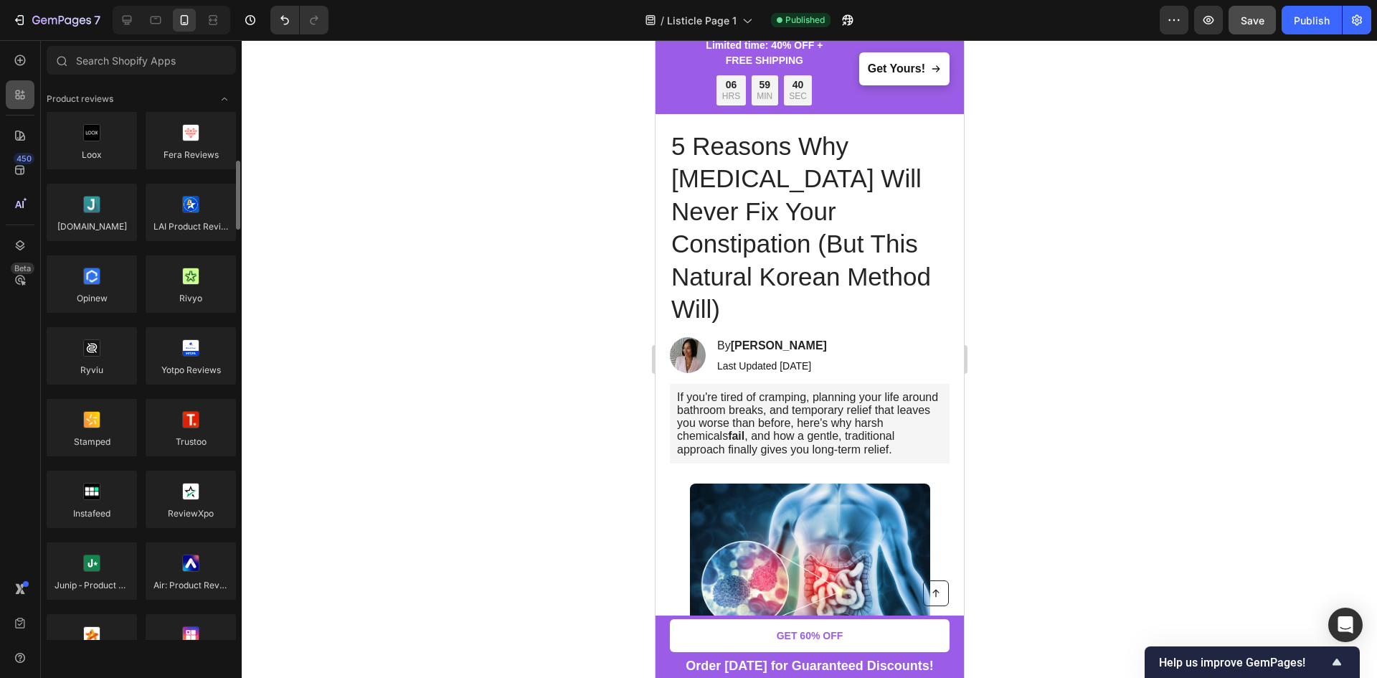
scroll to position [72, 0]
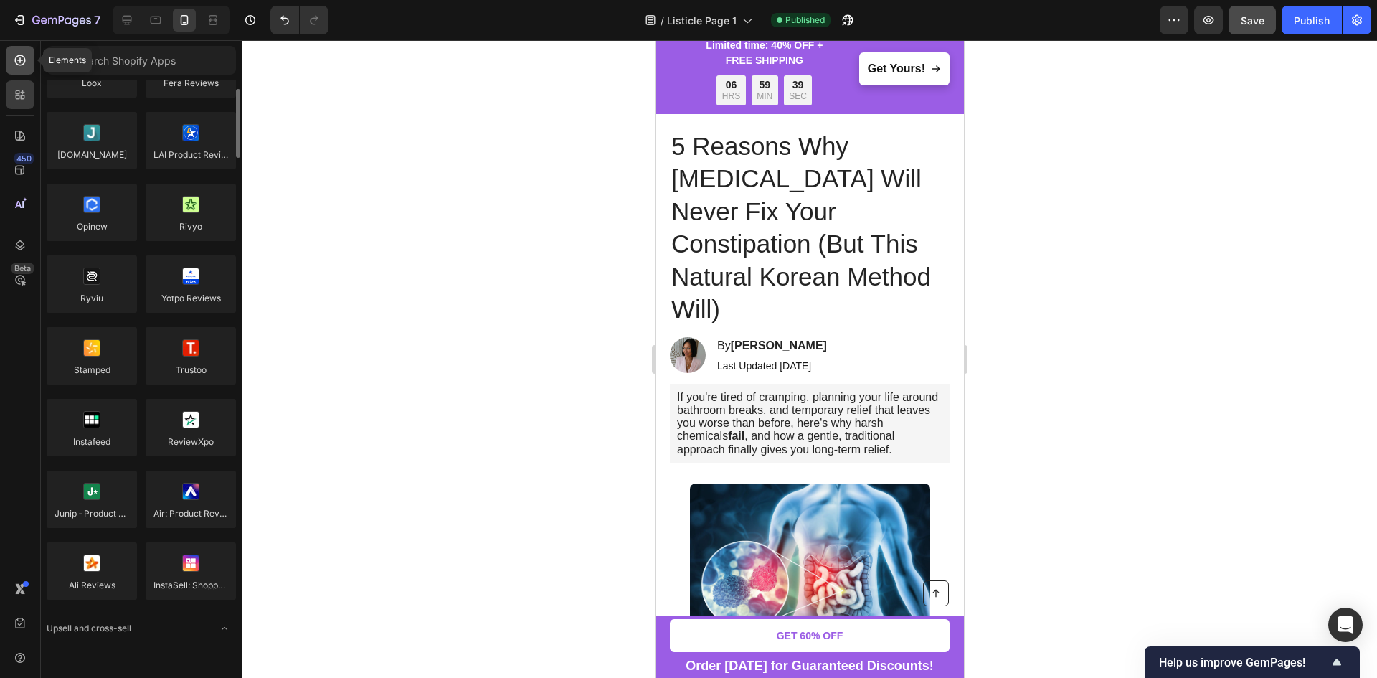
click at [24, 62] on icon at bounding box center [20, 60] width 14 height 14
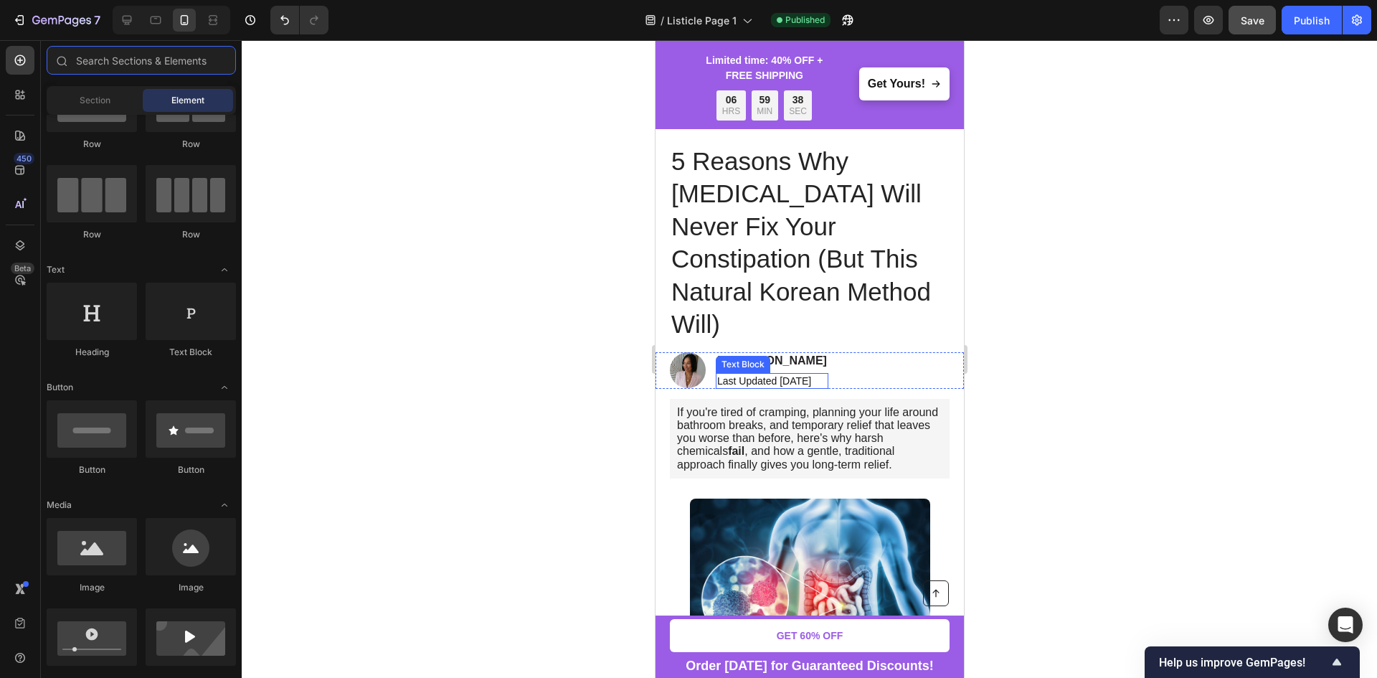
scroll to position [0, 0]
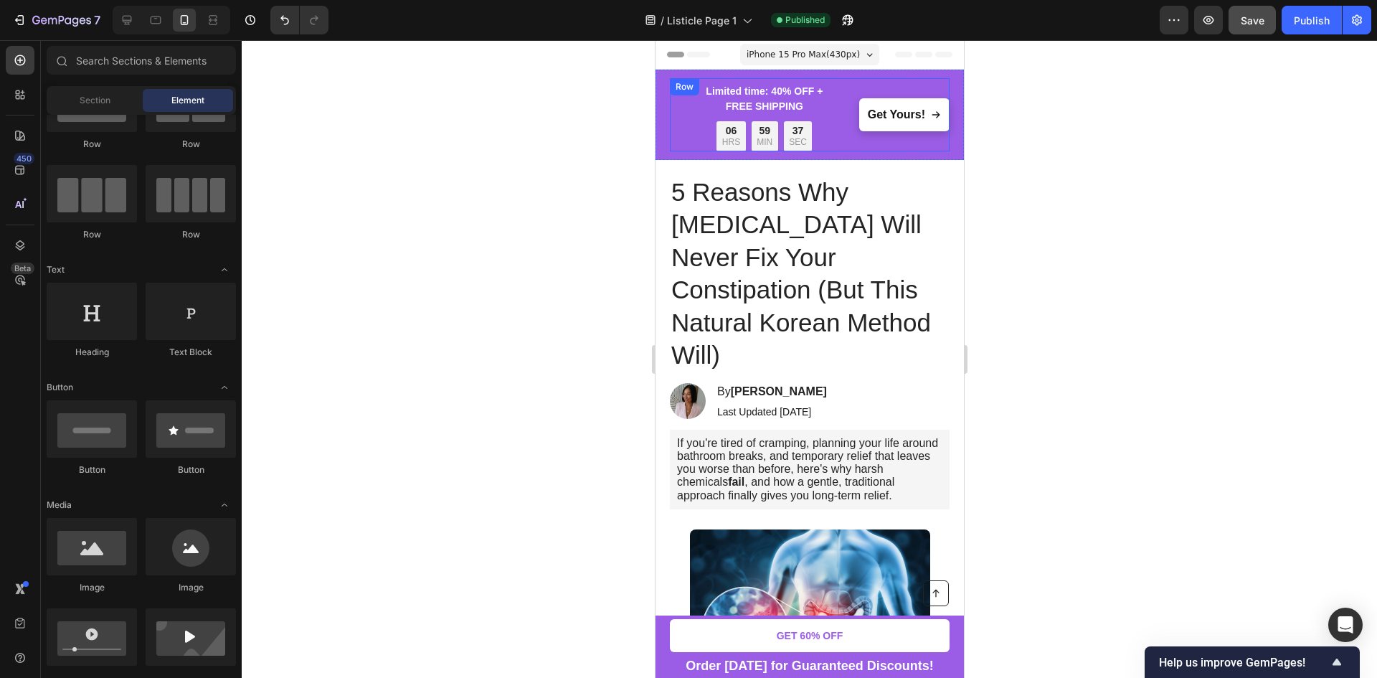
click at [683, 115] on div "Image Limited time: 40% OFF + FREE SHIPPING Text Block 06 HRS 59 MIN 37 SEC Cou…" at bounding box center [809, 114] width 280 height 73
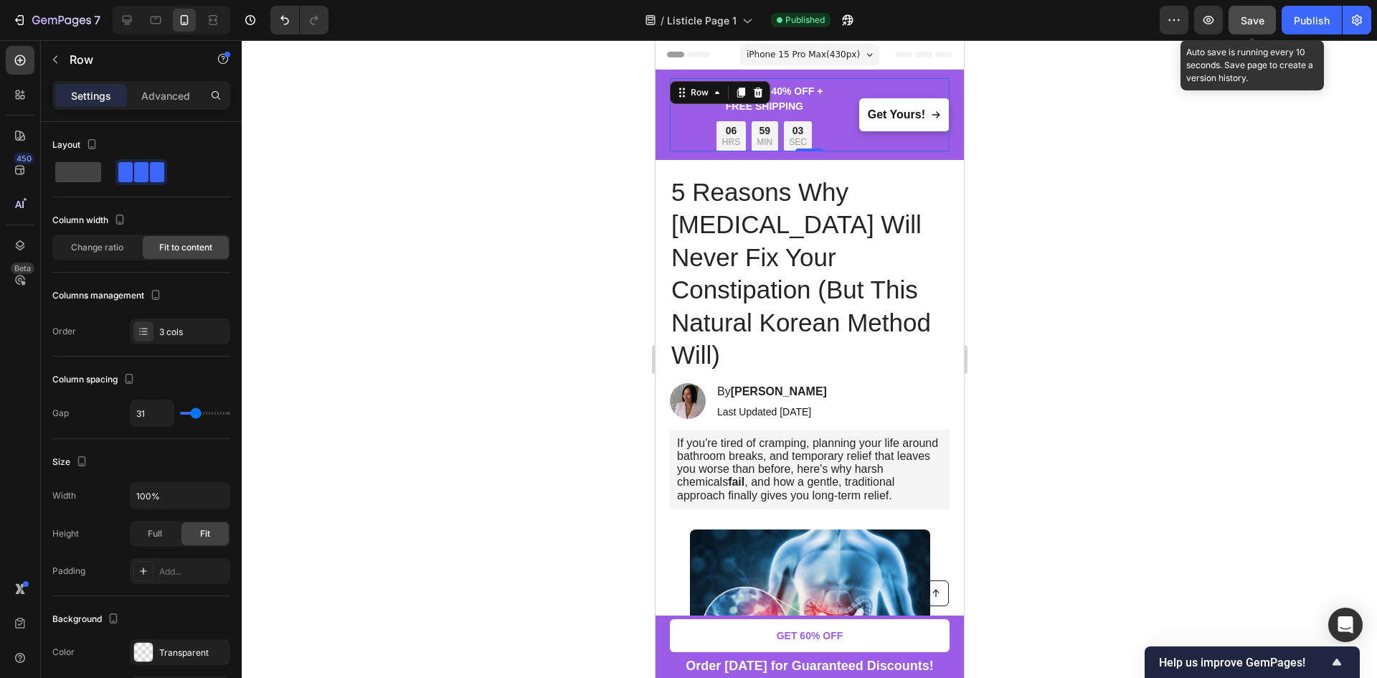
click at [1250, 15] on span "Save" at bounding box center [1252, 20] width 24 height 12
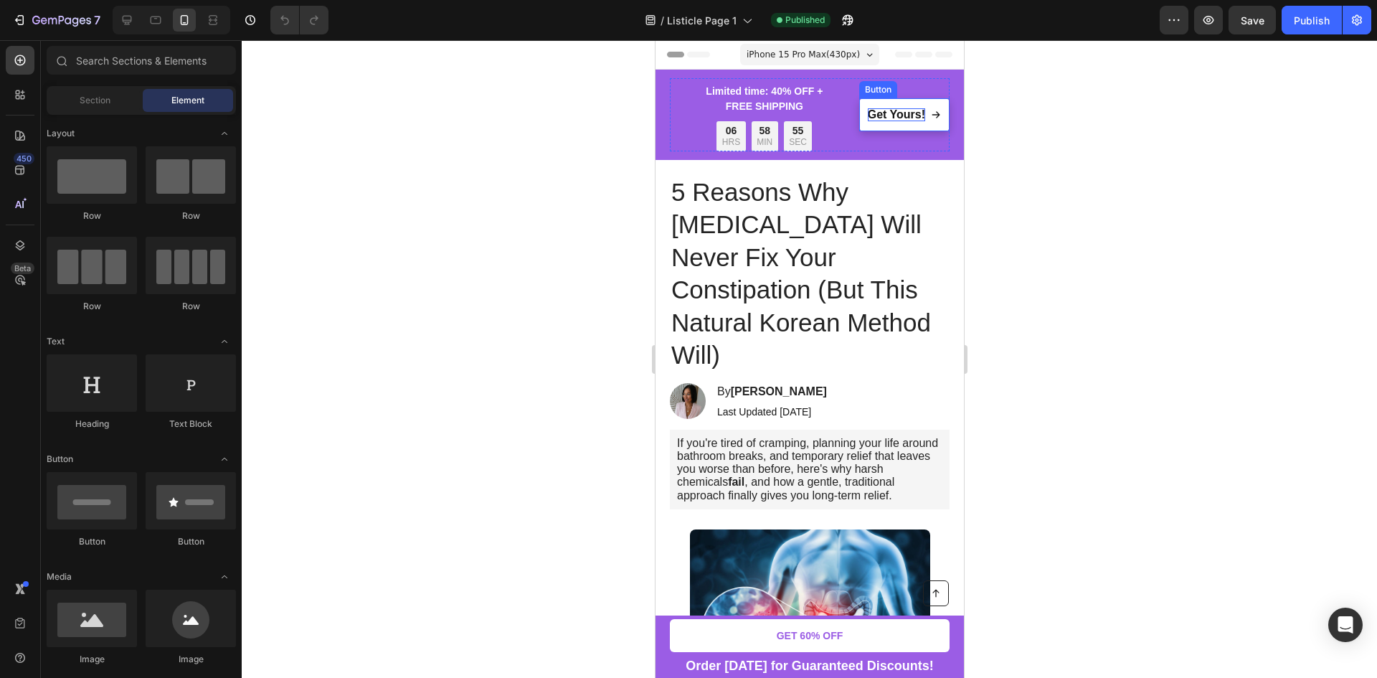
click at [890, 120] on strong "Get Yours!" at bounding box center [895, 114] width 57 height 12
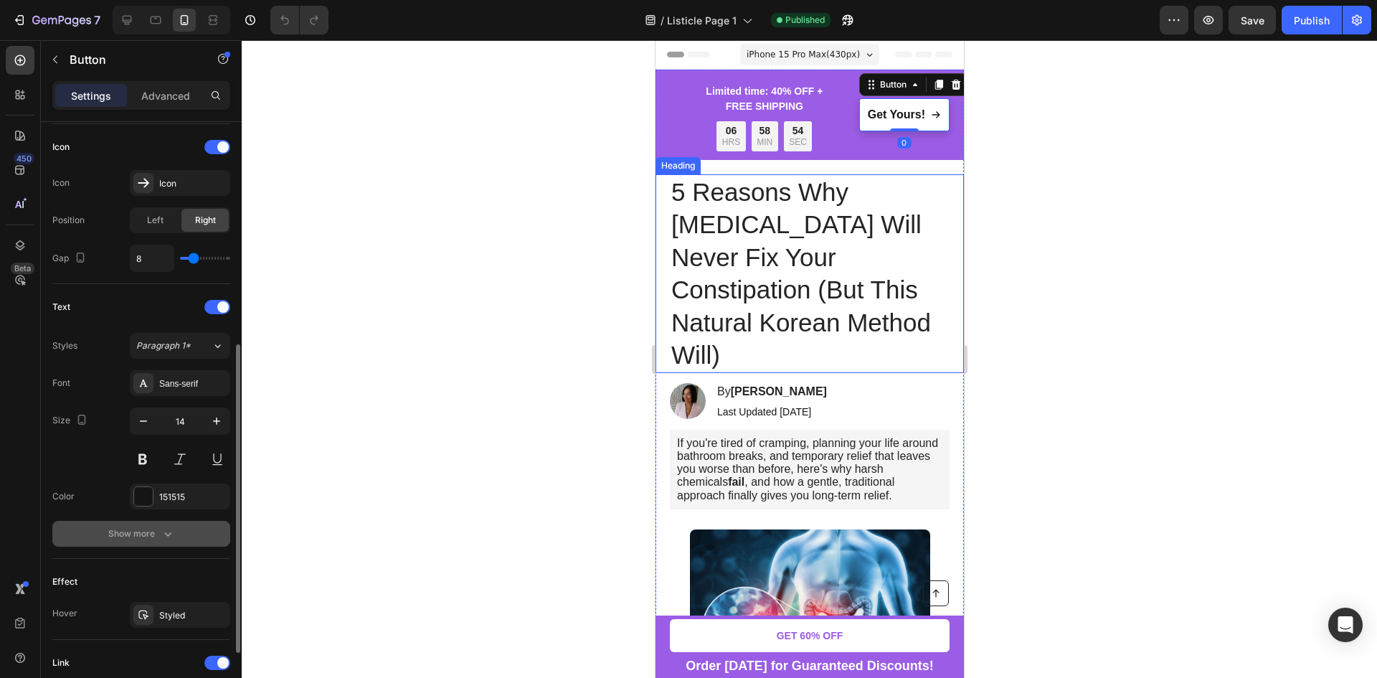
scroll to position [556, 0]
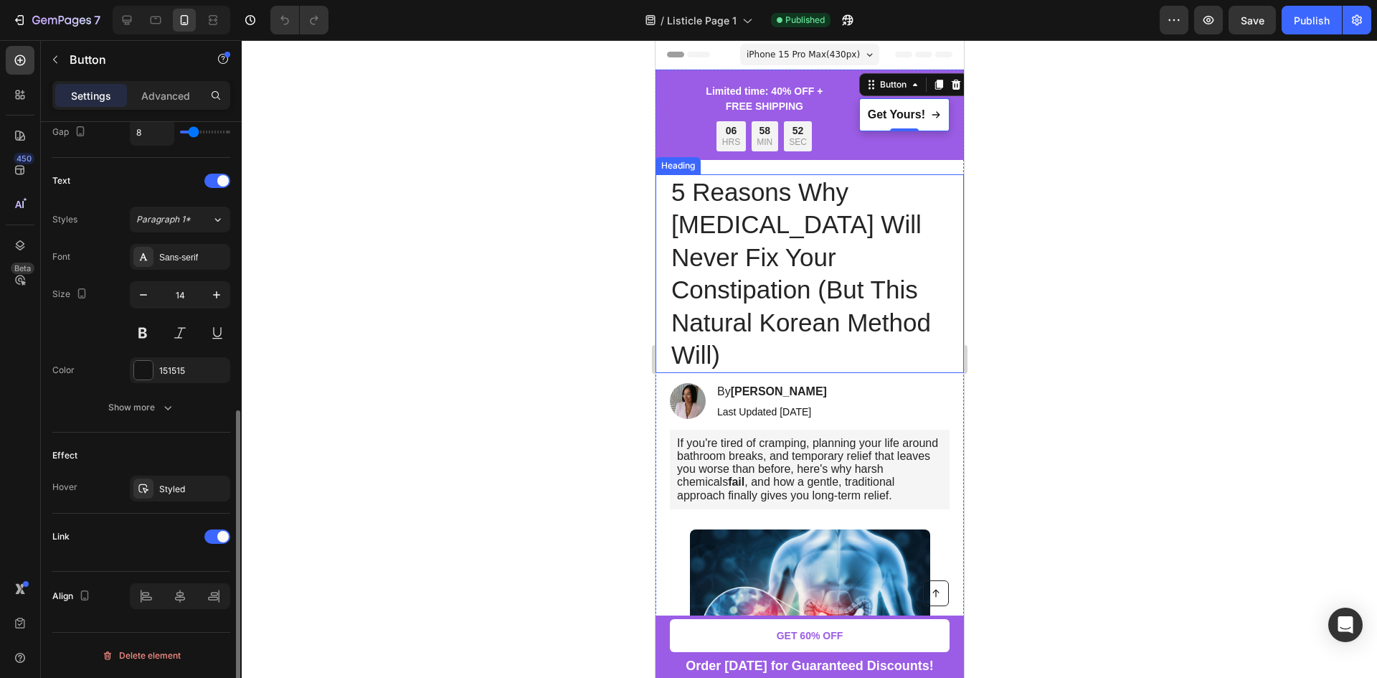
click at [208, 537] on div at bounding box center [217, 536] width 26 height 14
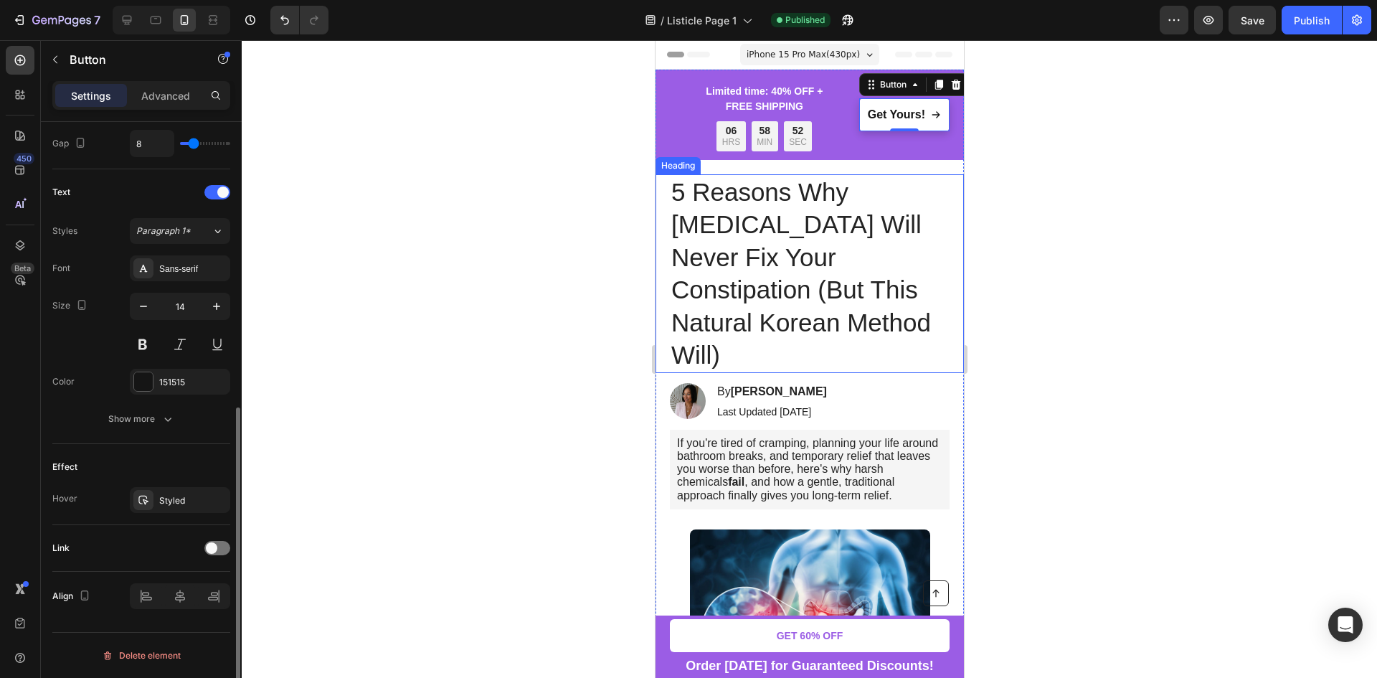
click at [208, 537] on div "Link" at bounding box center [141, 547] width 178 height 23
click at [210, 548] on span at bounding box center [211, 547] width 11 height 11
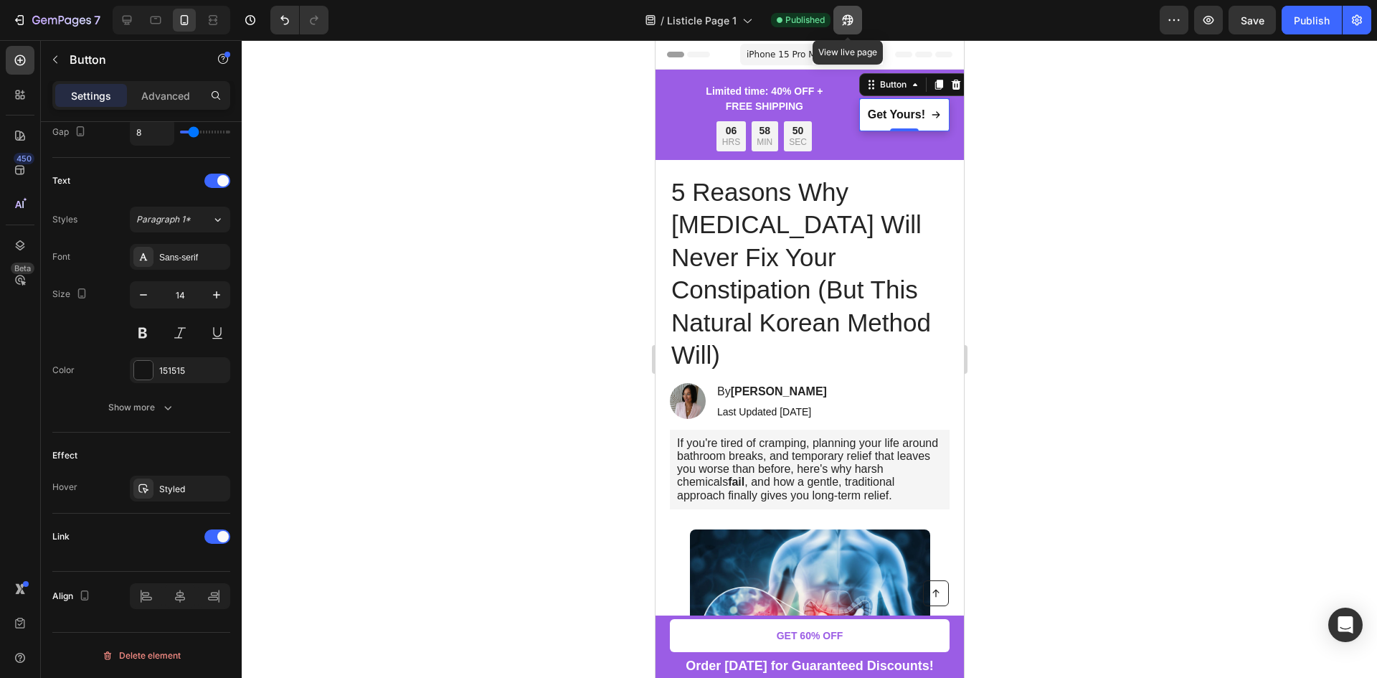
click at [850, 9] on button "button" at bounding box center [847, 20] width 29 height 29
click at [19, 12] on div "7" at bounding box center [56, 19] width 88 height 17
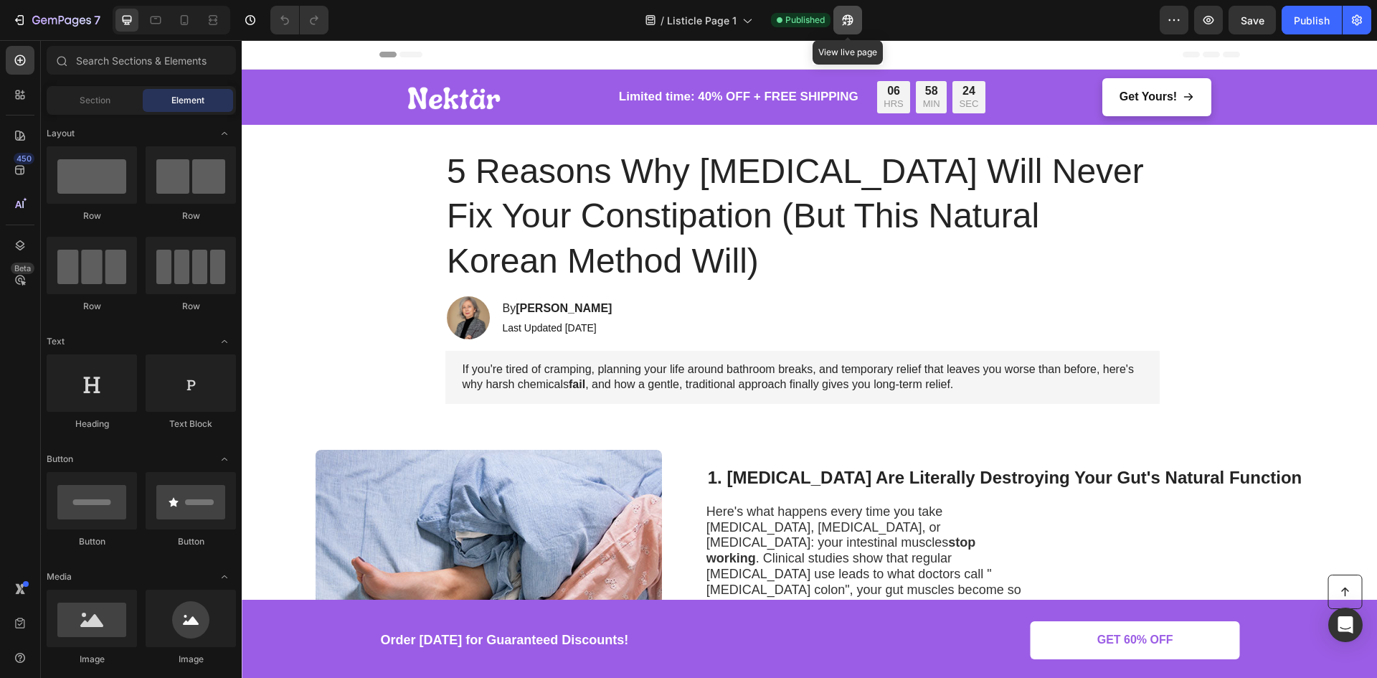
click at [843, 29] on button "button" at bounding box center [847, 20] width 29 height 29
click at [19, 169] on icon at bounding box center [19, 170] width 9 height 9
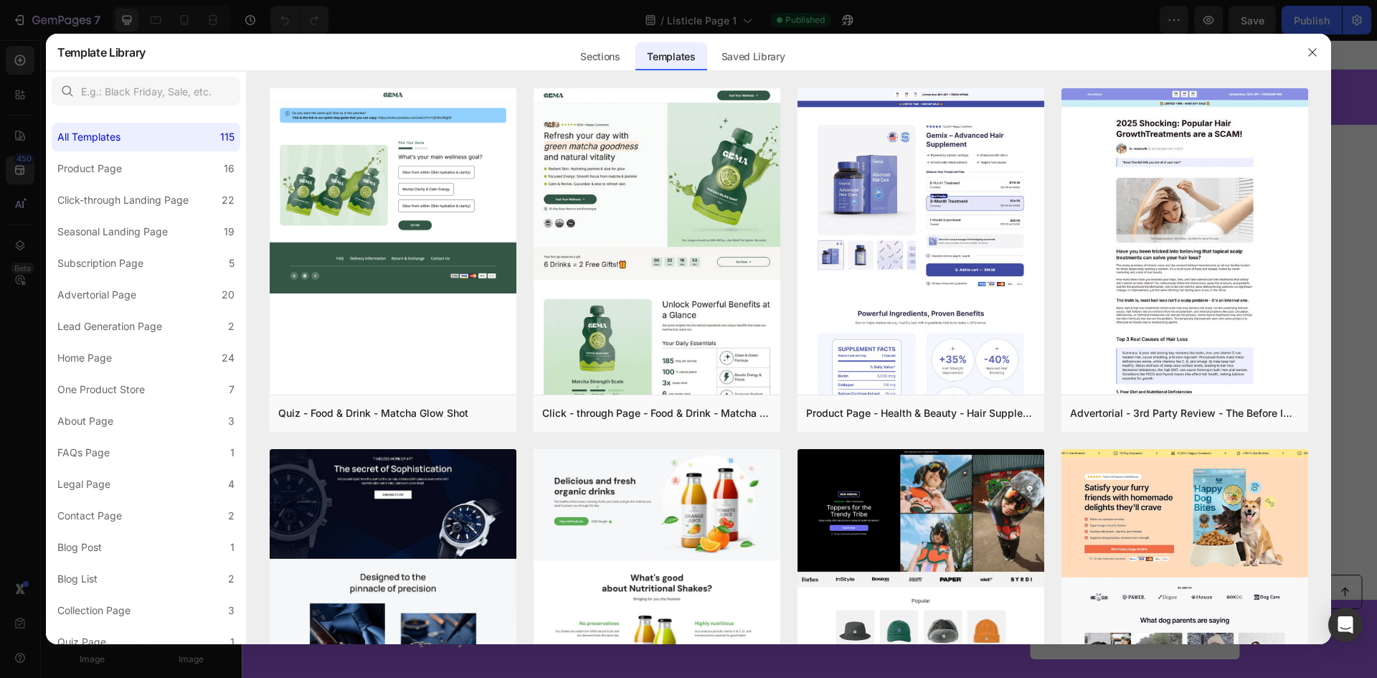
click at [27, 134] on div at bounding box center [688, 339] width 1377 height 678
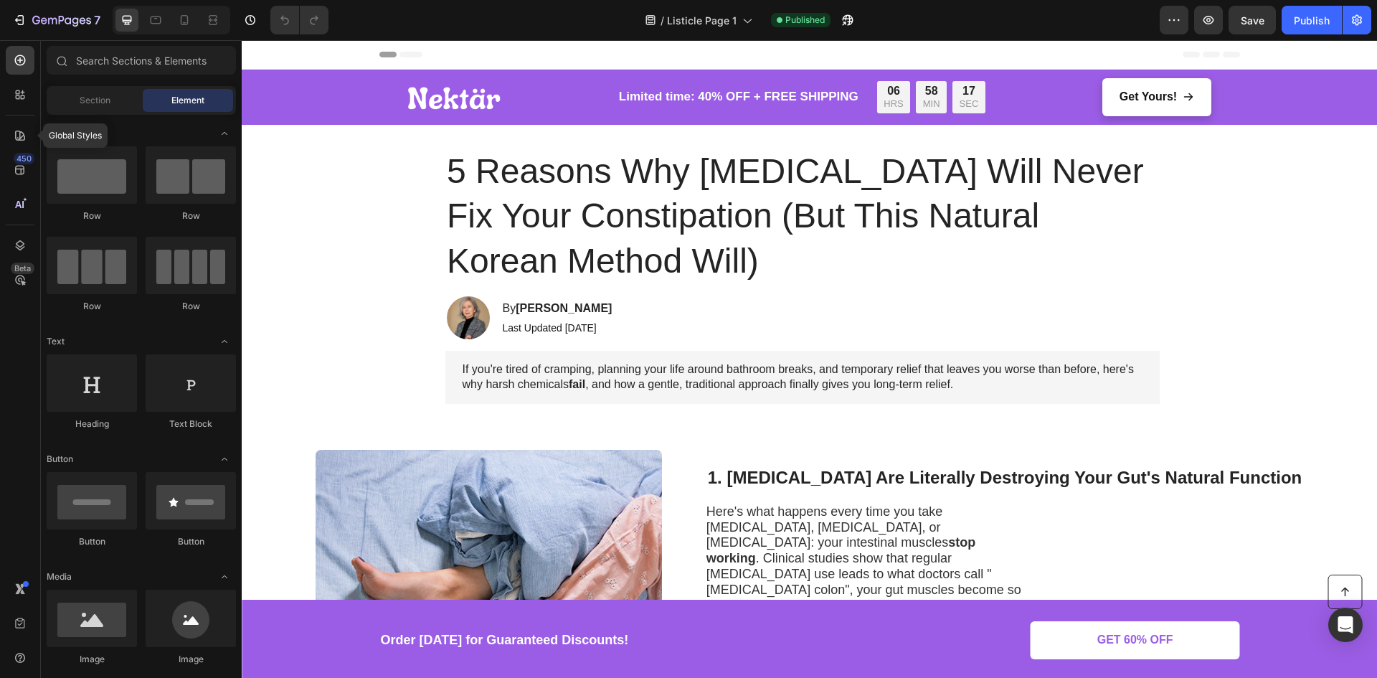
click at [27, 134] on icon at bounding box center [20, 135] width 14 height 14
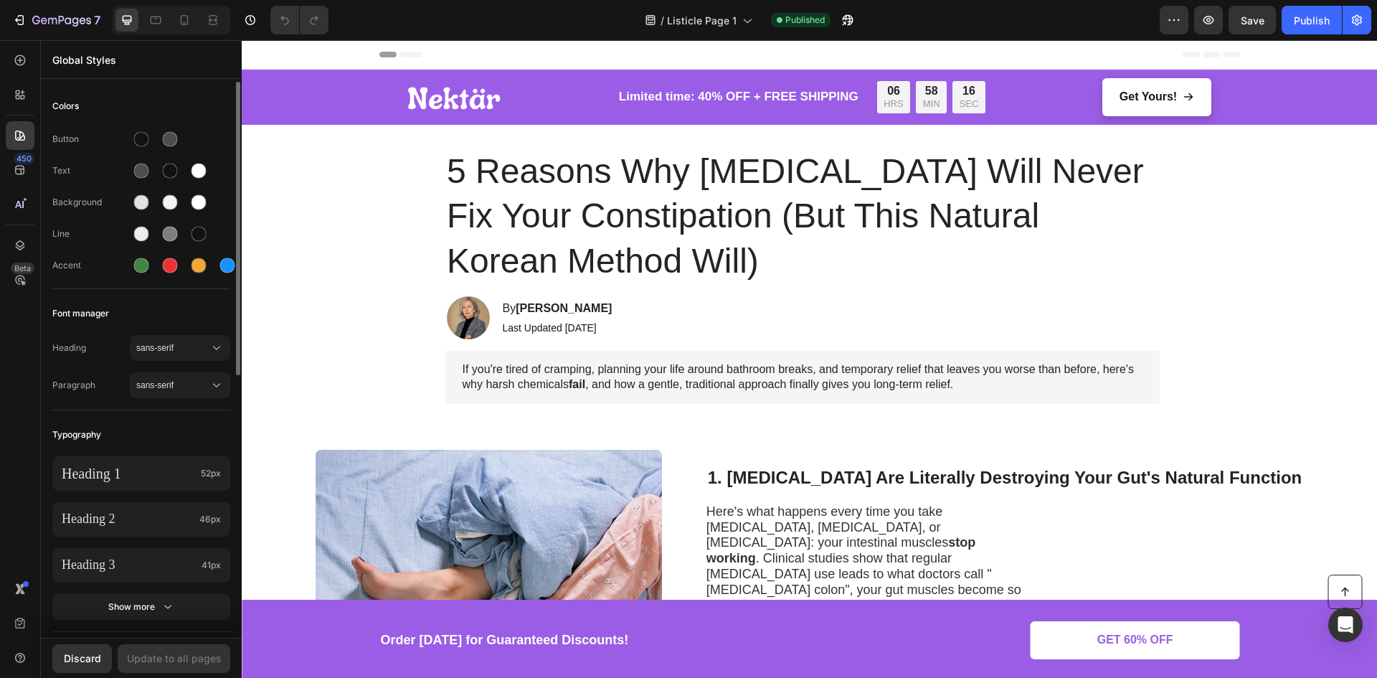
scroll to position [143, 0]
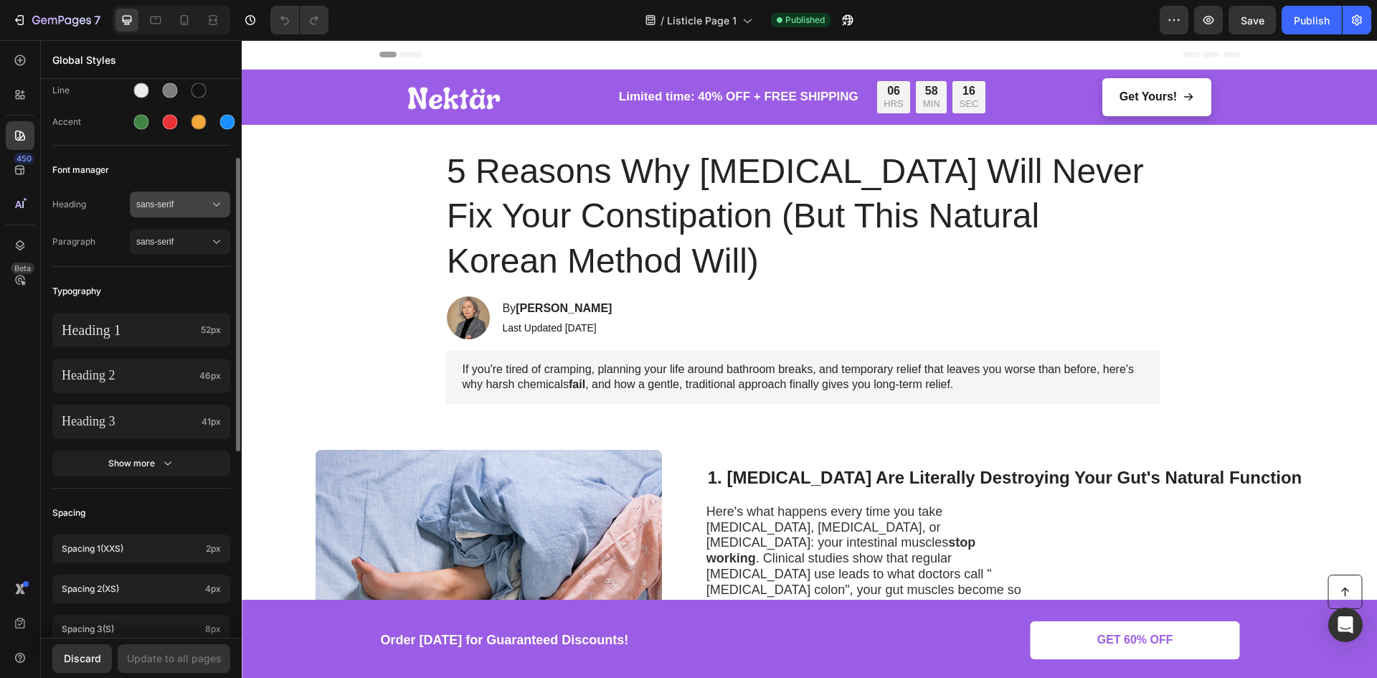
click at [164, 208] on span "sans-serif" at bounding box center [172, 204] width 73 height 13
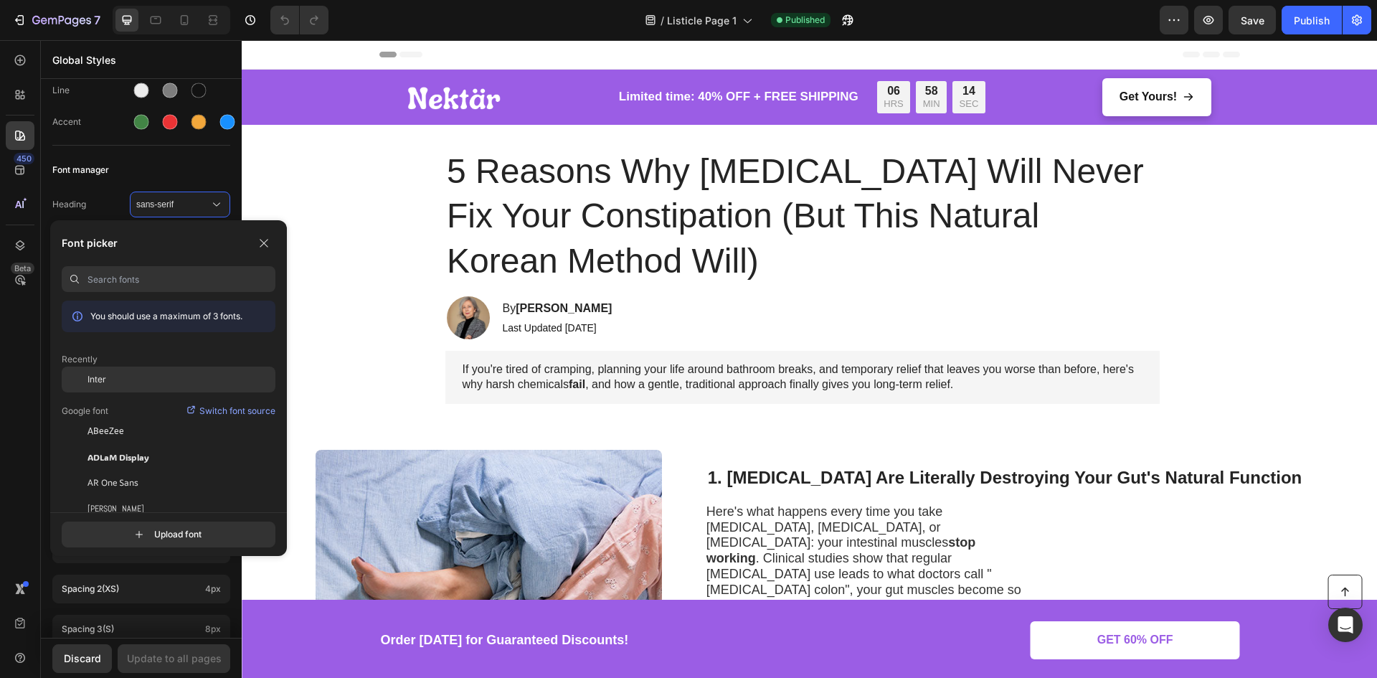
click at [156, 374] on div "Inter" at bounding box center [181, 379] width 188 height 13
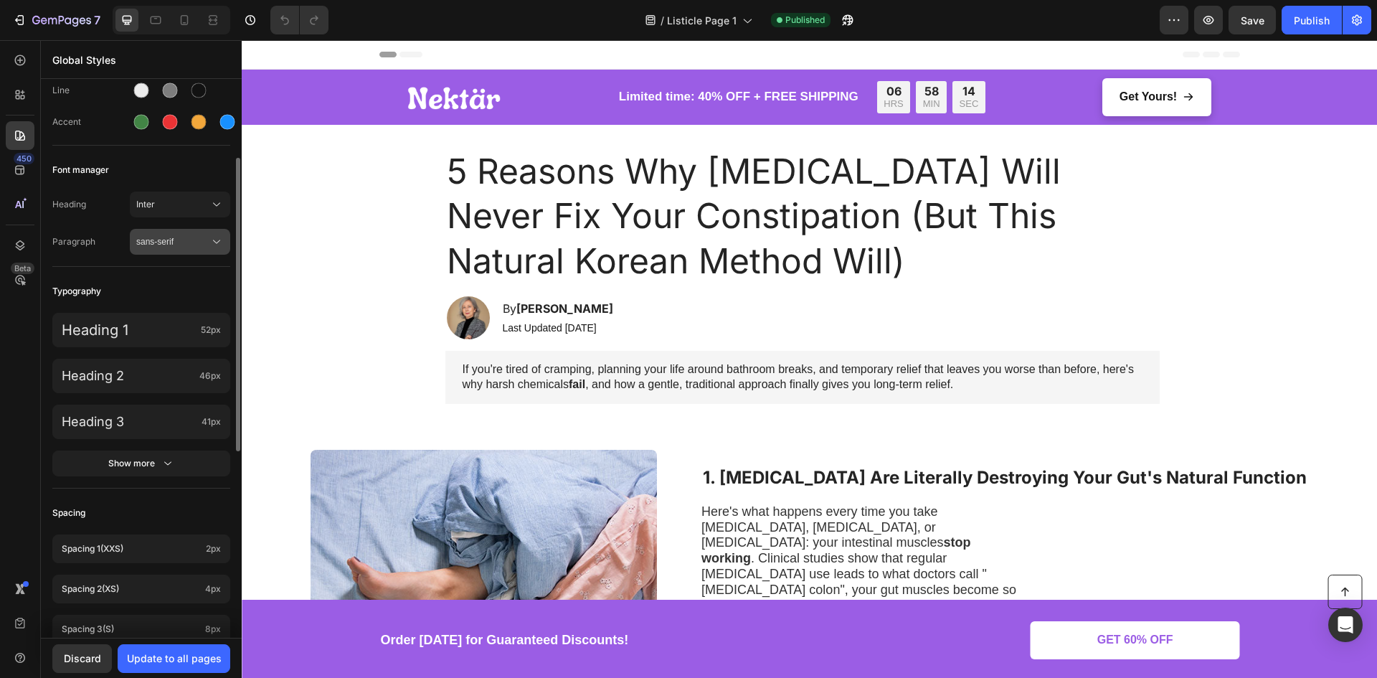
click at [161, 245] on span "sans-serif" at bounding box center [172, 241] width 73 height 13
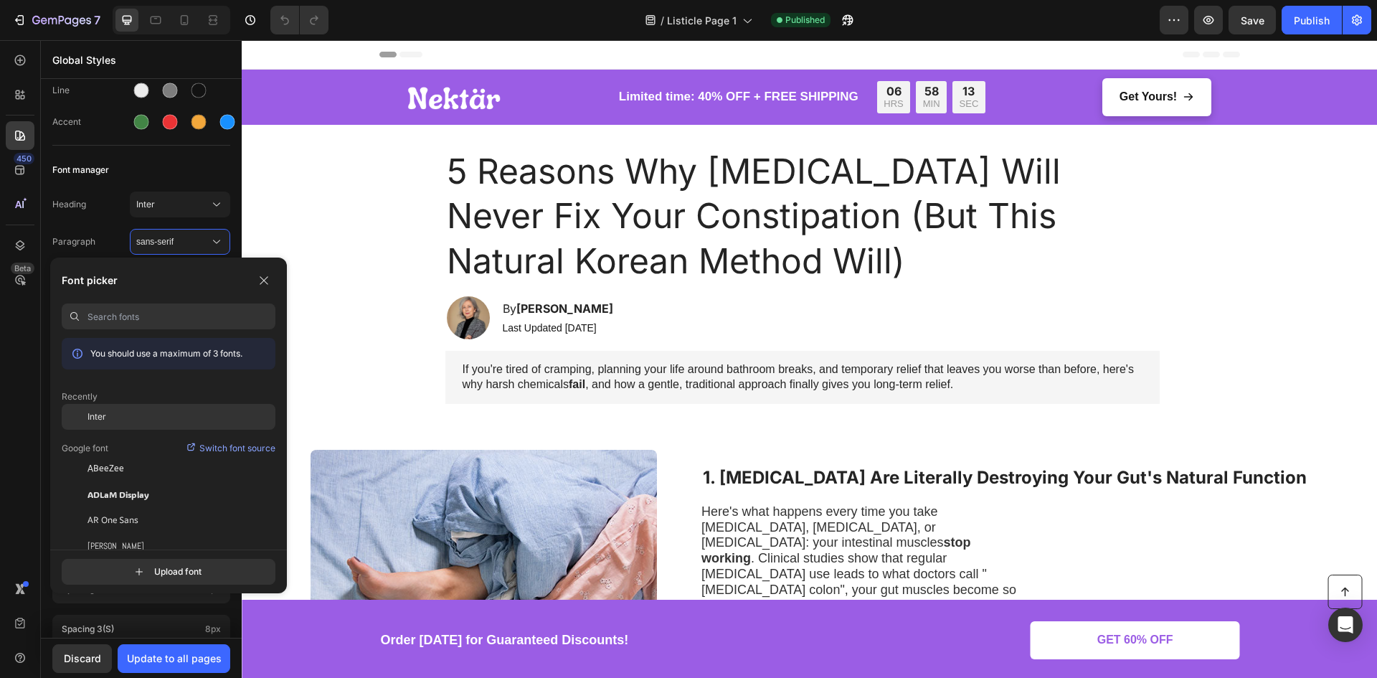
click at [130, 412] on div "Inter" at bounding box center [181, 416] width 188 height 13
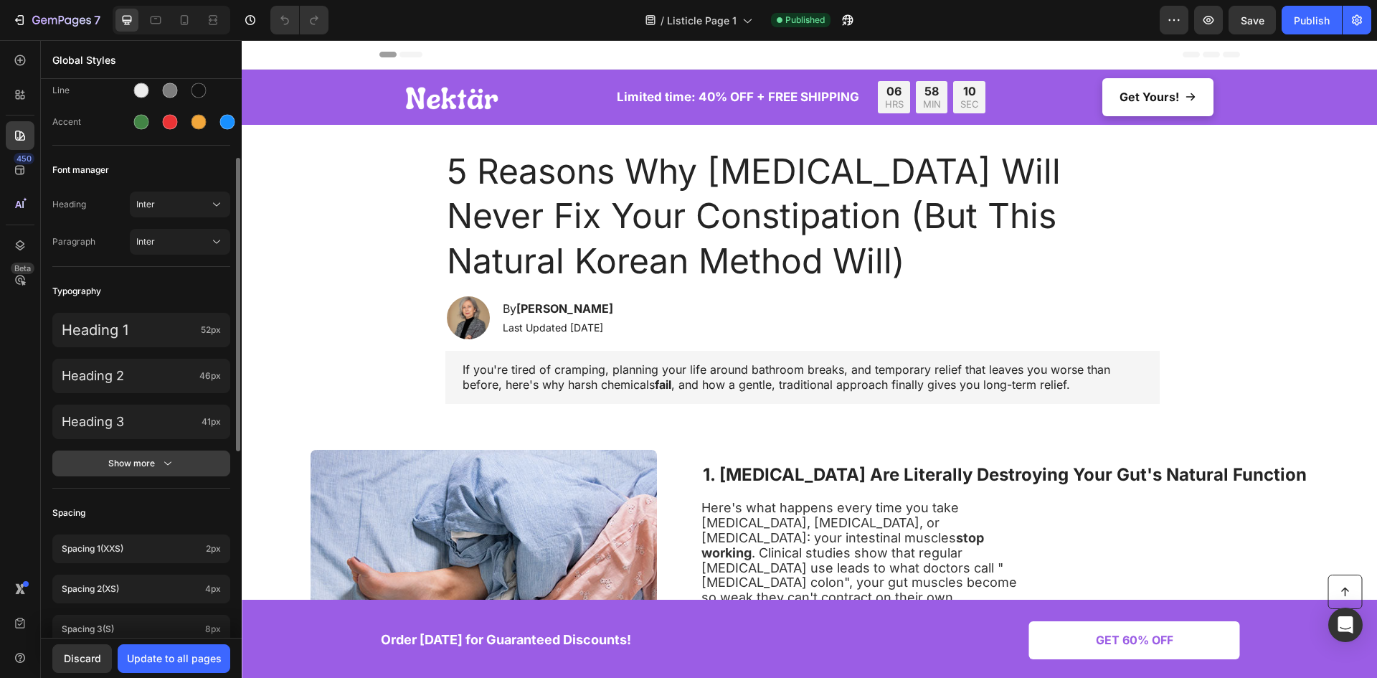
scroll to position [287, 0]
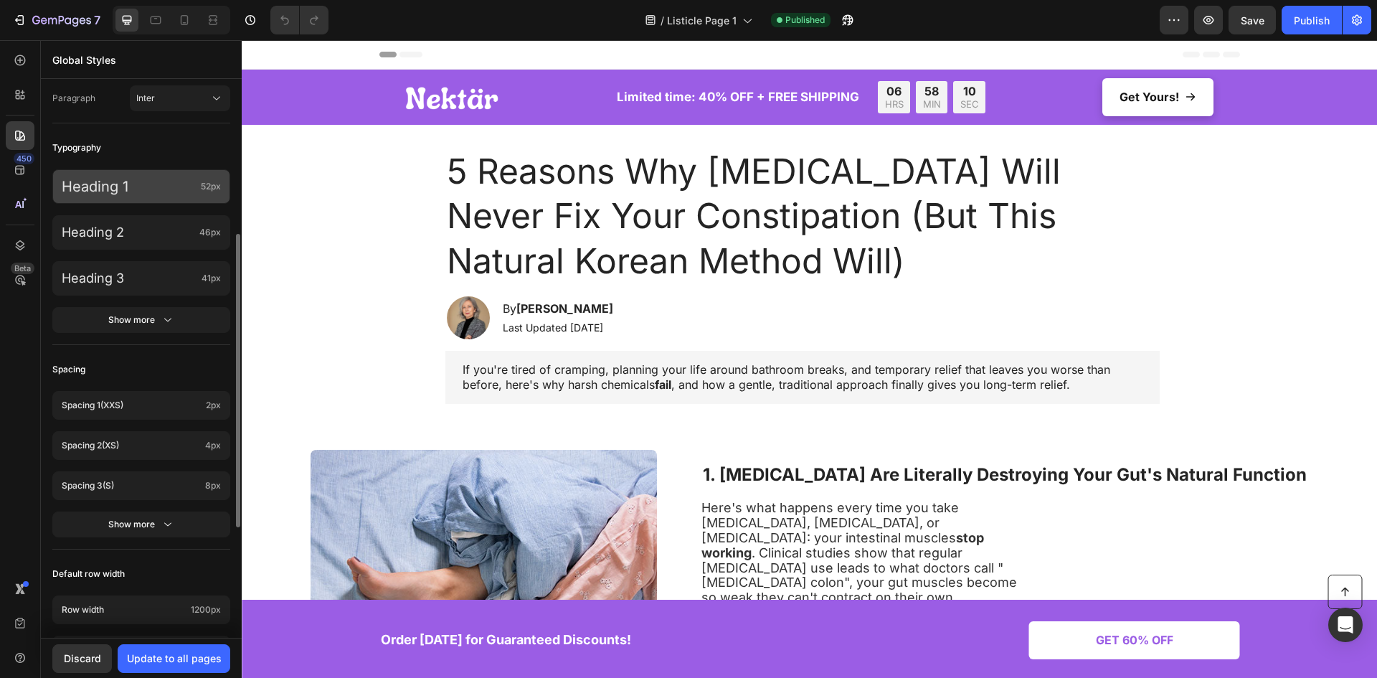
click at [121, 179] on p "Heading 1" at bounding box center [128, 186] width 133 height 19
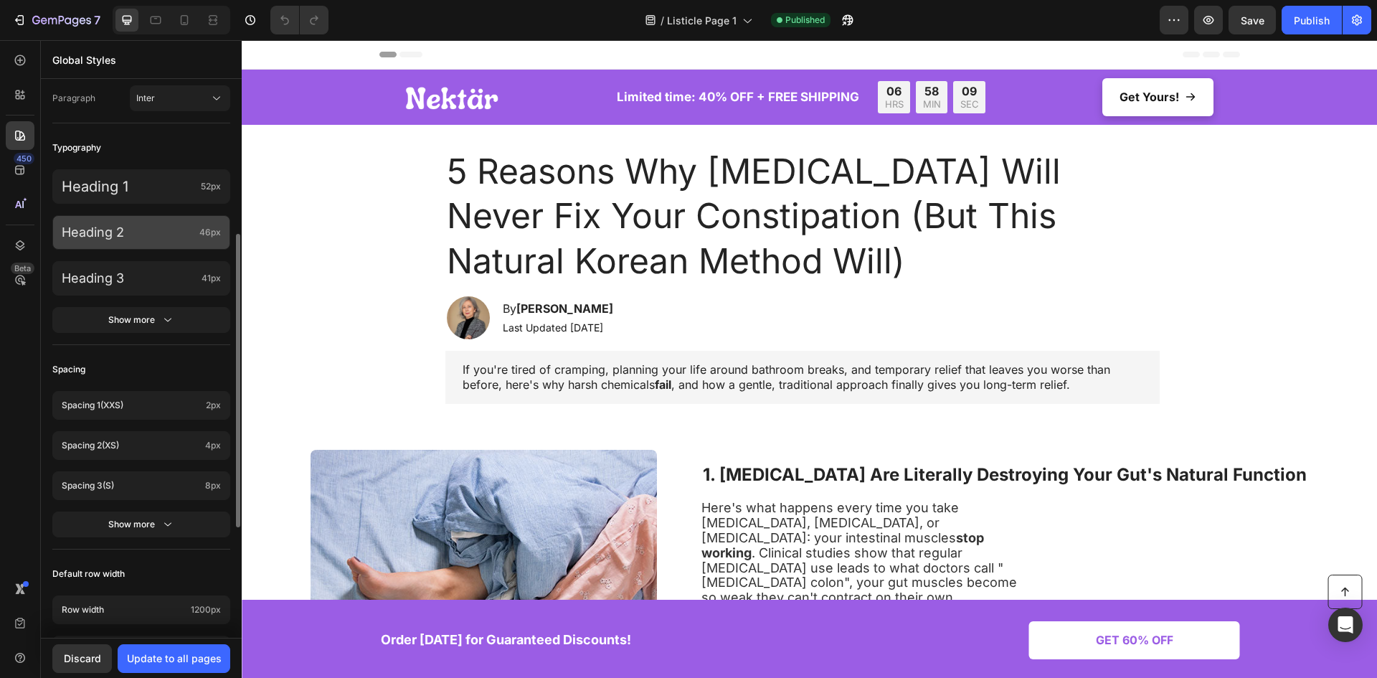
click at [153, 221] on div "Heading 2 46px" at bounding box center [141, 232] width 178 height 34
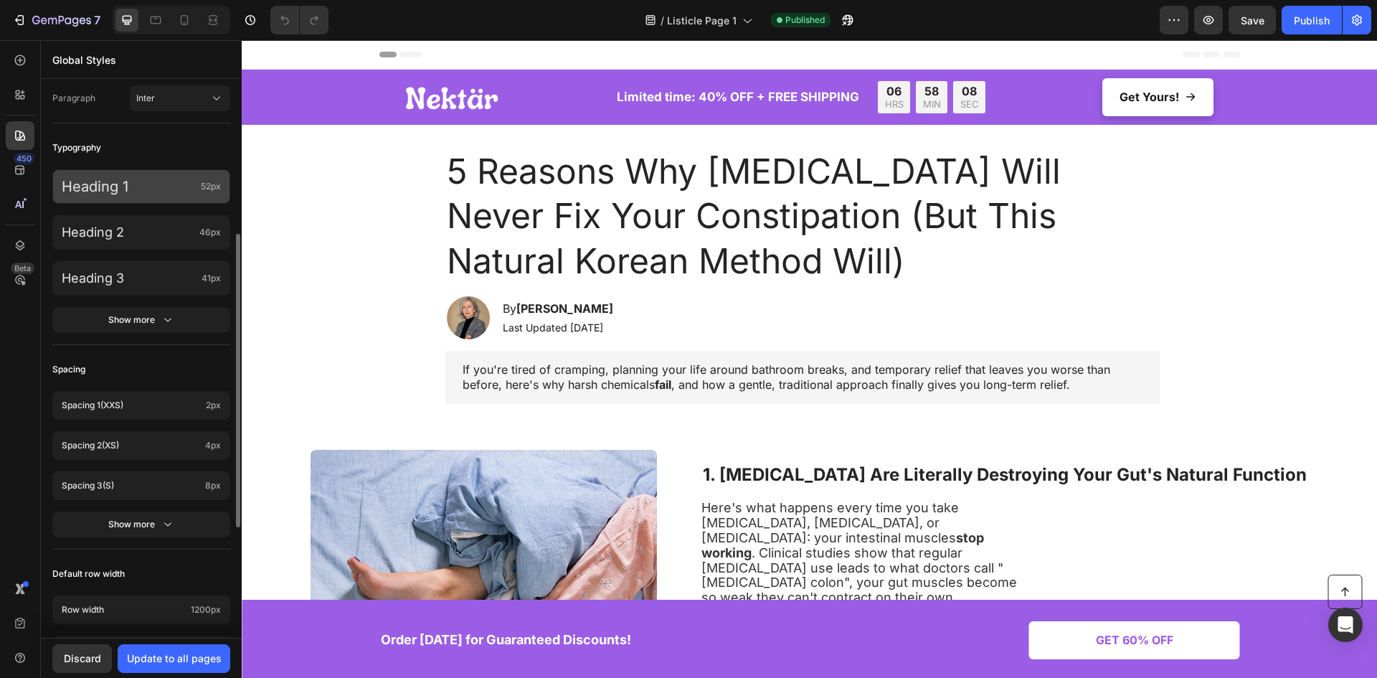
click at [158, 193] on p "Heading 1" at bounding box center [128, 186] width 133 height 19
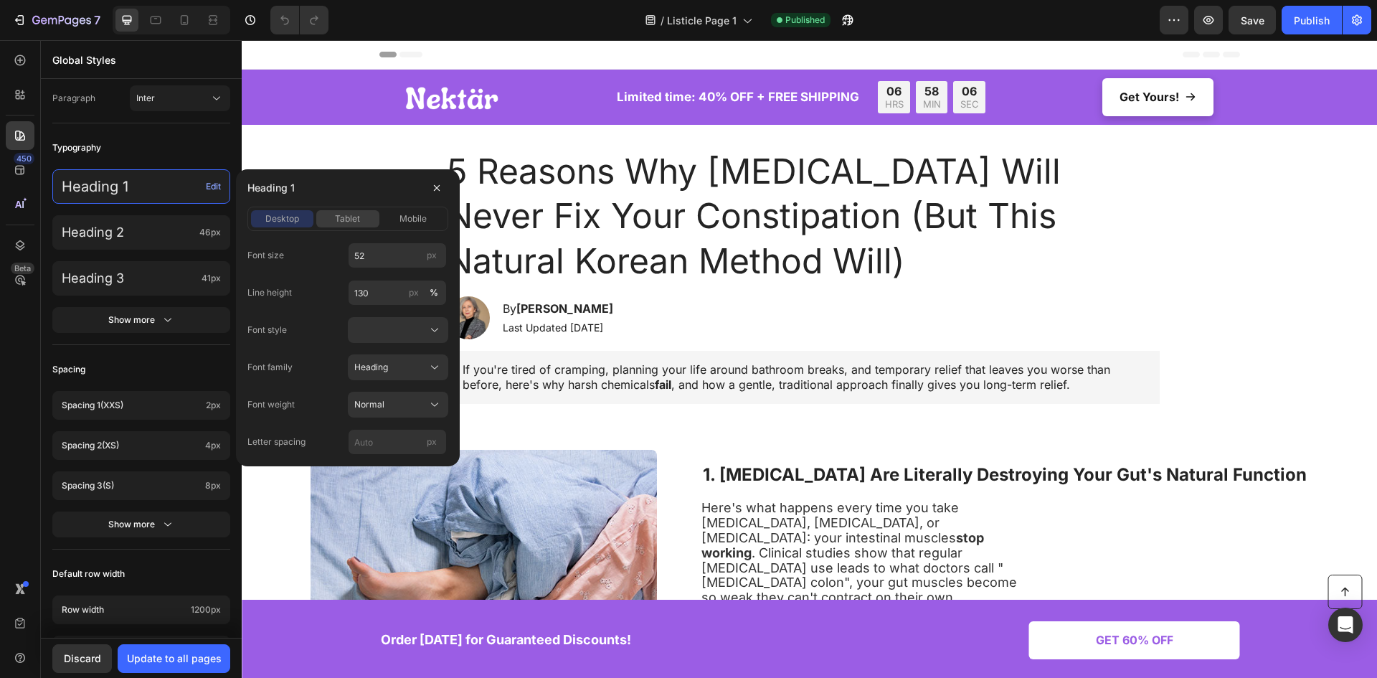
click at [329, 216] on div "tablet" at bounding box center [347, 218] width 62 height 13
click at [280, 213] on span "desktop" at bounding box center [282, 218] width 34 height 13
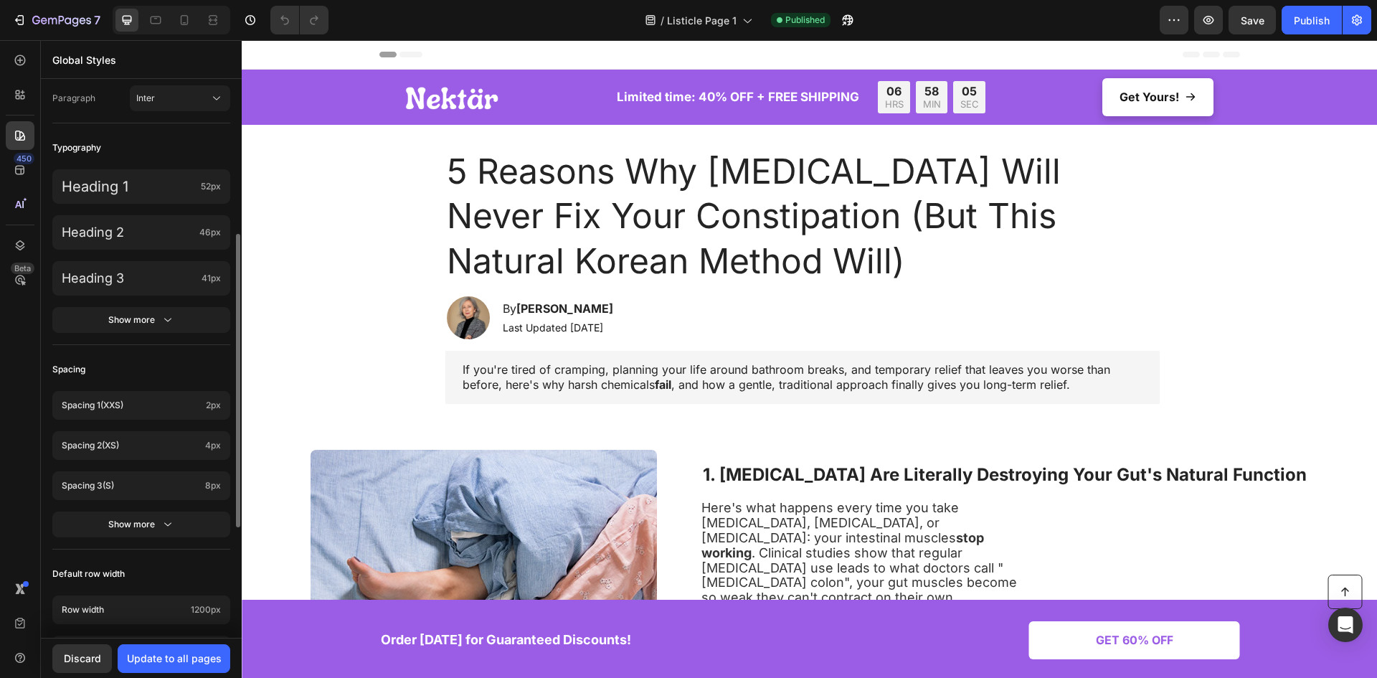
click at [165, 148] on div "Typography" at bounding box center [141, 148] width 178 height 26
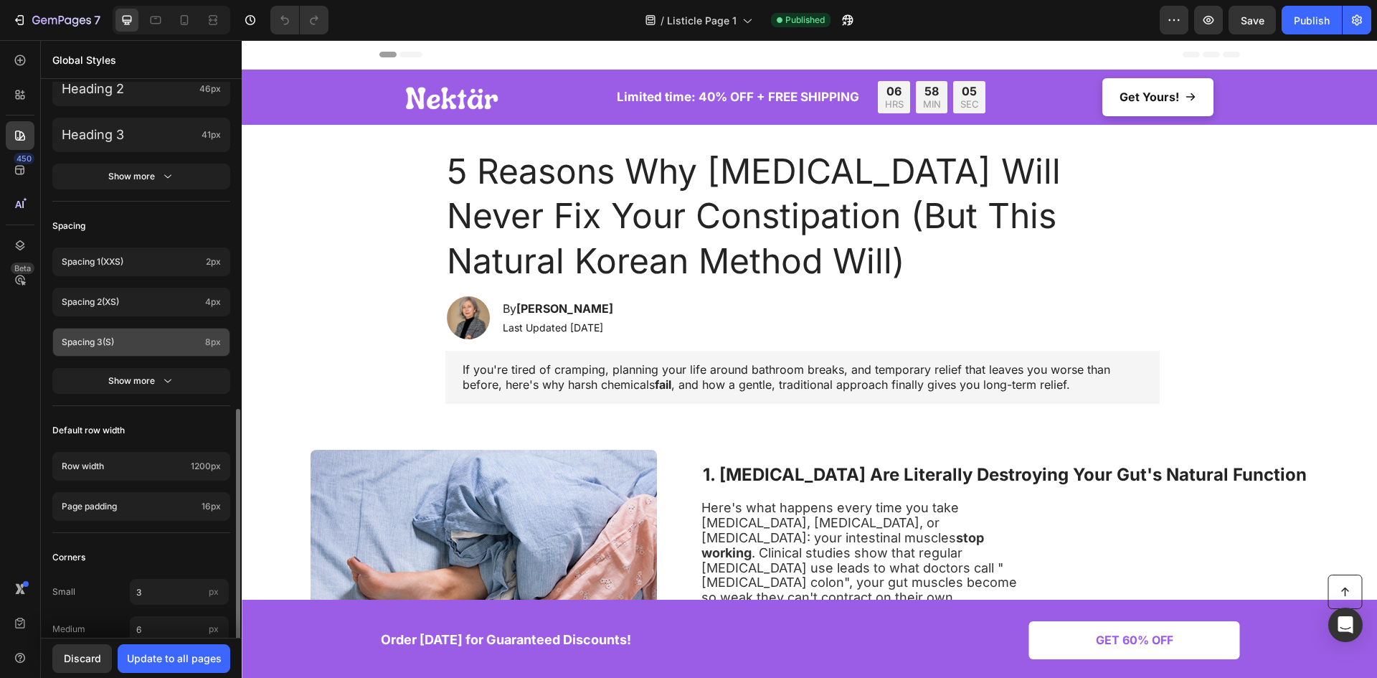
scroll to position [495, 0]
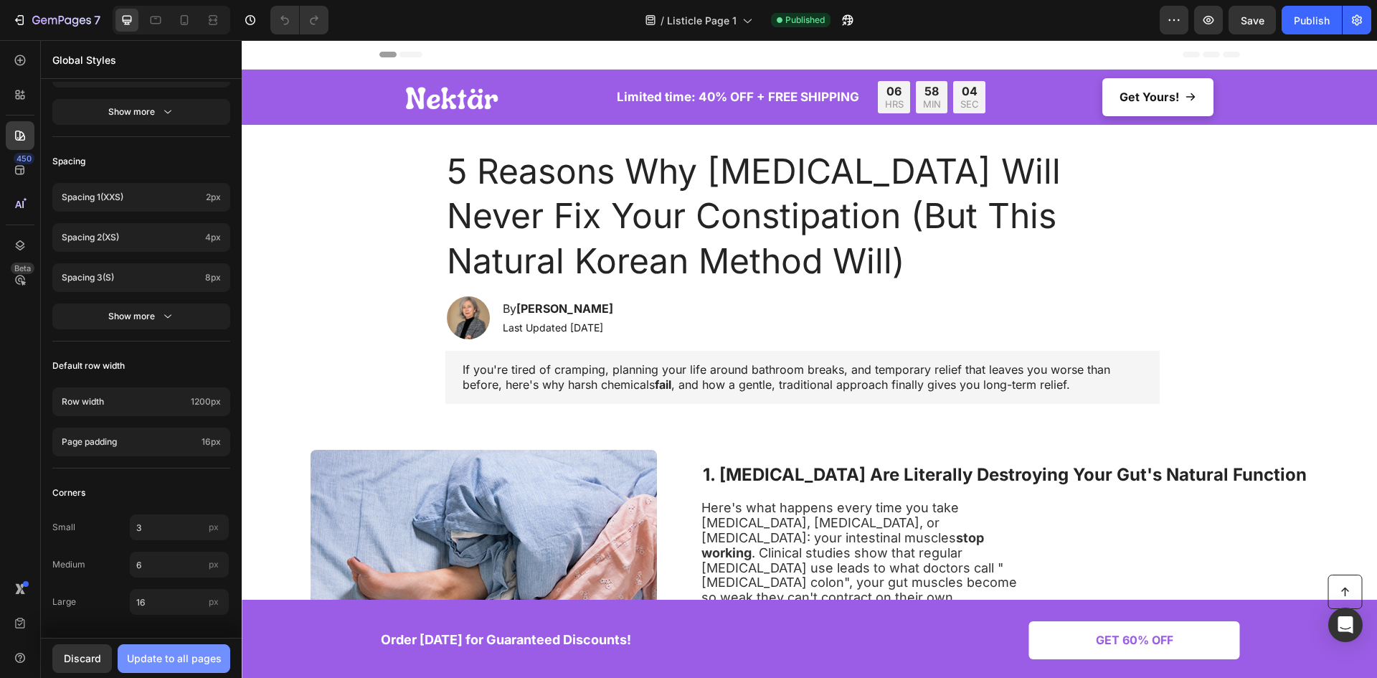
click at [186, 660] on div "Update to all pages" at bounding box center [174, 657] width 95 height 15
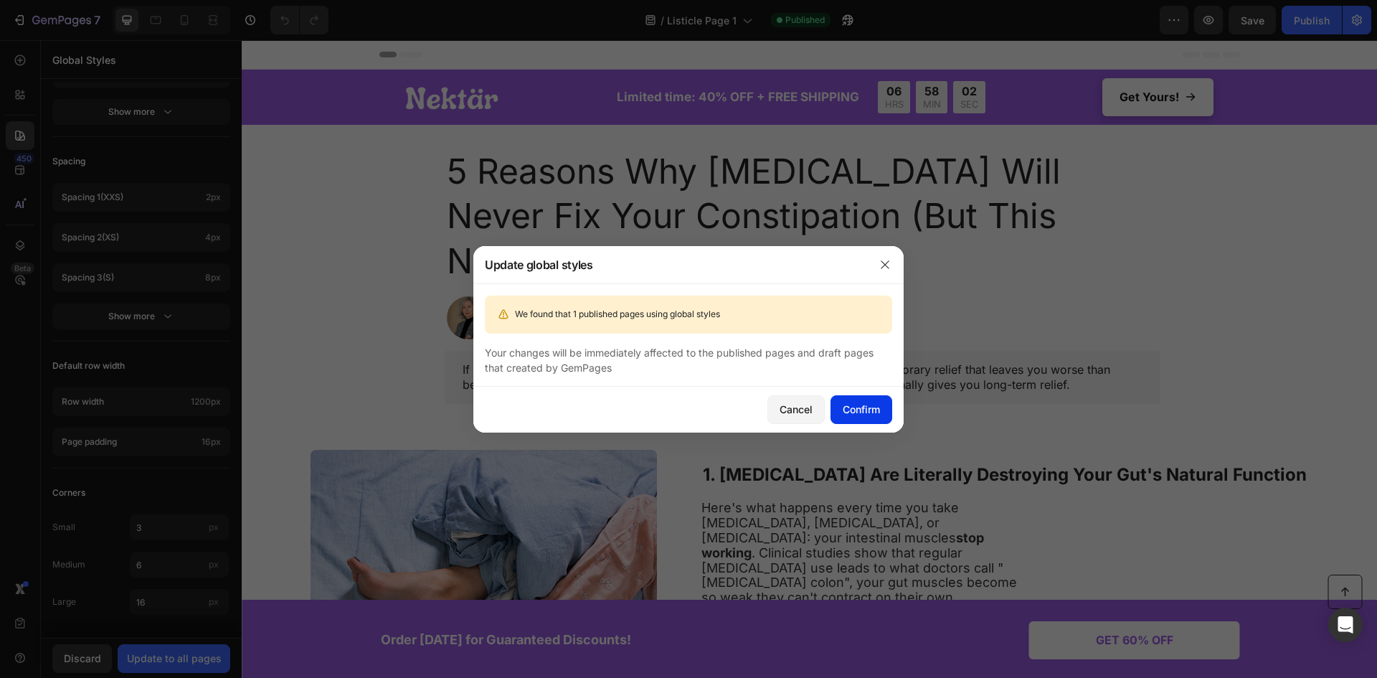
click at [857, 408] on div "Confirm" at bounding box center [860, 408] width 37 height 15
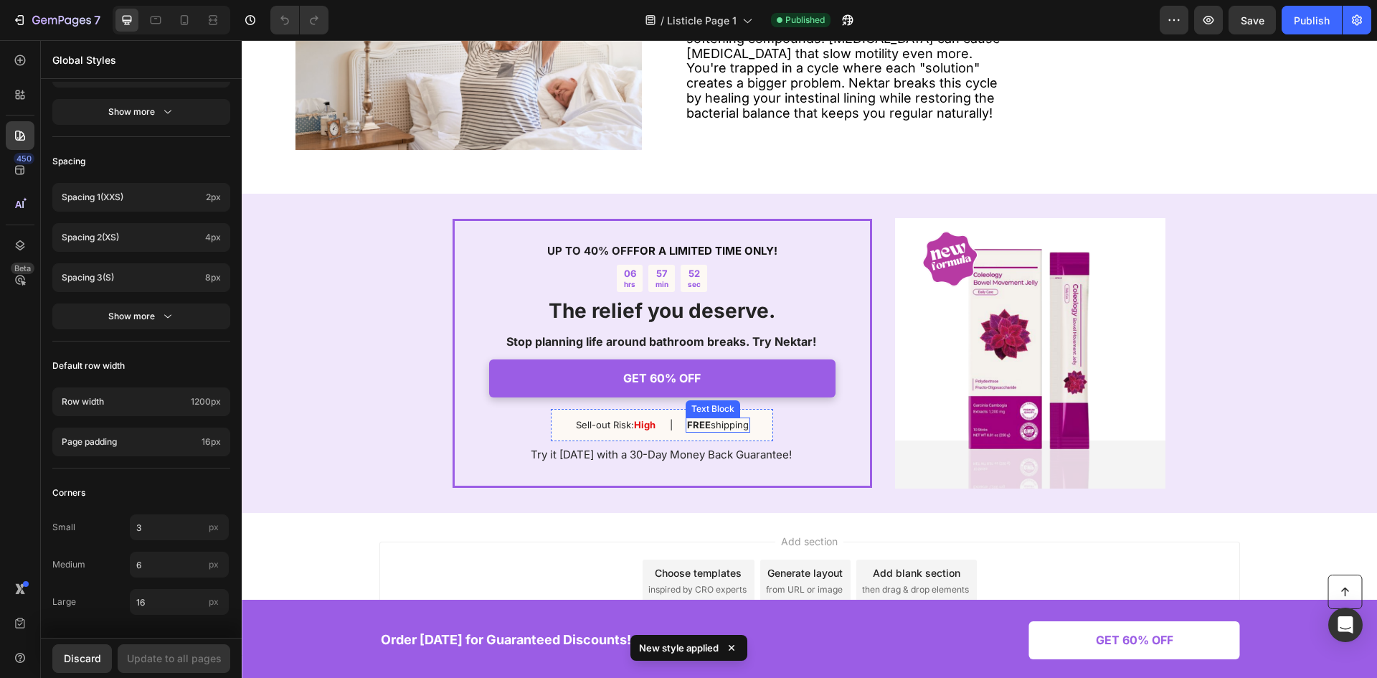
scroll to position [1832, 0]
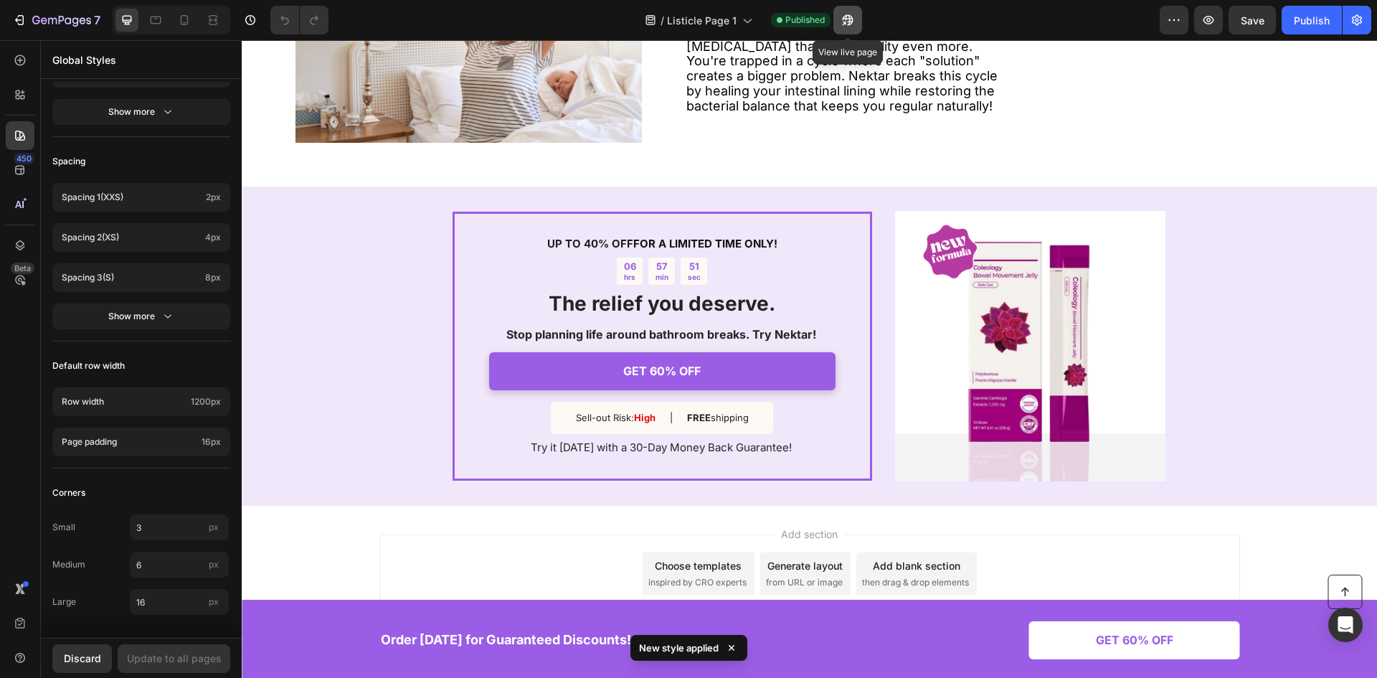
click at [858, 22] on button "button" at bounding box center [847, 20] width 29 height 29
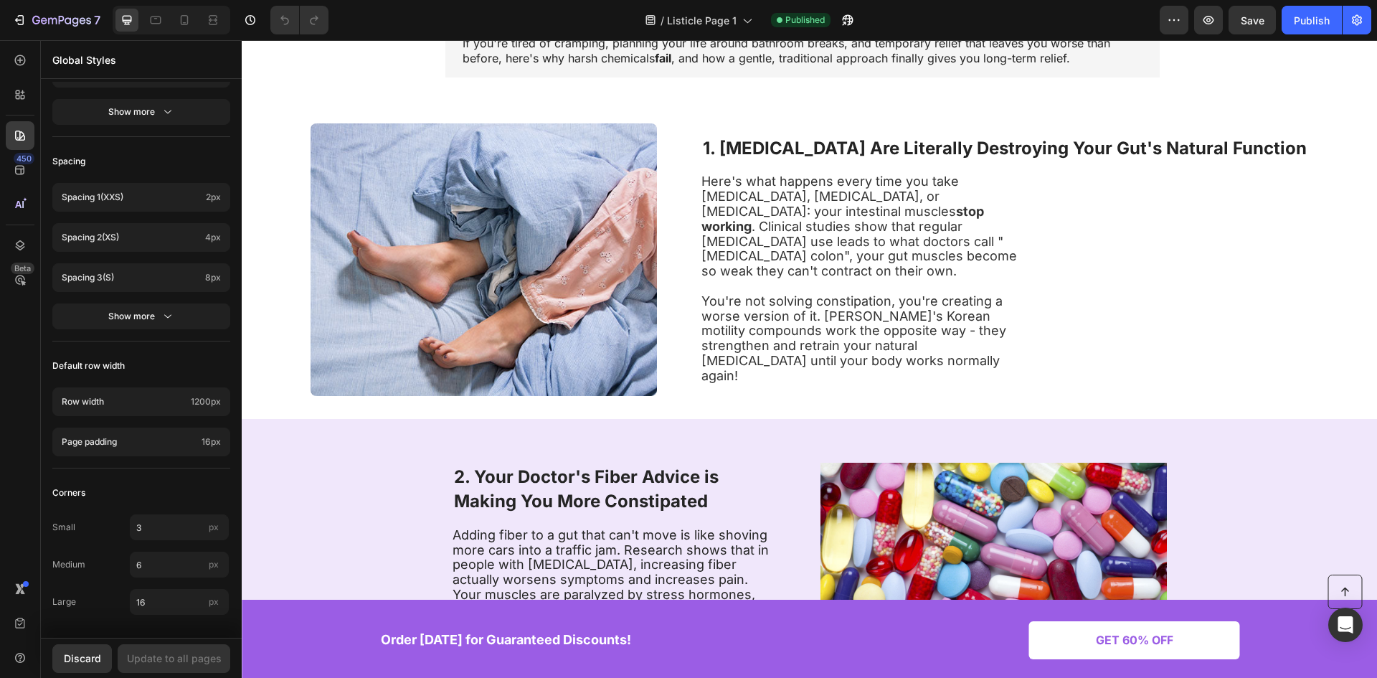
scroll to position [0, 0]
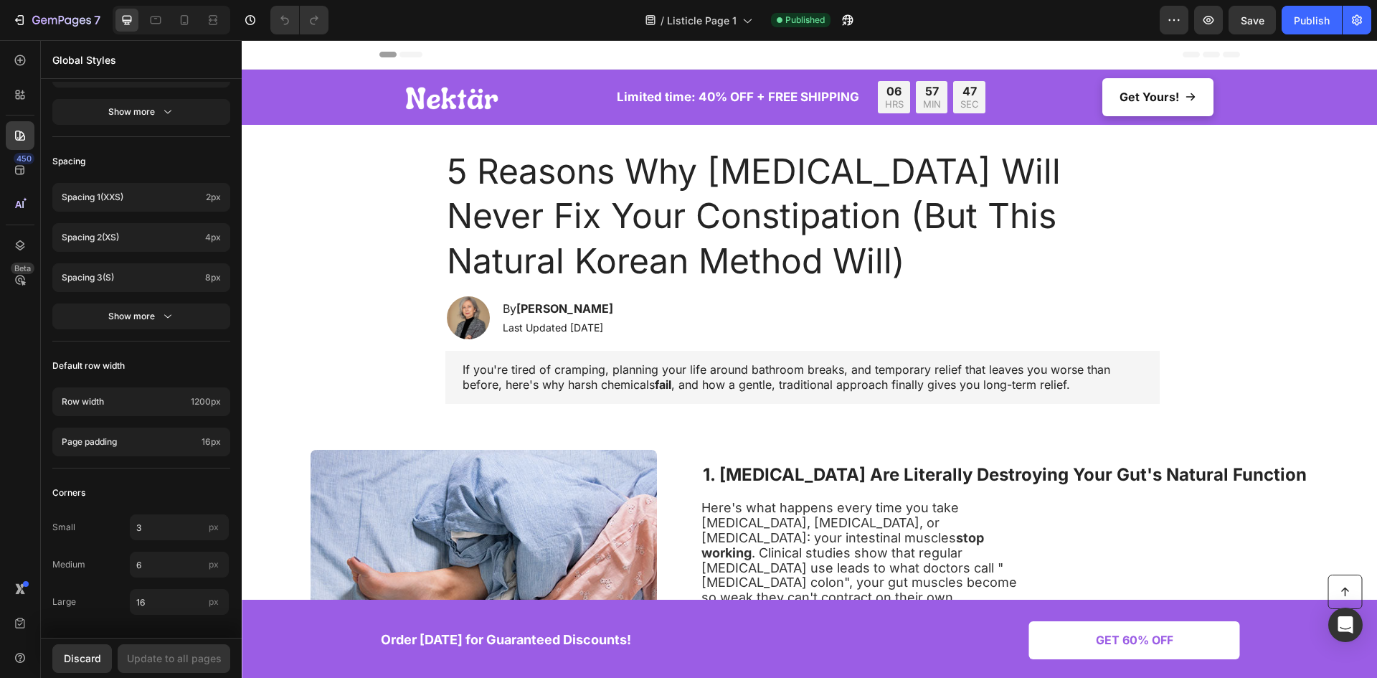
click at [287, 52] on span "Header" at bounding box center [285, 54] width 32 height 14
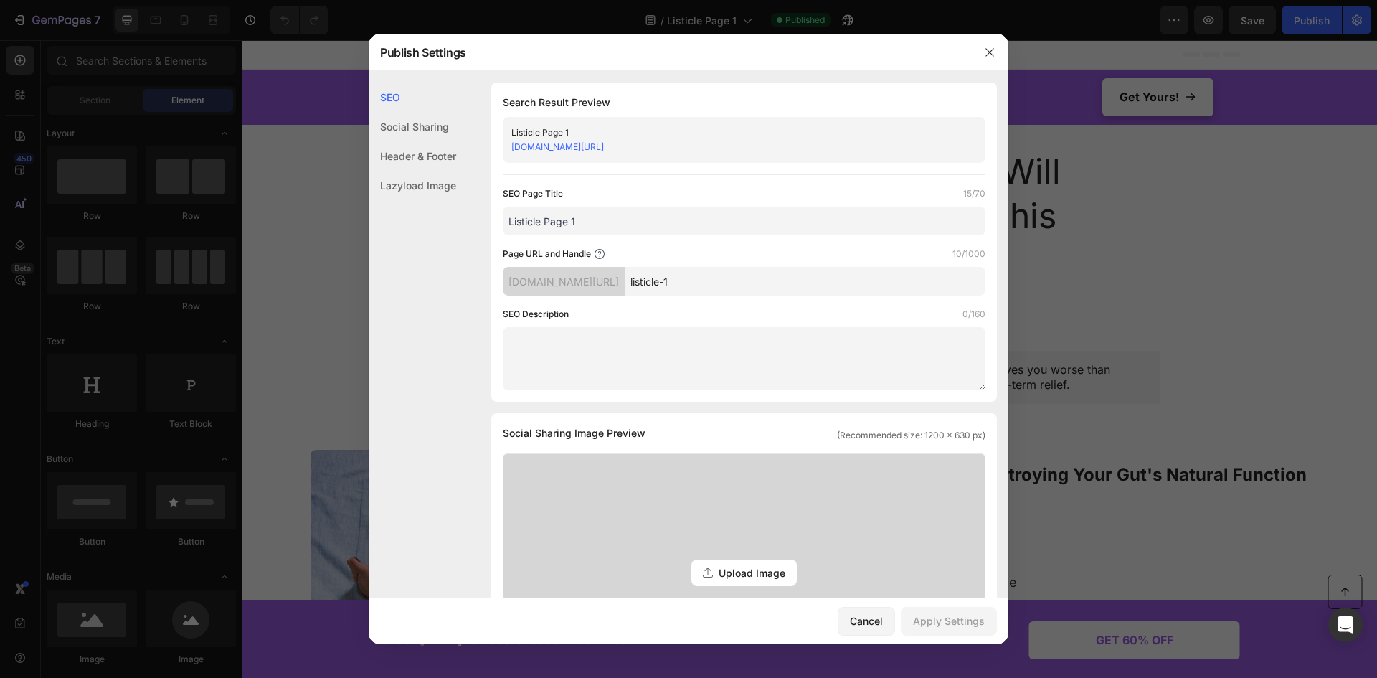
click at [389, 96] on div "SEO" at bounding box center [412, 96] width 87 height 29
click at [394, 118] on div "Social Sharing" at bounding box center [412, 126] width 87 height 29
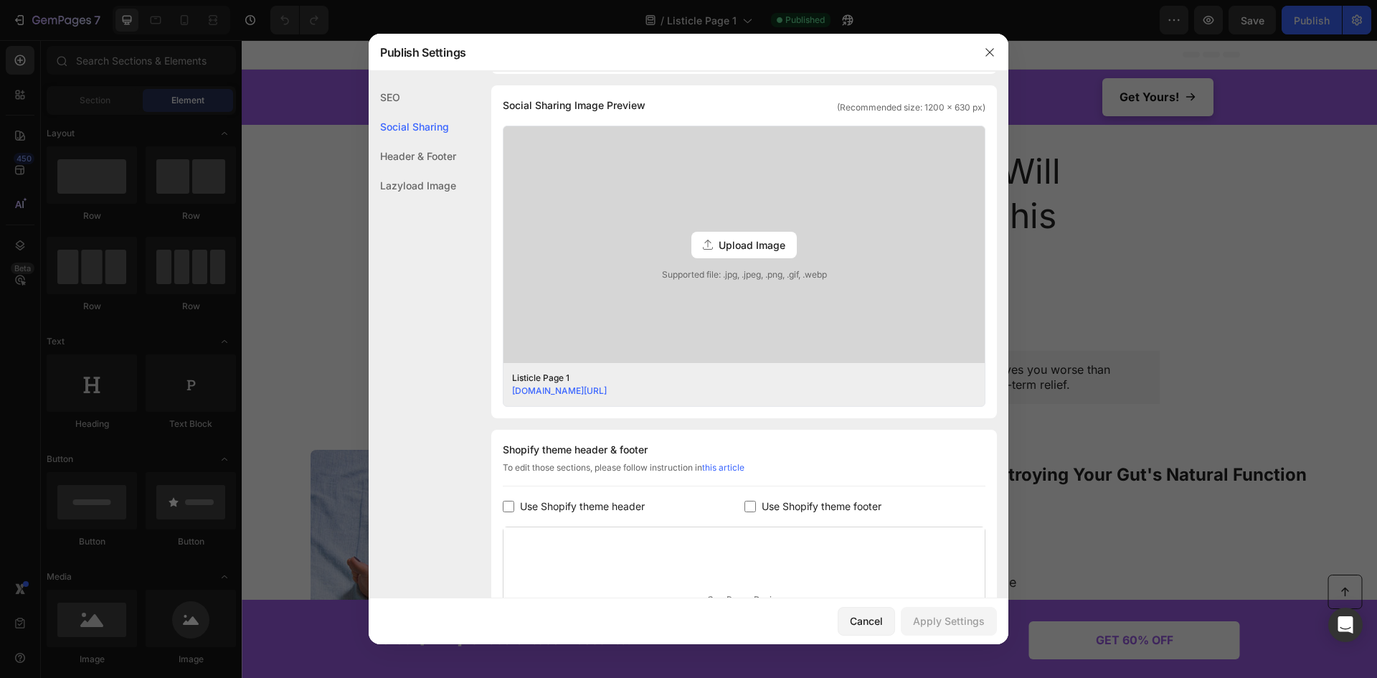
click at [396, 143] on div "Header & Footer" at bounding box center [412, 155] width 87 height 29
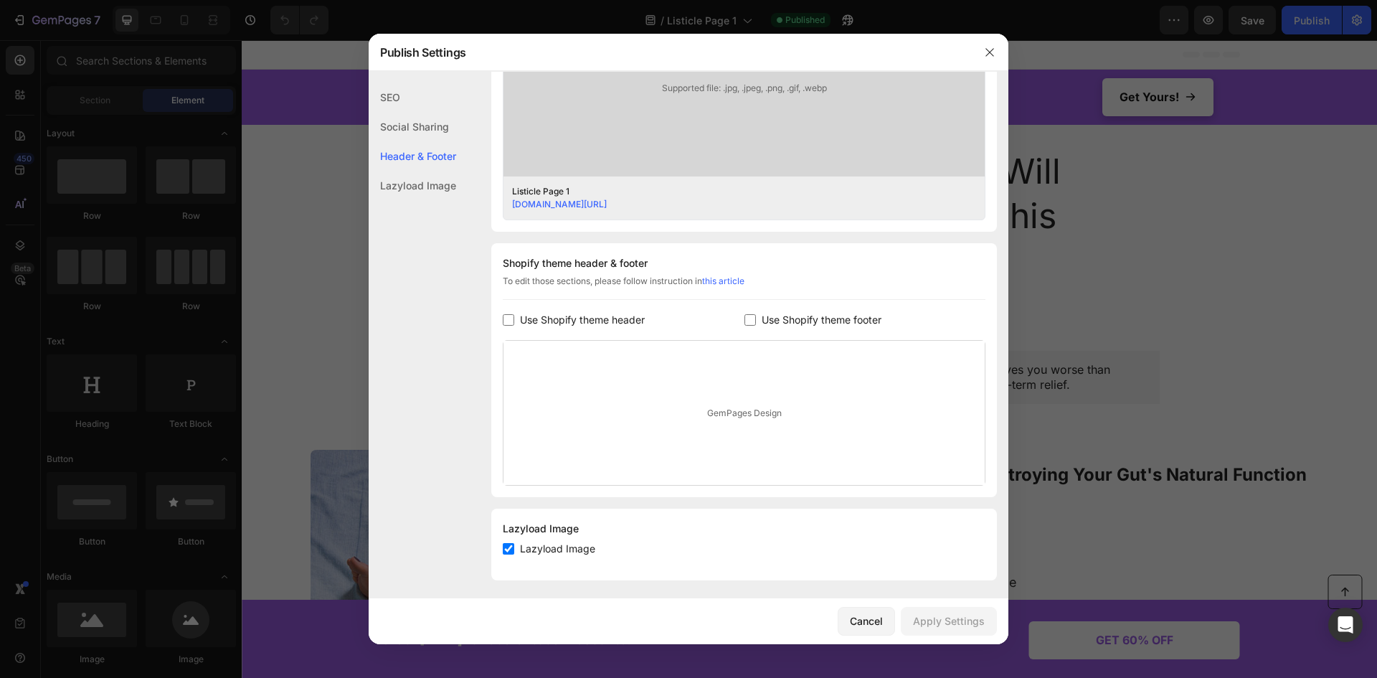
scroll to position [519, 0]
click at [391, 174] on div "Lazyload Image" at bounding box center [412, 185] width 87 height 29
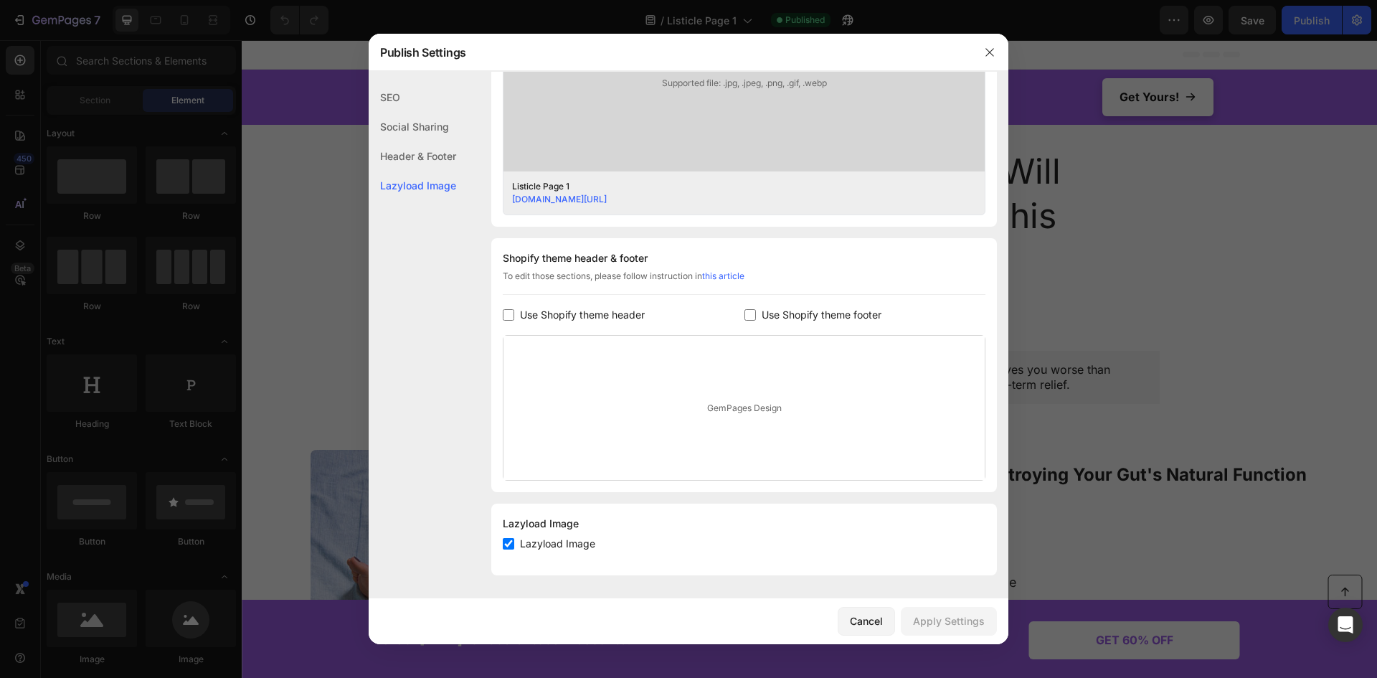
click at [390, 176] on div "Lazyload Image" at bounding box center [412, 185] width 87 height 29
click at [386, 192] on div "Lazyload Image" at bounding box center [412, 185] width 87 height 29
click at [408, 161] on div "Header & Footer" at bounding box center [412, 155] width 87 height 29
click at [415, 149] on div "Header & Footer" at bounding box center [412, 155] width 87 height 29
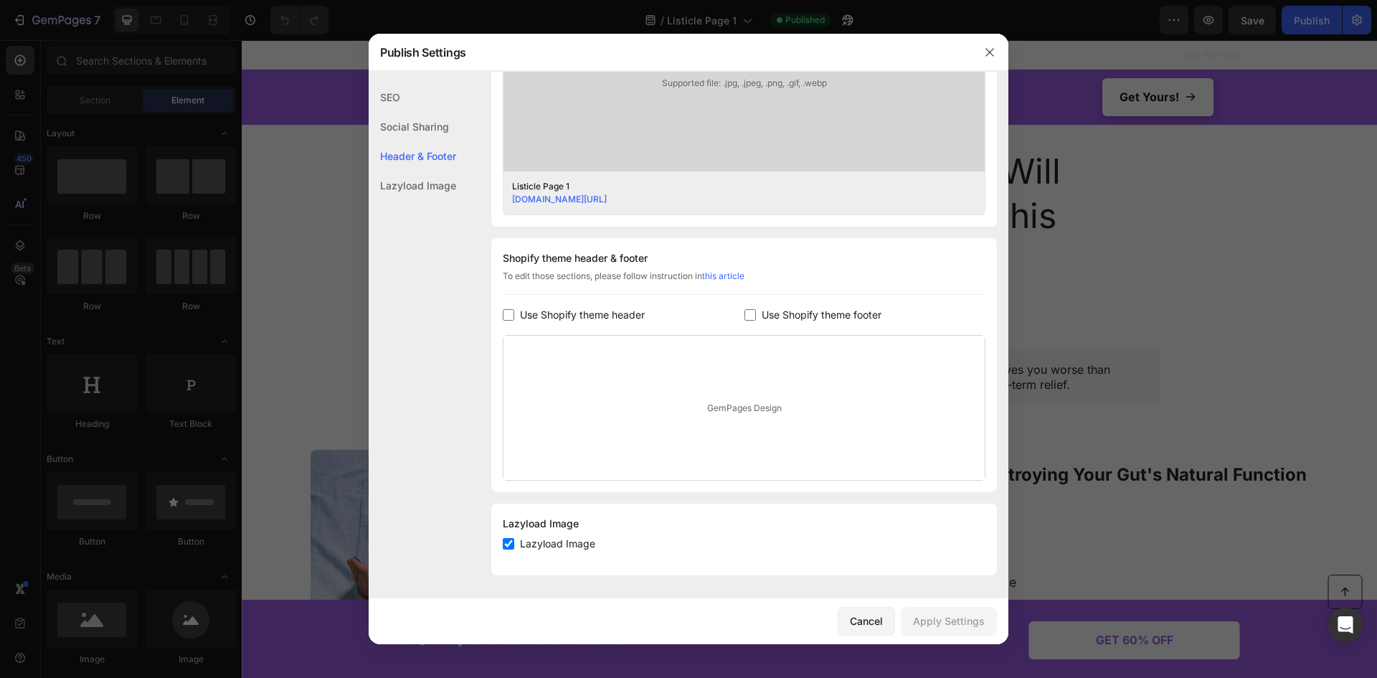
click at [426, 126] on div "Social Sharing" at bounding box center [412, 126] width 87 height 29
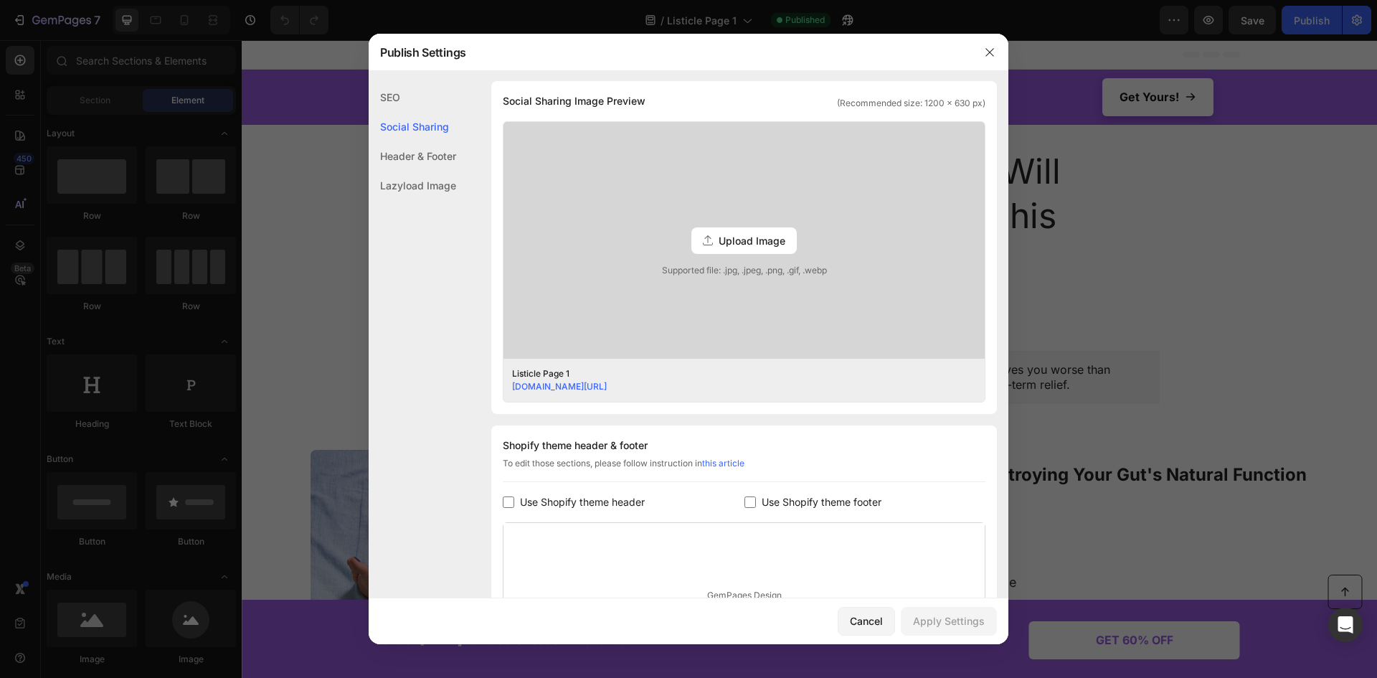
click at [431, 105] on div "SEO" at bounding box center [412, 96] width 87 height 29
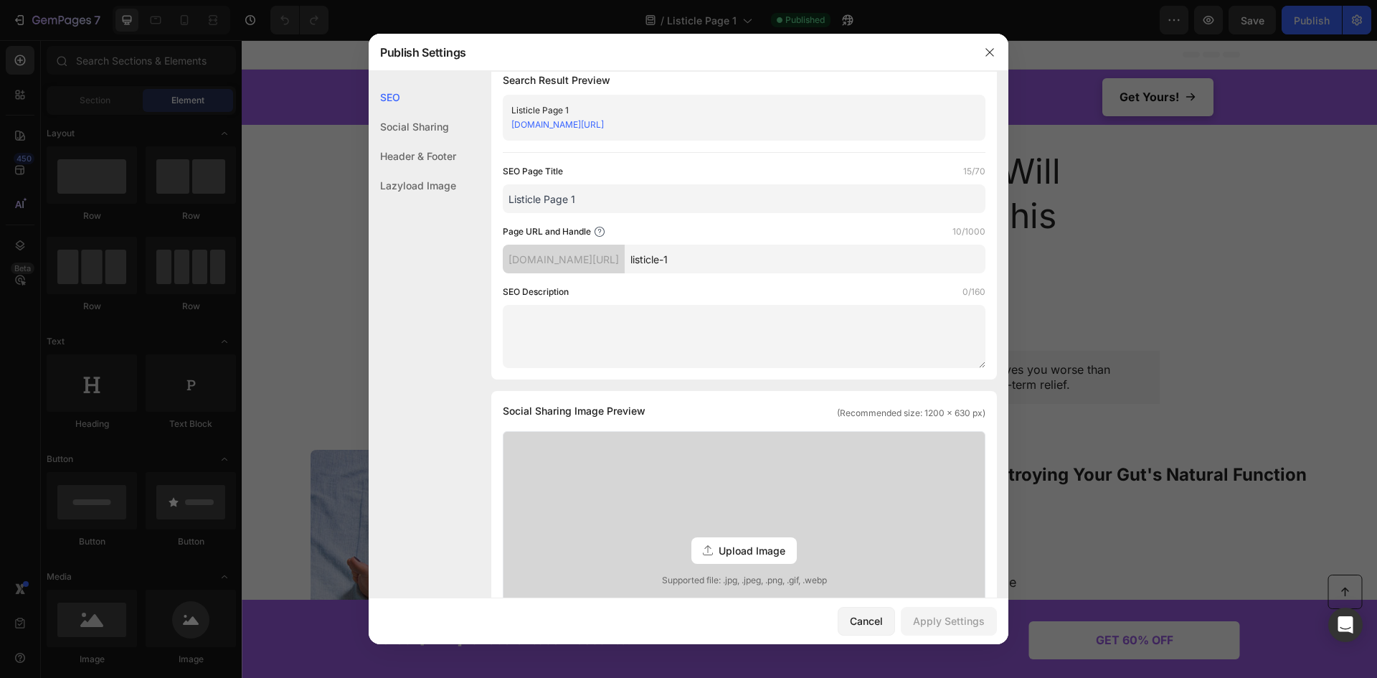
scroll to position [0, 0]
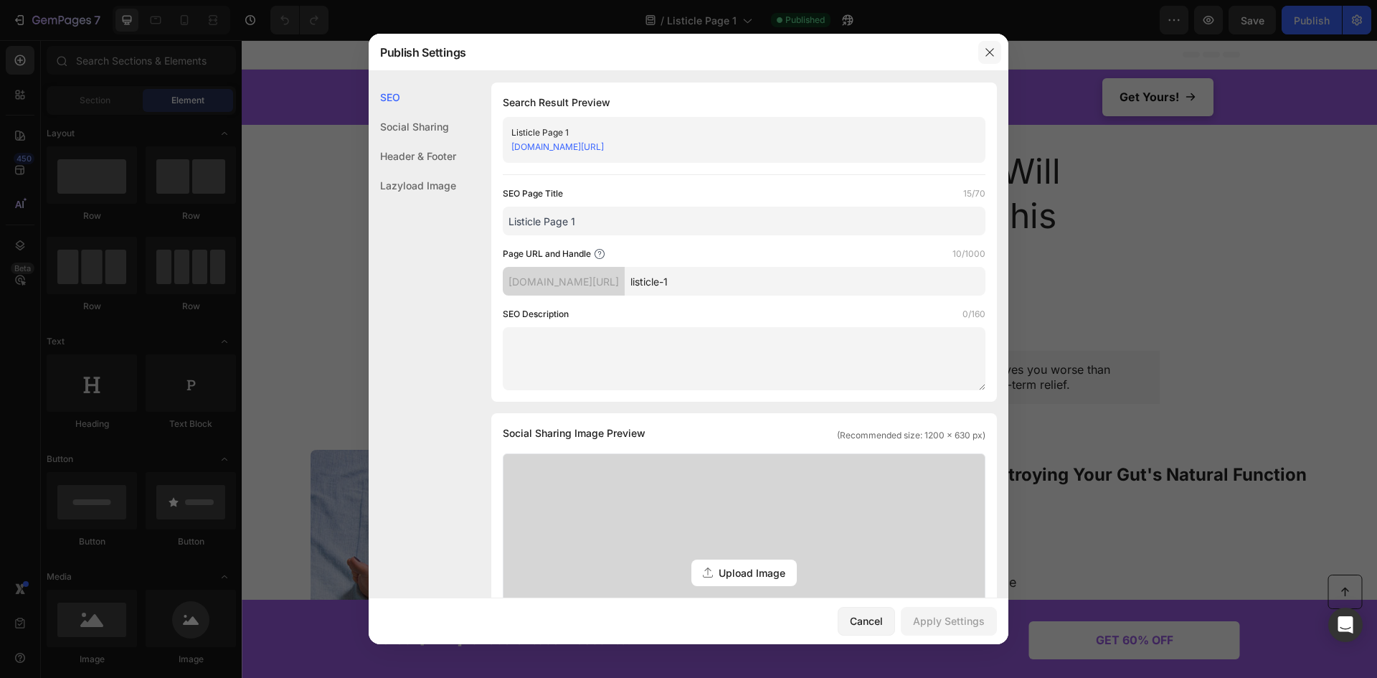
click at [991, 59] on button "button" at bounding box center [989, 52] width 23 height 23
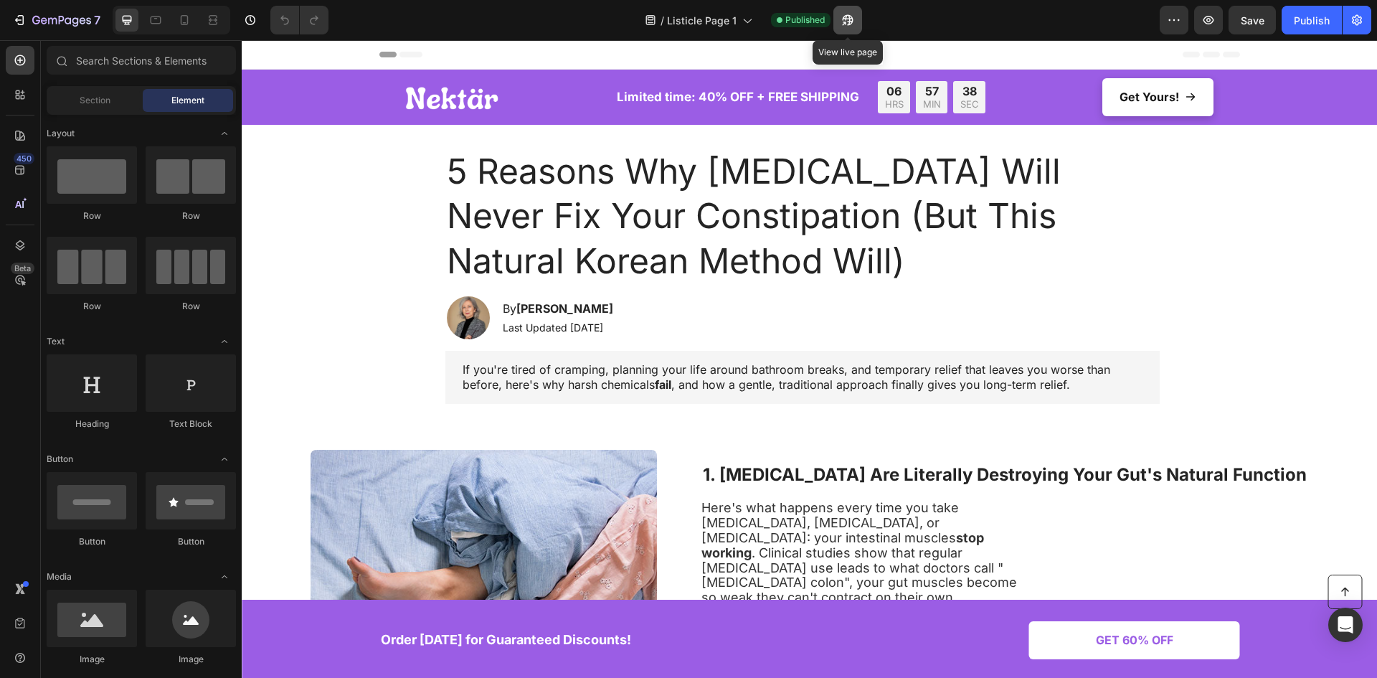
click at [852, 25] on icon "button" at bounding box center [847, 20] width 14 height 14
click at [15, 100] on icon at bounding box center [20, 94] width 14 height 14
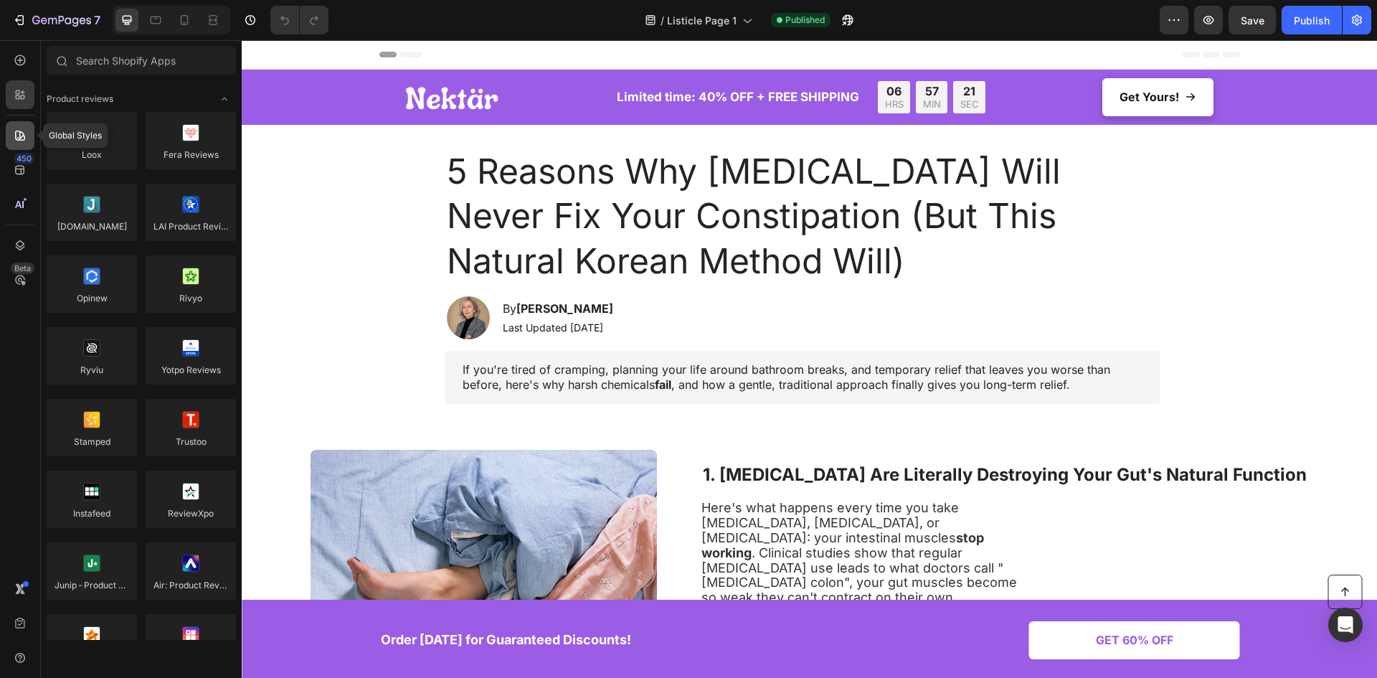
click at [21, 136] on icon at bounding box center [20, 135] width 14 height 14
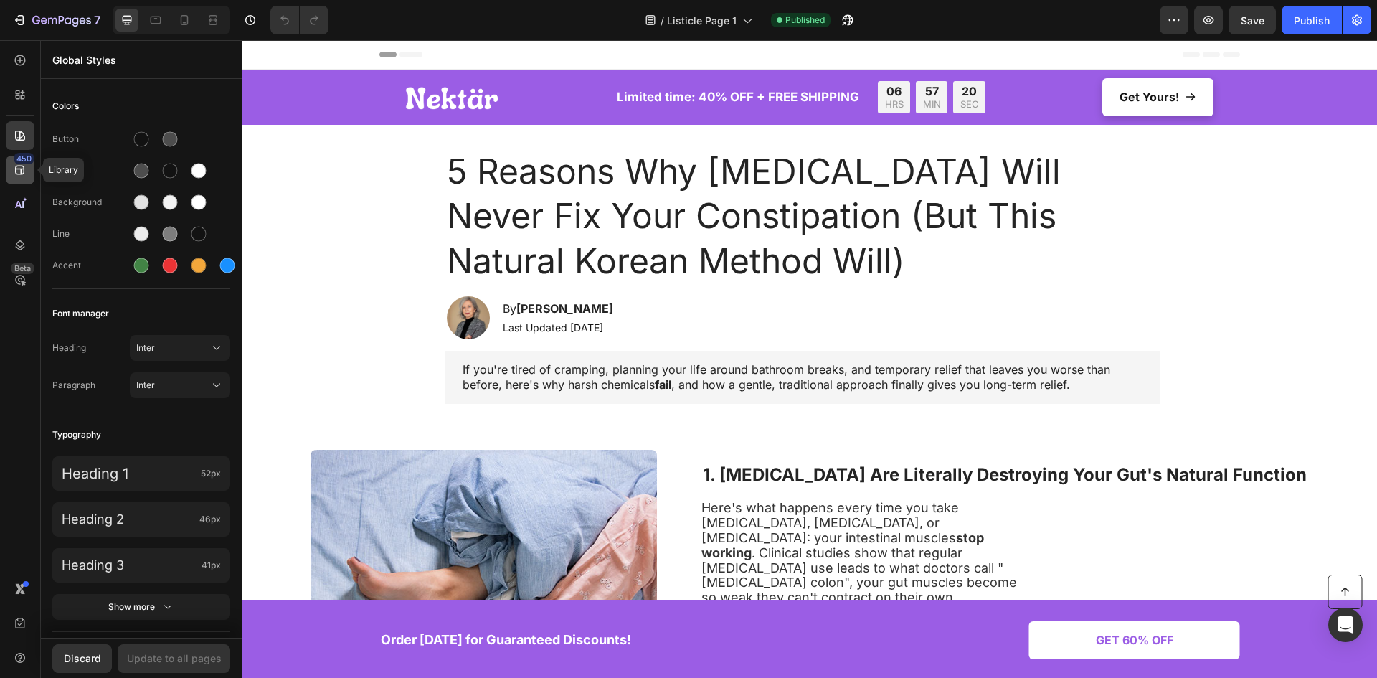
click at [21, 160] on div "450" at bounding box center [24, 158] width 21 height 11
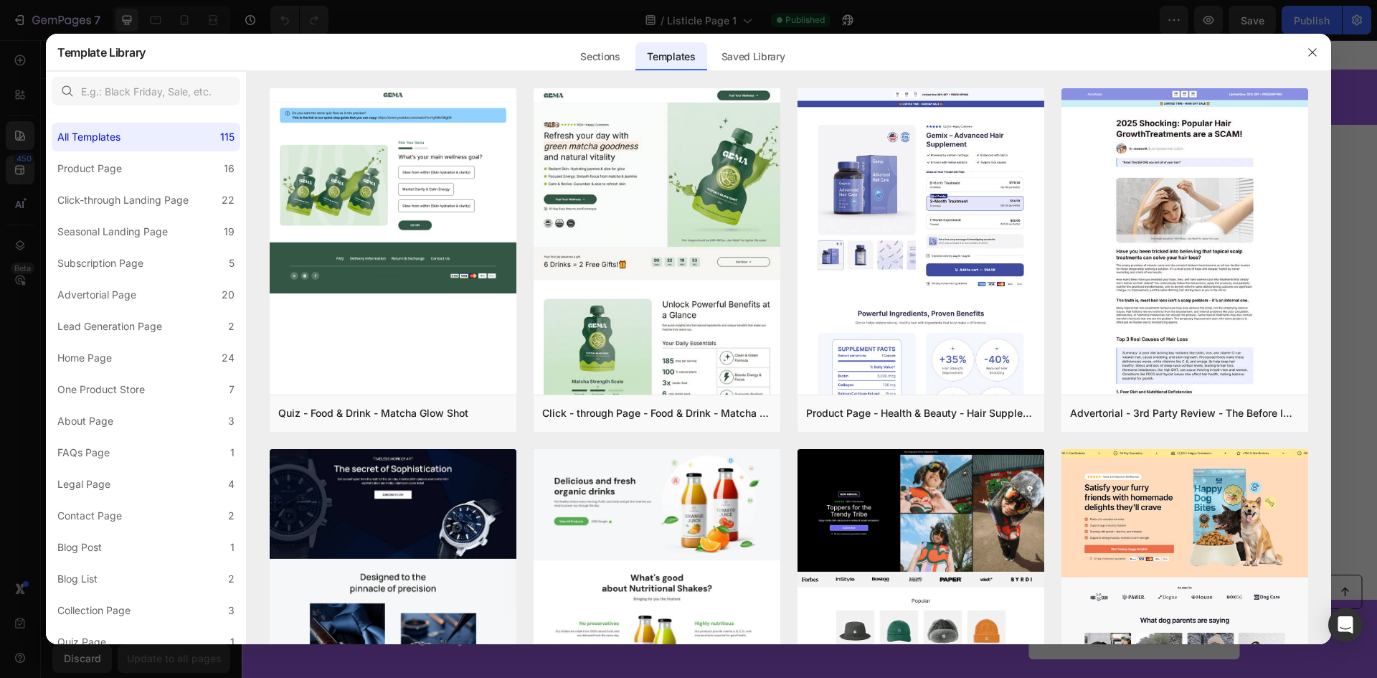
click at [21, 138] on div at bounding box center [688, 339] width 1377 height 678
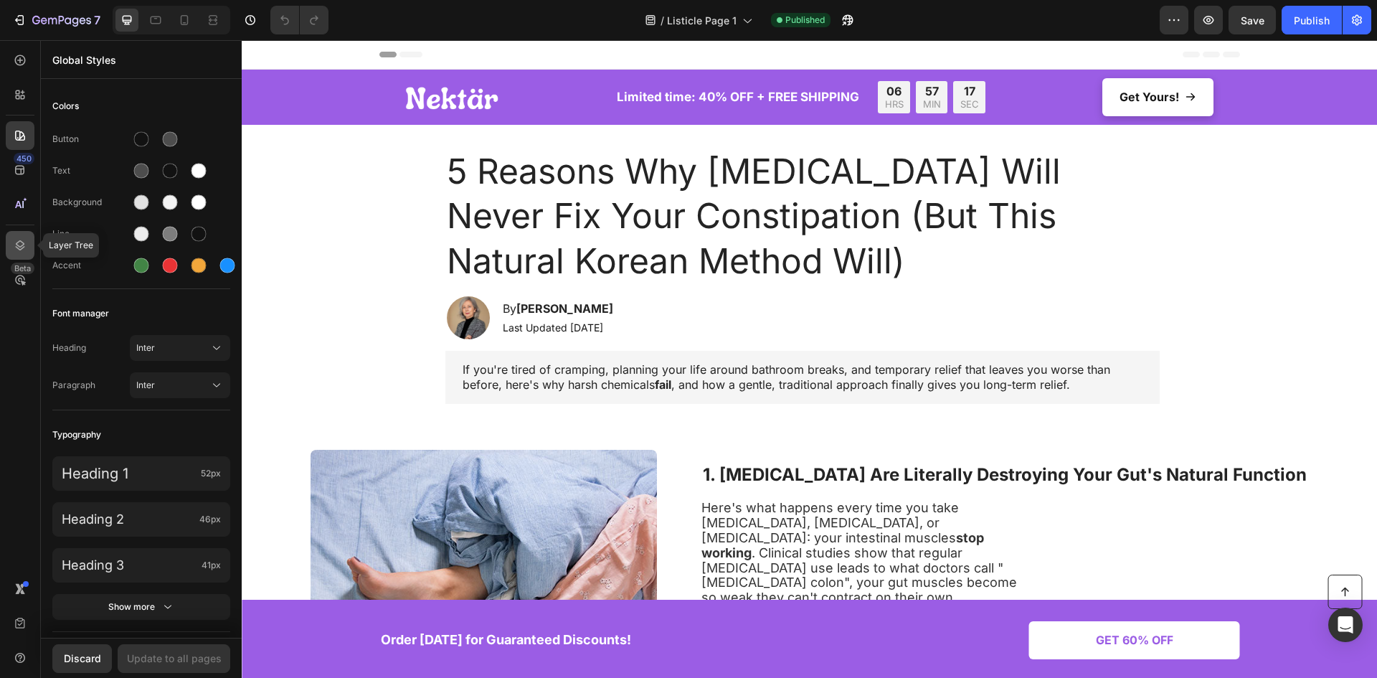
click at [24, 244] on icon at bounding box center [20, 245] width 14 height 14
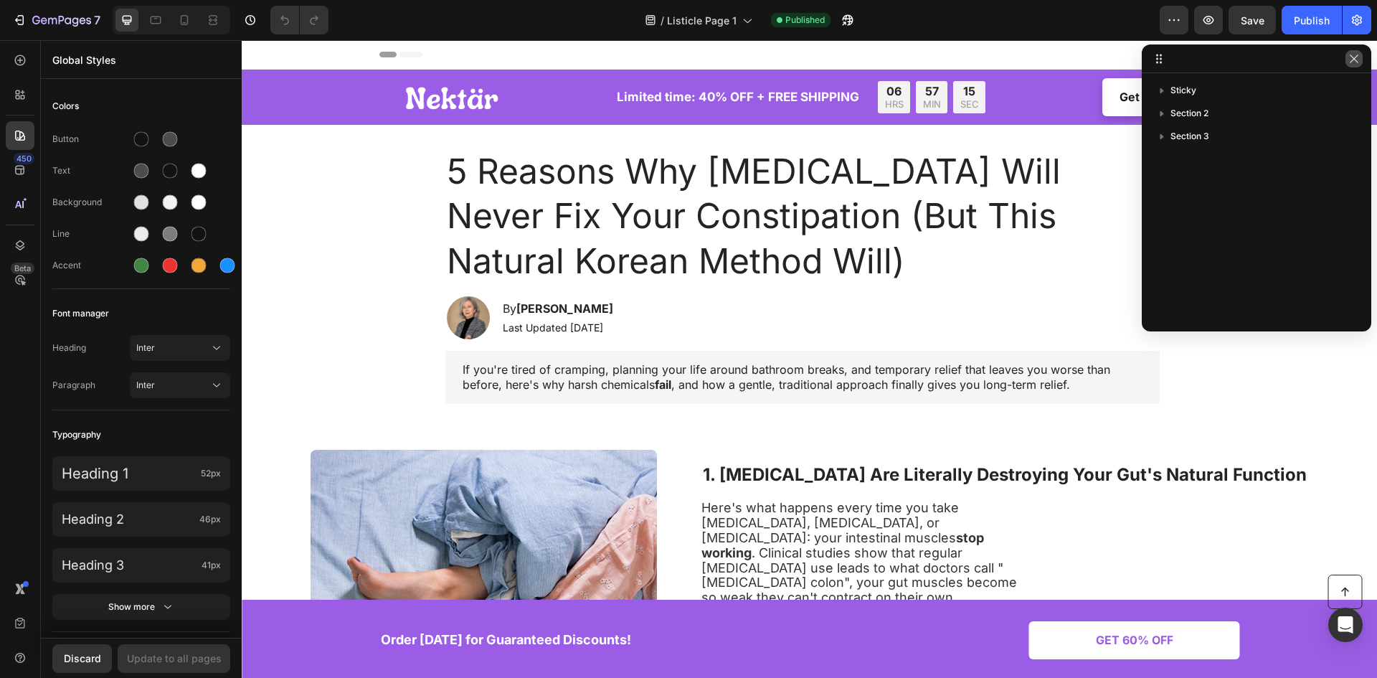
click at [1355, 60] on icon "button" at bounding box center [1353, 58] width 8 height 8
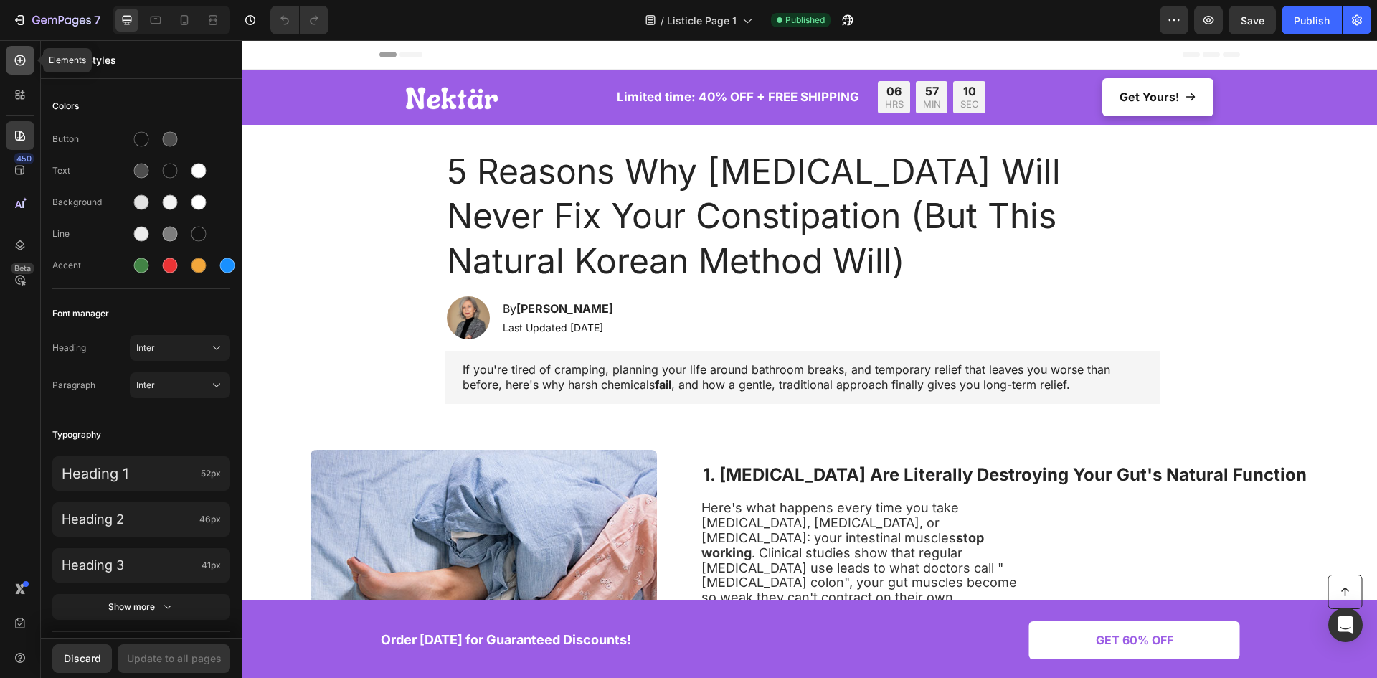
click at [16, 59] on icon at bounding box center [20, 60] width 11 height 11
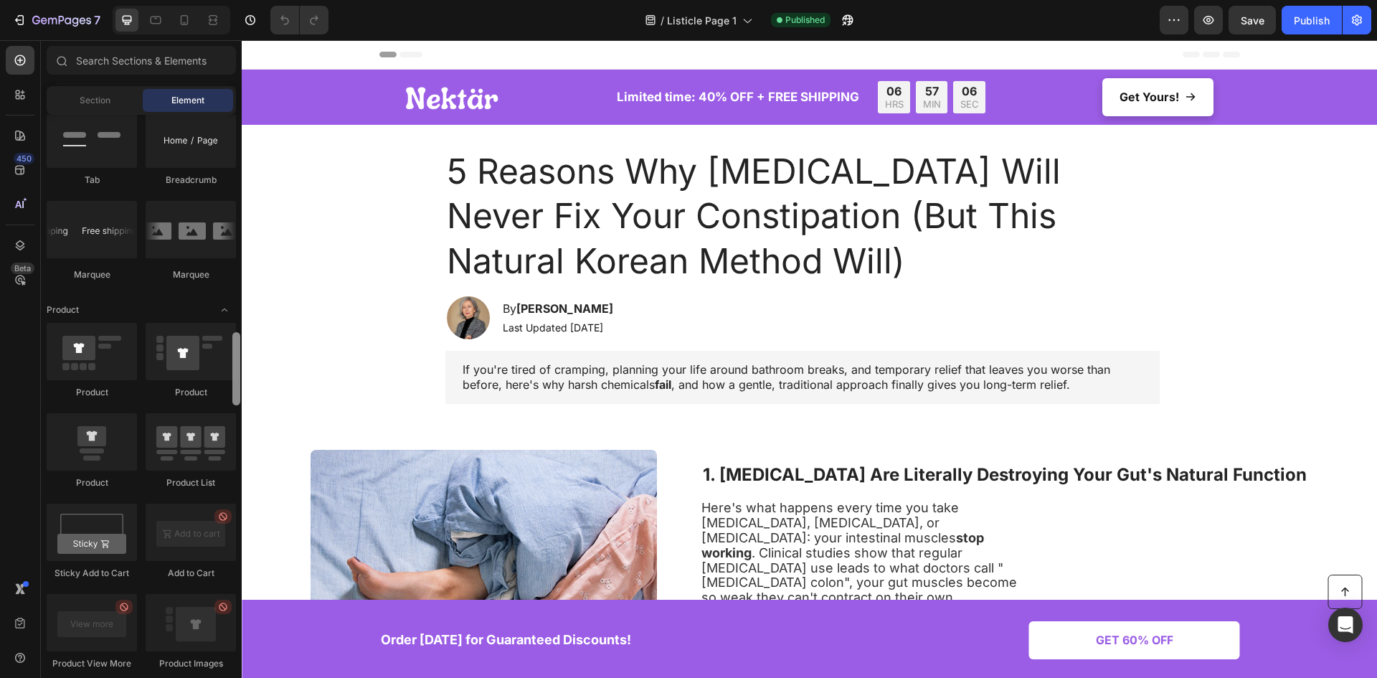
scroll to position [2223, 0]
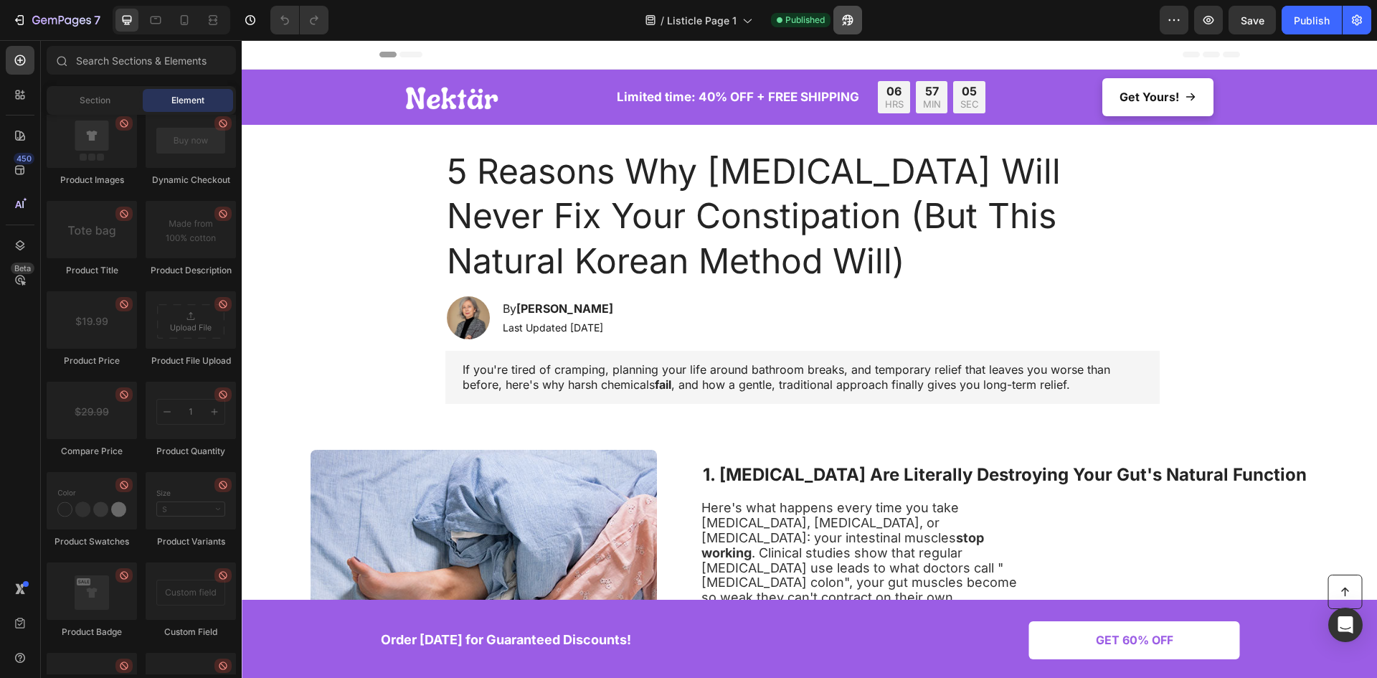
click at [850, 24] on icon "button" at bounding box center [847, 20] width 11 height 11
click at [1352, 22] on icon "button" at bounding box center [1356, 20] width 10 height 11
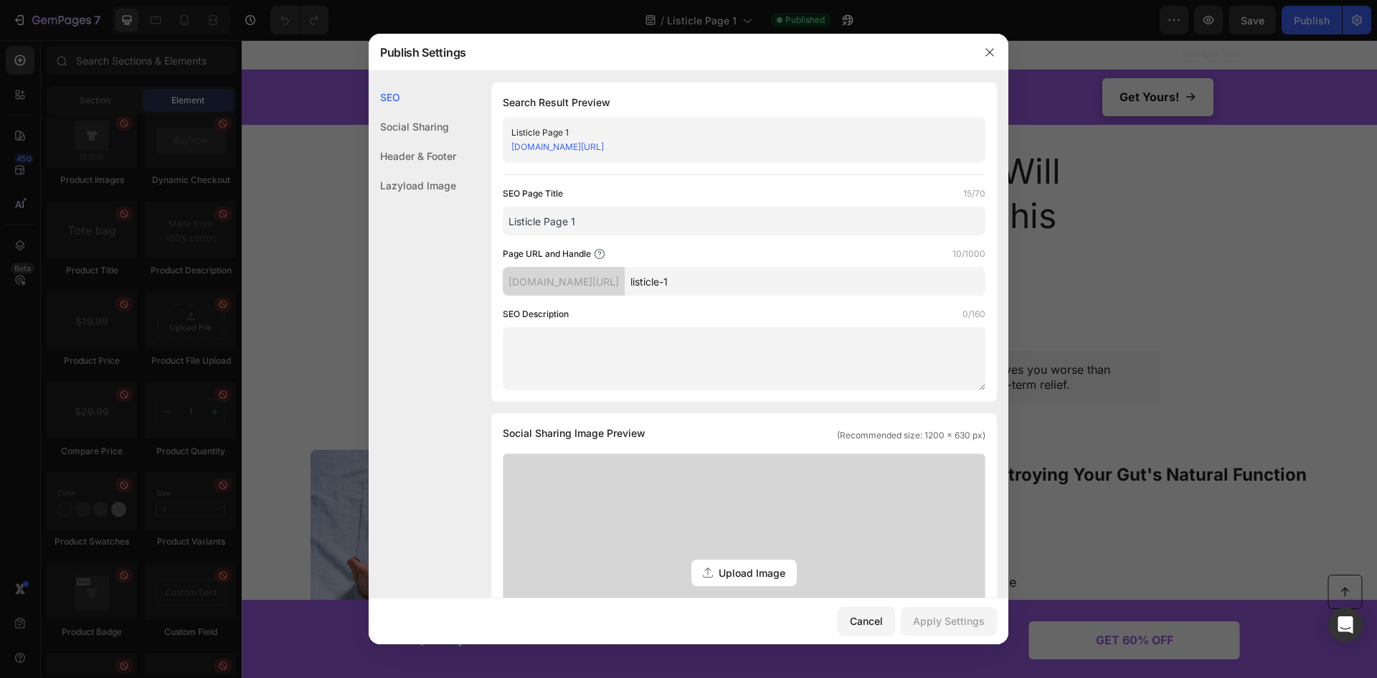
click at [414, 119] on div "Social Sharing" at bounding box center [412, 126] width 87 height 29
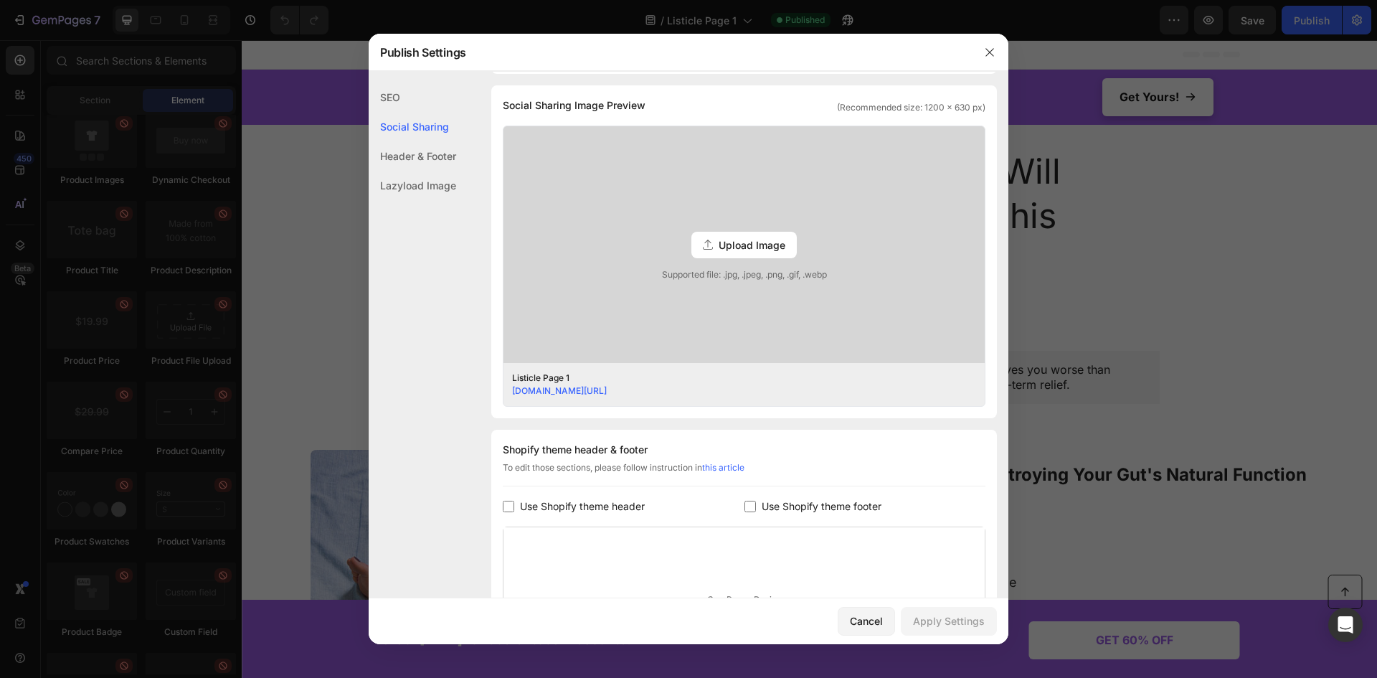
click at [427, 161] on div "Header & Footer" at bounding box center [412, 155] width 87 height 29
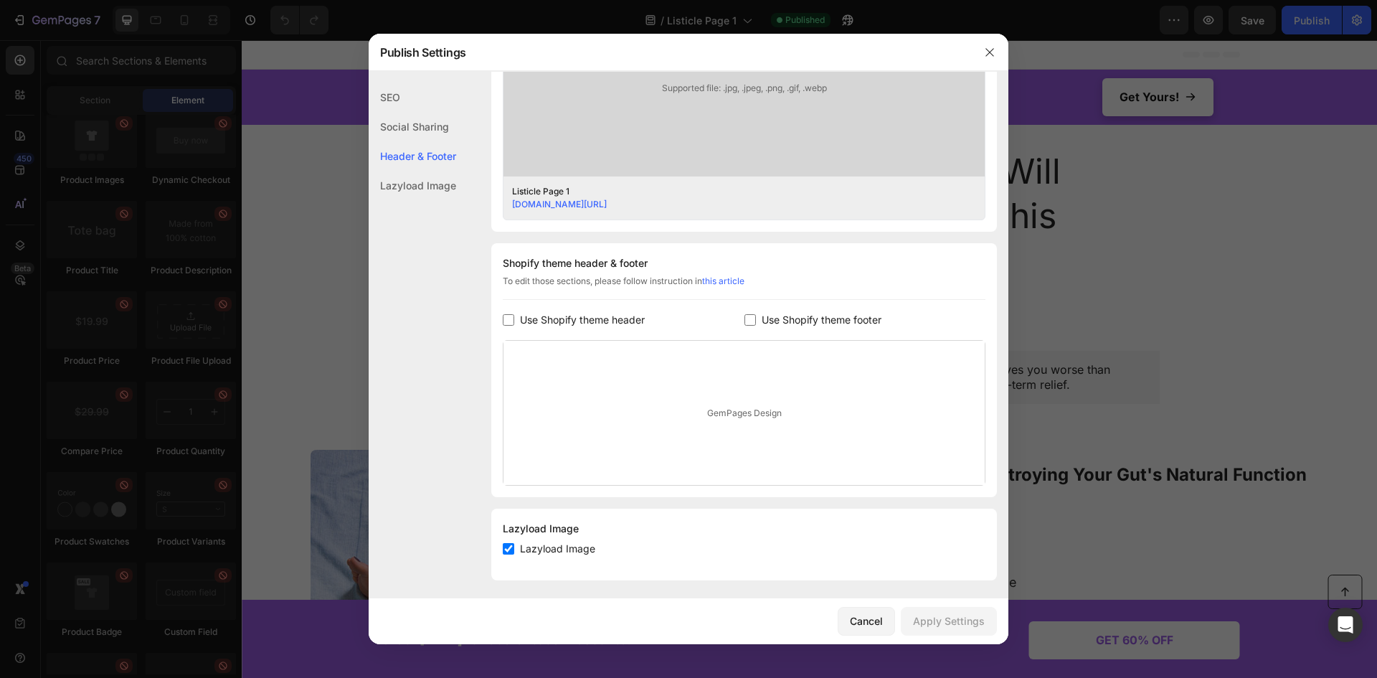
scroll to position [519, 0]
click at [412, 198] on div "Lazyload Image" at bounding box center [412, 185] width 87 height 29
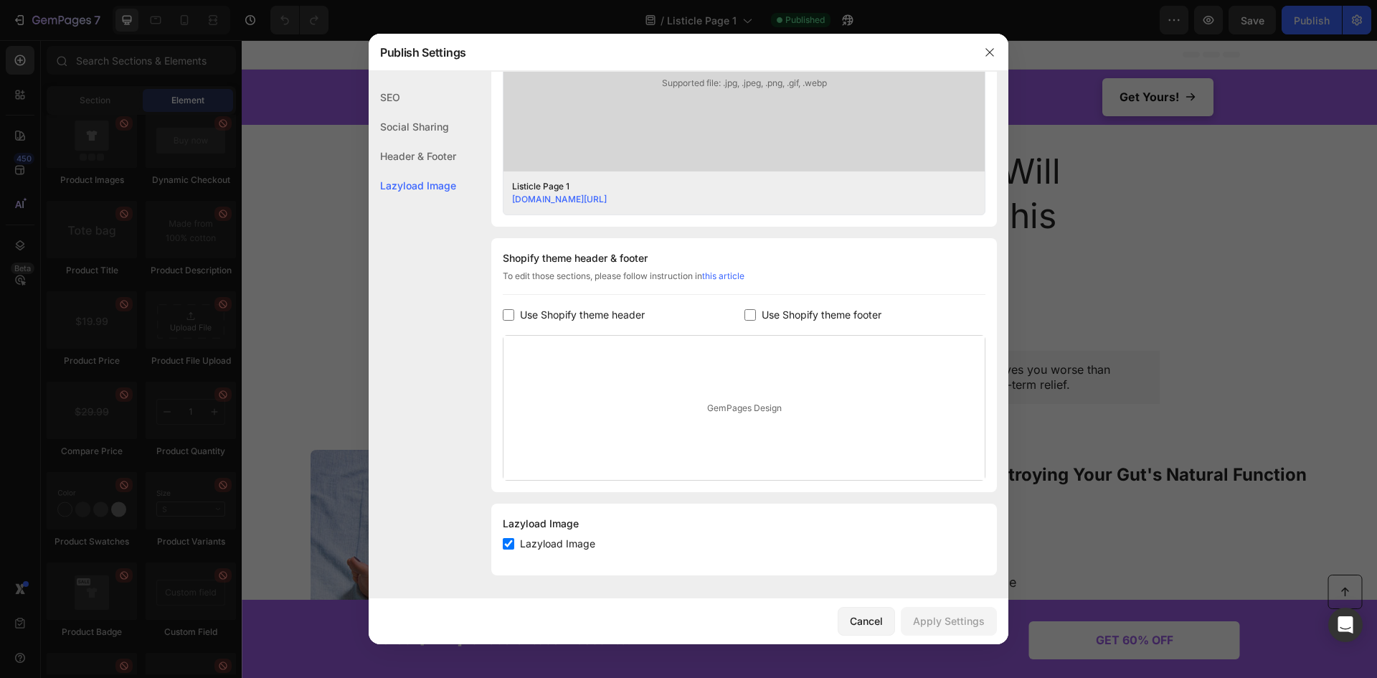
click at [412, 214] on div "SEO Social Sharing Header & Footer Lazyload Image" at bounding box center [412, 387] width 87 height 610
click at [976, 58] on div at bounding box center [989, 52] width 37 height 37
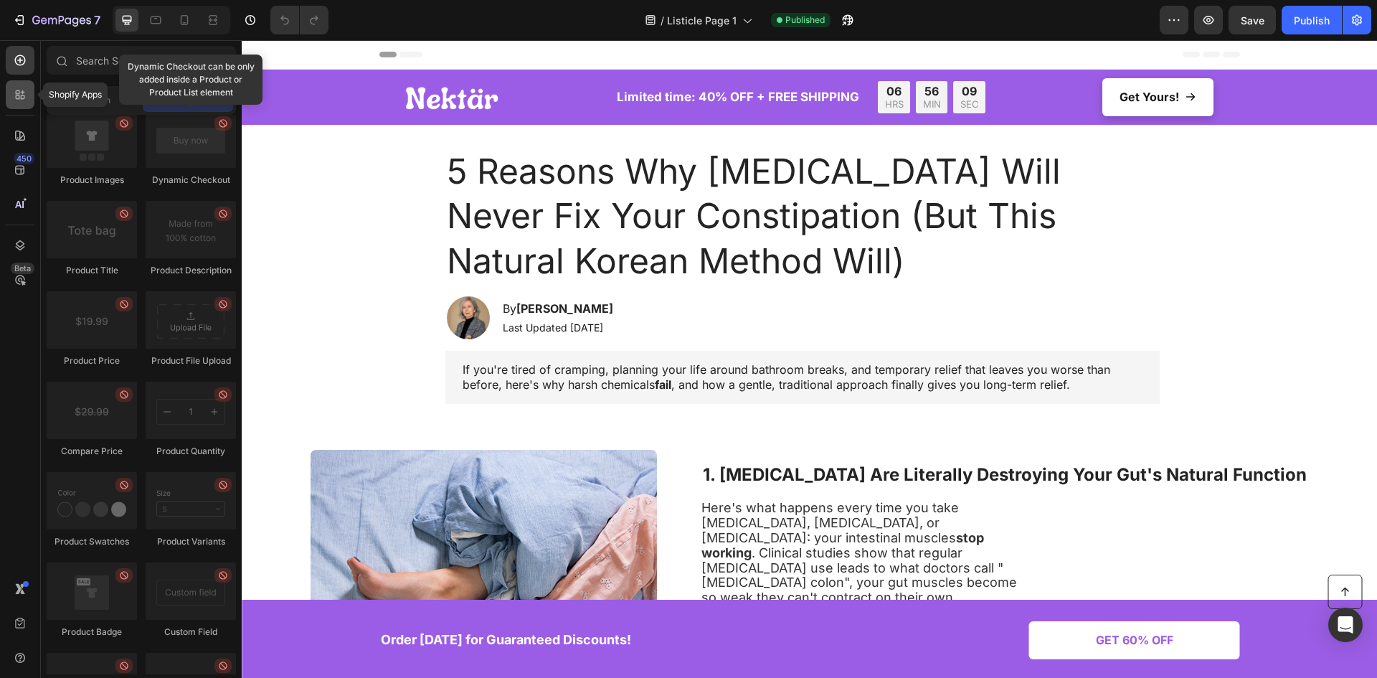
click at [14, 100] on icon at bounding box center [20, 94] width 14 height 14
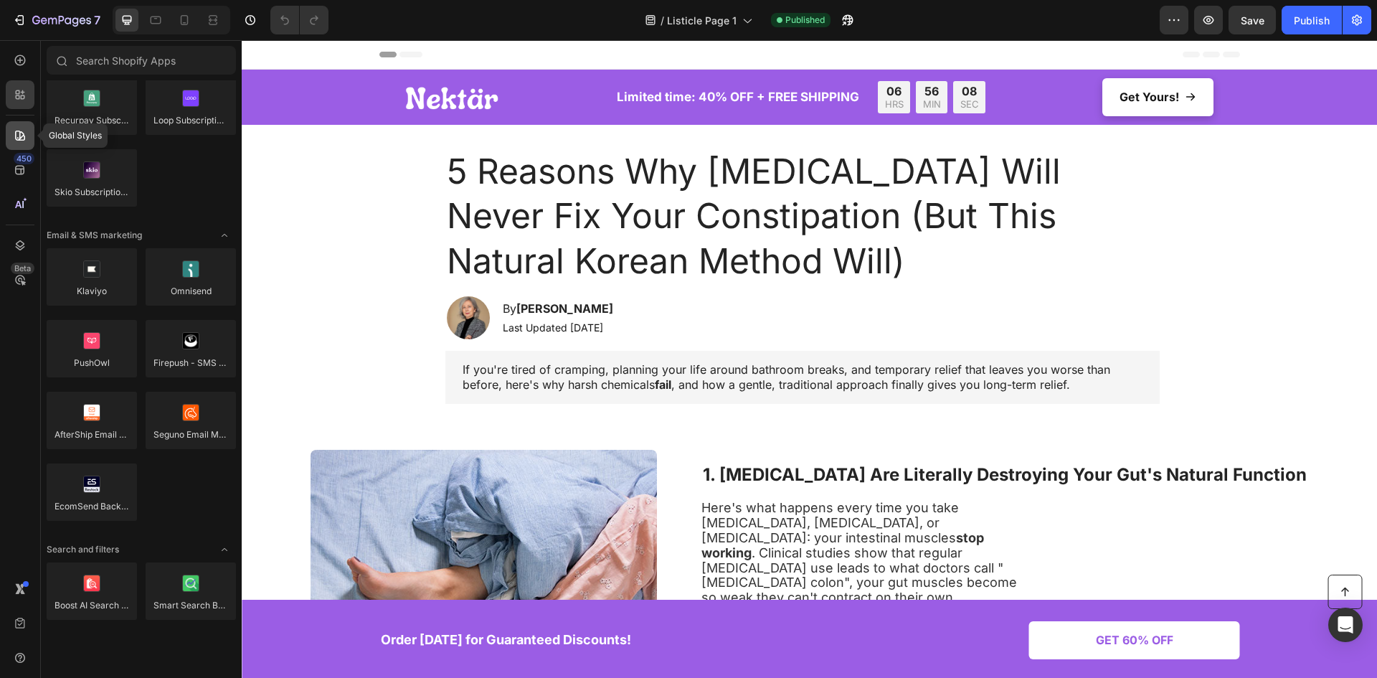
click at [20, 127] on div at bounding box center [20, 135] width 29 height 29
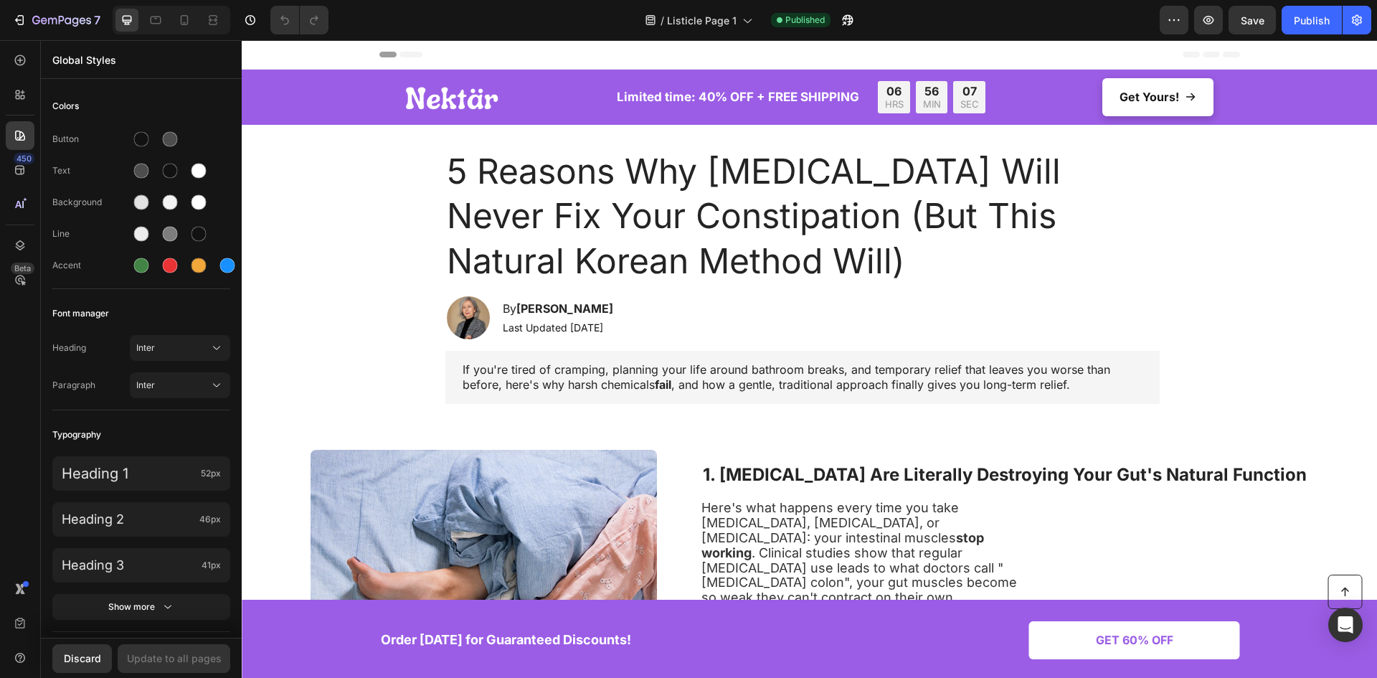
click at [22, 109] on div "450 Beta" at bounding box center [20, 310] width 29 height 528
click at [20, 182] on div "450" at bounding box center [20, 170] width 29 height 29
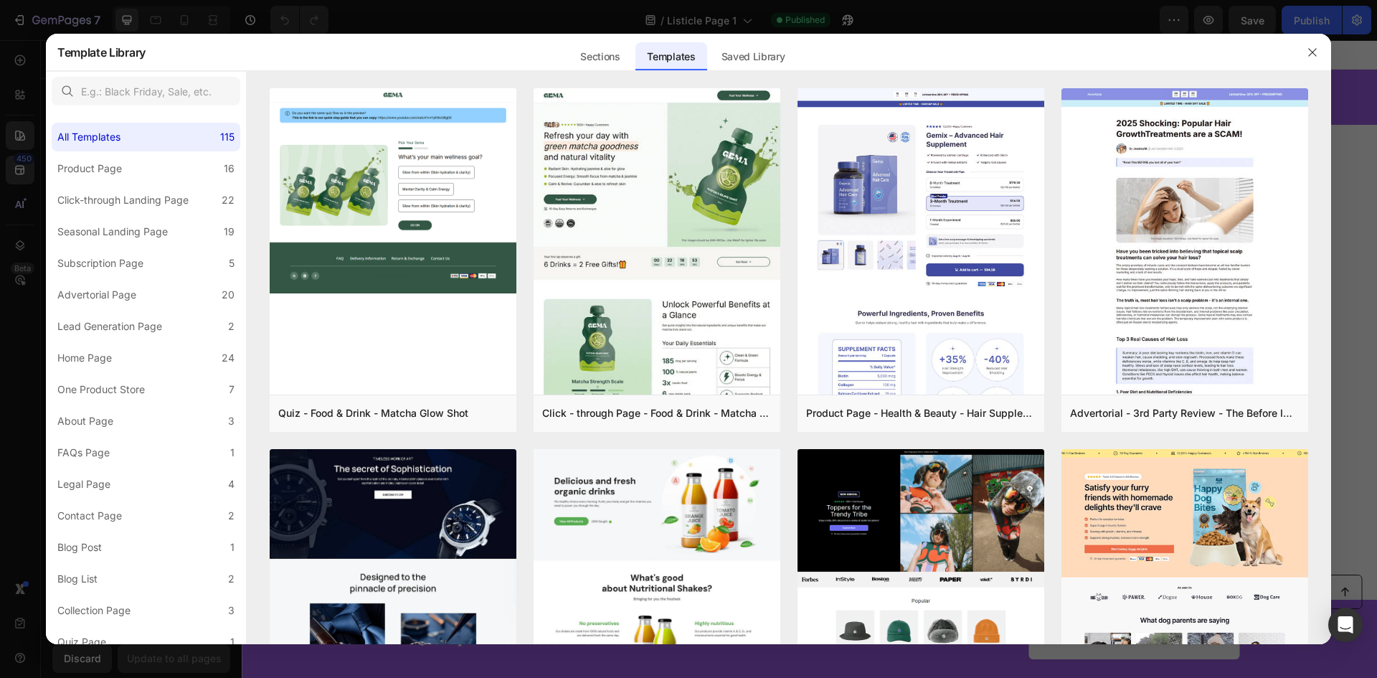
click at [24, 169] on div at bounding box center [688, 339] width 1377 height 678
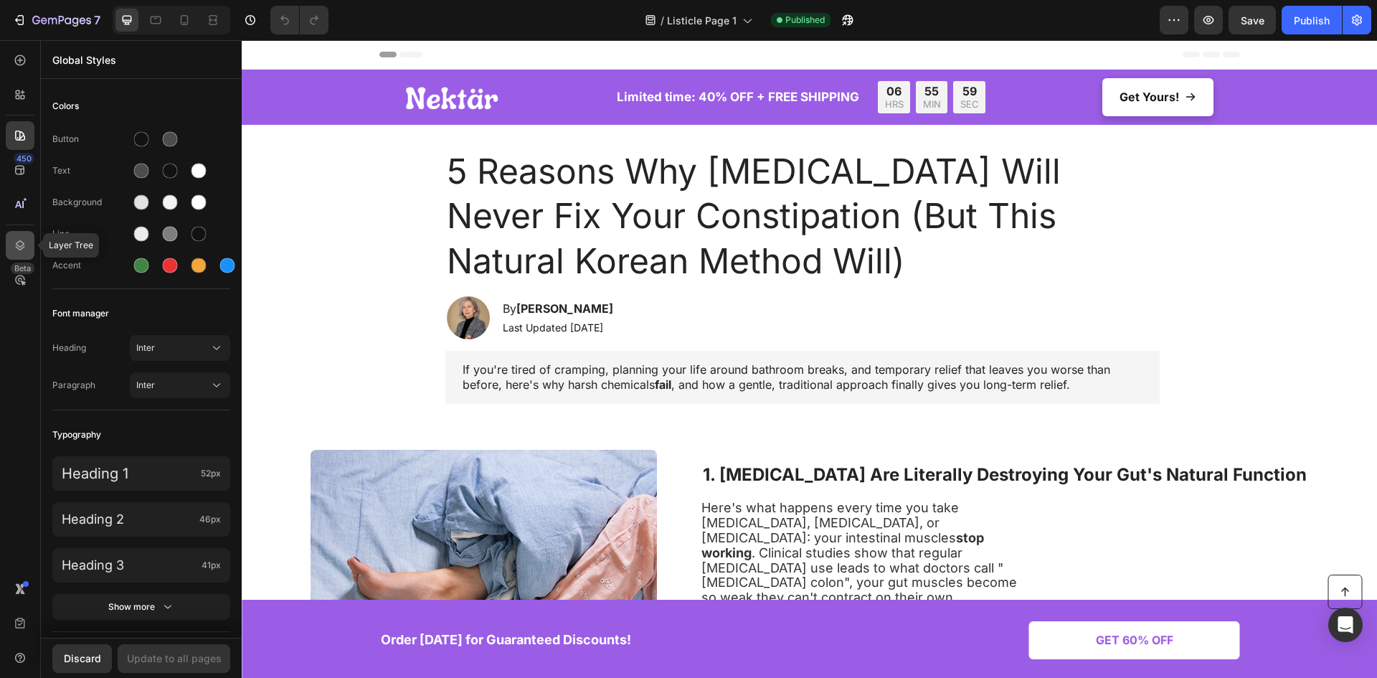
click at [22, 247] on icon at bounding box center [20, 245] width 14 height 14
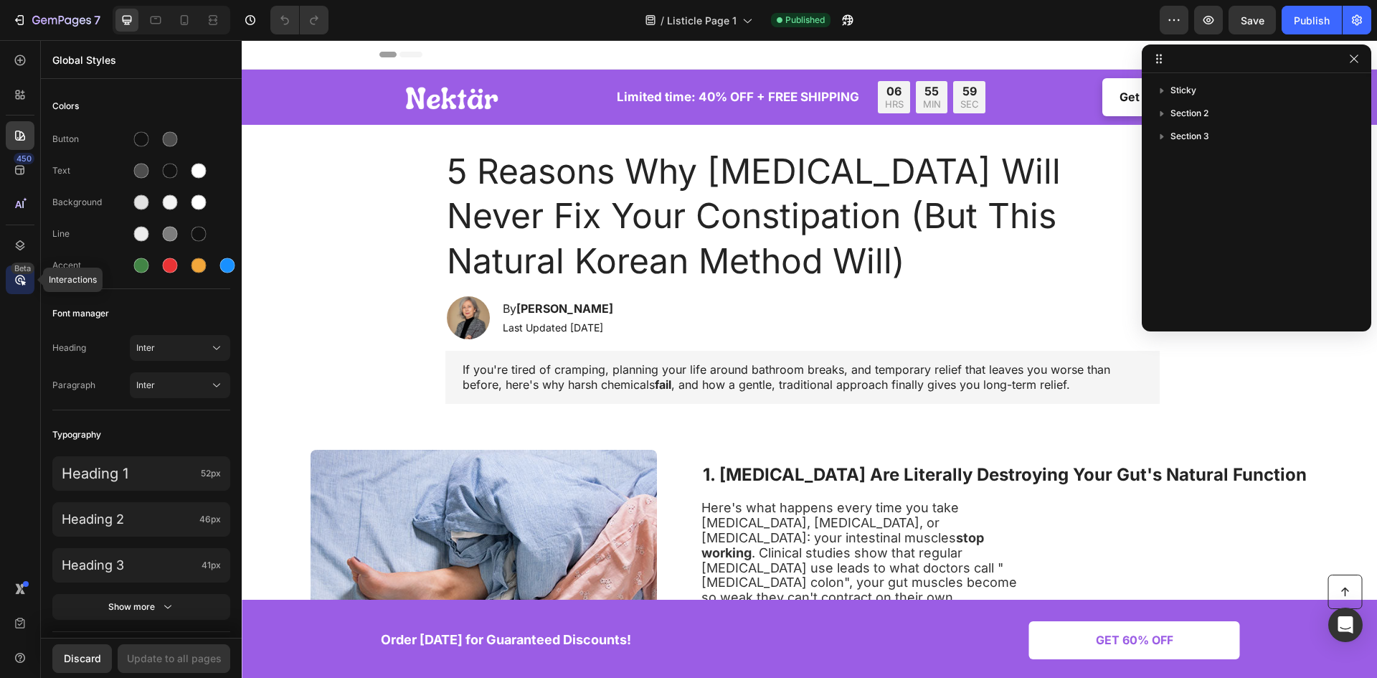
click at [25, 281] on icon at bounding box center [20, 279] width 14 height 14
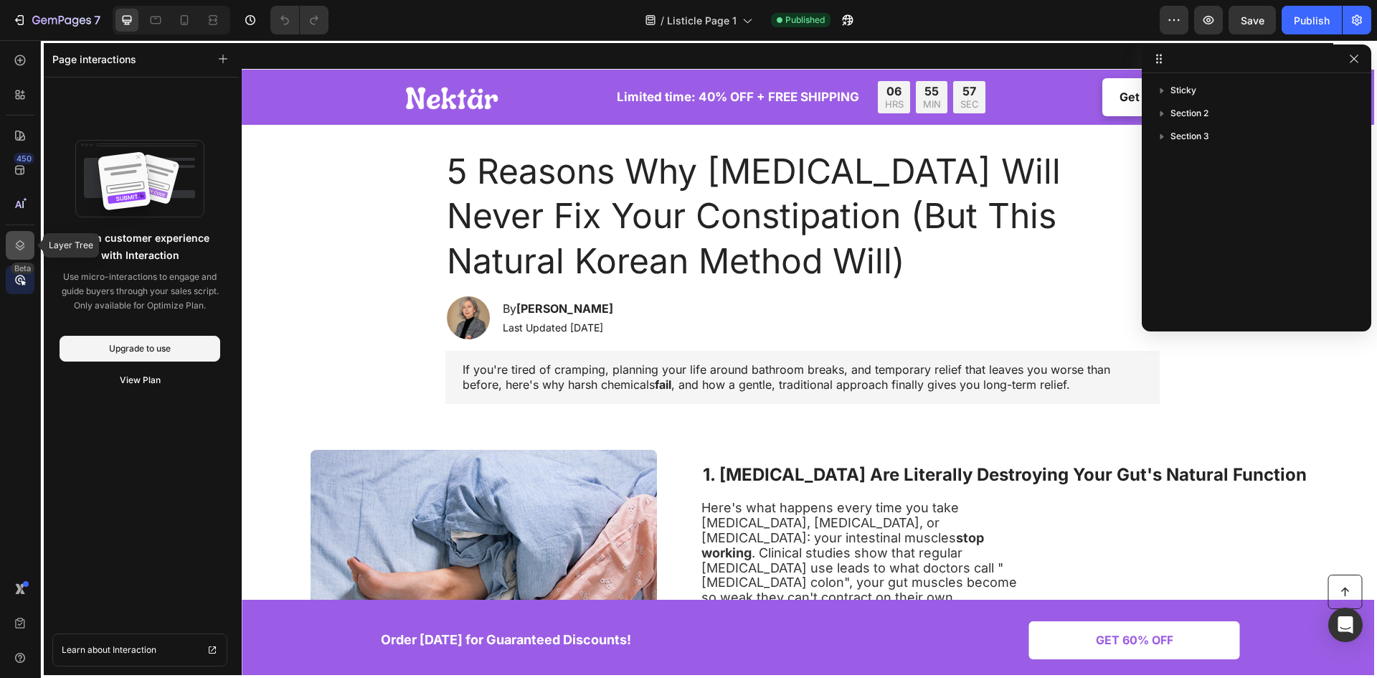
click at [20, 255] on div at bounding box center [20, 245] width 29 height 29
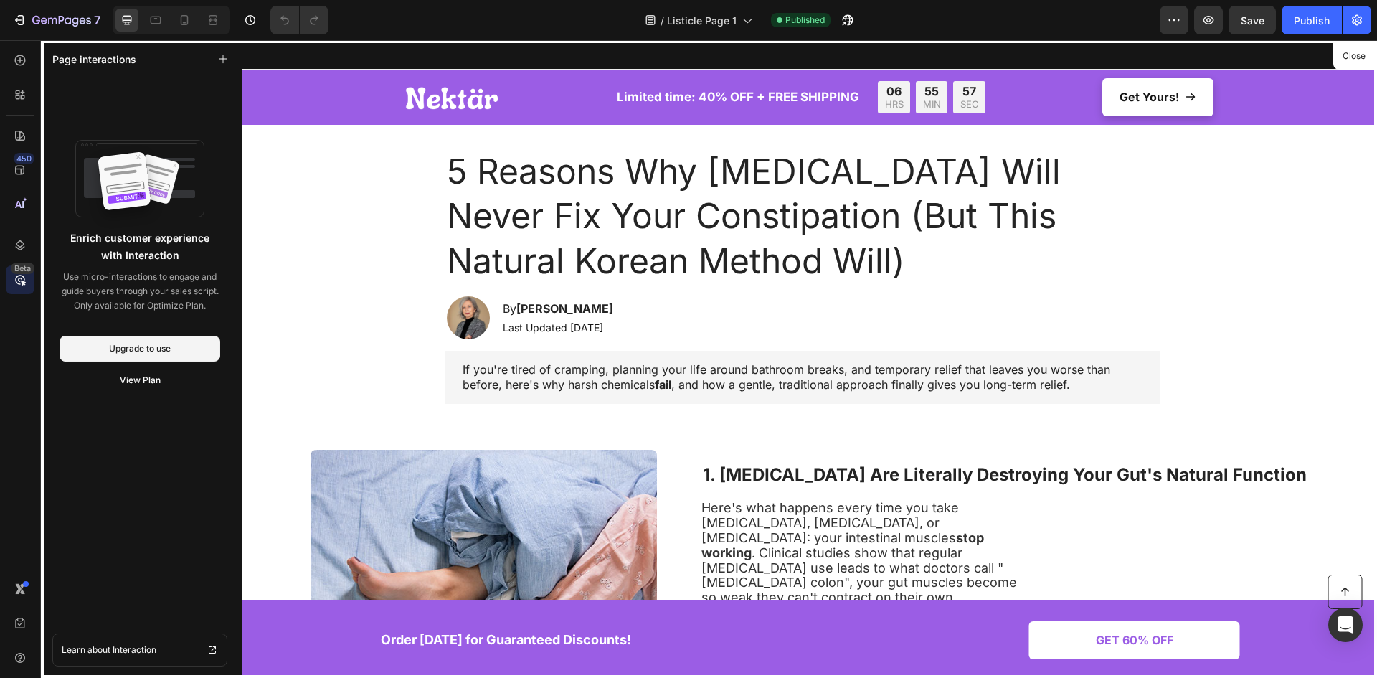
click at [290, 235] on div at bounding box center [809, 358] width 1135 height 637
click at [356, 146] on div at bounding box center [809, 358] width 1135 height 637
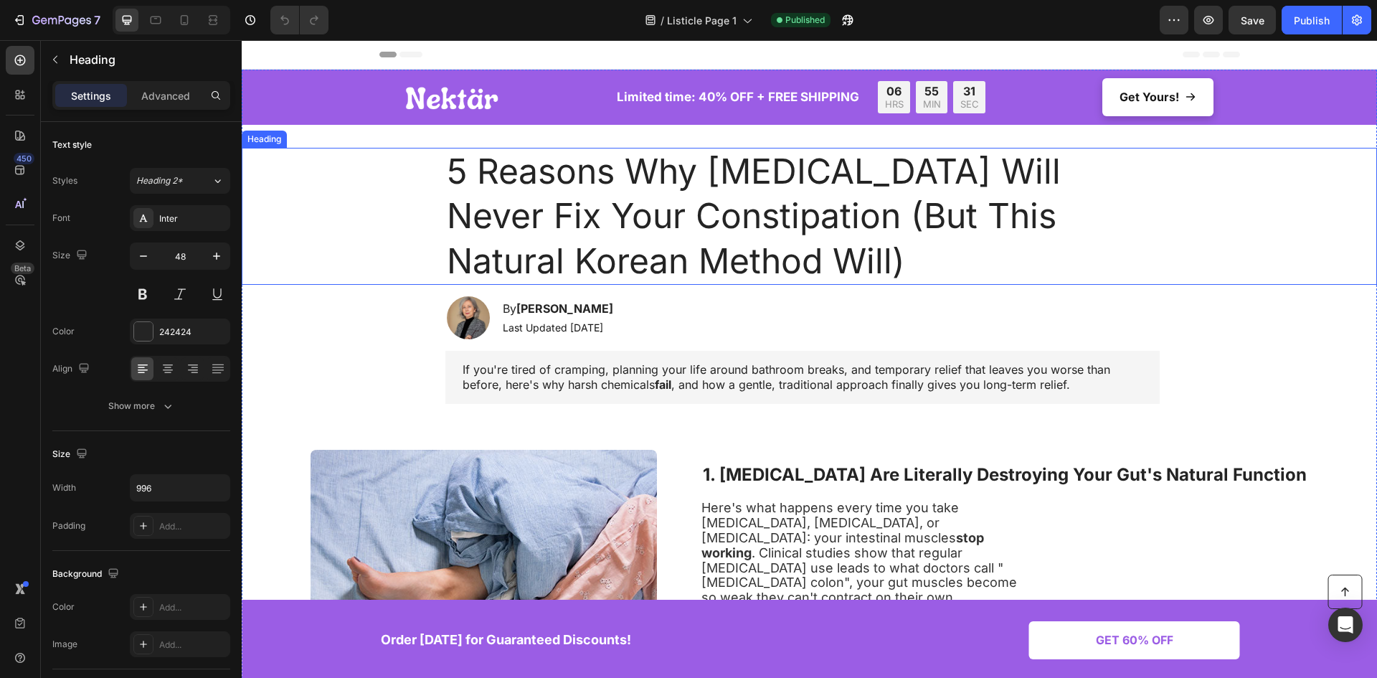
click at [346, 212] on div "5 Reasons Why [MEDICAL_DATA] Will Never Fix Your Constipation (But This Natural…" at bounding box center [802, 216] width 1120 height 137
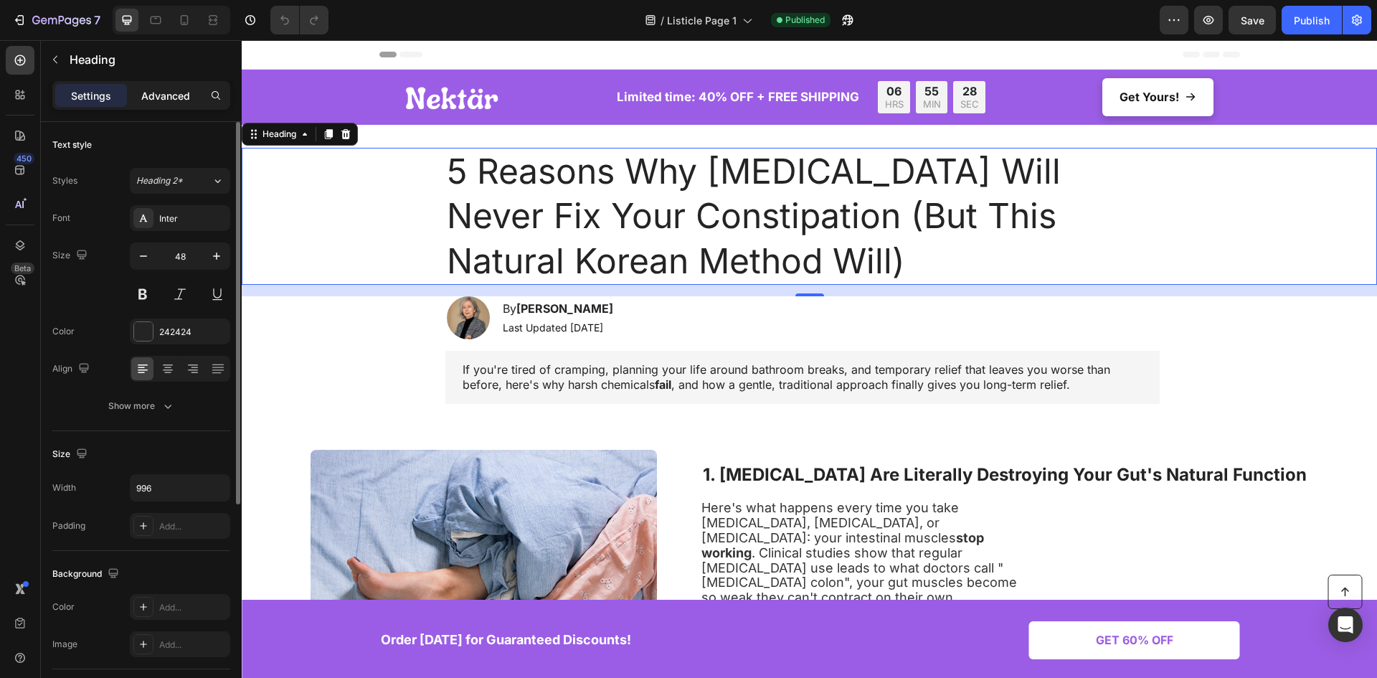
click at [165, 98] on p "Advanced" at bounding box center [165, 95] width 49 height 15
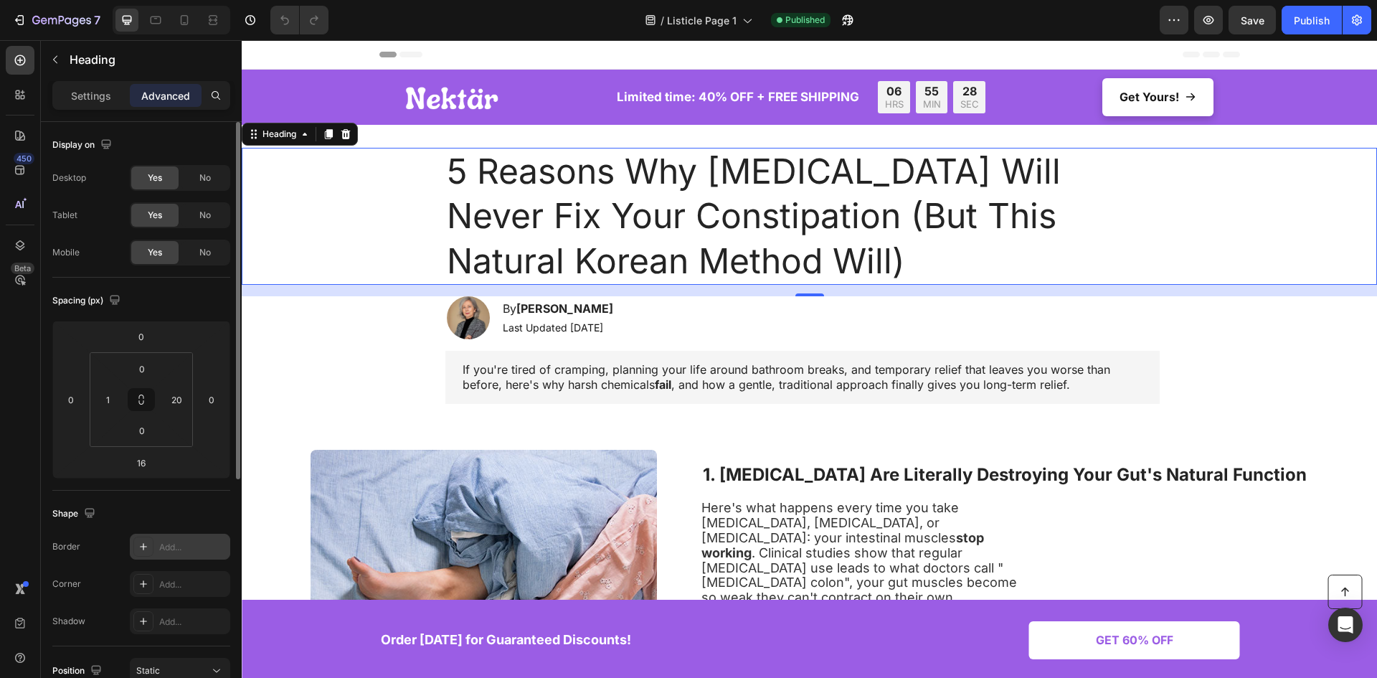
scroll to position [399, 0]
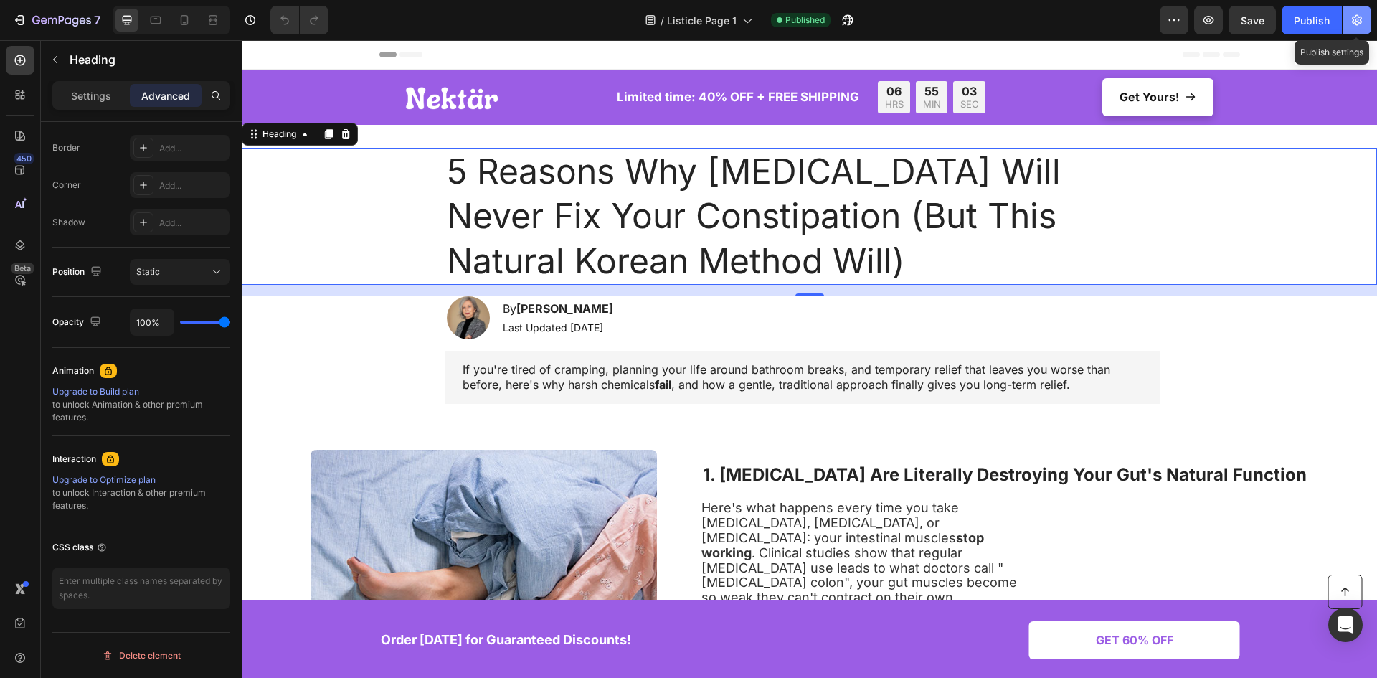
click at [1356, 16] on icon "button" at bounding box center [1356, 20] width 10 height 11
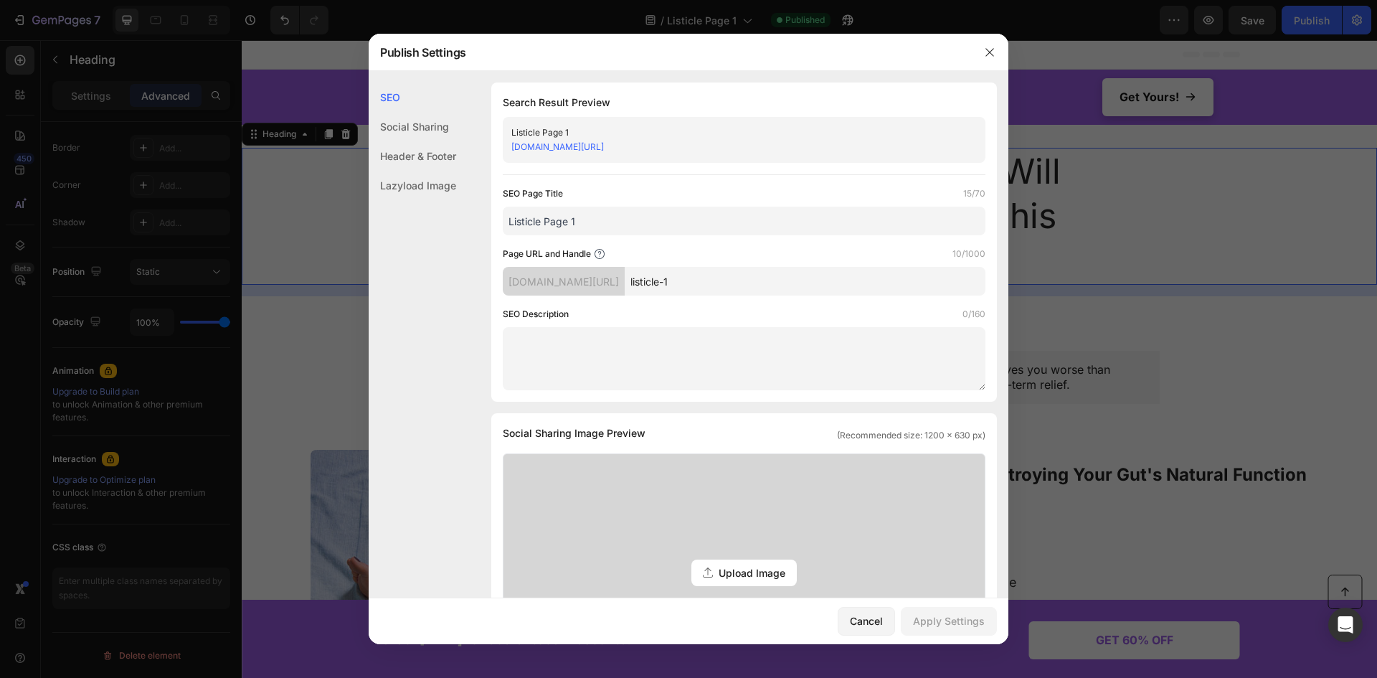
click at [436, 136] on div "Social Sharing" at bounding box center [412, 126] width 87 height 29
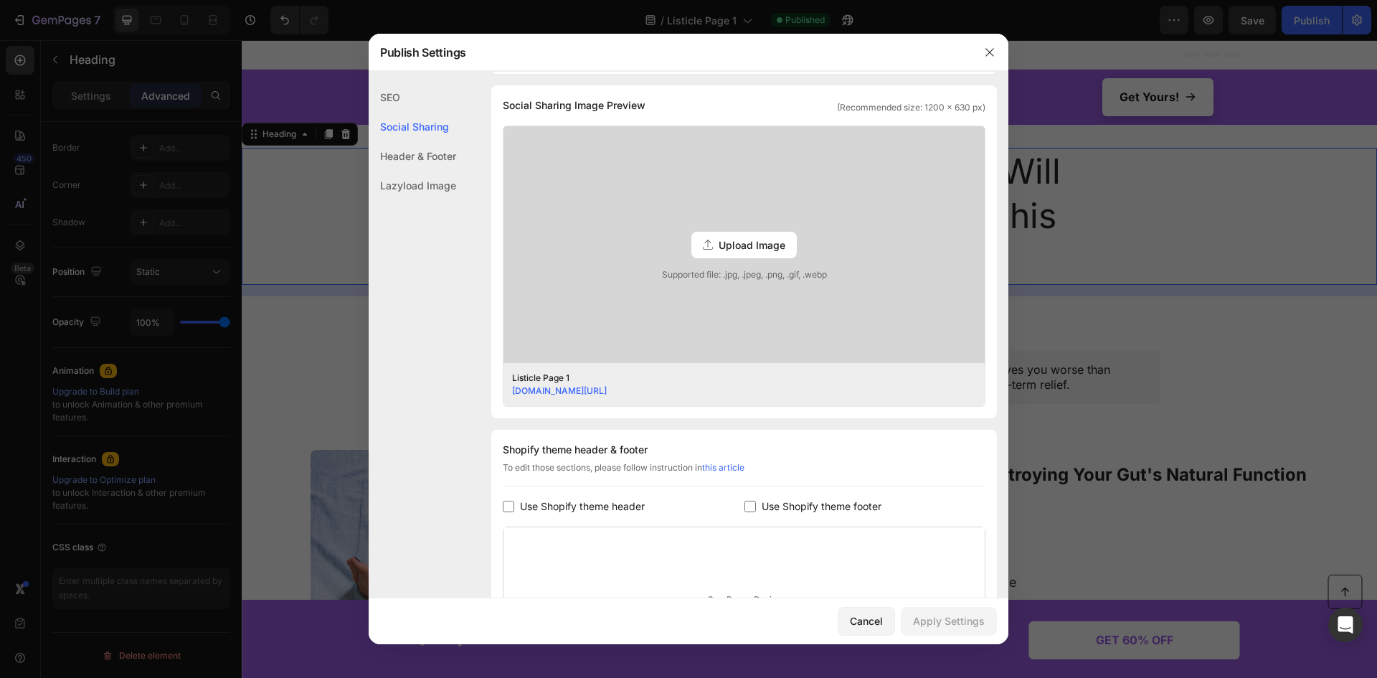
click at [424, 156] on div "Header & Footer" at bounding box center [412, 155] width 87 height 29
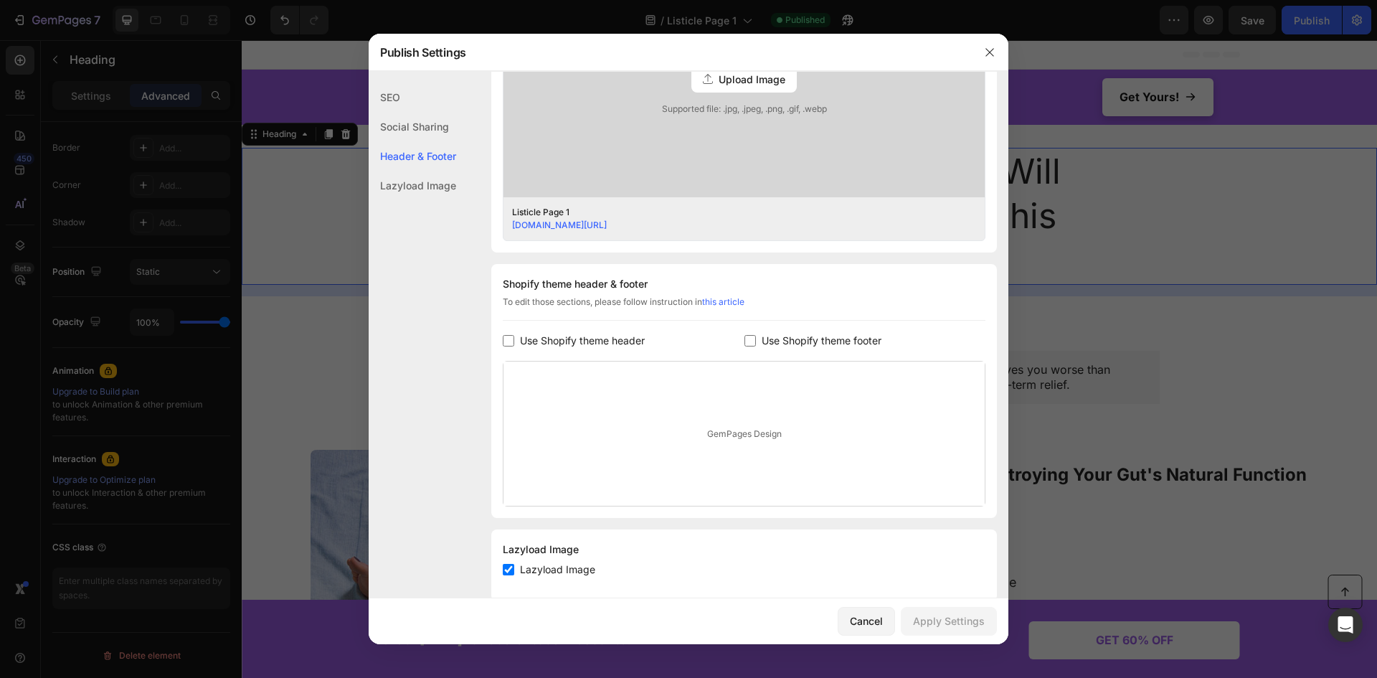
scroll to position [519, 0]
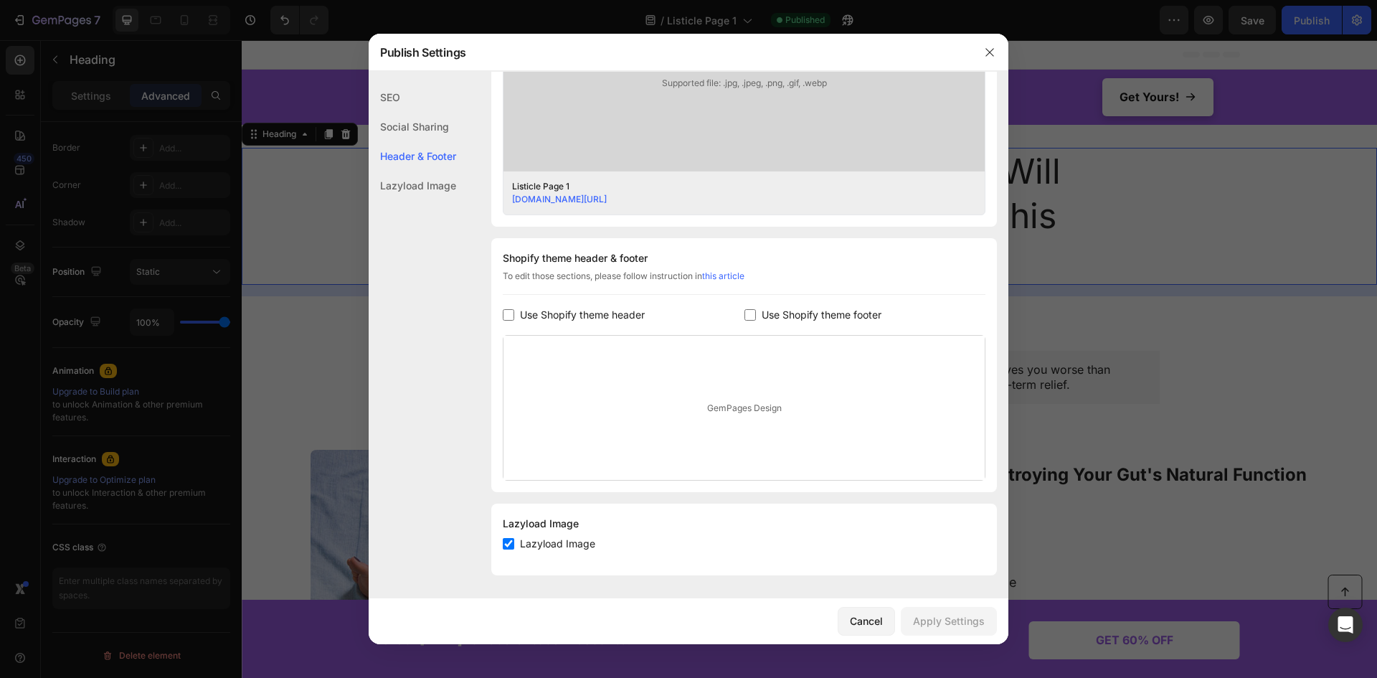
click at [413, 194] on div "Lazyload Image" at bounding box center [412, 185] width 87 height 29
click at [429, 159] on div "Header & Footer" at bounding box center [412, 155] width 87 height 29
click at [427, 123] on div "Social Sharing" at bounding box center [412, 126] width 87 height 29
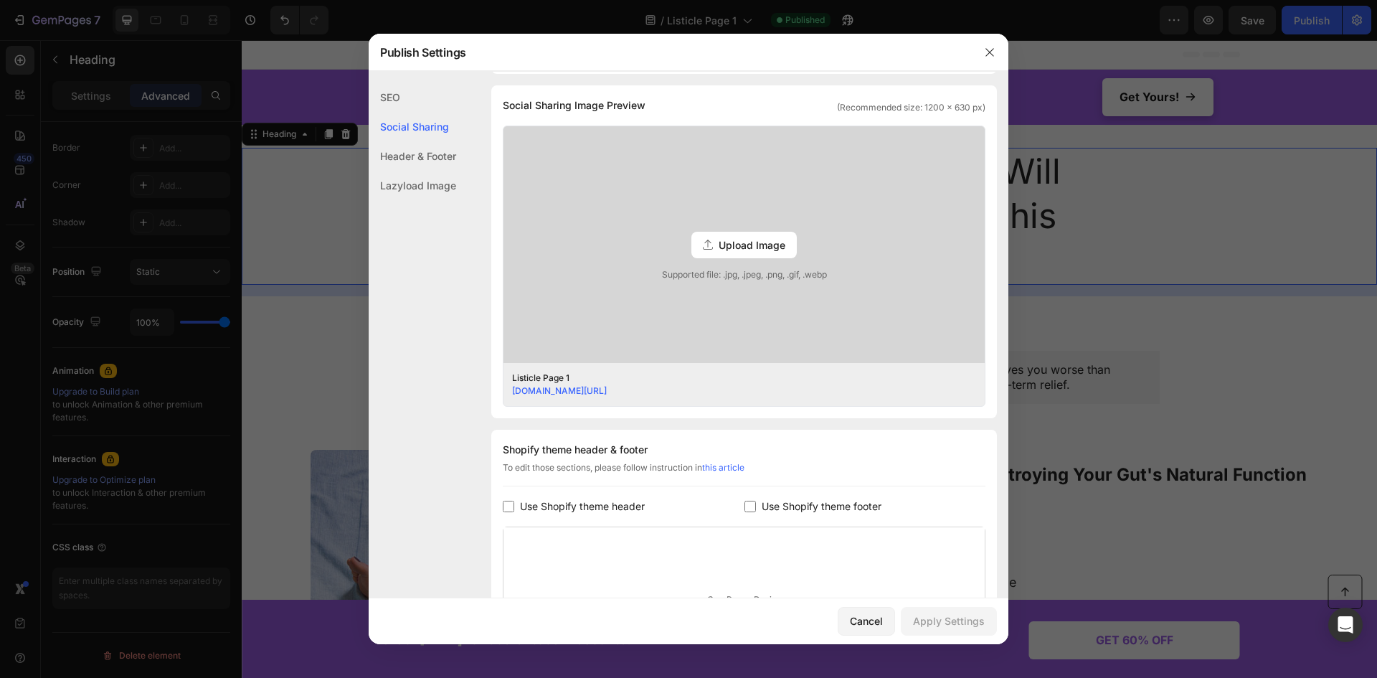
click at [410, 92] on div "SEO" at bounding box center [412, 96] width 87 height 29
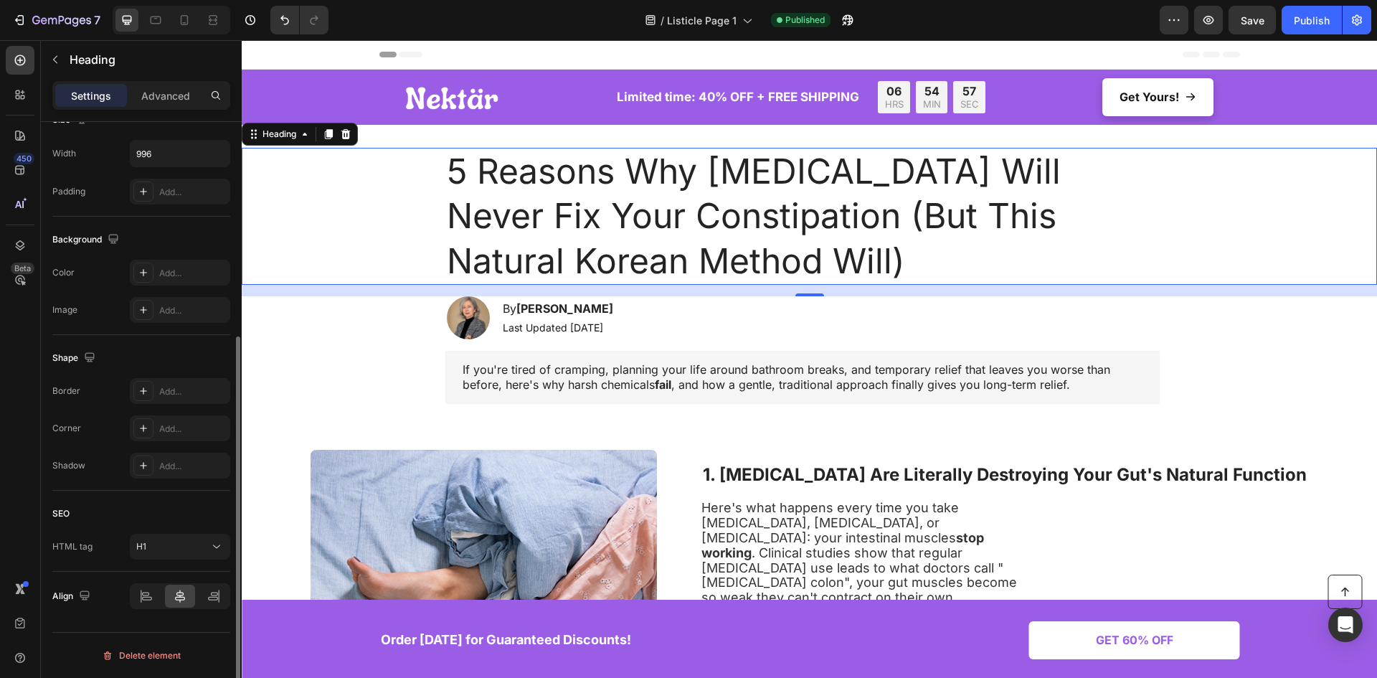
scroll to position [334, 0]
click at [22, 97] on icon at bounding box center [20, 94] width 14 height 14
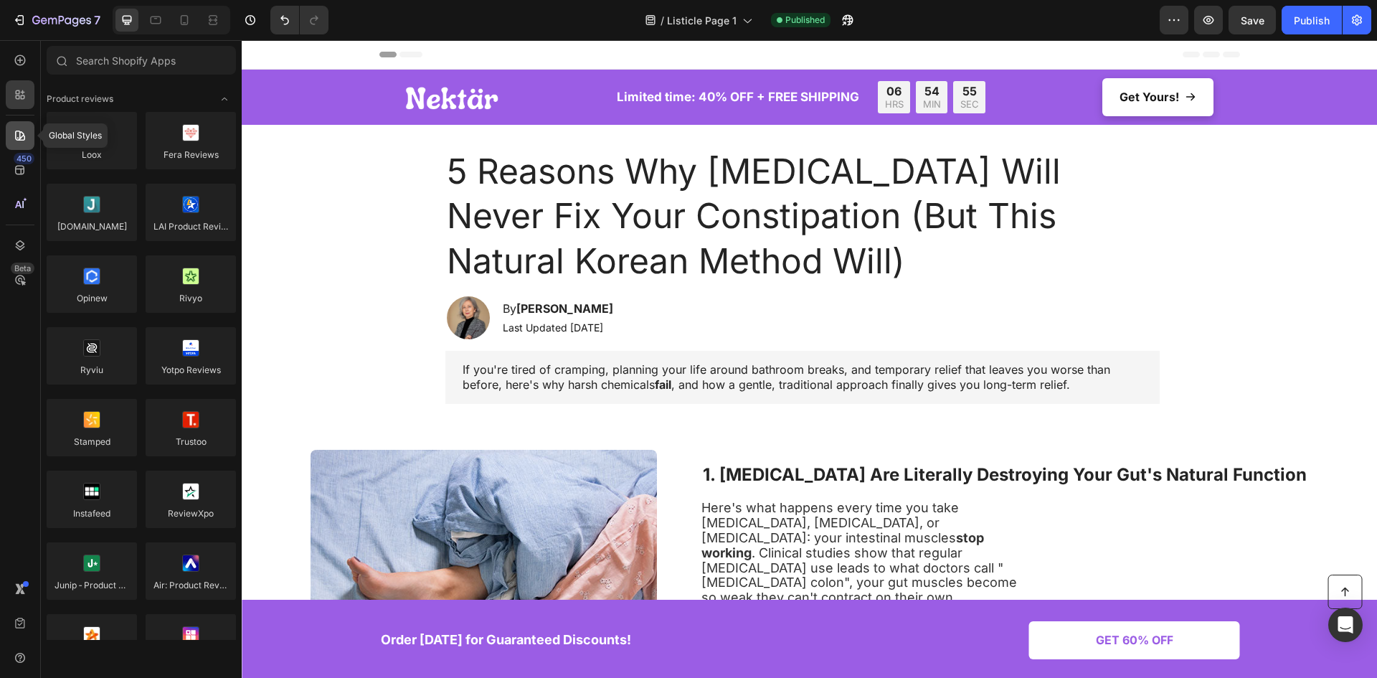
click at [16, 136] on icon at bounding box center [20, 135] width 10 height 10
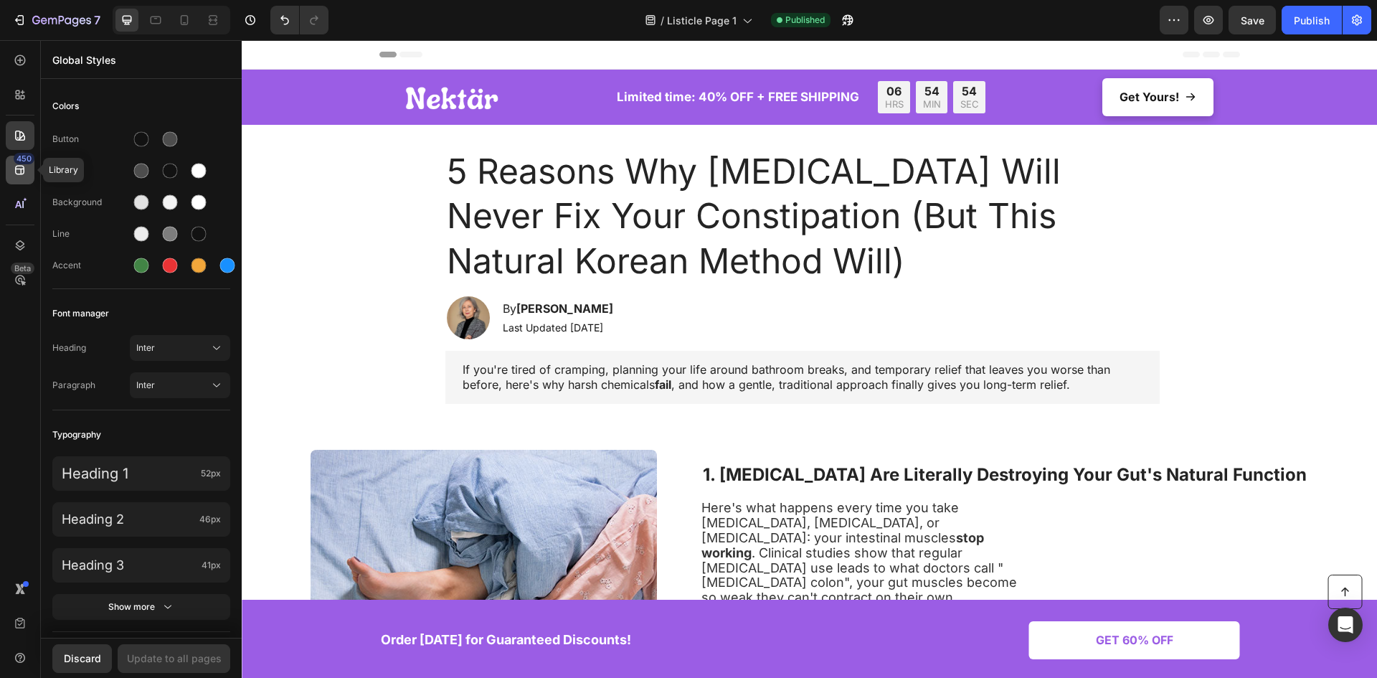
click at [20, 164] on icon at bounding box center [20, 170] width 14 height 14
click at [19, 208] on icon at bounding box center [20, 204] width 14 height 14
click at [19, 234] on div at bounding box center [20, 245] width 29 height 29
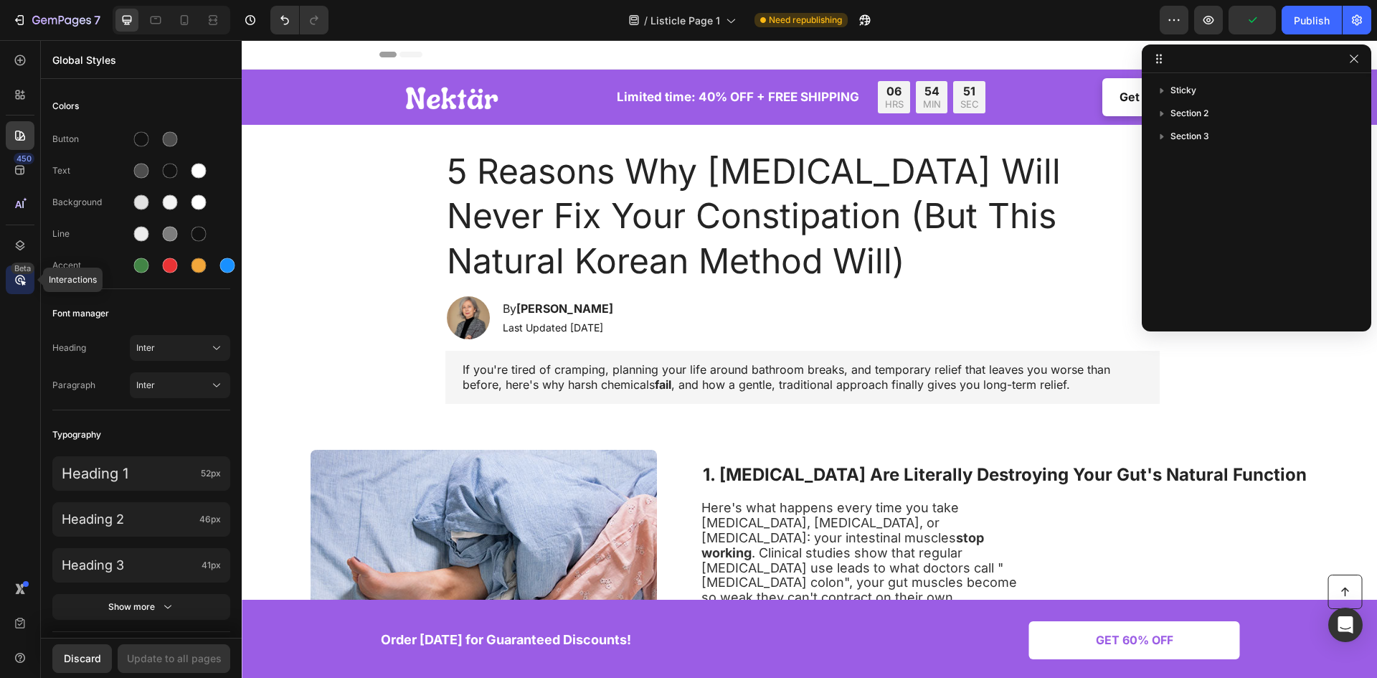
click at [22, 266] on div "Beta" at bounding box center [23, 267] width 24 height 11
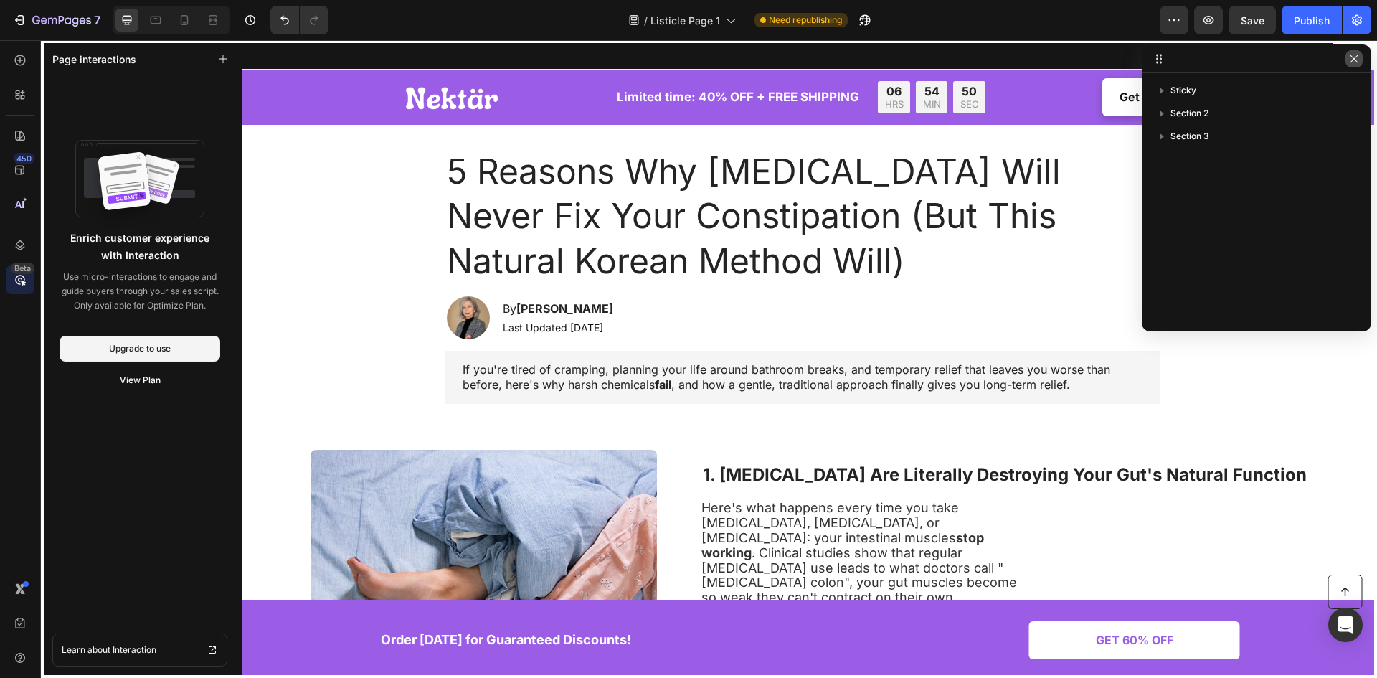
click at [1352, 61] on icon "button" at bounding box center [1353, 58] width 11 height 11
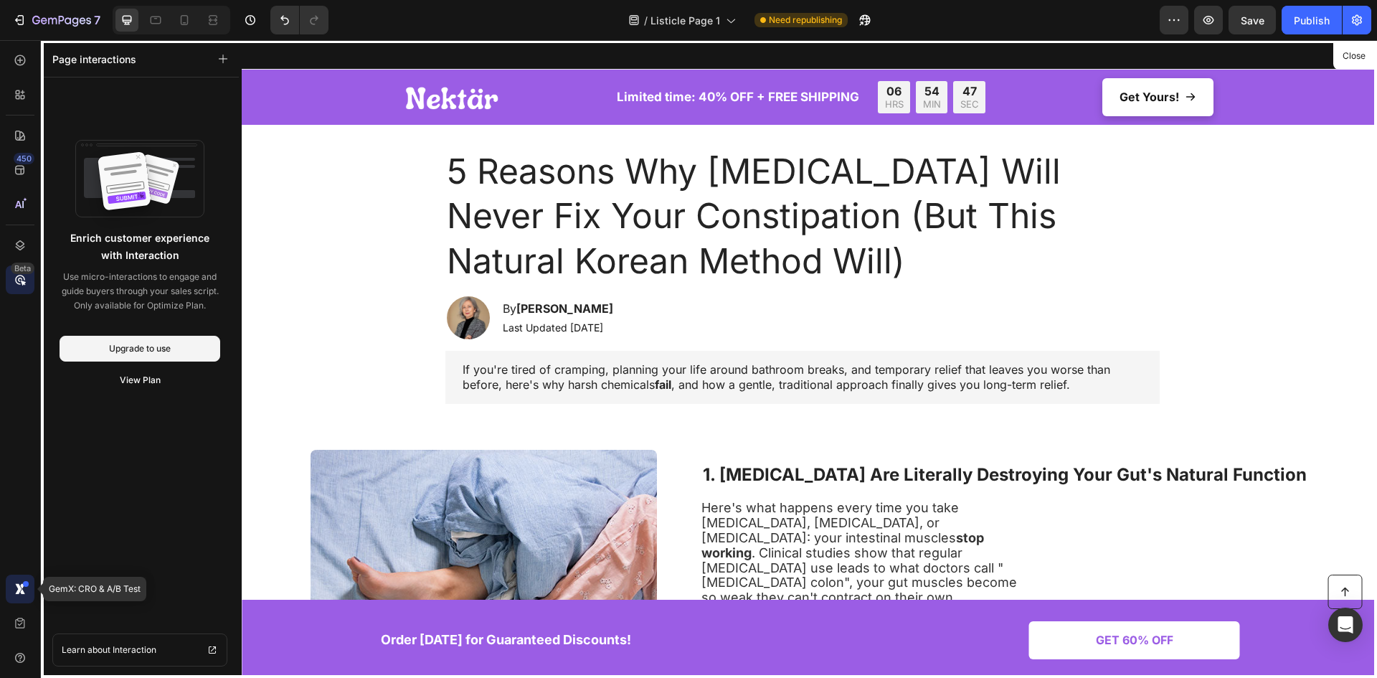
click at [13, 589] on icon at bounding box center [20, 588] width 14 height 14
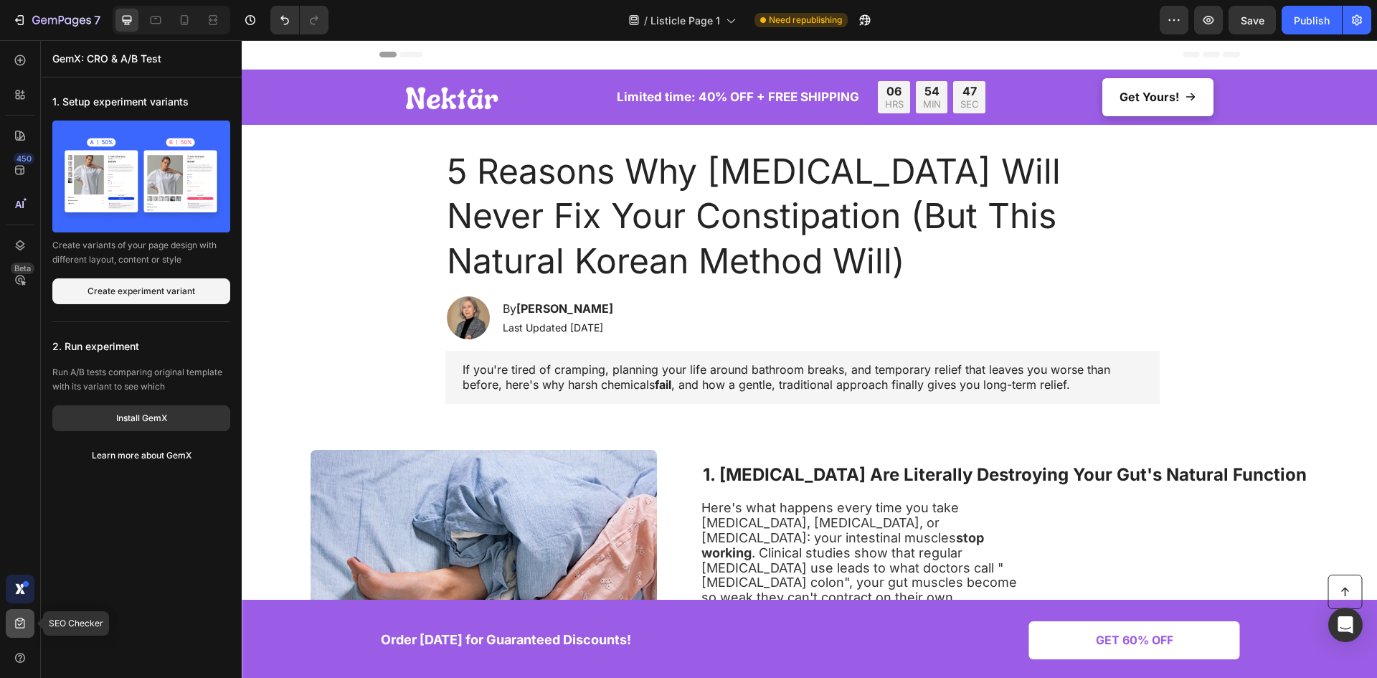
click at [11, 620] on div at bounding box center [20, 623] width 29 height 29
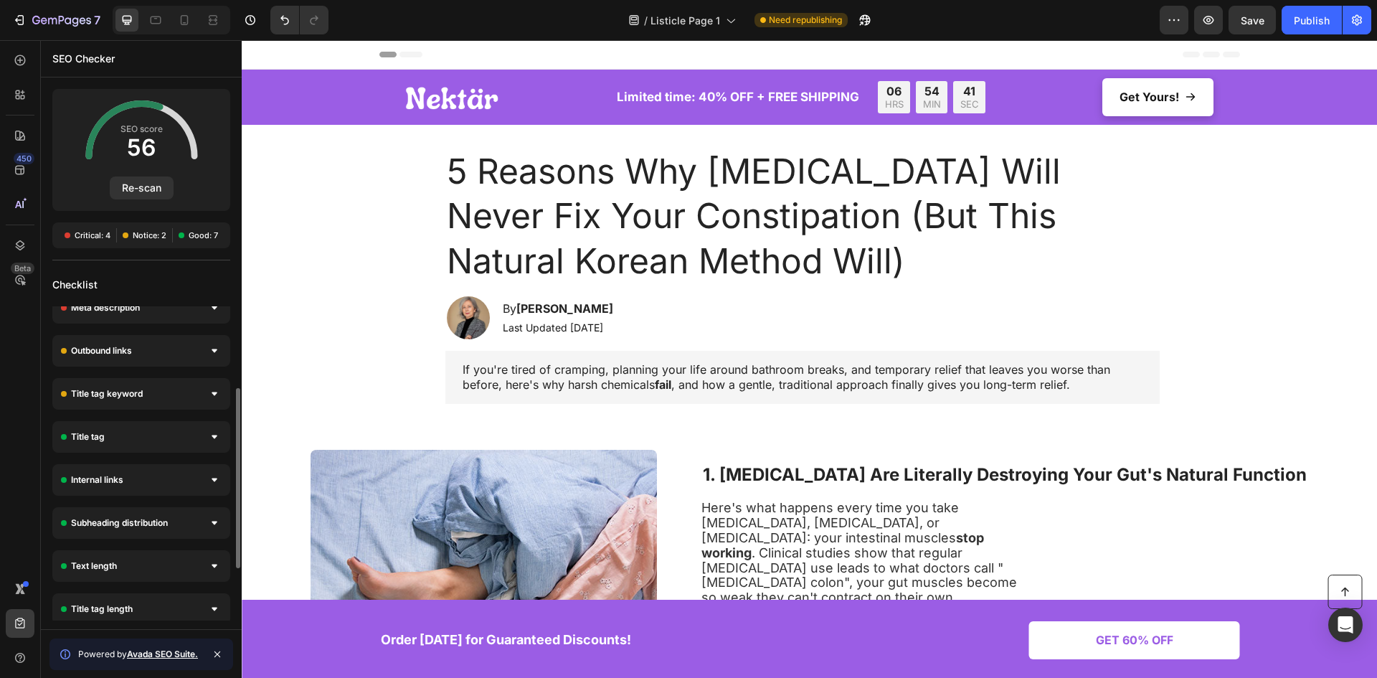
scroll to position [0, 0]
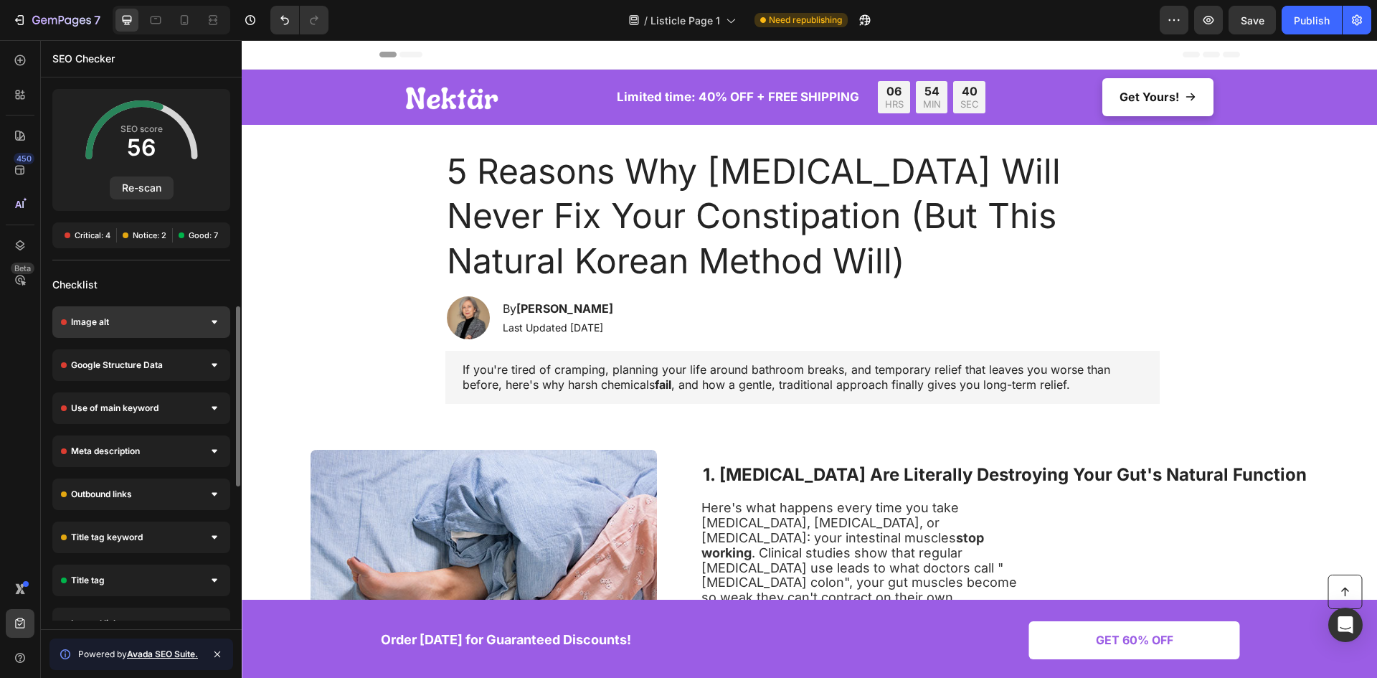
click at [148, 331] on div "Image alt" at bounding box center [141, 322] width 178 height 32
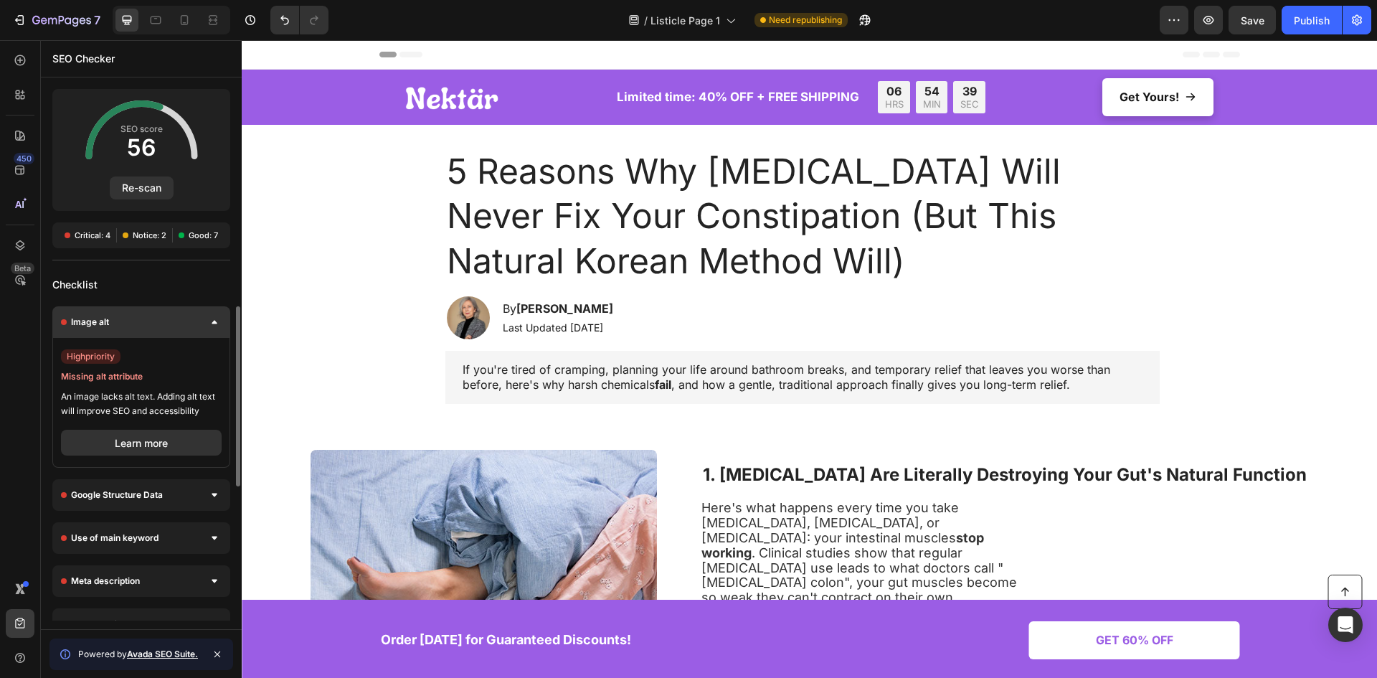
click at [148, 331] on div "Image alt" at bounding box center [141, 322] width 178 height 32
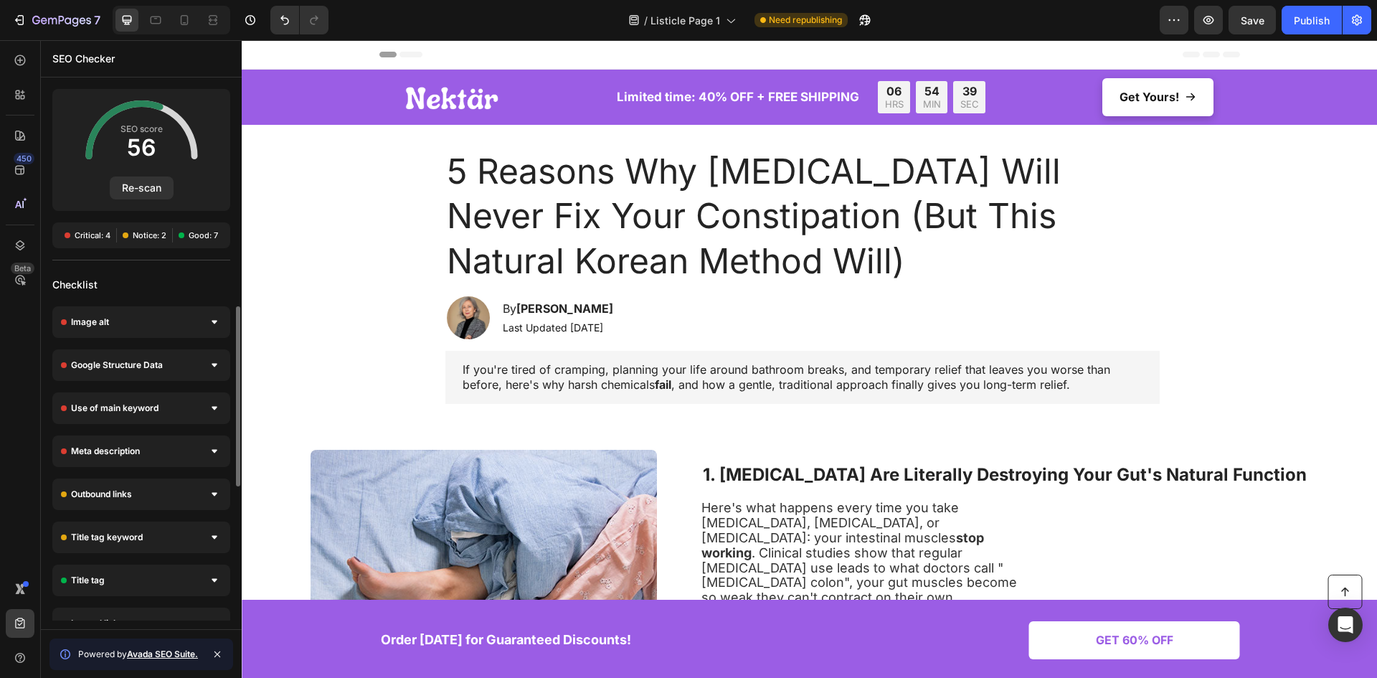
click at [143, 386] on div "Image alt high priority Missing alt attribute An image lacks alt text. Adding a…" at bounding box center [141, 580] width 201 height 548
click at [153, 369] on span "Google Structure Data" at bounding box center [117, 365] width 92 height 14
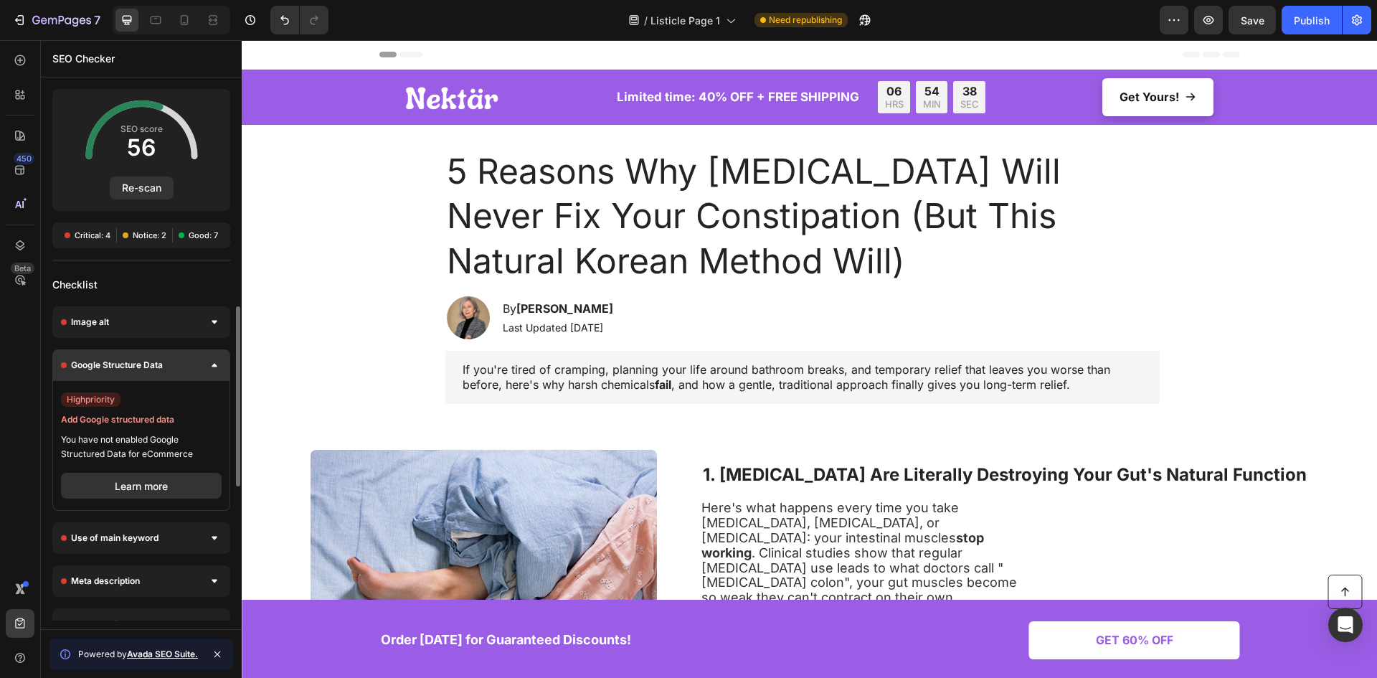
click at [153, 365] on span "Google Structure Data" at bounding box center [117, 365] width 92 height 14
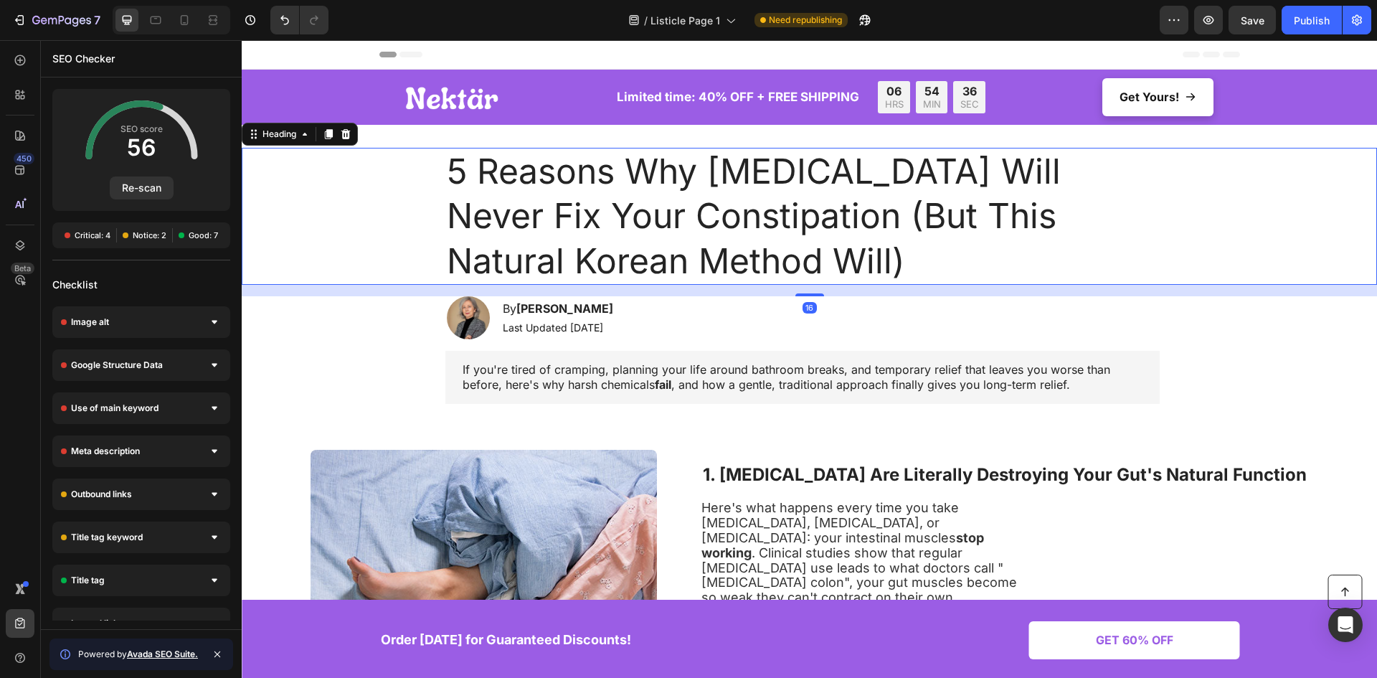
click at [345, 239] on div "5 Reasons Why [MEDICAL_DATA] Will Never Fix Your Constipation (But This Natural…" at bounding box center [802, 216] width 1120 height 137
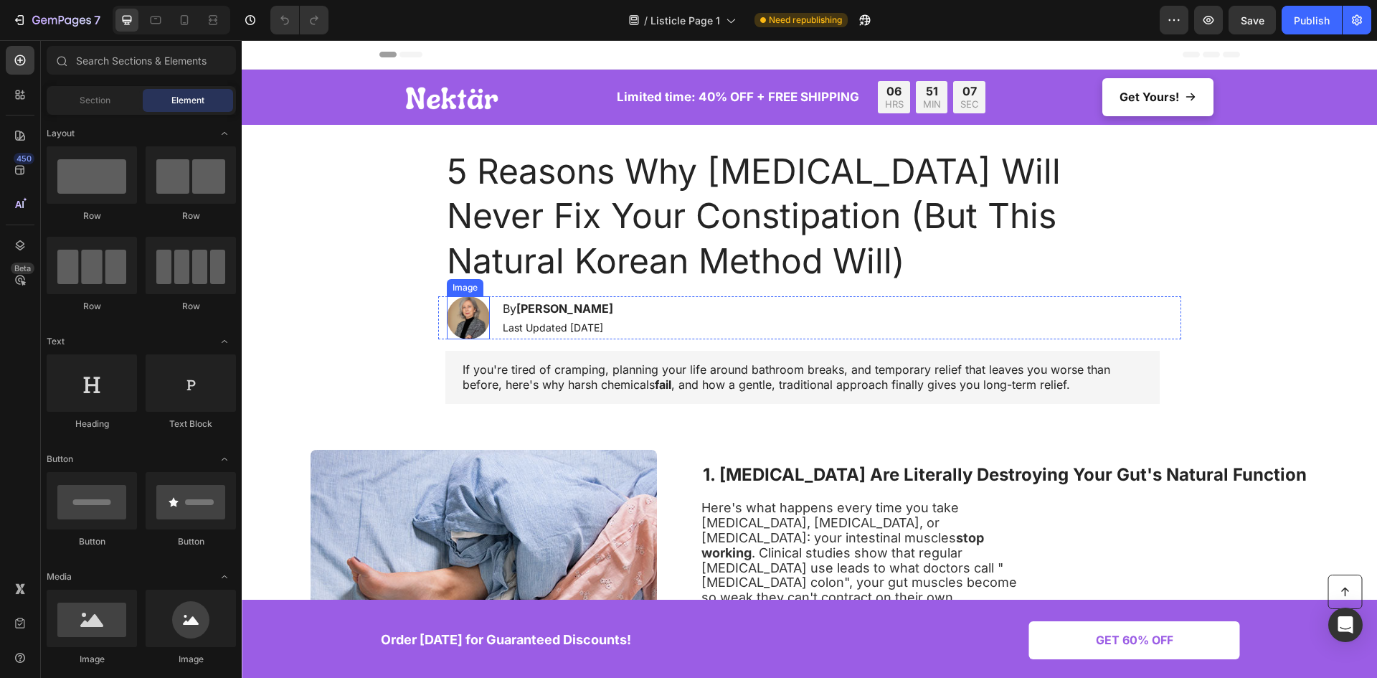
click at [462, 316] on img at bounding box center [468, 317] width 43 height 43
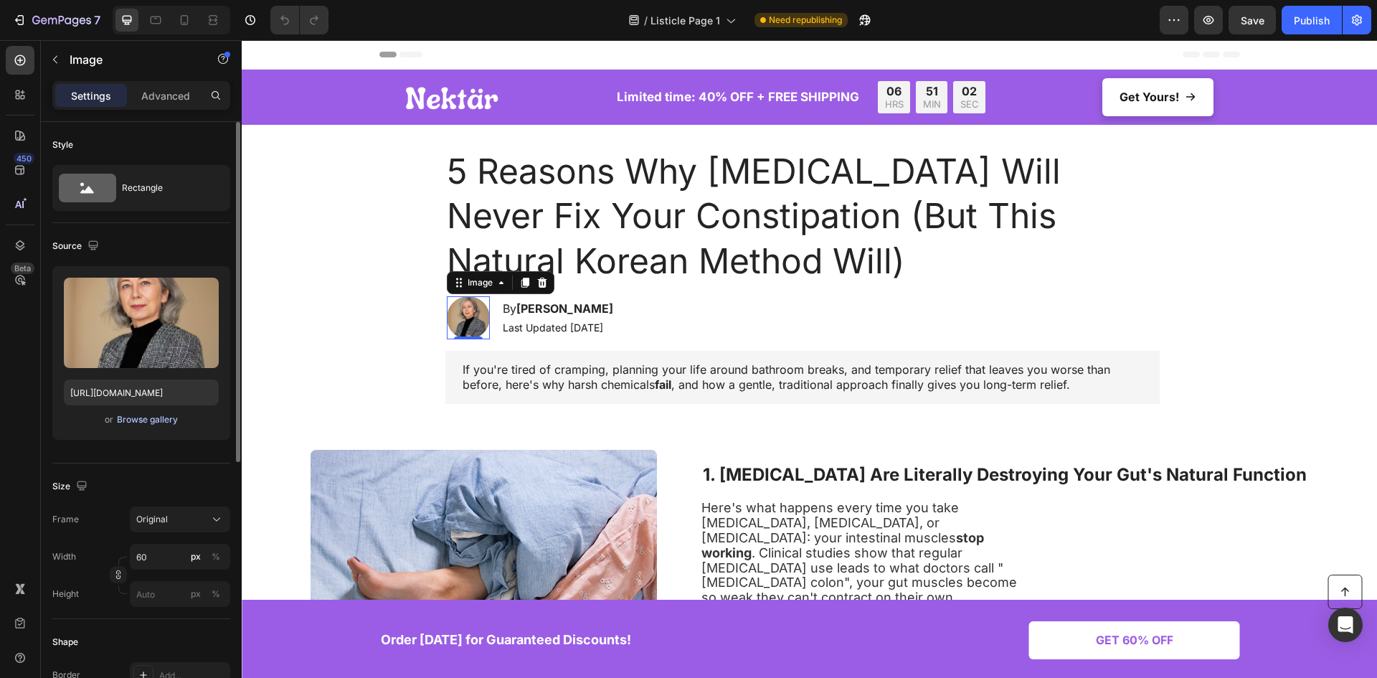
click at [129, 415] on div "Browse gallery" at bounding box center [147, 419] width 61 height 13
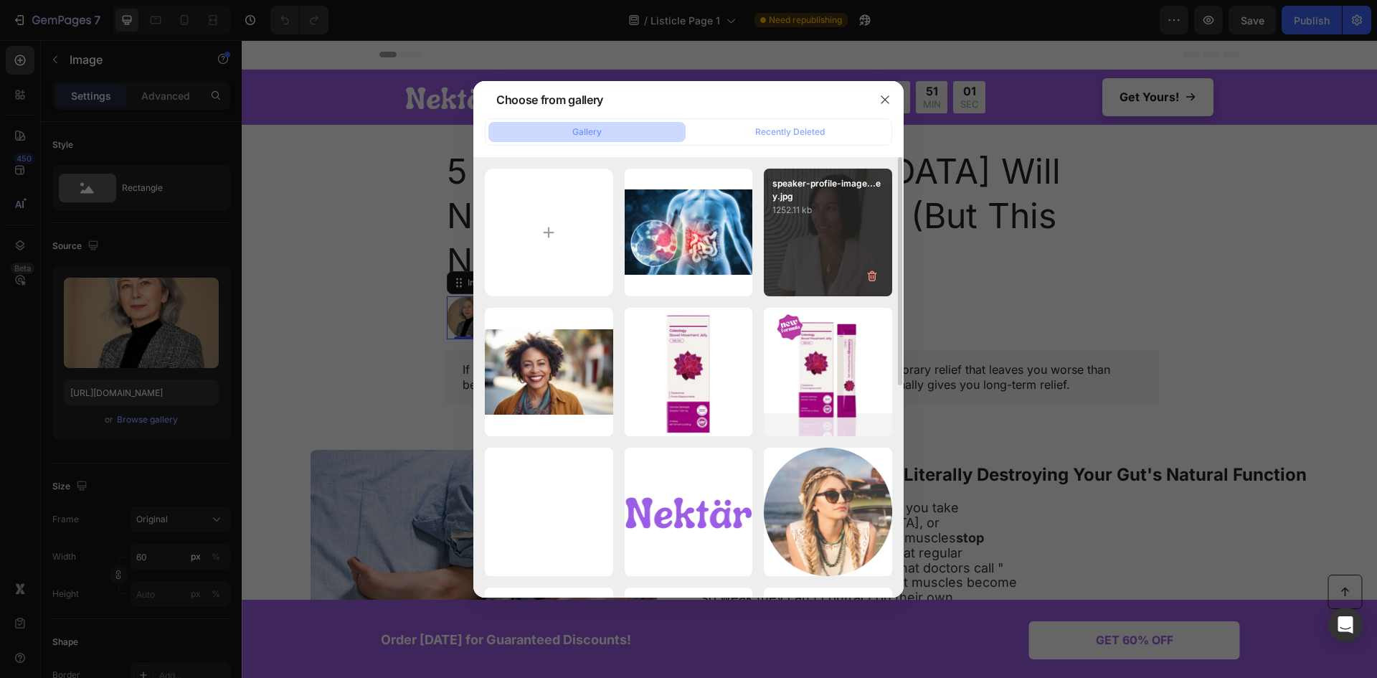
click at [801, 250] on div "speaker-profile-image...ey.jpg 1252.11 kb" at bounding box center [828, 232] width 128 height 128
type input "[URL][DOMAIN_NAME]"
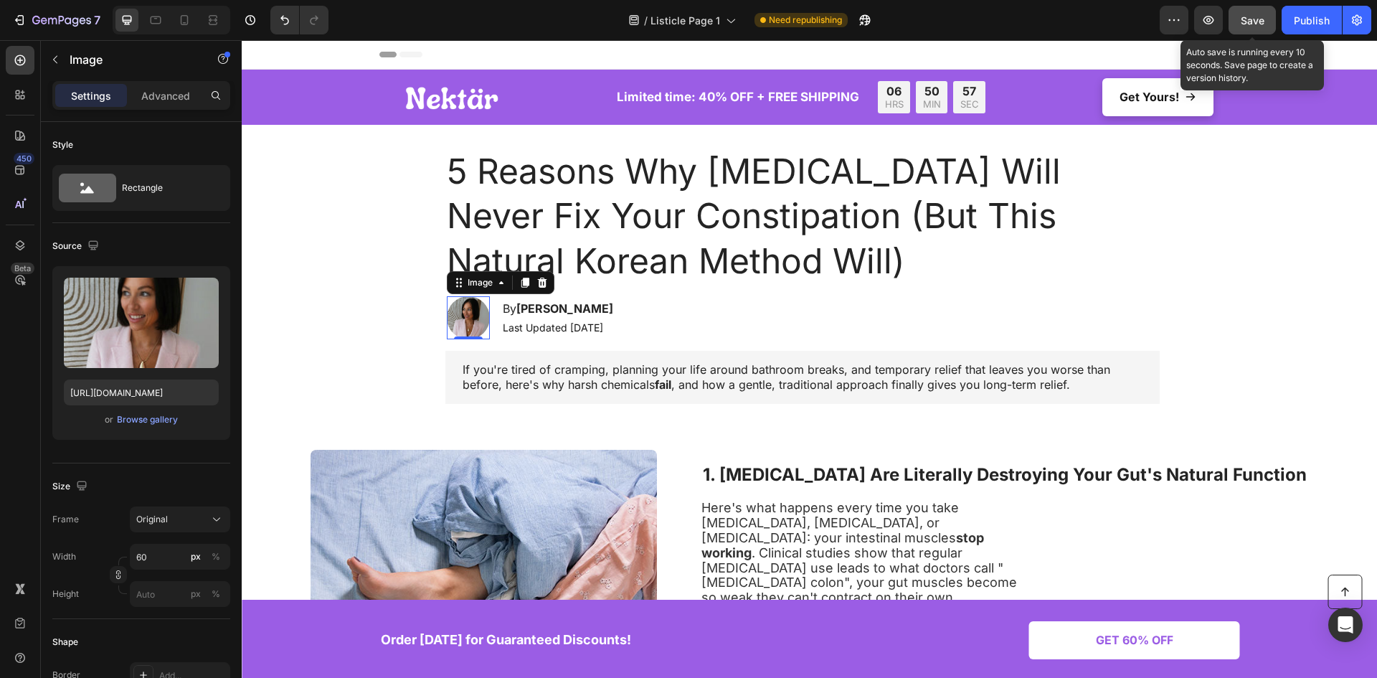
click at [1240, 14] on button "Save" at bounding box center [1251, 20] width 47 height 29
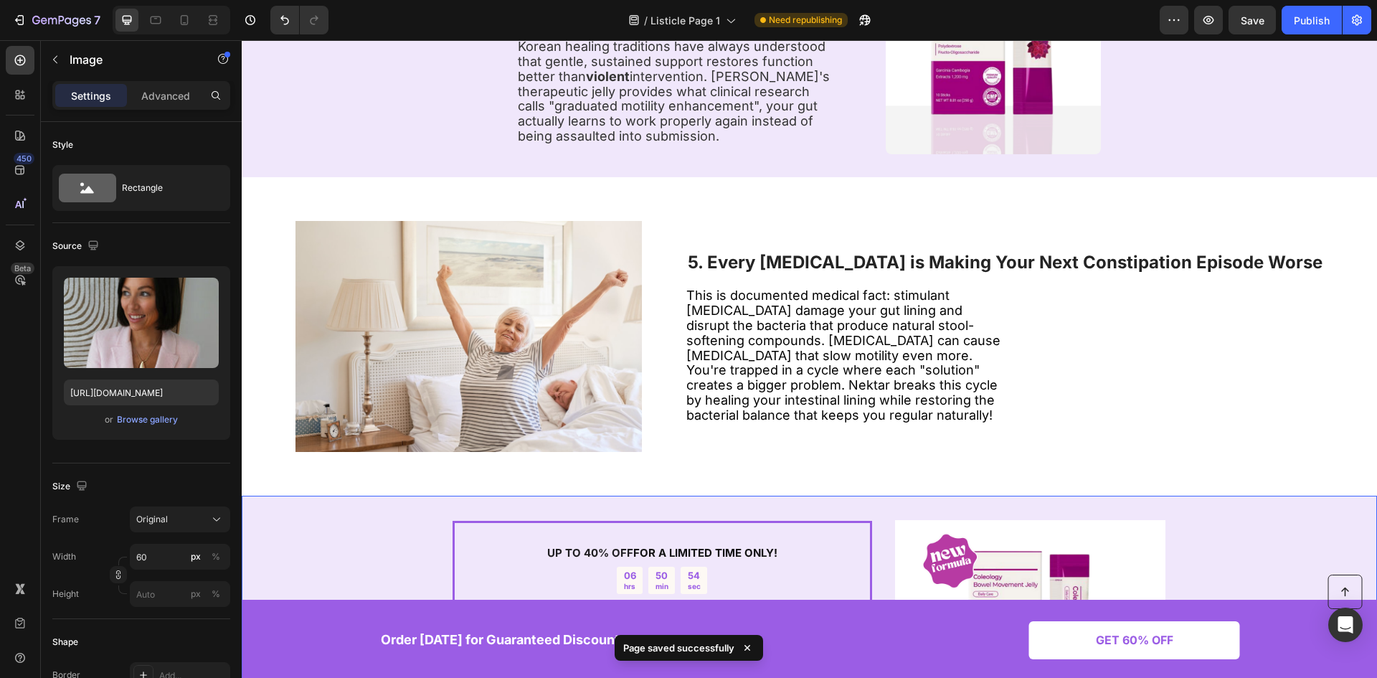
scroll to position [1506, 0]
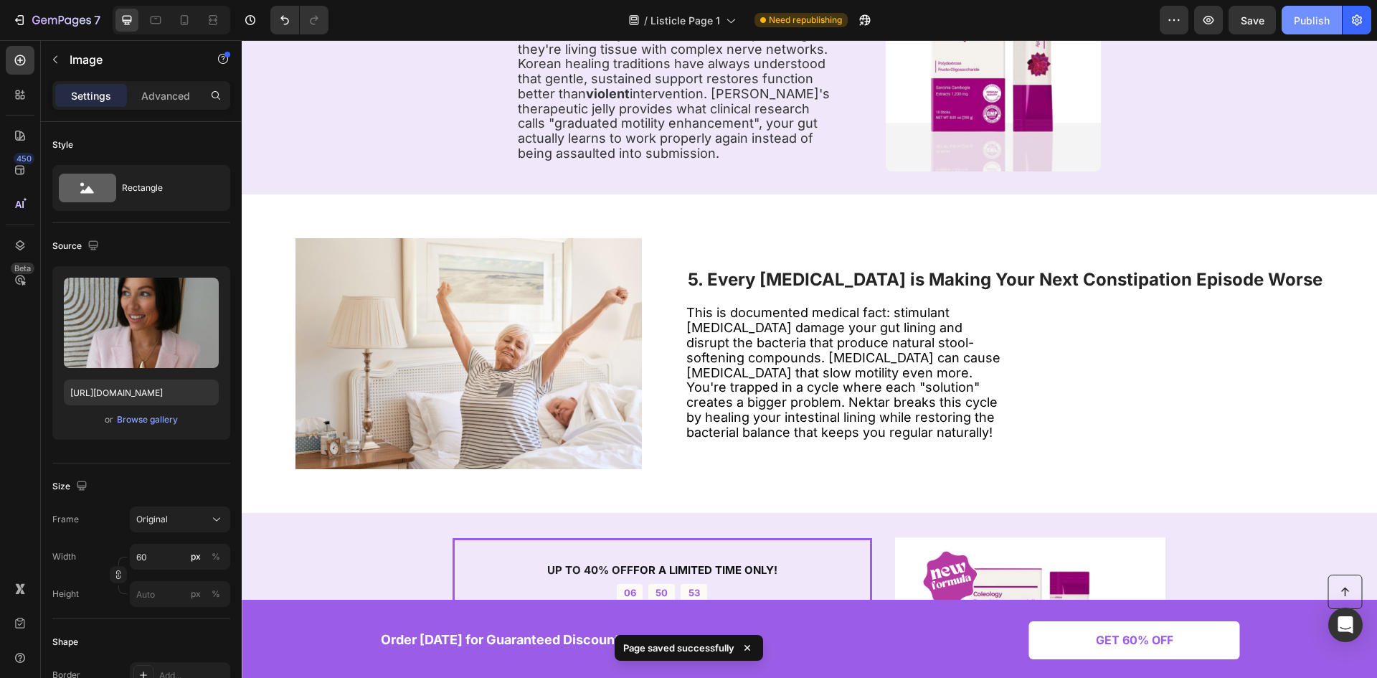
click at [1320, 27] on div "Publish" at bounding box center [1311, 20] width 36 height 15
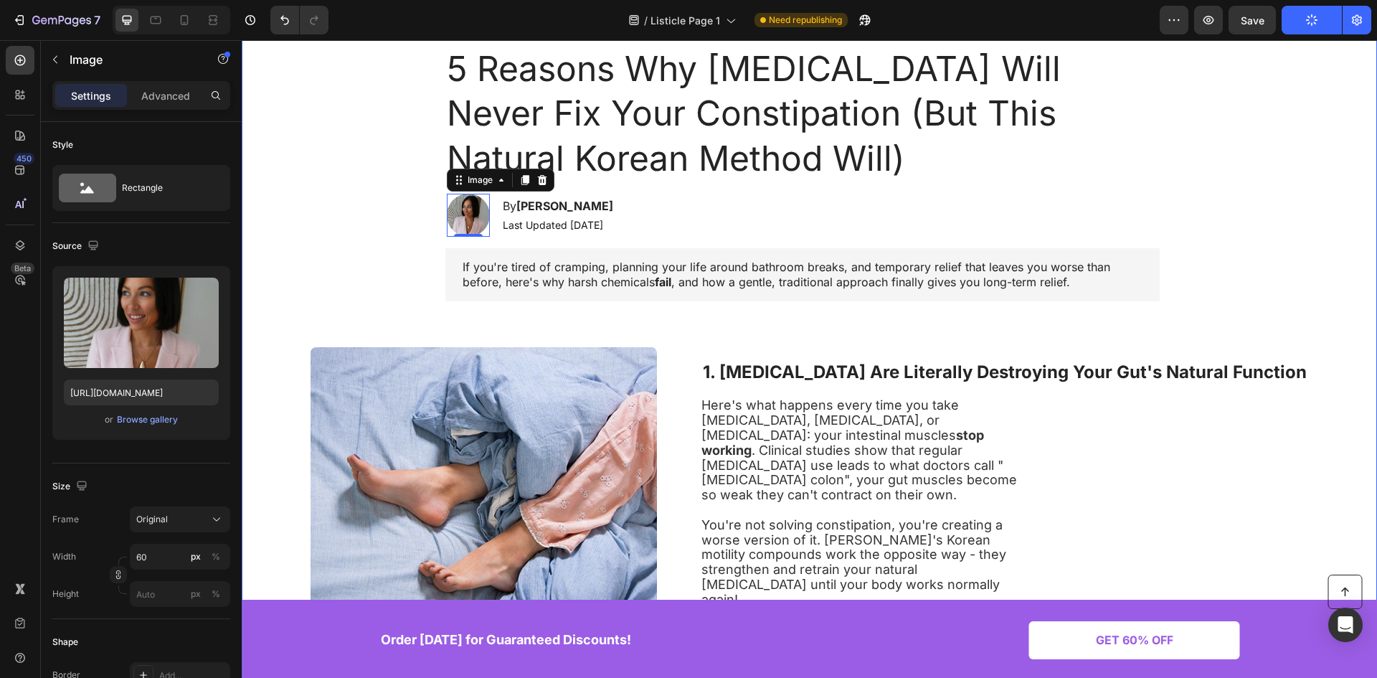
scroll to position [0, 0]
